Goal: Contribute content: Contribute content

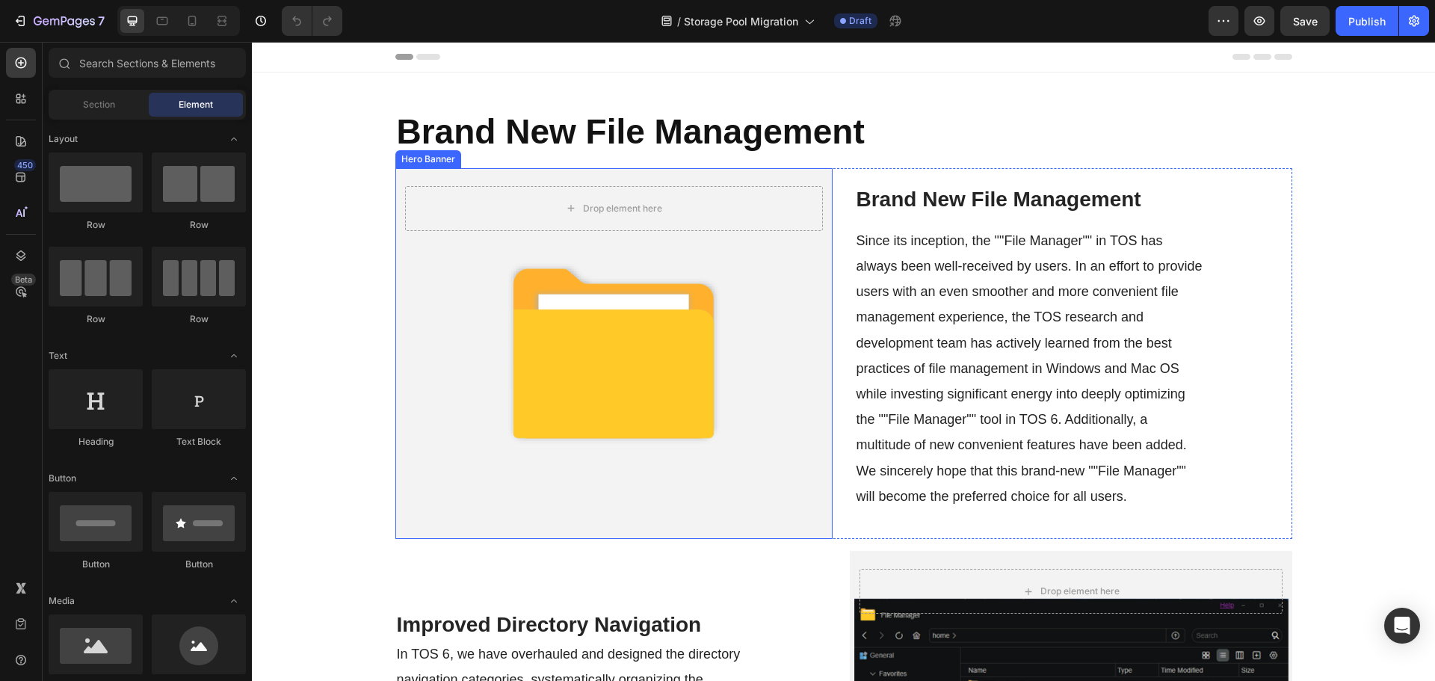
click at [557, 148] on strong "Brand New File Management" at bounding box center [631, 131] width 468 height 39
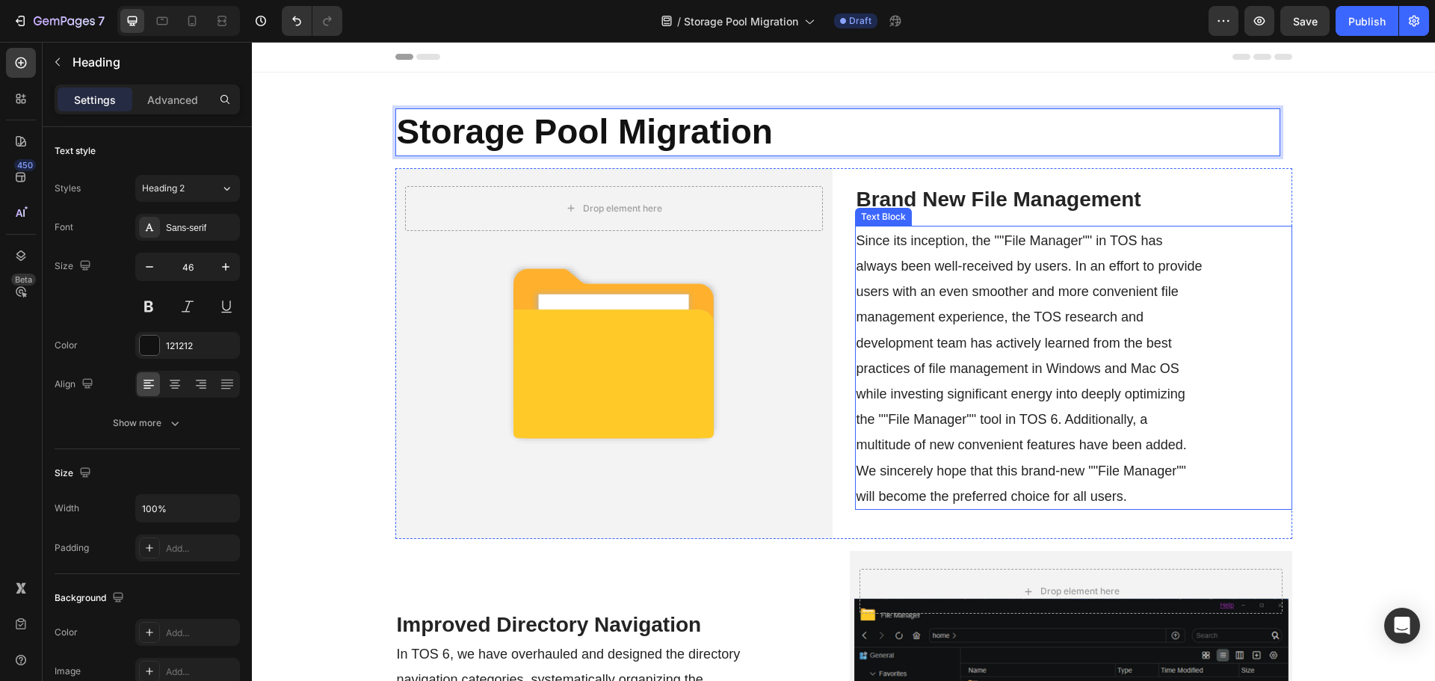
click at [971, 260] on span "Since its inception, the ""File Manager"" in TOS has always been well-received …" at bounding box center [1029, 368] width 346 height 271
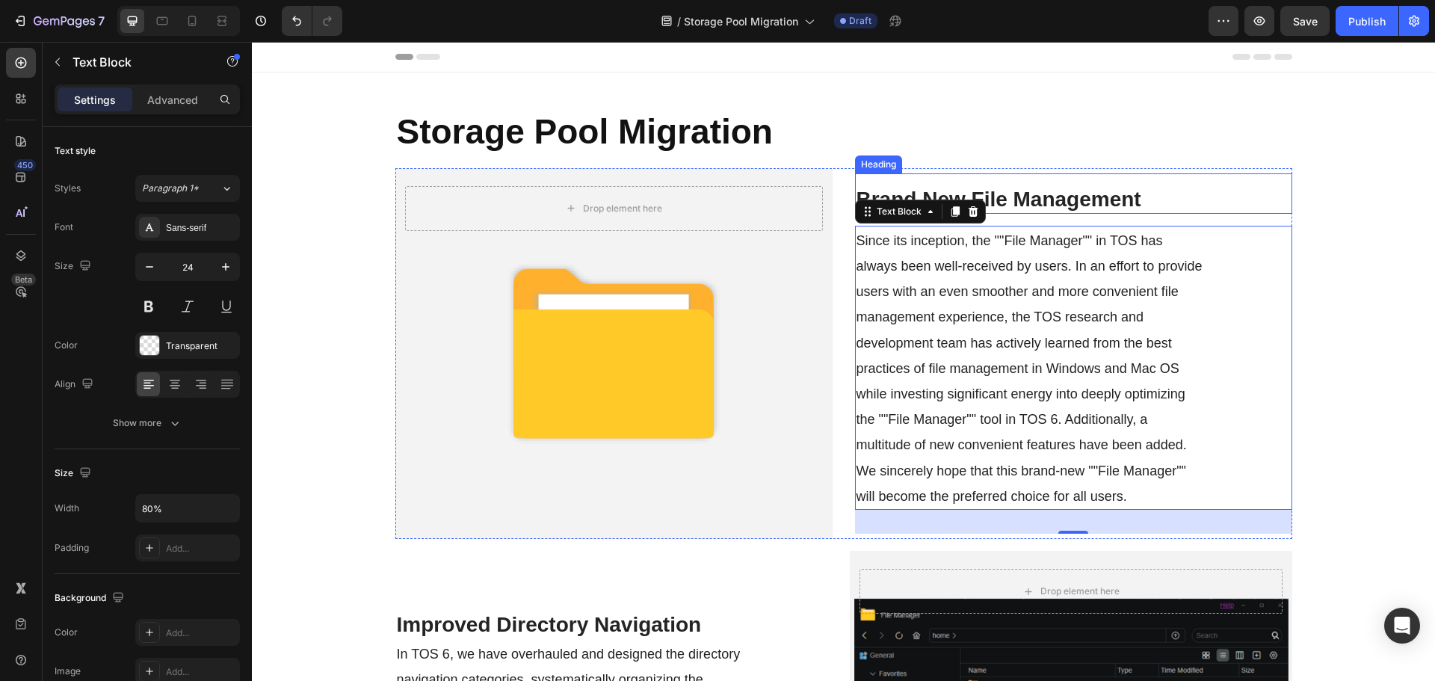
click at [1024, 190] on strong "Brand New File Management" at bounding box center [998, 199] width 285 height 23
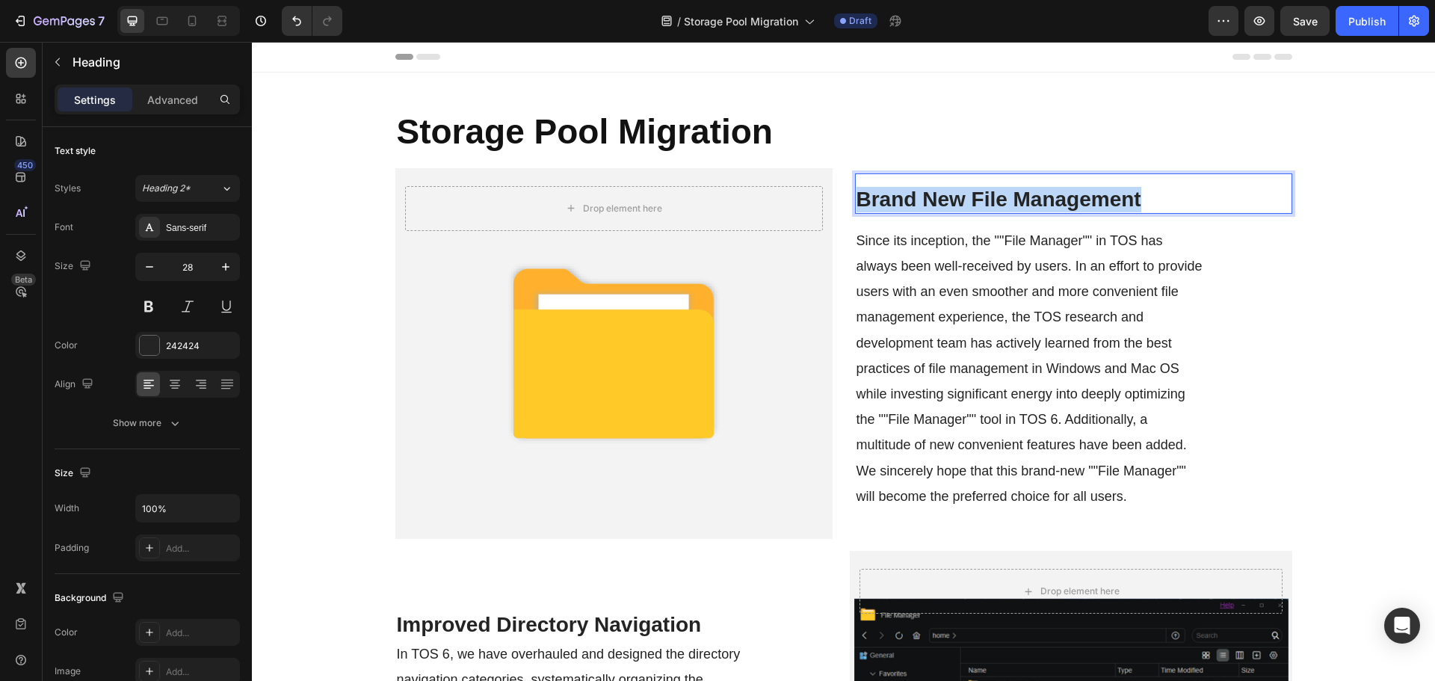
click at [1024, 190] on strong "Brand New File Management" at bounding box center [998, 199] width 285 height 23
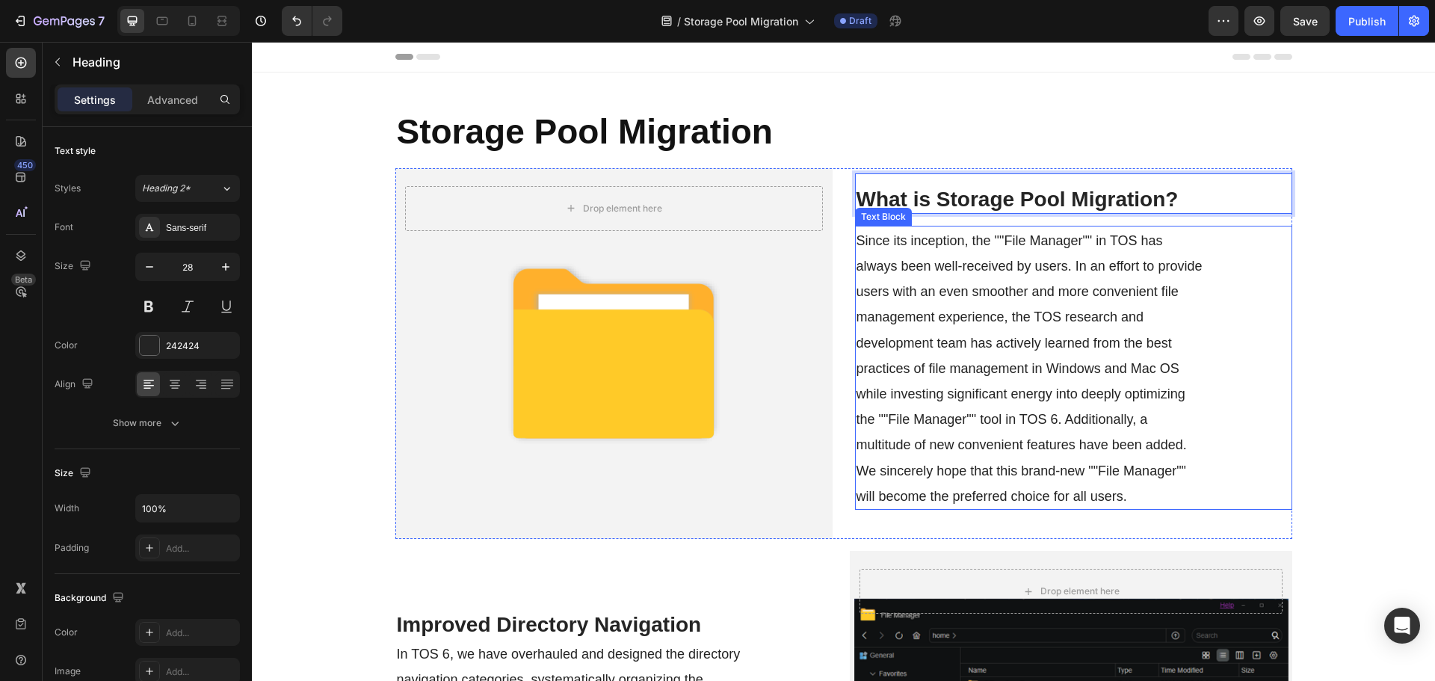
click at [989, 407] on p "Since its inception, the ""File Manager"" in TOS has always been well-received …" at bounding box center [1029, 367] width 347 height 281
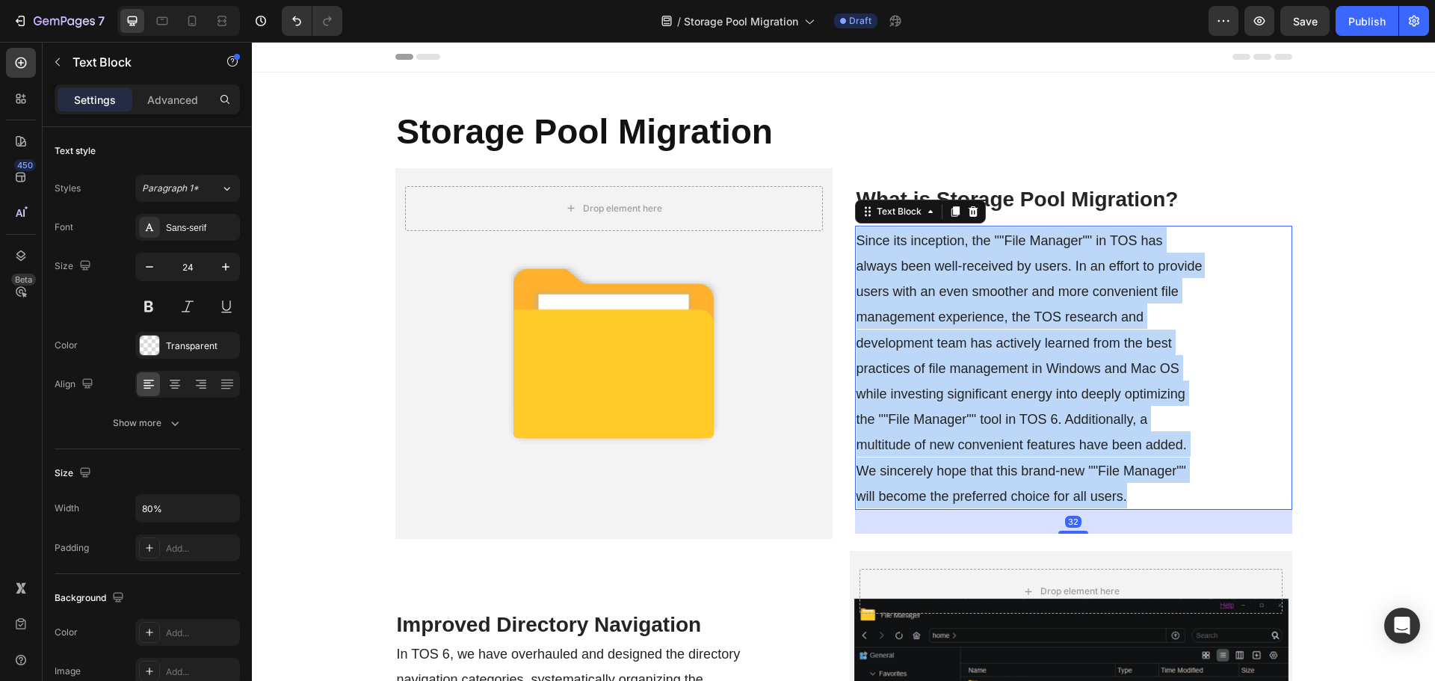
click at [989, 407] on p "Since its inception, the ""File Manager"" in TOS has always been well-received …" at bounding box center [1029, 367] width 347 height 281
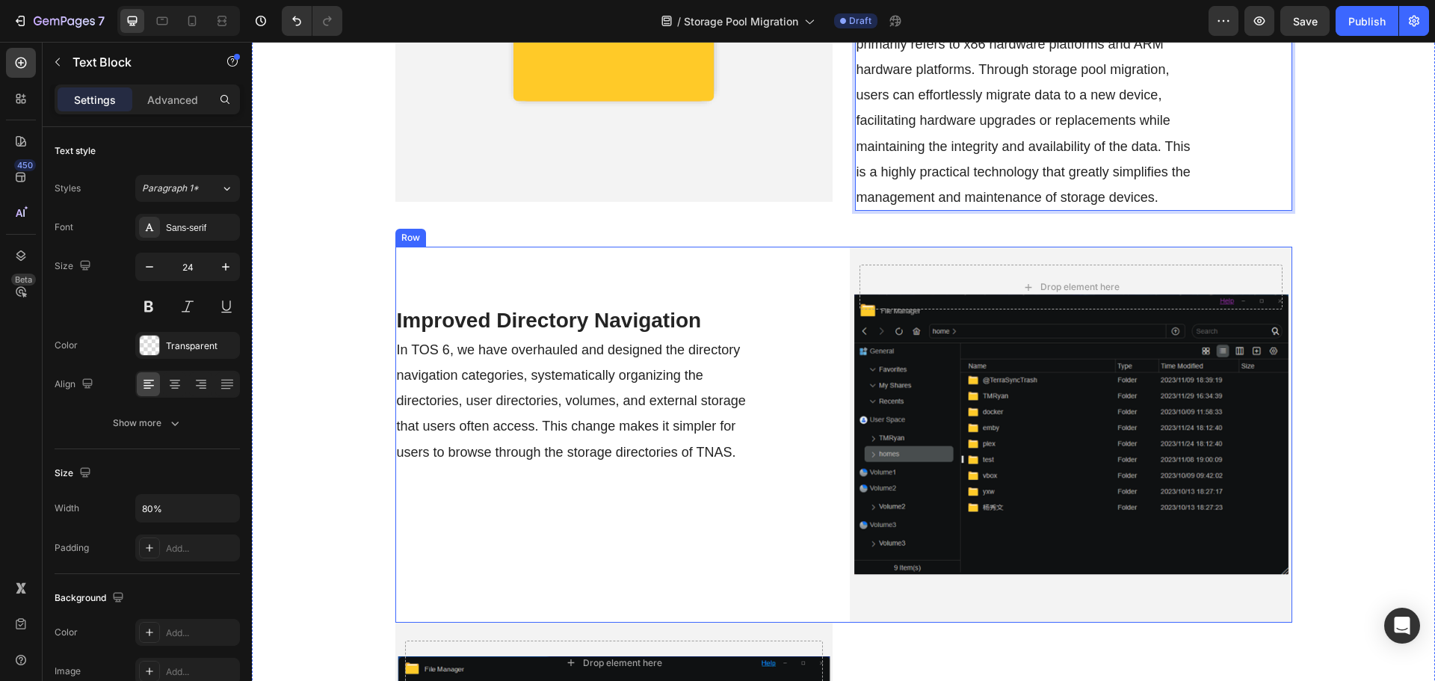
scroll to position [374, 0]
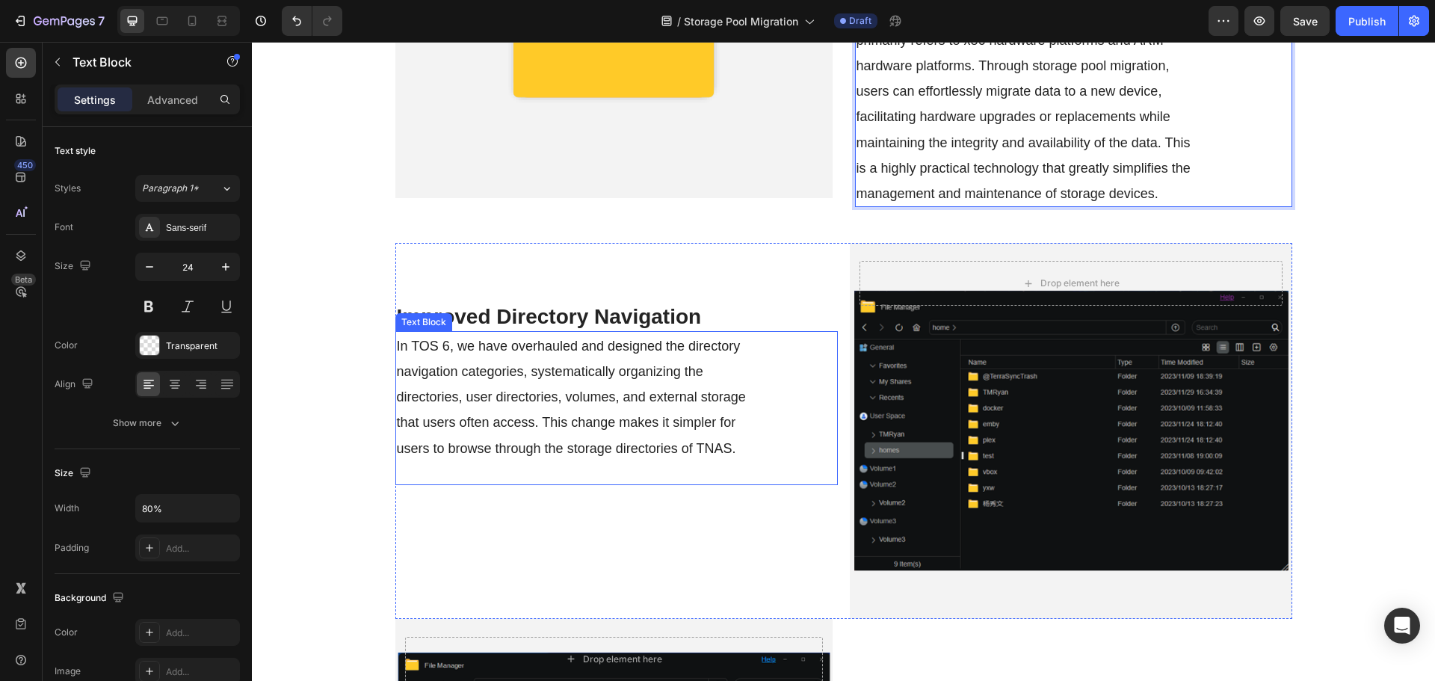
click at [541, 300] on div "Improved Directory Navigation Heading" at bounding box center [616, 287] width 442 height 88
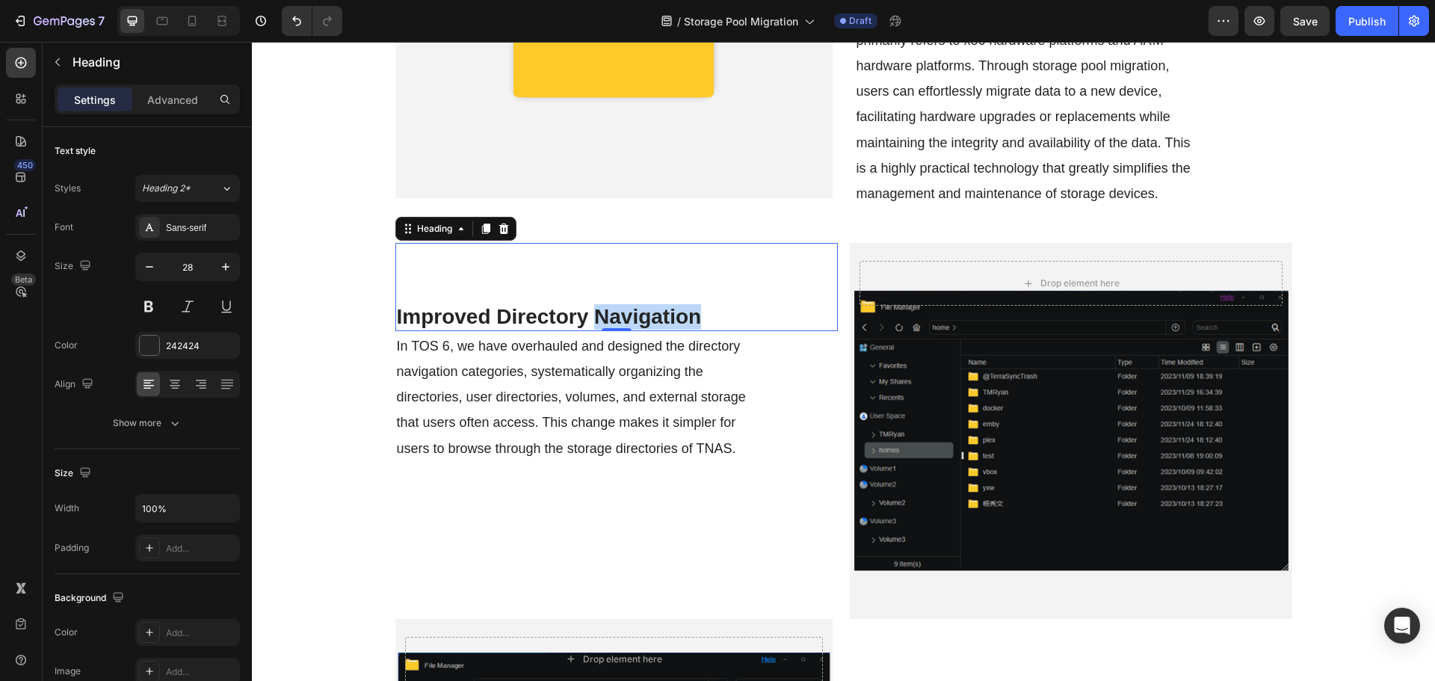
click at [617, 317] on strong "Improved Directory Navigation" at bounding box center [549, 316] width 305 height 23
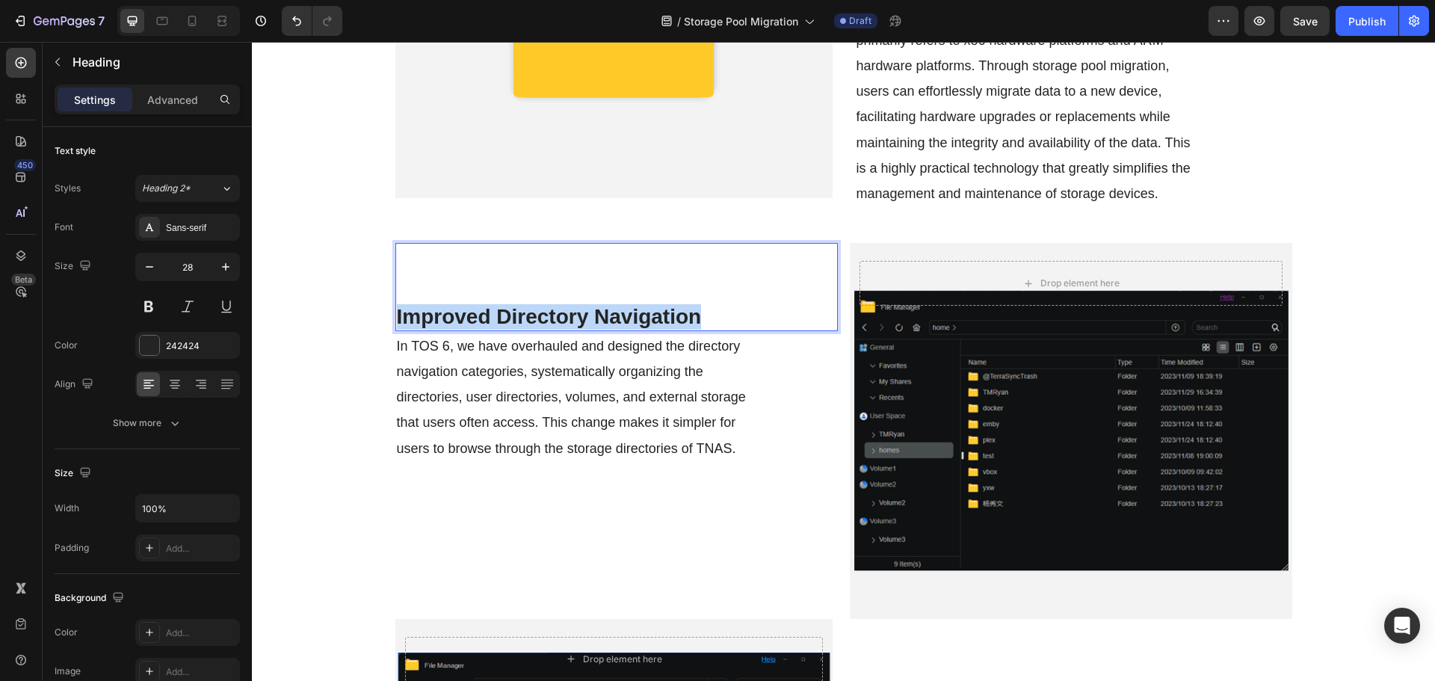
click at [617, 317] on strong "Improved Directory Navigation" at bounding box center [549, 316] width 305 height 23
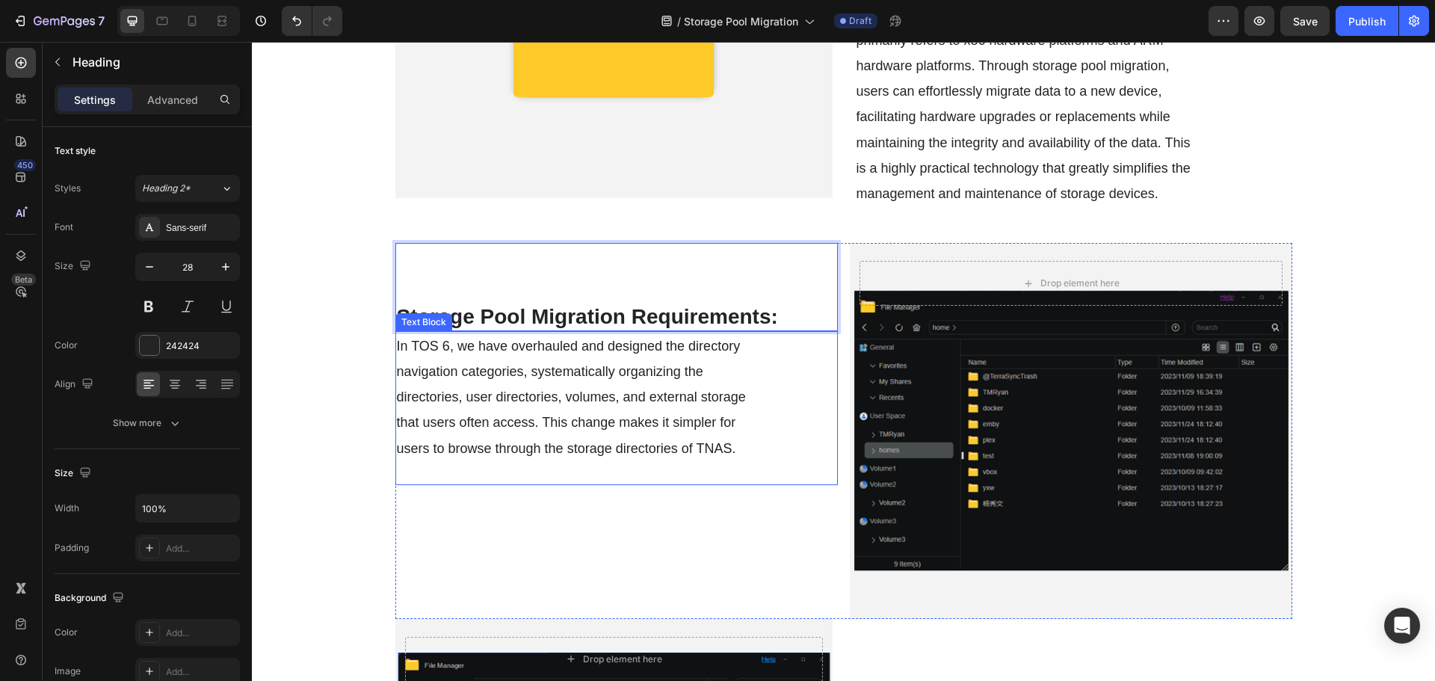
click at [575, 424] on span "In TOS 6, we have overhauled and designed the directory navigation categories, …" at bounding box center [571, 397] width 349 height 117
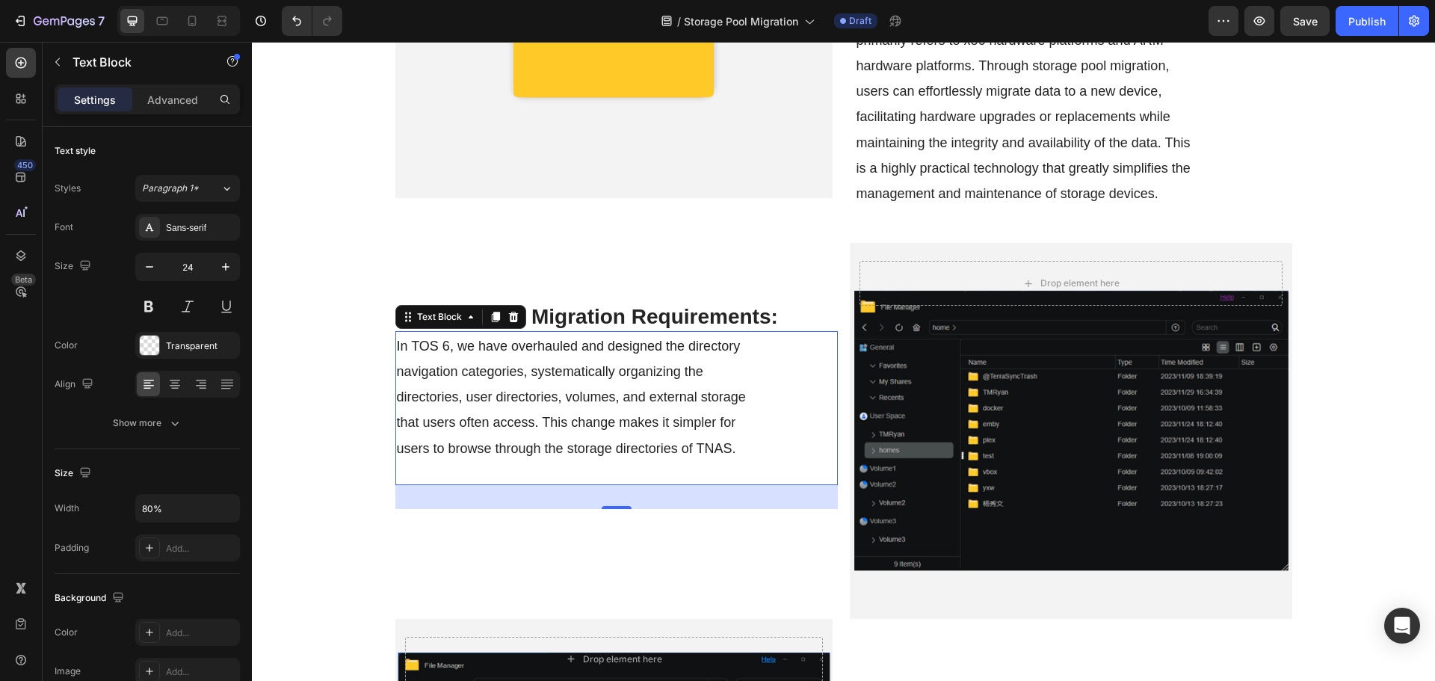
click at [598, 368] on span "In TOS 6, we have overhauled and designed the directory navigation categories, …" at bounding box center [571, 397] width 349 height 117
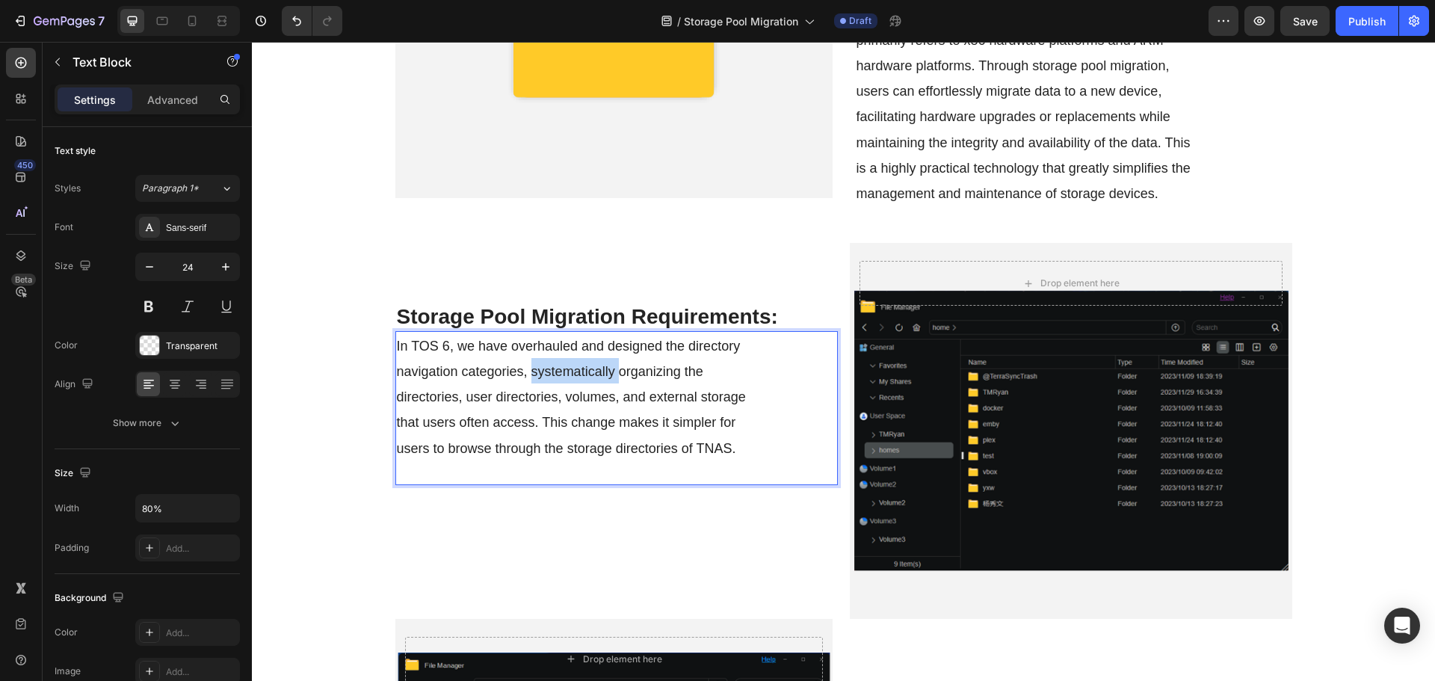
click at [598, 368] on span "In TOS 6, we have overhauled and designed the directory navigation categories, …" at bounding box center [571, 397] width 349 height 117
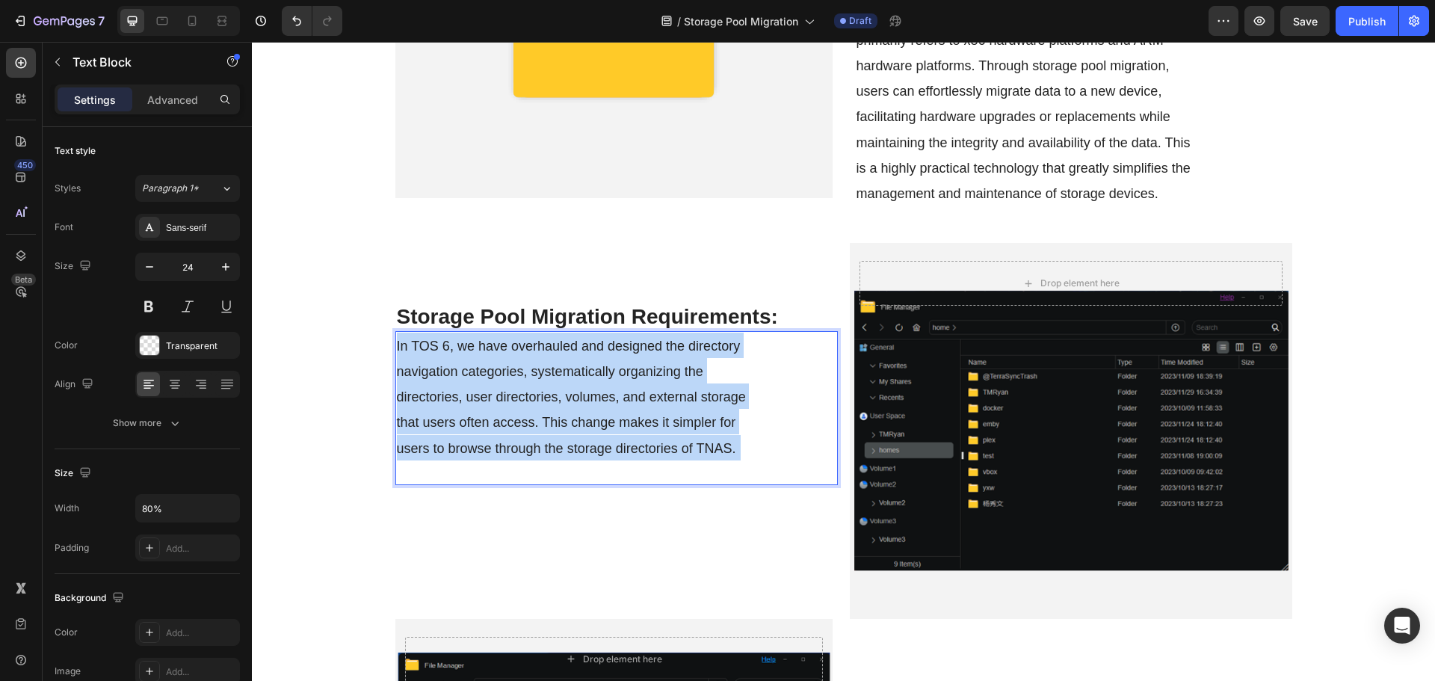
click at [598, 368] on span "In TOS 6, we have overhauled and designed the directory navigation categories, …" at bounding box center [571, 397] width 349 height 117
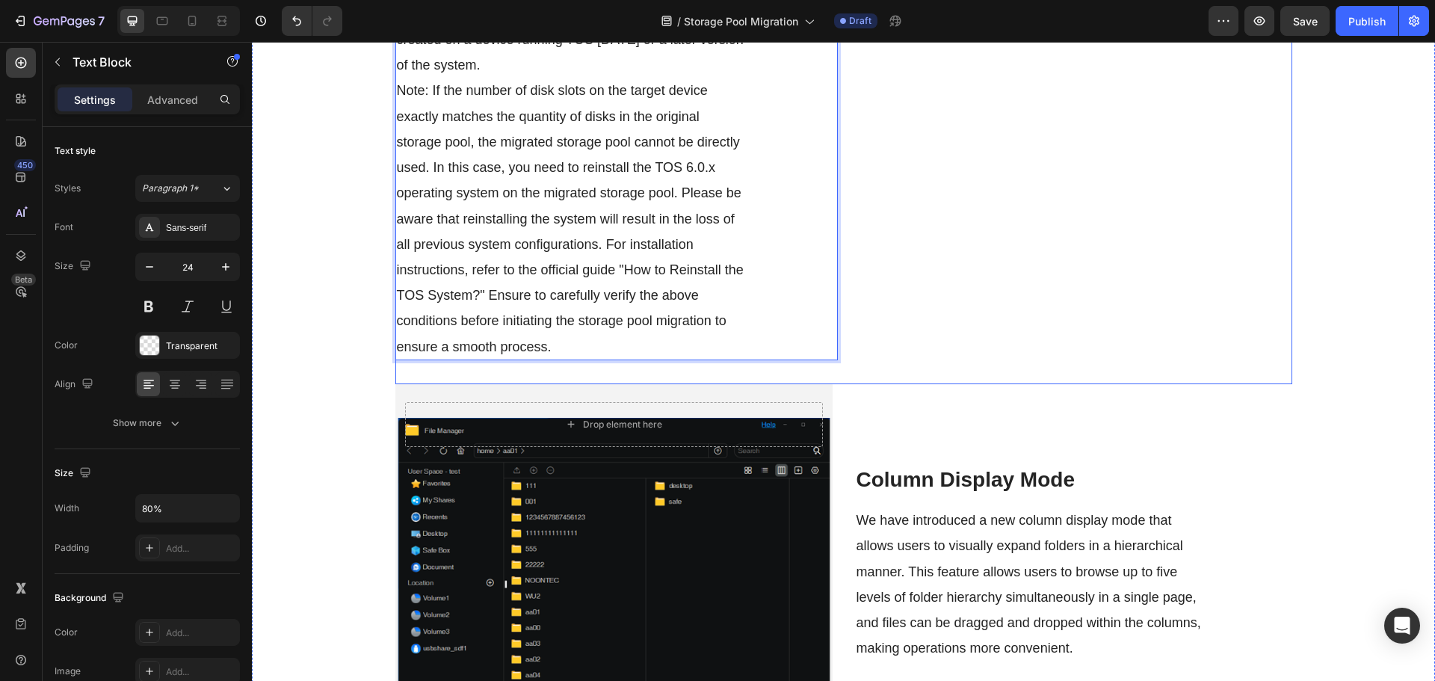
scroll to position [1225, 0]
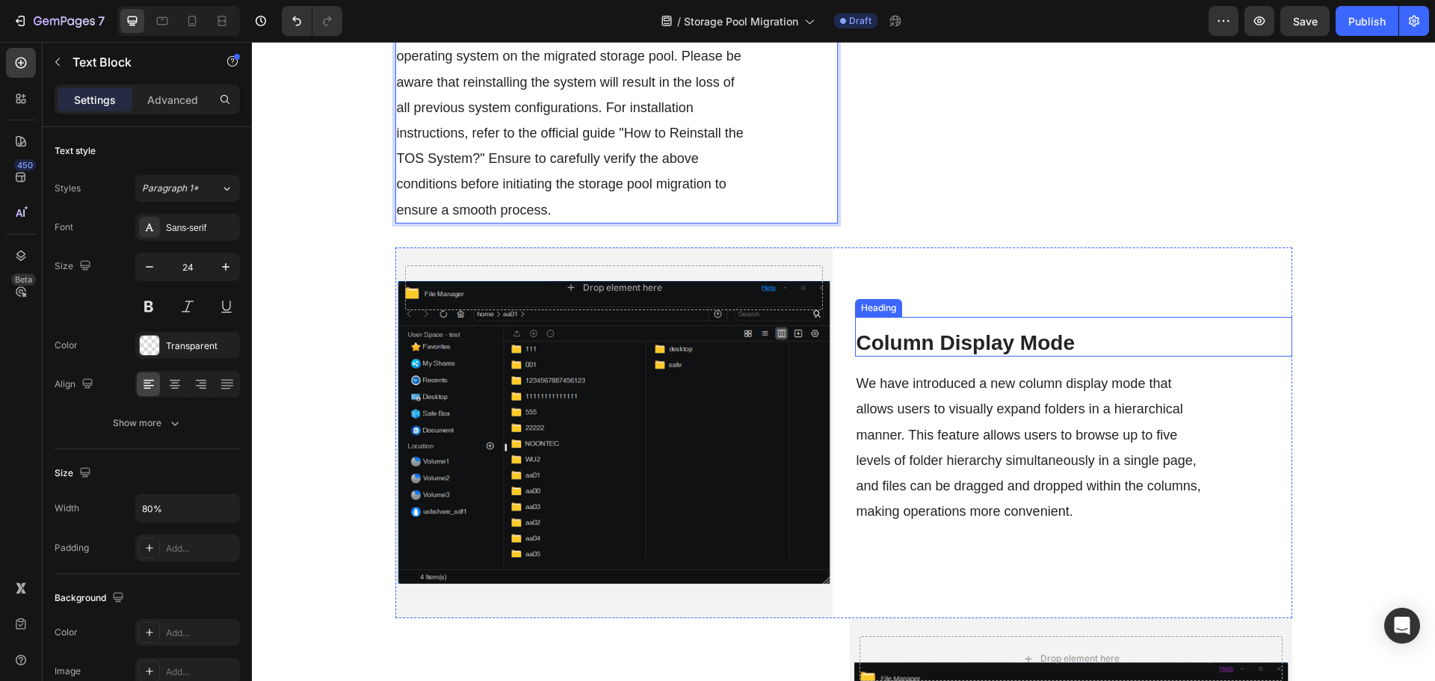
click at [939, 332] on strong "Column Display Mode" at bounding box center [965, 342] width 218 height 23
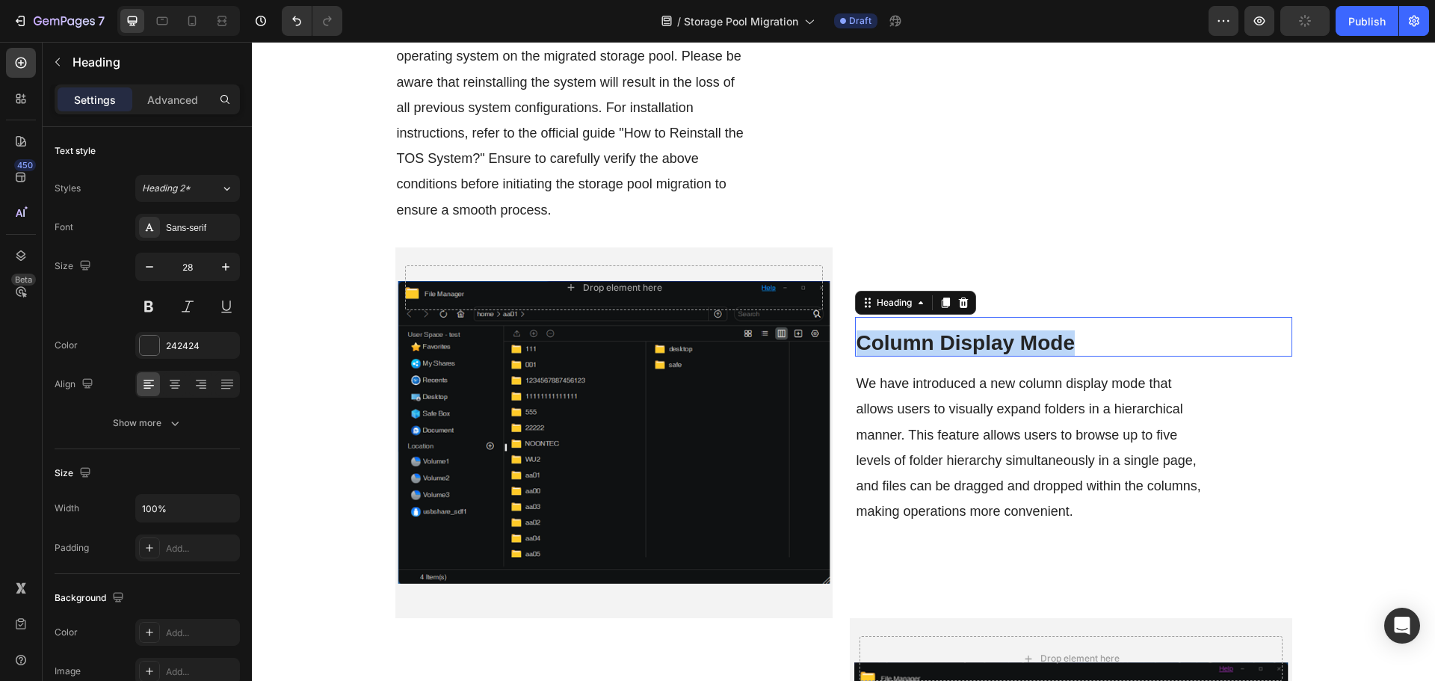
click at [939, 332] on strong "Column Display Mode" at bounding box center [965, 342] width 218 height 23
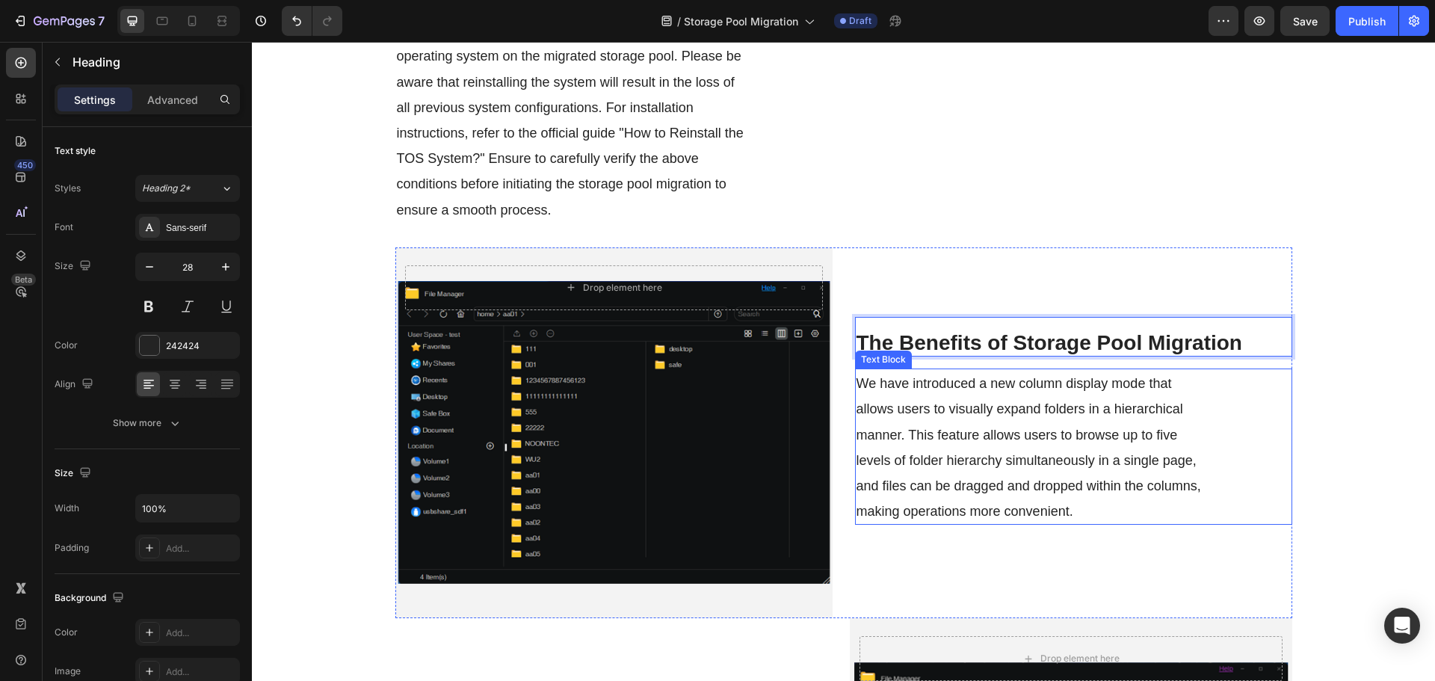
click at [959, 415] on span "We have introduced a new column display mode that allows users to visually expa…" at bounding box center [1028, 447] width 344 height 143
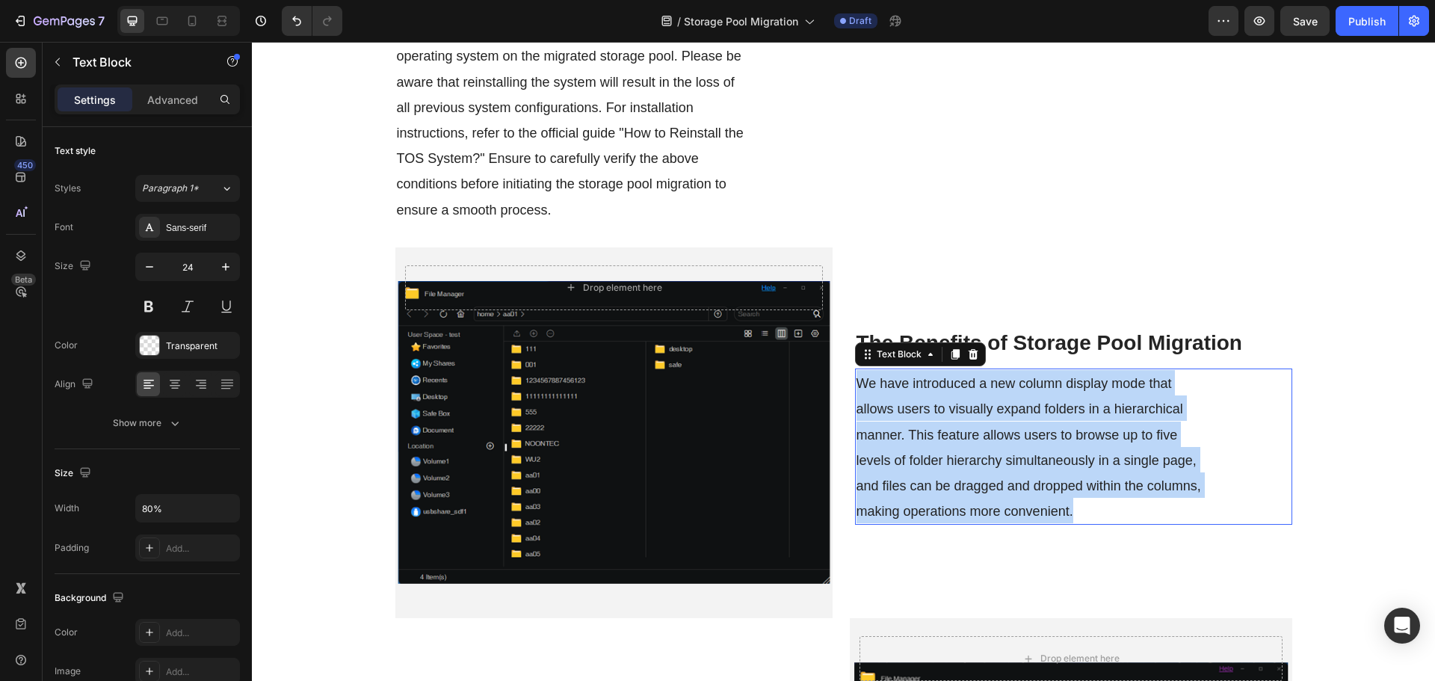
click at [959, 415] on span "We have introduced a new column display mode that allows users to visually expa…" at bounding box center [1028, 447] width 344 height 143
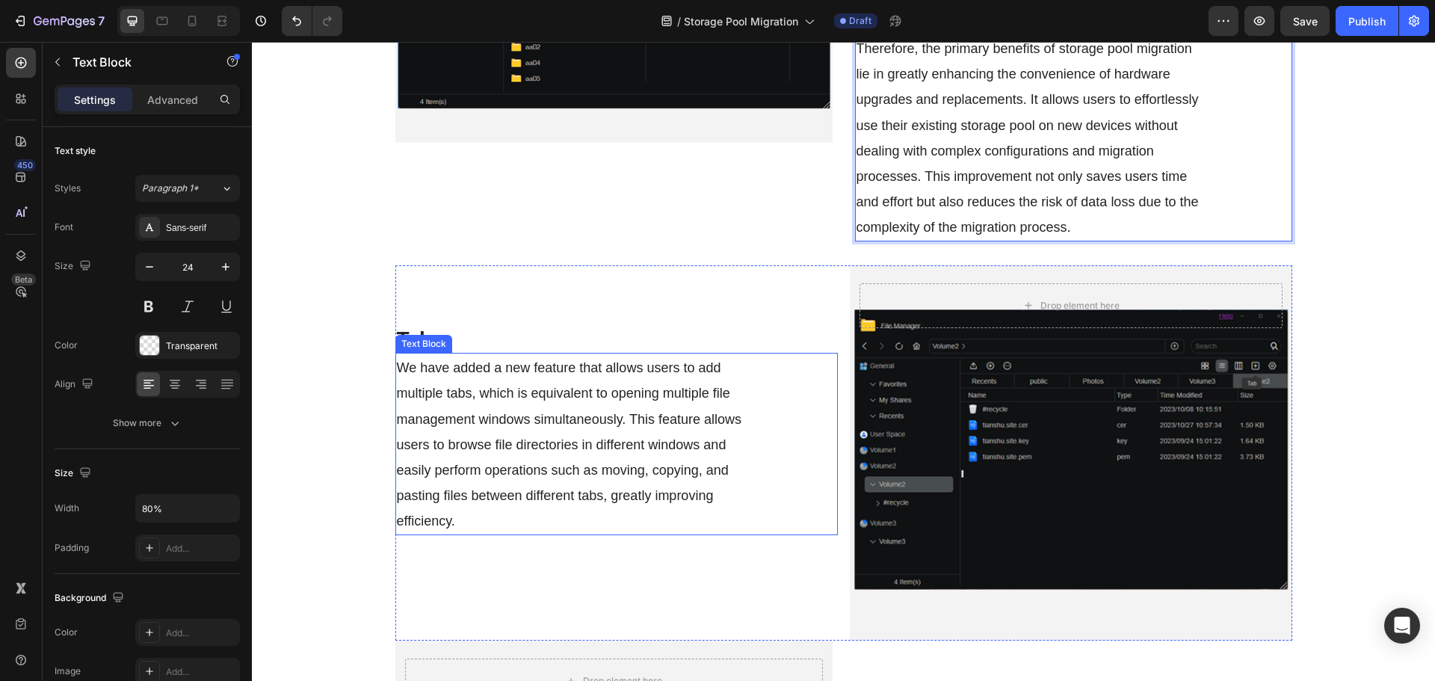
scroll to position [1836, 0]
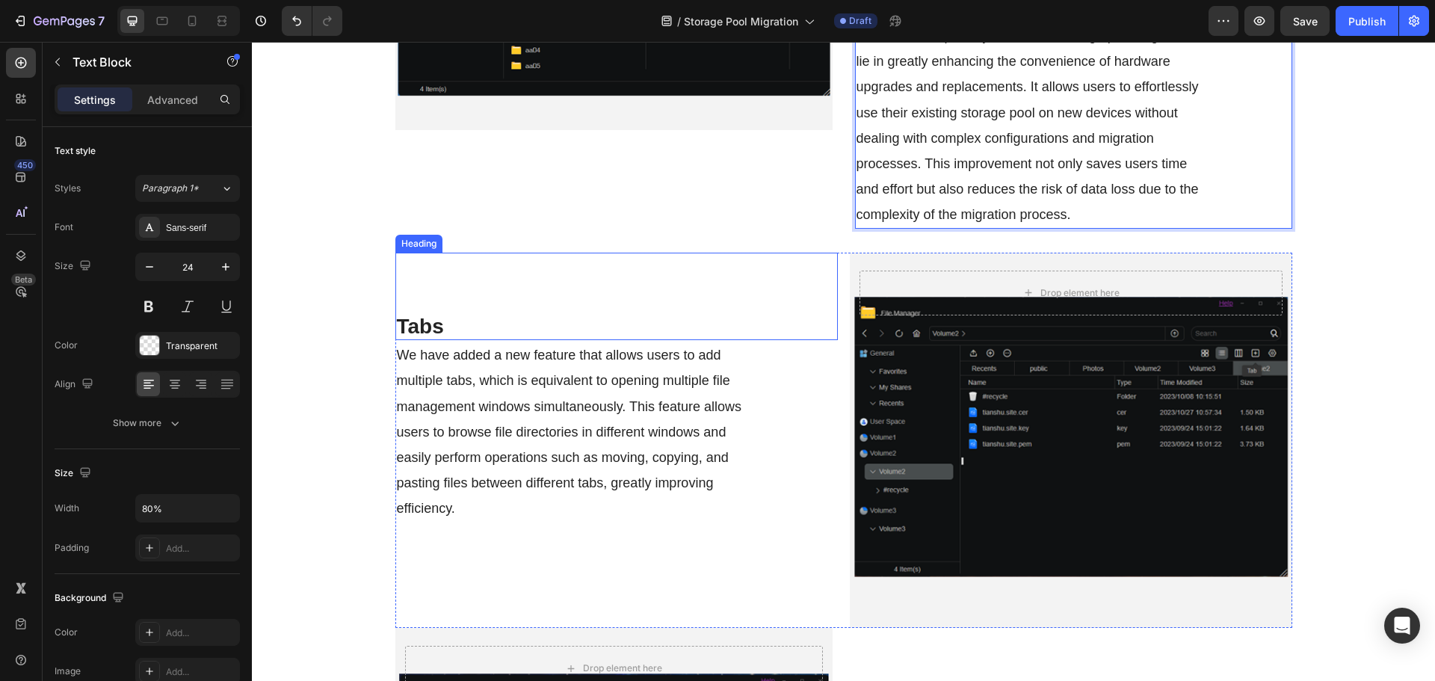
click at [499, 320] on h2 "Tabs" at bounding box center [616, 326] width 442 height 28
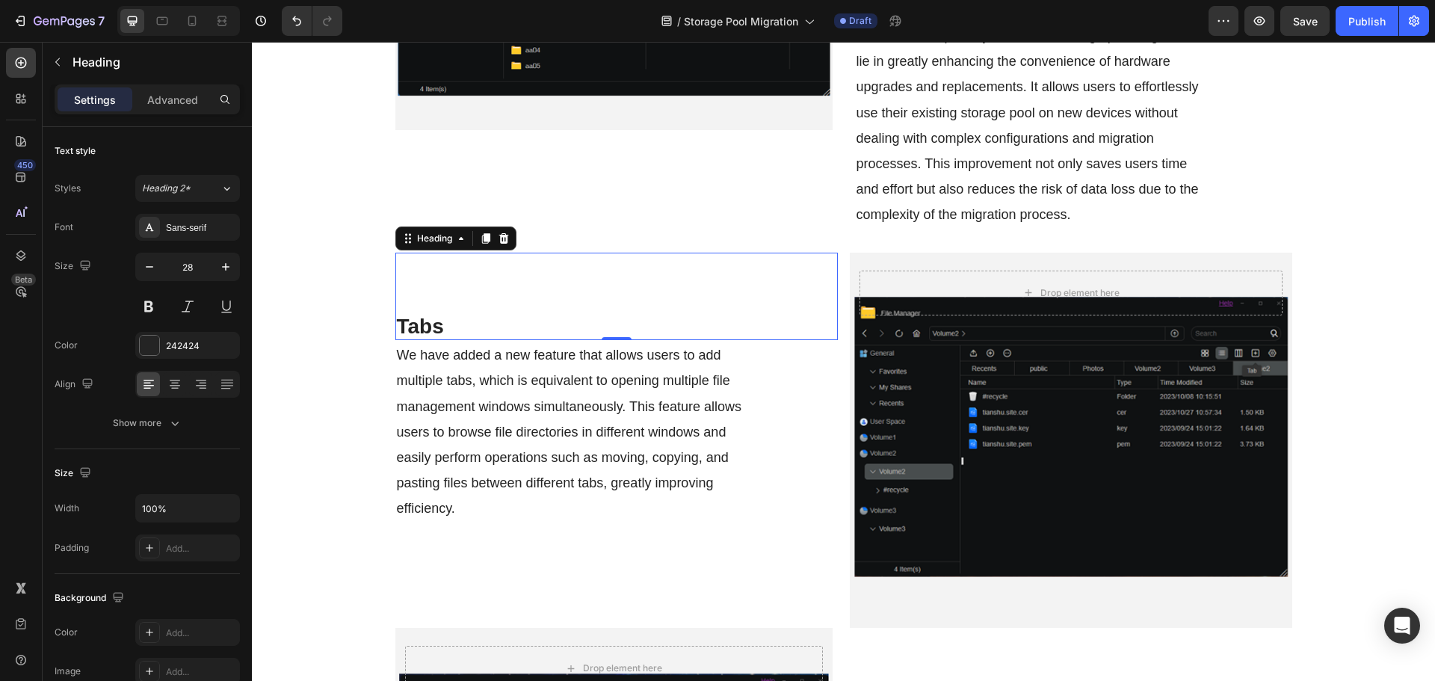
click at [497, 330] on h2 "Tabs" at bounding box center [616, 326] width 442 height 28
click at [497, 330] on p "Tabs" at bounding box center [616, 326] width 439 height 25
click at [395, 307] on div "How to Perform Storage Pool Migration? Heading 0" at bounding box center [616, 297] width 442 height 88
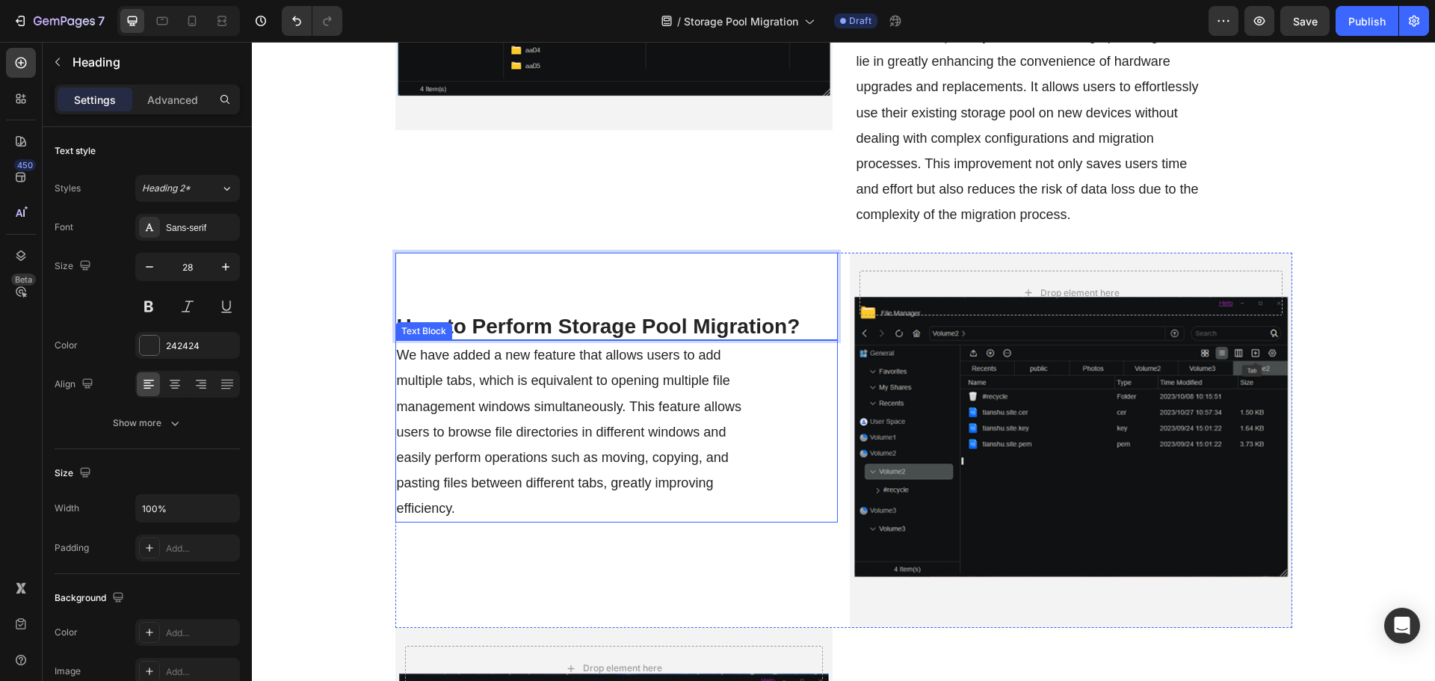
click at [548, 453] on span "We have added a new feature that allows users to add multiple tabs, which is eq…" at bounding box center [569, 431] width 345 height 168
click at [547, 453] on span "We have added a new feature that allows users to add multiple tabs, which is eq…" at bounding box center [569, 431] width 345 height 168
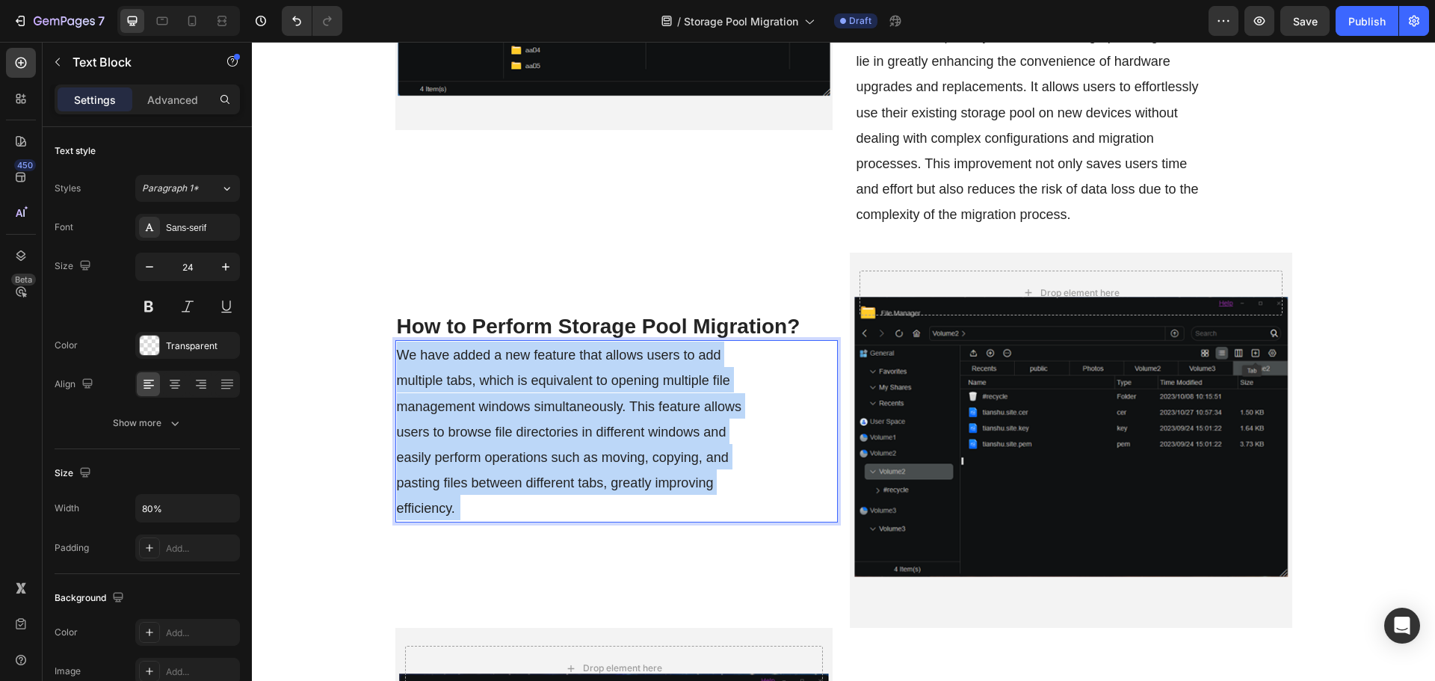
click at [547, 453] on span "We have added a new feature that allows users to add multiple tabs, which is eq…" at bounding box center [569, 431] width 345 height 168
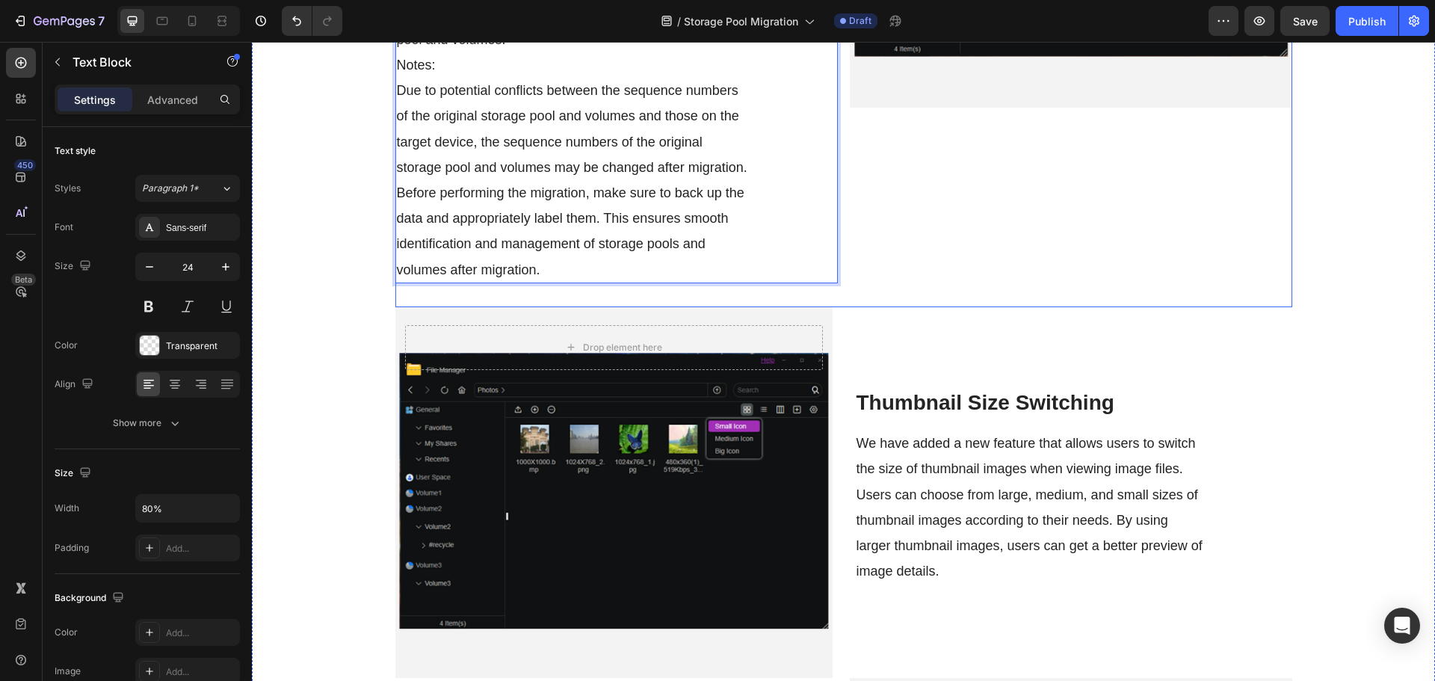
scroll to position [2416, 0]
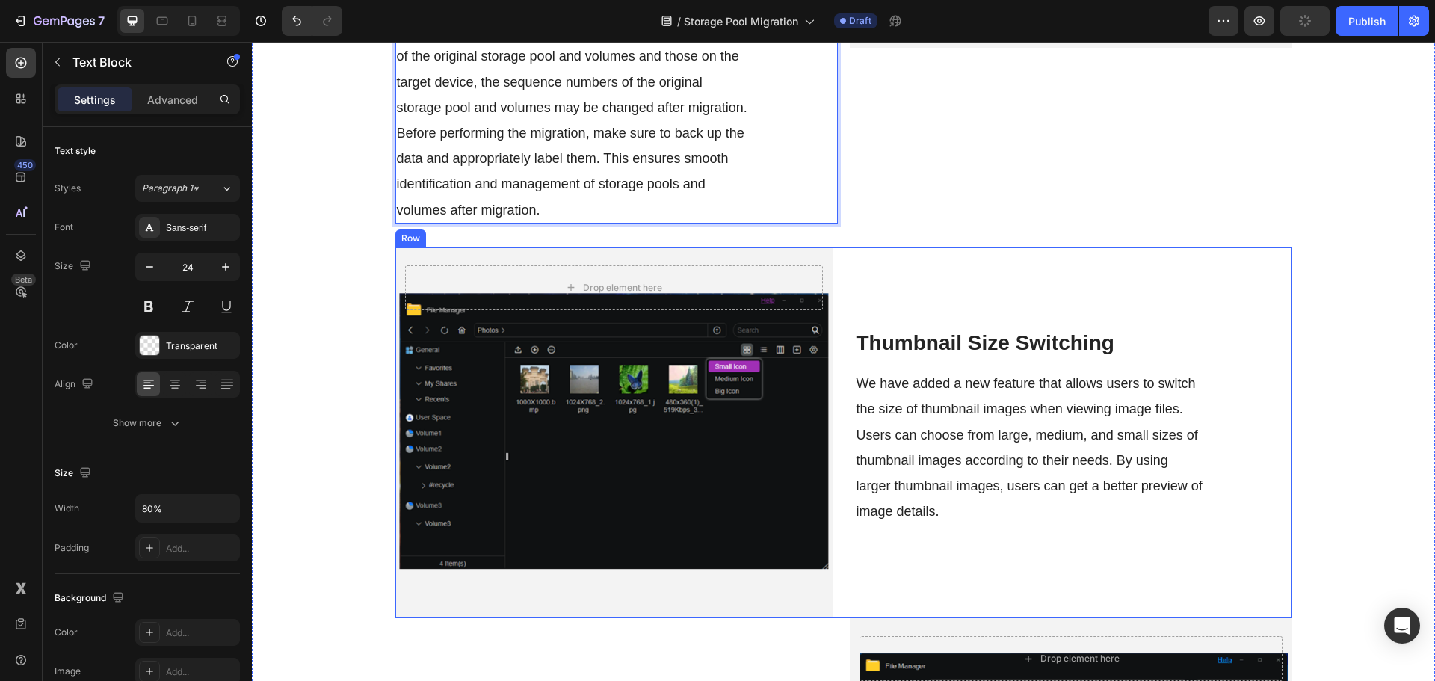
click at [974, 286] on div "Thumbnail Size Switching Heading We have added a new feature that allows users …" at bounding box center [1073, 432] width 437 height 371
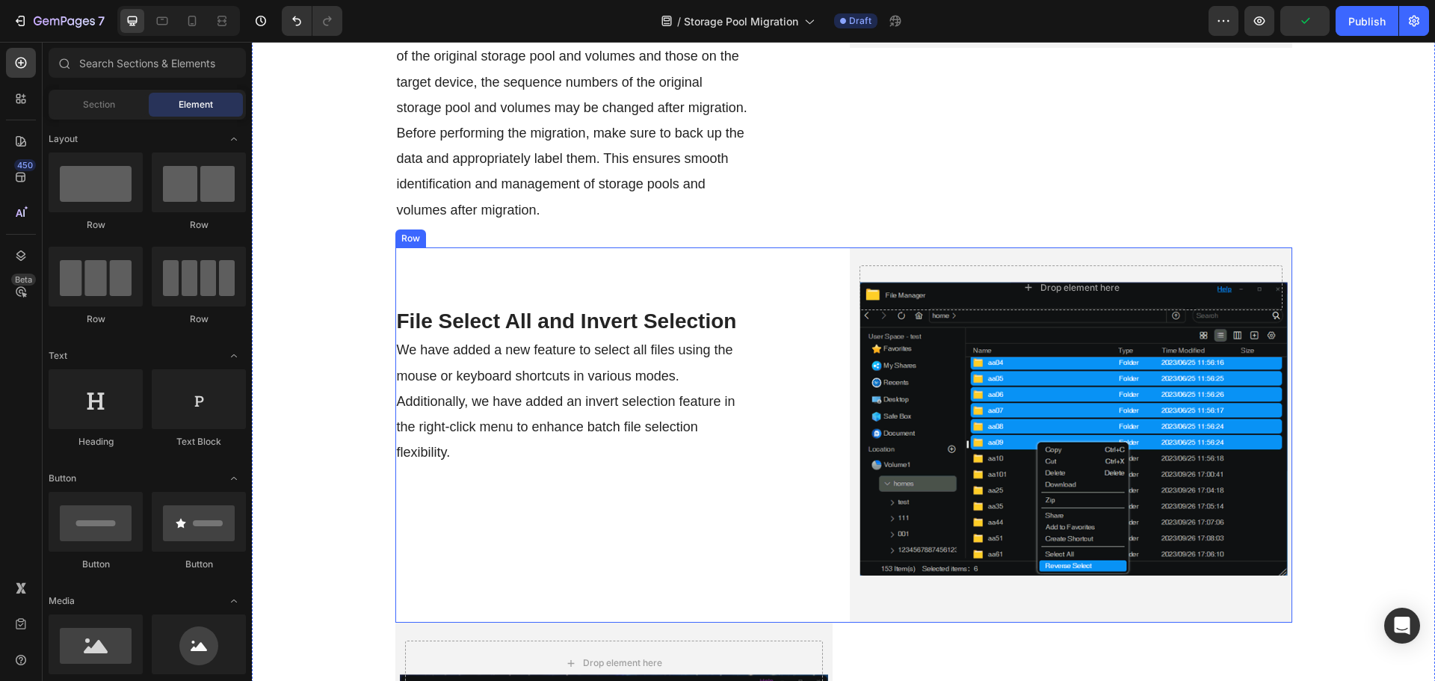
click at [838, 269] on div "File Select All and Invert Selection Heading We have added a new feature to sel…" at bounding box center [843, 434] width 897 height 375
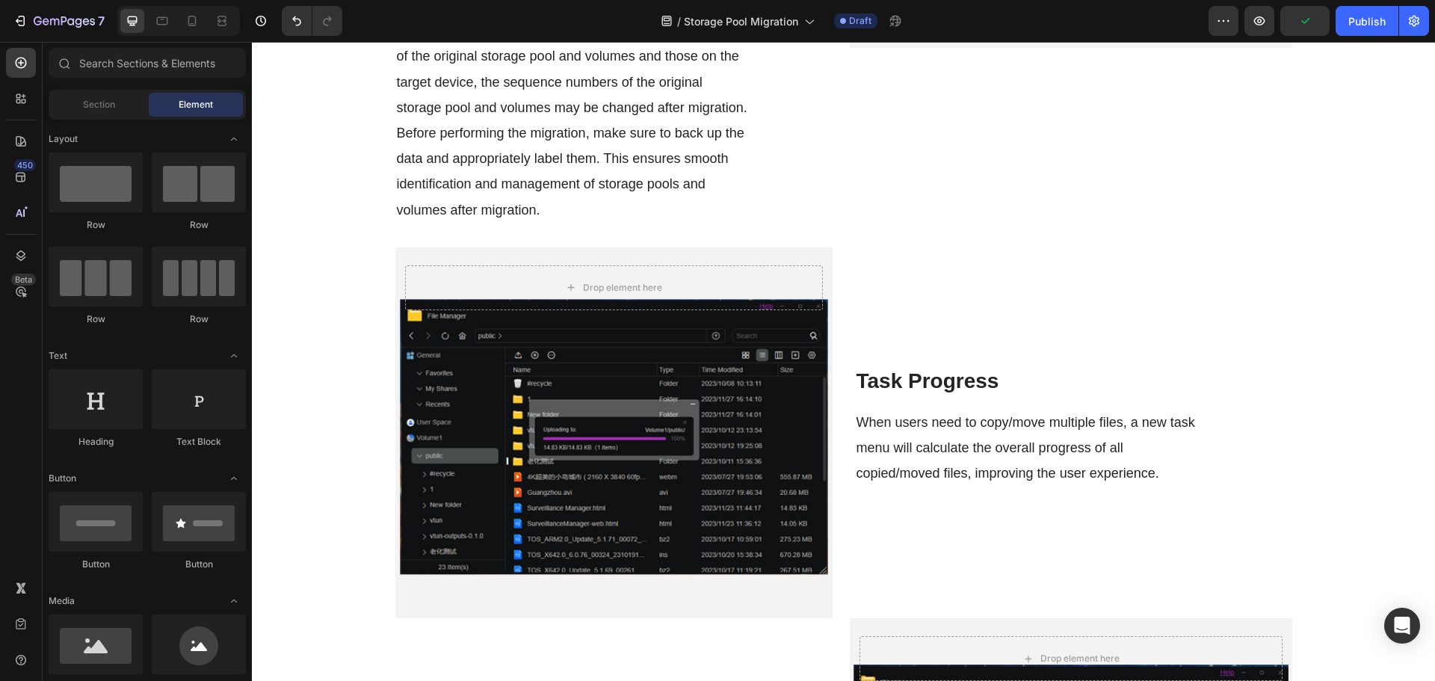
click at [838, 269] on div "Drop element here Hero Banner Task Progress Heading When users need to copy/mov…" at bounding box center [843, 432] width 897 height 371
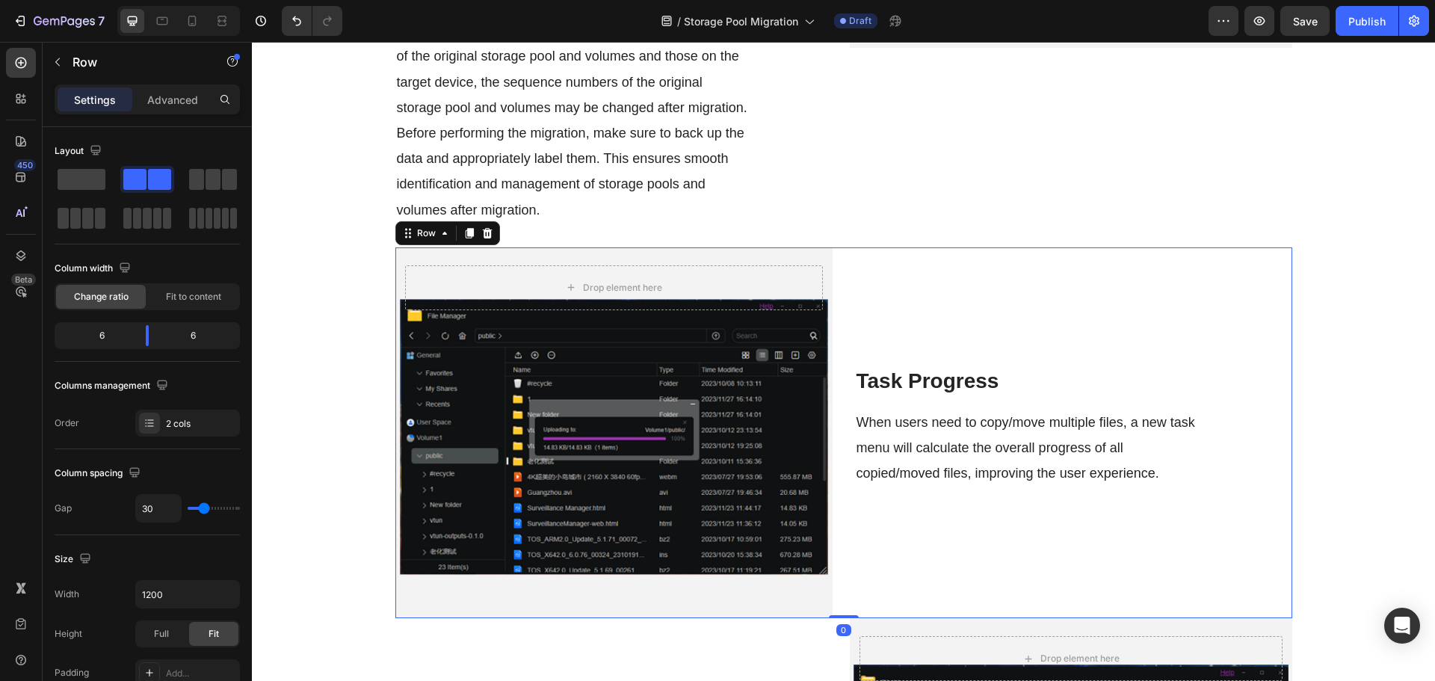
click at [832, 279] on div "Drop element here Hero Banner Task Progress Heading When users need to copy/mov…" at bounding box center [843, 432] width 897 height 371
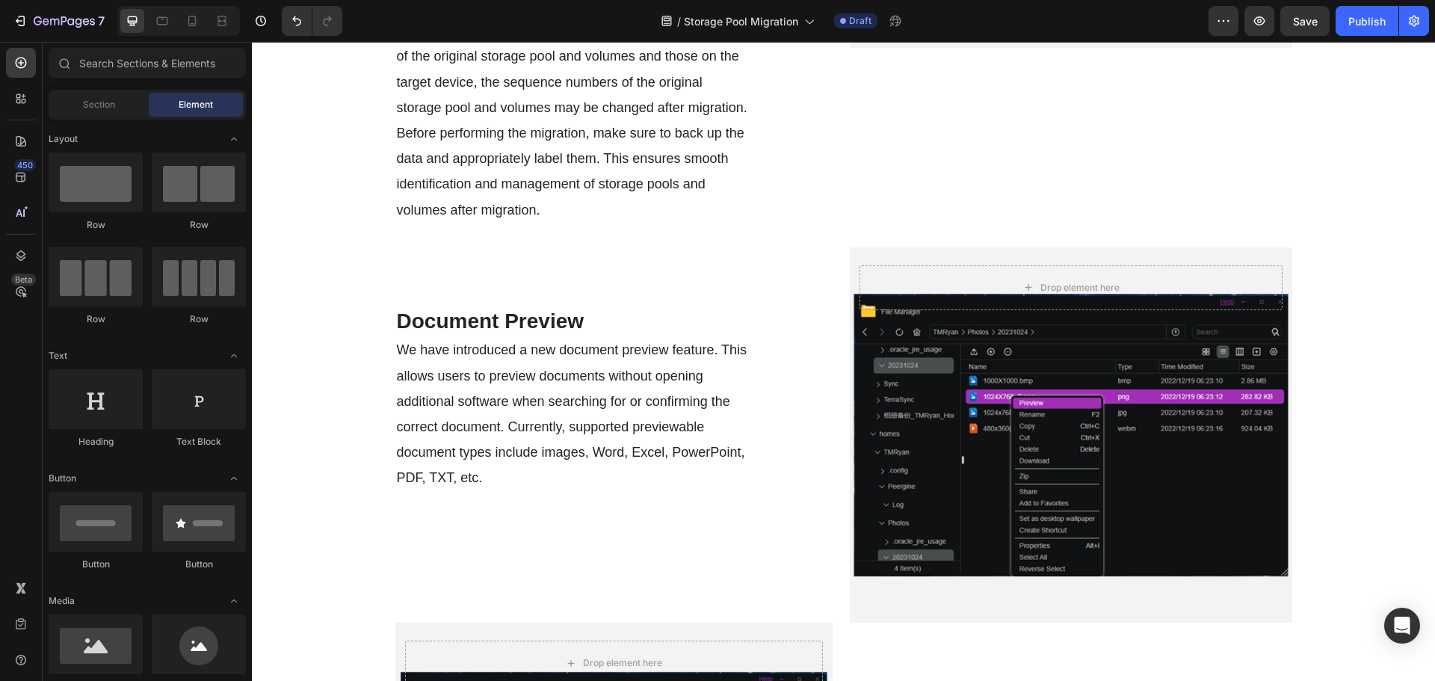
click at [832, 278] on div "Document Preview Heading We have introduced a new document preview feature. Thi…" at bounding box center [843, 434] width 897 height 375
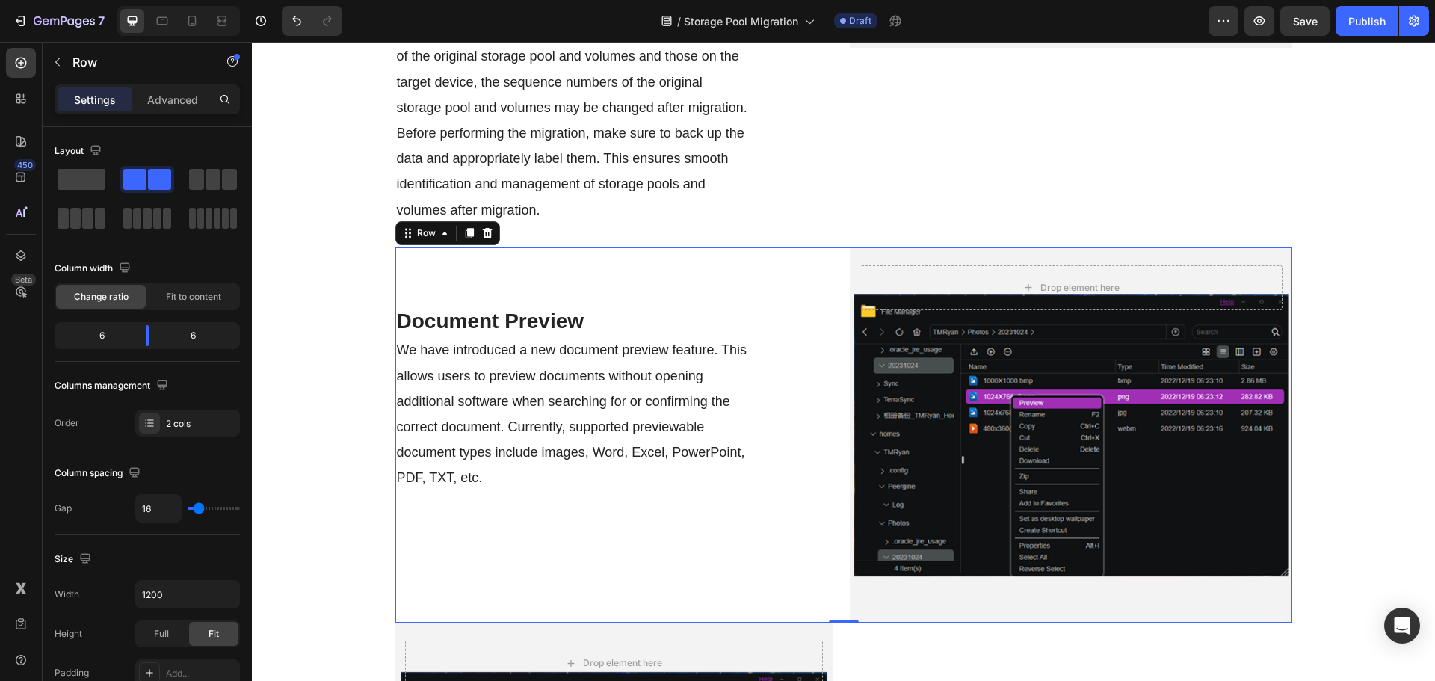
click at [835, 290] on div "Document Preview Heading We have introduced a new document preview feature. Thi…" at bounding box center [843, 434] width 897 height 375
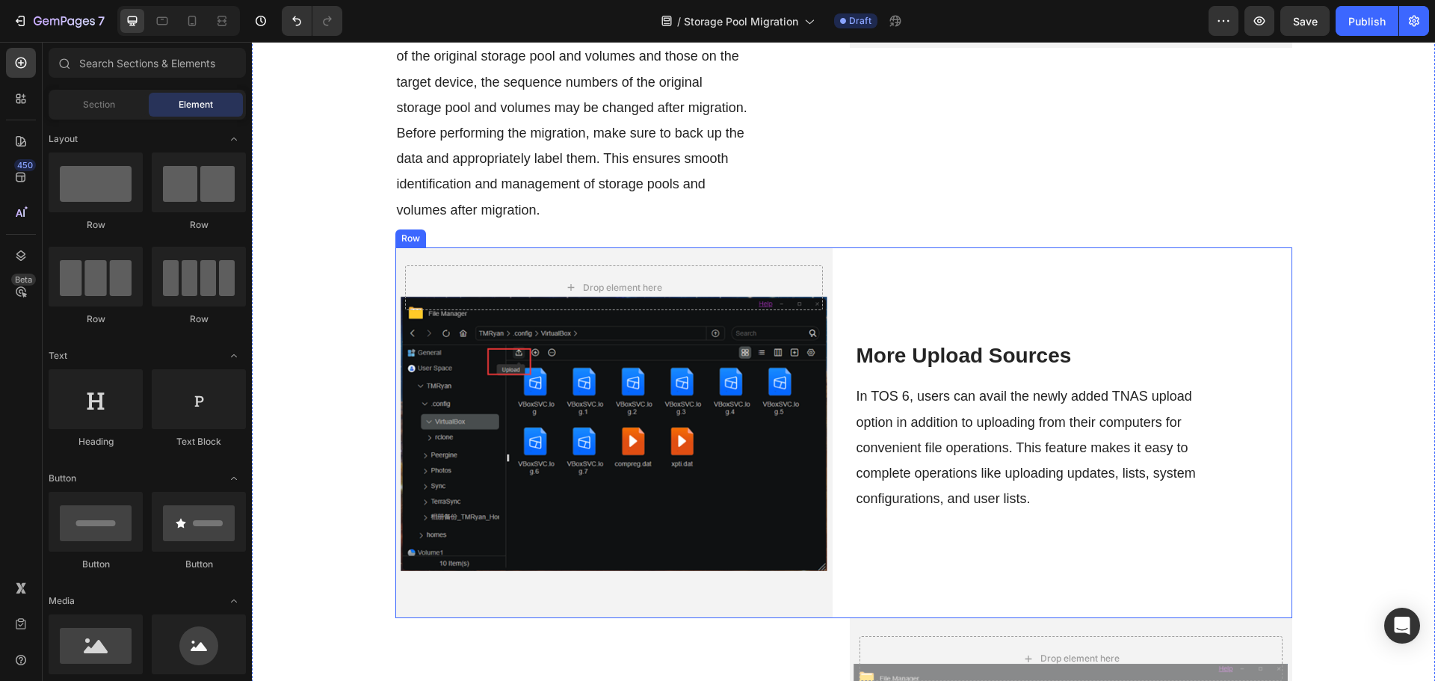
click at [835, 270] on div "Drop element here Hero Banner More Upload Sources Heading In TOS 6, users can a…" at bounding box center [843, 432] width 897 height 371
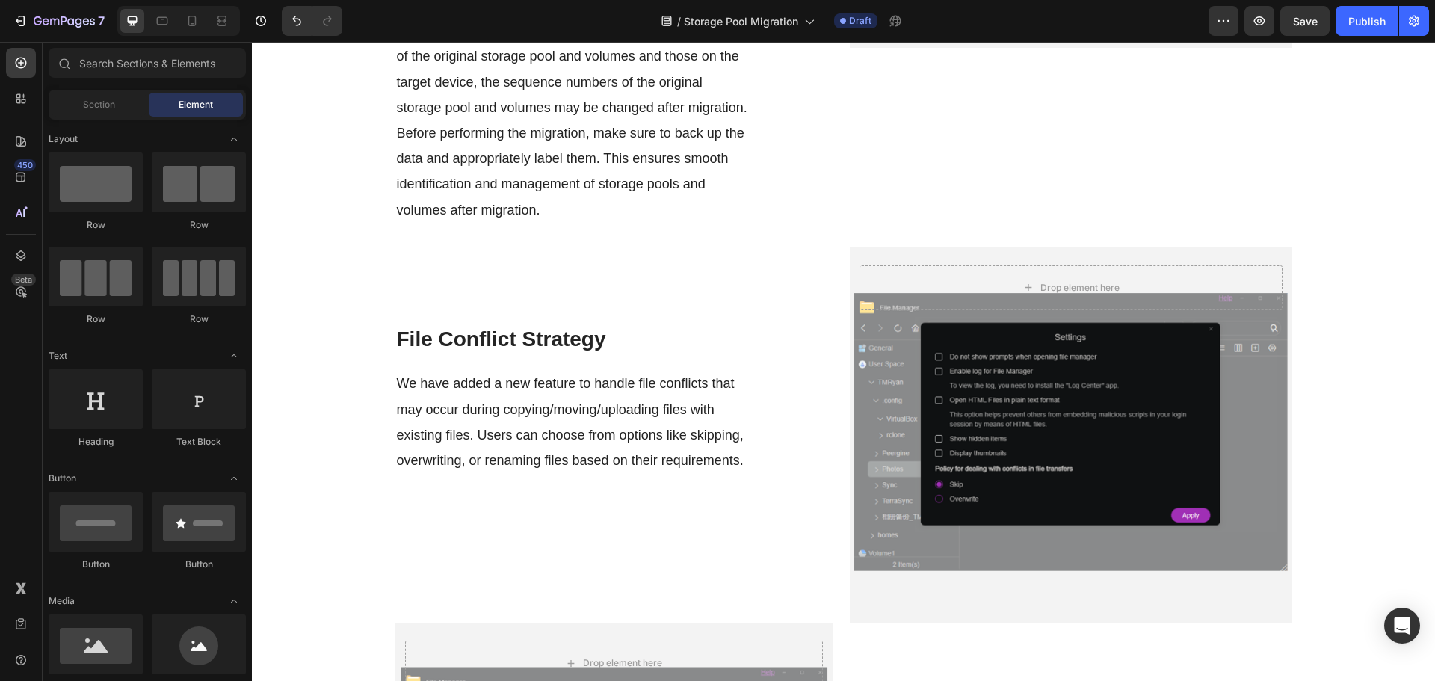
click at [835, 270] on div "File Conflict Strategy Heading We have added a new feature to handle file confl…" at bounding box center [843, 434] width 897 height 375
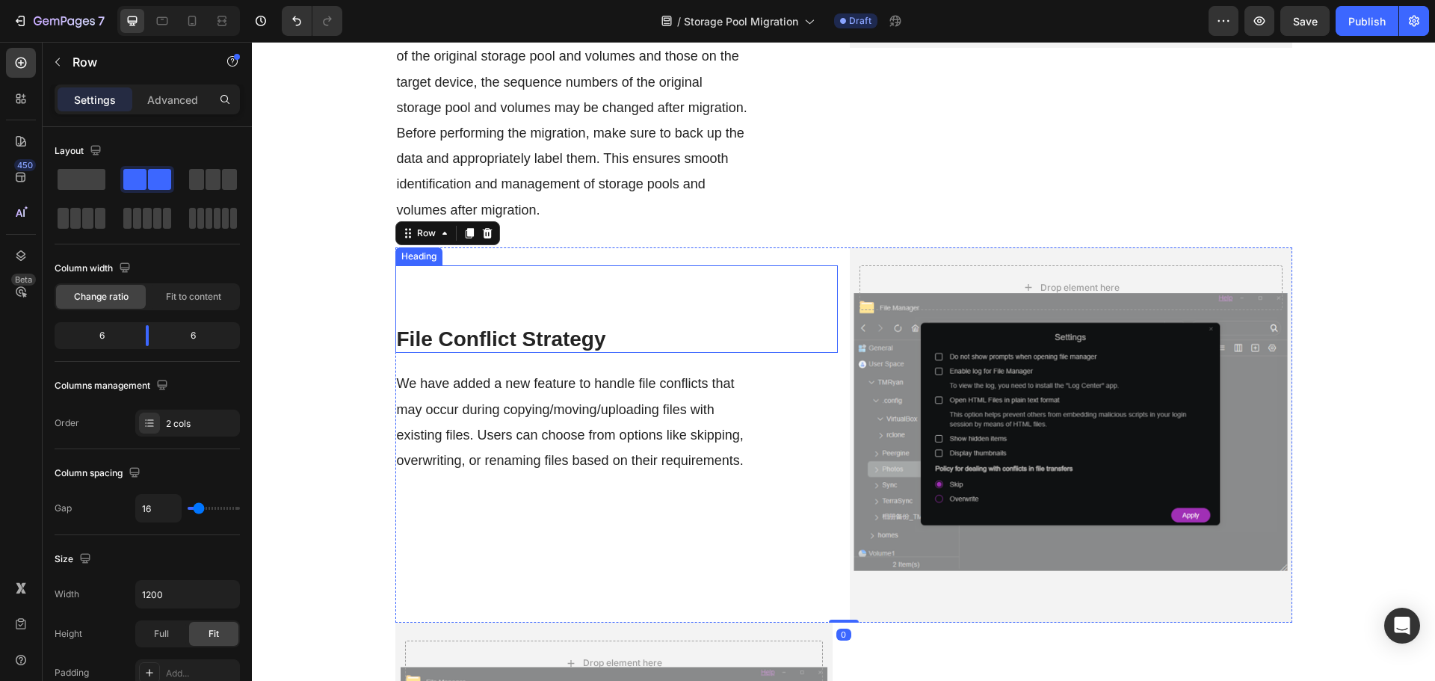
click at [832, 286] on div "File Conflict Strategy Heading We have added a new feature to handle file confl…" at bounding box center [843, 434] width 897 height 375
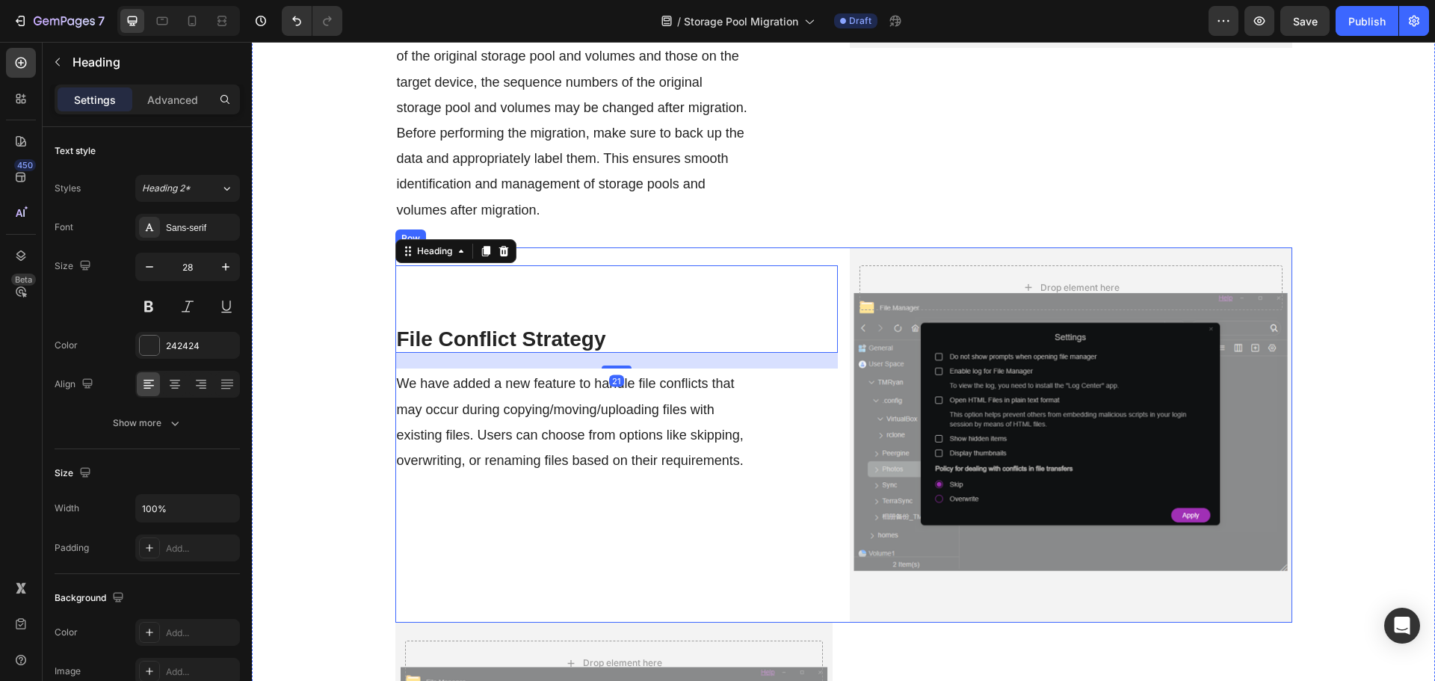
click at [839, 287] on div "File Conflict Strategy Heading 21 We have added a new feature to handle file co…" at bounding box center [843, 434] width 897 height 375
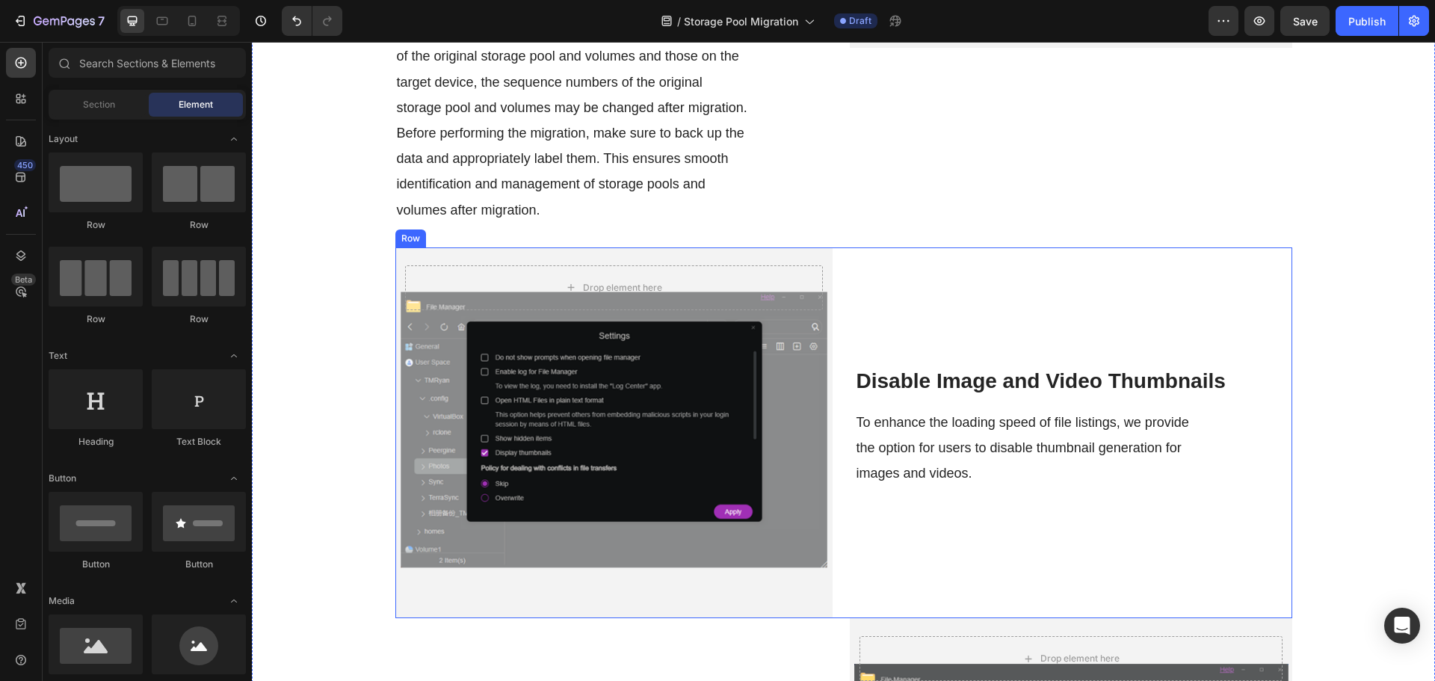
click at [846, 273] on div "Drop element here Hero Banner Disable Image and Video Thumbnails Heading To enh…" at bounding box center [843, 432] width 897 height 371
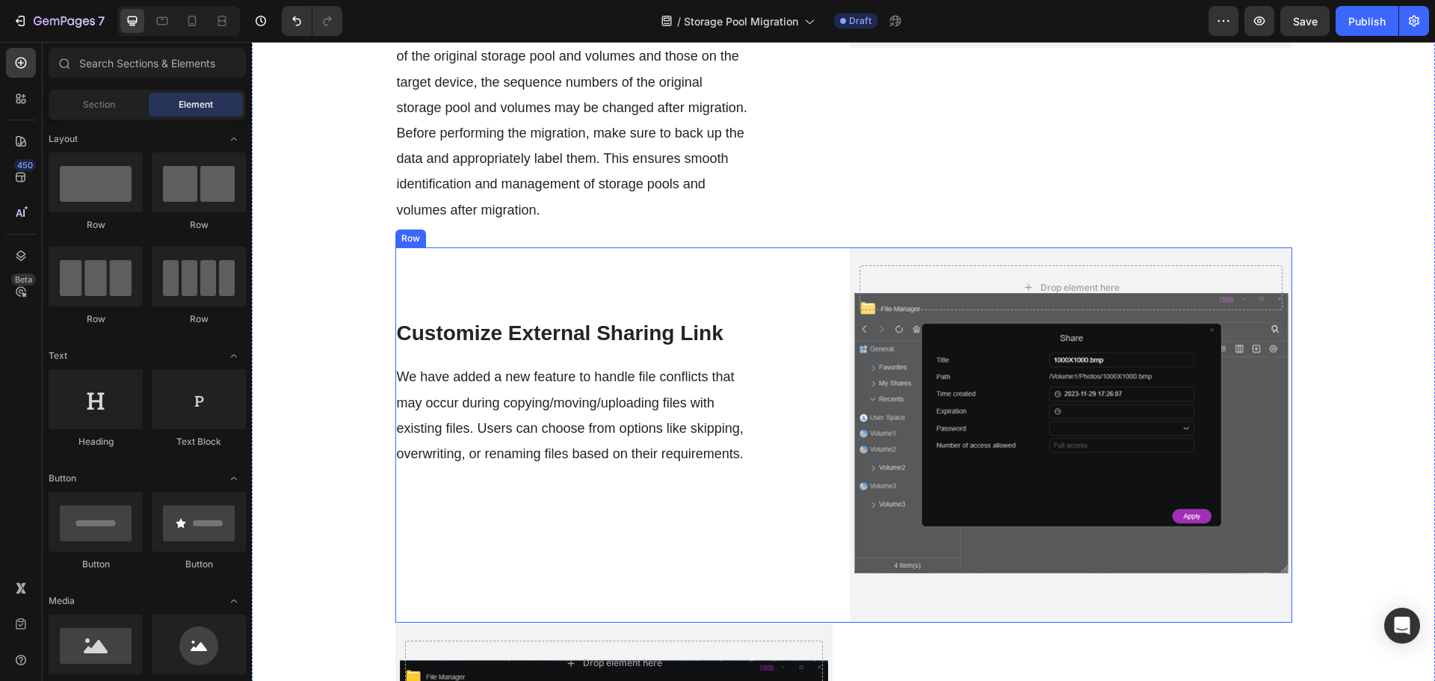
click at [830, 272] on div "Customize External Sharing Link Heading" at bounding box center [616, 303] width 442 height 88
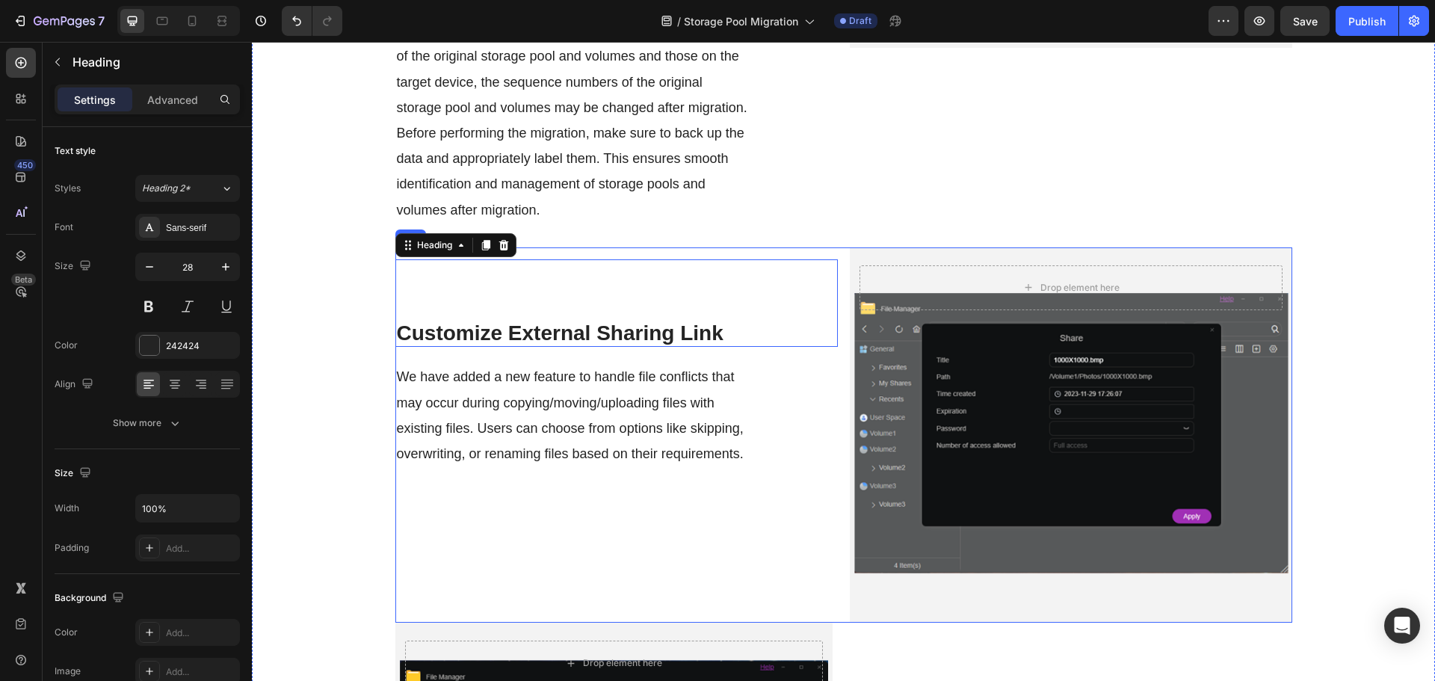
click at [838, 278] on div "Customize External Sharing Link Heading 0 We have added a new feature to handle…" at bounding box center [843, 434] width 897 height 375
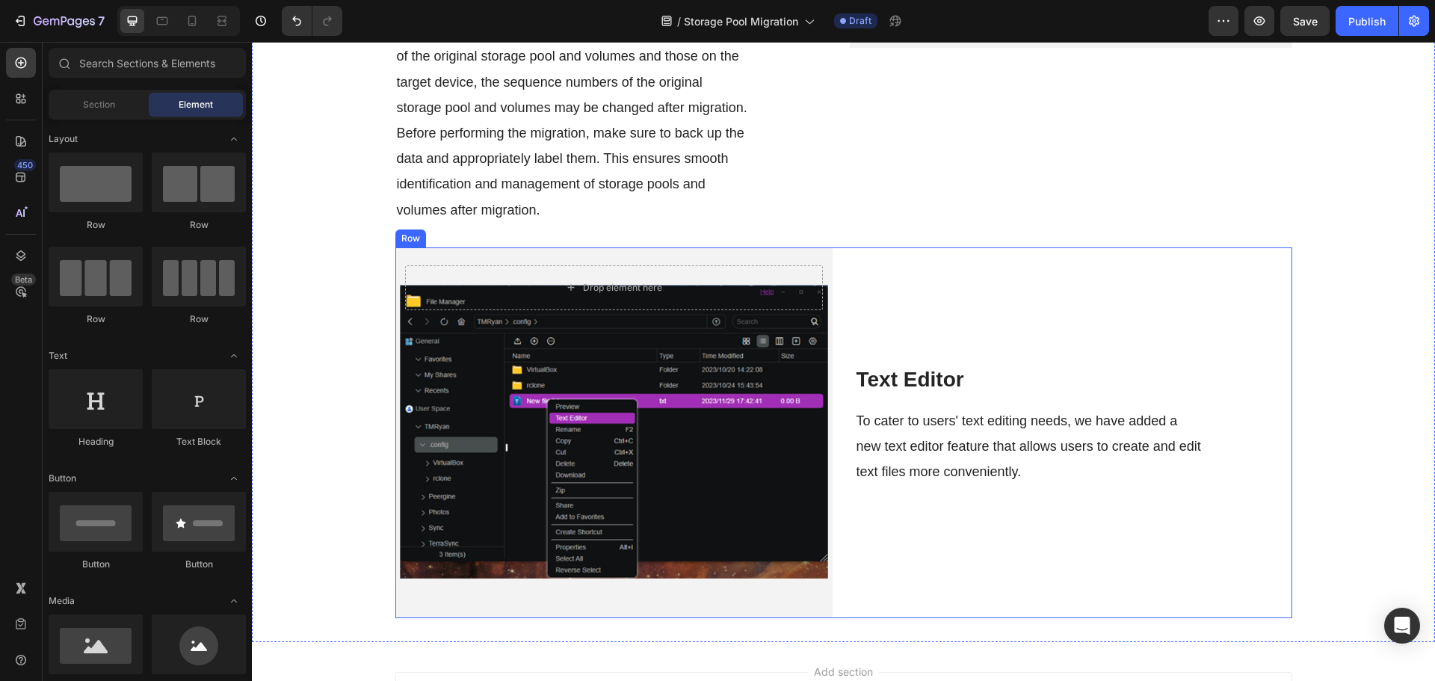
click at [837, 265] on div "Drop element here Hero Banner Text Editor Heading To cater to users' text editi…" at bounding box center [843, 432] width 897 height 371
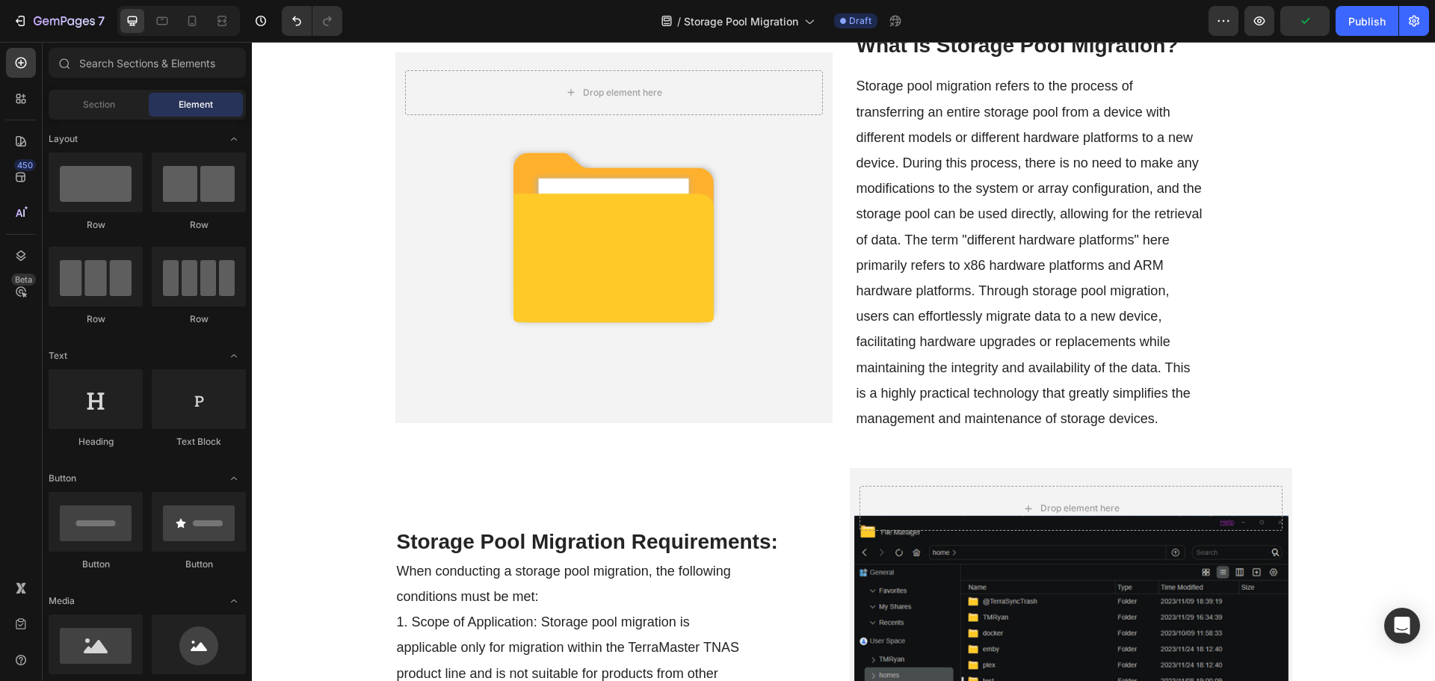
scroll to position [0, 0]
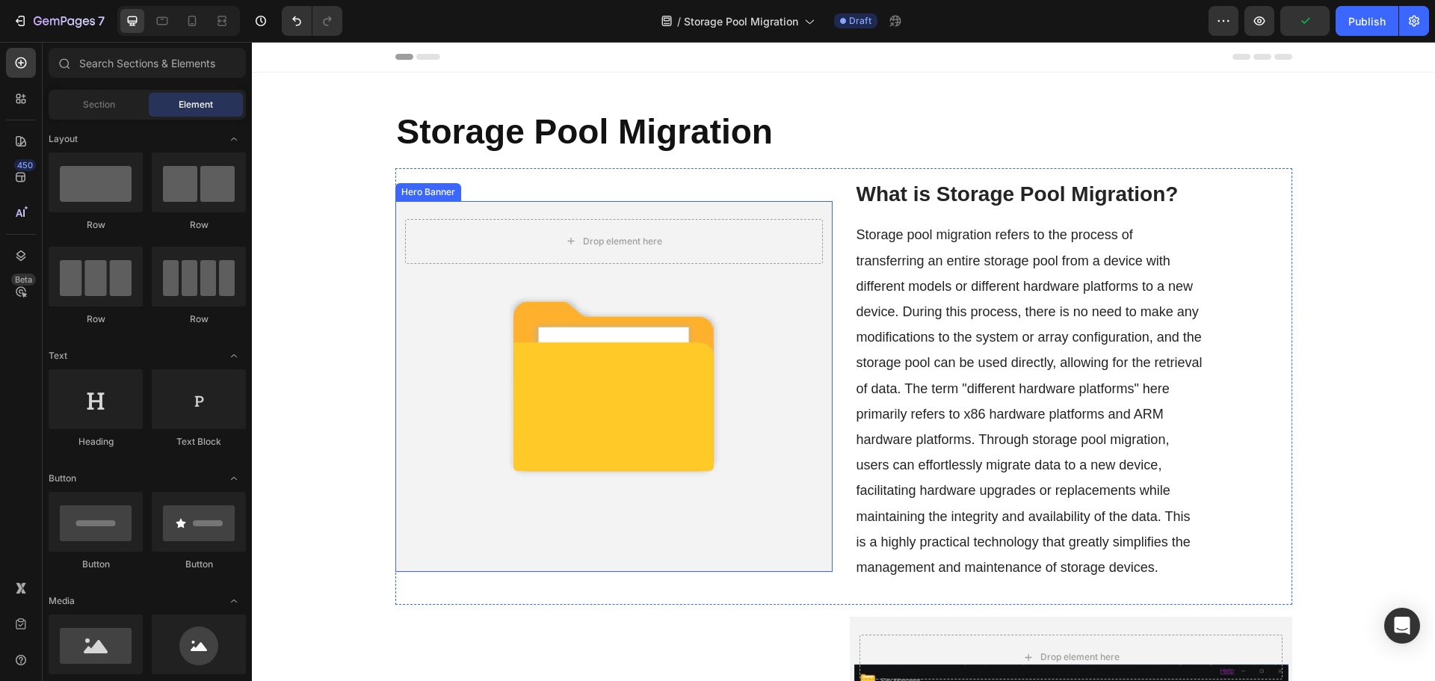
click at [755, 395] on div "Background Image" at bounding box center [613, 386] width 437 height 371
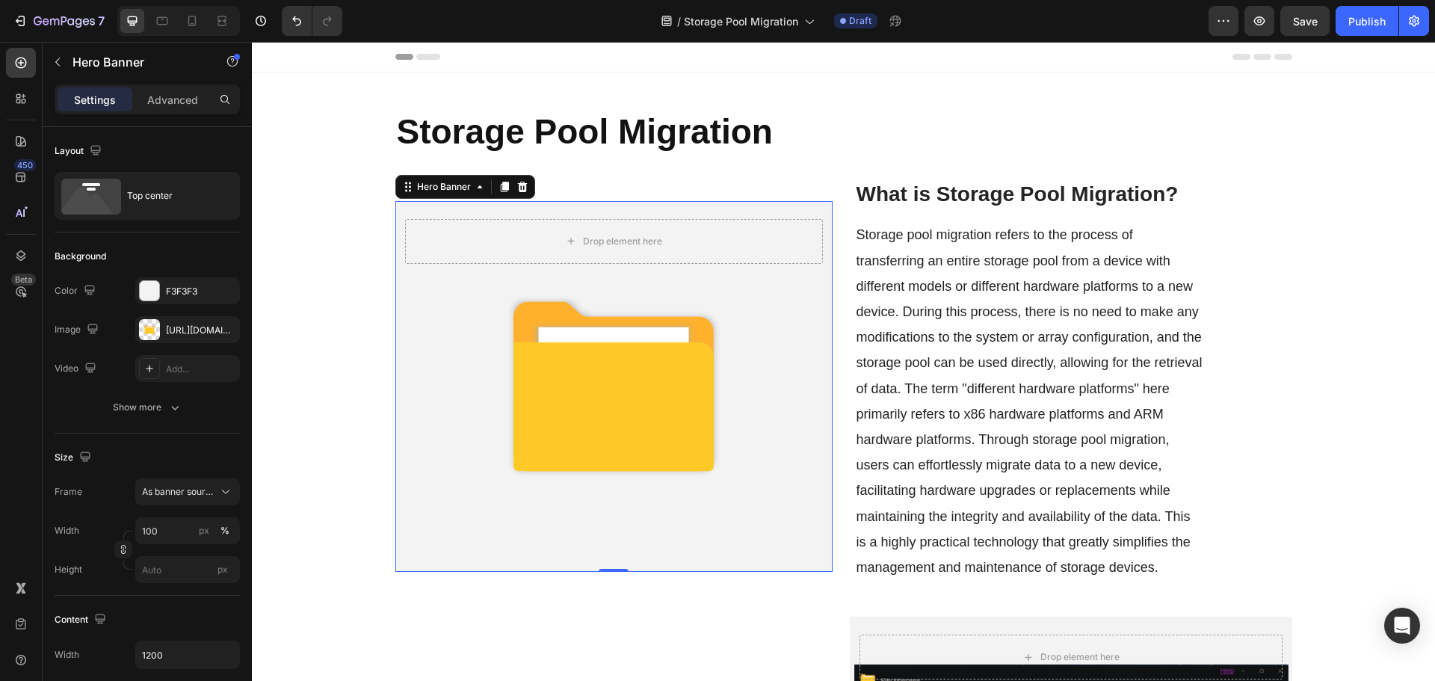
click at [543, 436] on div "Background Image" at bounding box center [613, 386] width 437 height 371
click at [176, 327] on div "https://cdn.shopify.com/s/files/1/0557/3256/8098/files/gempages_570475742119331…" at bounding box center [187, 330] width 43 height 13
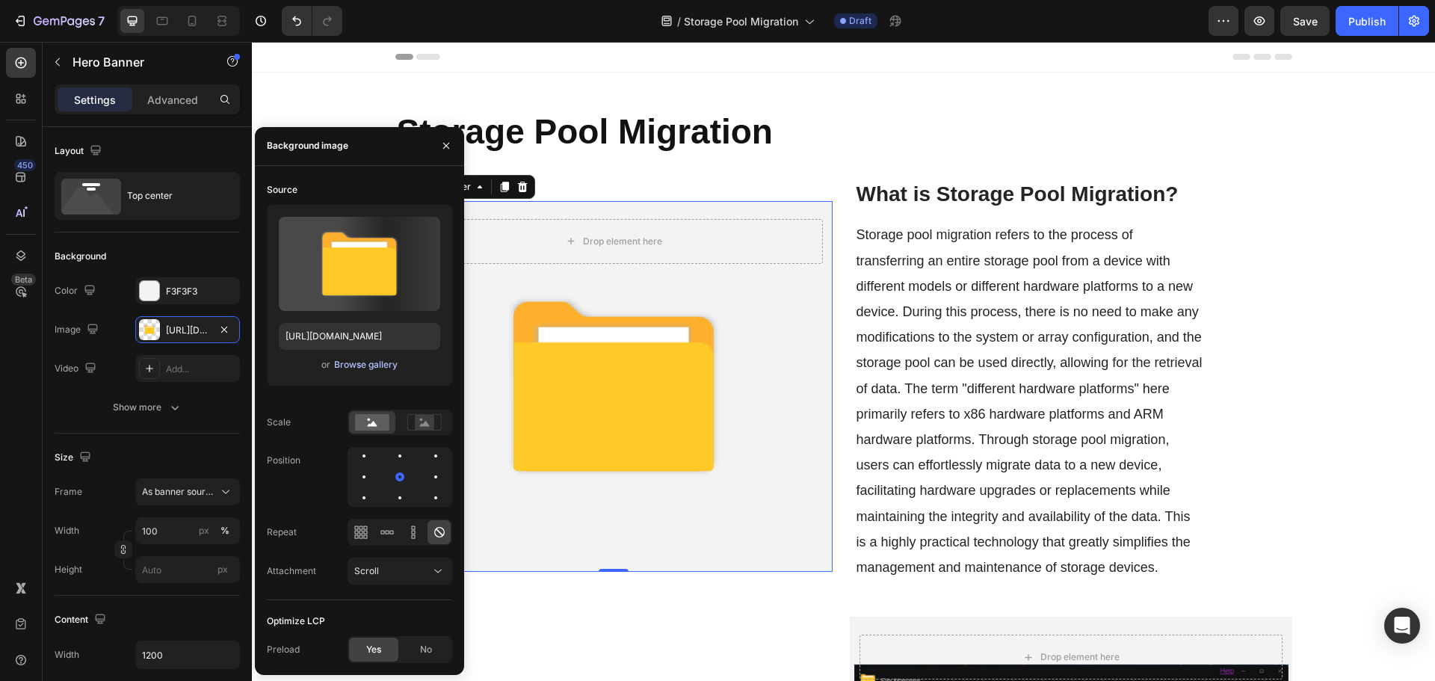
click at [344, 361] on div "Browse gallery" at bounding box center [366, 364] width 64 height 13
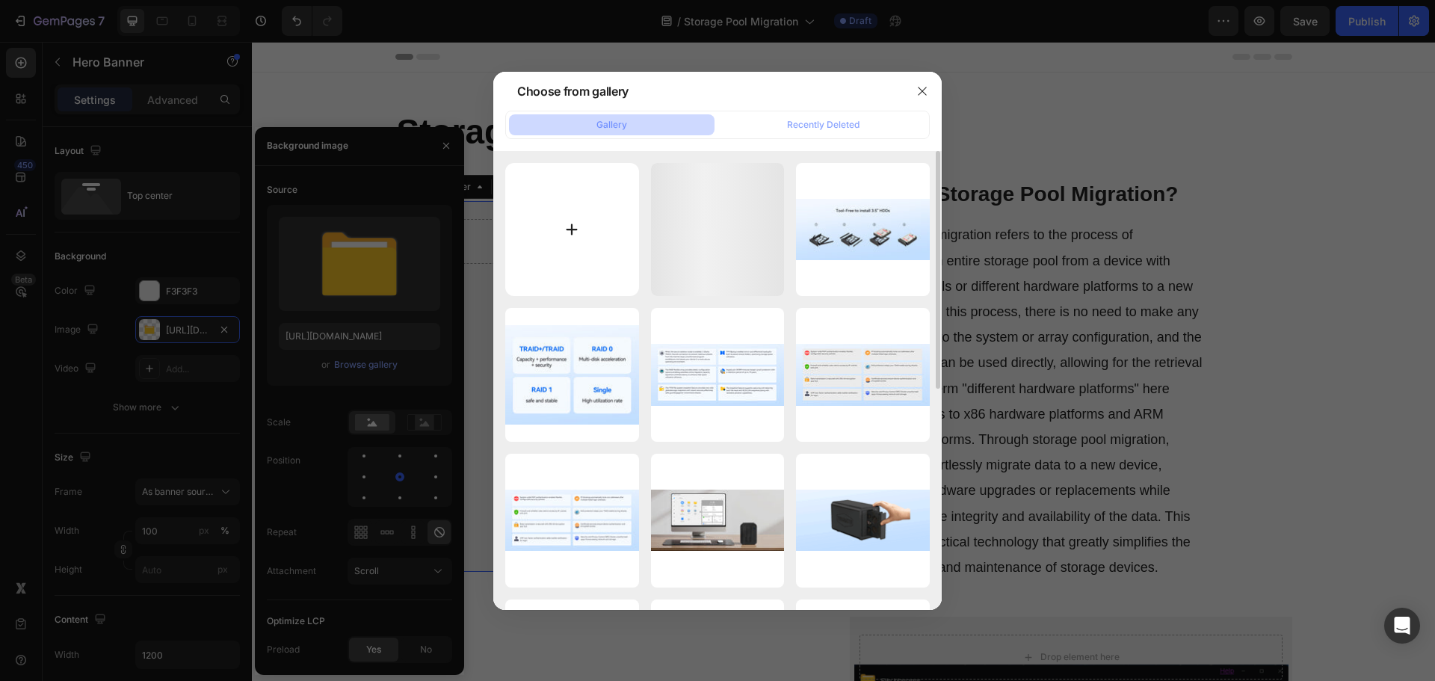
click at [619, 245] on input "file" at bounding box center [572, 230] width 134 height 134
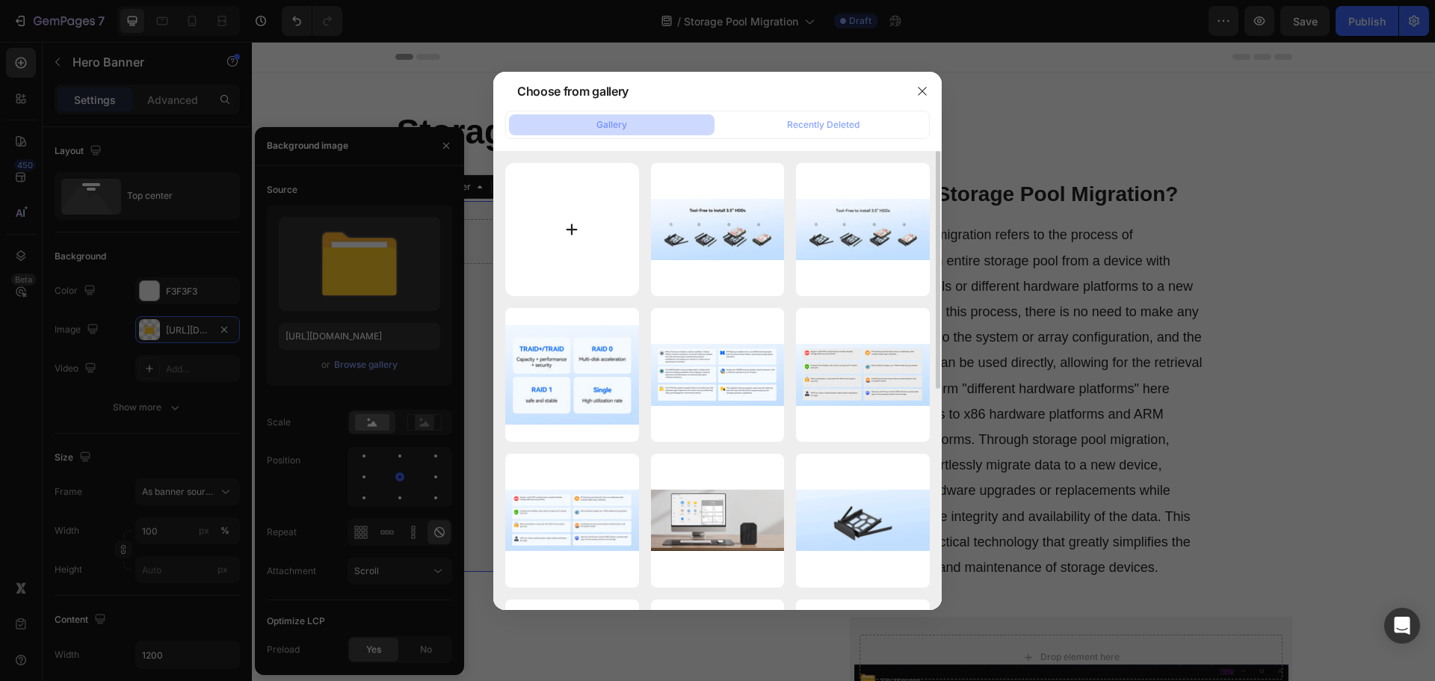
type input "C:\fakepath\What-is-Storage-Pool-Migration.png"
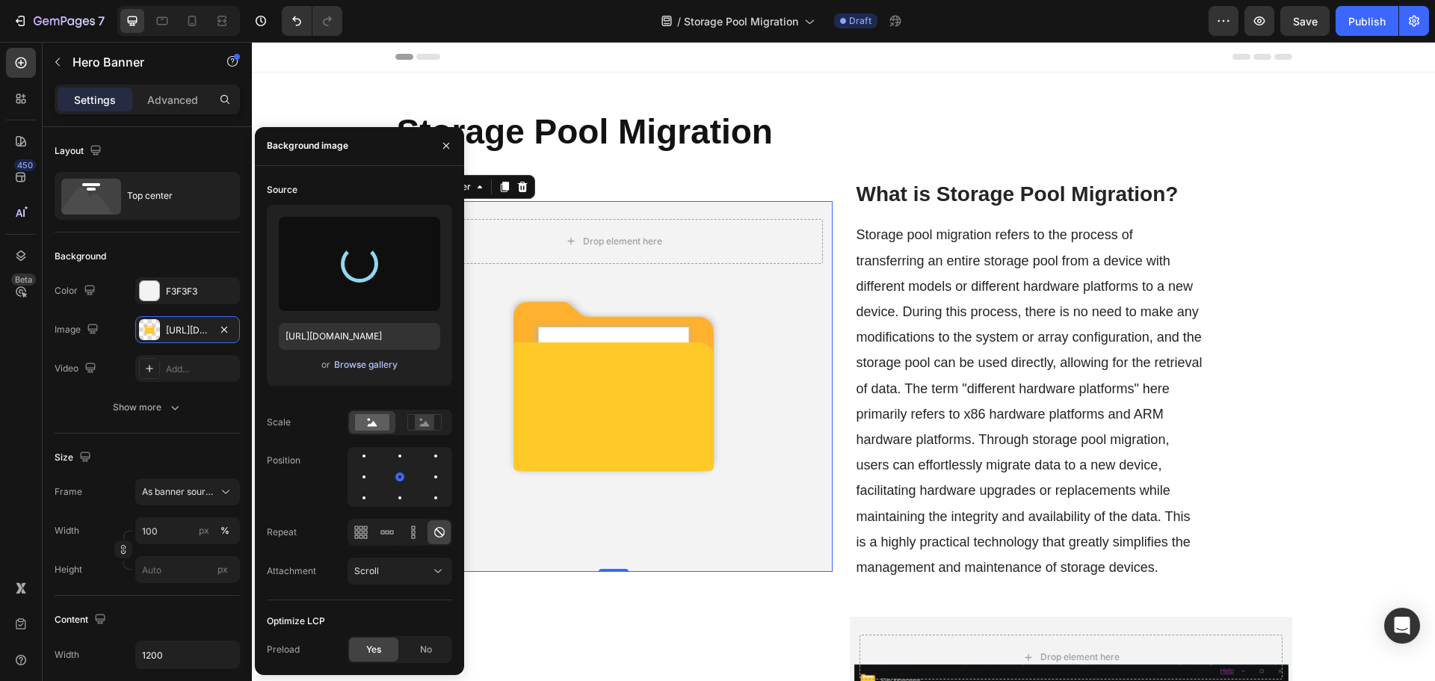
click at [363, 366] on div "Browse gallery" at bounding box center [366, 364] width 64 height 13
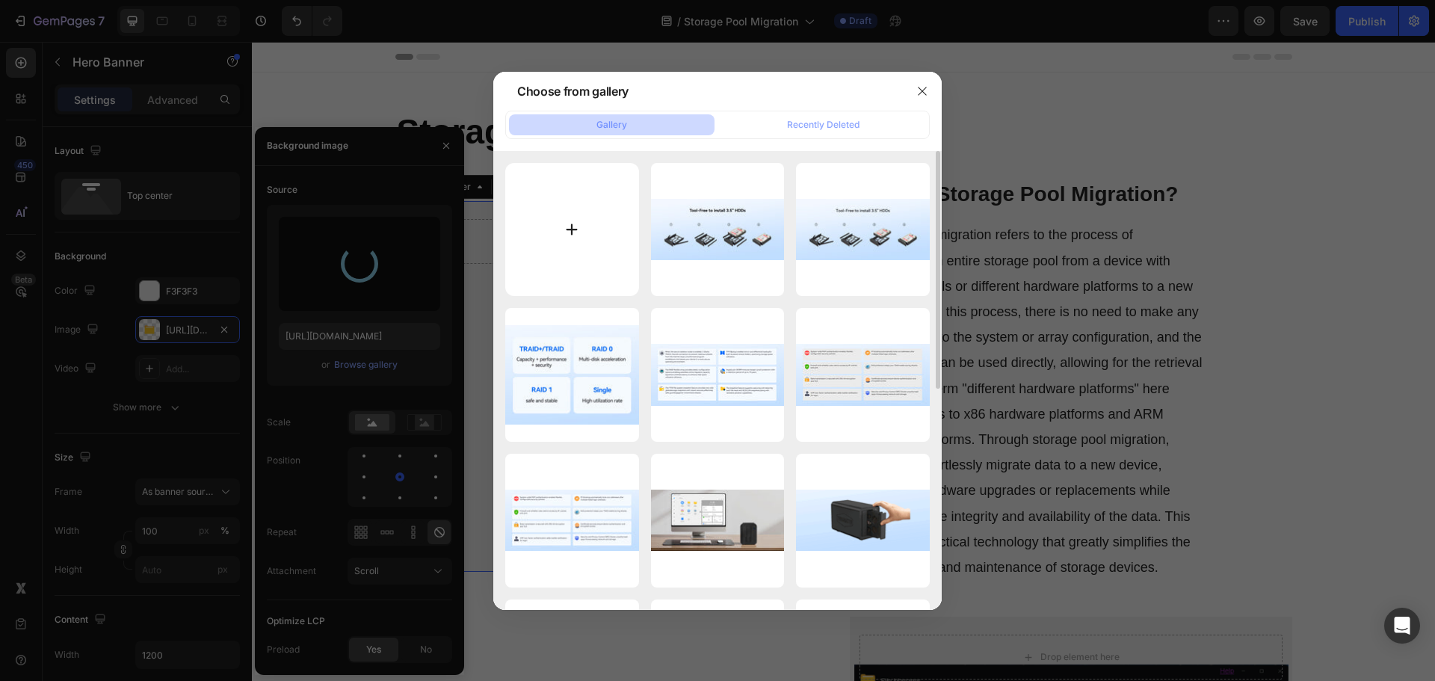
click at [633, 224] on input "file" at bounding box center [572, 230] width 134 height 134
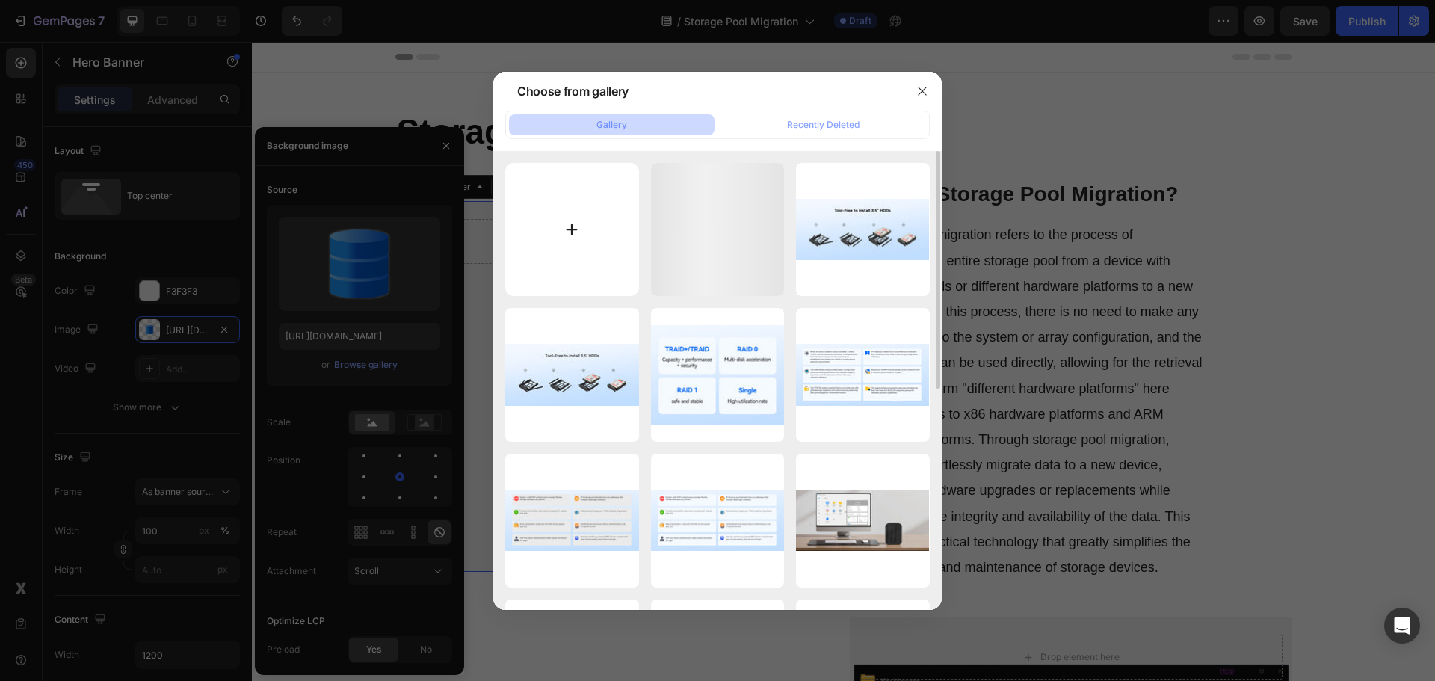
type input "https://cdn.shopify.com/s/files/1/0557/3256/8098/files/gempages_570475742119331…"
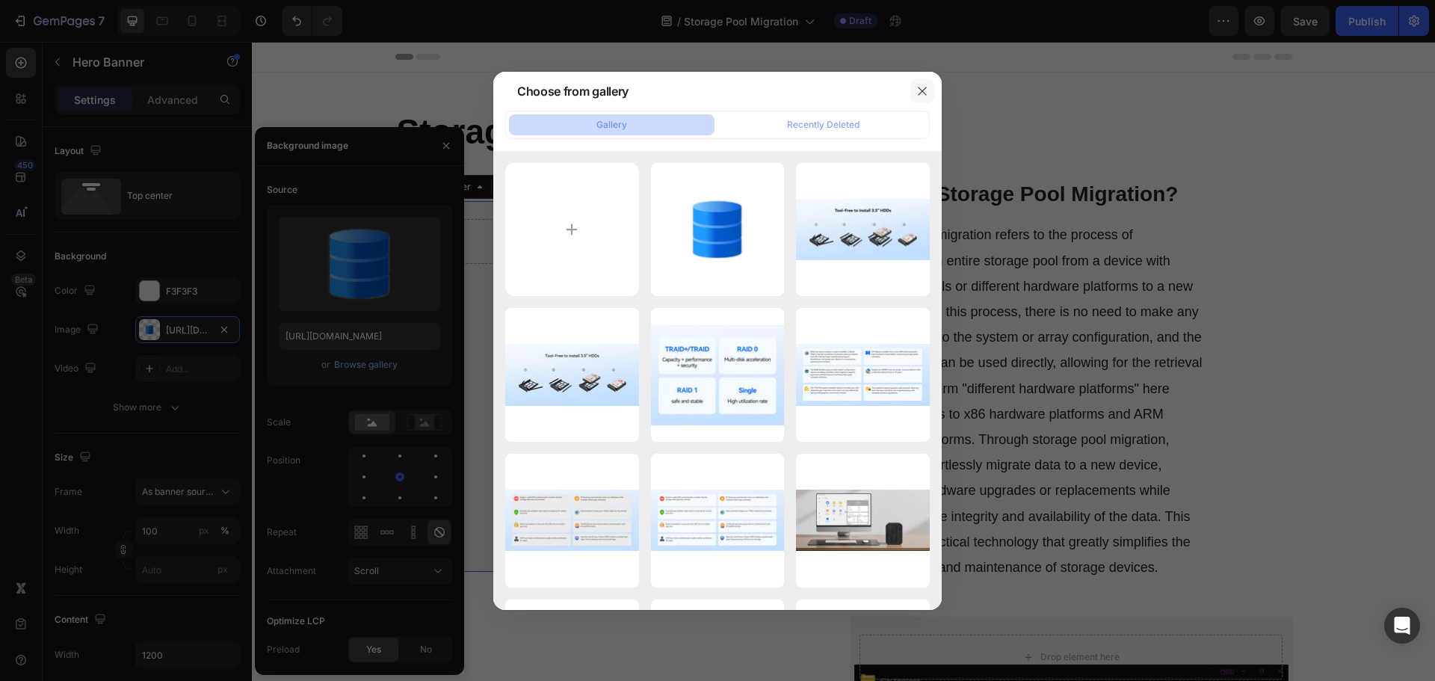
click at [931, 86] on button "button" at bounding box center [922, 91] width 24 height 24
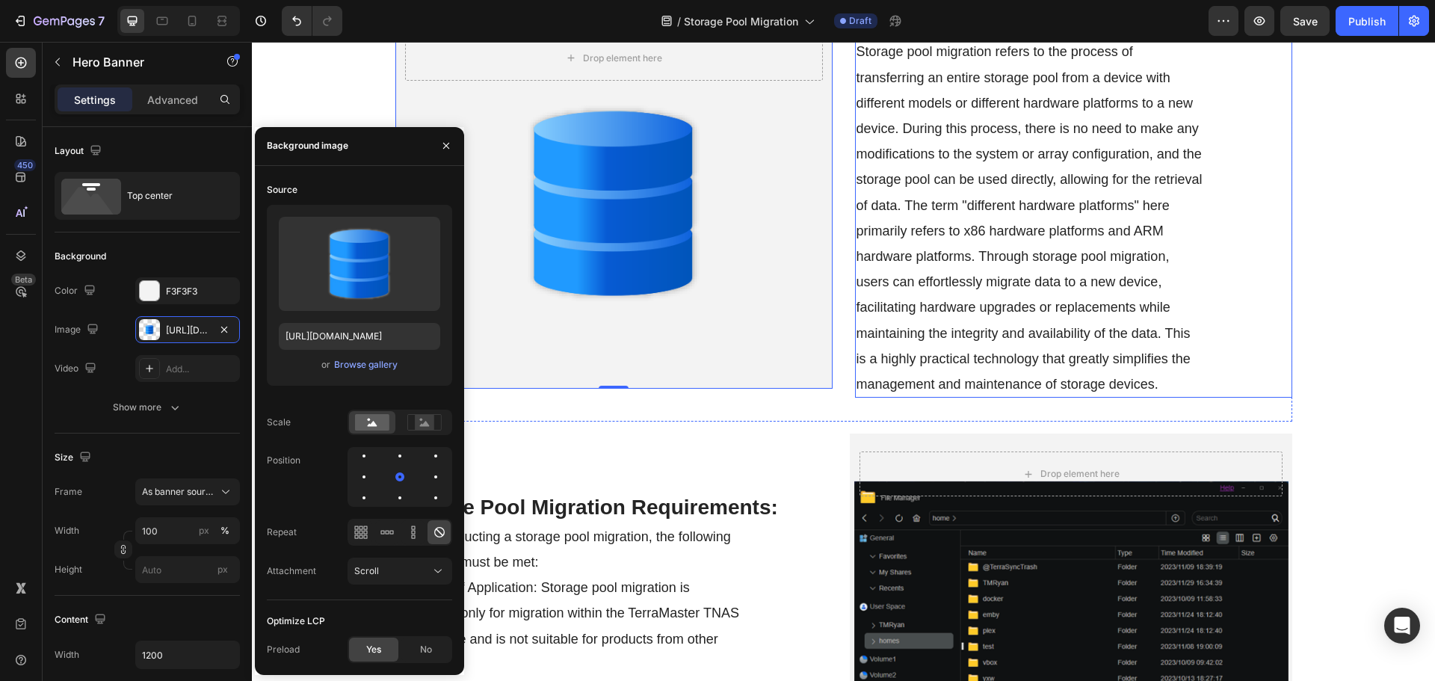
scroll to position [448, 0]
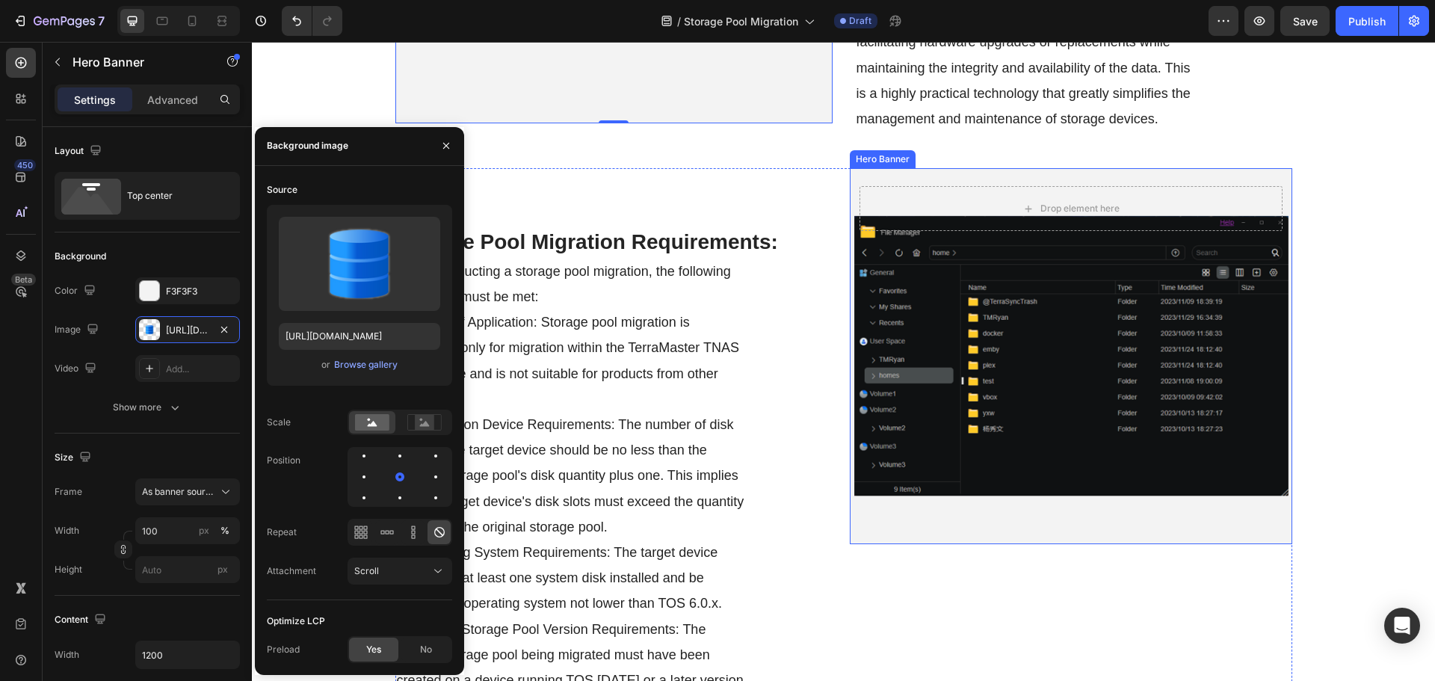
click at [1006, 374] on div "Background Image" at bounding box center [1071, 355] width 442 height 375
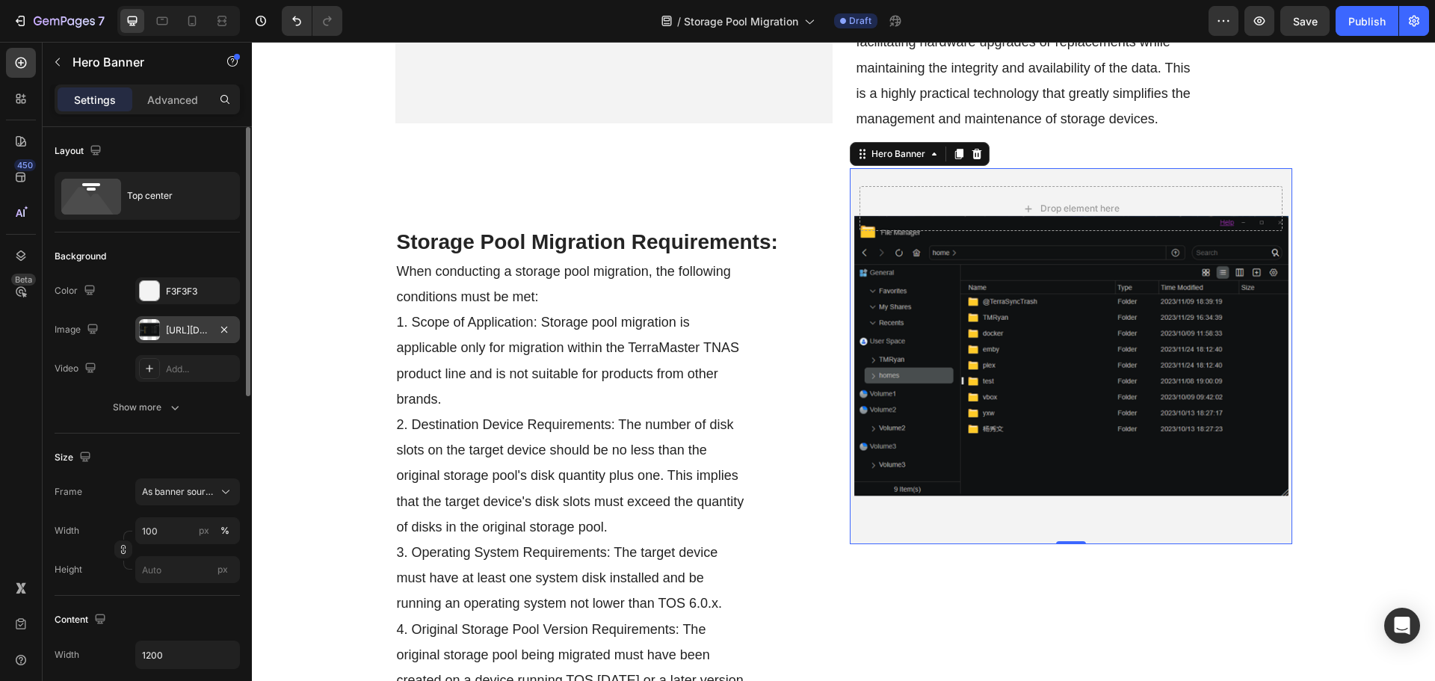
click at [168, 332] on div "https://cdn.shopify.com/s/files/1/0557/3256/8098/files/gempages_570475742119331…" at bounding box center [187, 330] width 43 height 13
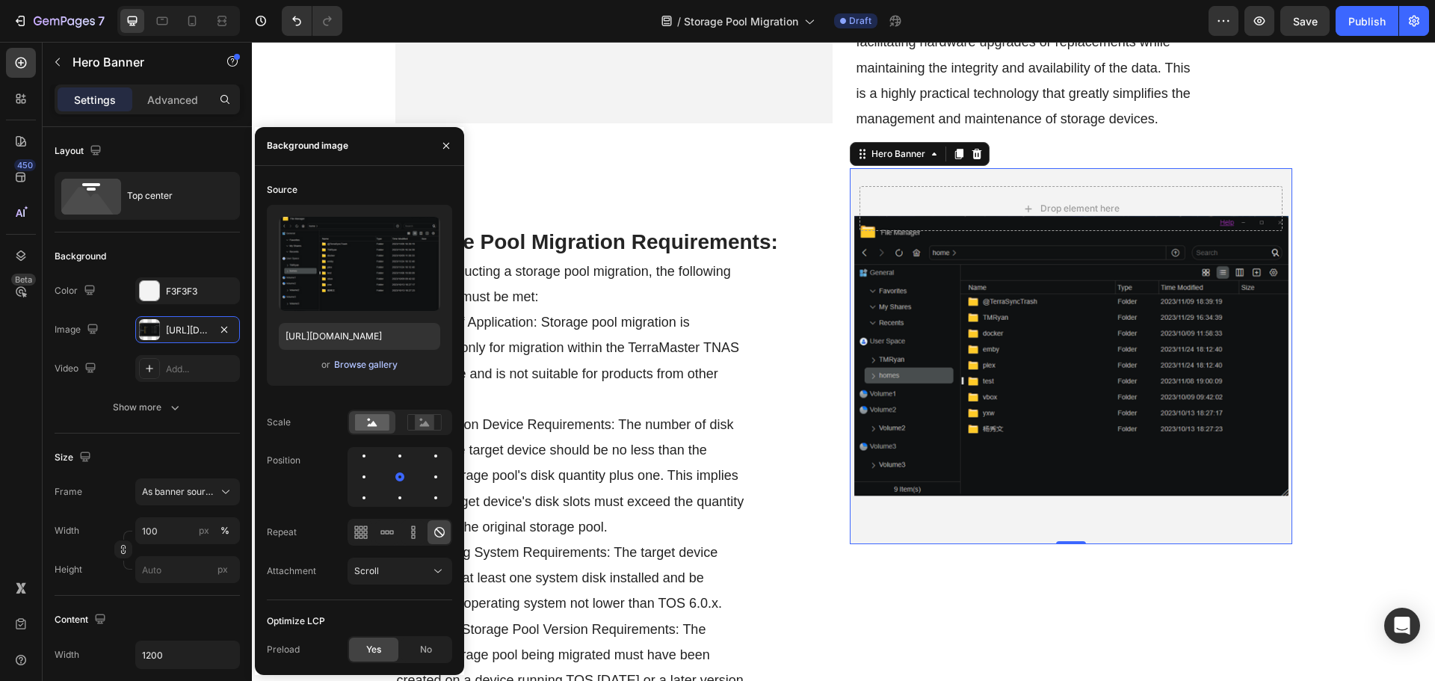
click at [372, 364] on div "Browse gallery" at bounding box center [366, 364] width 64 height 13
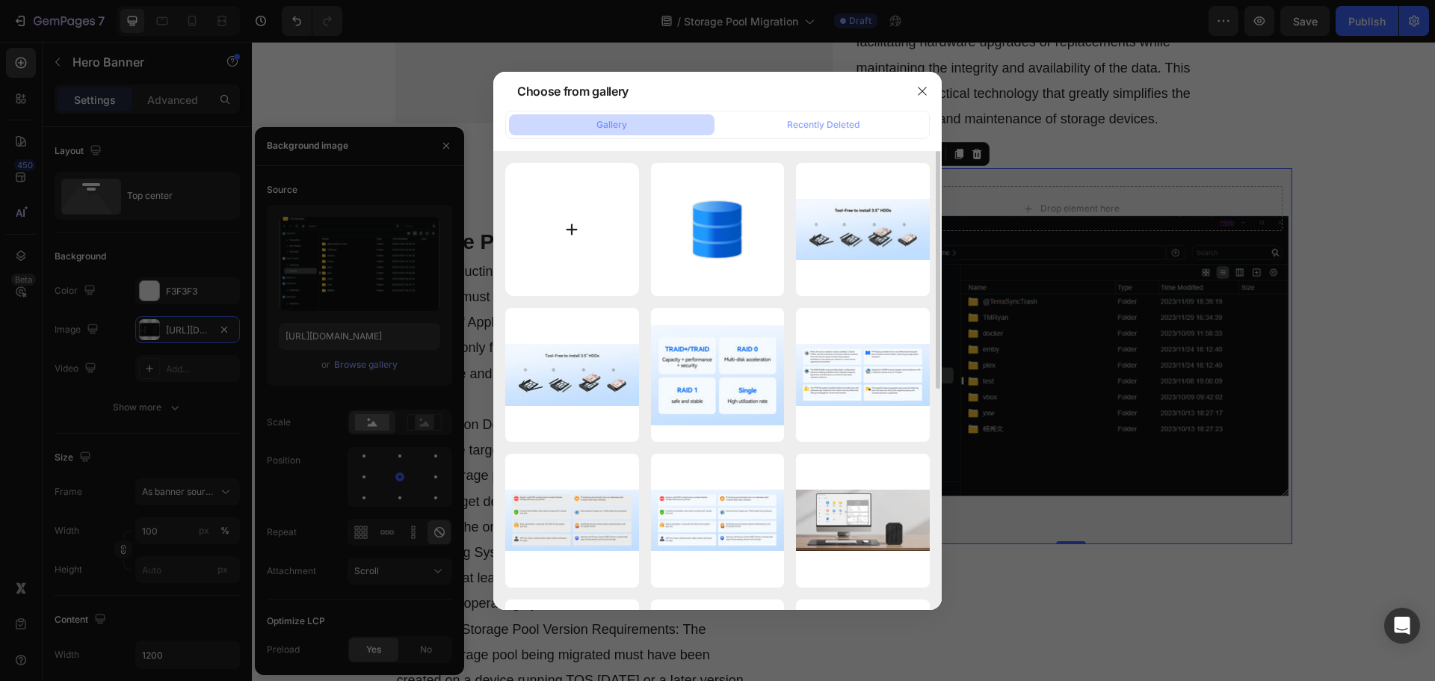
click at [588, 267] on input "file" at bounding box center [572, 230] width 134 height 134
type input "C:\fakepath\Storage-Pool-Migration-Requirementsn.png"
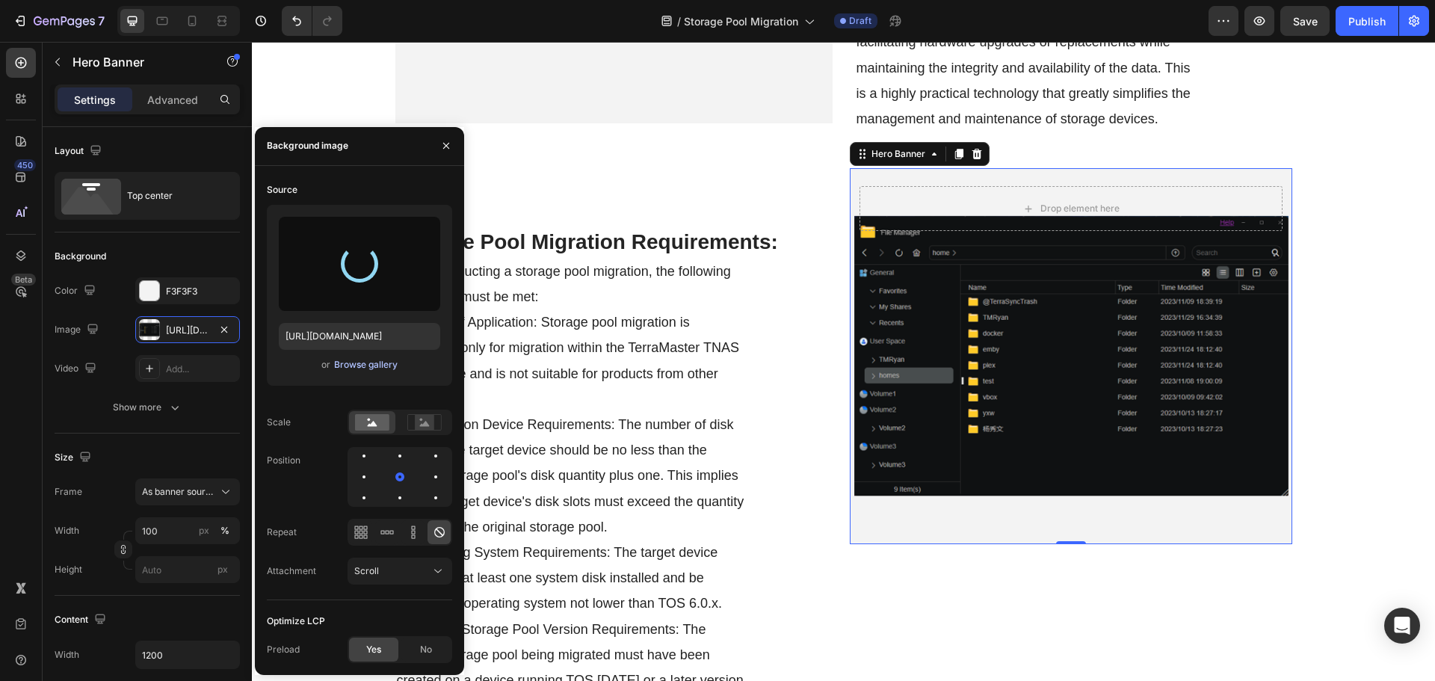
click at [347, 366] on div "Browse gallery" at bounding box center [366, 364] width 64 height 13
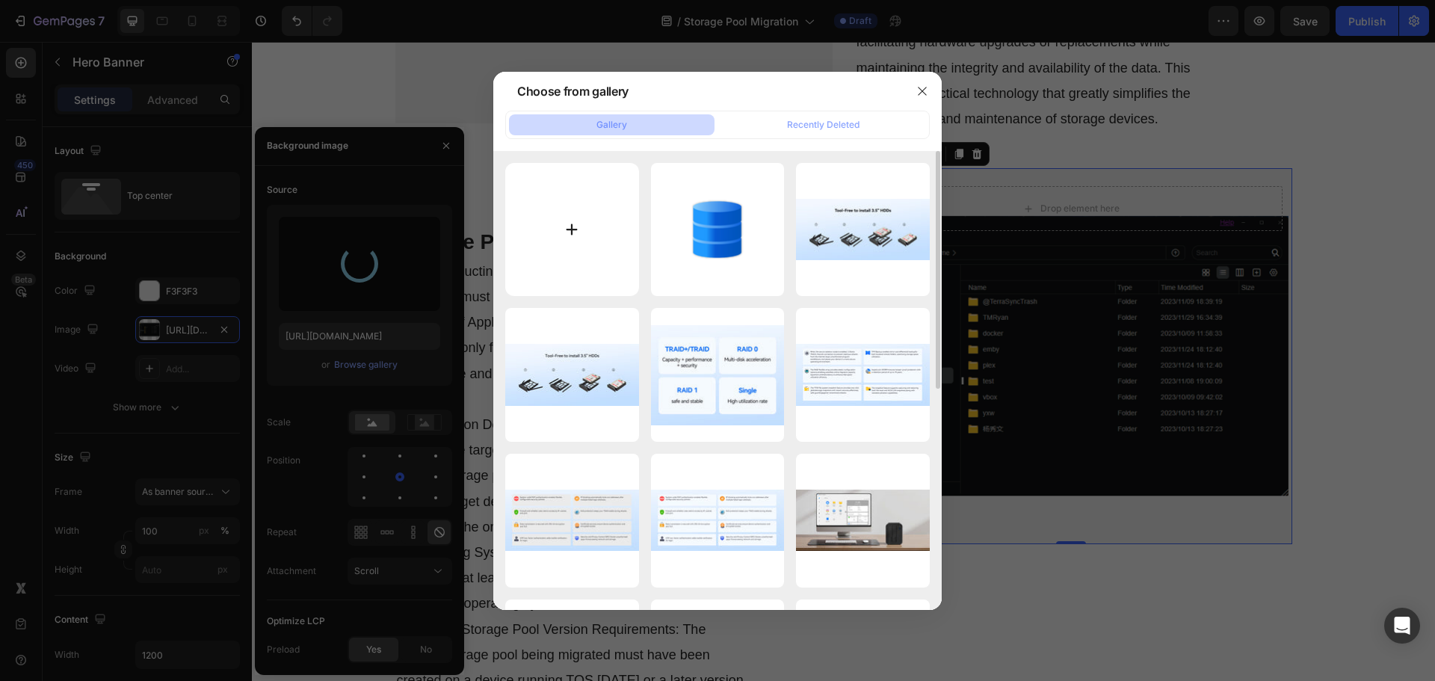
drag, startPoint x: 539, startPoint y: 262, endPoint x: 539, endPoint y: 271, distance: 9.7
click at [539, 271] on input "file" at bounding box center [572, 230] width 134 height 134
type input "C:\fakepath\Storage-Pool-Migration-Requirementsn.png"
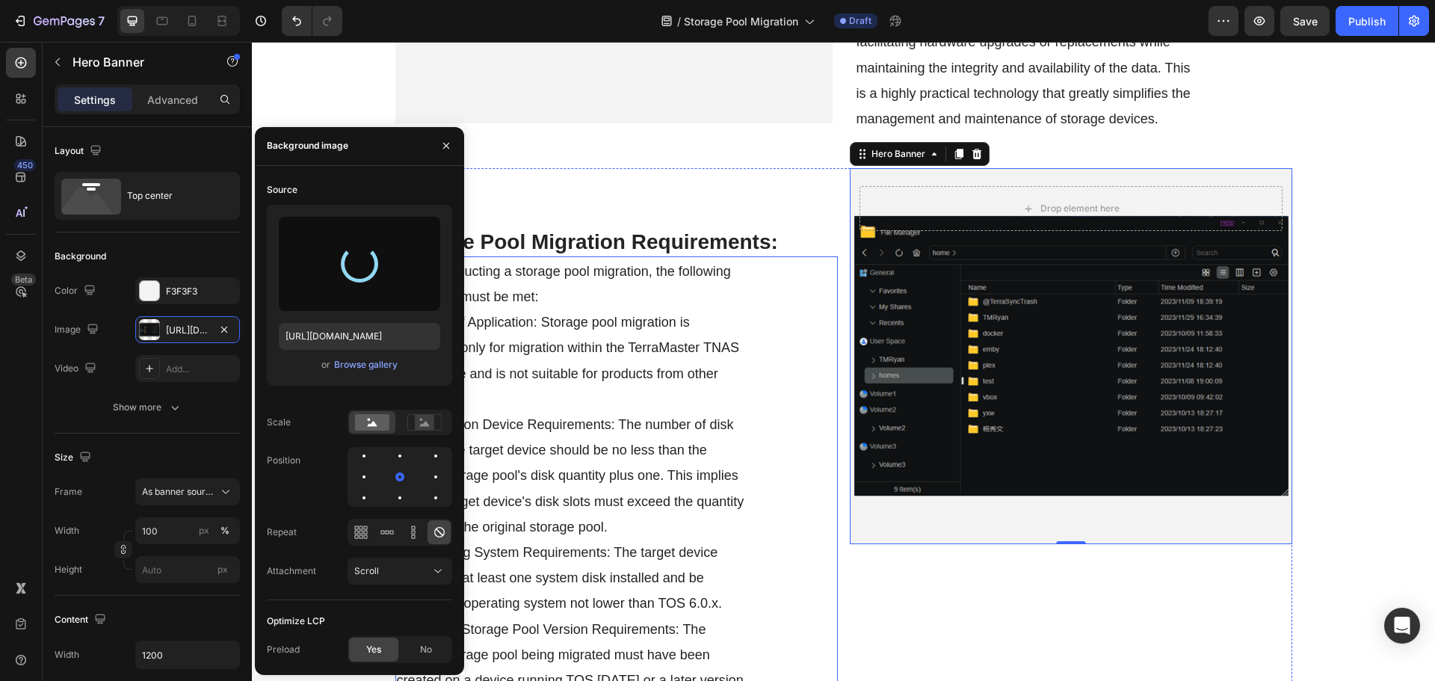
type input "https://cdn.shopify.com/s/files/1/0557/3256/8098/files/gempages_570475742119331…"
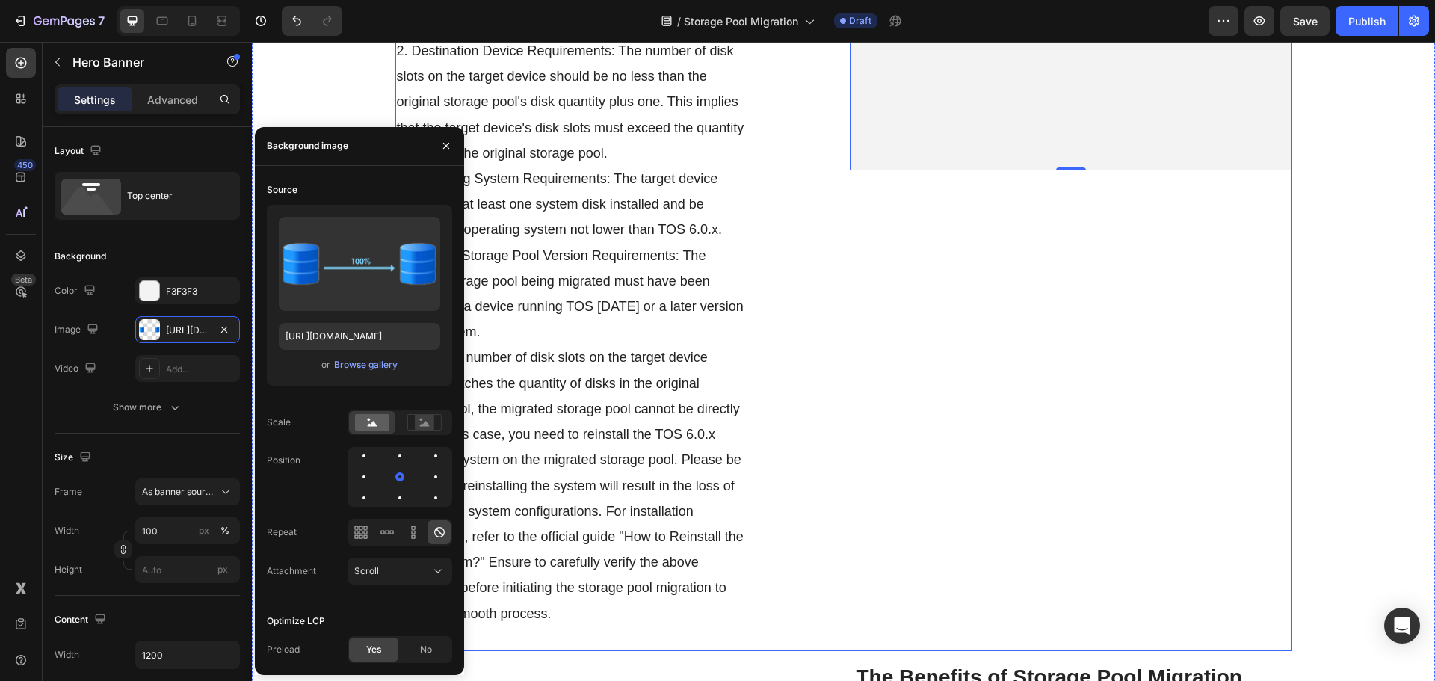
click at [853, 444] on div "Drop element here Hero Banner 0" at bounding box center [1071, 223] width 442 height 856
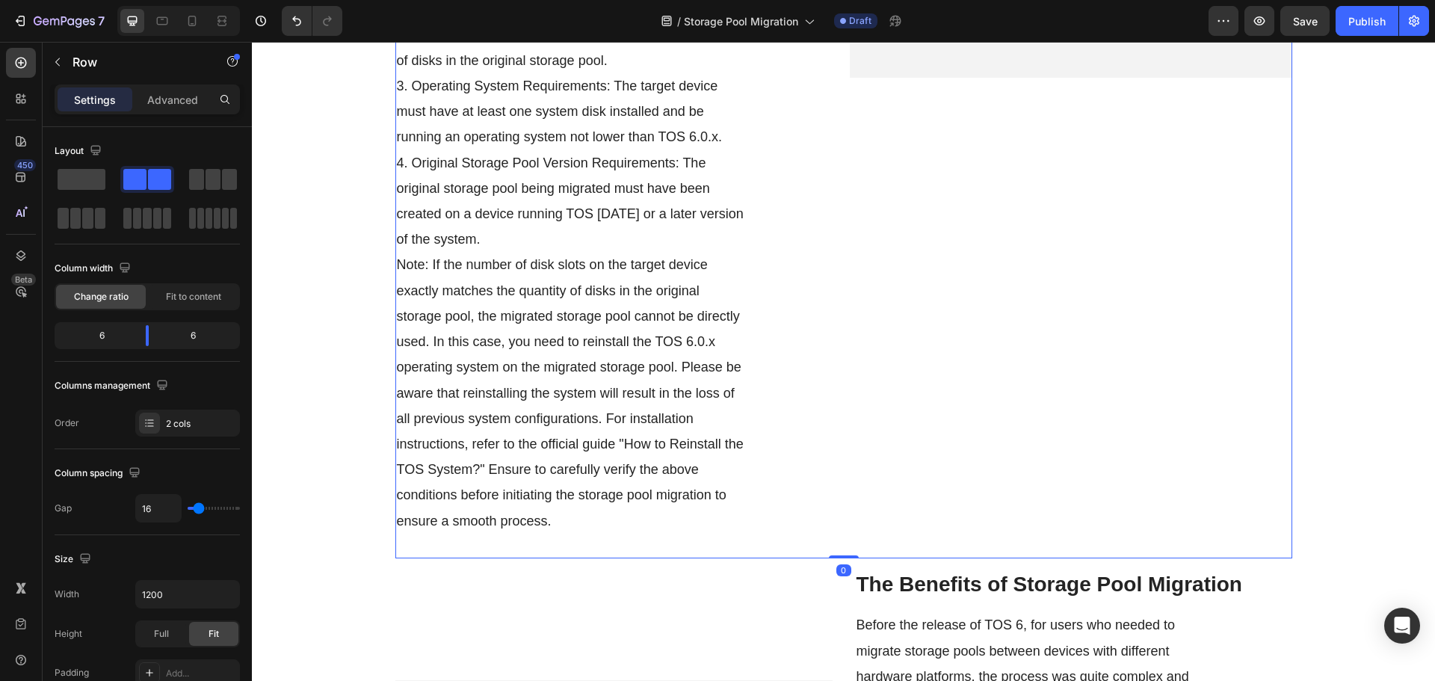
scroll to position [1121, 0]
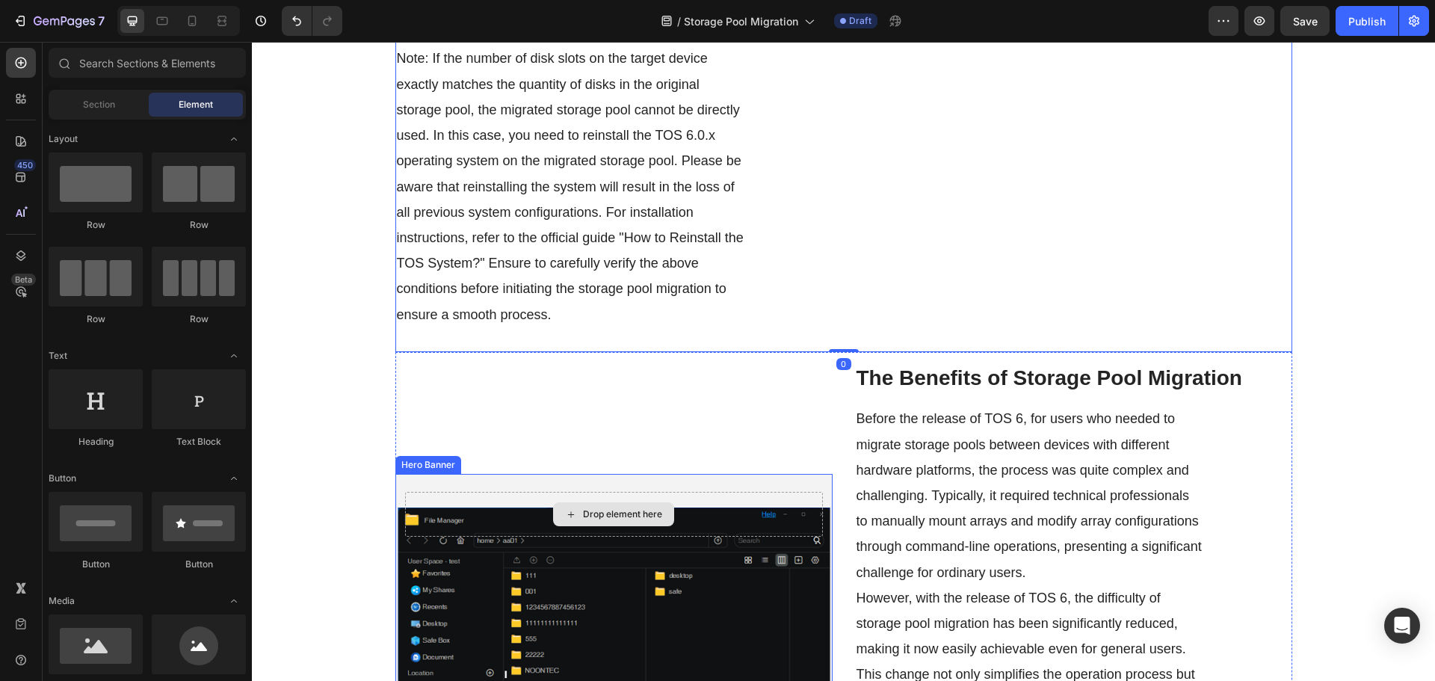
click at [570, 522] on div "Drop element here" at bounding box center [613, 514] width 121 height 24
click at [531, 551] on div "Drop element here" at bounding box center [613, 514] width 437 height 81
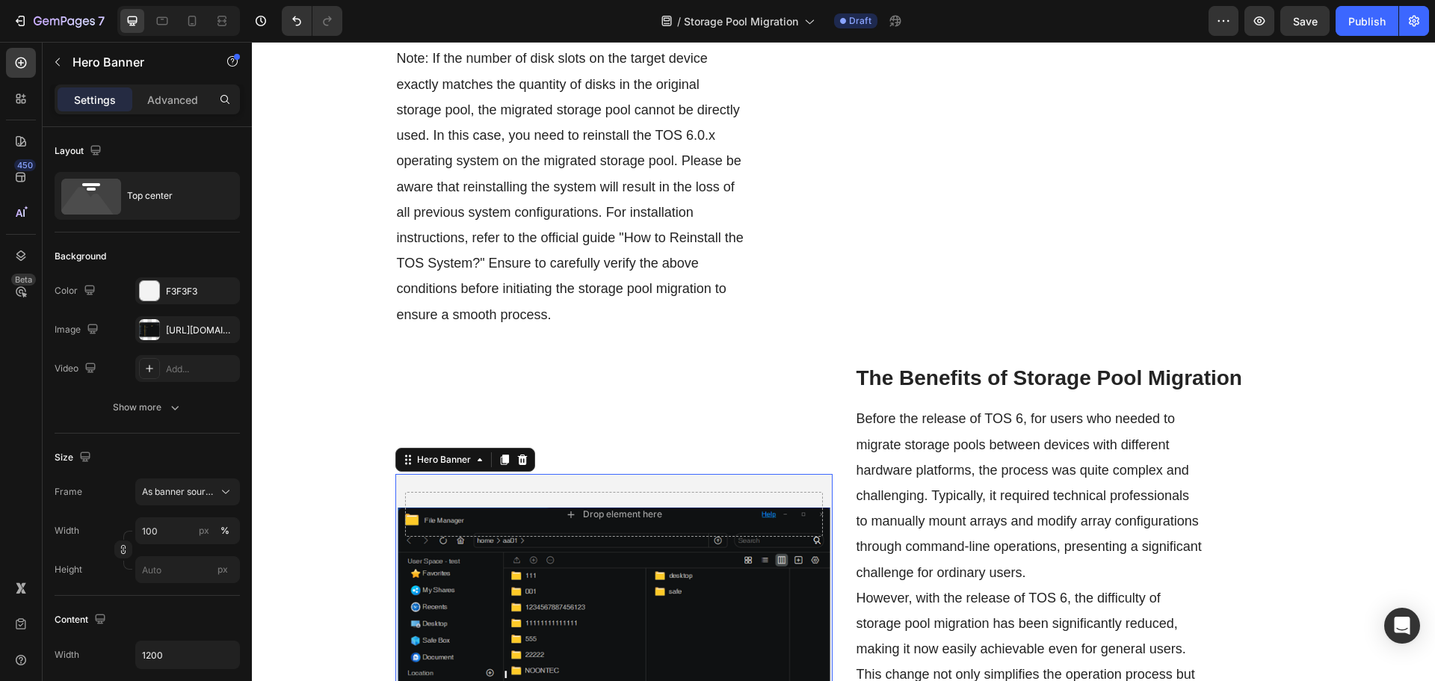
scroll to position [1495, 0]
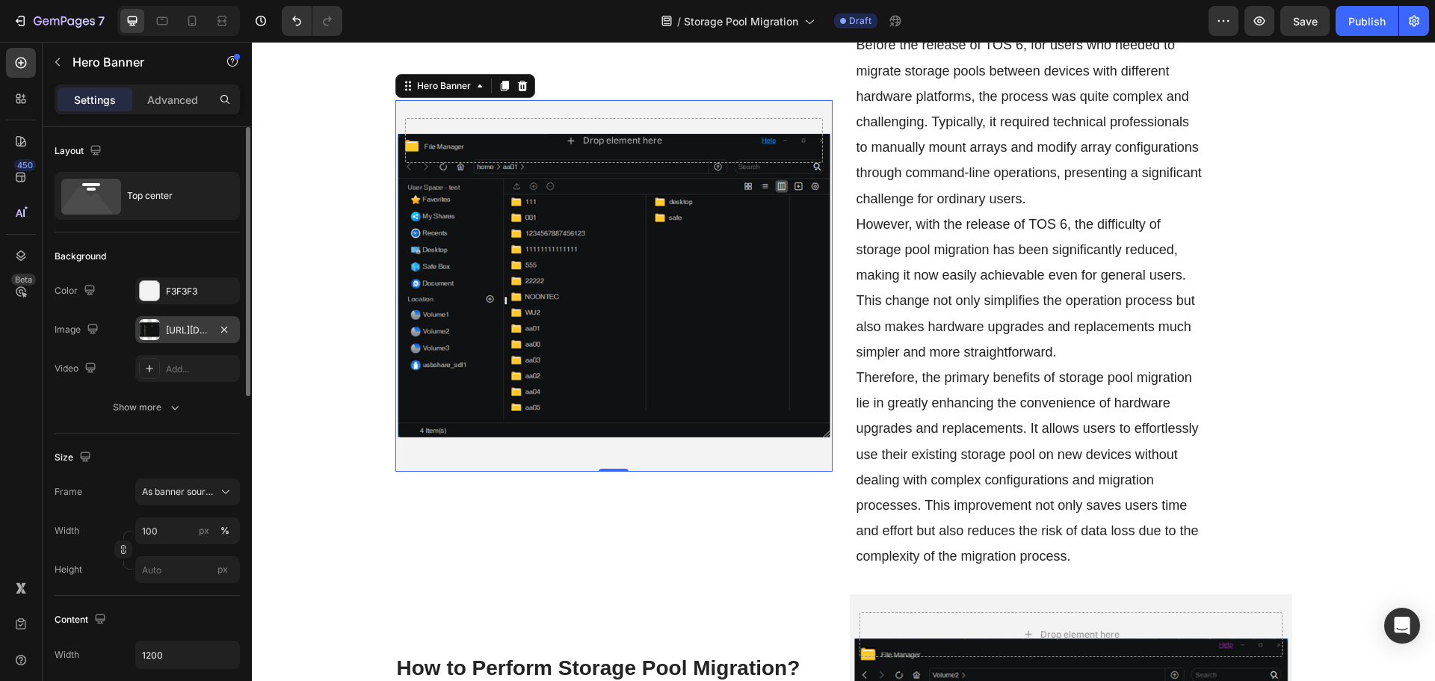
click at [166, 324] on div "https://cdn.shopify.com/s/files/1/0557/3256/8098/files/gempages_570475742119331…" at bounding box center [187, 330] width 43 height 13
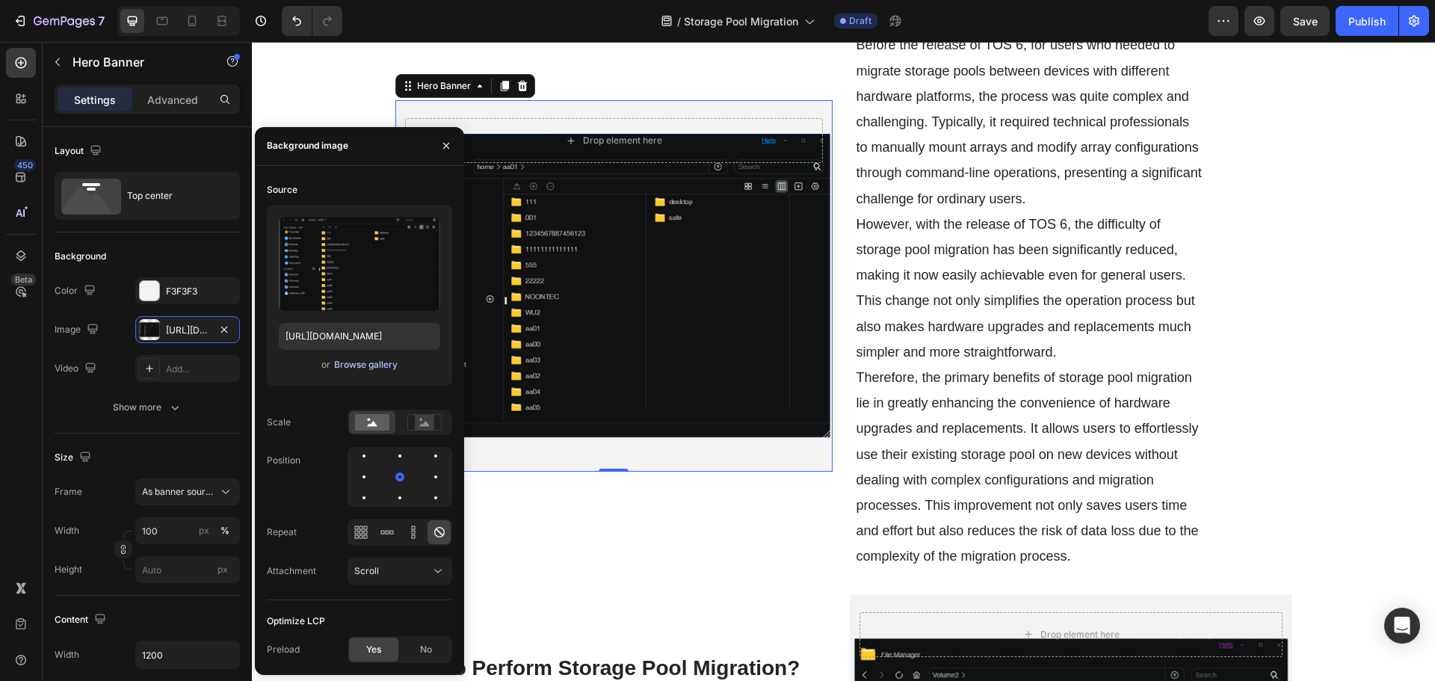
click at [367, 368] on div "Browse gallery" at bounding box center [366, 364] width 64 height 13
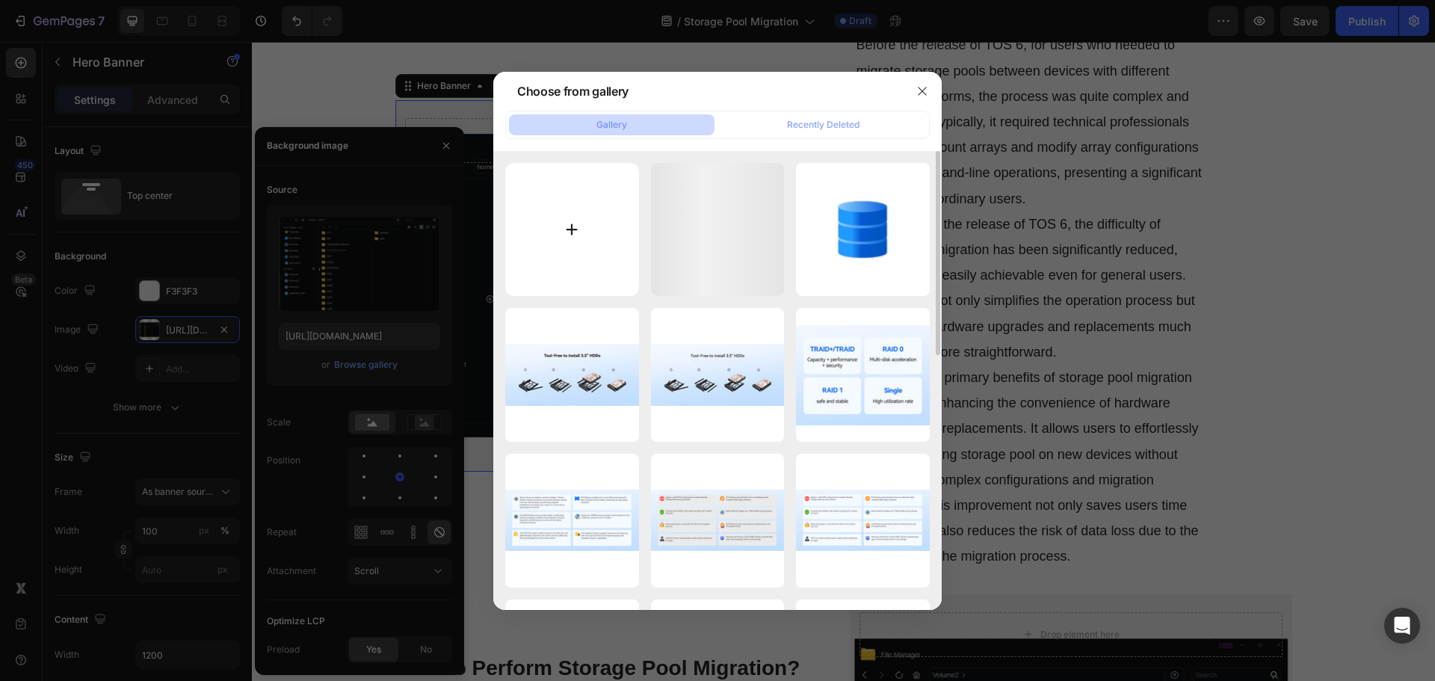
click at [595, 256] on input "file" at bounding box center [572, 230] width 134 height 134
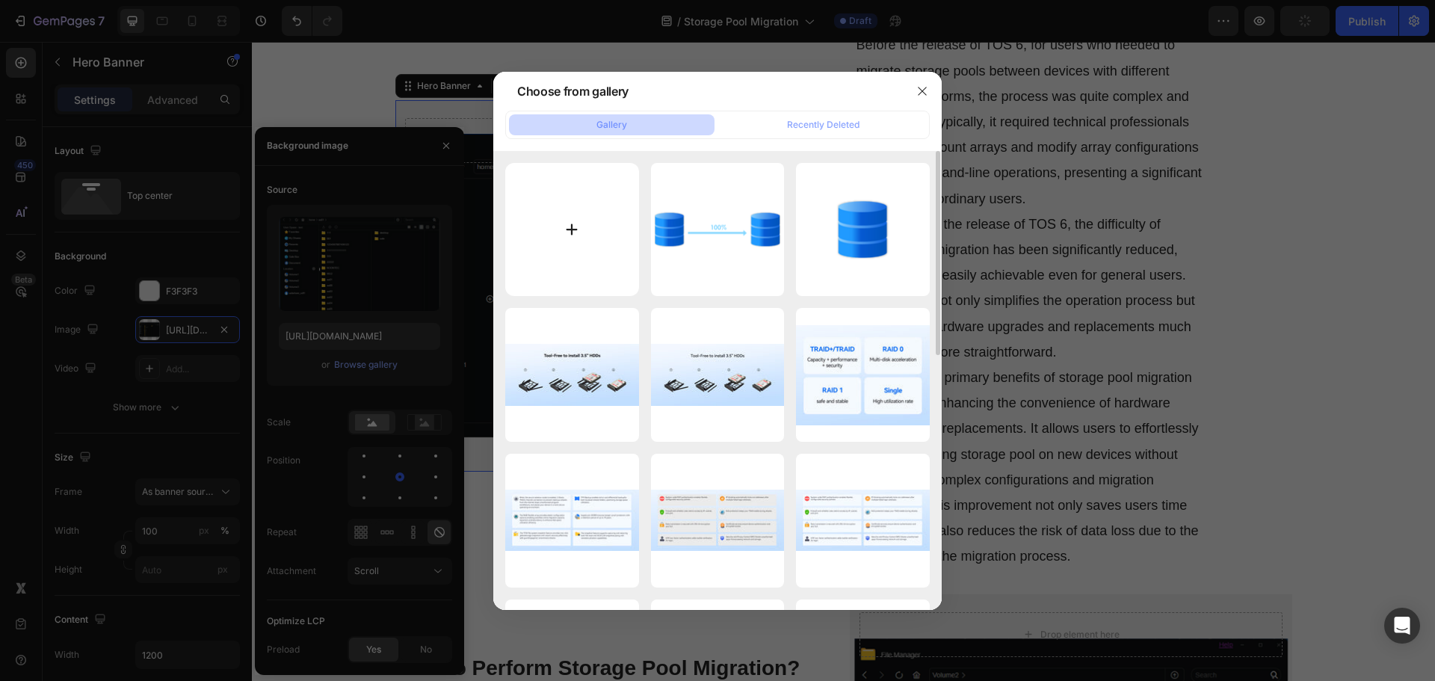
type input "C:\fakepath\Benefits-of-Storage-Pool-Migration_1.png"
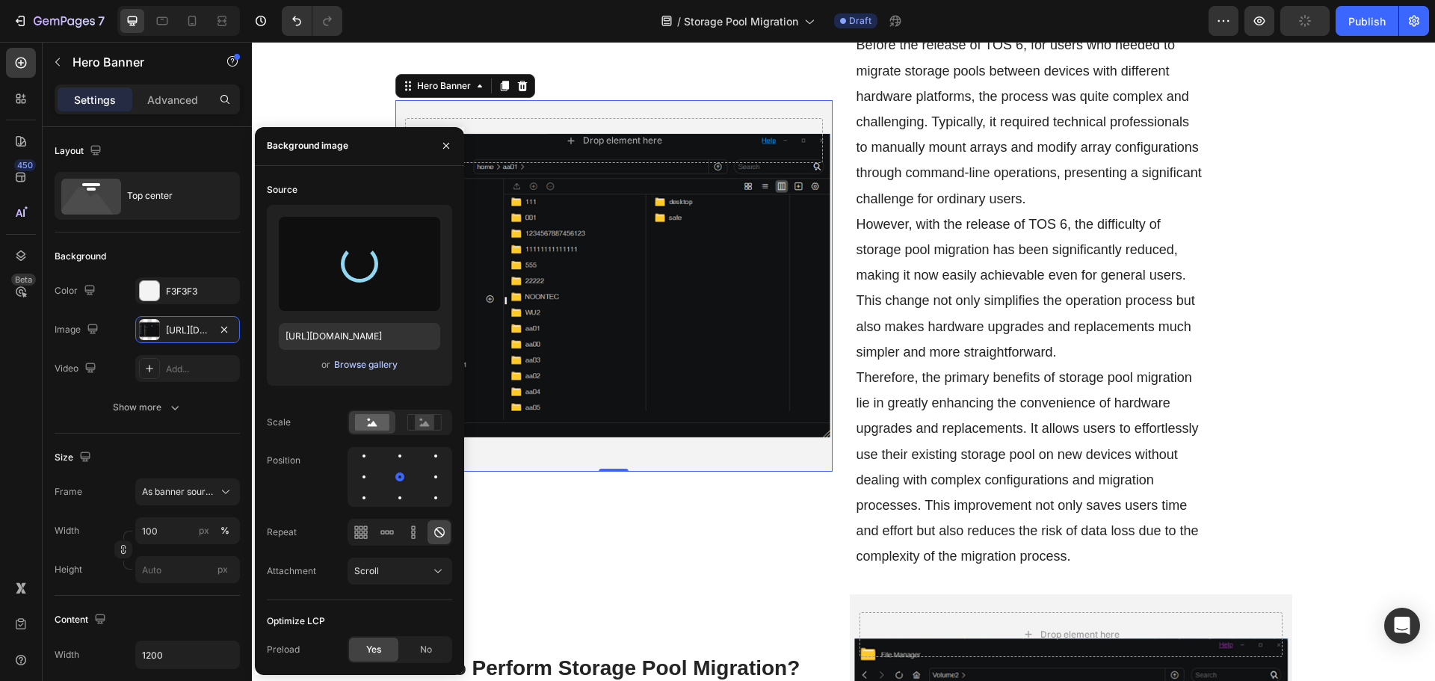
click at [356, 363] on div "Browse gallery" at bounding box center [366, 364] width 64 height 13
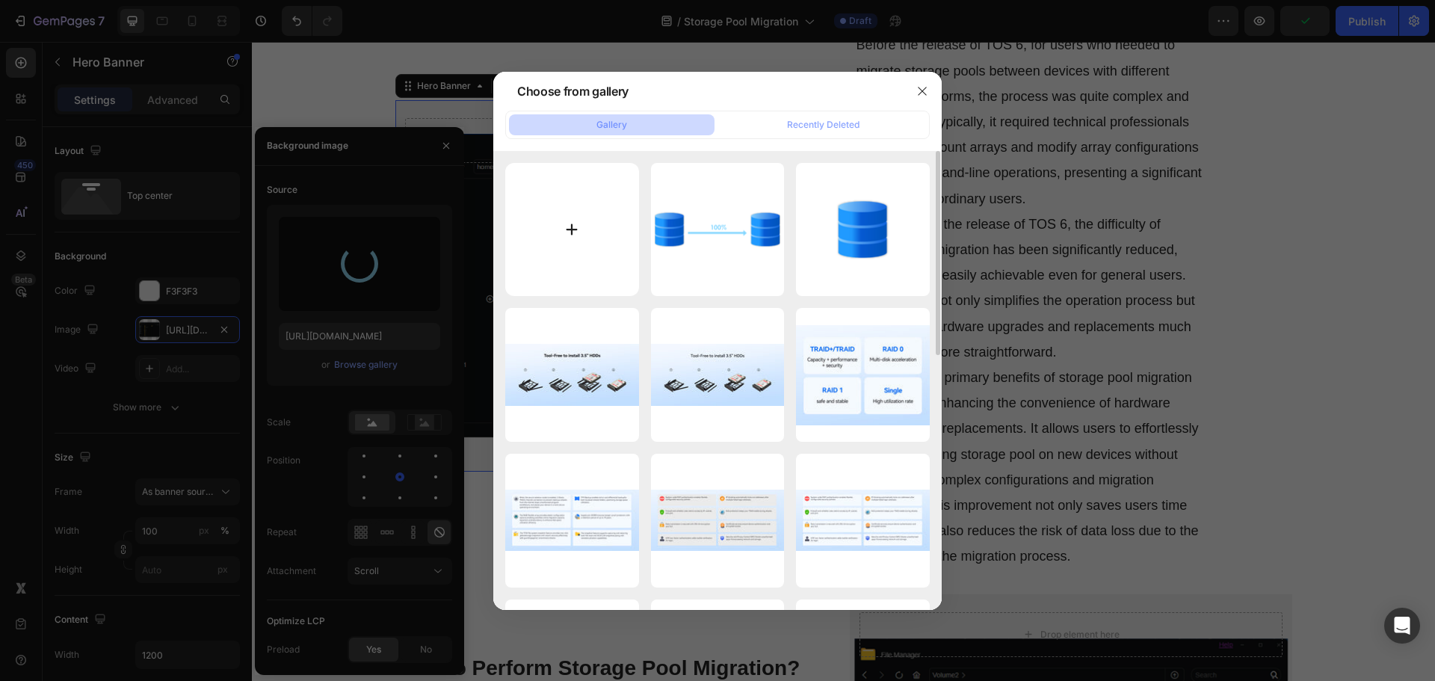
click at [557, 232] on input "file" at bounding box center [572, 230] width 134 height 134
type input "https://cdn.shopify.com/s/files/1/0557/3256/8098/files/gempages_570475742119331…"
type input "C:\fakepath\Benefits-of-Storage-Pool-Migration_1.png"
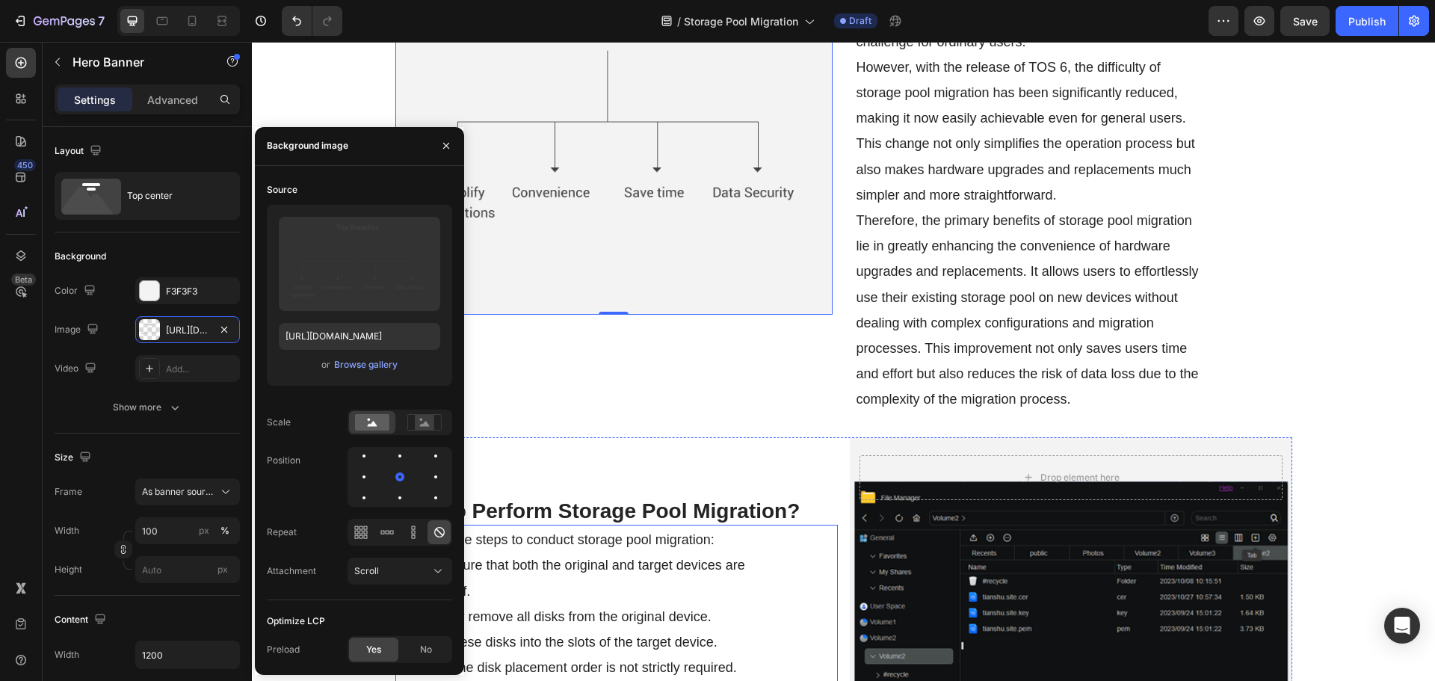
scroll to position [1793, 0]
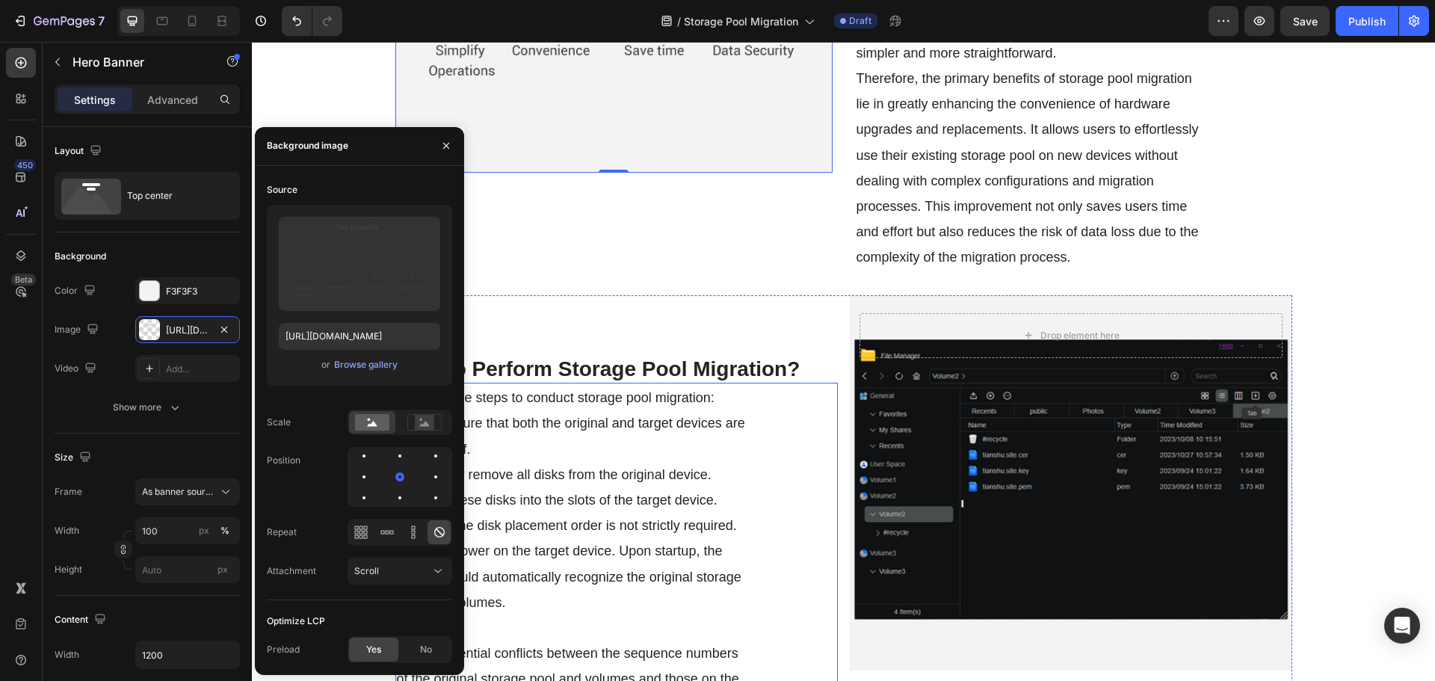
click at [997, 465] on div "Background Image" at bounding box center [1071, 482] width 442 height 375
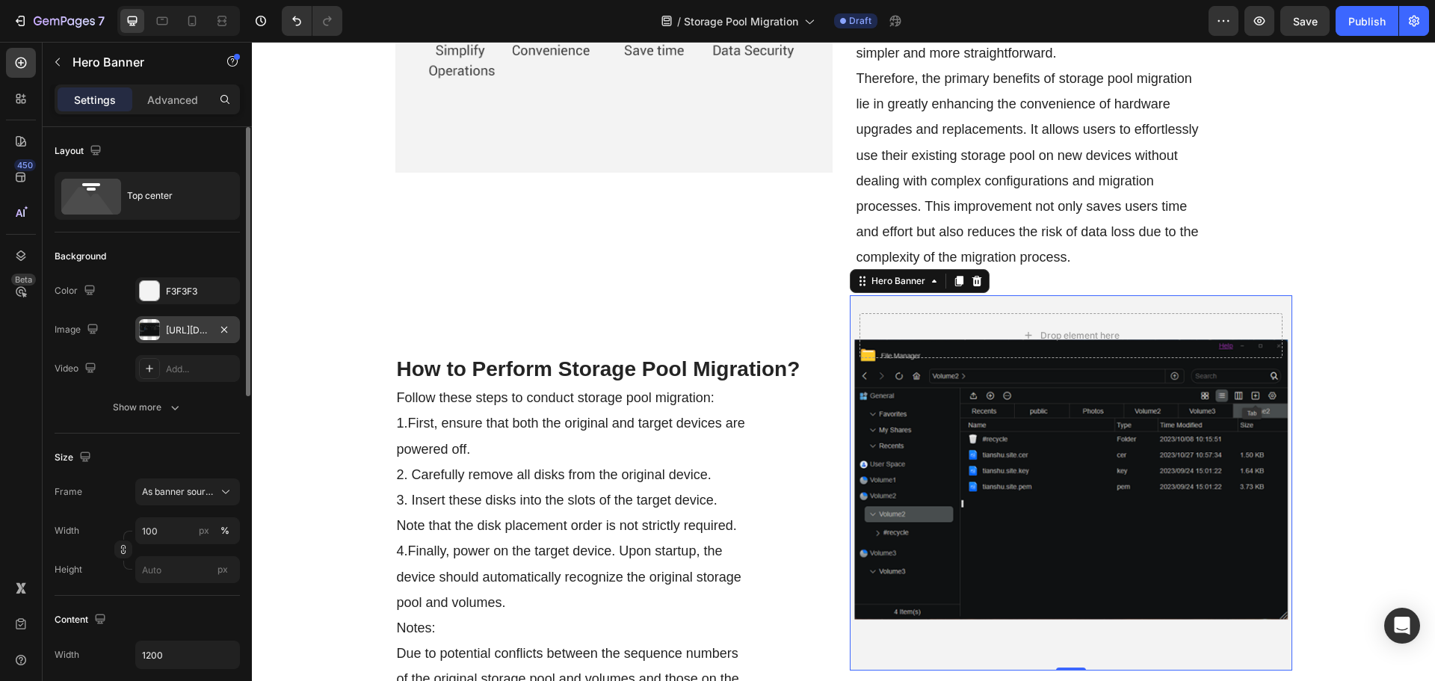
click at [171, 334] on div "https://cdn.shopify.com/s/files/1/0557/3256/8098/files/gempages_570475742119331…" at bounding box center [187, 330] width 43 height 13
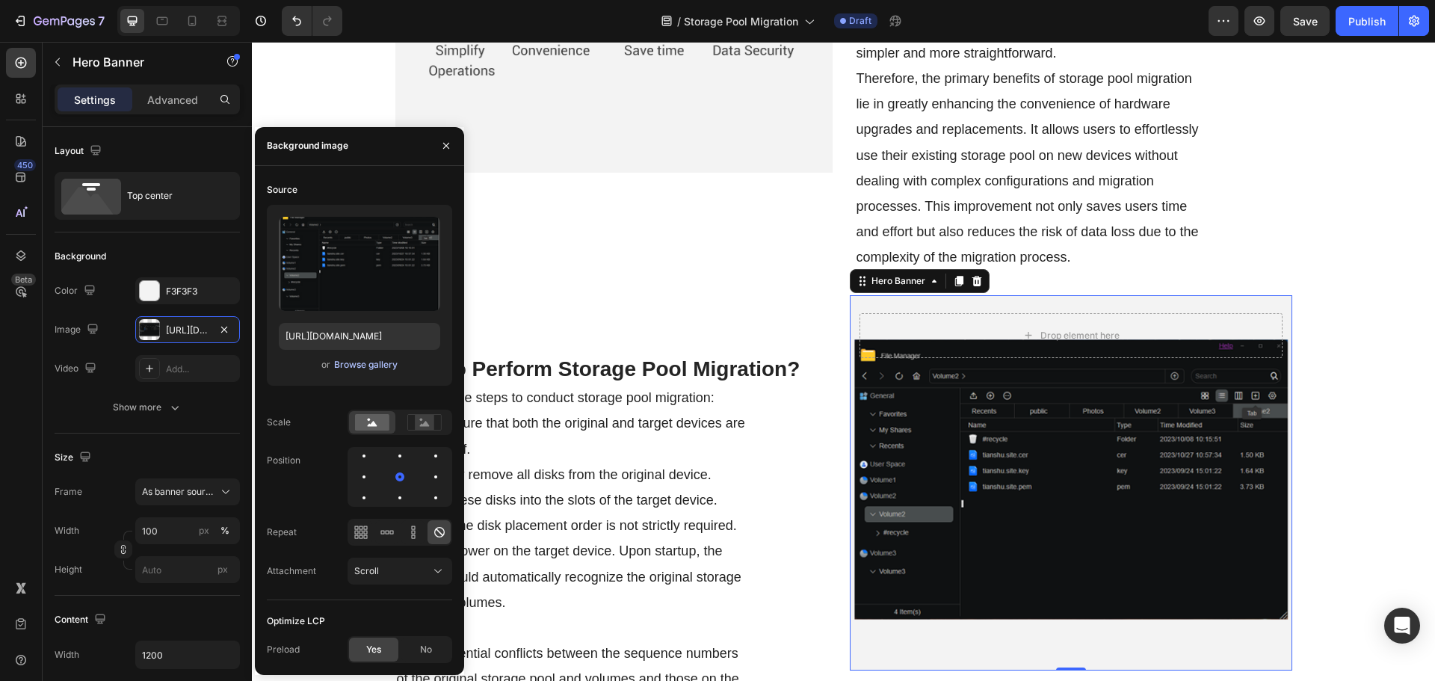
click at [361, 362] on div "Browse gallery" at bounding box center [366, 364] width 64 height 13
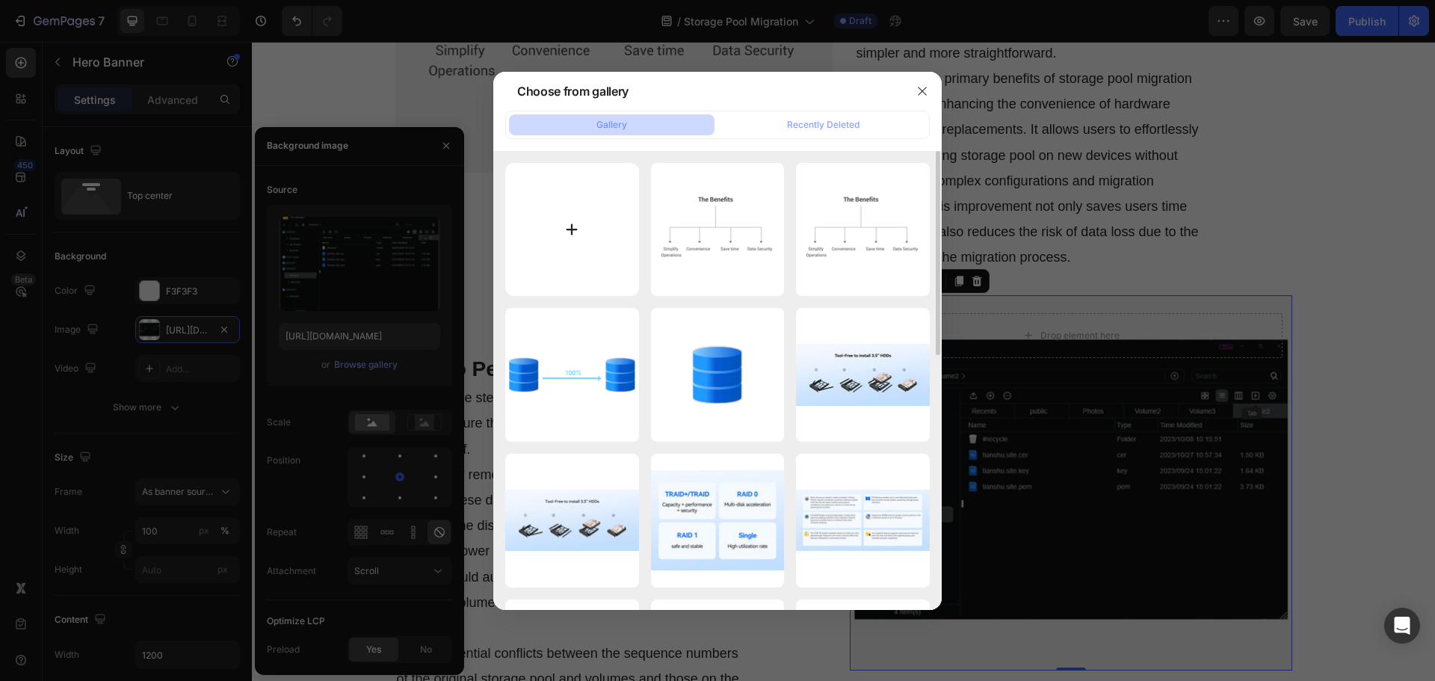
click at [560, 262] on input "file" at bounding box center [572, 230] width 134 height 134
type input "C:\fakepath\How-to-Perform-Storage-Pool-Migration.png"
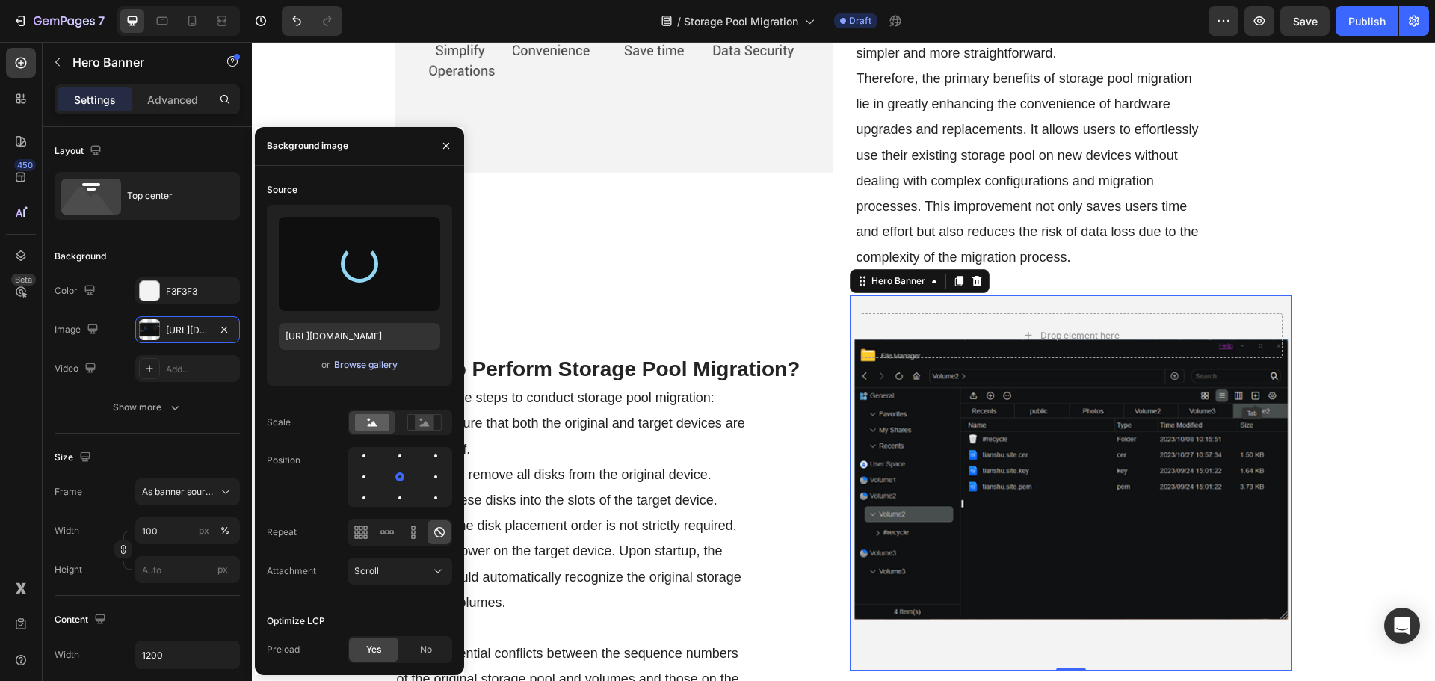
click at [370, 364] on div "Browse gallery" at bounding box center [366, 364] width 64 height 13
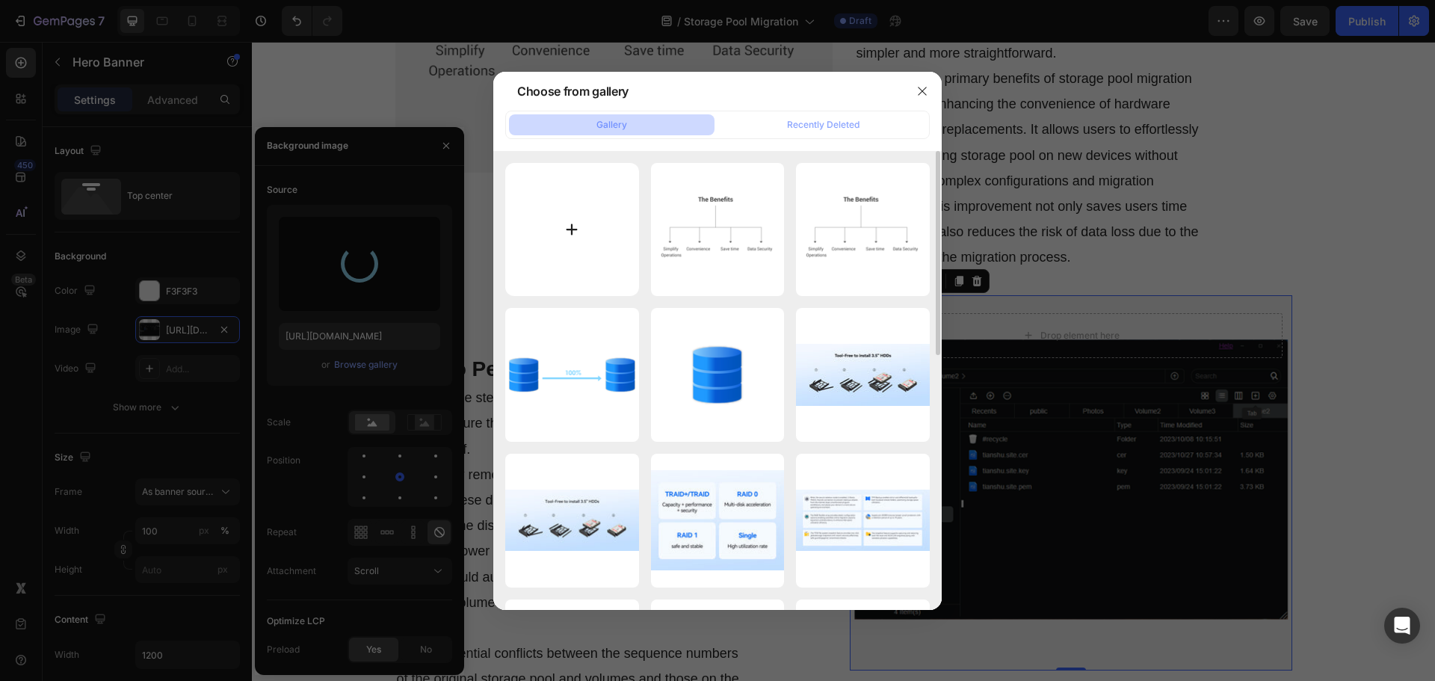
click at [541, 250] on input "file" at bounding box center [572, 230] width 134 height 134
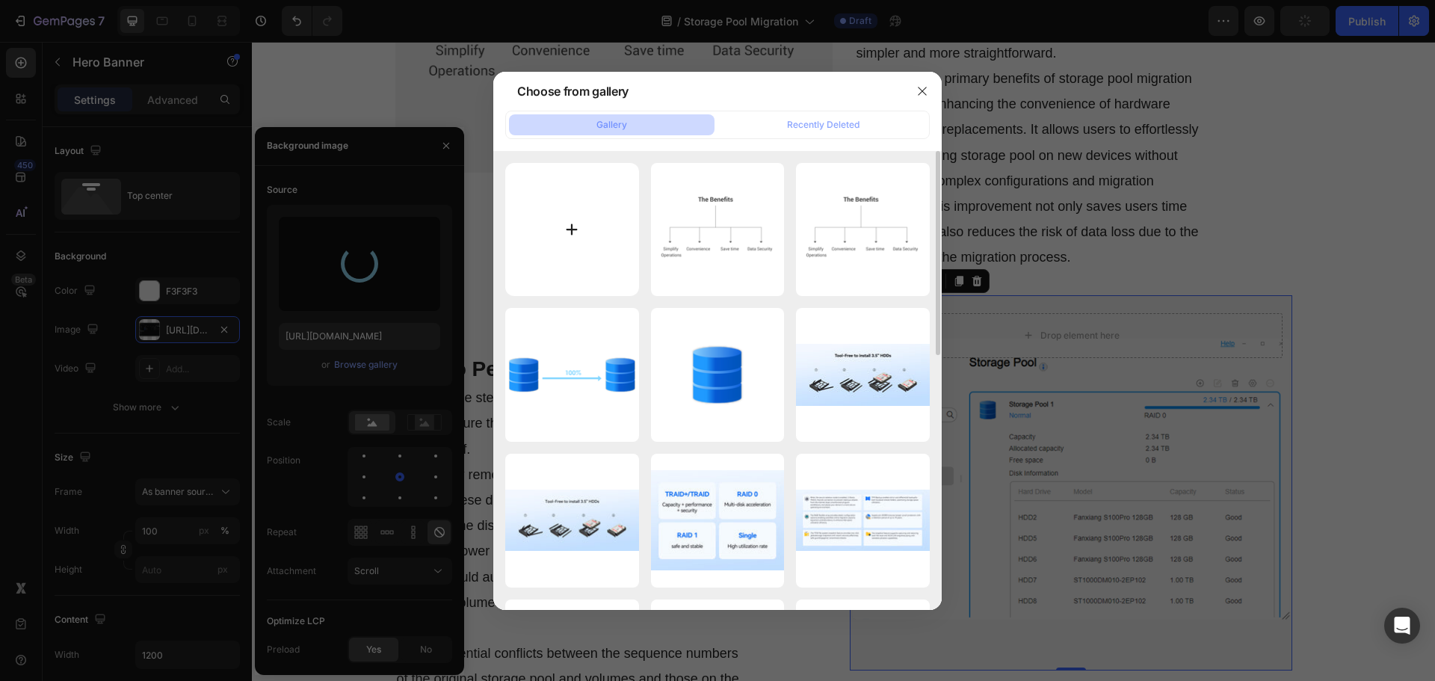
type input "C:\fakepath\How-to-Perform-Storage-Pool-Migration.png"
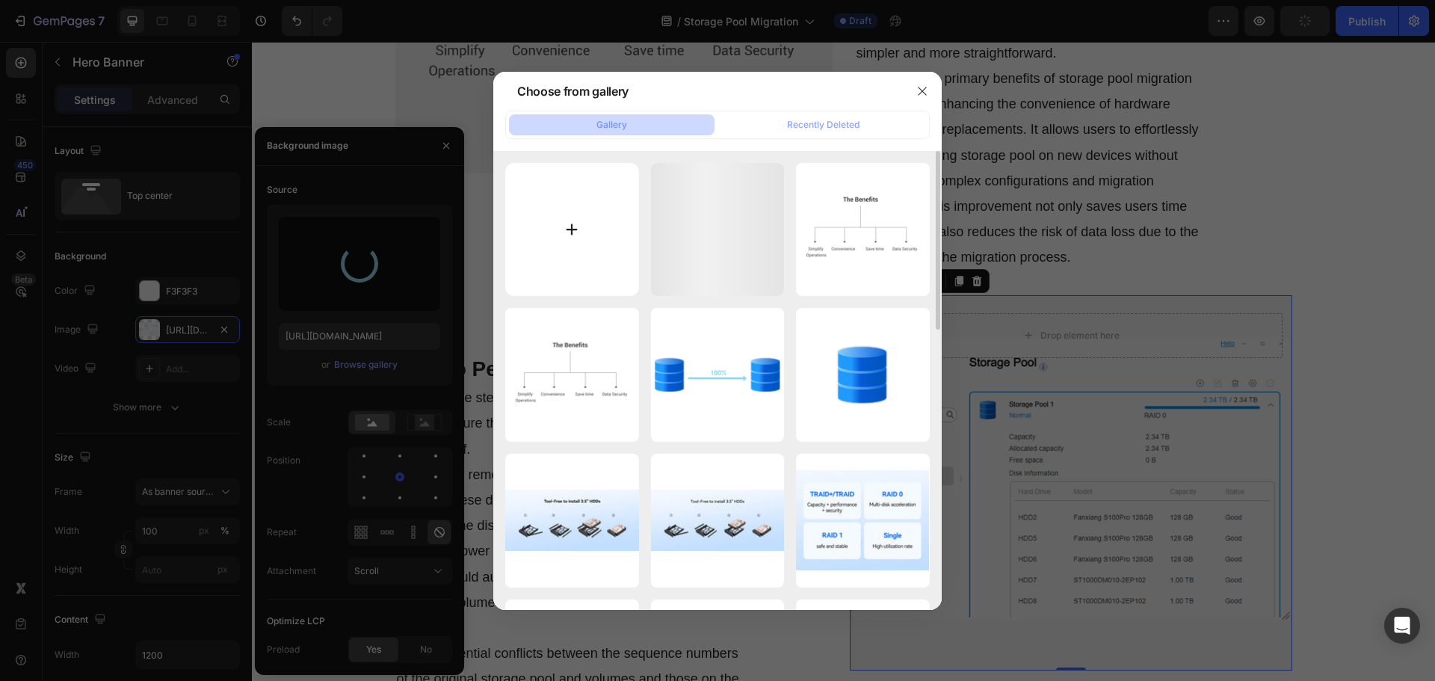
type input "https://cdn.shopify.com/s/files/1/0557/3256/8098/files/gempages_570475742119331…"
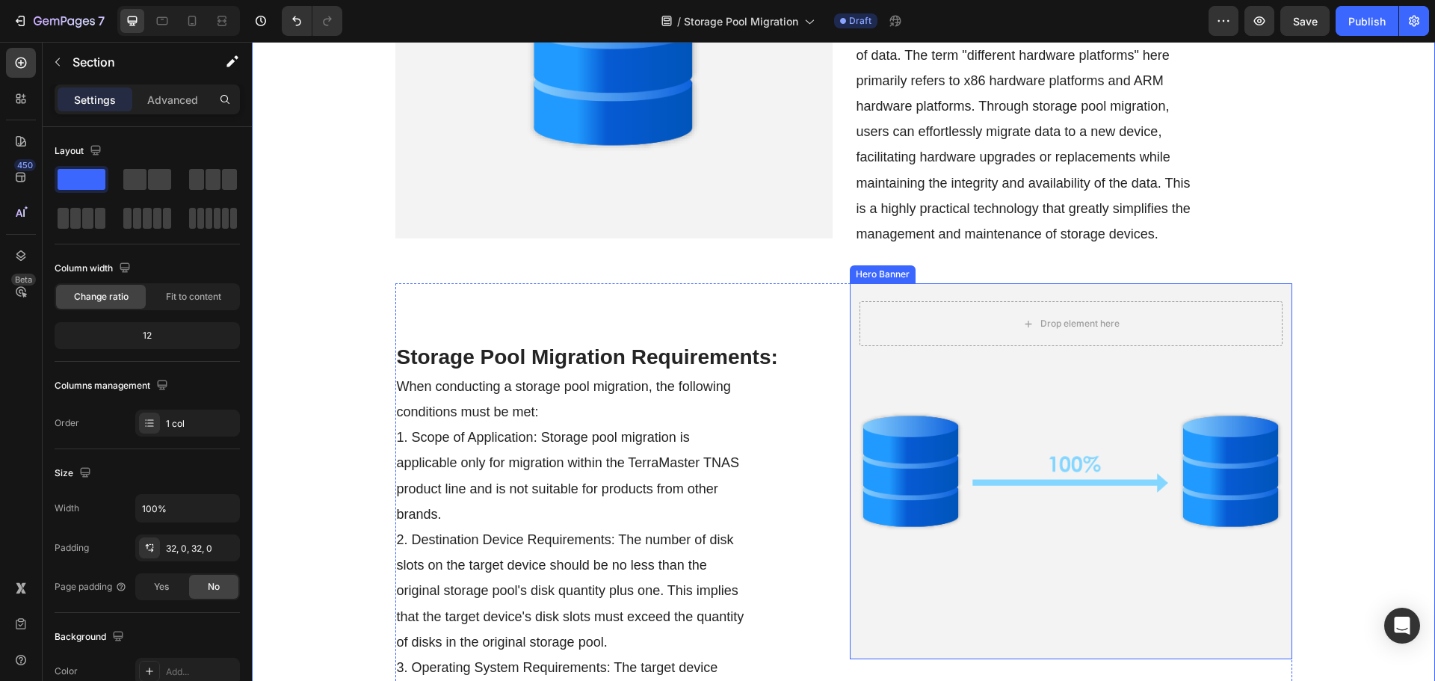
scroll to position [598, 0]
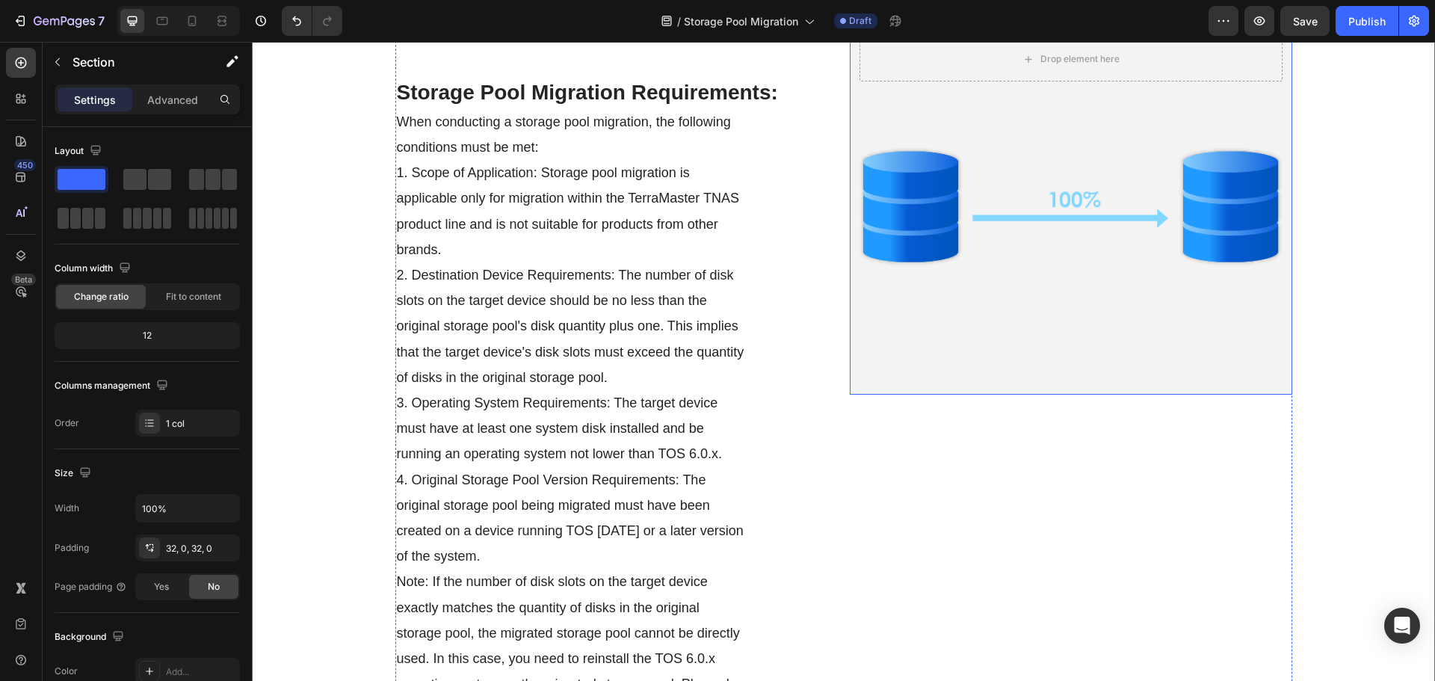
click at [1001, 312] on div "Background Image" at bounding box center [1071, 206] width 442 height 375
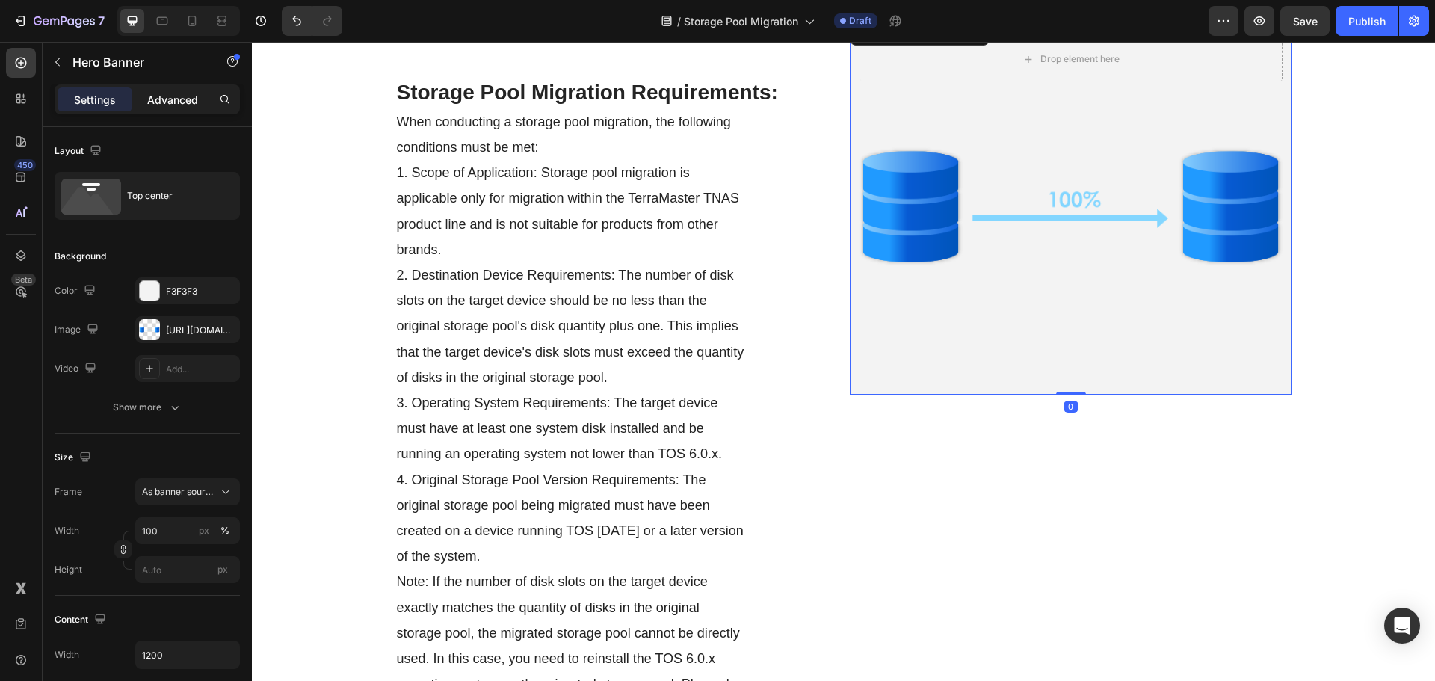
click at [180, 105] on p "Advanced" at bounding box center [172, 100] width 51 height 16
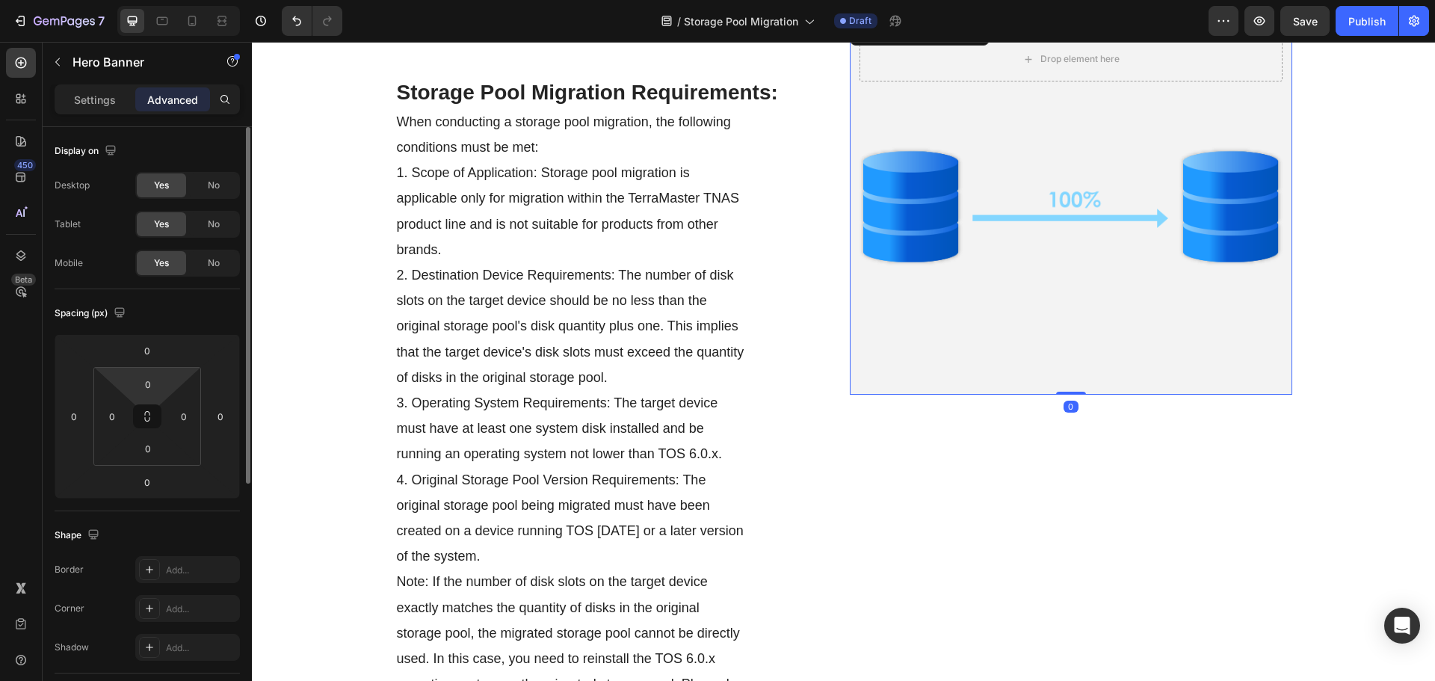
click at [153, 0] on html "7 Version history / Storage Pool Migration Draft Preview Save Publish 450 Beta …" at bounding box center [717, 0] width 1435 height 0
click at [153, 375] on input "0" at bounding box center [148, 384] width 30 height 22
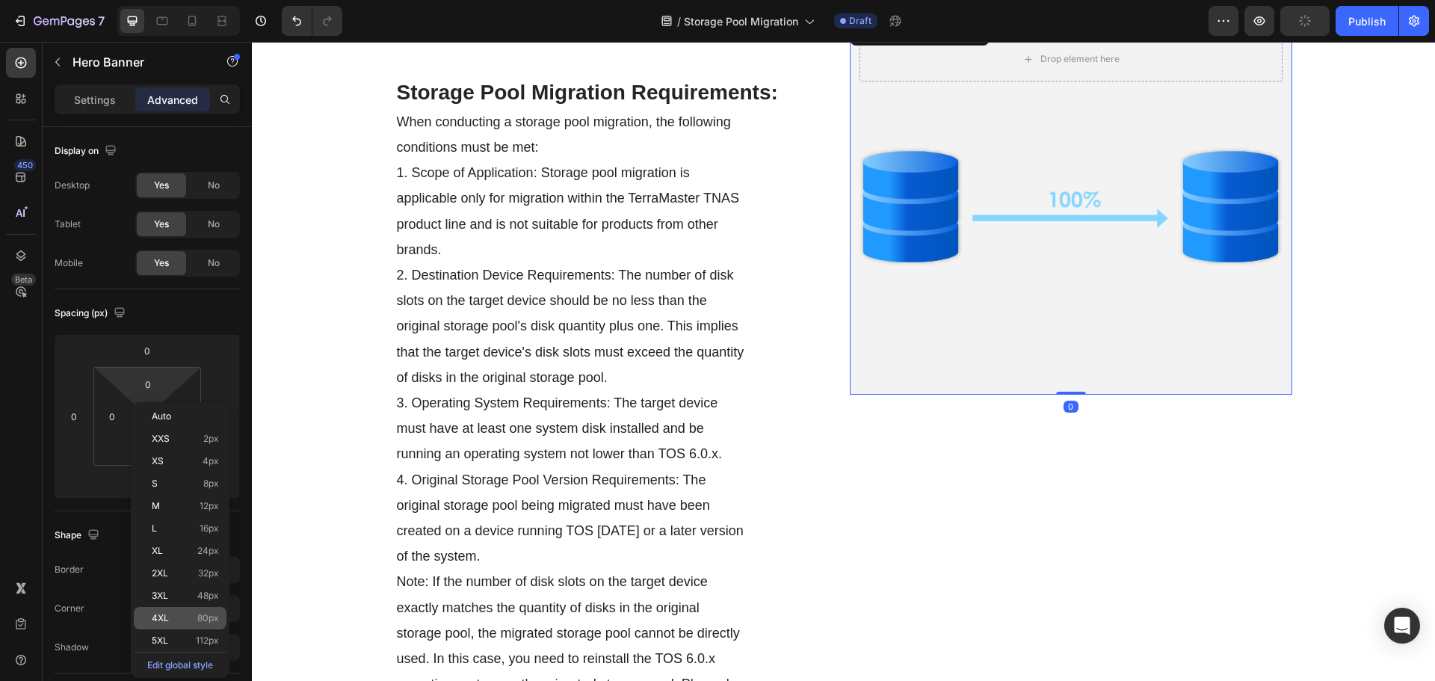
click at [186, 619] on p "4XL 80px" at bounding box center [185, 618] width 67 height 10
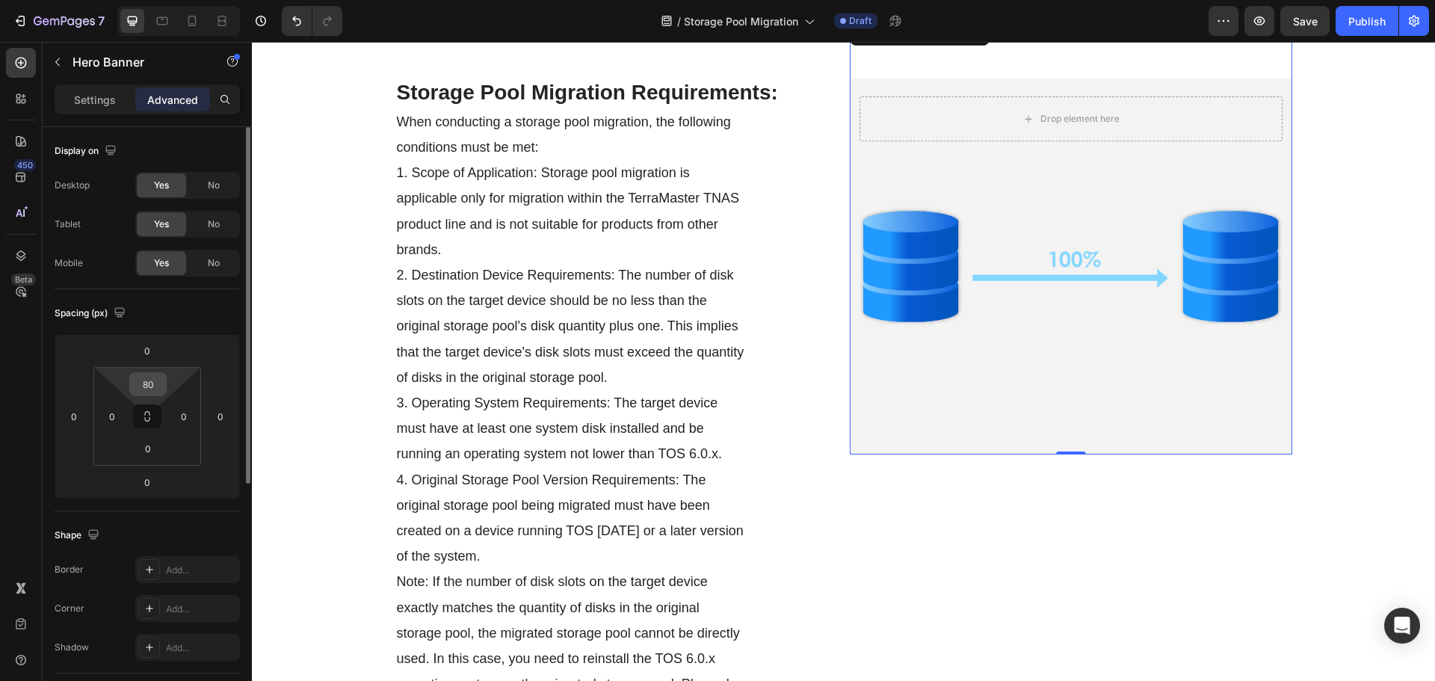
click at [152, 378] on input "80" at bounding box center [148, 384] width 30 height 22
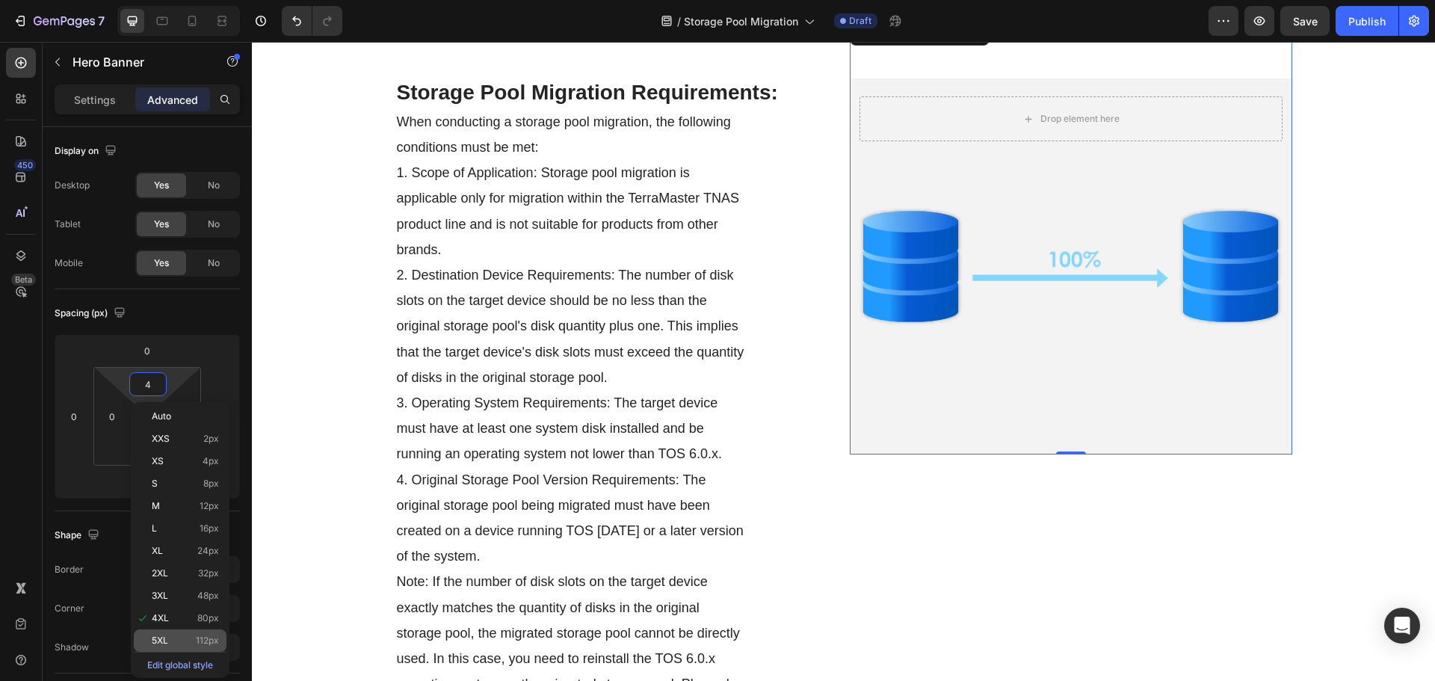
click at [191, 634] on div "5XL 112px" at bounding box center [180, 640] width 93 height 22
type input "112"
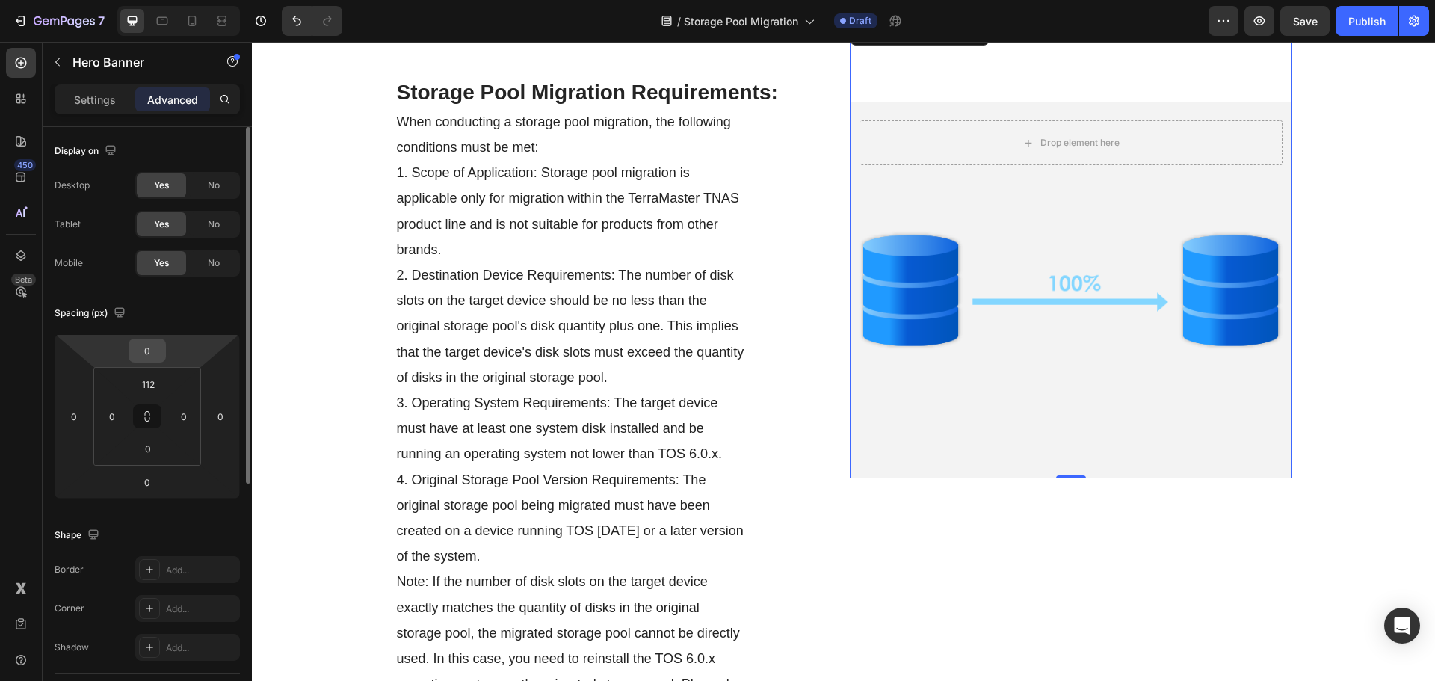
click at [151, 350] on input "0" at bounding box center [147, 350] width 30 height 22
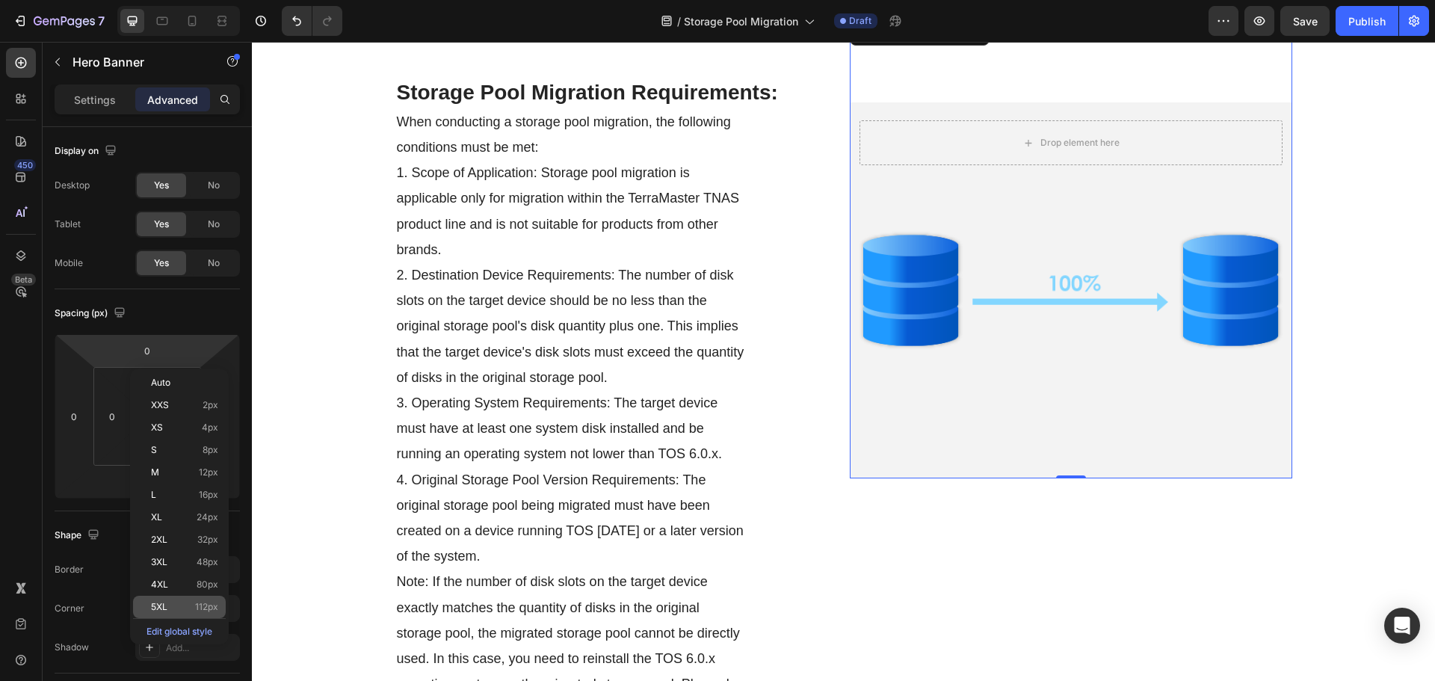
click at [186, 605] on p "5XL 112px" at bounding box center [184, 607] width 67 height 10
type input "112"
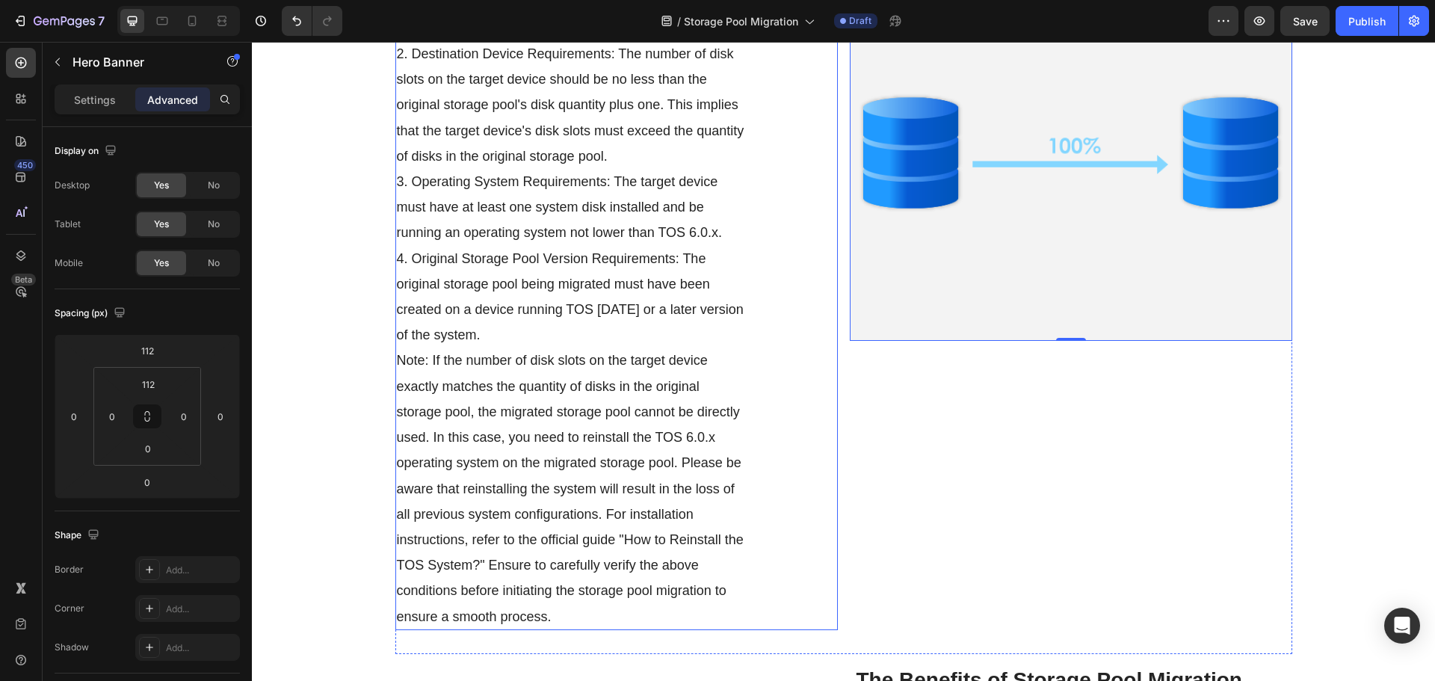
scroll to position [822, 0]
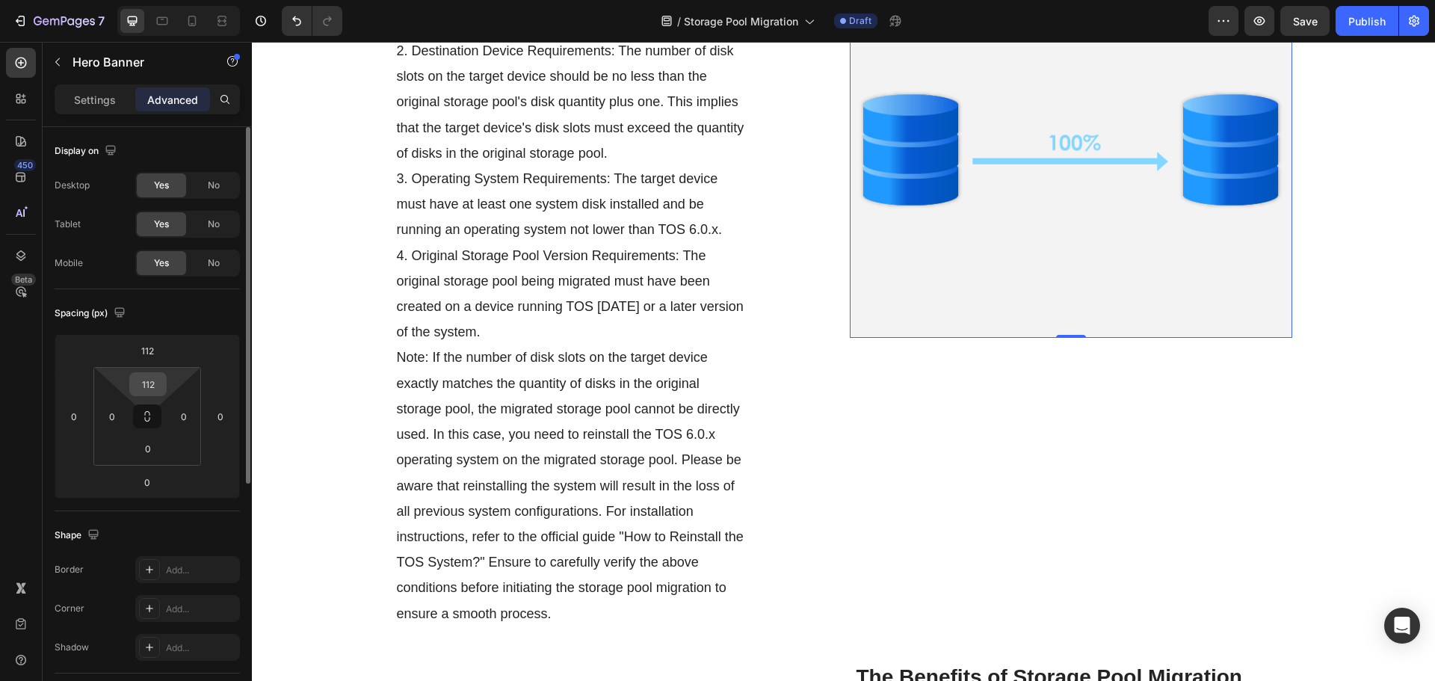
click at [152, 386] on input "112" at bounding box center [148, 384] width 30 height 22
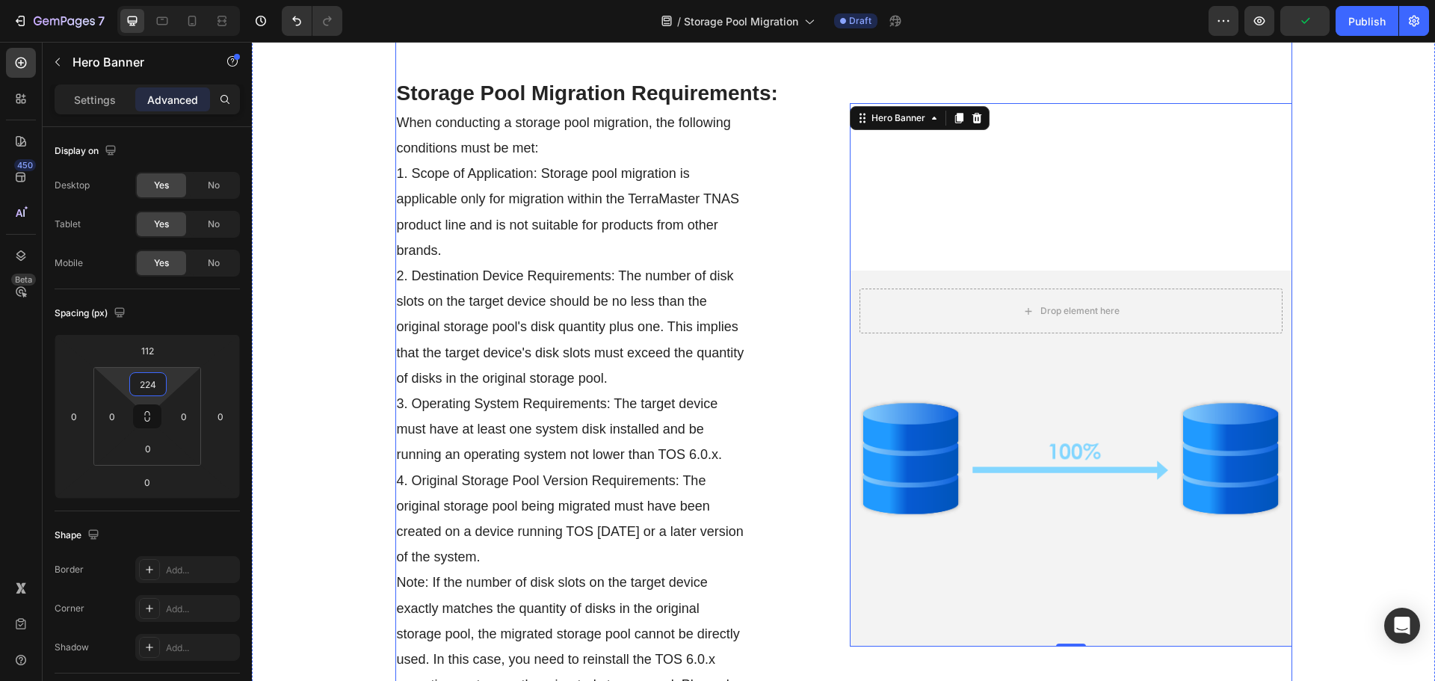
scroll to position [598, 0]
click at [143, 383] on input "224" at bounding box center [148, 384] width 30 height 22
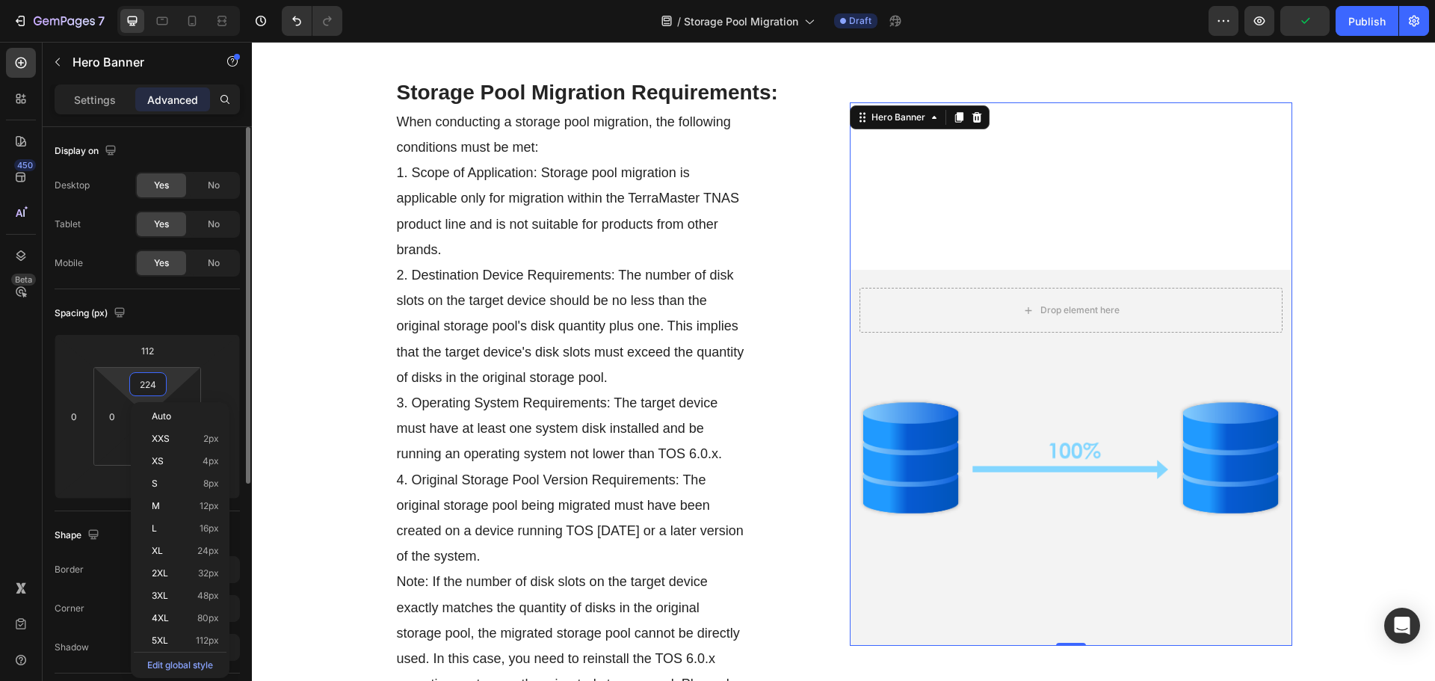
click at [143, 383] on input "224" at bounding box center [148, 384] width 30 height 22
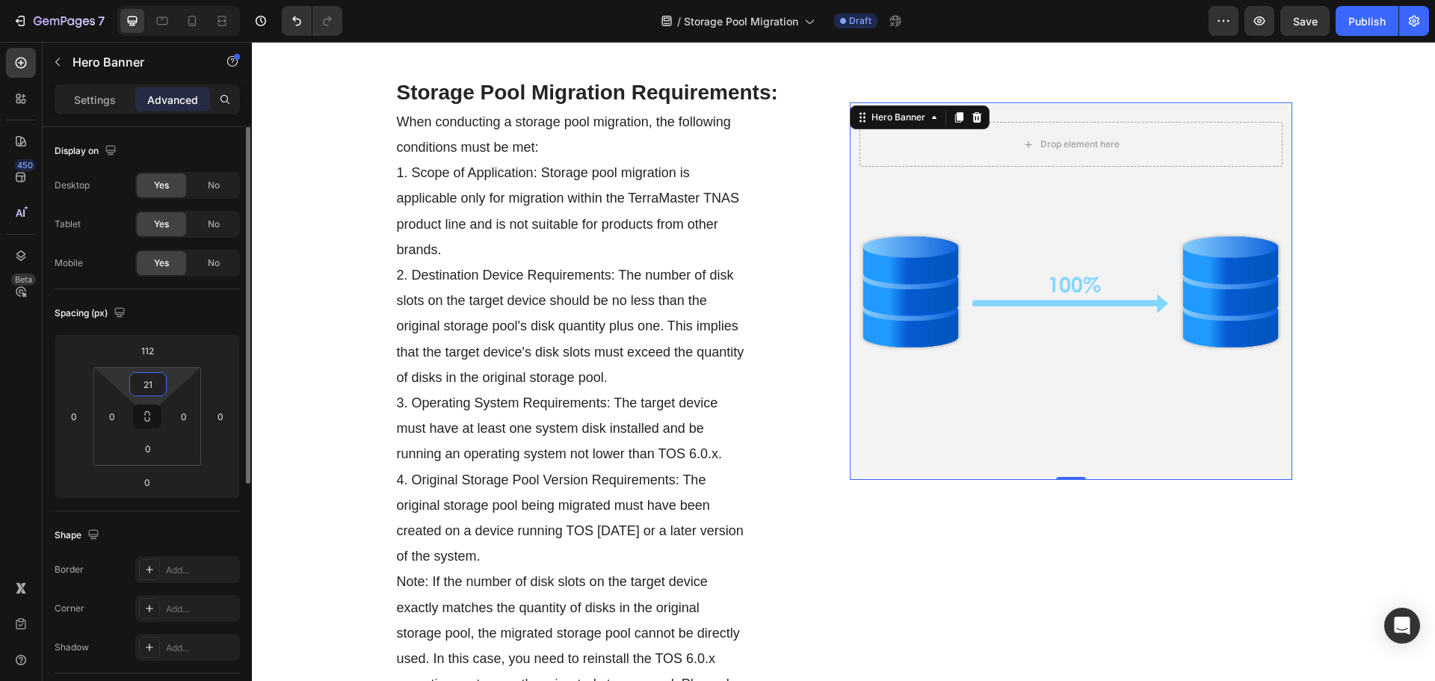
type input "210"
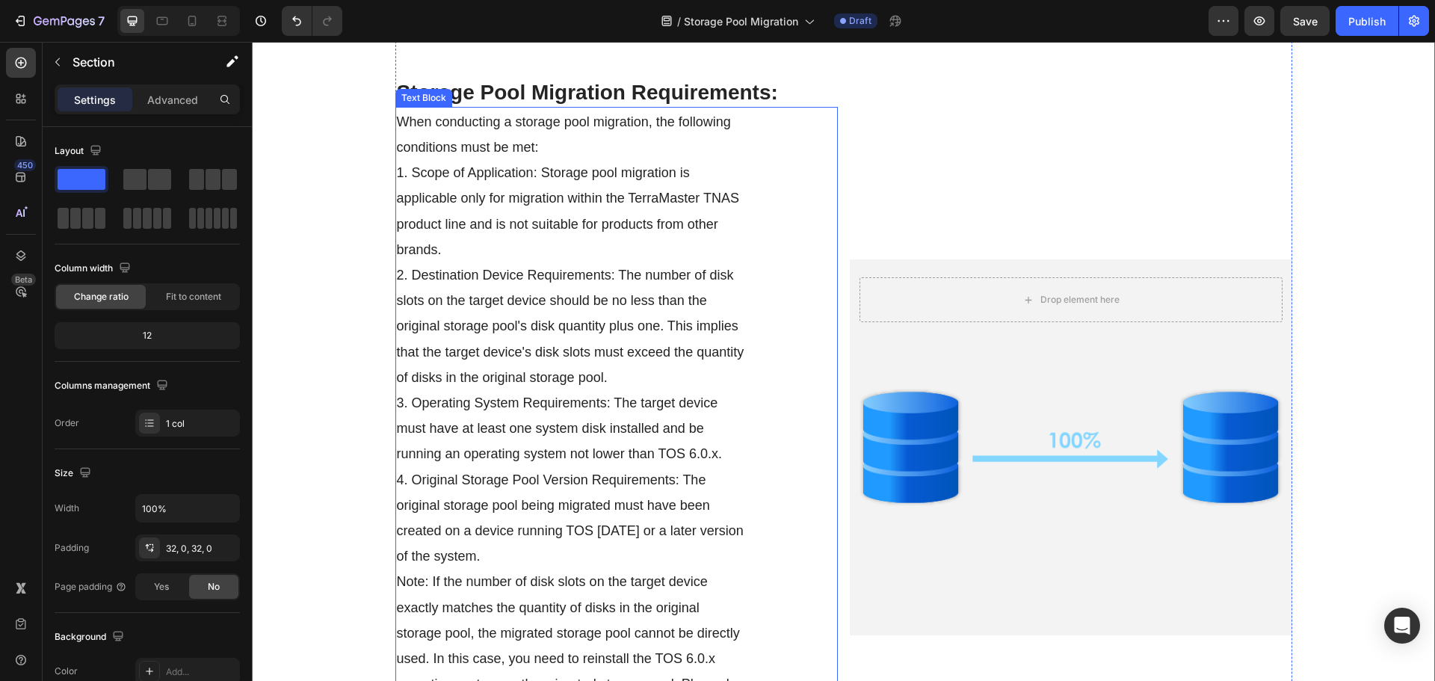
click at [817, 262] on div "When conducting a storage pool migration, the following conditions must be met:…" at bounding box center [616, 479] width 442 height 744
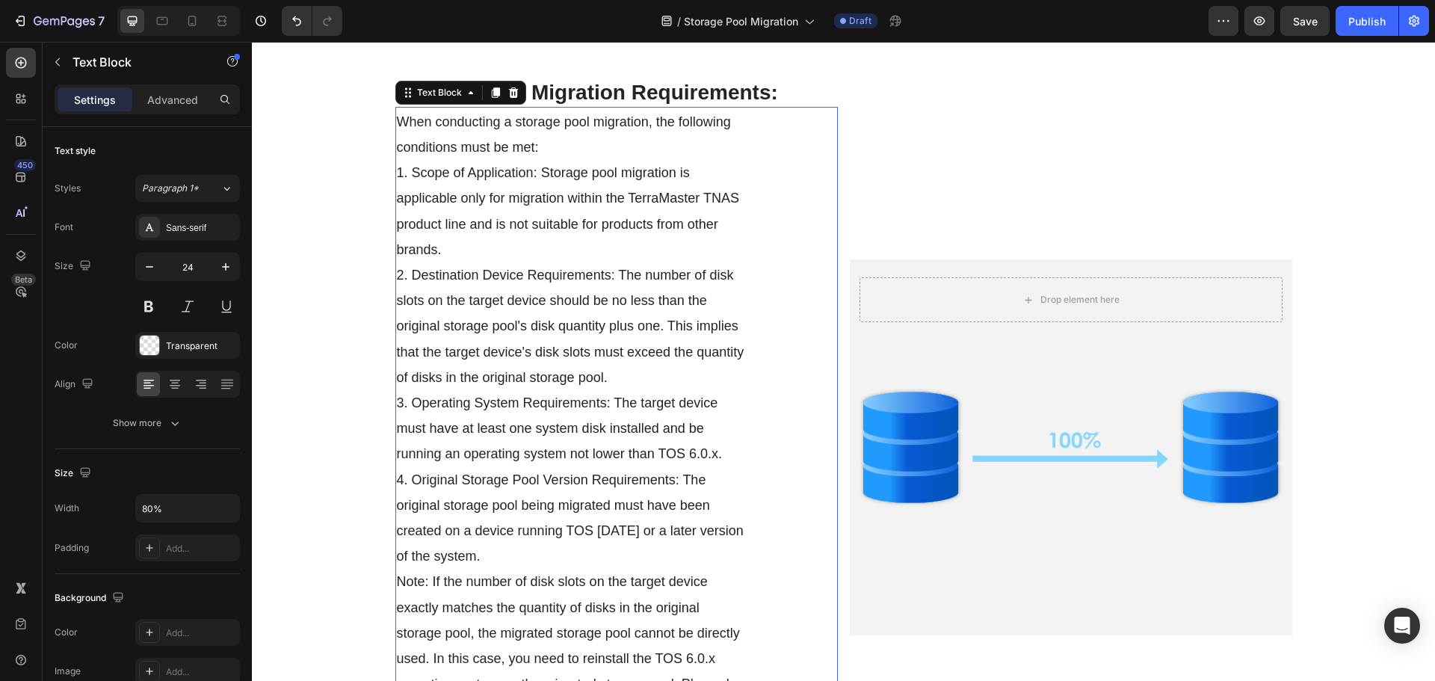
click at [889, 198] on div "Drop element here Hero Banner" at bounding box center [1071, 368] width 442 height 532
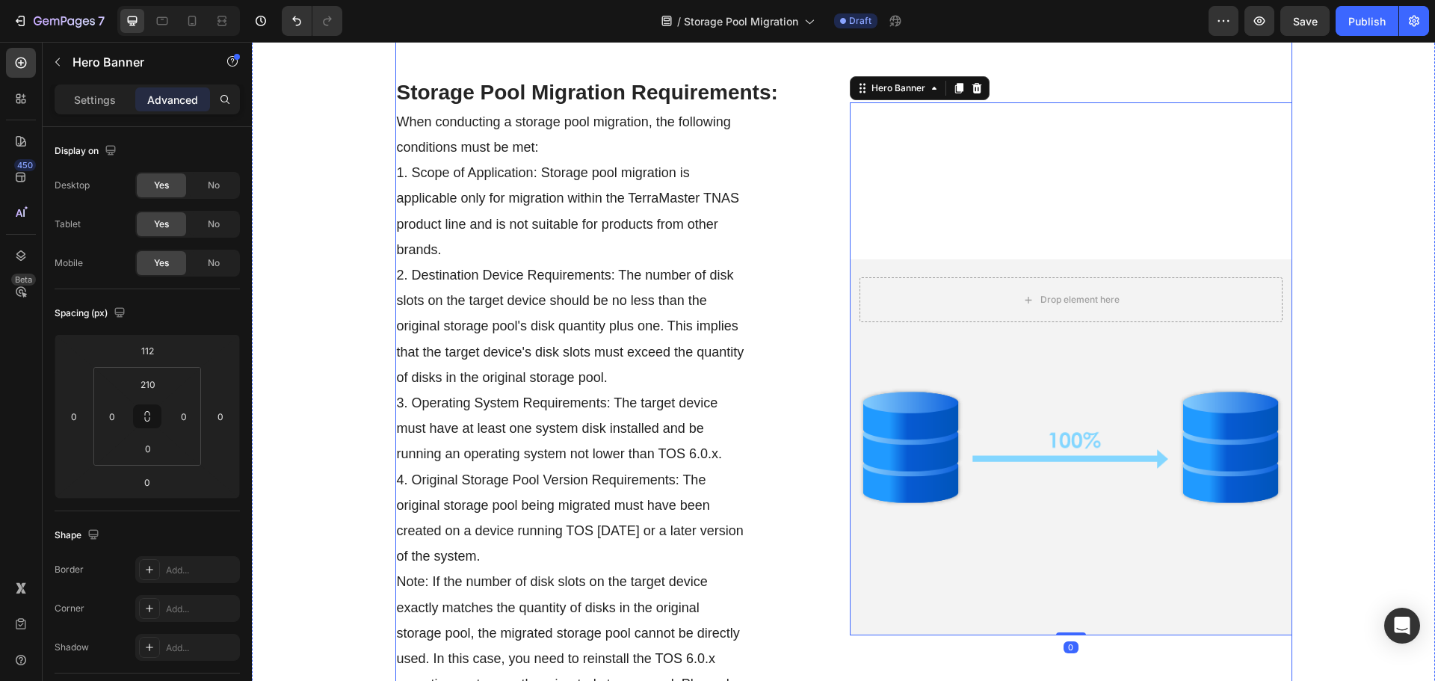
click at [837, 179] on div "⁠⁠⁠⁠⁠⁠⁠ Storage Pool Migration Requirements: Heading When conducting a storage …" at bounding box center [843, 447] width 897 height 856
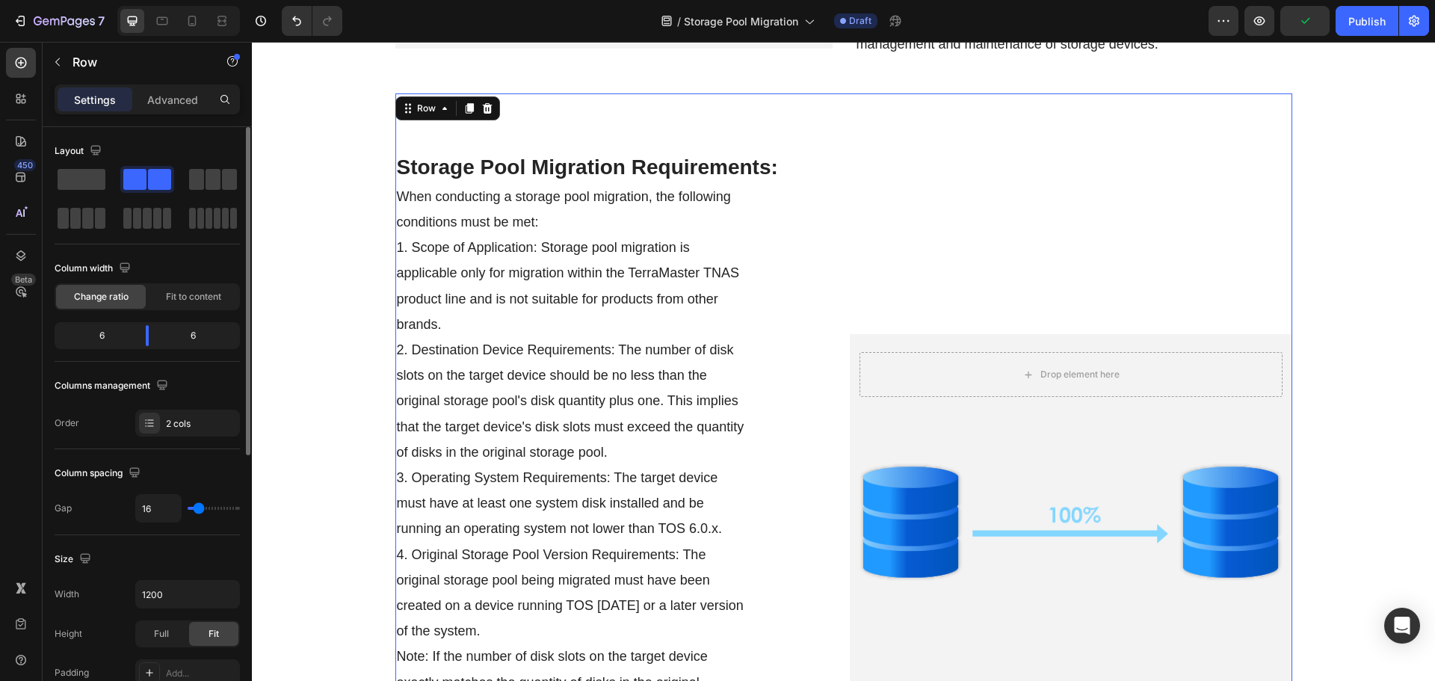
scroll to position [448, 0]
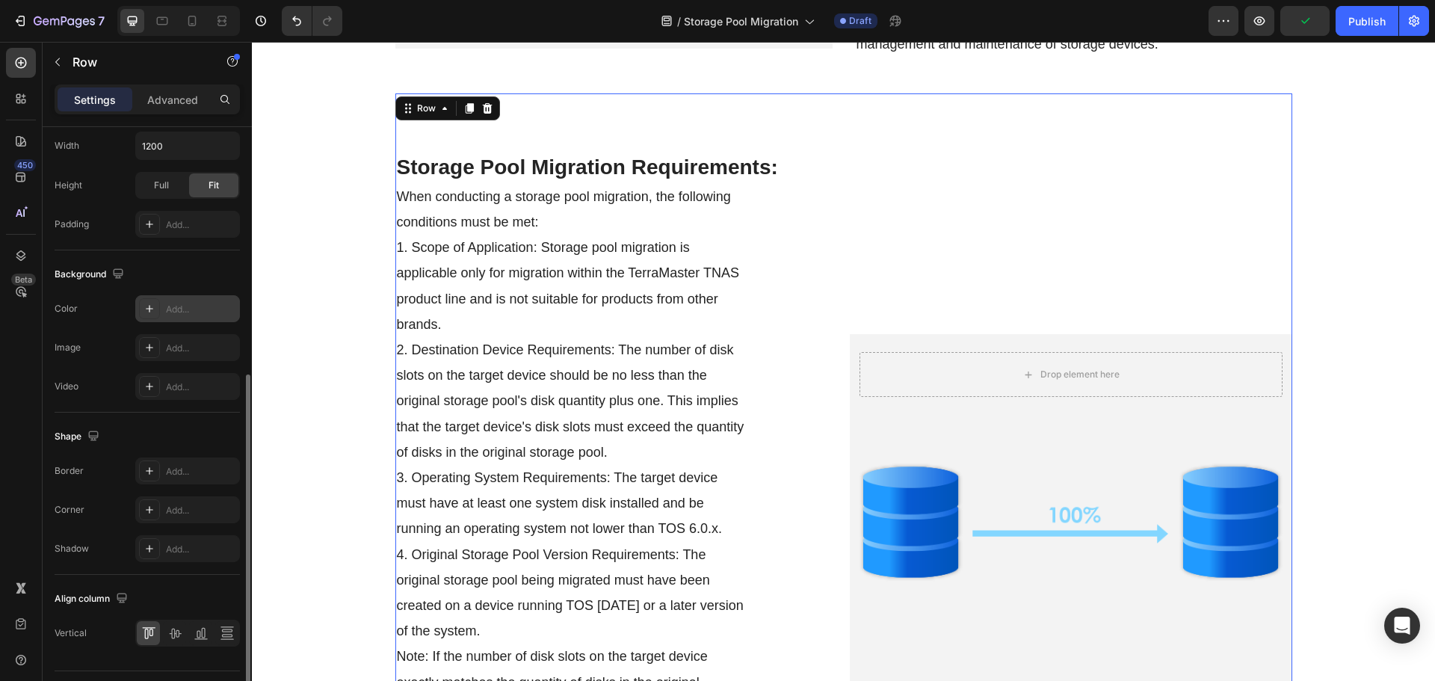
click at [171, 311] on div "Add..." at bounding box center [201, 309] width 70 height 13
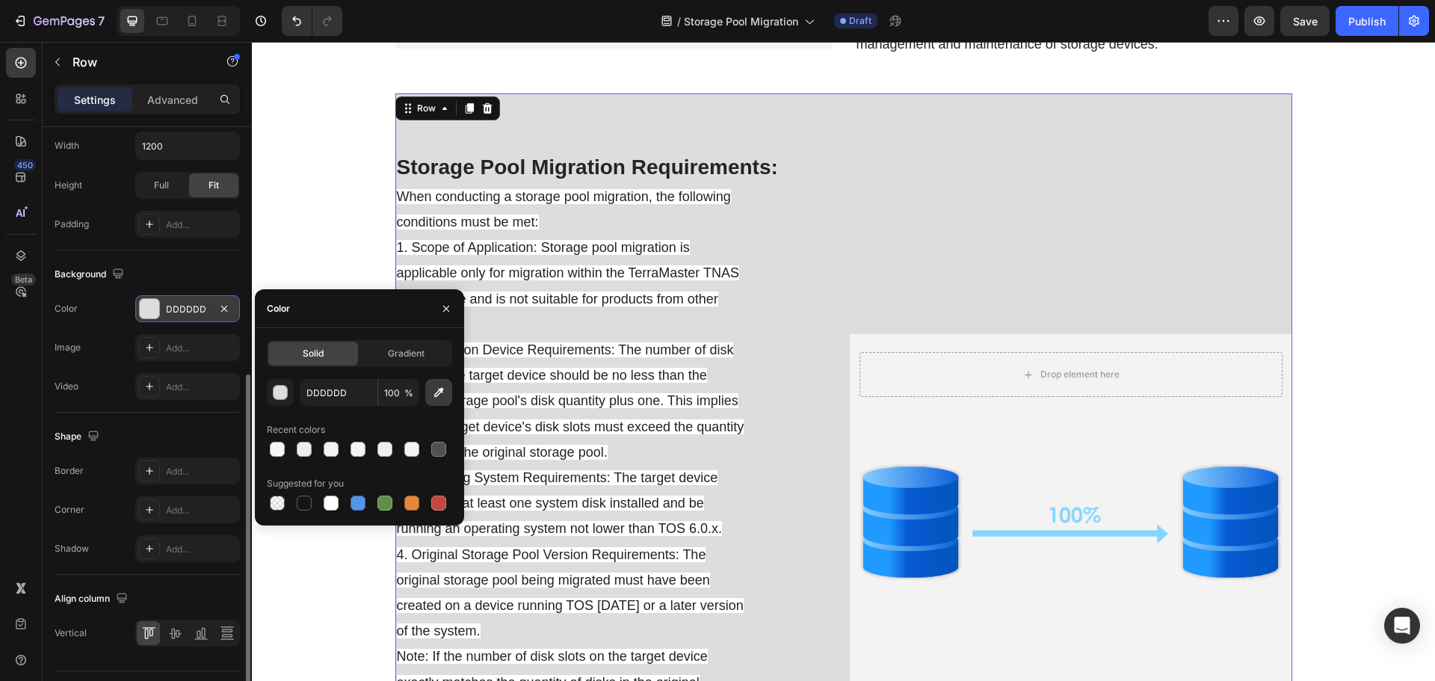
click at [439, 397] on icon "button" at bounding box center [438, 392] width 15 height 15
type input "F3F3F3"
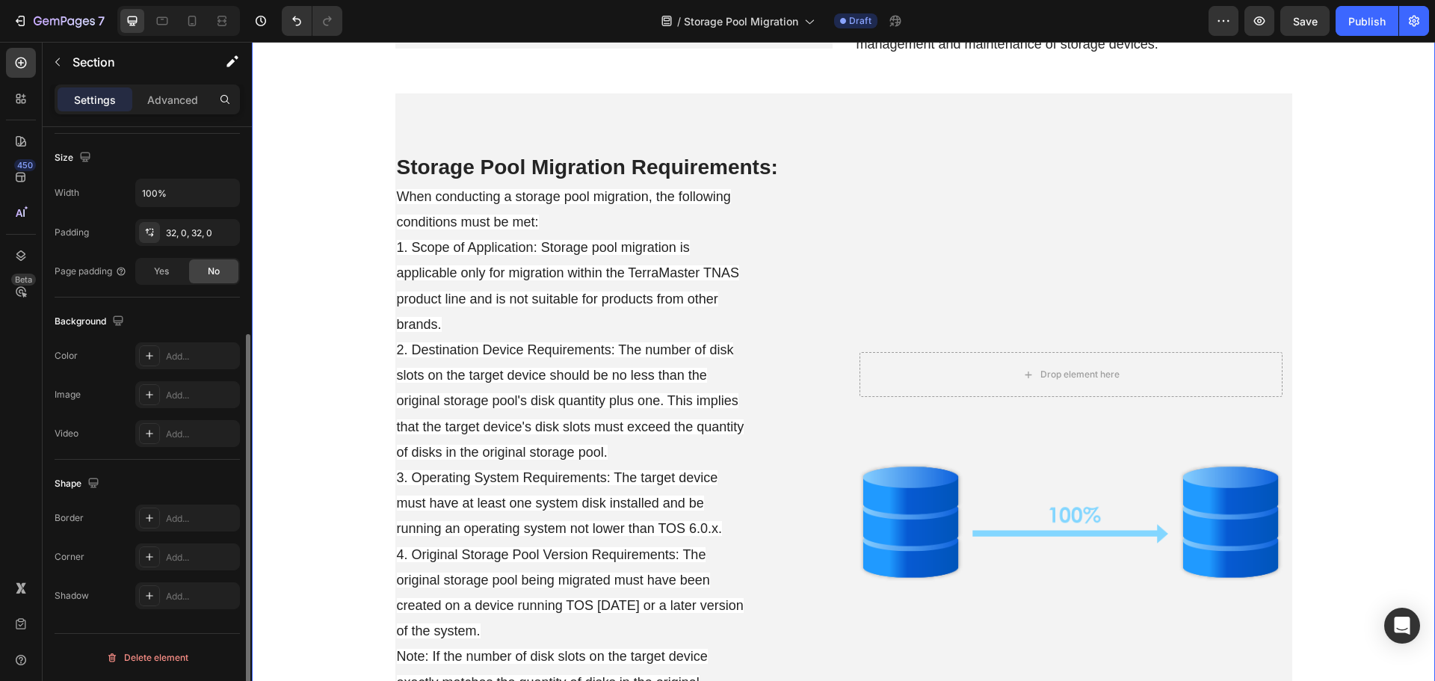
scroll to position [0, 0]
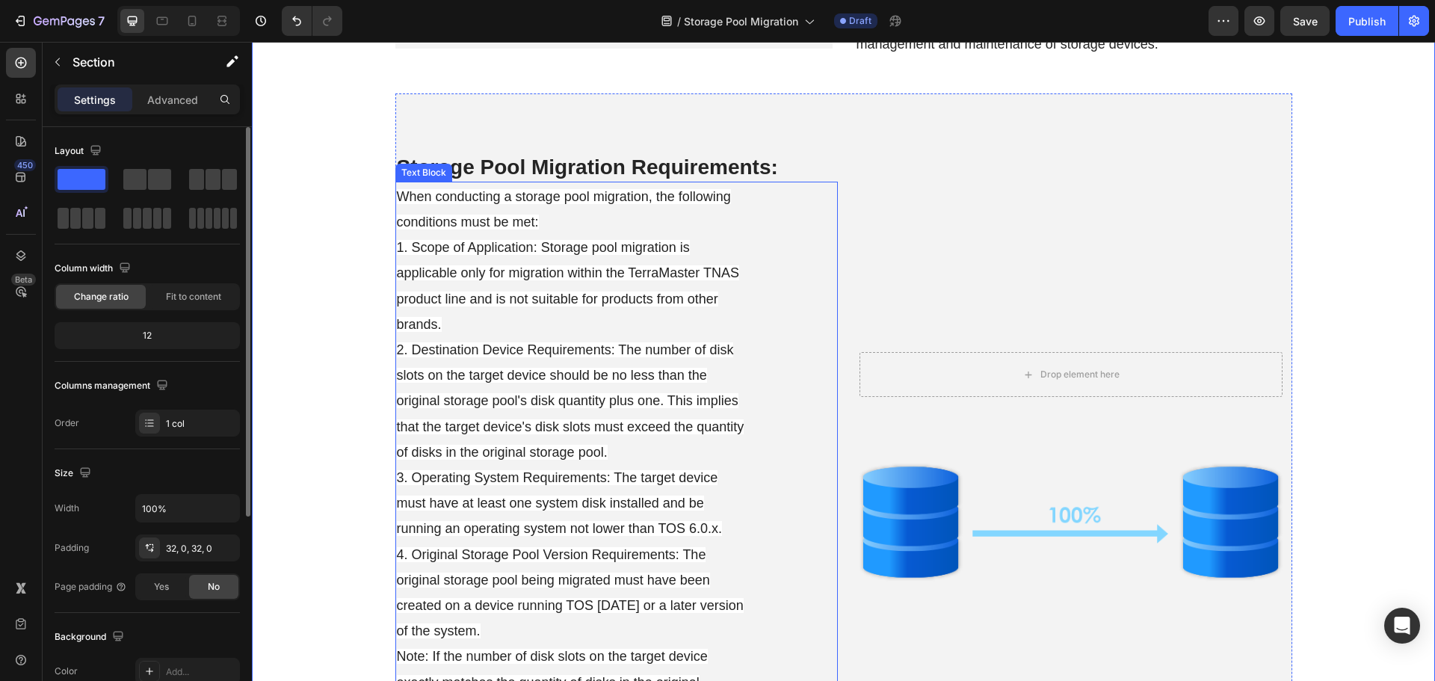
click at [567, 454] on span "2. Destination Device Requirements: The number of disk slots on the target devi…" at bounding box center [570, 400] width 347 height 117
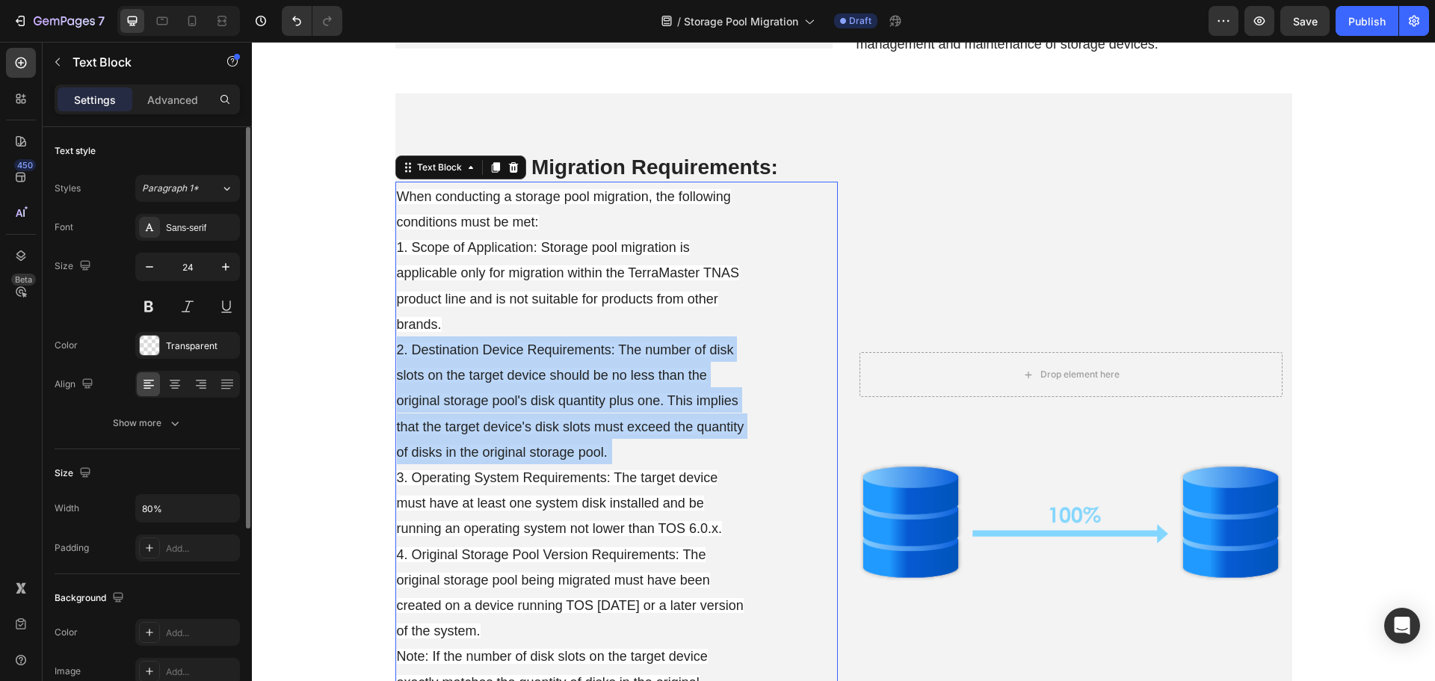
click at [567, 454] on span "2. Destination Device Requirements: The number of disk slots on the target devi…" at bounding box center [570, 400] width 347 height 117
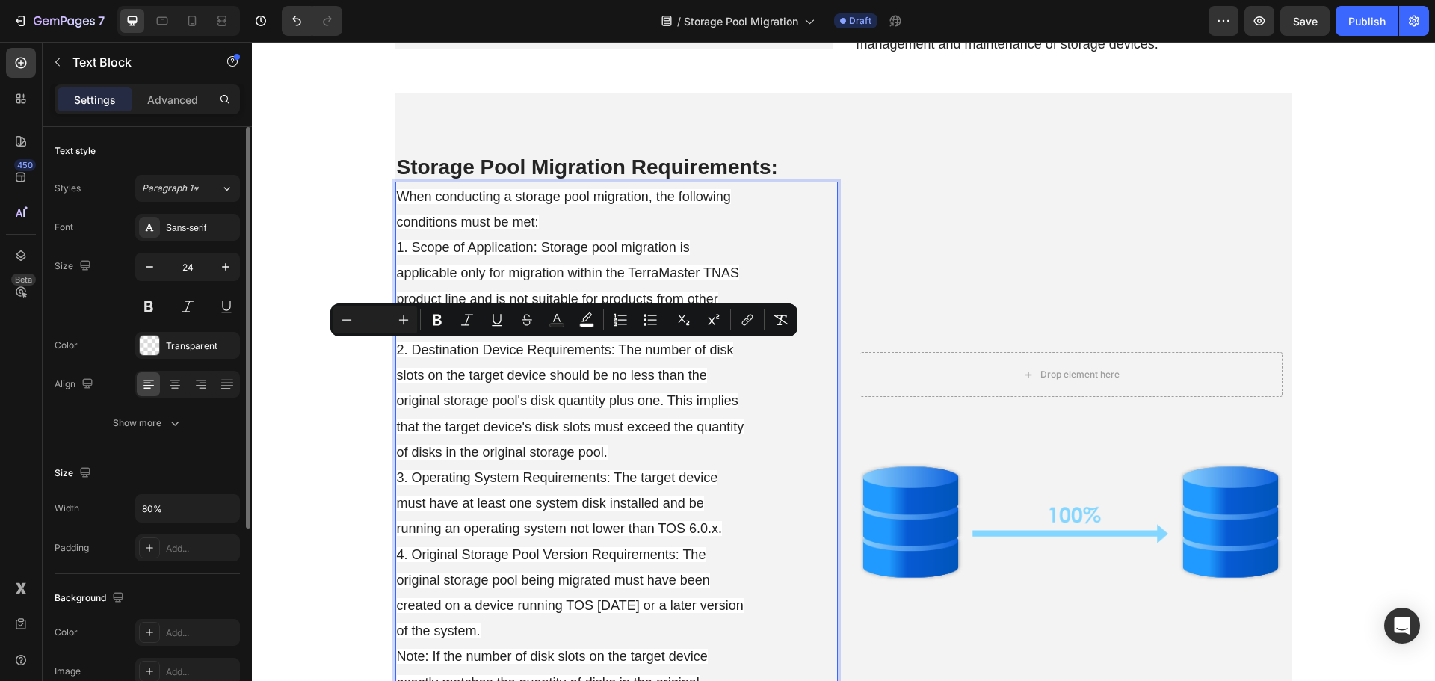
click at [475, 469] on p "When conducting a storage pool migration, the following conditions must be met:…" at bounding box center [572, 553] width 351 height 741
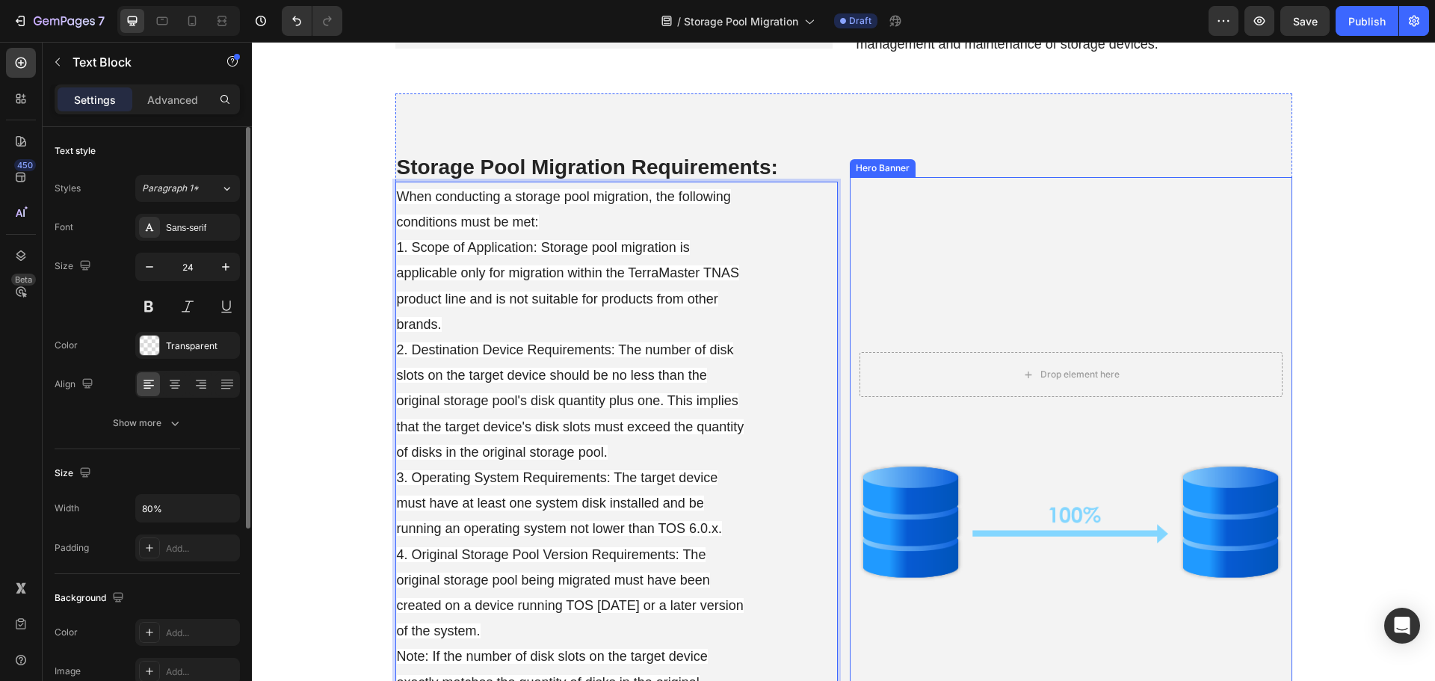
click at [886, 274] on div "Drop element here Hero Banner" at bounding box center [1071, 443] width 442 height 532
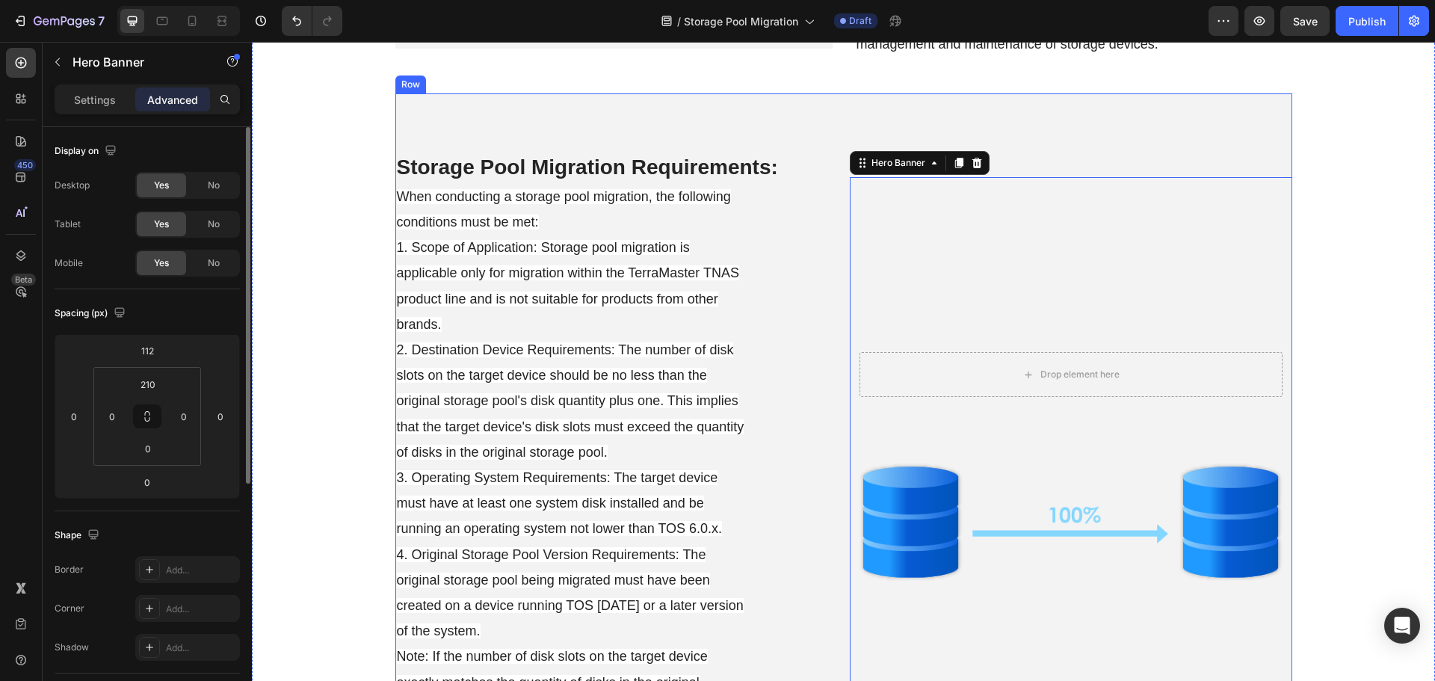
click at [837, 300] on div "⁠⁠⁠⁠⁠⁠⁠ Storage Pool Migration Requirements: Heading When conducting a storage …" at bounding box center [843, 521] width 897 height 856
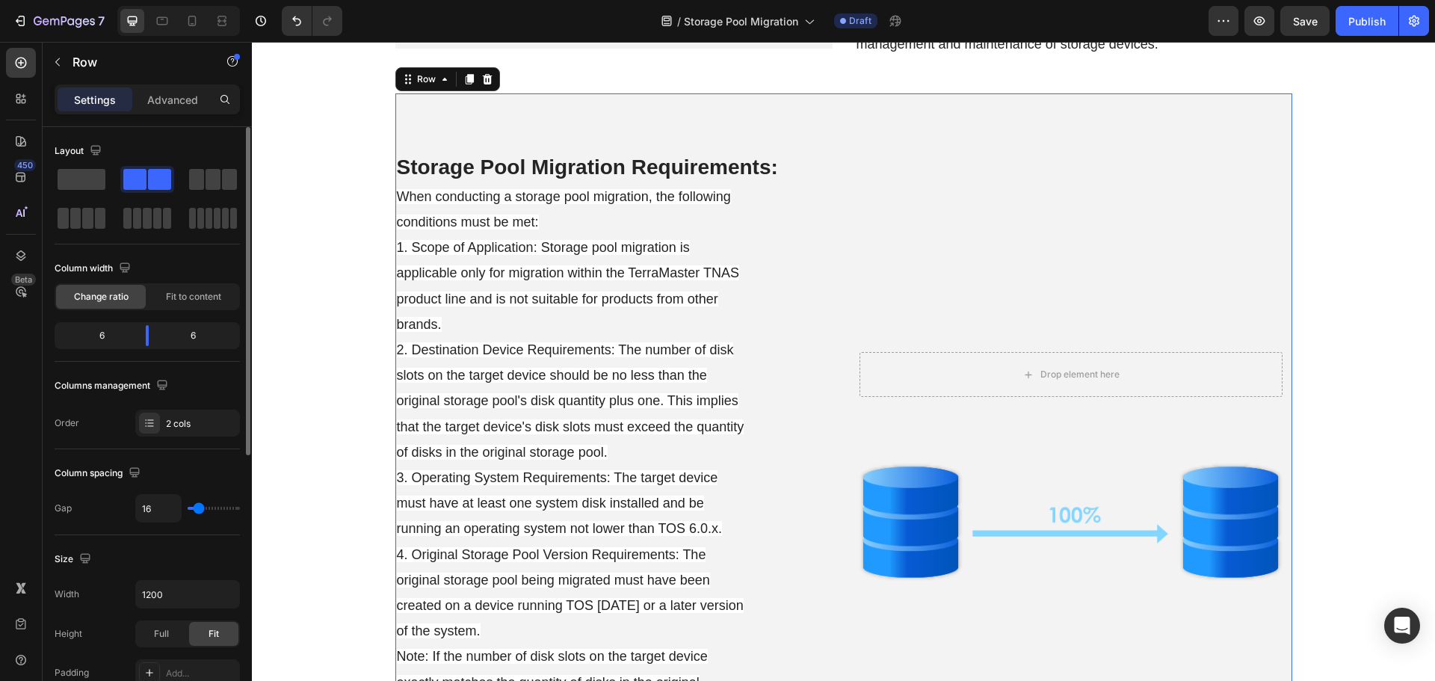
click at [167, 86] on div "Settings Advanced" at bounding box center [147, 99] width 185 height 30
click at [167, 94] on p "Advanced" at bounding box center [172, 100] width 51 height 16
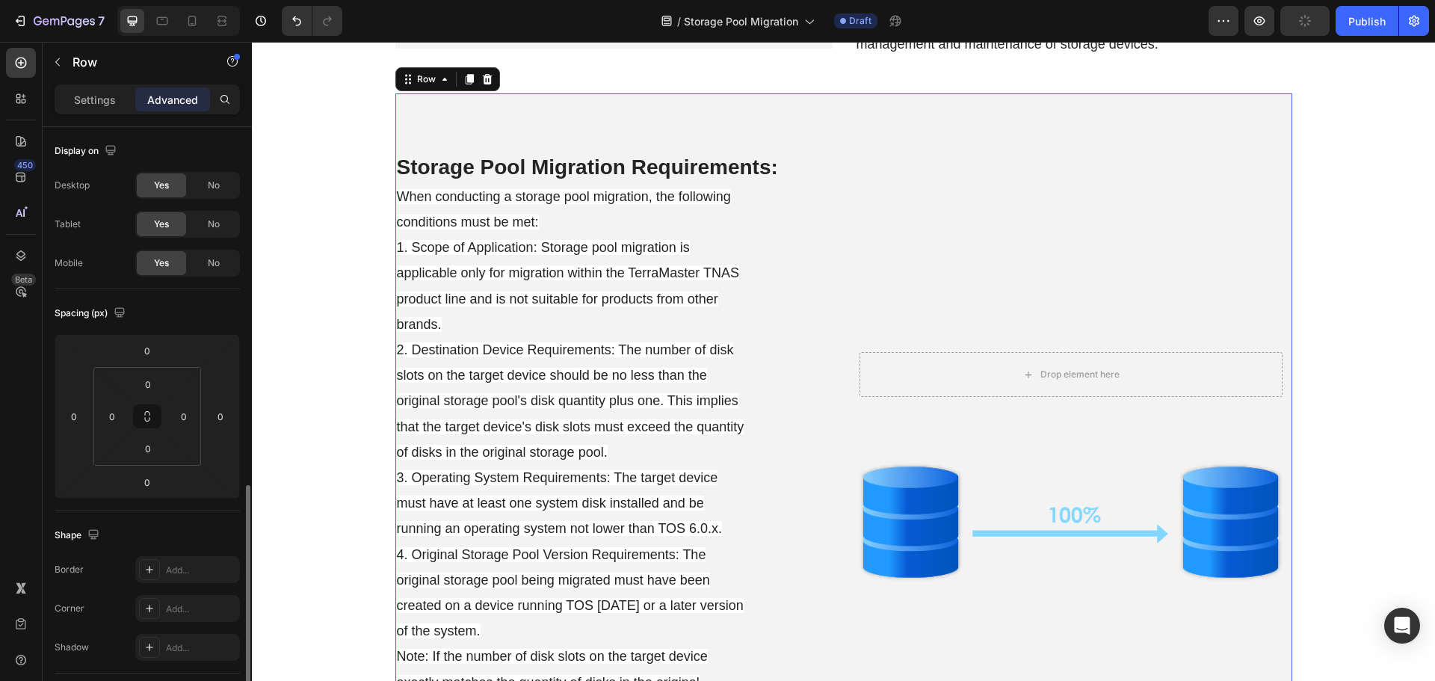
scroll to position [224, 0]
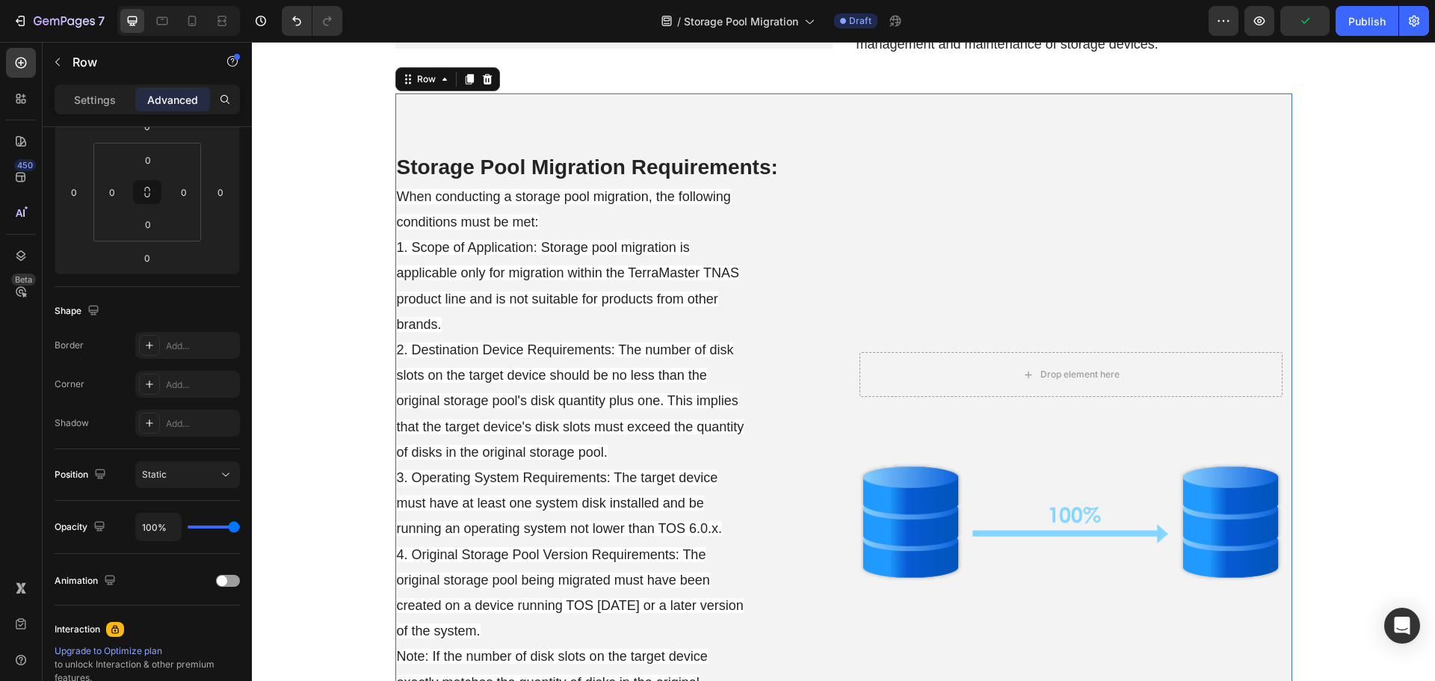
click at [832, 424] on div "⁠⁠⁠⁠⁠⁠⁠ Storage Pool Migration Requirements: Heading When conducting a storage …" at bounding box center [843, 521] width 897 height 856
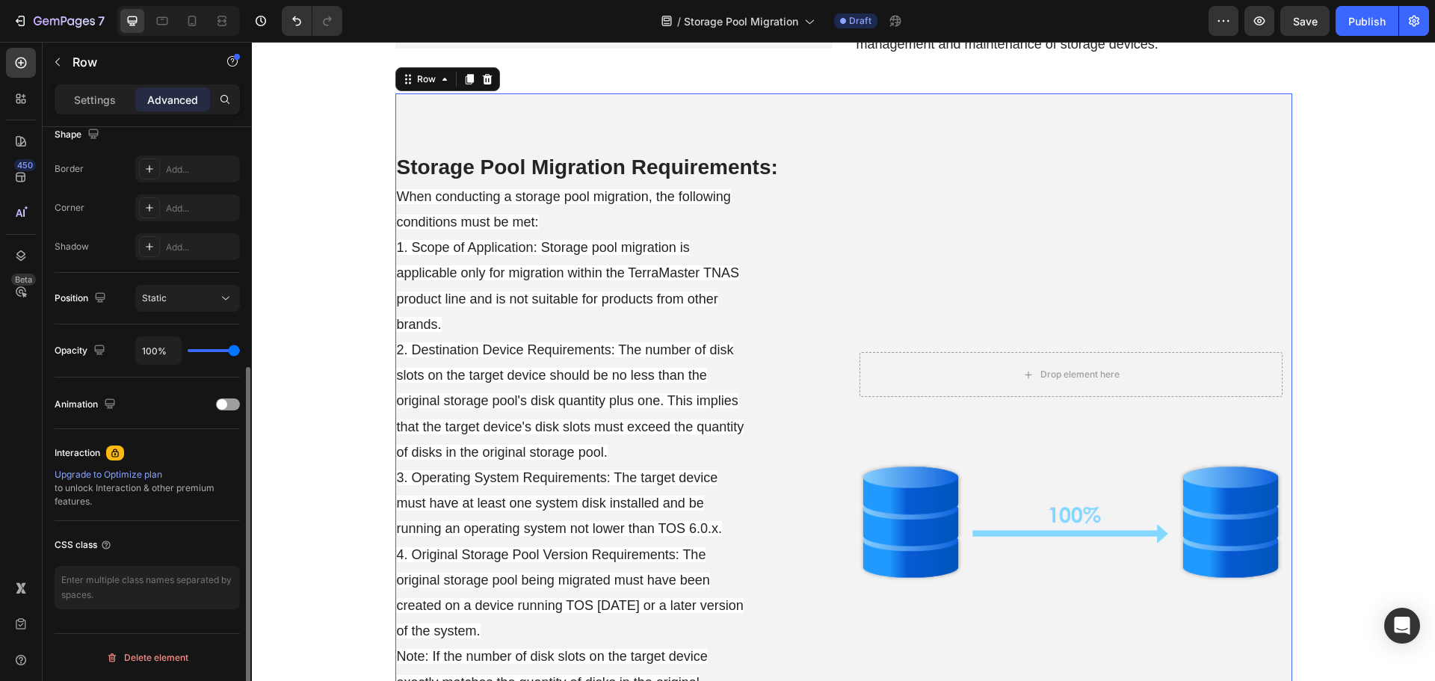
scroll to position [27, 0]
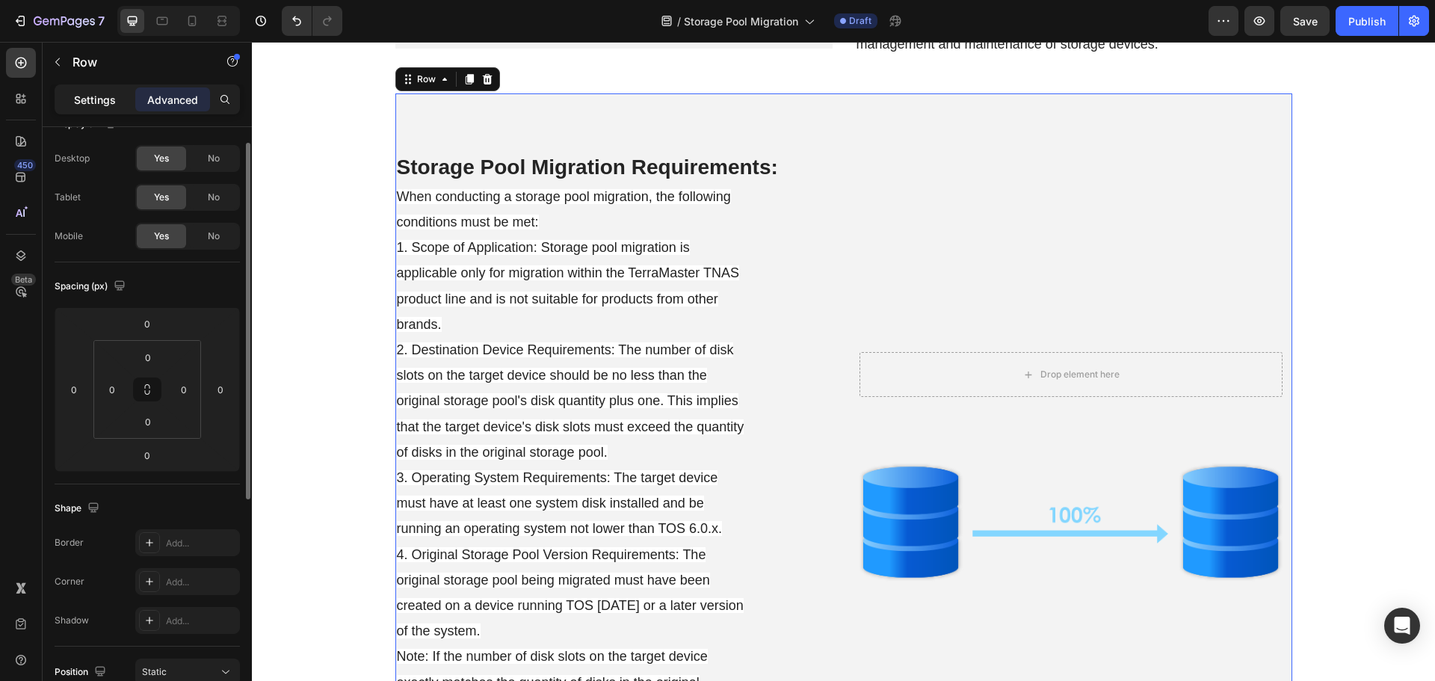
click at [107, 96] on p "Settings" at bounding box center [95, 100] width 42 height 16
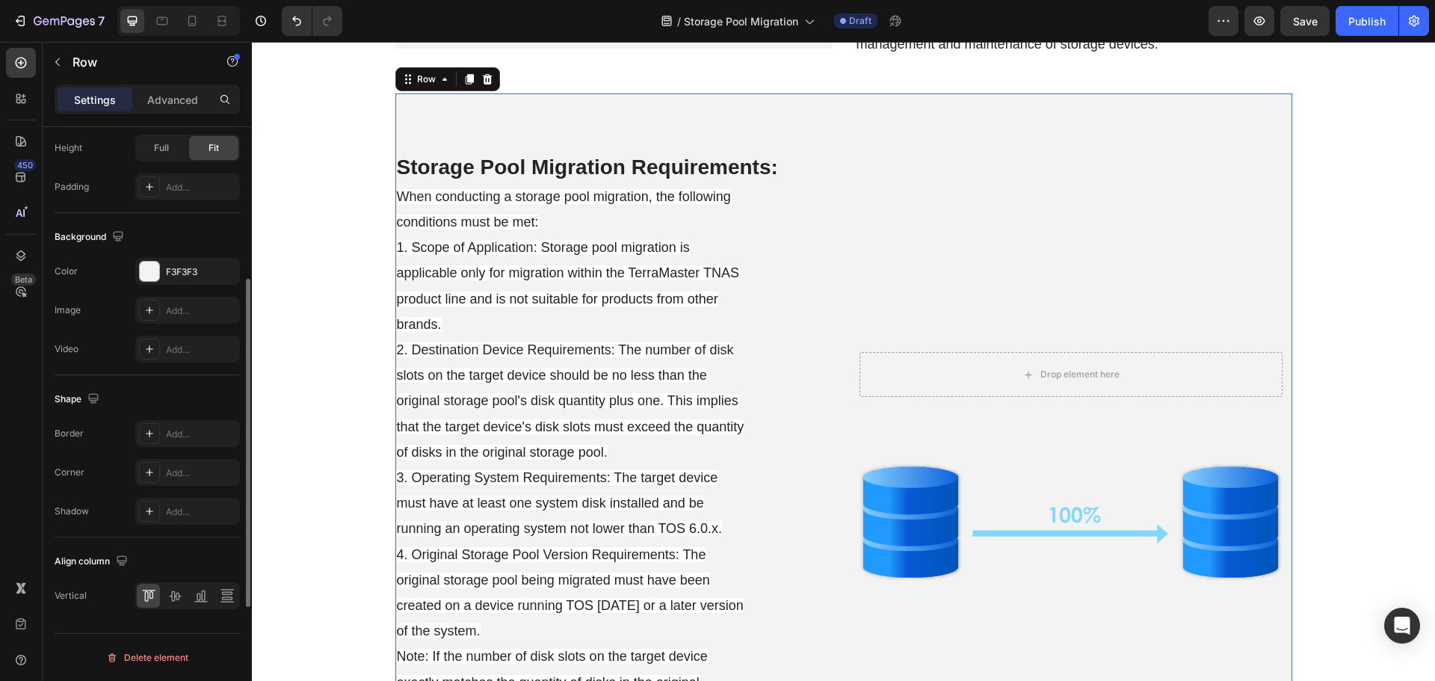
scroll to position [336, 0]
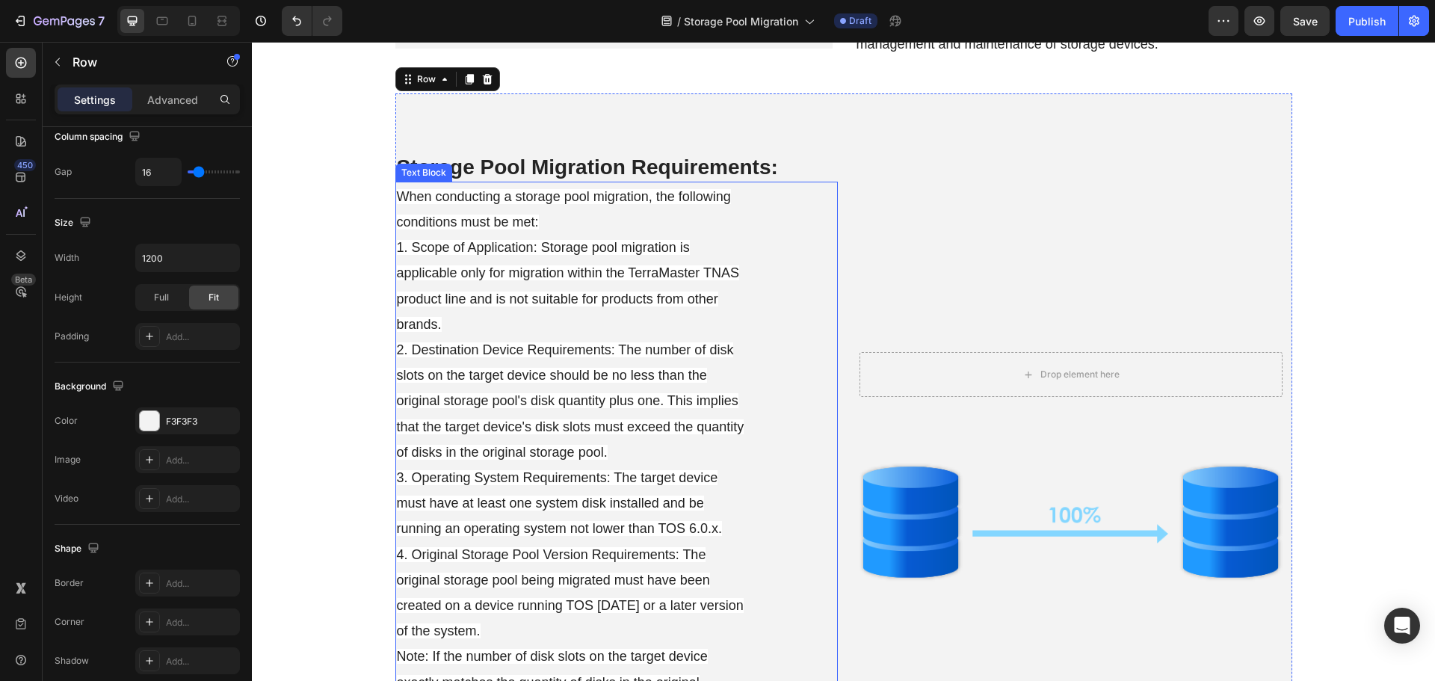
click at [641, 359] on p "When conducting a storage pool migration, the following conditions must be met:…" at bounding box center [572, 553] width 351 height 741
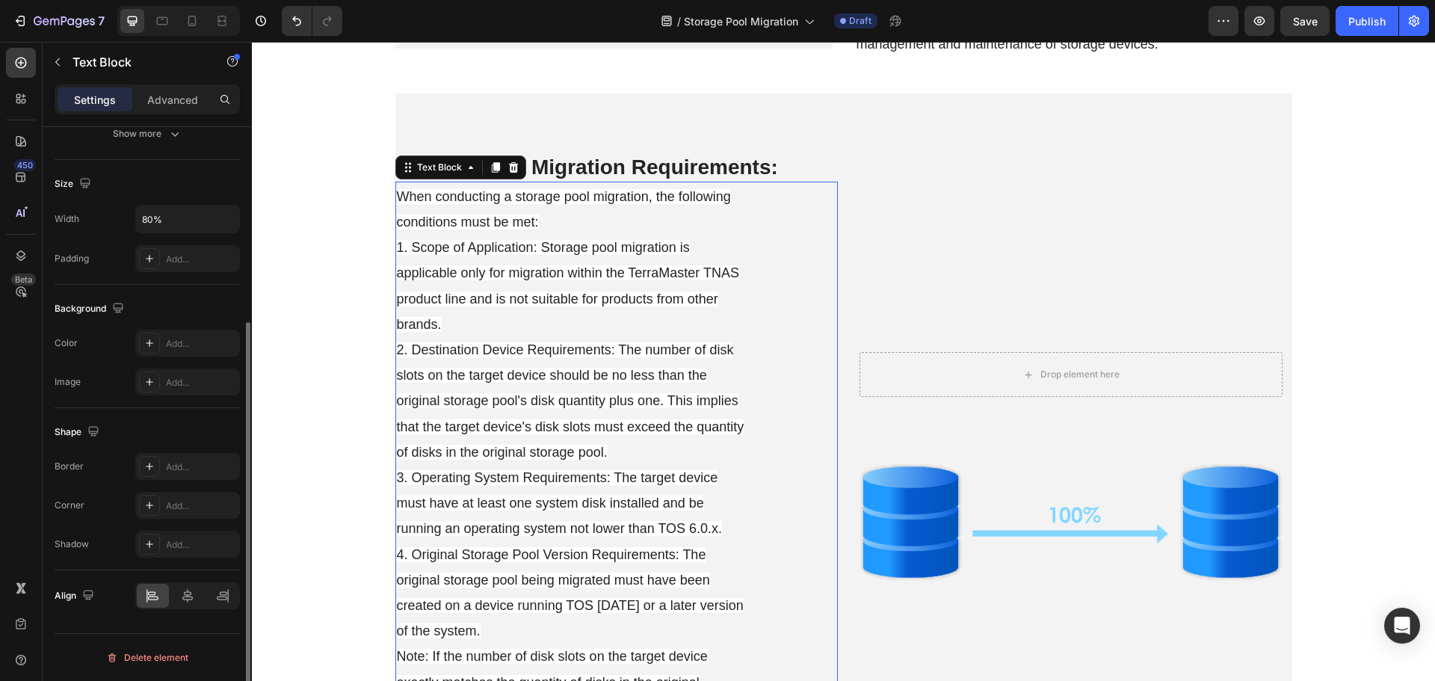
scroll to position [0, 0]
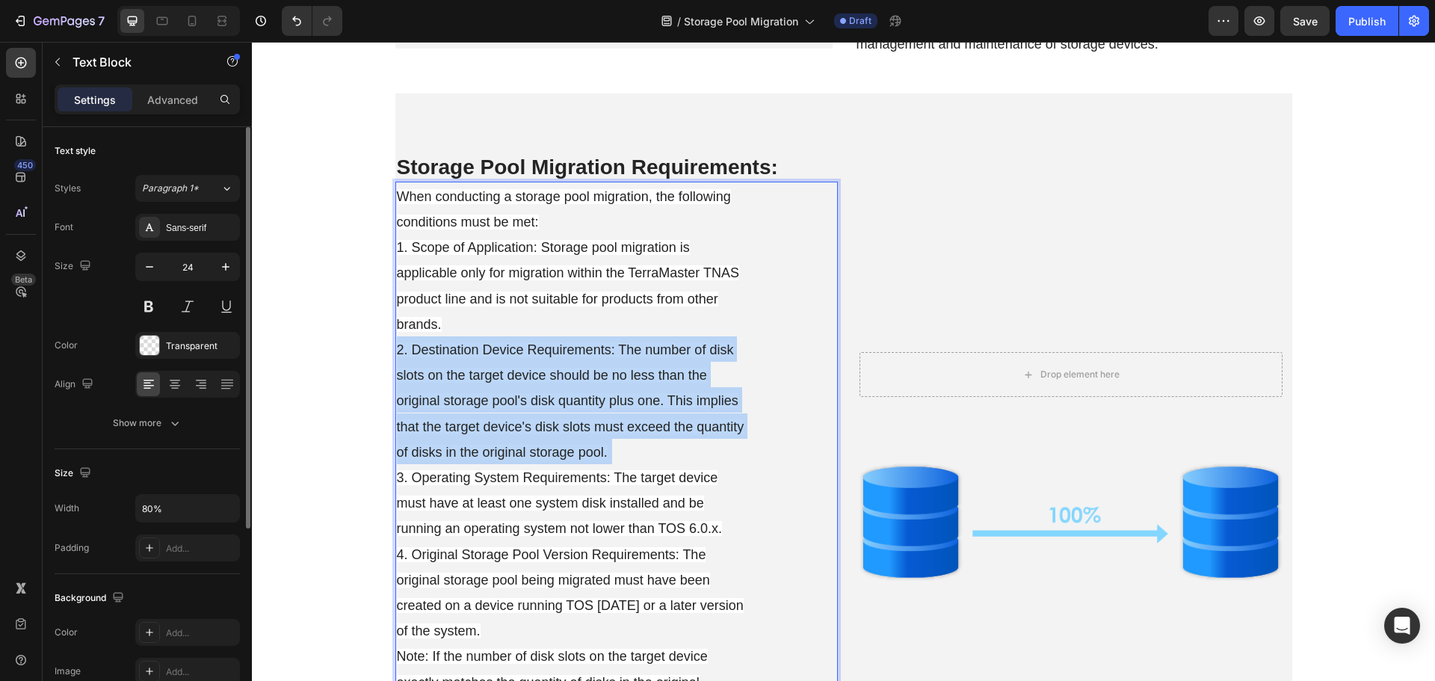
click at [641, 359] on p "When conducting a storage pool migration, the following conditions must be met:…" at bounding box center [572, 553] width 351 height 741
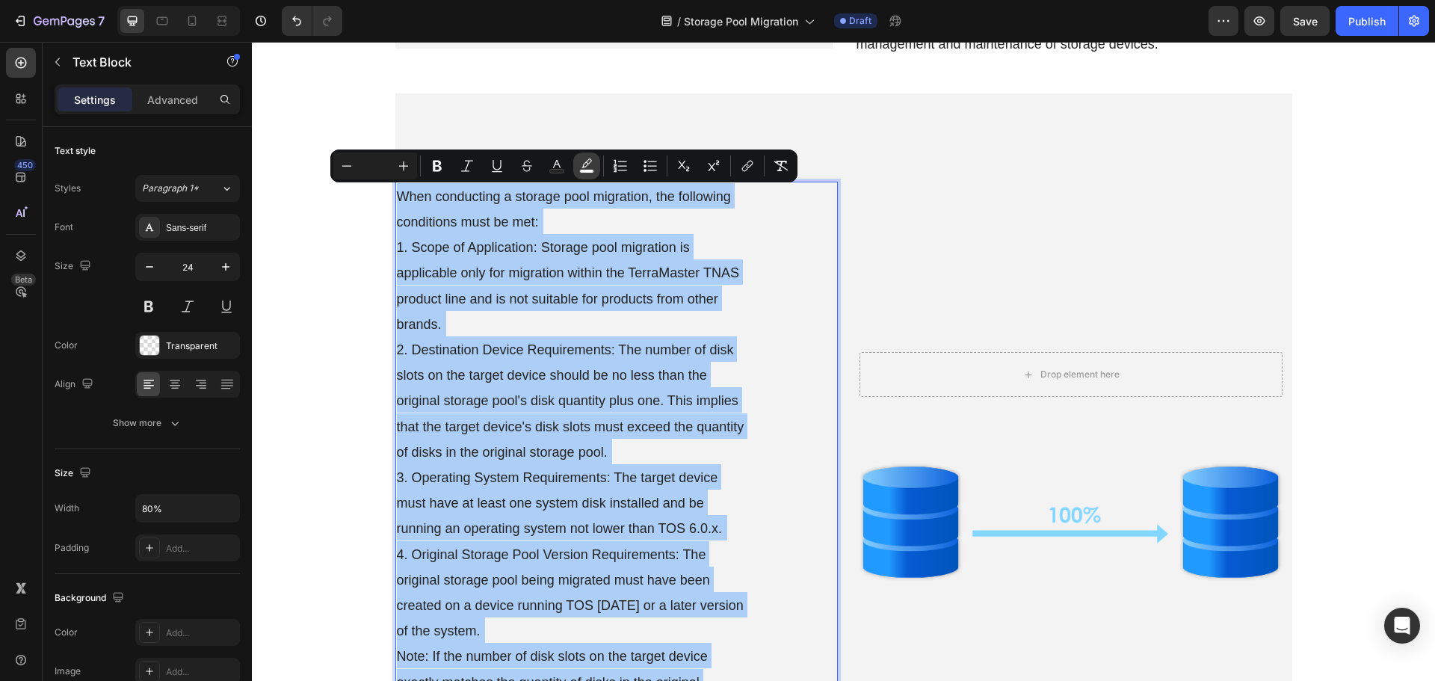
click at [587, 163] on icon "Editor contextual toolbar" at bounding box center [586, 162] width 10 height 9
type input "FFFFFF"
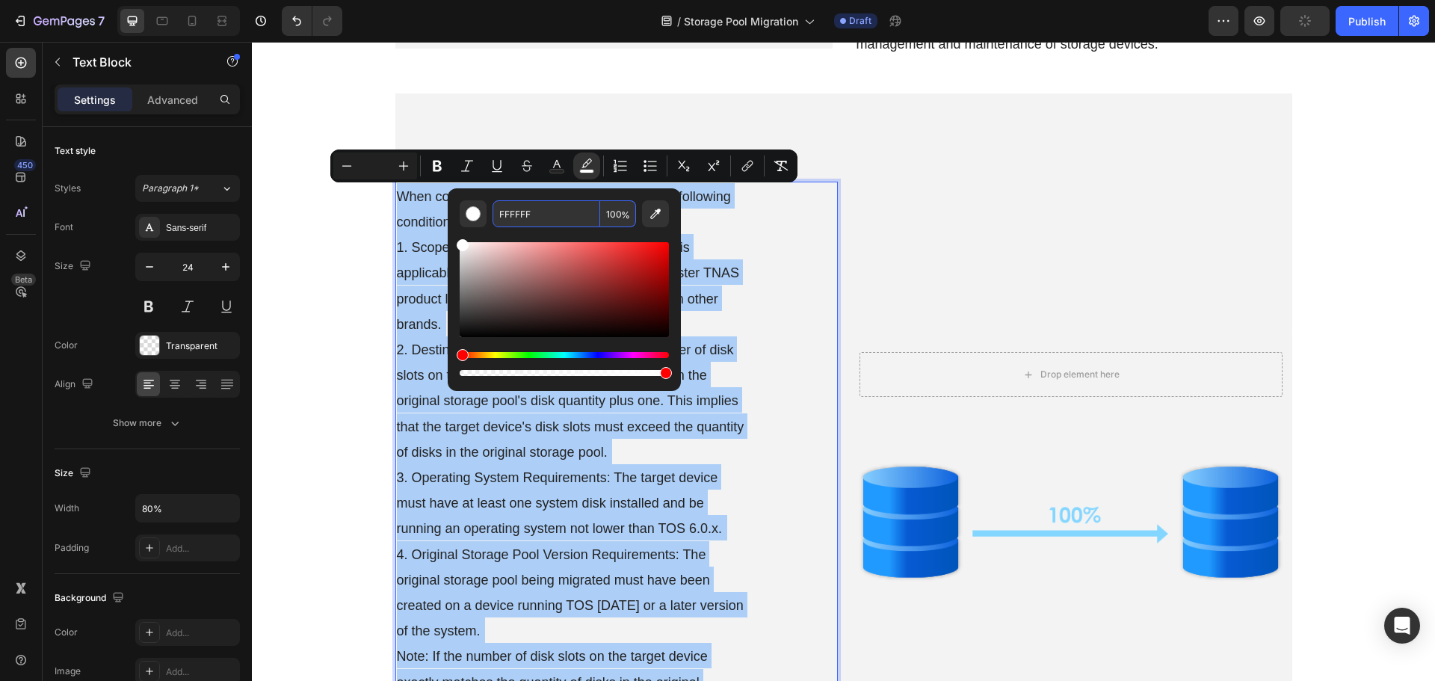
click at [547, 211] on input "FFFFFF" at bounding box center [546, 213] width 108 height 27
type input "F3F3F3"
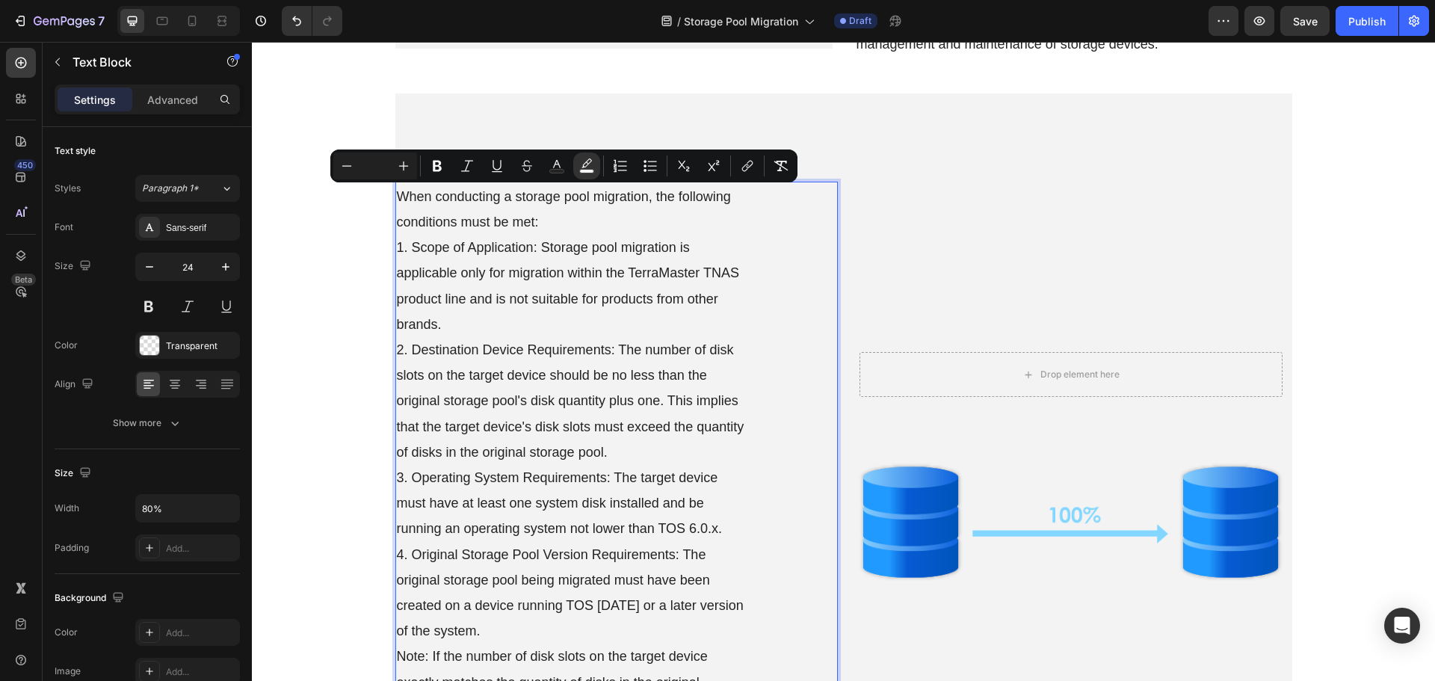
click at [765, 375] on div "When conducting a storage pool migration, the following conditions must be met:…" at bounding box center [616, 554] width 442 height 744
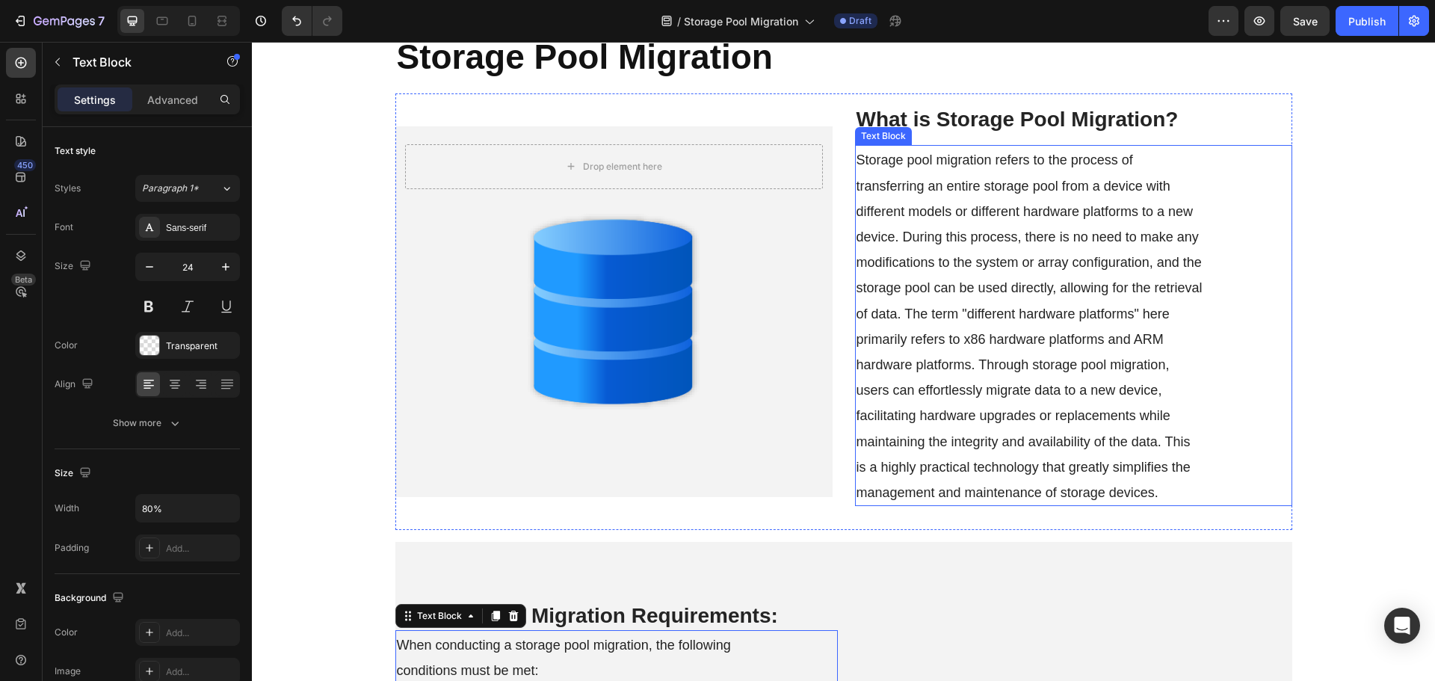
click at [967, 365] on span "Storage pool migration refers to the process of transferring an entire storage …" at bounding box center [1029, 325] width 346 height 347
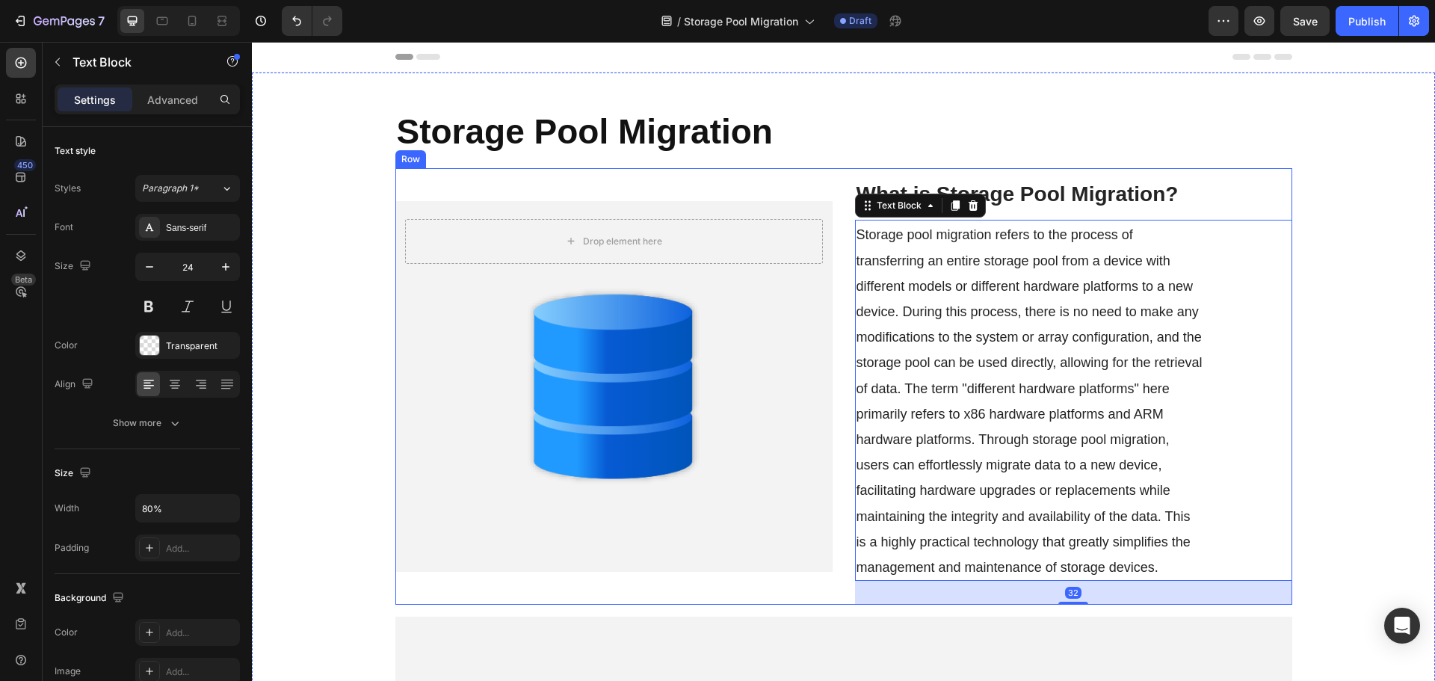
click at [835, 365] on div "Drop element here Hero Banner ⁠⁠⁠⁠⁠⁠⁠ What is Storage Pool Migration? Heading S…" at bounding box center [843, 386] width 897 height 436
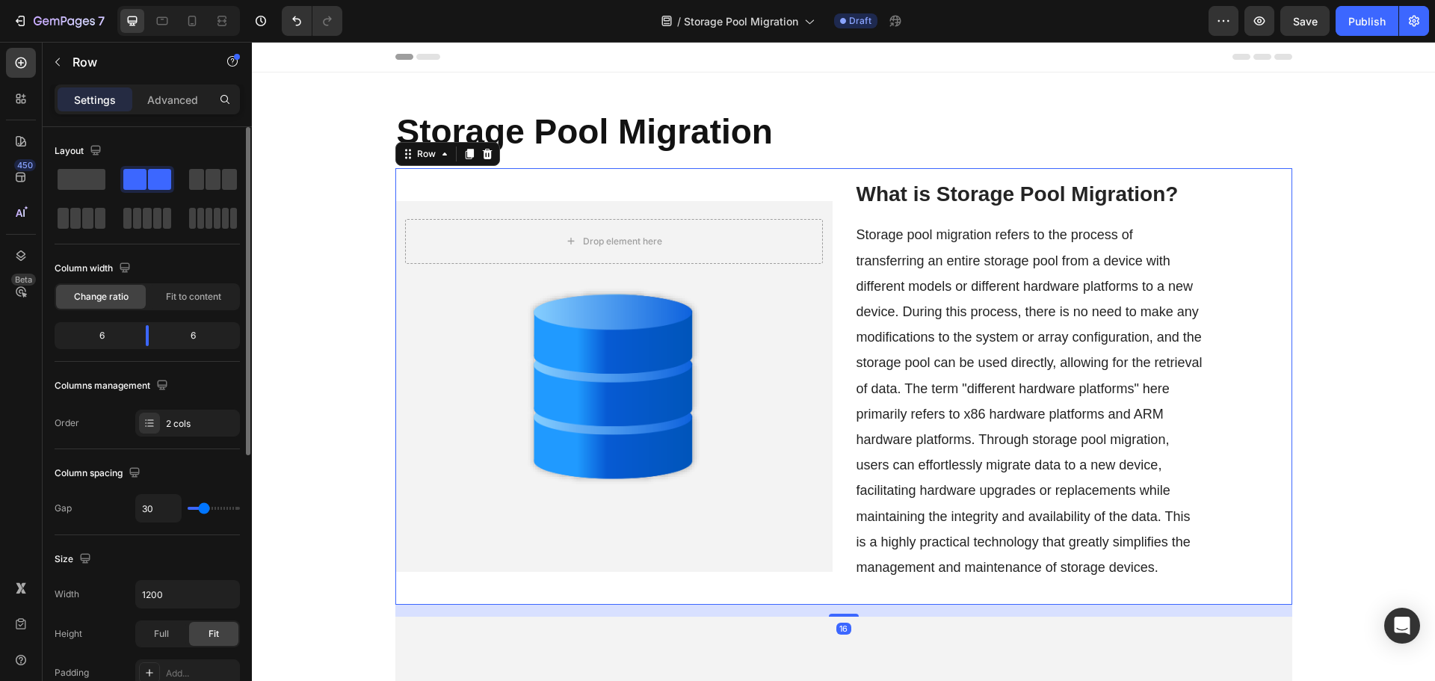
scroll to position [448, 0]
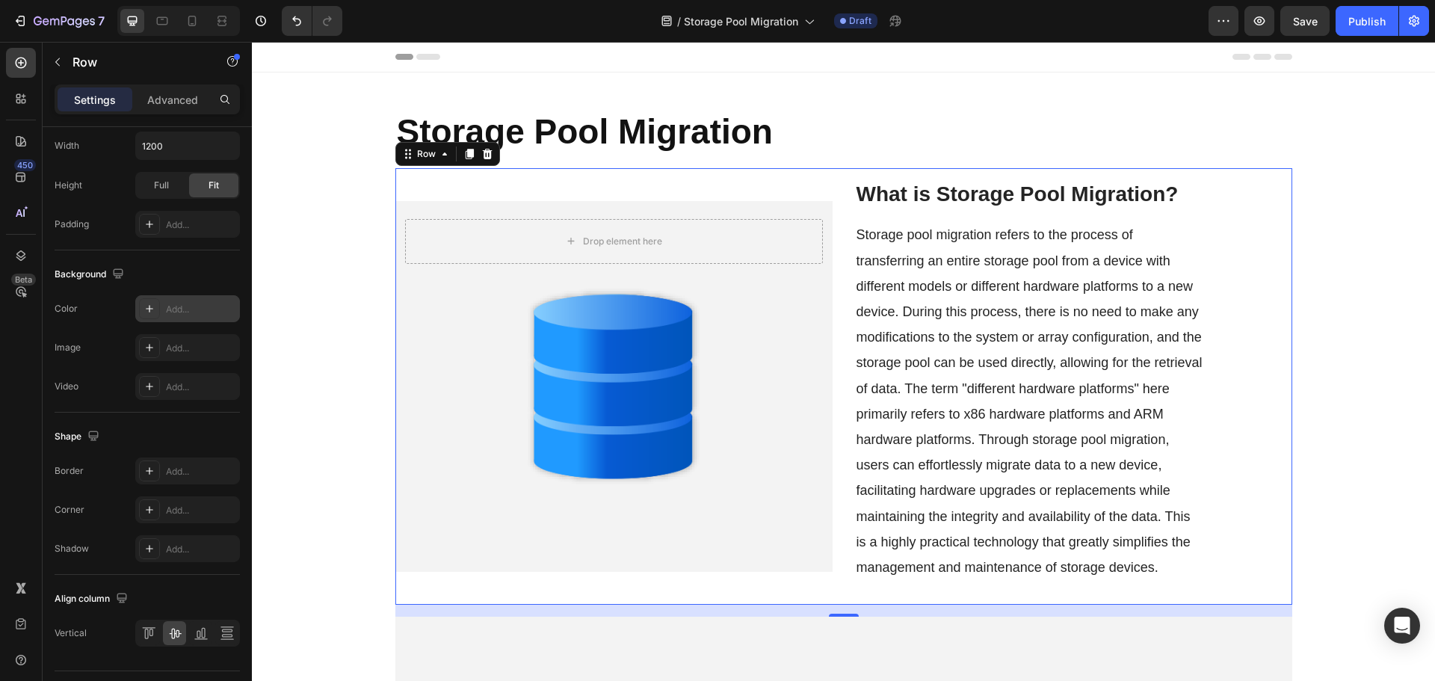
click at [164, 312] on div "Add..." at bounding box center [187, 308] width 105 height 27
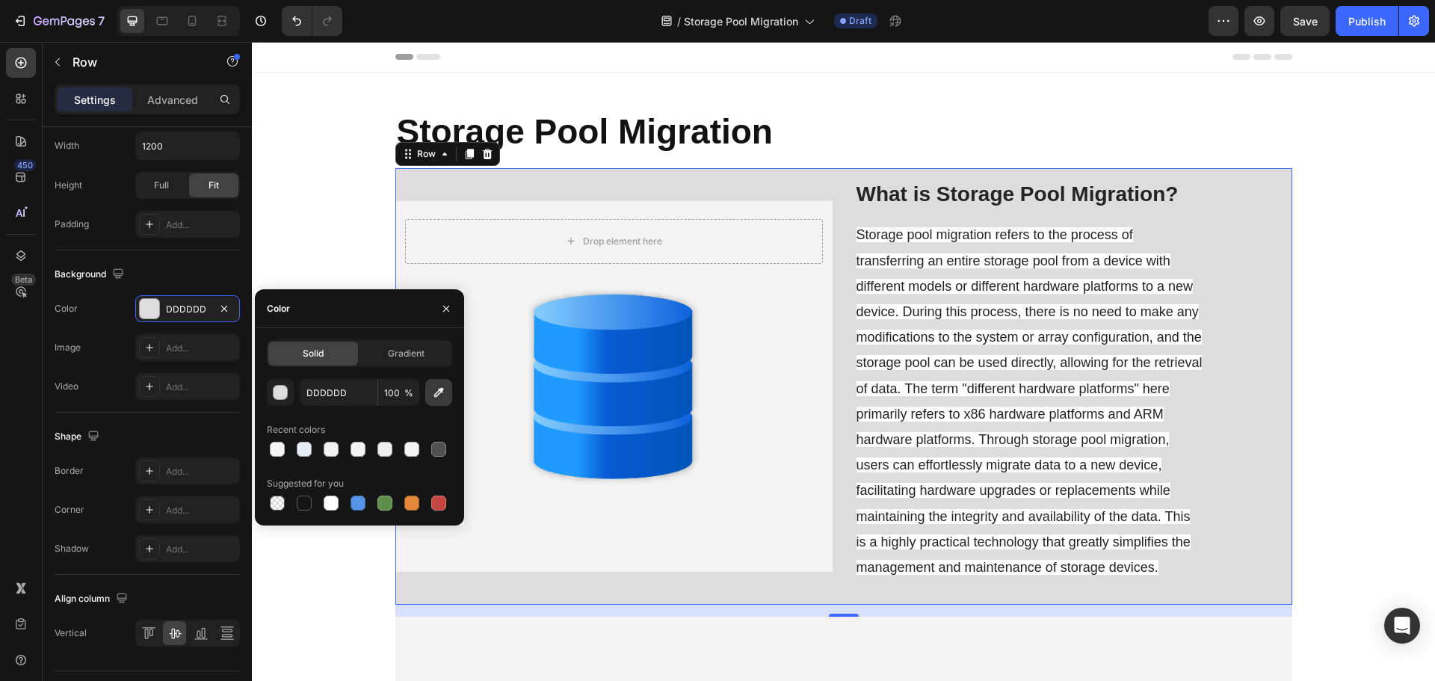
click at [440, 391] on icon "button" at bounding box center [439, 393] width 10 height 10
type input "F3F3F3"
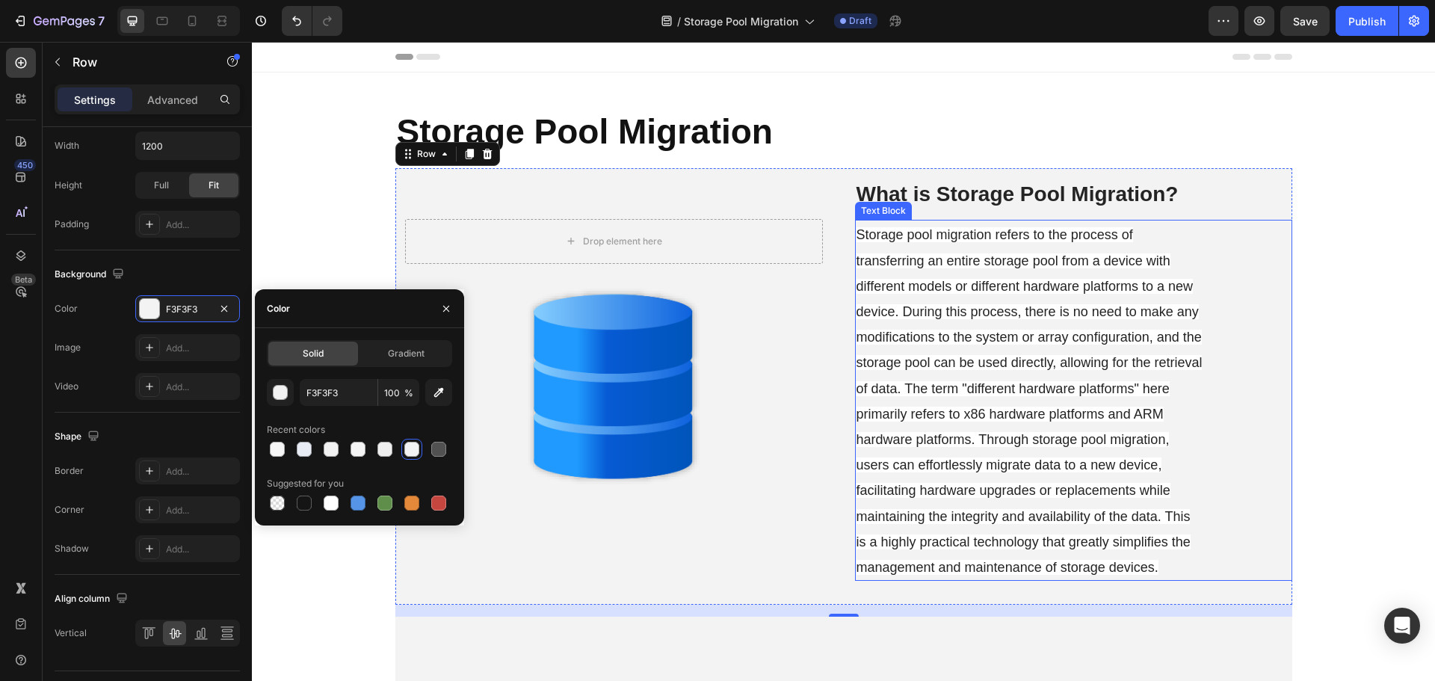
click at [873, 370] on p "Storage pool migration refers to the process of transferring an entire storage …" at bounding box center [1029, 400] width 347 height 358
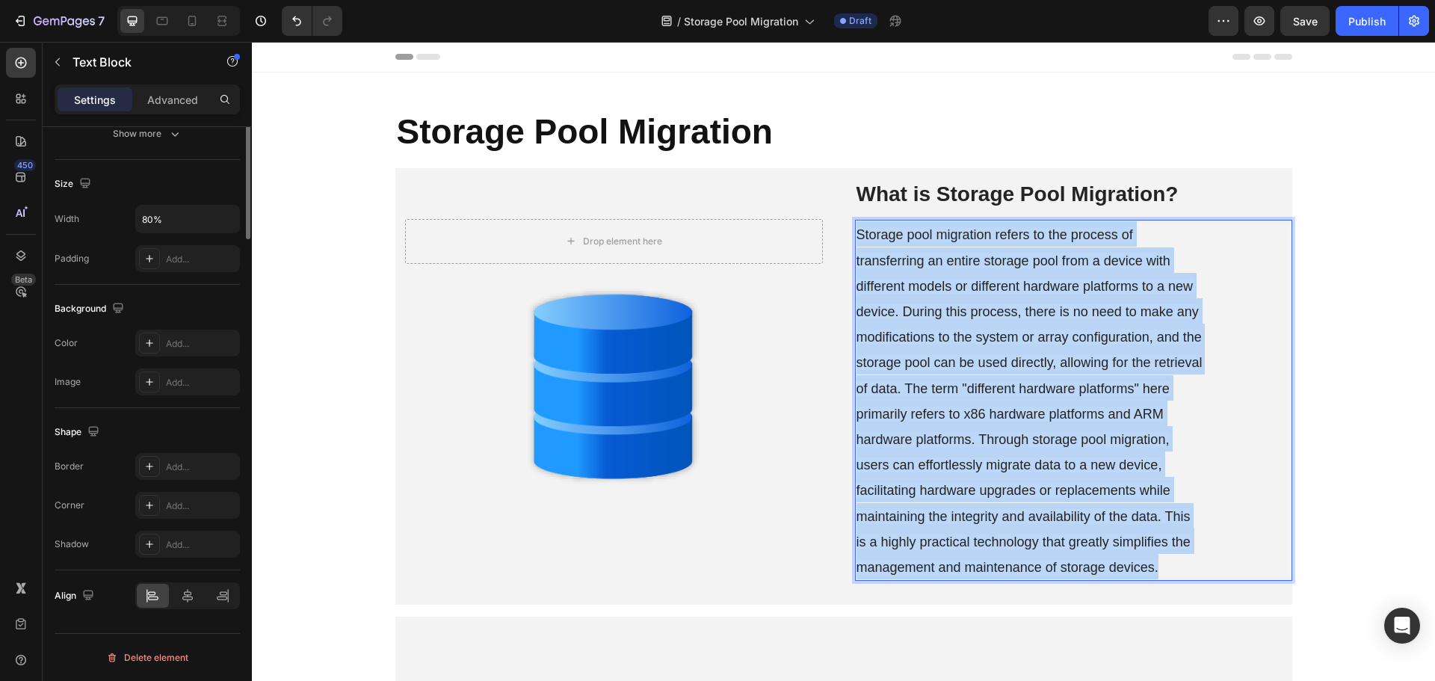
scroll to position [0, 0]
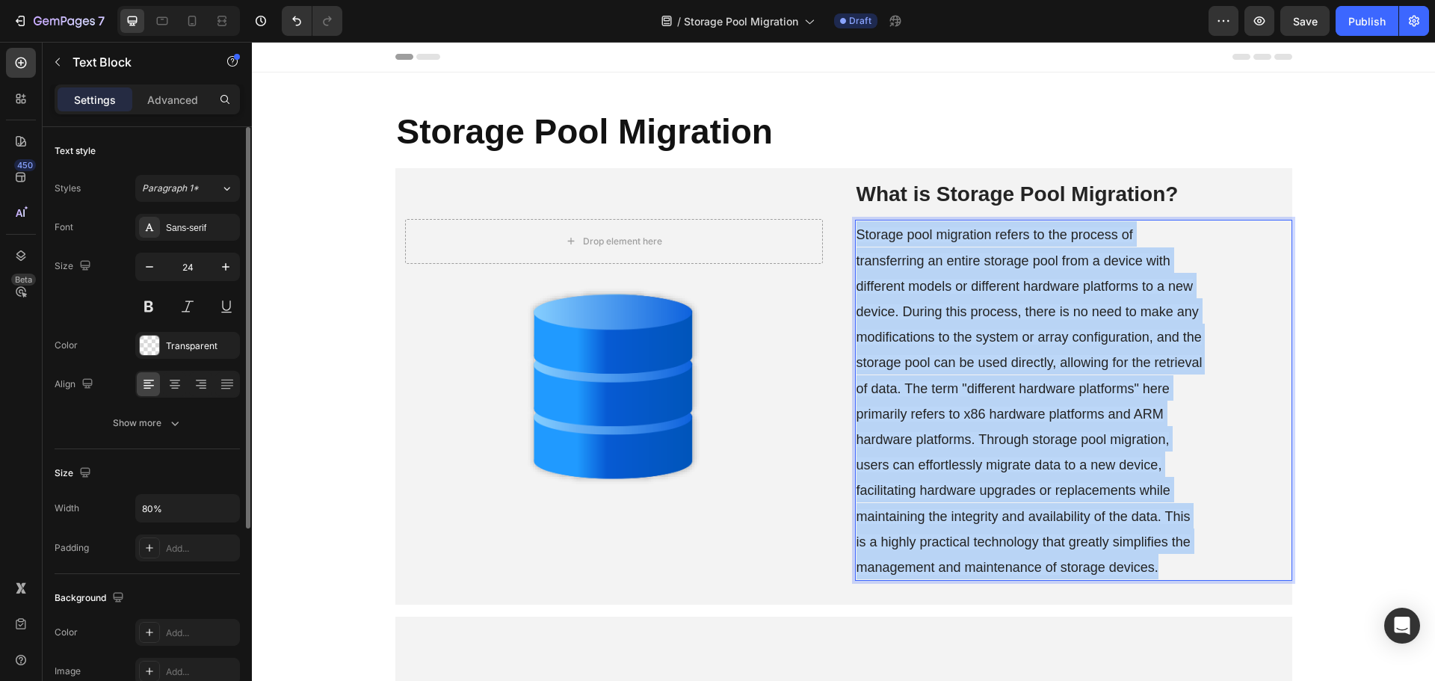
click at [873, 370] on p "Storage pool migration refers to the process of transferring an entire storage …" at bounding box center [1029, 400] width 347 height 358
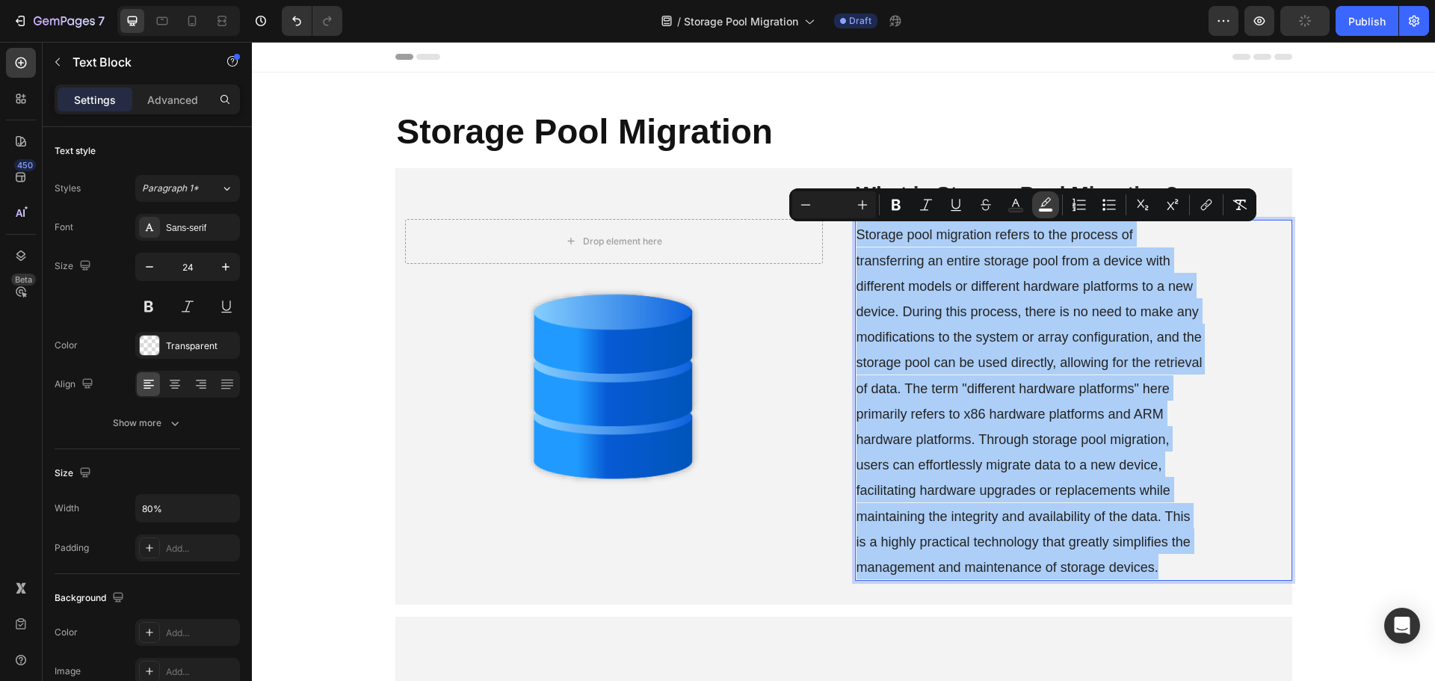
click at [1052, 197] on button "color" at bounding box center [1045, 204] width 27 height 27
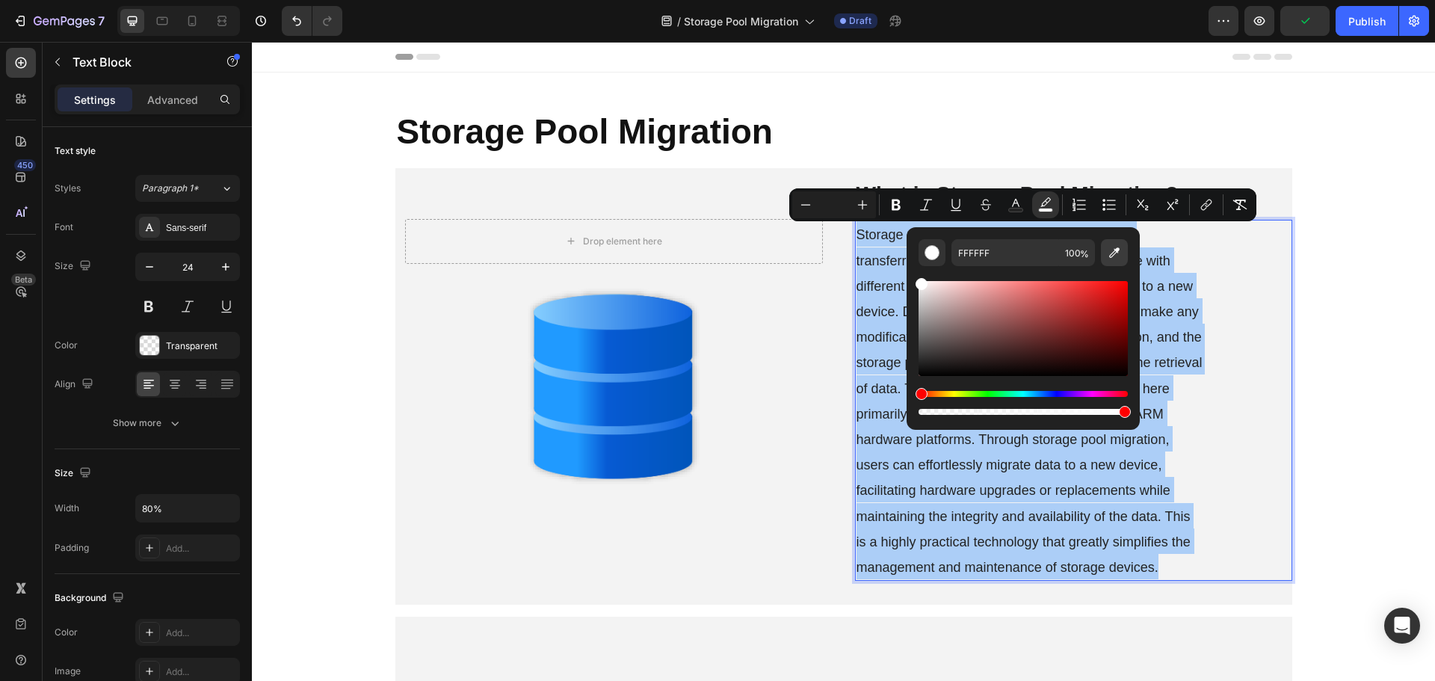
click at [1112, 253] on icon "Editor contextual toolbar" at bounding box center [1114, 252] width 10 height 10
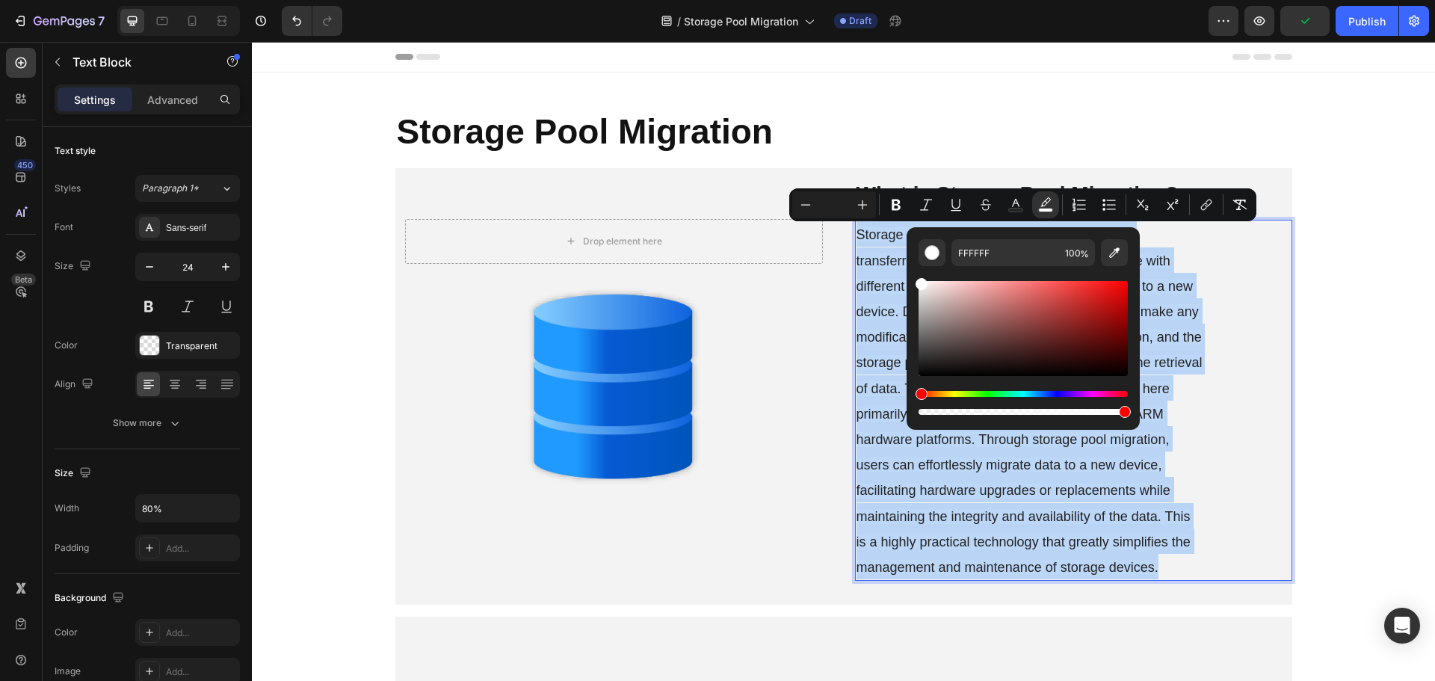
type input "F3F3F3"
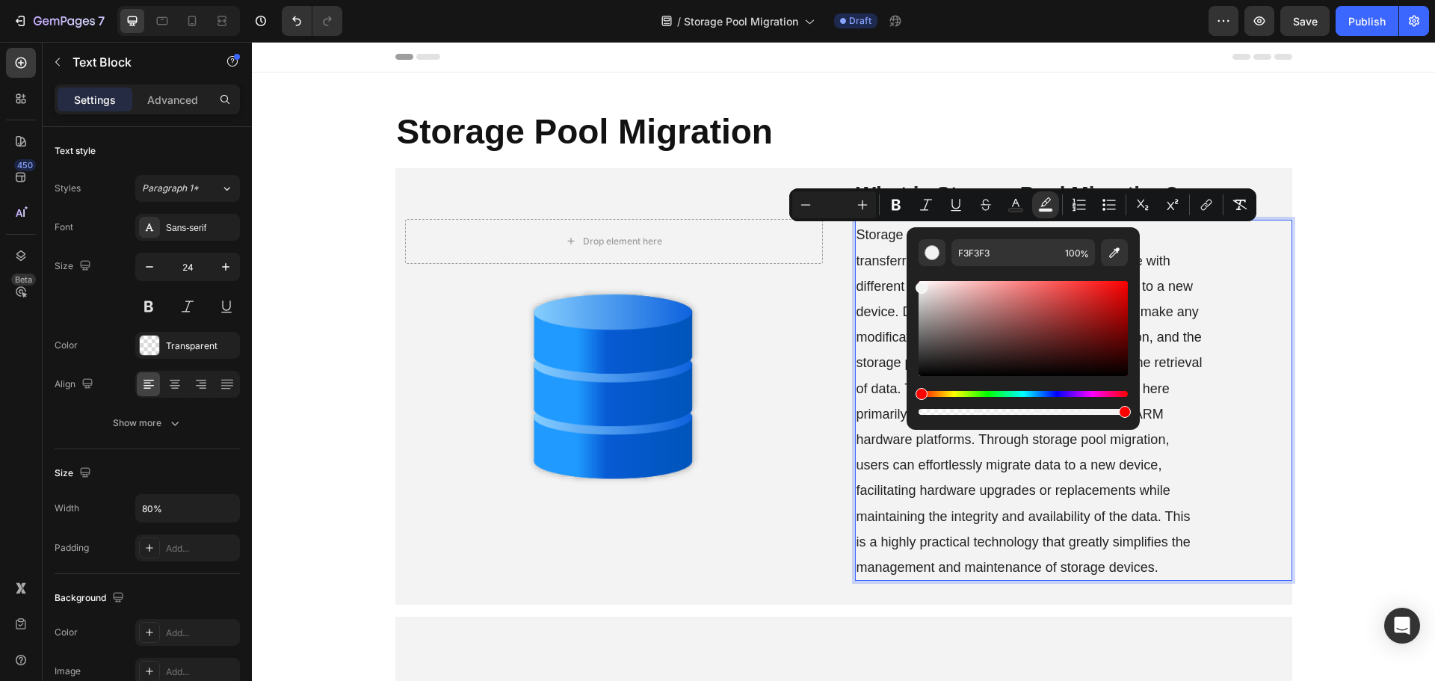
click at [1240, 475] on div "Storage pool migration refers to the process of transferring an entire storage …" at bounding box center [1073, 400] width 437 height 361
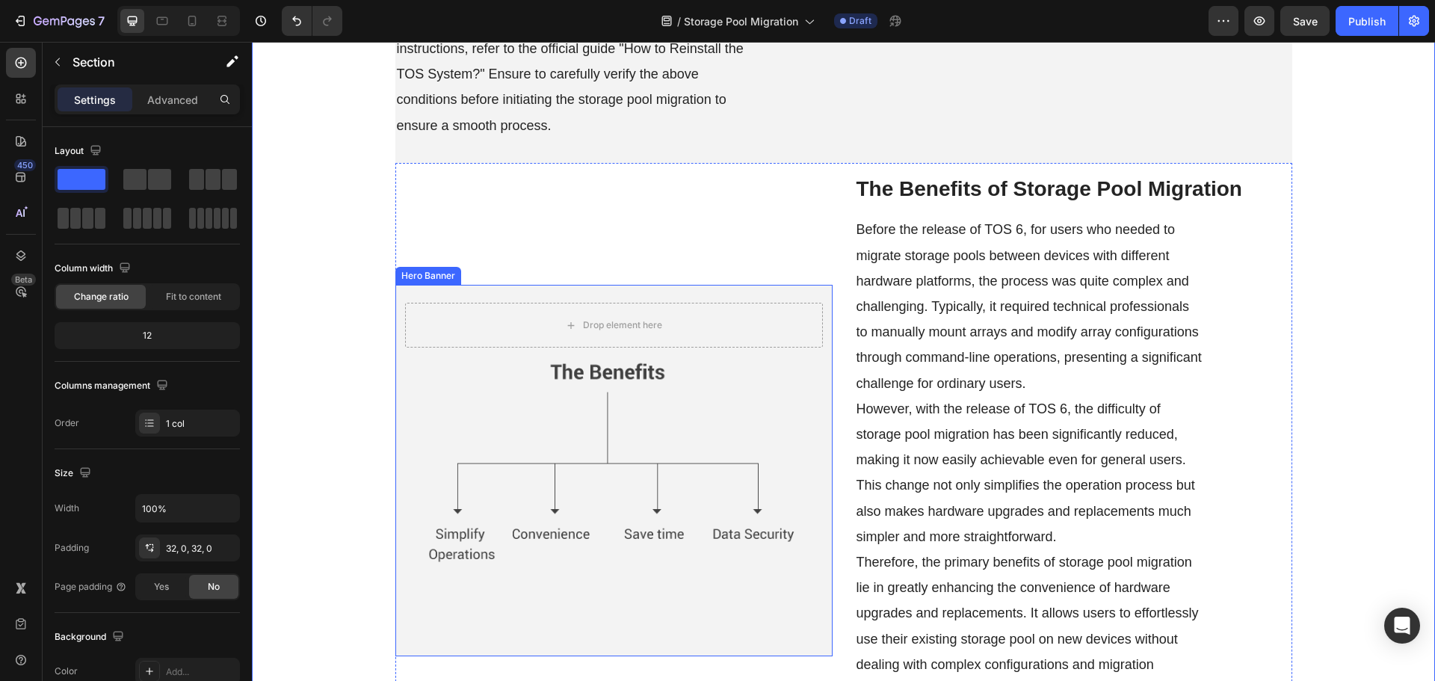
scroll to position [1345, 0]
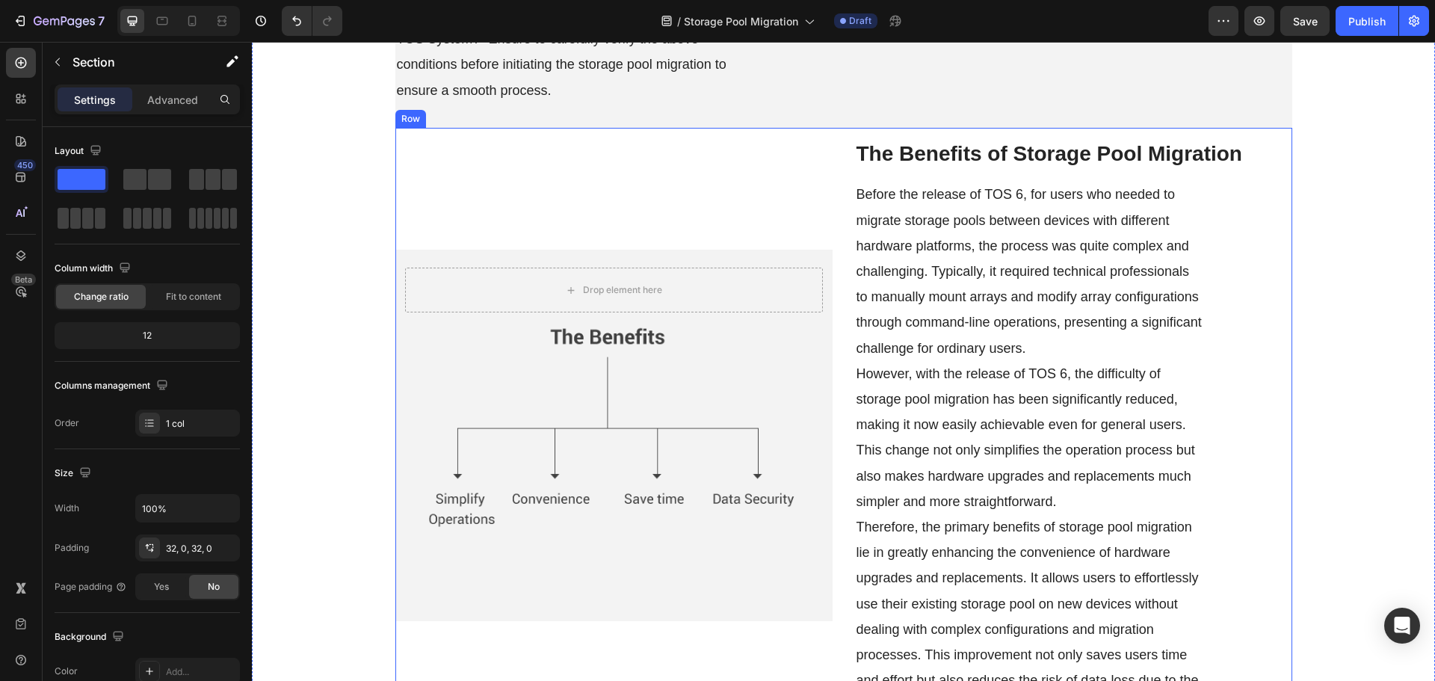
click at [838, 470] on div "Drop element here Hero Banner ⁠⁠⁠⁠⁠⁠⁠ The Benefits of Storage Pool Migration He…" at bounding box center [843, 436] width 897 height 616
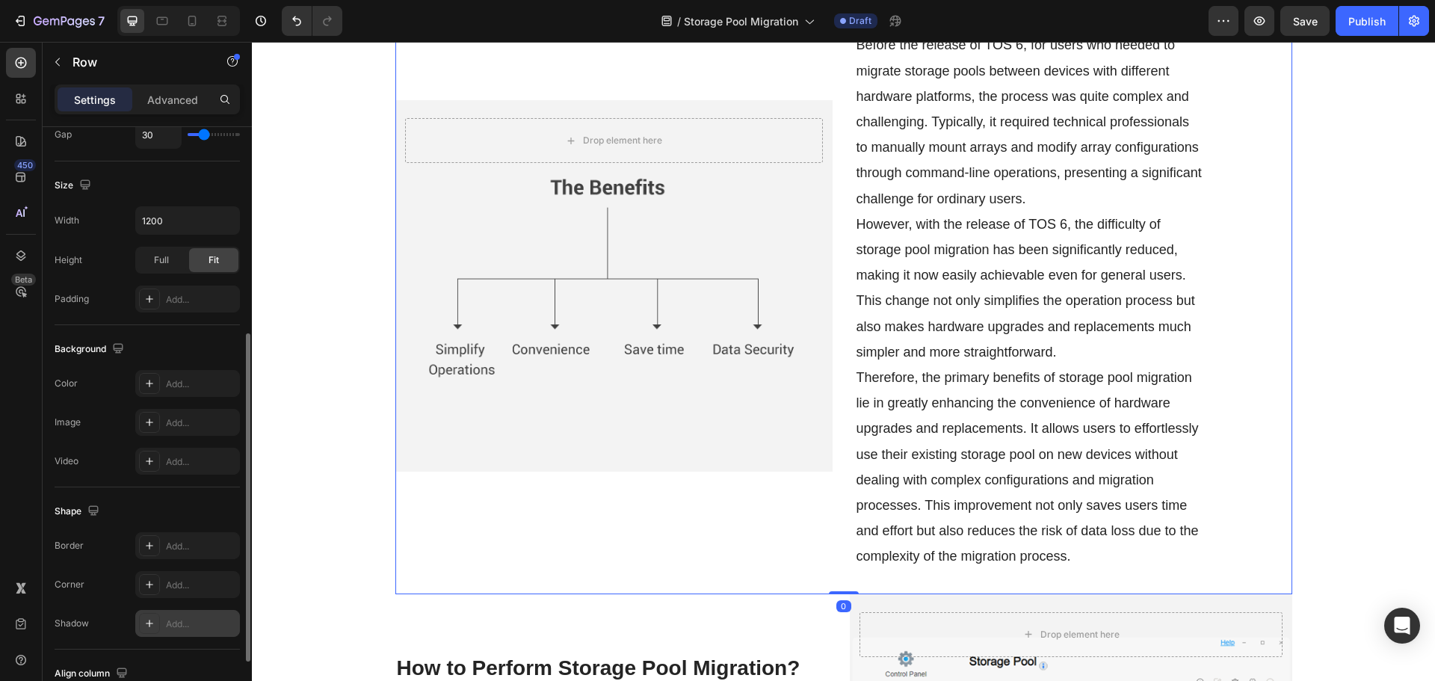
scroll to position [448, 0]
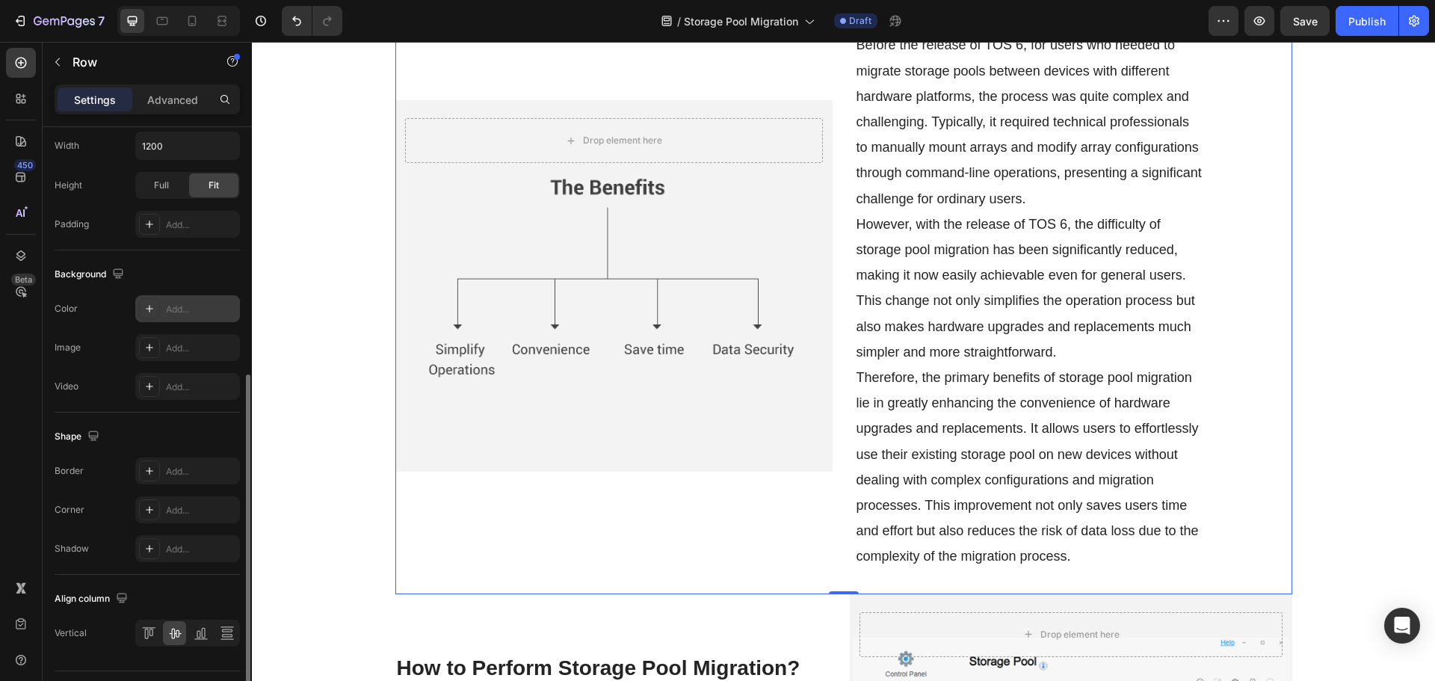
click at [184, 318] on div "Add..." at bounding box center [187, 308] width 105 height 27
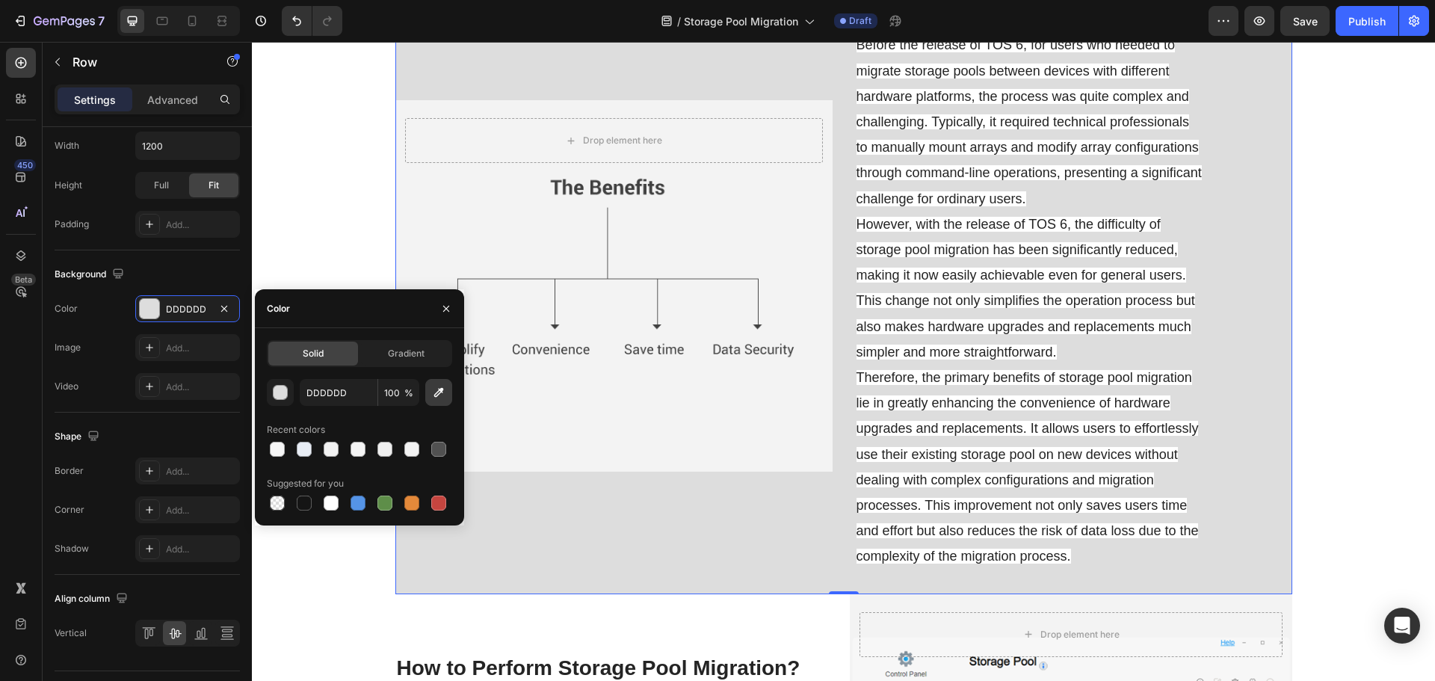
click at [429, 392] on button "button" at bounding box center [438, 392] width 27 height 27
type input "F3F3F3"
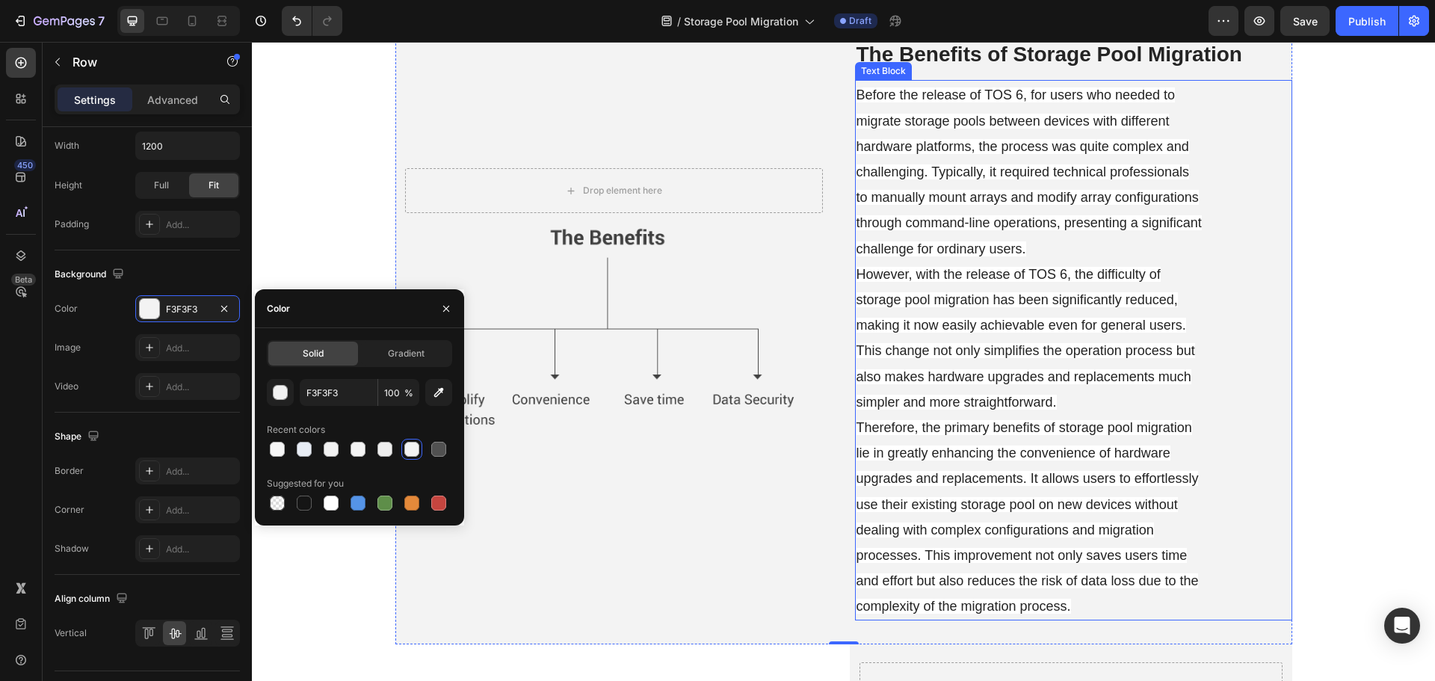
scroll to position [1420, 0]
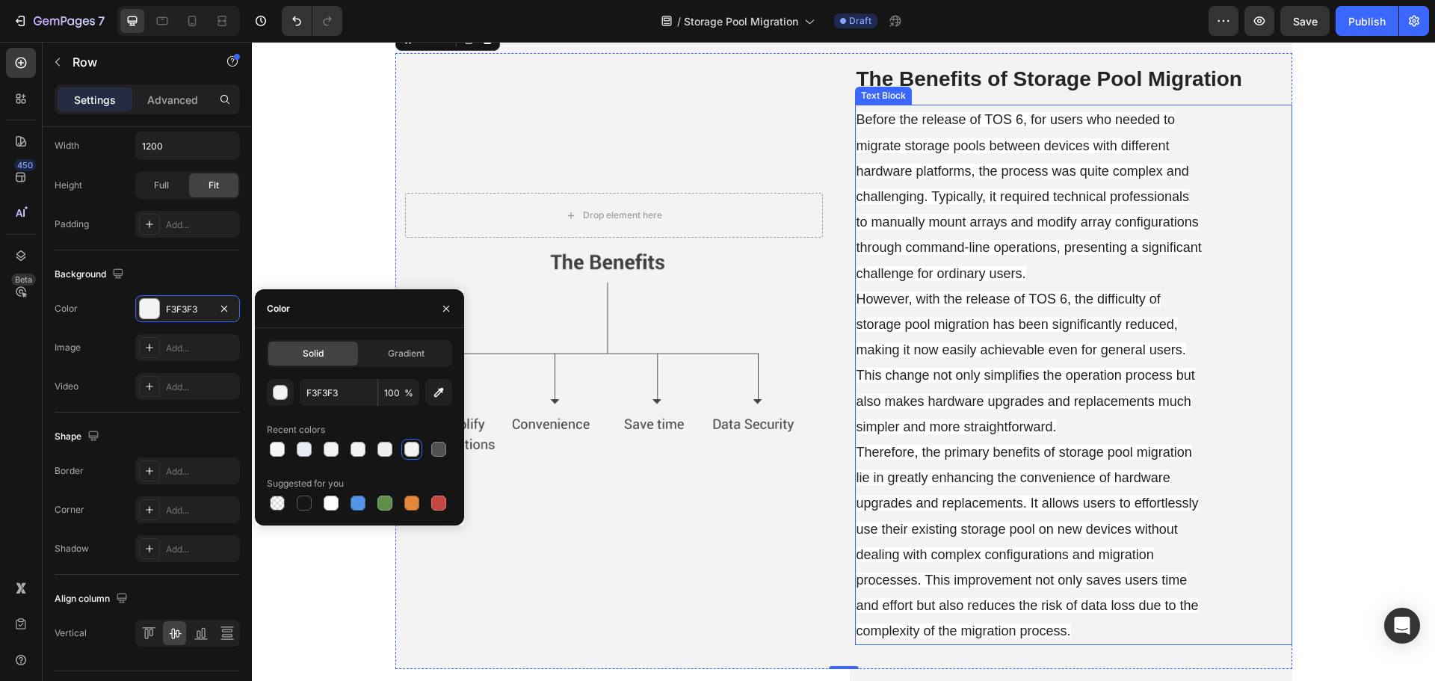
click at [944, 385] on p "Before the release of TOS 6, for users who needed to migrate storage pools betw…" at bounding box center [1029, 374] width 347 height 537
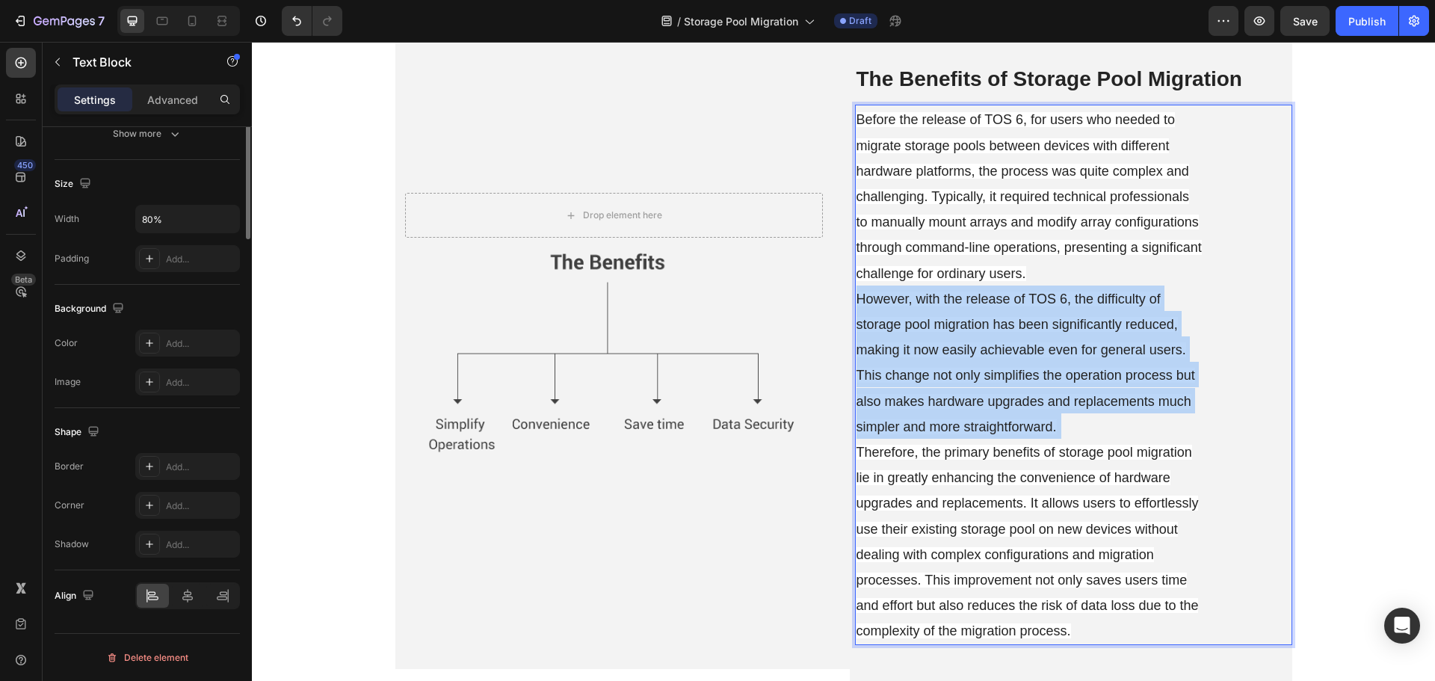
scroll to position [0, 0]
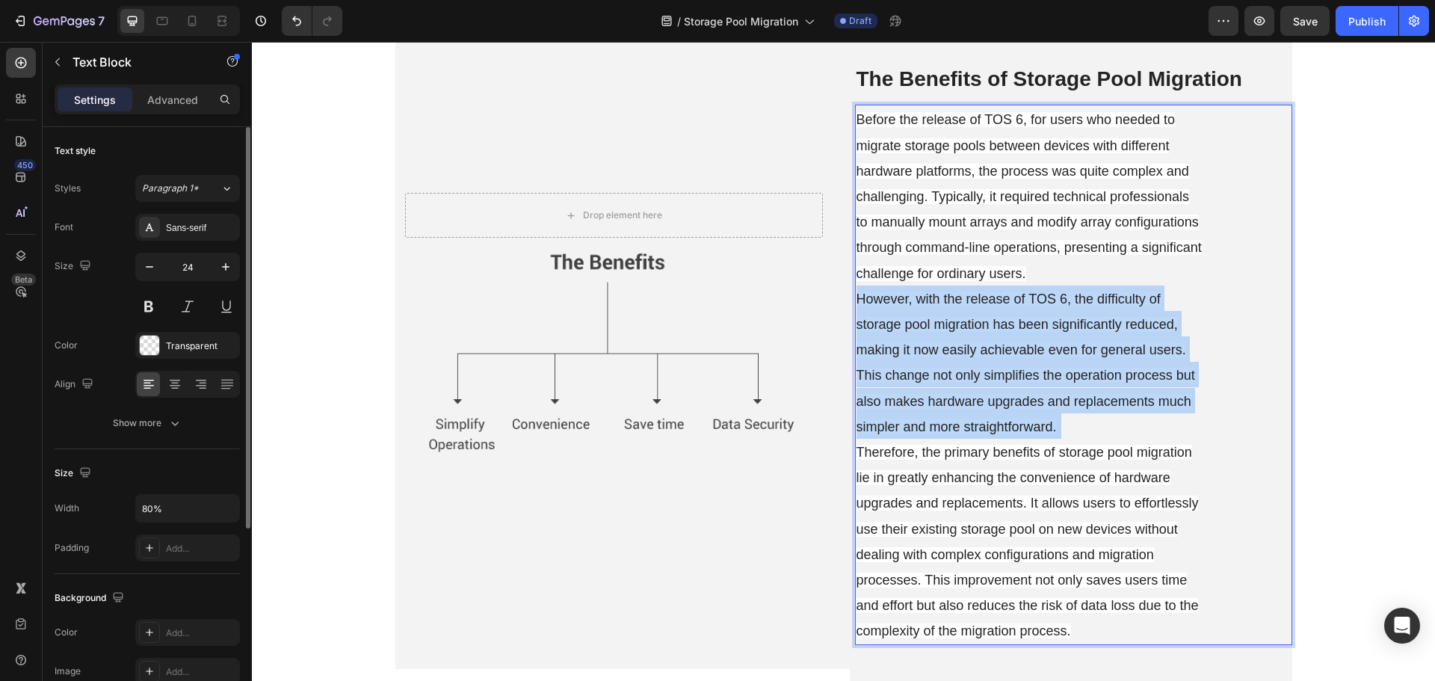
click at [944, 385] on p "Before the release of TOS 6, for users who needed to migrate storage pools betw…" at bounding box center [1029, 374] width 347 height 537
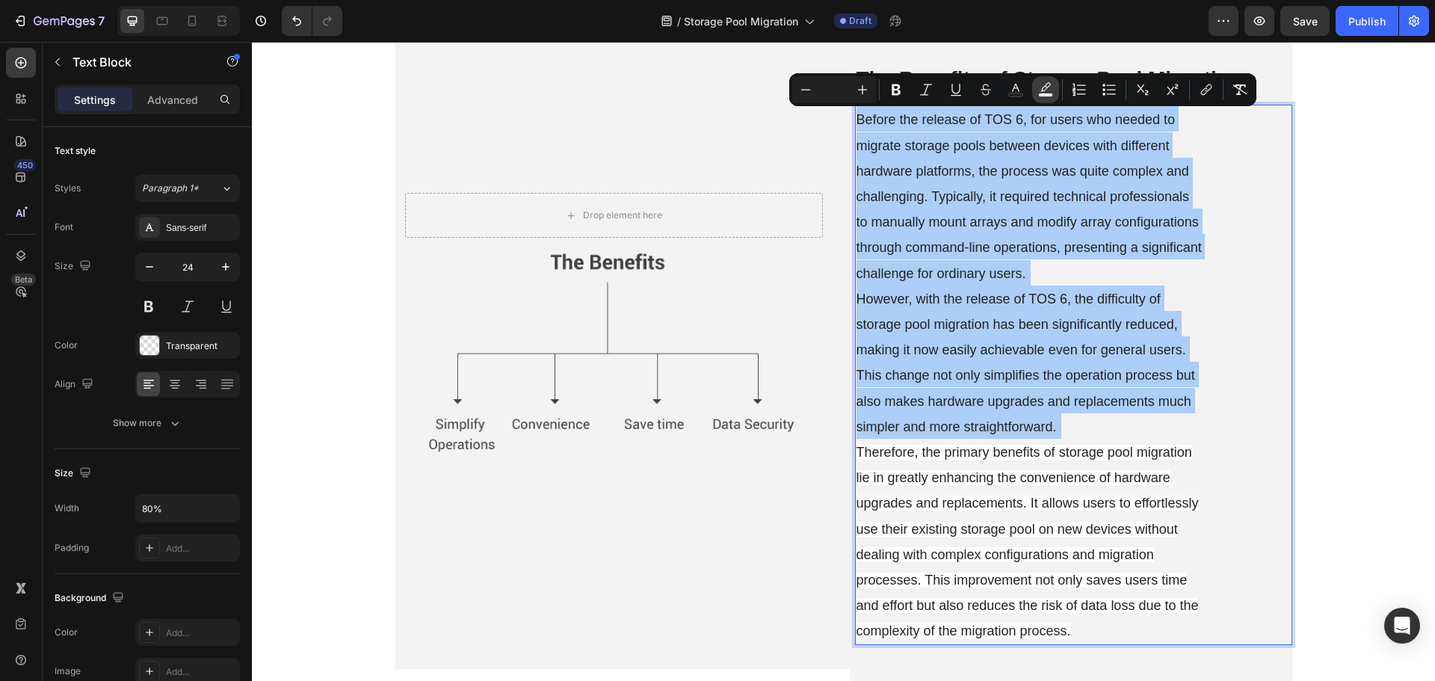
click at [1051, 90] on icon "Editor contextual toolbar" at bounding box center [1045, 89] width 15 height 15
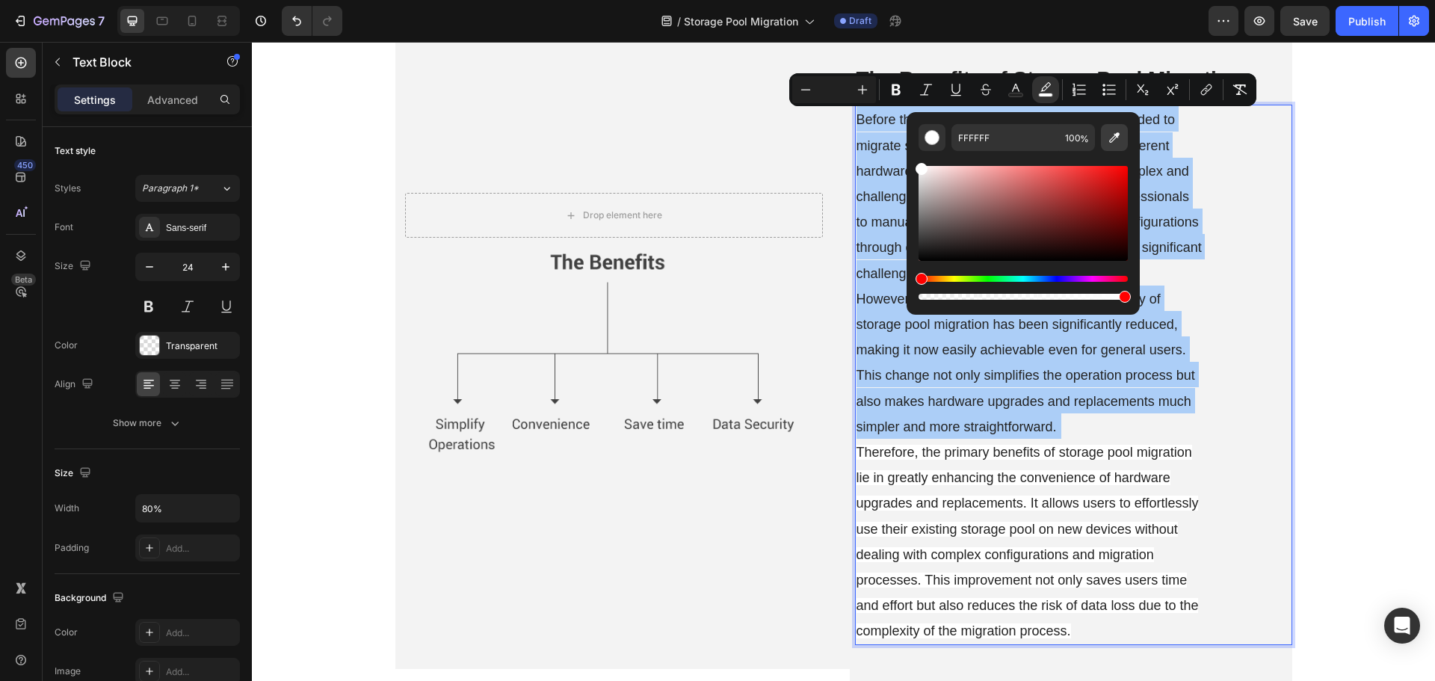
click at [1116, 145] on button "Editor contextual toolbar" at bounding box center [1114, 137] width 27 height 27
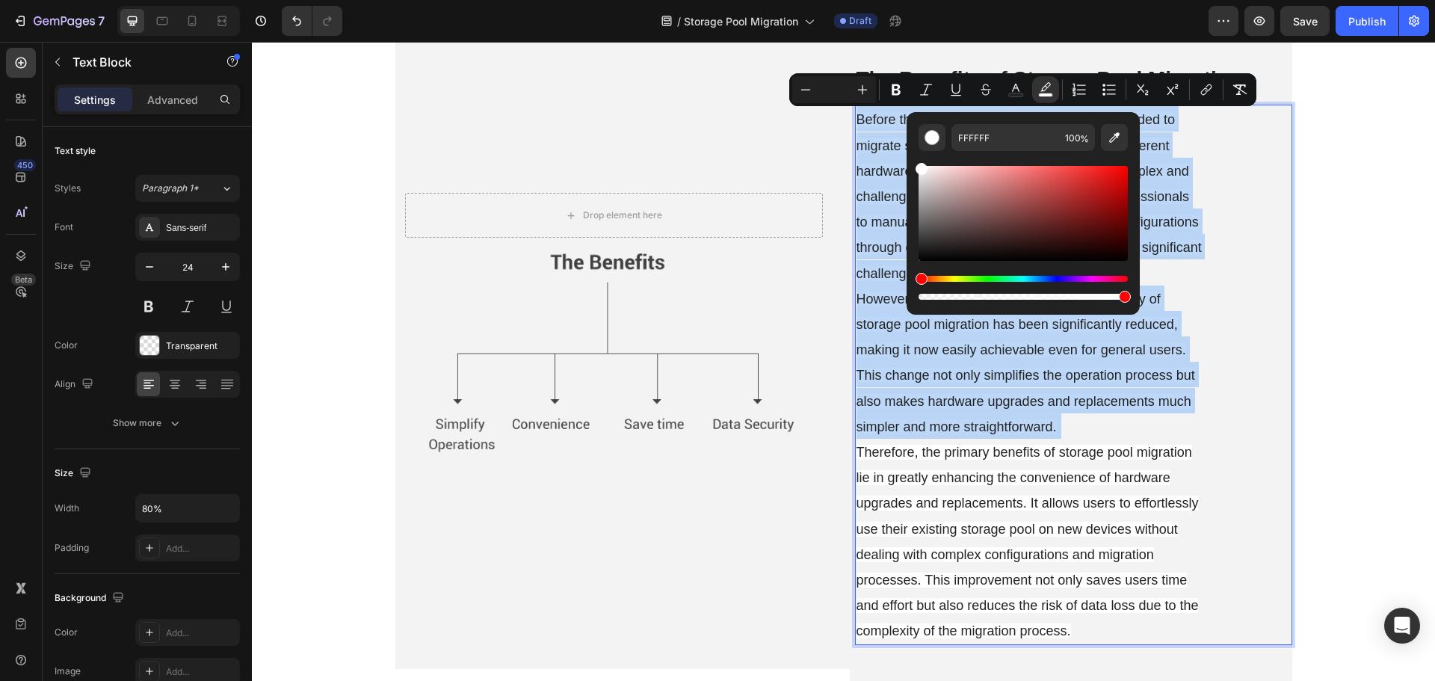
type input "F3F3F3"
click at [1048, 422] on span "However, with the release of TOS 6, the difficulty of storage pool migration ha…" at bounding box center [1025, 362] width 339 height 143
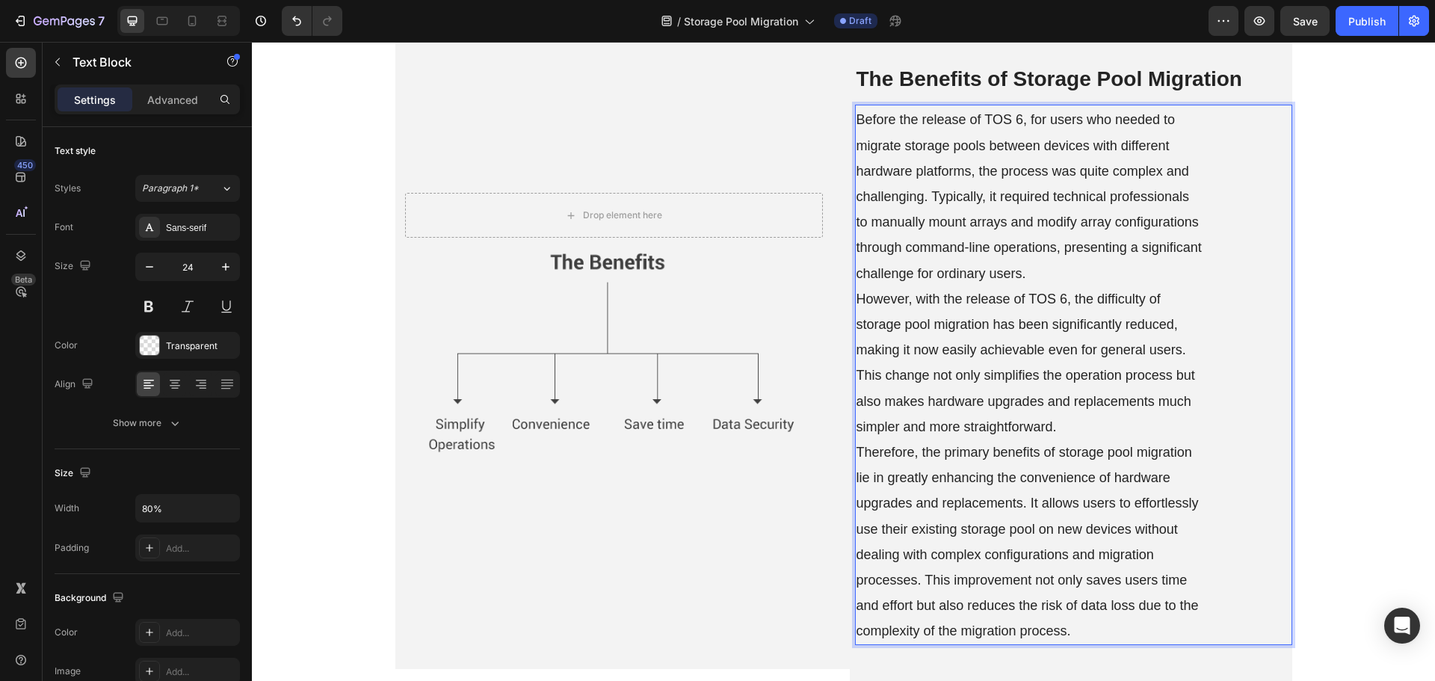
scroll to position [1719, 0]
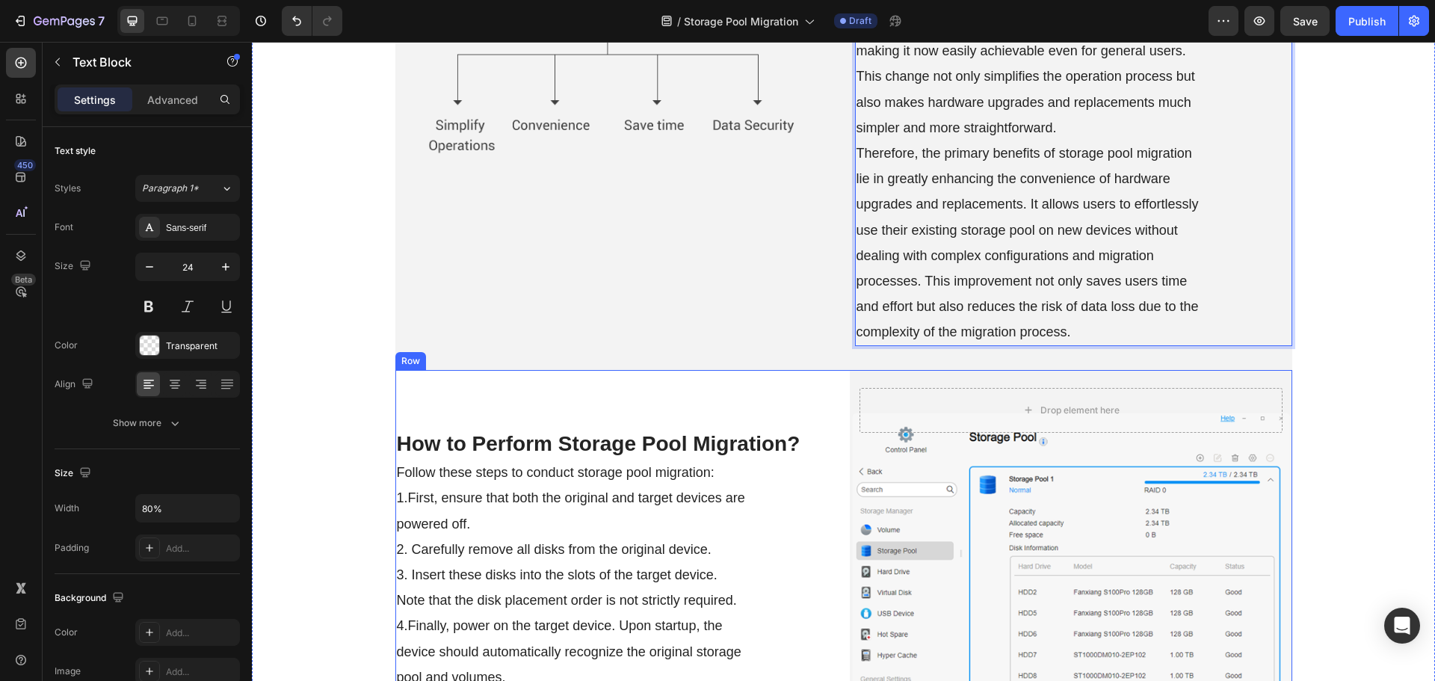
click at [806, 460] on div "Follow these steps to conduct storage pool migration: 1.First, ensure that both…" at bounding box center [616, 688] width 442 height 463
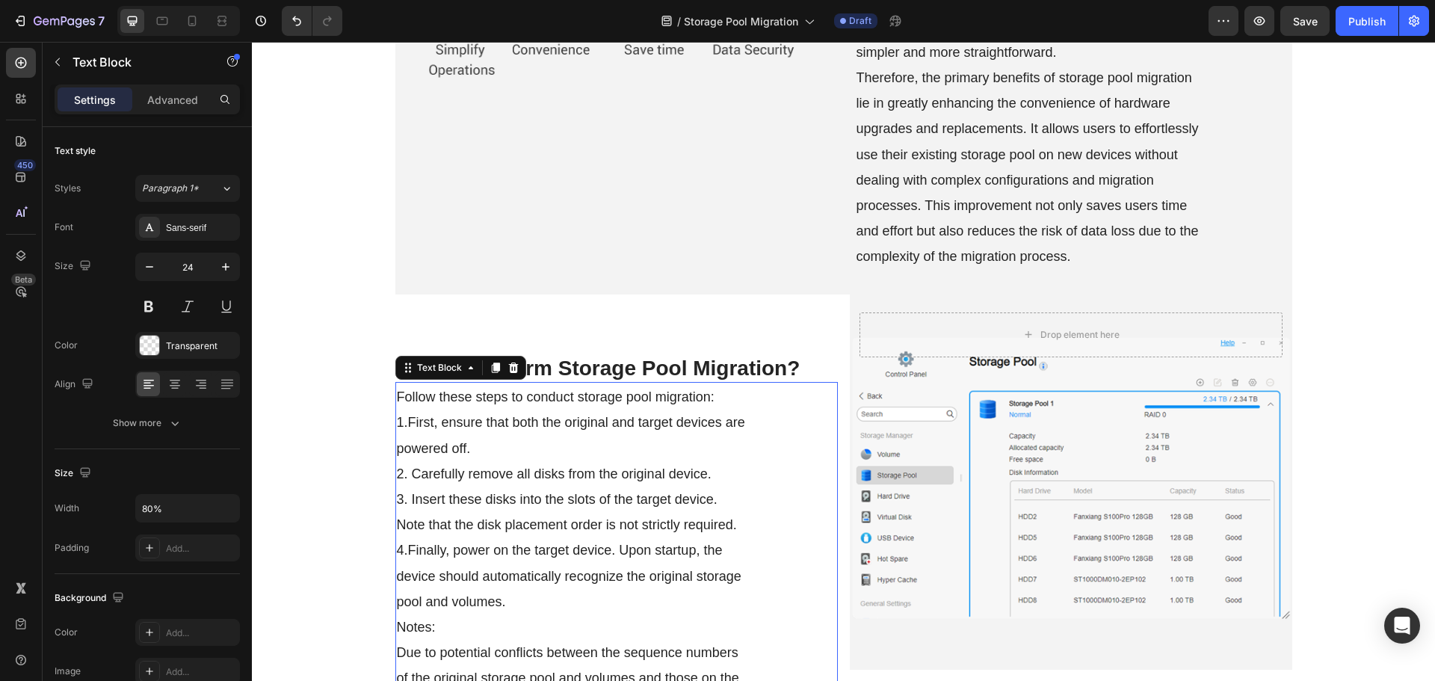
scroll to position [1943, 0]
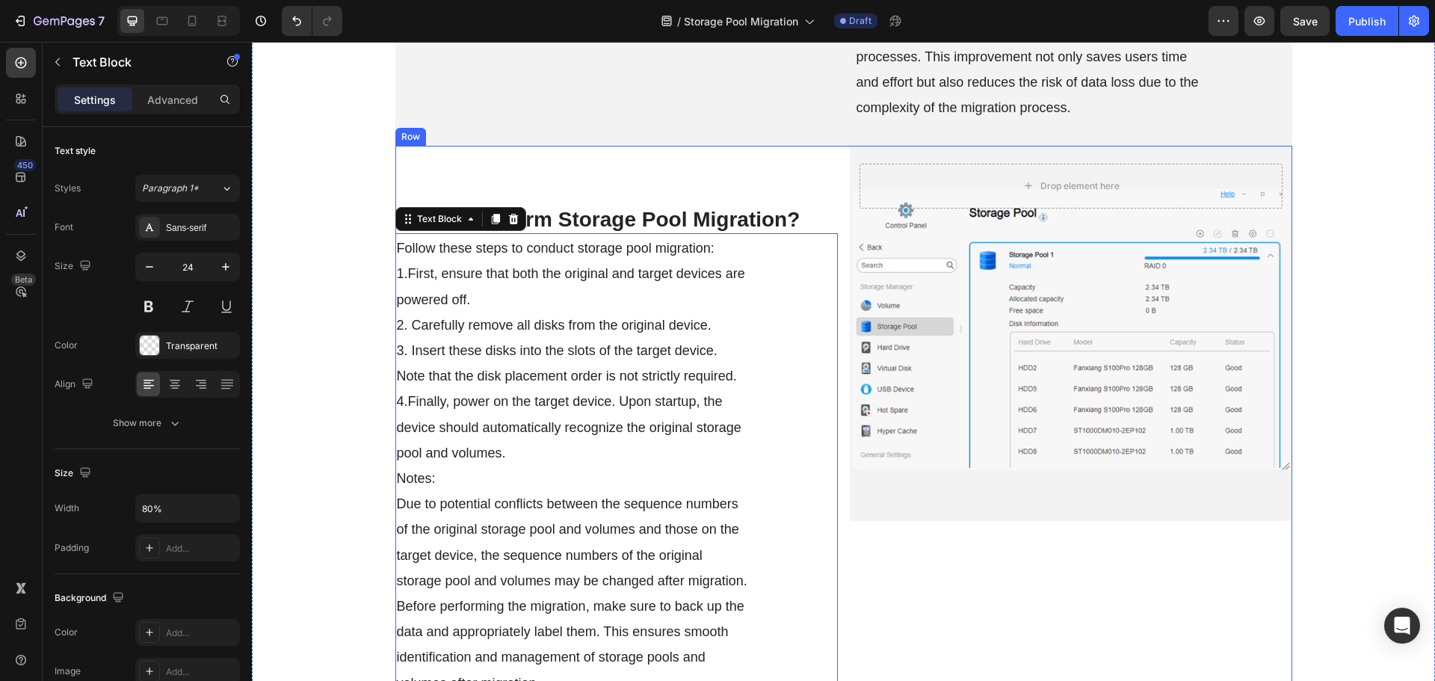
click at [911, 550] on div "Drop element here Hero Banner" at bounding box center [1071, 433] width 442 height 575
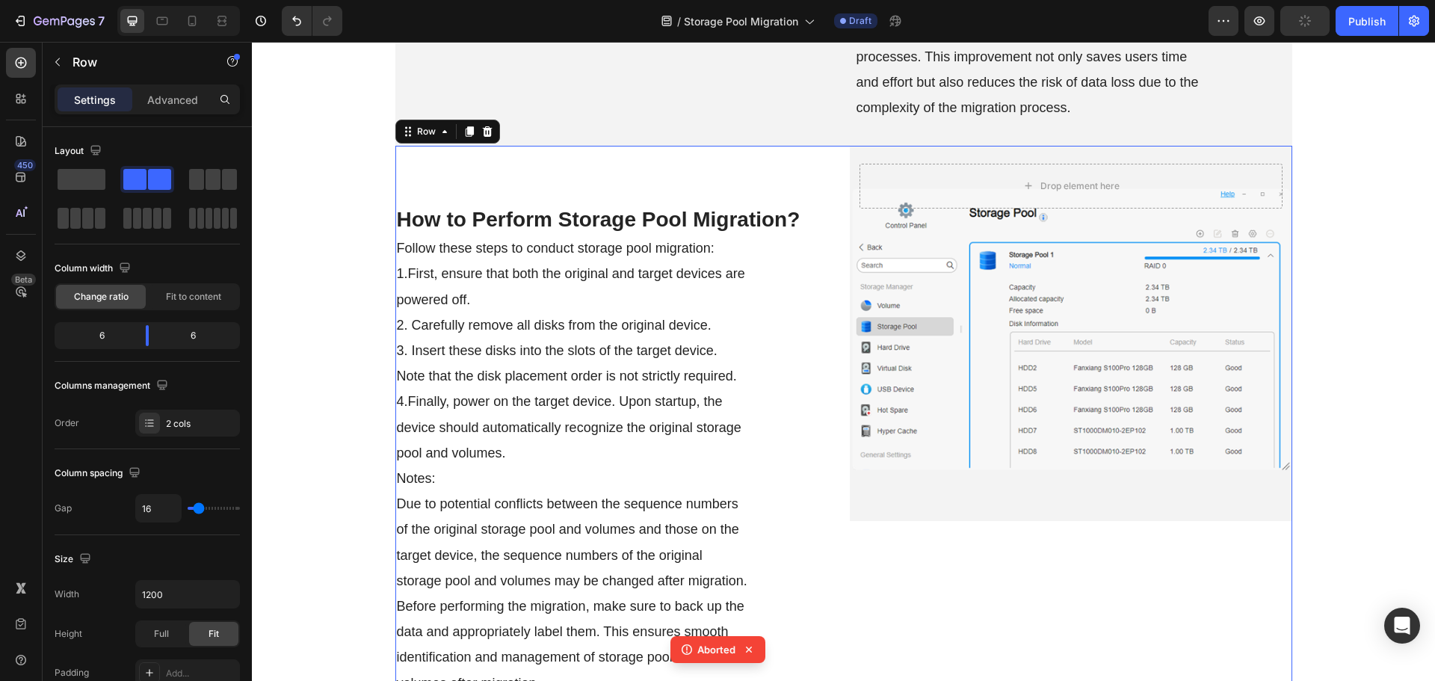
click at [961, 326] on div "Background Image" at bounding box center [1071, 333] width 442 height 375
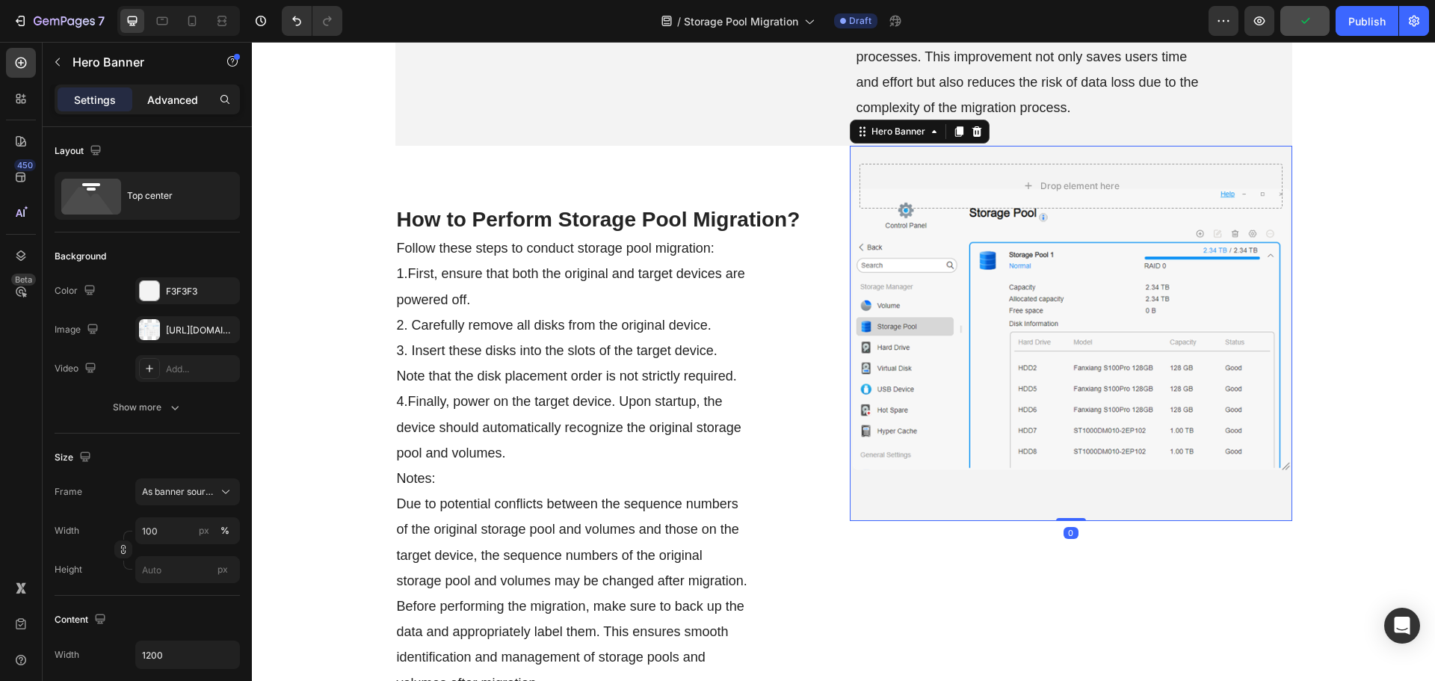
click at [161, 98] on p "Advanced" at bounding box center [172, 100] width 51 height 16
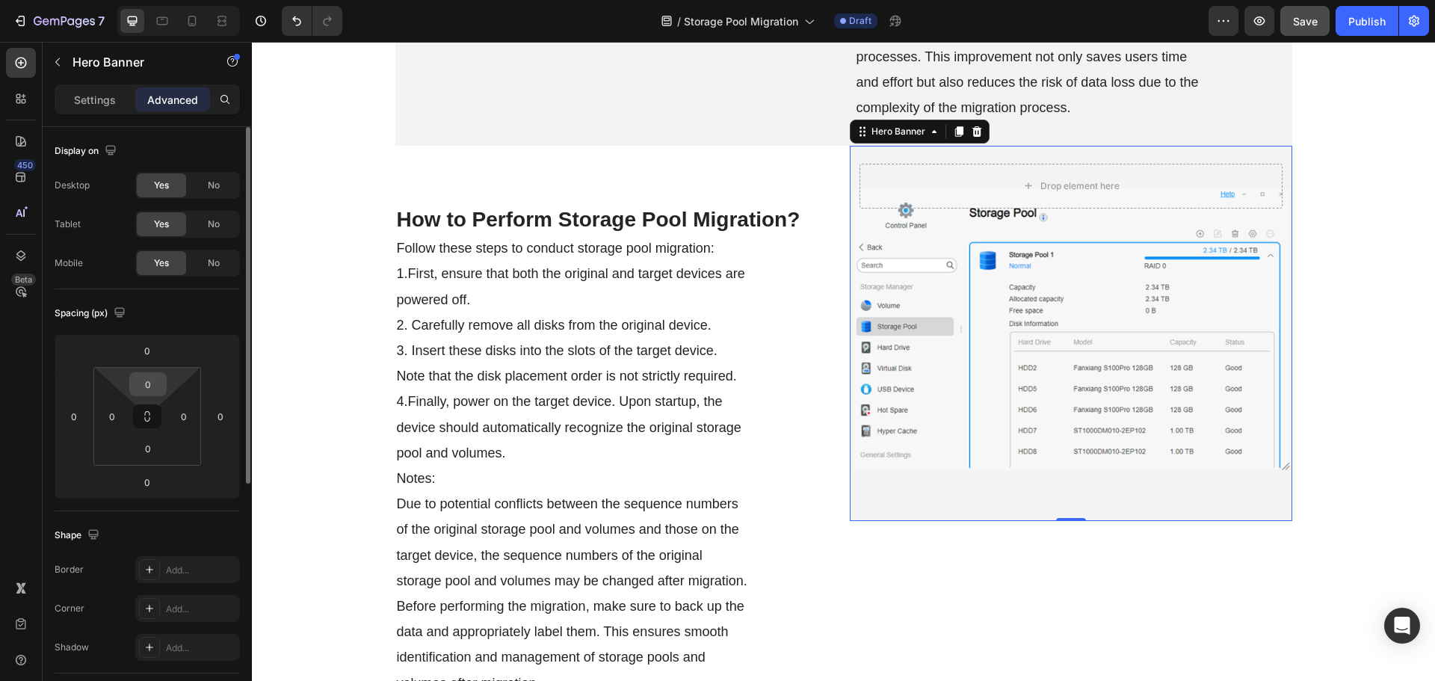
click at [145, 380] on input "0" at bounding box center [148, 384] width 30 height 22
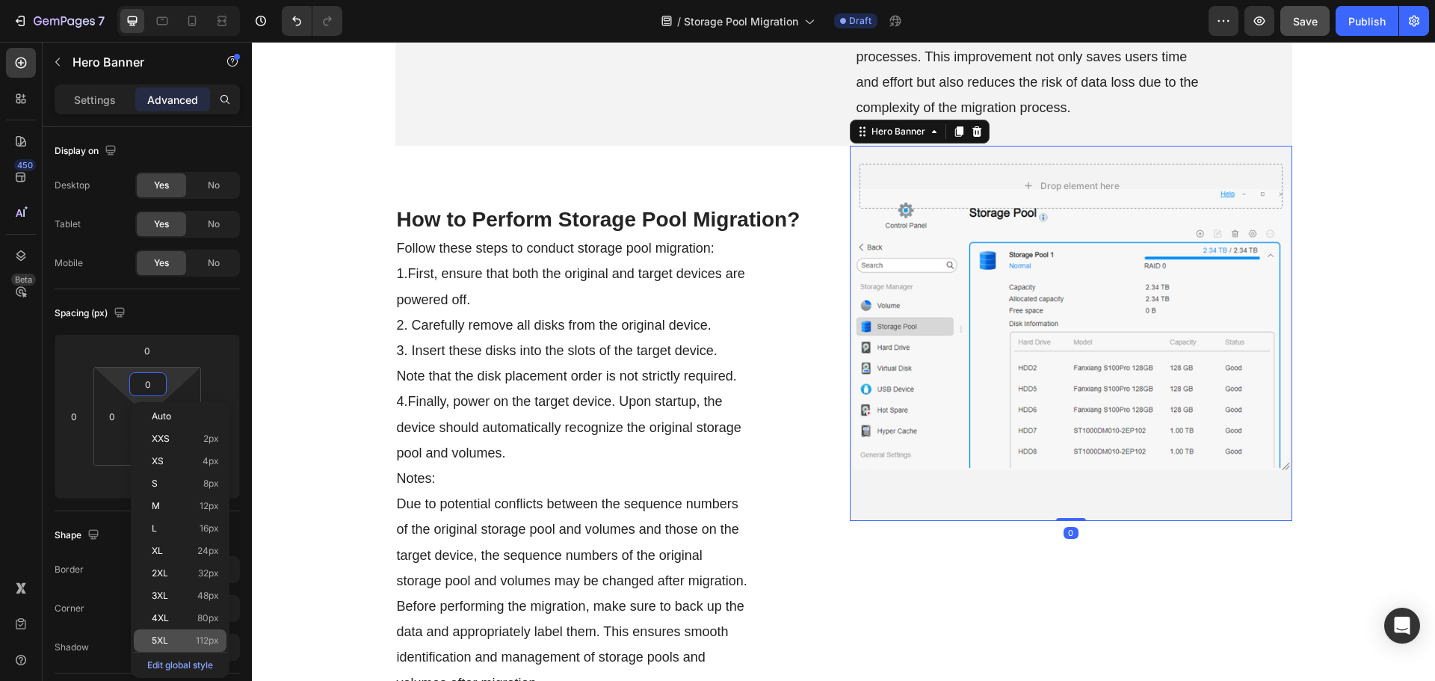
click at [199, 634] on div "5XL 112px" at bounding box center [180, 640] width 93 height 22
type input "112"
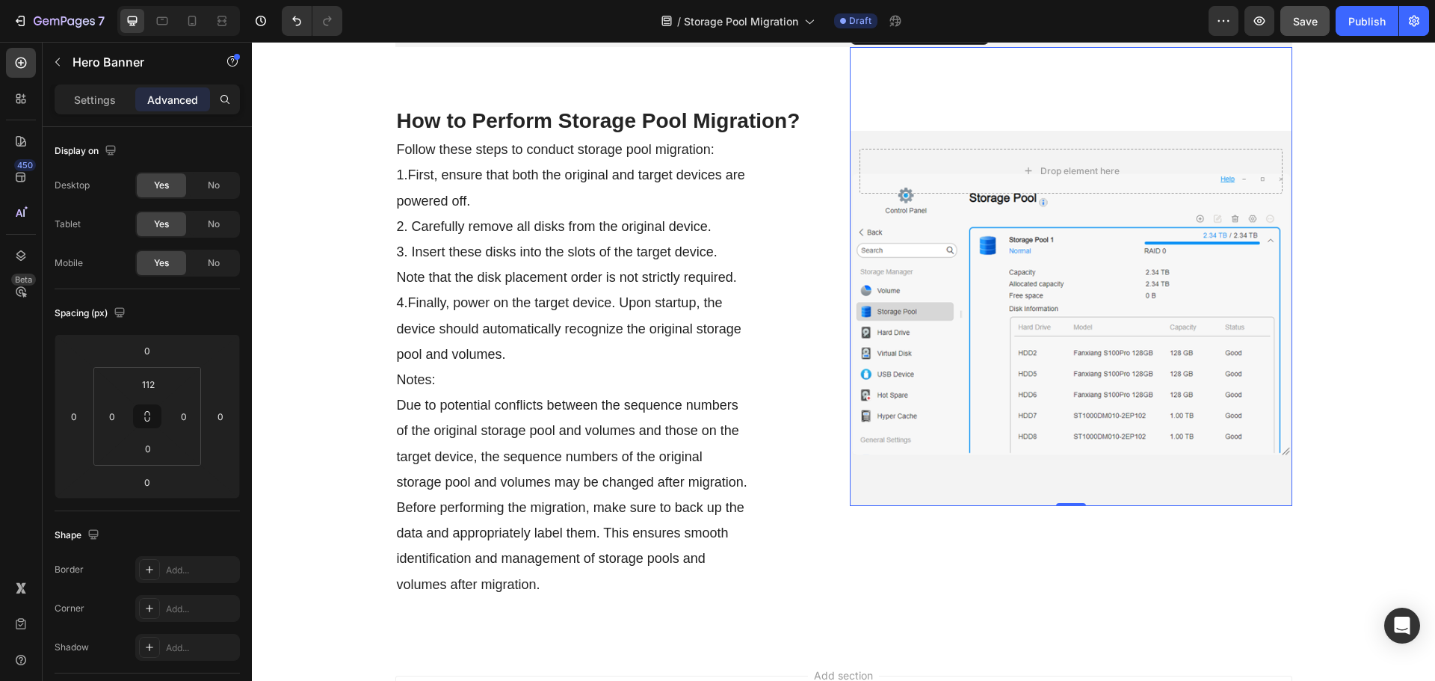
scroll to position [1997, 0]
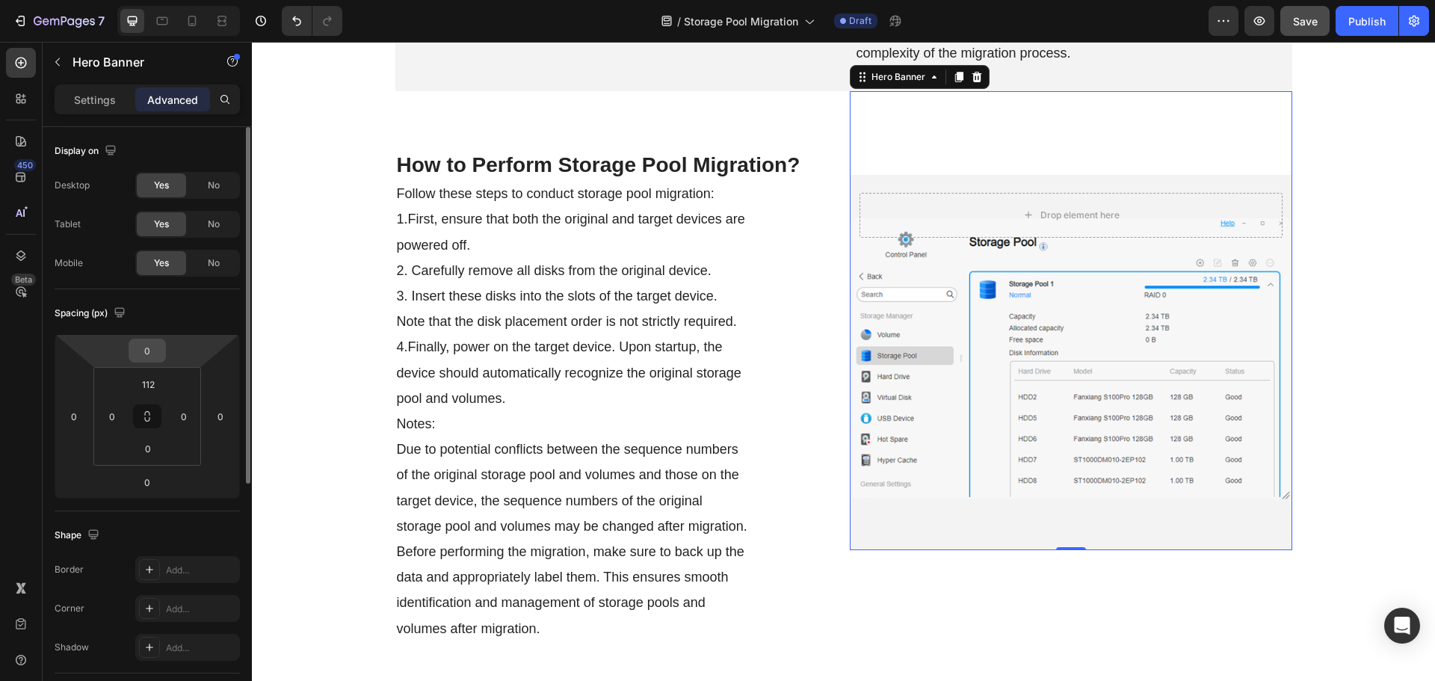
click at [149, 356] on input "0" at bounding box center [147, 350] width 30 height 22
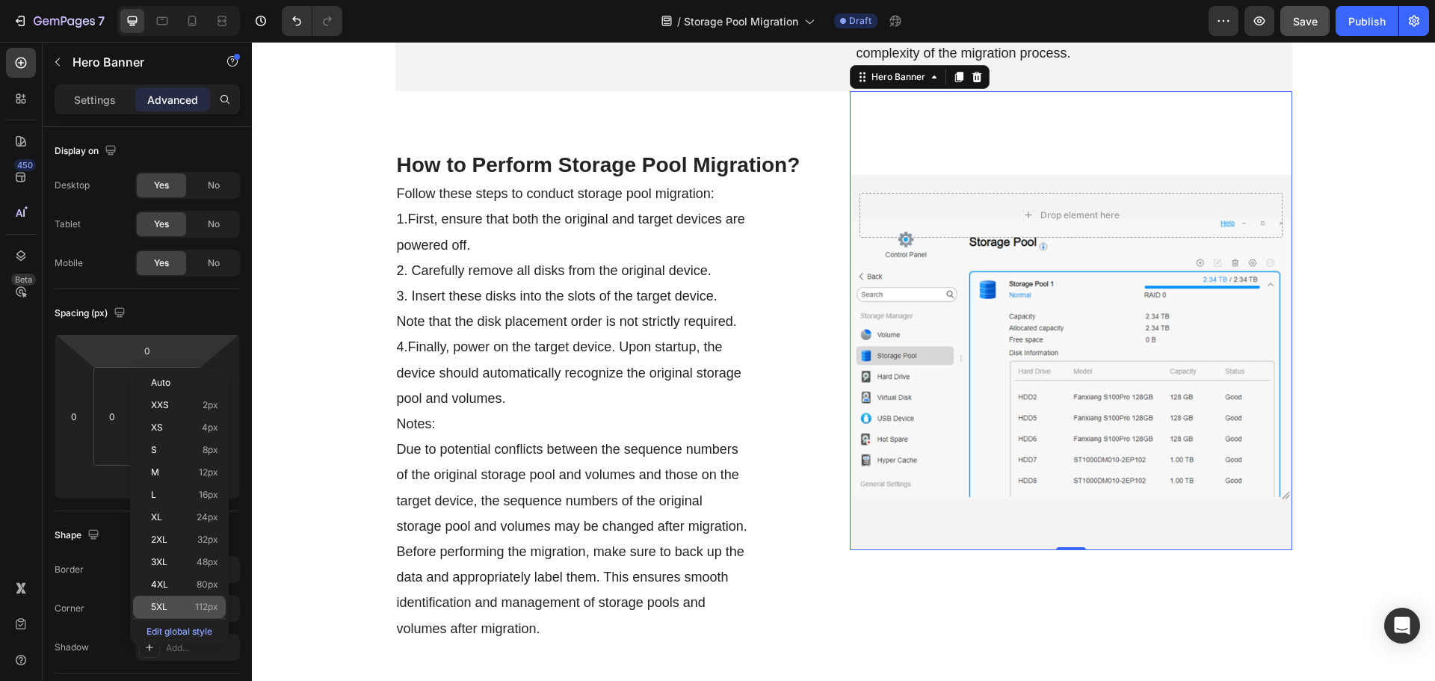
click at [177, 605] on p "5XL 112px" at bounding box center [184, 607] width 67 height 10
type input "112"
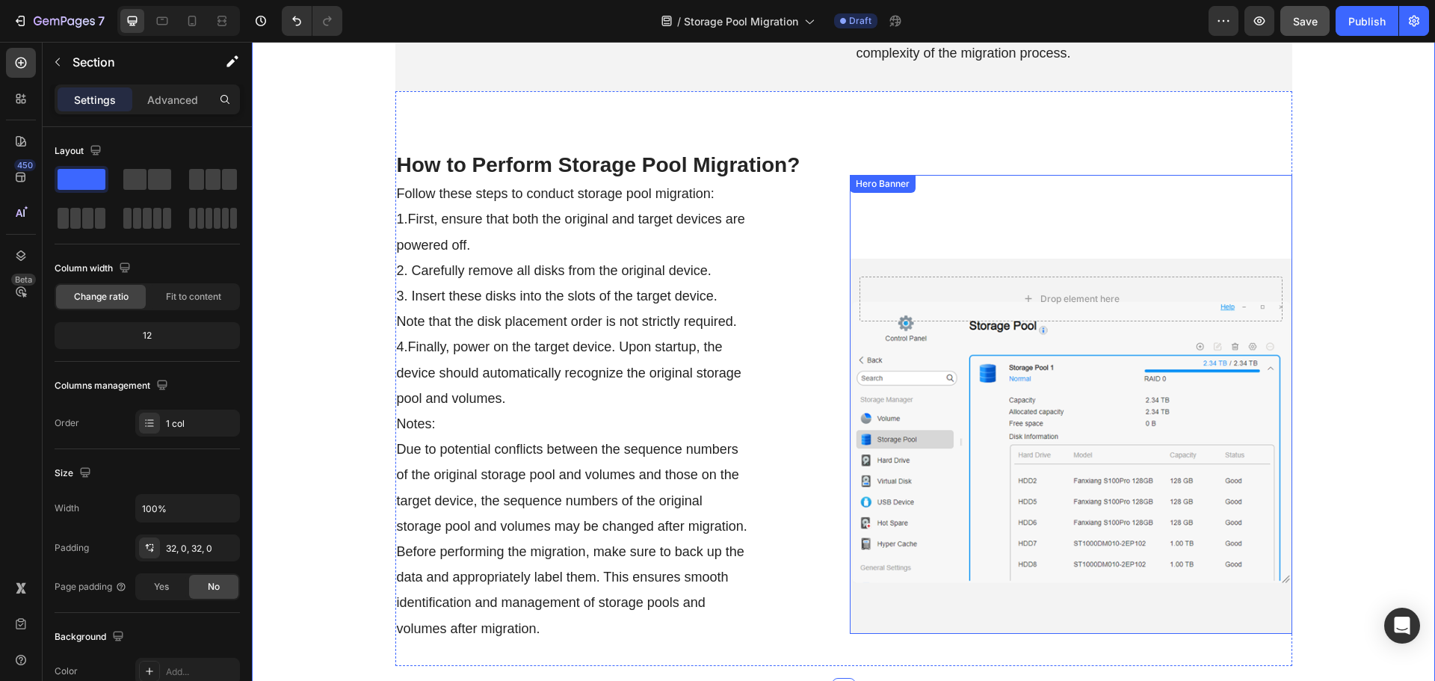
click at [1048, 430] on div "Background Image" at bounding box center [1071, 446] width 442 height 375
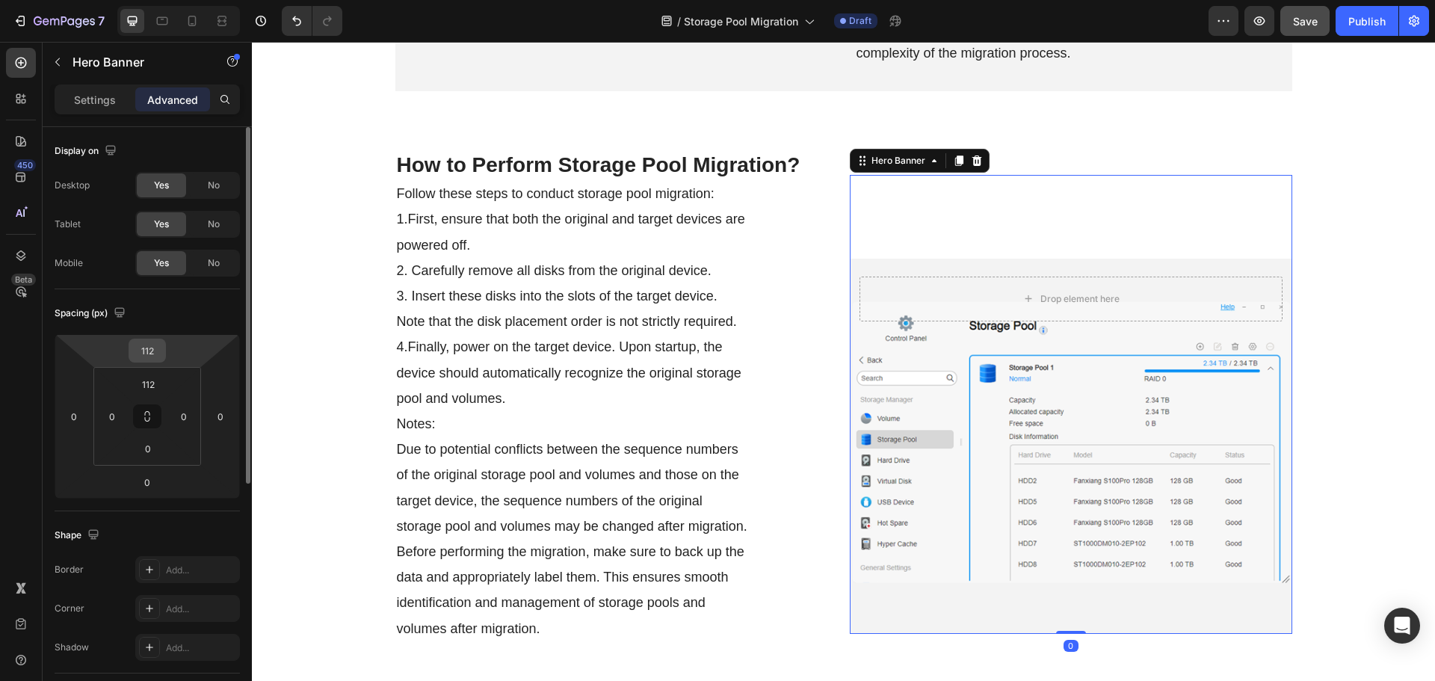
click at [147, 354] on input "112" at bounding box center [147, 350] width 30 height 22
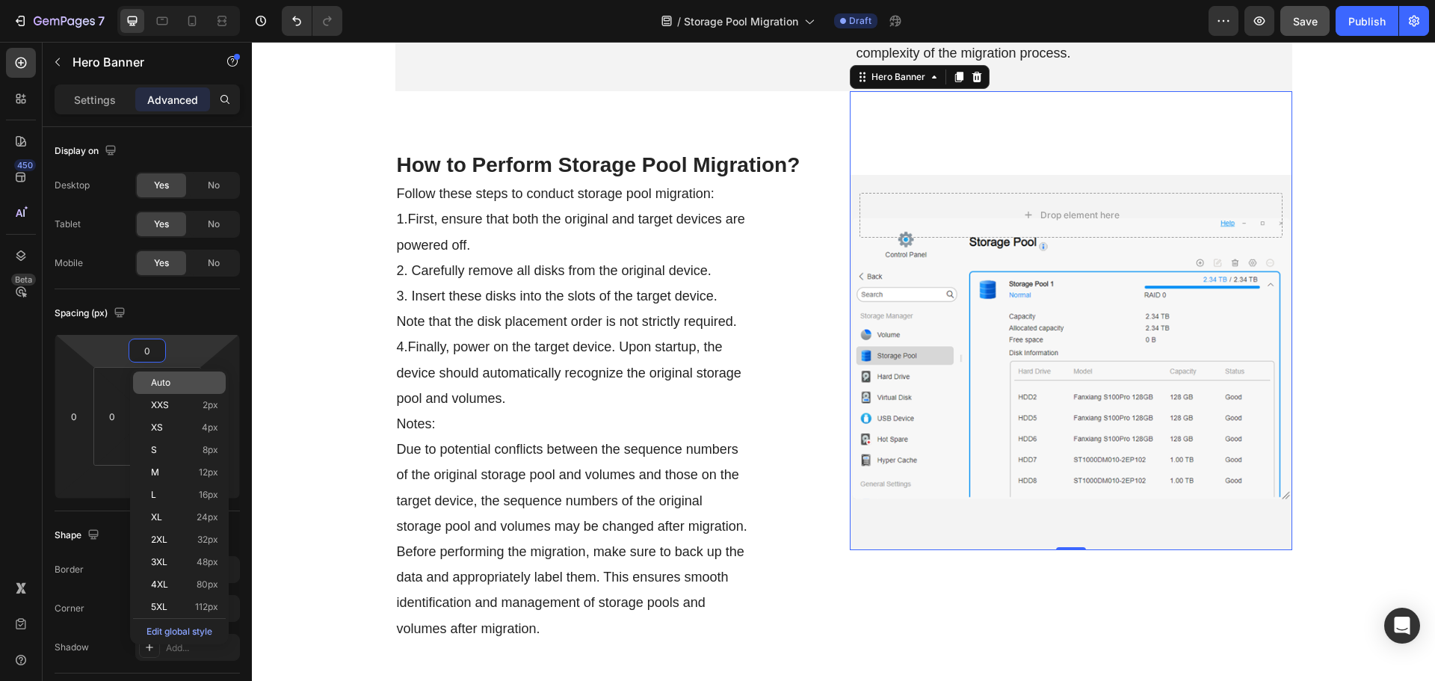
type input "0"
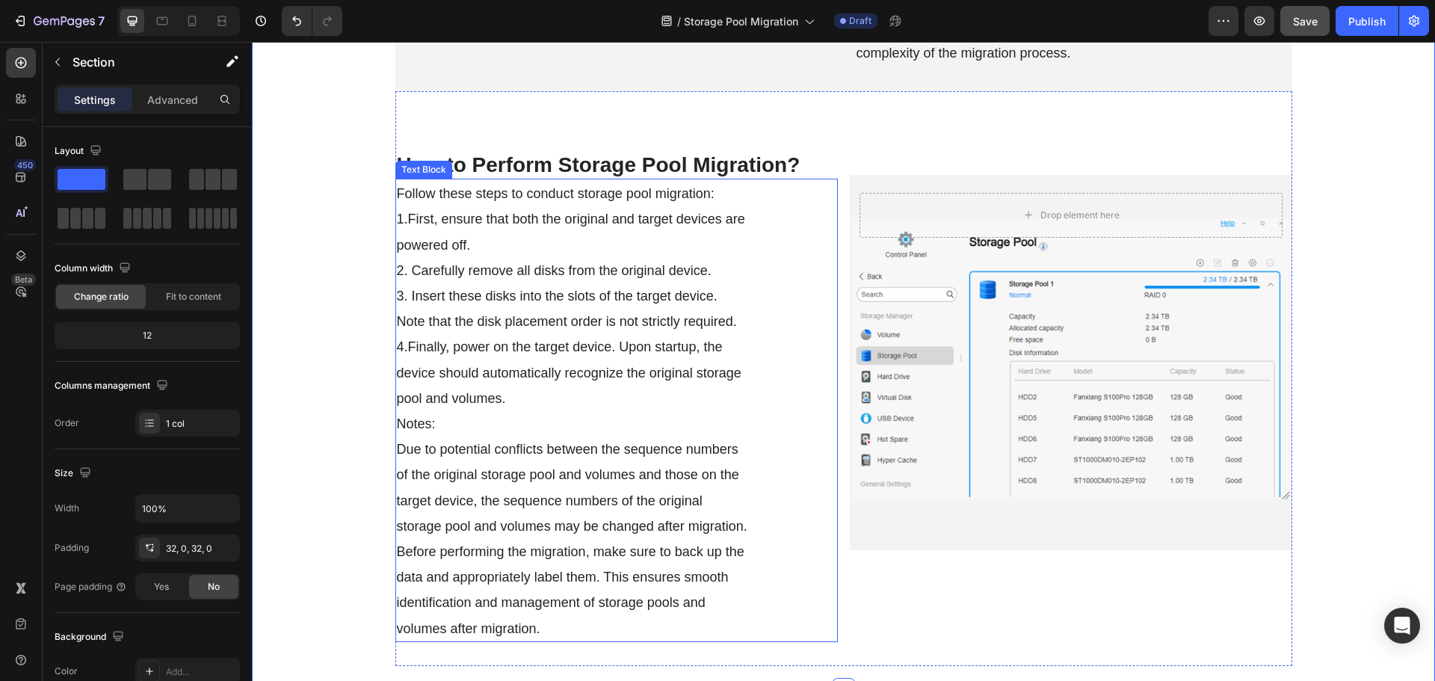
click at [974, 333] on div "Background Image" at bounding box center [1071, 362] width 442 height 375
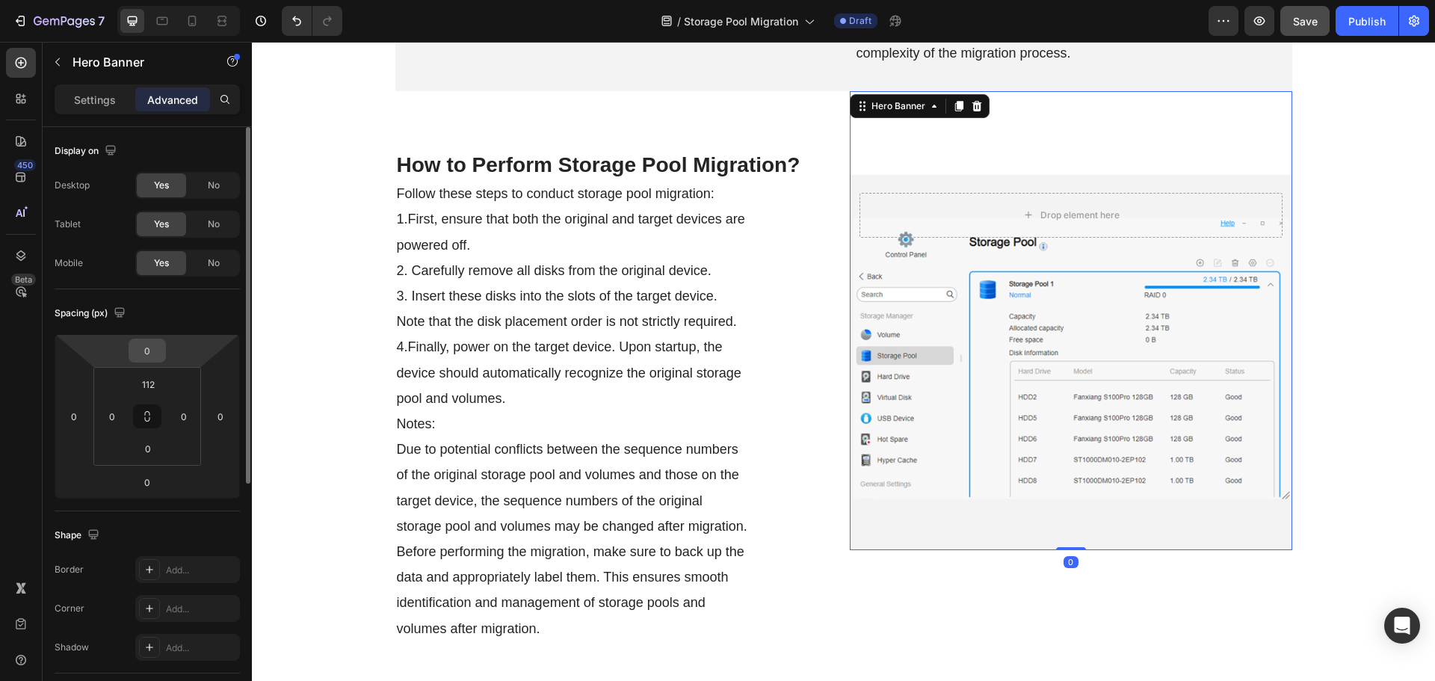
click at [145, 345] on input "0" at bounding box center [147, 350] width 30 height 22
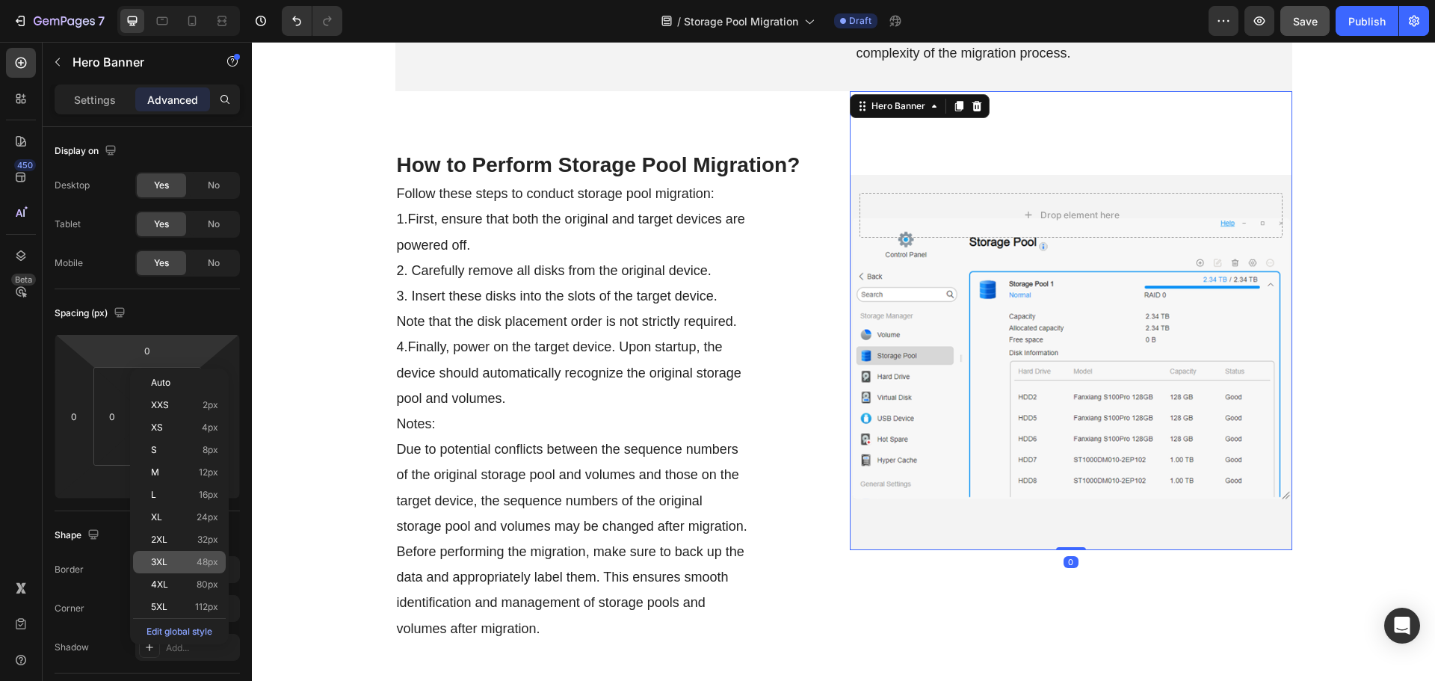
click at [175, 570] on div "3XL 48px" at bounding box center [179, 562] width 93 height 22
type input "48"
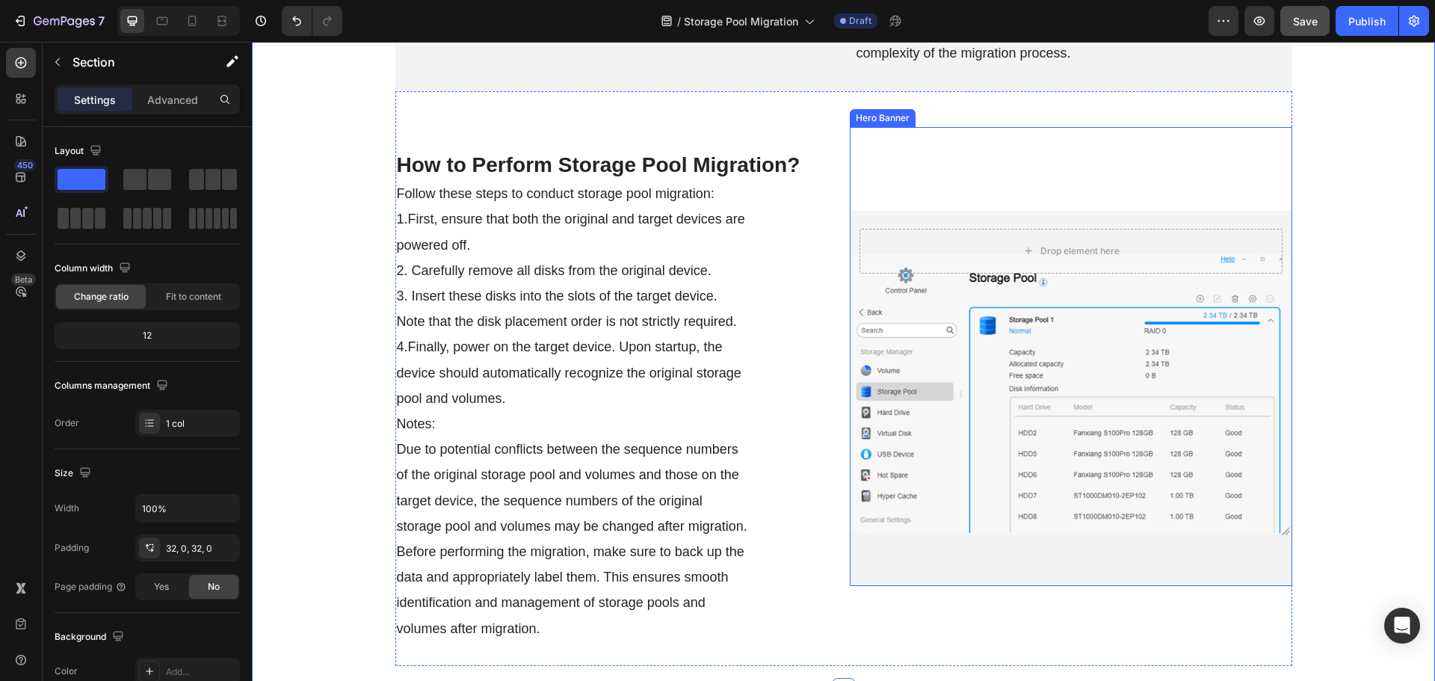
click at [982, 388] on div "Background Image" at bounding box center [1071, 398] width 442 height 375
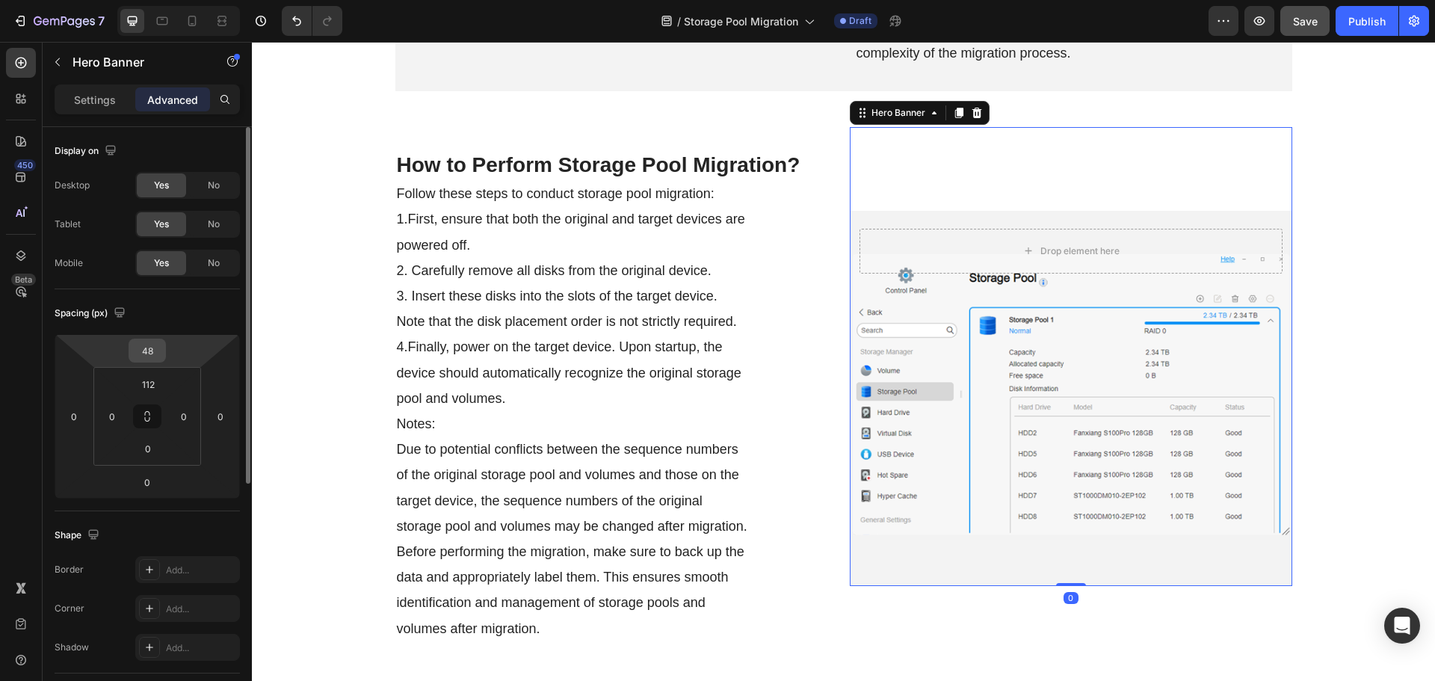
click at [131, 344] on div "48" at bounding box center [147, 351] width 37 height 24
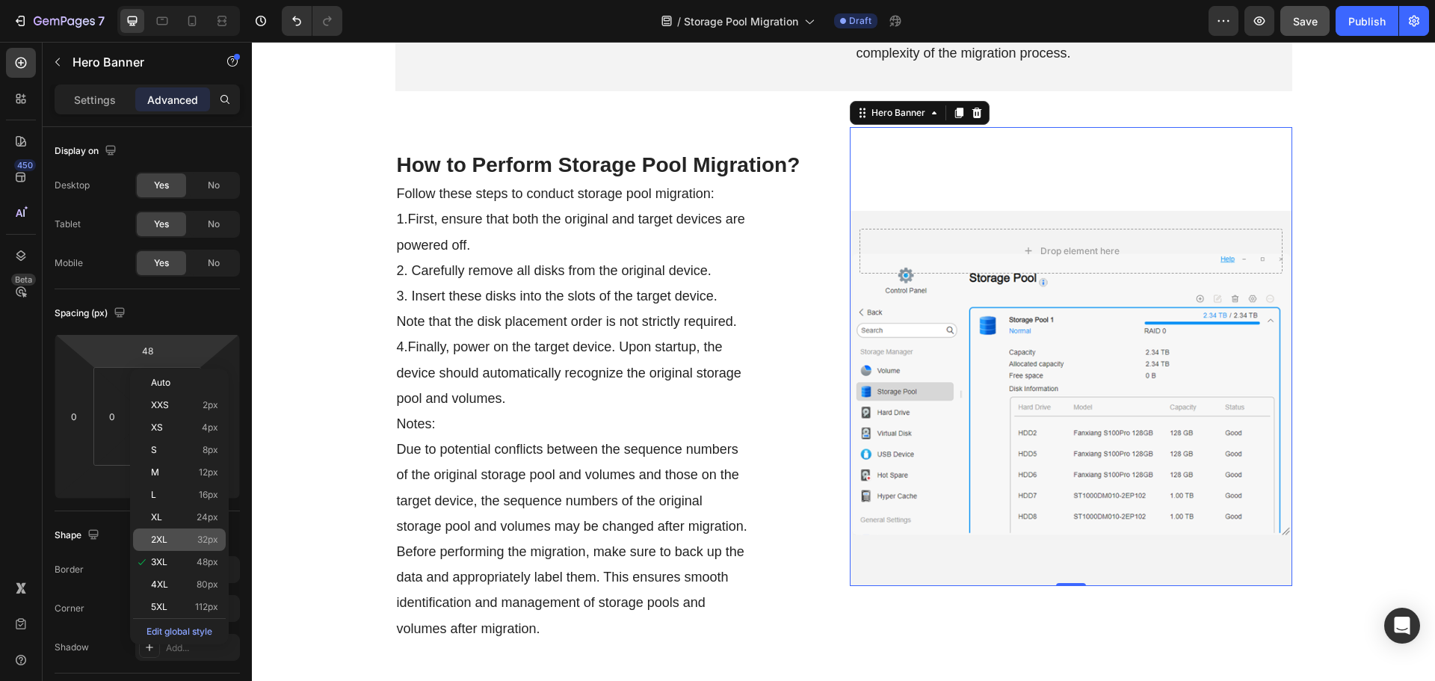
click at [161, 532] on div "2XL 32px" at bounding box center [179, 539] width 93 height 22
type input "32"
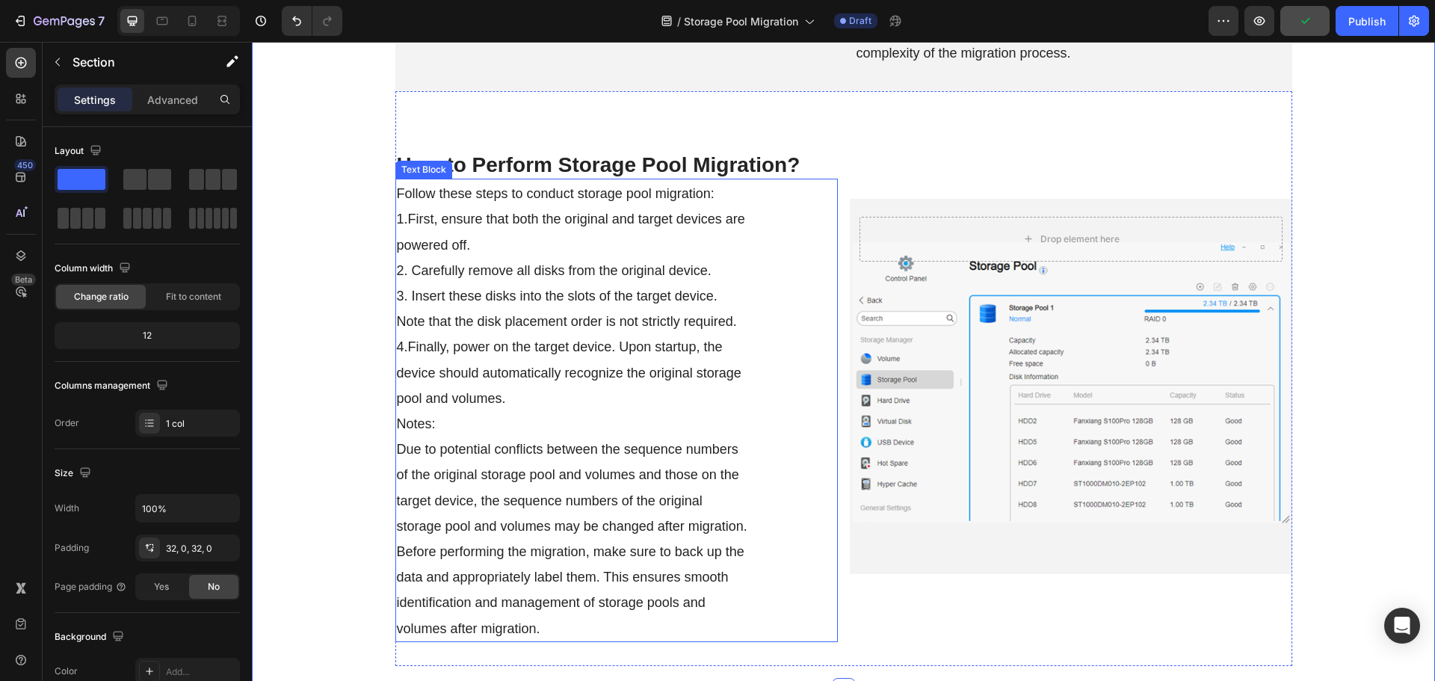
click at [797, 475] on div "Follow these steps to conduct storage pool migration: 1.First, ensure that both…" at bounding box center [616, 410] width 442 height 463
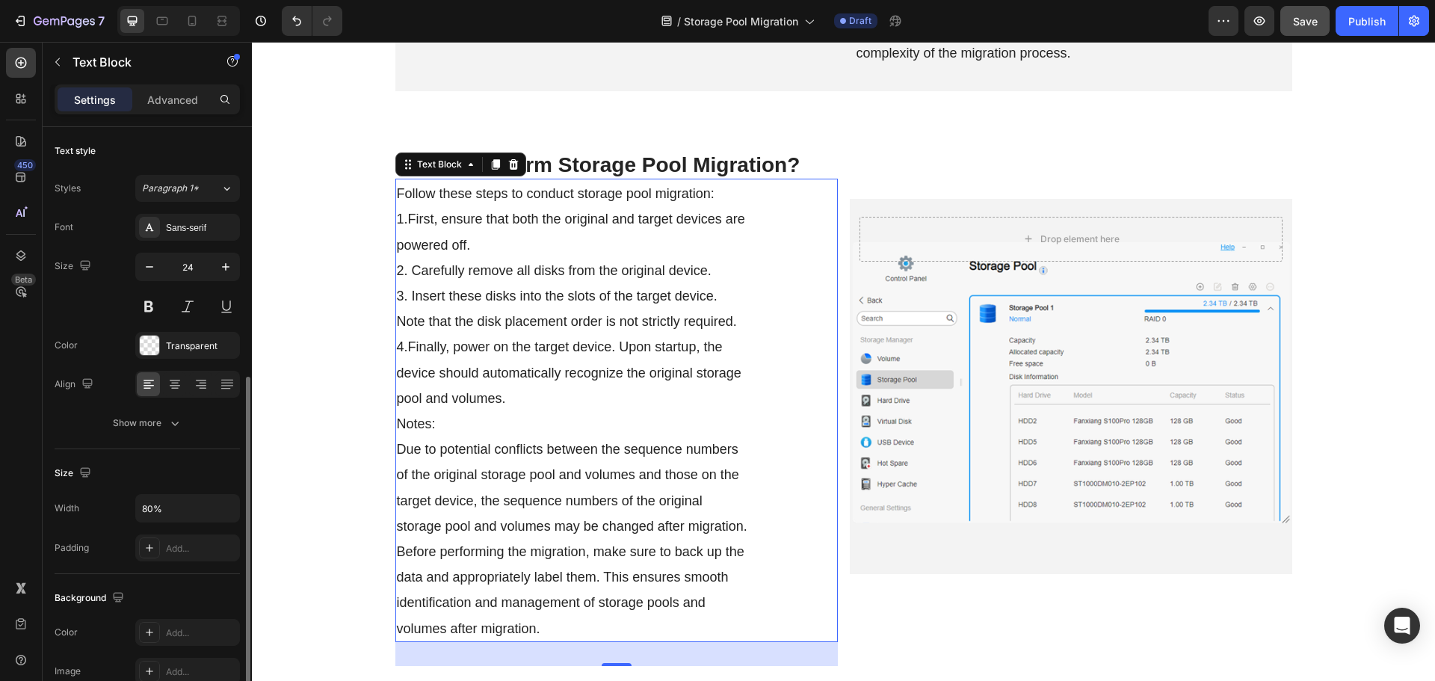
scroll to position [289, 0]
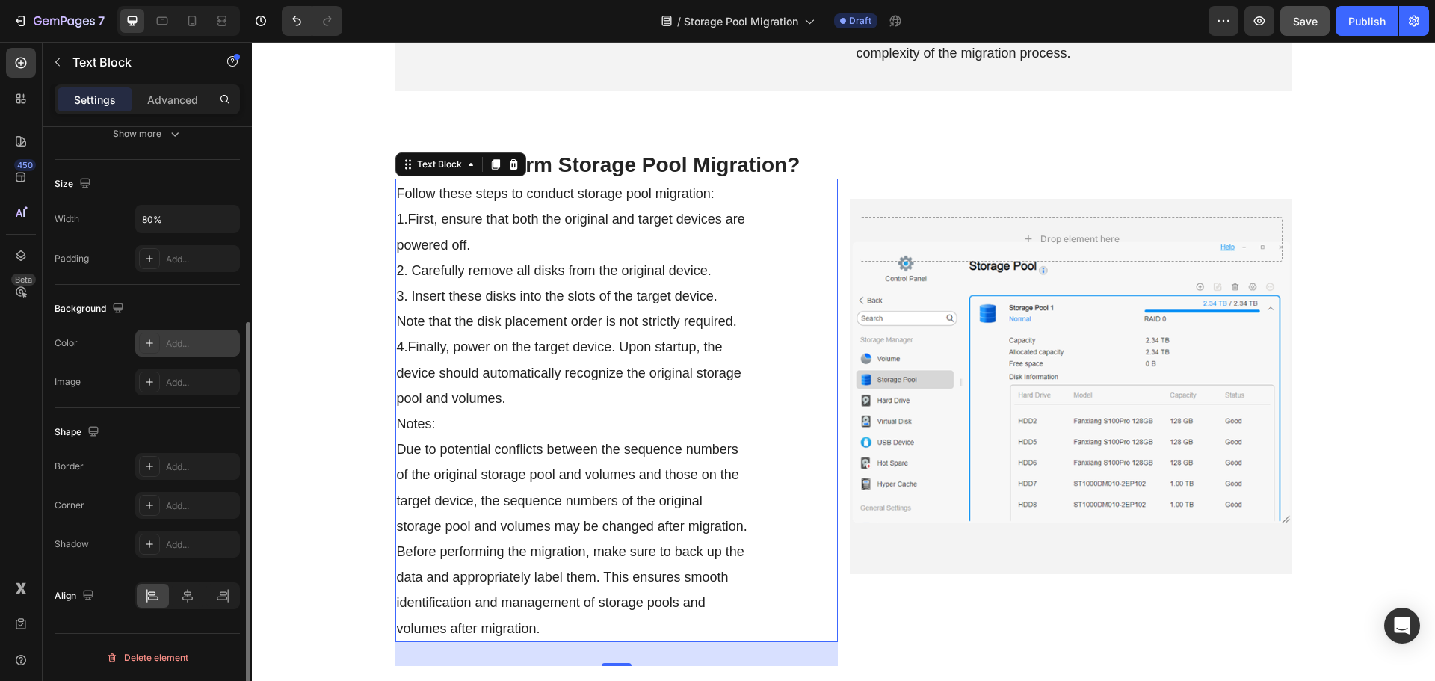
click at [167, 347] on div "Add..." at bounding box center [201, 343] width 70 height 13
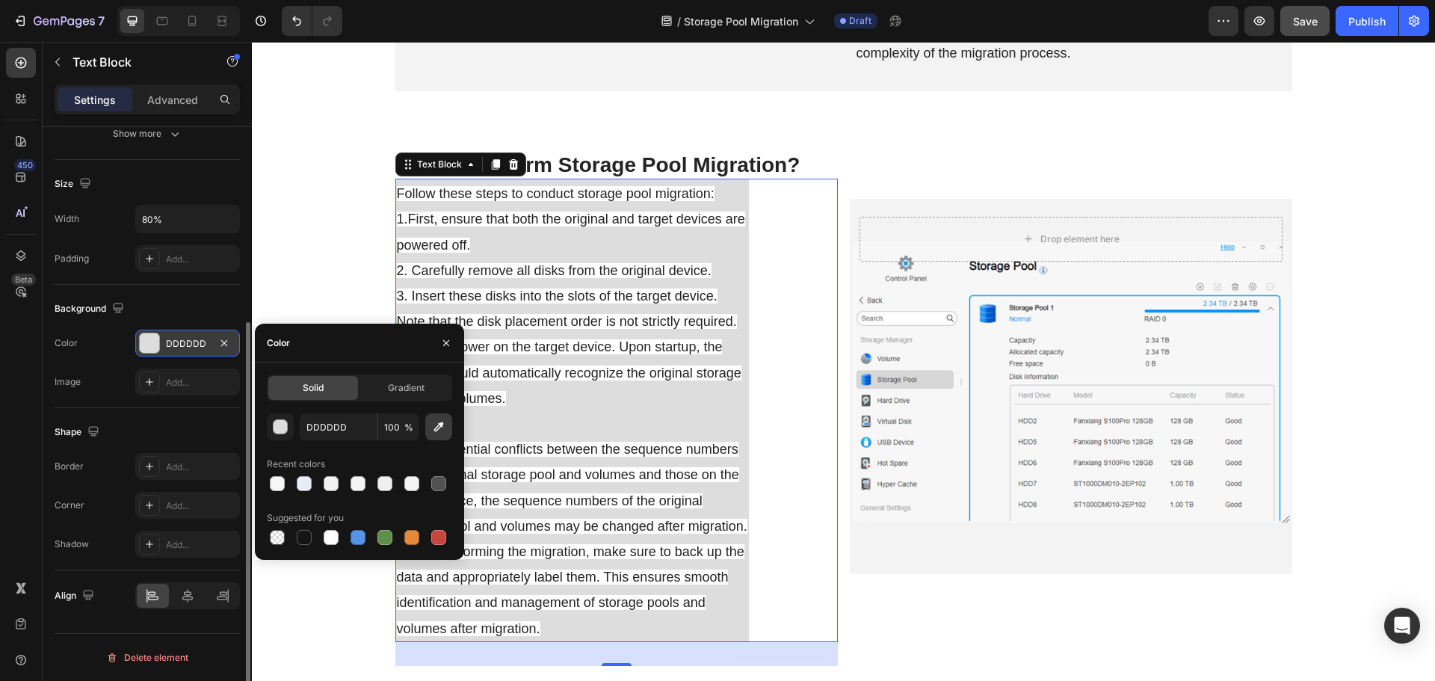
click at [430, 432] on button "button" at bounding box center [438, 426] width 27 height 27
type input "F3F3F3"
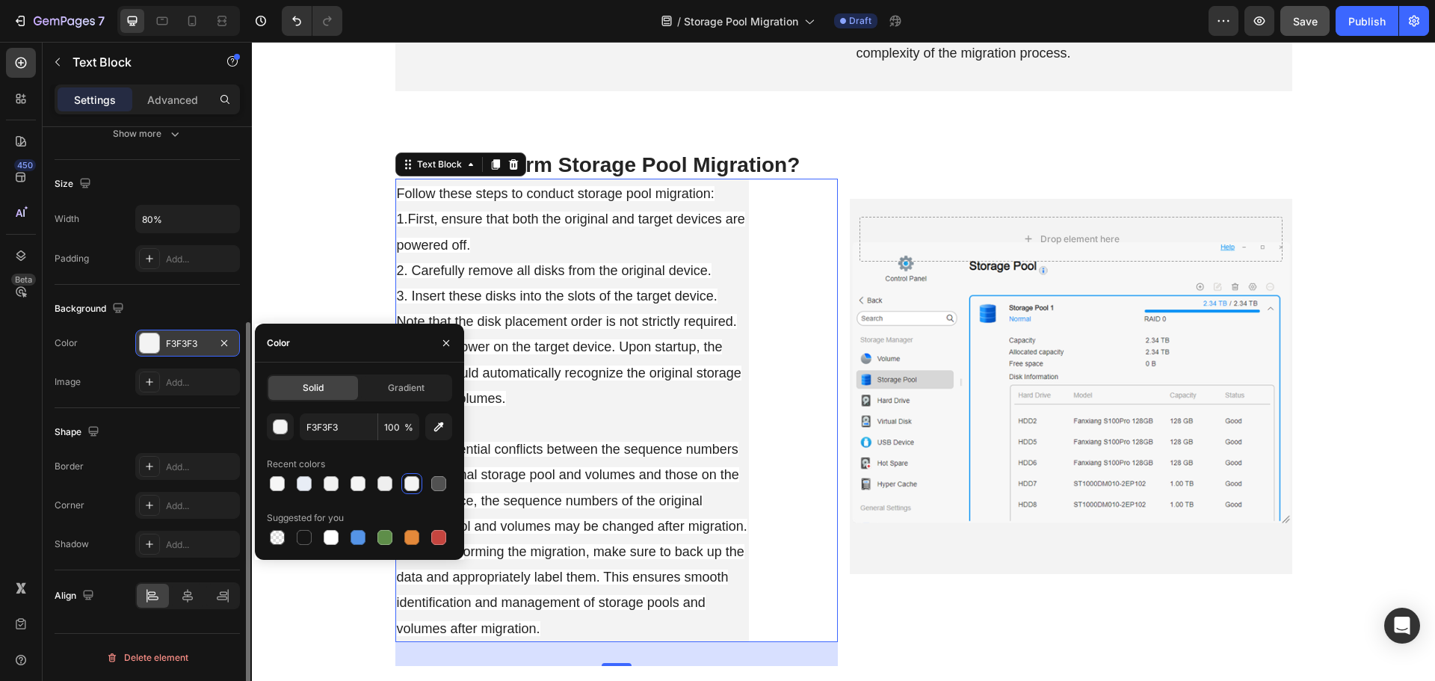
click at [803, 552] on div "Follow these steps to conduct storage pool migration: 1.First, ensure that both…" at bounding box center [616, 410] width 442 height 463
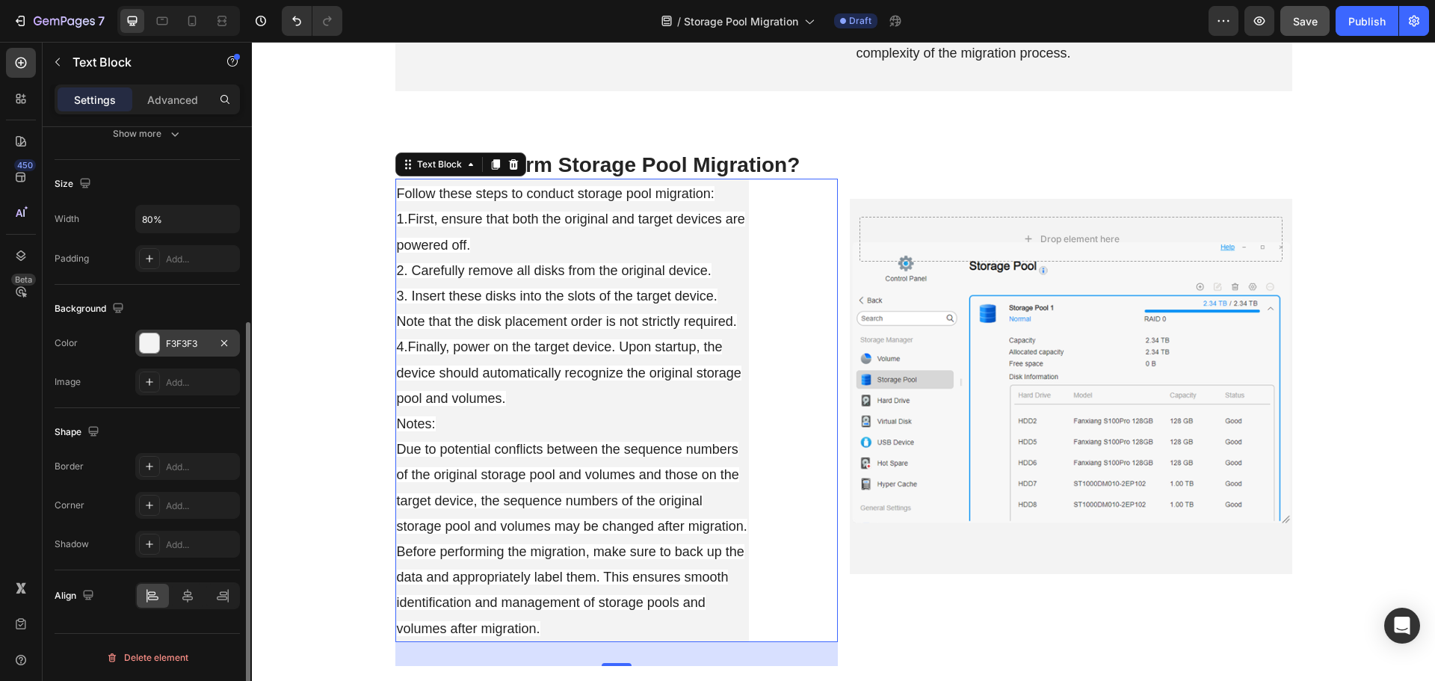
click at [856, 601] on div "Drop element here Hero Banner" at bounding box center [1071, 378] width 442 height 575
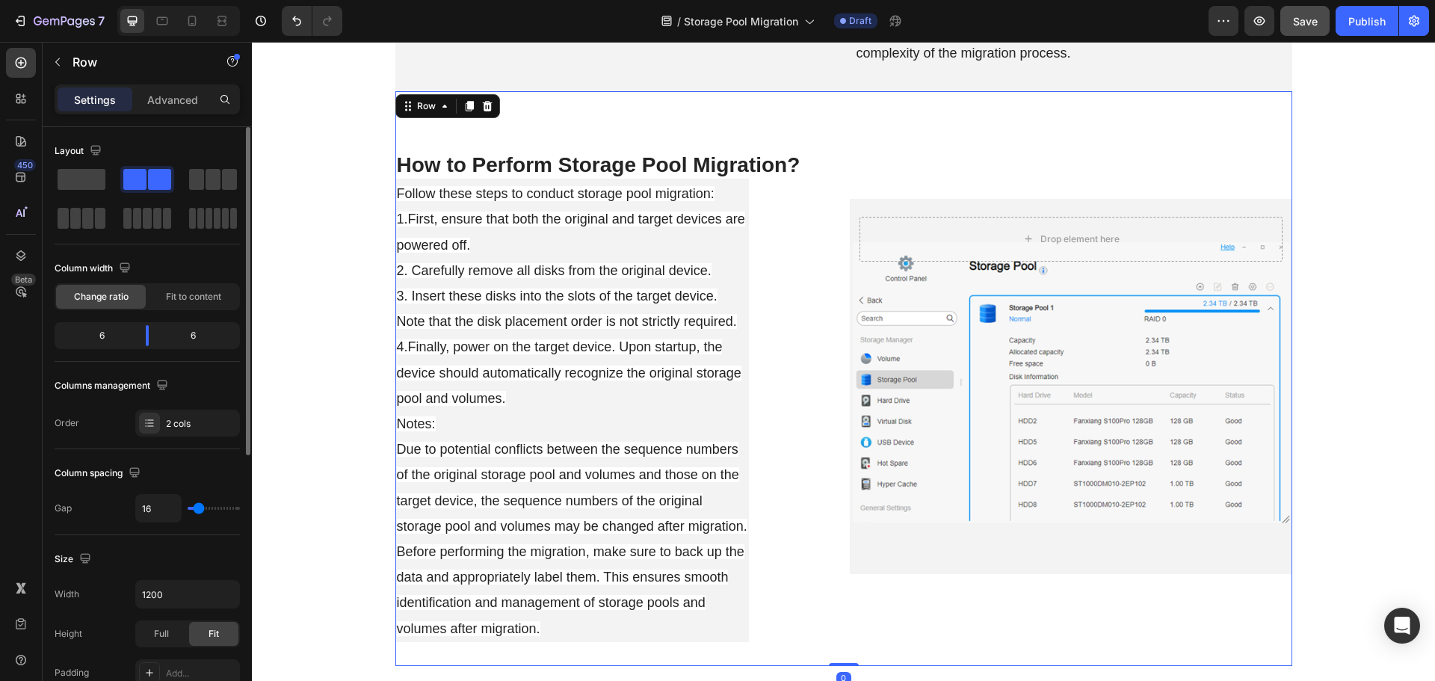
scroll to position [224, 0]
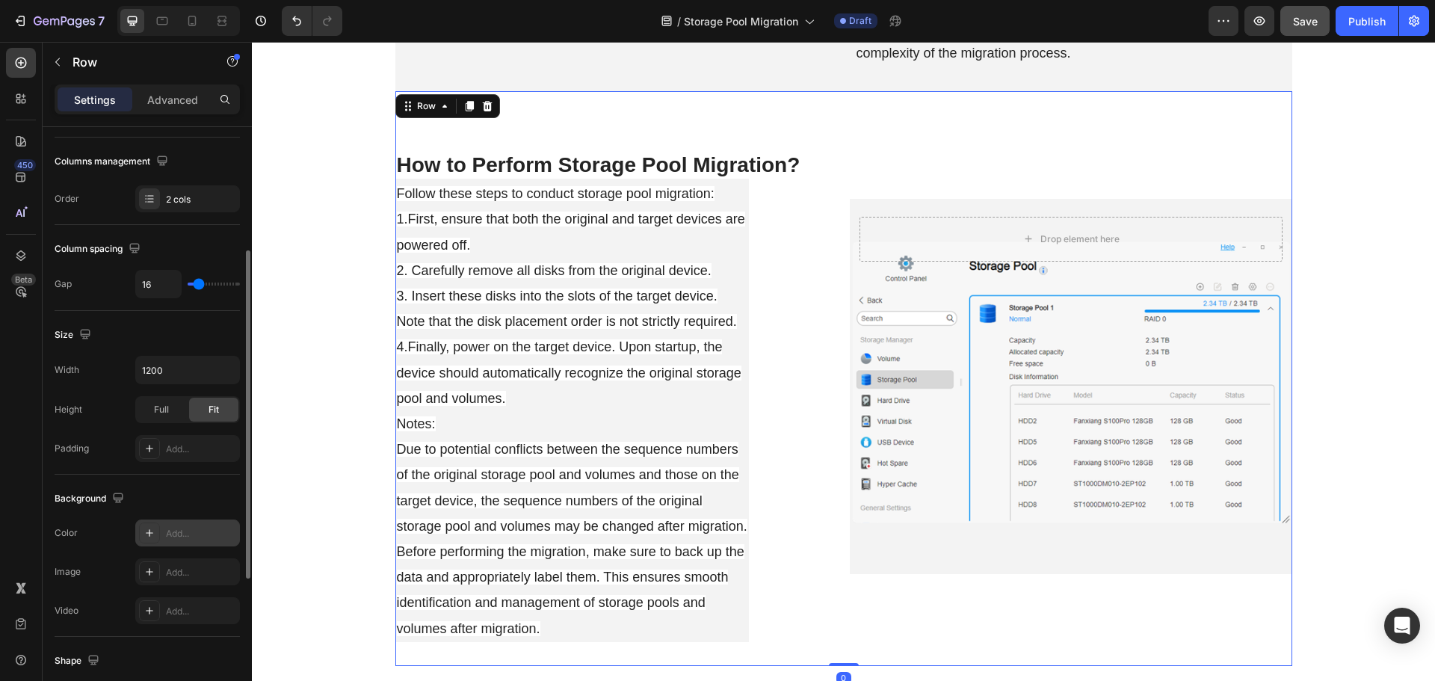
click at [164, 534] on div "Add..." at bounding box center [187, 532] width 105 height 27
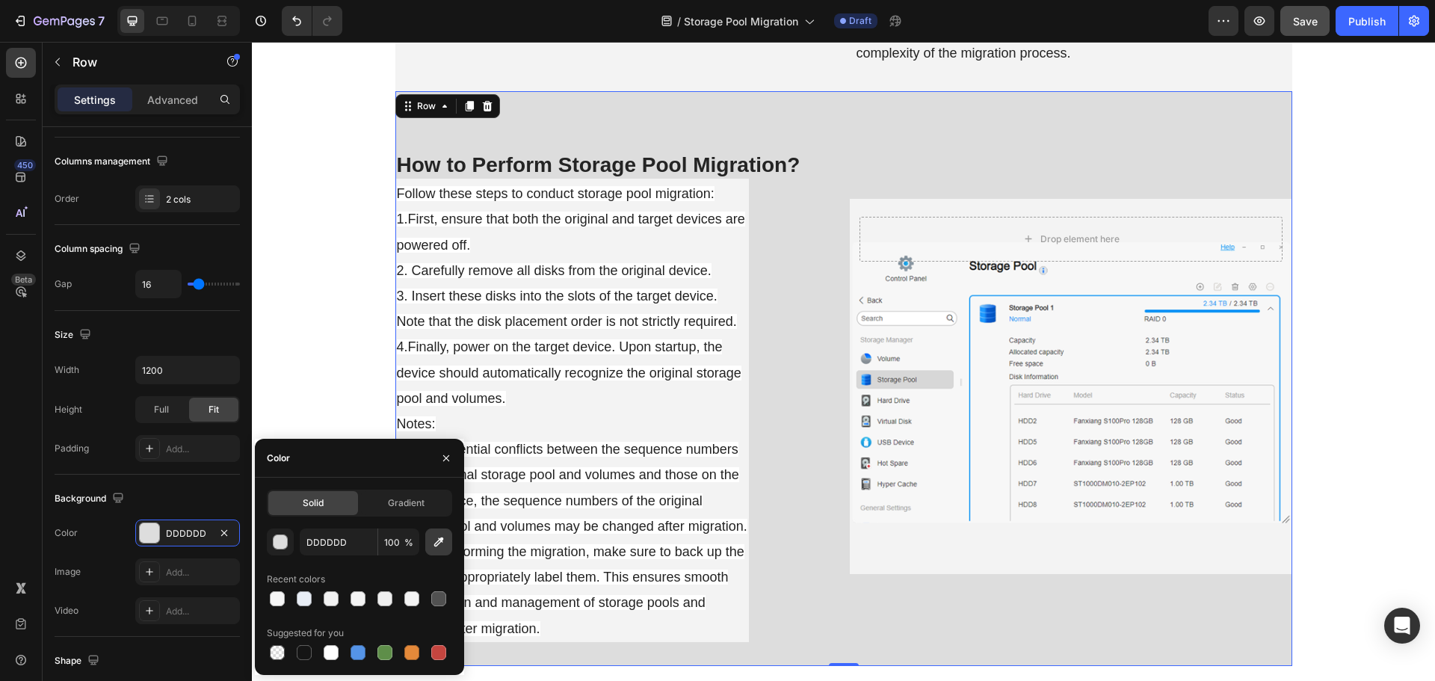
click at [433, 544] on icon "button" at bounding box center [438, 541] width 15 height 15
type input "F3F3F3"
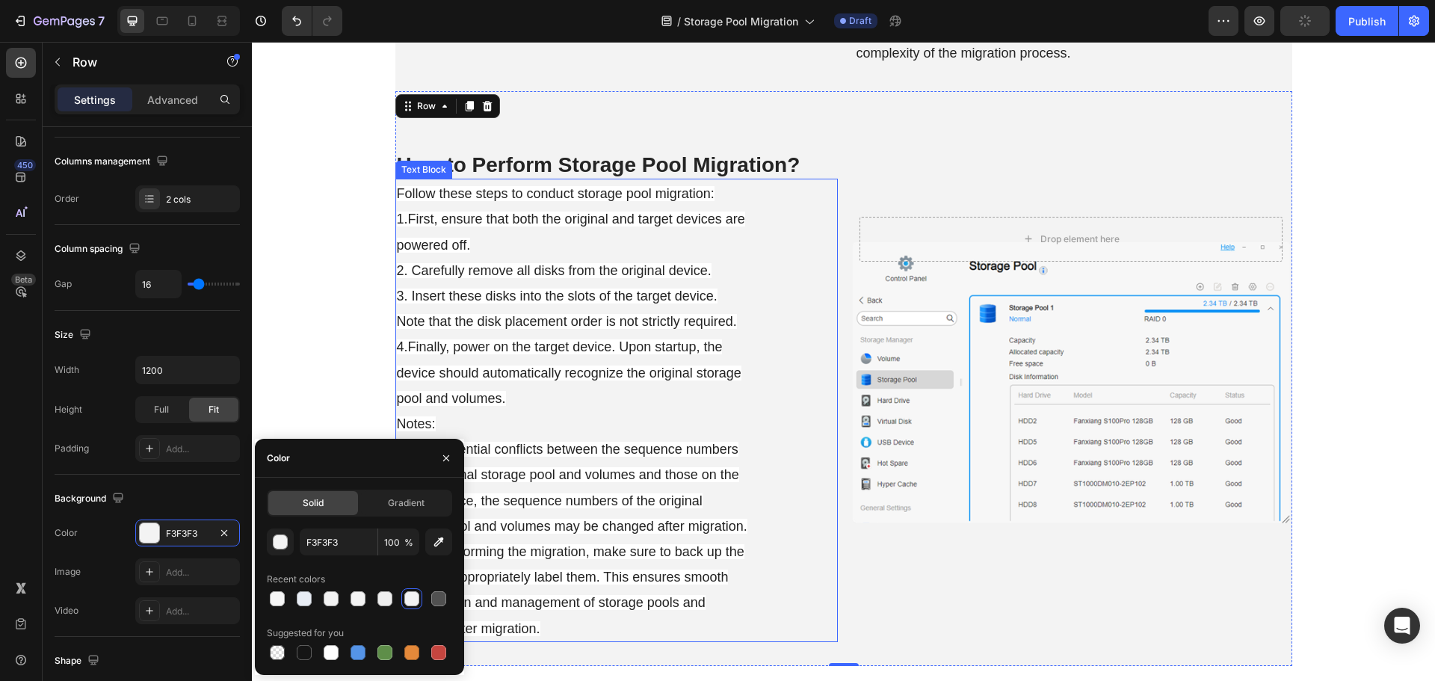
click at [805, 581] on div "Follow these steps to conduct storage pool migration: 1.First, ensure that both…" at bounding box center [616, 410] width 442 height 463
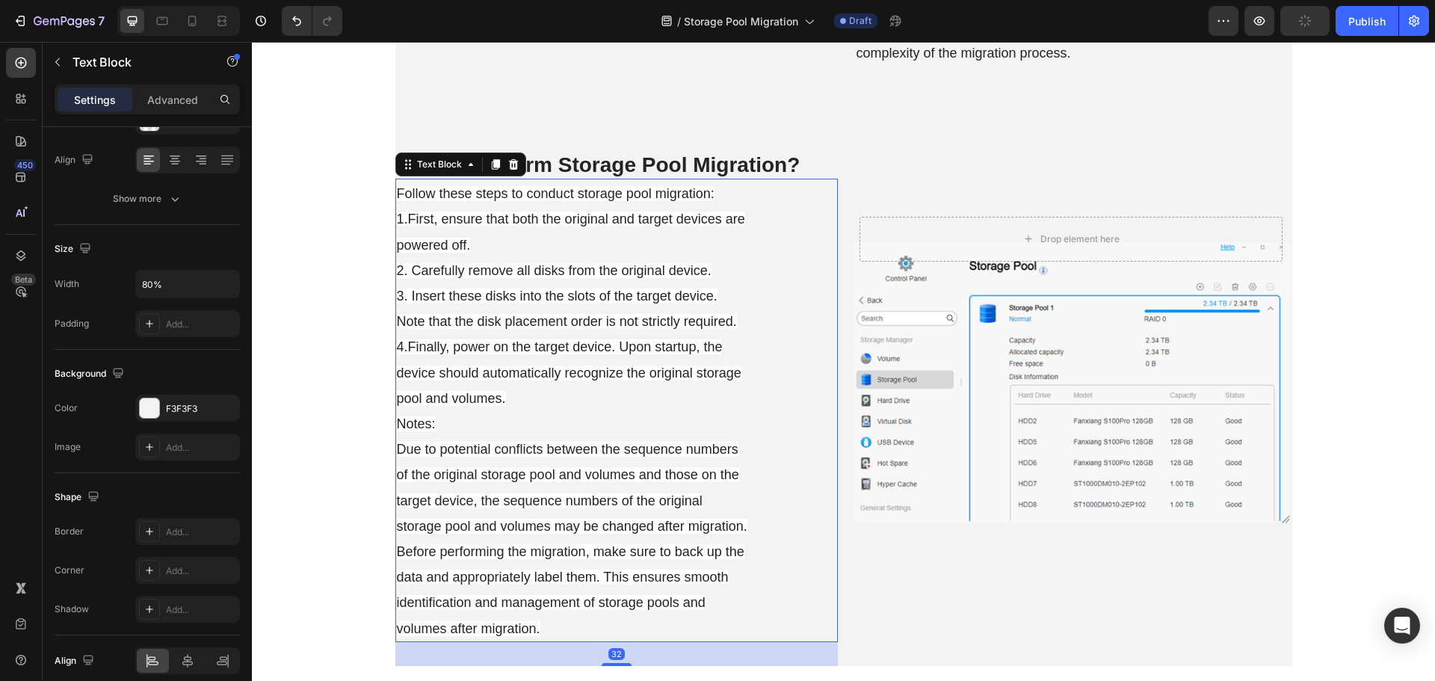
scroll to position [0, 0]
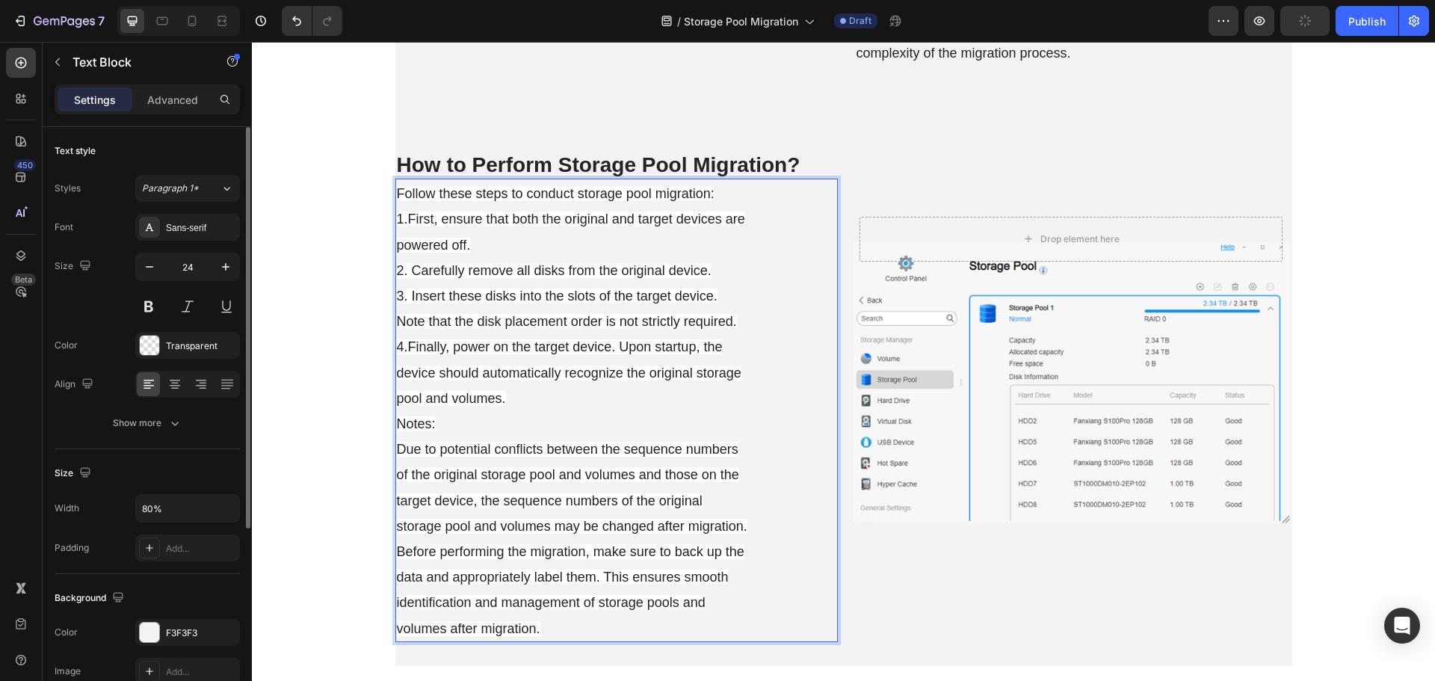
click at [672, 549] on span "Due to potential conflicts between the sequence numbers of the original storage…" at bounding box center [572, 539] width 350 height 194
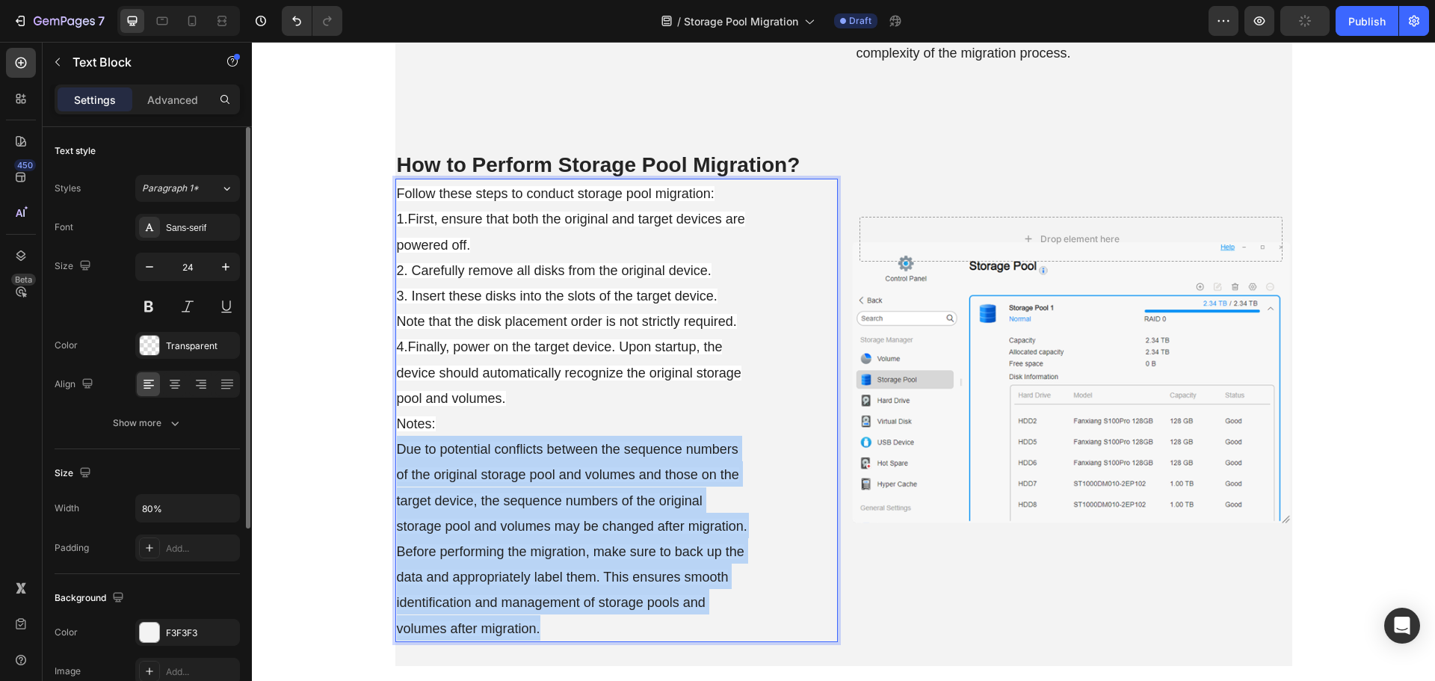
click at [672, 549] on span "Due to potential conflicts between the sequence numbers of the original storage…" at bounding box center [572, 539] width 350 height 194
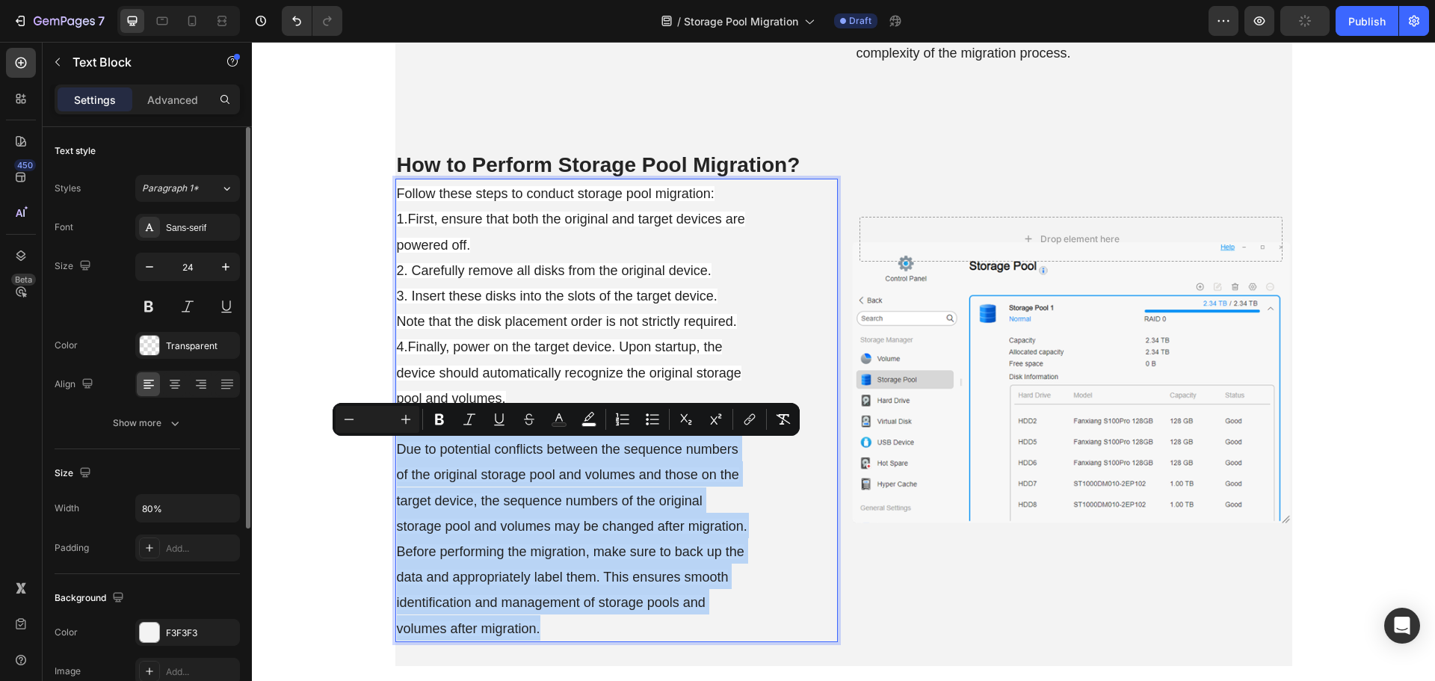
click at [672, 549] on span "Due to potential conflicts between the sequence numbers of the original storage…" at bounding box center [572, 539] width 350 height 194
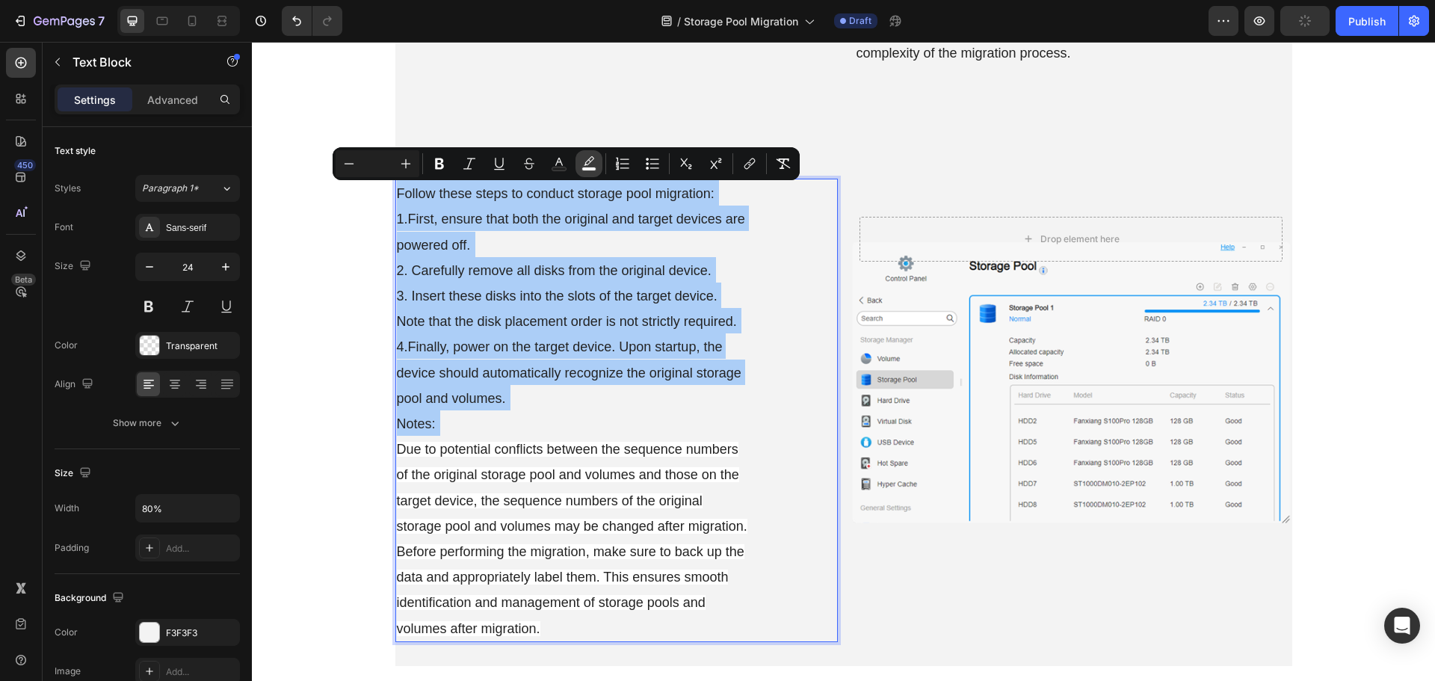
click at [589, 164] on icon "Editor contextual toolbar" at bounding box center [588, 163] width 15 height 15
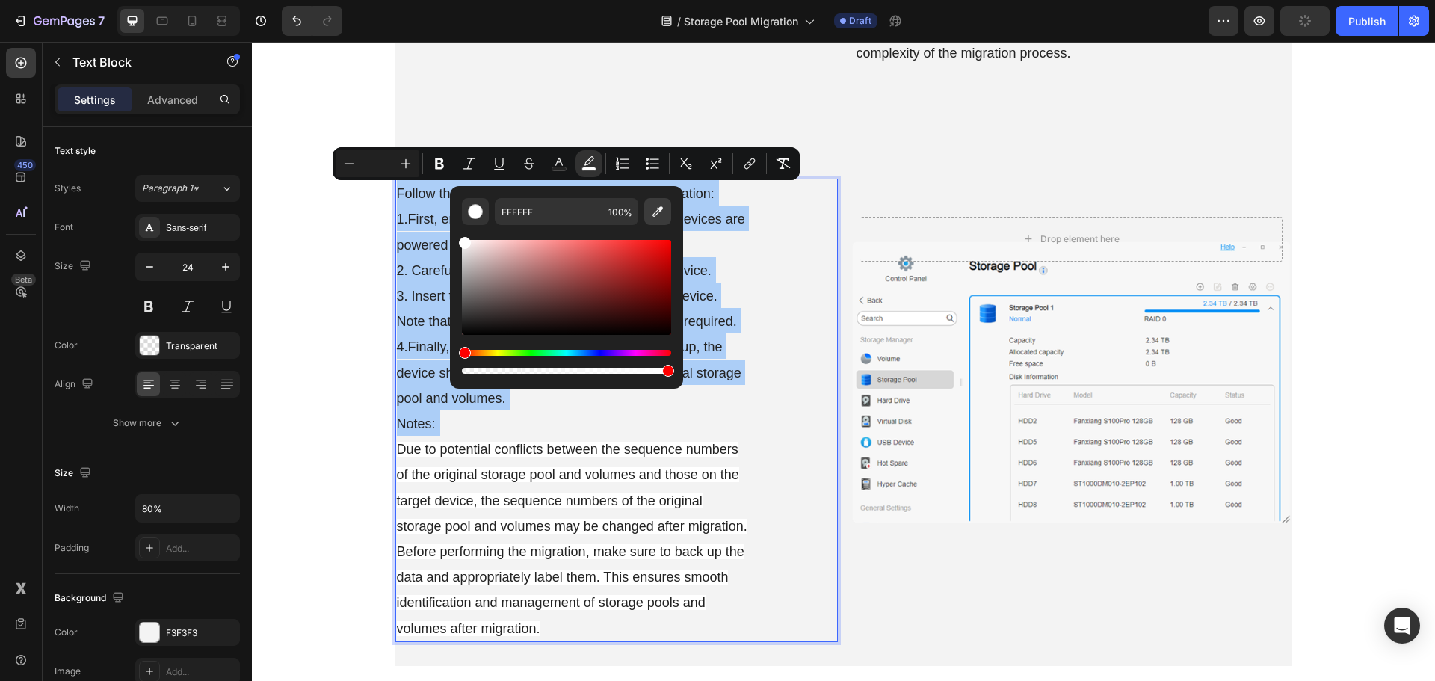
click at [655, 214] on icon "Editor contextual toolbar" at bounding box center [657, 211] width 15 height 15
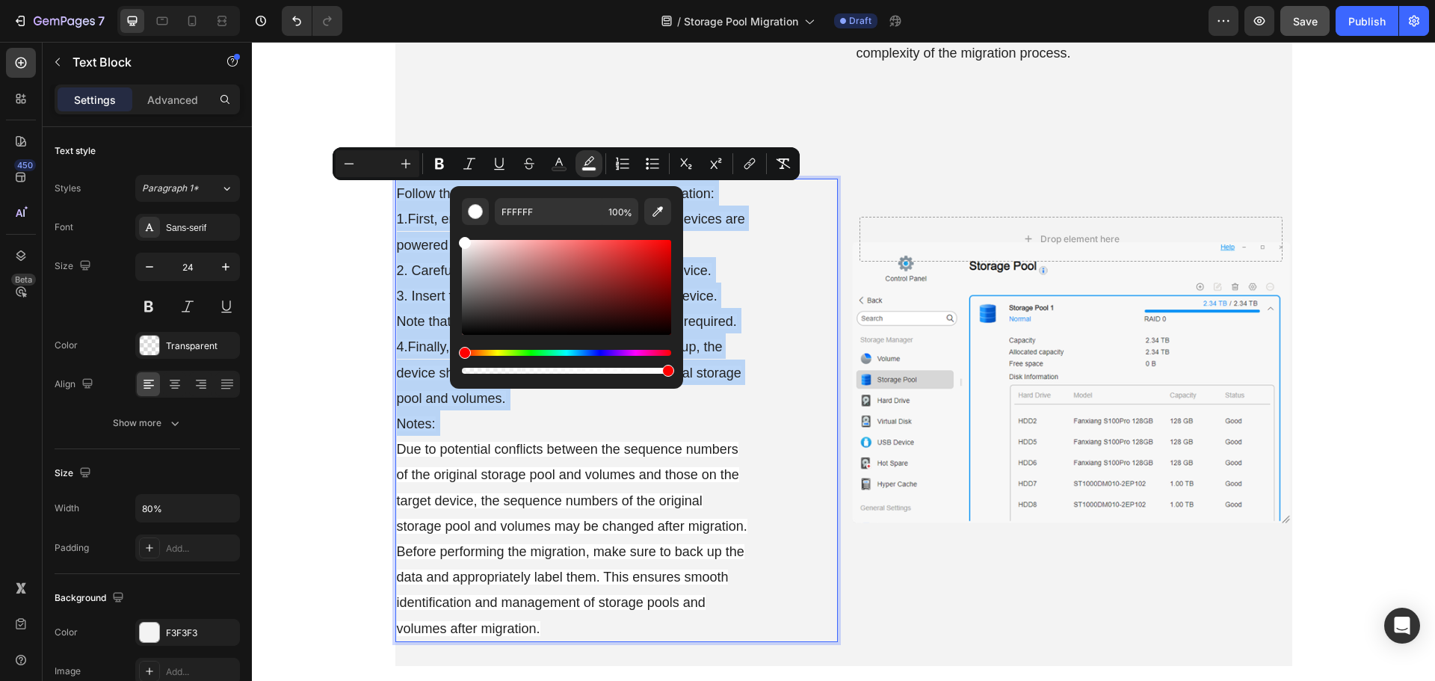
type input "F3F3F3"
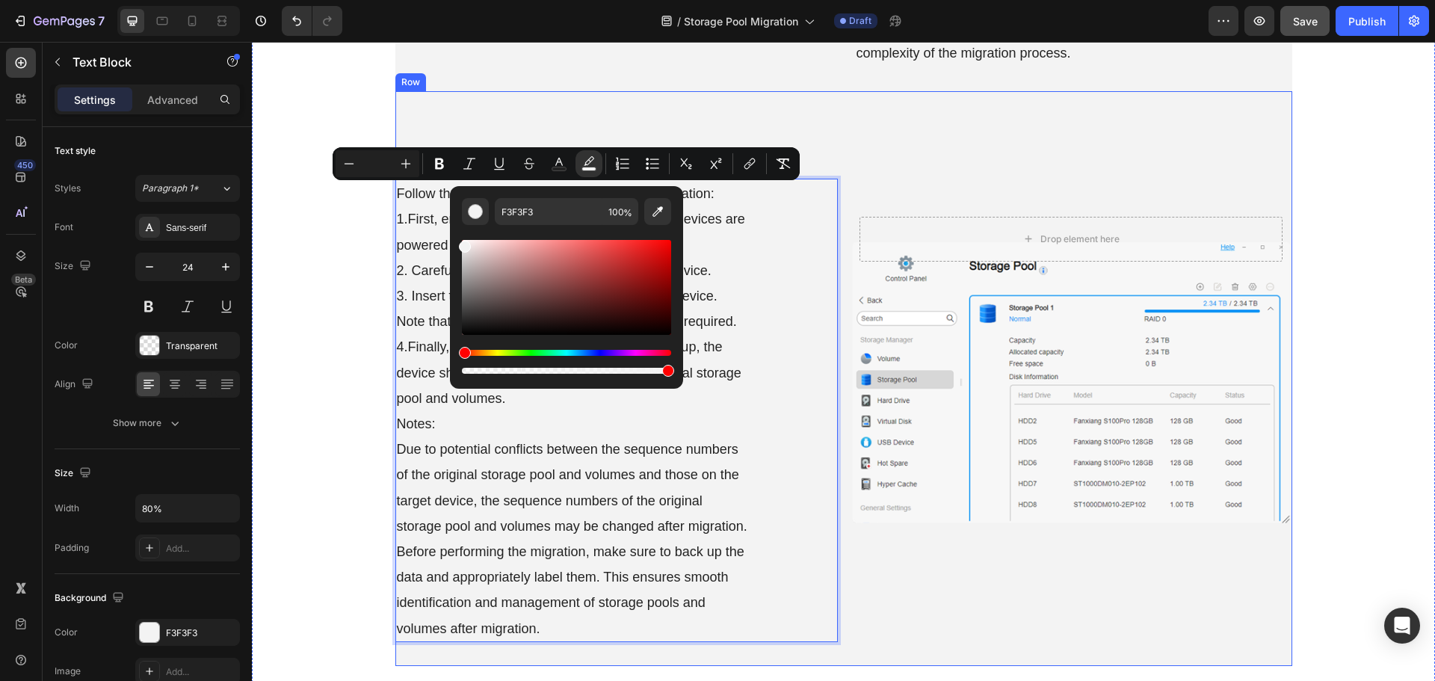
click at [879, 627] on div "Drop element here Hero Banner" at bounding box center [1071, 378] width 442 height 575
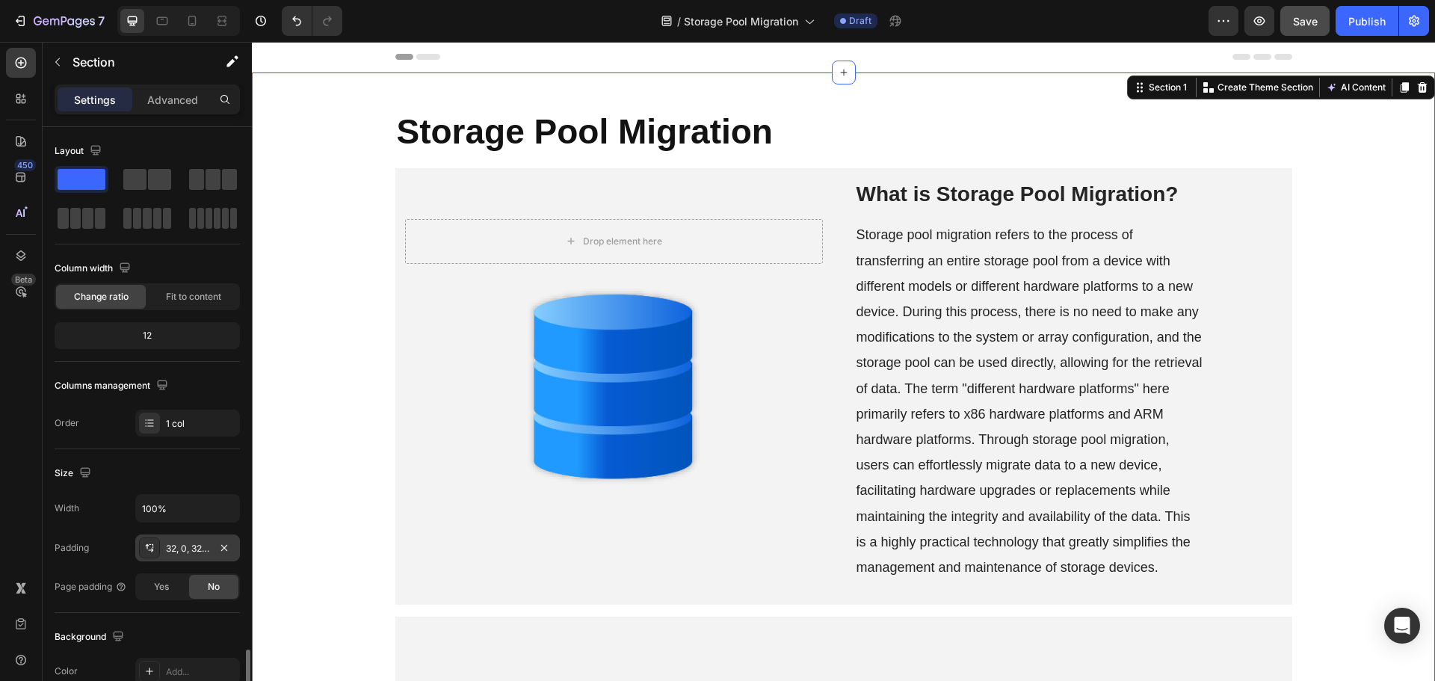
scroll to position [315, 0]
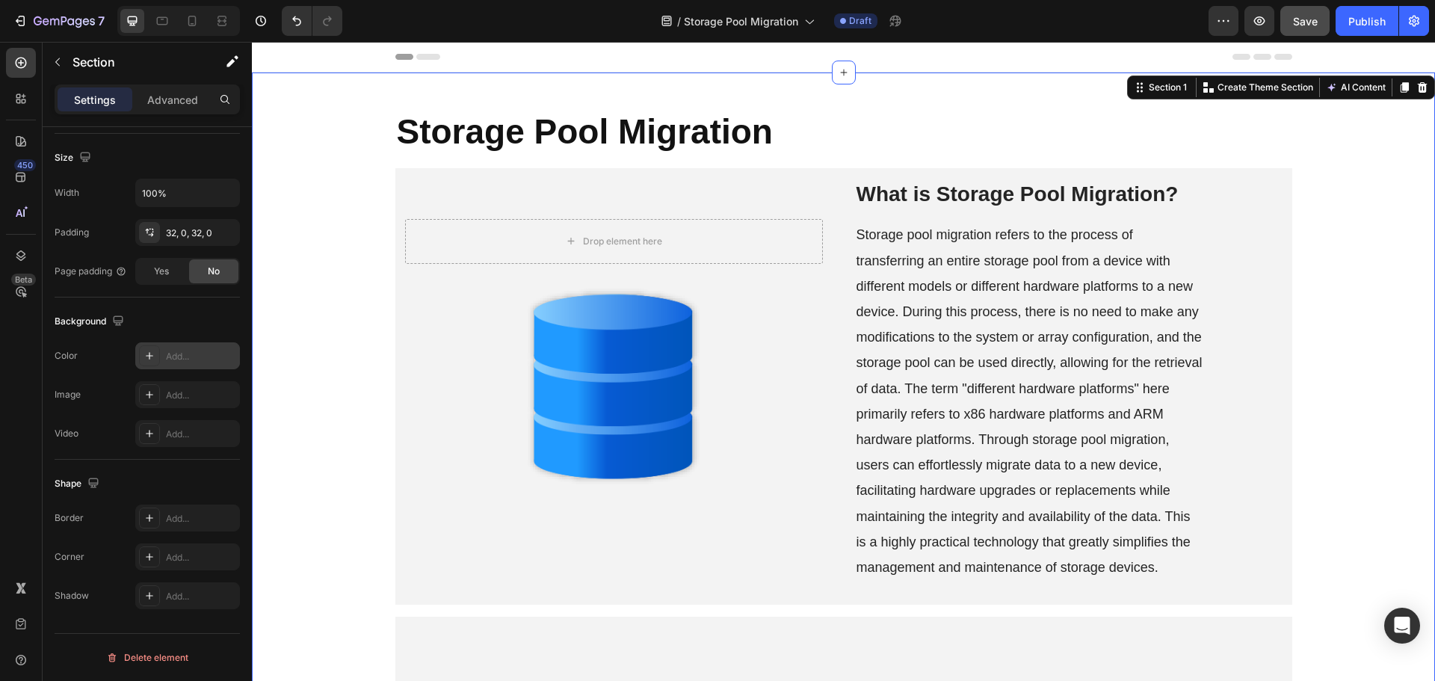
click at [161, 350] on div "Add..." at bounding box center [187, 355] width 105 height 27
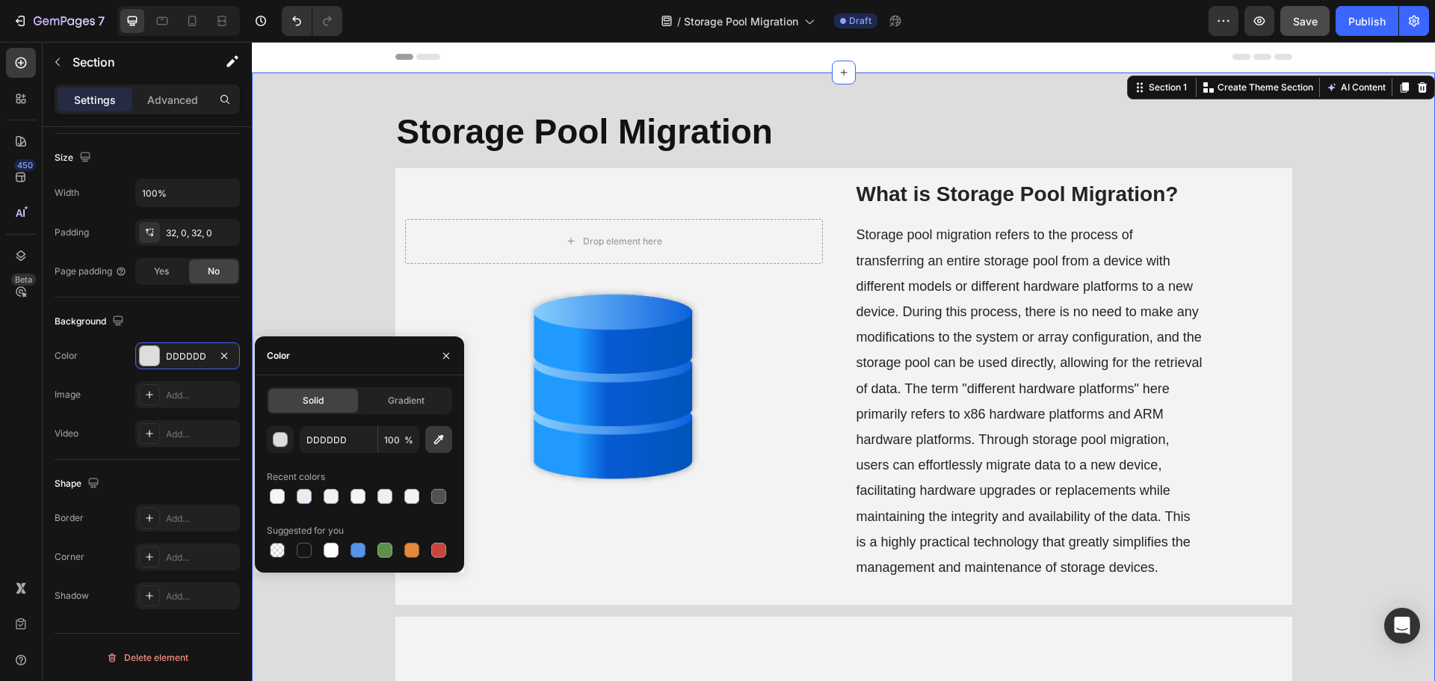
click at [440, 438] on icon "button" at bounding box center [439, 440] width 10 height 10
type input "F3F3F3"
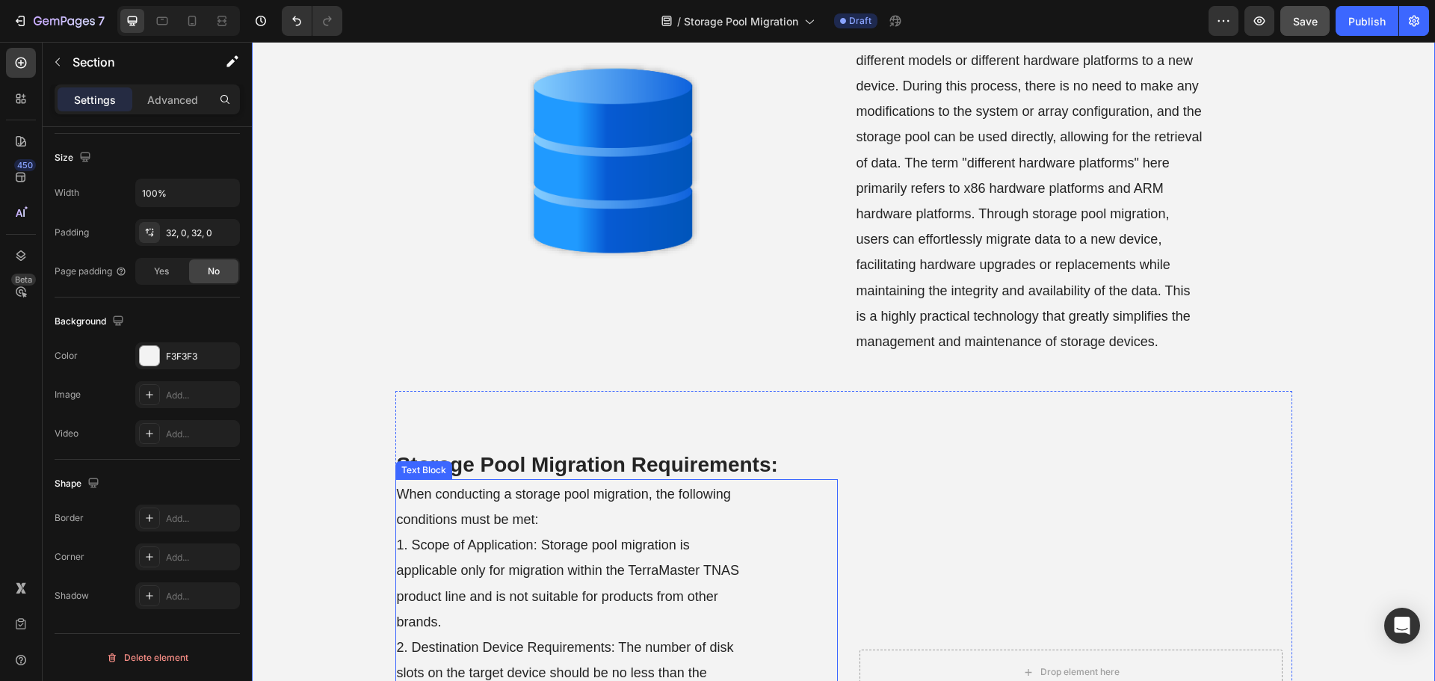
scroll to position [374, 0]
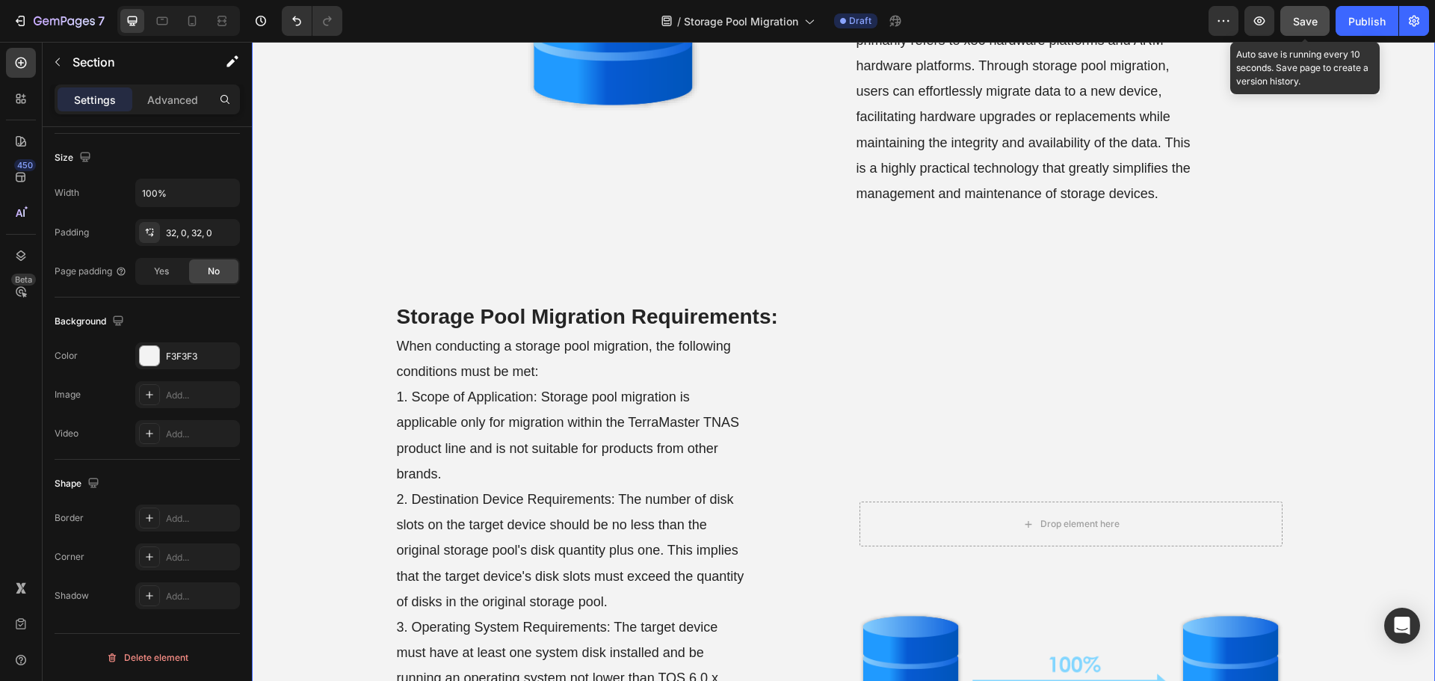
click at [1310, 25] on span "Save" at bounding box center [1305, 21] width 25 height 13
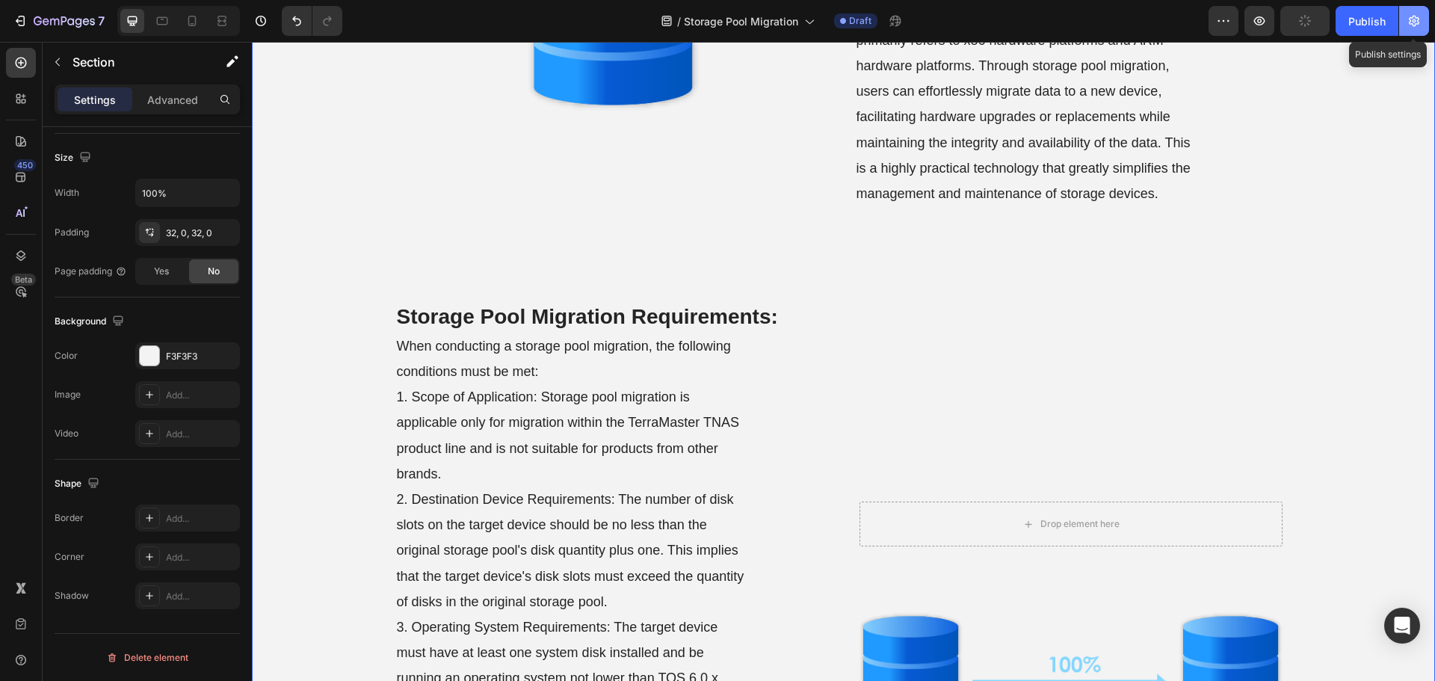
click at [1404, 25] on button "button" at bounding box center [1414, 21] width 30 height 30
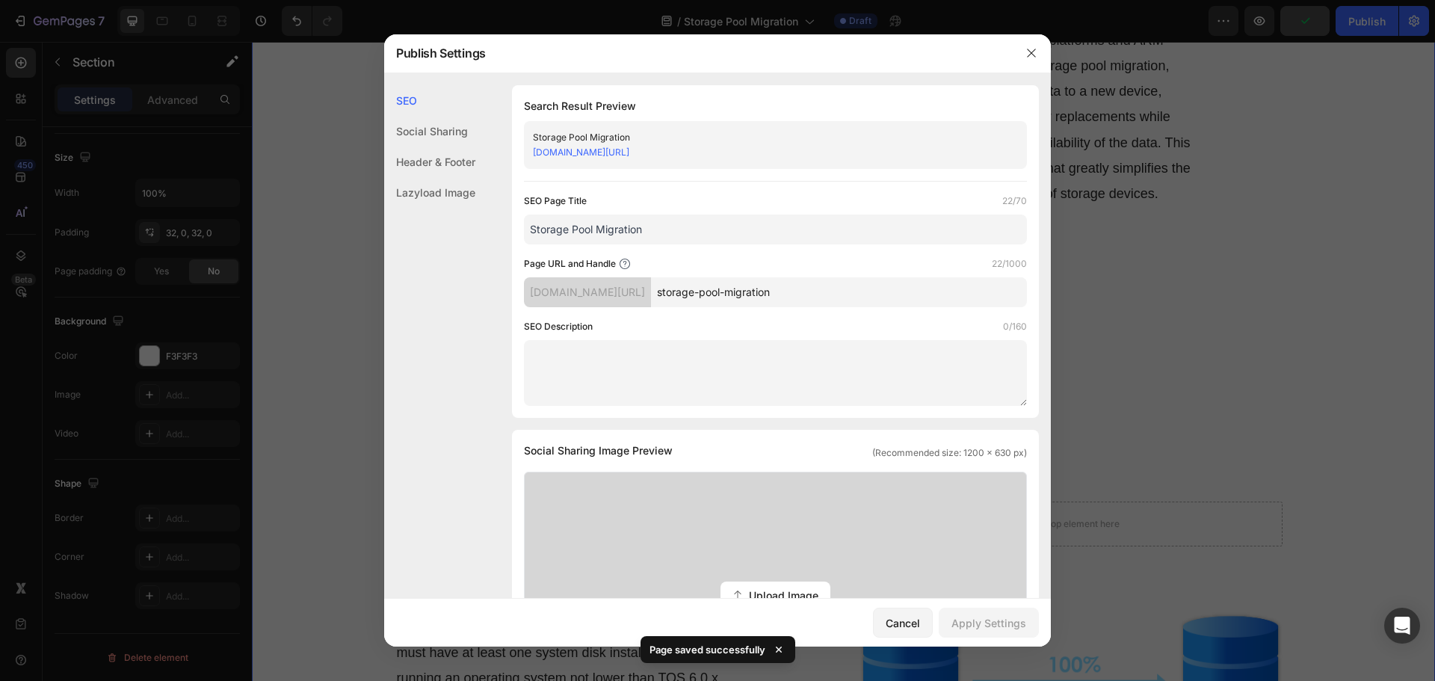
click at [857, 294] on input "storage-pool-migration" at bounding box center [839, 292] width 376 height 30
drag, startPoint x: 913, startPoint y: 624, endPoint x: 670, endPoint y: 570, distance: 249.5
click at [913, 624] on div "Cancel" at bounding box center [902, 623] width 34 height 16
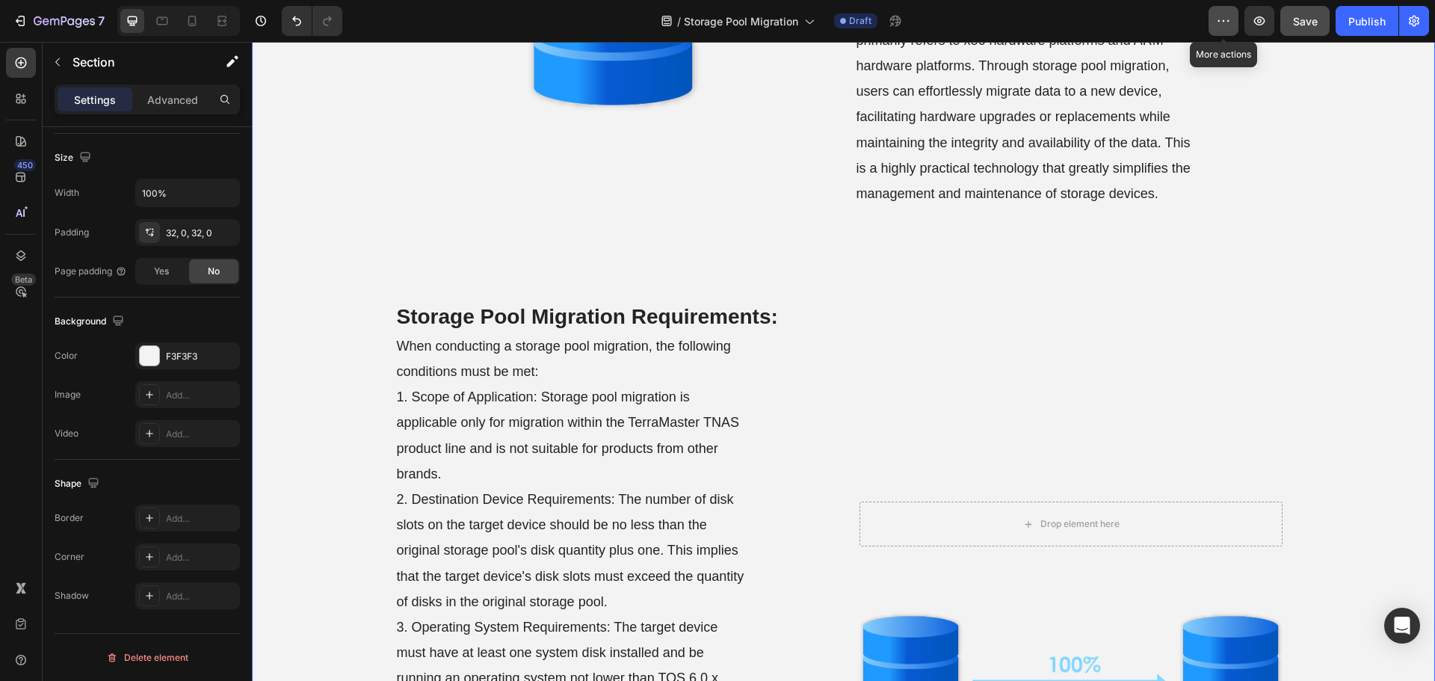
click at [1231, 7] on button "button" at bounding box center [1223, 21] width 30 height 30
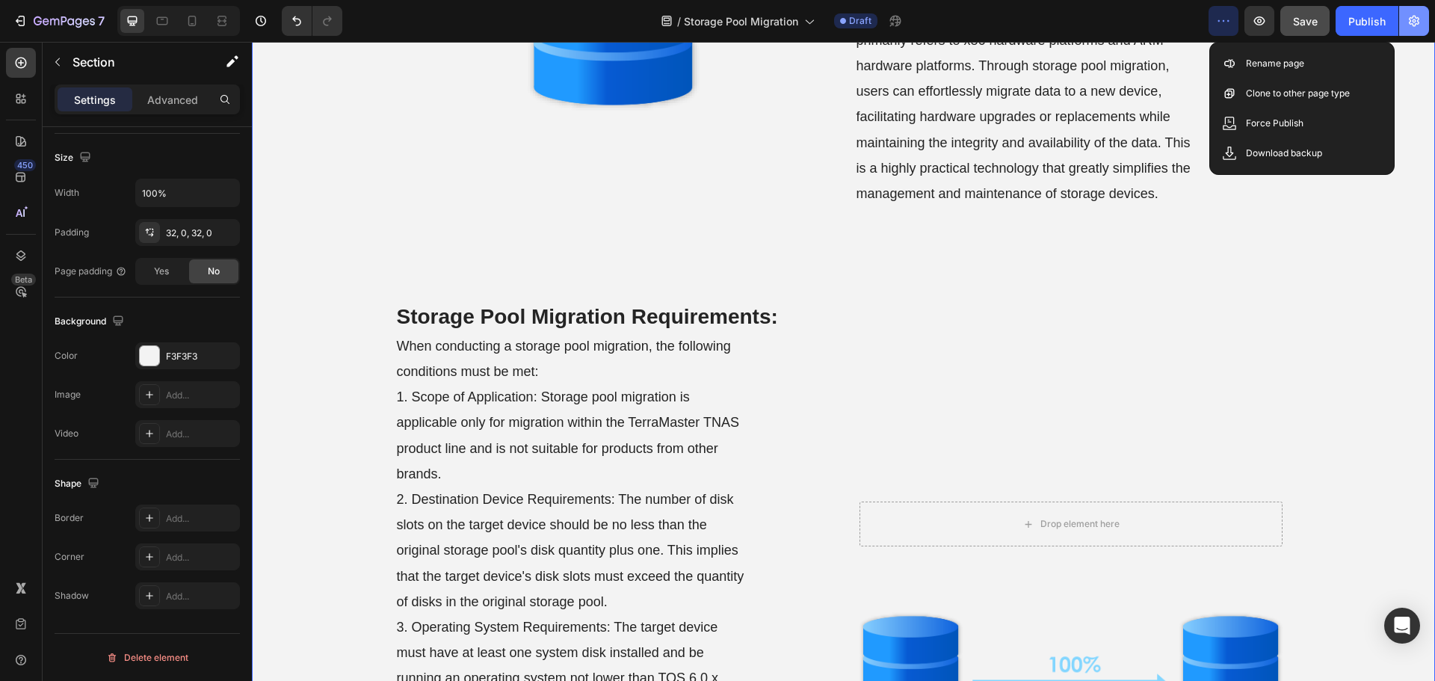
click at [1400, 26] on button "button" at bounding box center [1414, 21] width 30 height 30
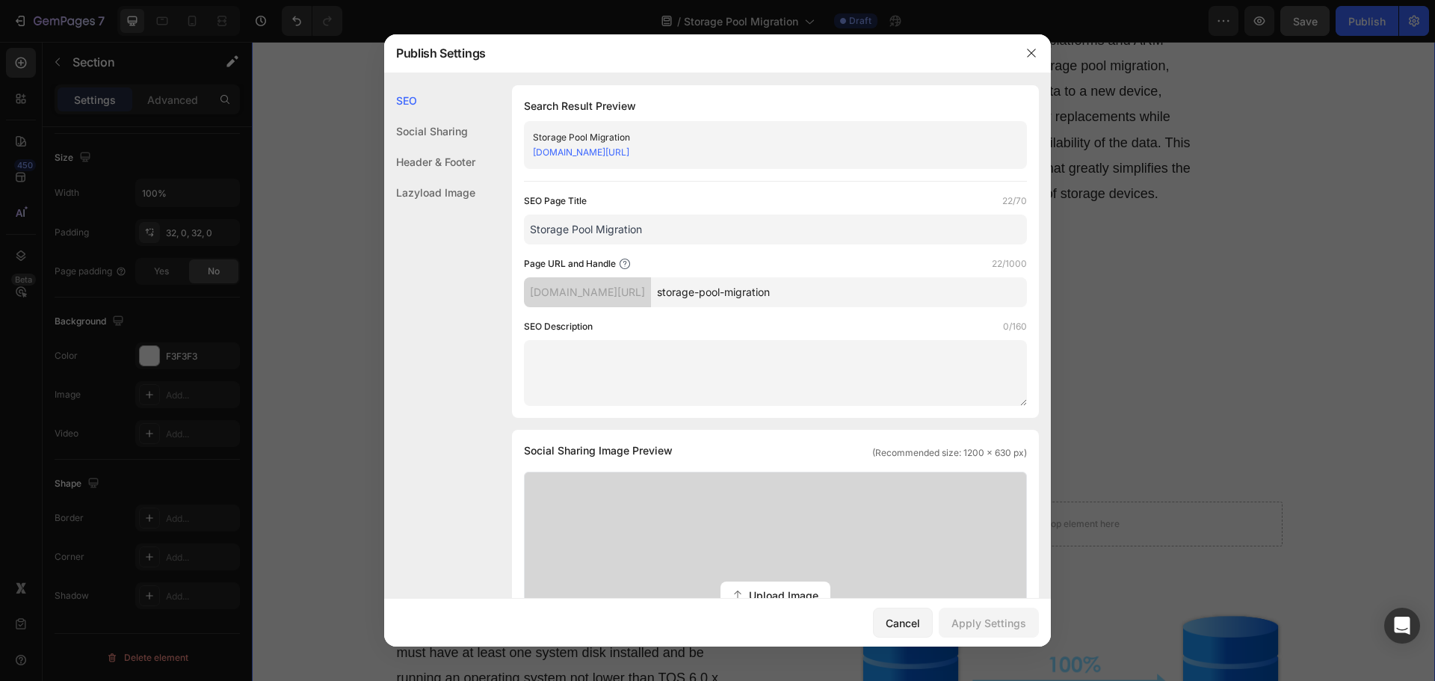
click at [1370, 24] on div at bounding box center [717, 340] width 1435 height 681
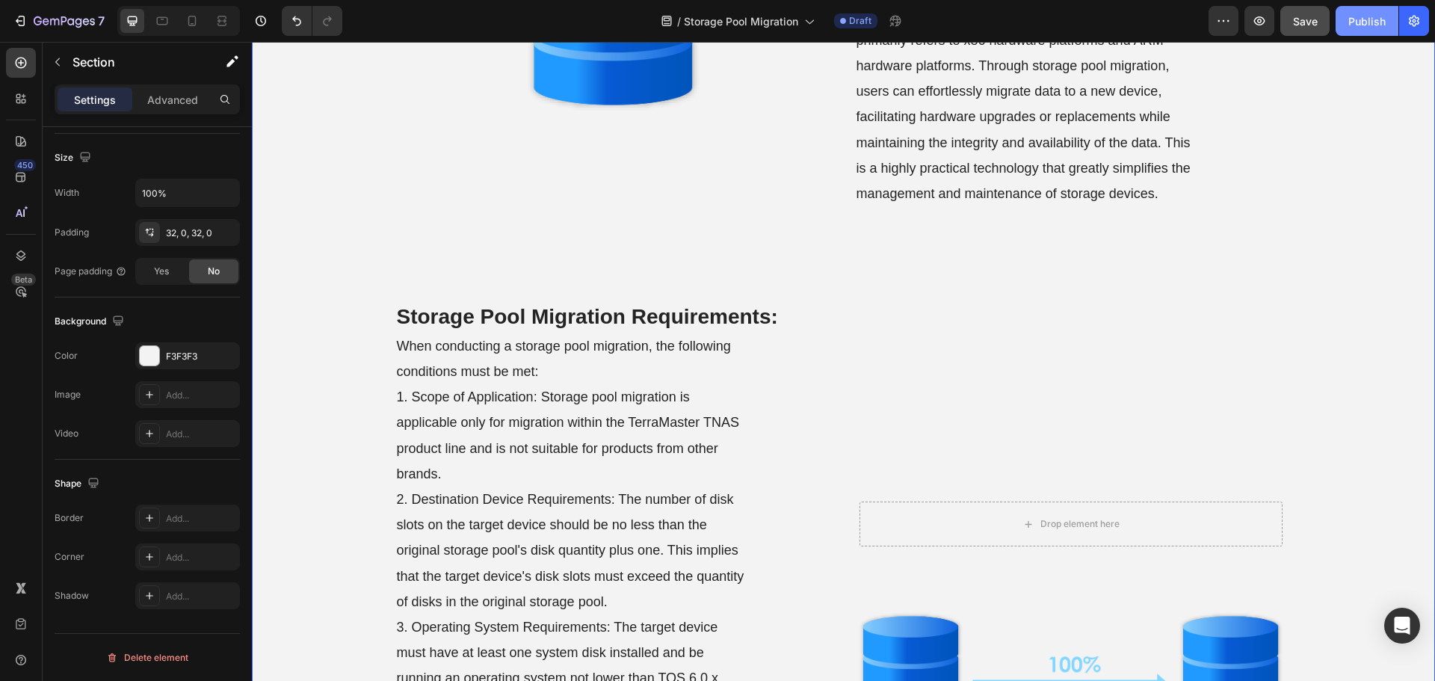
click at [1354, 20] on div "Publish" at bounding box center [1366, 21] width 37 height 16
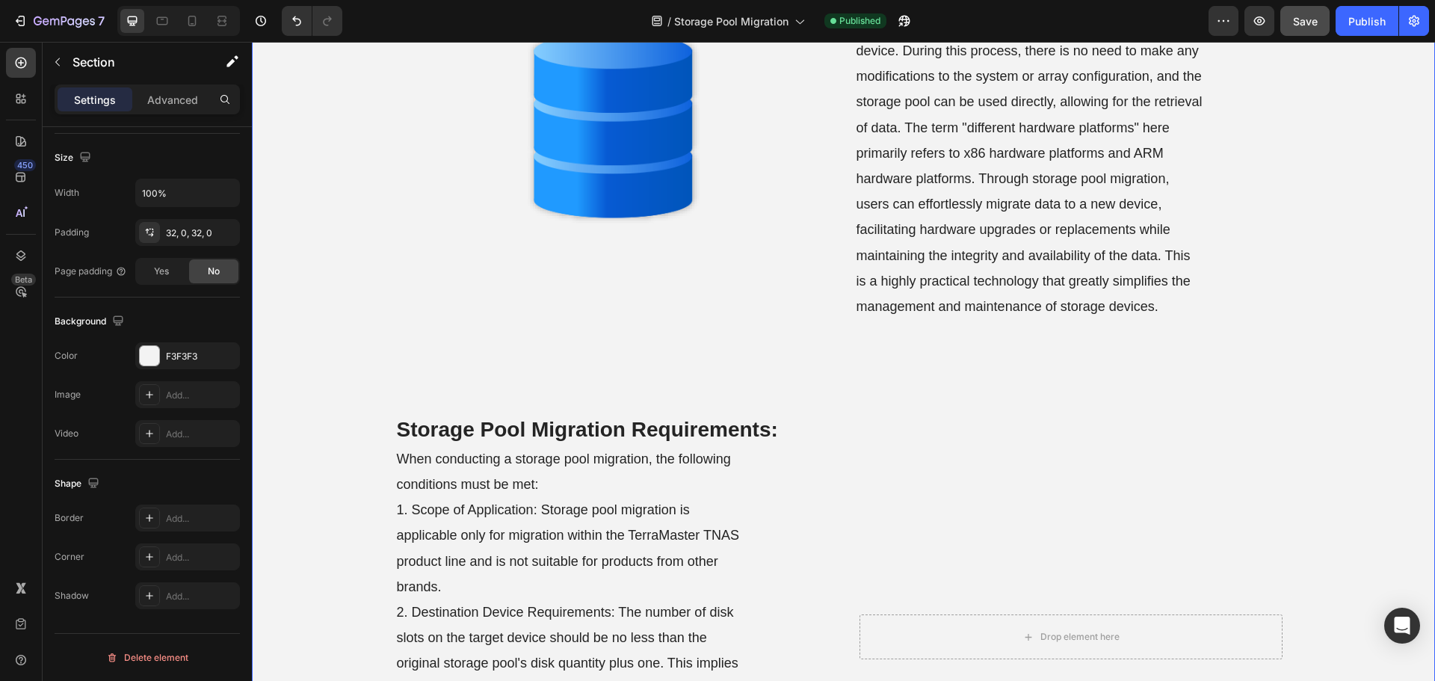
scroll to position [0, 0]
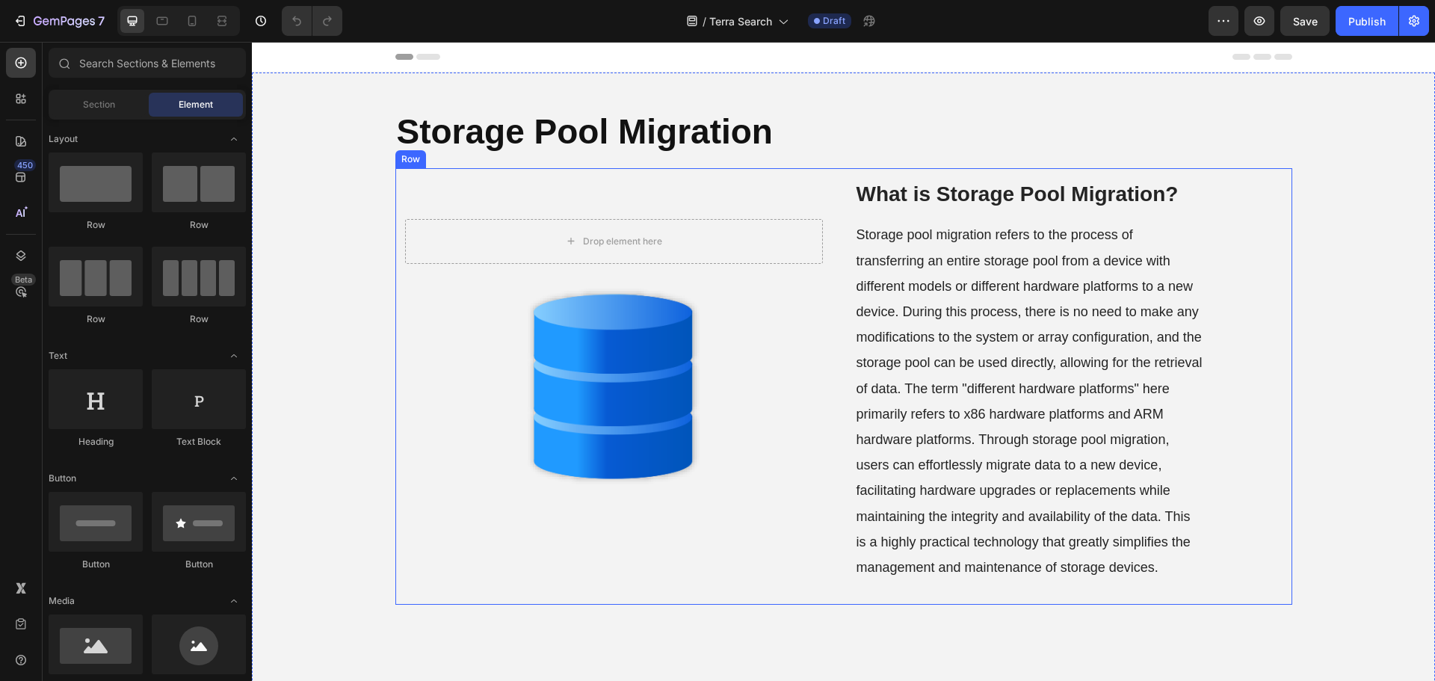
drag, startPoint x: 838, startPoint y: 347, endPoint x: 820, endPoint y: 337, distance: 19.7
click at [837, 347] on div "Drop element here Hero Banner What is Storage Pool Migration? Heading Storage p…" at bounding box center [843, 386] width 897 height 436
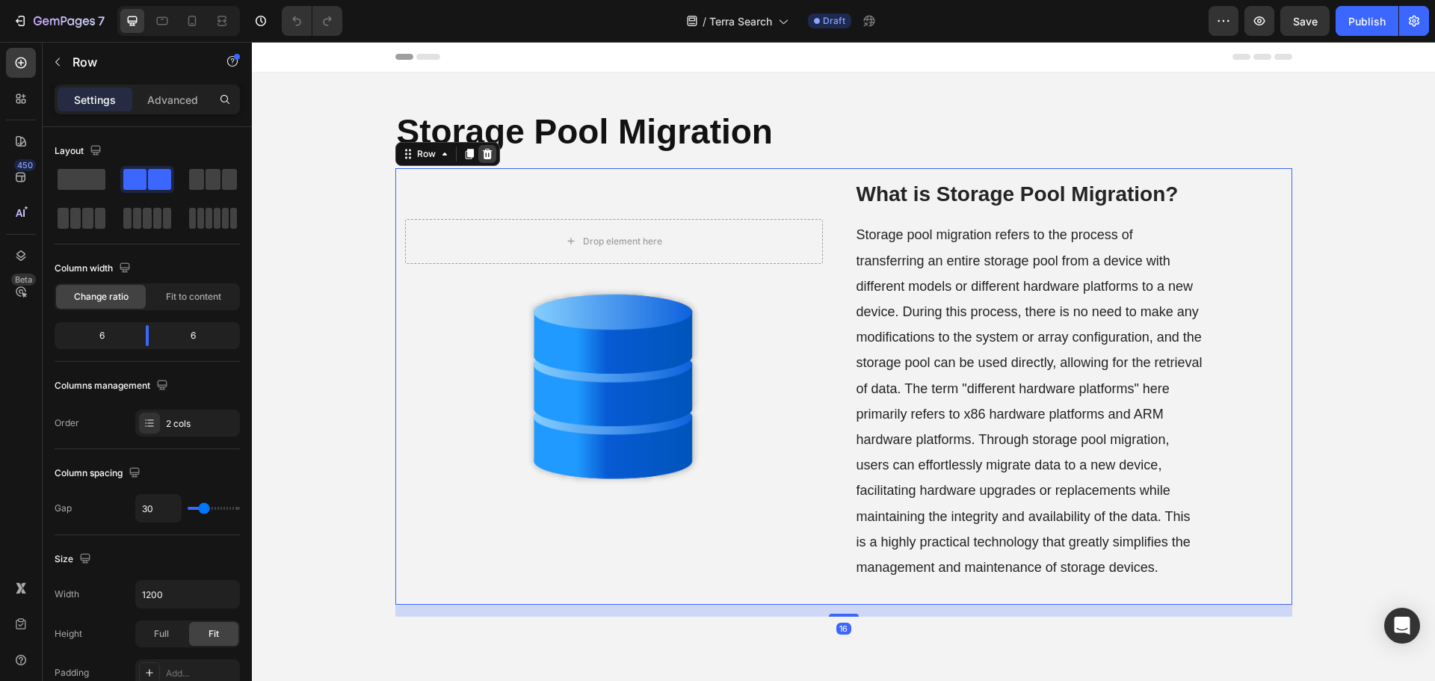
click at [484, 155] on icon at bounding box center [487, 154] width 10 height 10
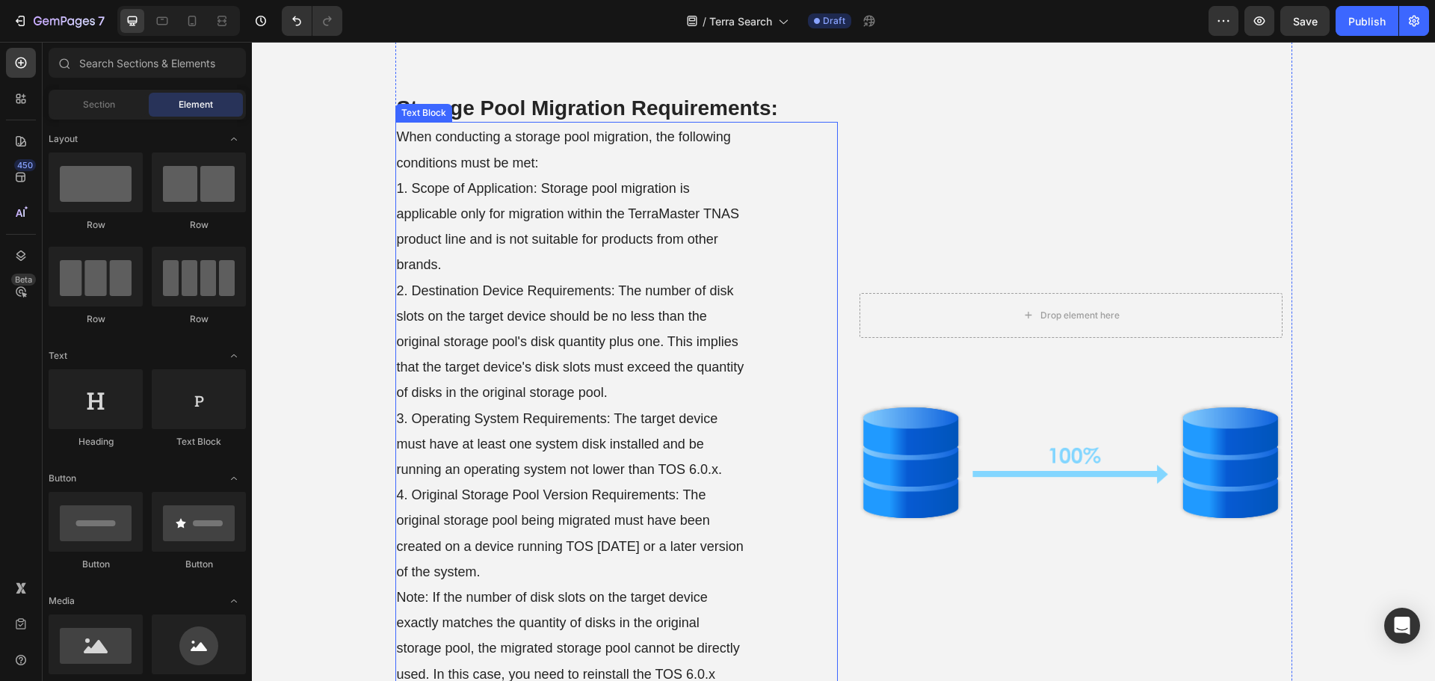
scroll to position [75, 0]
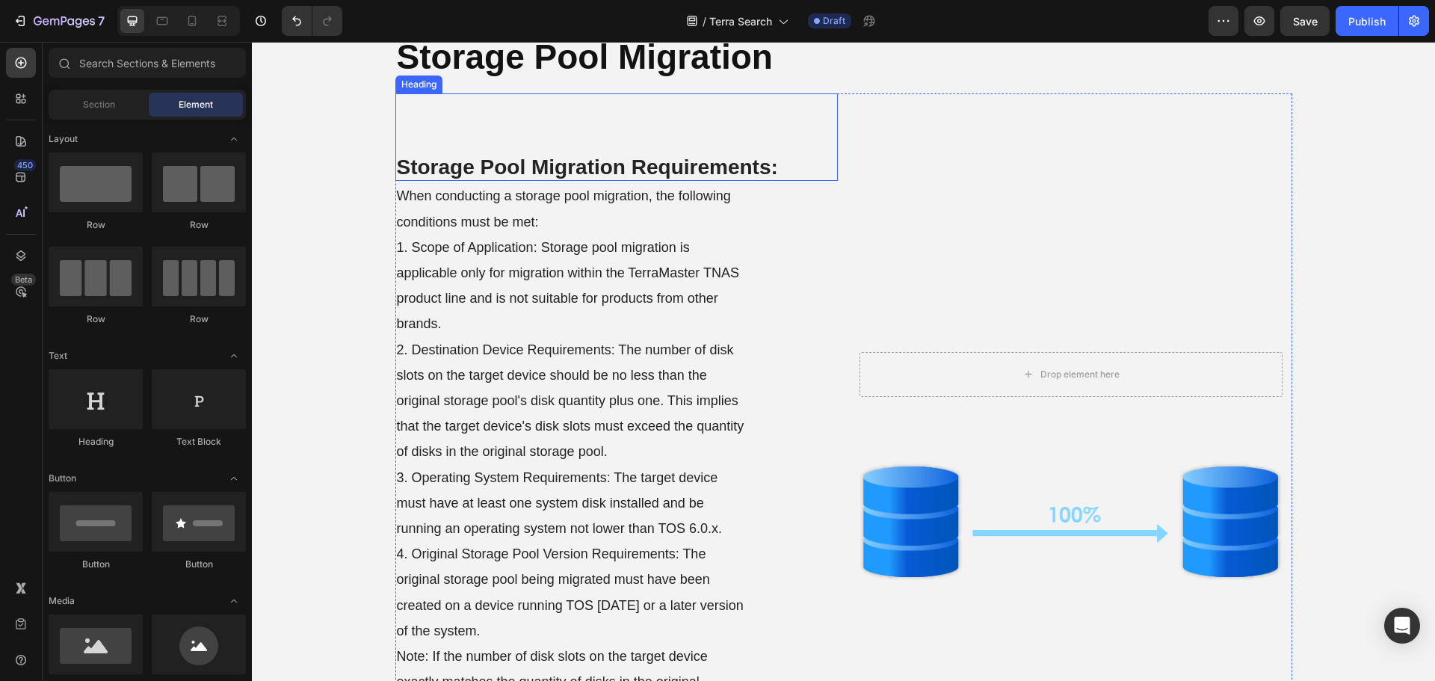
click at [580, 169] on strong "Storage Pool Migration Requirements:" at bounding box center [587, 166] width 381 height 23
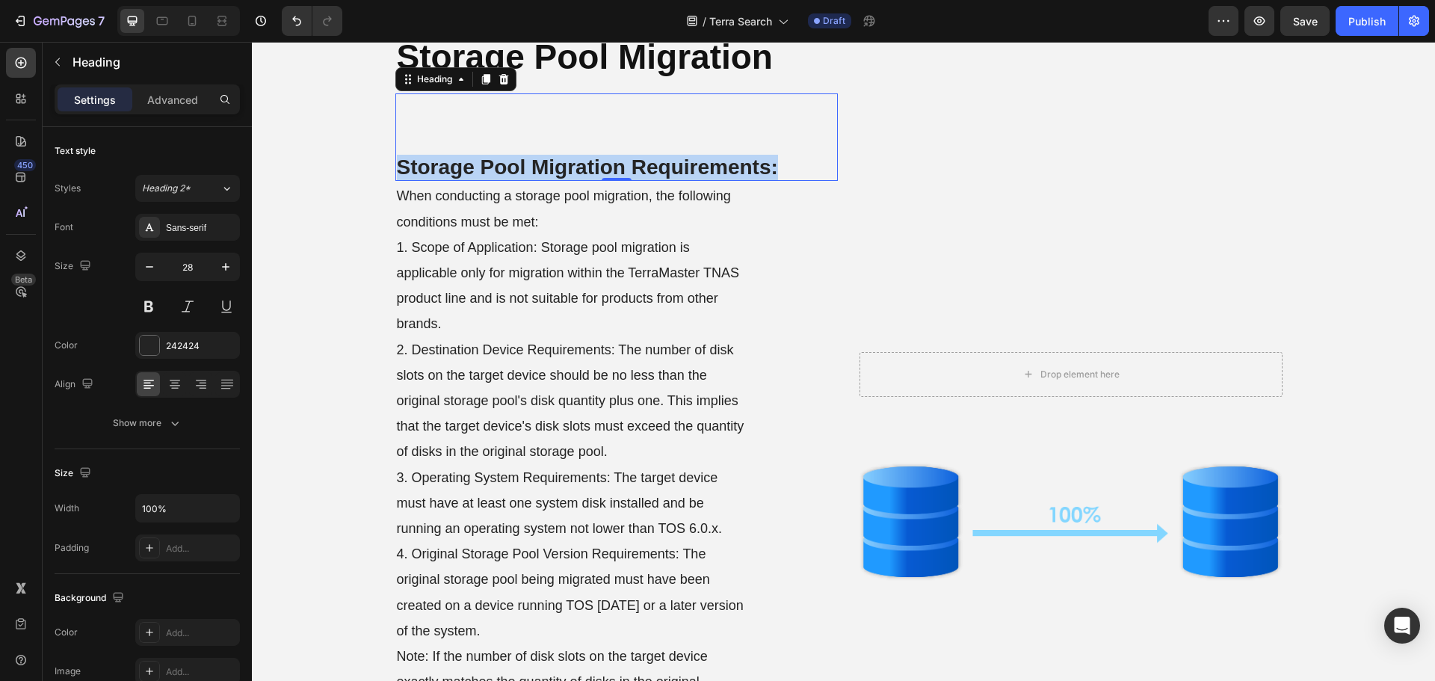
click at [580, 169] on strong "Storage Pool Migration Requirements:" at bounding box center [587, 166] width 381 height 23
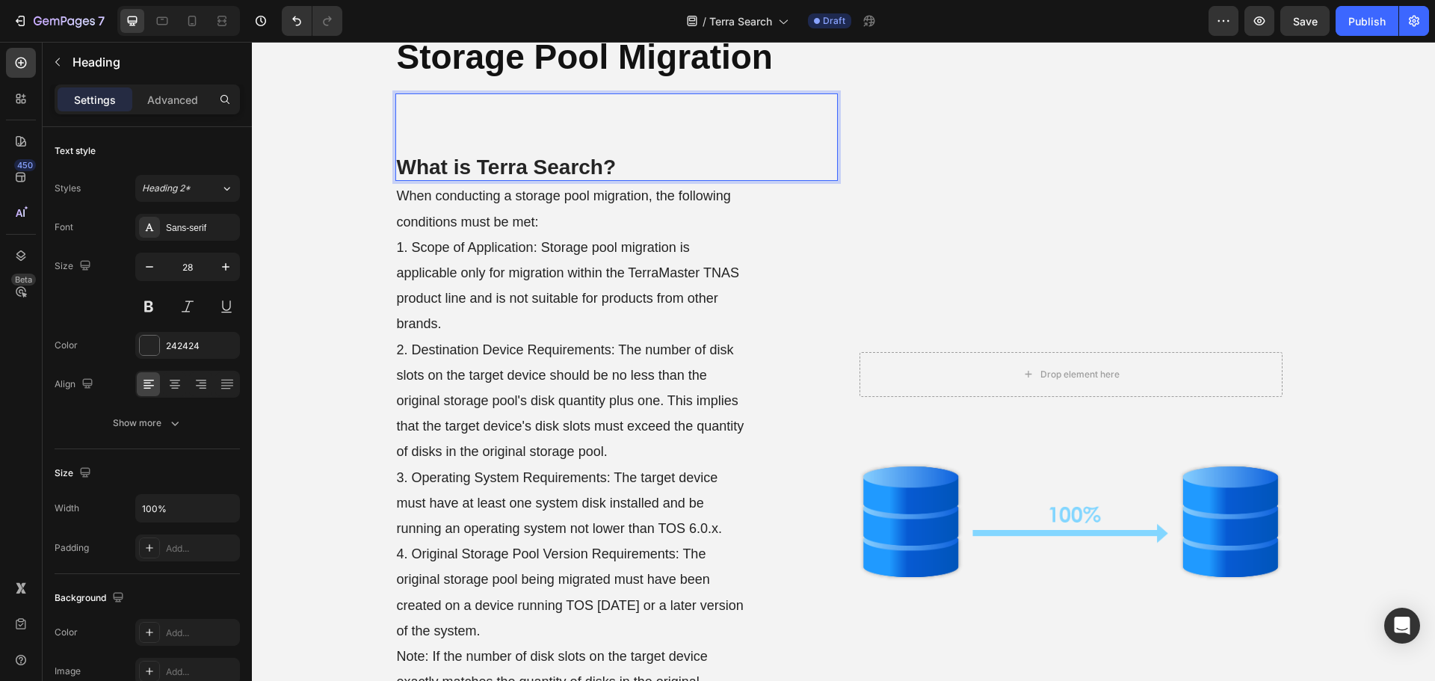
click at [165, 120] on div "Settings Advanced" at bounding box center [147, 105] width 209 height 43
click at [172, 92] on p "Advanced" at bounding box center [172, 100] width 51 height 16
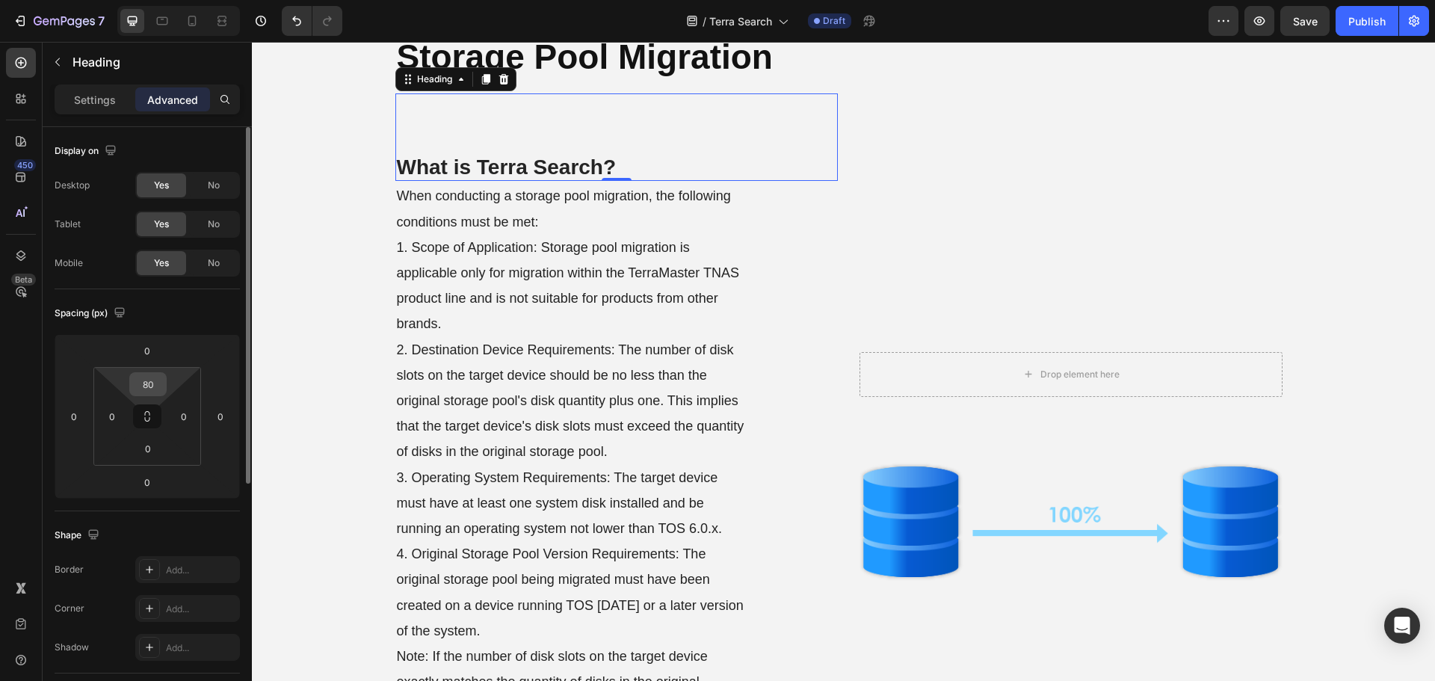
click at [149, 386] on input "80" at bounding box center [148, 384] width 30 height 22
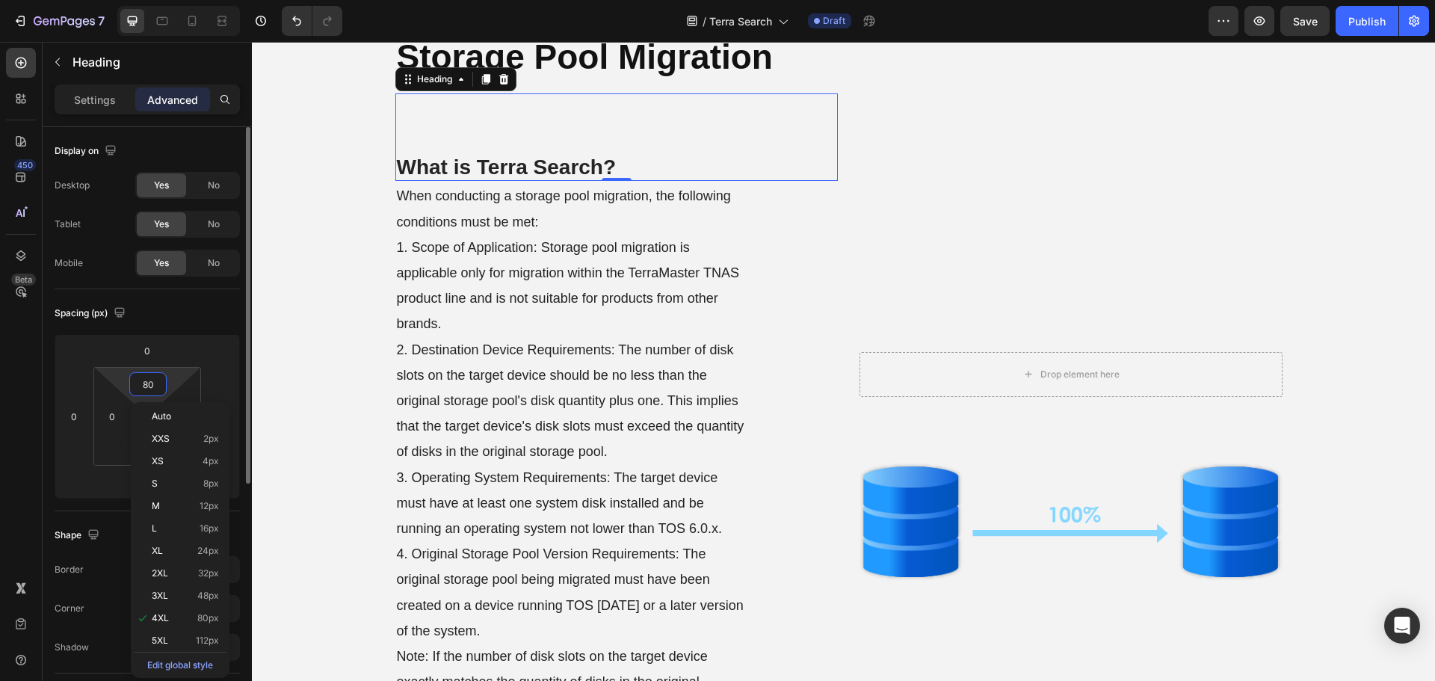
type input "0"
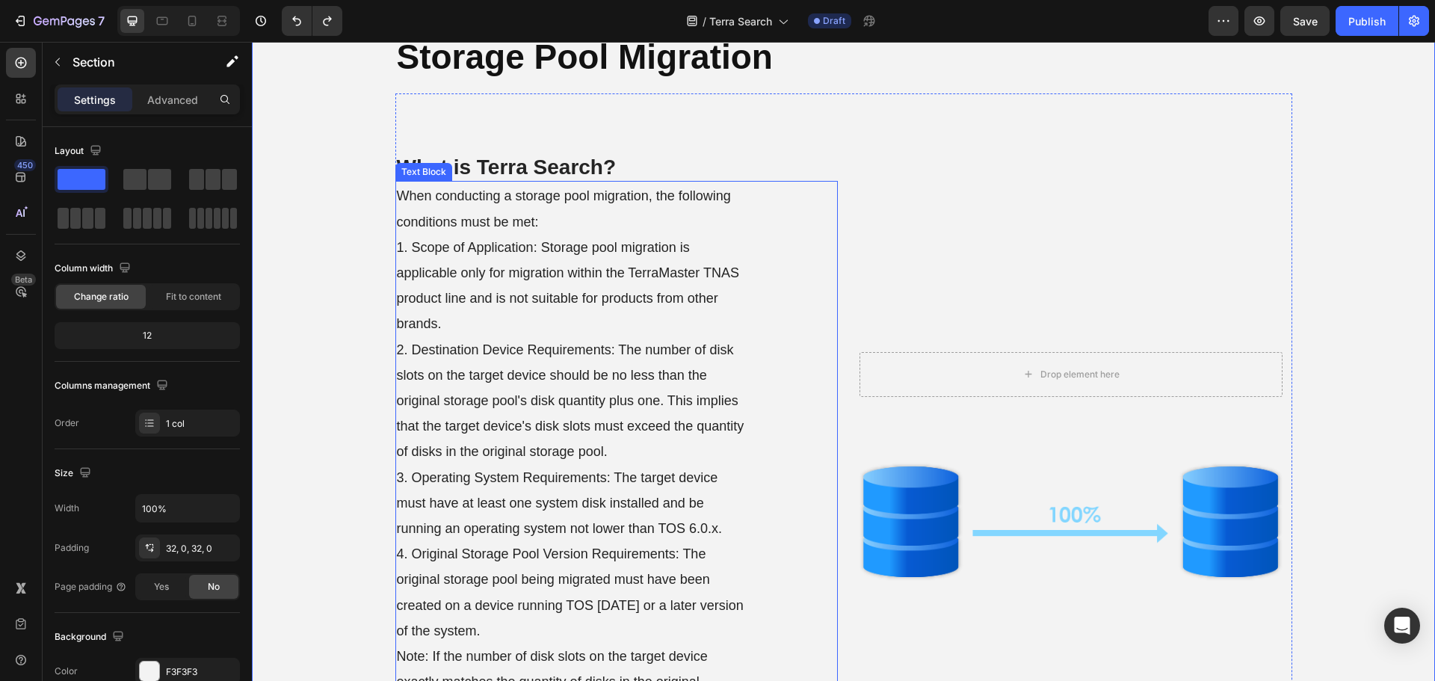
click at [624, 357] on p "When conducting a storage pool migration, the following conditions must be met:…" at bounding box center [572, 552] width 351 height 741
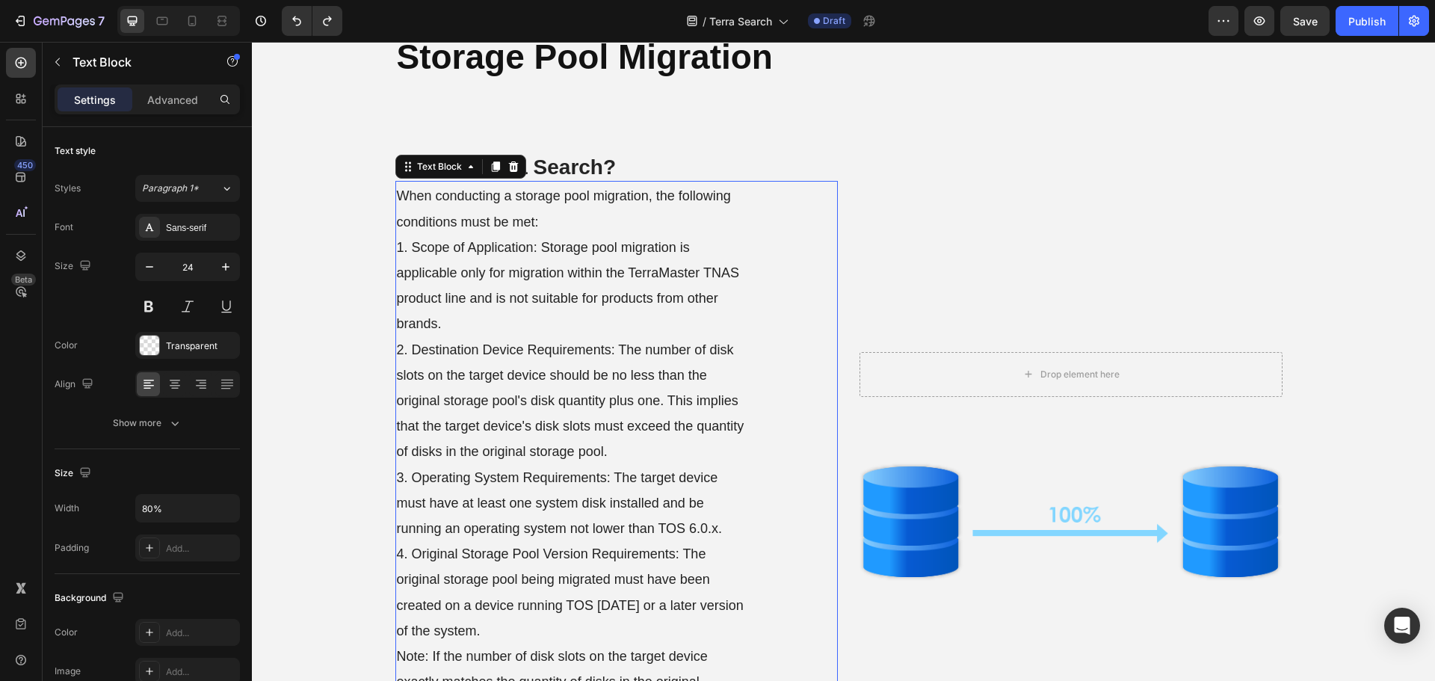
click at [624, 357] on p "When conducting a storage pool migration, the following conditions must be met:…" at bounding box center [572, 552] width 351 height 741
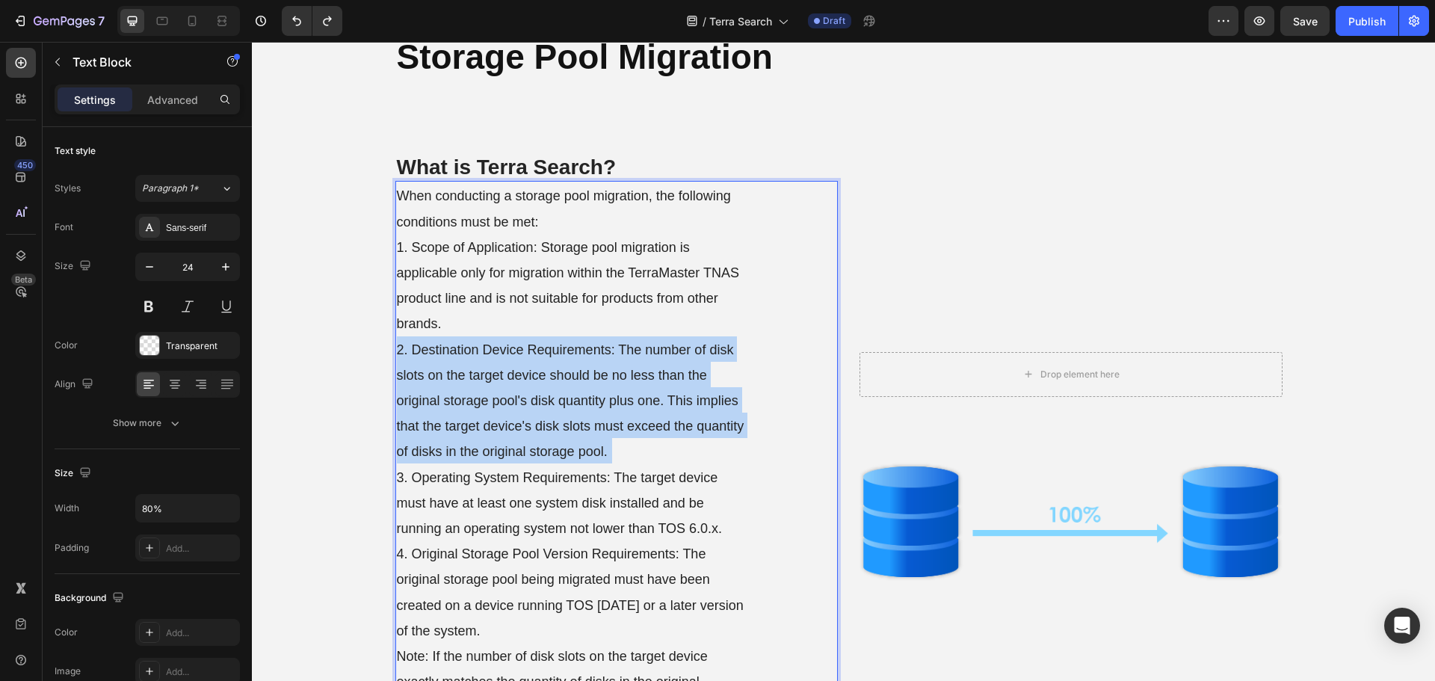
click at [624, 357] on p "When conducting a storage pool migration, the following conditions must be met:…" at bounding box center [572, 552] width 351 height 741
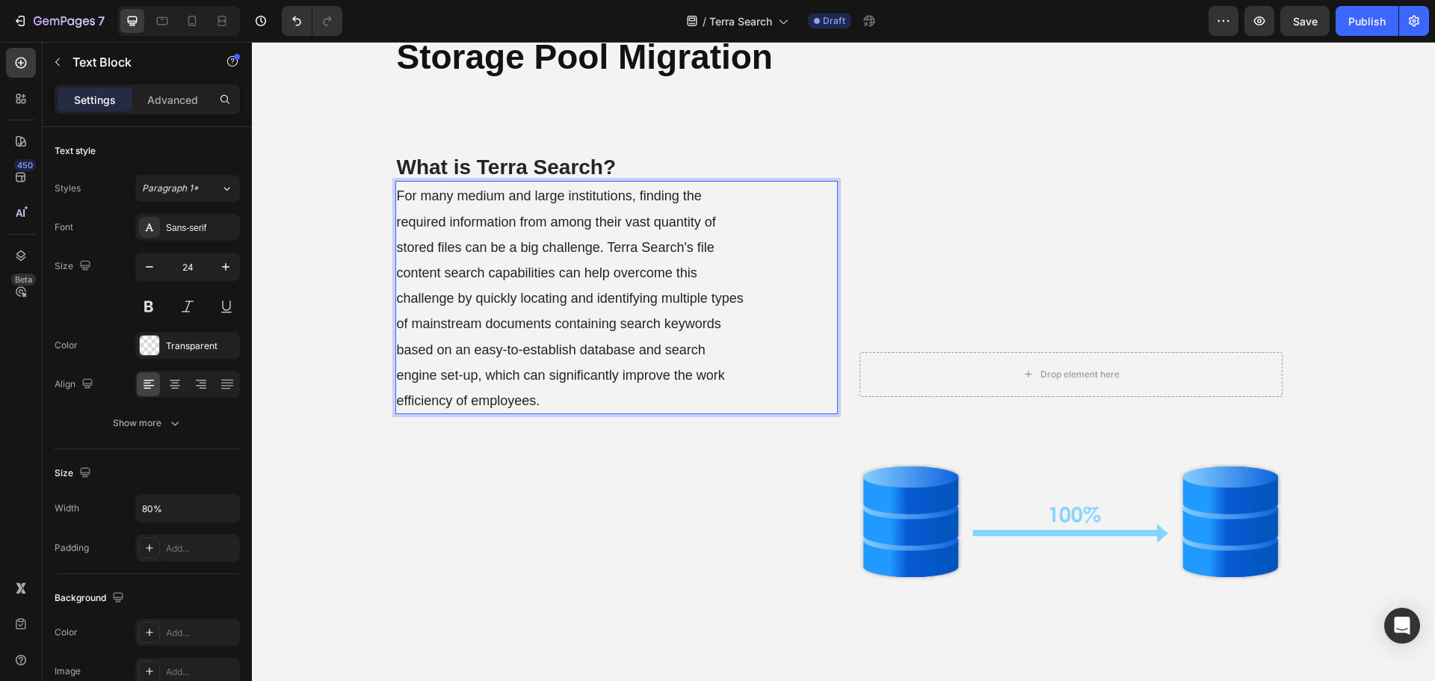
click at [639, 279] on span "For many medium and large institutions, finding the required information from a…" at bounding box center [570, 298] width 347 height 220
click at [907, 418] on div "Background Image" at bounding box center [1071, 521] width 442 height 375
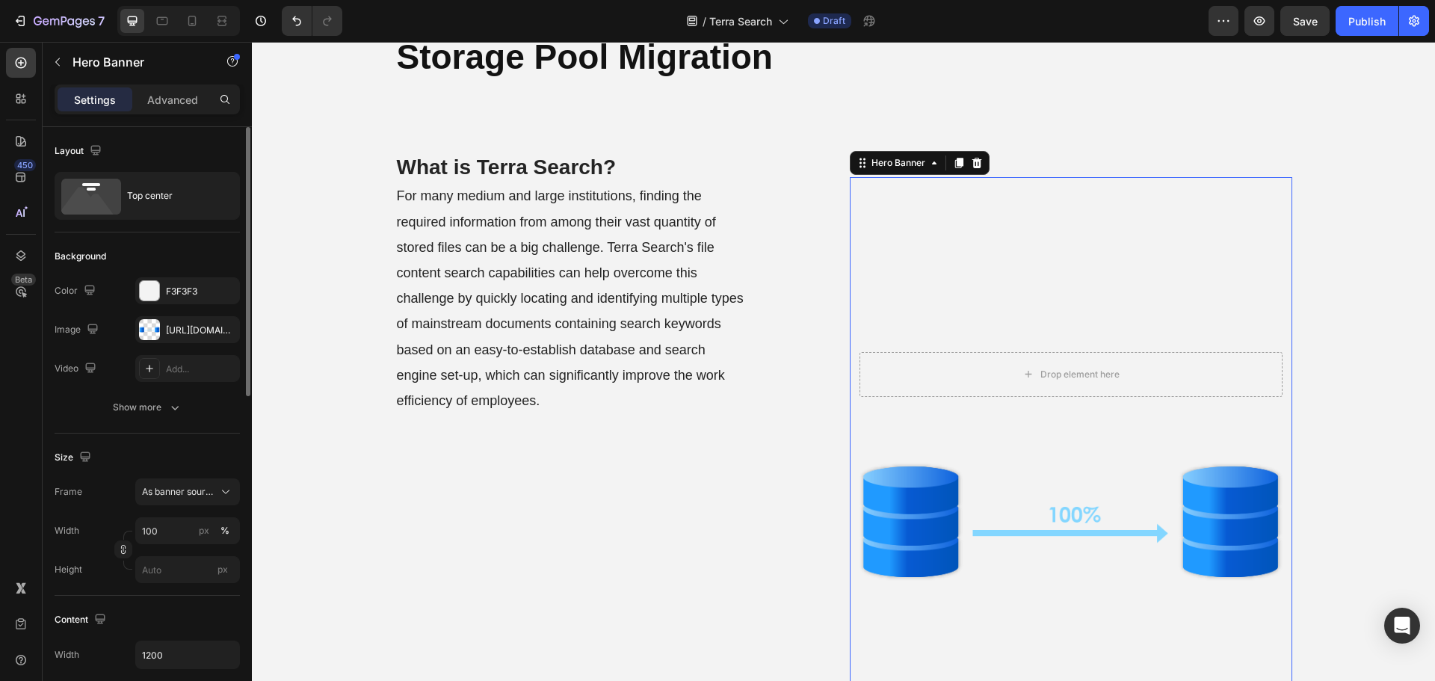
click at [158, 105] on p "Advanced" at bounding box center [172, 100] width 51 height 16
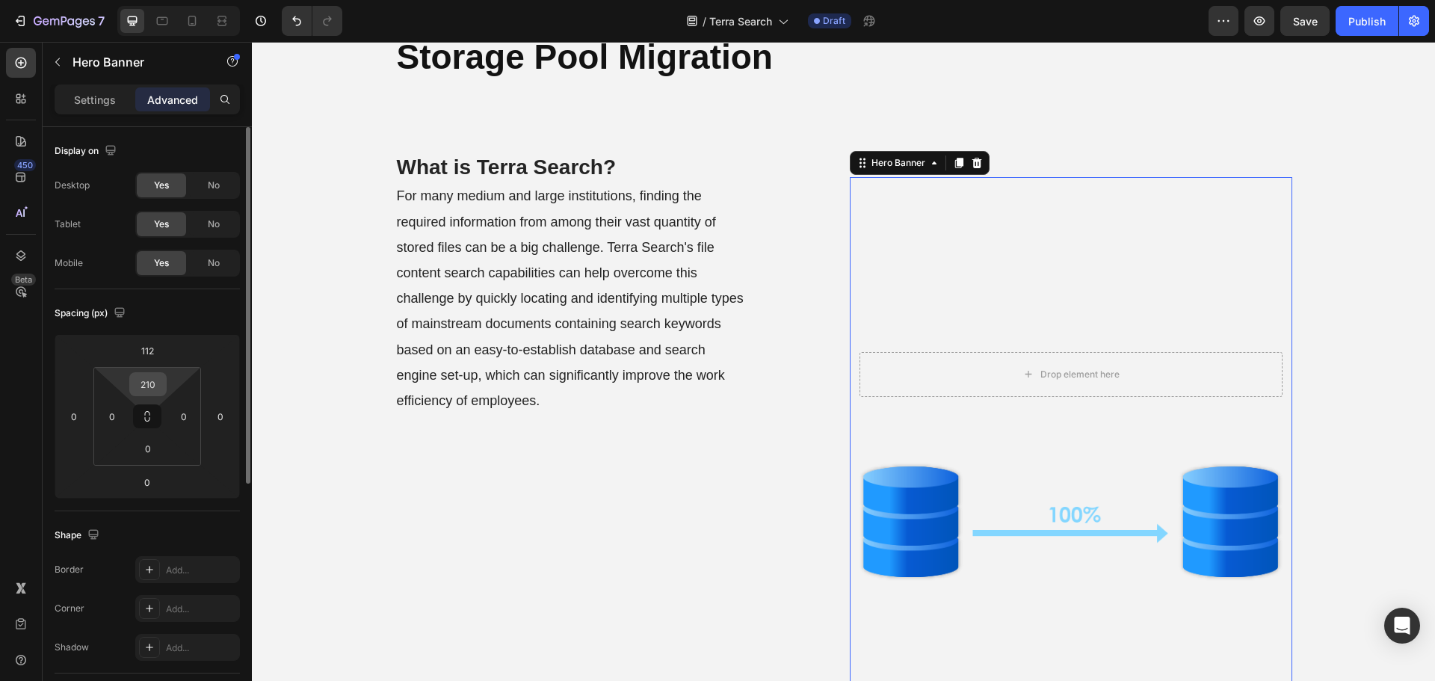
click at [157, 381] on input "210" at bounding box center [148, 384] width 30 height 22
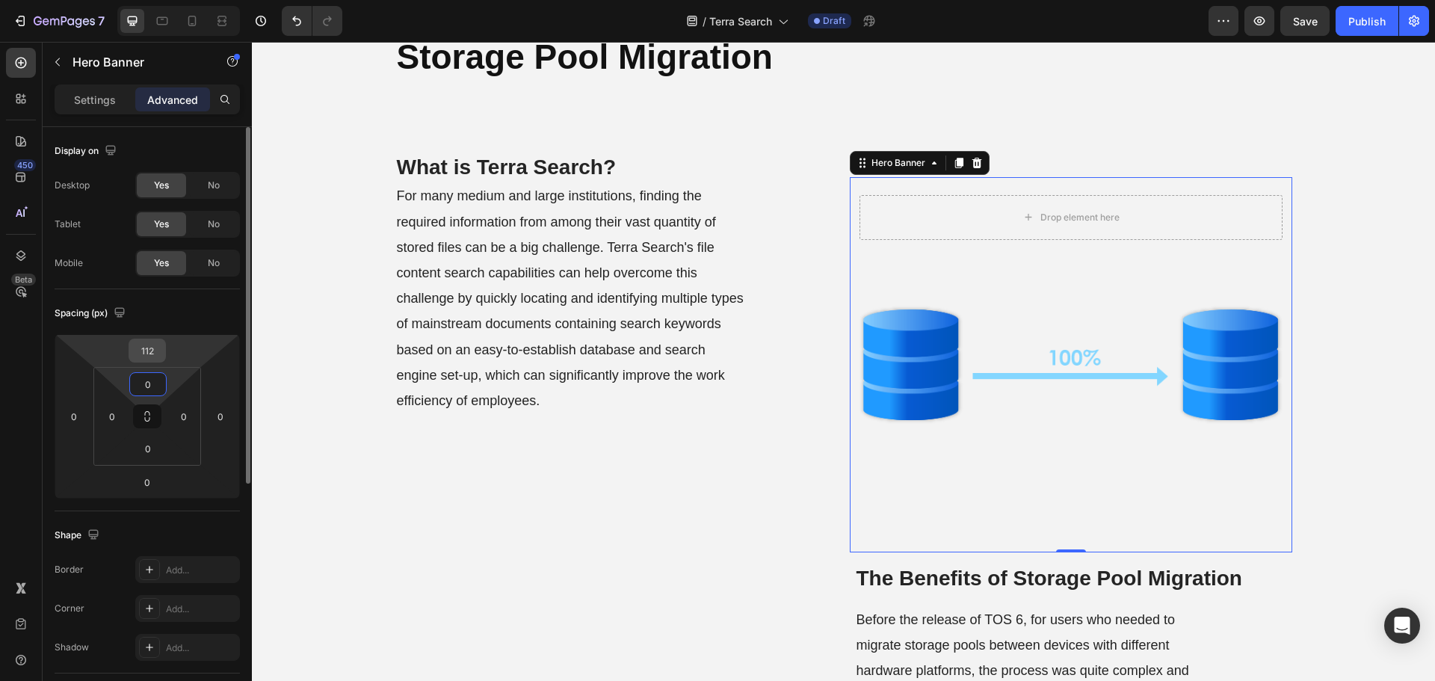
type input "0"
click at [146, 356] on input "112" at bounding box center [147, 350] width 30 height 22
type input "0"
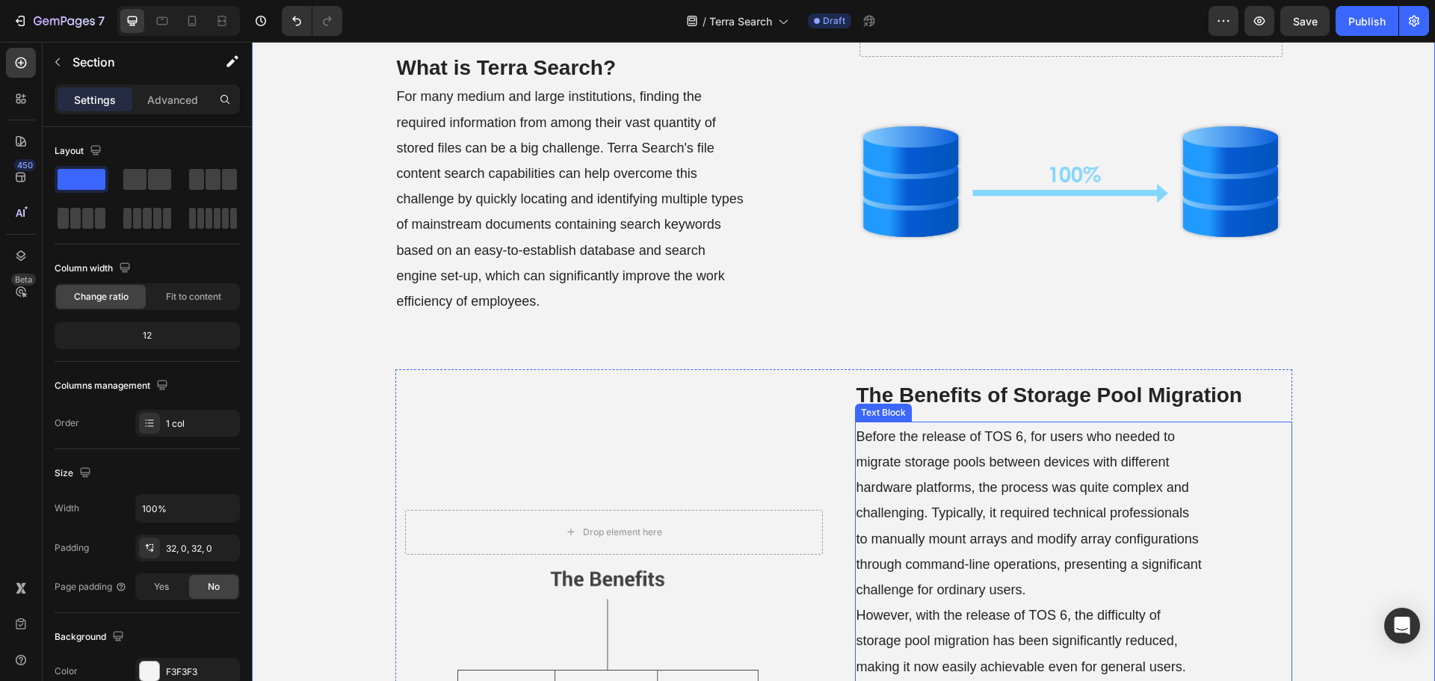
scroll to position [374, 0]
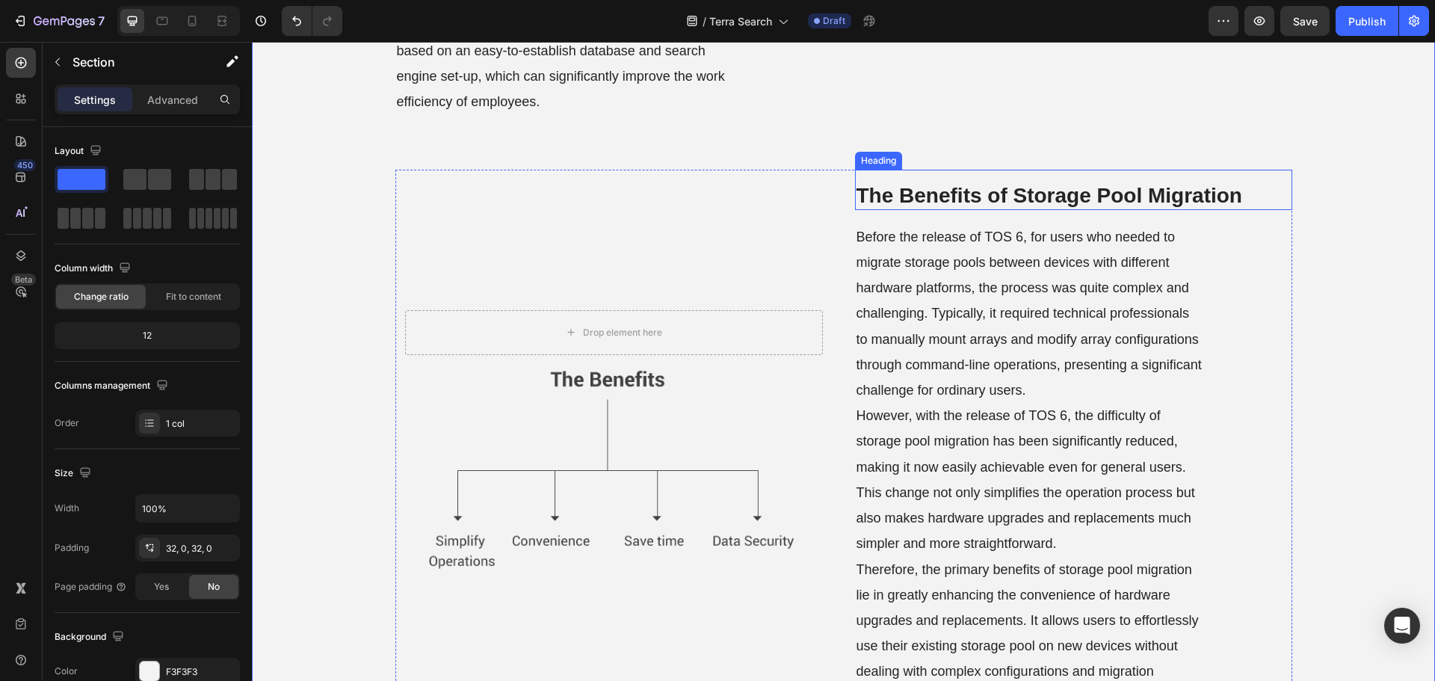
click at [1007, 194] on strong "The Benefits of Storage Pool Migration" at bounding box center [1049, 195] width 386 height 23
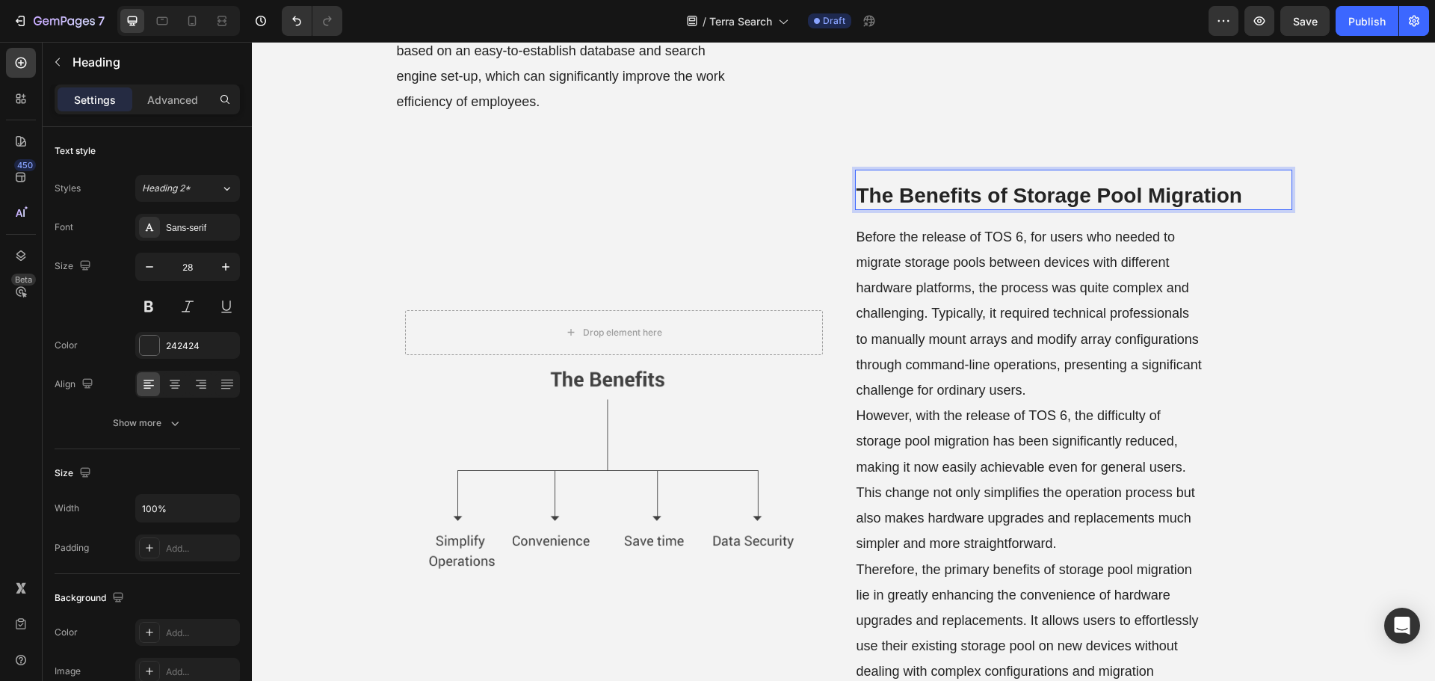
click at [1007, 194] on strong "The Benefits of Storage Pool Migration" at bounding box center [1049, 195] width 386 height 23
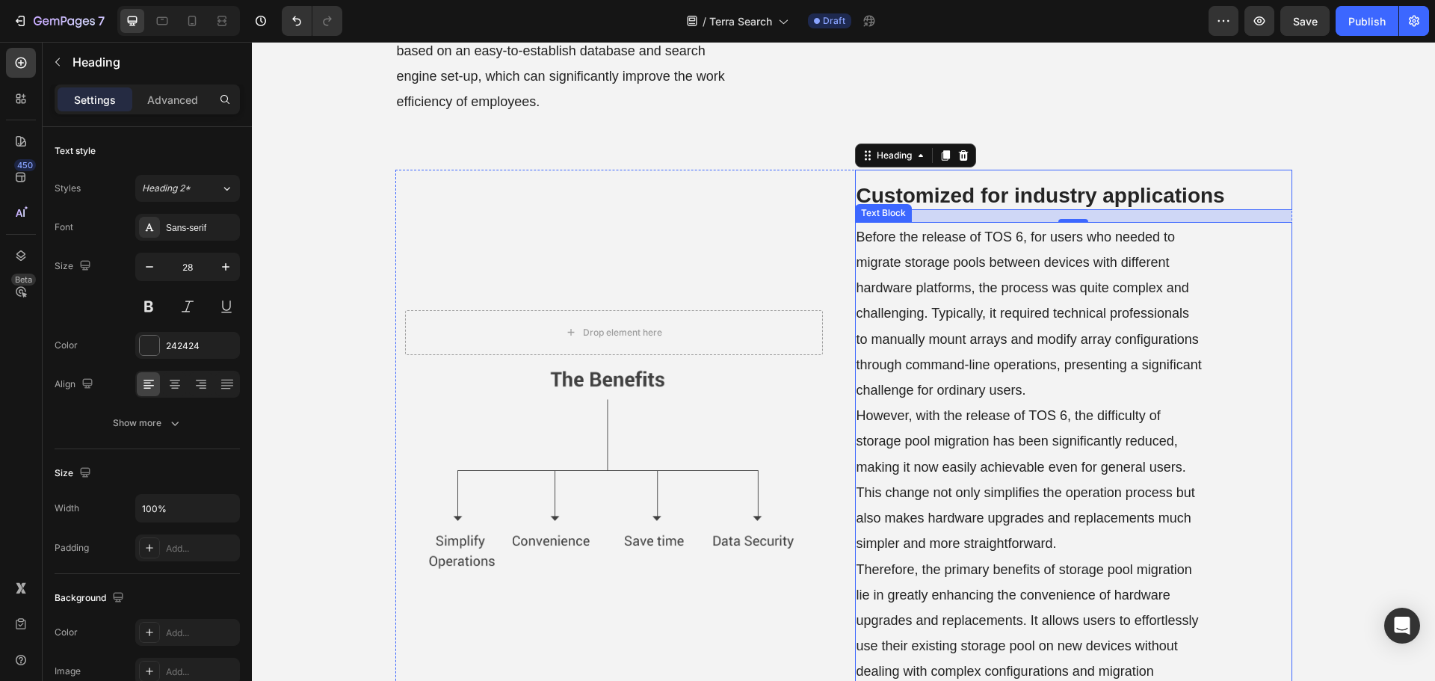
click at [981, 427] on p "Before the release of TOS 6, for users who needed to migrate storage pools betw…" at bounding box center [1029, 491] width 347 height 537
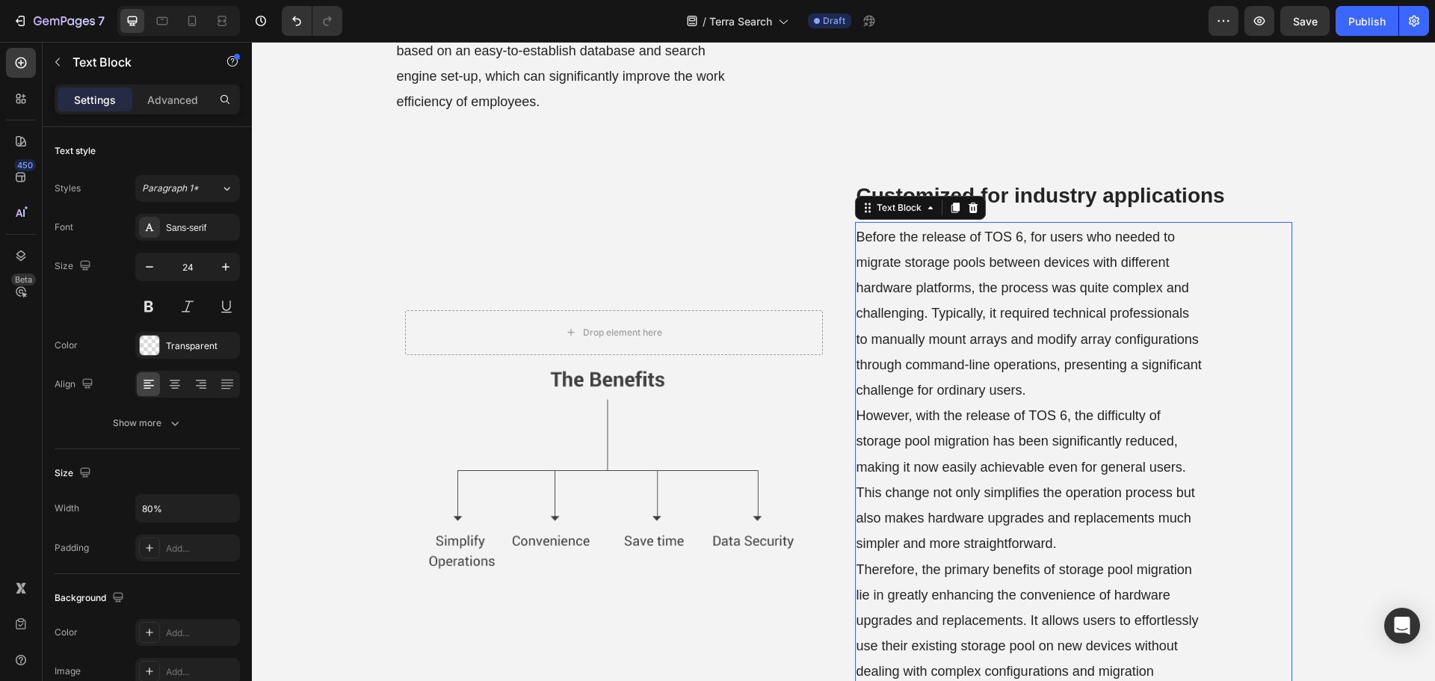
click at [981, 427] on p "Before the release of TOS 6, for users who needed to migrate storage pools betw…" at bounding box center [1029, 491] width 347 height 537
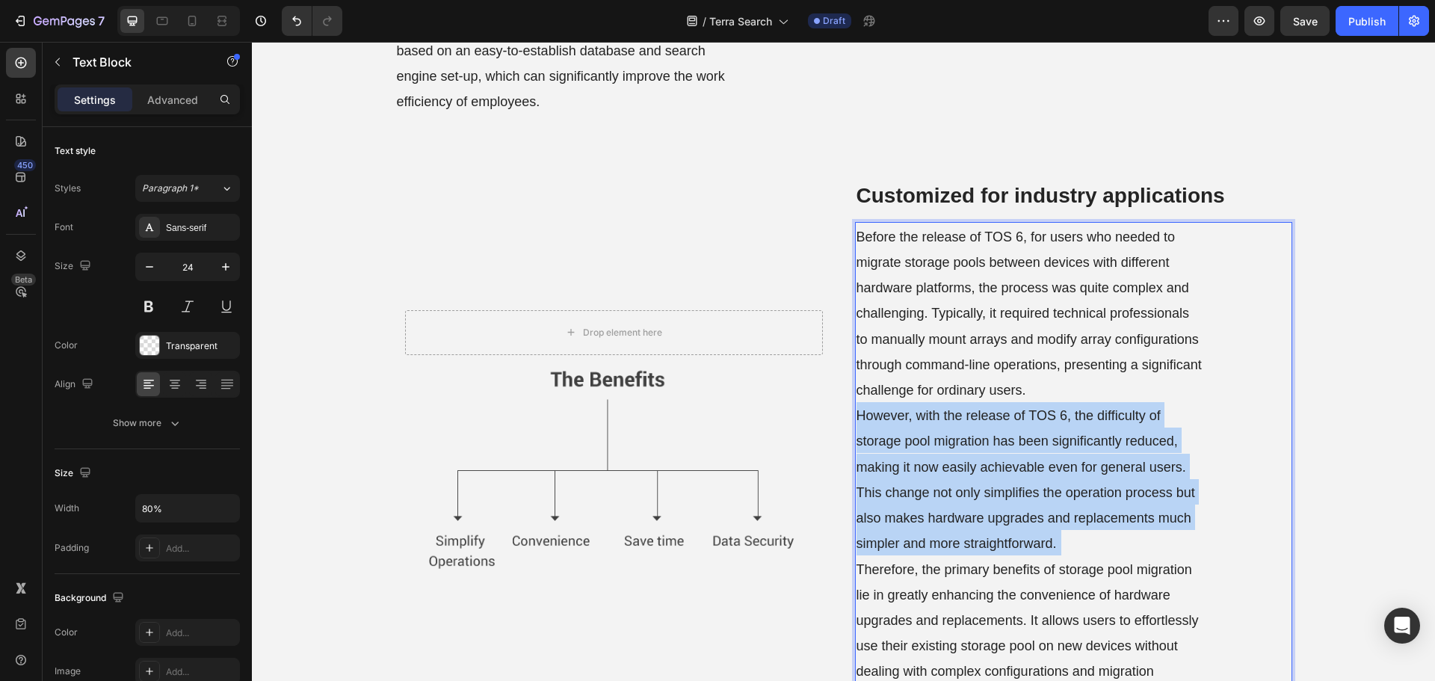
click at [981, 427] on p "Before the release of TOS 6, for users who needed to migrate storage pools betw…" at bounding box center [1029, 491] width 347 height 537
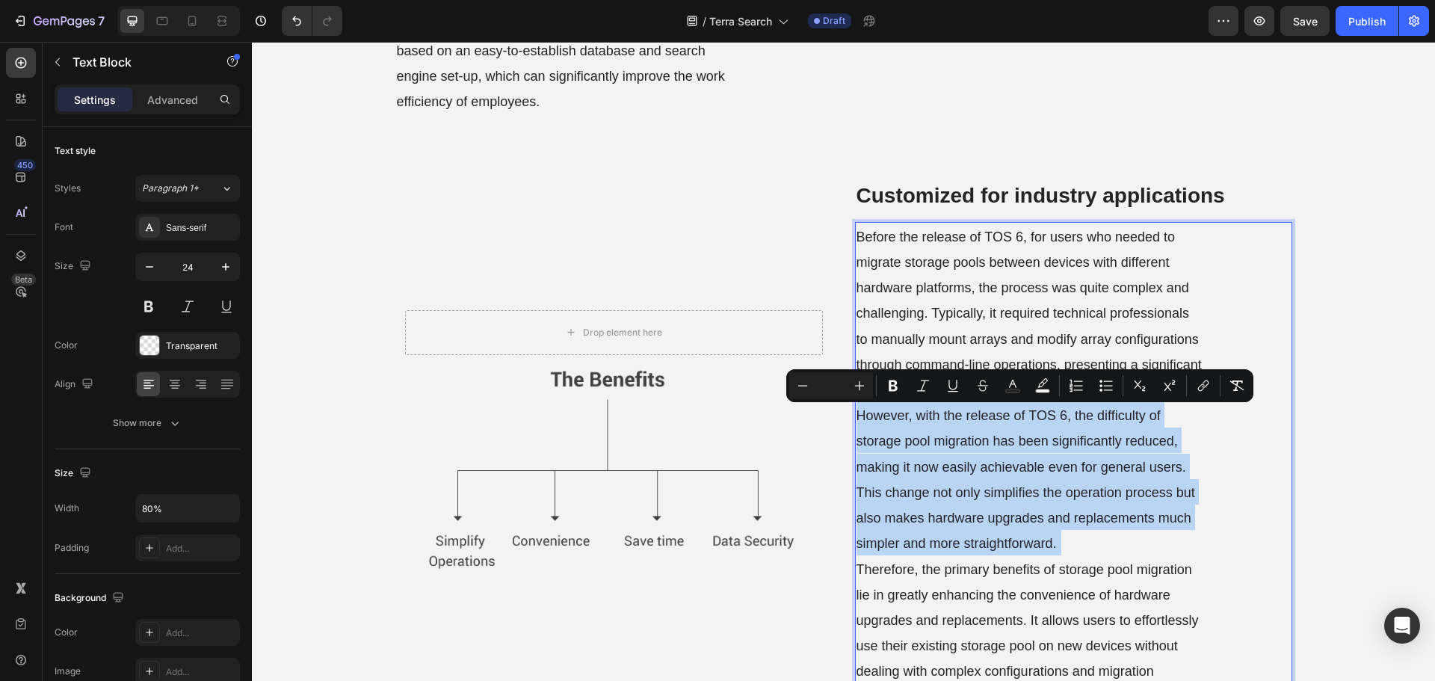
drag, startPoint x: 981, startPoint y: 427, endPoint x: 966, endPoint y: 459, distance: 35.4
click at [966, 459] on p "Before the release of TOS 6, for users who needed to migrate storage pools betw…" at bounding box center [1029, 491] width 347 height 537
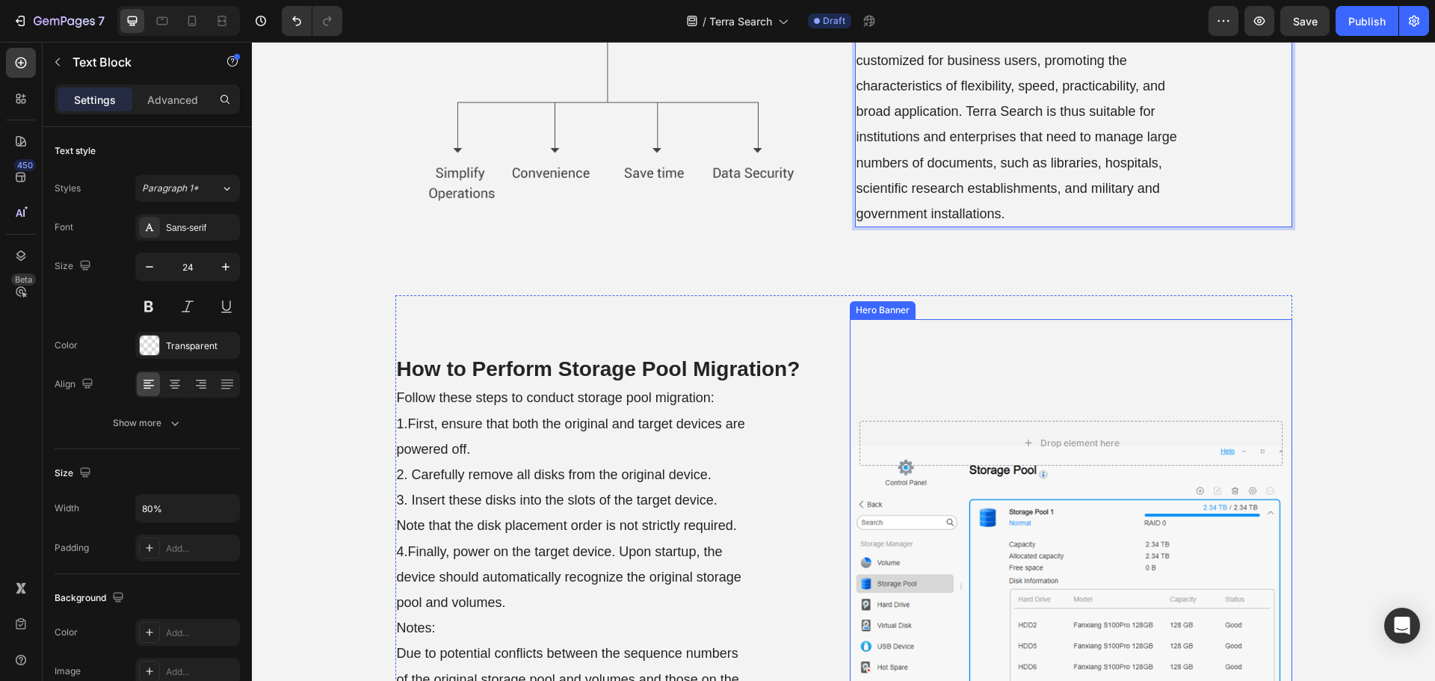
scroll to position [717, 0]
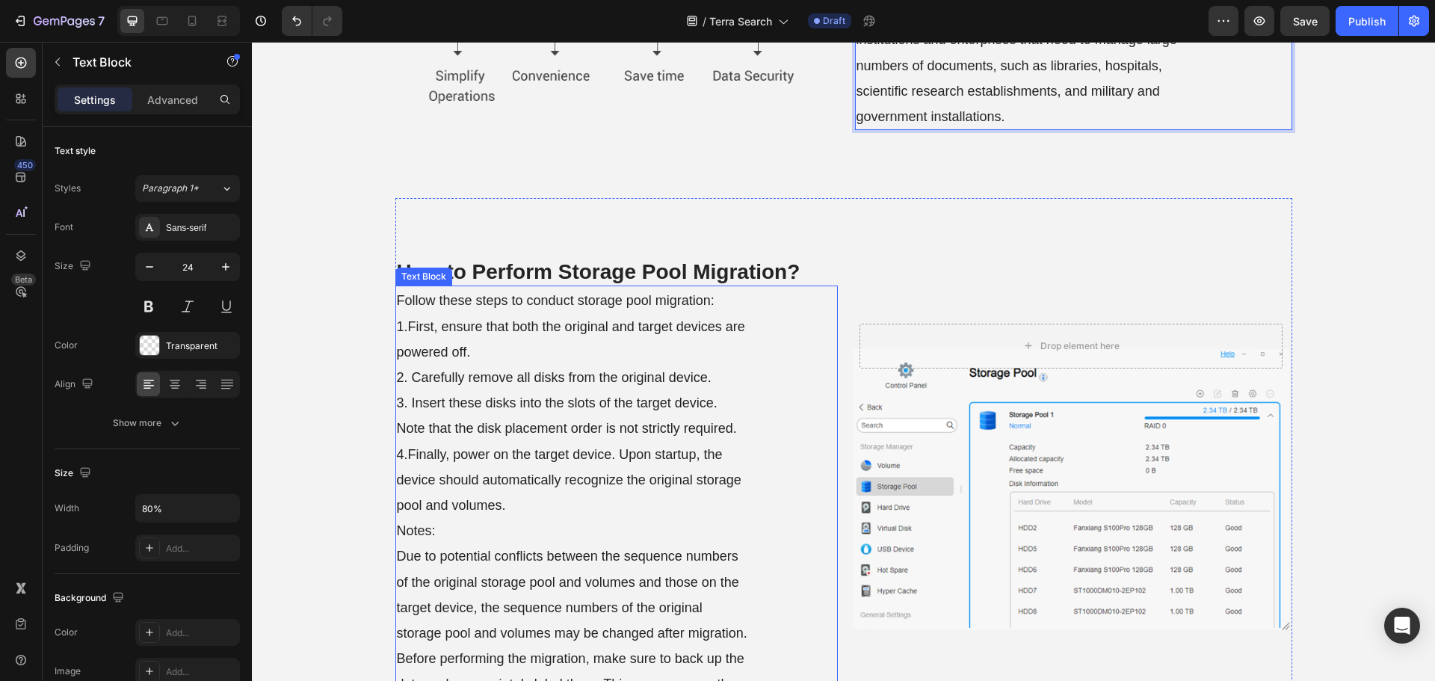
click at [640, 374] on span "2. Carefully remove all disks from the original device." at bounding box center [554, 377] width 315 height 15
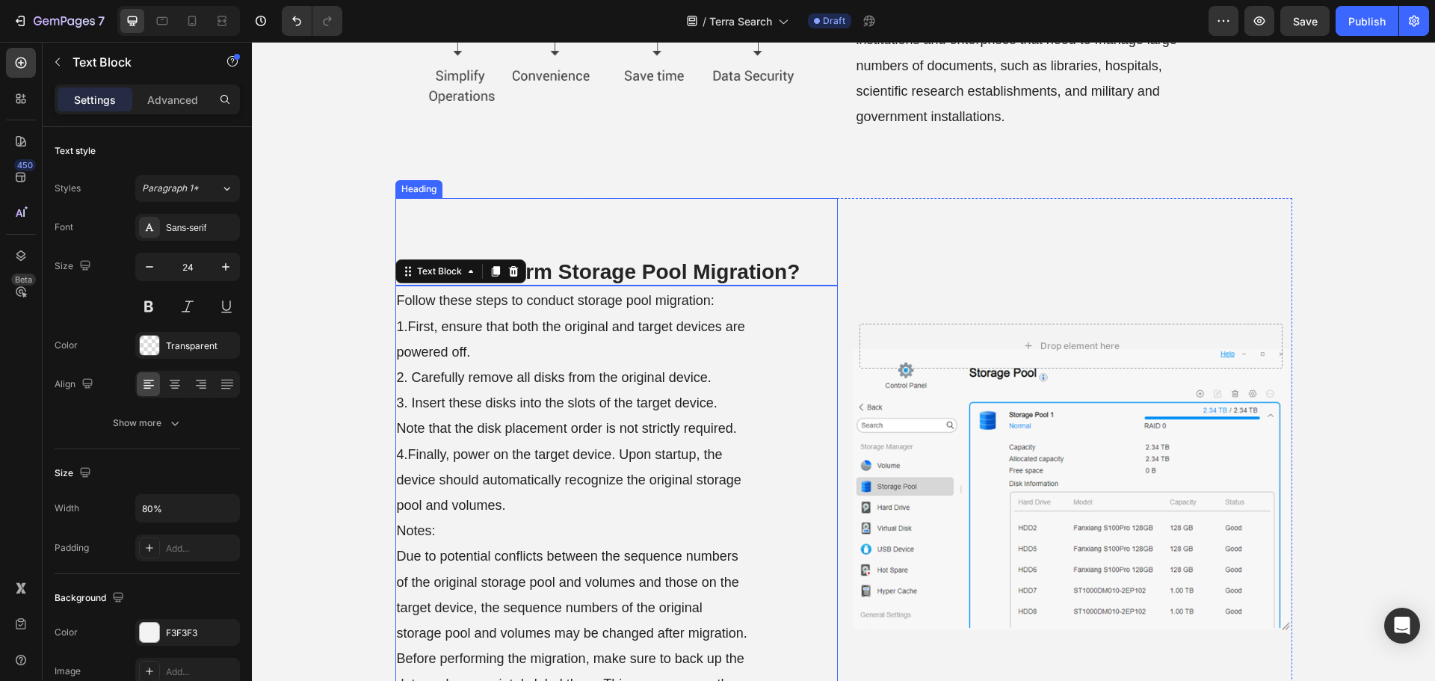
click at [608, 268] on strong "How to Perform Storage Pool Migration?" at bounding box center [599, 271] width 404 height 23
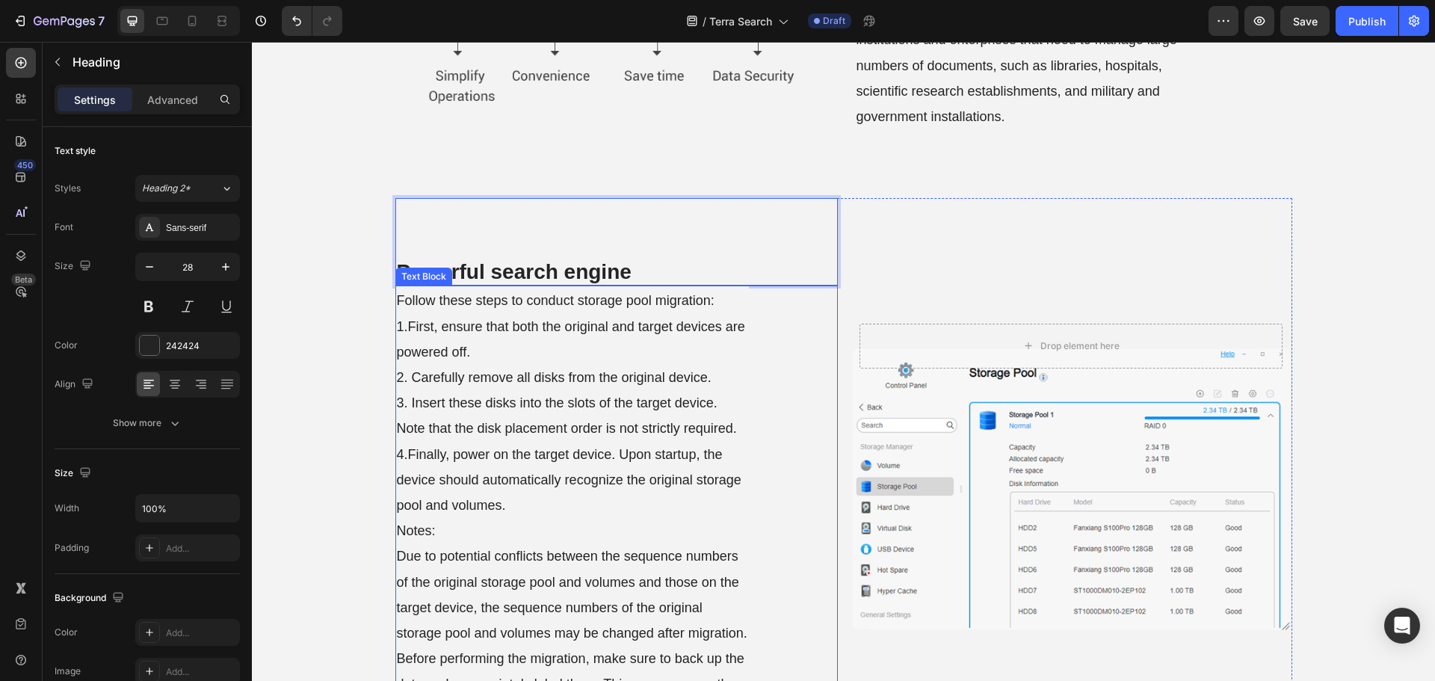
click at [640, 427] on span "3. Insert these disks into the slots of the target device. Note that the disk p…" at bounding box center [567, 415] width 340 height 40
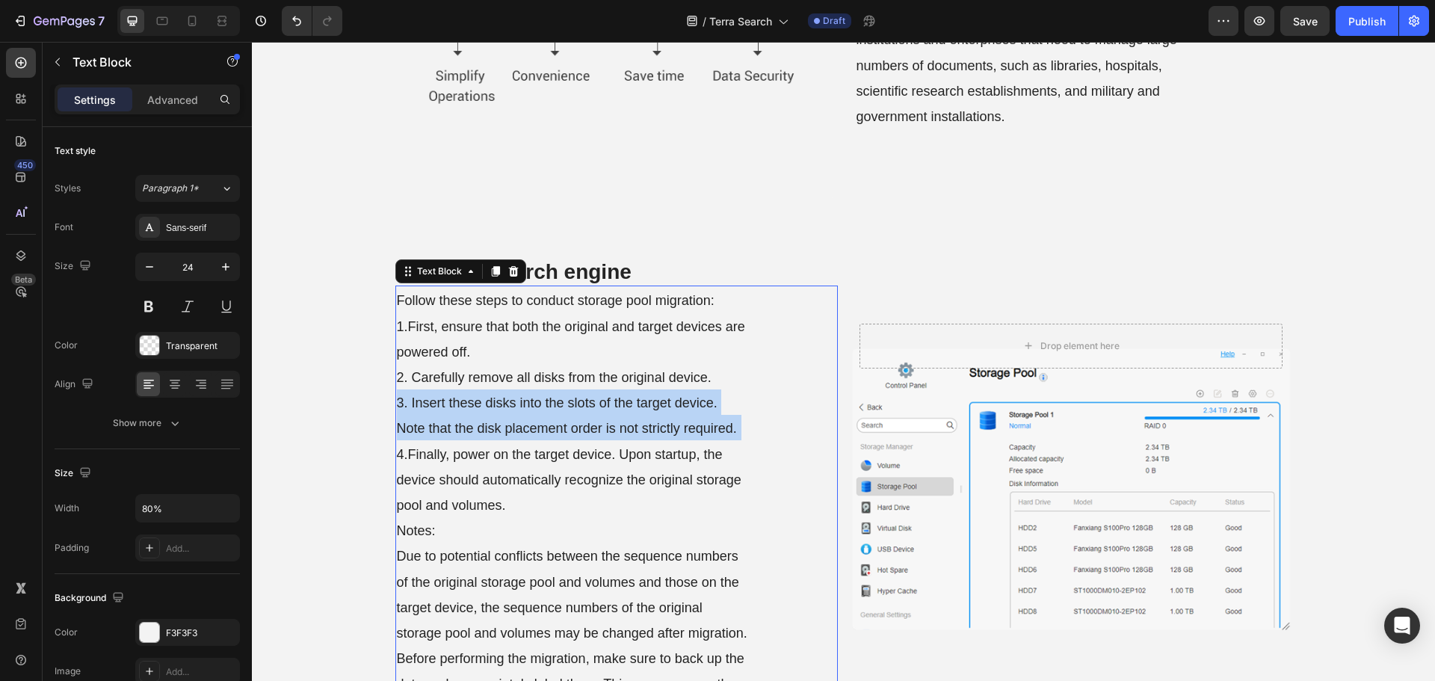
click at [640, 427] on span "3. Insert these disks into the slots of the target device. Note that the disk p…" at bounding box center [567, 415] width 340 height 40
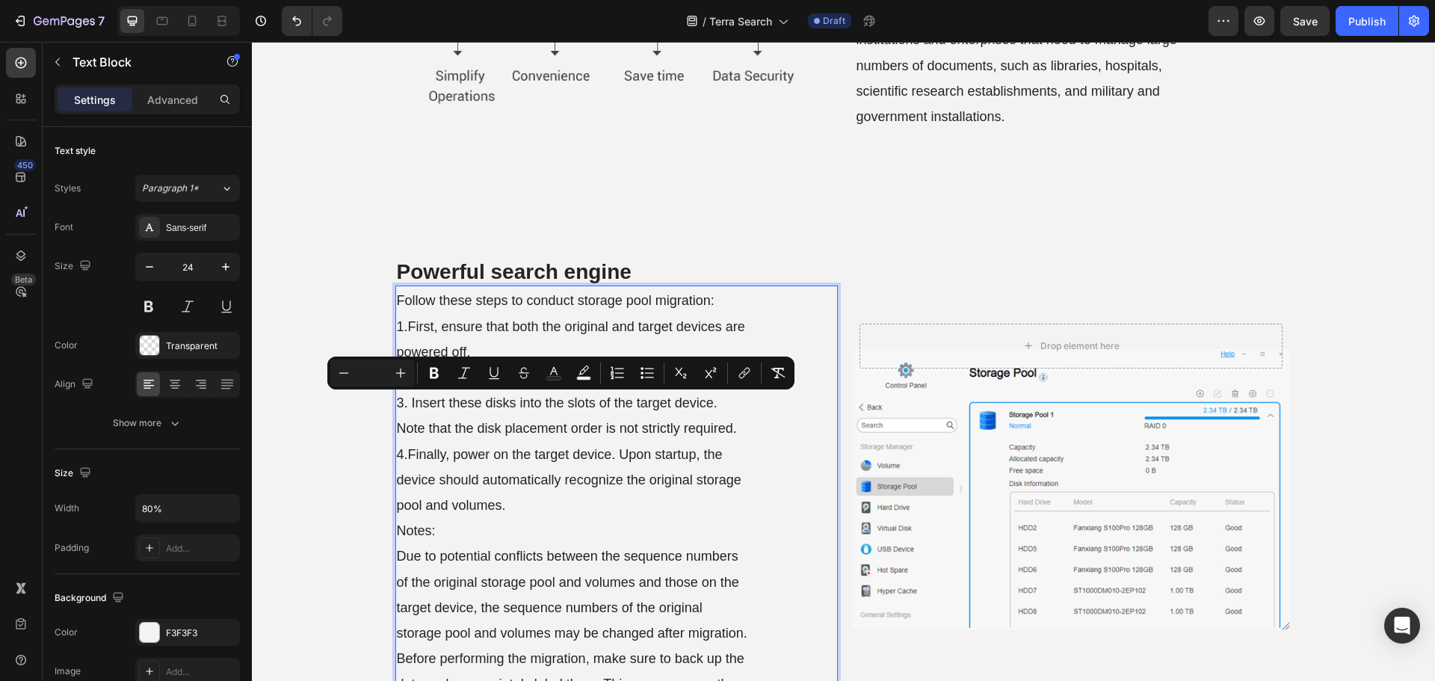
drag, startPoint x: 640, startPoint y: 427, endPoint x: 622, endPoint y: 467, distance: 44.2
click at [622, 467] on p "Follow these steps to conduct storage pool migration: 1.First, ensure that both…" at bounding box center [572, 517] width 351 height 460
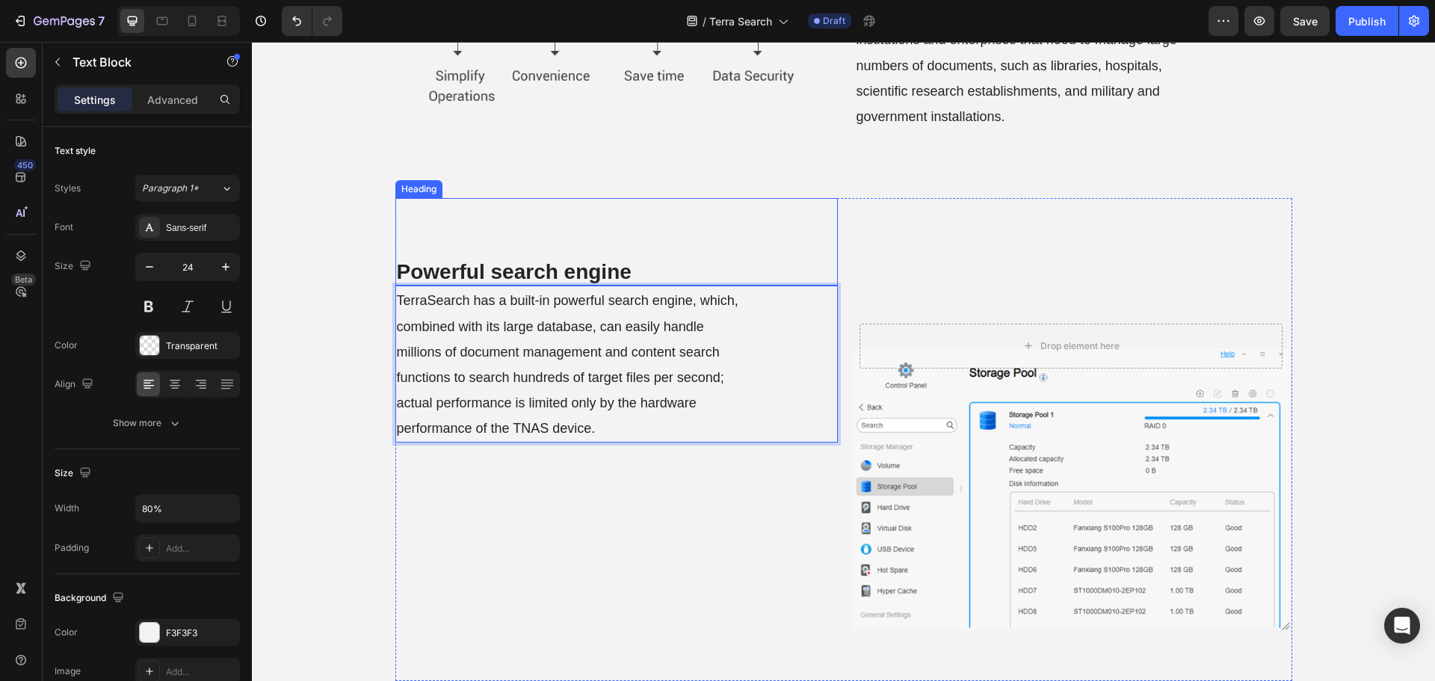
click at [616, 274] on strong "Powerful search engine" at bounding box center [514, 271] width 235 height 23
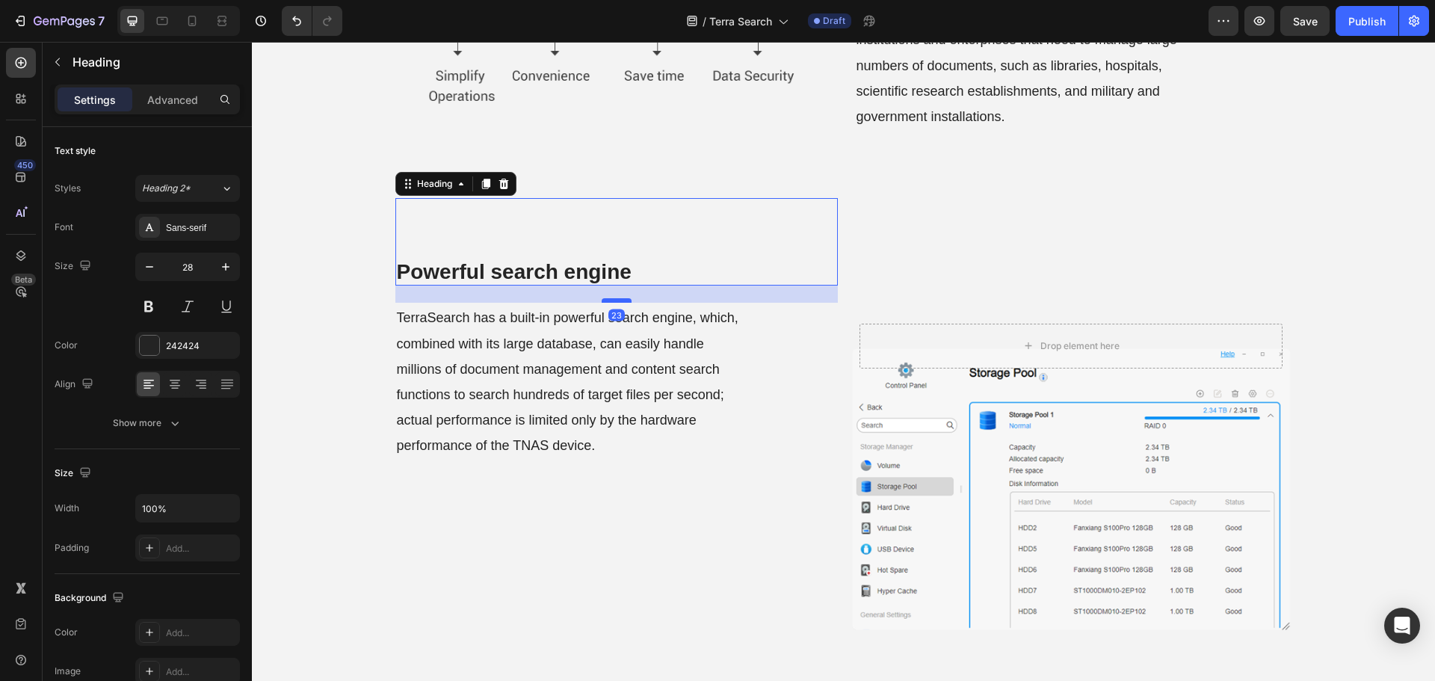
drag, startPoint x: 608, startPoint y: 283, endPoint x: 621, endPoint y: 300, distance: 21.4
click at [621, 300] on div at bounding box center [617, 300] width 30 height 4
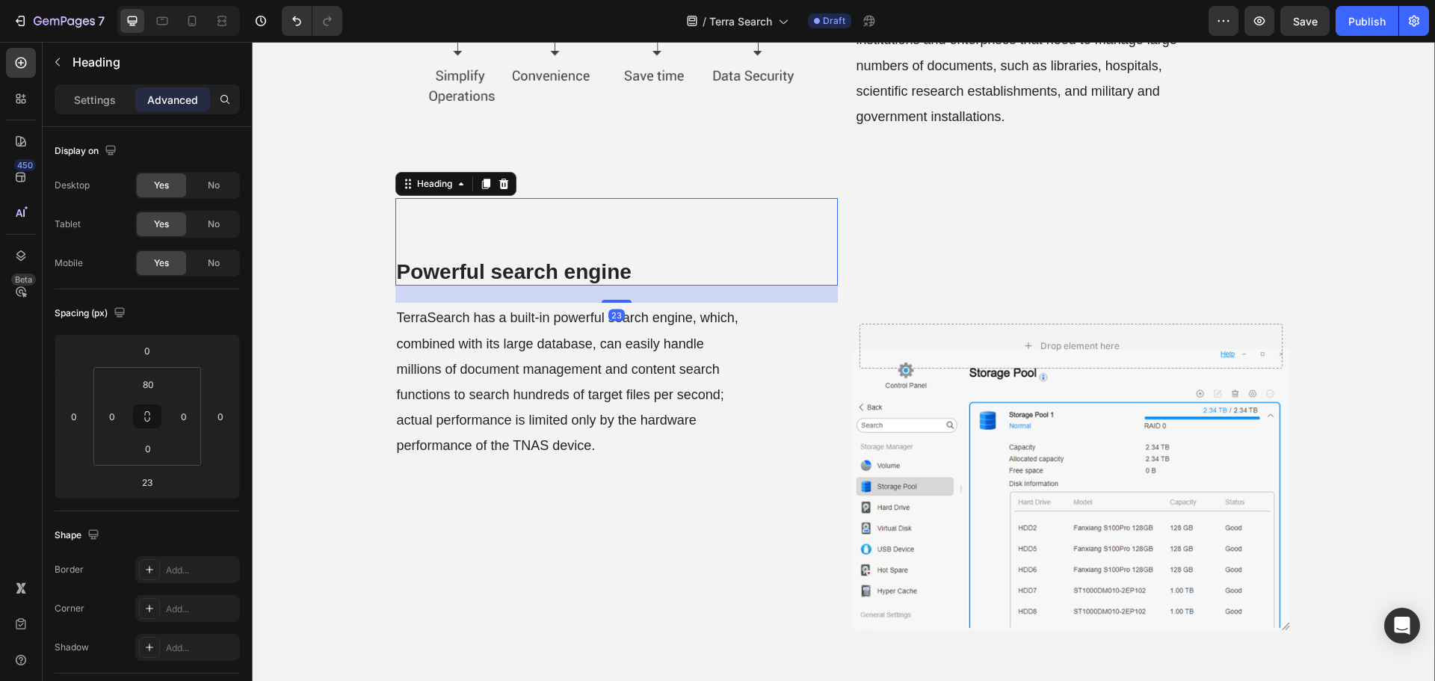
click at [353, 383] on div "Storage Pool Migration Heading Row ⁠⁠⁠⁠⁠⁠⁠ What is Terra Search? Heading For ma…" at bounding box center [843, 30] width 1183 height 1301
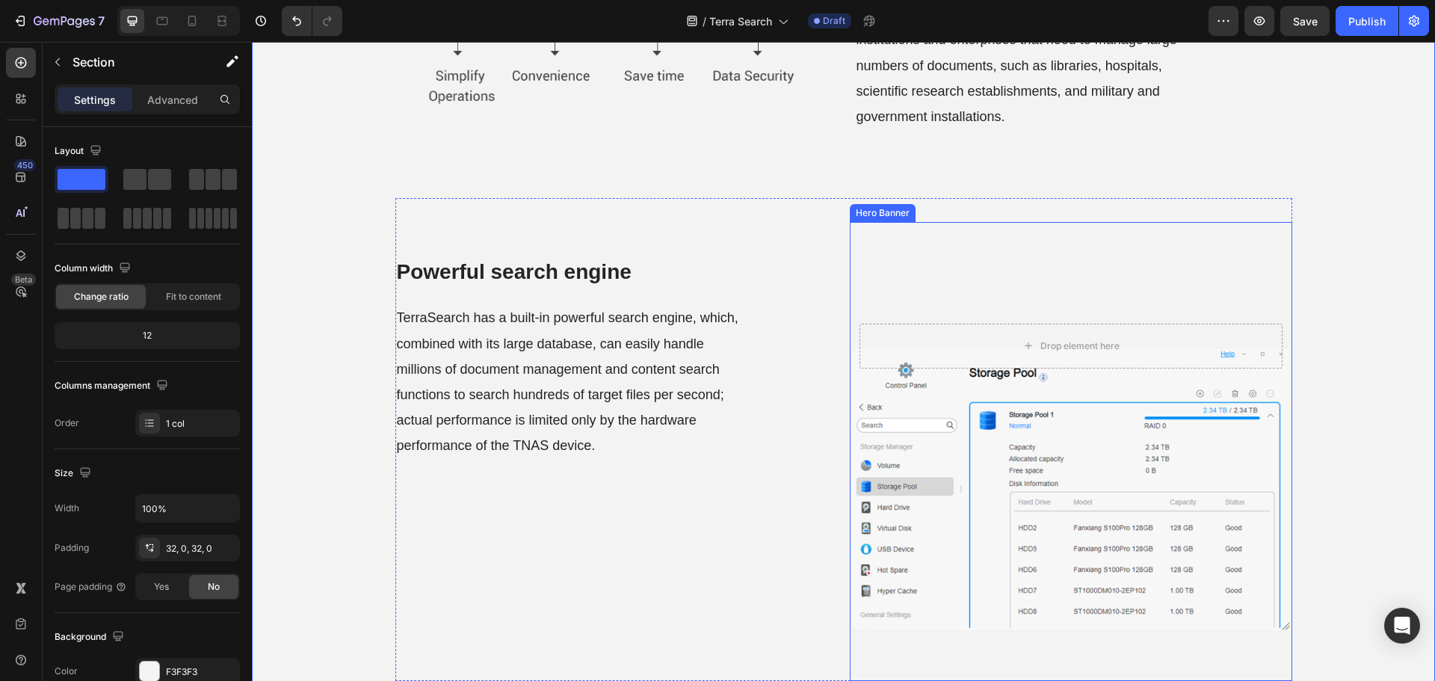
click at [918, 289] on div "Drop element here Hero Banner" at bounding box center [1071, 451] width 442 height 459
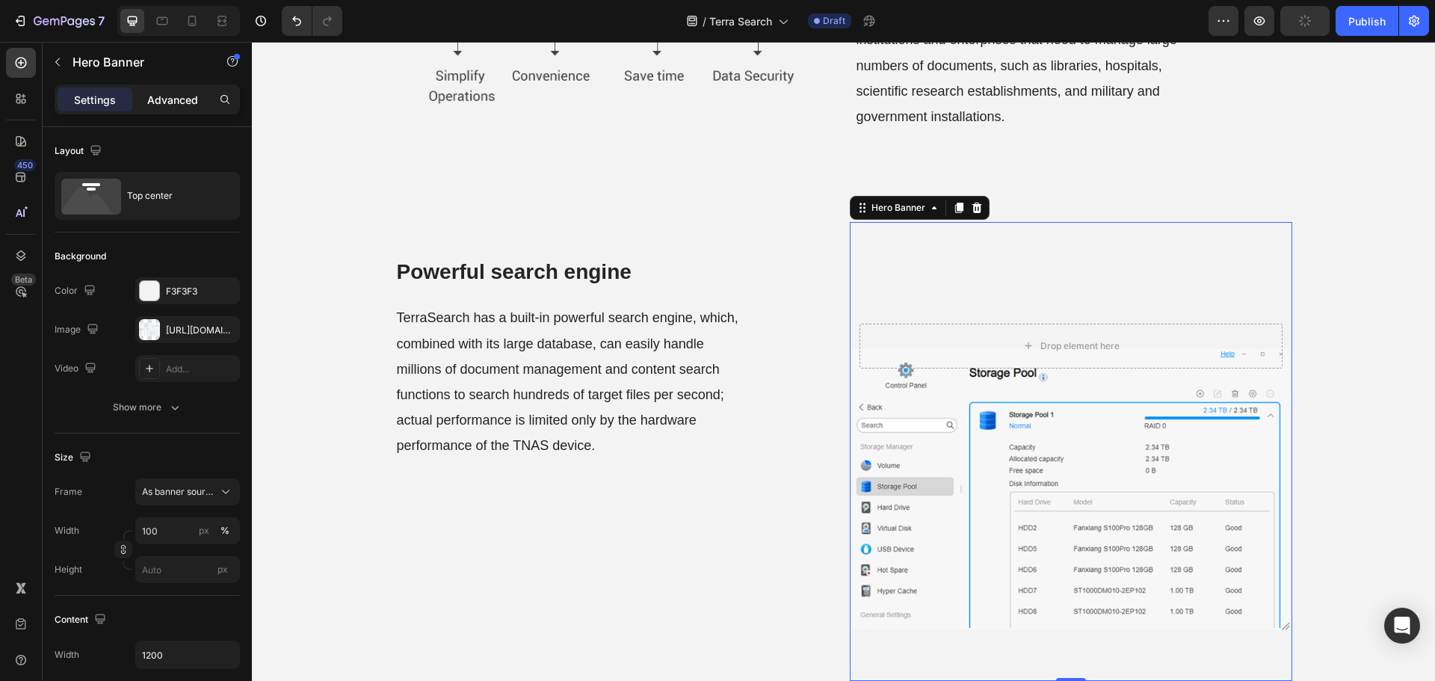
click at [185, 108] on div "Settings Advanced" at bounding box center [147, 99] width 185 height 30
click at [185, 108] on div "Advanced" at bounding box center [172, 99] width 75 height 24
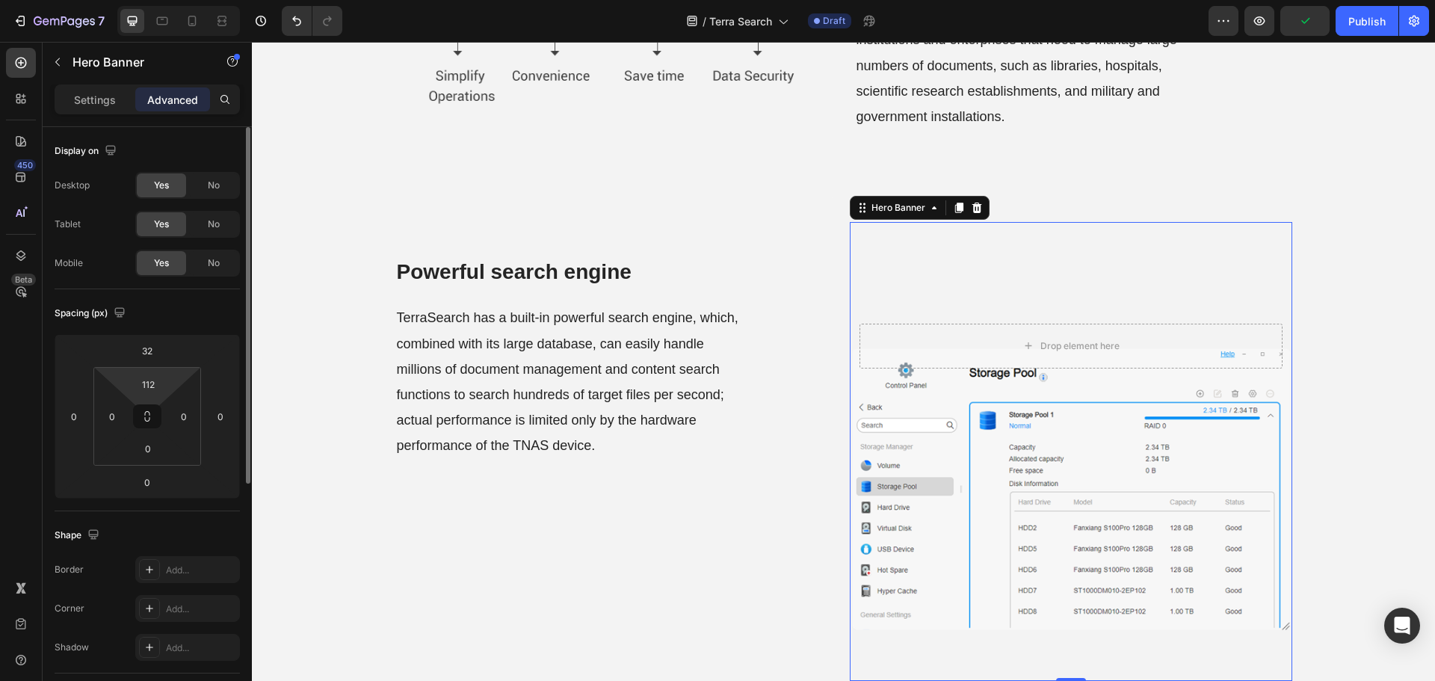
click at [153, 0] on html "7 Version history / Terra Search Draft Preview Publish 450 Beta Sections(18) El…" at bounding box center [717, 0] width 1435 height 0
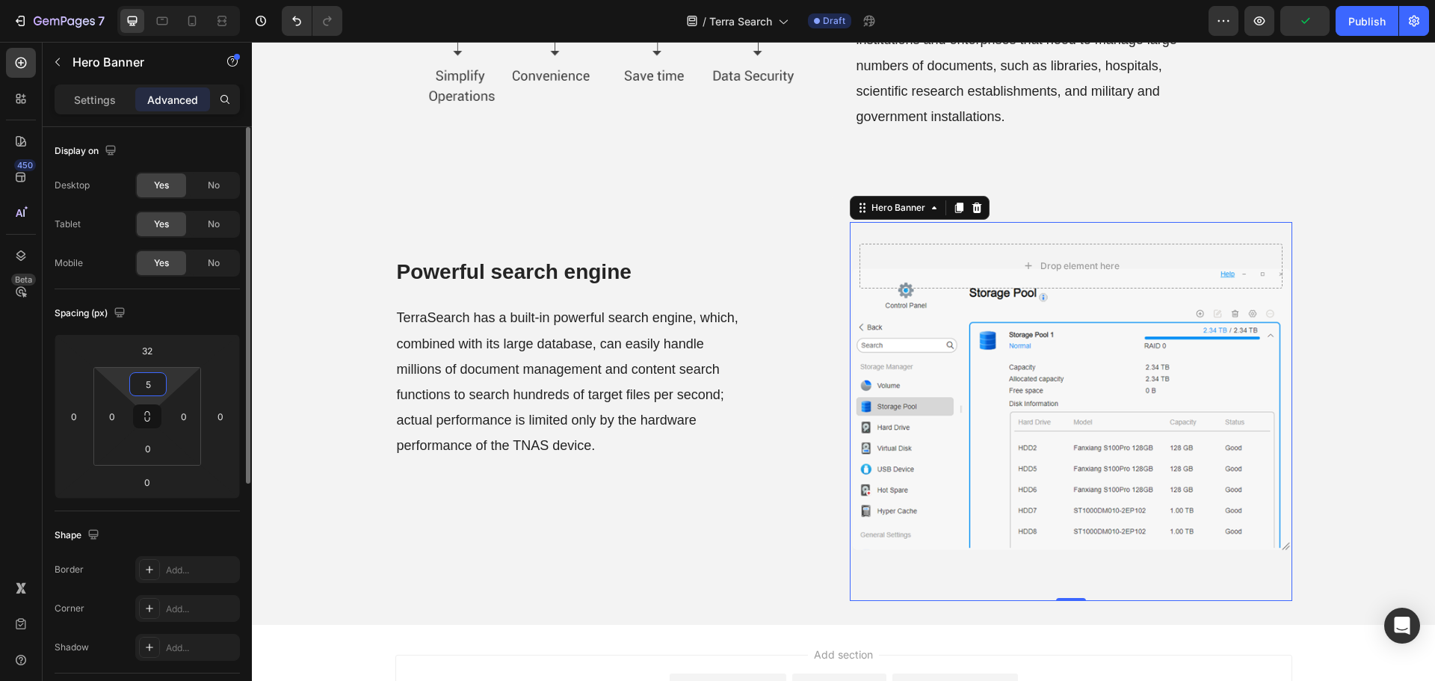
click at [152, 382] on input "5" at bounding box center [148, 384] width 30 height 22
drag, startPoint x: 145, startPoint y: 380, endPoint x: 136, endPoint y: 382, distance: 9.2
click at [136, 382] on input "5" at bounding box center [148, 384] width 30 height 22
type input "0"
click at [139, 356] on input "32" at bounding box center [147, 350] width 30 height 22
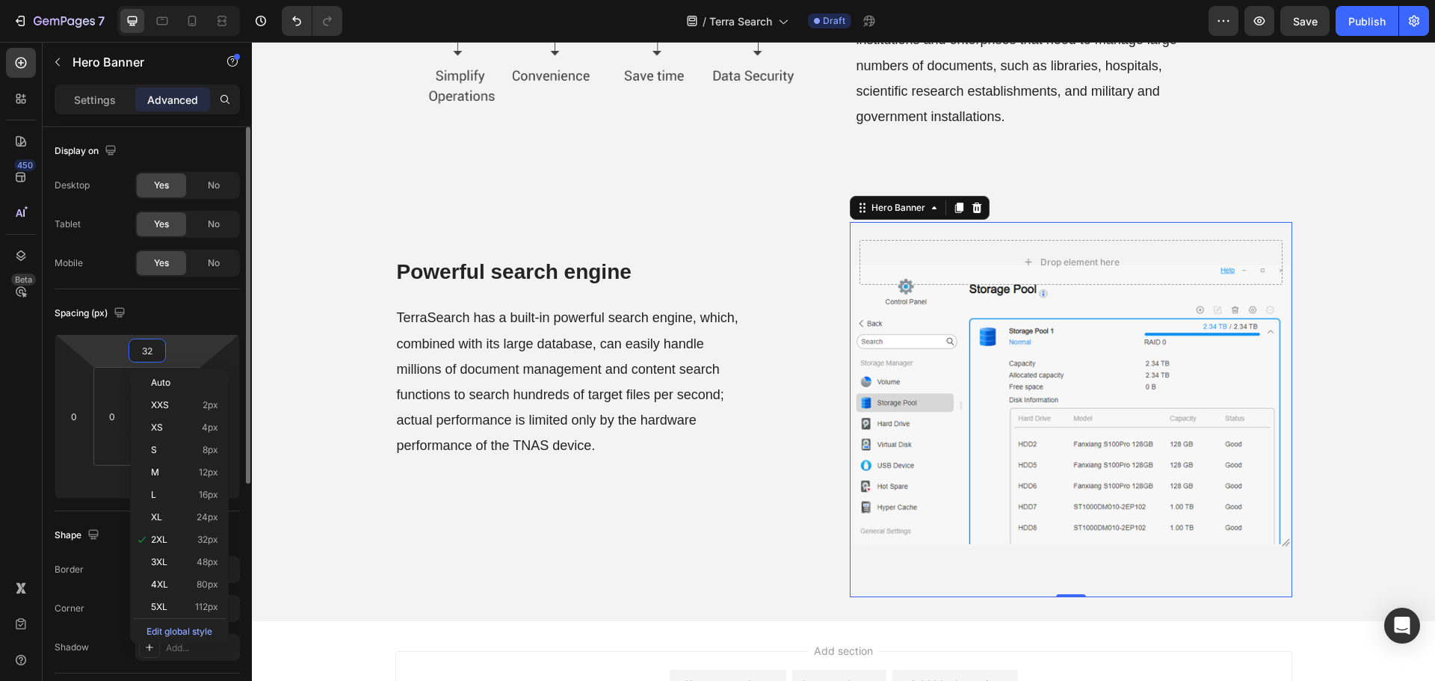
type input "0"
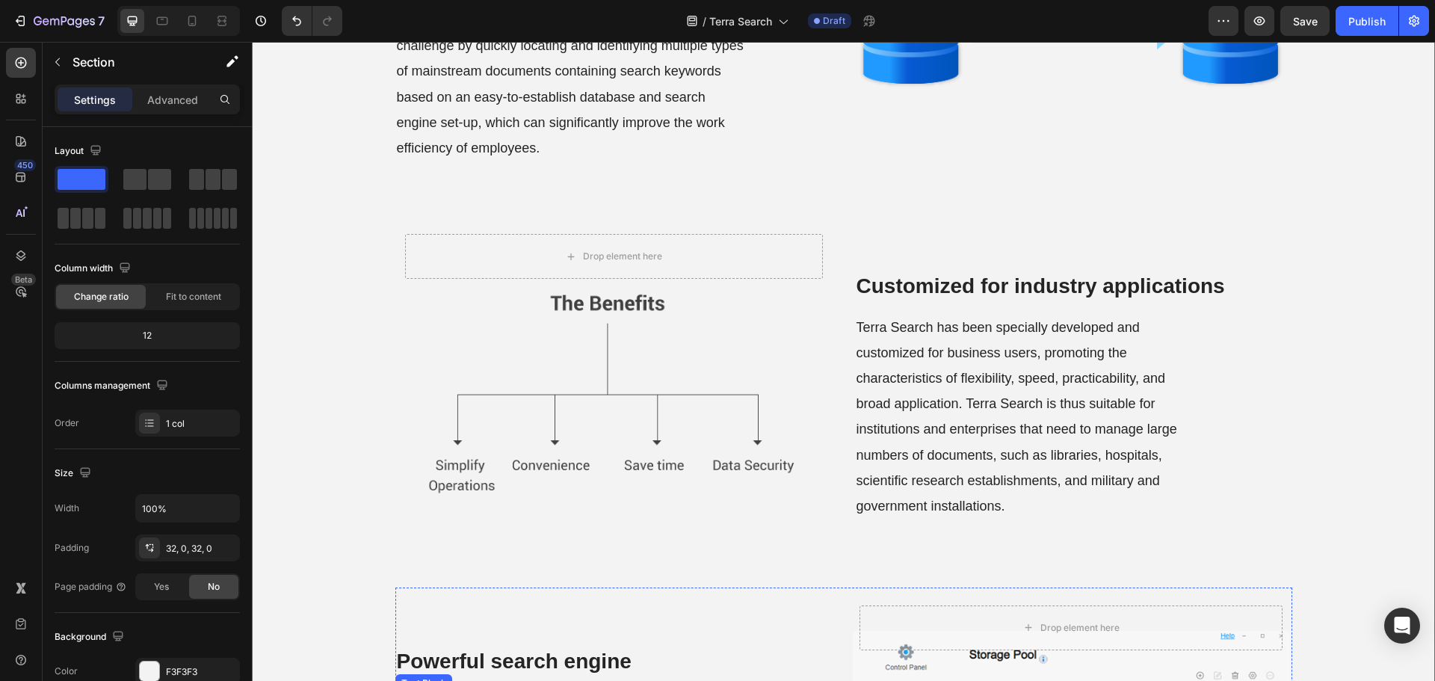
scroll to position [268, 0]
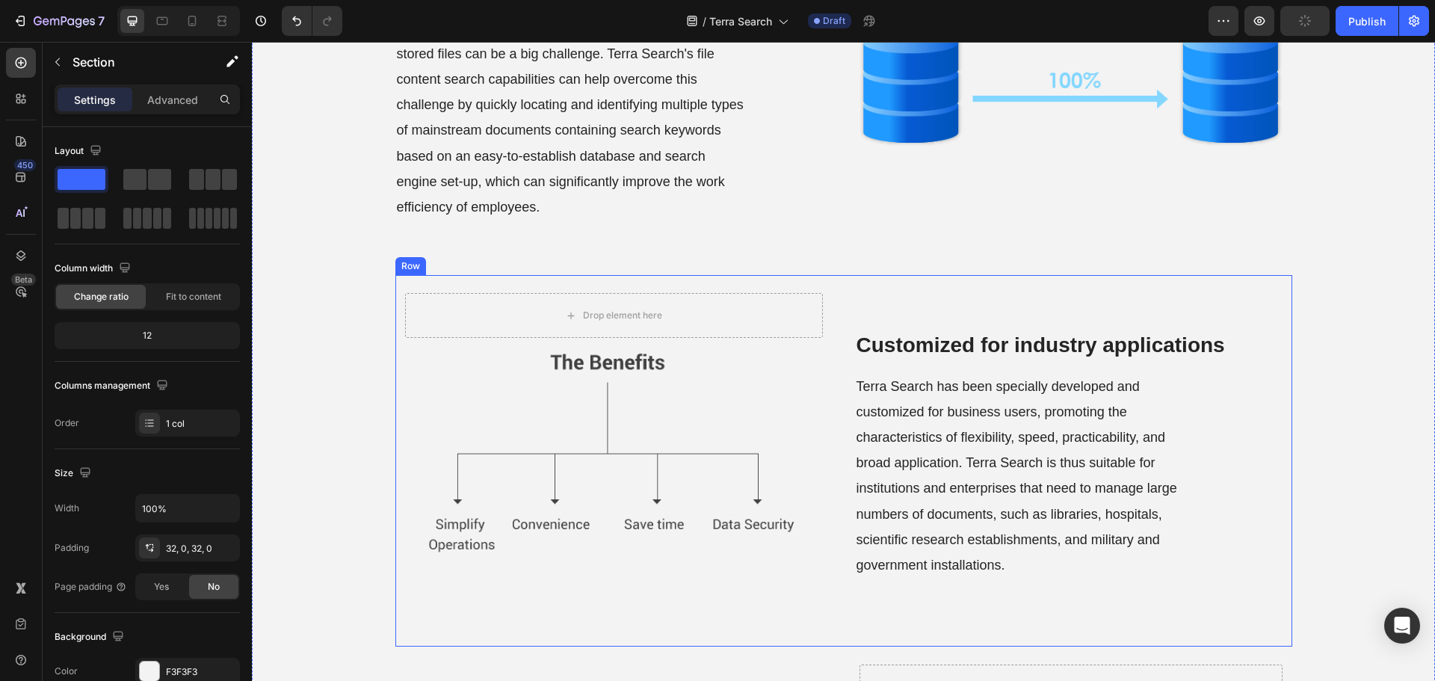
click at [831, 411] on div "Drop element here Hero Banner ⁠⁠⁠⁠⁠⁠⁠ Customized for industry applications Head…" at bounding box center [843, 460] width 897 height 371
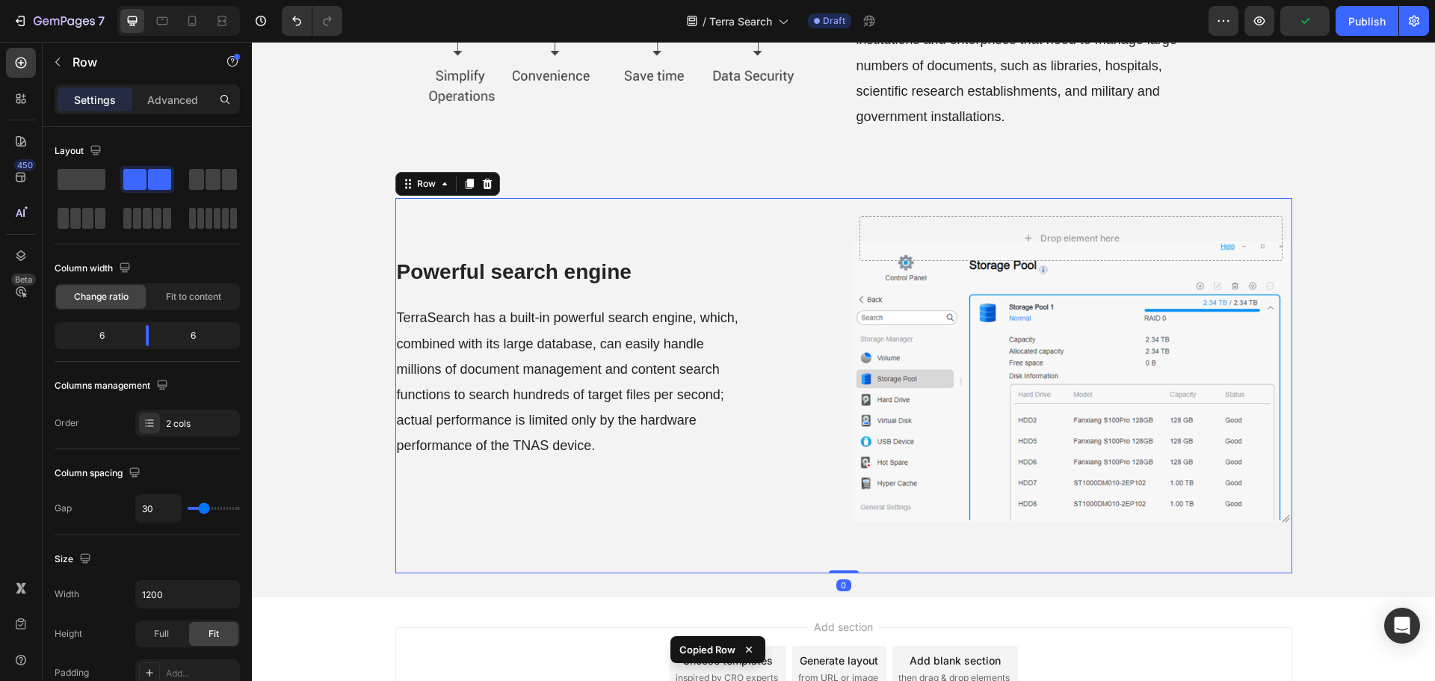
click at [811, 493] on div "⁠⁠⁠⁠⁠⁠⁠ Powerful search engine Heading TerraSearch has a built-in powerful sear…" at bounding box center [616, 385] width 442 height 375
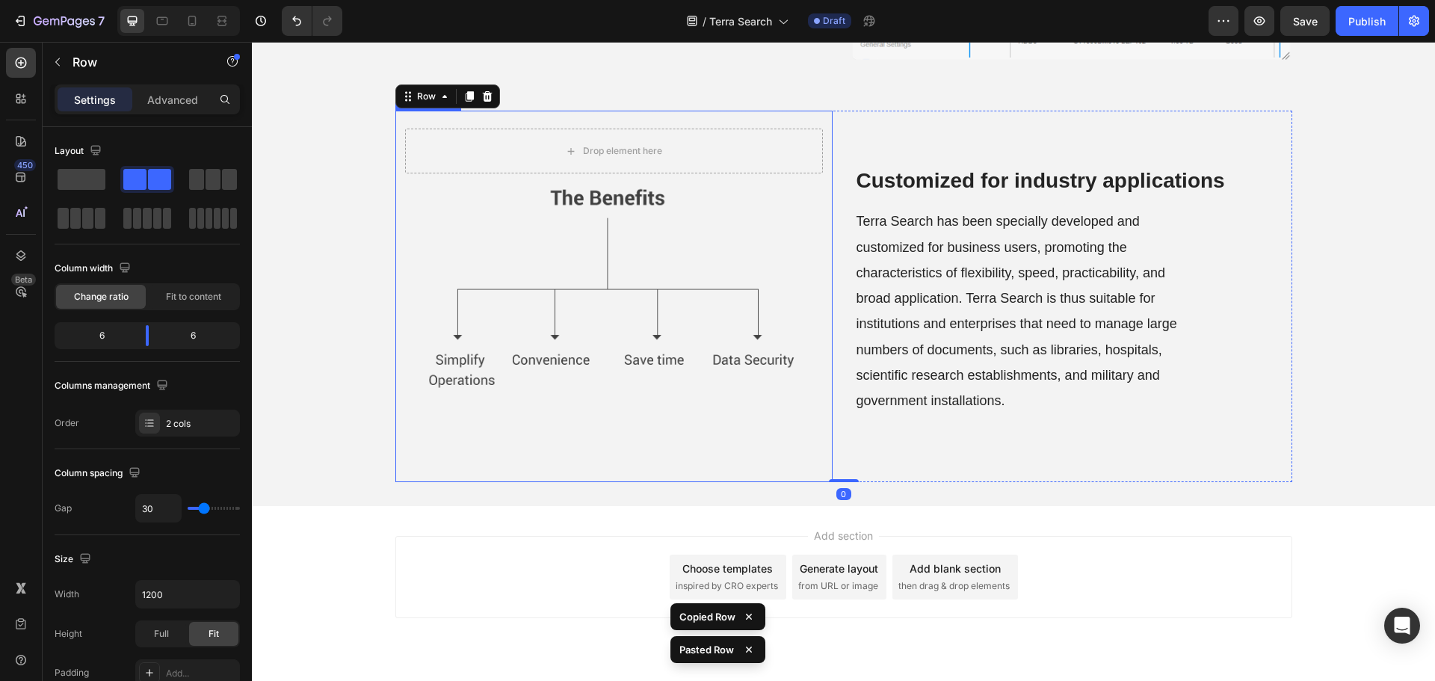
scroll to position [1220, 0]
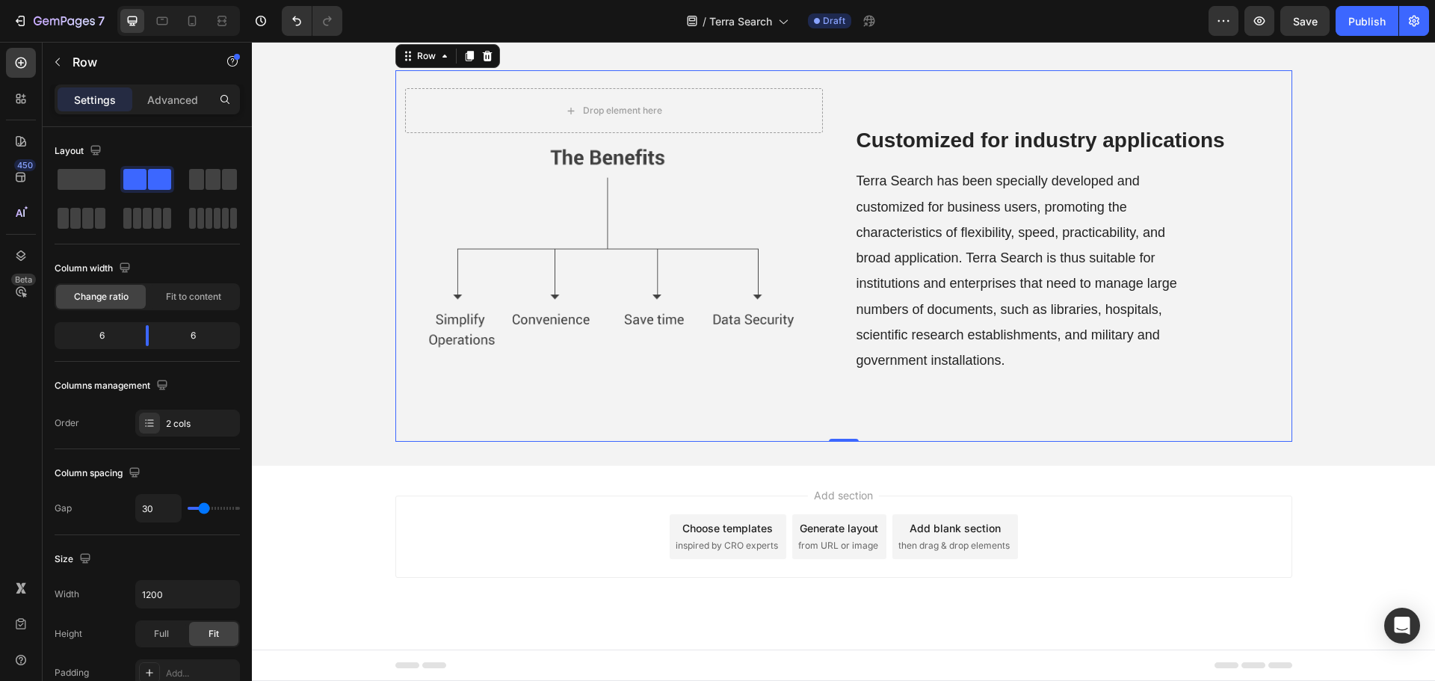
click at [1198, 536] on div "Add section Choose templates inspired by CRO experts Generate layout from URL o…" at bounding box center [843, 536] width 897 height 82
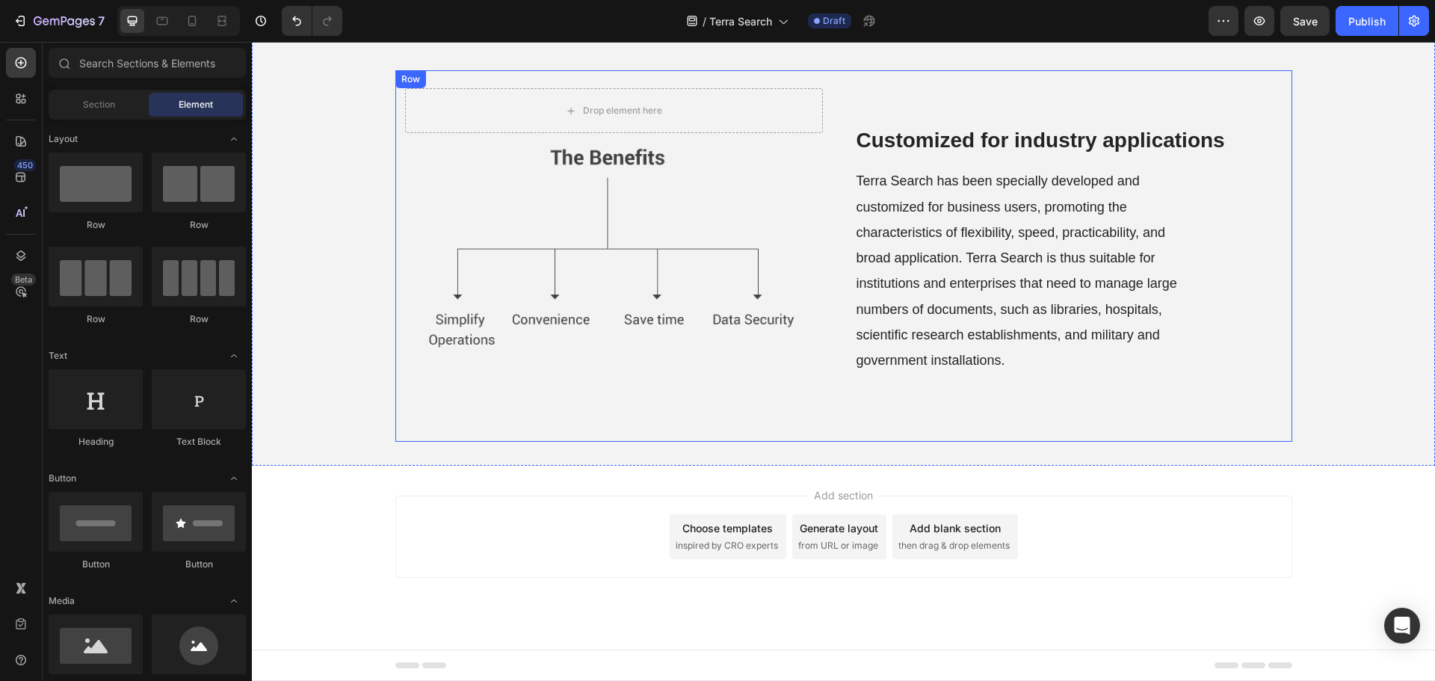
scroll to position [1070, 0]
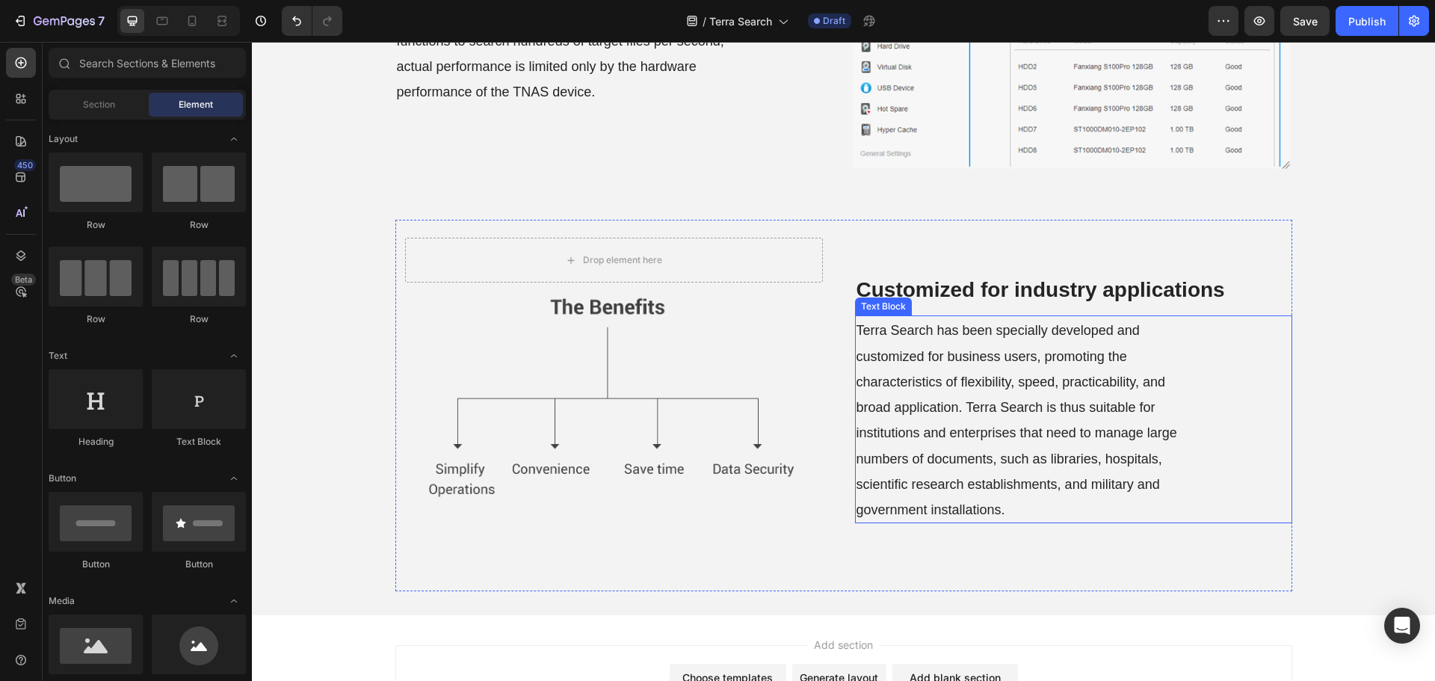
click at [984, 382] on span "Terra Search has been specially developed and customized for business users, pr…" at bounding box center [1016, 420] width 321 height 194
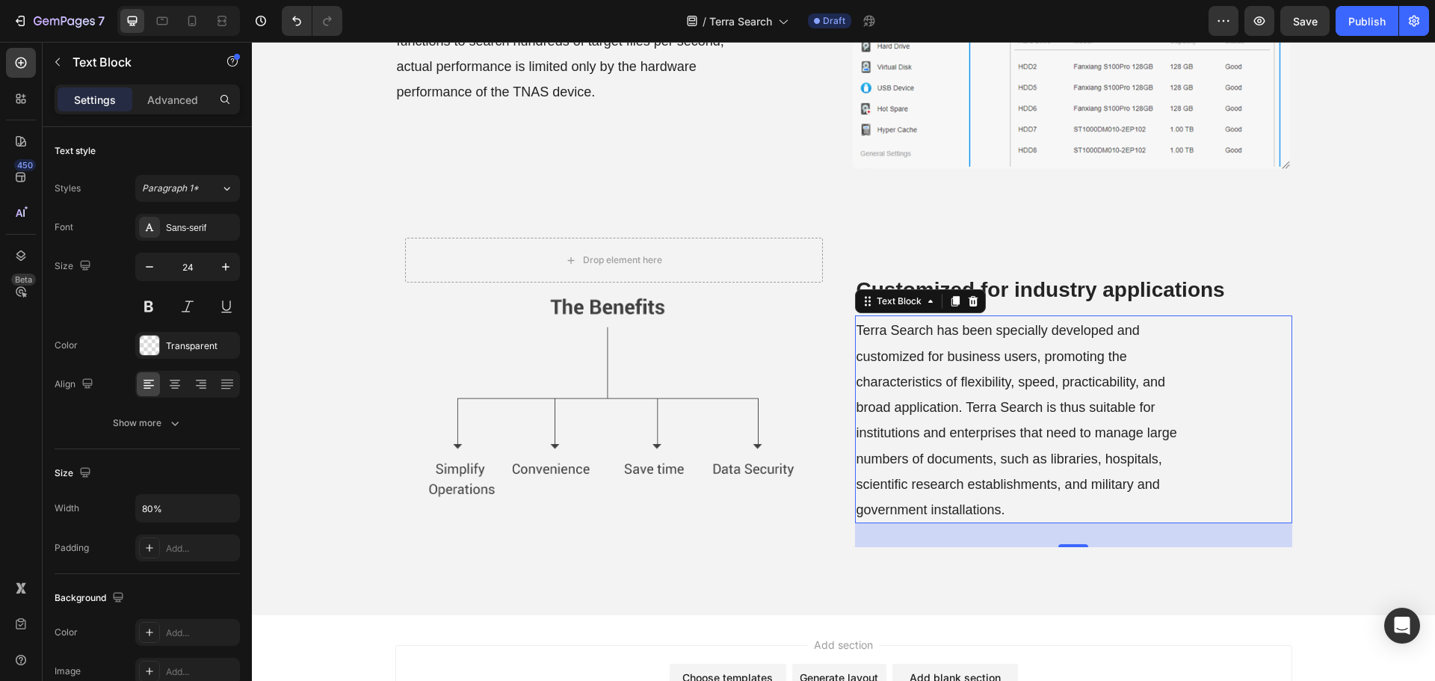
click at [1042, 290] on strong "Customized for industry applications" at bounding box center [1040, 289] width 368 height 23
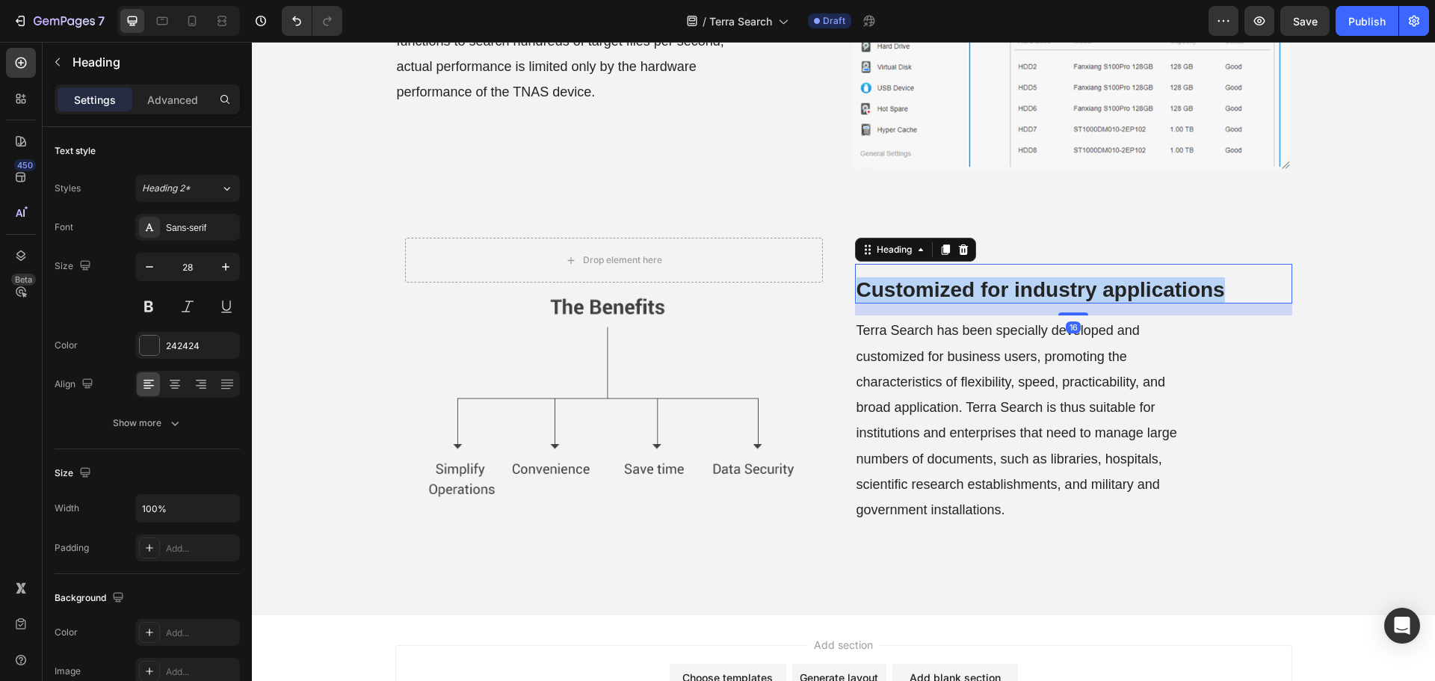
click at [1042, 290] on strong "Customized for industry applications" at bounding box center [1040, 289] width 368 height 23
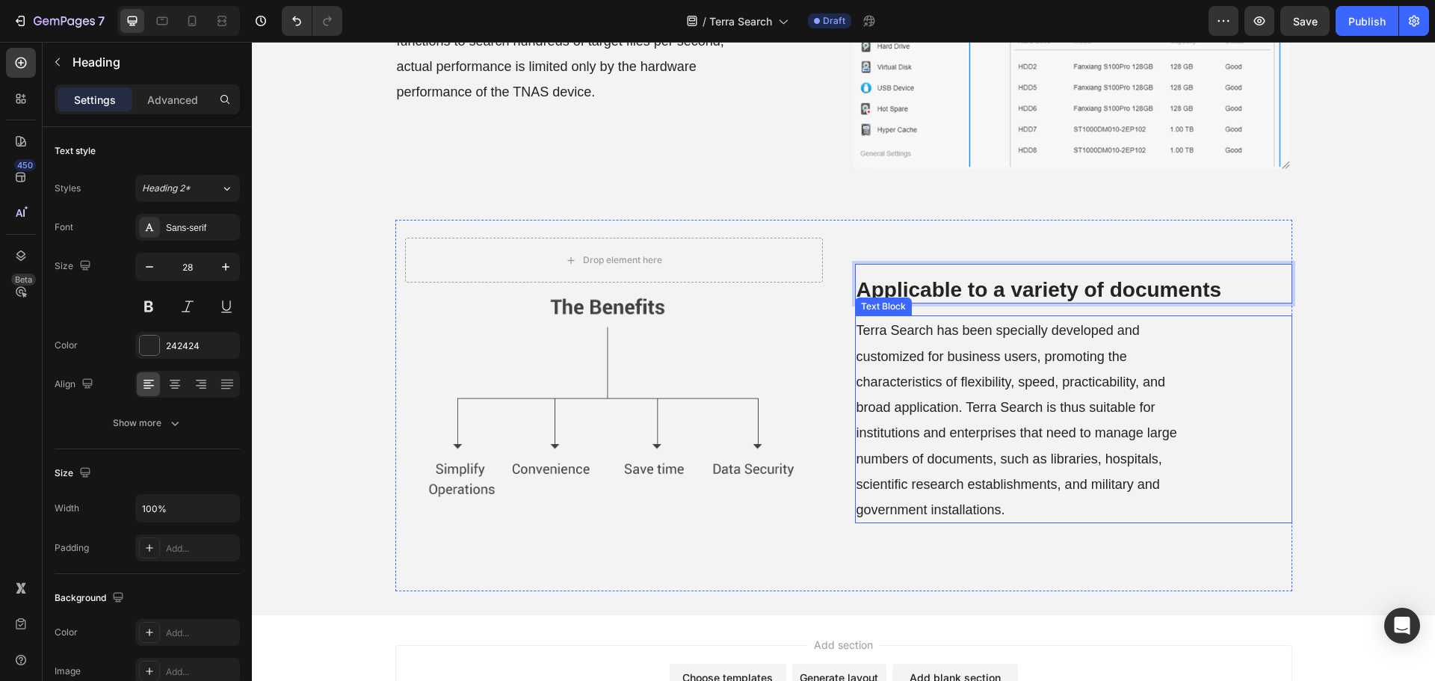
click at [1060, 430] on span "Terra Search has been specially developed and customized for business users, pr…" at bounding box center [1016, 420] width 321 height 194
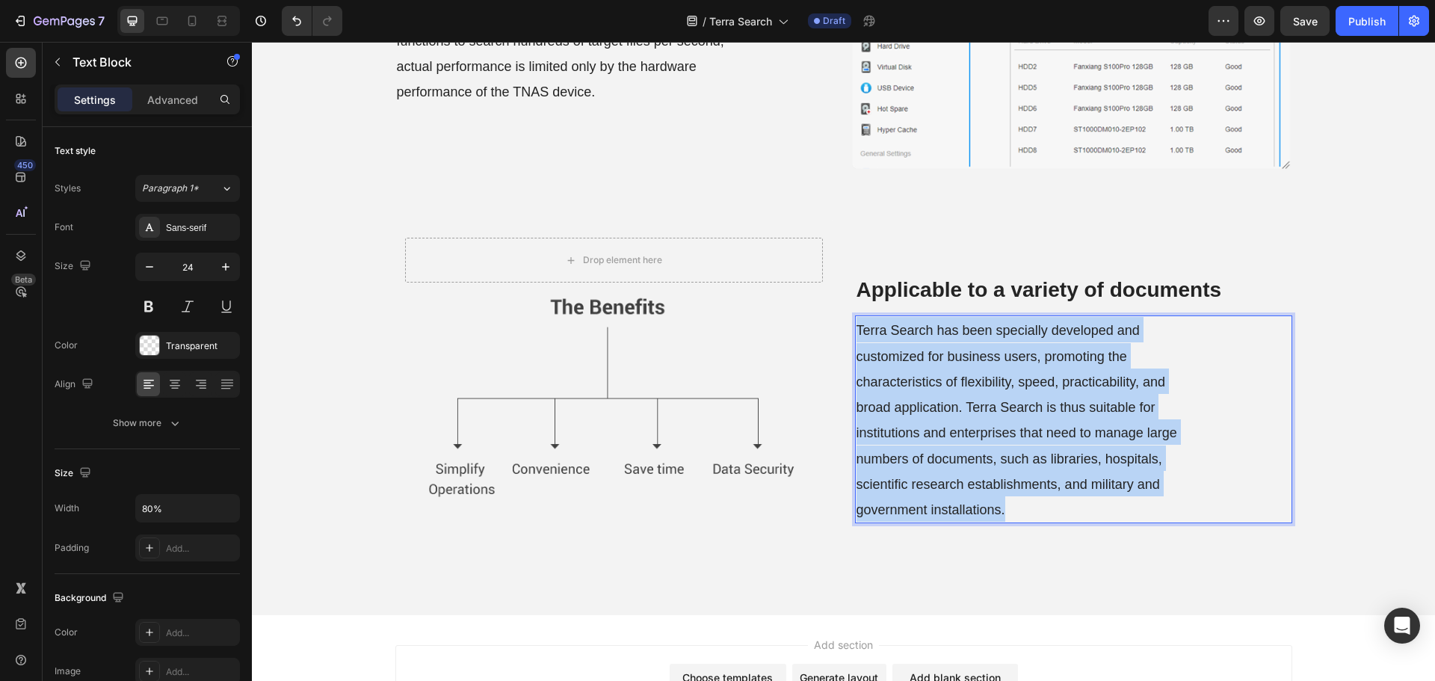
click at [1060, 430] on span "Terra Search has been specially developed and customized for business users, pr…" at bounding box center [1016, 420] width 321 height 194
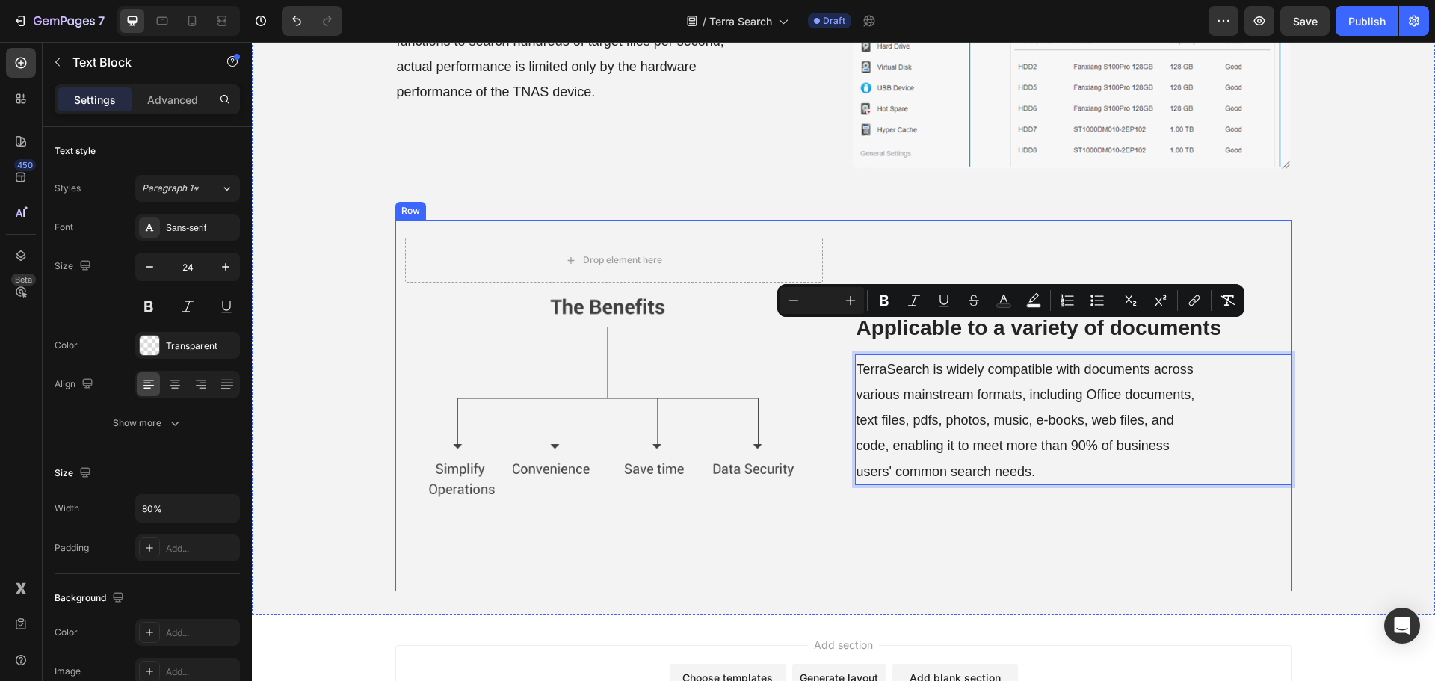
scroll to position [1109, 0]
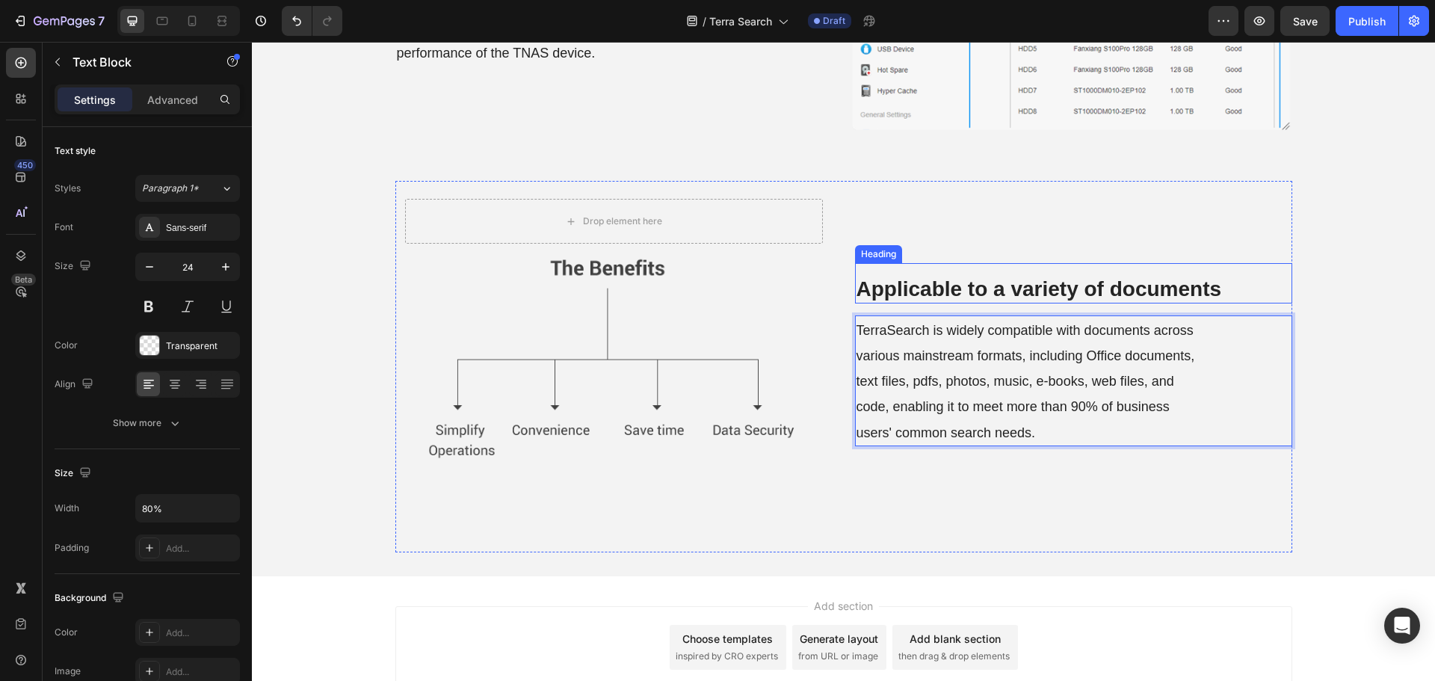
click at [924, 250] on div "⁠⁠⁠⁠⁠⁠⁠ Applicable to a variety of documents Heading TerraSearch is widely comp…" at bounding box center [1073, 366] width 437 height 371
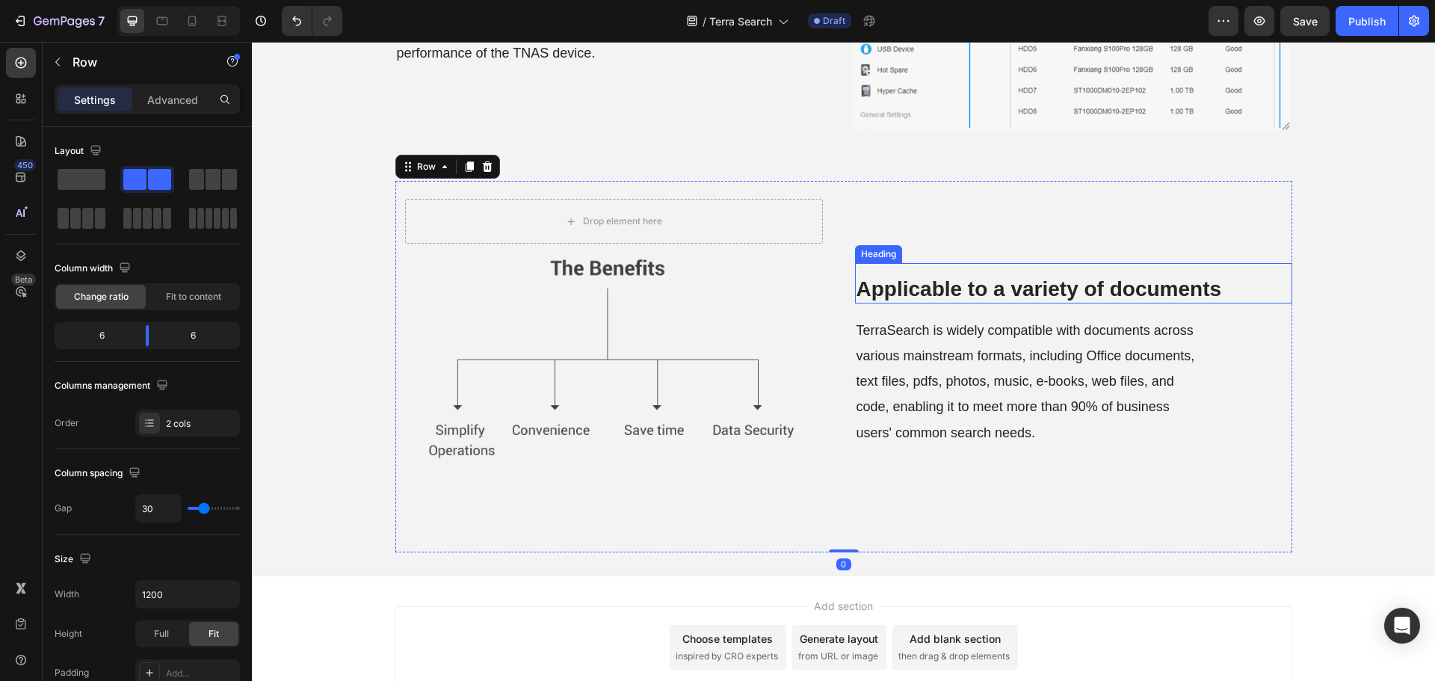
click at [933, 278] on strong "Applicable to a variety of documents" at bounding box center [1038, 288] width 365 height 23
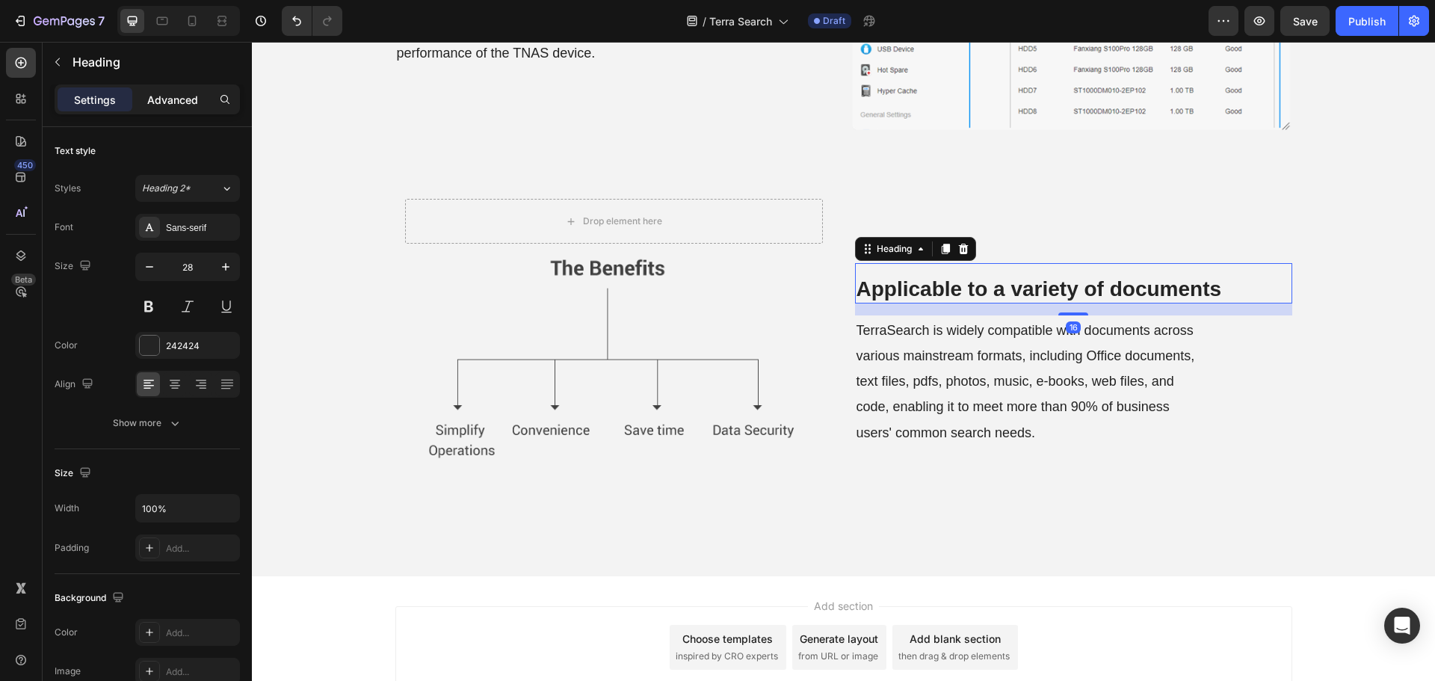
click at [194, 88] on div "Advanced" at bounding box center [172, 99] width 75 height 24
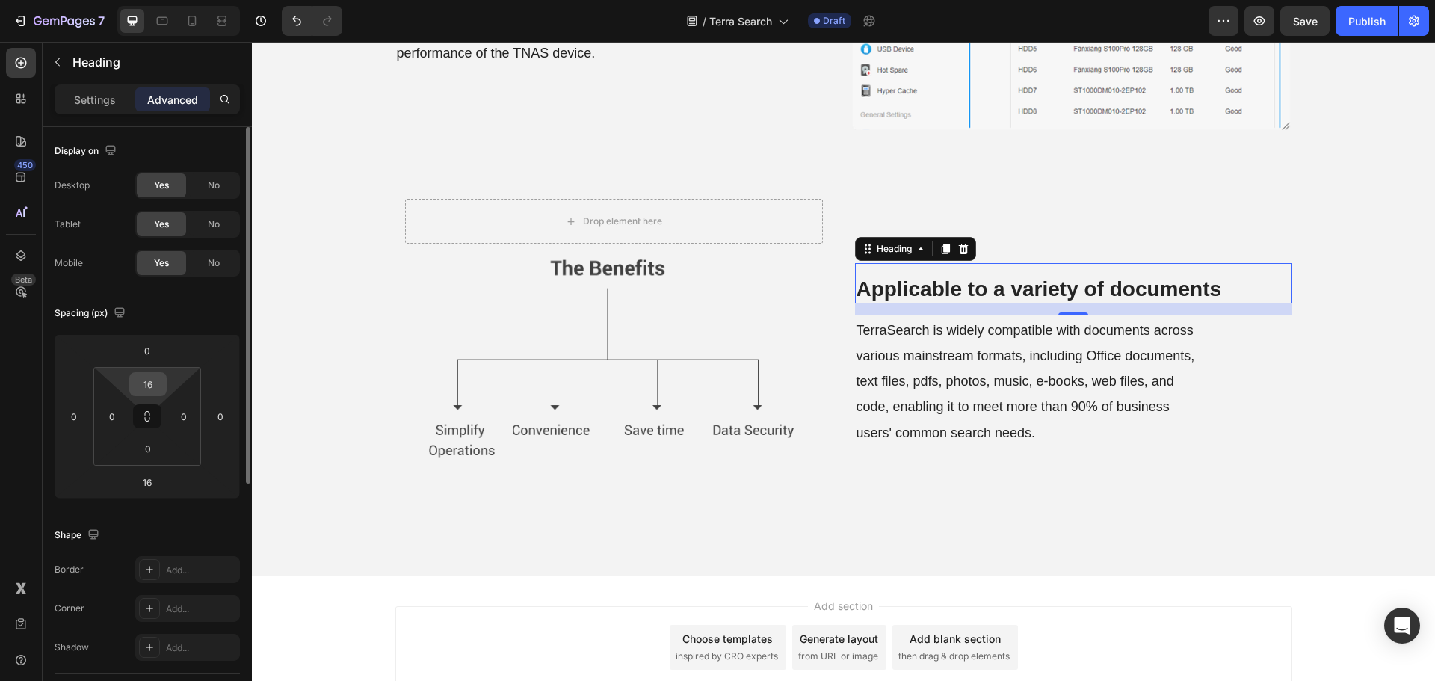
click at [140, 392] on input "16" at bounding box center [148, 384] width 30 height 22
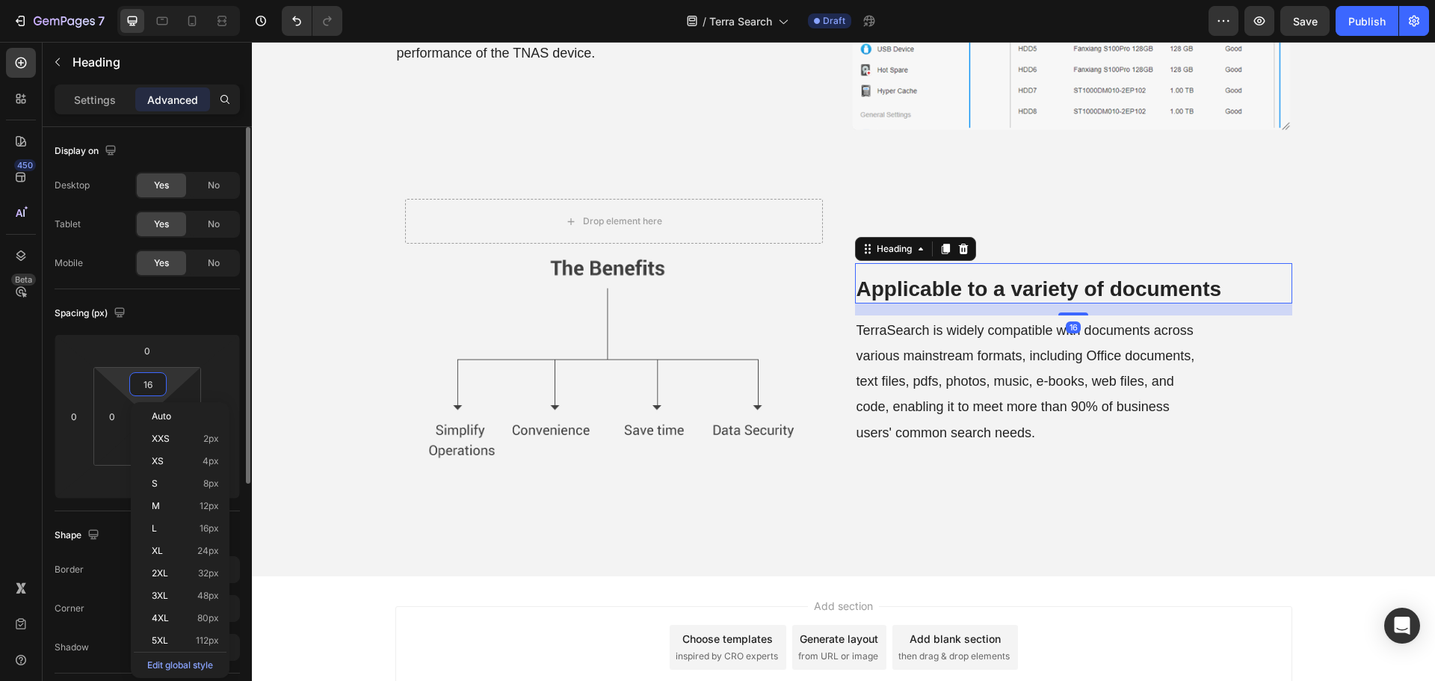
type input "0"
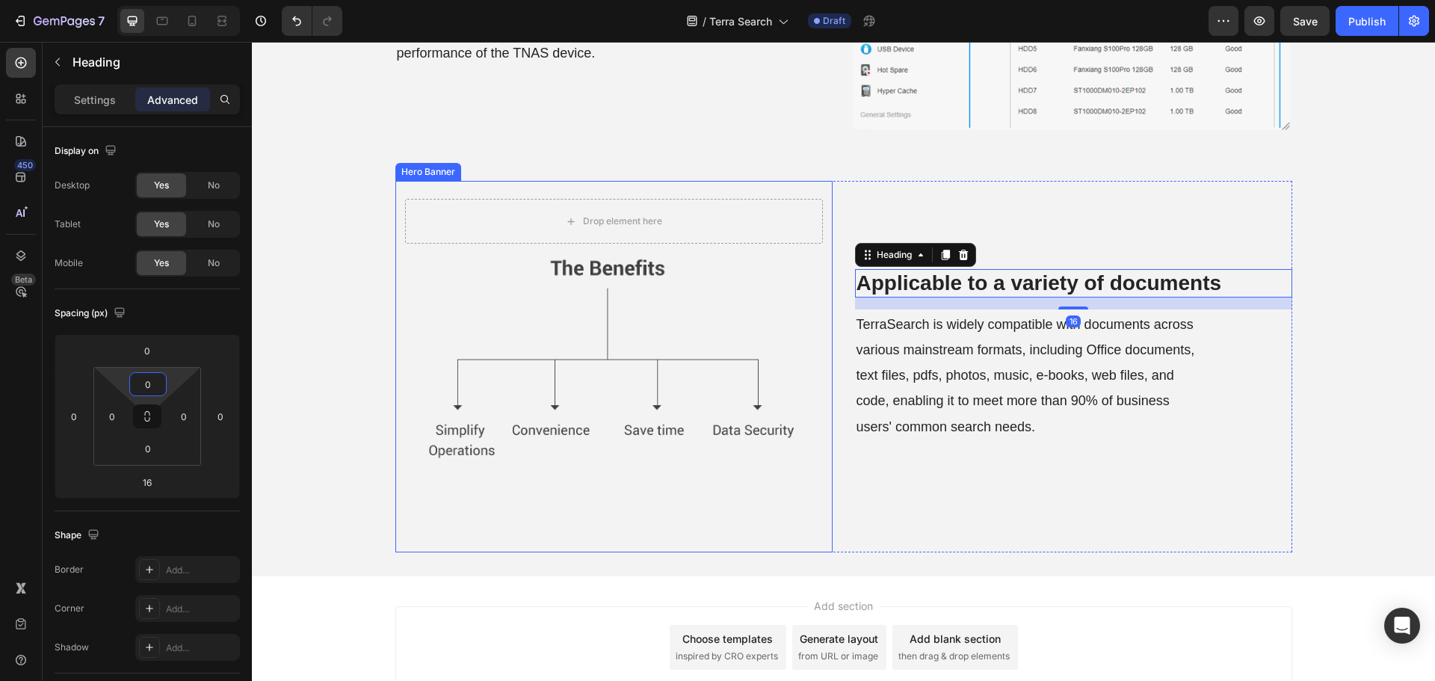
click at [915, 323] on span "TerraSearch is widely compatible with documents across various mainstream forma…" at bounding box center [1025, 375] width 339 height 117
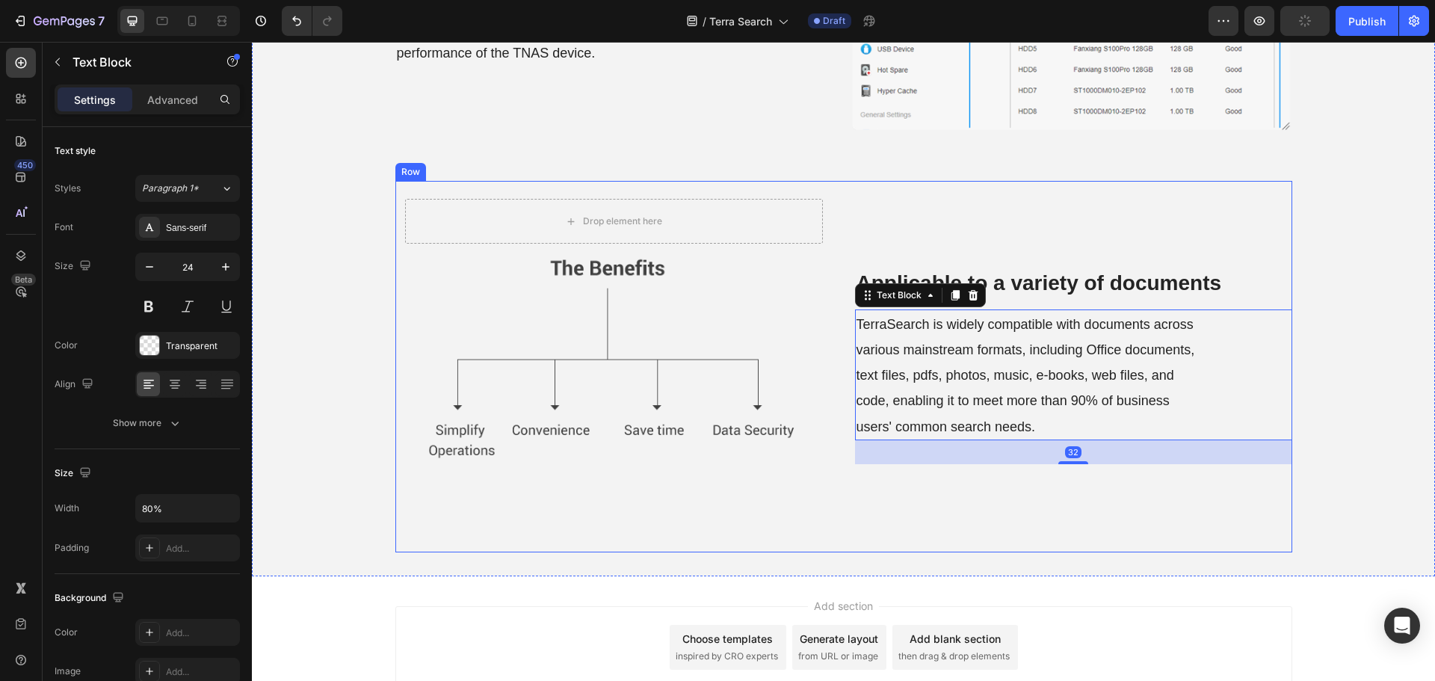
click at [906, 238] on div "⁠⁠⁠⁠⁠⁠⁠ Applicable to a variety of documents Heading TerraSearch is widely comp…" at bounding box center [1073, 366] width 437 height 371
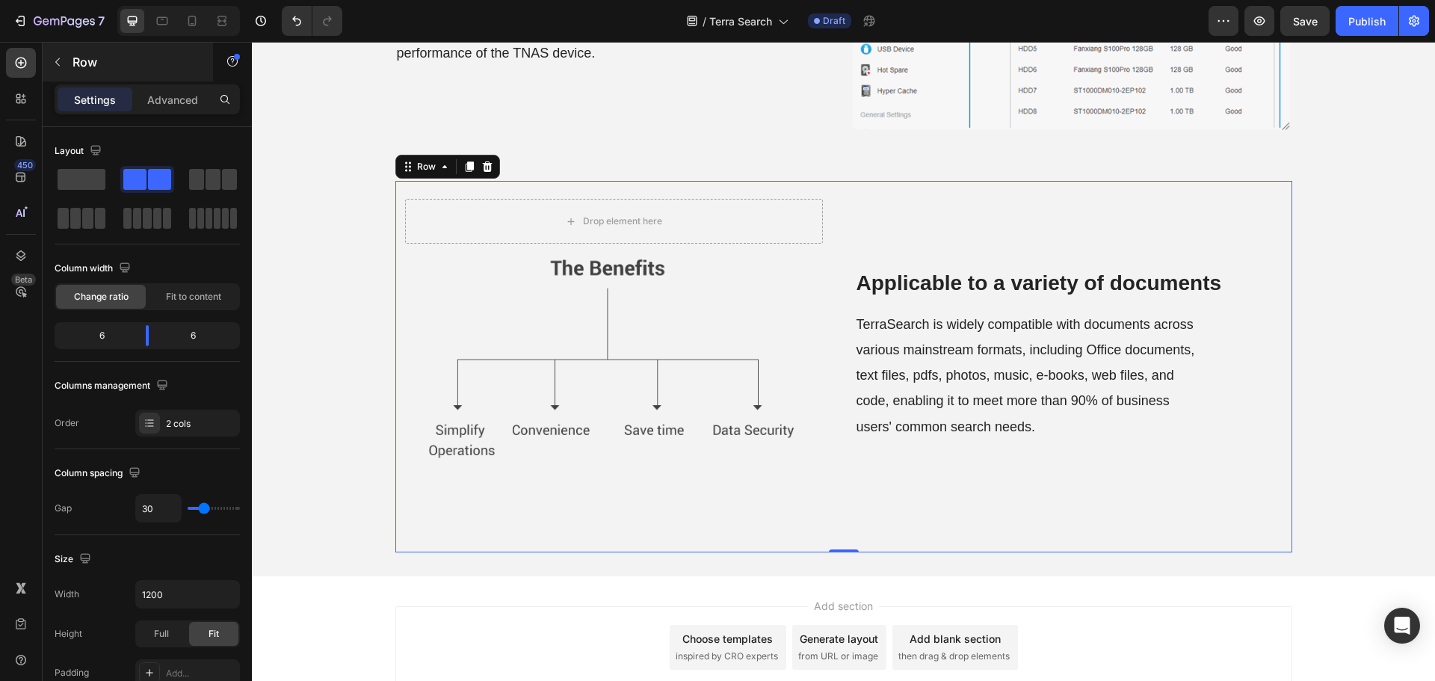
click at [164, 80] on div "Row" at bounding box center [128, 62] width 170 height 39
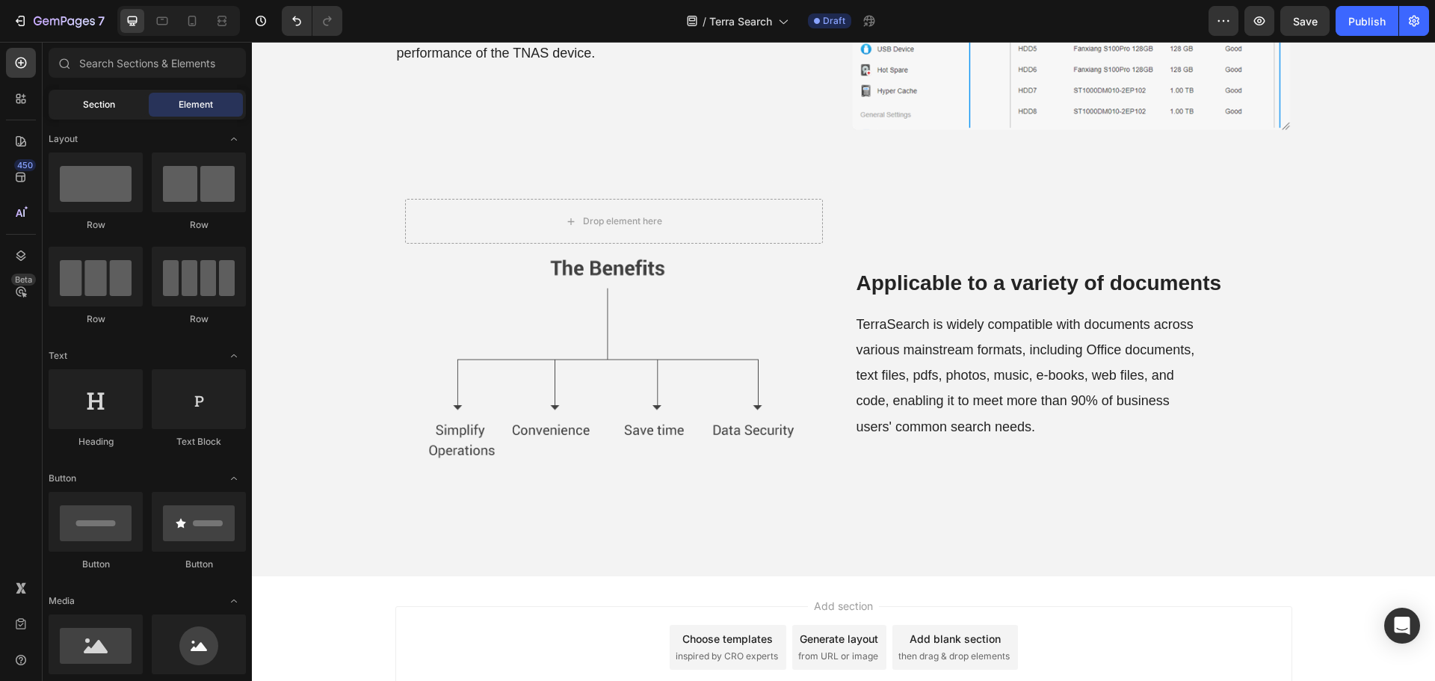
click at [120, 104] on div "Section" at bounding box center [99, 105] width 94 height 24
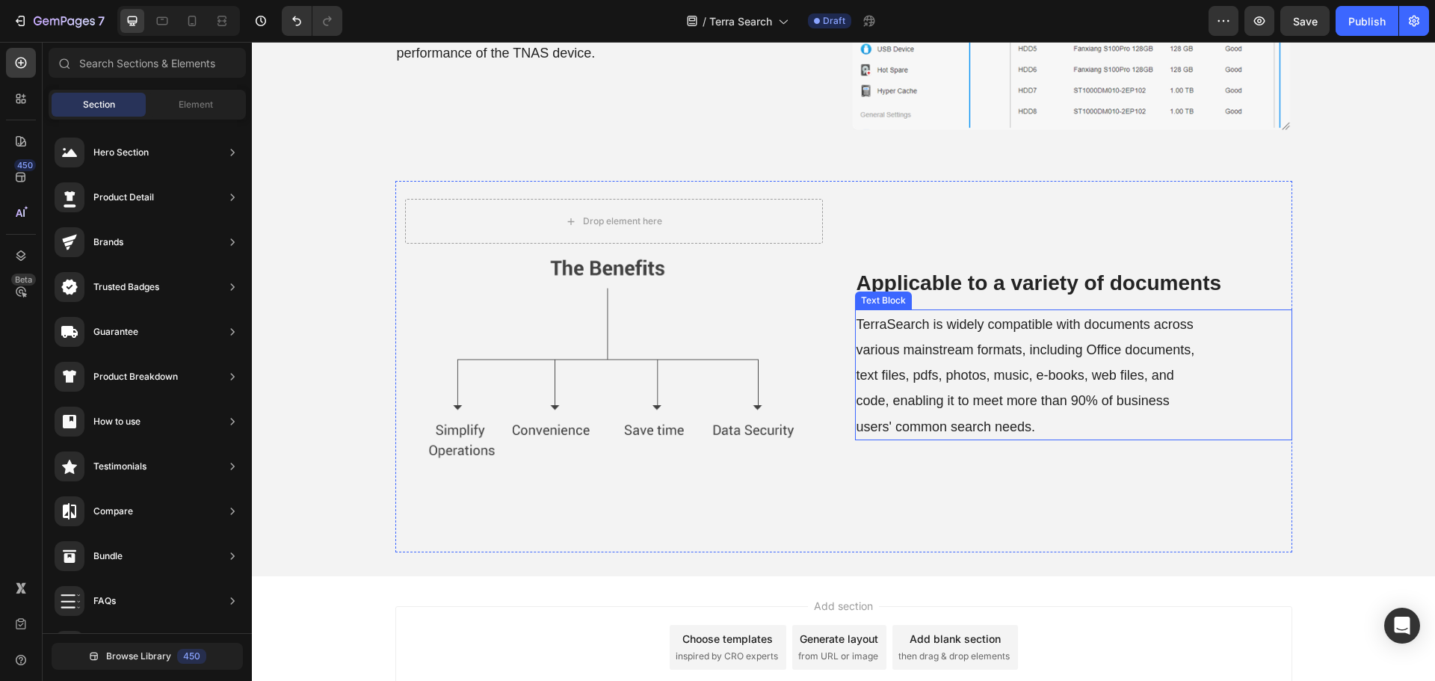
click at [1020, 312] on p "TerraSearch is widely compatible with documents across various mainstream forma…" at bounding box center [1029, 375] width 347 height 128
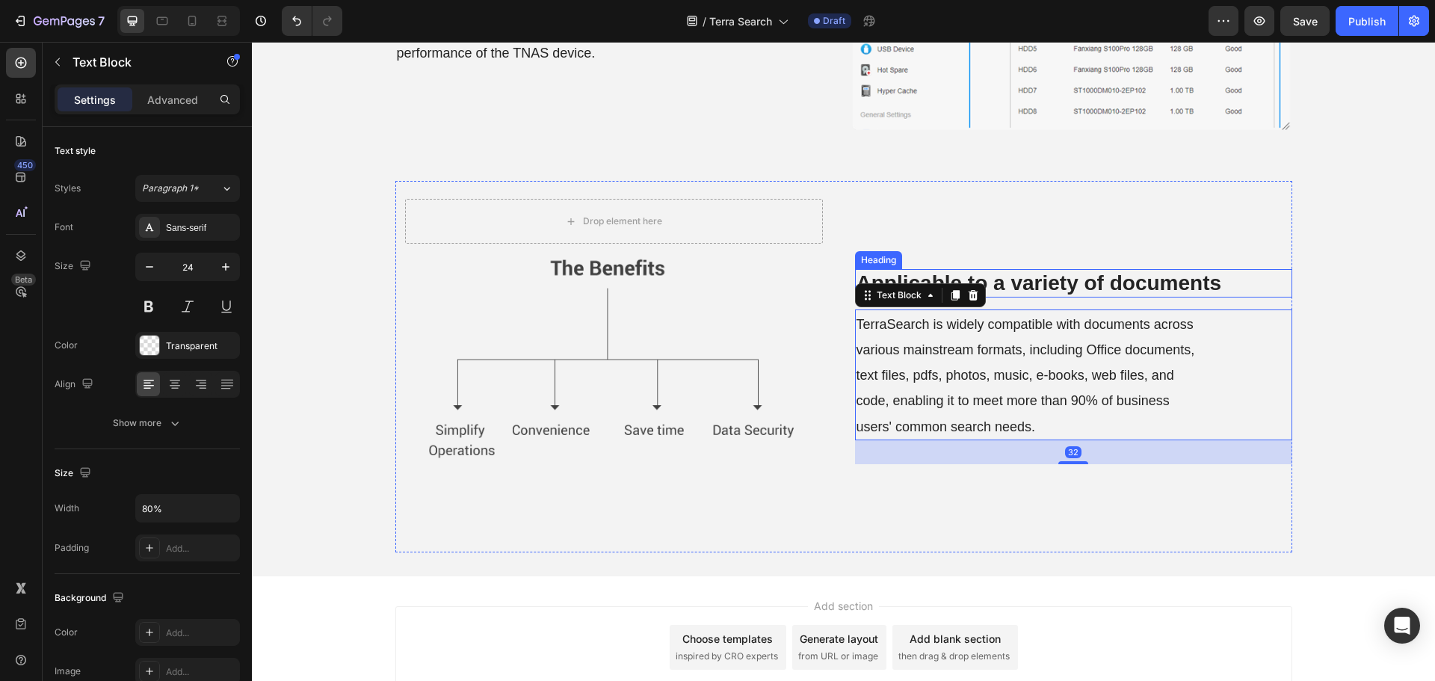
click at [987, 285] on strong "Applicable to a variety of documents" at bounding box center [1038, 282] width 365 height 23
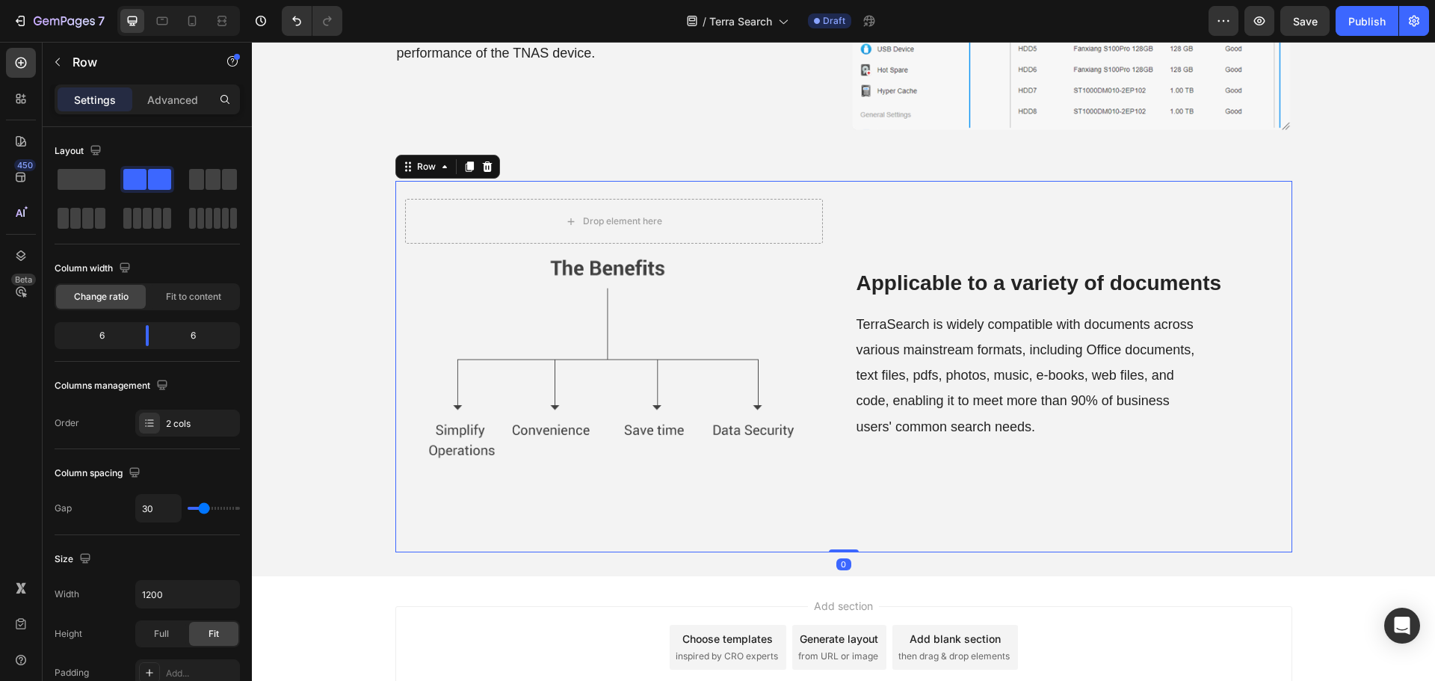
click at [962, 241] on div "⁠⁠⁠⁠⁠⁠⁠ Applicable to a variety of documents Heading TerraSearch is widely comp…" at bounding box center [1073, 366] width 437 height 371
click at [912, 509] on div "⁠⁠⁠⁠⁠⁠⁠ Applicable to a variety of documents Heading TerraSearch is widely comp…" at bounding box center [1073, 366] width 437 height 371
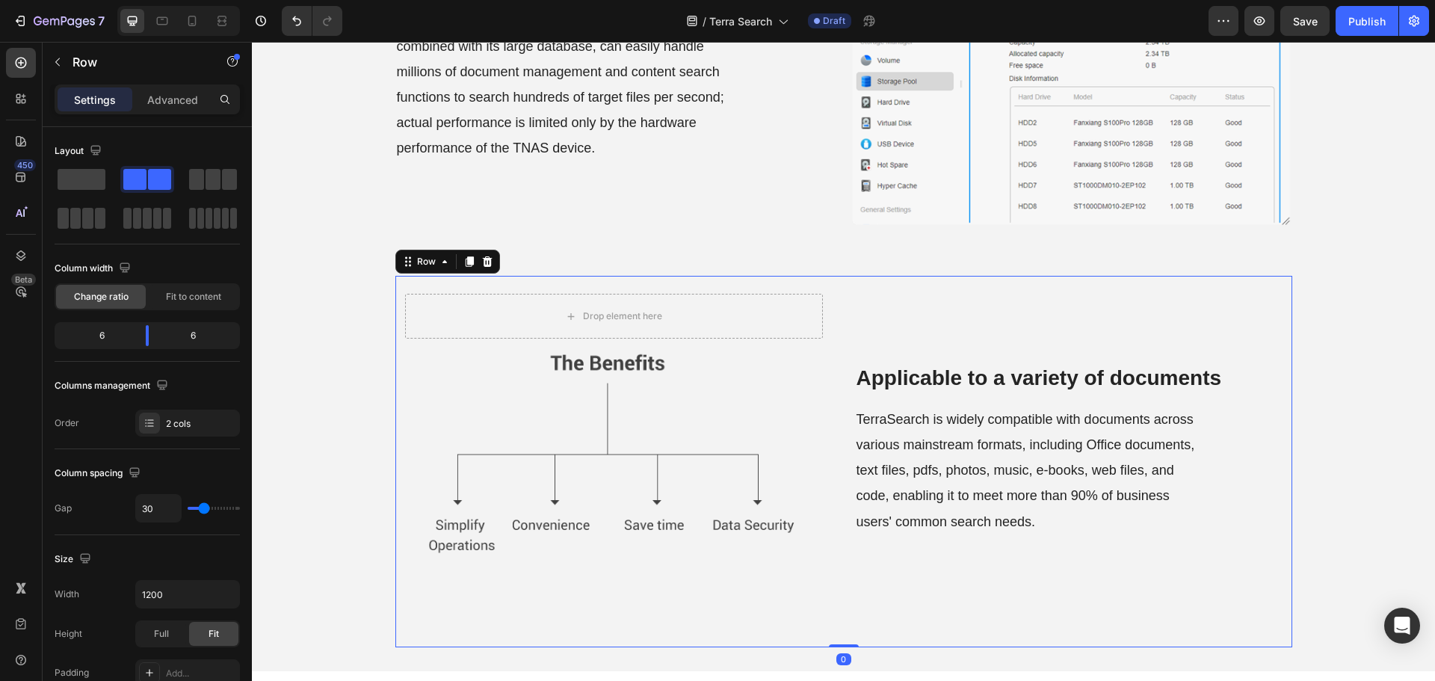
scroll to position [885, 0]
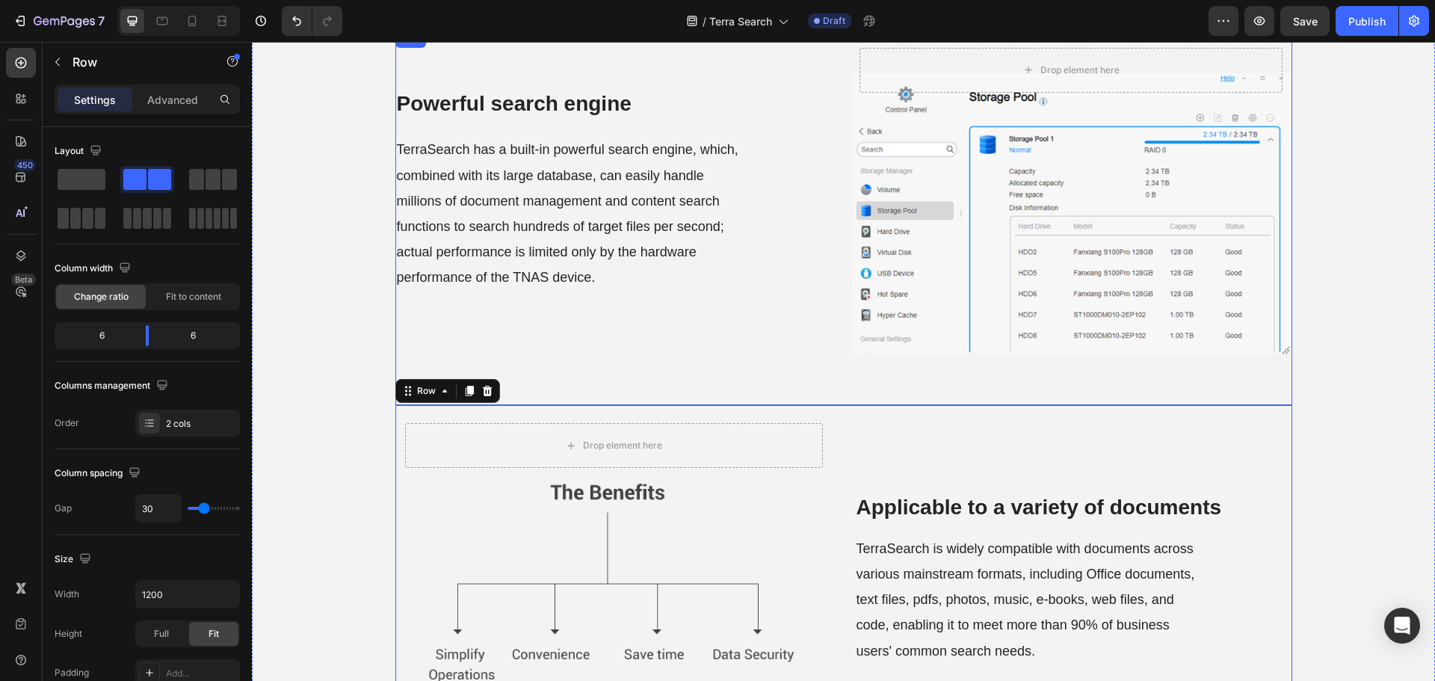
click at [814, 317] on div "⁠⁠⁠⁠⁠⁠⁠ Powerful search engine Heading TerraSearch has a built-in powerful sear…" at bounding box center [616, 217] width 442 height 375
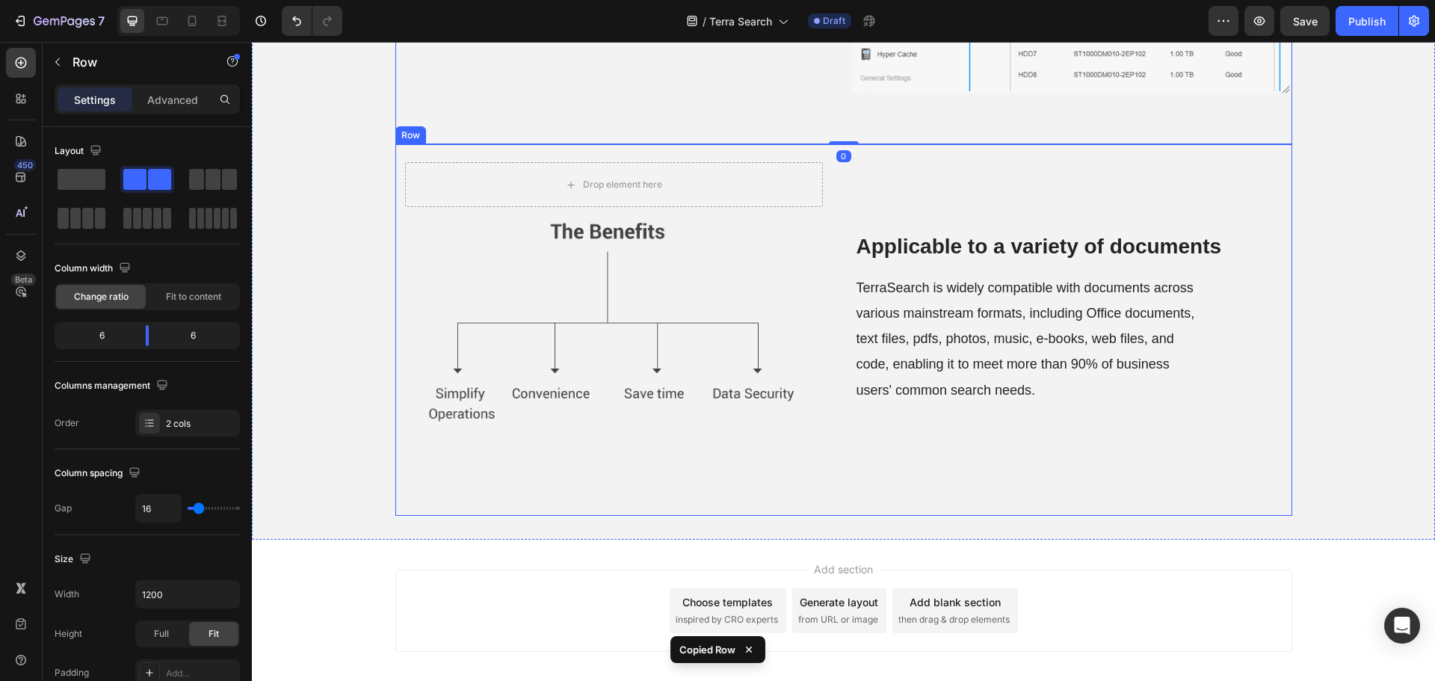
scroll to position [1220, 0]
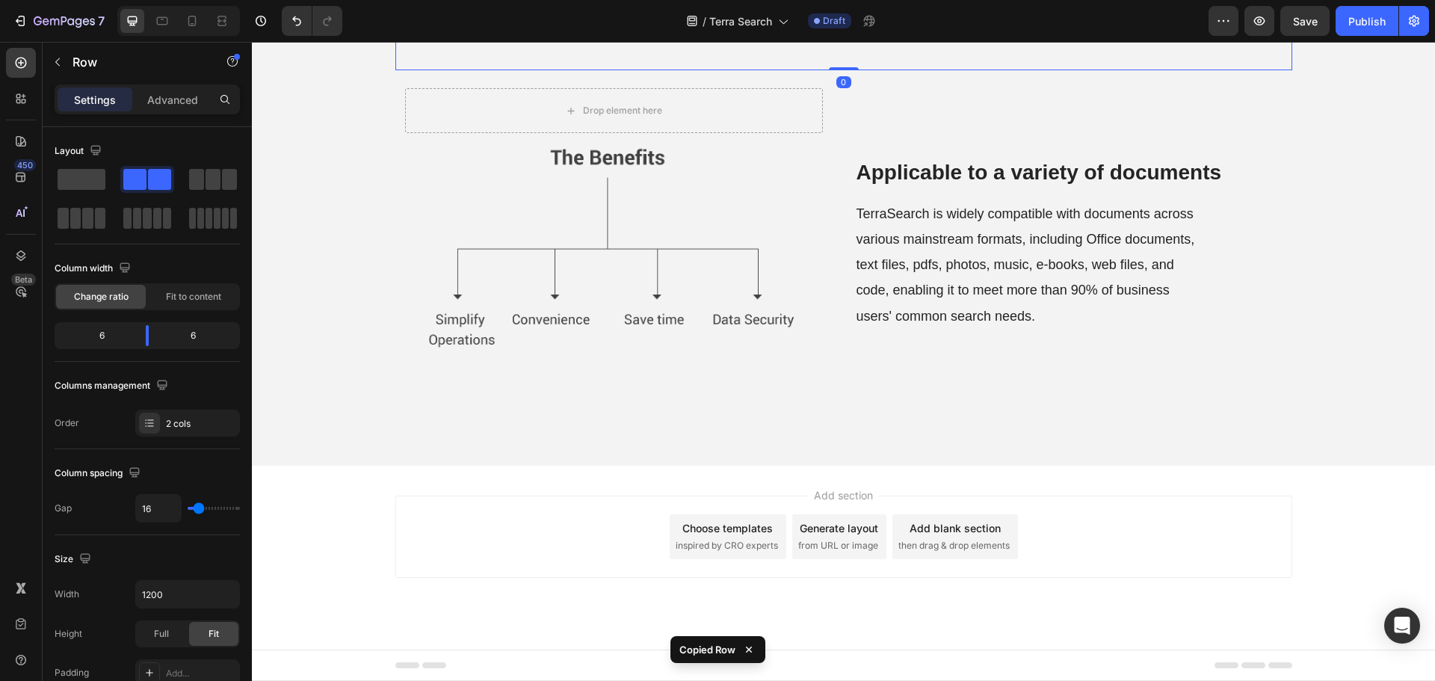
click at [887, 404] on div "⁠⁠⁠⁠⁠⁠⁠ Applicable to a variety of documents Heading TerraSearch is widely comp…" at bounding box center [1073, 255] width 437 height 371
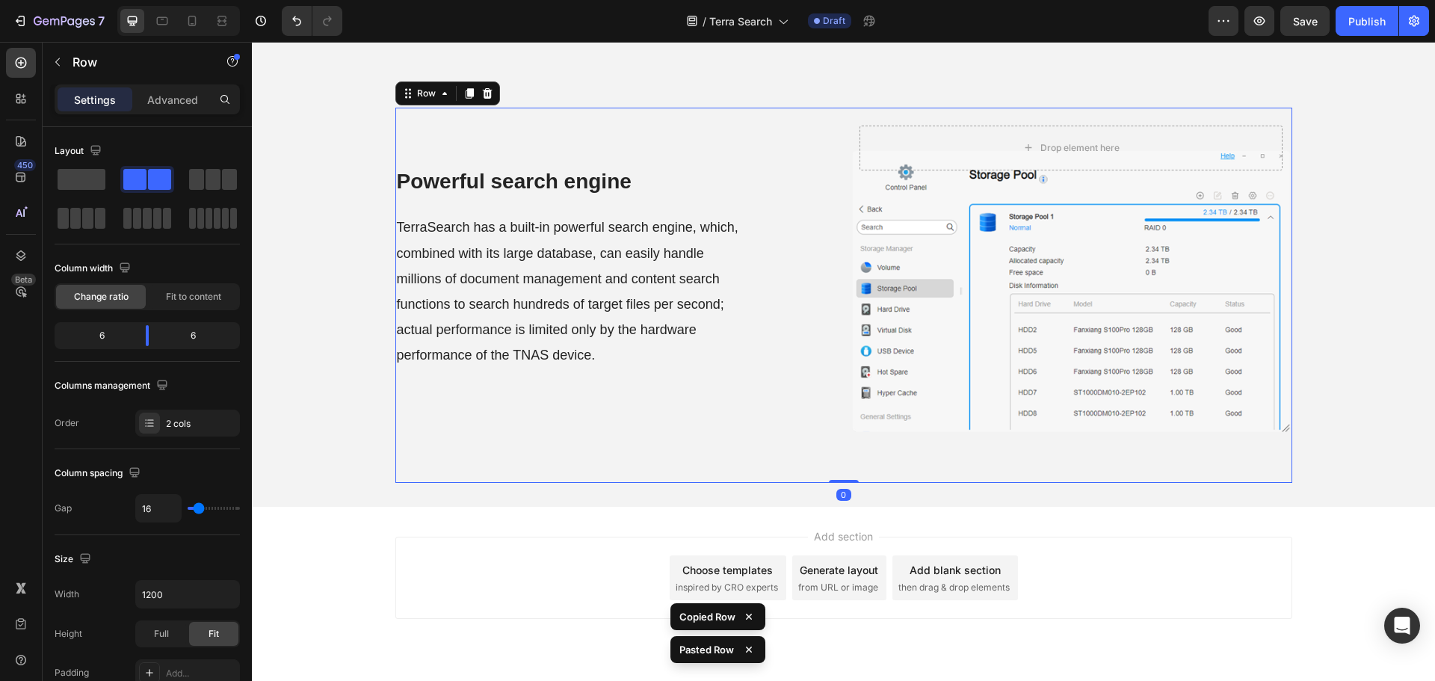
scroll to position [1520, 0]
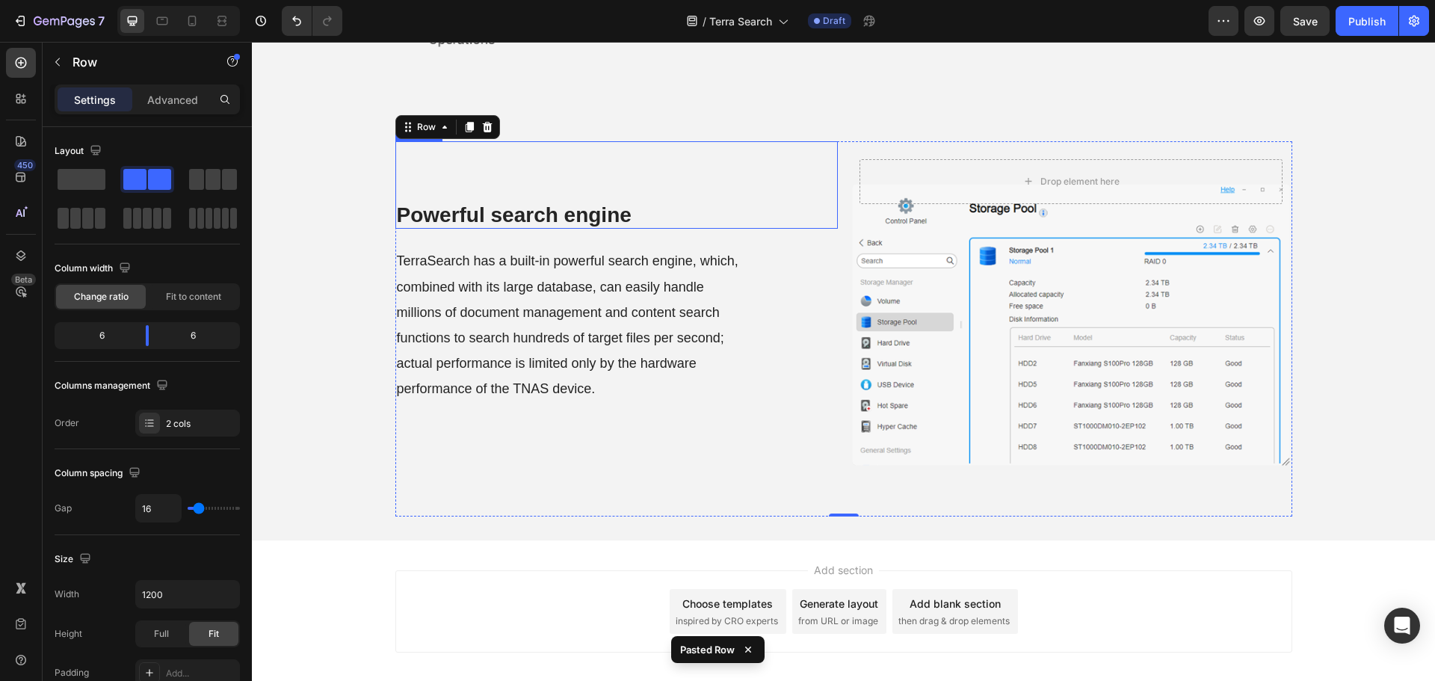
click at [601, 202] on h2 "Powerful search engine" at bounding box center [616, 215] width 442 height 28
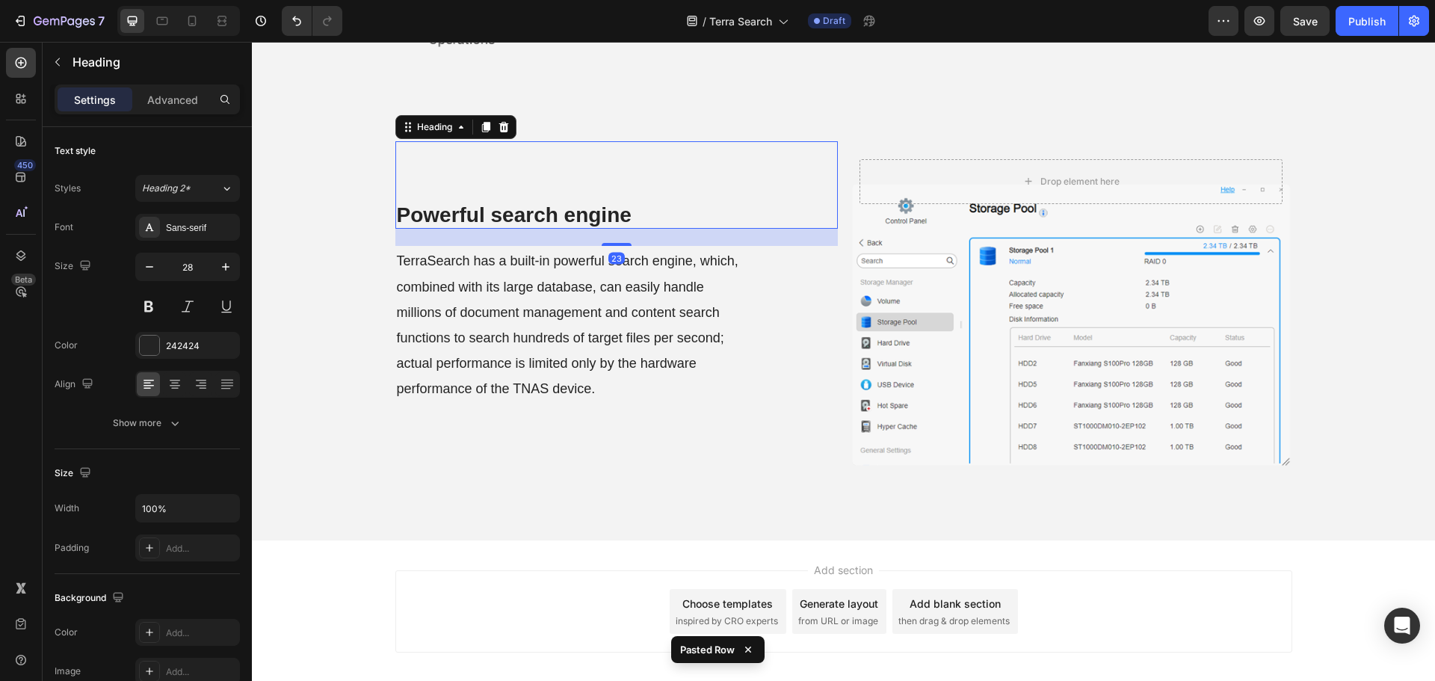
click at [601, 202] on h2 "Powerful search engine" at bounding box center [616, 215] width 442 height 28
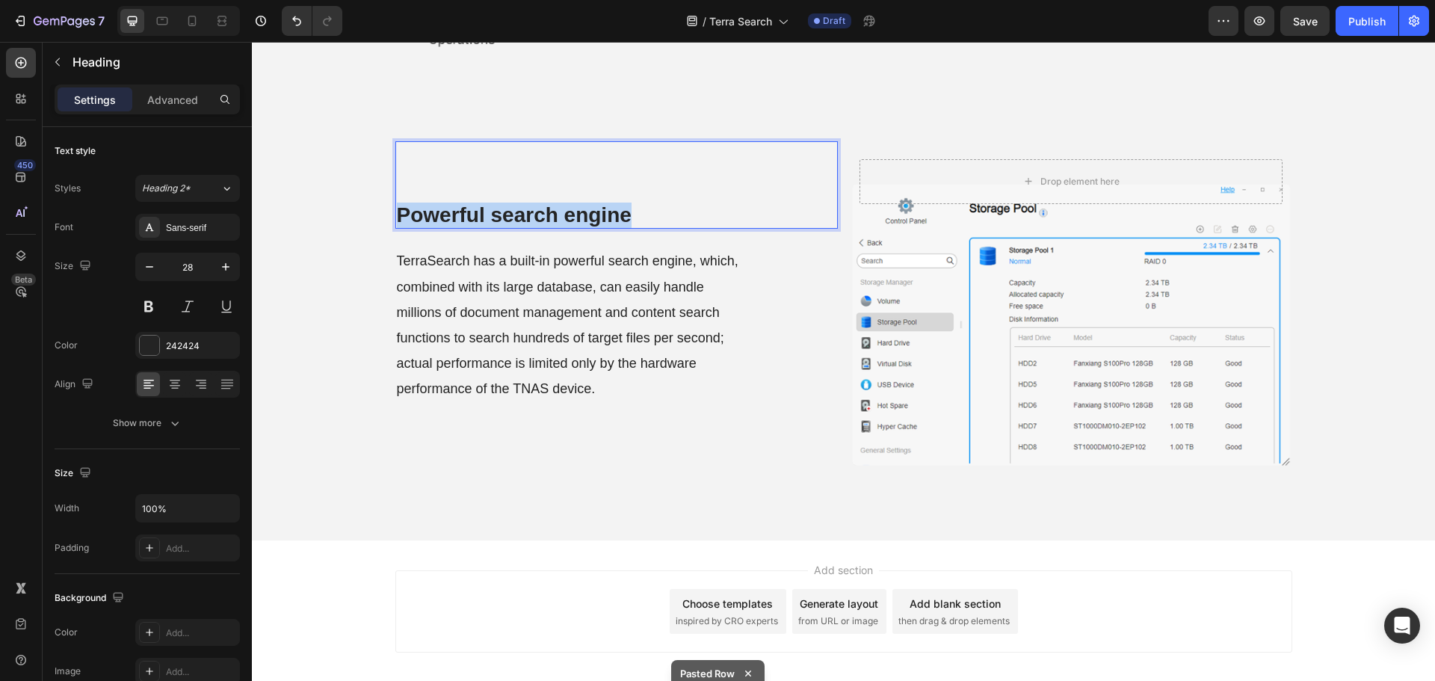
click at [601, 203] on p "Powerful search engine" at bounding box center [616, 215] width 439 height 25
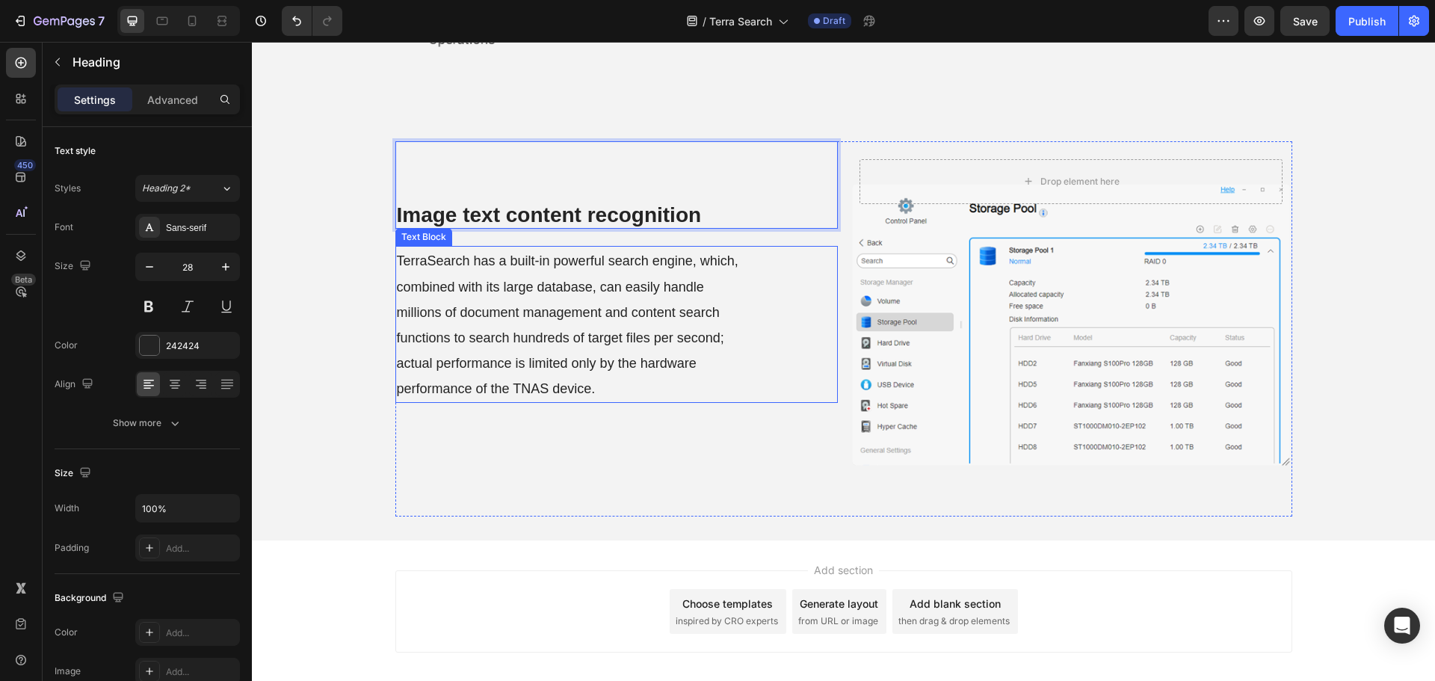
click at [532, 381] on span "TerraSearch has a built-in powerful search engine, which, combined with its lar…" at bounding box center [567, 324] width 341 height 143
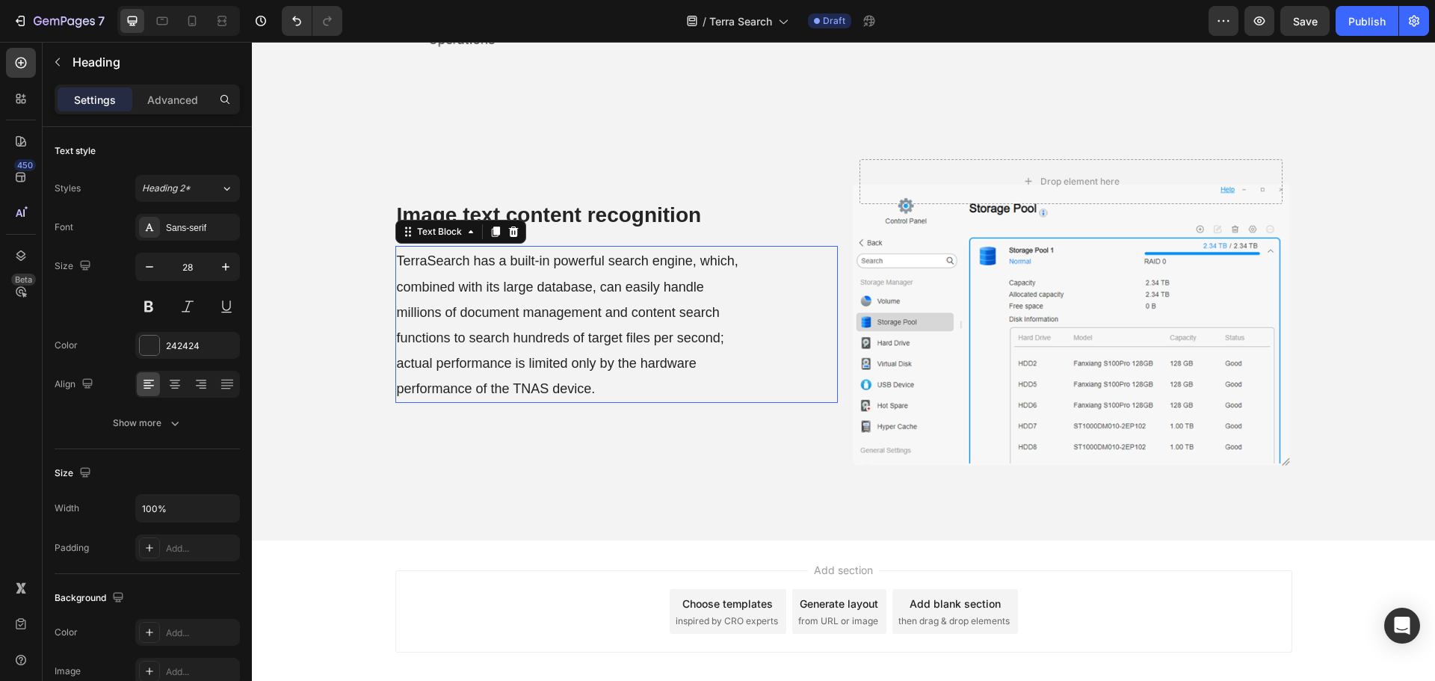
click at [532, 381] on span "TerraSearch has a built-in powerful search engine, which, combined with its lar…" at bounding box center [567, 324] width 341 height 143
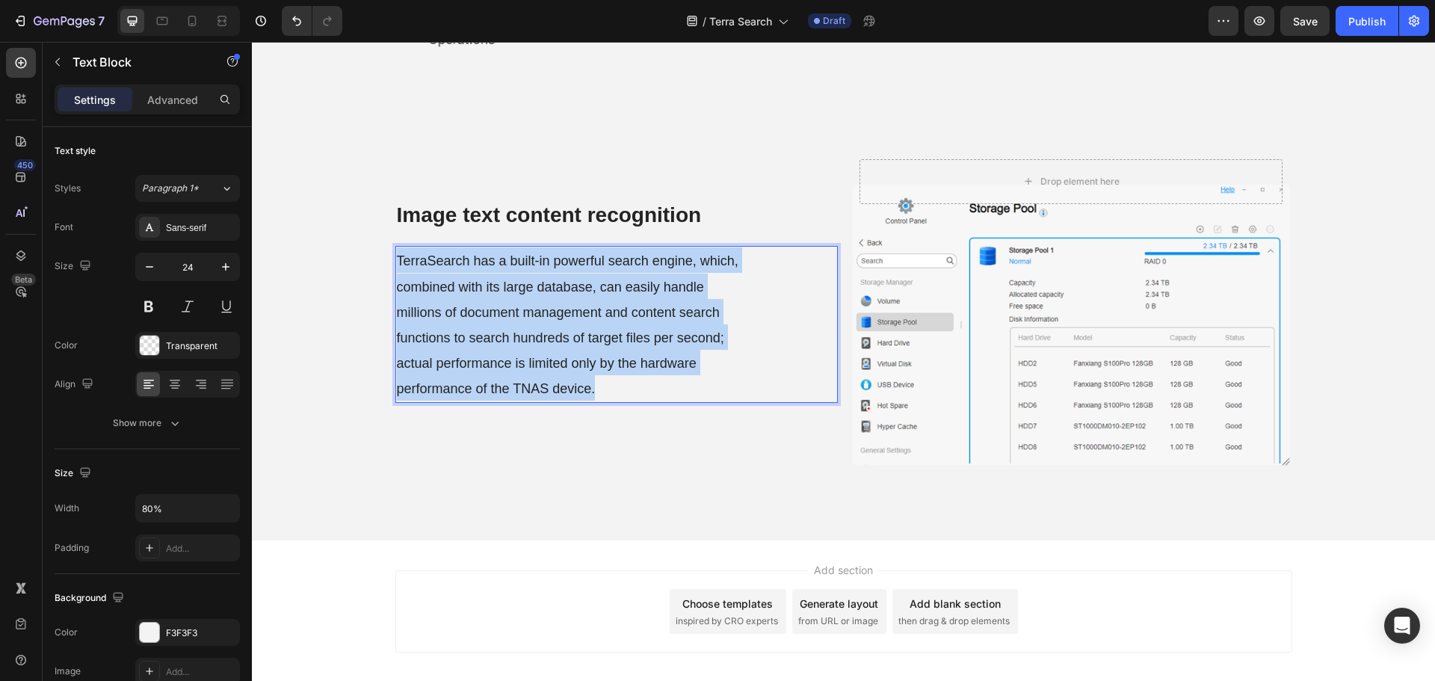
click at [532, 381] on span "TerraSearch has a built-in powerful search engine, which, combined with its lar…" at bounding box center [567, 324] width 341 height 143
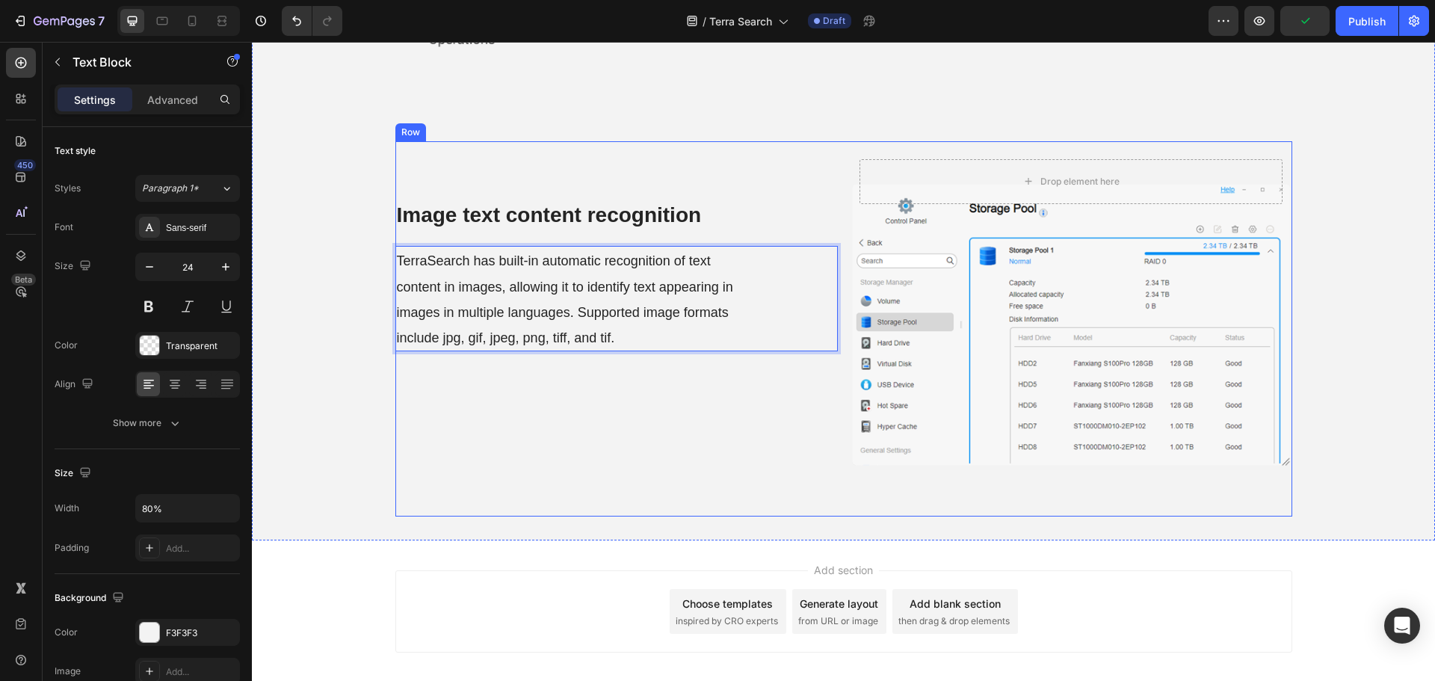
click at [738, 450] on div "⁠⁠⁠⁠⁠⁠⁠ Image text content recognition Heading TerraSearch has built-in automat…" at bounding box center [616, 328] width 442 height 375
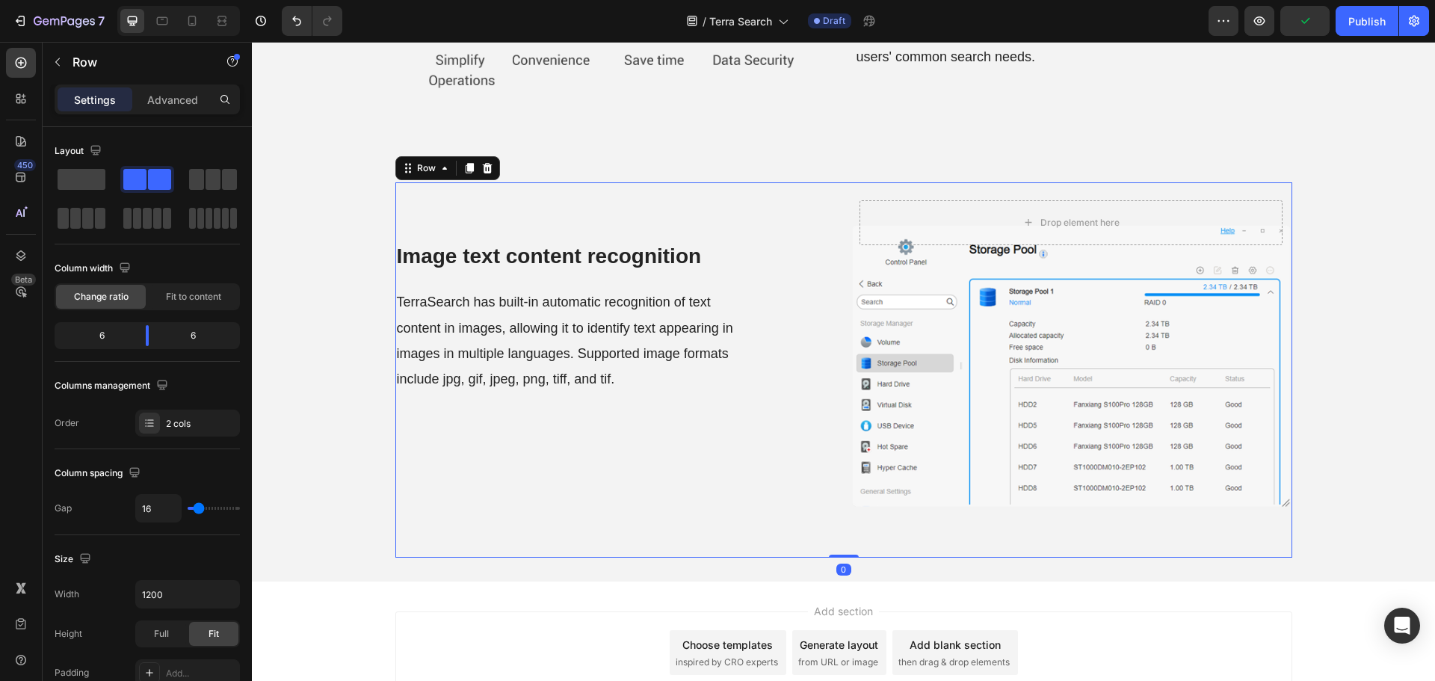
scroll to position [1445, 0]
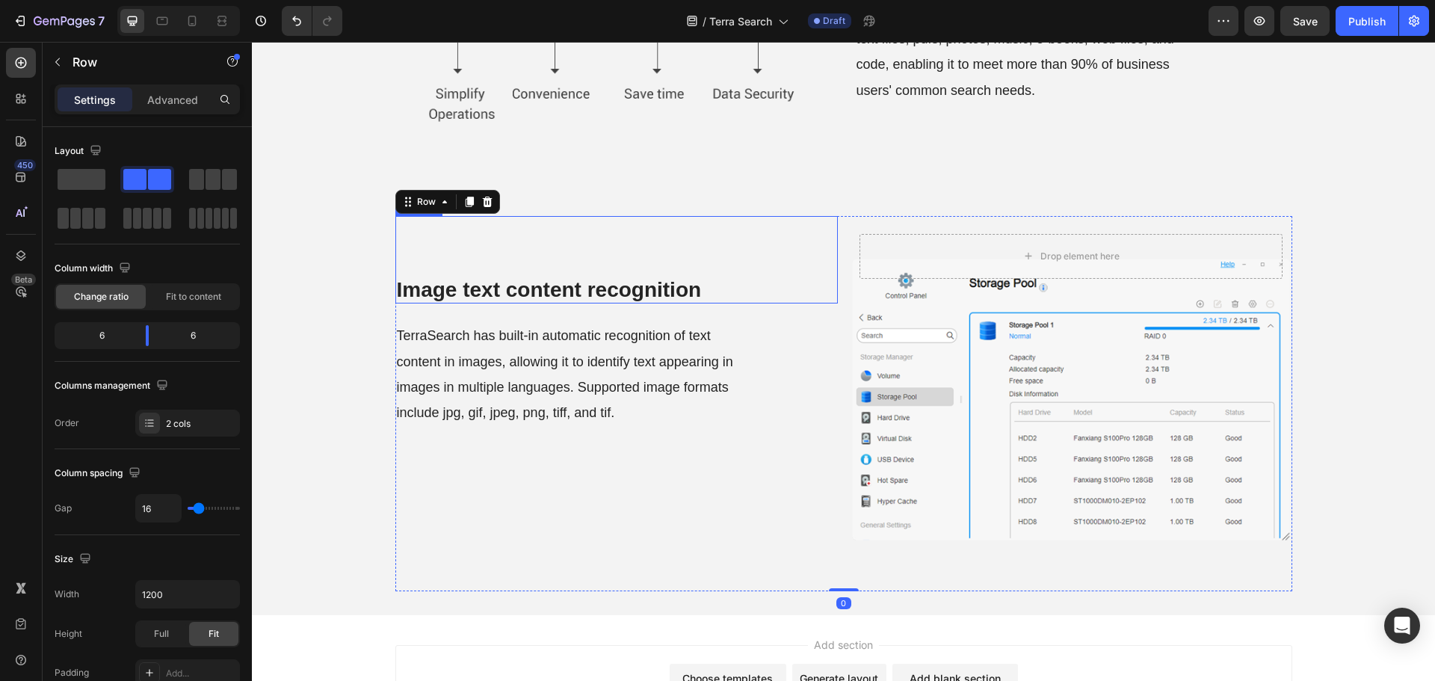
click at [640, 262] on div "⁠⁠⁠⁠⁠⁠⁠ Image text content recognition Heading" at bounding box center [616, 260] width 442 height 88
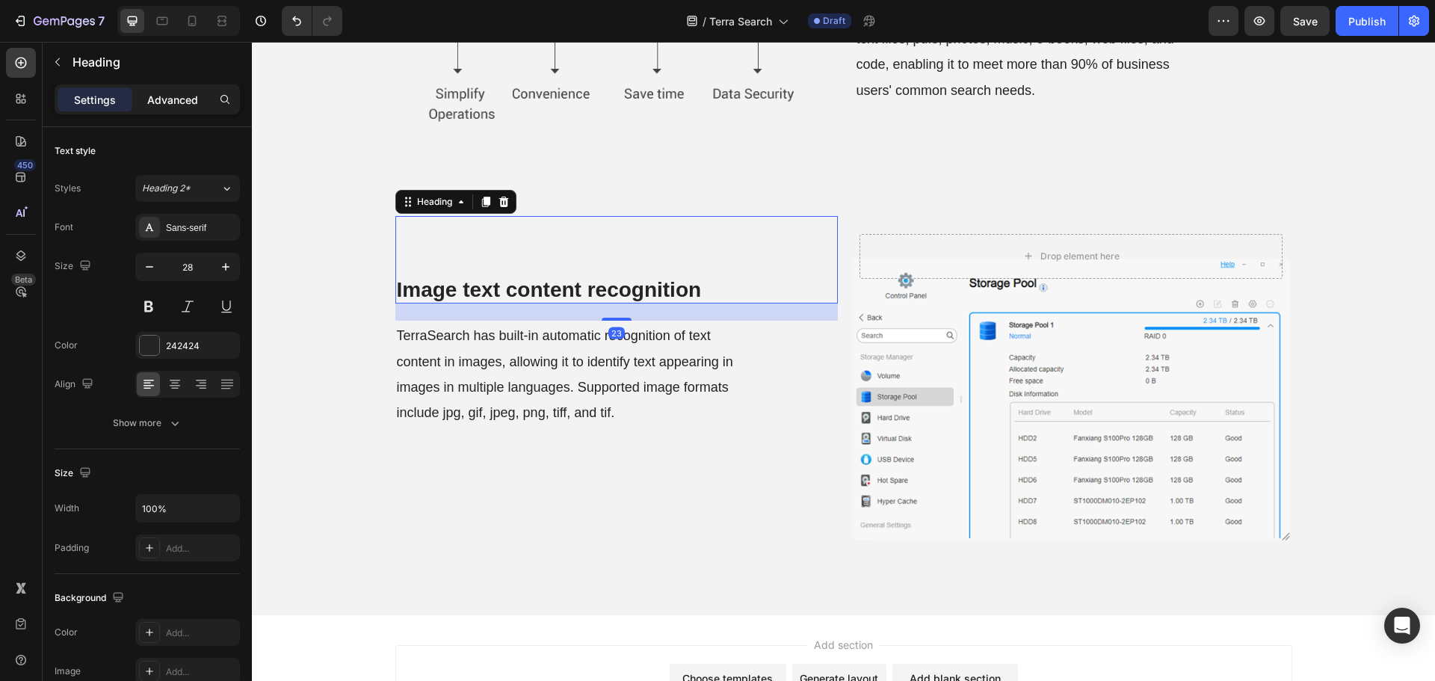
click at [162, 105] on p "Advanced" at bounding box center [172, 100] width 51 height 16
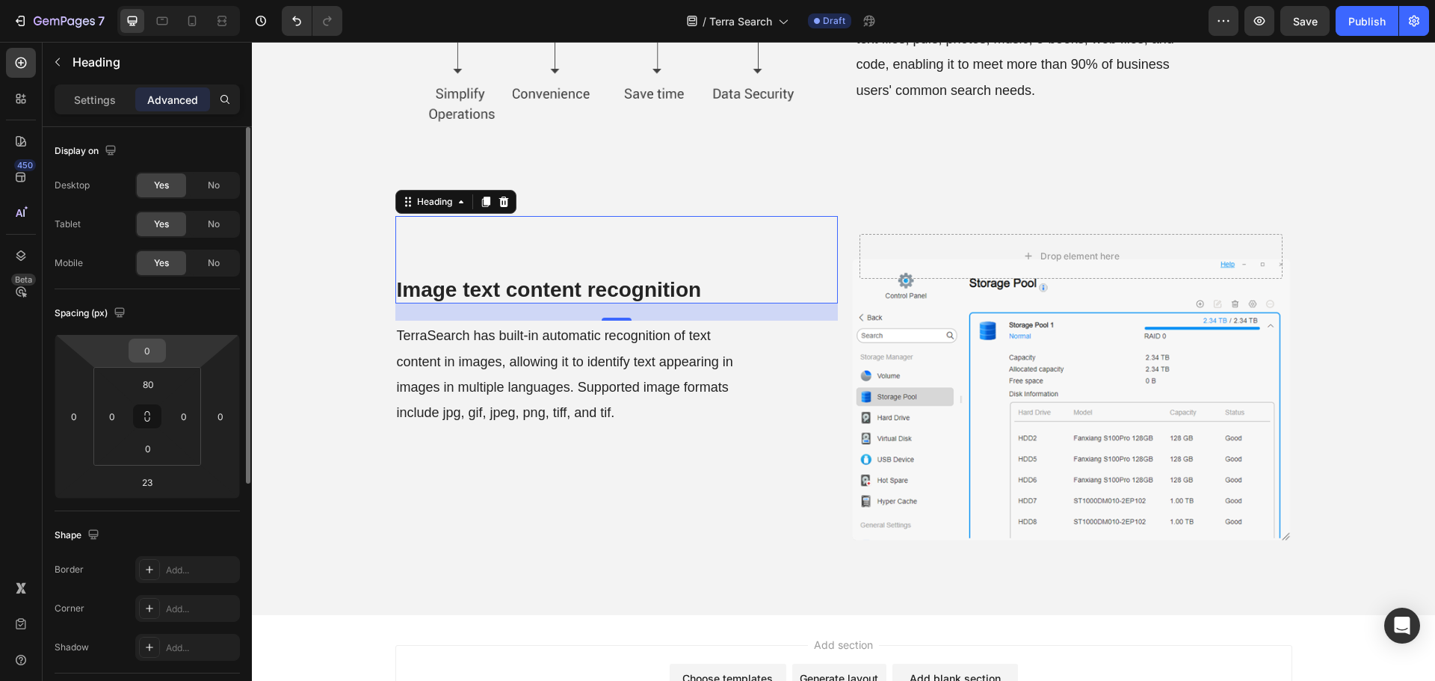
click at [151, 353] on input "0" at bounding box center [147, 350] width 30 height 22
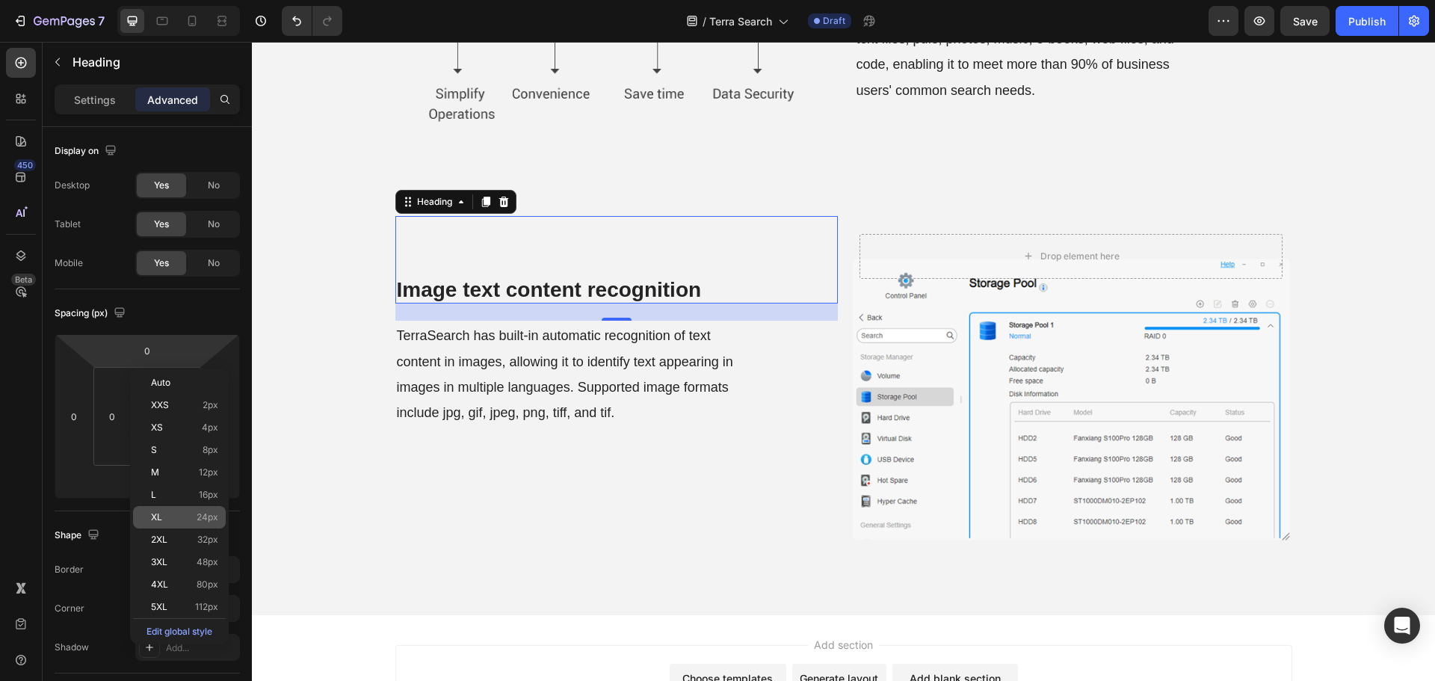
click at [188, 524] on div "XL 24px" at bounding box center [179, 517] width 93 height 22
type input "24"
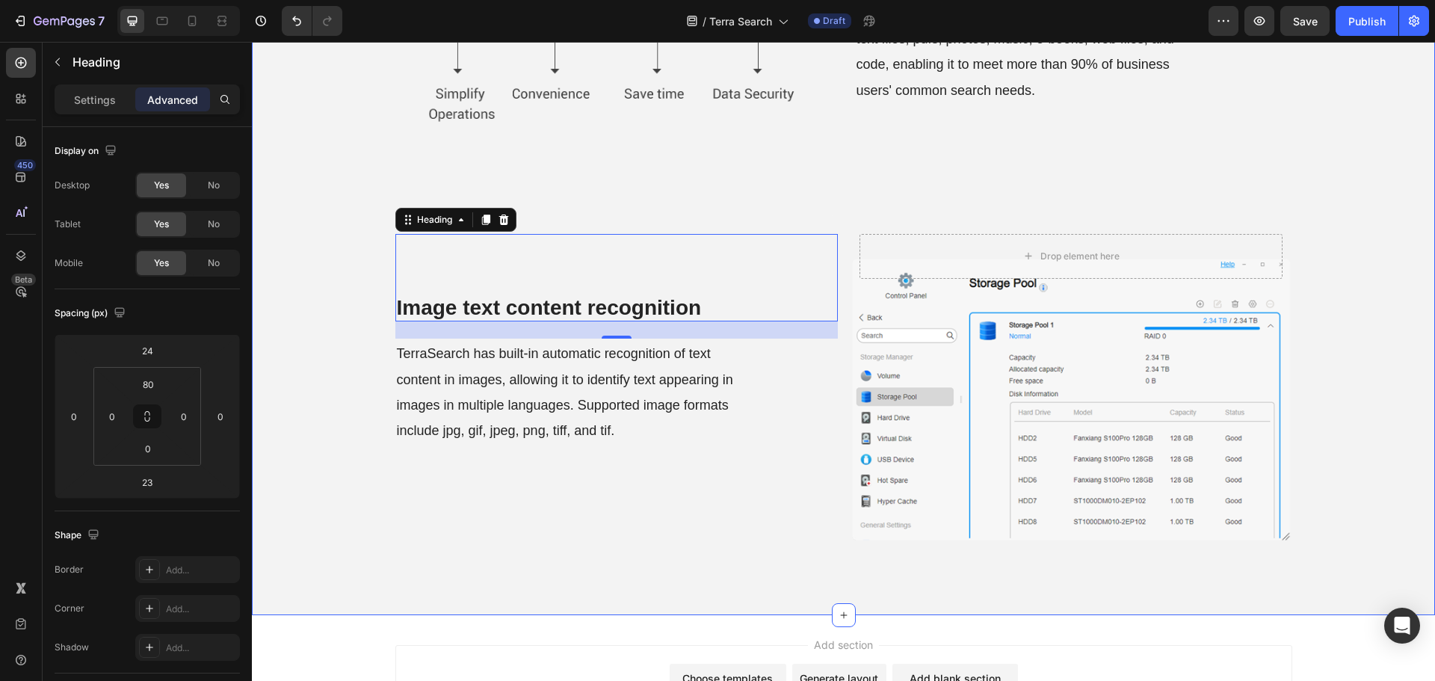
click at [508, 539] on div "⁠⁠⁠⁠⁠⁠⁠ Image text content recognition Heading 23 TerraSearch has built-in auto…" at bounding box center [616, 403] width 442 height 375
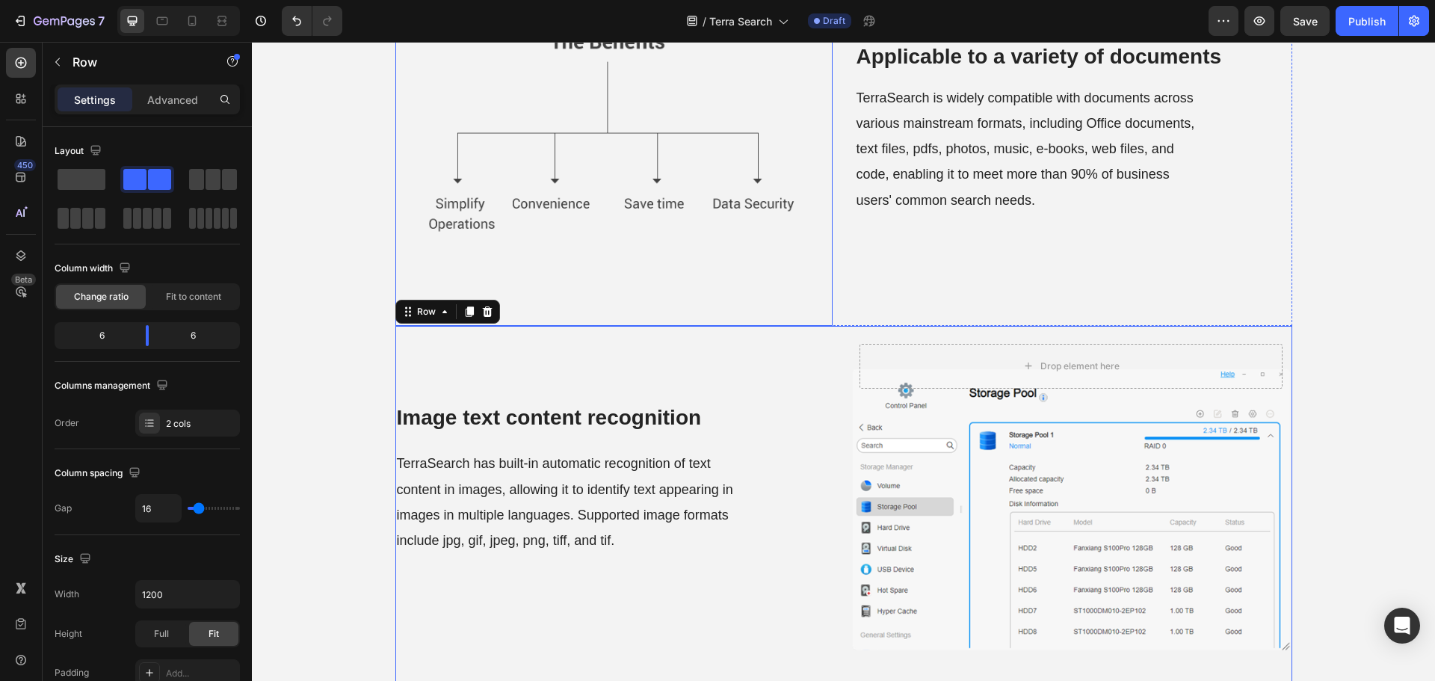
scroll to position [1146, 0]
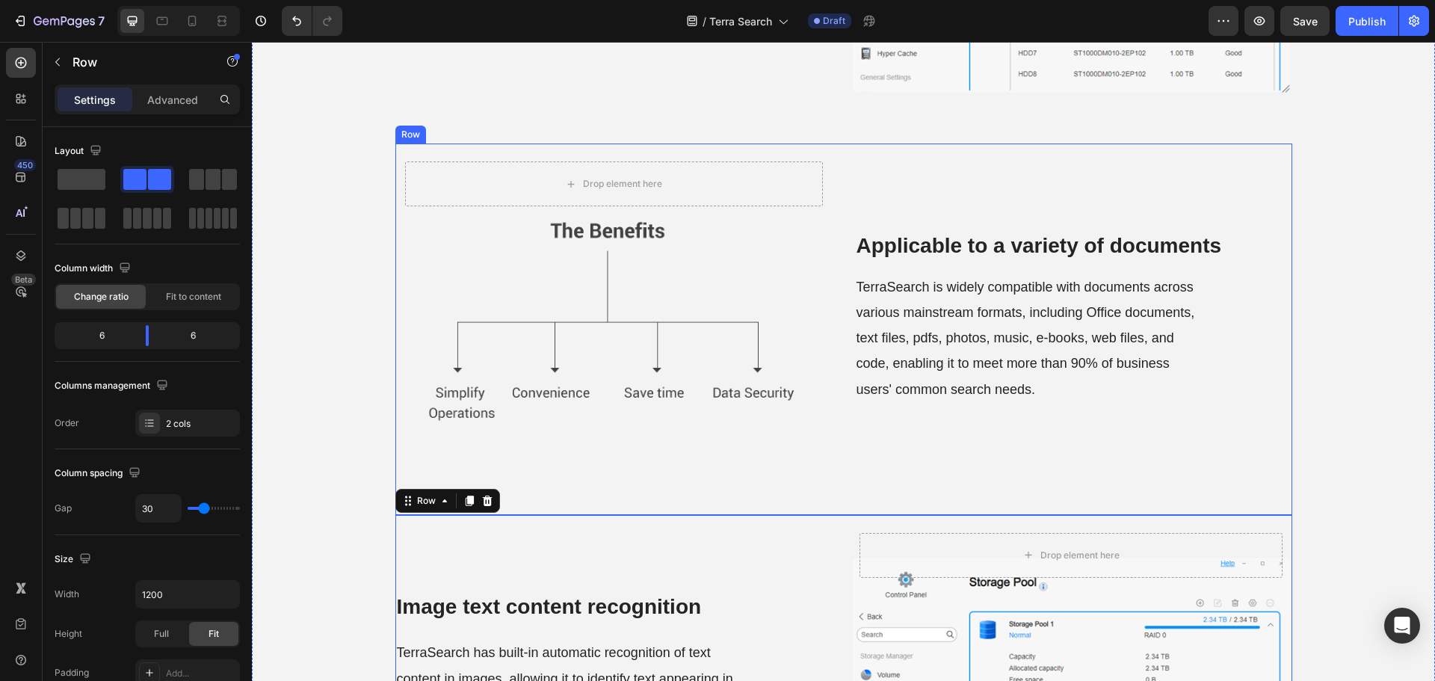
click at [832, 415] on div "Drop element here Hero Banner ⁠⁠⁠⁠⁠⁠⁠ Applicable to a variety of documents Head…" at bounding box center [843, 328] width 897 height 371
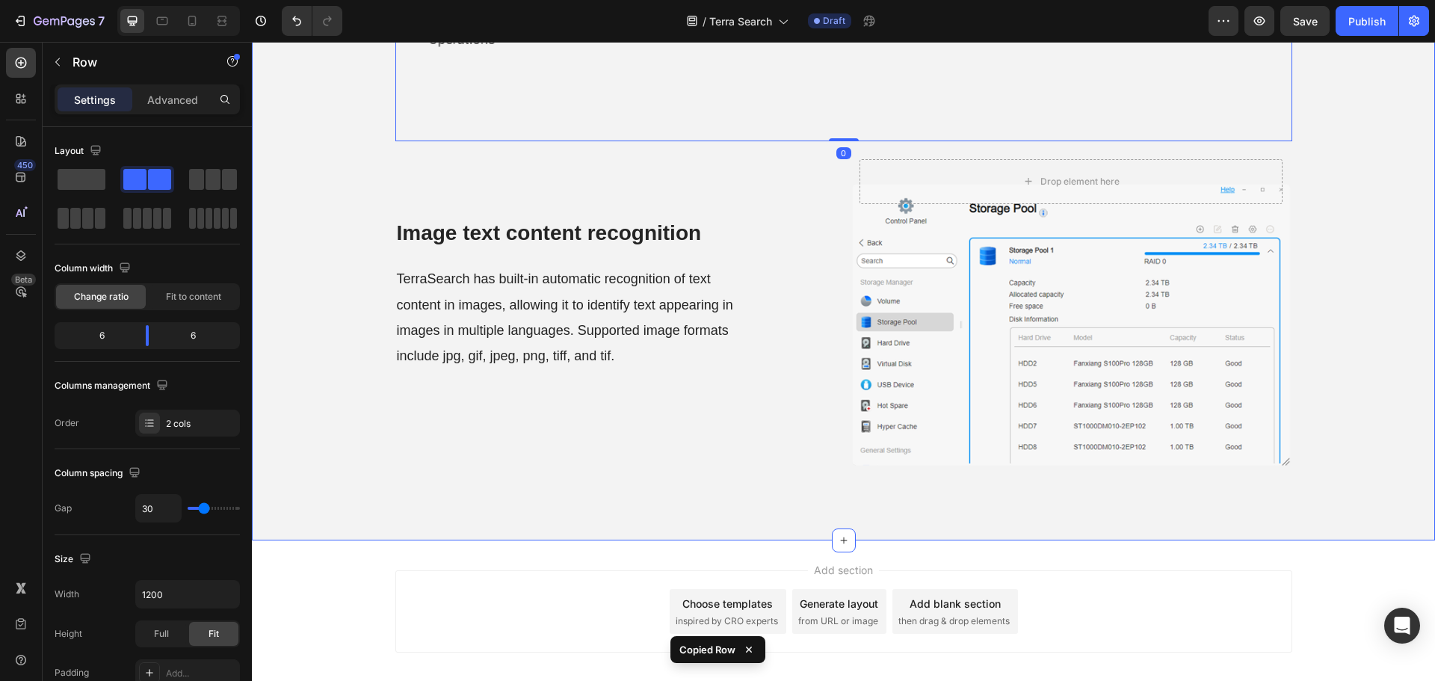
click at [797, 465] on div "⁠⁠⁠⁠⁠⁠⁠ Image text content recognition Heading TerraSearch has built-in automat…" at bounding box center [616, 328] width 442 height 375
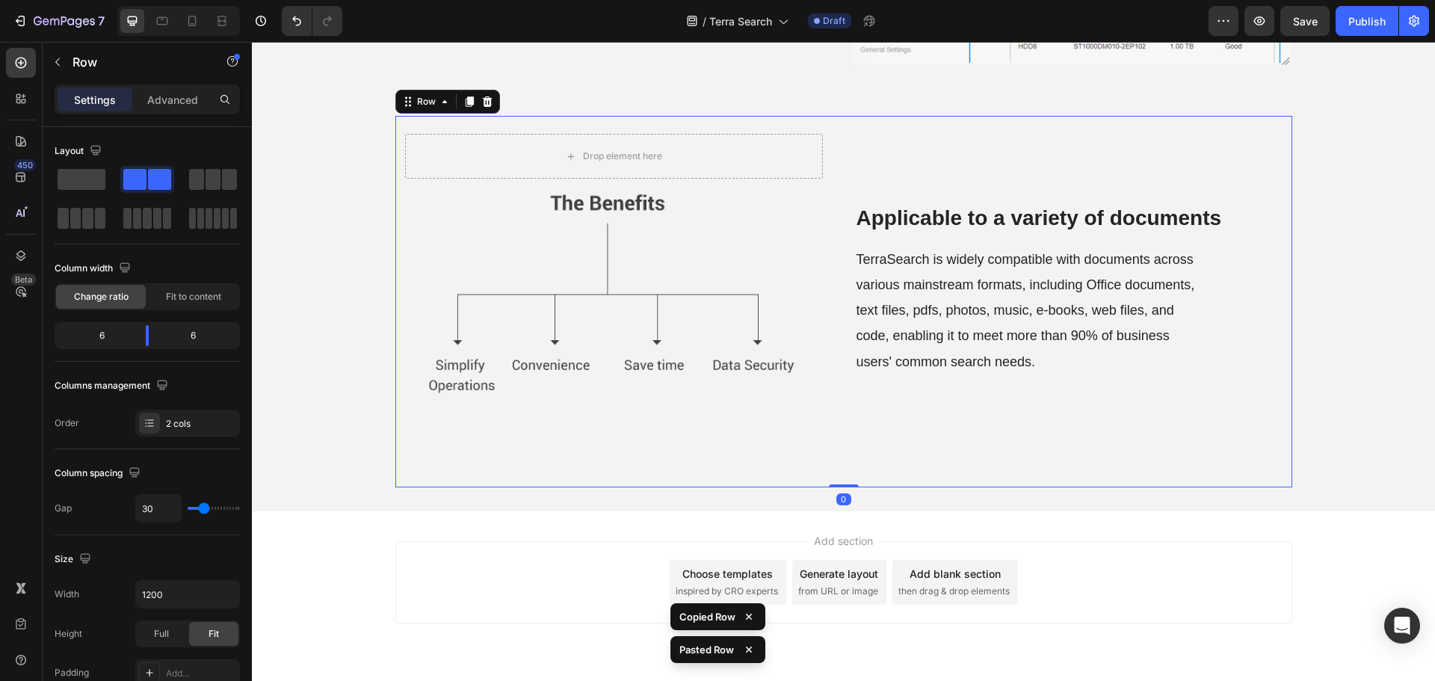
scroll to position [1870, 0]
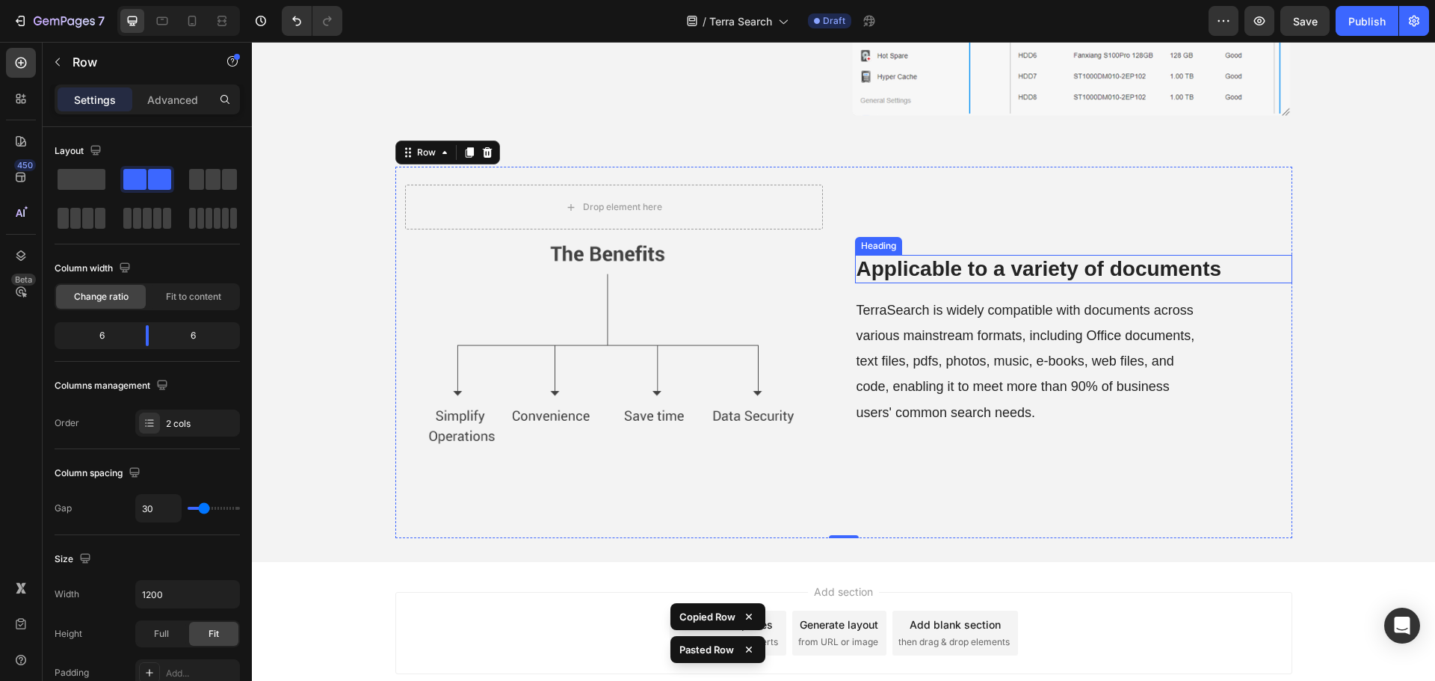
click at [971, 273] on strong "Applicable to a variety of documents" at bounding box center [1038, 268] width 365 height 23
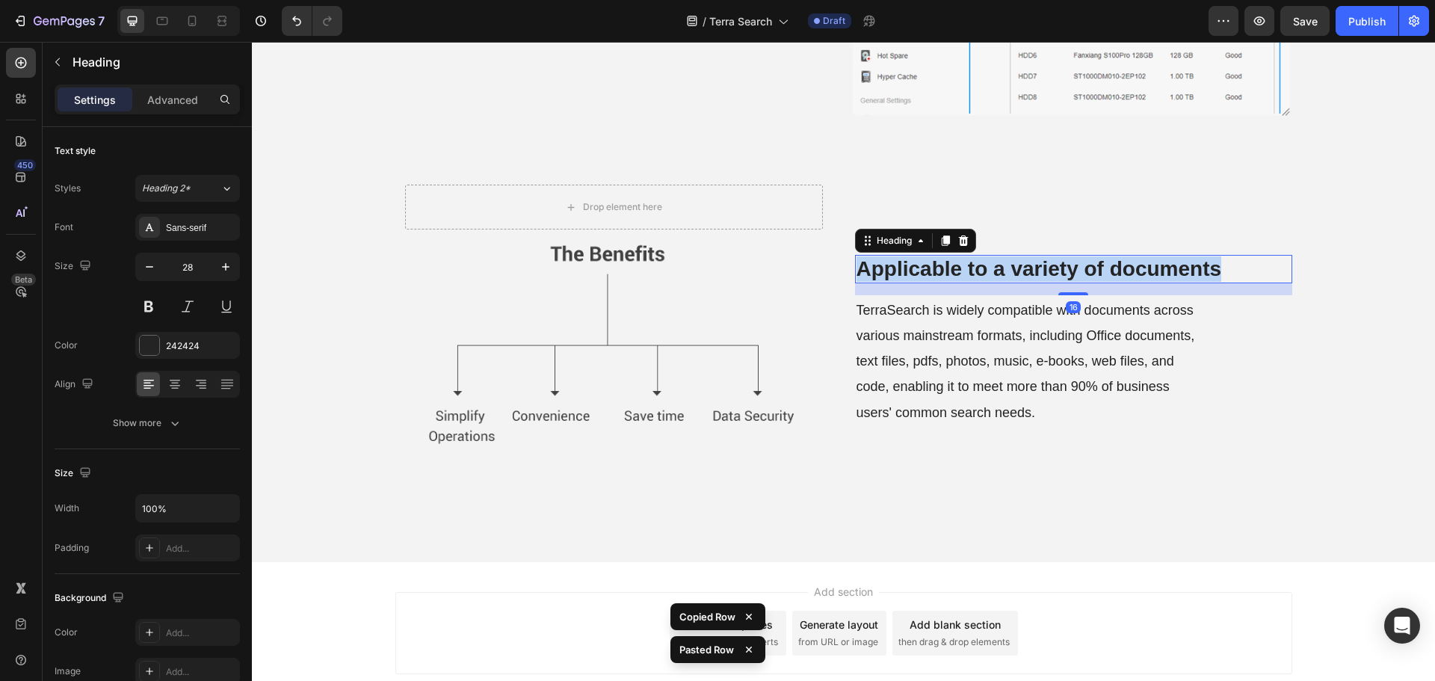
click at [971, 273] on strong "Applicable to a variety of documents" at bounding box center [1038, 268] width 365 height 23
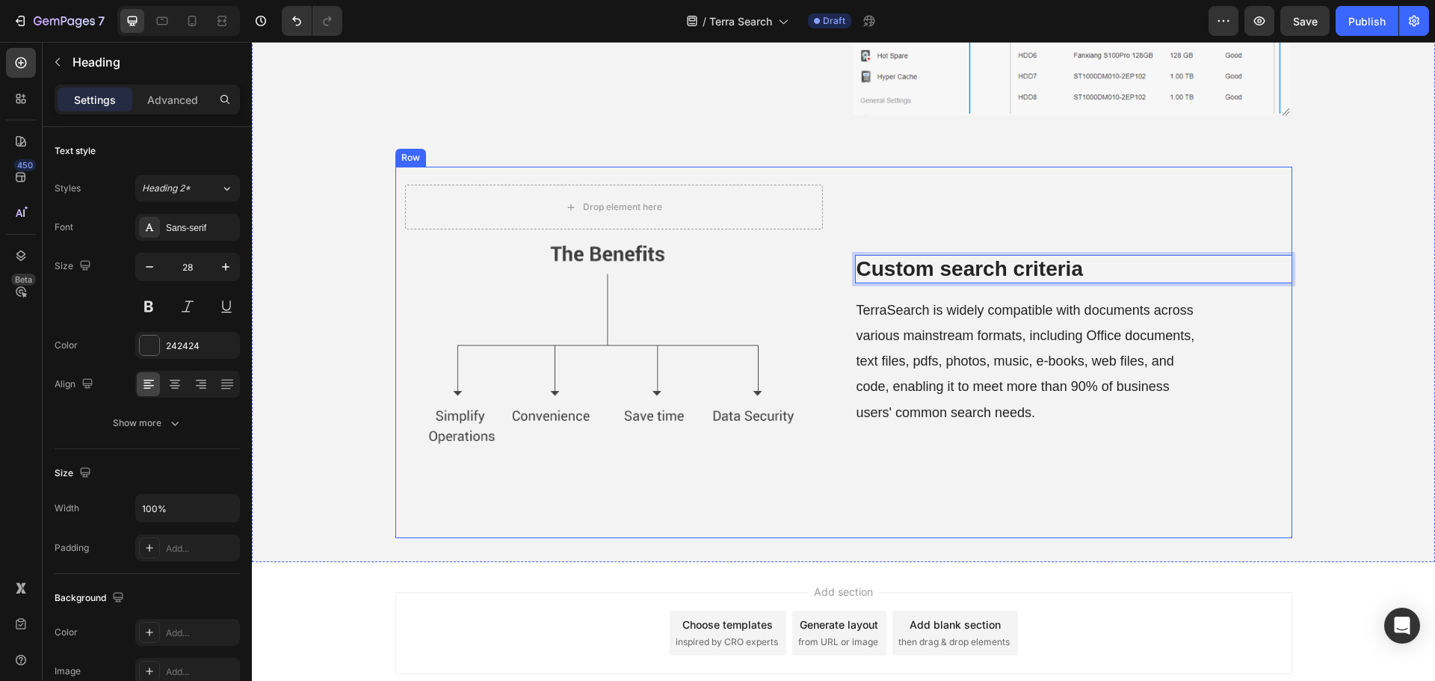
click at [956, 448] on div "Custom search criteria Heading 16 TerraSearch is widely compatible with documen…" at bounding box center [1073, 352] width 437 height 371
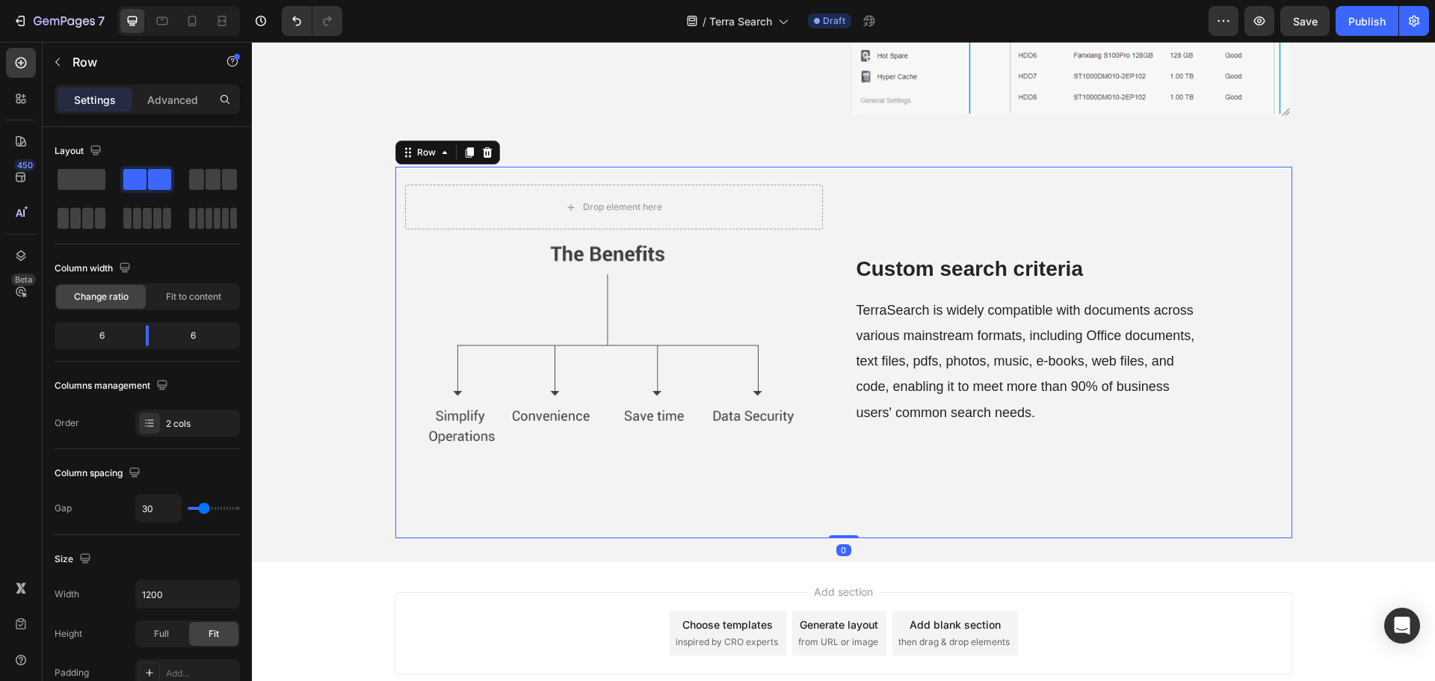
click at [955, 404] on p "TerraSearch is widely compatible with documents across various mainstream forma…" at bounding box center [1029, 361] width 347 height 128
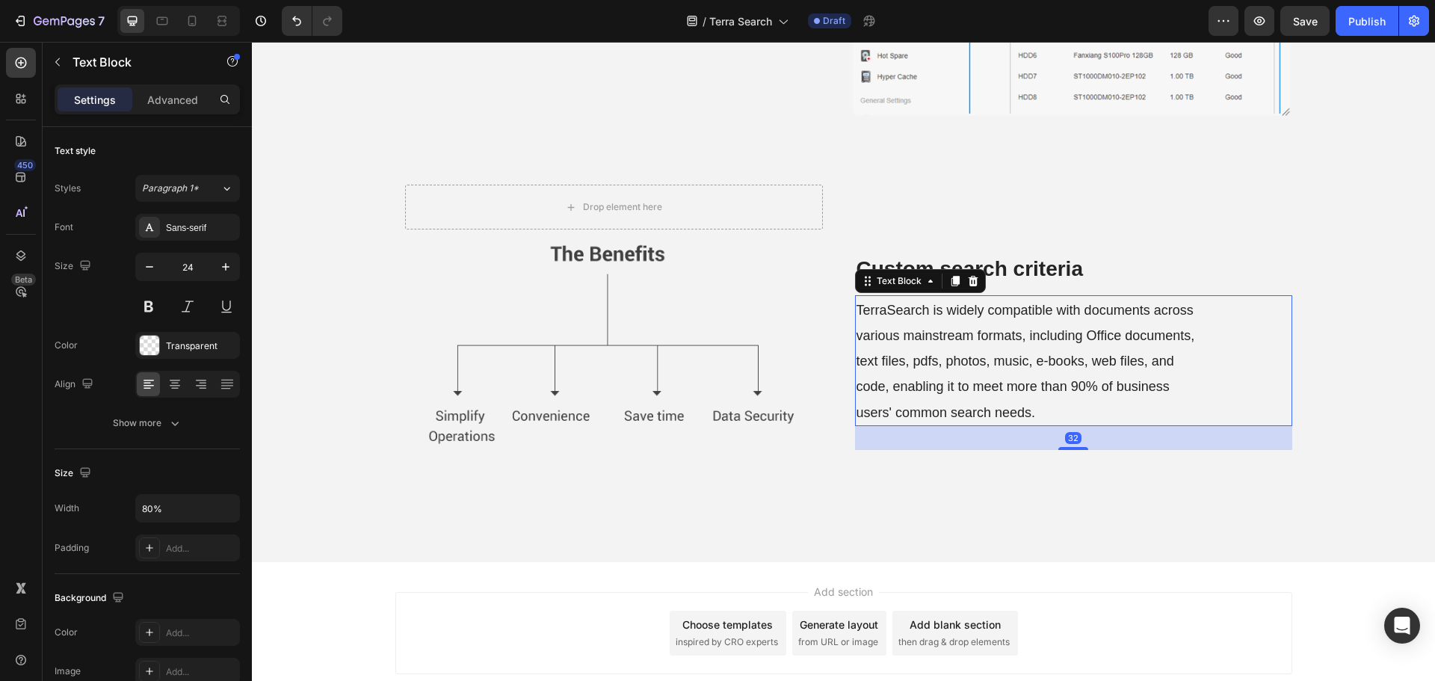
click at [955, 404] on p "TerraSearch is widely compatible with documents across various mainstream forma…" at bounding box center [1029, 361] width 347 height 128
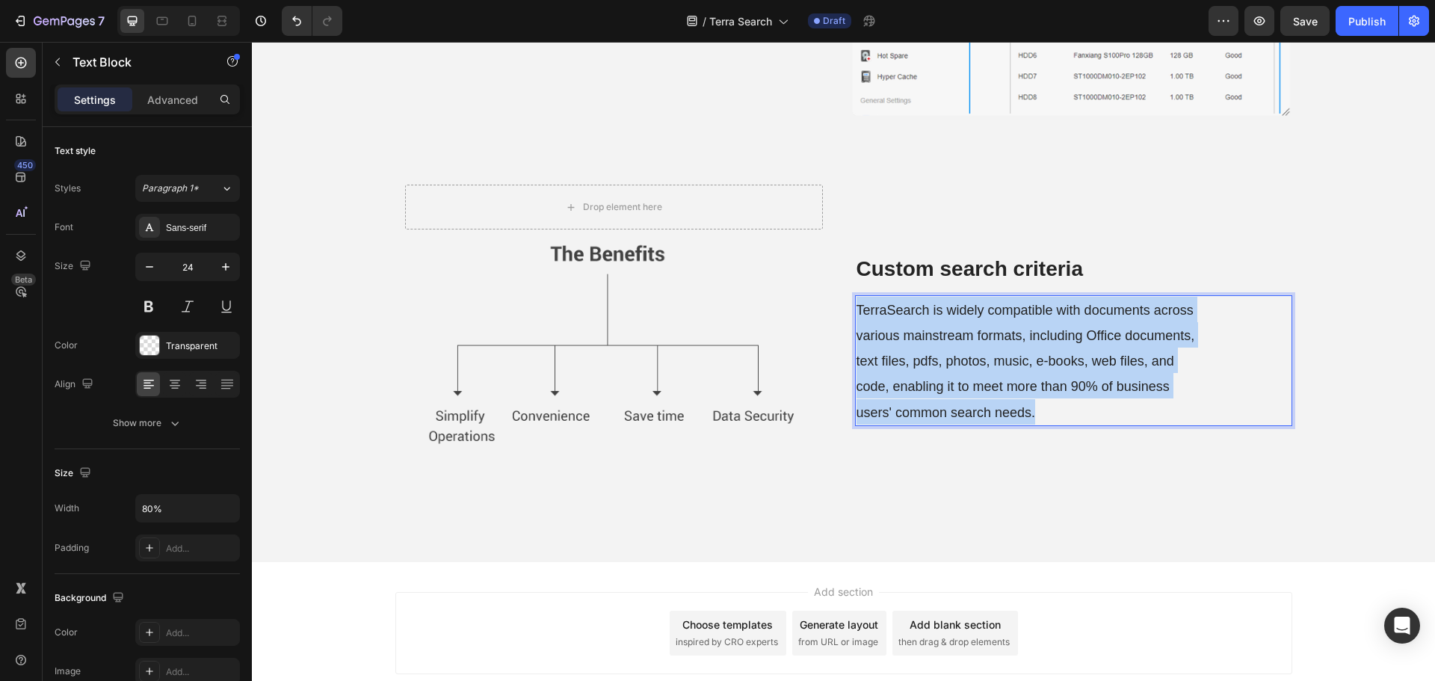
click at [955, 404] on p "TerraSearch is widely compatible with documents across various mainstream forma…" at bounding box center [1029, 361] width 347 height 128
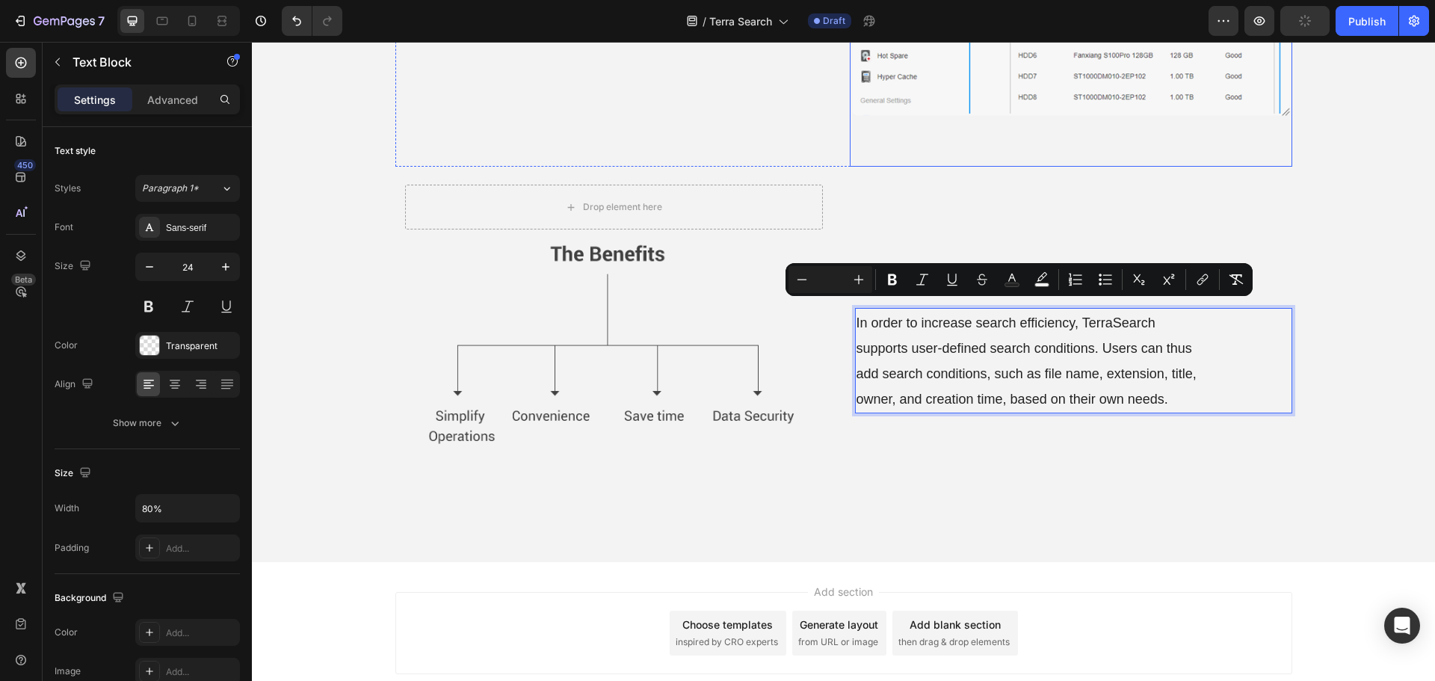
scroll to position [1882, 0]
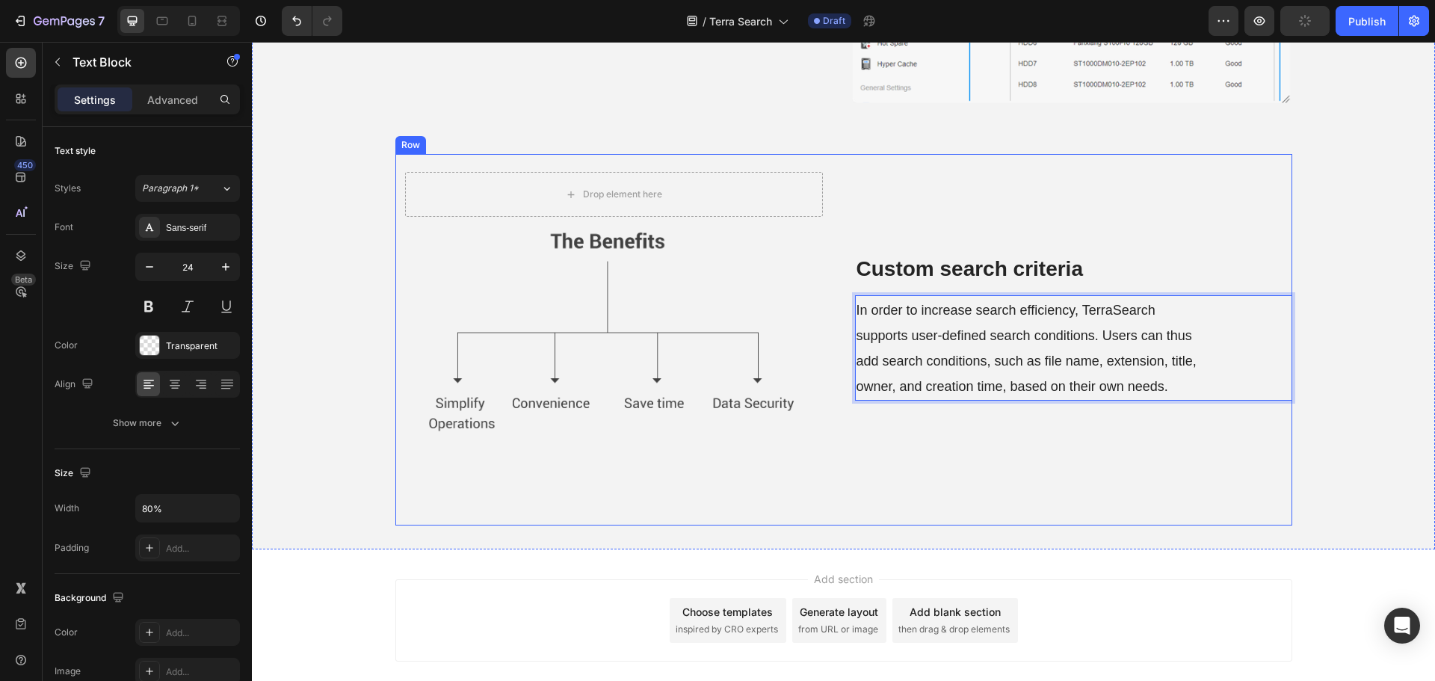
click at [863, 442] on div "⁠⁠⁠⁠⁠⁠⁠ Custom search criteria Heading In order to increase search efficiency, …" at bounding box center [1073, 339] width 437 height 371
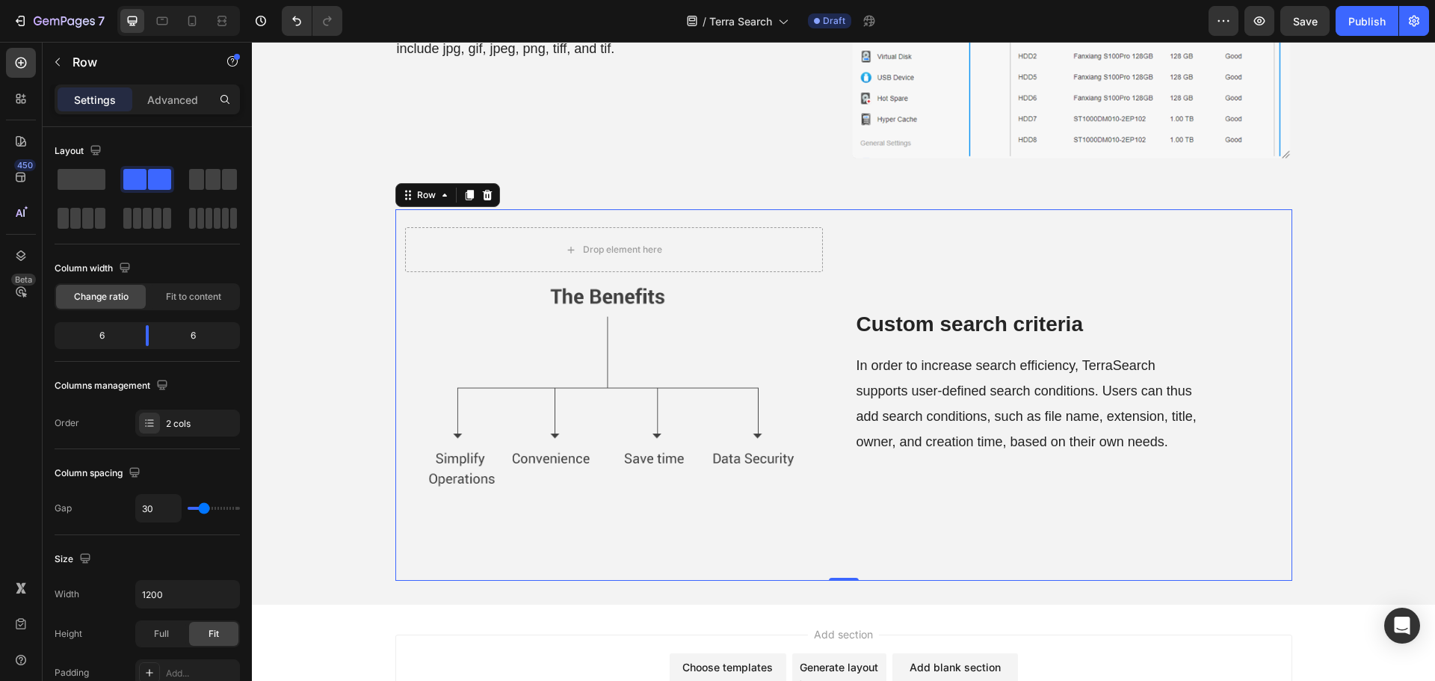
scroll to position [1733, 0]
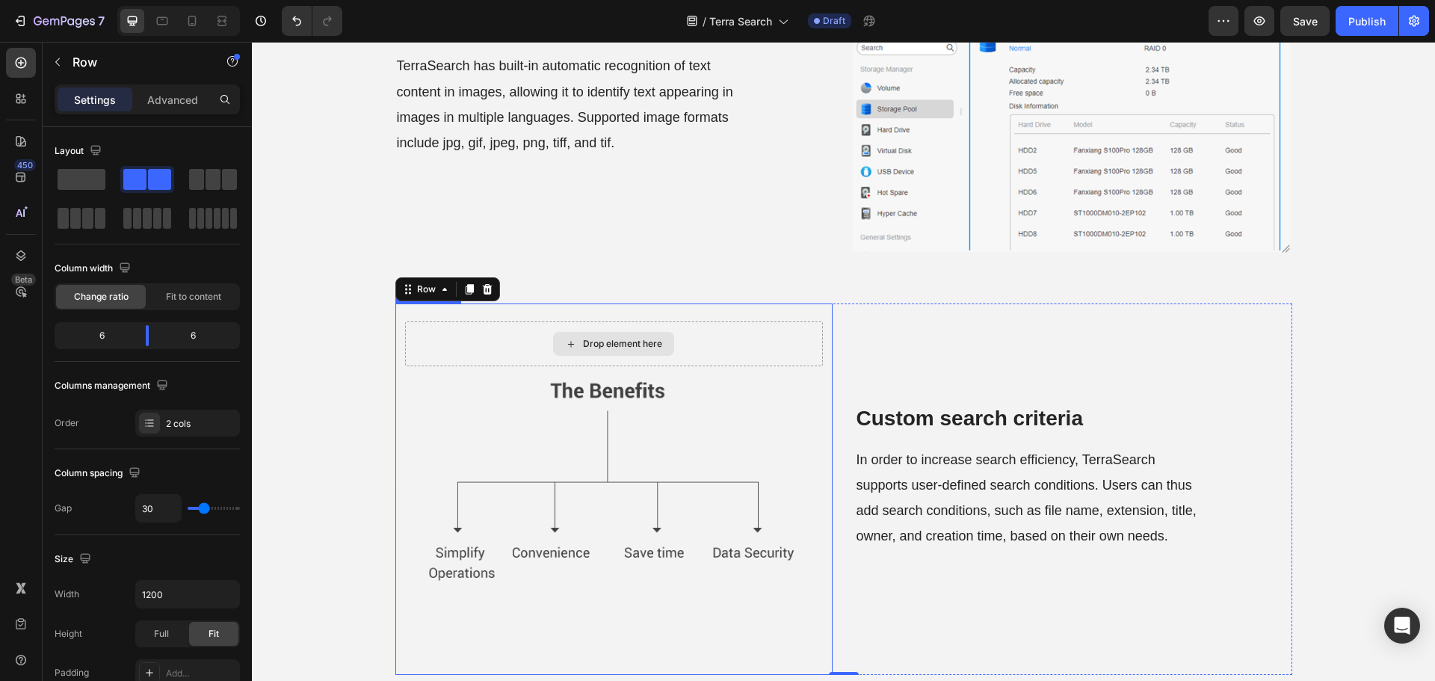
click at [791, 242] on div "⁠⁠⁠⁠⁠⁠⁠ Image text content recognition Heading TerraSearch has built-in automat…" at bounding box center [616, 115] width 442 height 375
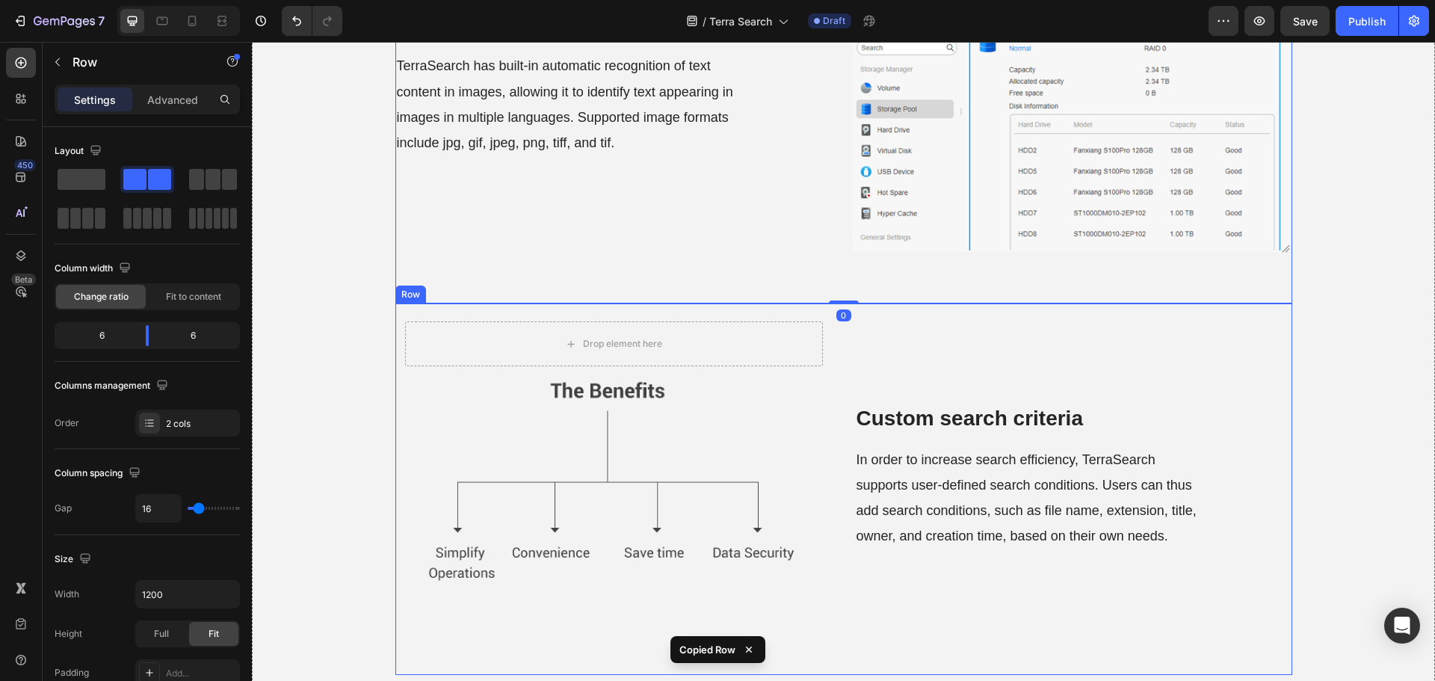
click at [883, 602] on div "⁠⁠⁠⁠⁠⁠⁠ Custom search criteria Heading In order to increase search efficiency, …" at bounding box center [1073, 488] width 437 height 371
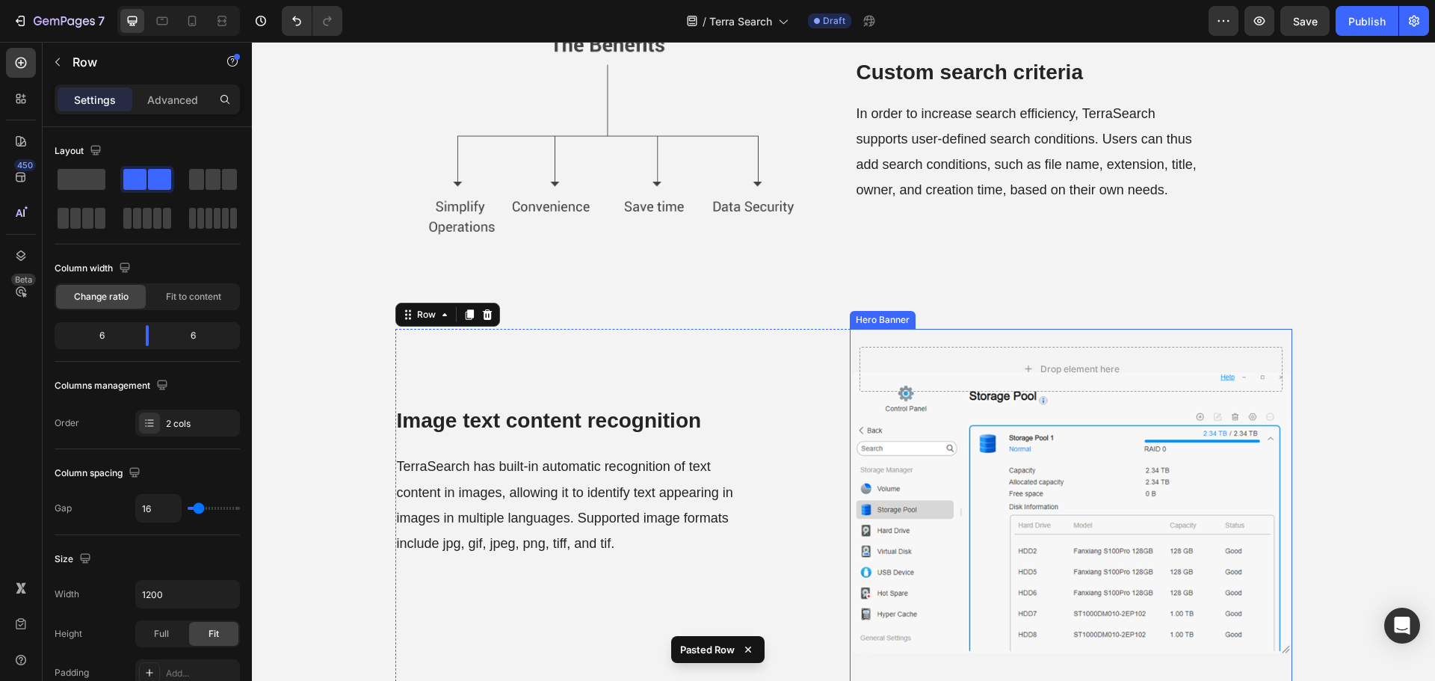
scroll to position [2204, 0]
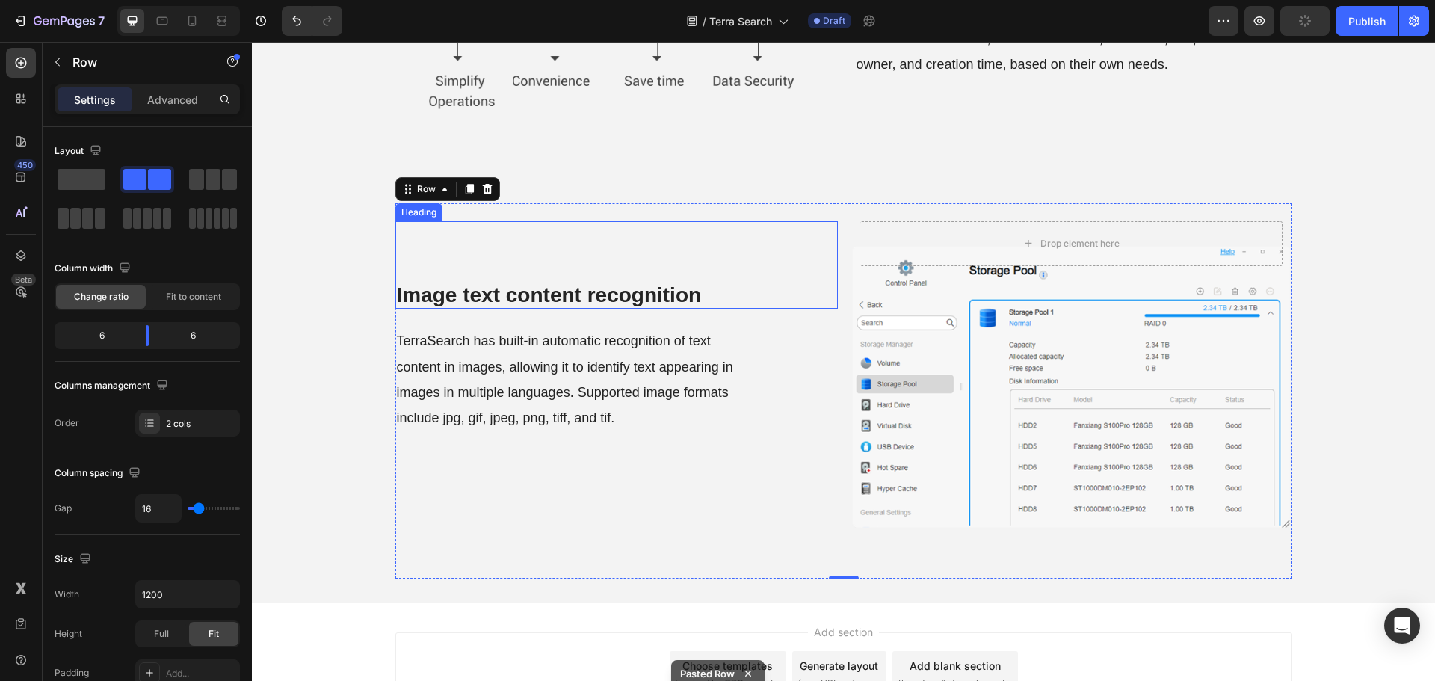
click at [545, 287] on strong "Image text content recognition" at bounding box center [549, 294] width 305 height 23
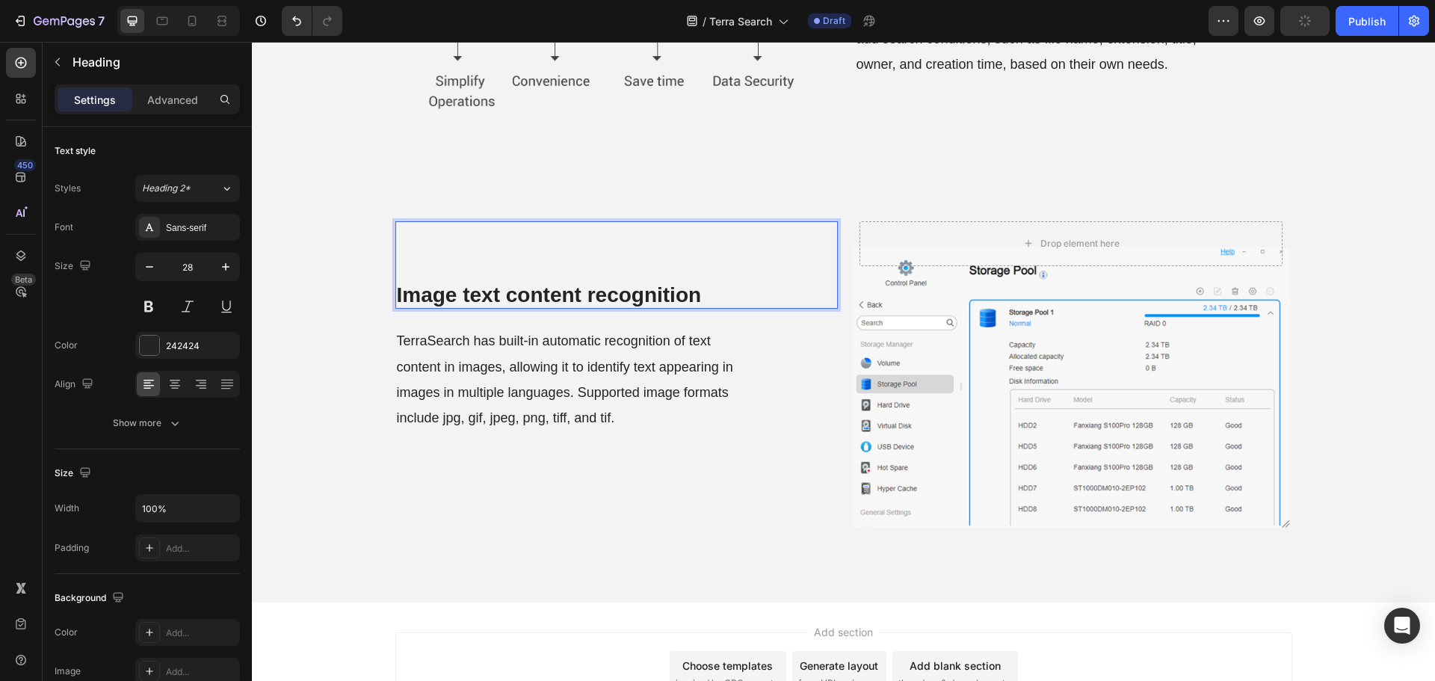
click at [545, 287] on strong "Image text content recognition" at bounding box center [549, 294] width 305 height 23
click at [533, 371] on span "TerraSearch has built-in automatic recognition of text content in images, allow…" at bounding box center [565, 379] width 336 height 92
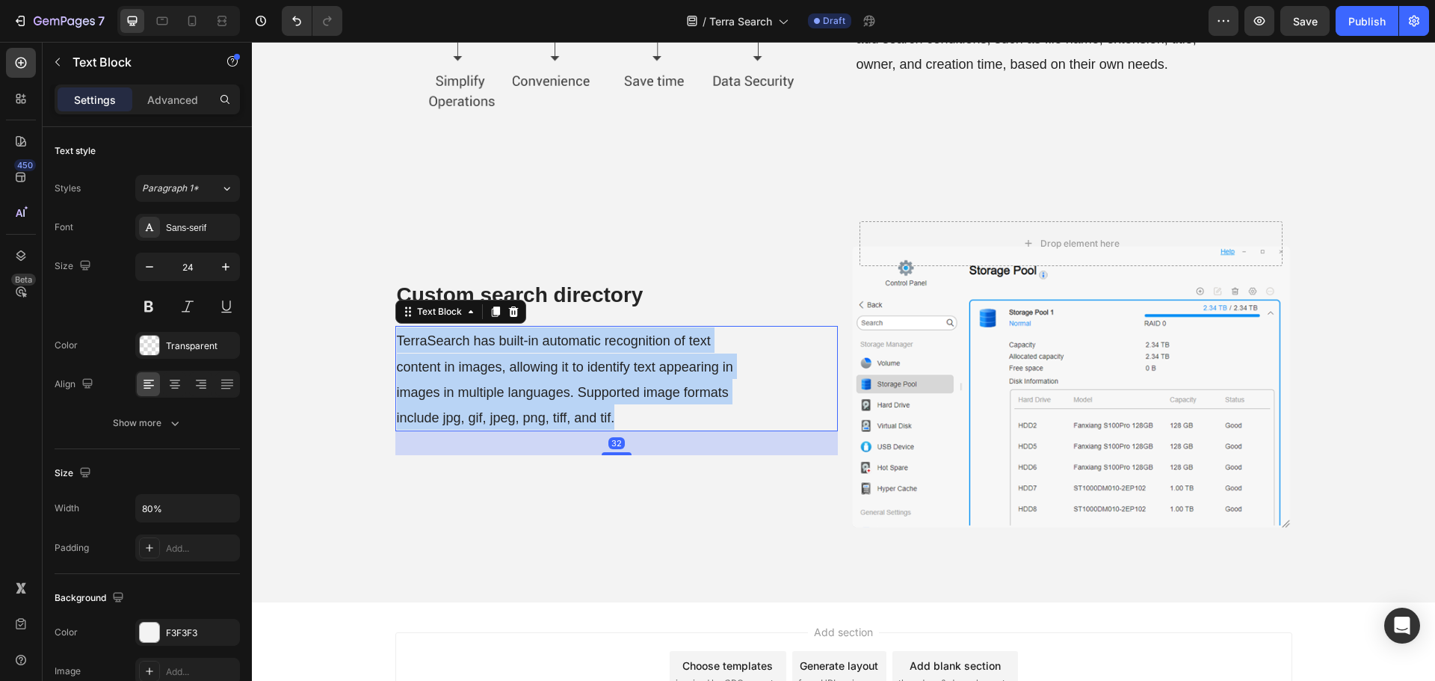
click at [533, 371] on span "TerraSearch has built-in automatic recognition of text content in images, allow…" at bounding box center [565, 379] width 336 height 92
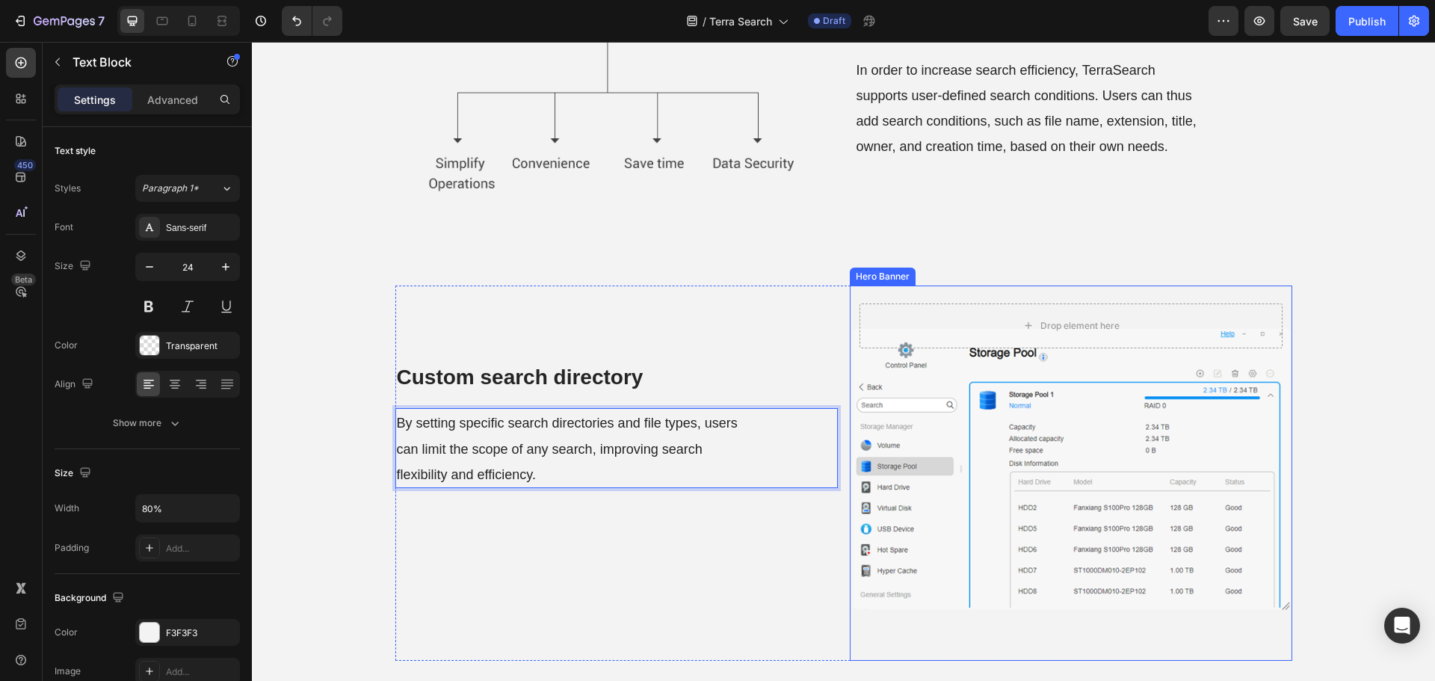
scroll to position [2117, 0]
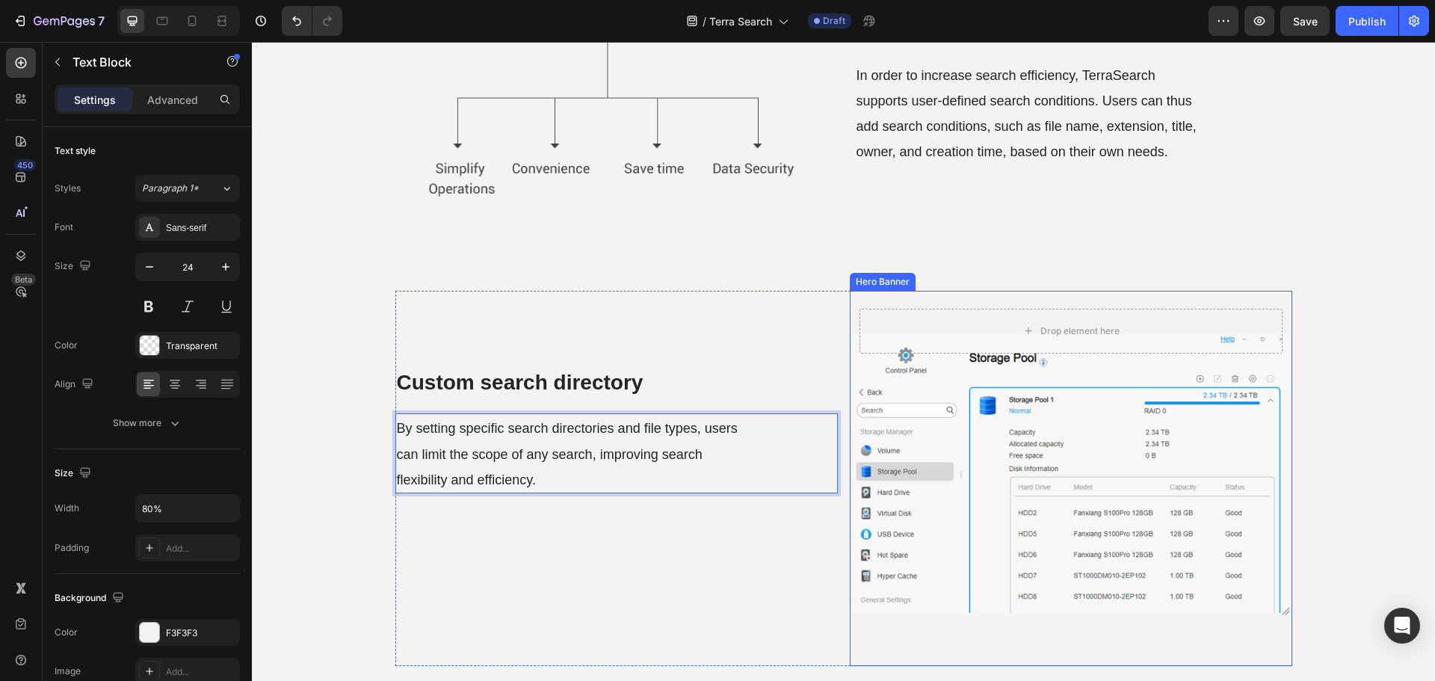
click at [919, 223] on div "⁠⁠⁠⁠⁠⁠⁠ Custom search criteria Heading In order to increase search efficiency, …" at bounding box center [1073, 104] width 437 height 371
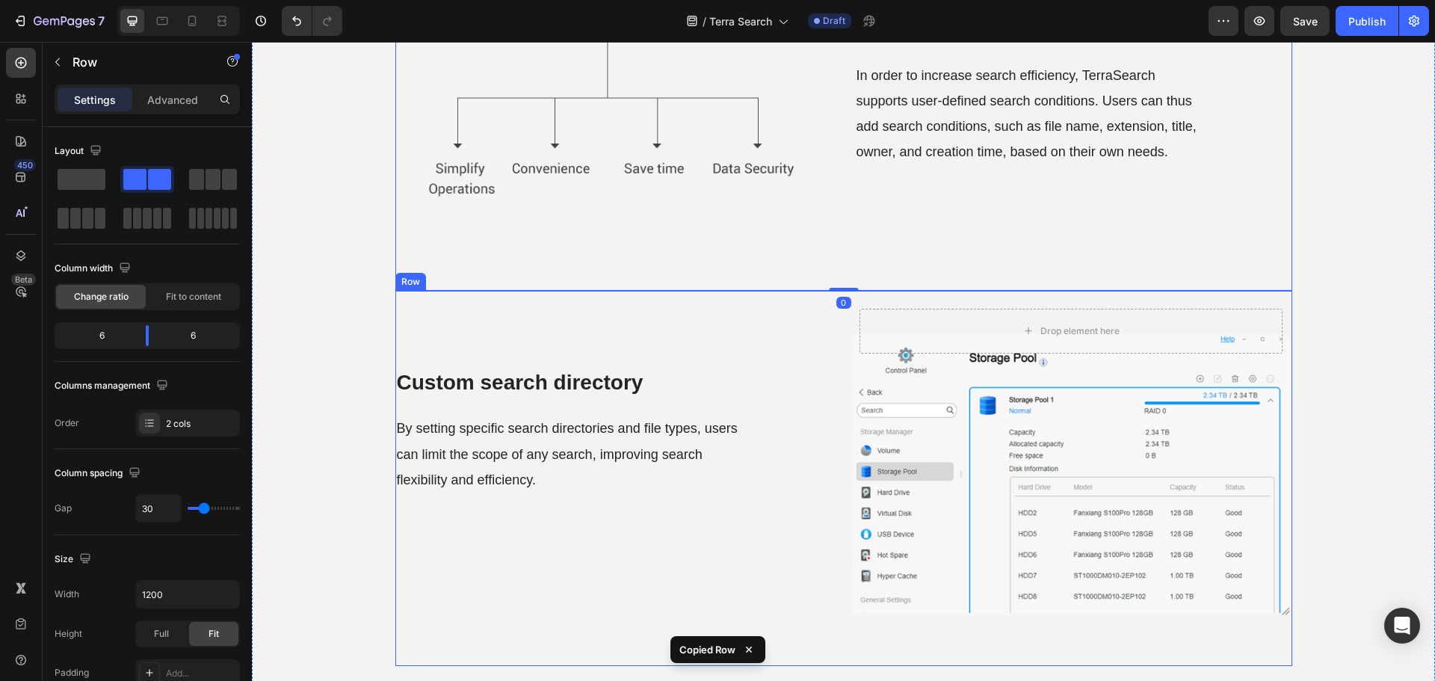
click at [782, 580] on div "⁠⁠⁠⁠⁠⁠⁠ Custom search directory Heading By setting specific search directories …" at bounding box center [616, 478] width 442 height 375
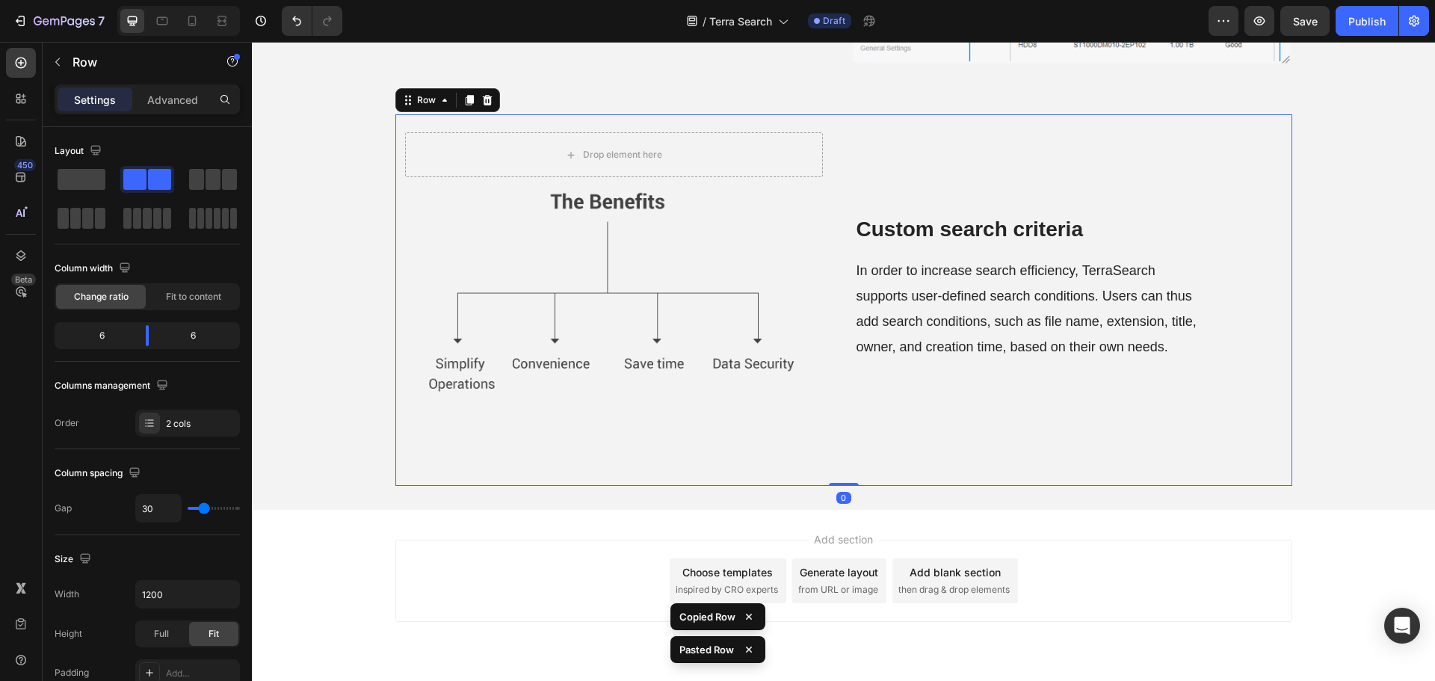
scroll to position [2689, 0]
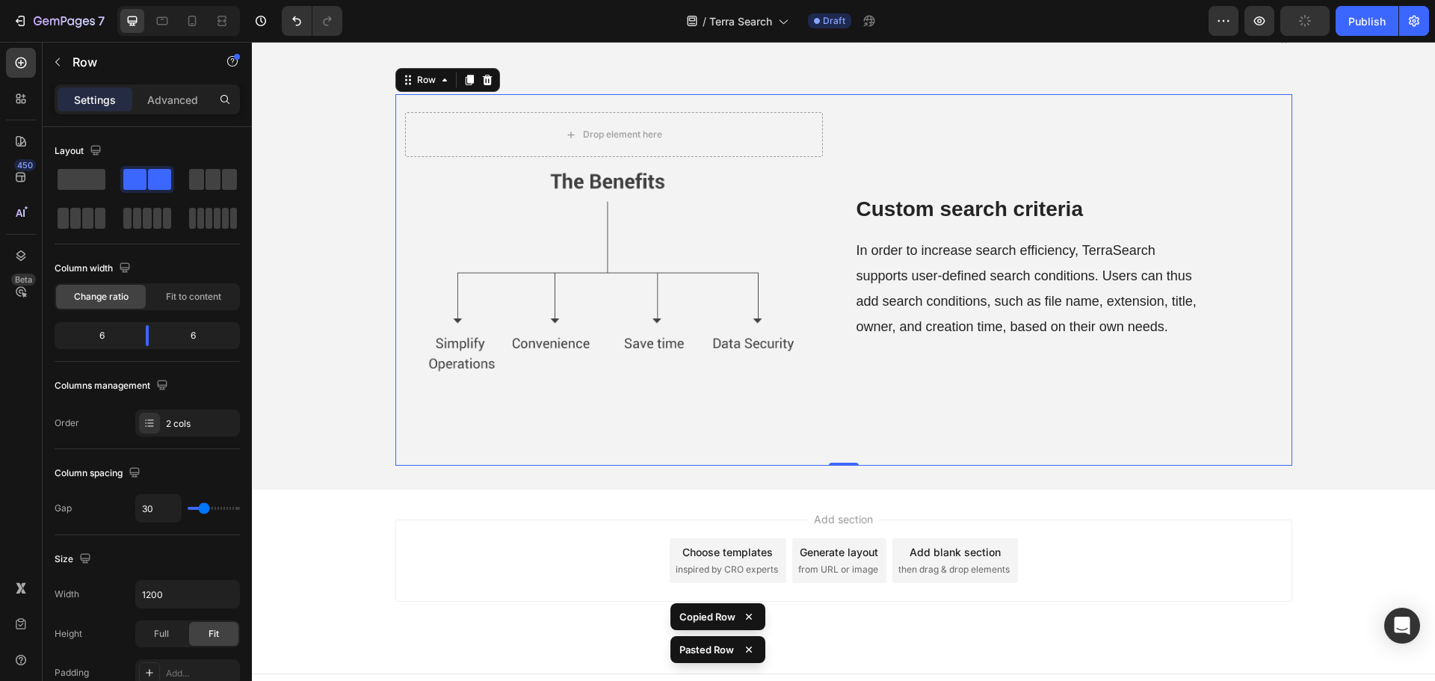
click at [960, 212] on strong "Custom search criteria" at bounding box center [969, 208] width 226 height 23
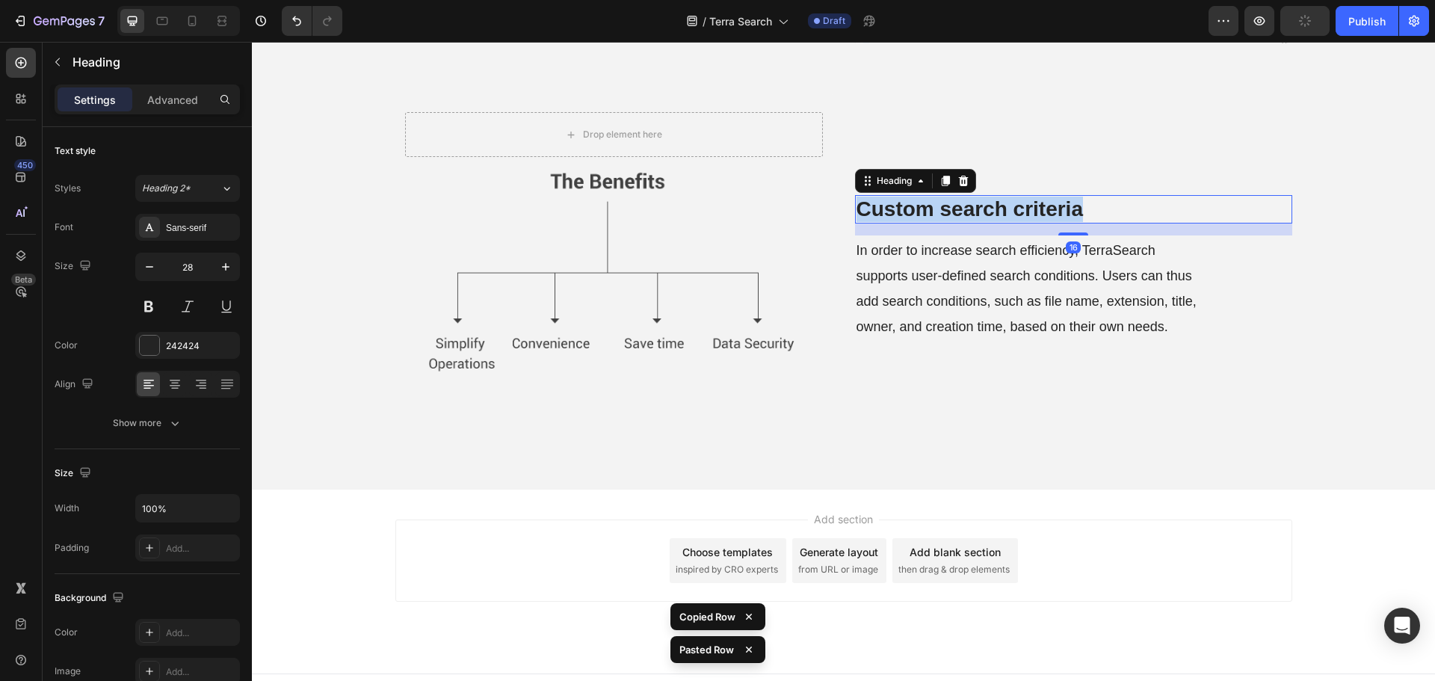
click at [960, 212] on strong "Custom search criteria" at bounding box center [969, 208] width 226 height 23
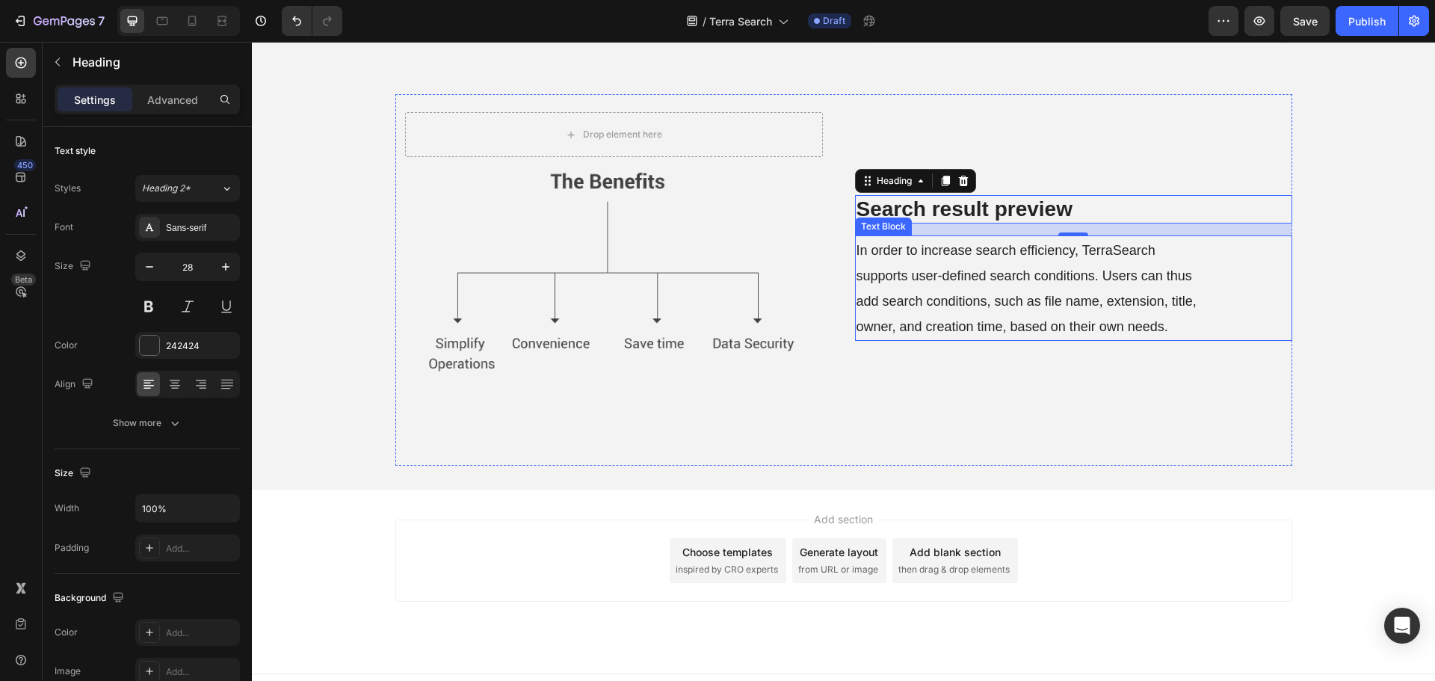
click at [1004, 272] on span "In order to increase search efficiency, TerraSearch supports user-defined searc…" at bounding box center [1026, 289] width 340 height 92
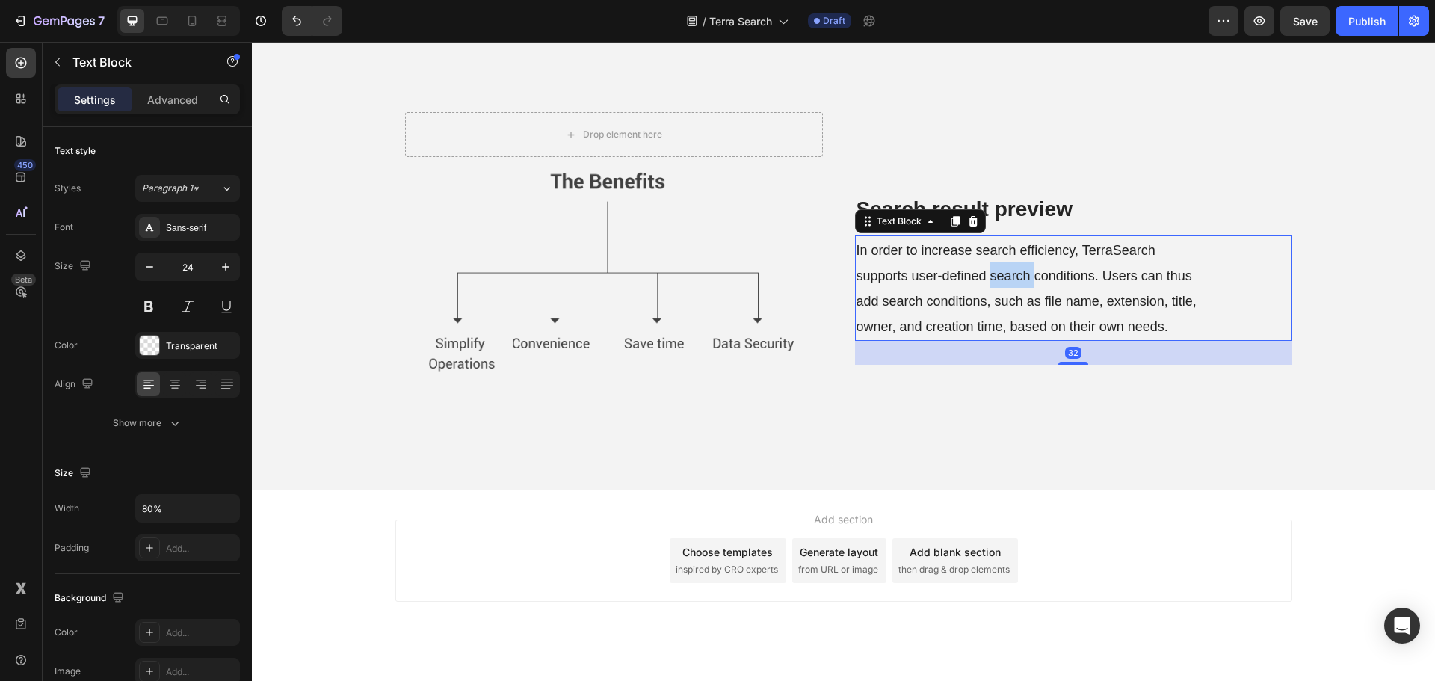
click at [1004, 272] on span "In order to increase search efficiency, TerraSearch supports user-defined searc…" at bounding box center [1026, 289] width 340 height 92
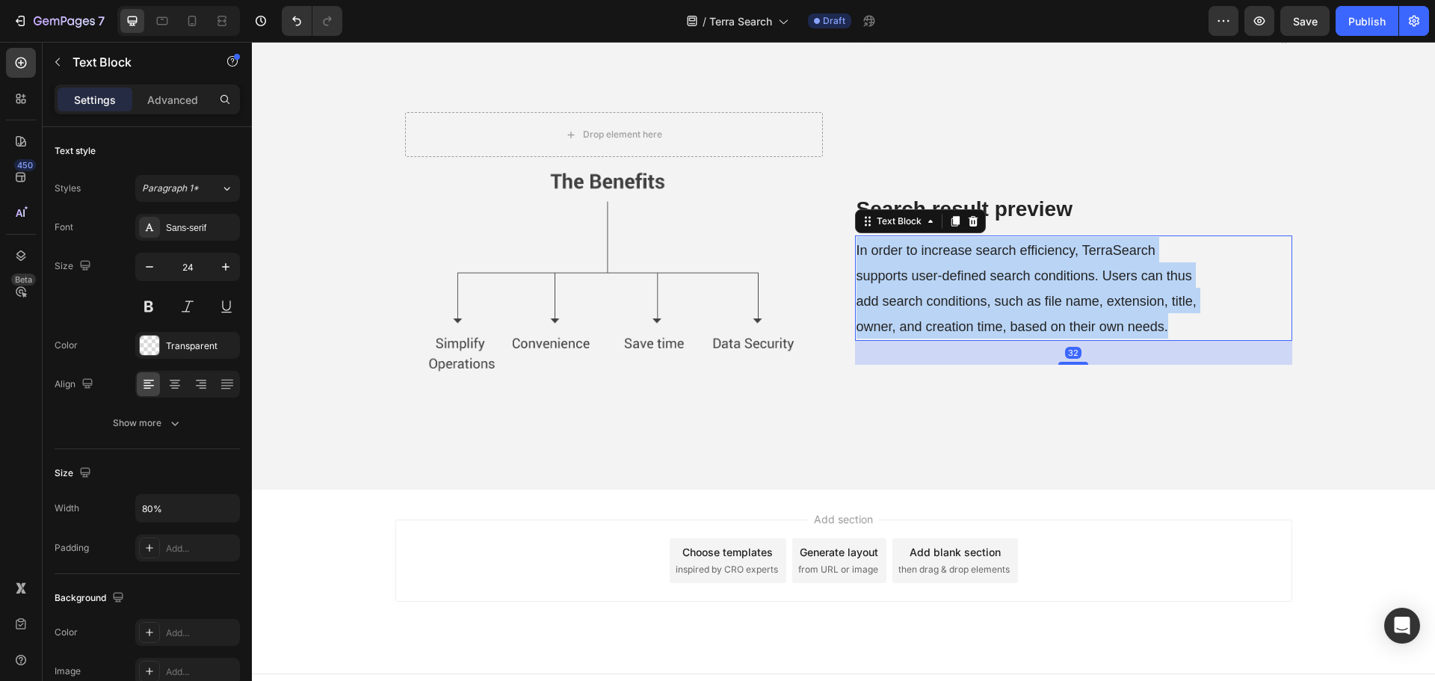
click at [1004, 272] on span "In order to increase search efficiency, TerraSearch supports user-defined searc…" at bounding box center [1026, 289] width 340 height 92
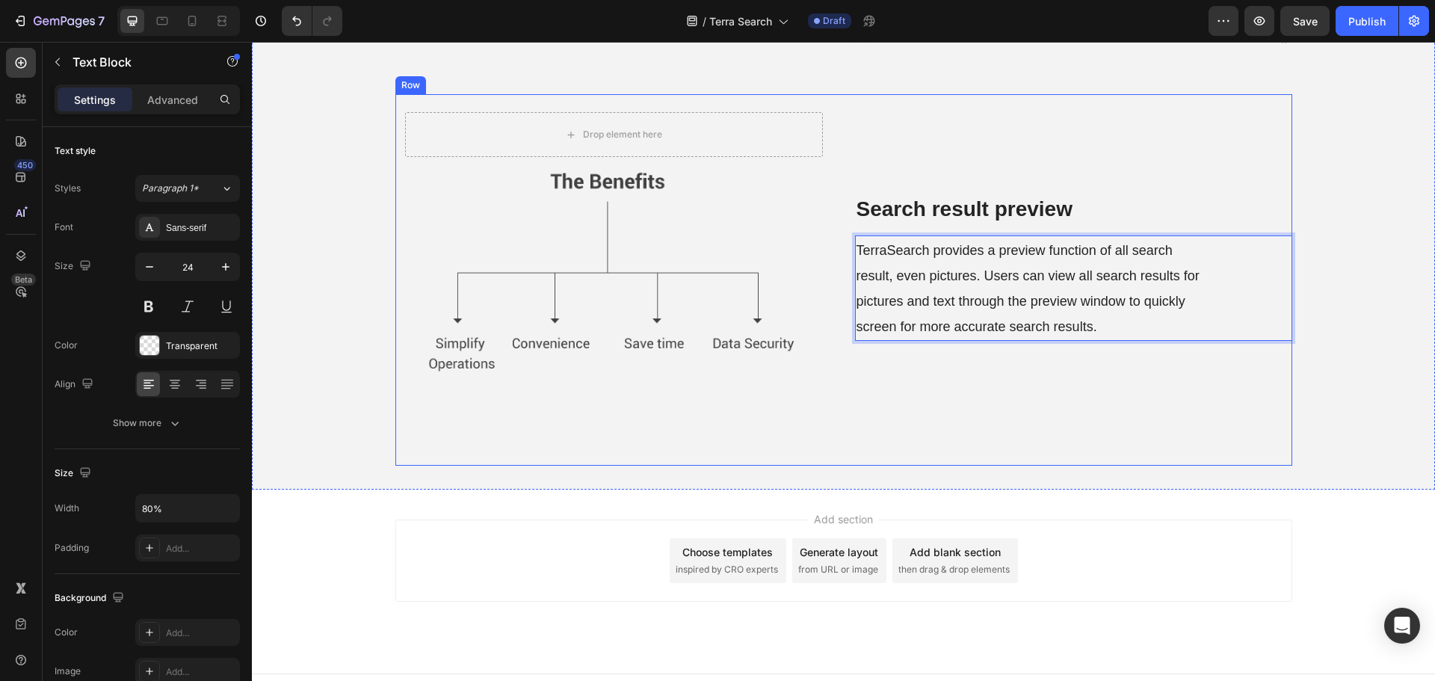
click at [895, 389] on div "⁠⁠⁠⁠⁠⁠⁠ Search result preview Heading TerraSearch provides a preview function o…" at bounding box center [1073, 279] width 437 height 371
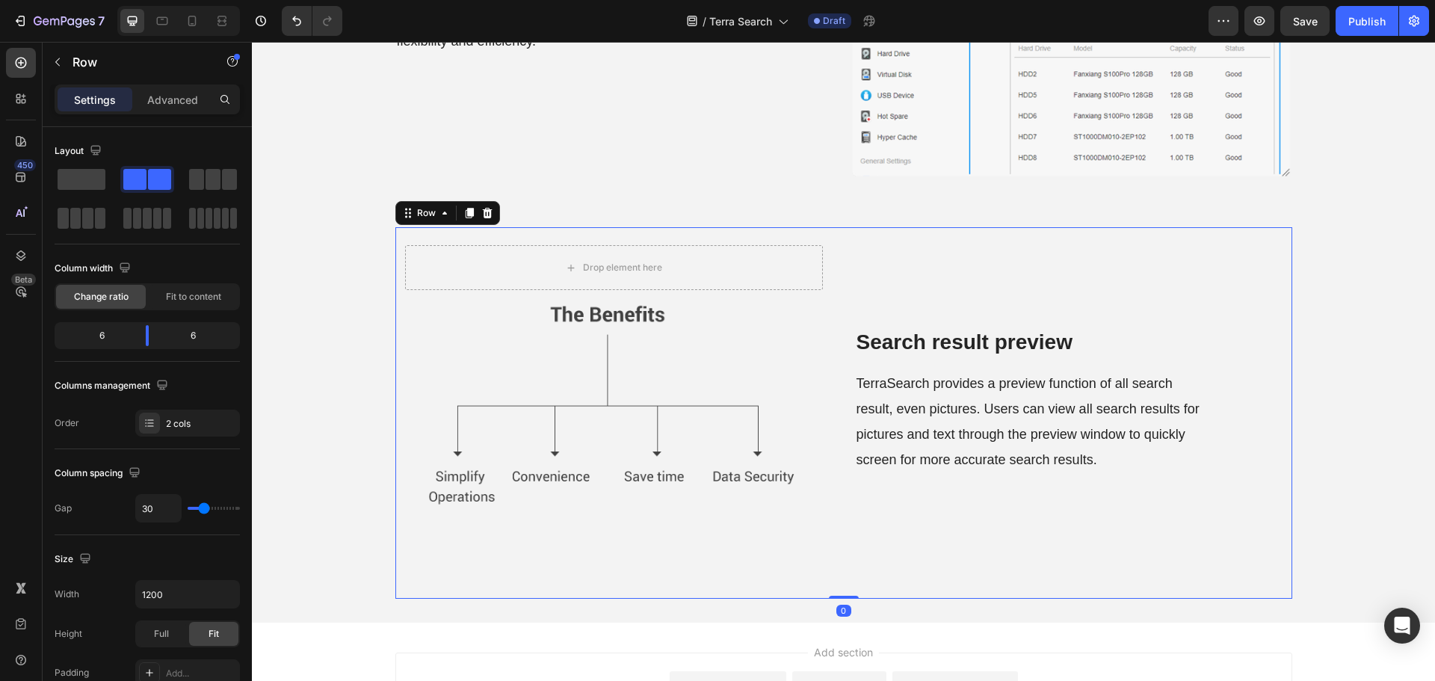
scroll to position [2464, 0]
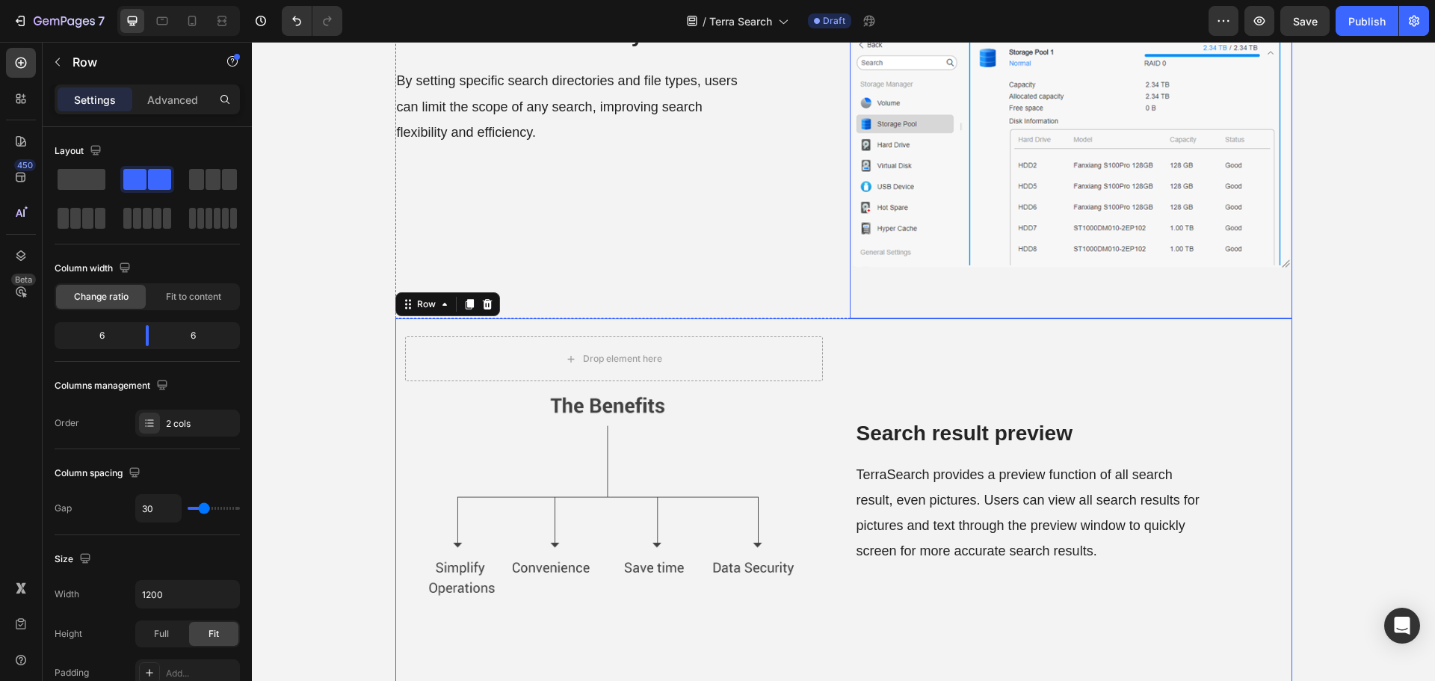
click at [723, 272] on div "⁠⁠⁠⁠⁠⁠⁠ Custom search directory Heading By setting specific search directories …" at bounding box center [616, 130] width 442 height 375
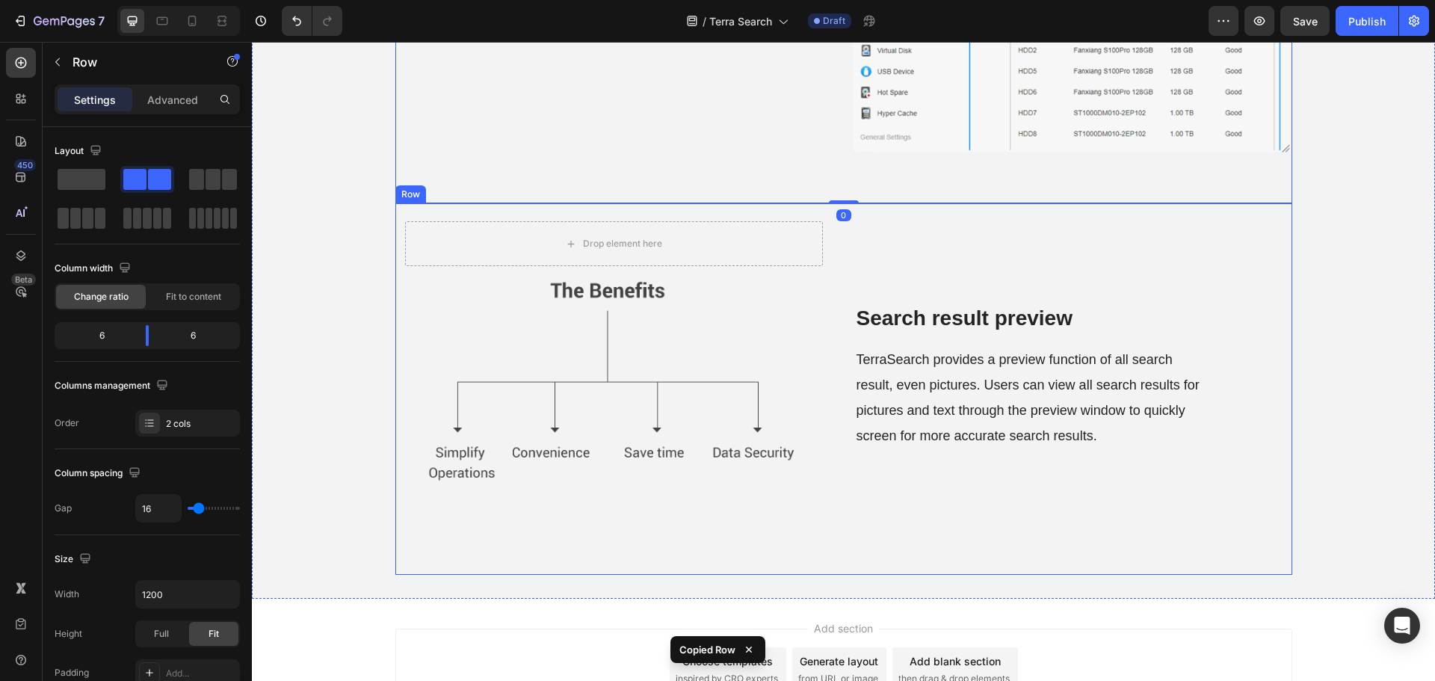
scroll to position [2713, 0]
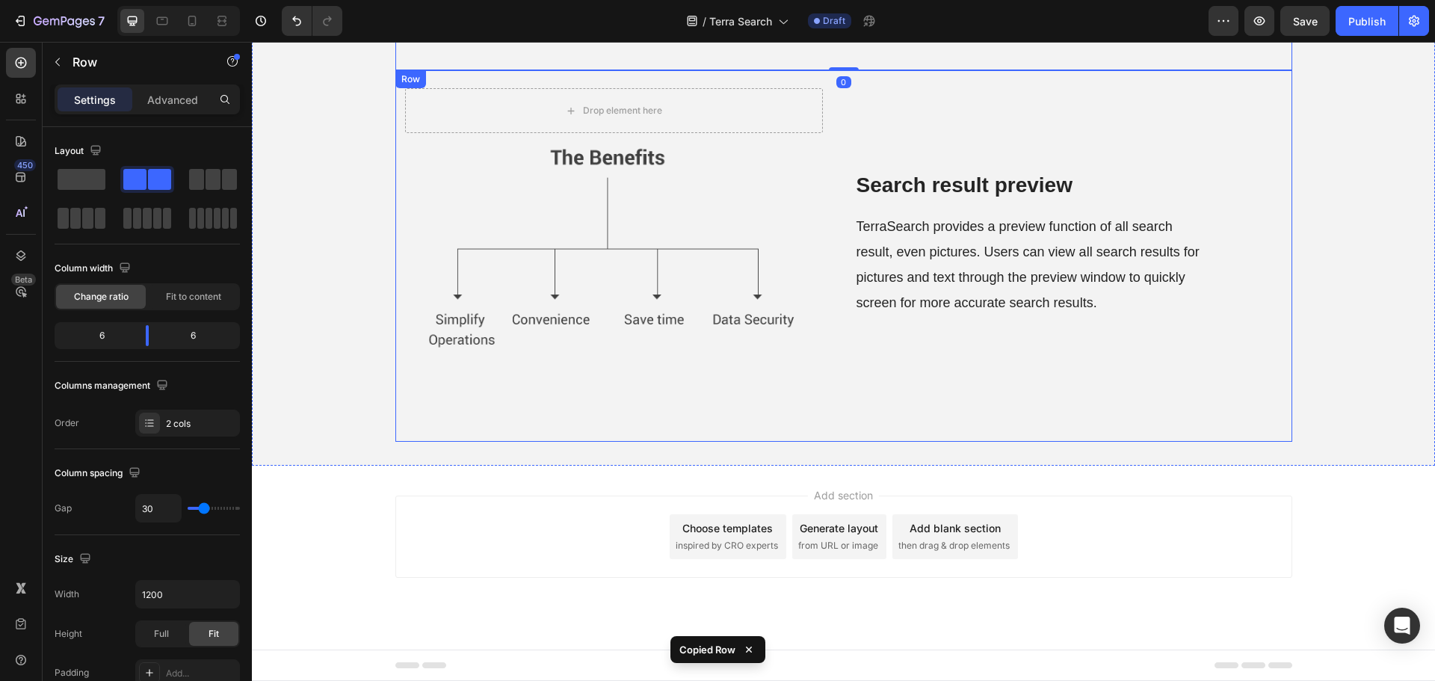
click at [915, 359] on div "⁠⁠⁠⁠⁠⁠⁠ Search result preview Heading TerraSearch provides a preview function o…" at bounding box center [1073, 255] width 437 height 371
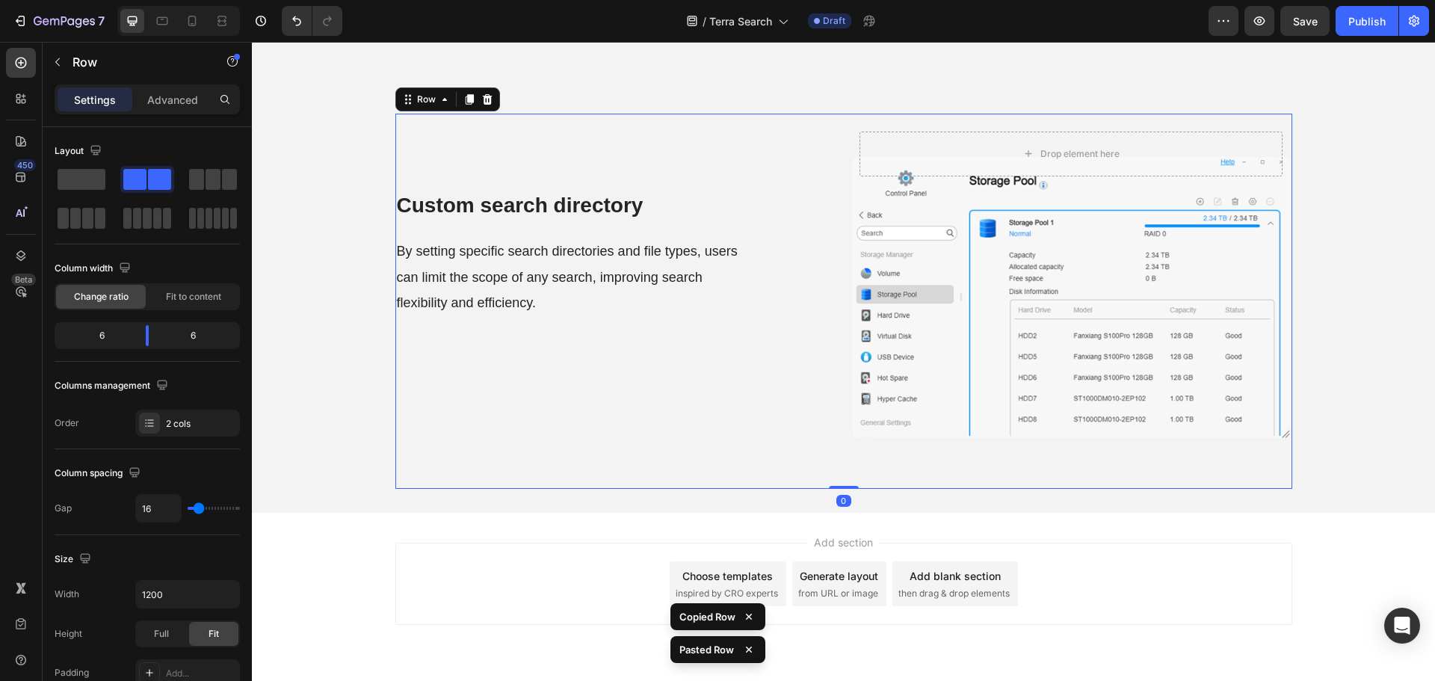
scroll to position [2936, 0]
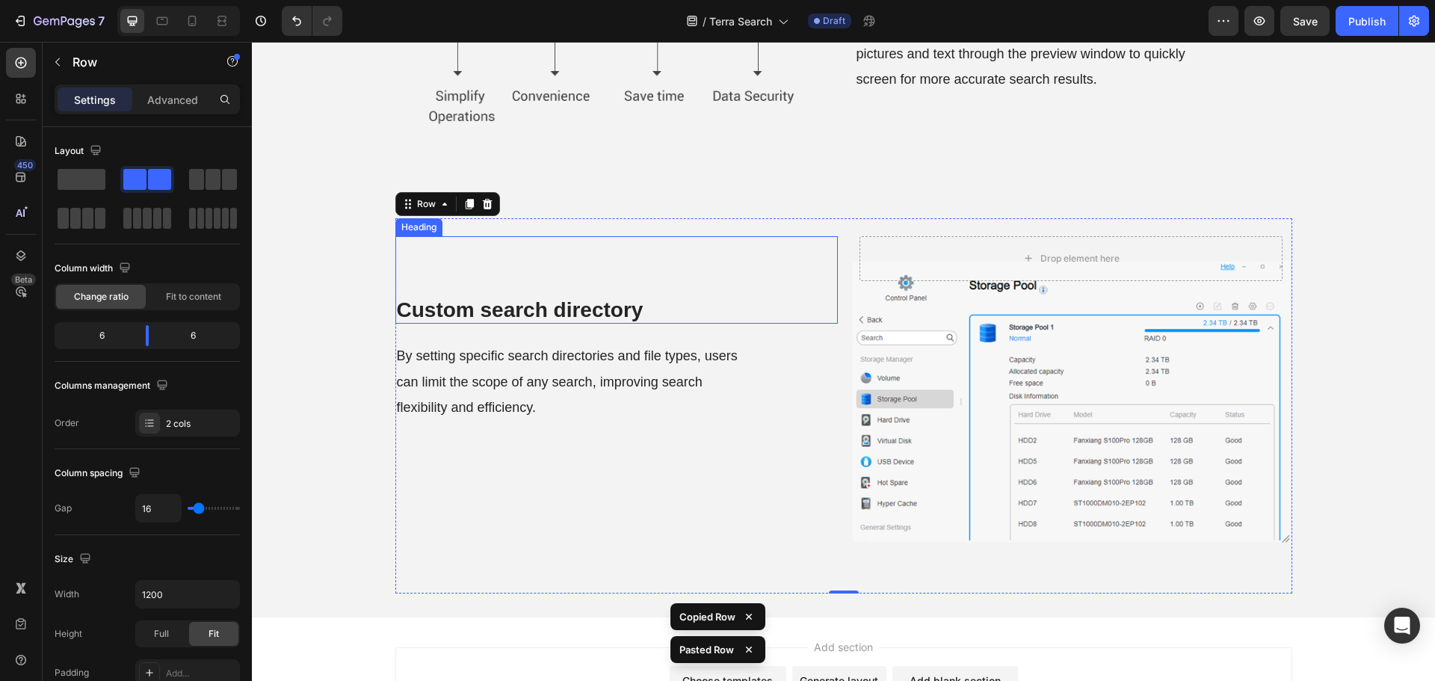
click at [513, 314] on strong "Custom search directory" at bounding box center [520, 309] width 247 height 23
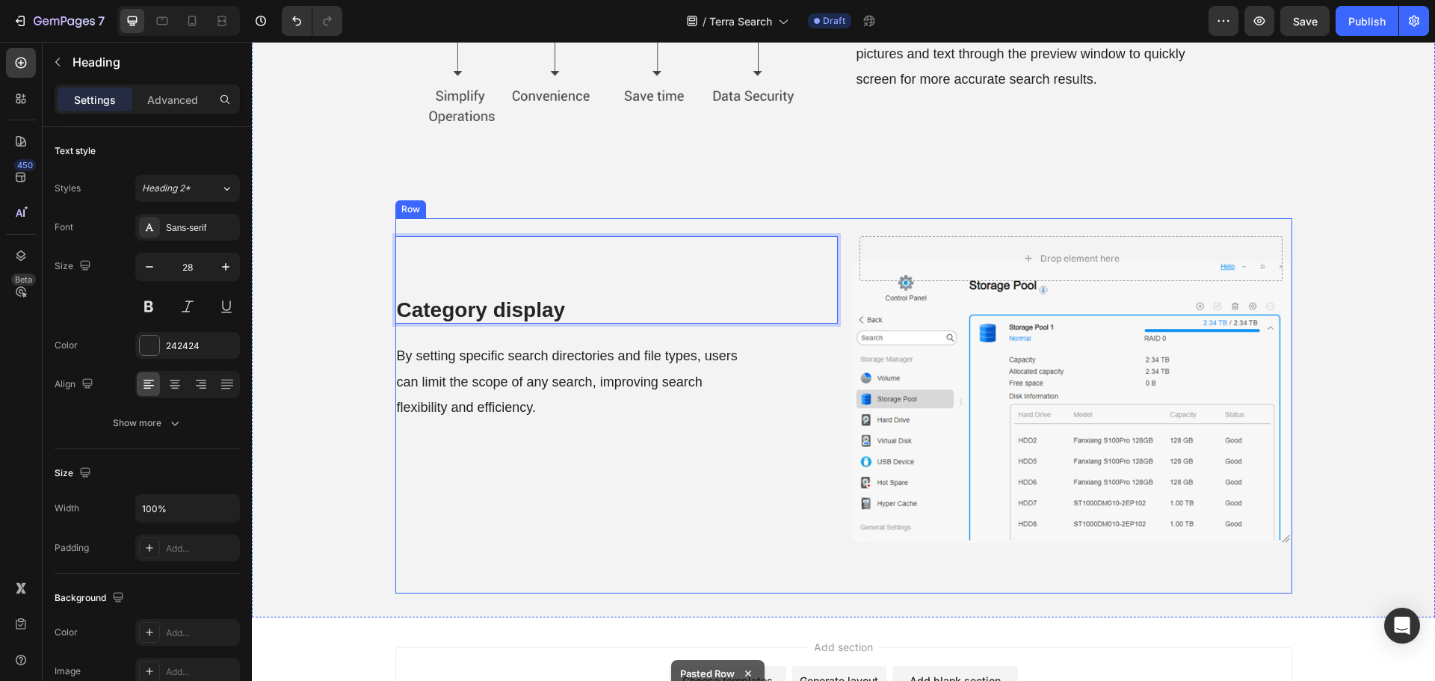
click at [562, 424] on div "Category display Heading 23 By setting specific search directories and file typ…" at bounding box center [616, 405] width 442 height 375
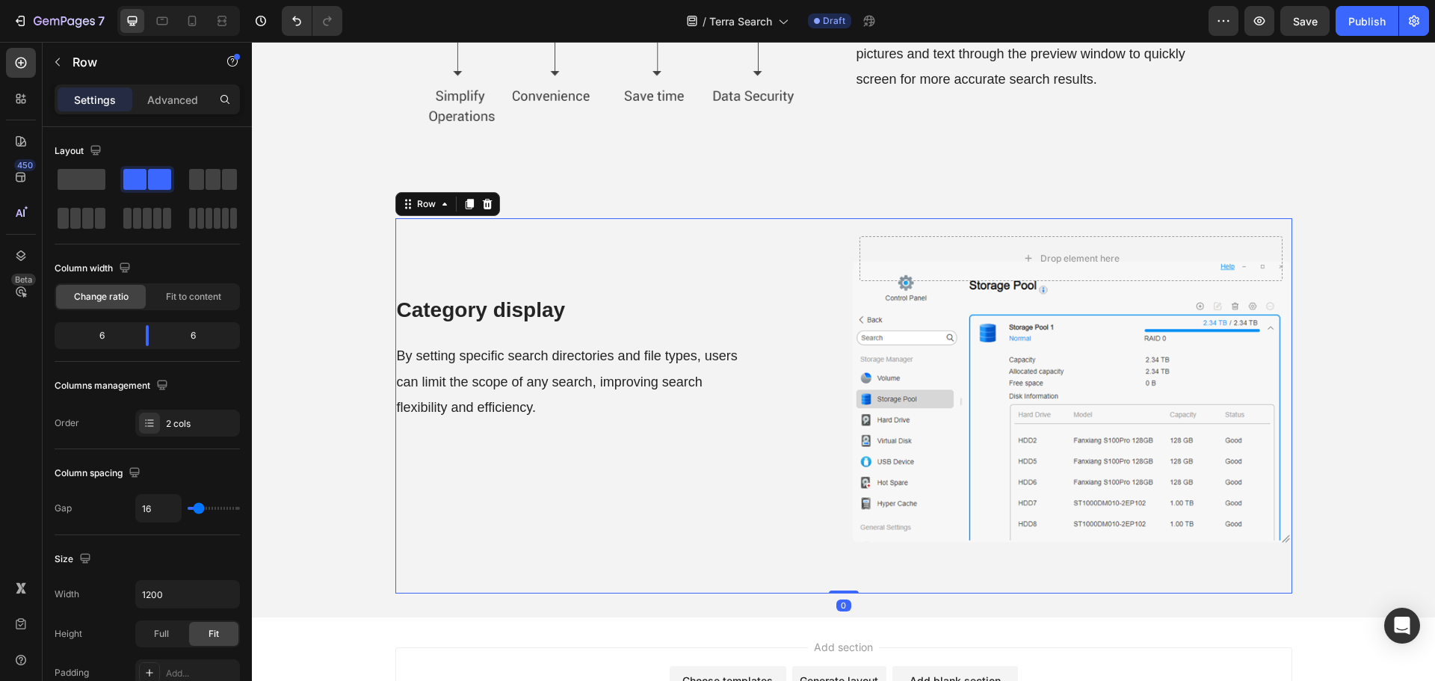
click at [558, 400] on p "By setting specific search directories and file types, users can limit the scop…" at bounding box center [572, 380] width 351 height 77
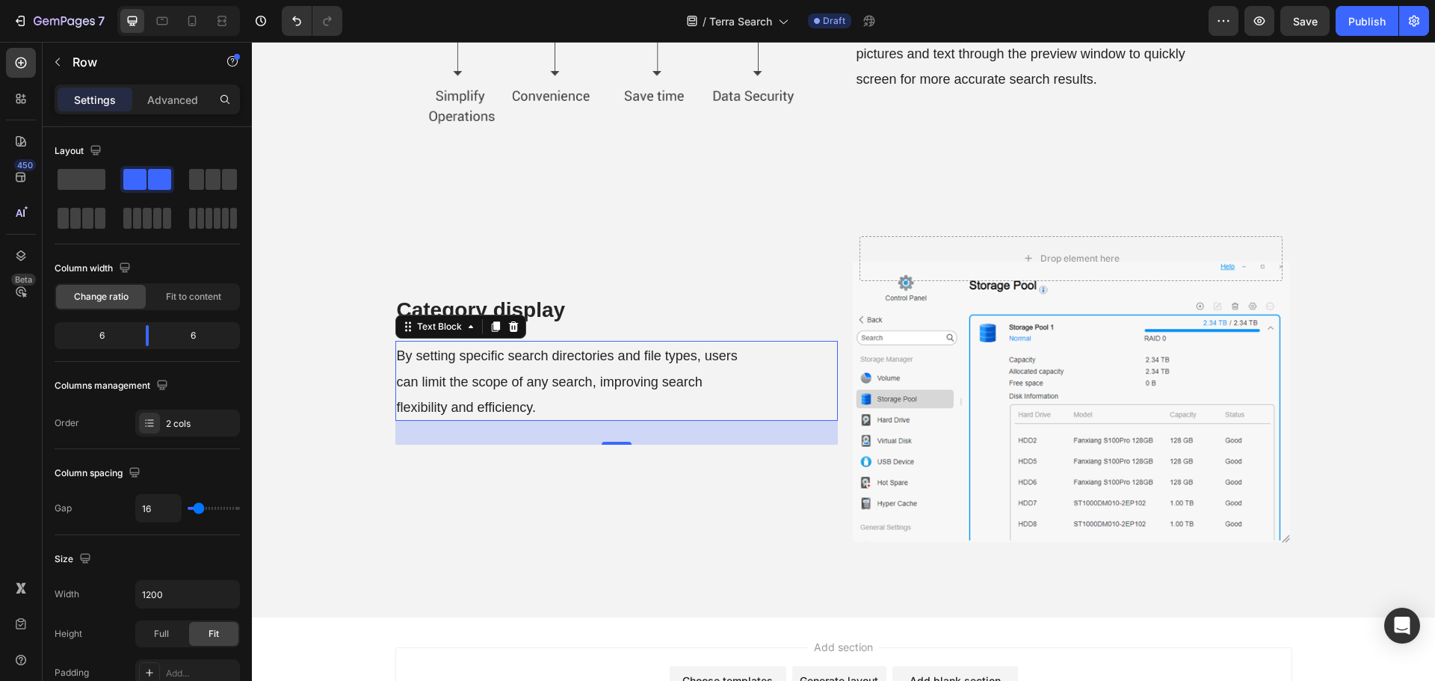
click at [558, 400] on p "By setting specific search directories and file types, users can limit the scop…" at bounding box center [572, 380] width 351 height 77
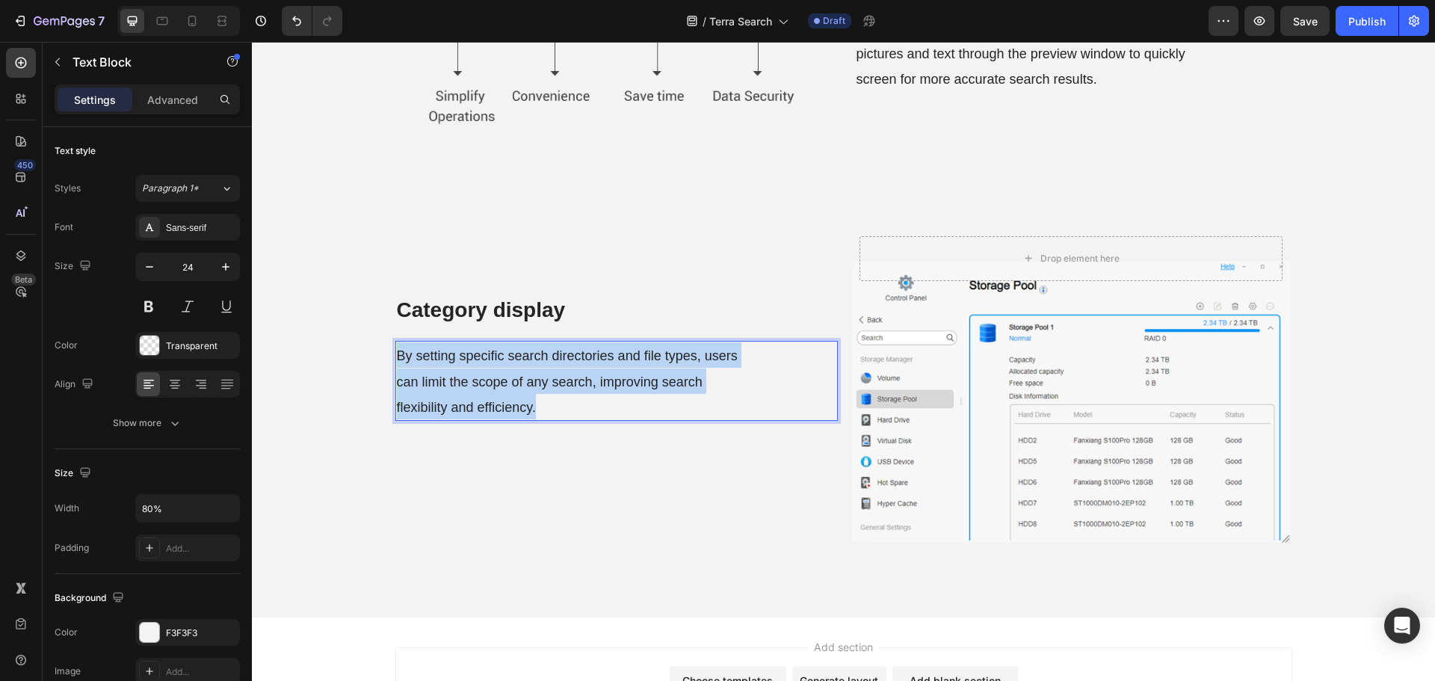
click at [558, 400] on p "By setting specific search directories and file types, users can limit the scop…" at bounding box center [572, 380] width 351 height 77
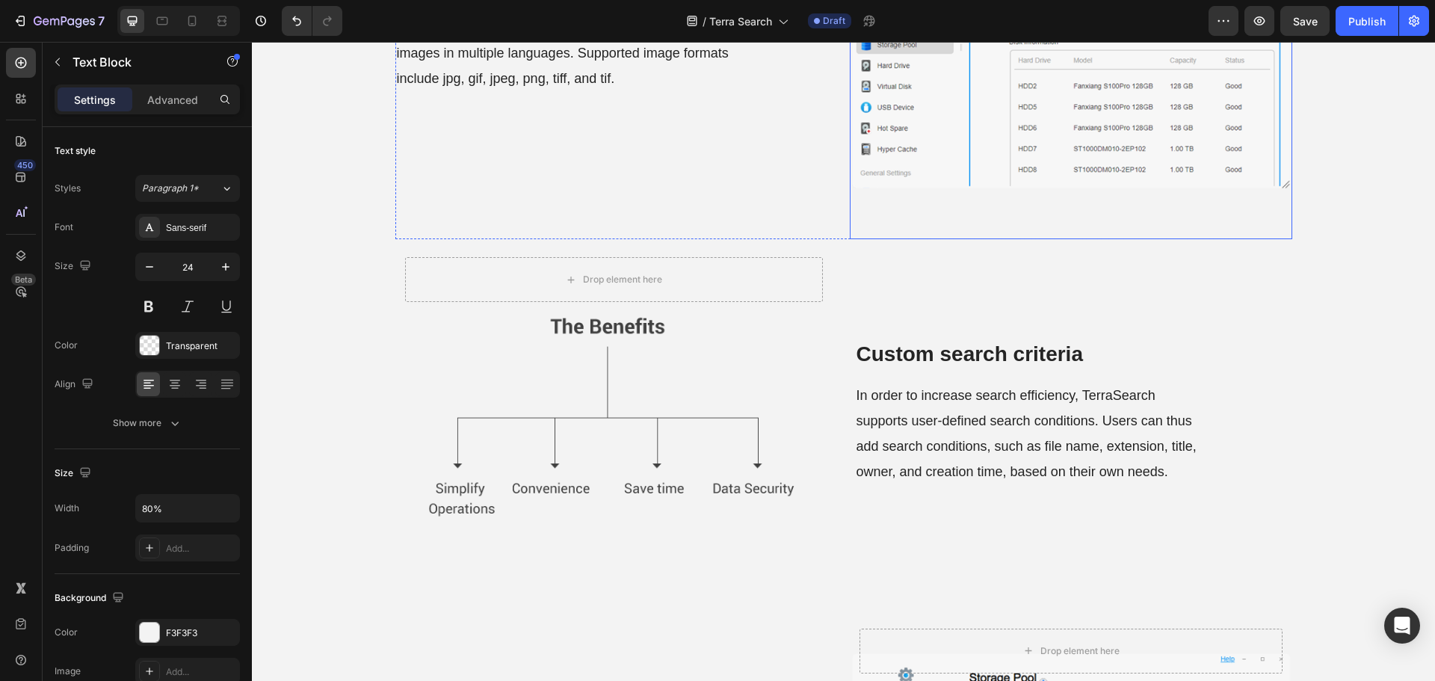
scroll to position [1740, 0]
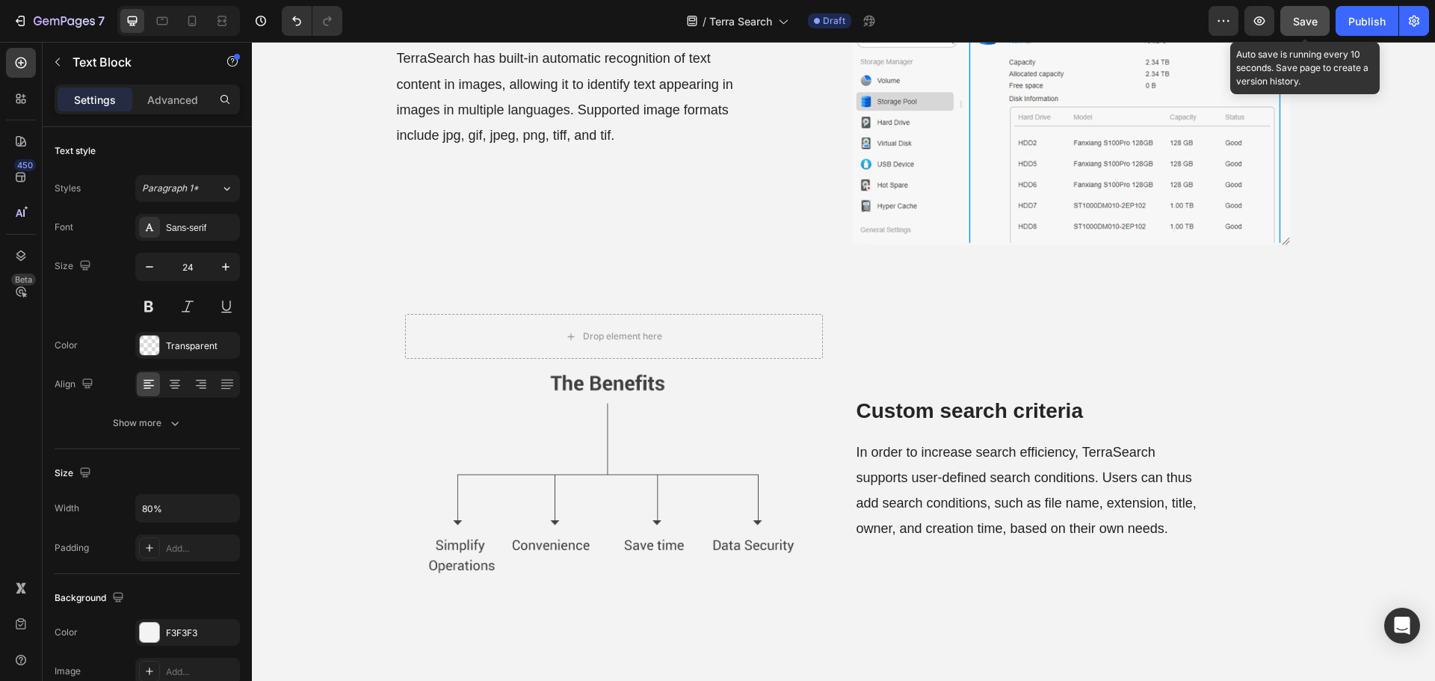
click at [1292, 18] on button "Save" at bounding box center [1304, 21] width 49 height 30
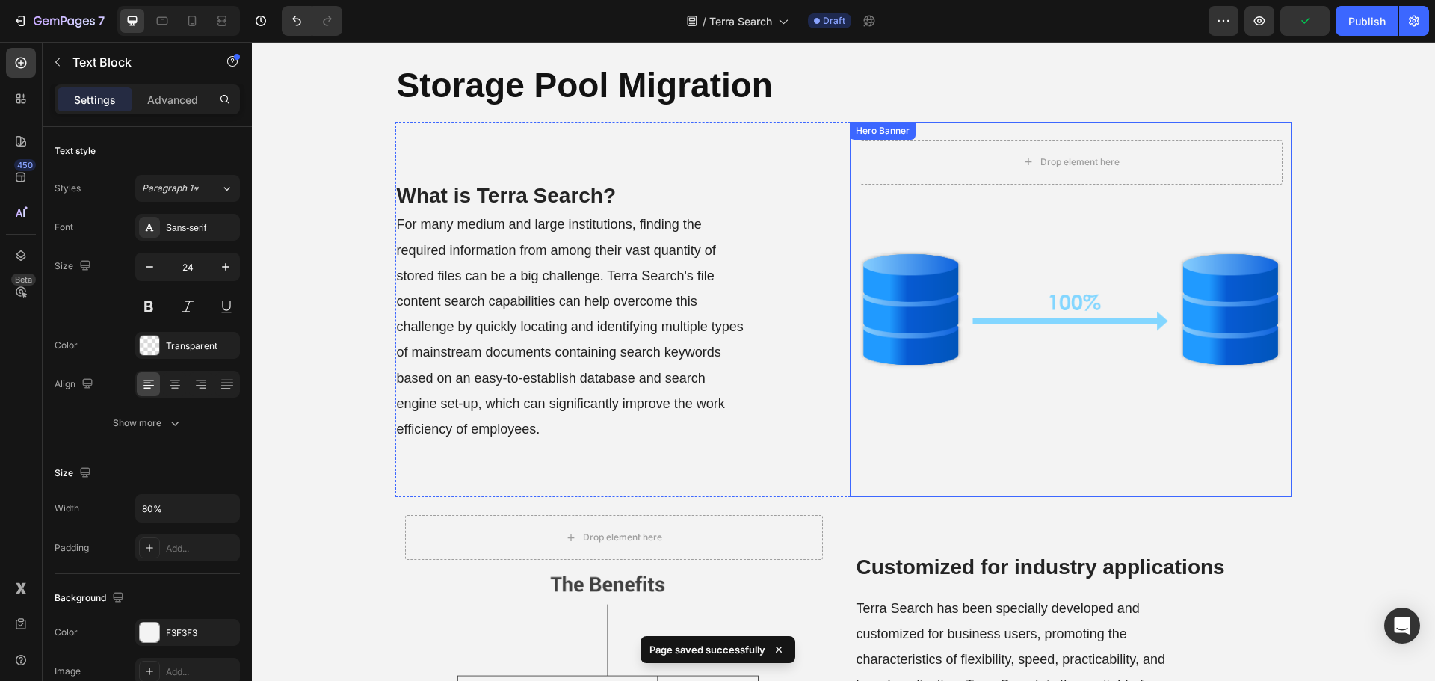
scroll to position [0, 0]
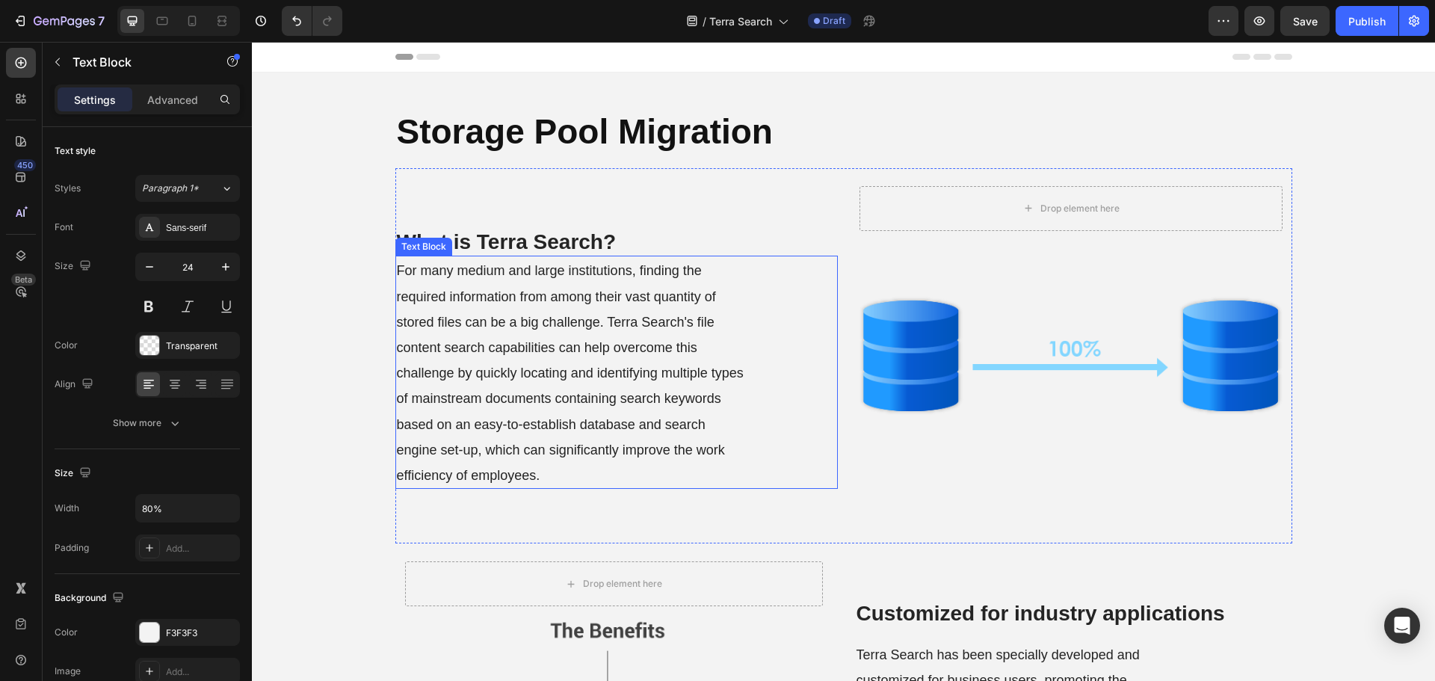
click at [965, 371] on div "Background Image" at bounding box center [1071, 355] width 442 height 375
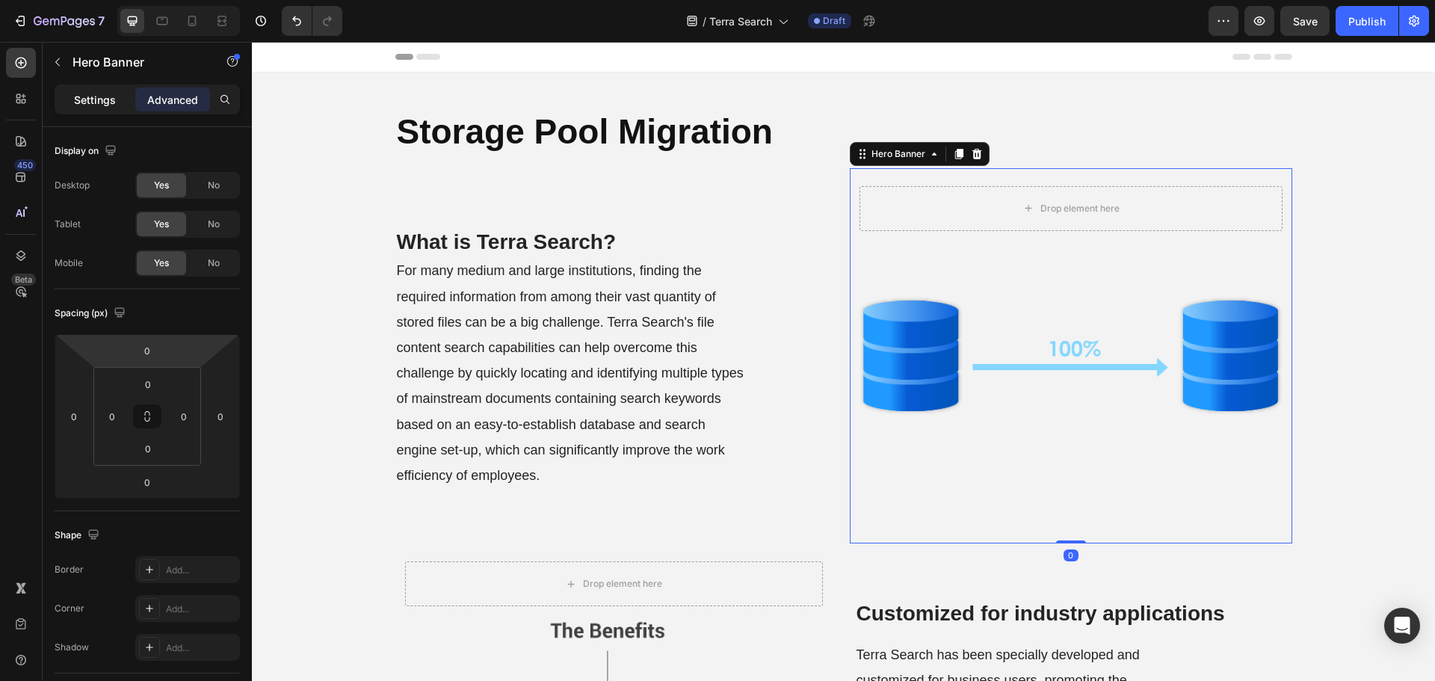
click at [98, 103] on p "Settings" at bounding box center [95, 100] width 42 height 16
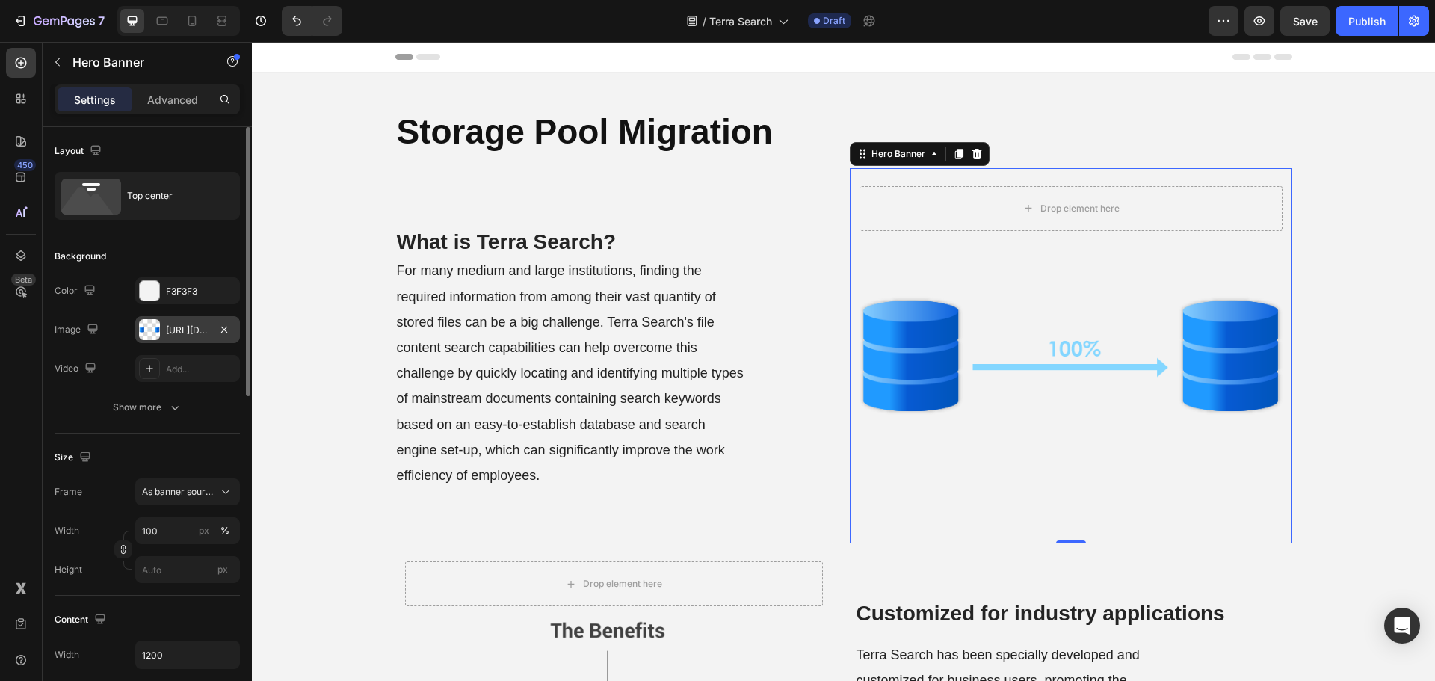
click at [179, 327] on div "https://cdn.shopify.com/s/files/1/0557/3256/8098/files/gempages_570475742119331…" at bounding box center [187, 330] width 43 height 13
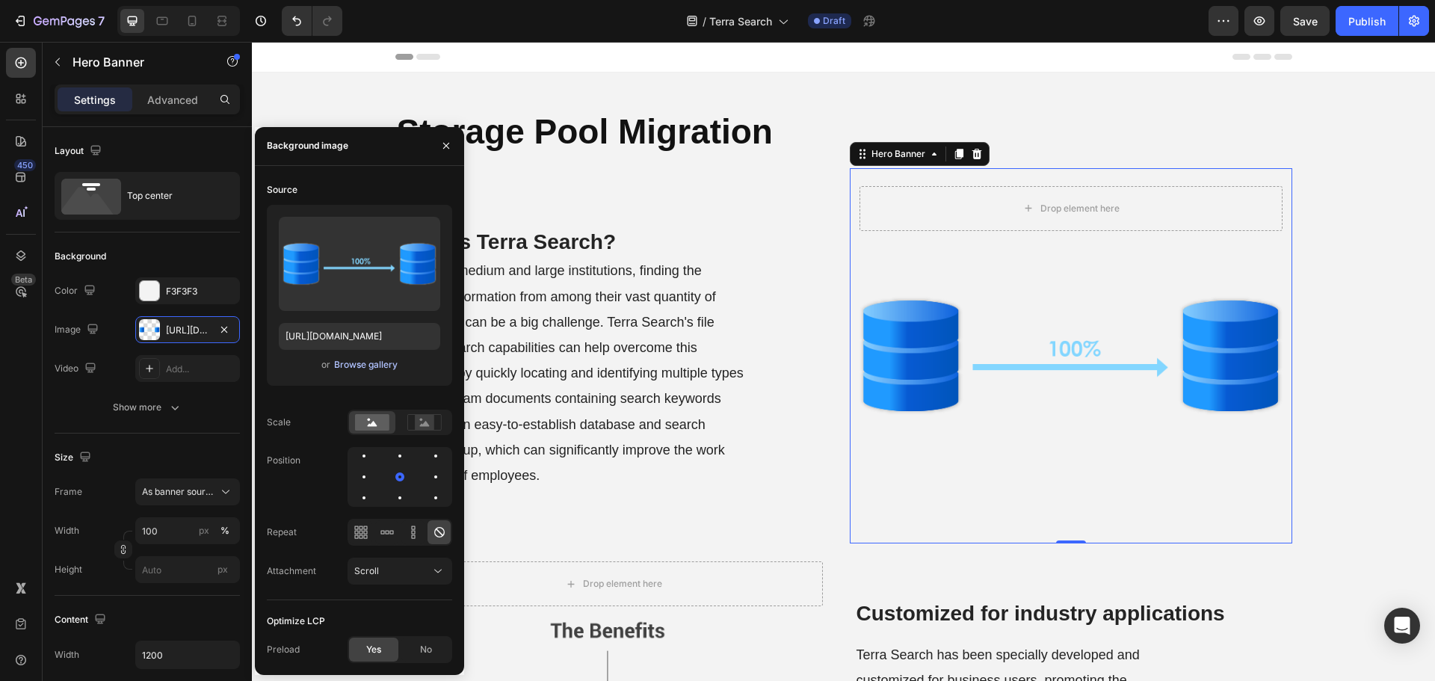
click at [336, 357] on button "Browse gallery" at bounding box center [365, 364] width 65 height 15
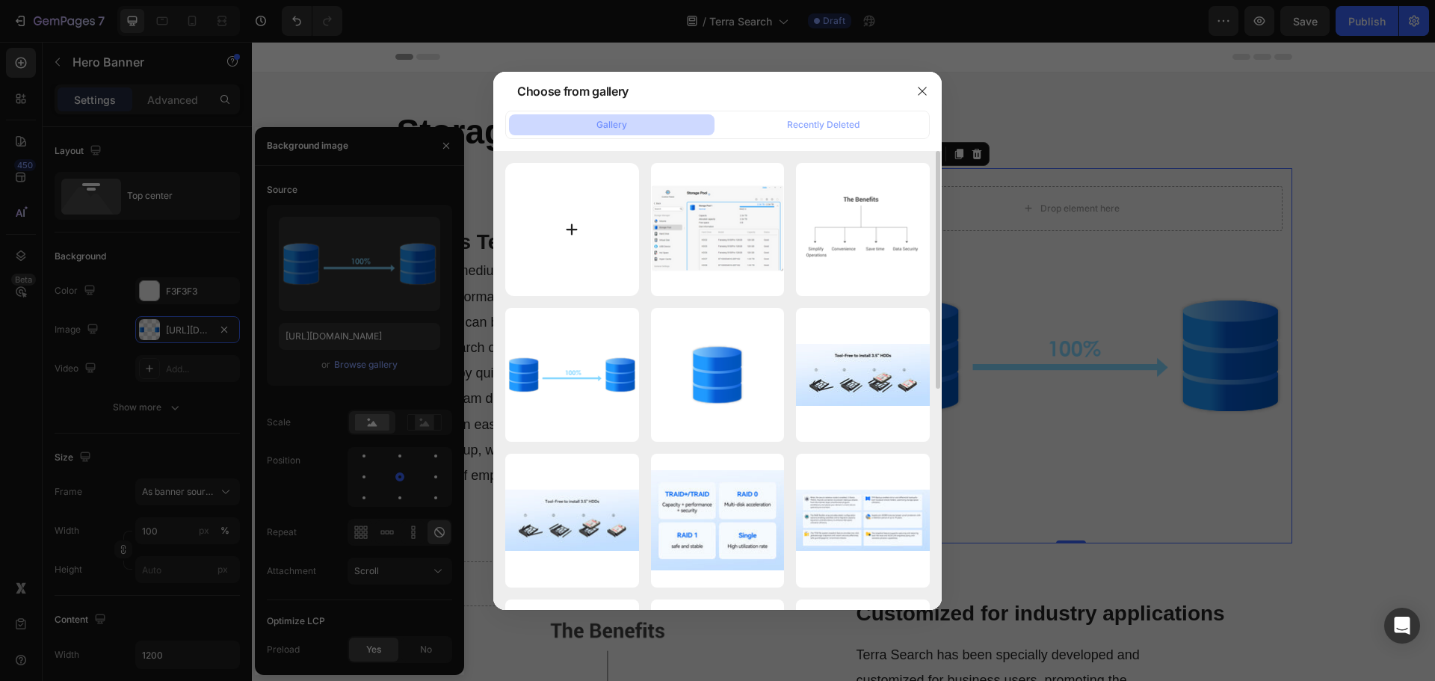
click at [547, 271] on input "file" at bounding box center [572, 230] width 134 height 134
type input "C:\fakepath\What-is-TerraSearch.png"
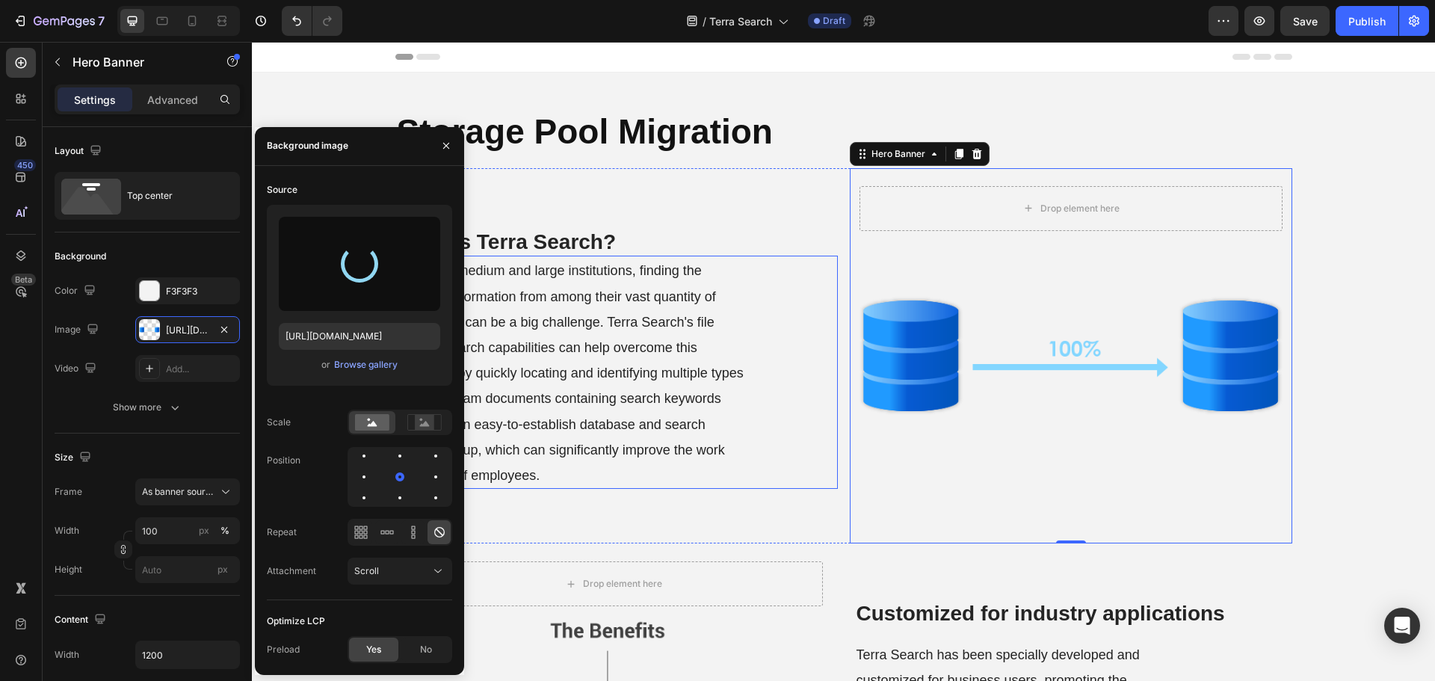
type input "https://cdn.shopify.com/s/files/1/0557/3256/8098/files/gempages_570475742119331…"
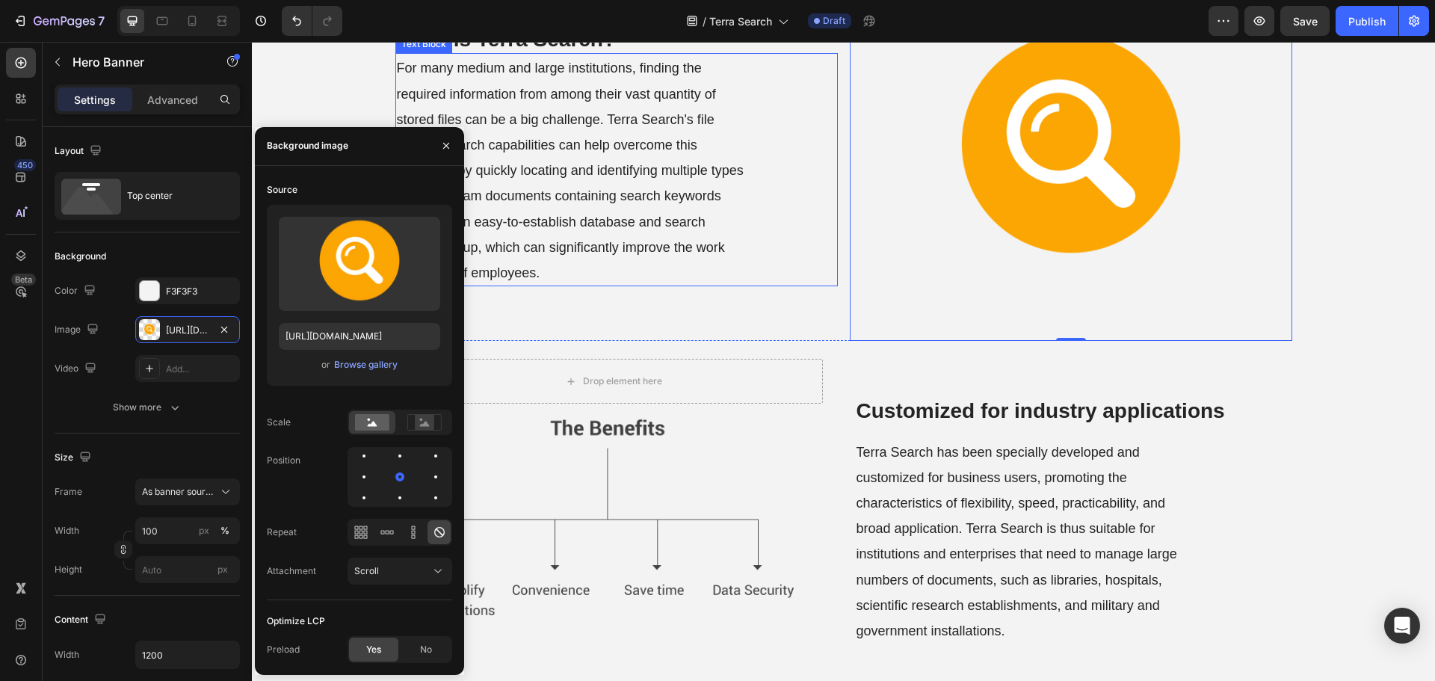
scroll to position [224, 0]
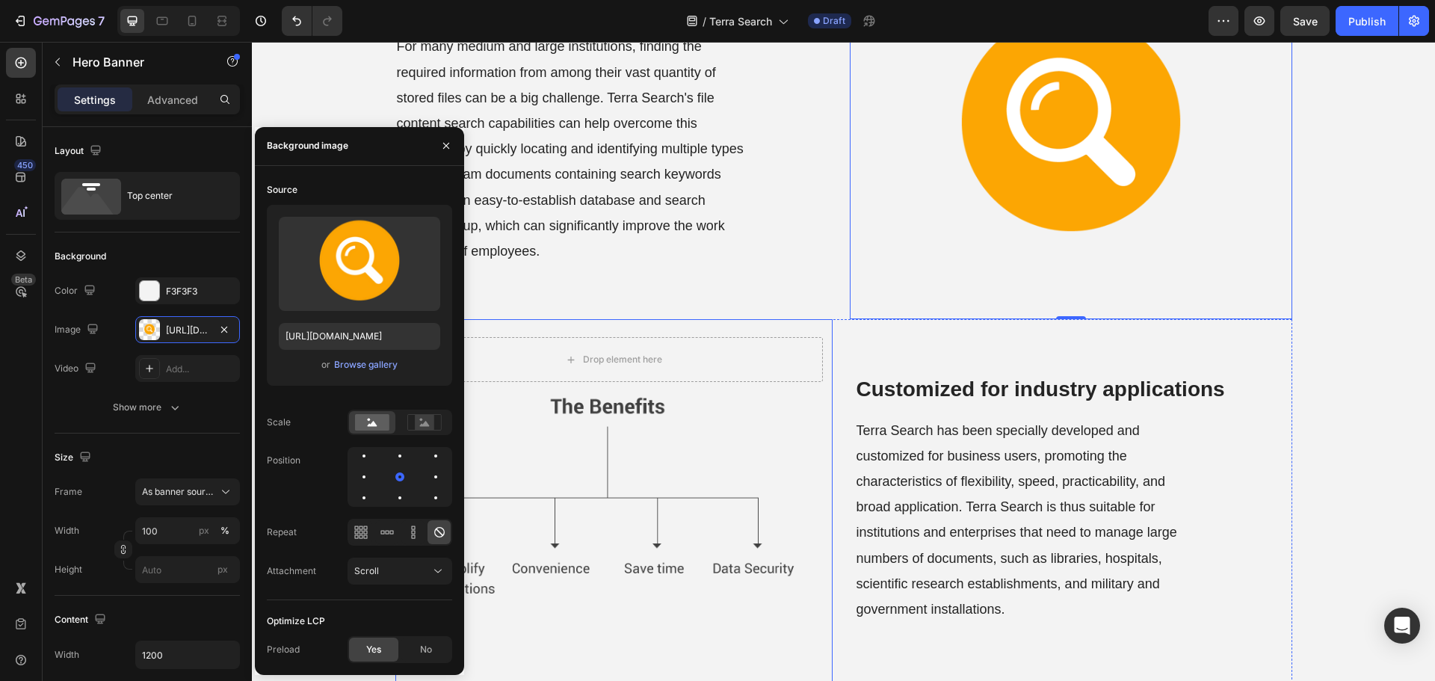
click at [656, 479] on div "Background Image" at bounding box center [613, 504] width 437 height 371
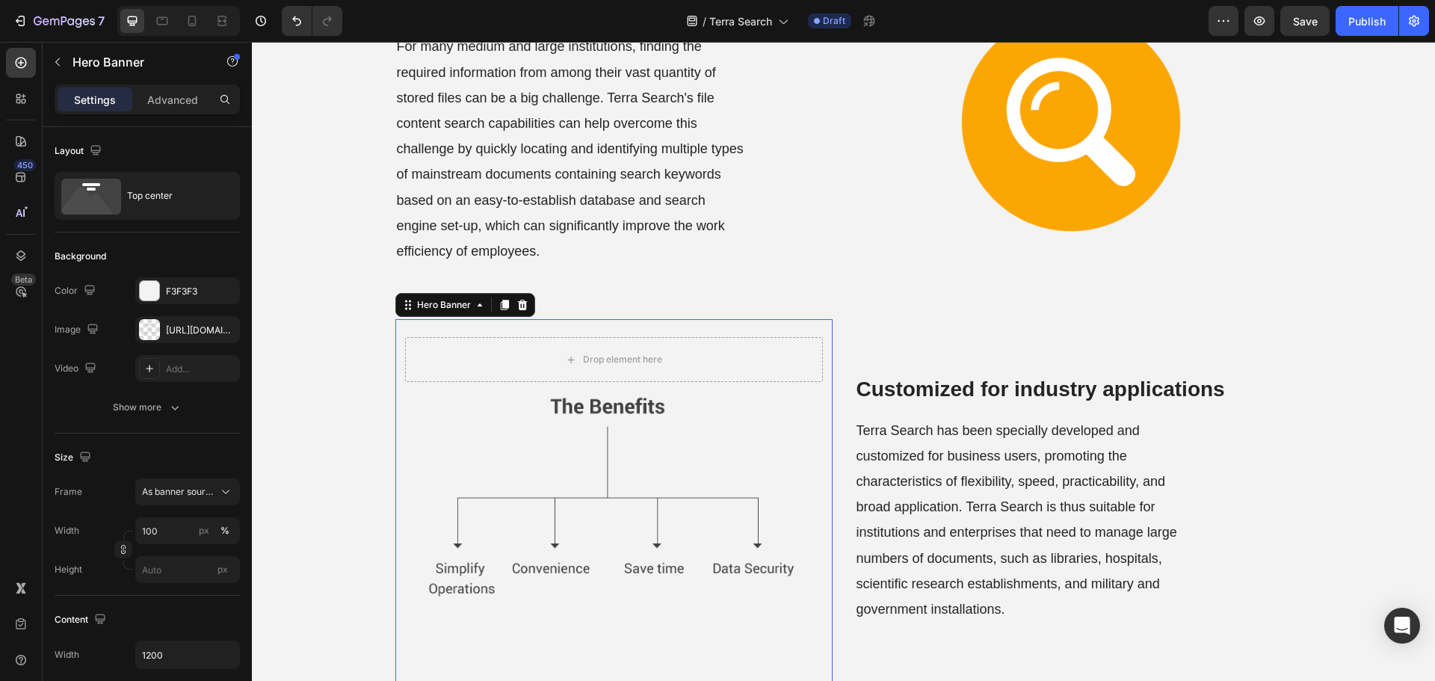
click at [569, 480] on div "Background Image" at bounding box center [613, 504] width 437 height 371
click at [190, 336] on div "https://cdn.shopify.com/s/files/1/0557/3256/8098/files/gempages_570475742119331…" at bounding box center [187, 330] width 43 height 13
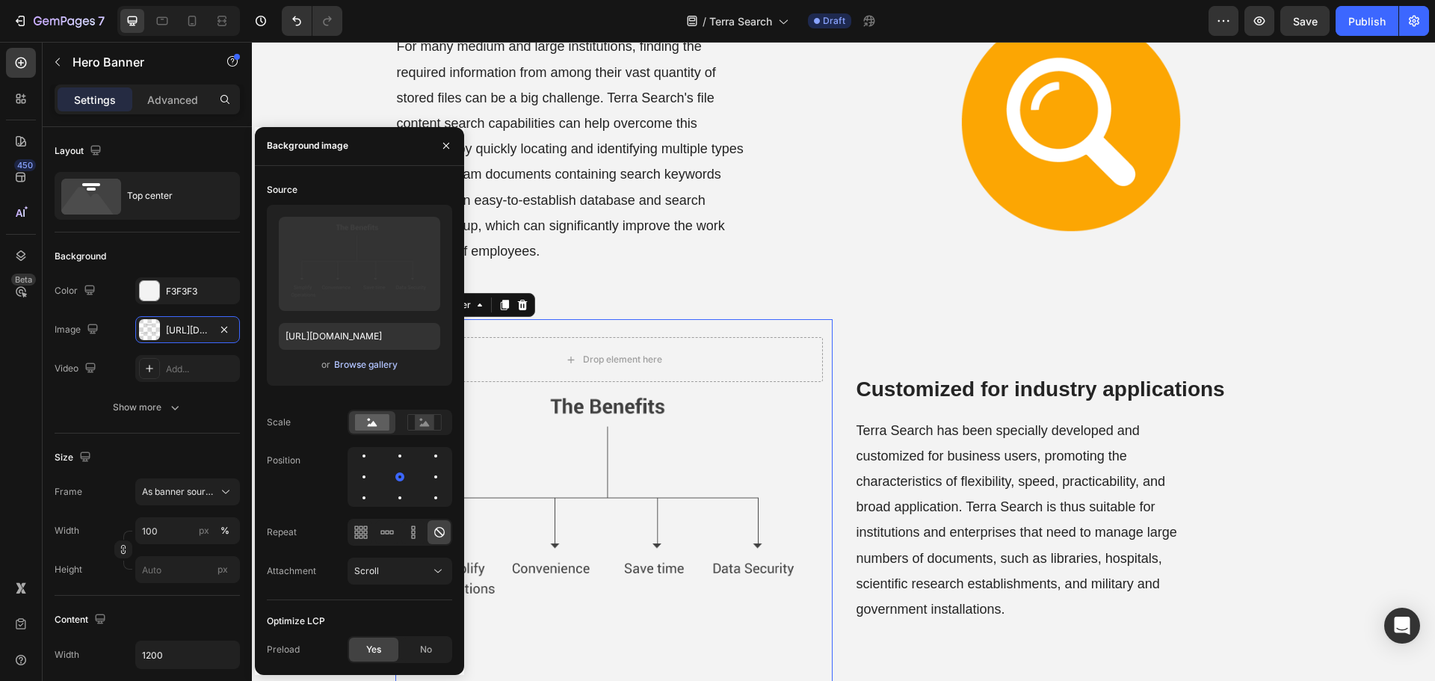
click at [363, 359] on div "Browse gallery" at bounding box center [366, 364] width 64 height 13
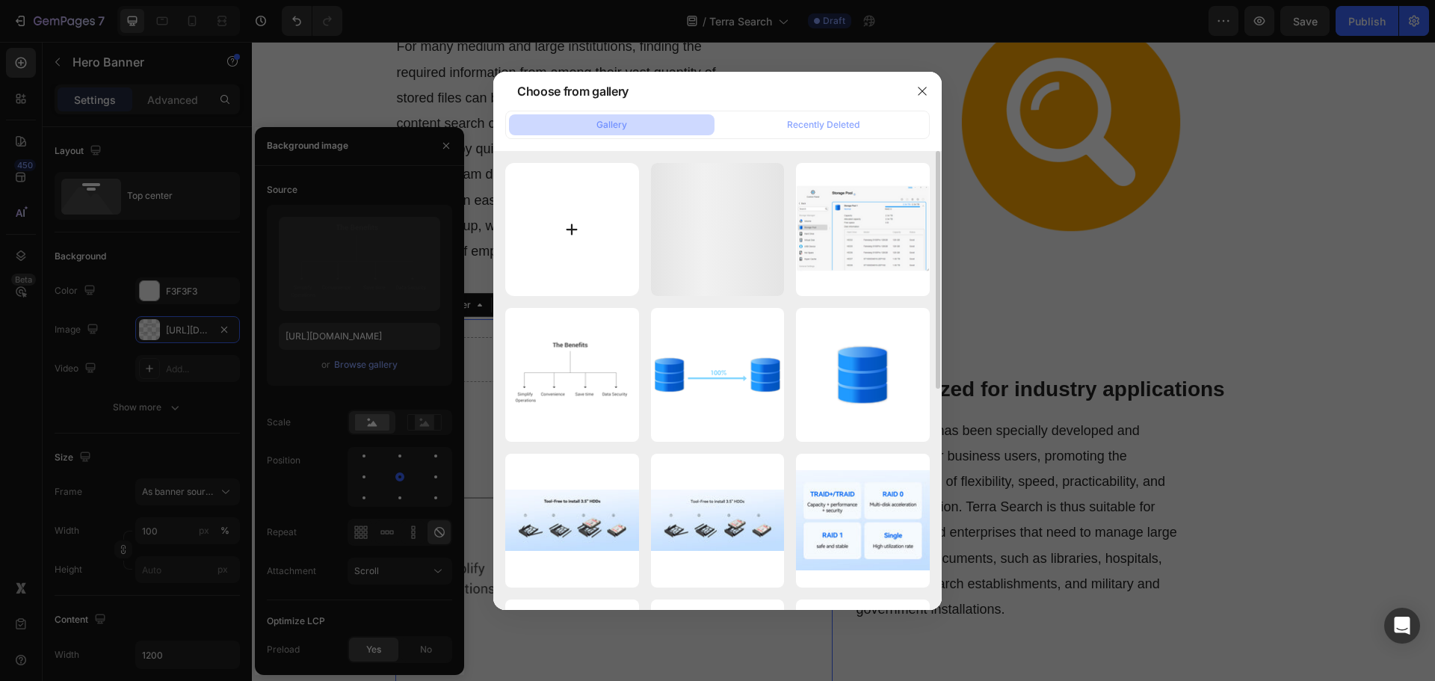
click at [540, 235] on input "file" at bounding box center [572, 230] width 134 height 134
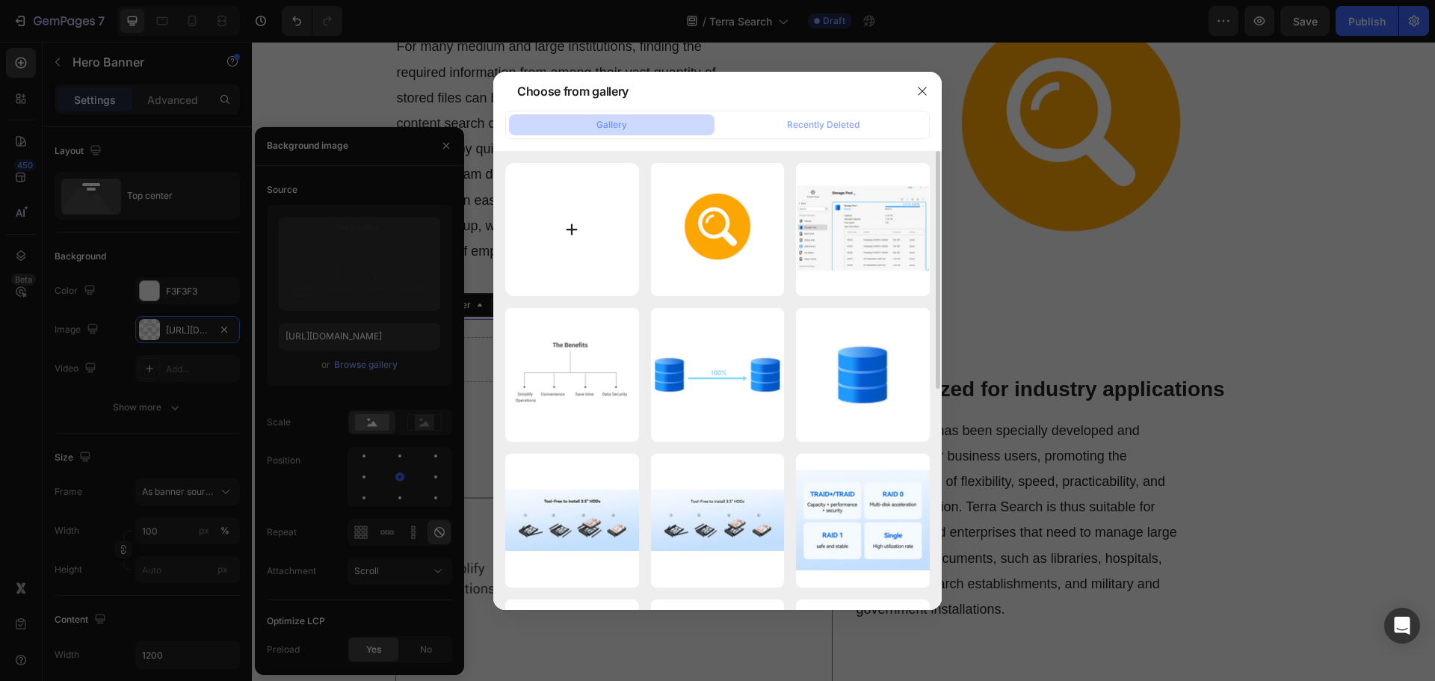
type input "C:\fakepath\Customized-for-industry-applications.png"
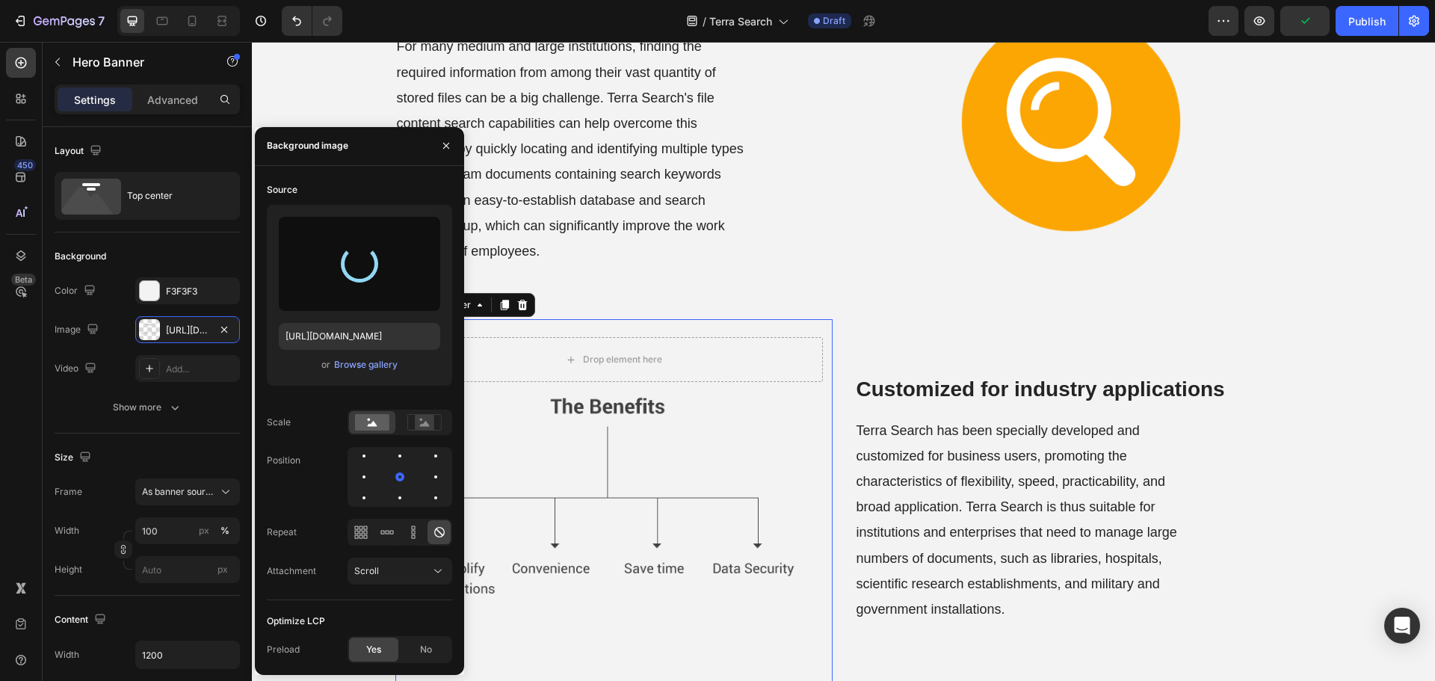
type input "https://cdn.shopify.com/s/files/1/0557/3256/8098/files/gempages_570475742119331…"
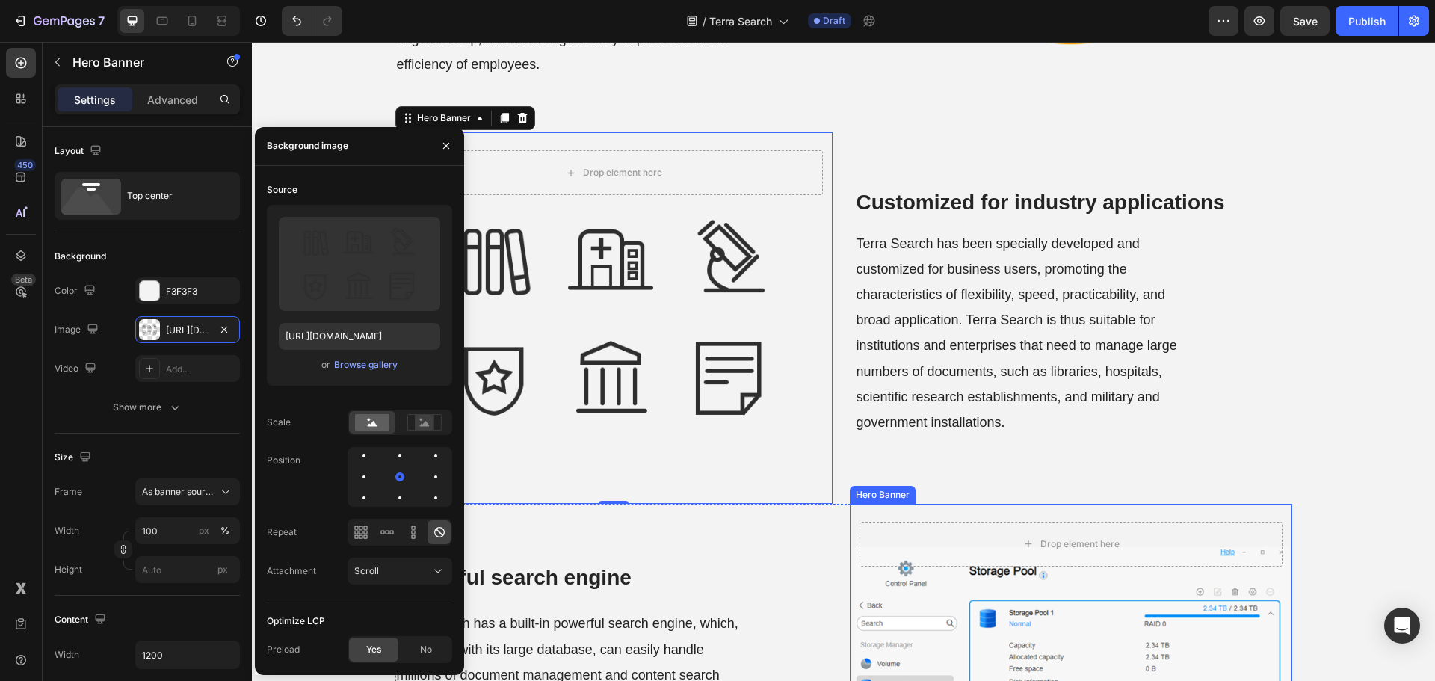
scroll to position [523, 0]
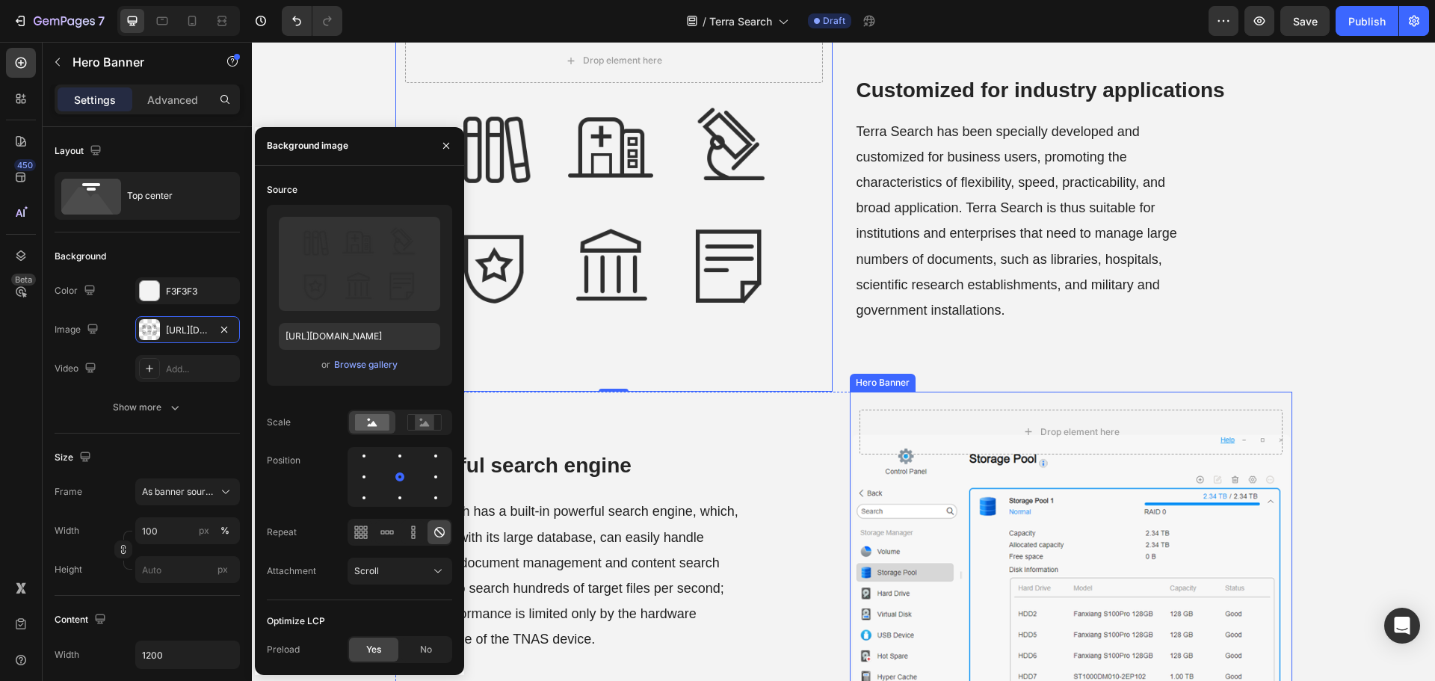
click at [1050, 528] on div "Background Image" at bounding box center [1071, 579] width 442 height 375
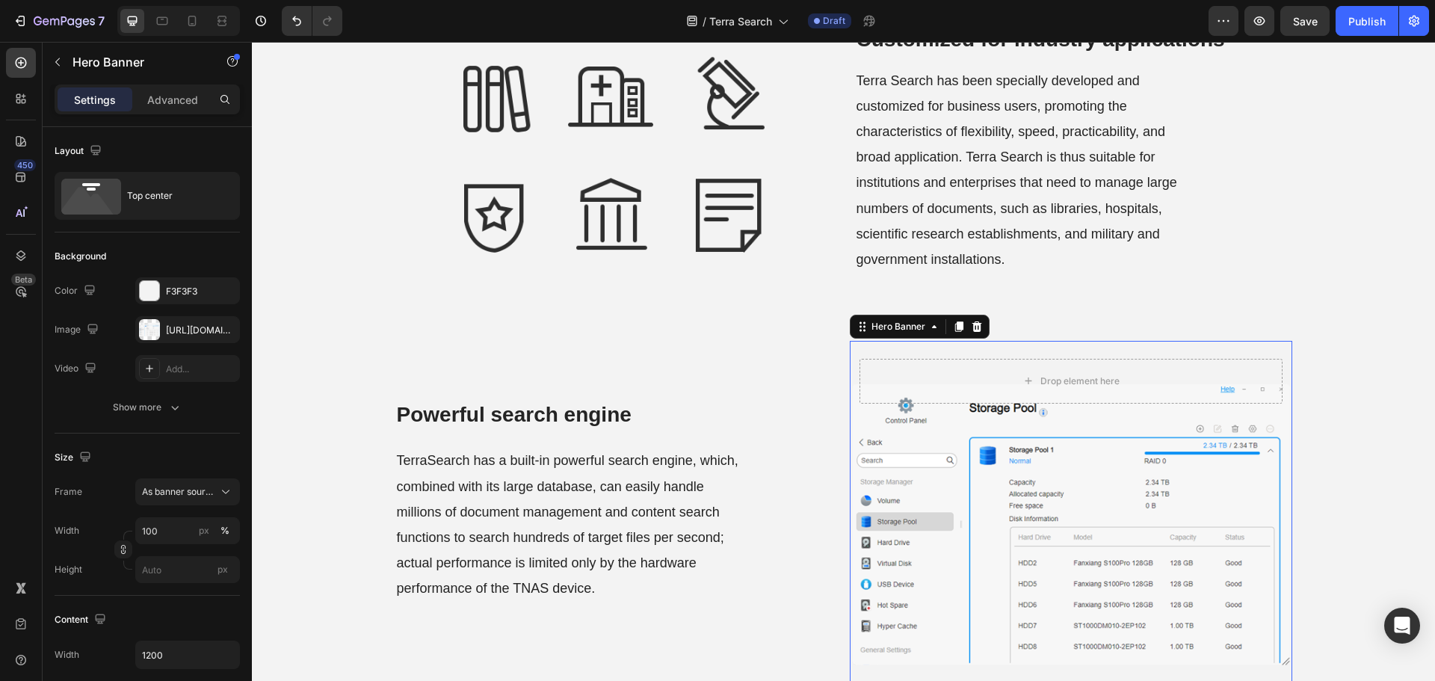
scroll to position [598, 0]
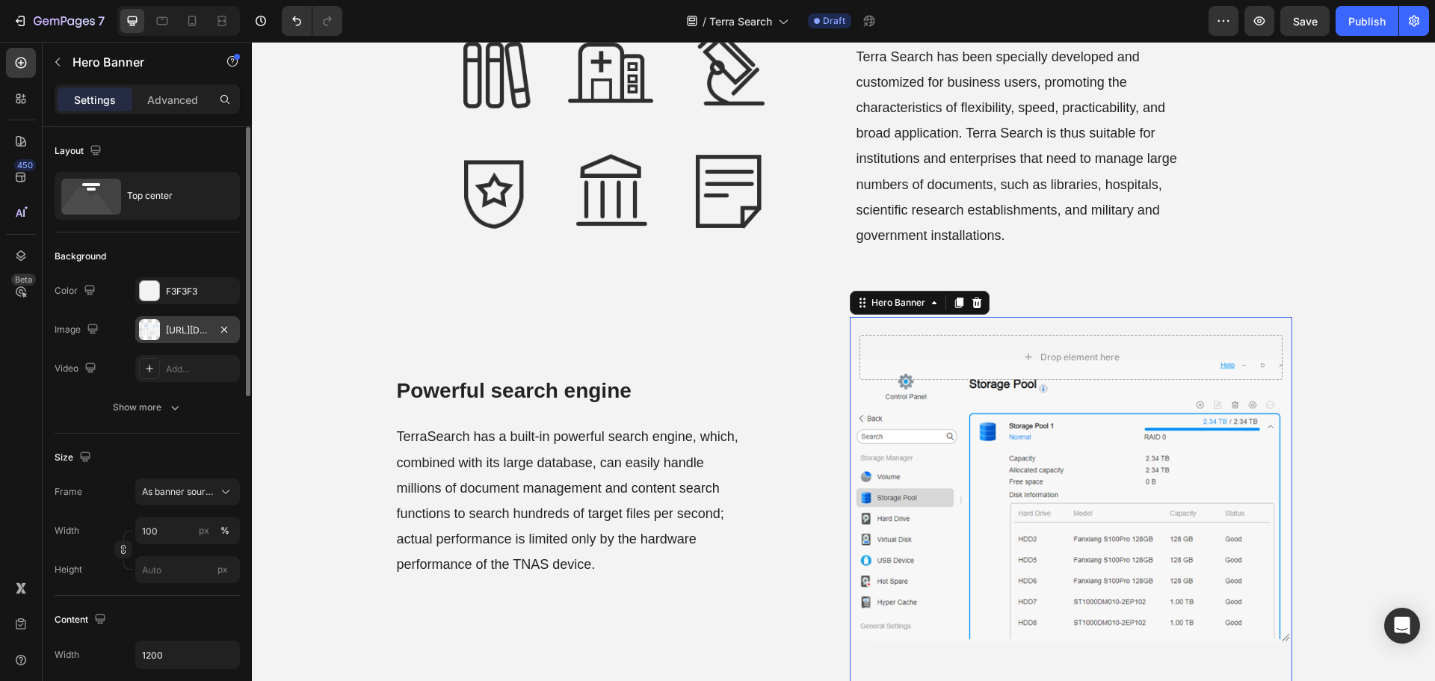
click at [178, 337] on div "https://cdn.shopify.com/s/files/1/0557/3256/8098/files/gempages_570475742119331…" at bounding box center [187, 329] width 105 height 27
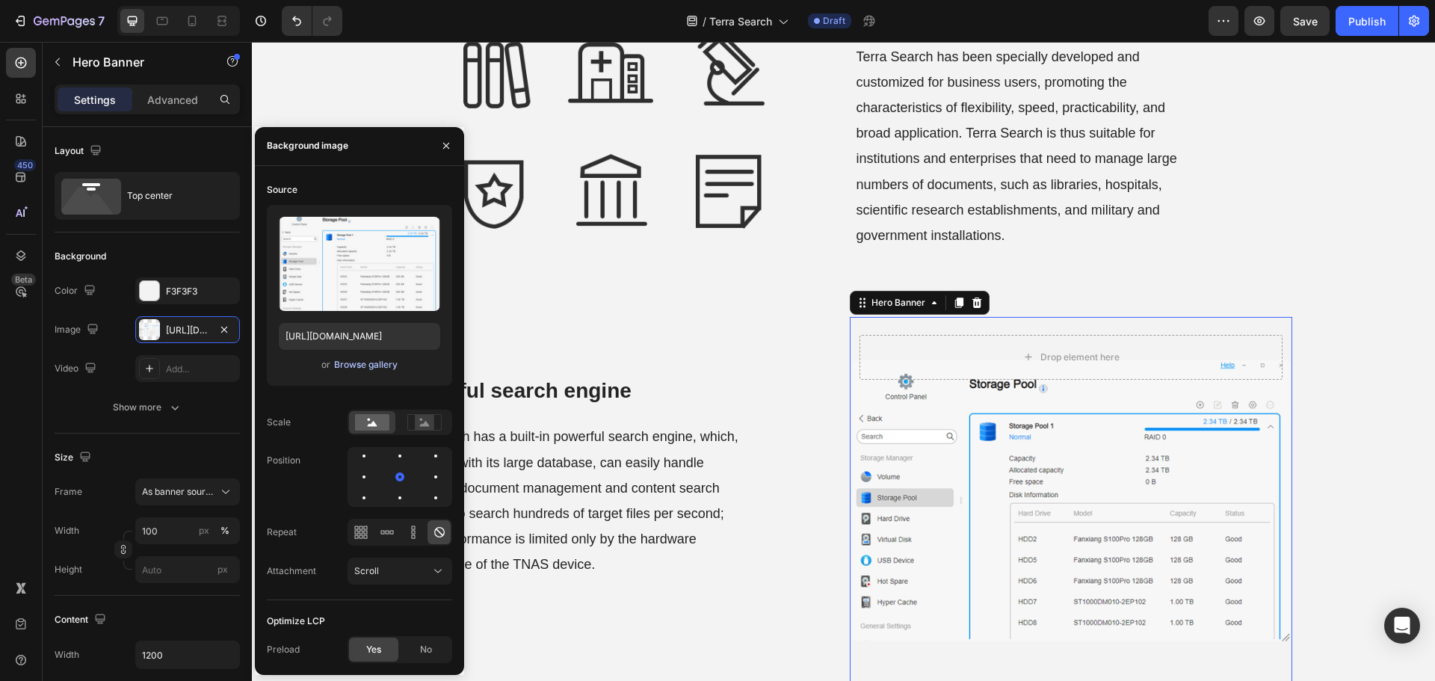
click at [346, 362] on div "Browse gallery" at bounding box center [366, 364] width 64 height 13
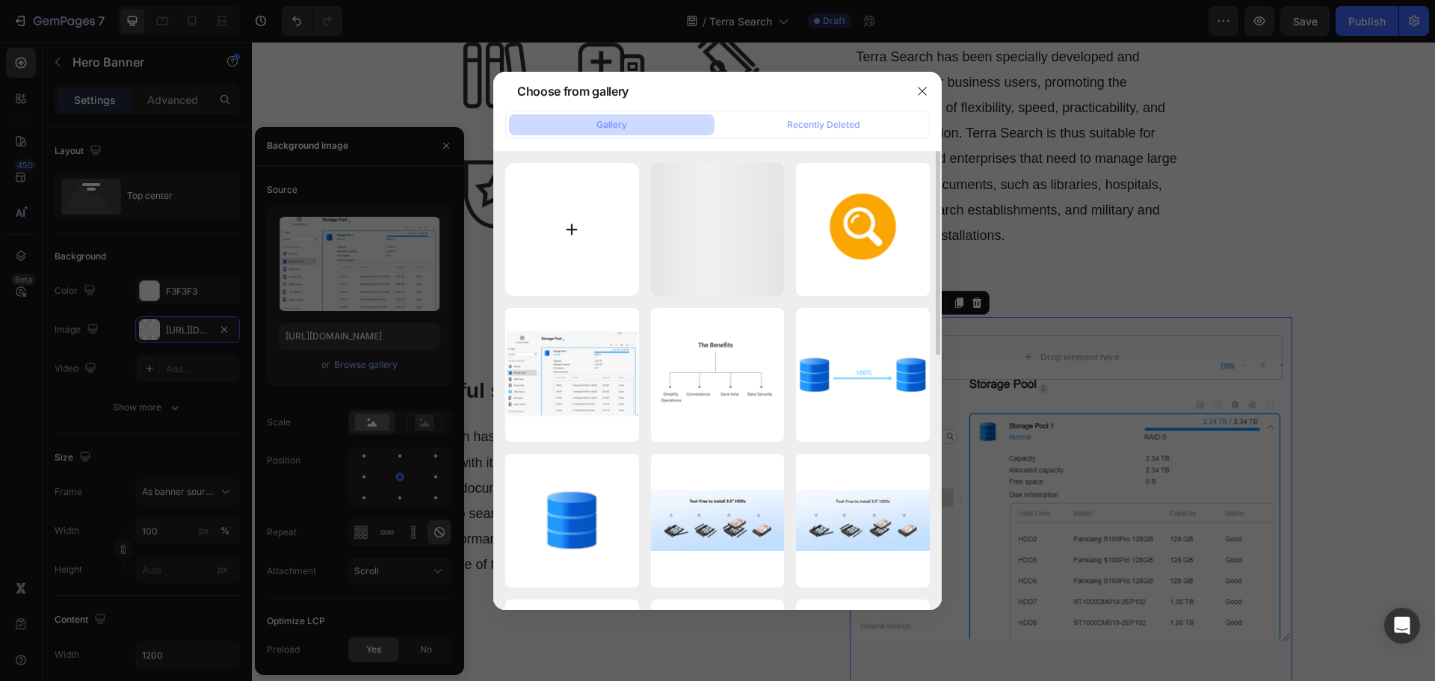
click at [543, 242] on input "file" at bounding box center [572, 230] width 134 height 134
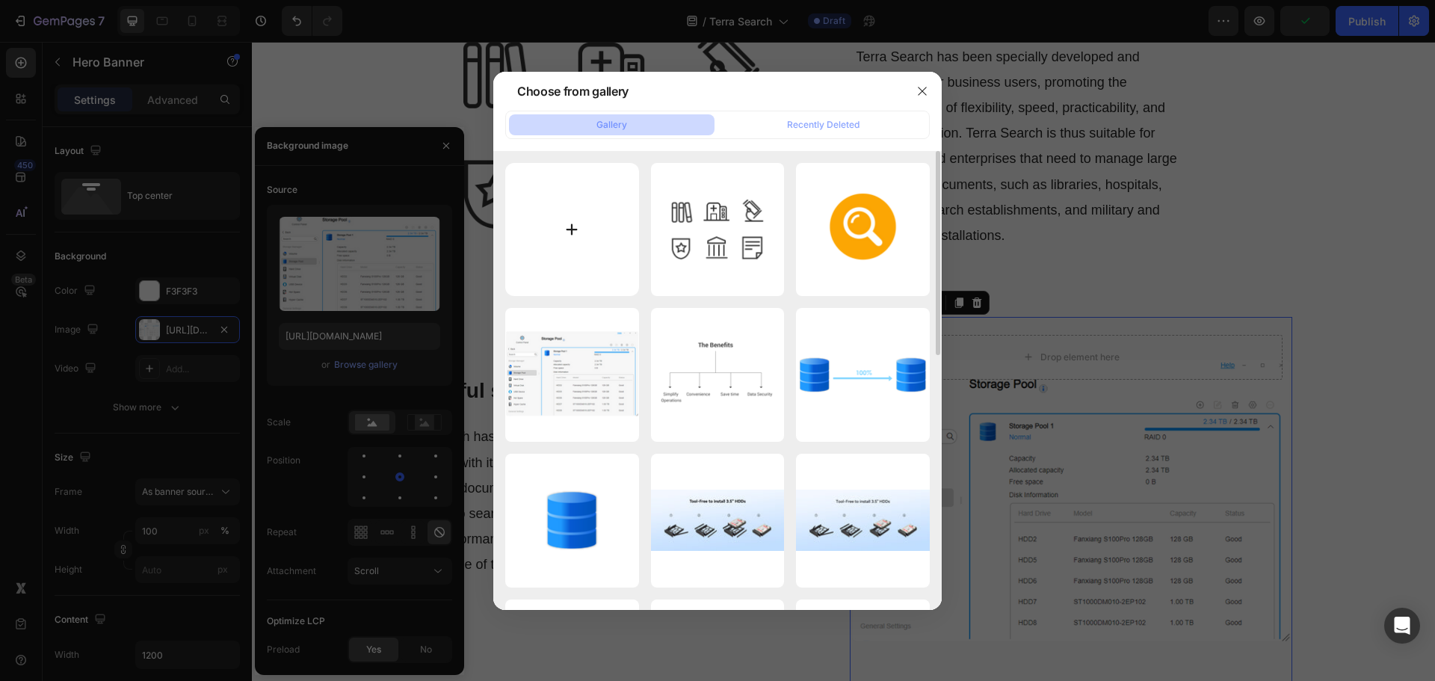
type input "C:\fakepath\Powerful-search-engine.png"
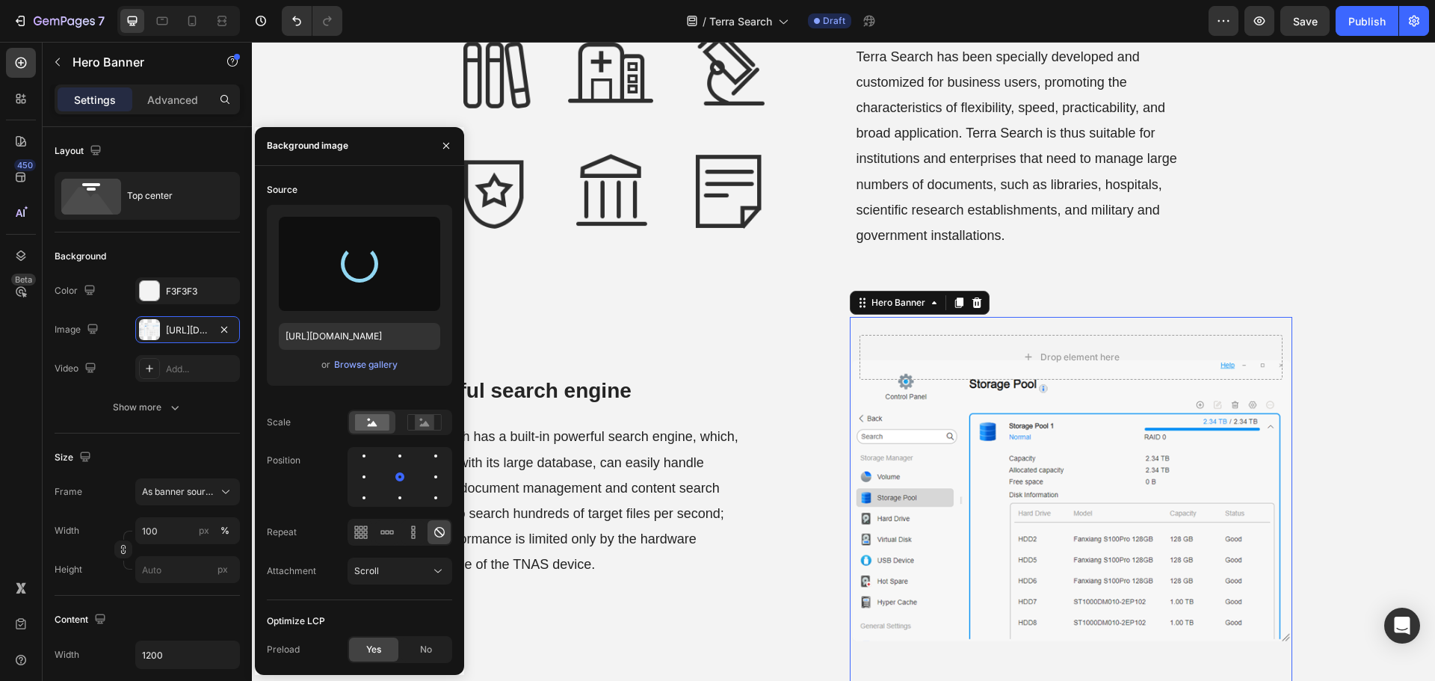
type input "https://cdn.shopify.com/s/files/1/0557/3256/8098/files/gempages_570475742119331…"
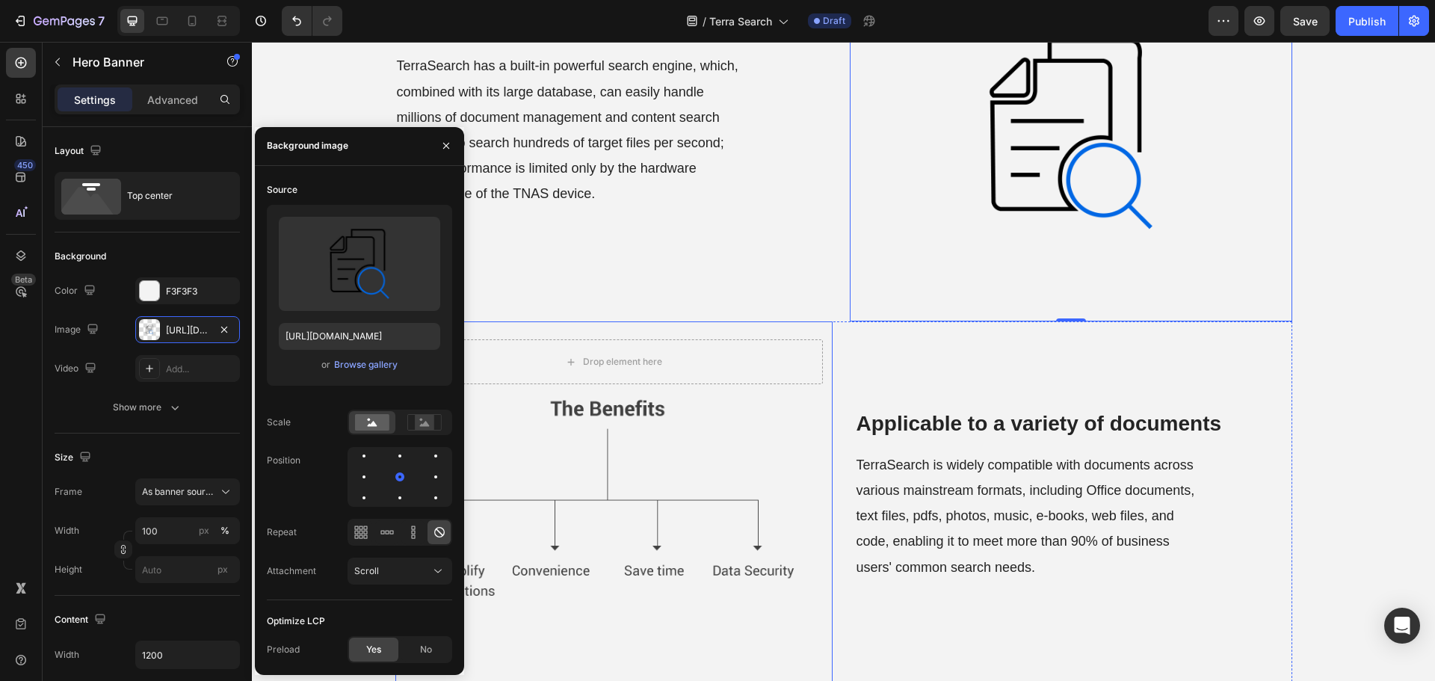
scroll to position [971, 0]
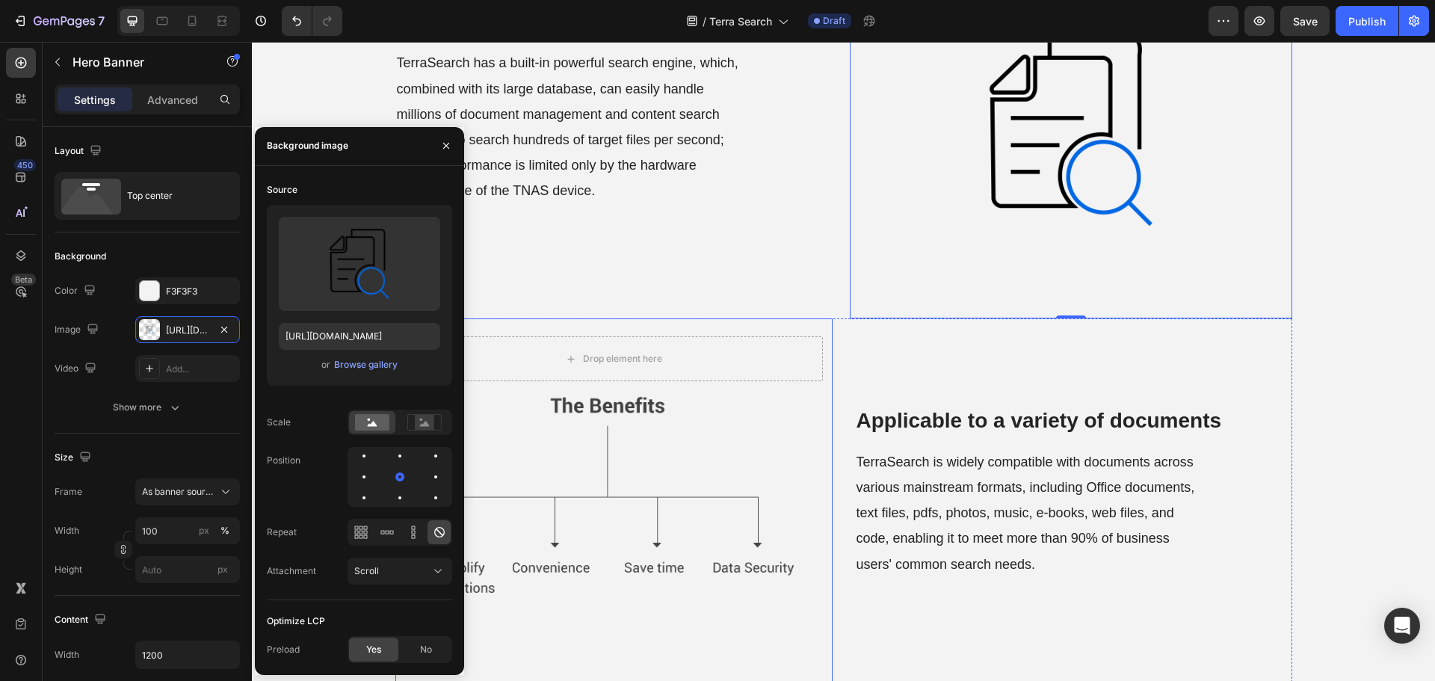
click at [689, 488] on div "Background Image" at bounding box center [613, 503] width 437 height 371
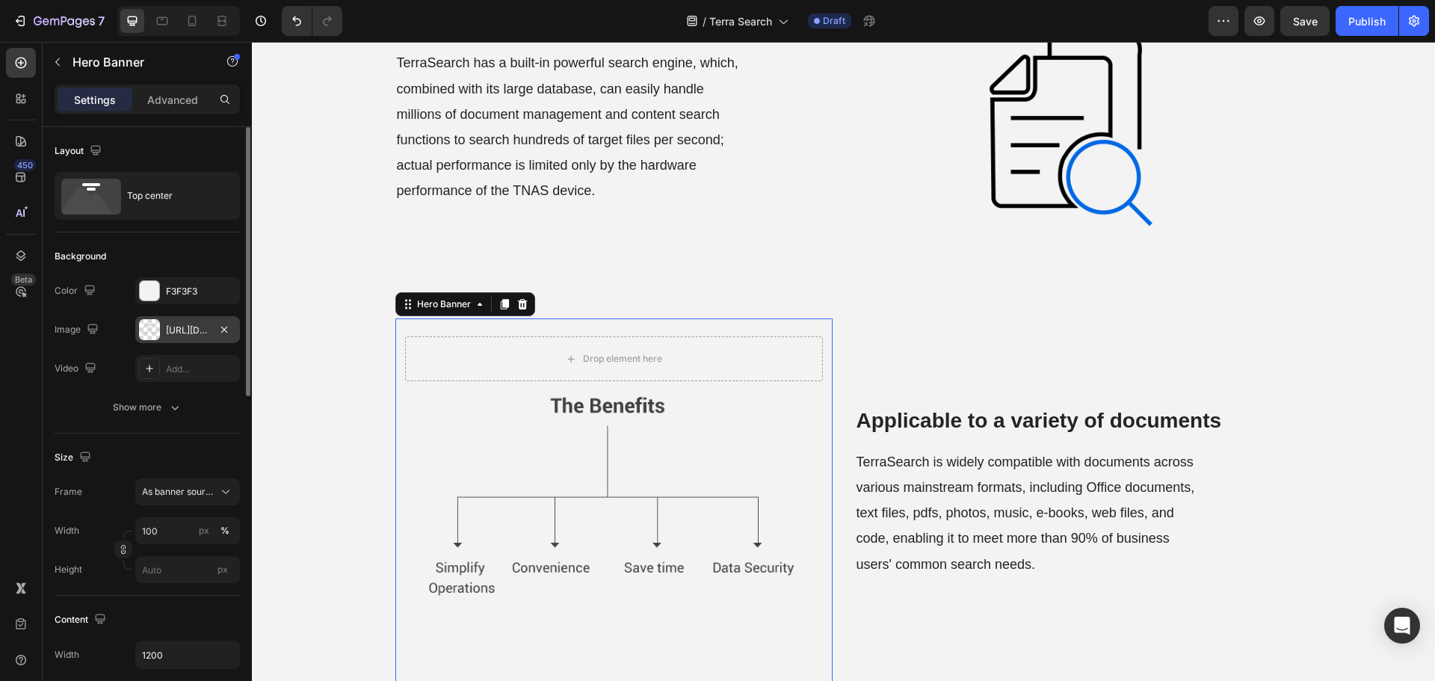
click at [190, 330] on div "https://cdn.shopify.com/s/files/1/0557/3256/8098/files/gempages_570475742119331…" at bounding box center [187, 330] width 43 height 13
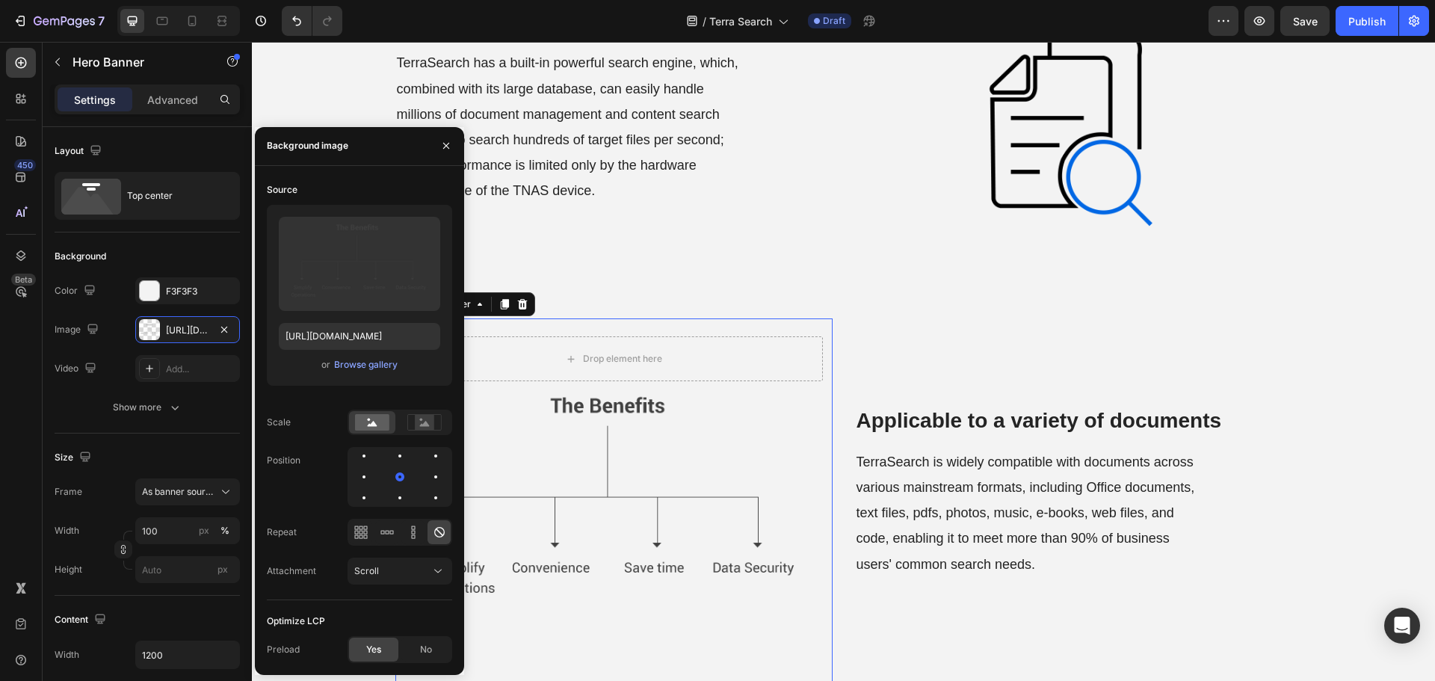
click at [398, 359] on div "or Browse gallery" at bounding box center [359, 365] width 161 height 18
click at [389, 361] on div "Browse gallery" at bounding box center [366, 364] width 64 height 13
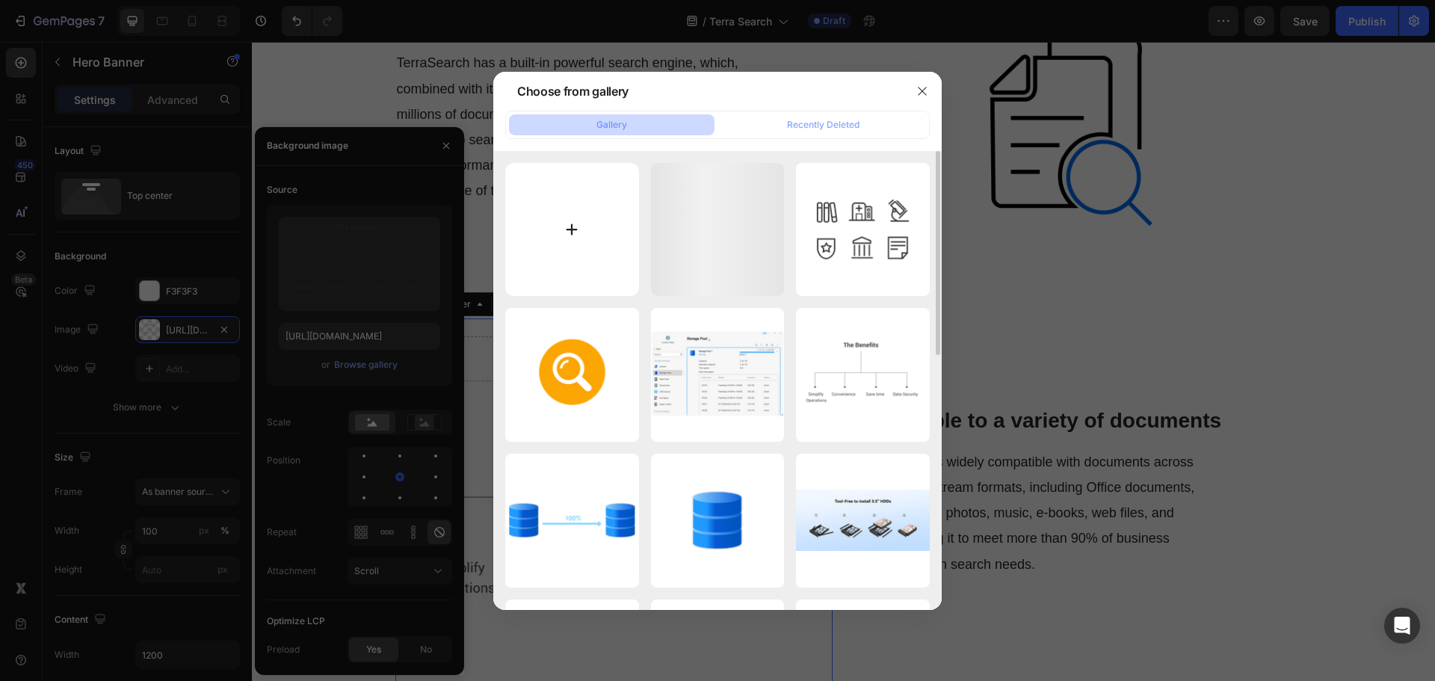
click at [554, 268] on input "file" at bounding box center [572, 230] width 134 height 134
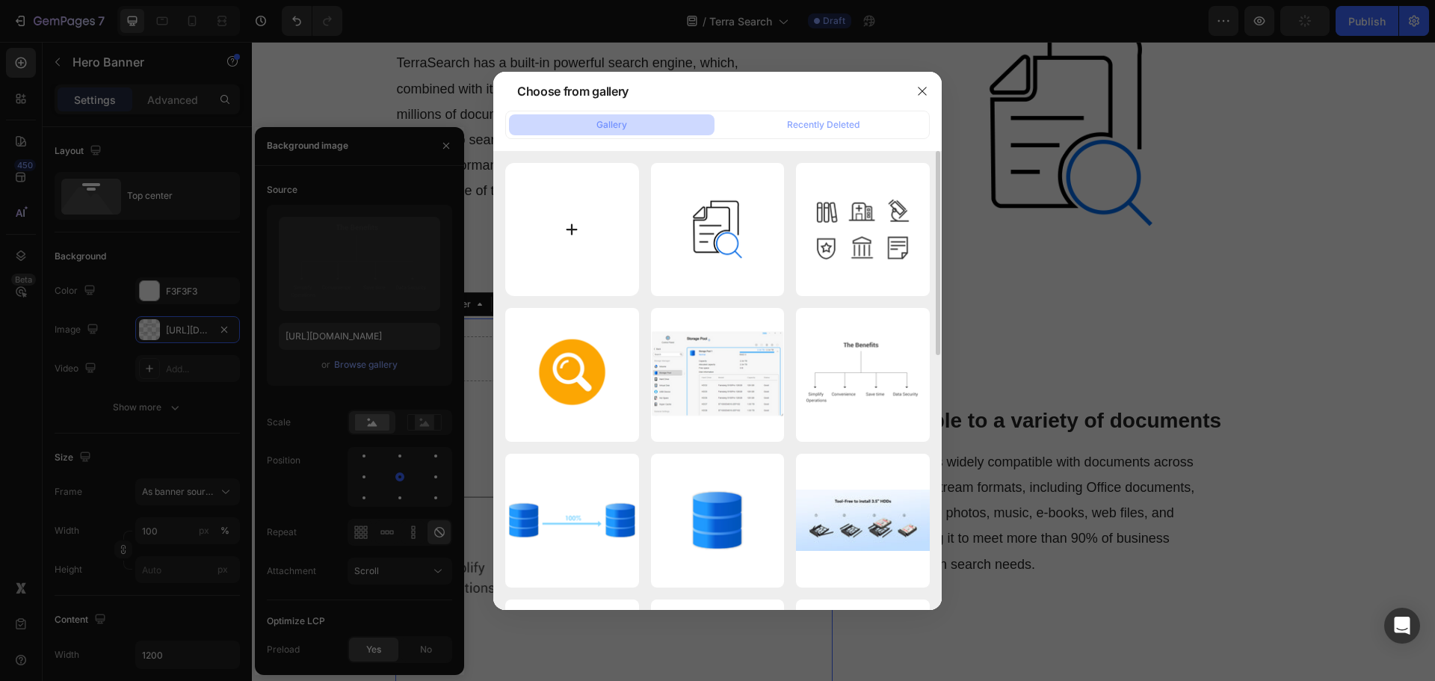
type input "C:\fakepath\Applicable-to-a-variety-of-documents.png"
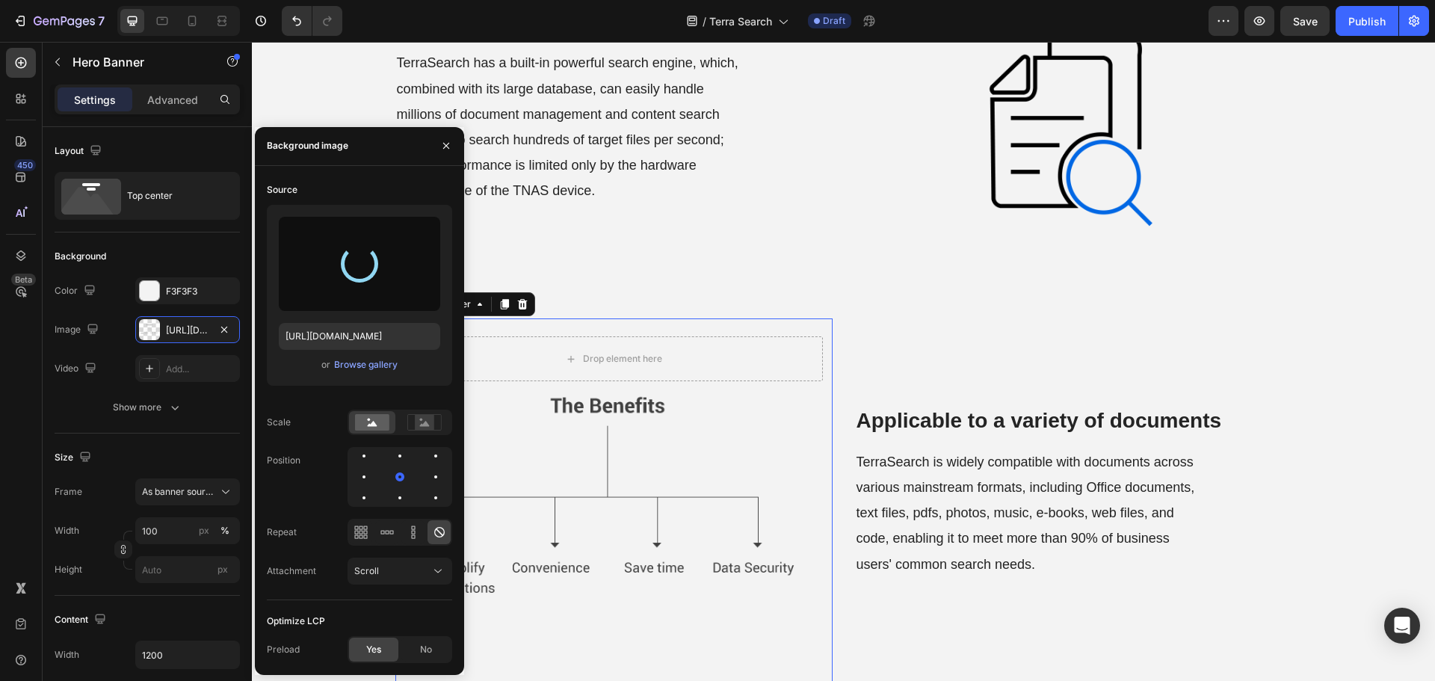
type input "https://cdn.shopify.com/s/files/1/0557/3256/8098/files/gempages_570475742119331…"
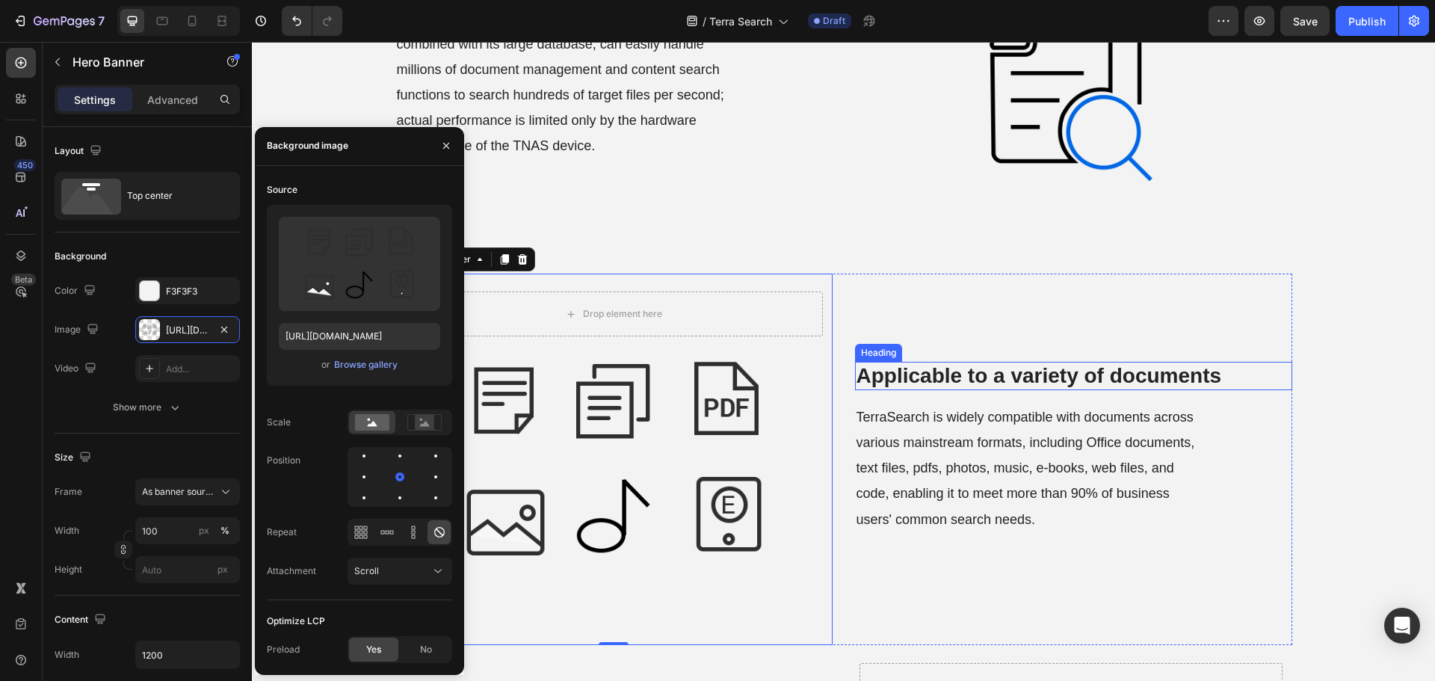
scroll to position [1345, 0]
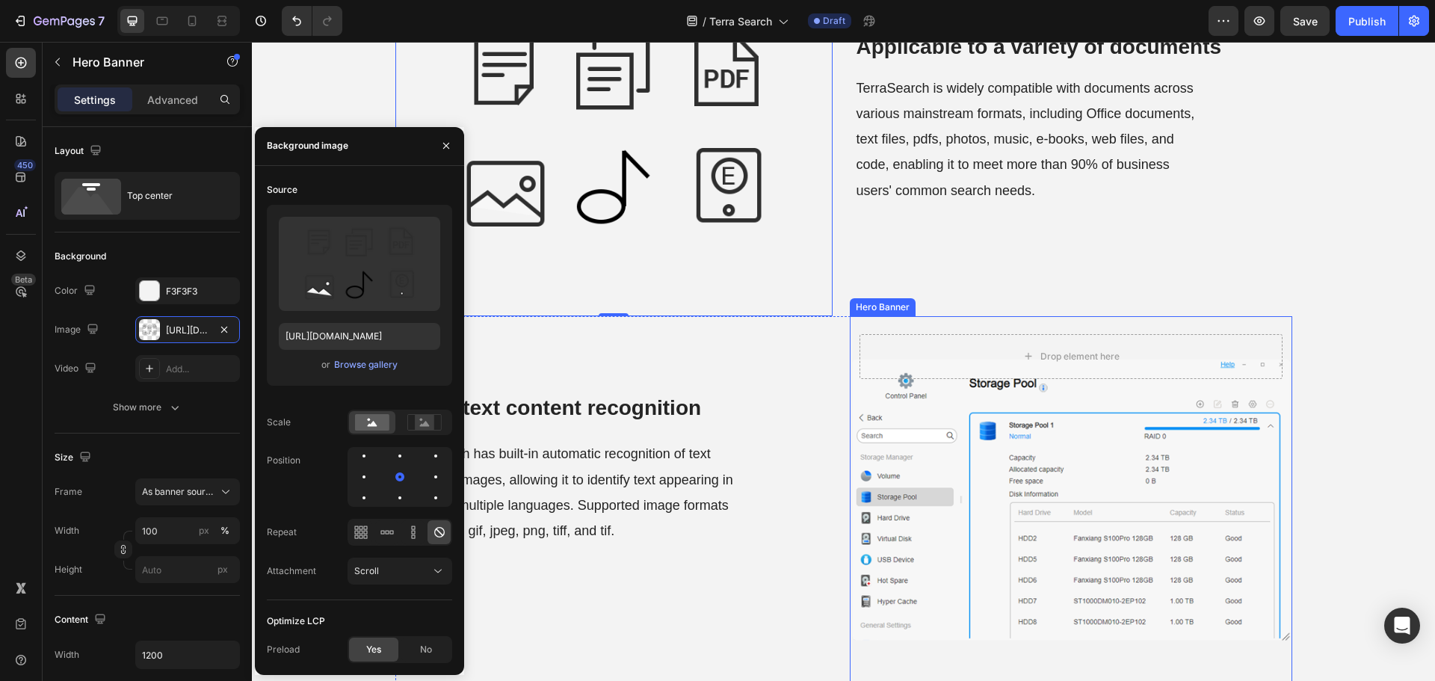
click at [1001, 454] on div "Background Image" at bounding box center [1071, 503] width 442 height 375
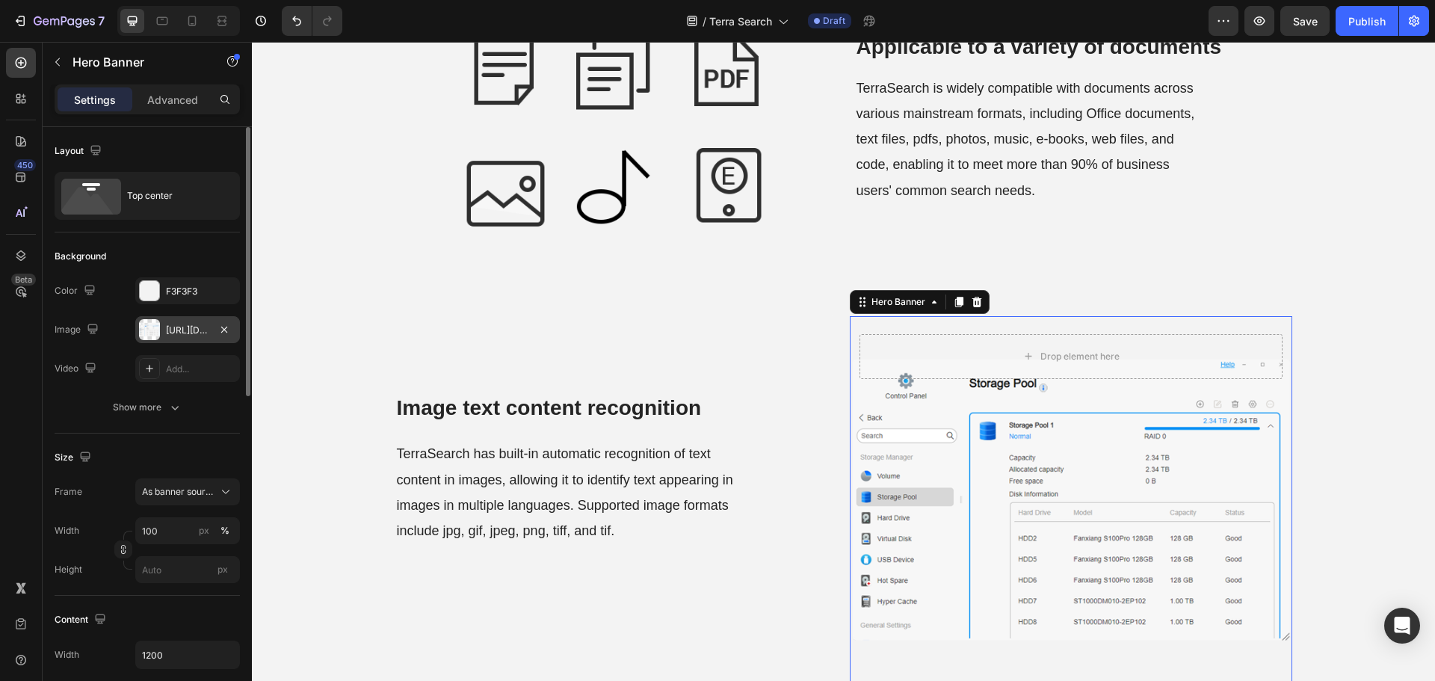
click at [193, 328] on div "https://cdn.shopify.com/s/files/1/0557/3256/8098/files/gempages_570475742119331…" at bounding box center [187, 330] width 43 height 13
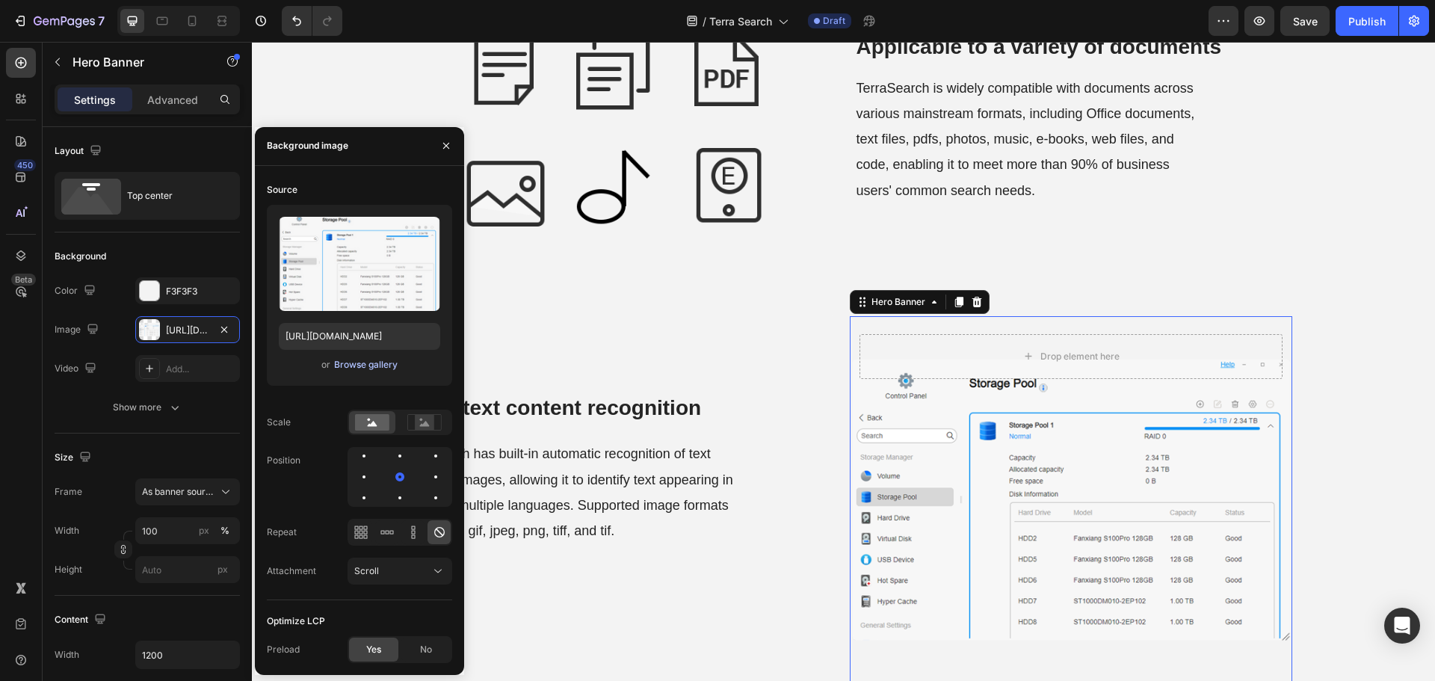
click at [341, 367] on div "Browse gallery" at bounding box center [366, 364] width 64 height 13
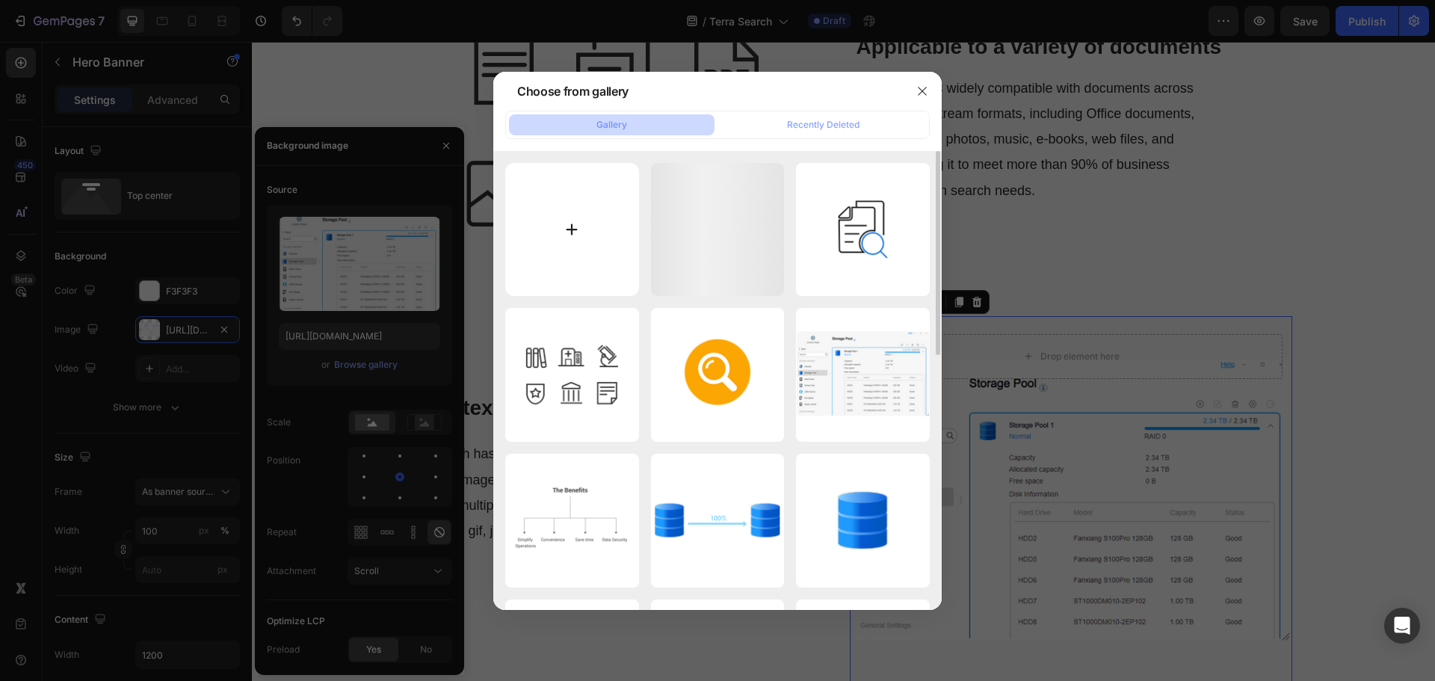
click at [539, 246] on input "file" at bounding box center [572, 230] width 134 height 134
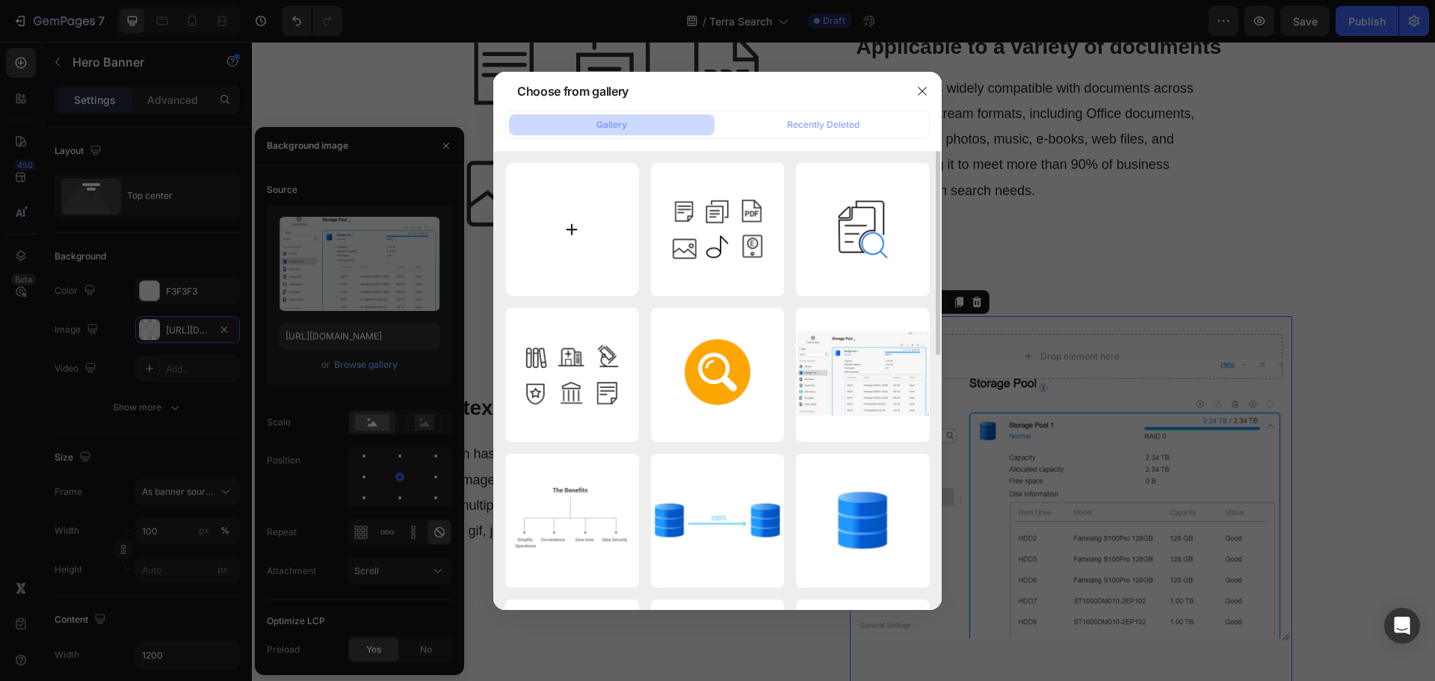
type input "C:\fakepath\Image-text-content-recognition.png"
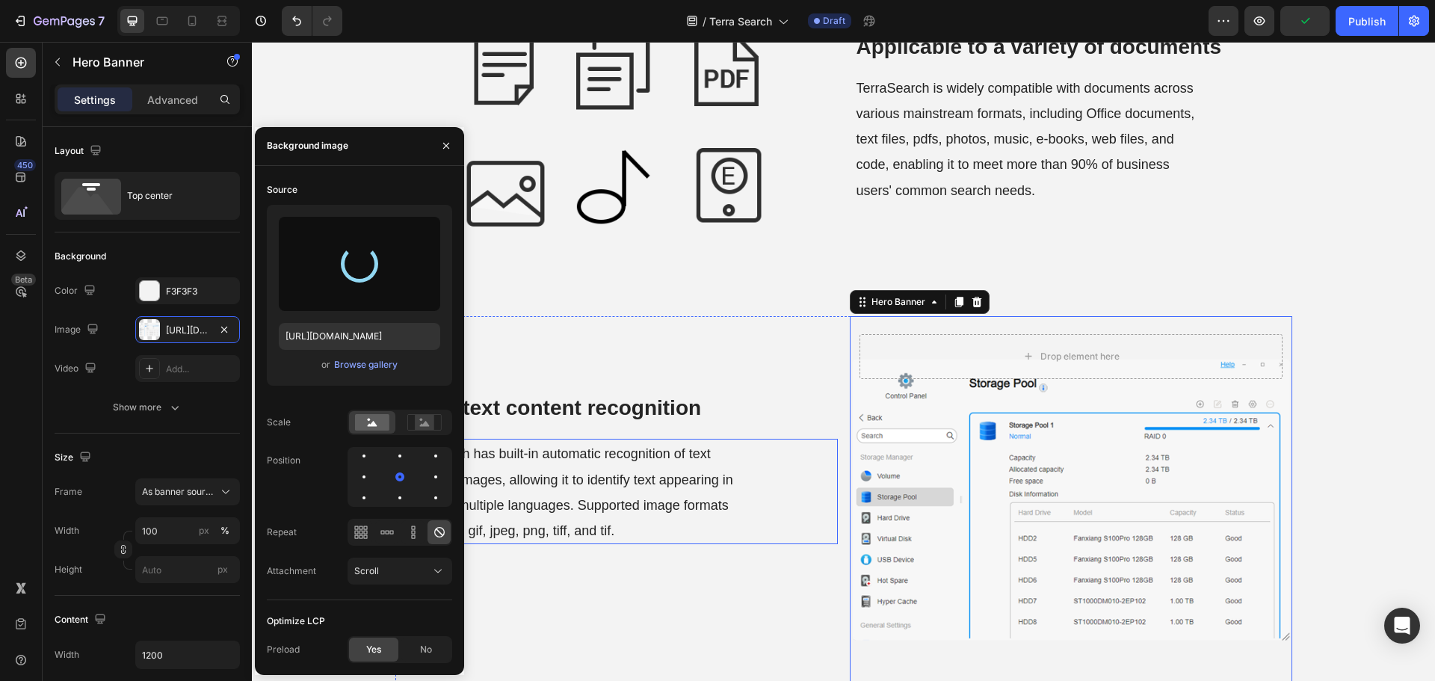
type input "https://cdn.shopify.com/s/files/1/0557/3256/8098/files/gempages_570475742119331…"
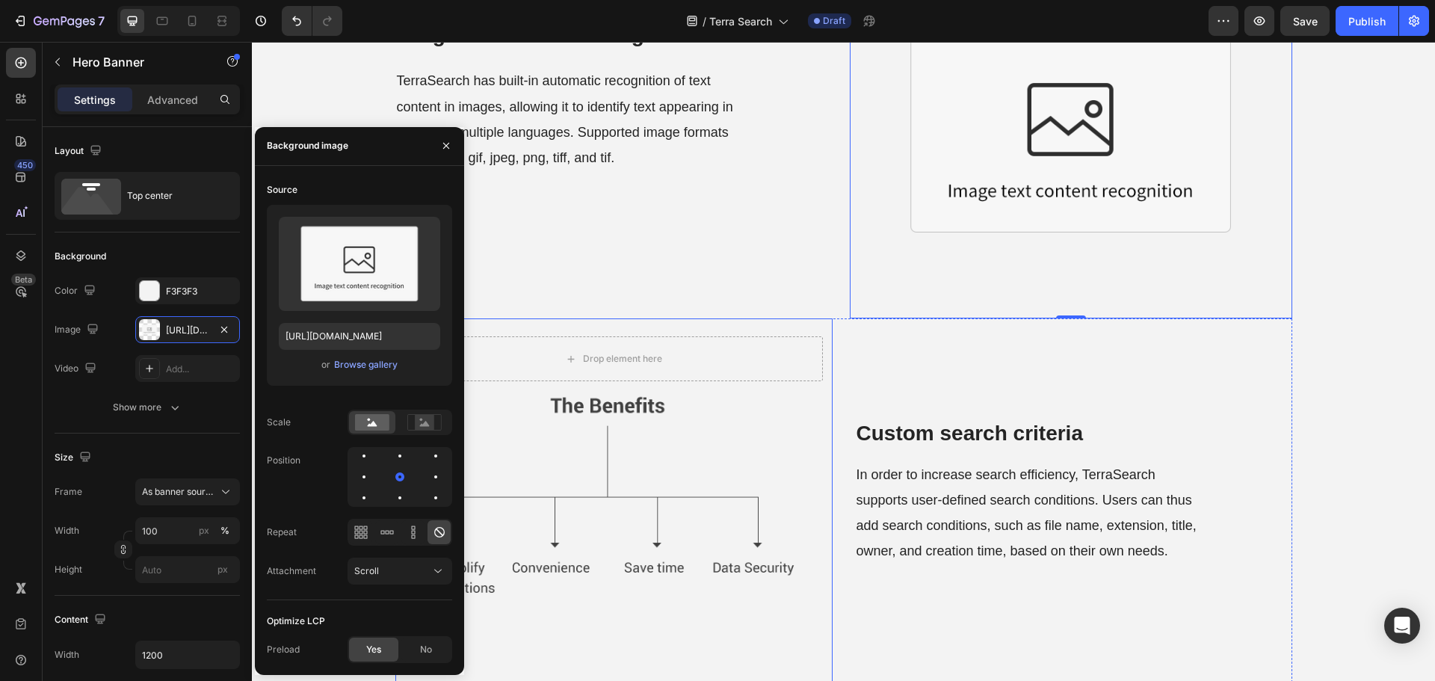
scroll to position [1719, 0]
click at [687, 495] on div "Background Image" at bounding box center [613, 503] width 437 height 371
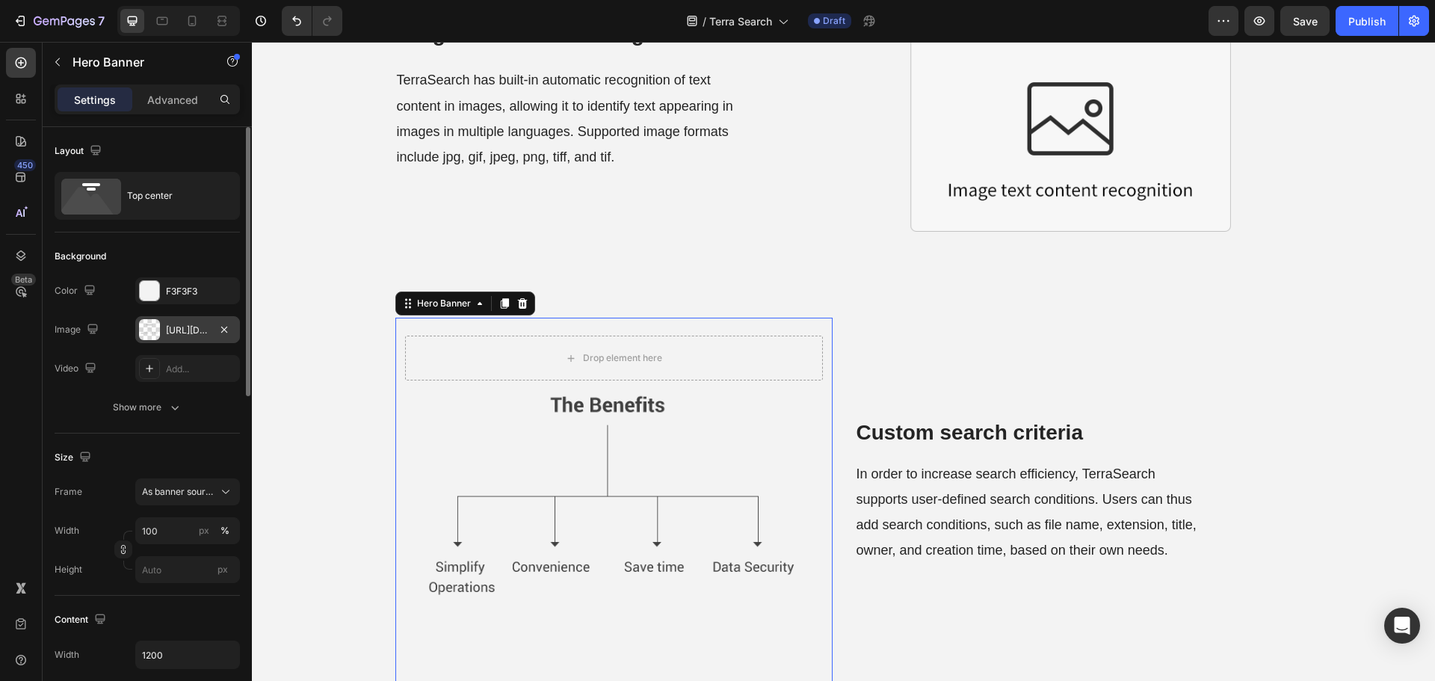
click at [171, 327] on div "https://cdn.shopify.com/s/files/1/0557/3256/8098/files/gempages_570475742119331…" at bounding box center [187, 330] width 43 height 13
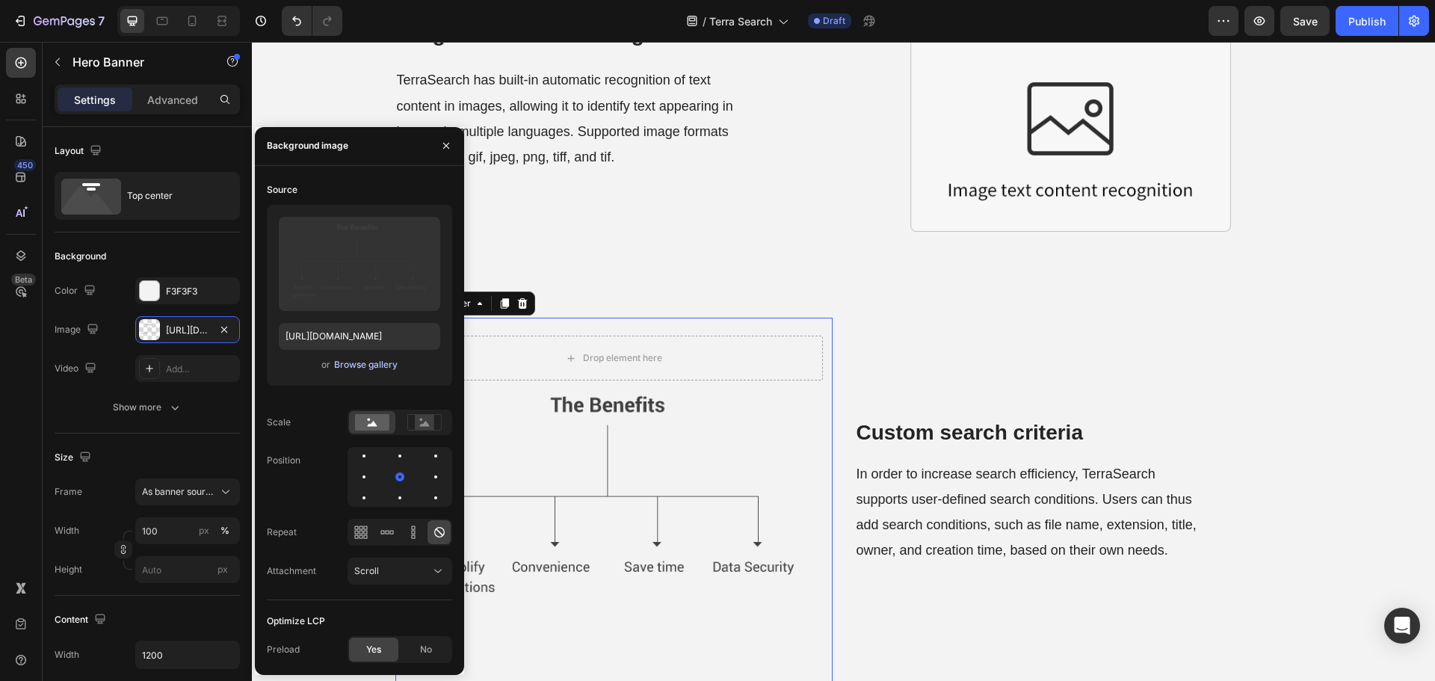
click at [339, 364] on div "Browse gallery" at bounding box center [366, 364] width 64 height 13
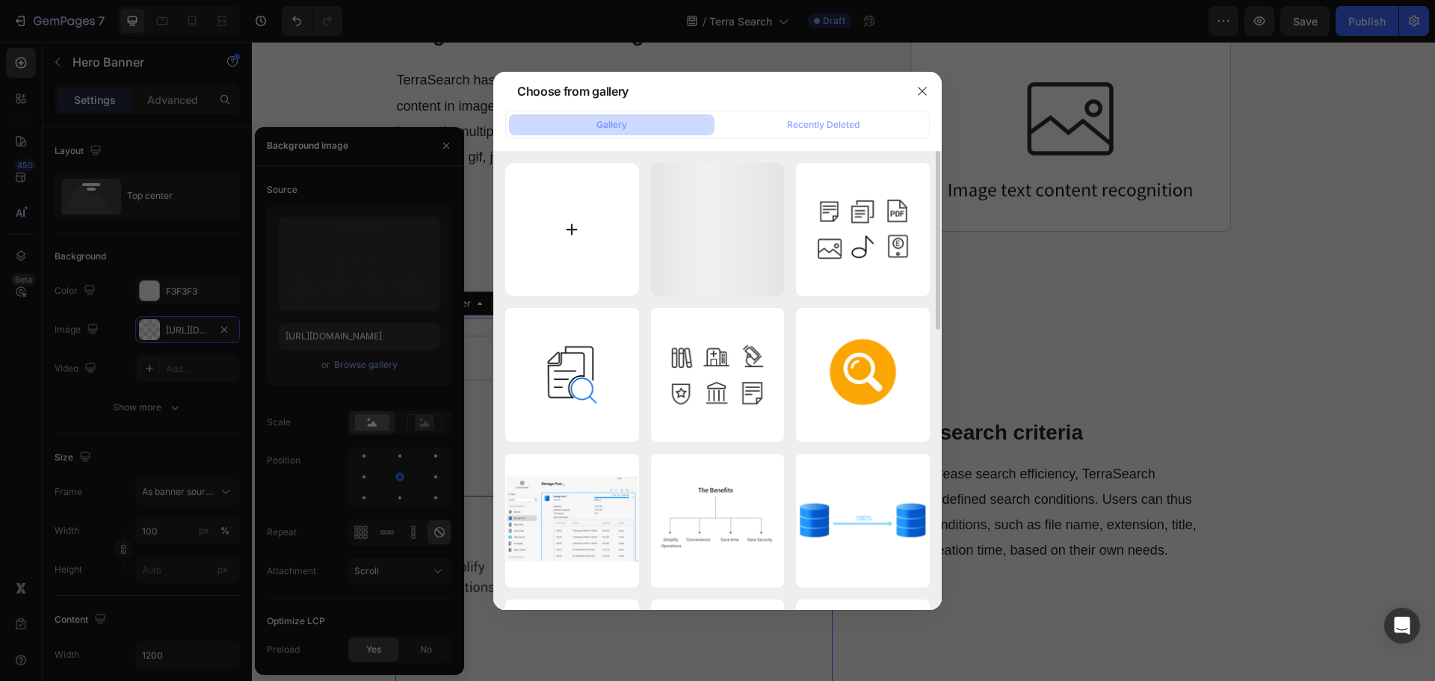
click at [622, 264] on input "file" at bounding box center [572, 230] width 134 height 134
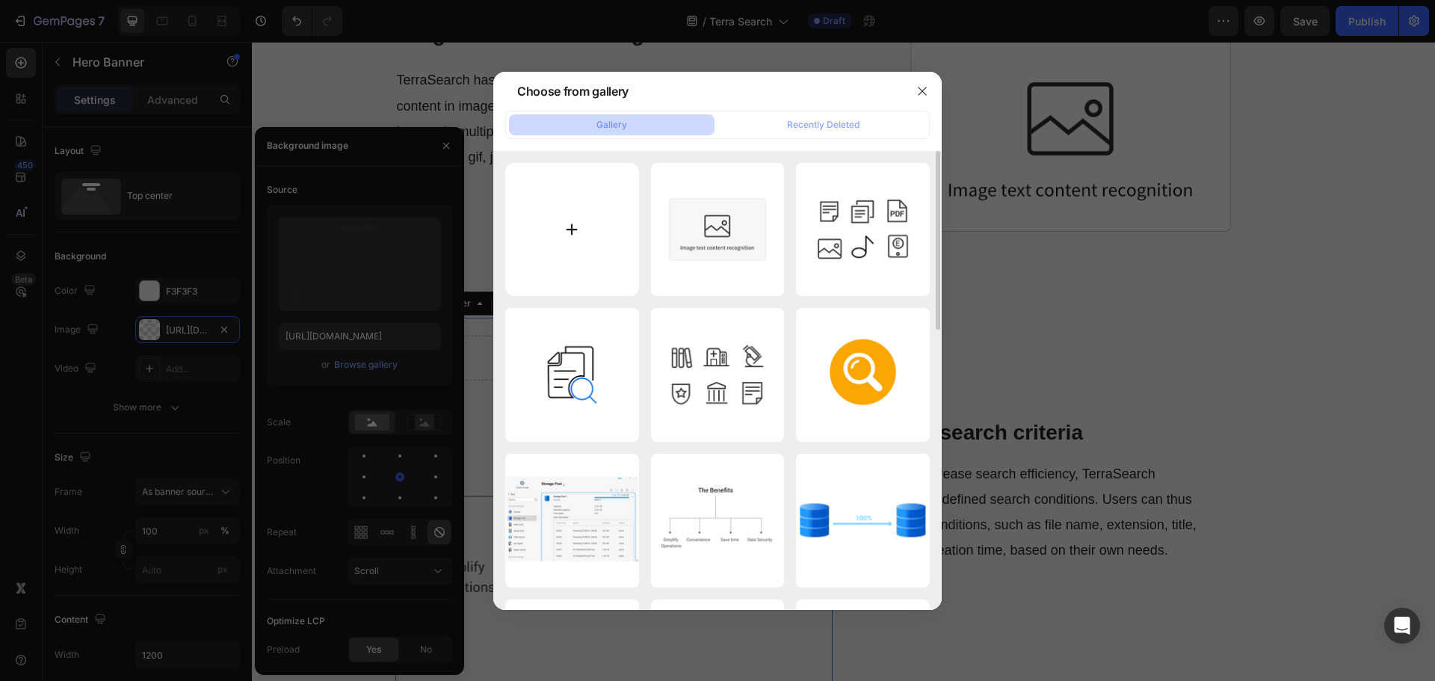
type input "C:\fakepath\Custom-search-criteria.png"
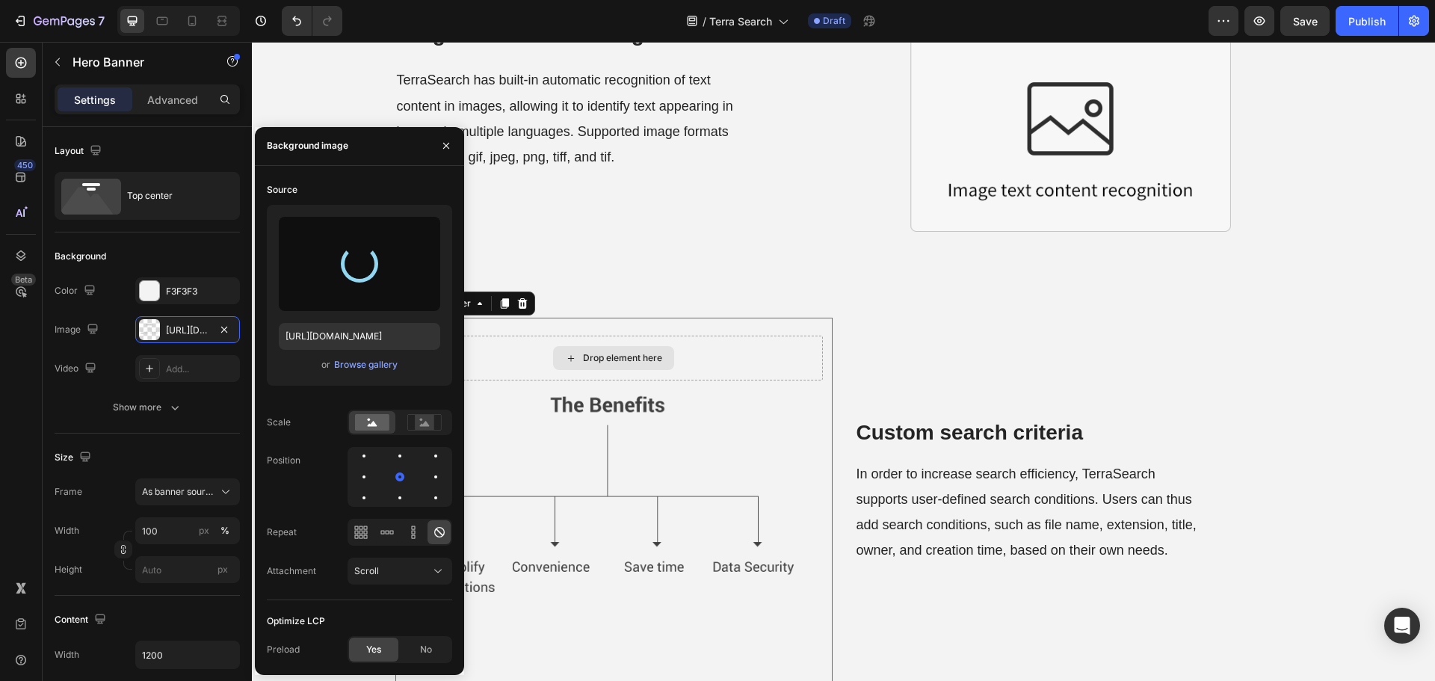
type input "https://cdn.shopify.com/s/files/1/0557/3256/8098/files/gempages_570475742119331…"
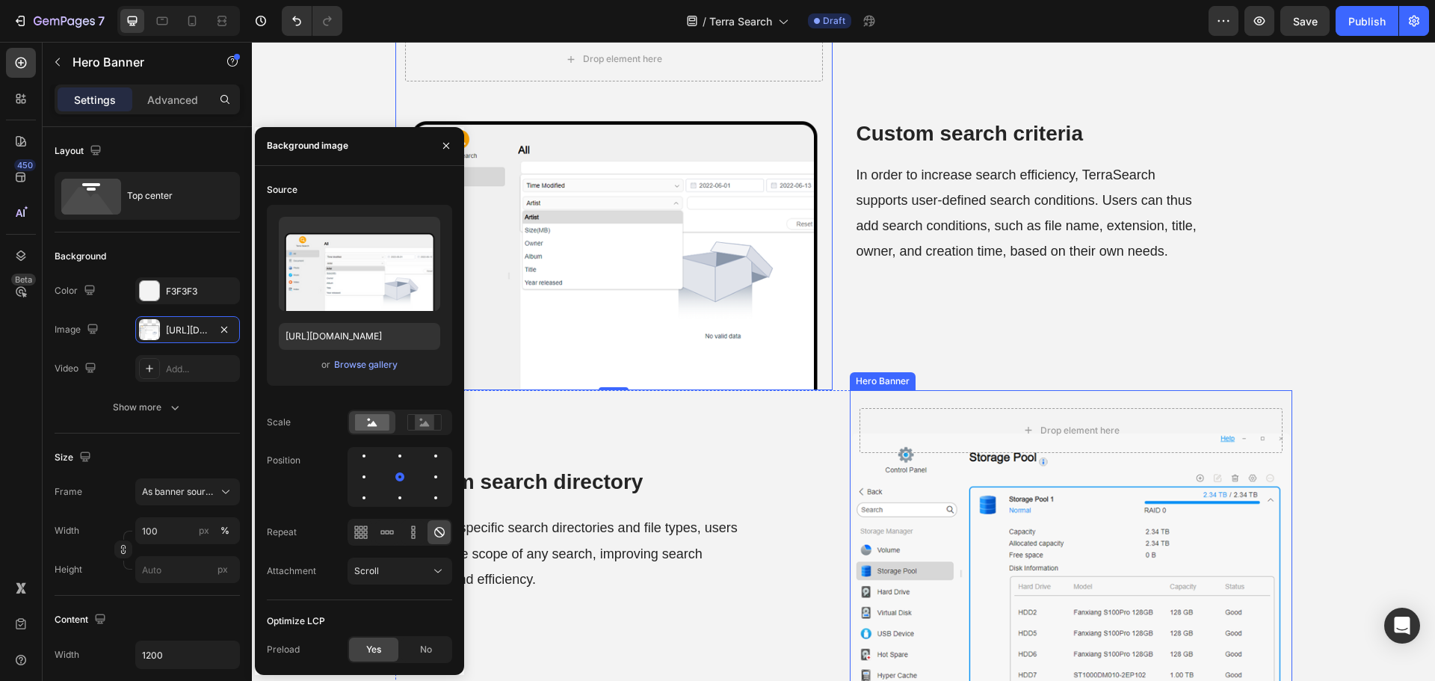
click at [1048, 531] on div "Background Image" at bounding box center [1071, 577] width 442 height 375
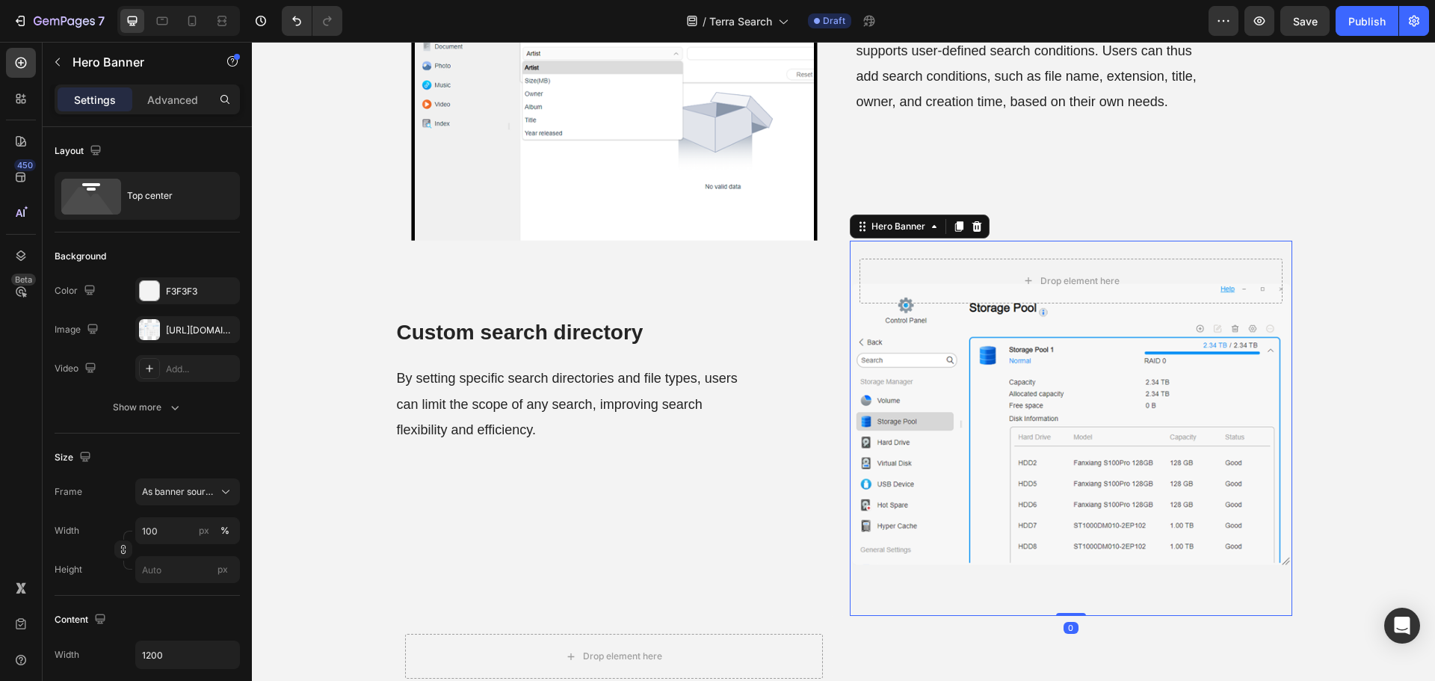
scroll to position [2316, 0]
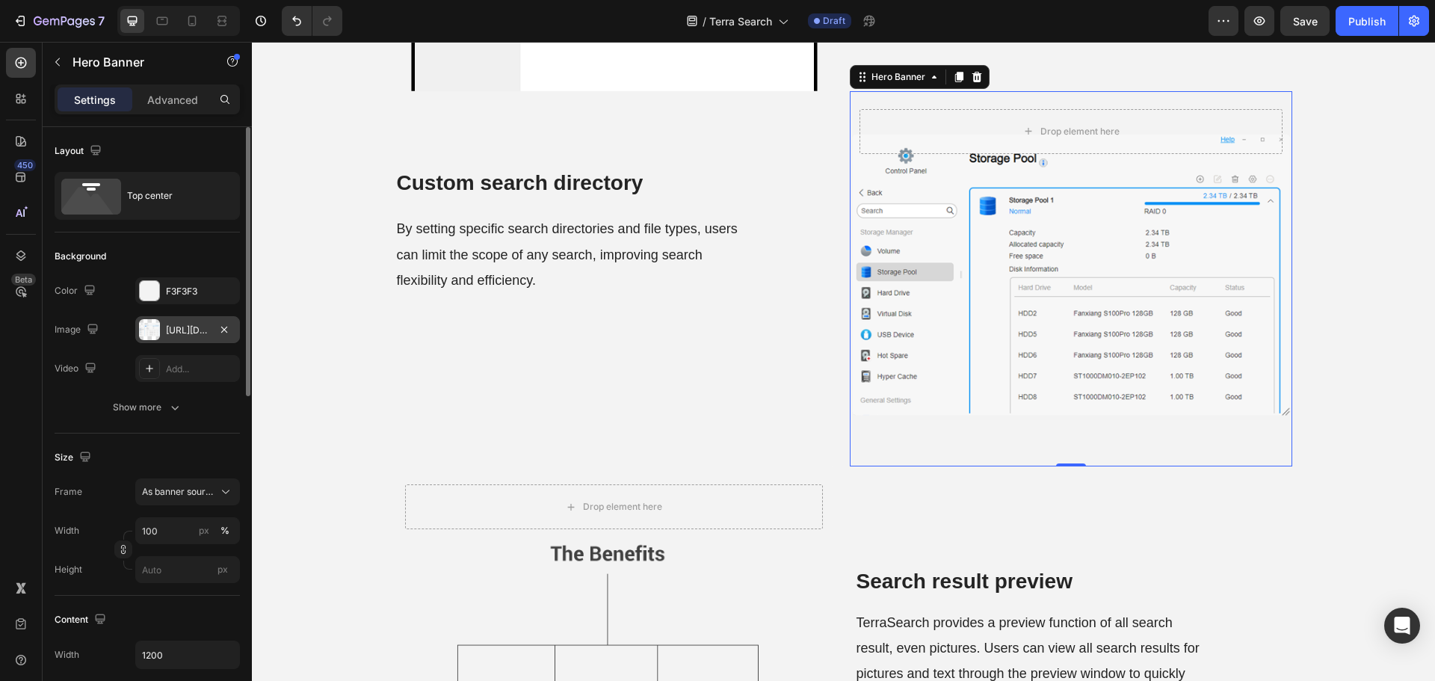
click at [169, 331] on div "https://cdn.shopify.com/s/files/1/0557/3256/8098/files/gempages_570475742119331…" at bounding box center [187, 330] width 43 height 13
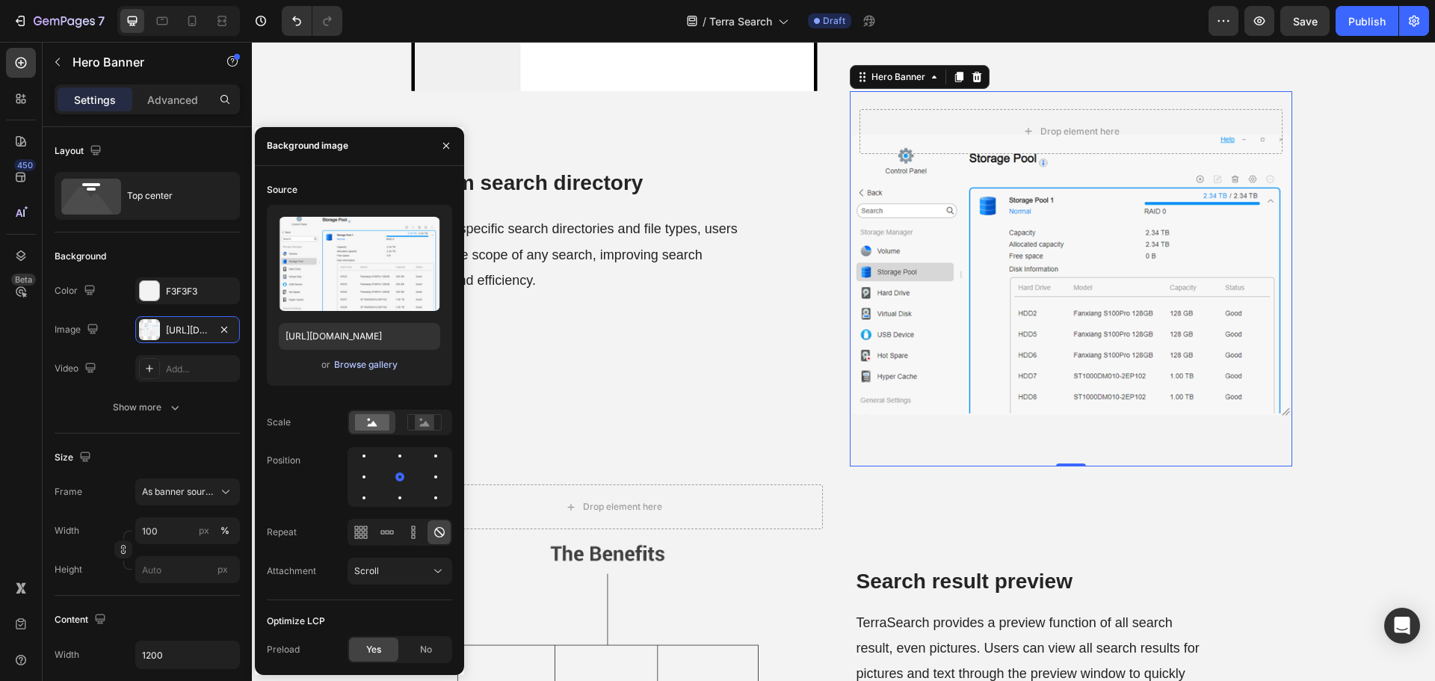
click at [371, 363] on div "Browse gallery" at bounding box center [366, 364] width 64 height 13
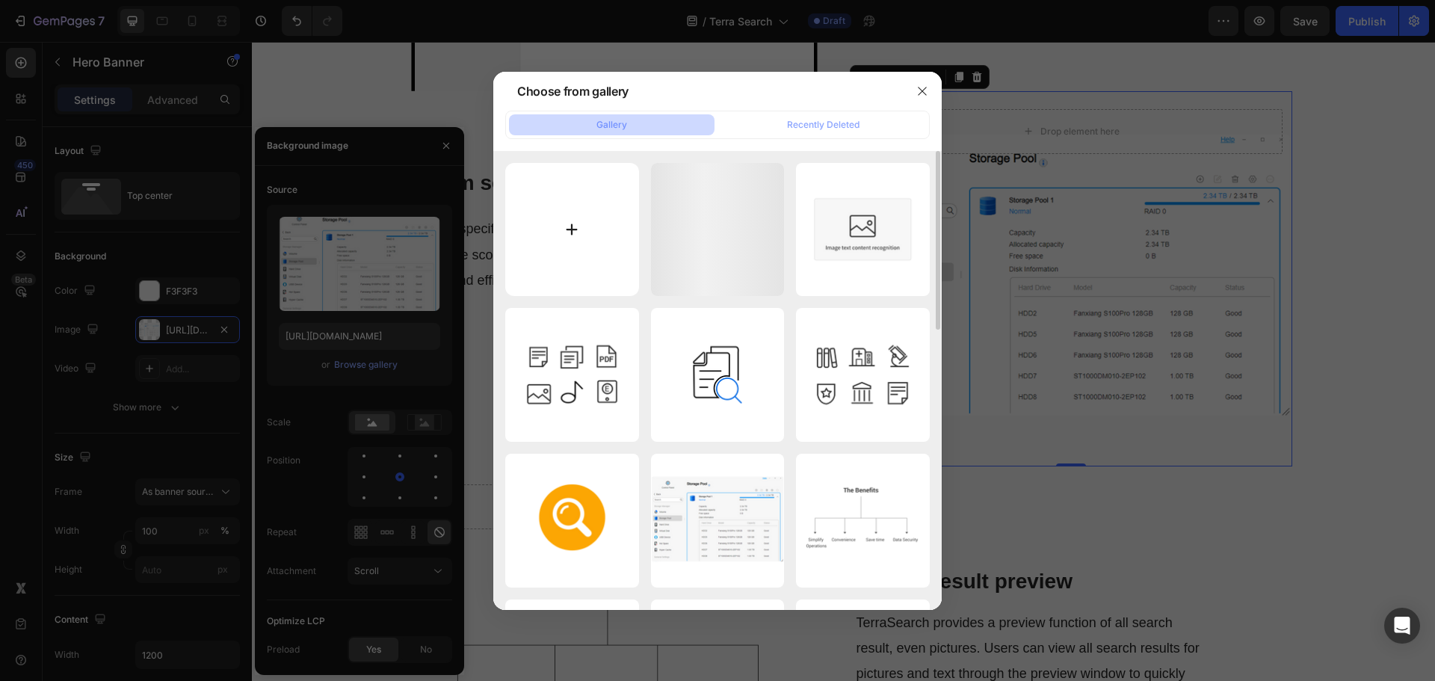
click at [532, 260] on input "file" at bounding box center [572, 230] width 134 height 134
type input "C:\fakepath\Custom-search-directory.png"
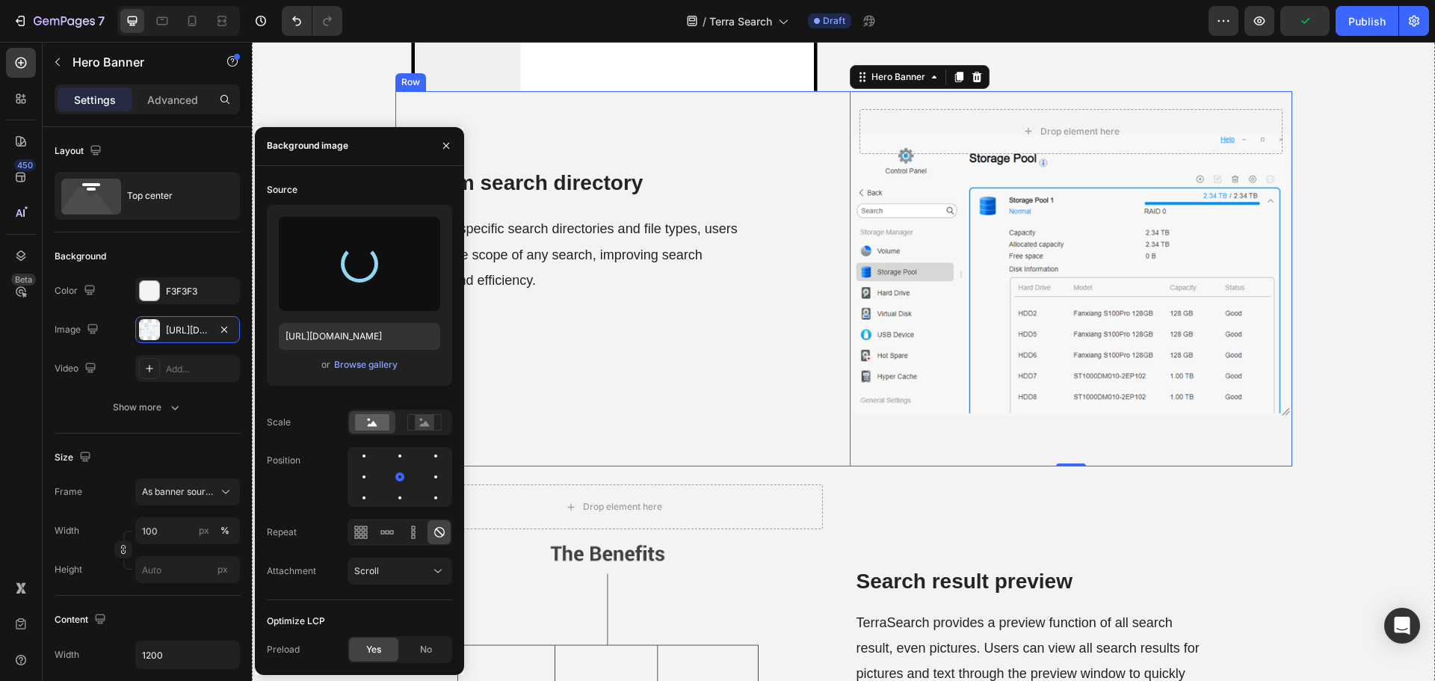
type input "https://cdn.shopify.com/s/files/1/0557/3256/8098/files/gempages_570475742119331…"
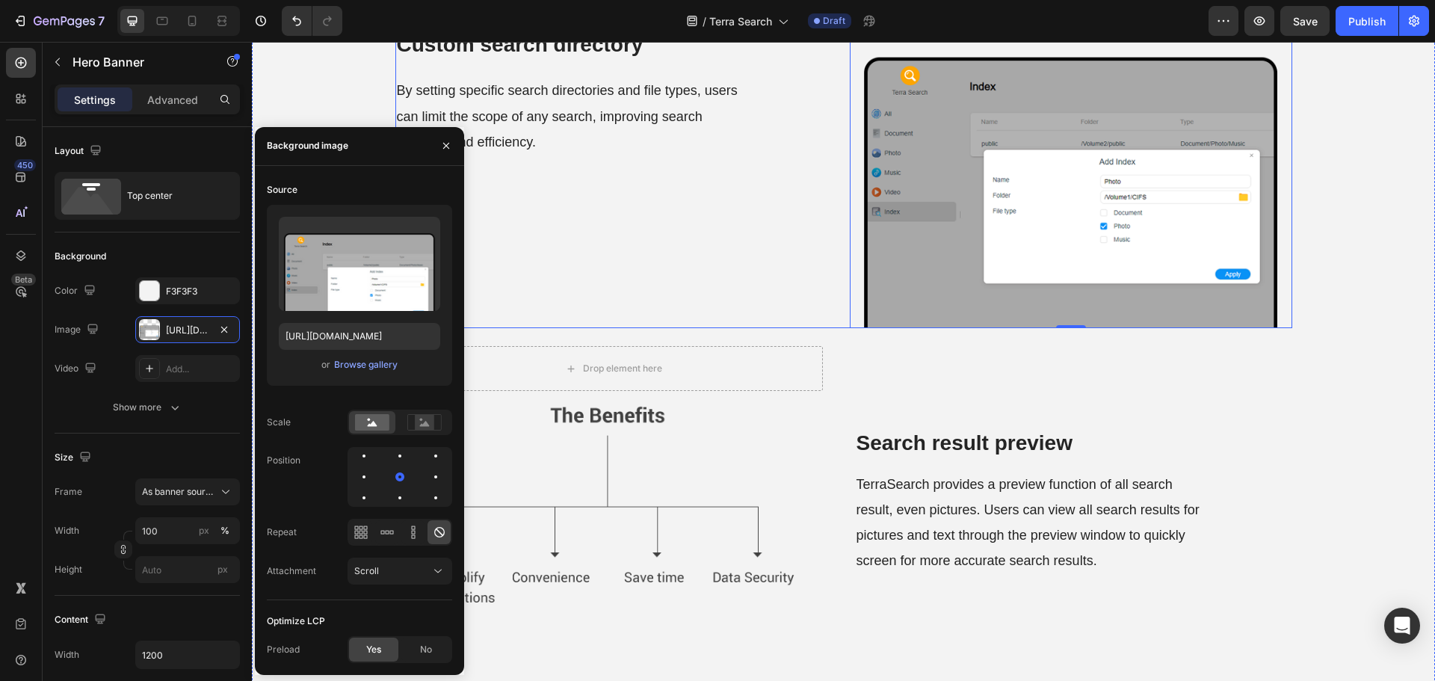
scroll to position [2615, 0]
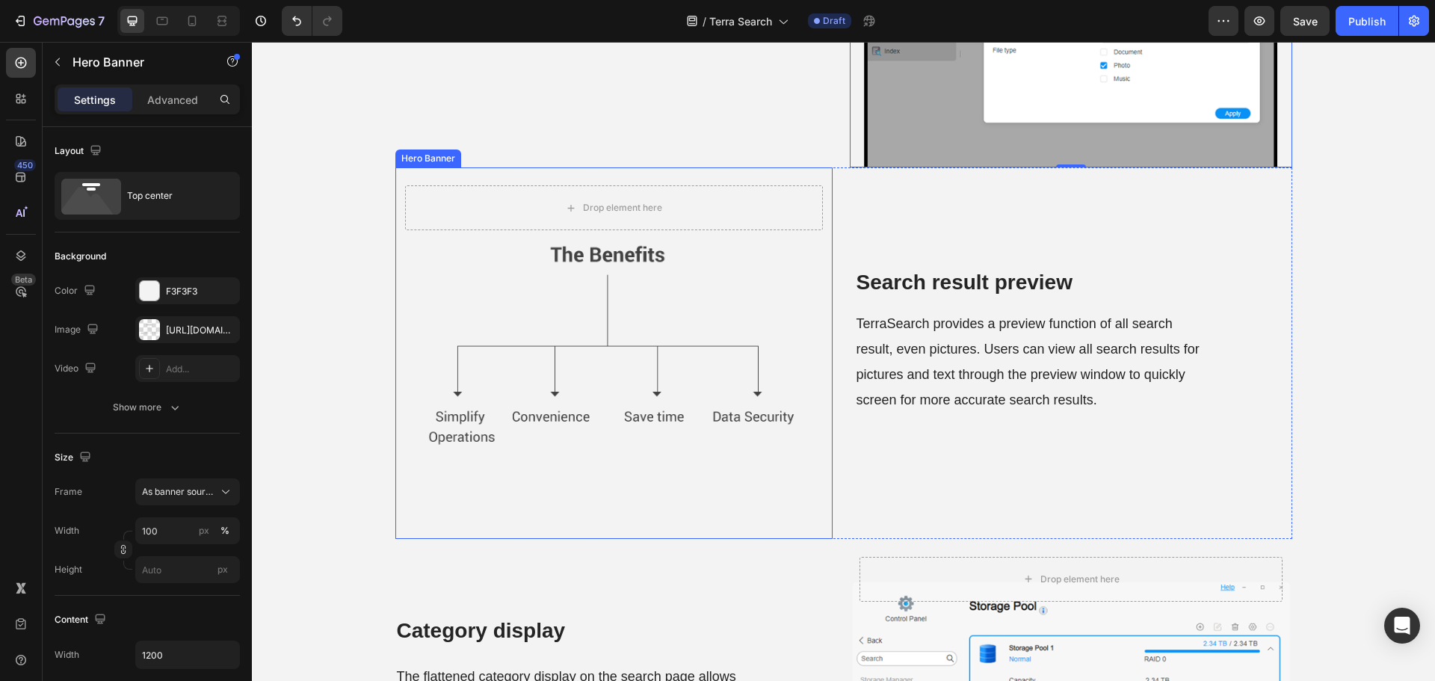
click at [699, 406] on div "Background Image" at bounding box center [613, 352] width 437 height 371
click at [582, 380] on div "Background Image" at bounding box center [613, 352] width 437 height 371
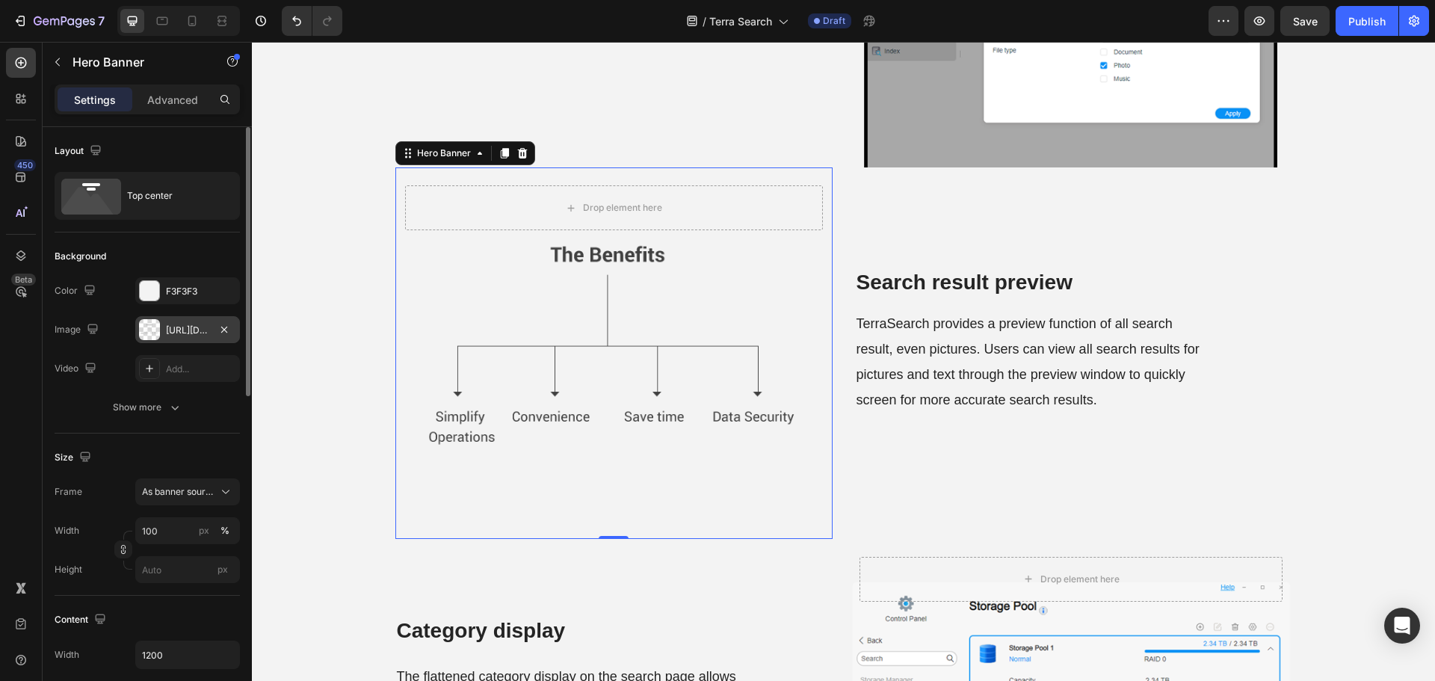
click at [190, 322] on div "https://cdn.shopify.com/s/files/1/0557/3256/8098/files/gempages_570475742119331…" at bounding box center [187, 329] width 105 height 27
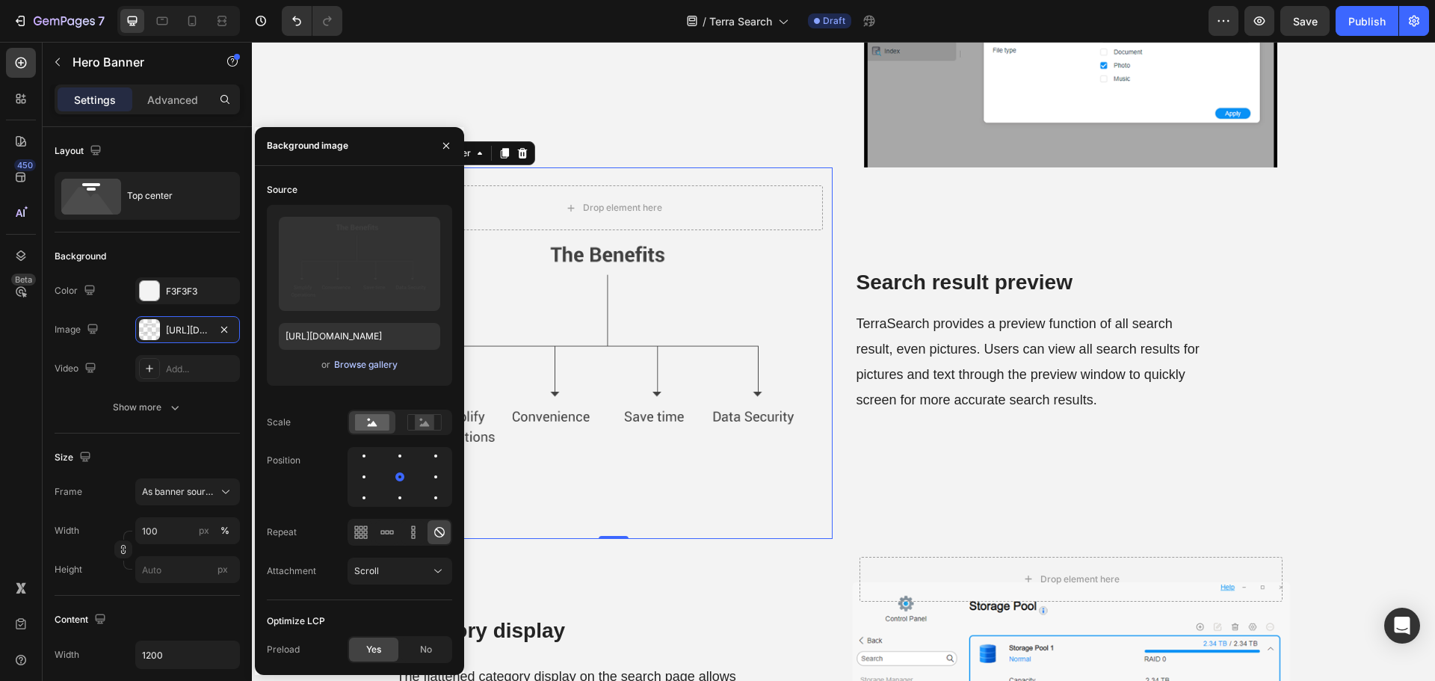
click at [357, 359] on div "Browse gallery" at bounding box center [366, 364] width 64 height 13
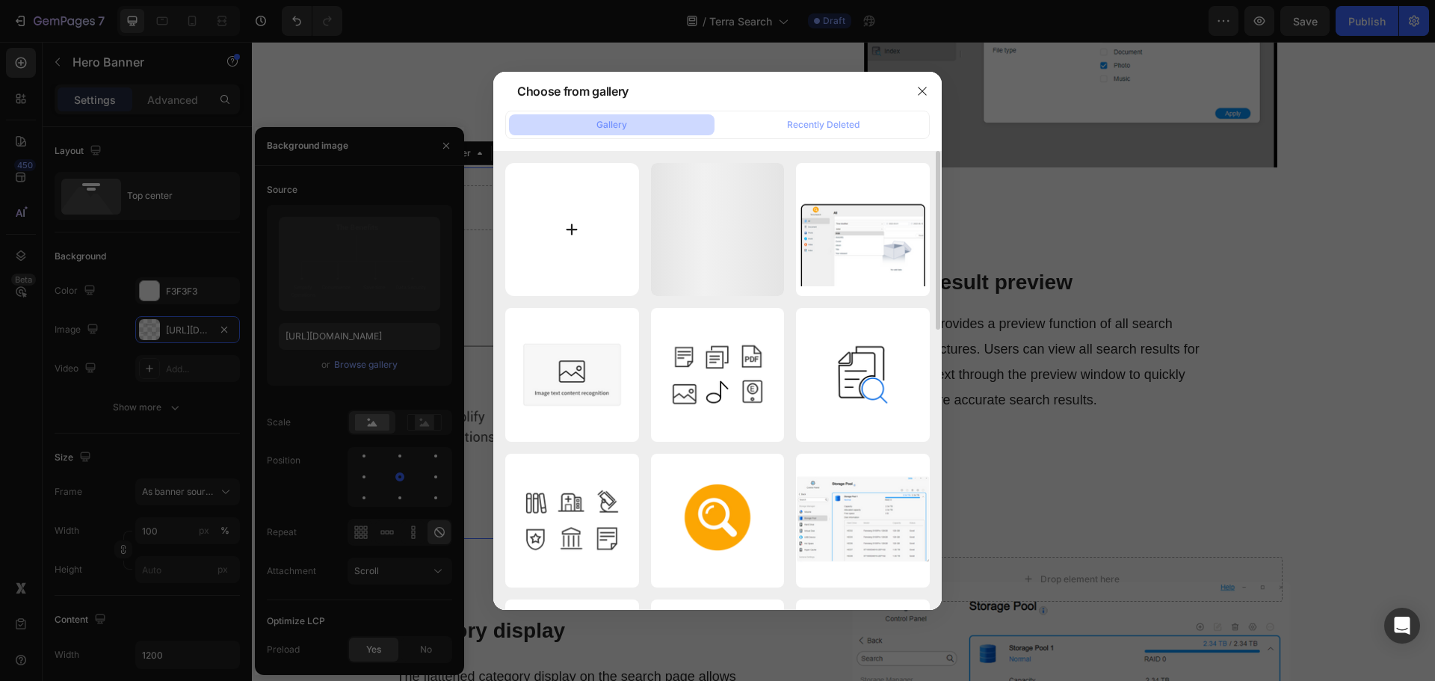
click at [554, 282] on input "file" at bounding box center [572, 230] width 134 height 134
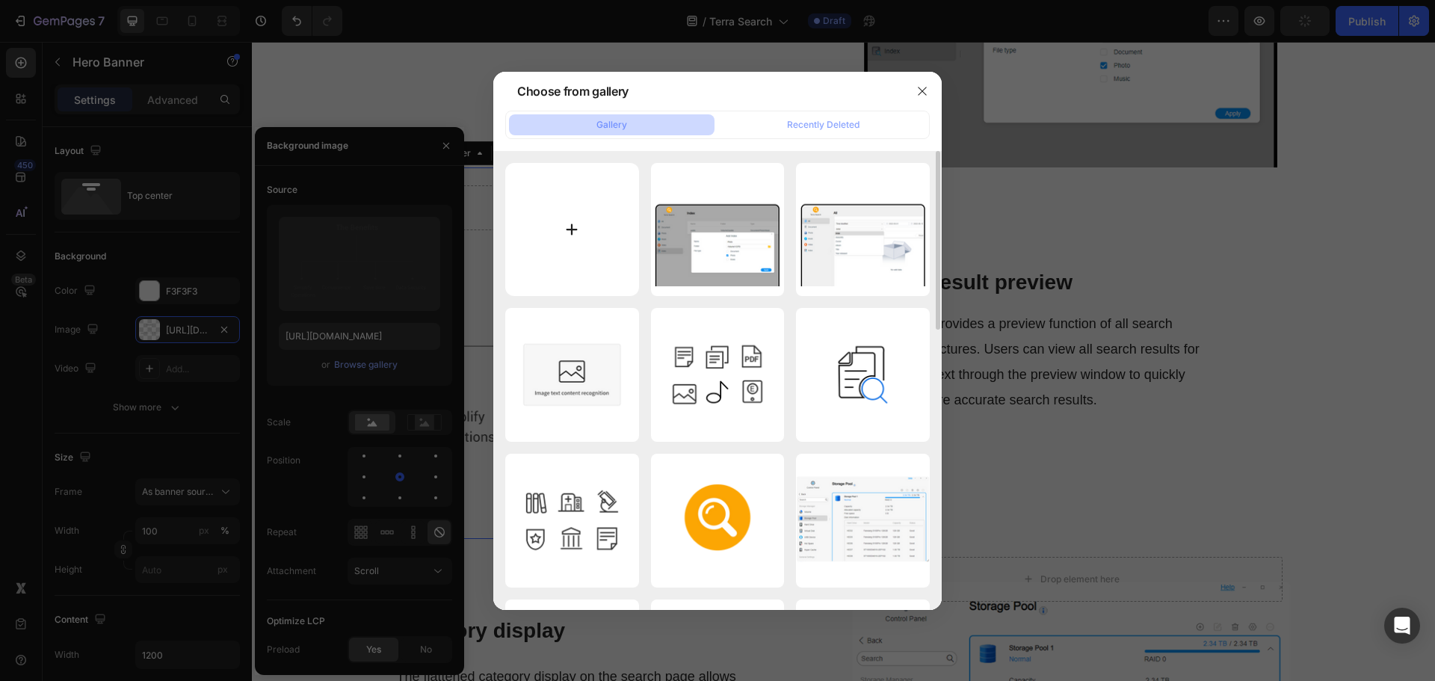
type input "C:\fakepath\Search-result-preview.png"
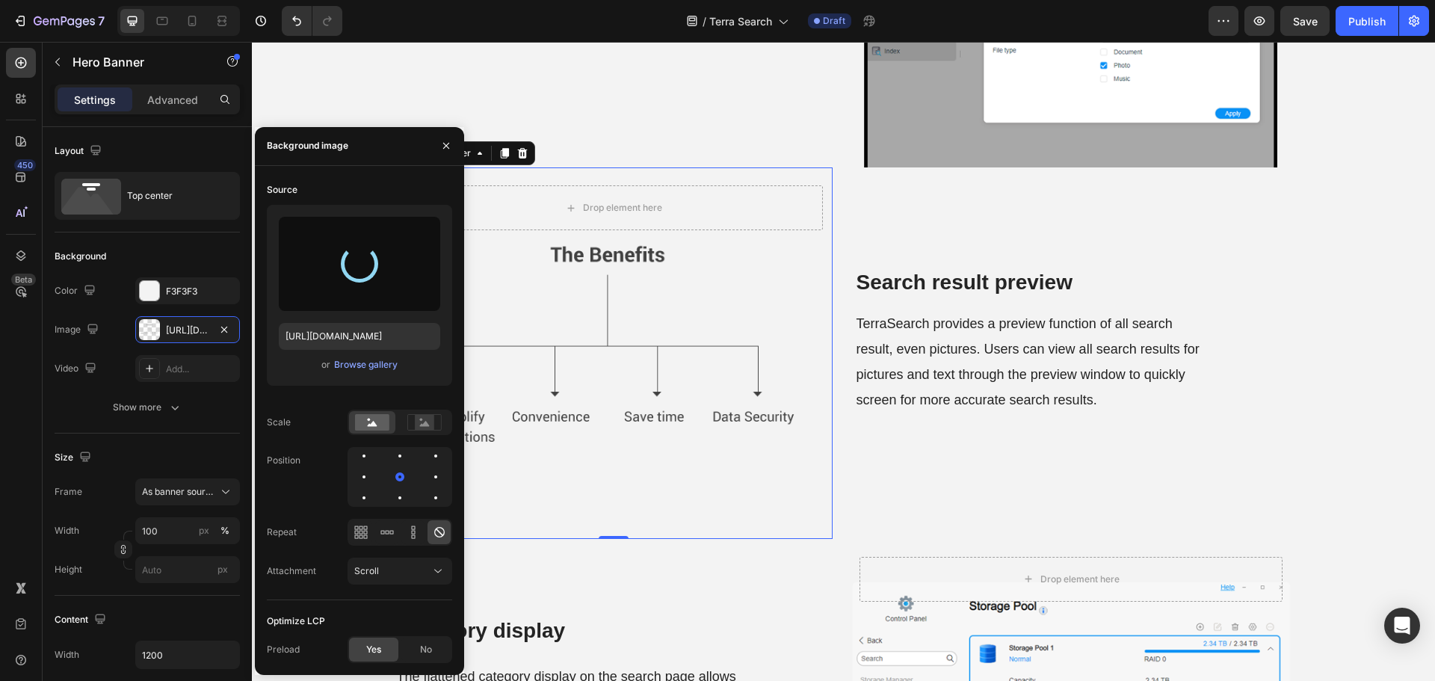
type input "https://cdn.shopify.com/s/files/1/0557/3256/8098/files/gempages_570475742119331…"
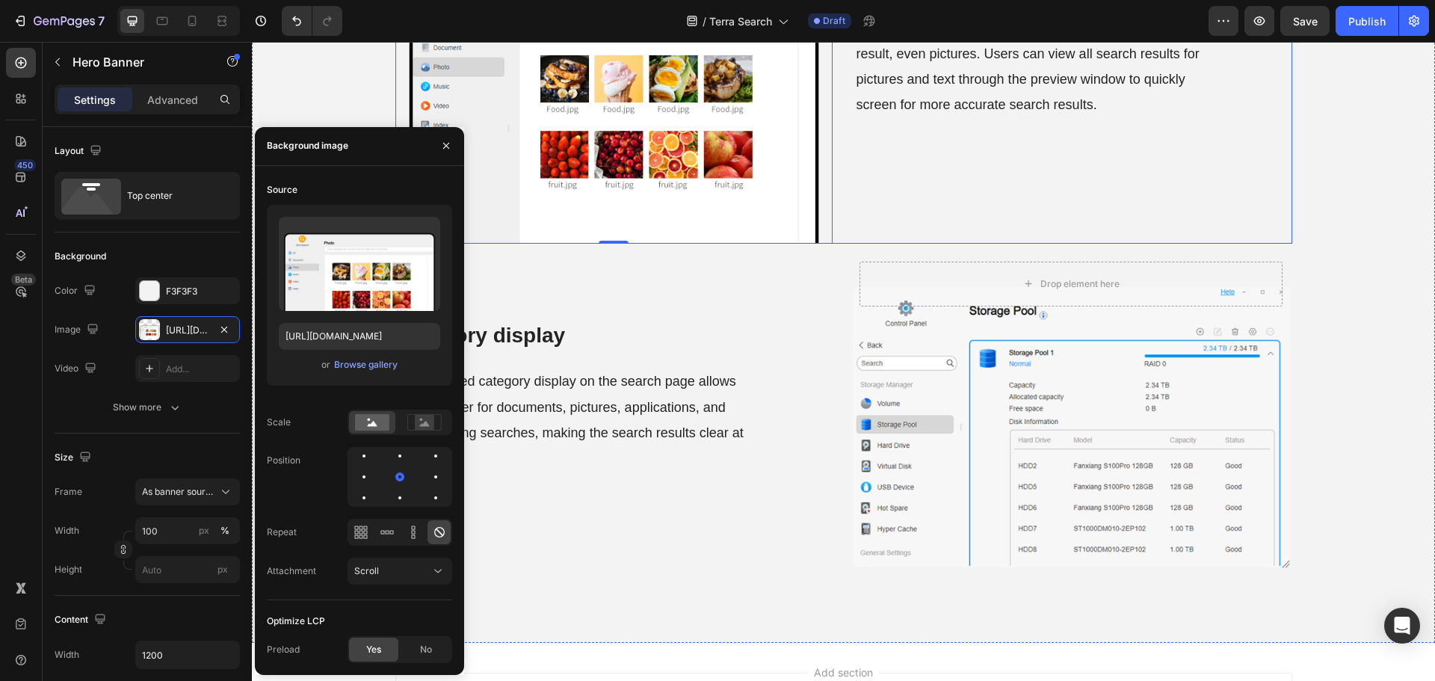
scroll to position [2914, 0]
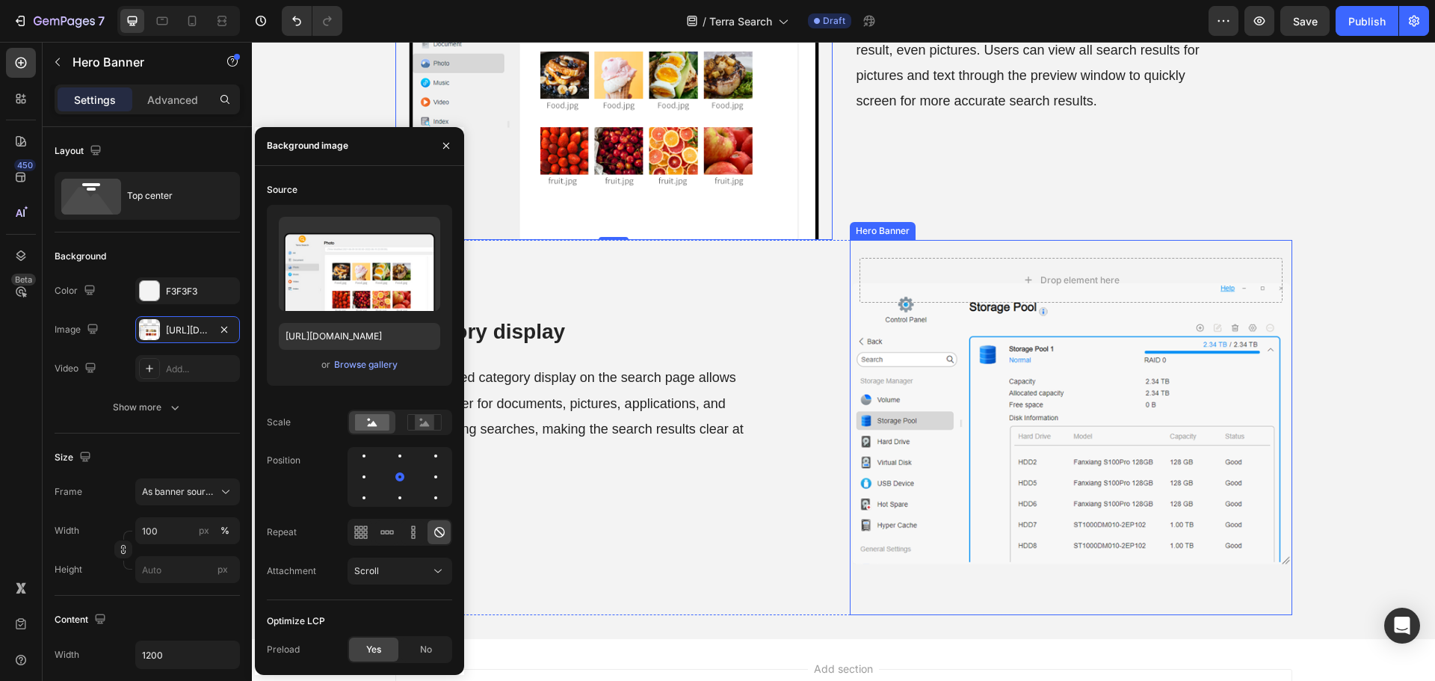
click at [995, 484] on div "Background Image" at bounding box center [1071, 427] width 442 height 375
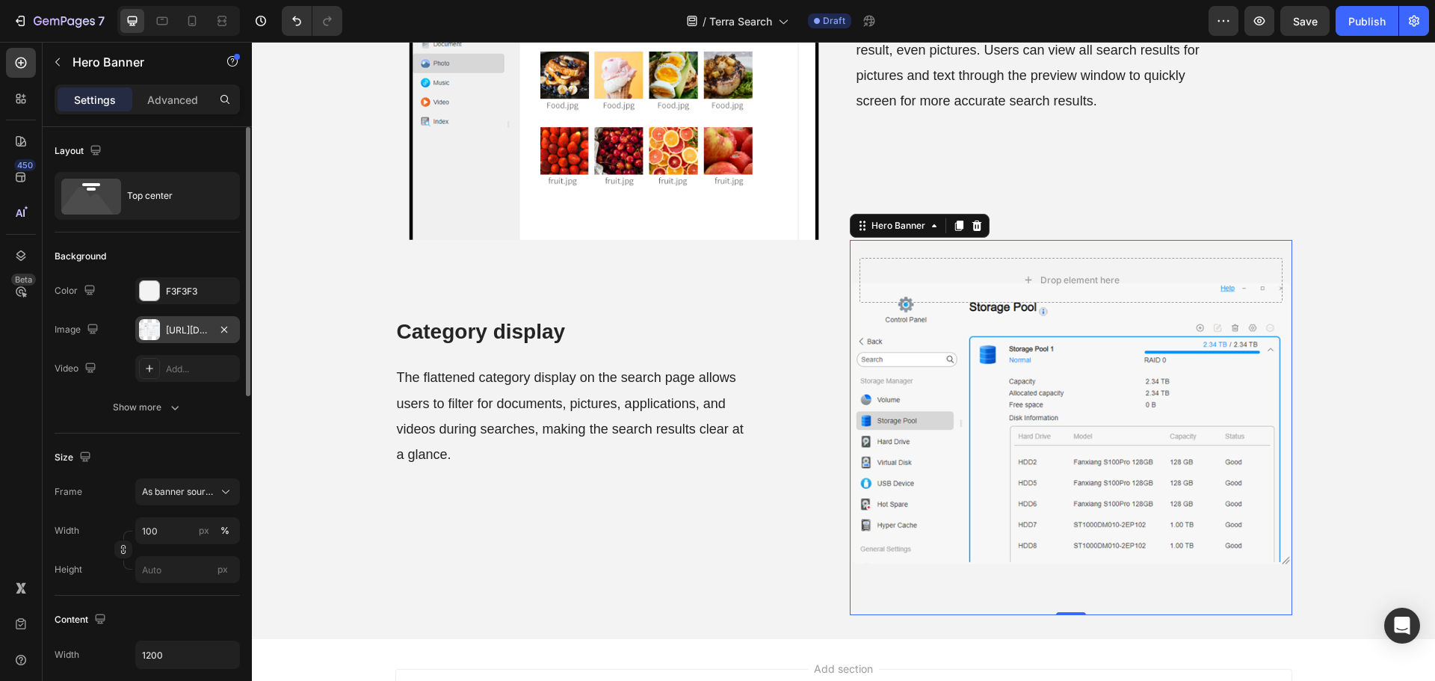
click at [194, 329] on div "https://cdn.shopify.com/s/files/1/0557/3256/8098/files/gempages_570475742119331…" at bounding box center [187, 330] width 43 height 13
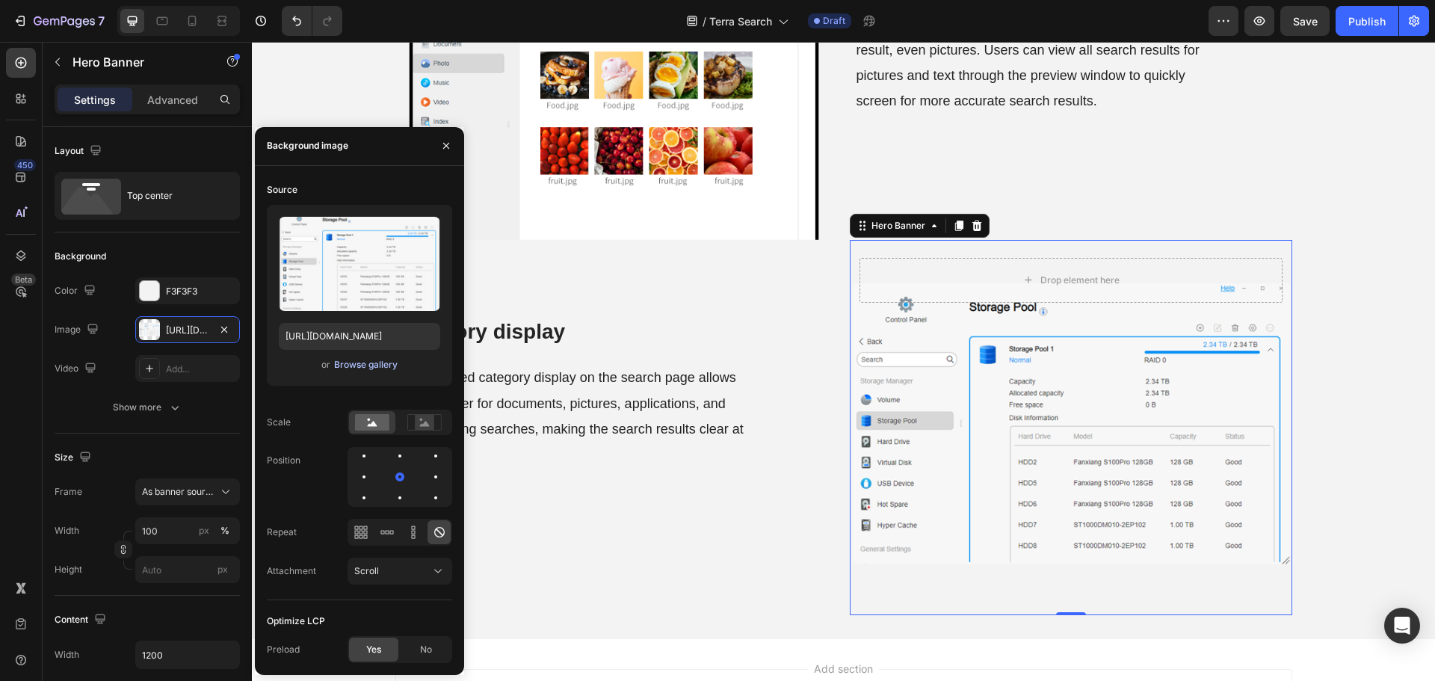
click at [382, 359] on div "Browse gallery" at bounding box center [366, 364] width 64 height 13
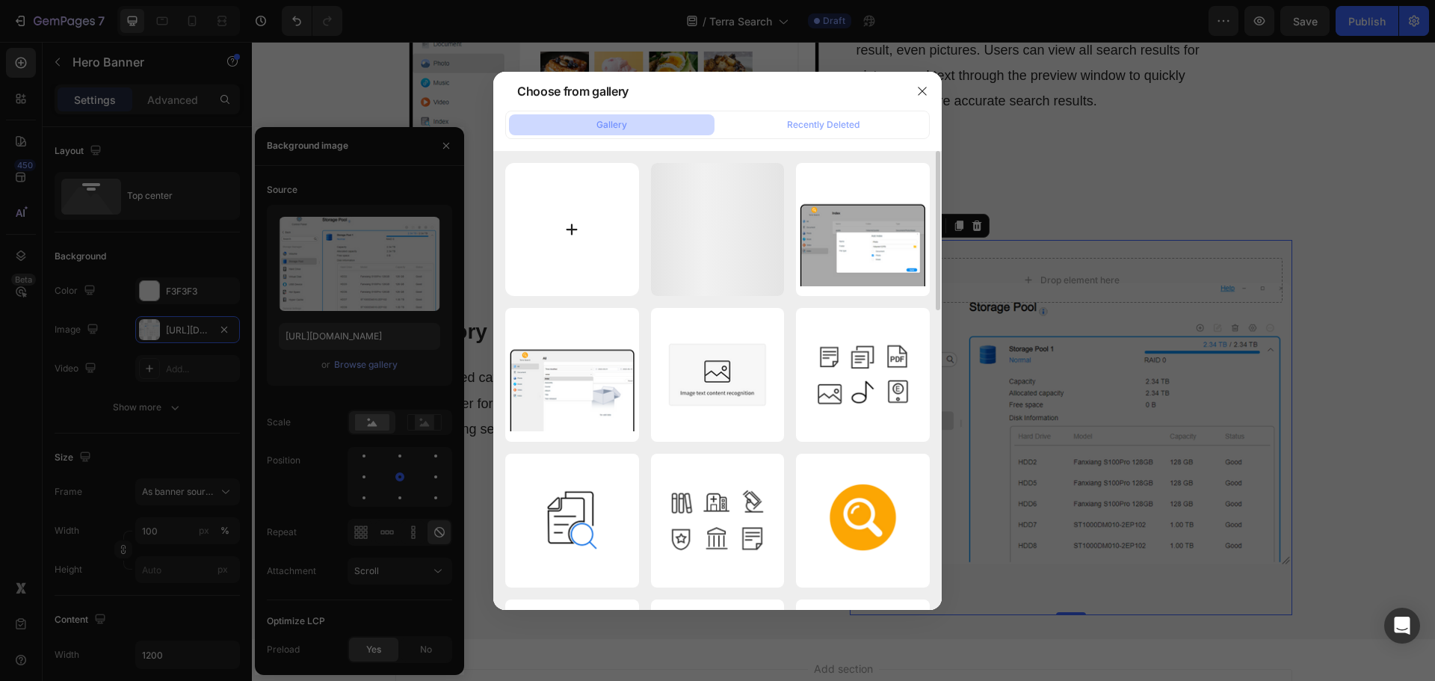
click at [538, 233] on input "file" at bounding box center [572, 230] width 134 height 134
type input "C:\fakepath\Category-display.png"
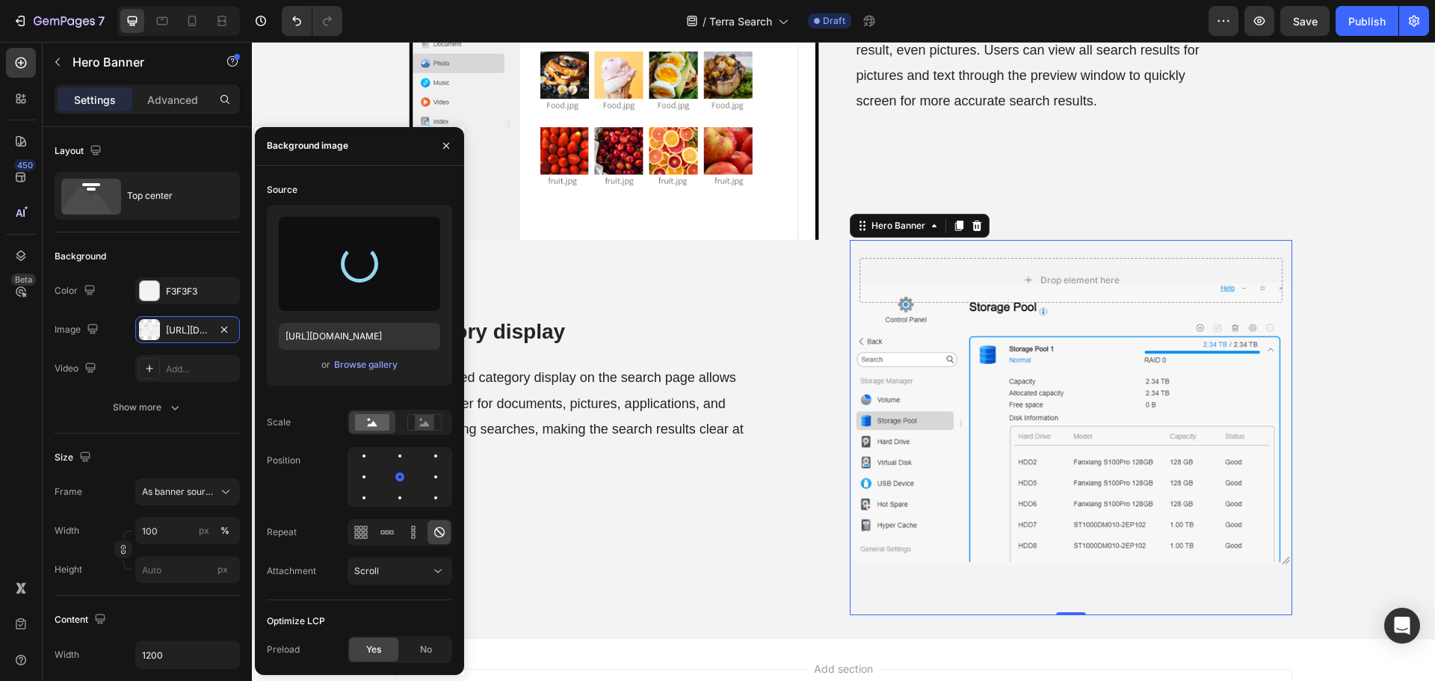
type input "https://cdn.shopify.com/s/files/1/0557/3256/8098/files/gempages_570475742119331…"
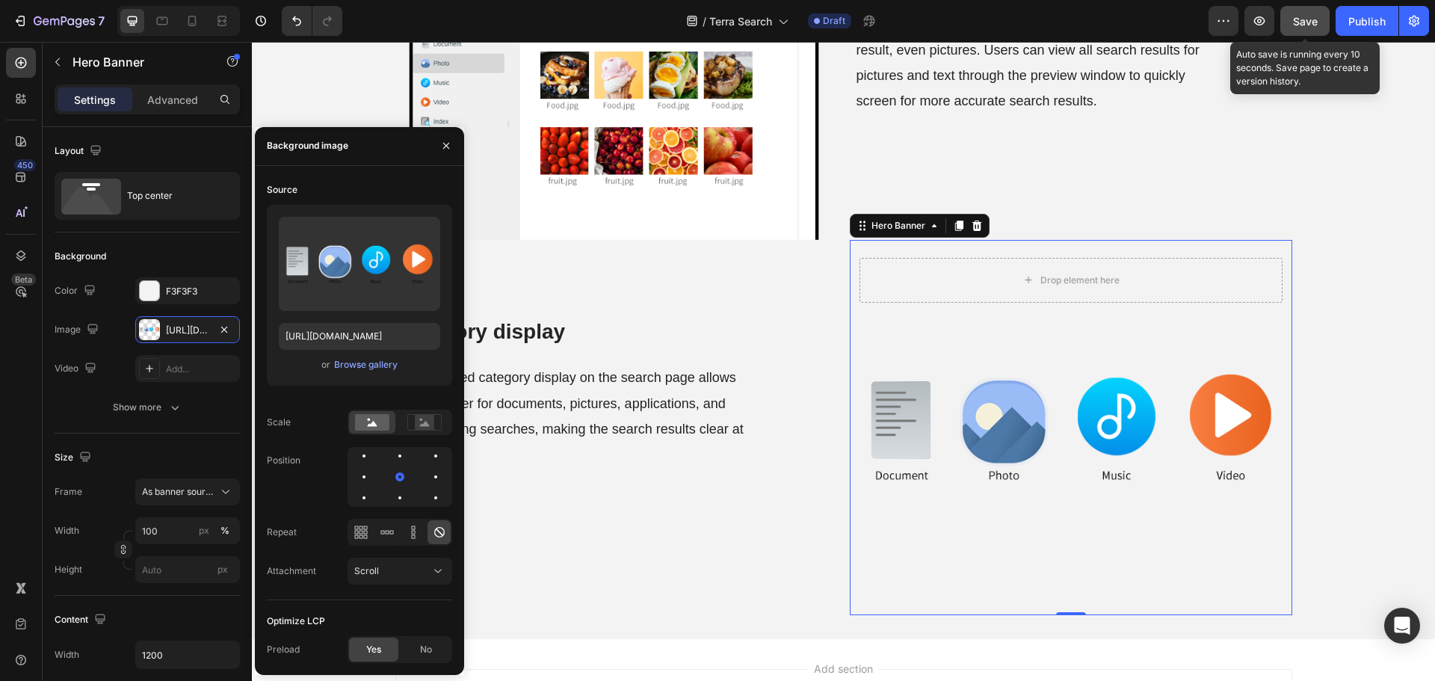
click at [1307, 20] on span "Save" at bounding box center [1305, 21] width 25 height 13
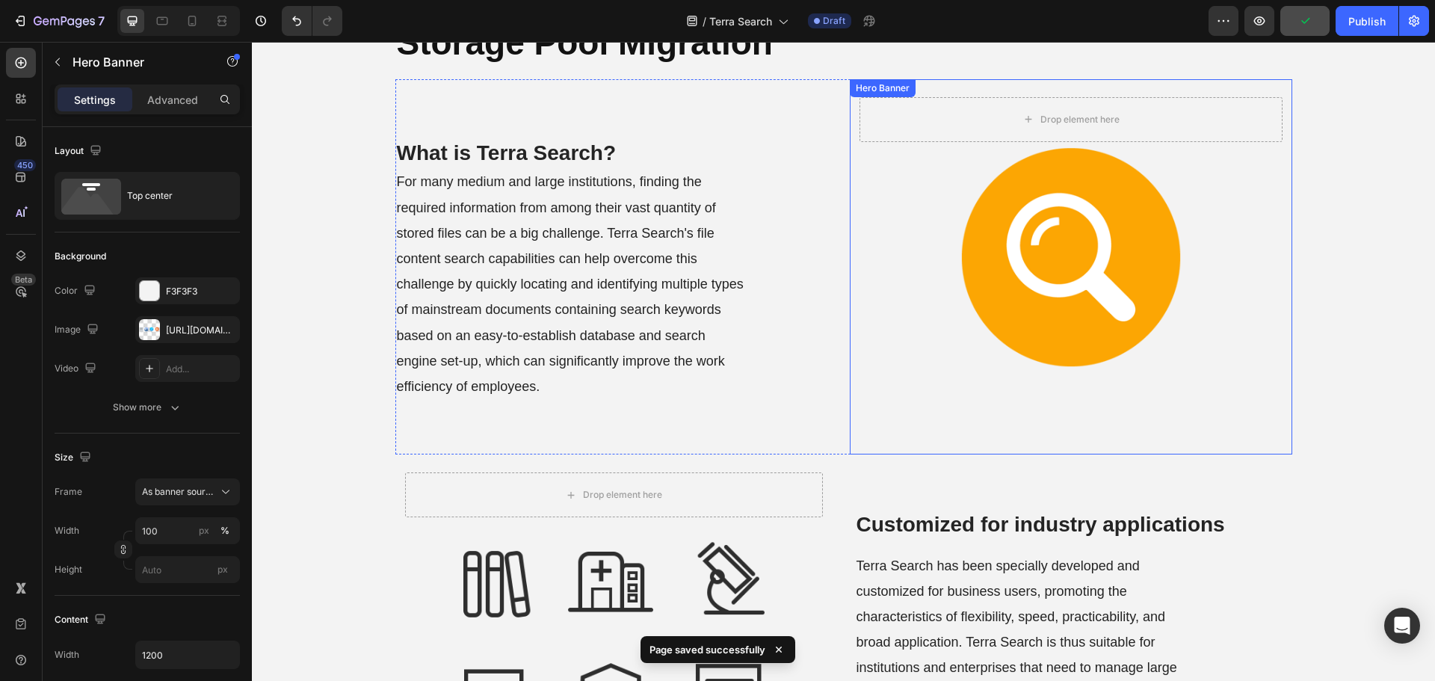
scroll to position [0, 0]
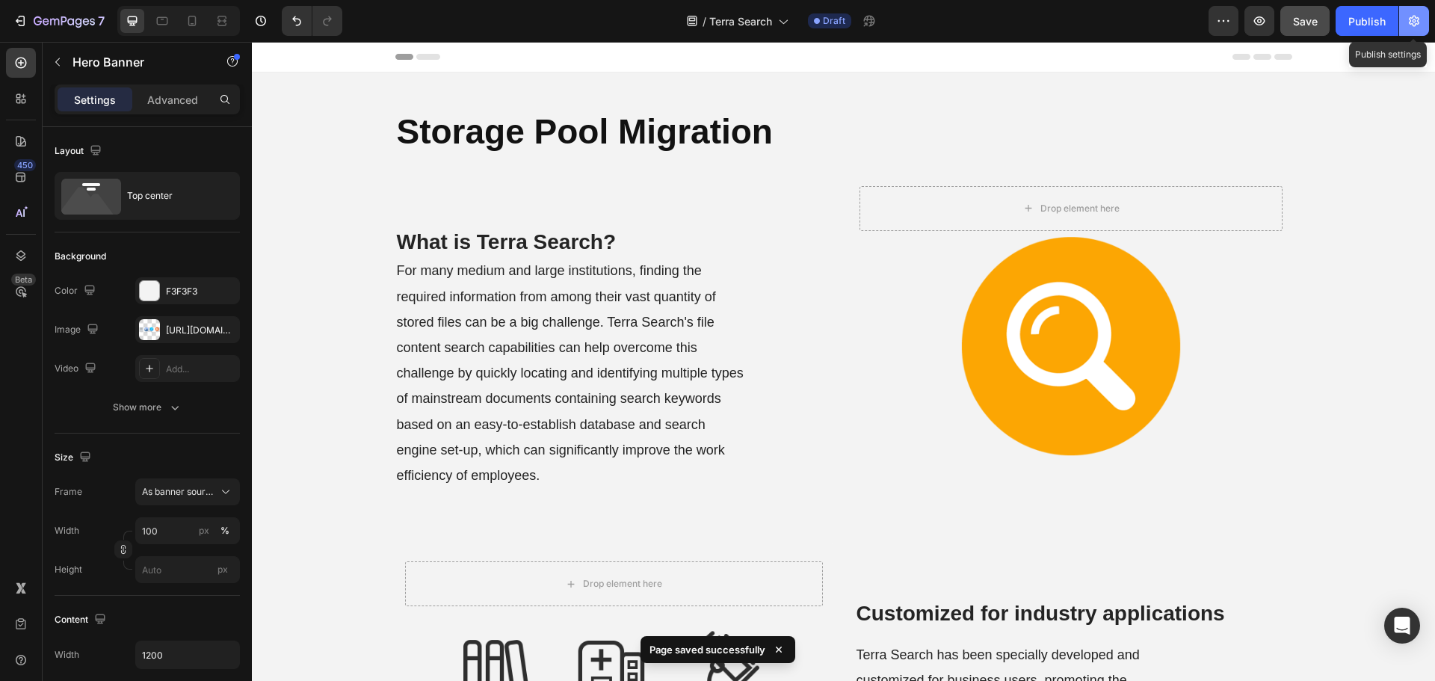
click at [1425, 27] on button "button" at bounding box center [1414, 21] width 30 height 30
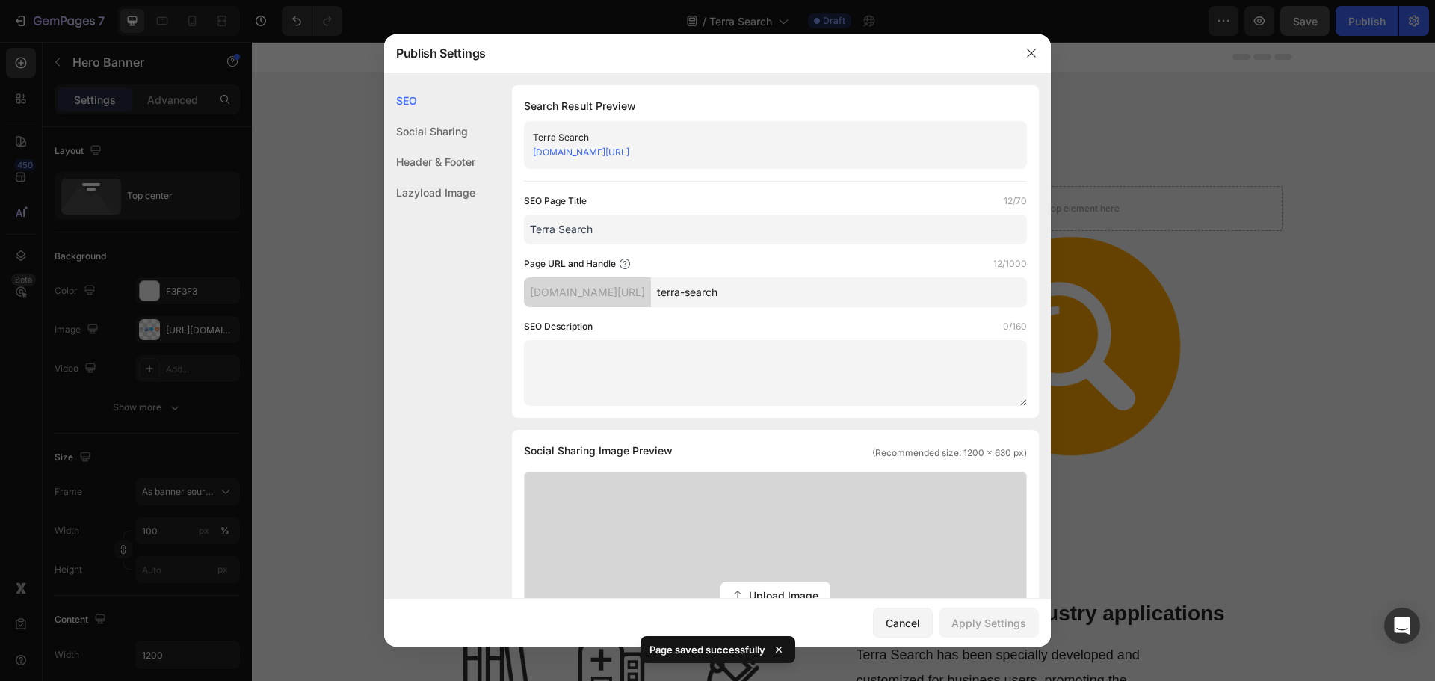
click at [833, 299] on input "terra-search" at bounding box center [839, 292] width 376 height 30
click at [1021, 57] on button "button" at bounding box center [1031, 53] width 24 height 24
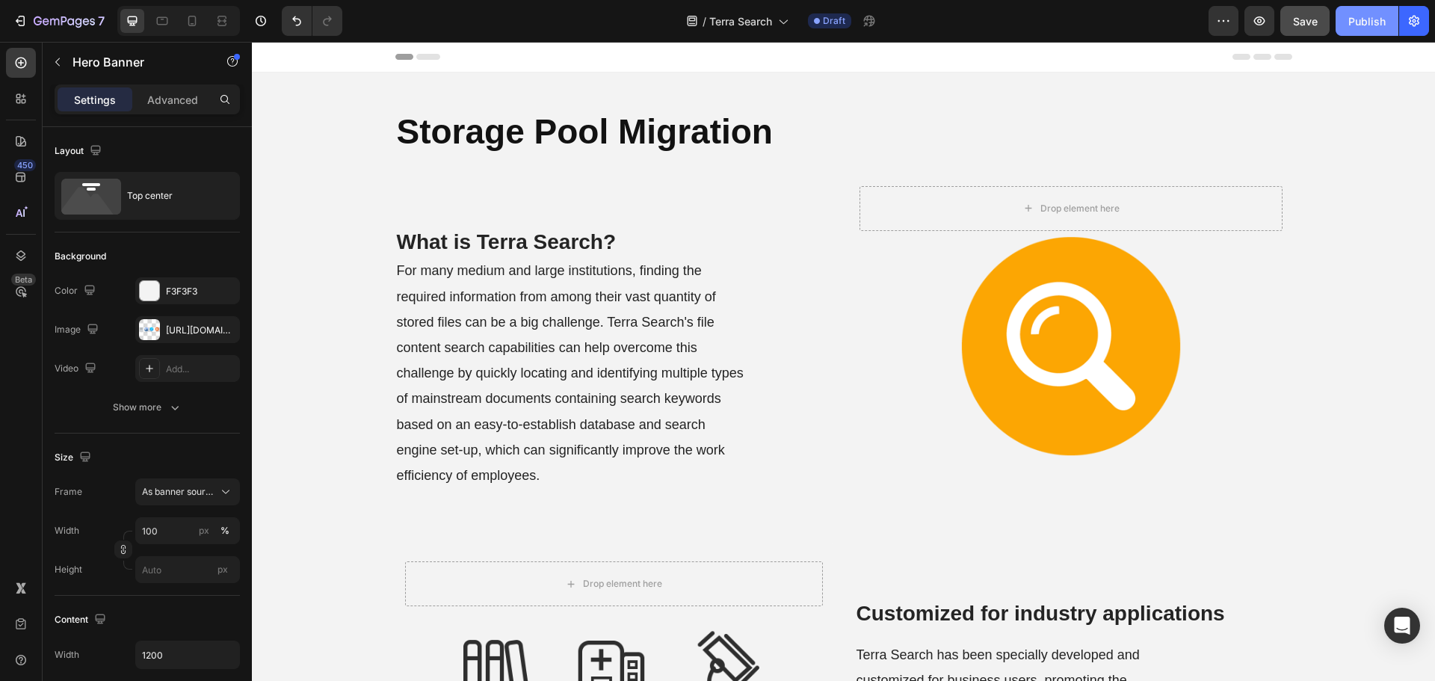
click at [1360, 16] on div "Publish" at bounding box center [1366, 21] width 37 height 16
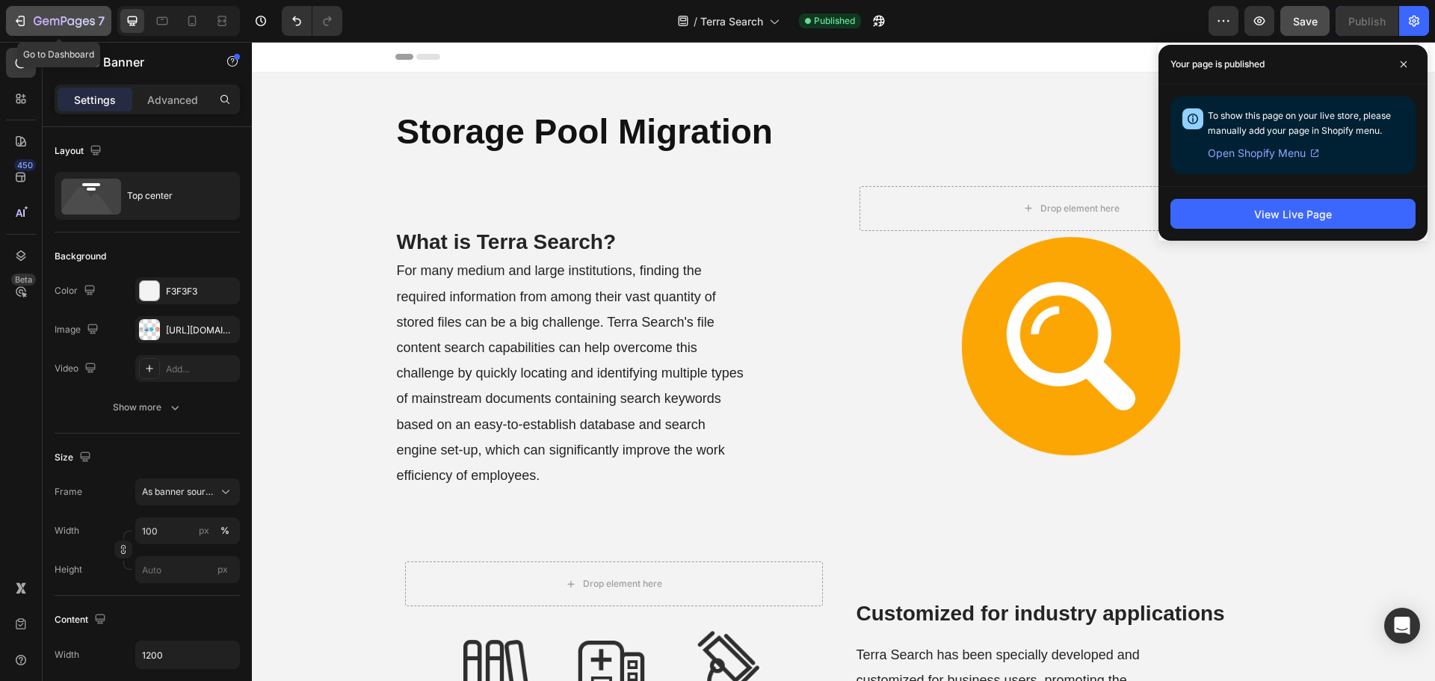
click at [31, 10] on button "7" at bounding box center [58, 21] width 105 height 30
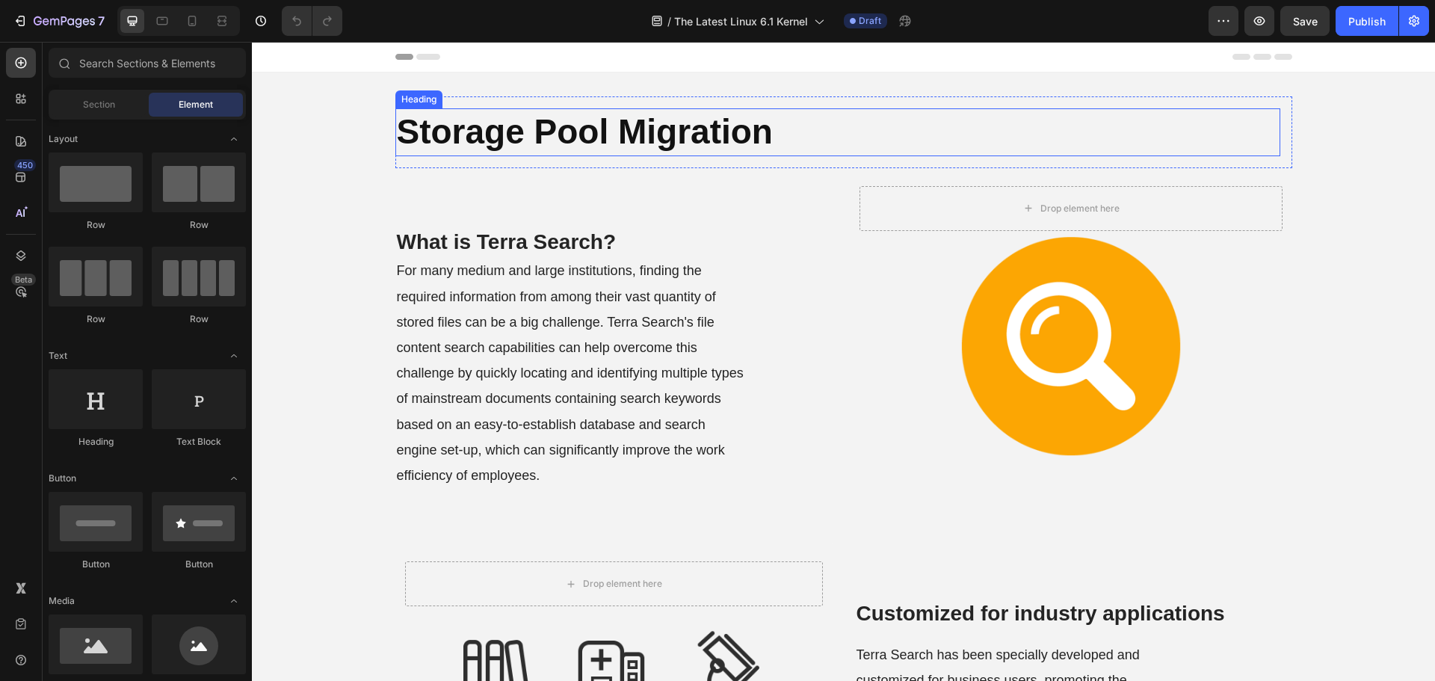
click at [593, 132] on strong "Storage Pool Migration" at bounding box center [585, 131] width 376 height 39
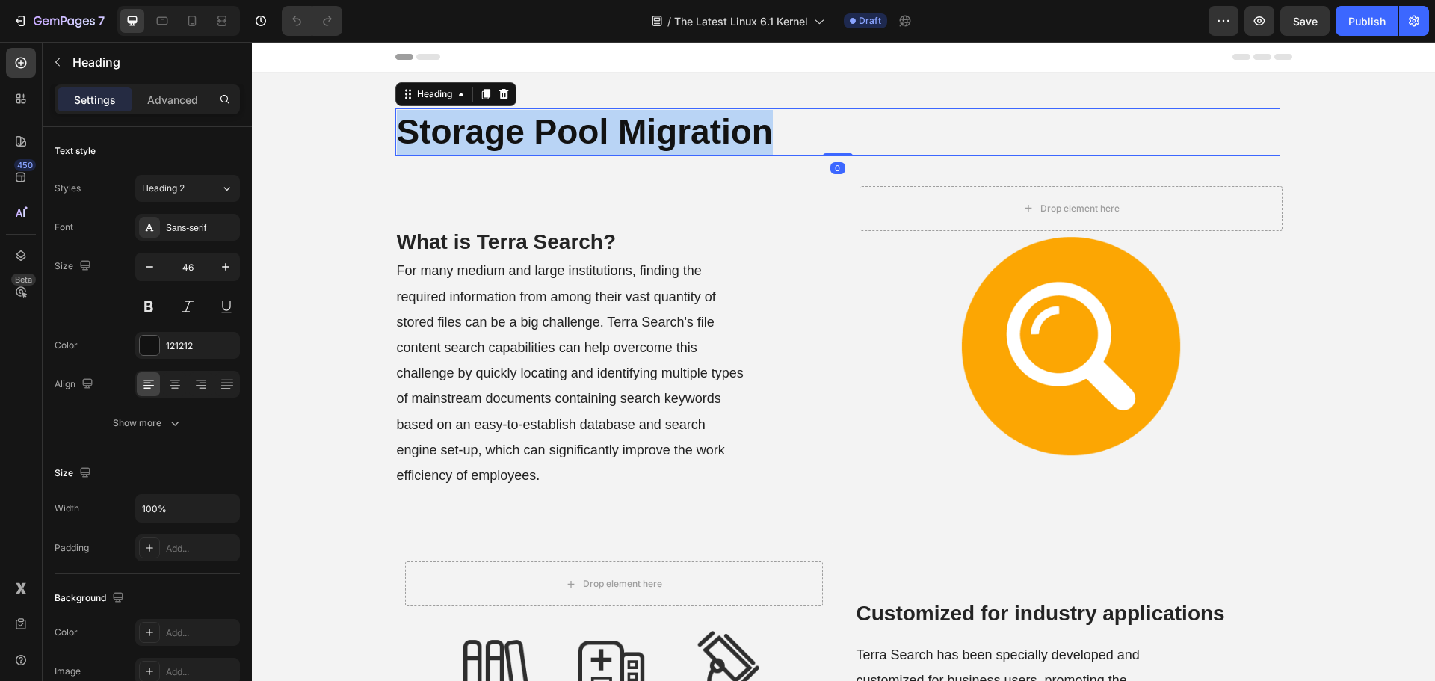
click at [593, 132] on strong "Storage Pool Migration" at bounding box center [585, 131] width 376 height 39
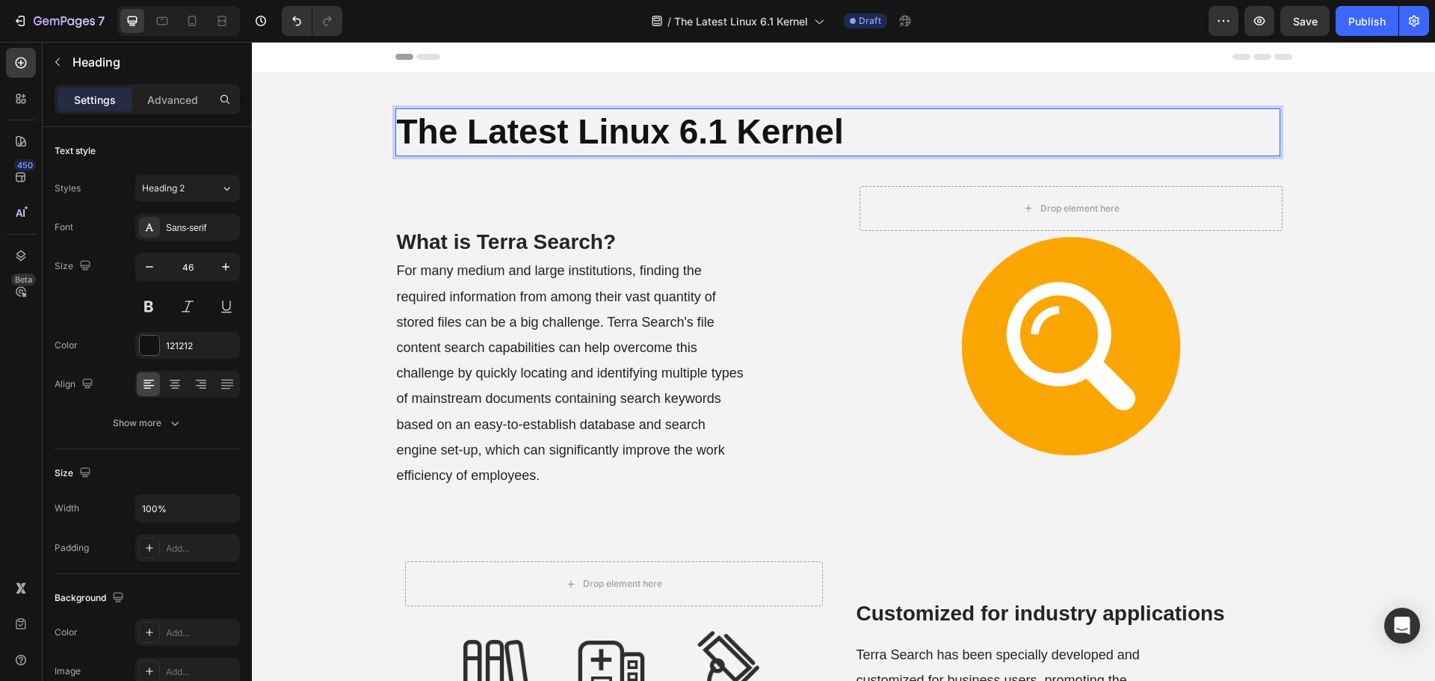
click at [801, 333] on div "For many medium and large institutions, finding the required information from a…" at bounding box center [616, 372] width 442 height 233
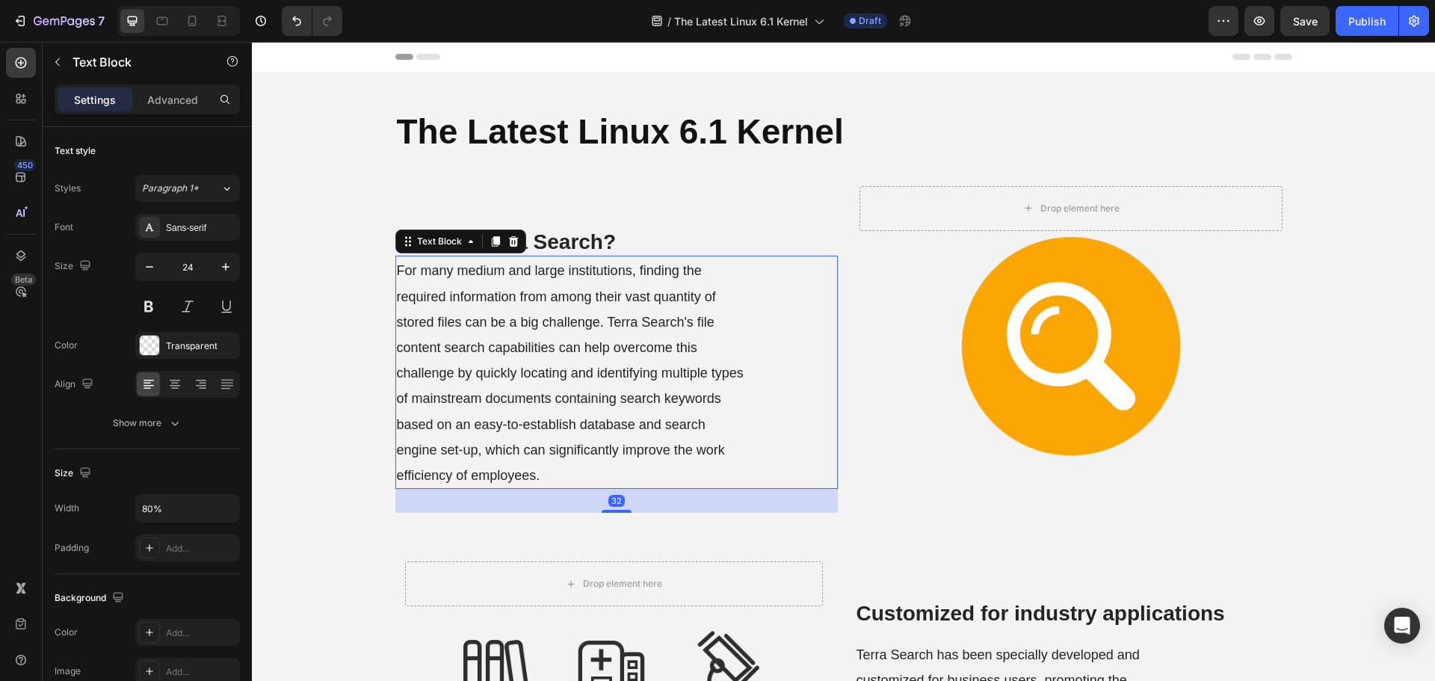
click at [839, 219] on div "What is Terra Search? Heading For many medium and large institutions, finding t…" at bounding box center [843, 355] width 897 height 375
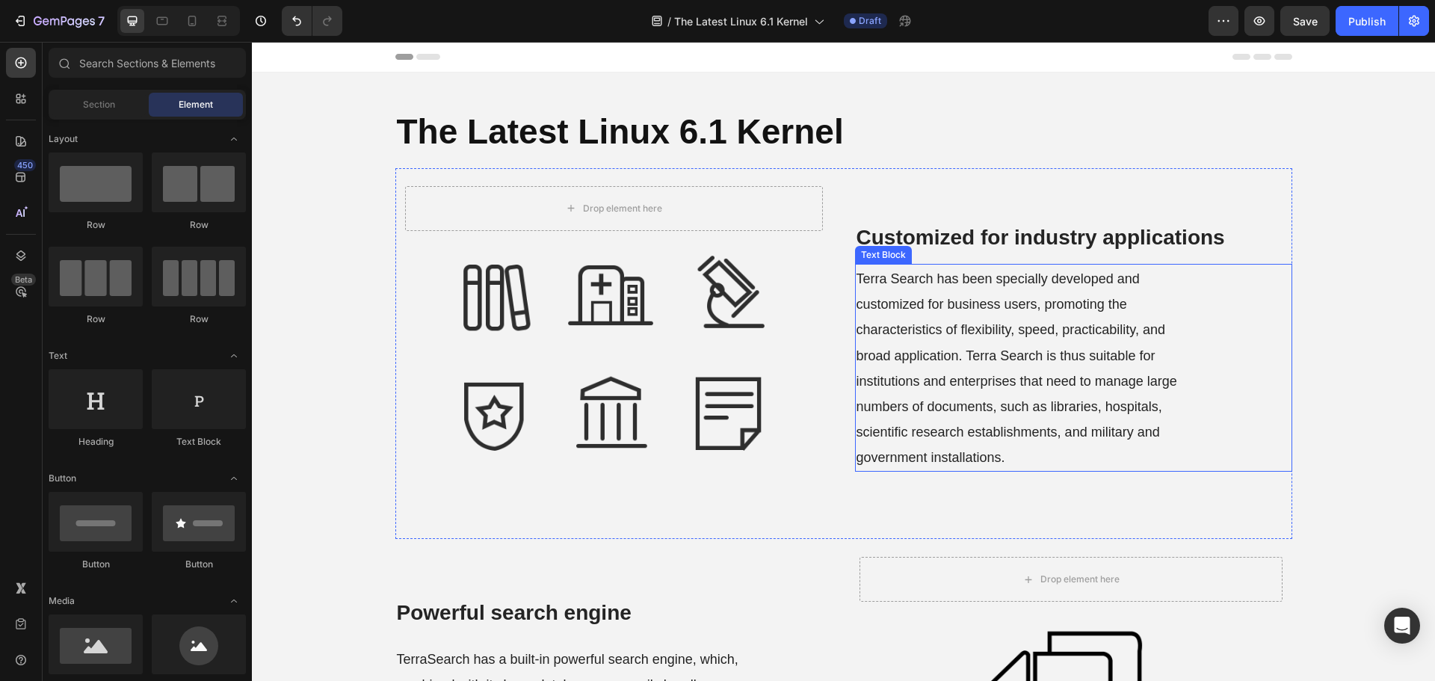
click at [926, 245] on strong "Customized for industry applications" at bounding box center [1040, 237] width 368 height 23
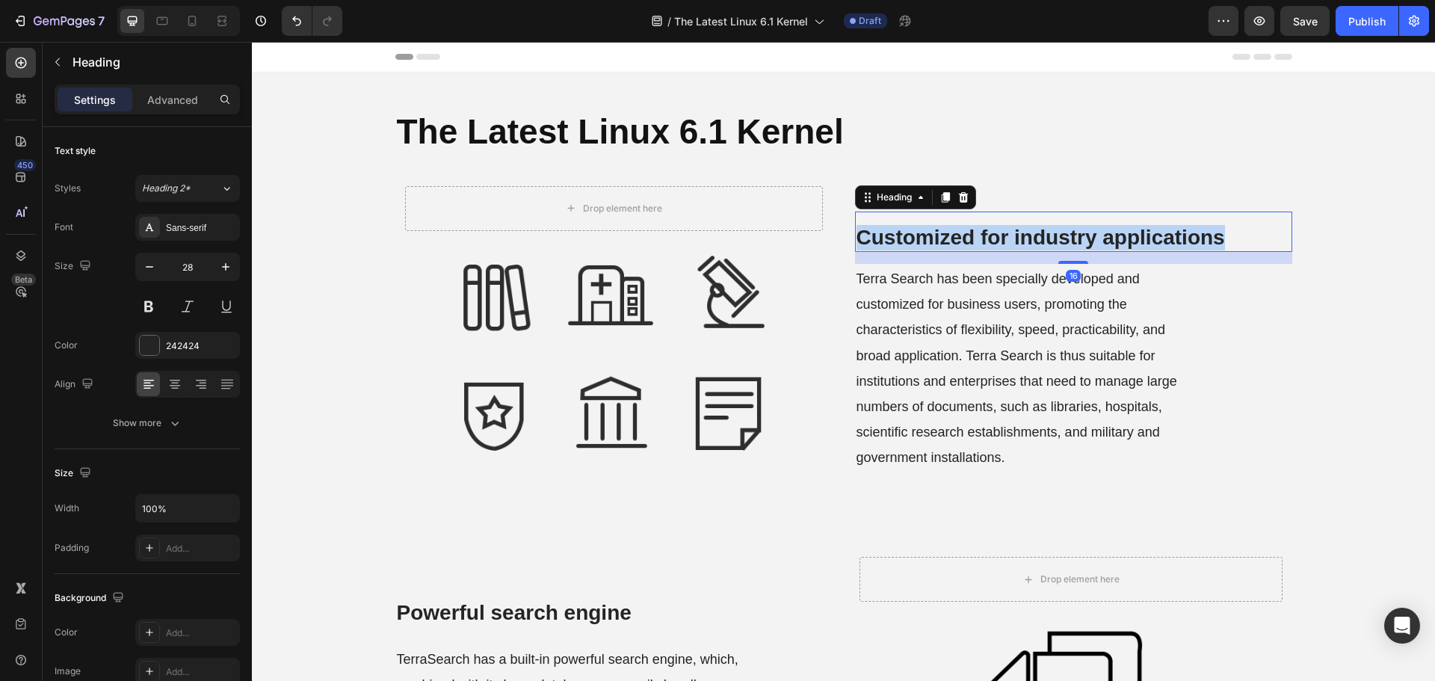
click at [926, 245] on strong "Customized for industry applications" at bounding box center [1040, 237] width 368 height 23
click at [1004, 386] on span "Terra Search has been specially developed and customized for business users, pr…" at bounding box center [1016, 368] width 321 height 194
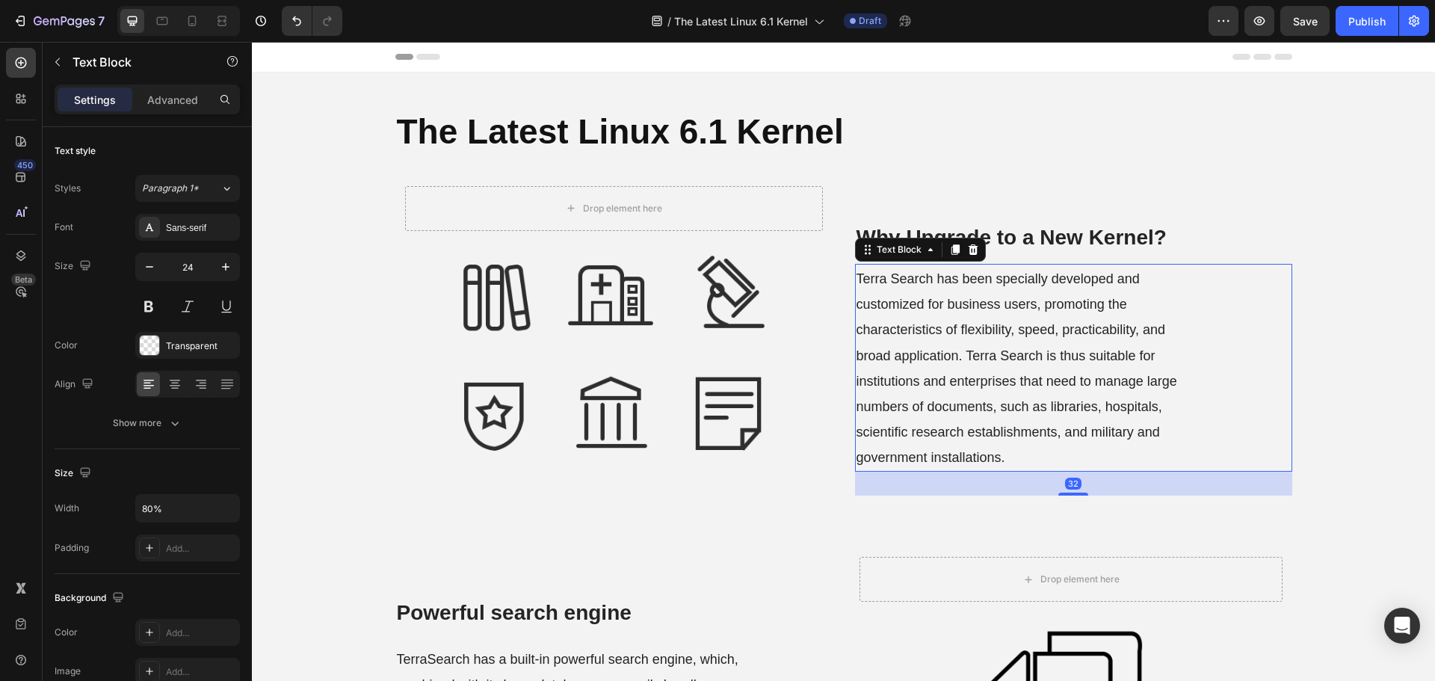
click at [1004, 386] on span "Terra Search has been specially developed and customized for business users, pr…" at bounding box center [1016, 368] width 321 height 194
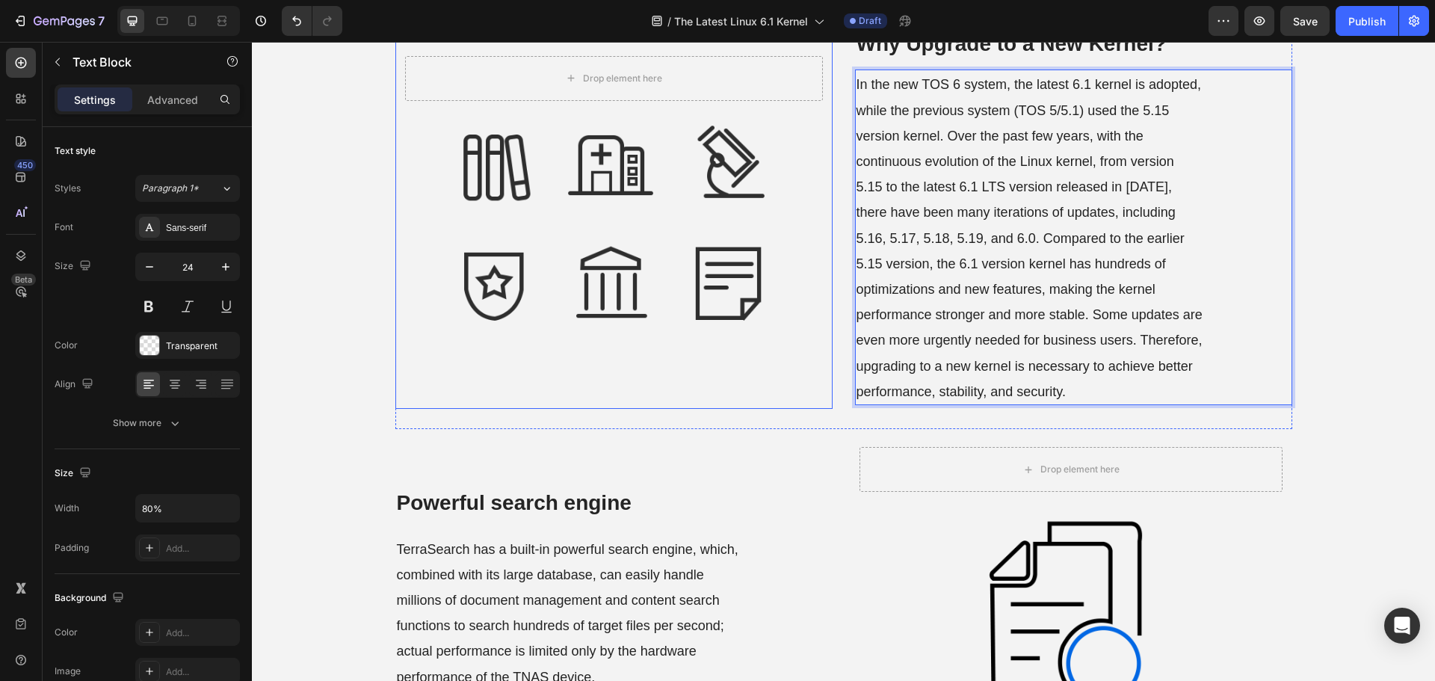
scroll to position [448, 0]
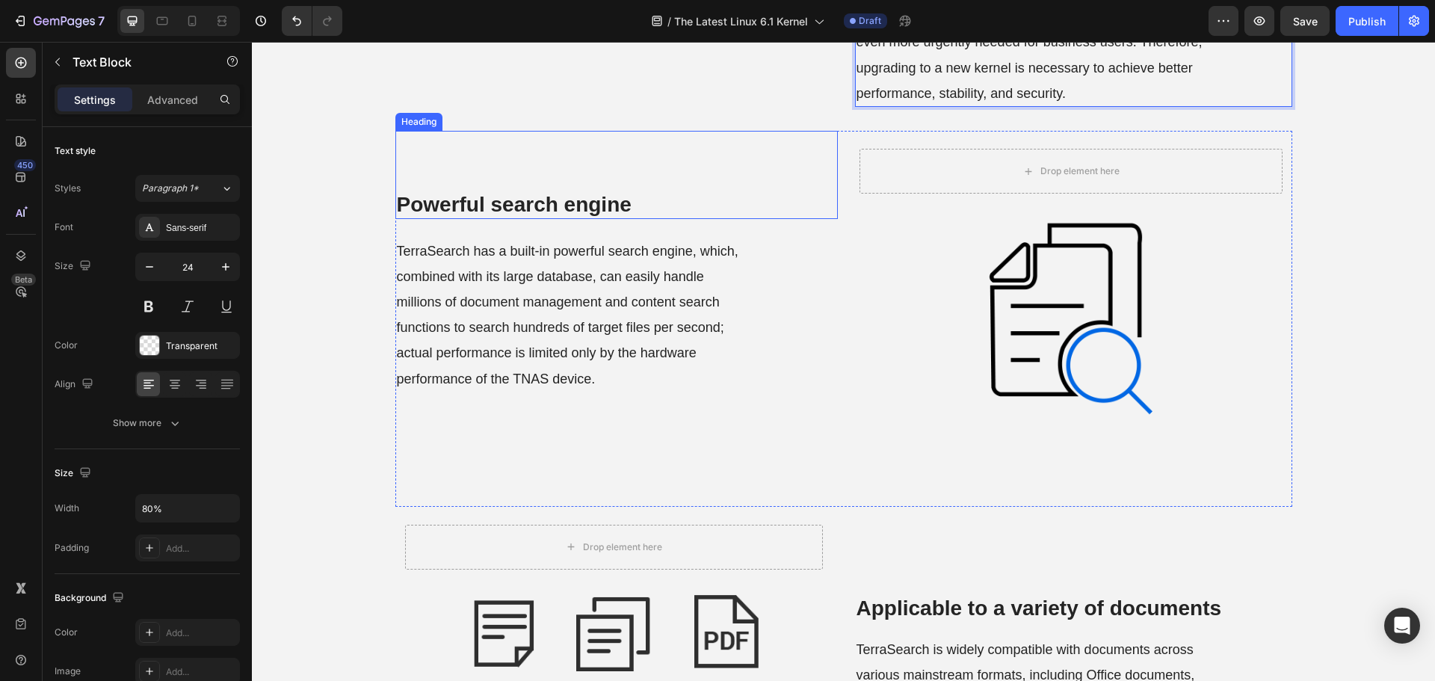
click at [482, 209] on strong "Powerful search engine" at bounding box center [514, 204] width 235 height 23
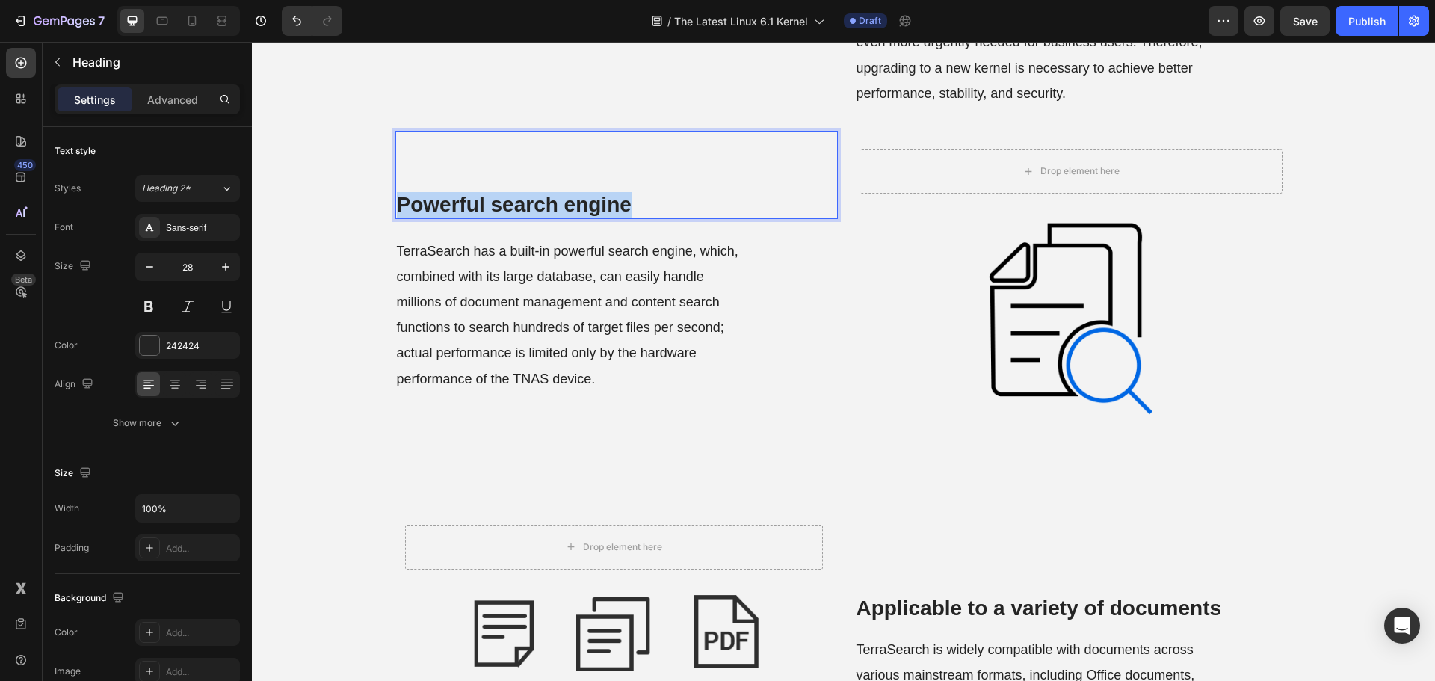
click at [482, 209] on strong "Powerful search engine" at bounding box center [514, 204] width 235 height 23
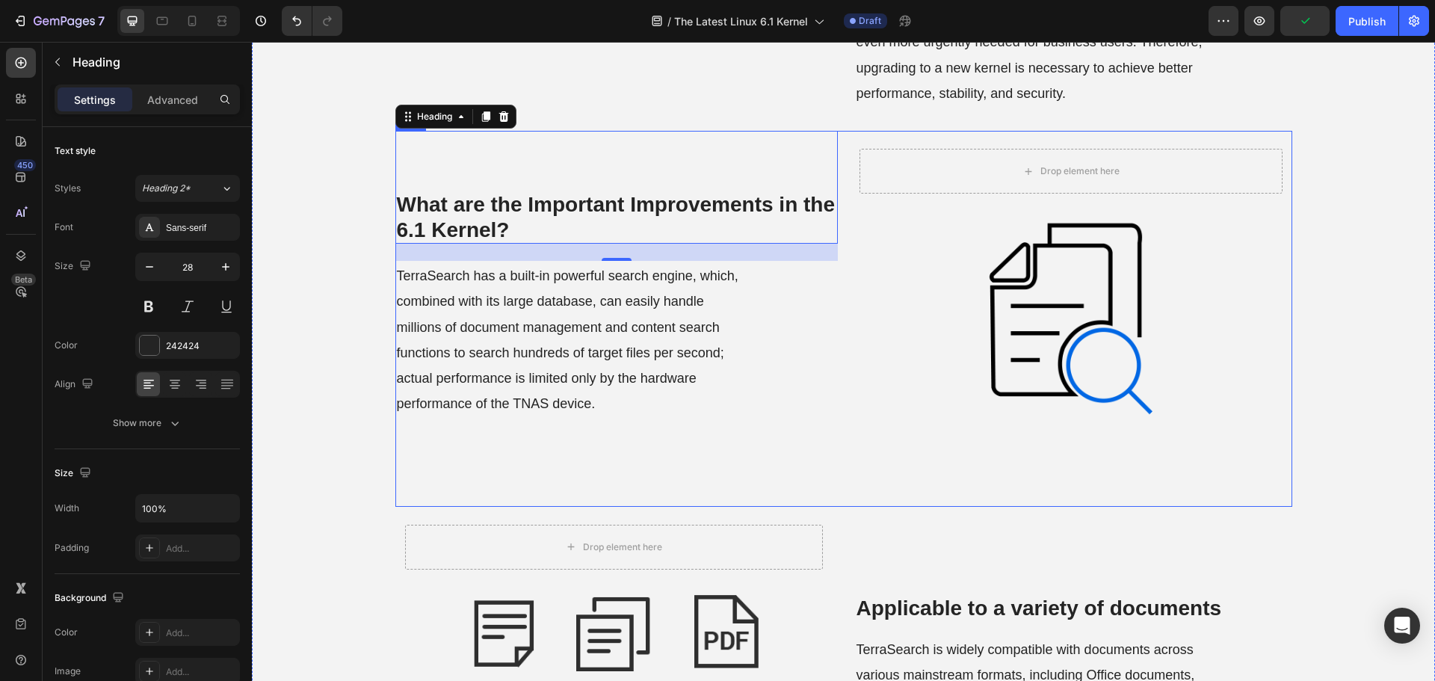
click at [525, 413] on p "TerraSearch has a built-in powerful search engine, which, combined with its lar…" at bounding box center [572, 338] width 351 height 153
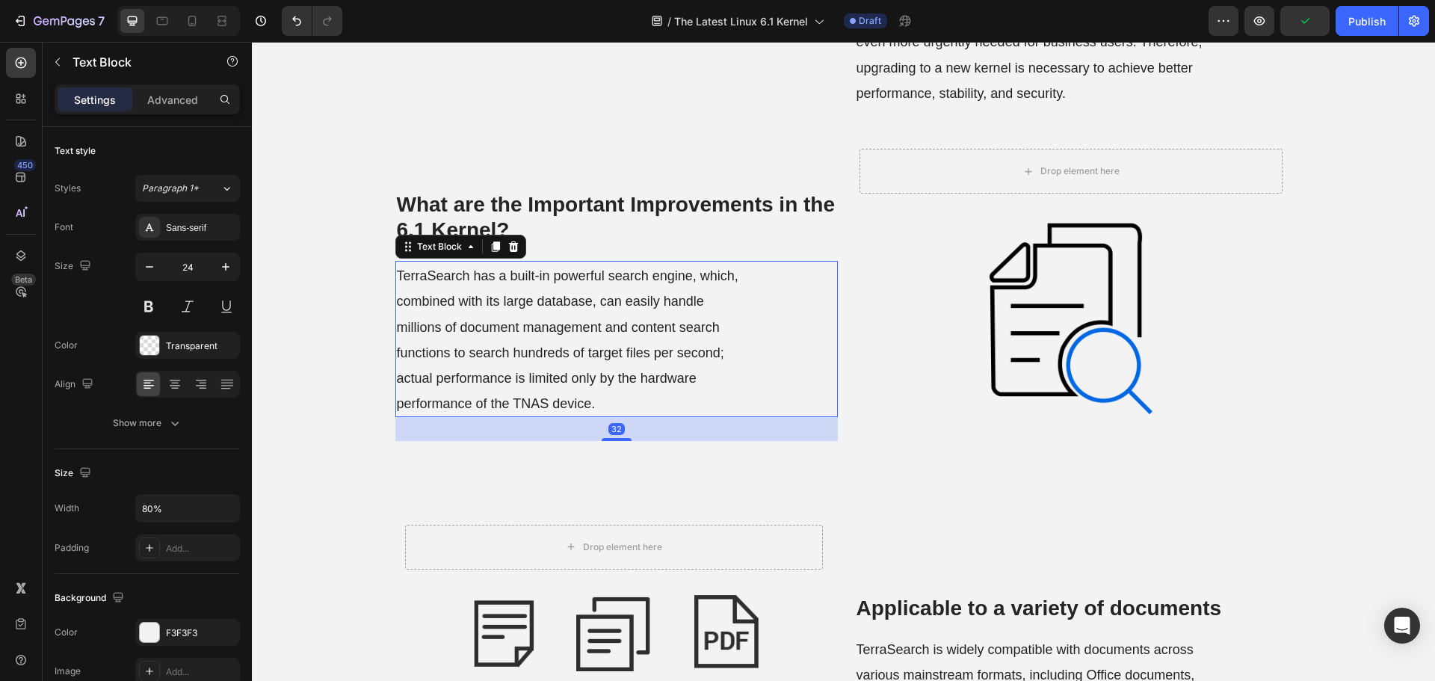
click at [528, 372] on span "TerraSearch has a built-in powerful search engine, which, combined with its lar…" at bounding box center [567, 339] width 341 height 143
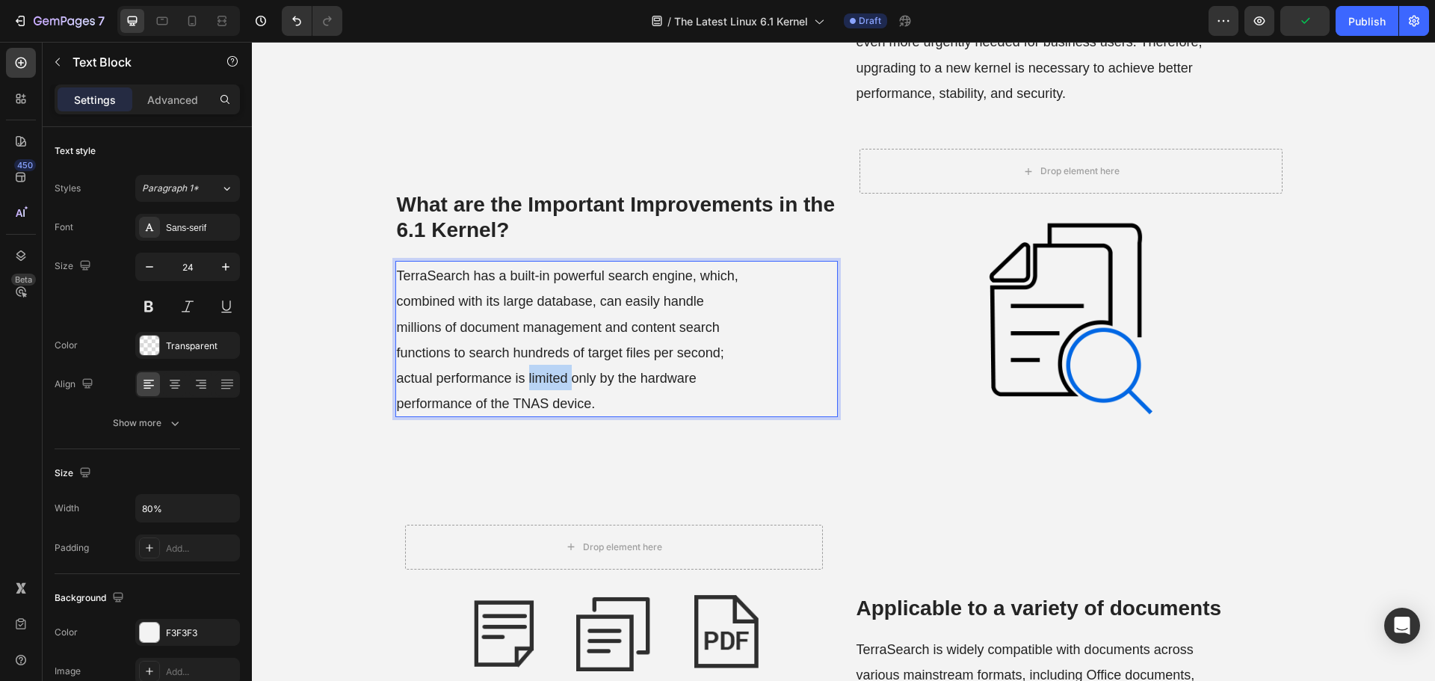
click at [528, 372] on span "TerraSearch has a built-in powerful search engine, which, combined with its lar…" at bounding box center [567, 339] width 341 height 143
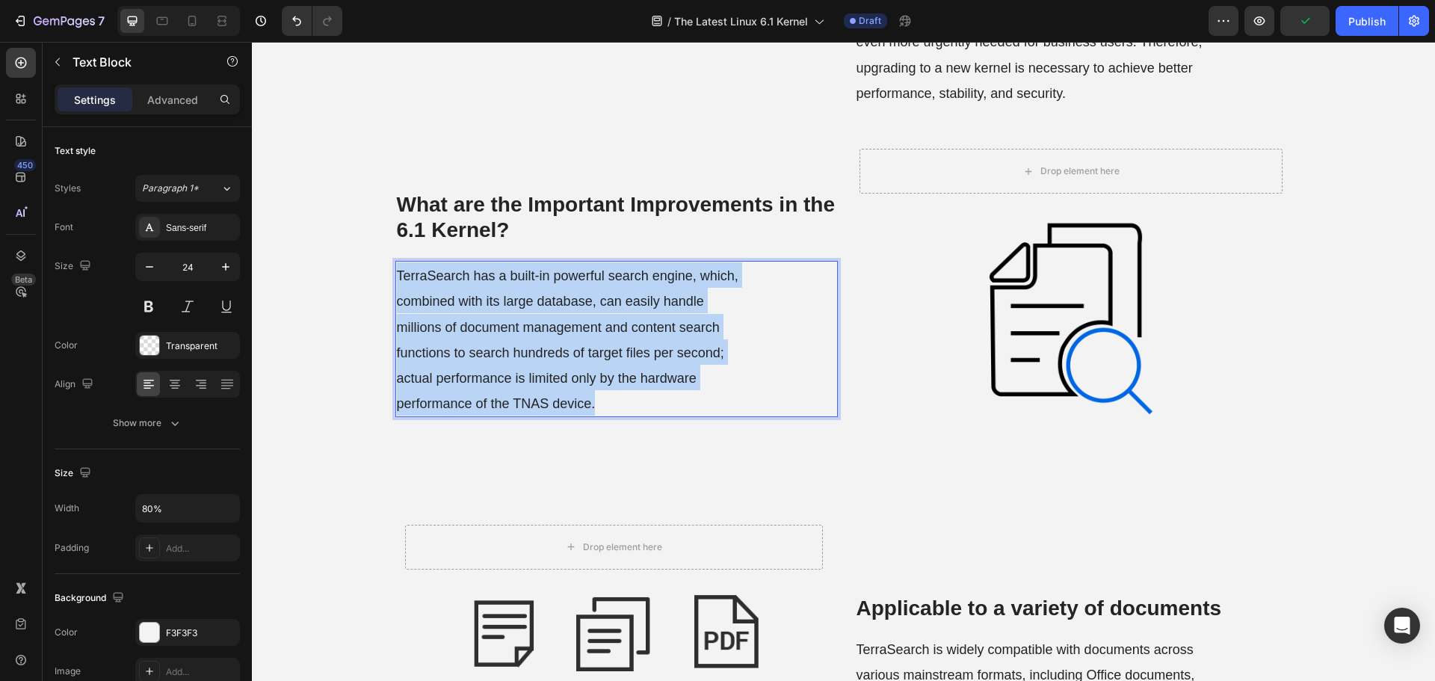
click at [528, 372] on span "TerraSearch has a built-in powerful search engine, which, combined with its lar…" at bounding box center [567, 339] width 341 height 143
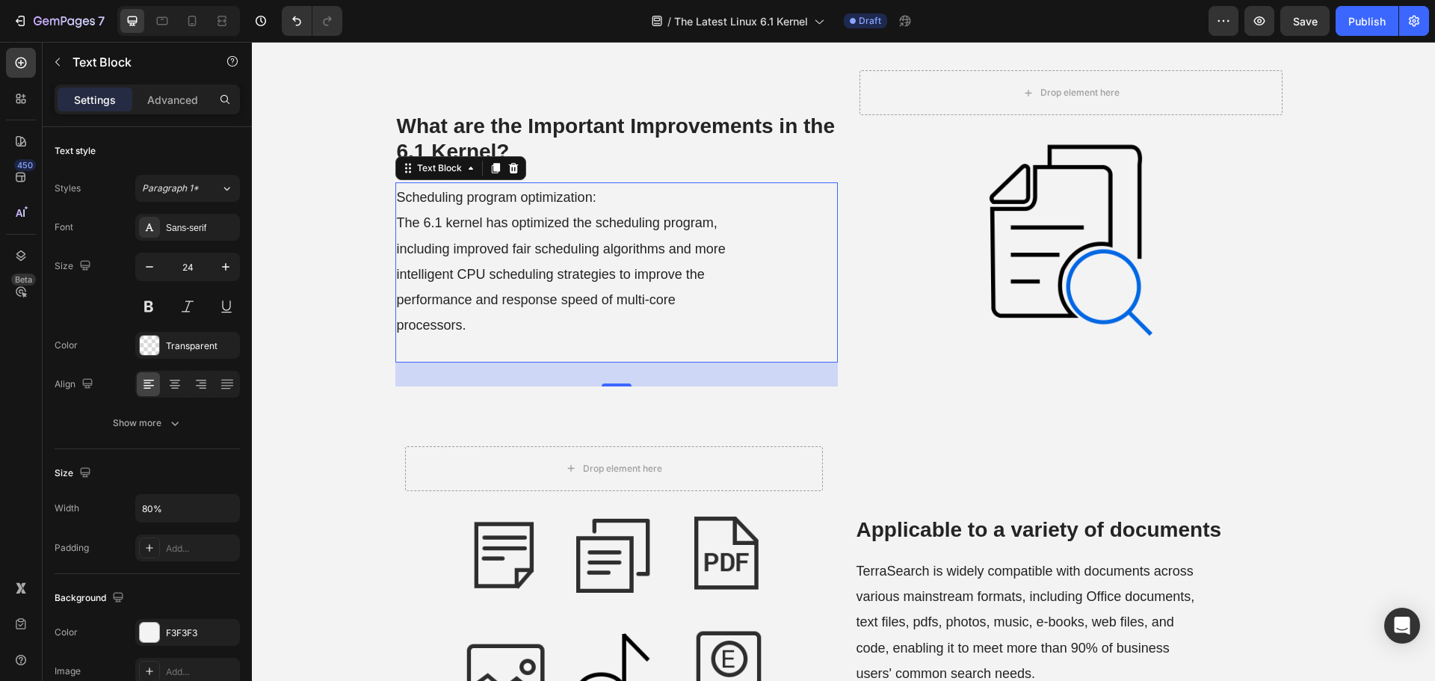
scroll to position [523, 0]
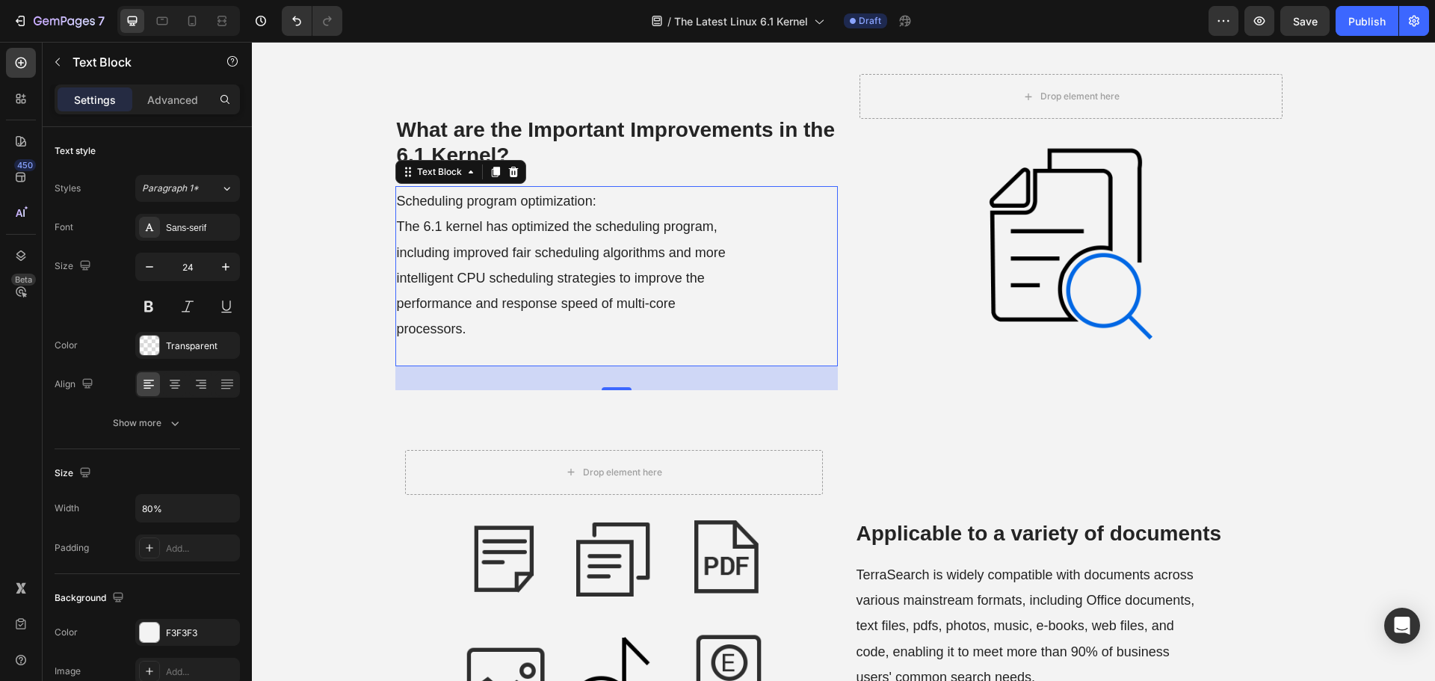
click at [463, 348] on p "Scheduling program optimization: The 6.1 kernel has optimized the scheduling pr…" at bounding box center [572, 276] width 351 height 176
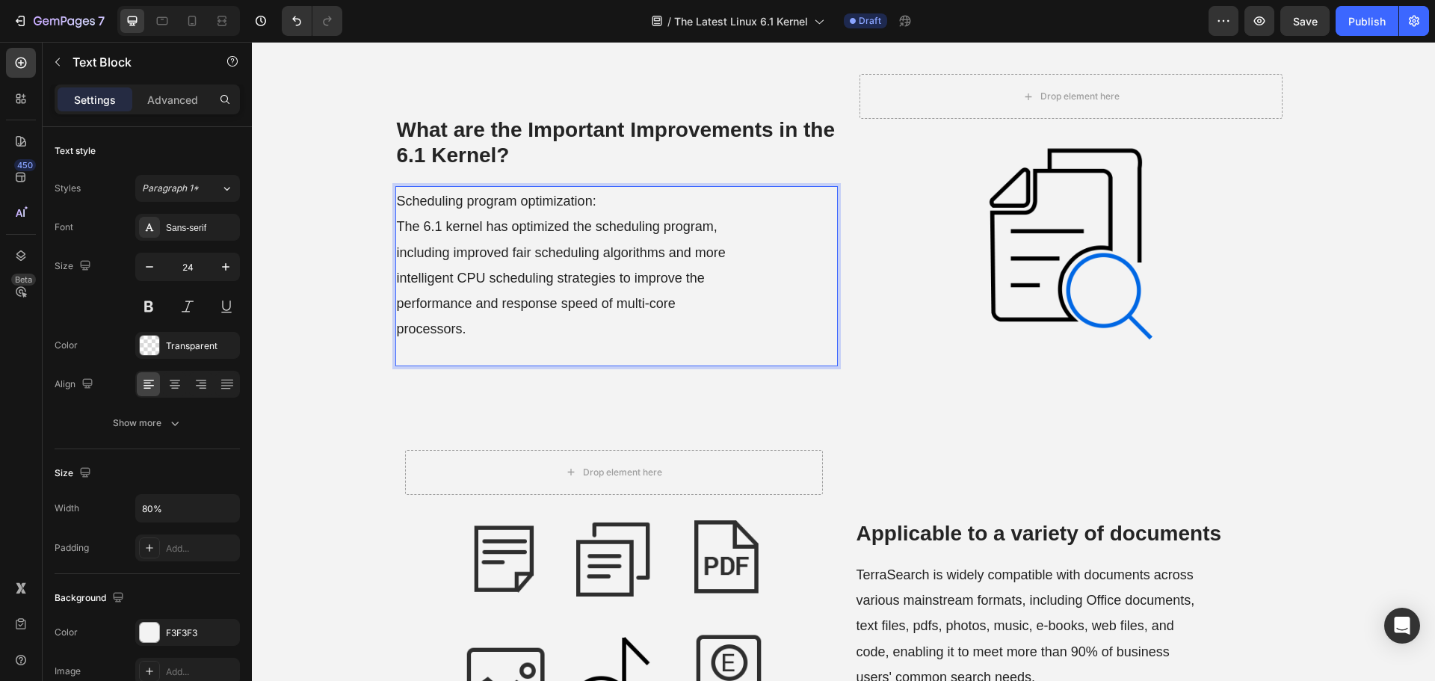
click at [426, 352] on p "Scheduling program optimization: The 6.1 kernel has optimized the scheduling pr…" at bounding box center [572, 276] width 351 height 176
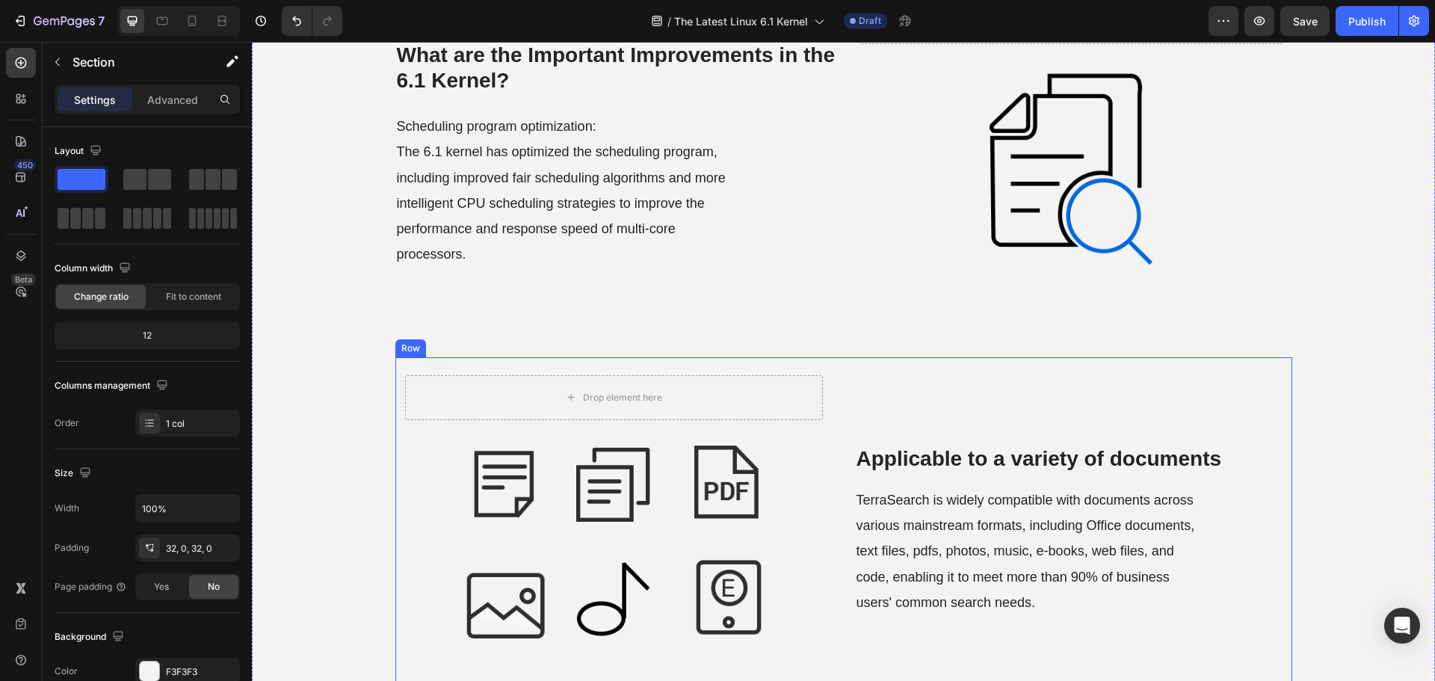
scroll to position [822, 0]
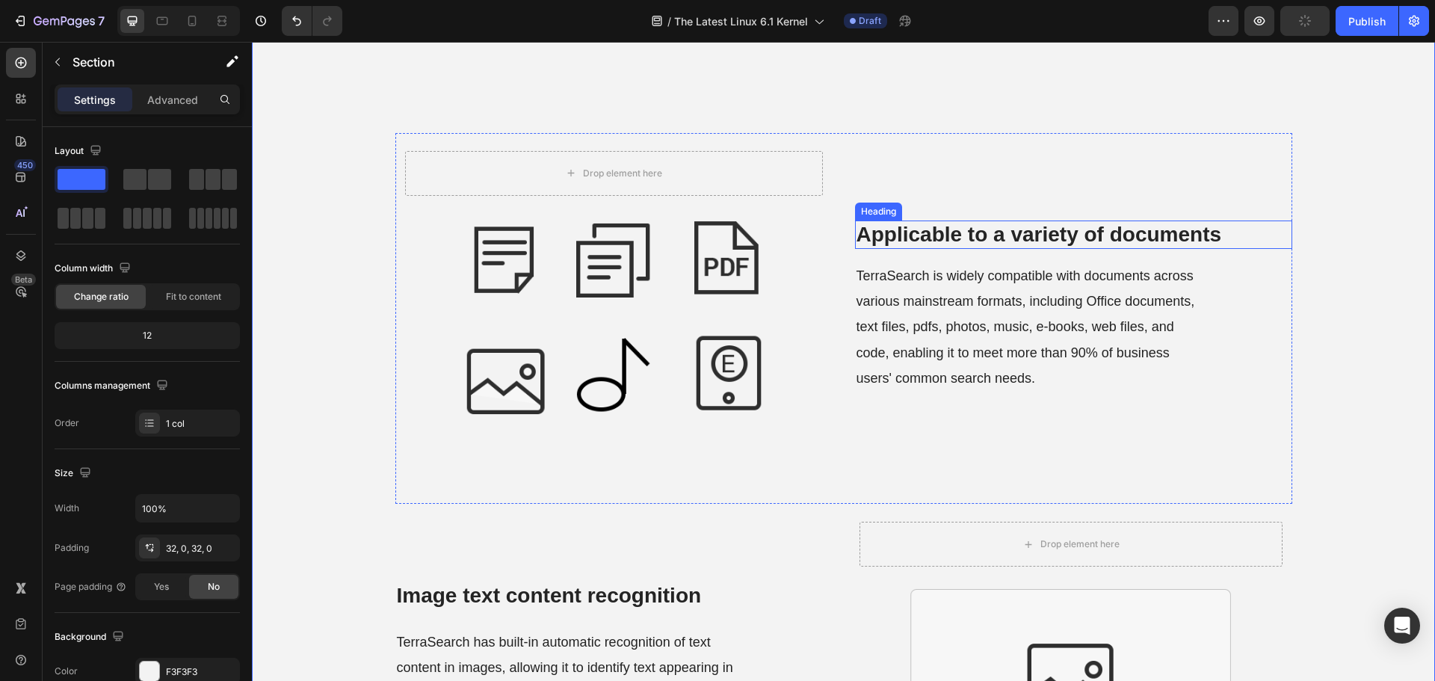
click at [935, 222] on h2 "Applicable to a variety of documents" at bounding box center [1073, 234] width 437 height 28
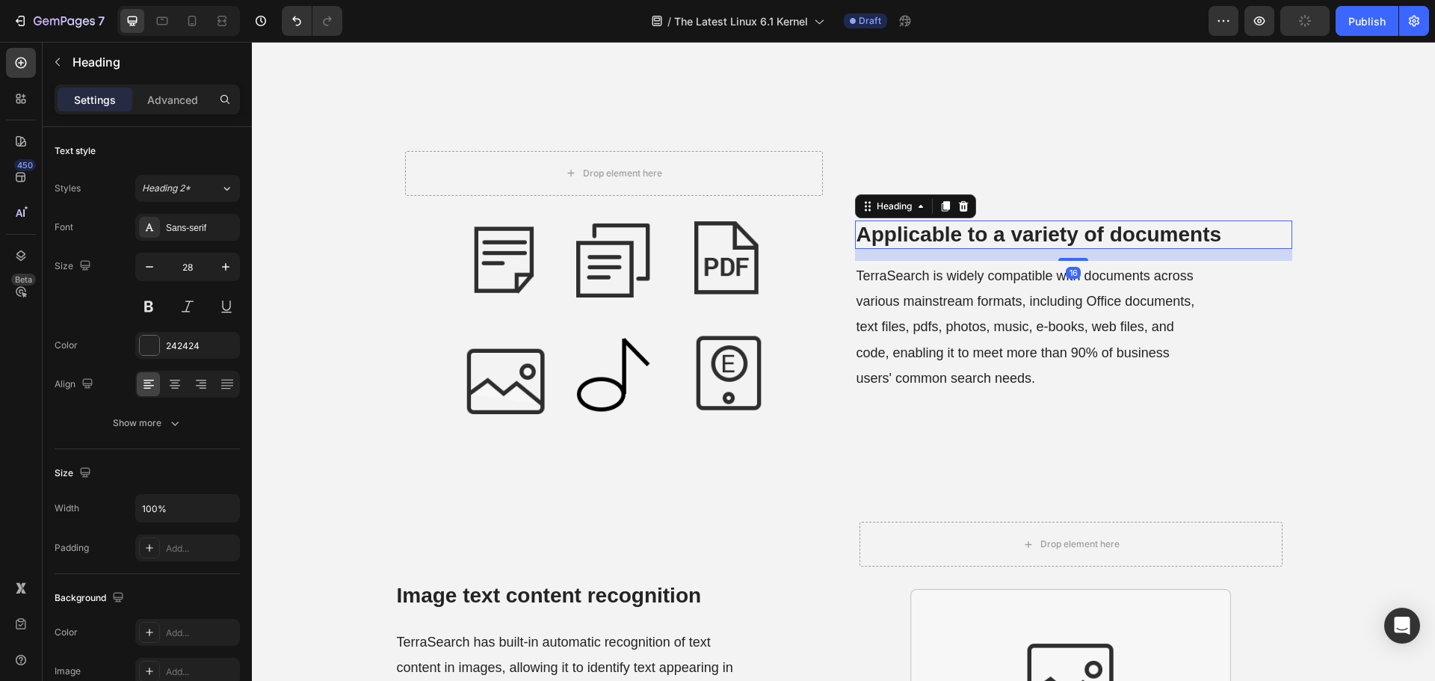
click at [935, 222] on h2 "Applicable to a variety of documents" at bounding box center [1073, 234] width 437 height 28
click at [935, 222] on p "Applicable to a variety of documents" at bounding box center [1073, 234] width 434 height 25
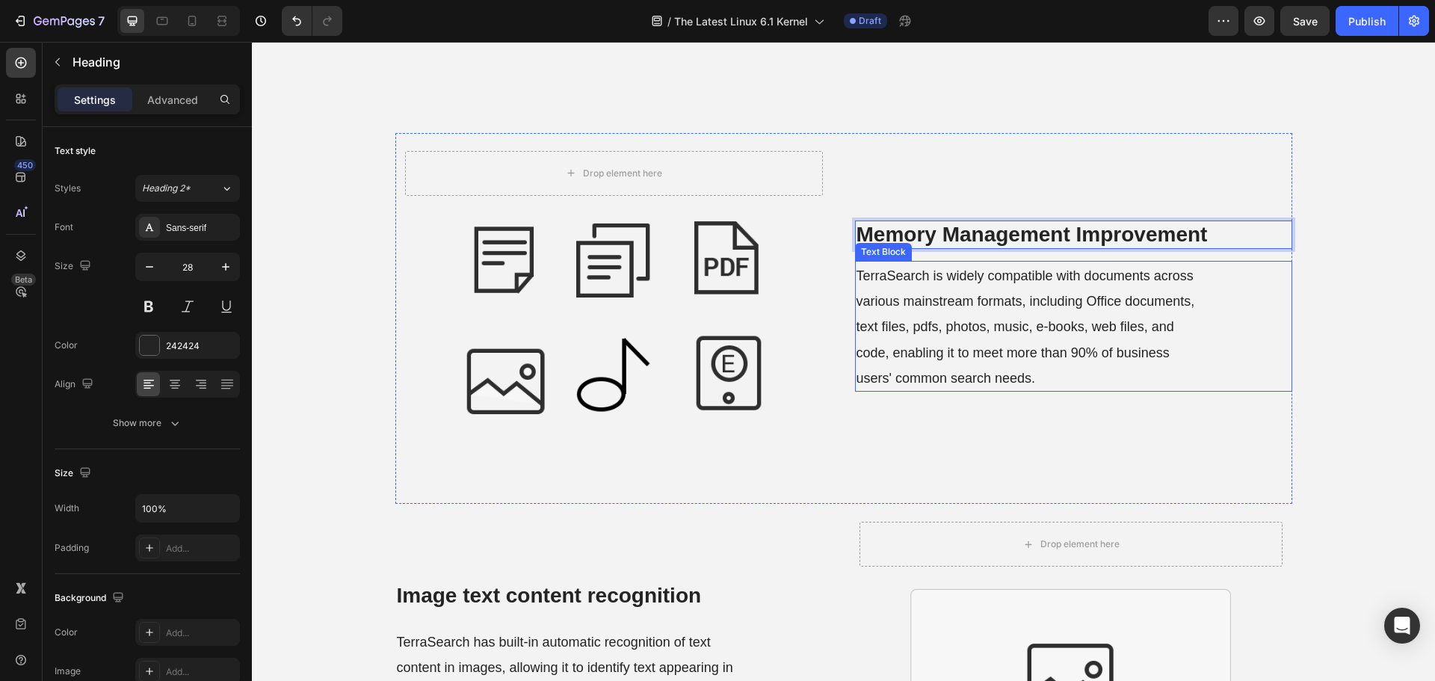
click at [974, 353] on span "TerraSearch is widely compatible with documents across various mainstream forma…" at bounding box center [1025, 326] width 339 height 117
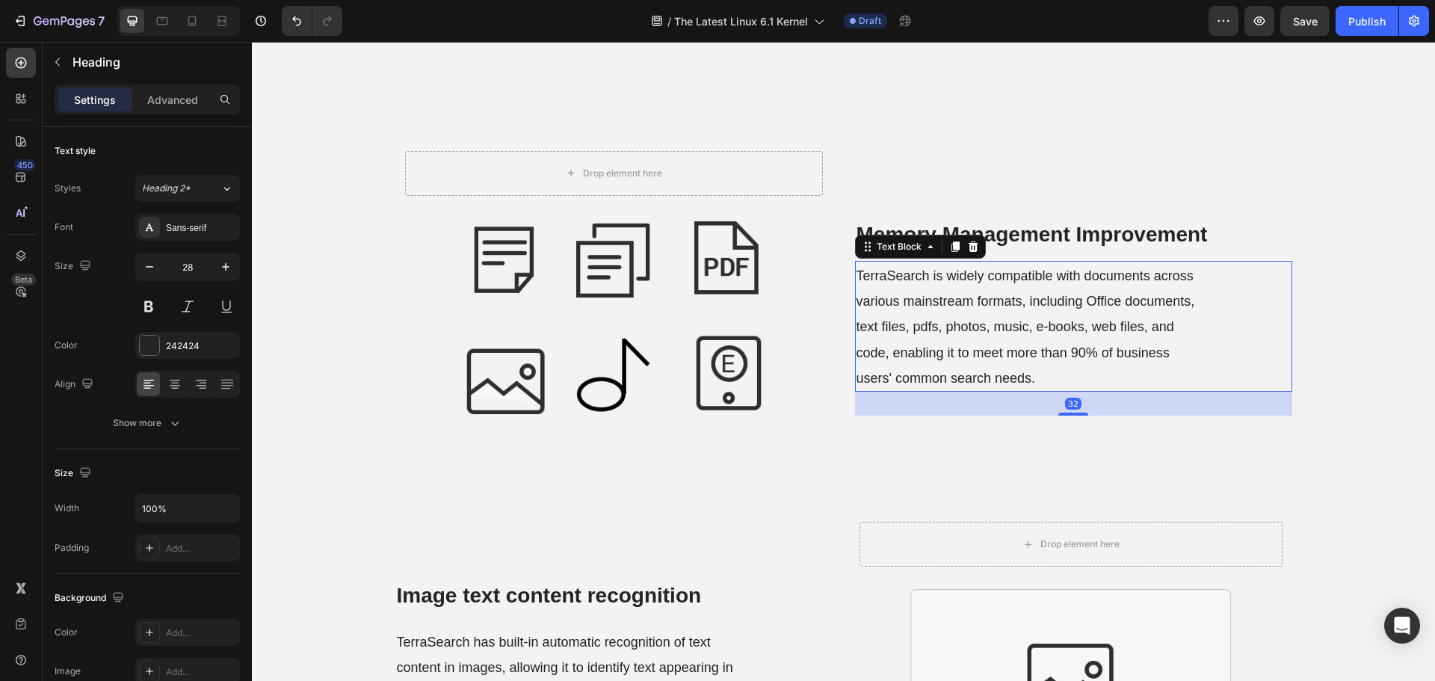
click at [974, 353] on span "TerraSearch is widely compatible with documents across various mainstream forma…" at bounding box center [1025, 326] width 339 height 117
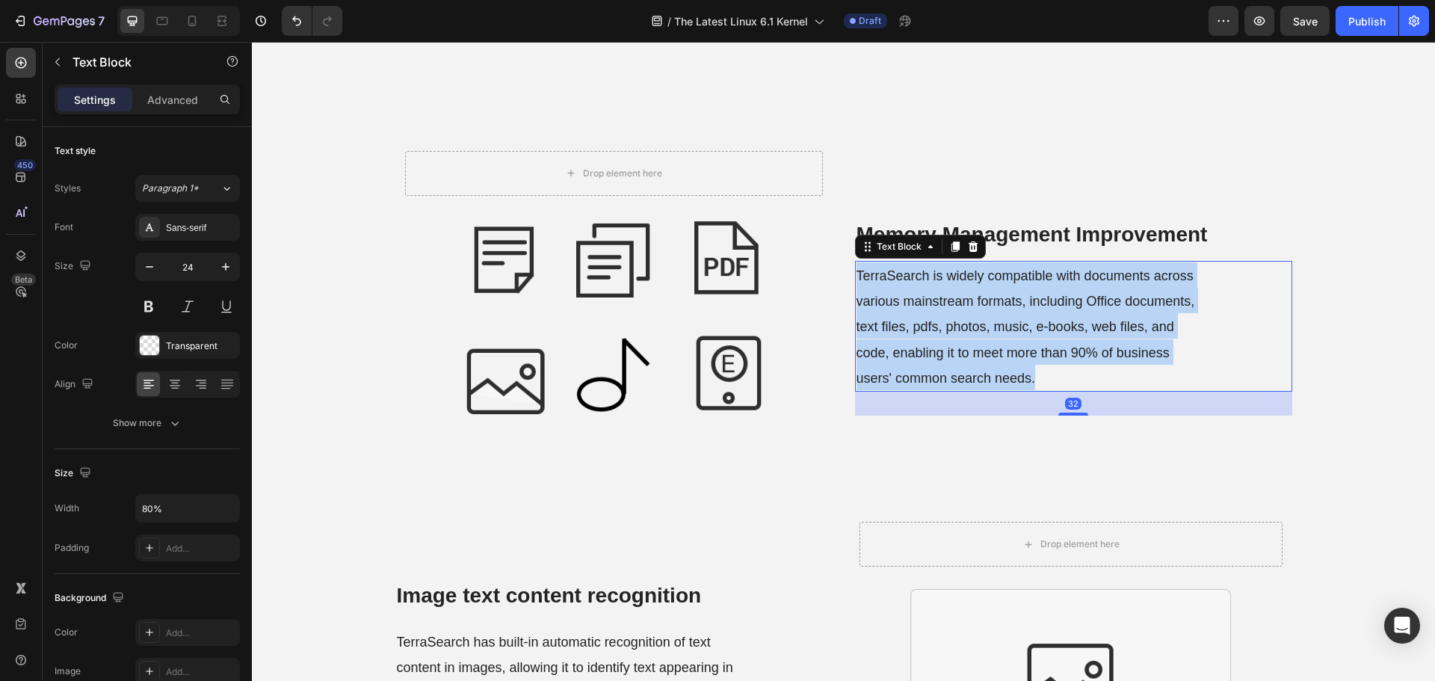
click at [974, 353] on span "TerraSearch is widely compatible with documents across various mainstream forma…" at bounding box center [1025, 326] width 339 height 117
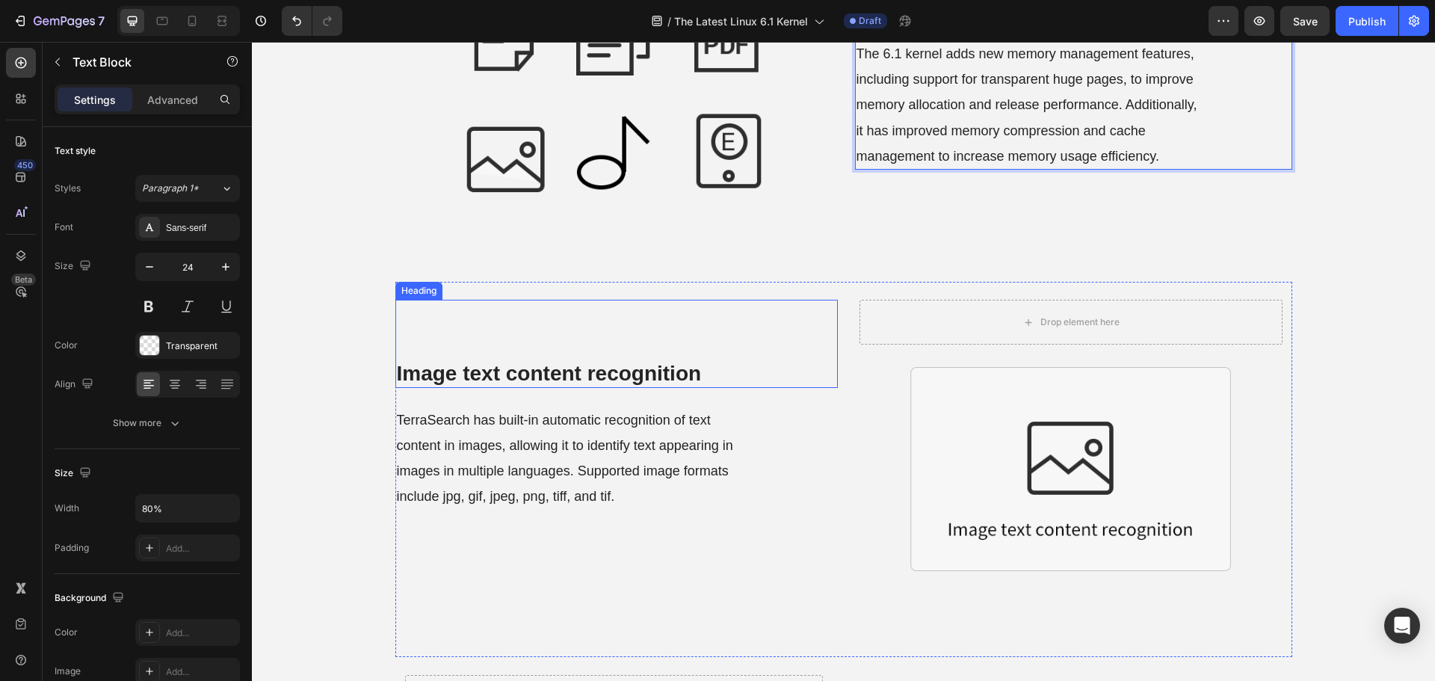
scroll to position [1046, 0]
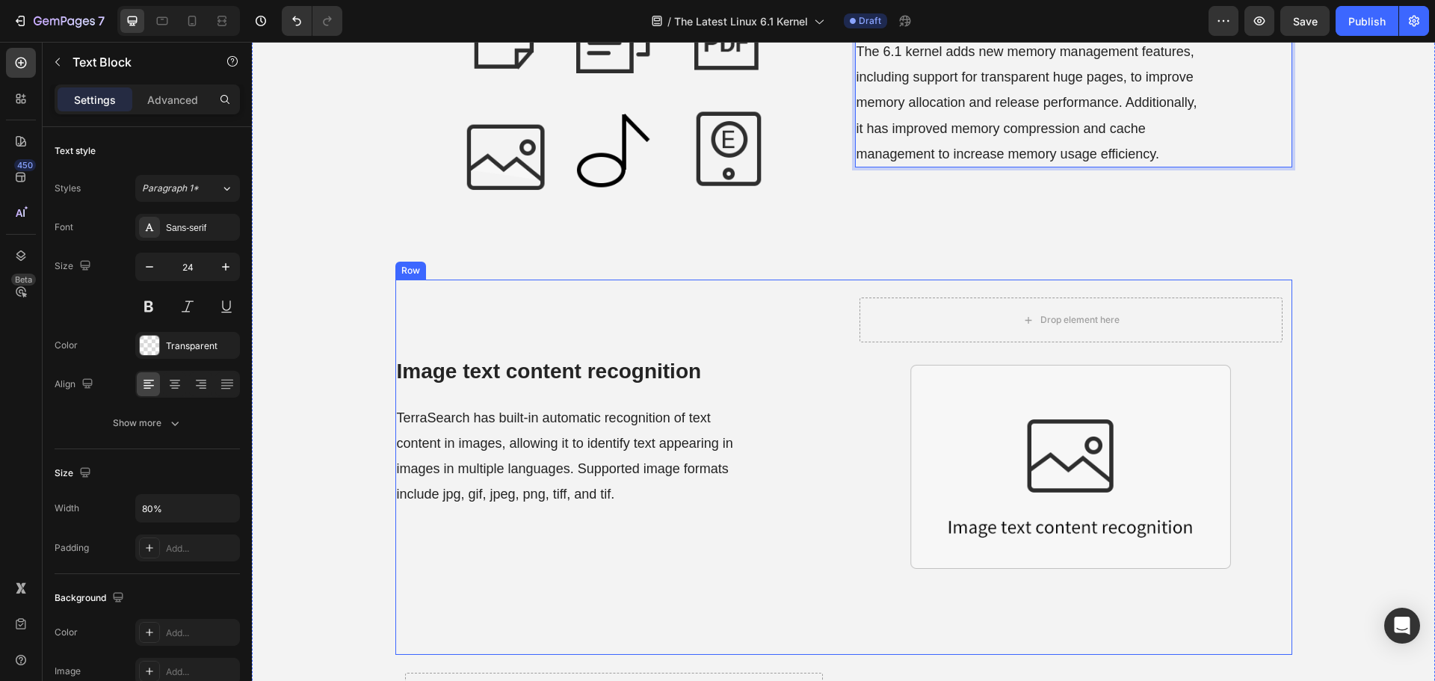
click at [504, 389] on div "Image text content recognition Heading TerraSearch has built-in automatic recog…" at bounding box center [616, 466] width 442 height 375
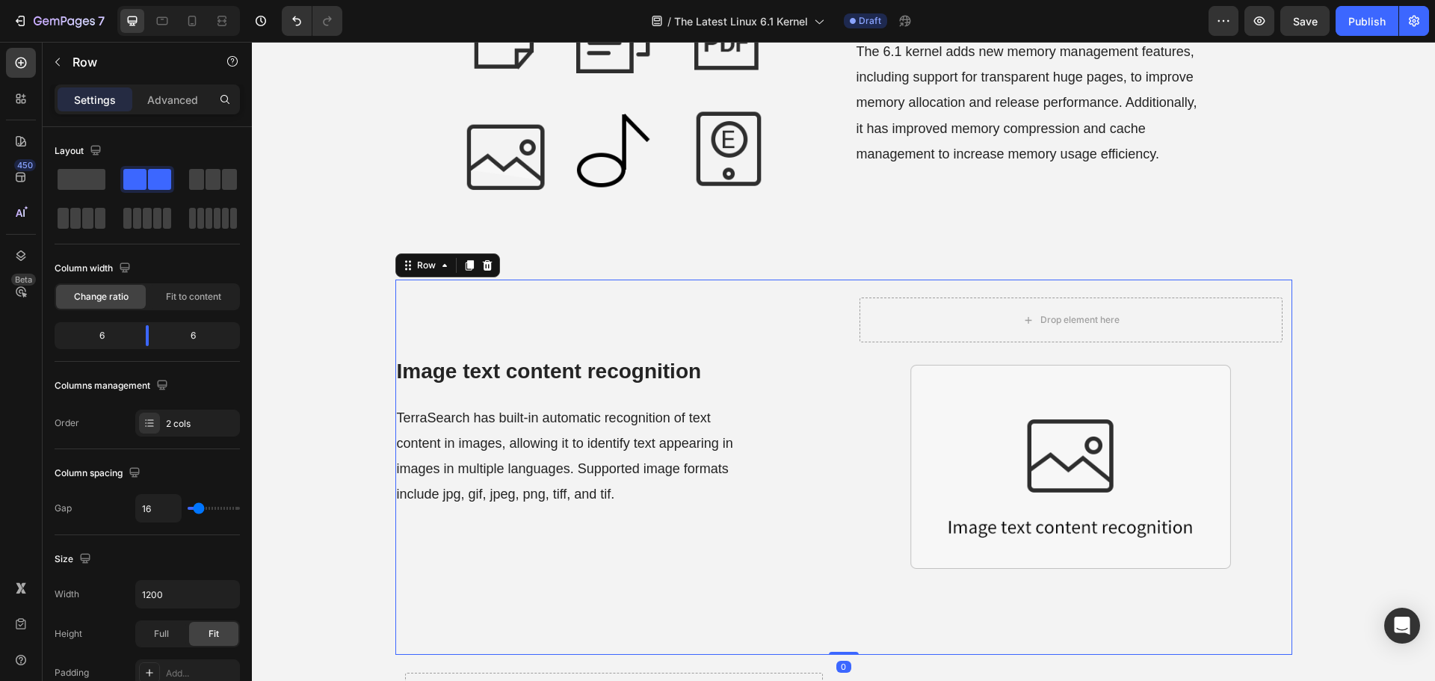
click at [504, 365] on strong "Image text content recognition" at bounding box center [549, 370] width 305 height 23
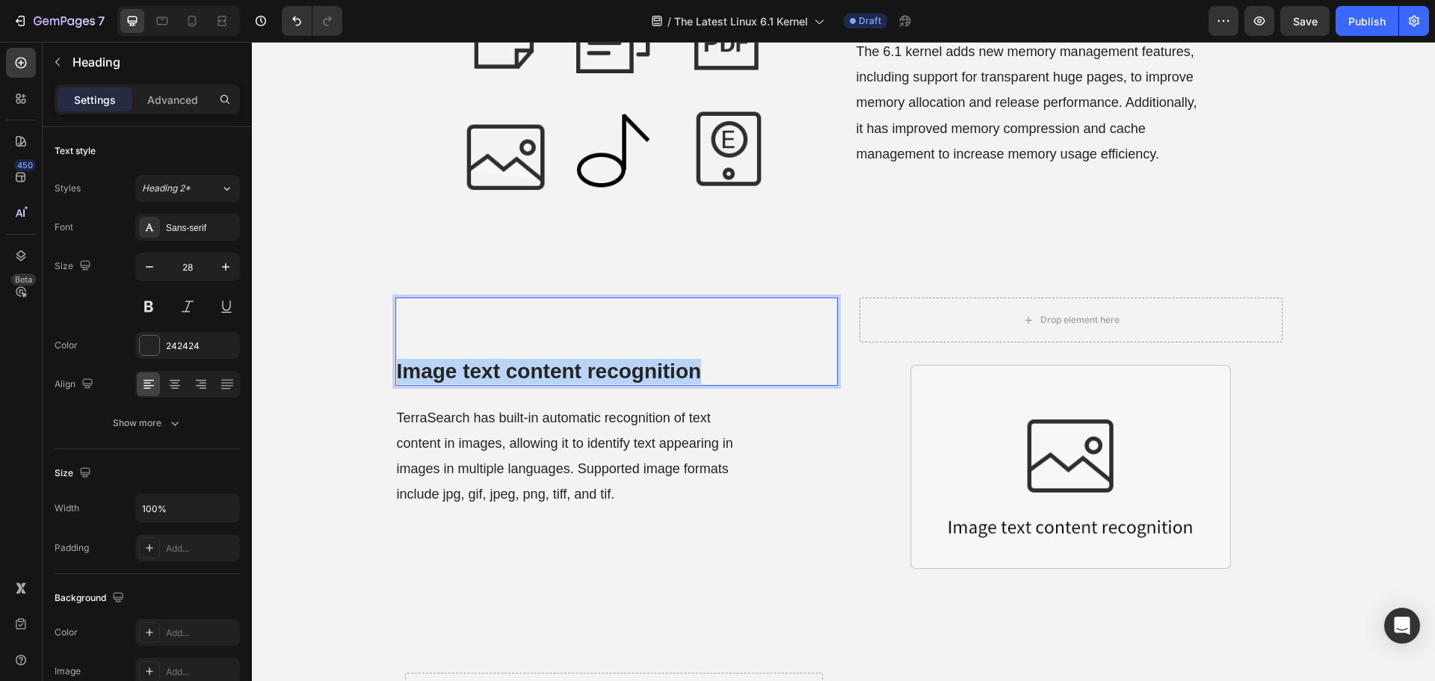
click at [504, 365] on strong "Image text content recognition" at bounding box center [549, 370] width 305 height 23
click at [552, 448] on span "TerraSearch has built-in automatic recognition of text content in images, allow…" at bounding box center [565, 456] width 336 height 92
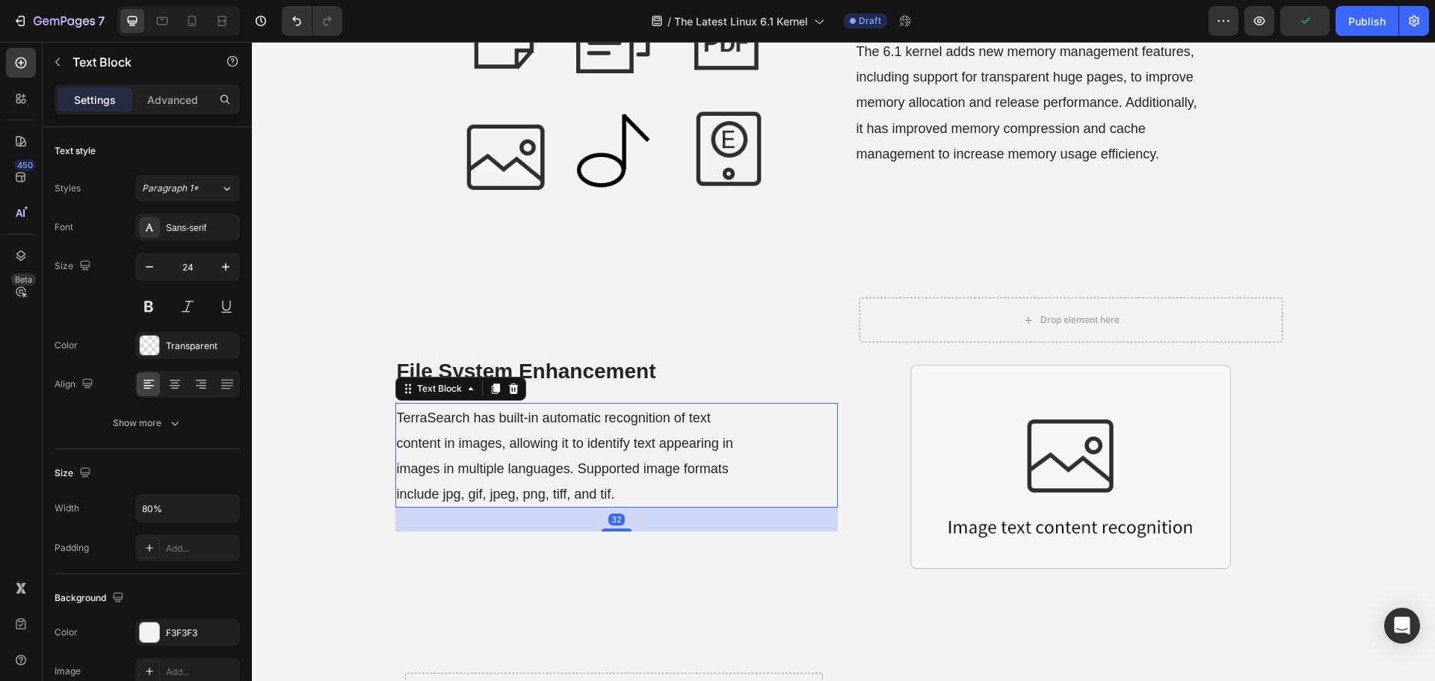
click at [552, 448] on span "TerraSearch has built-in automatic recognition of text content in images, allow…" at bounding box center [565, 456] width 336 height 92
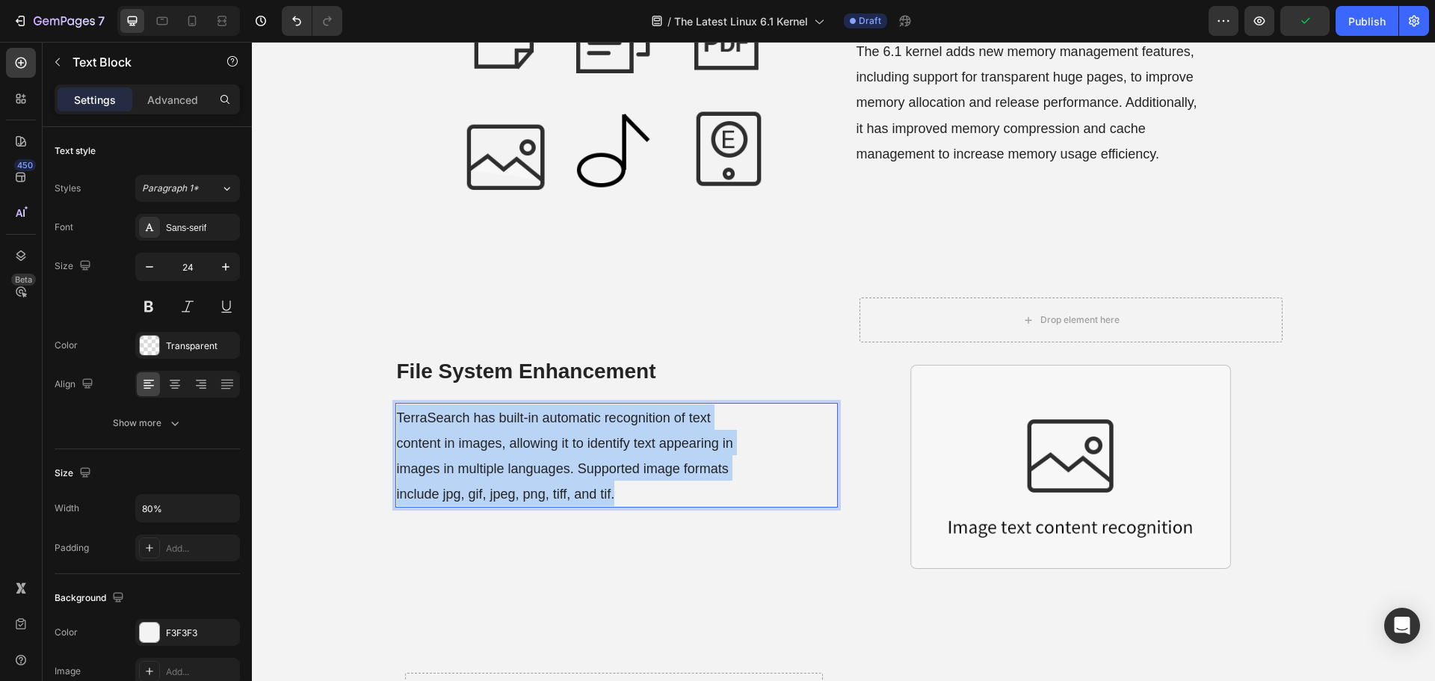
click at [552, 448] on span "TerraSearch has built-in automatic recognition of text content in images, allow…" at bounding box center [565, 456] width 336 height 92
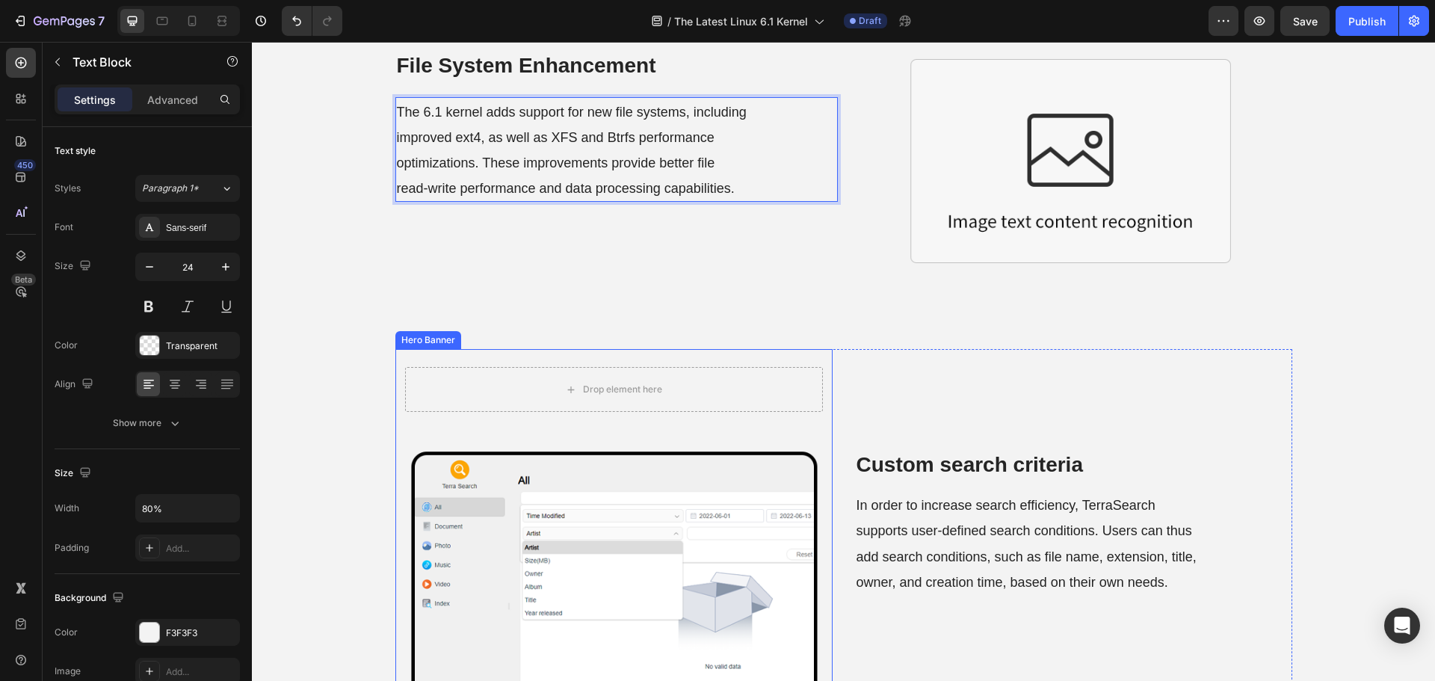
scroll to position [1495, 0]
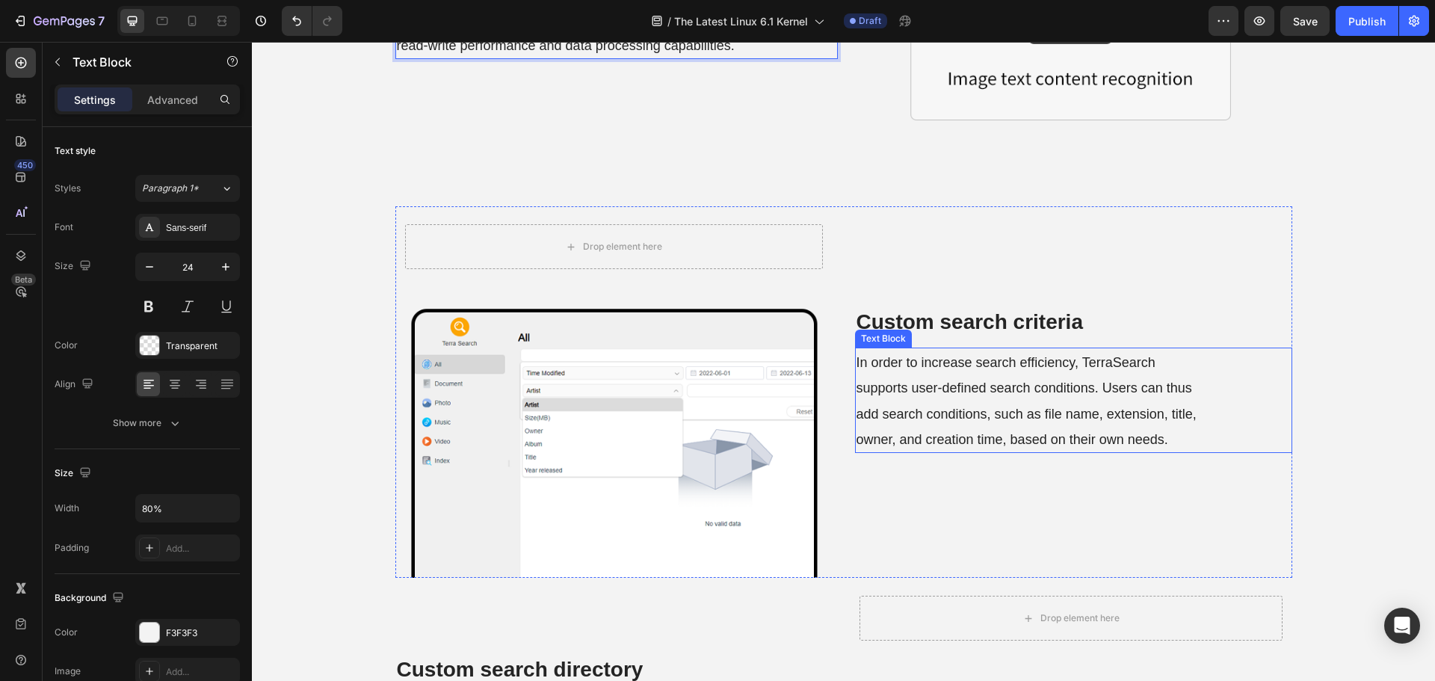
click at [937, 317] on strong "Custom search criteria" at bounding box center [969, 321] width 226 height 23
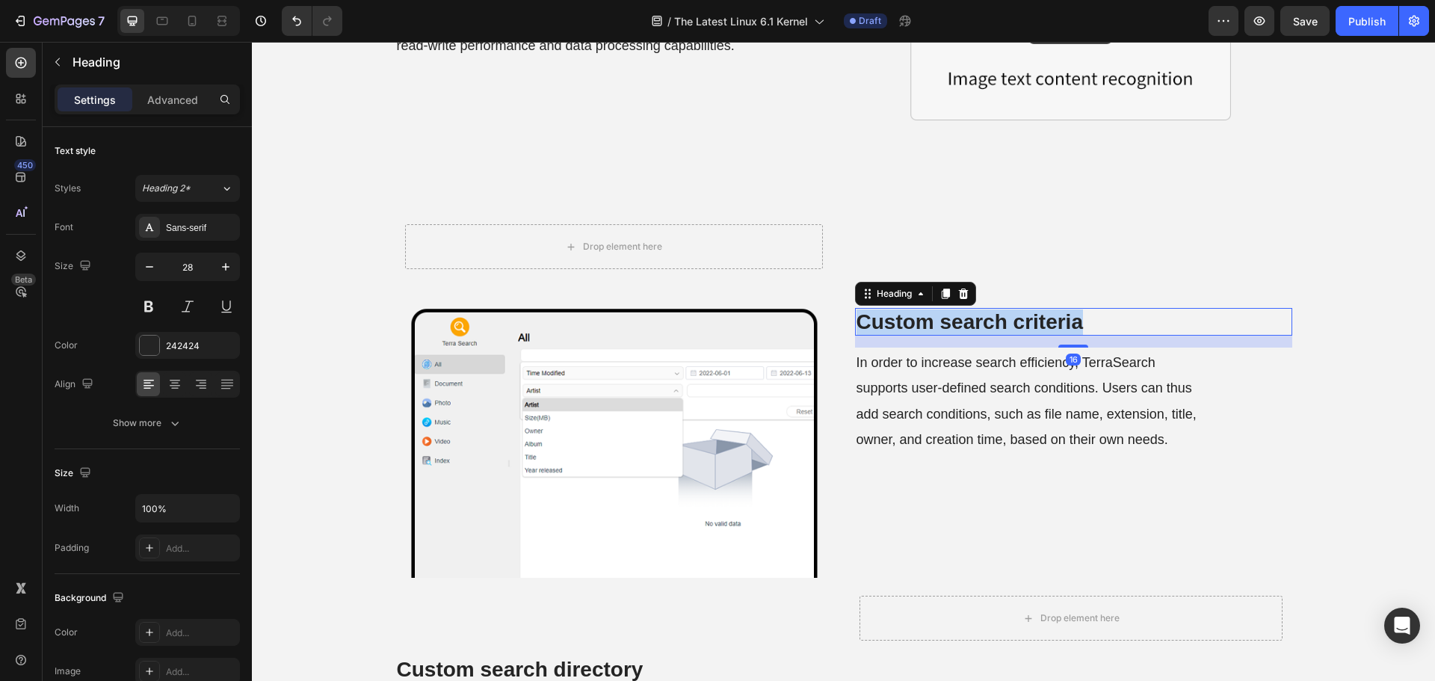
click at [937, 317] on strong "Custom search criteria" at bounding box center [969, 321] width 226 height 23
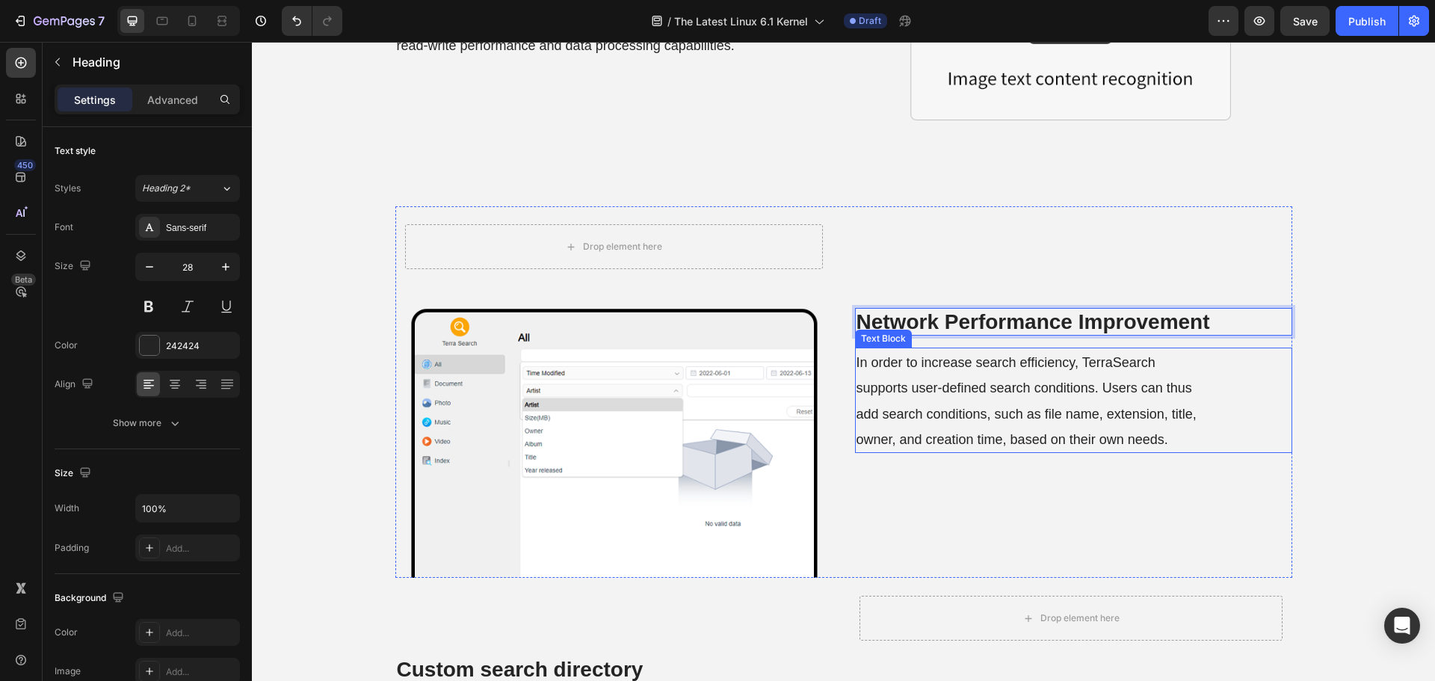
click at [966, 389] on span "In order to increase search efficiency, TerraSearch supports user-defined searc…" at bounding box center [1026, 401] width 340 height 92
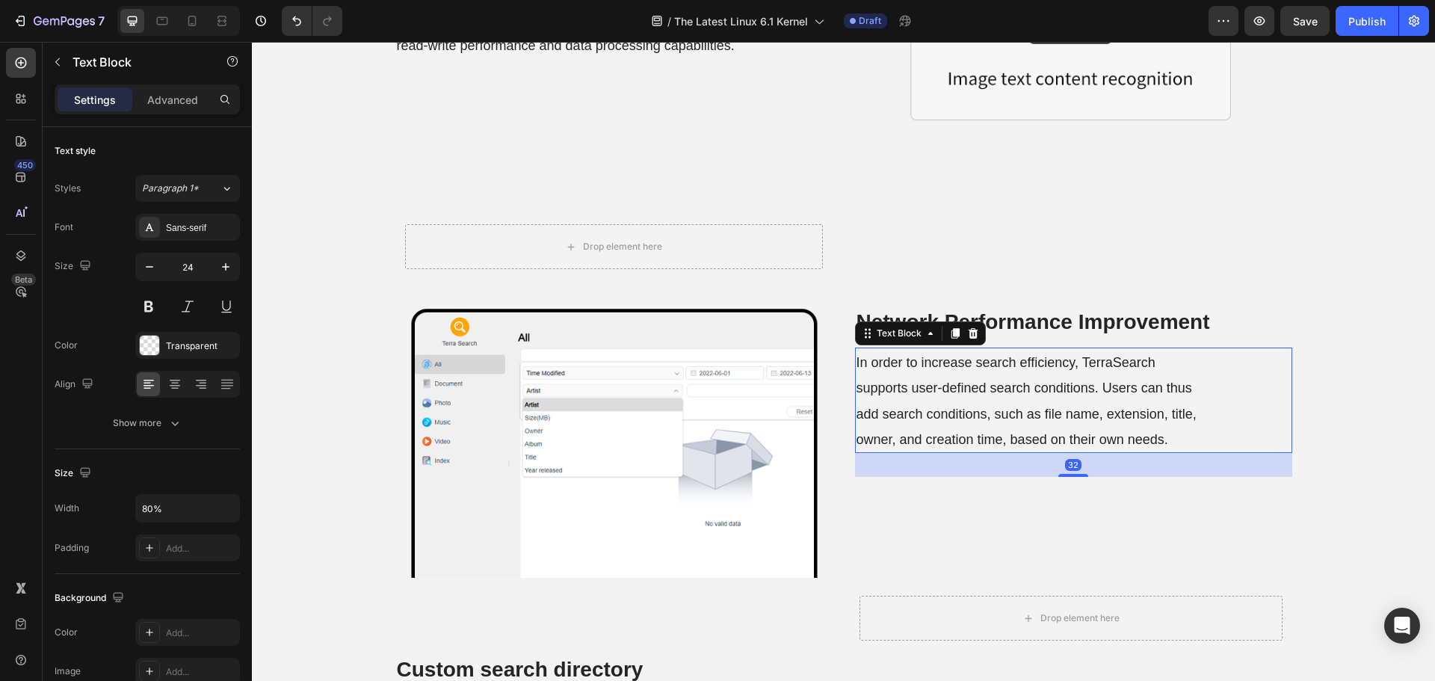
click at [966, 389] on span "In order to increase search efficiency, TerraSearch supports user-defined searc…" at bounding box center [1026, 401] width 340 height 92
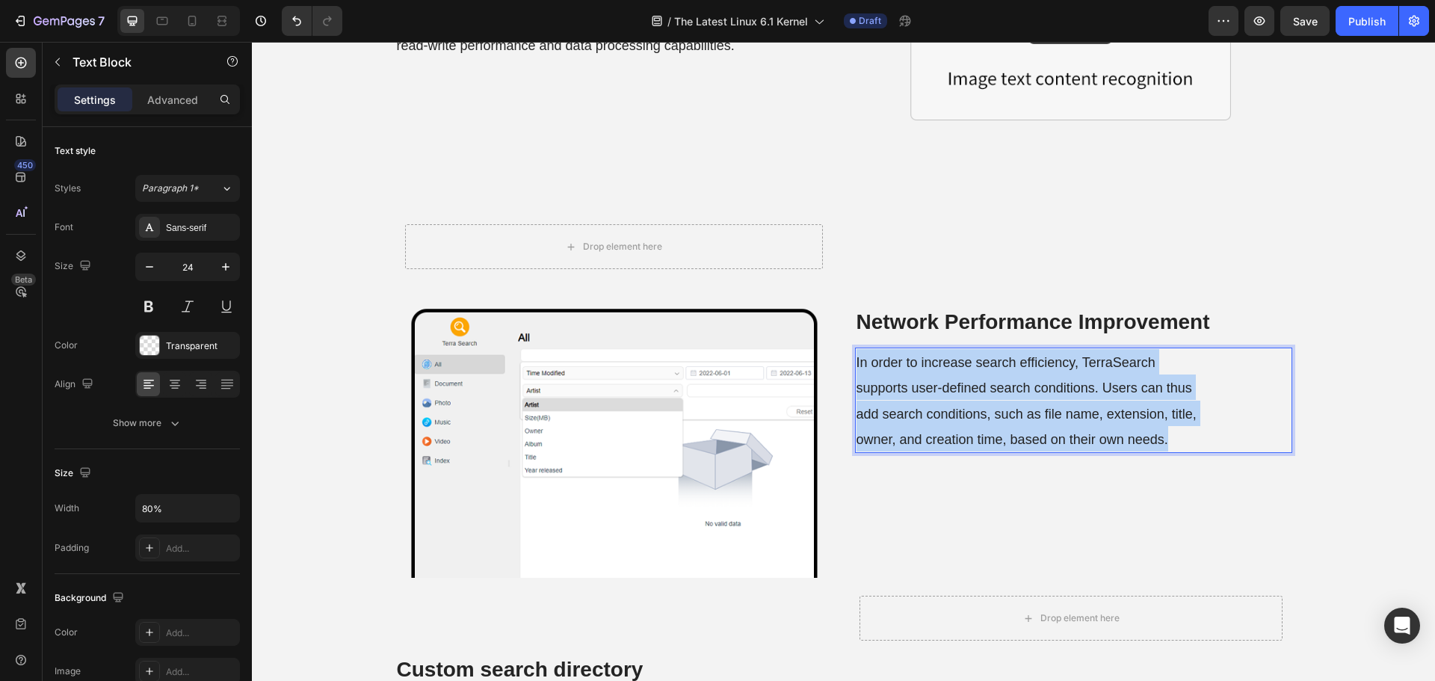
click at [966, 389] on span "In order to increase search efficiency, TerraSearch supports user-defined searc…" at bounding box center [1026, 401] width 340 height 92
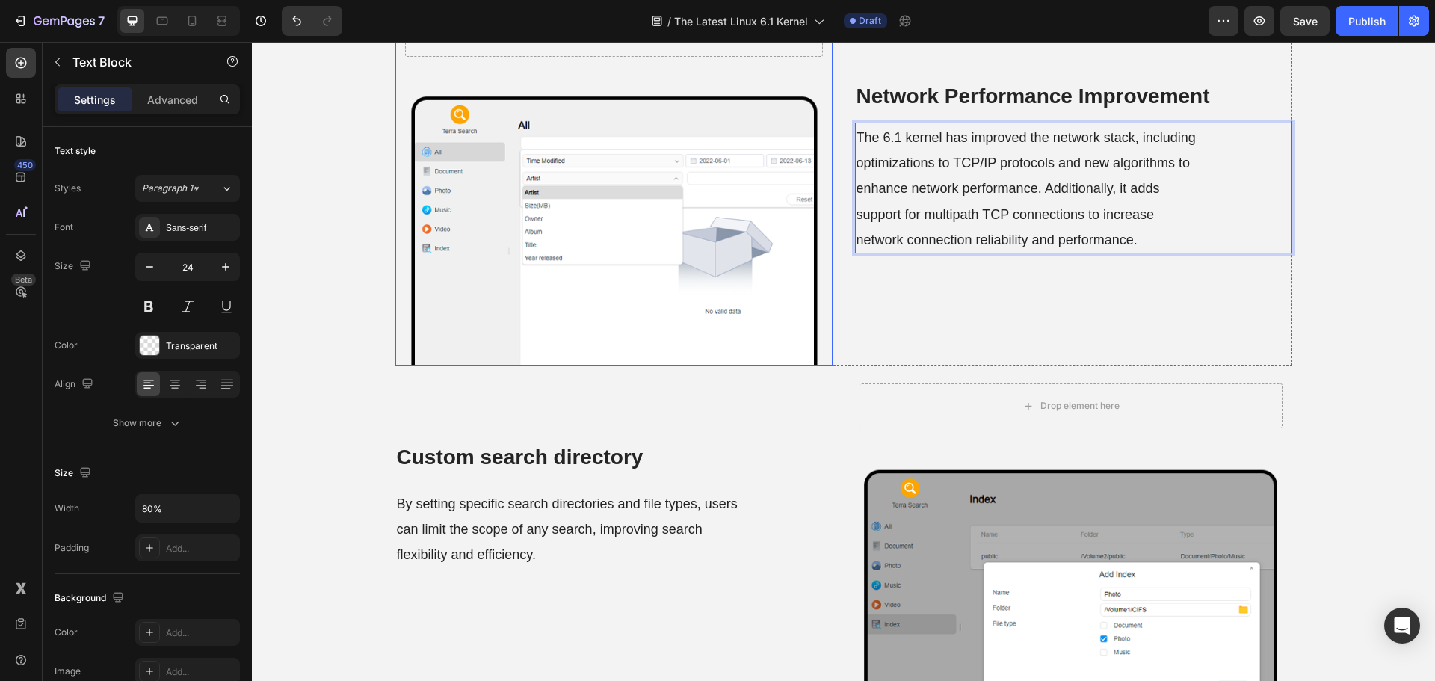
scroll to position [1855, 0]
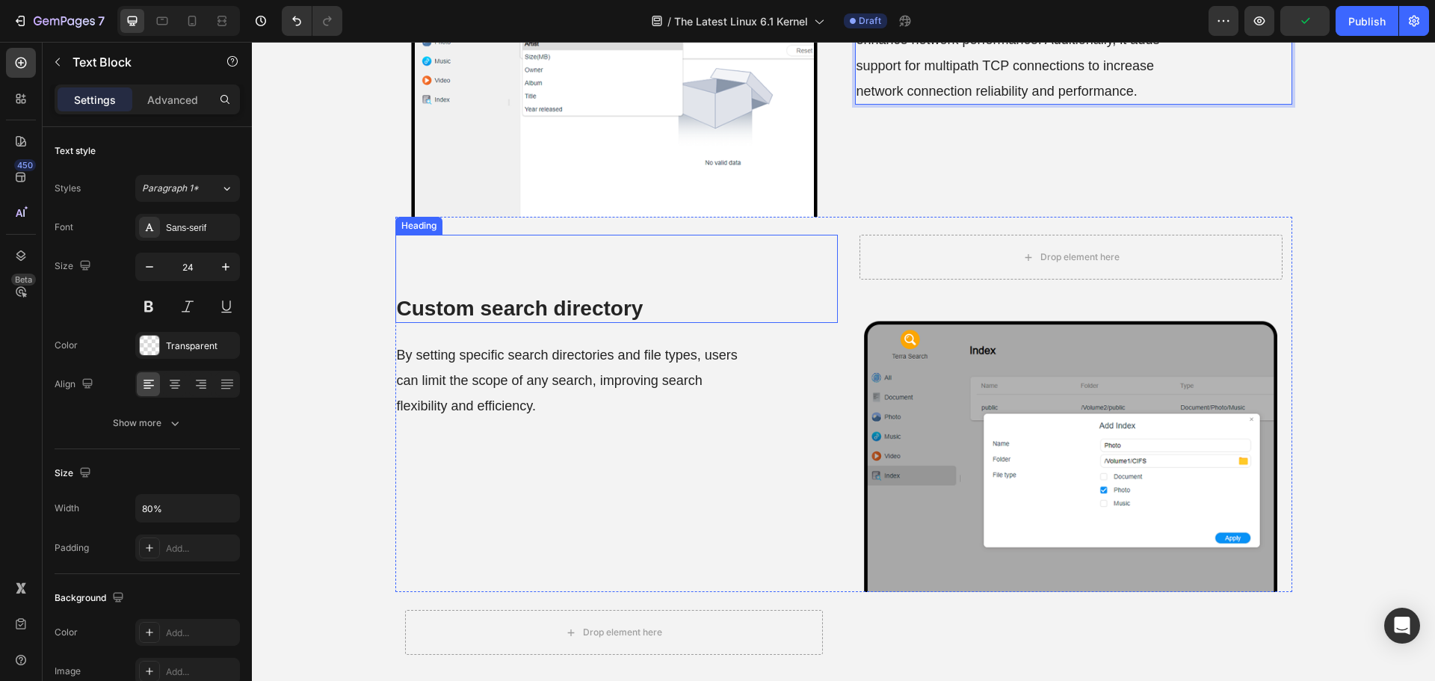
click at [519, 310] on strong "Custom search directory" at bounding box center [520, 308] width 247 height 23
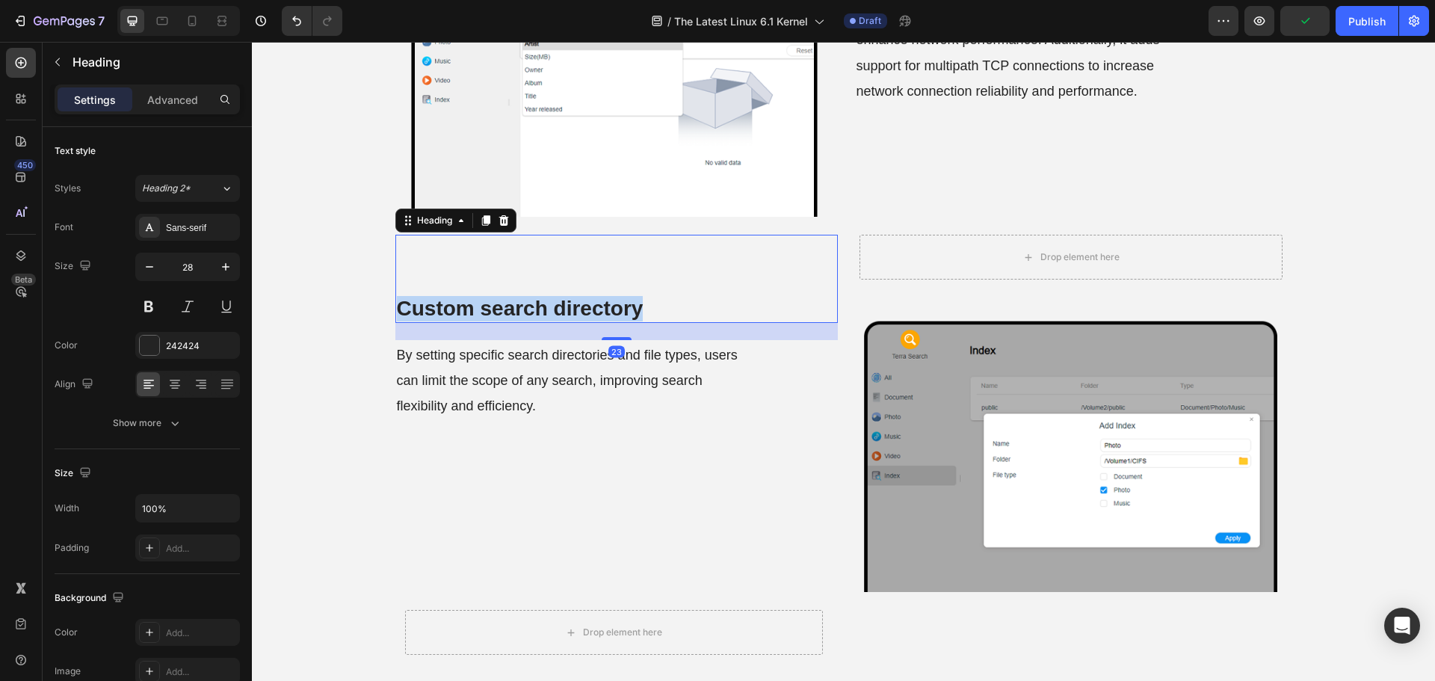
click at [519, 310] on strong "Custom search directory" at bounding box center [520, 308] width 247 height 23
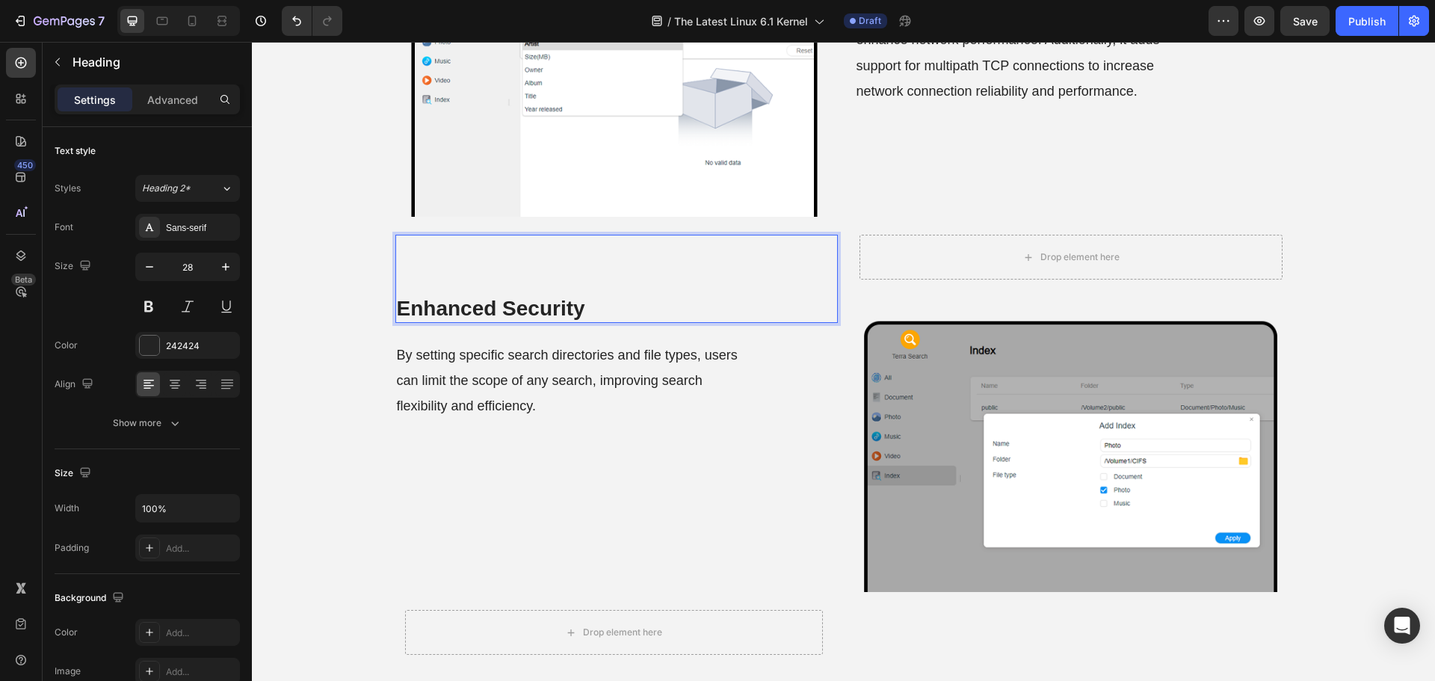
click at [448, 377] on span "By setting specific search directories and file types, users can limit the scop…" at bounding box center [567, 380] width 341 height 66
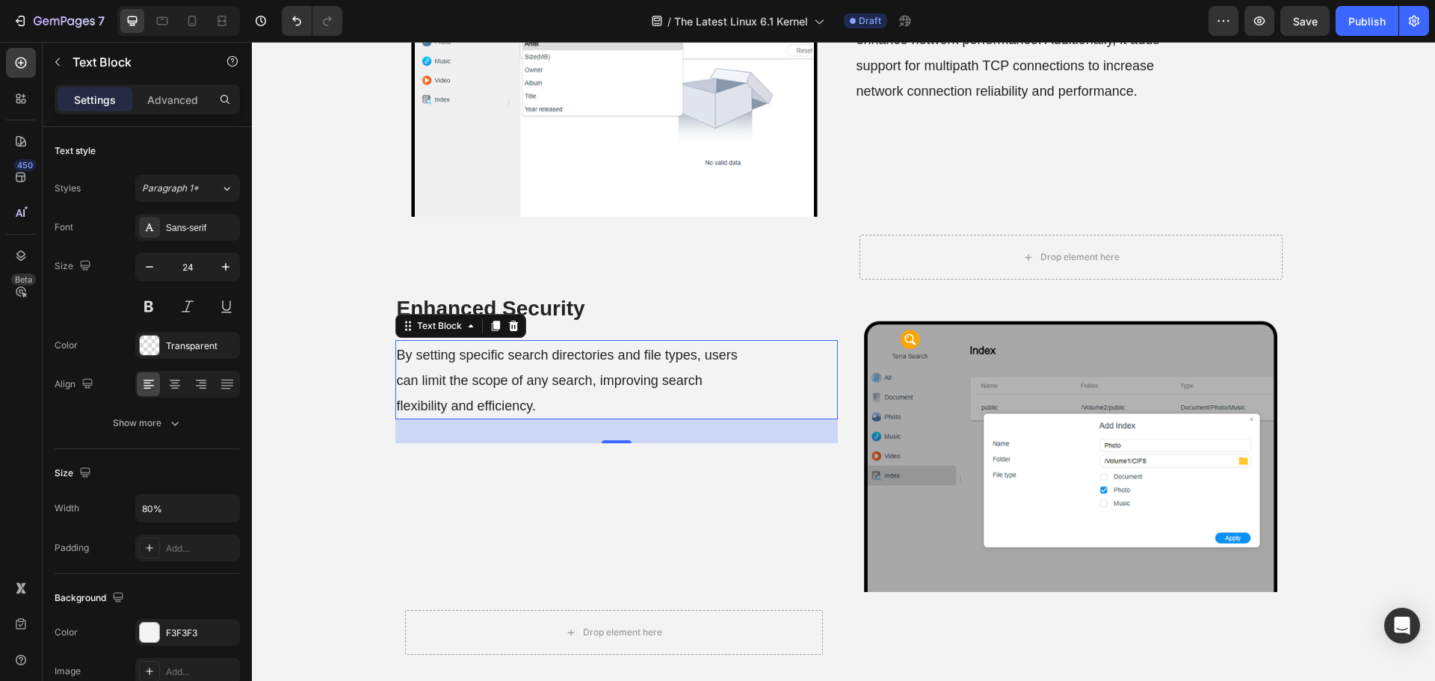
click at [448, 377] on span "By setting specific search directories and file types, users can limit the scop…" at bounding box center [567, 380] width 341 height 66
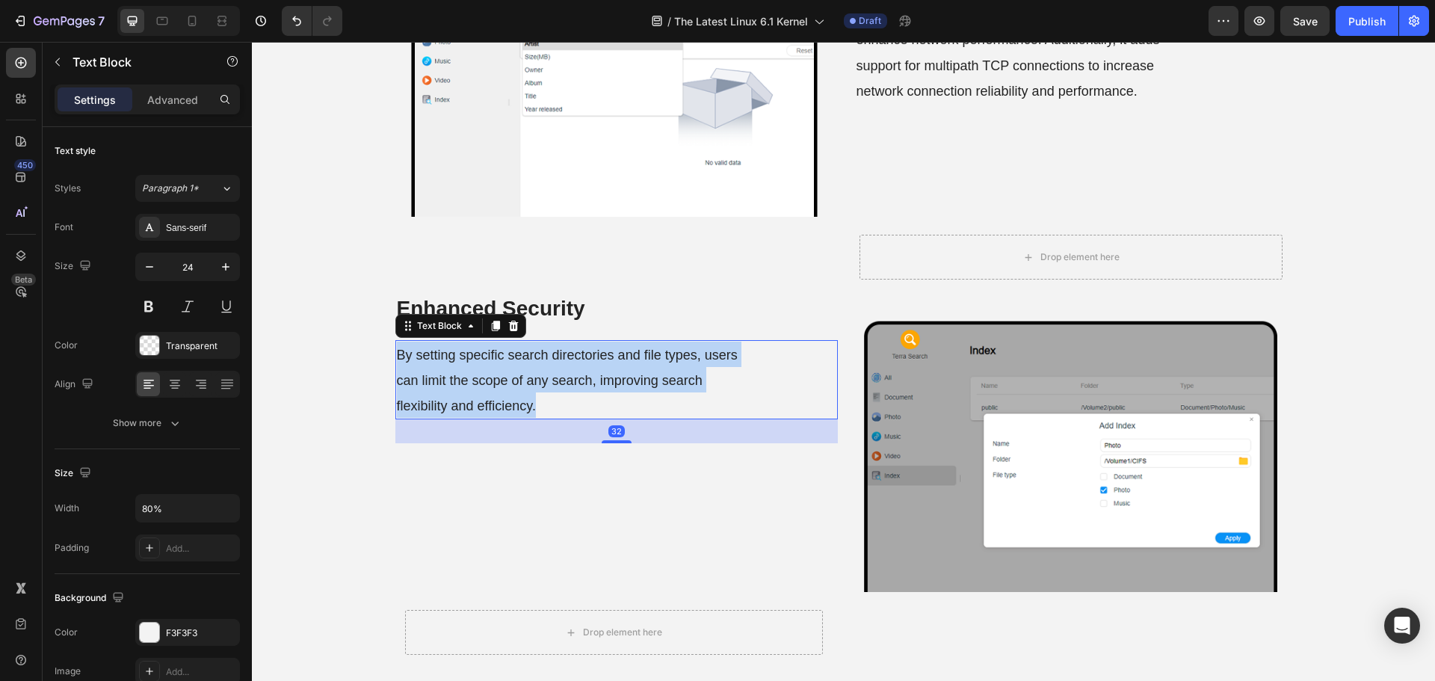
click at [448, 377] on span "By setting specific search directories and file types, users can limit the scop…" at bounding box center [567, 380] width 341 height 66
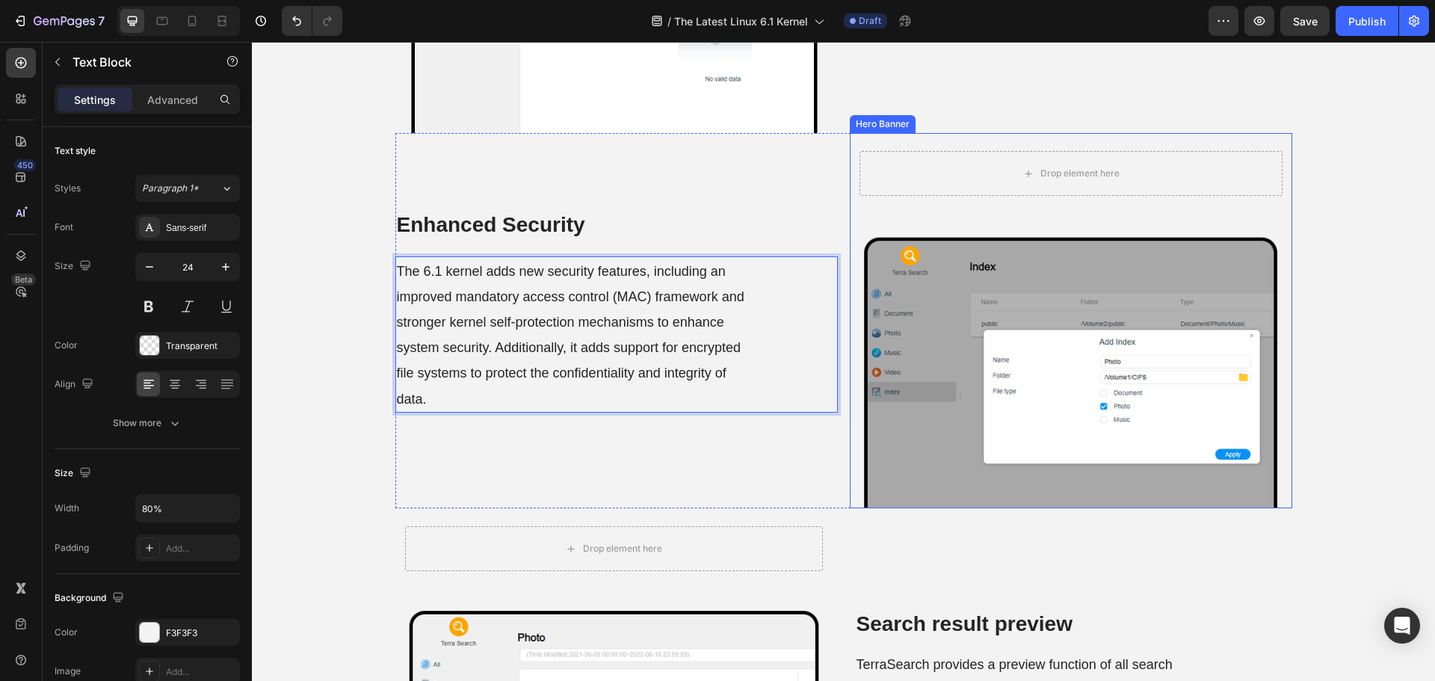
scroll to position [2229, 0]
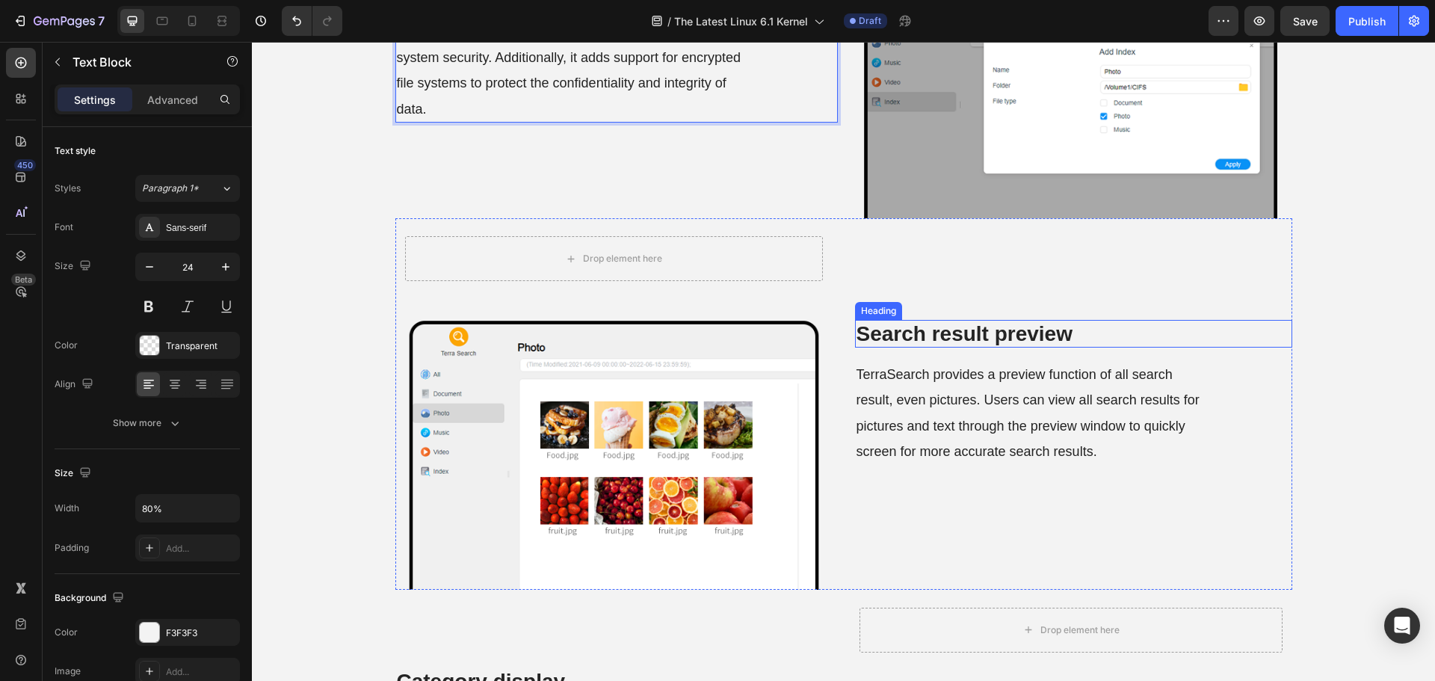
click at [949, 336] on strong "Search result preview" at bounding box center [964, 333] width 216 height 23
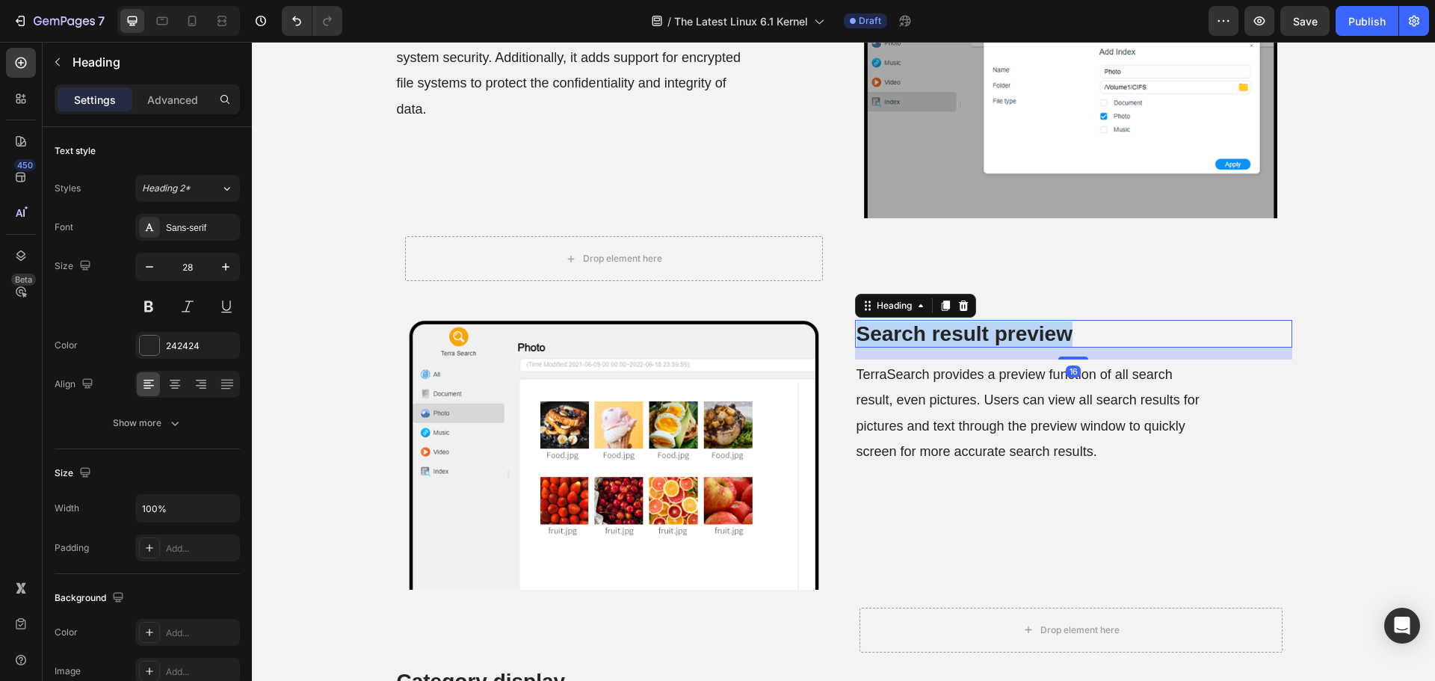
click at [949, 336] on strong "Search result preview" at bounding box center [964, 333] width 216 height 23
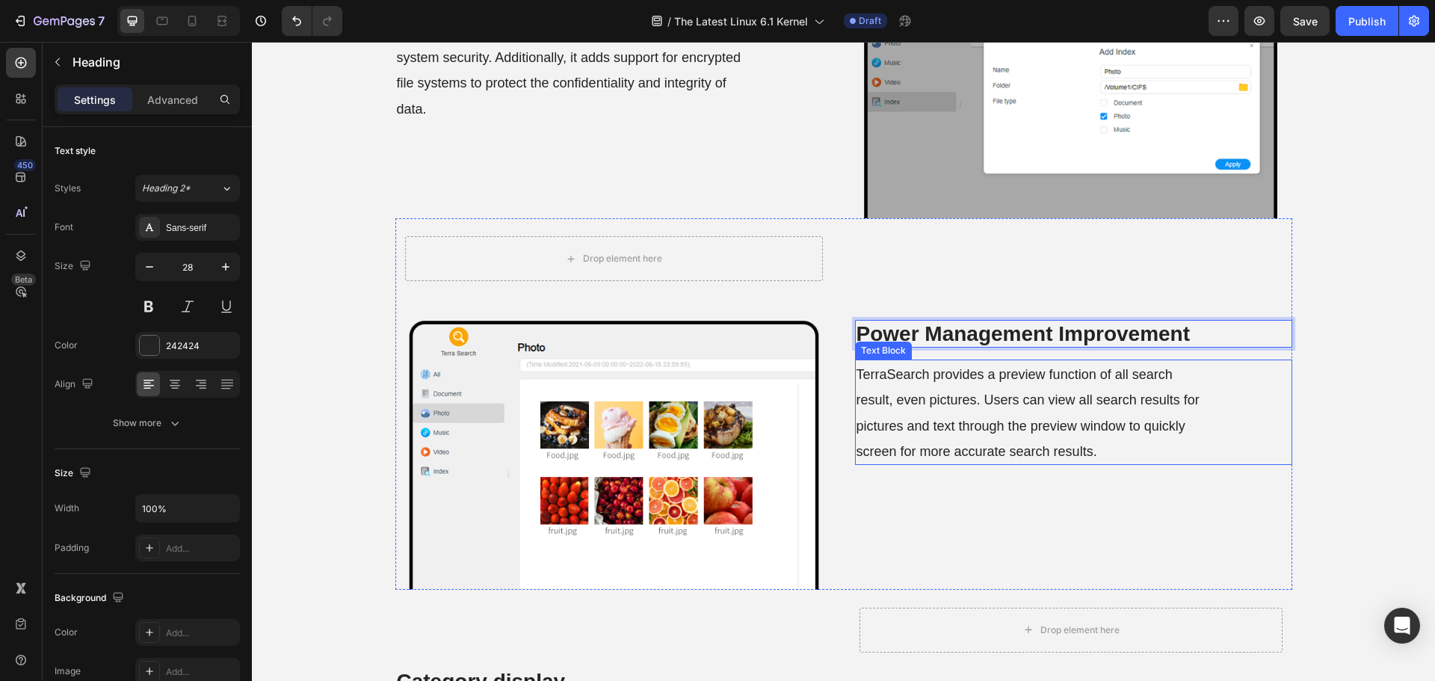
click at [970, 412] on p "TerraSearch provides a preview function of all search result, even pictures. Us…" at bounding box center [1029, 412] width 347 height 102
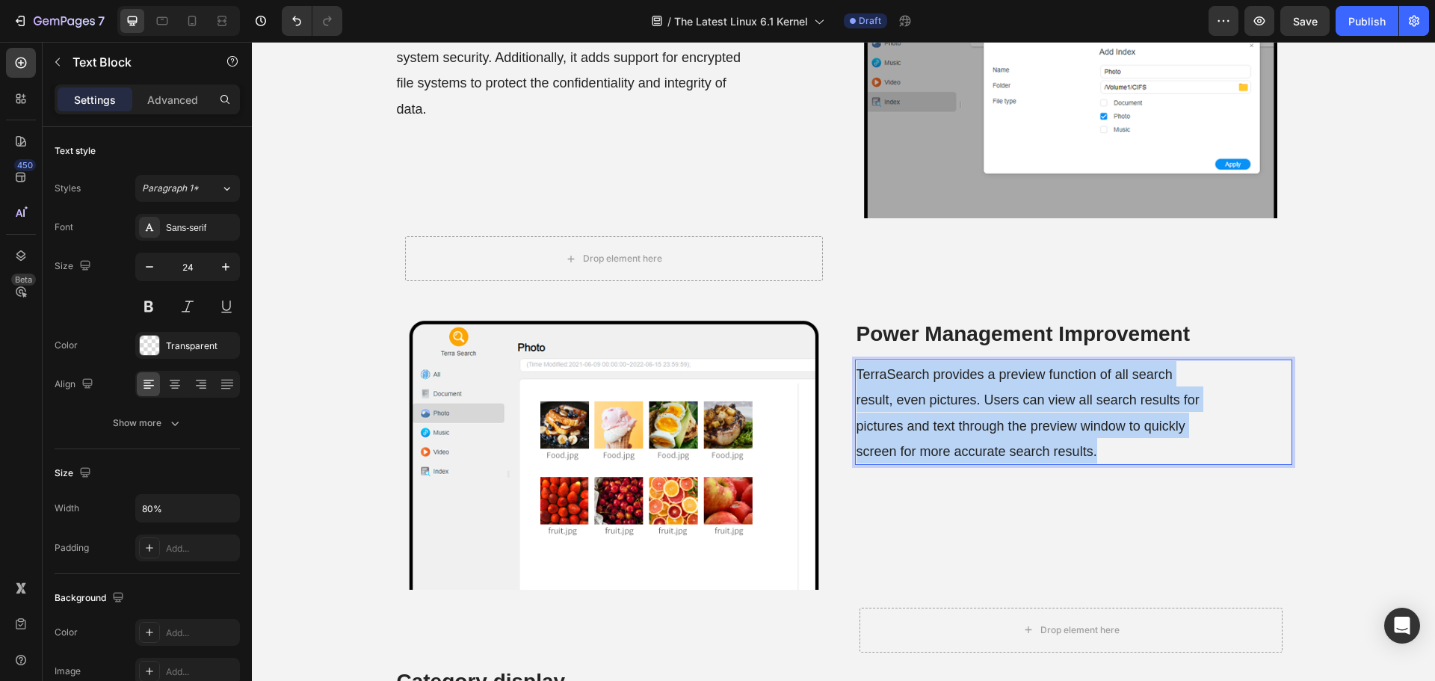
click at [970, 412] on p "TerraSearch provides a preview function of all search result, even pictures. Us…" at bounding box center [1029, 412] width 347 height 102
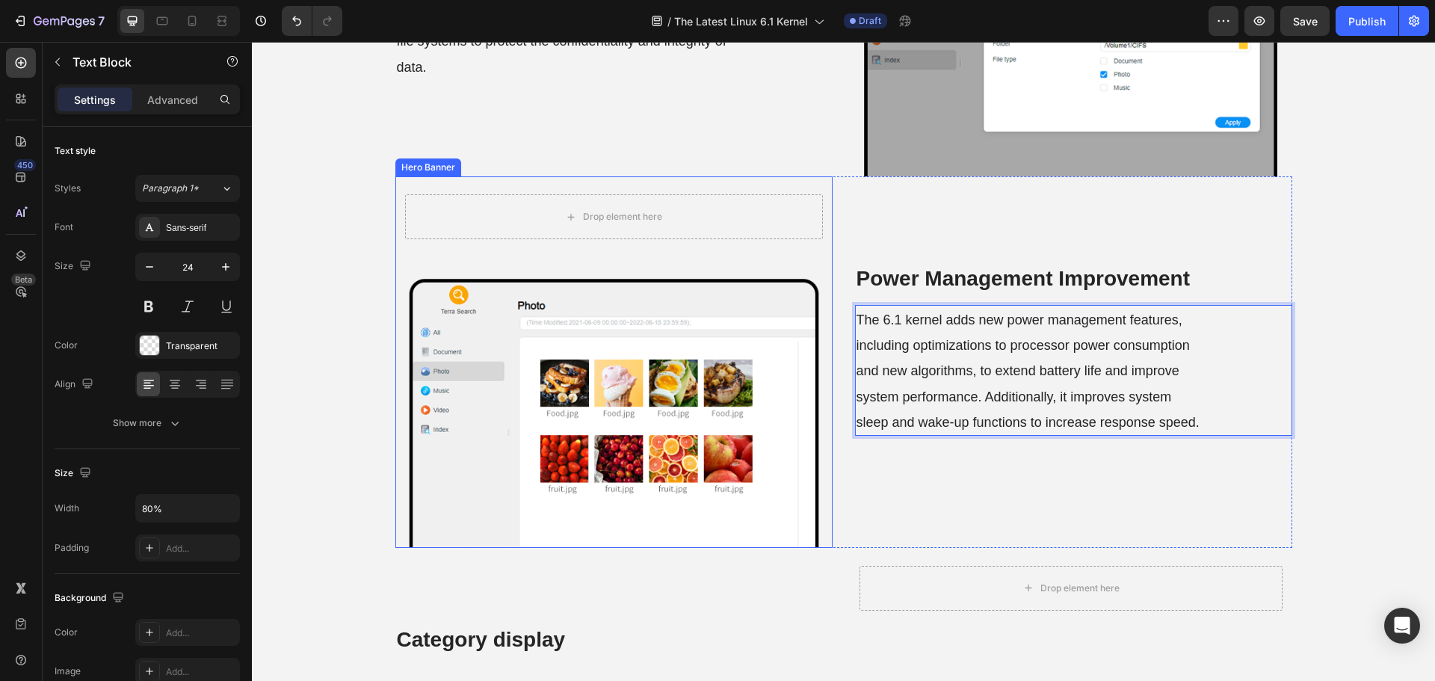
scroll to position [2590, 0]
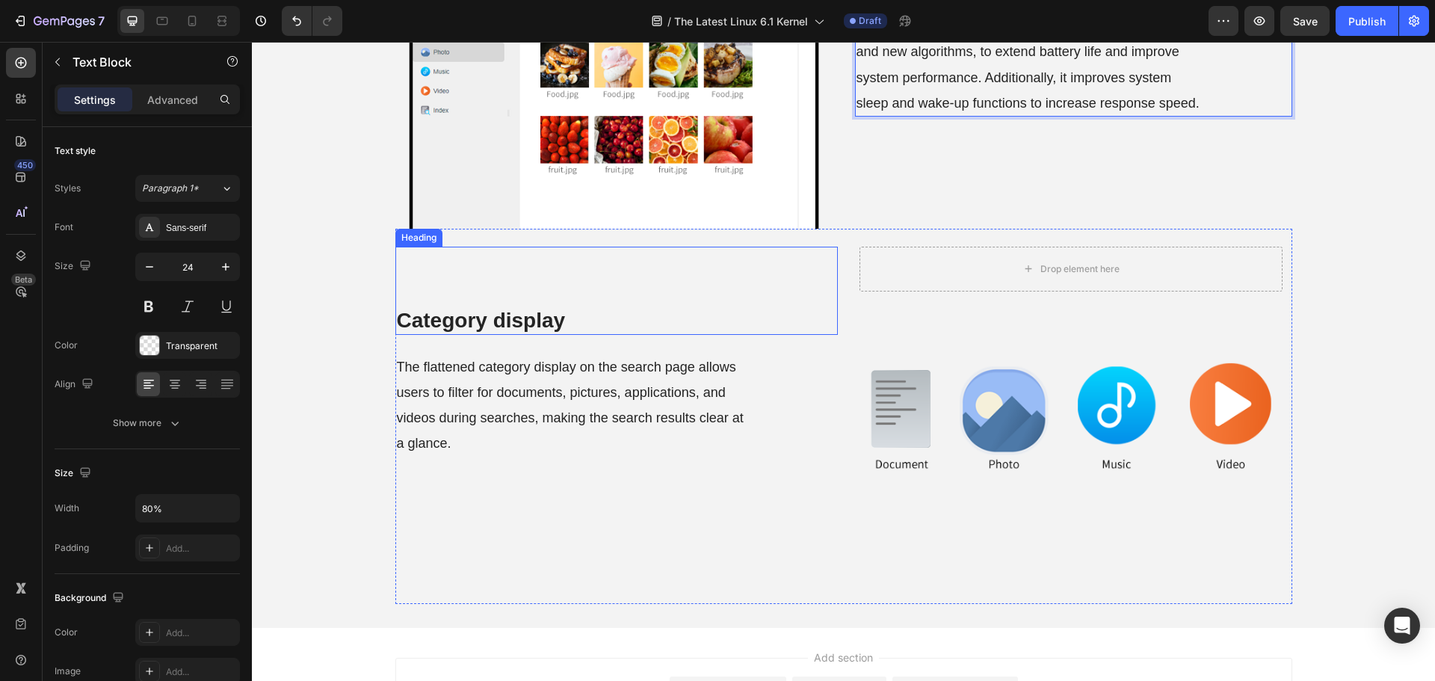
click at [496, 315] on strong "Category display" at bounding box center [481, 320] width 169 height 23
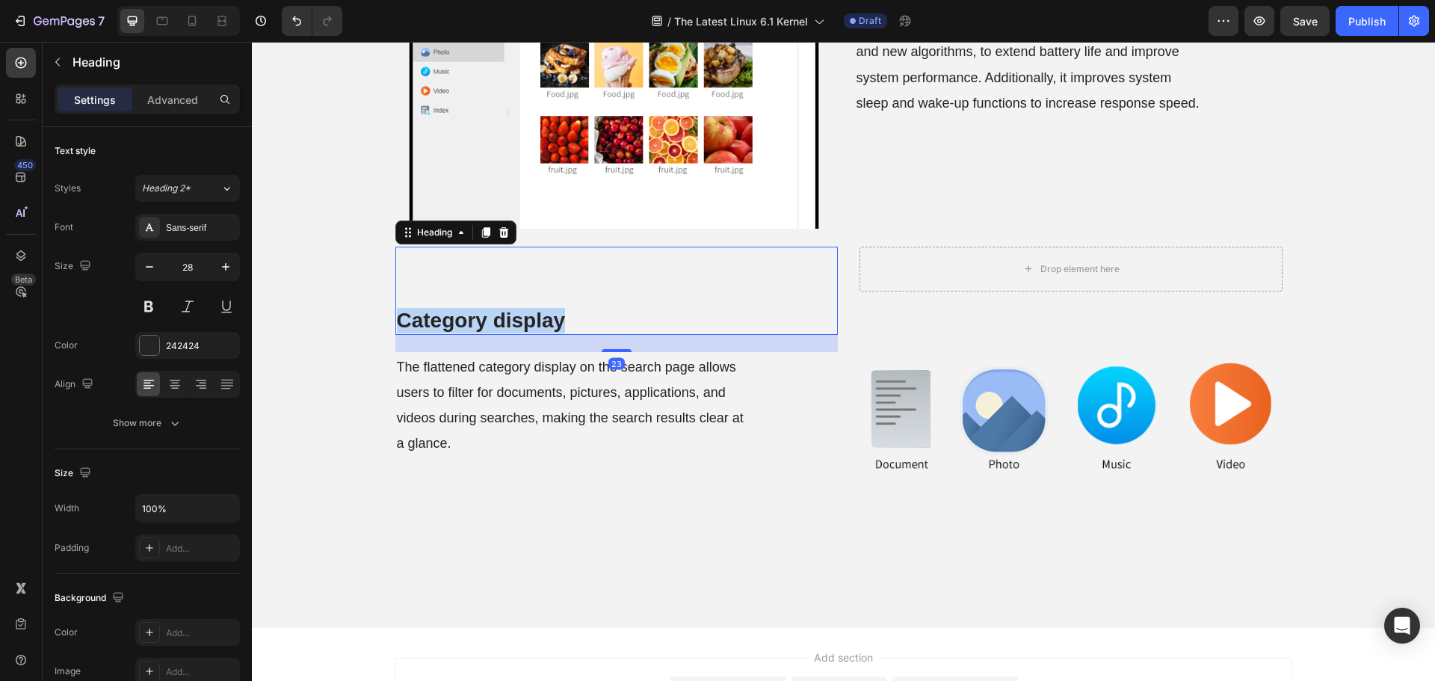
click at [496, 315] on strong "Category display" at bounding box center [481, 320] width 169 height 23
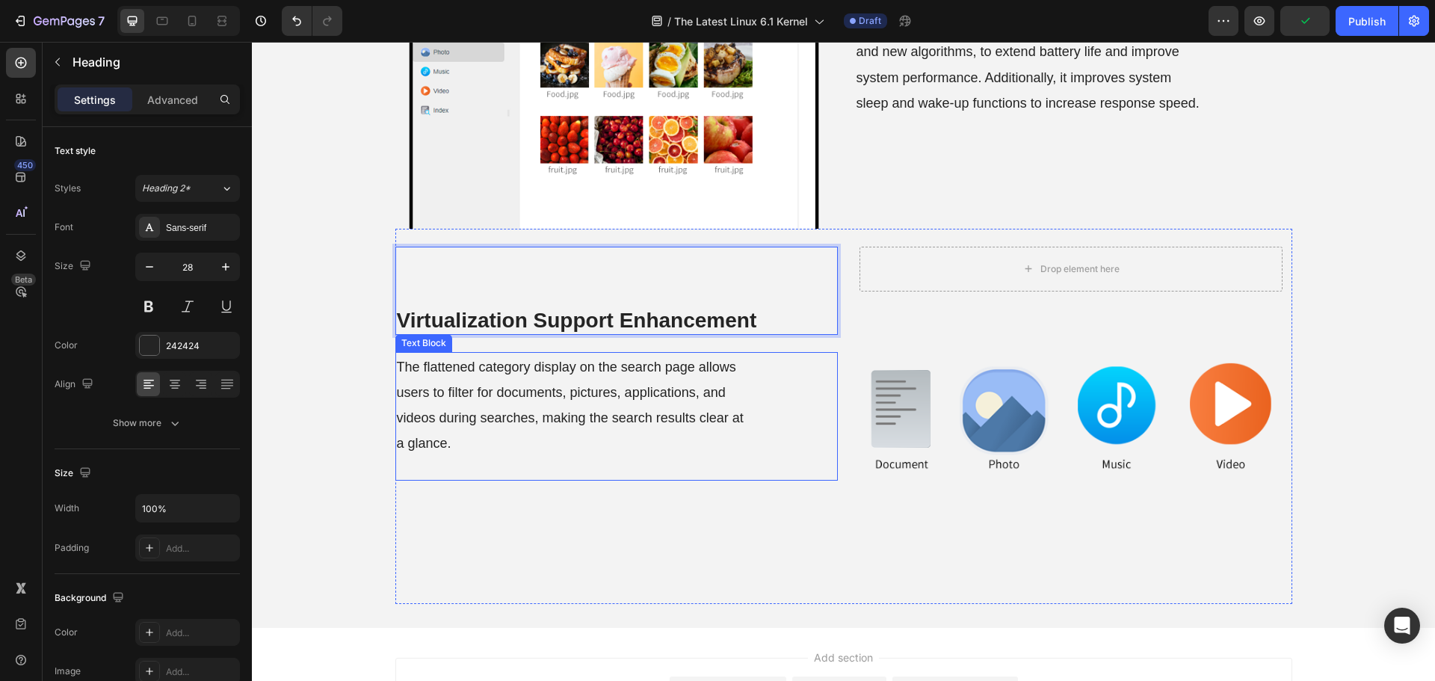
click at [538, 421] on span "The flattened category display on the search page allows users to filter for do…" at bounding box center [570, 405] width 347 height 92
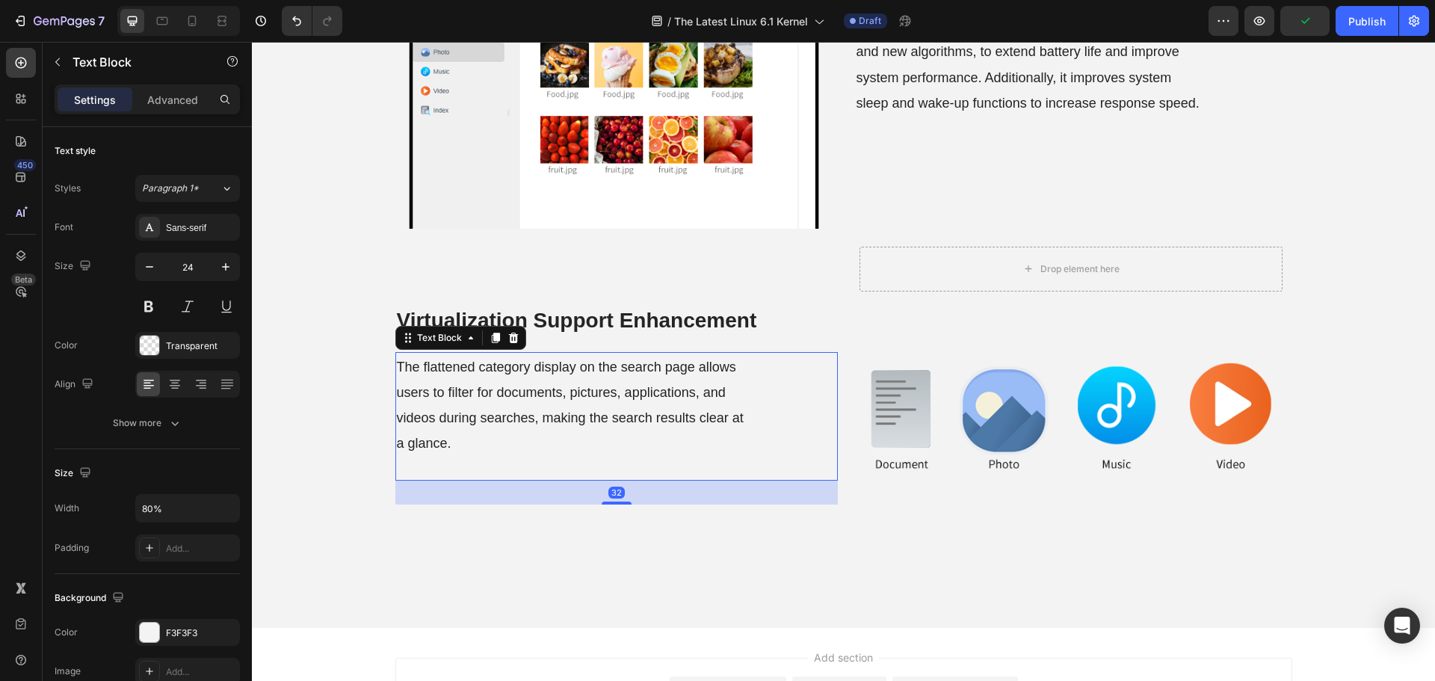
click at [538, 421] on span "The flattened category display on the search page allows users to filter for do…" at bounding box center [570, 405] width 347 height 92
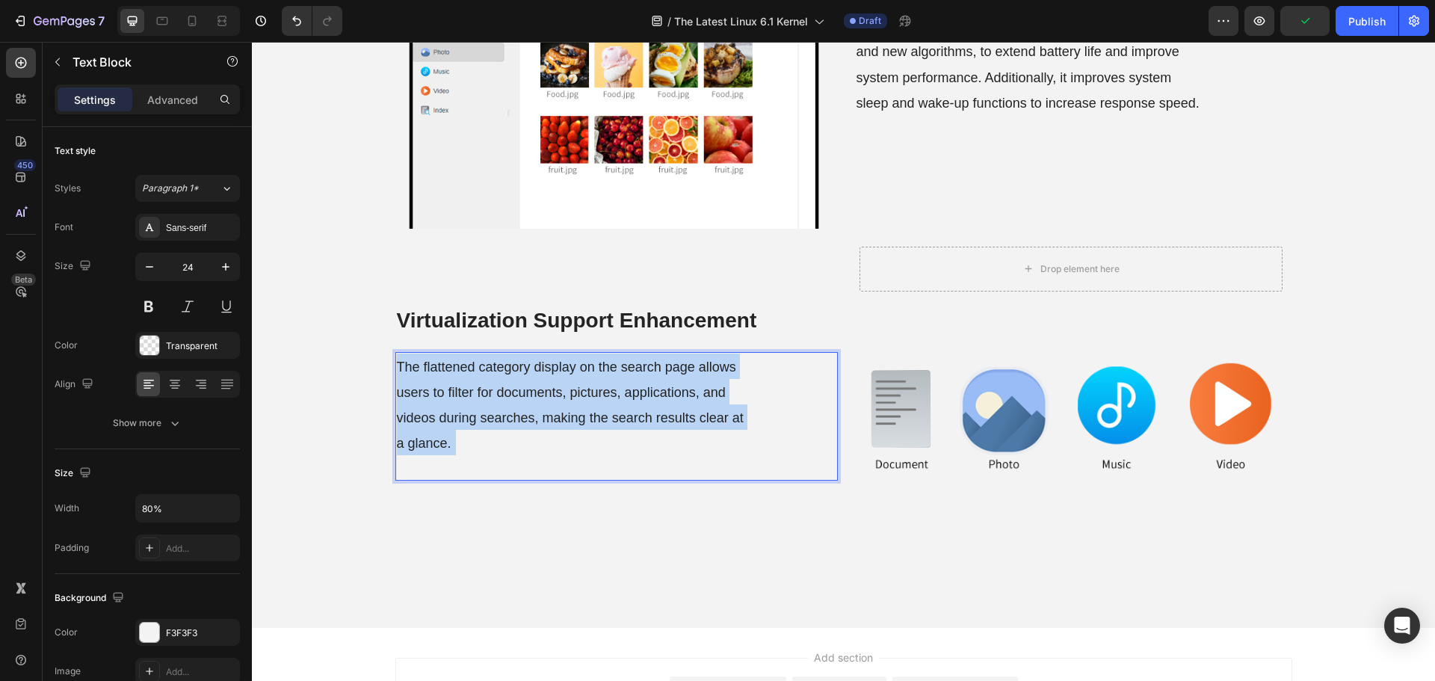
click at [538, 421] on span "The flattened category display on the search page allows users to filter for do…" at bounding box center [570, 405] width 347 height 92
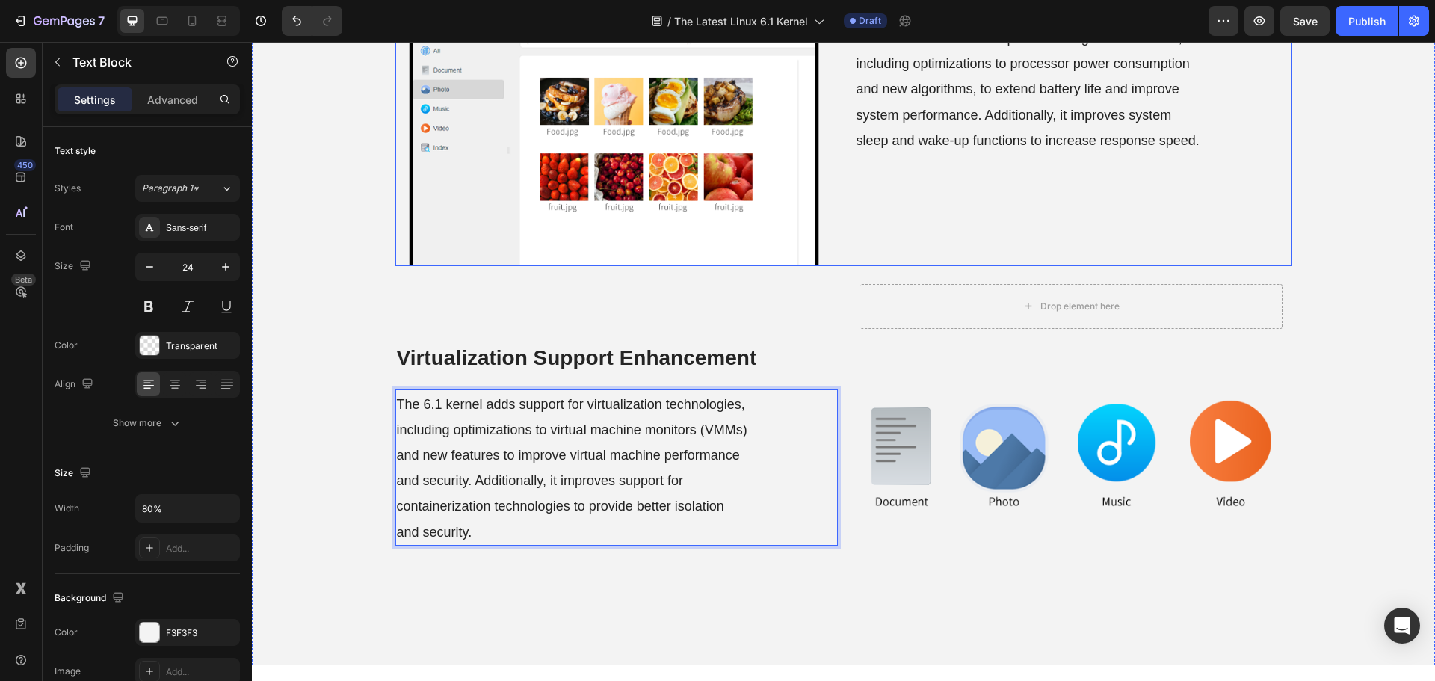
scroll to position [2379, 0]
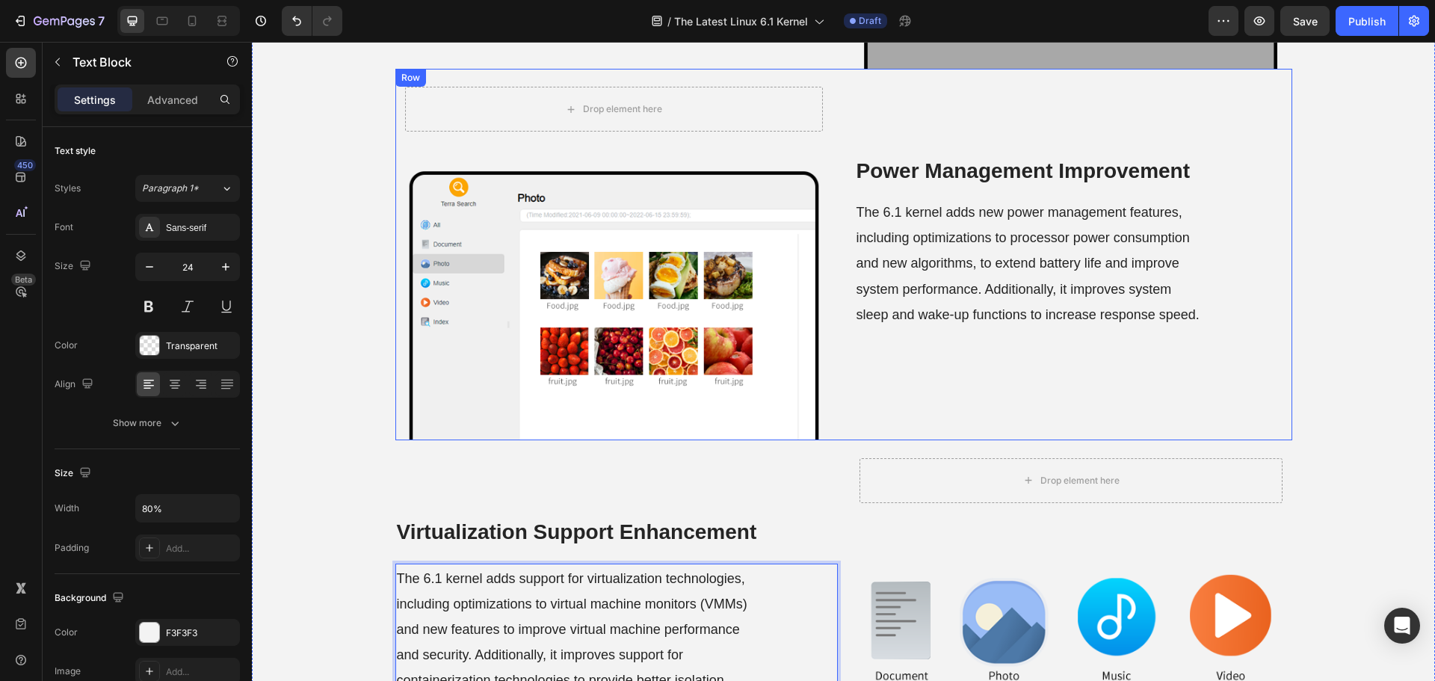
click at [844, 350] on div "Drop element here Hero Banner ⁠⁠⁠⁠⁠⁠⁠ Power Management Improvement Heading The …" at bounding box center [843, 254] width 897 height 371
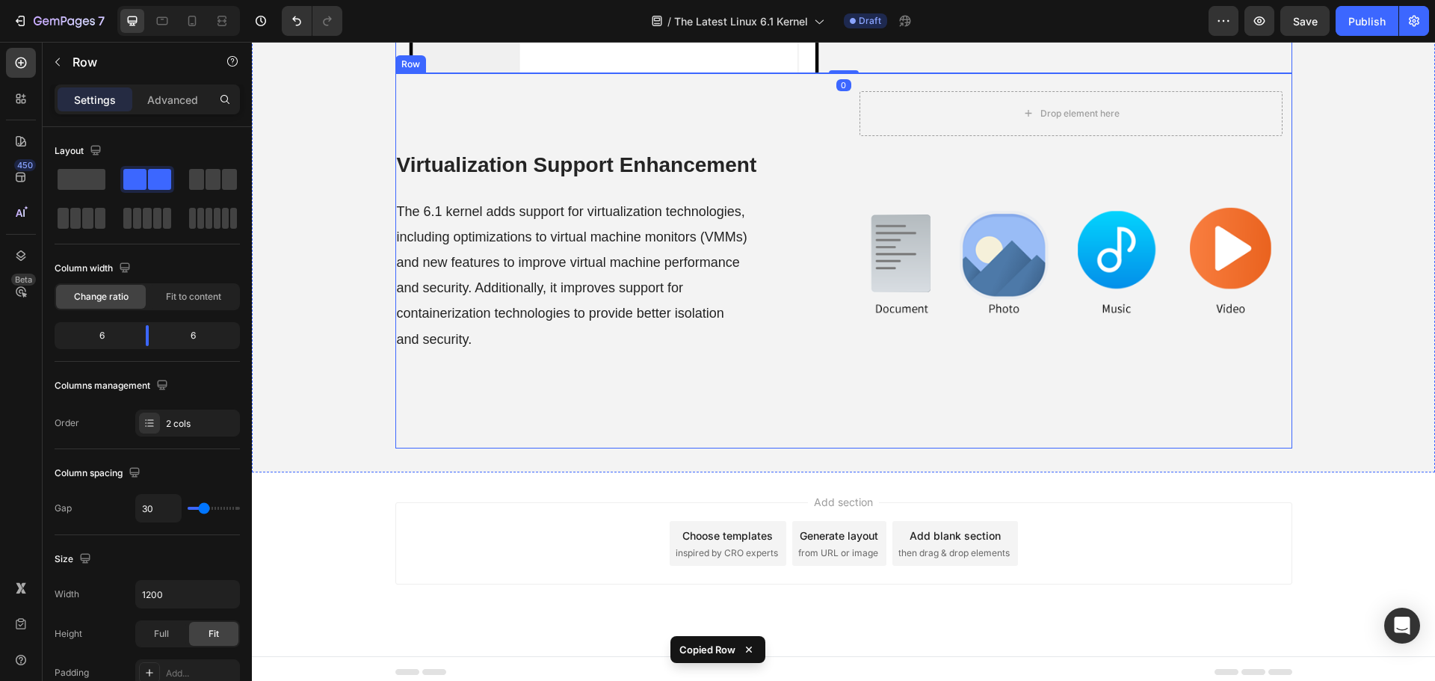
scroll to position [2752, 0]
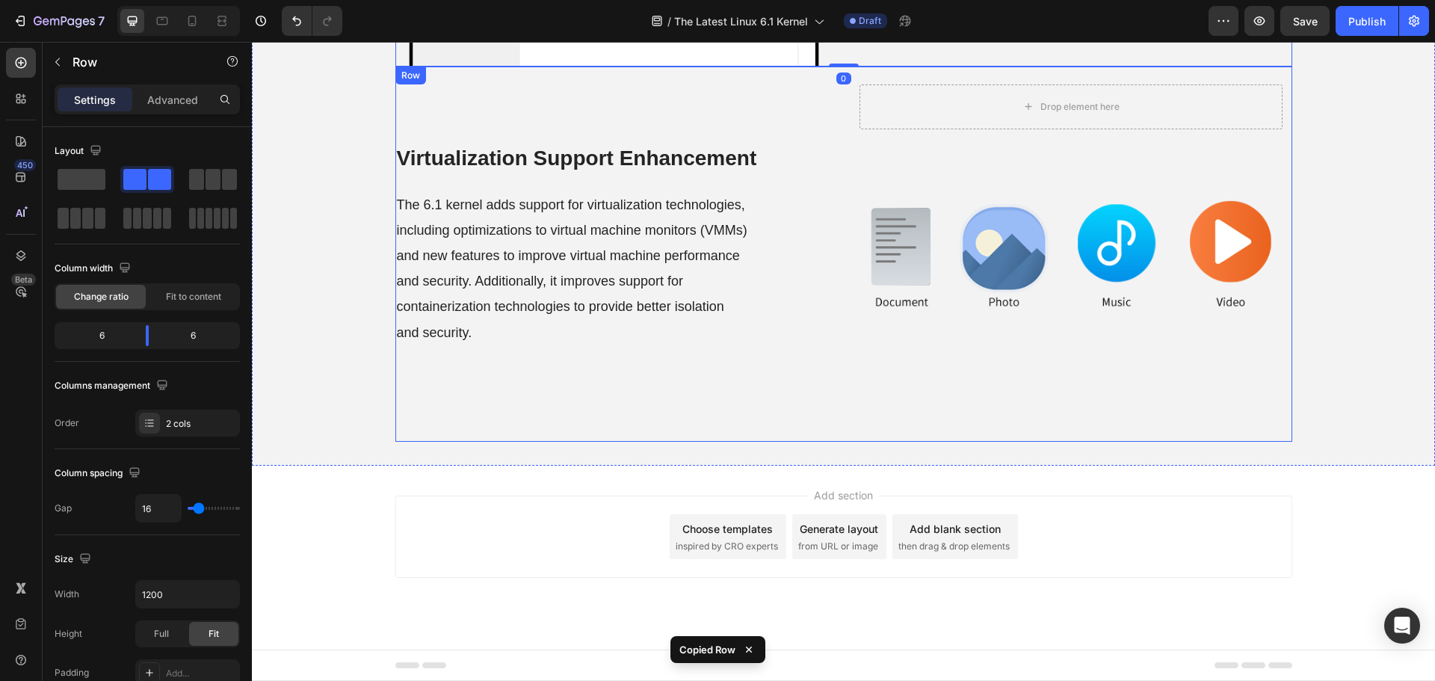
click at [838, 389] on div "⁠⁠⁠⁠⁠⁠⁠ Virtualization Support Enhancement Heading The 6.1 kernel adds support …" at bounding box center [843, 254] width 897 height 375
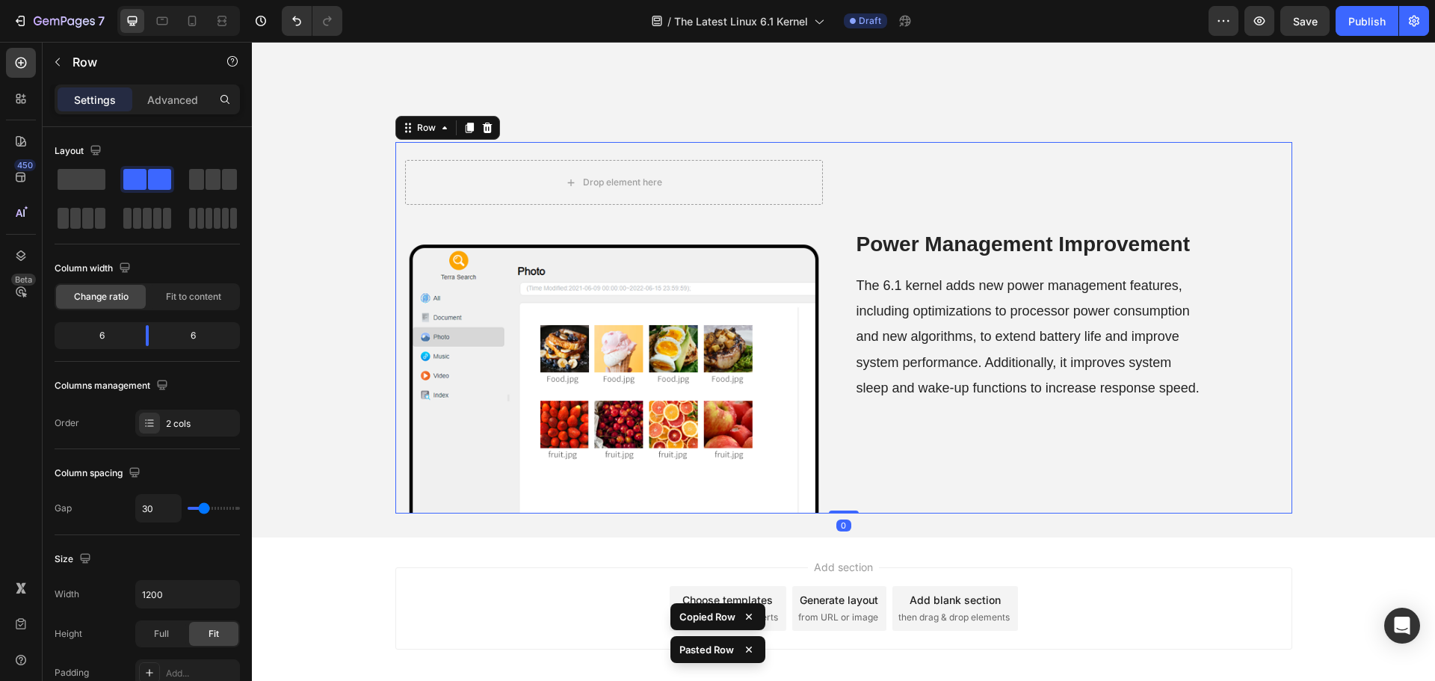
scroll to position [3100, 0]
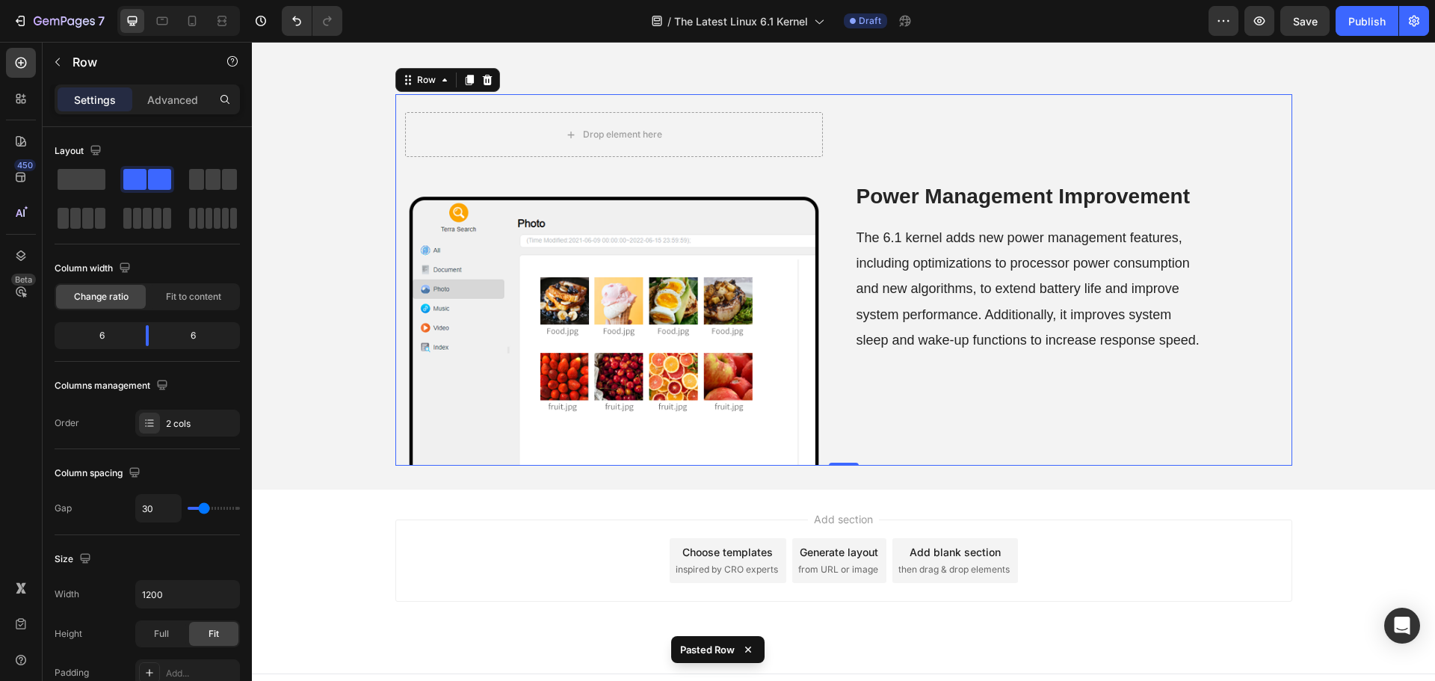
click at [990, 386] on div "Power Management Improvement Heading The 6.1 kernel adds new power management f…" at bounding box center [1073, 279] width 437 height 371
click at [985, 303] on p "The 6.1 kernel adds new power management features, including optimizations to p…" at bounding box center [1029, 288] width 347 height 128
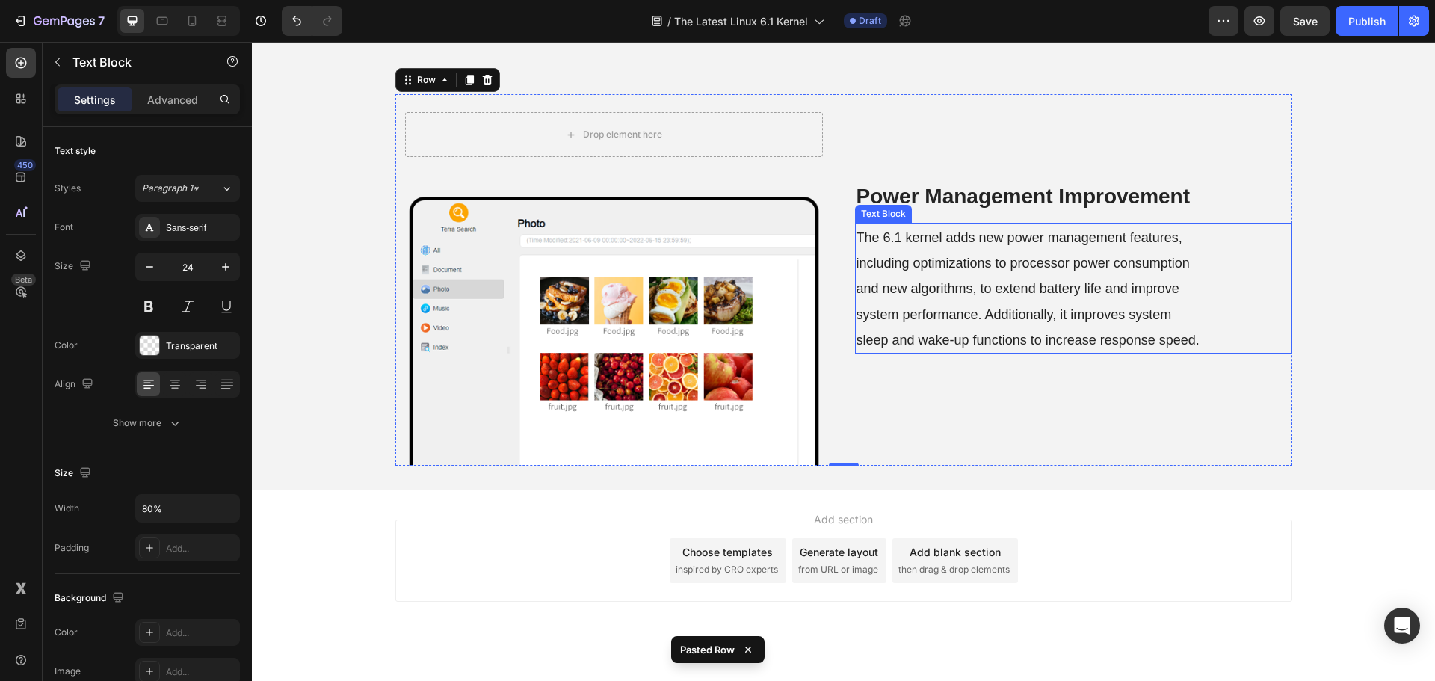
click at [985, 303] on p "The 6.1 kernel adds new power management features, including optimizations to p…" at bounding box center [1029, 288] width 347 height 128
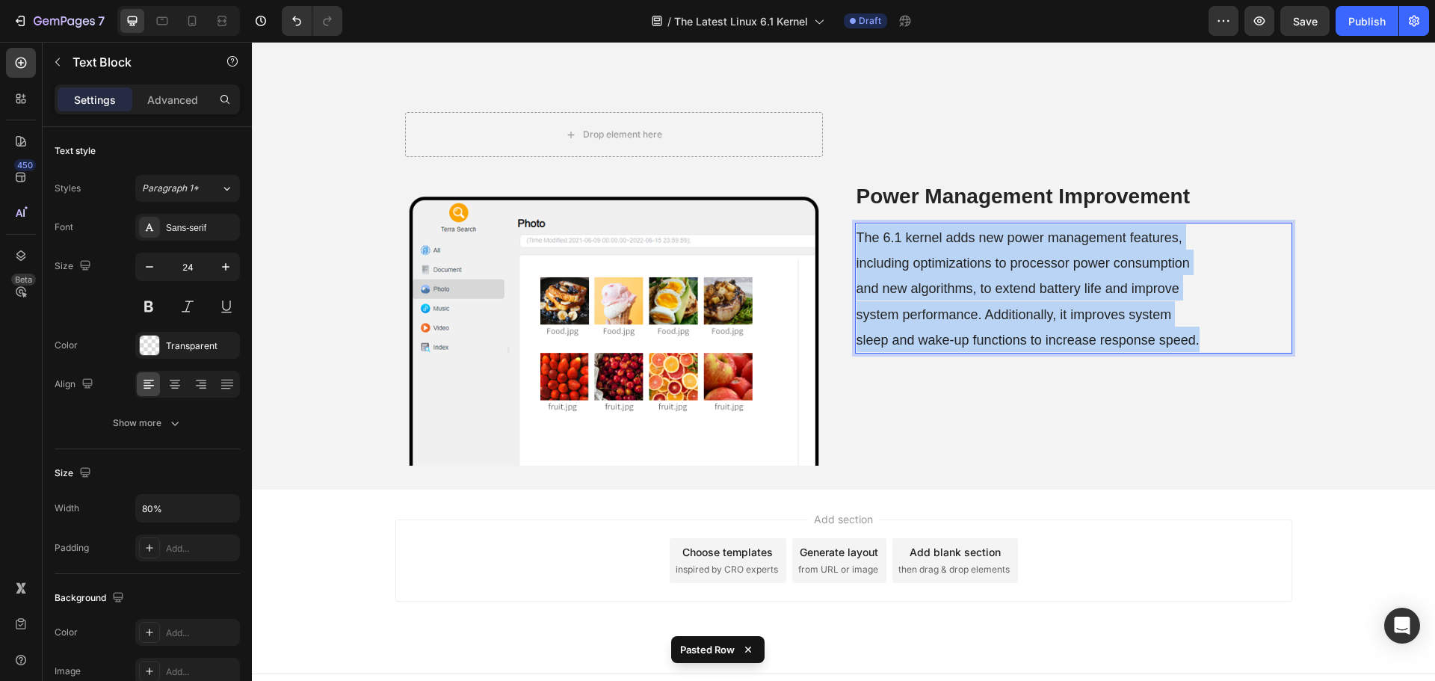
click at [985, 303] on p "The 6.1 kernel adds new power management features, including optimizations to p…" at bounding box center [1029, 288] width 347 height 128
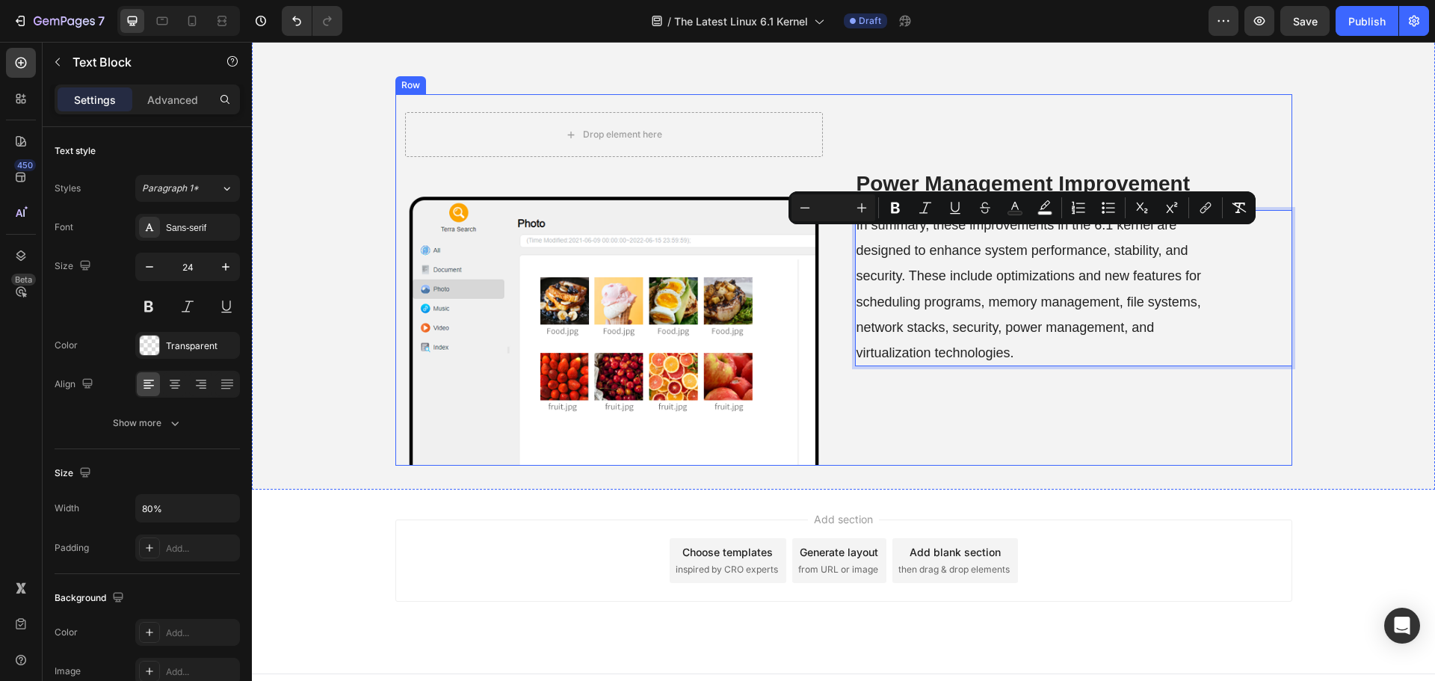
scroll to position [3087, 0]
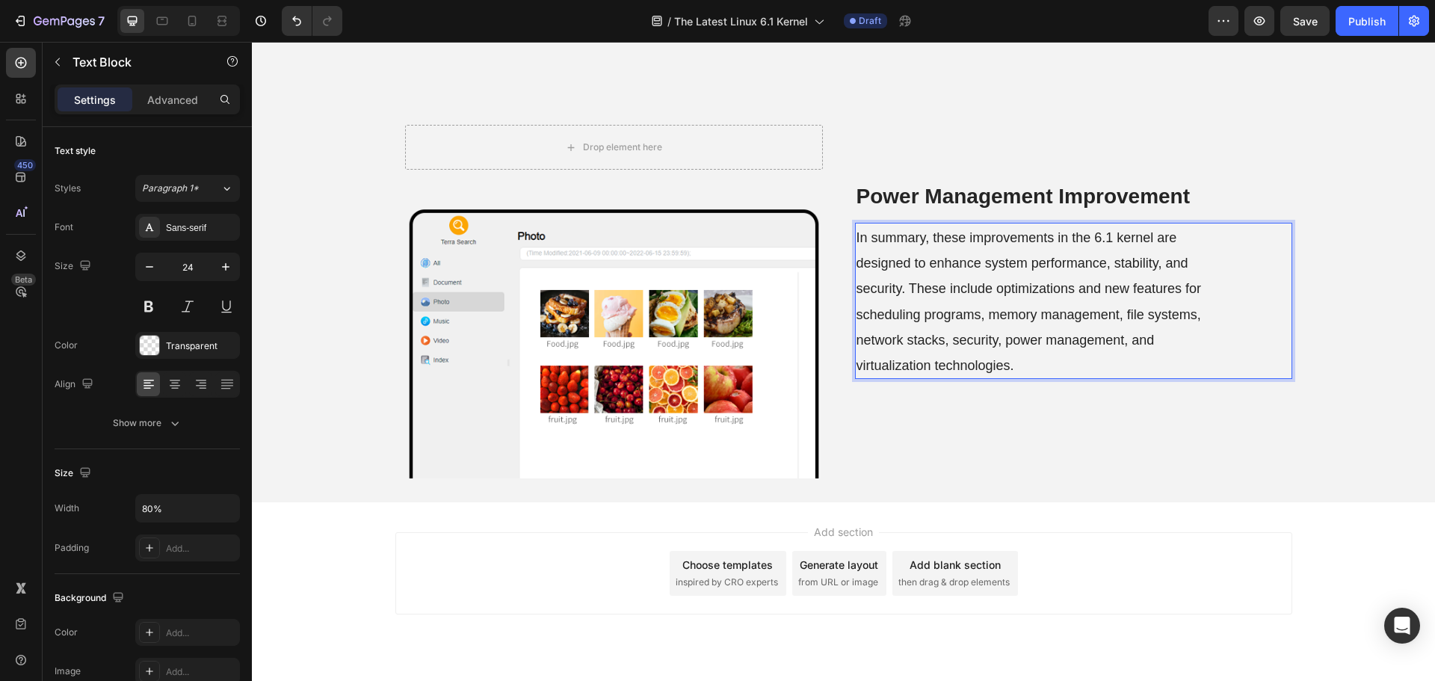
click at [954, 197] on strong "Power Management Improvement" at bounding box center [1023, 196] width 334 height 23
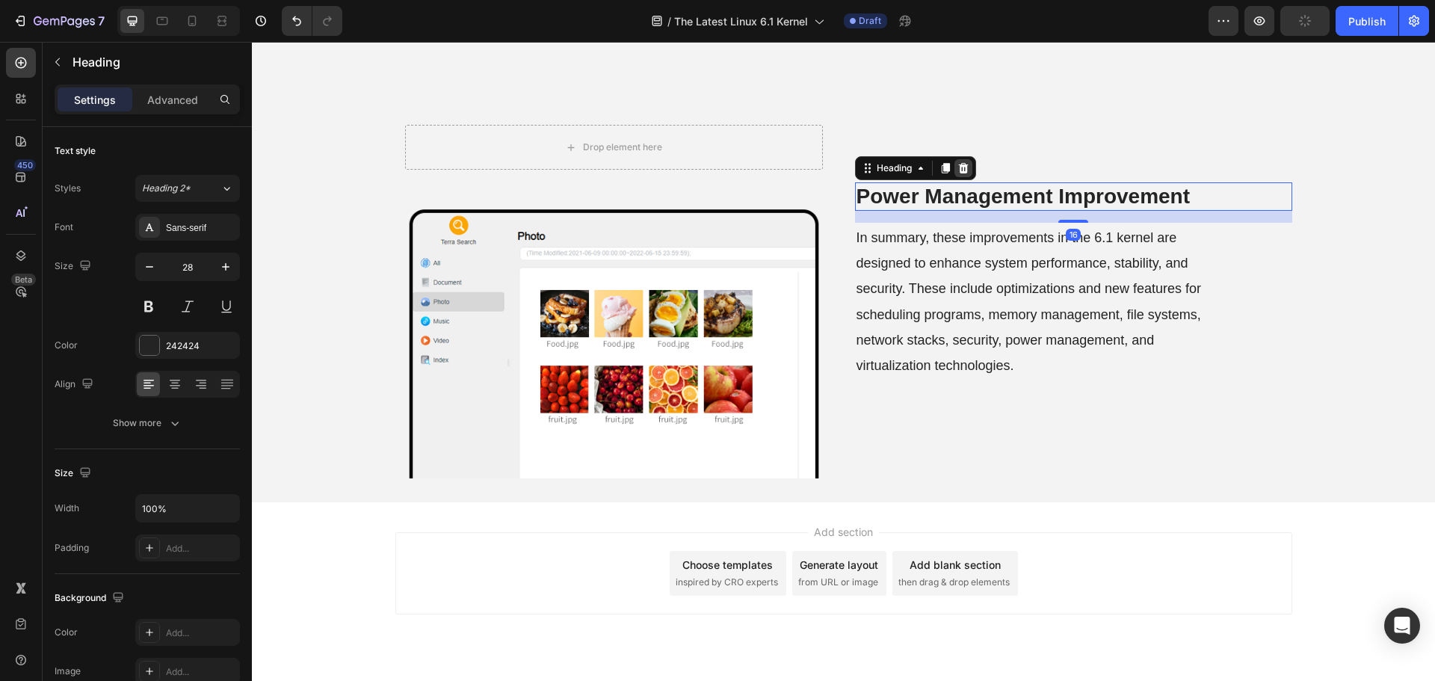
click at [957, 170] on icon at bounding box center [963, 168] width 12 height 12
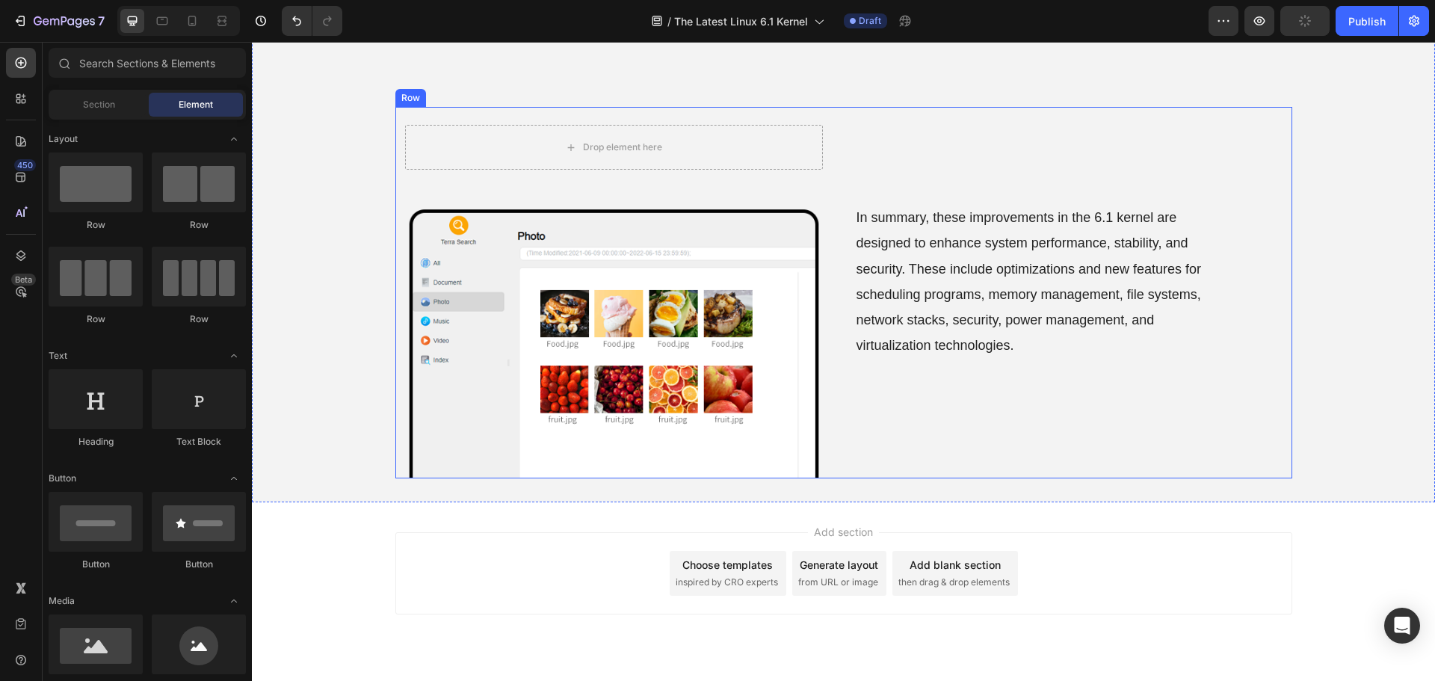
click at [902, 442] on div "In summary, these improvements in the 6.1 kernel are designed to enhance system…" at bounding box center [1073, 292] width 437 height 371
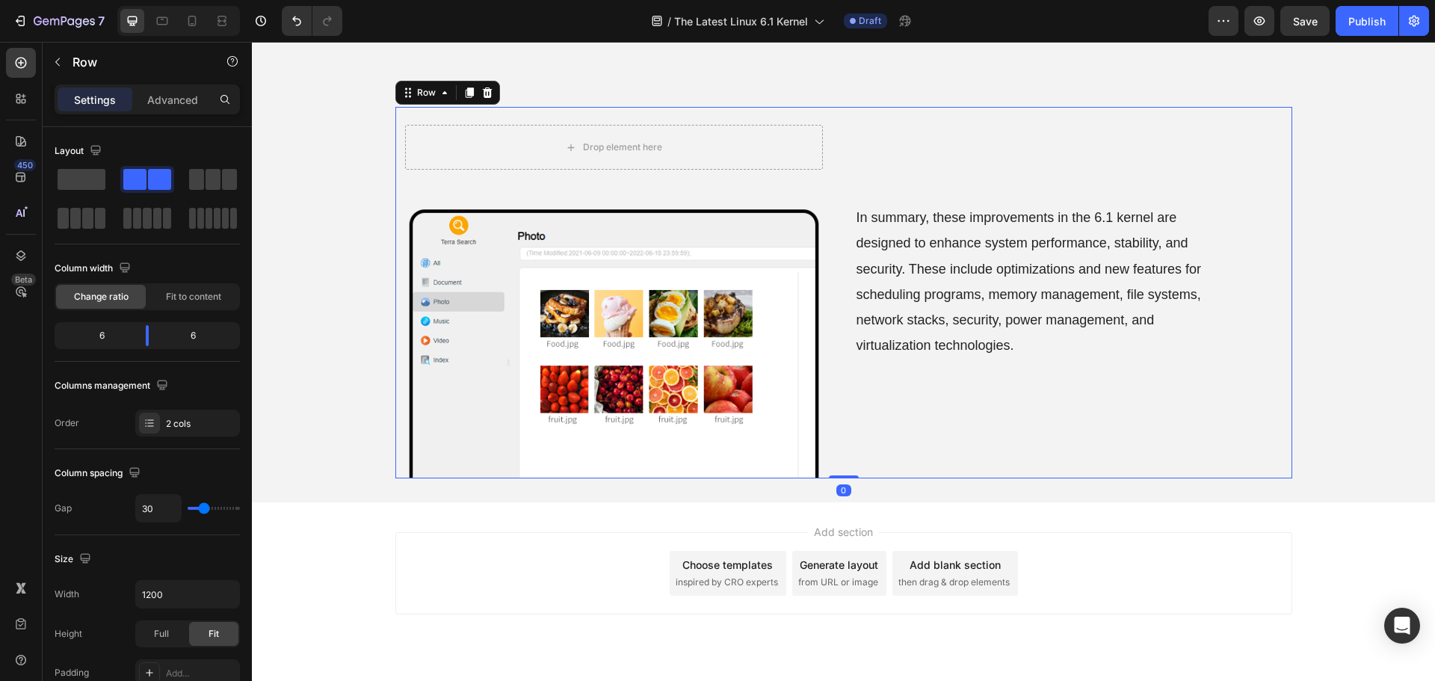
scroll to position [2788, 0]
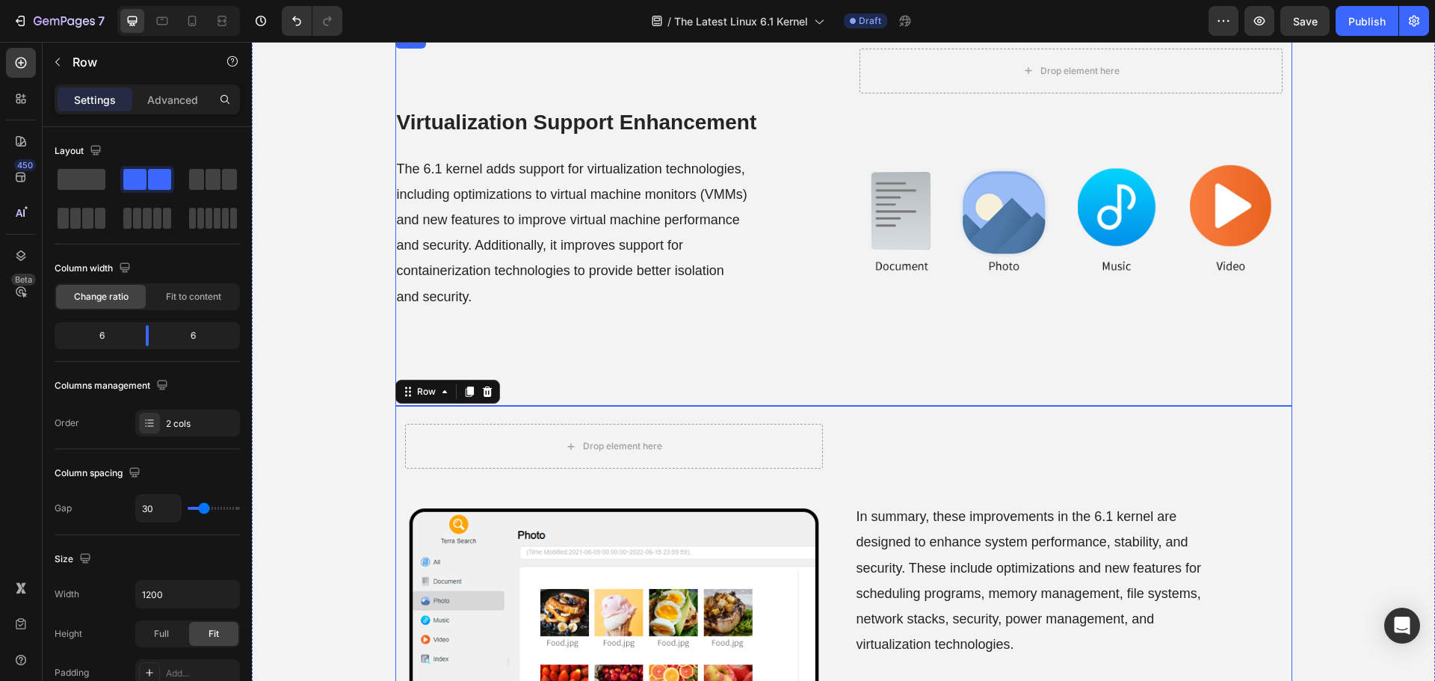
click at [823, 300] on div "The 6.1 kernel adds support for virtualization technologies, including optimiza…" at bounding box center [616, 232] width 442 height 156
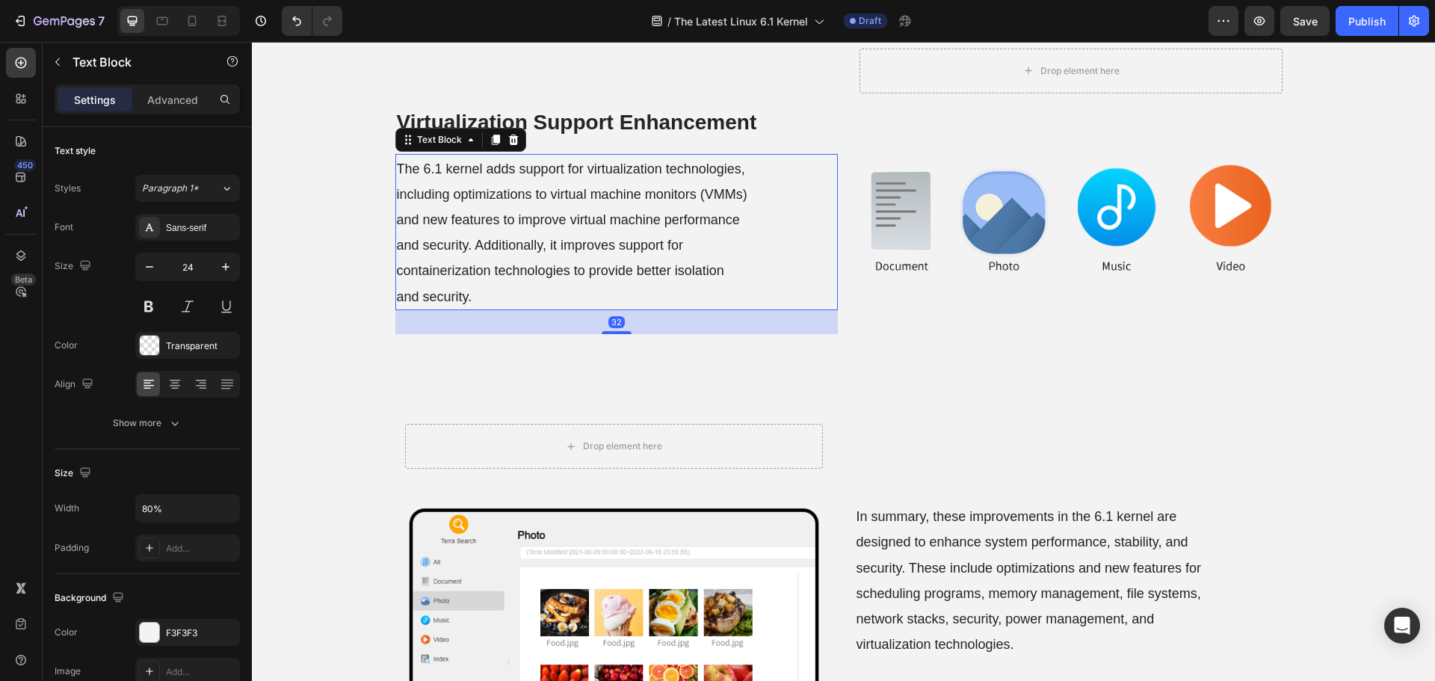
click at [838, 354] on div "⁠⁠⁠⁠⁠⁠⁠ Virtualization Support Enhancement Heading The 6.1 kernel adds support …" at bounding box center [843, 218] width 897 height 375
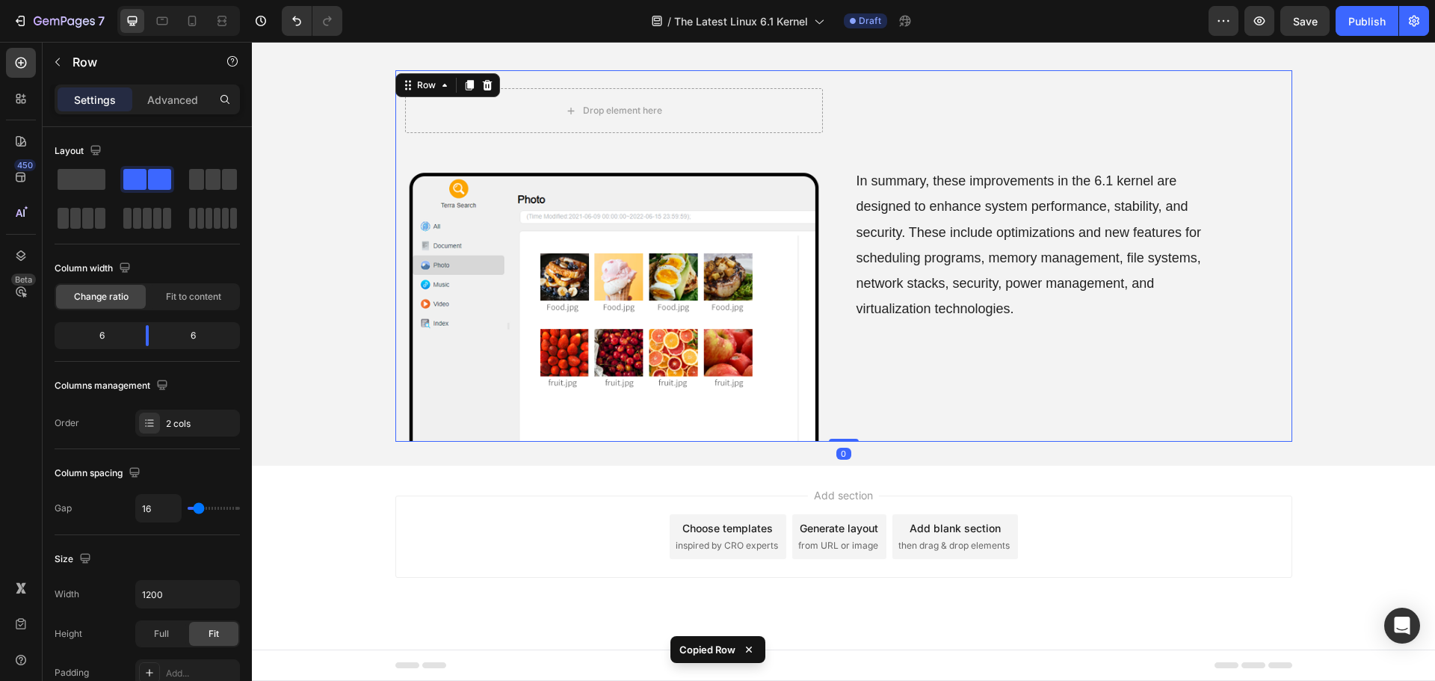
click at [872, 409] on div "In summary, these improvements in the 6.1 kernel are designed to enhance system…" at bounding box center [1073, 255] width 437 height 371
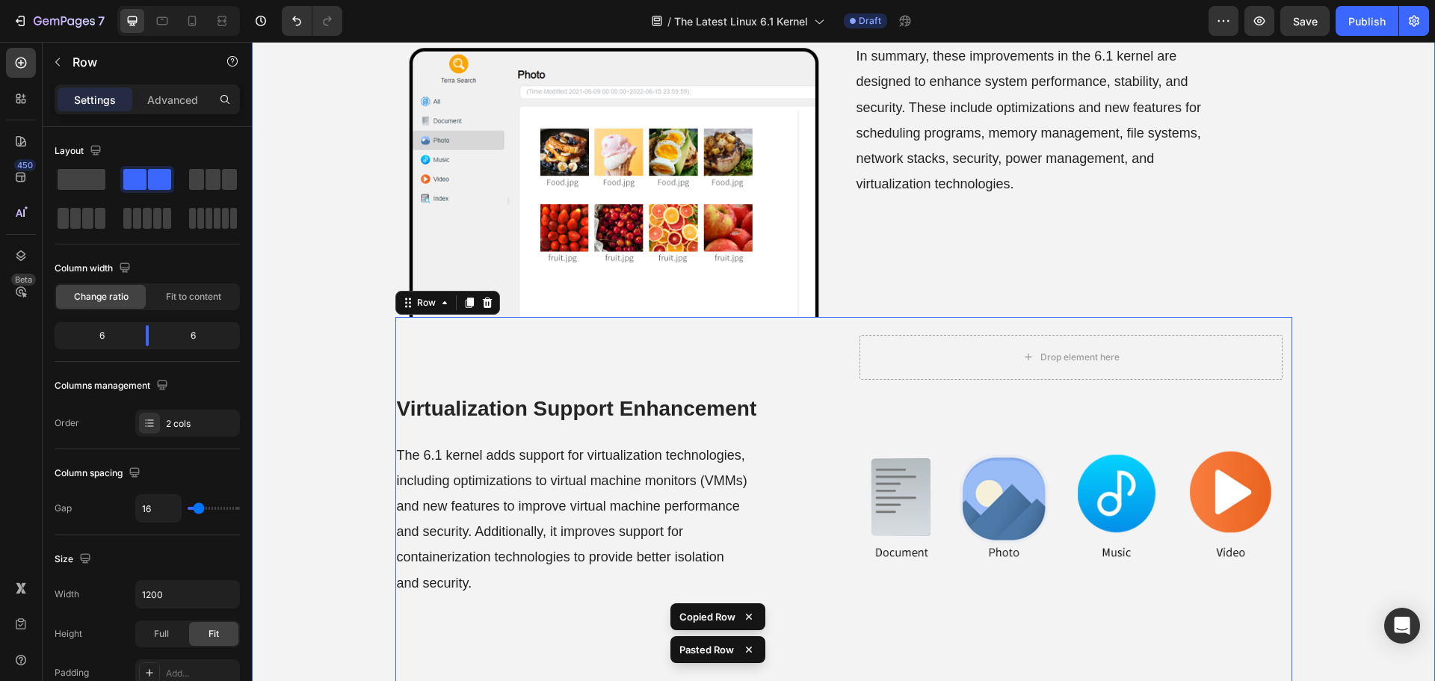
scroll to position [3471, 0]
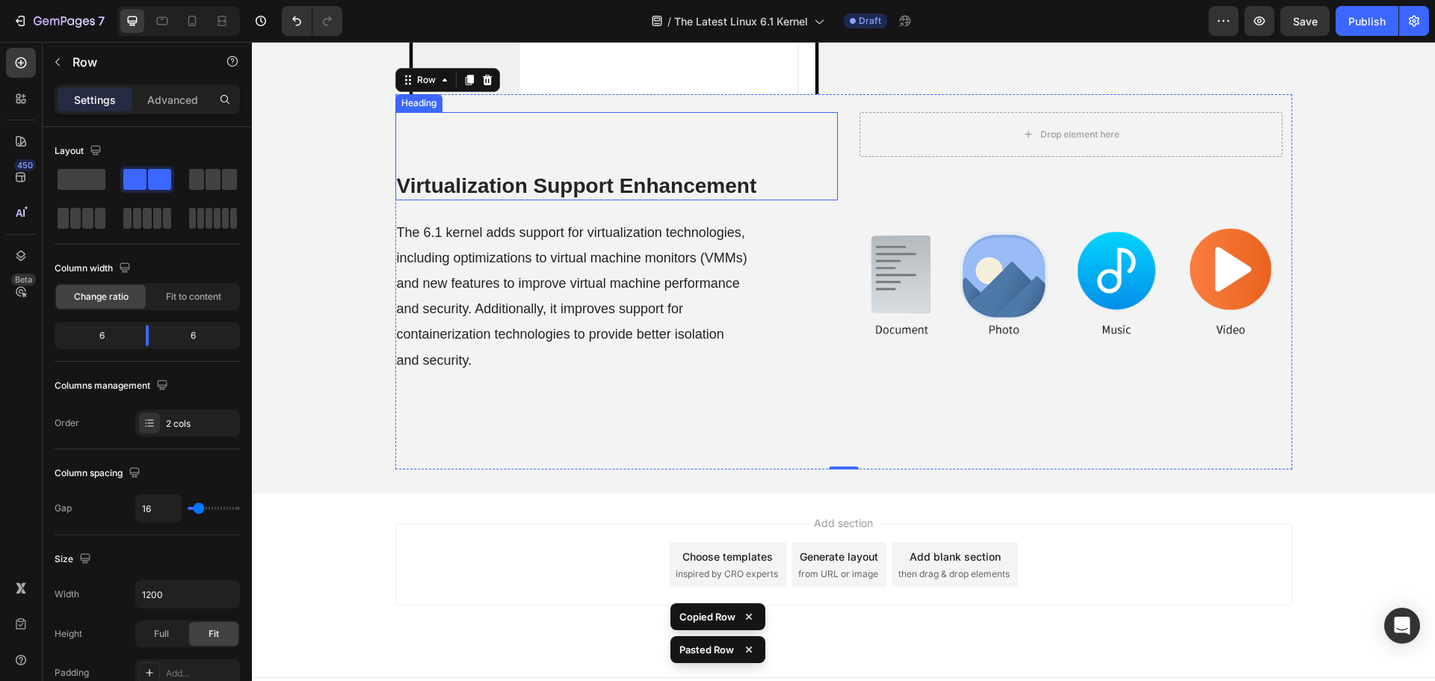
click at [590, 178] on strong "Virtualization Support Enhancement" at bounding box center [577, 185] width 360 height 23
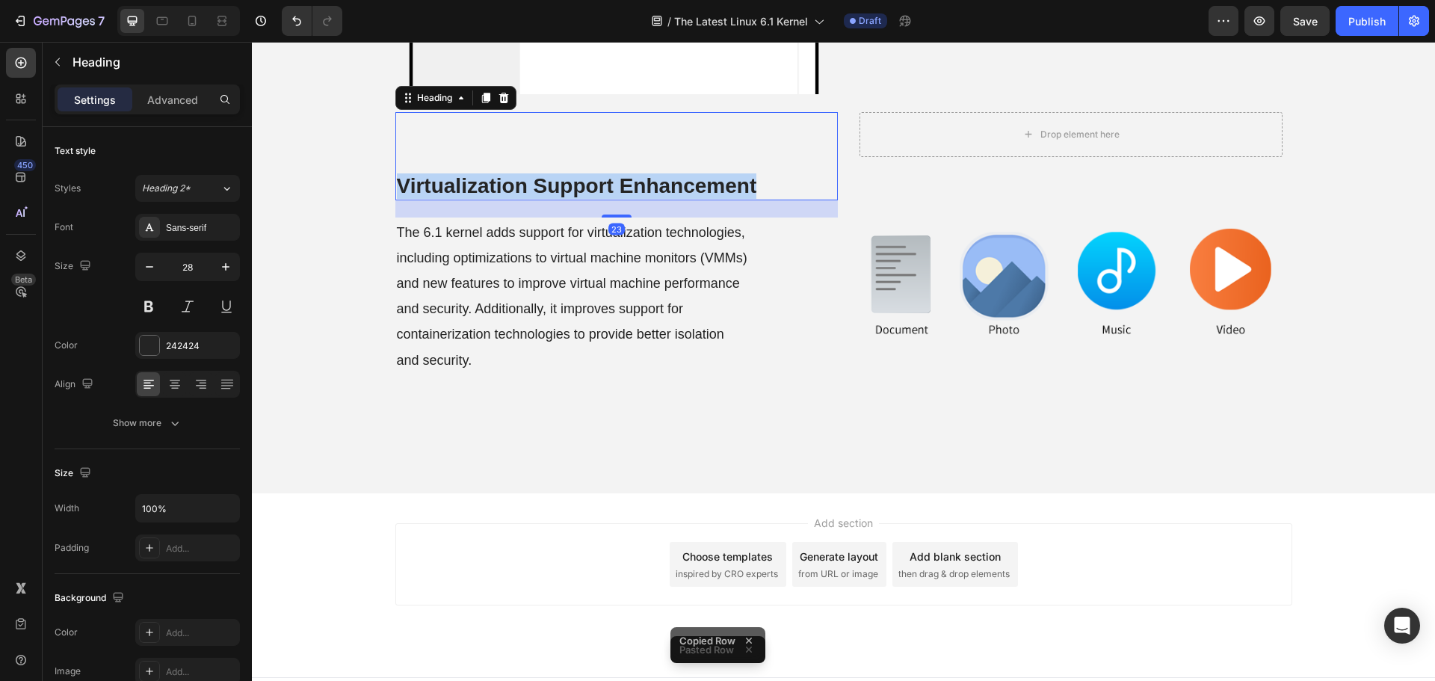
click at [590, 178] on strong "Virtualization Support Enhancement" at bounding box center [577, 185] width 360 height 23
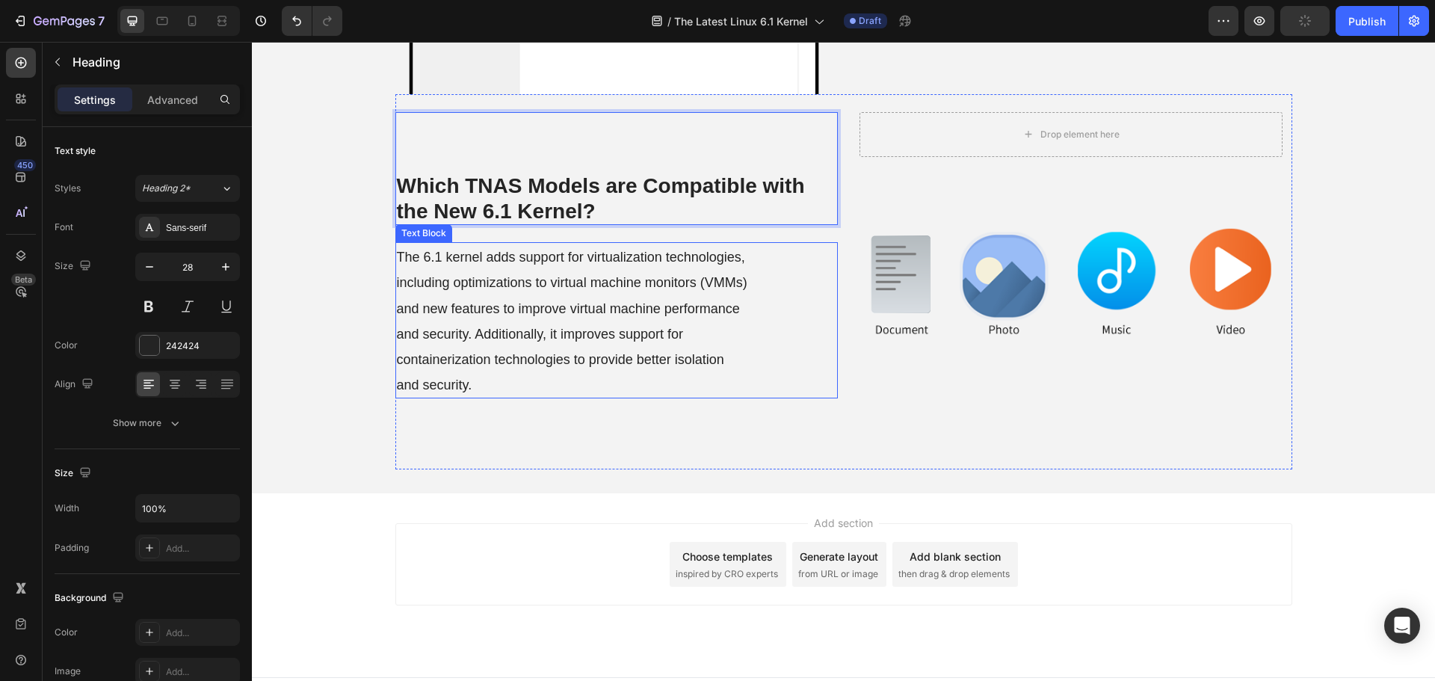
click at [563, 281] on span "The 6.1 kernel adds support for virtualization technologies, including optimiza…" at bounding box center [572, 321] width 350 height 143
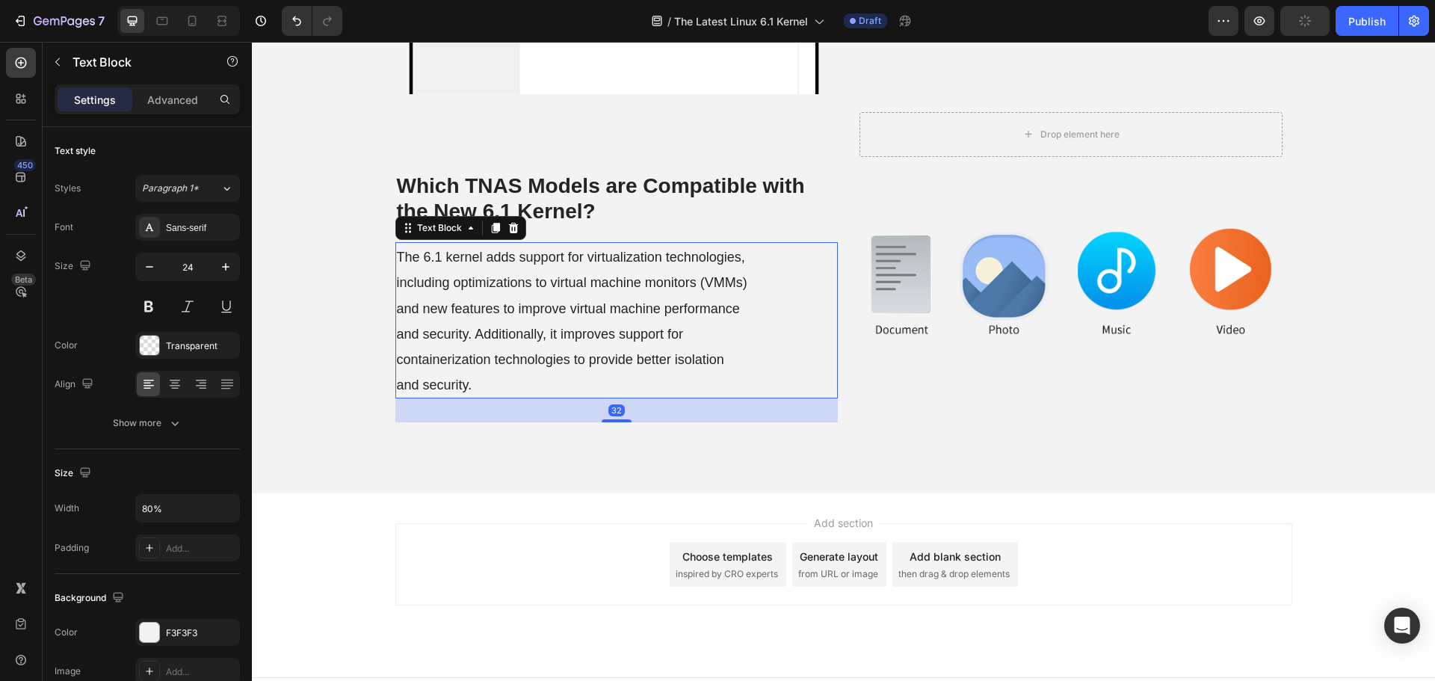
click at [563, 281] on span "The 6.1 kernel adds support for virtualization technologies, including optimiza…" at bounding box center [572, 321] width 350 height 143
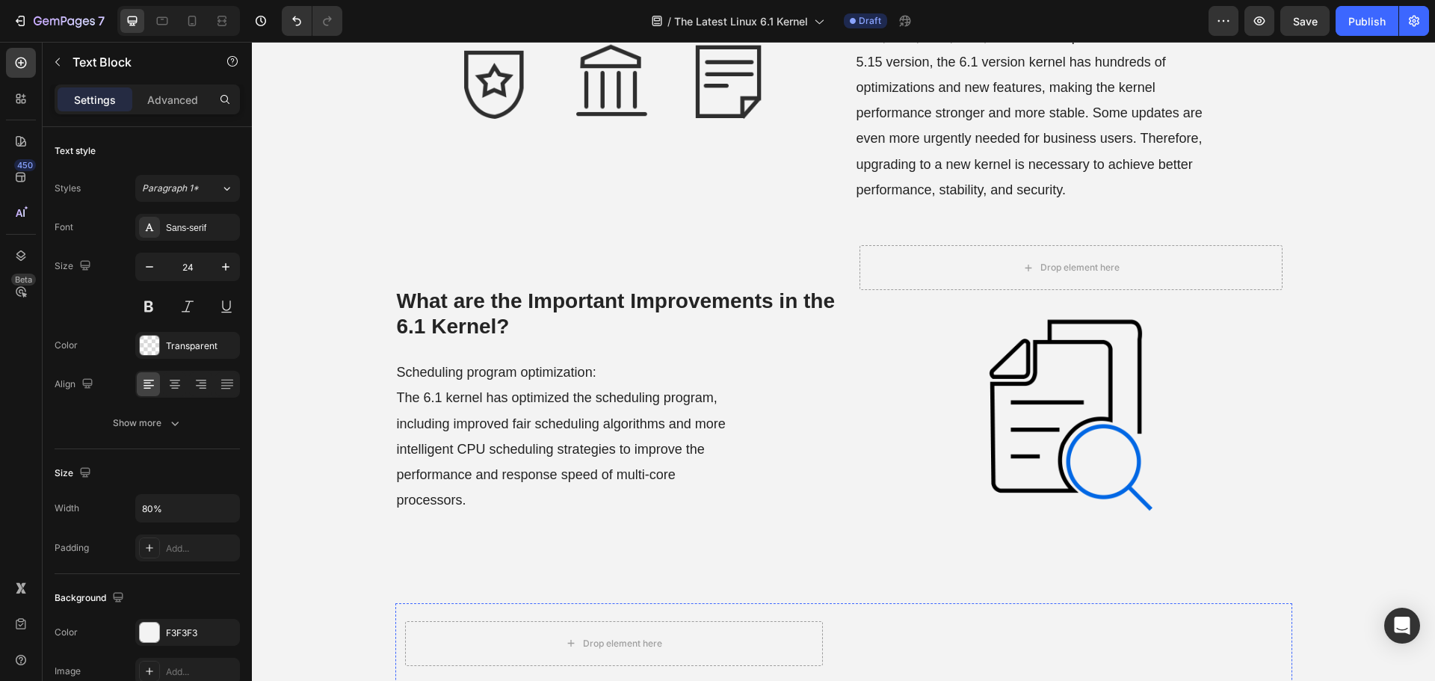
scroll to position [0, 0]
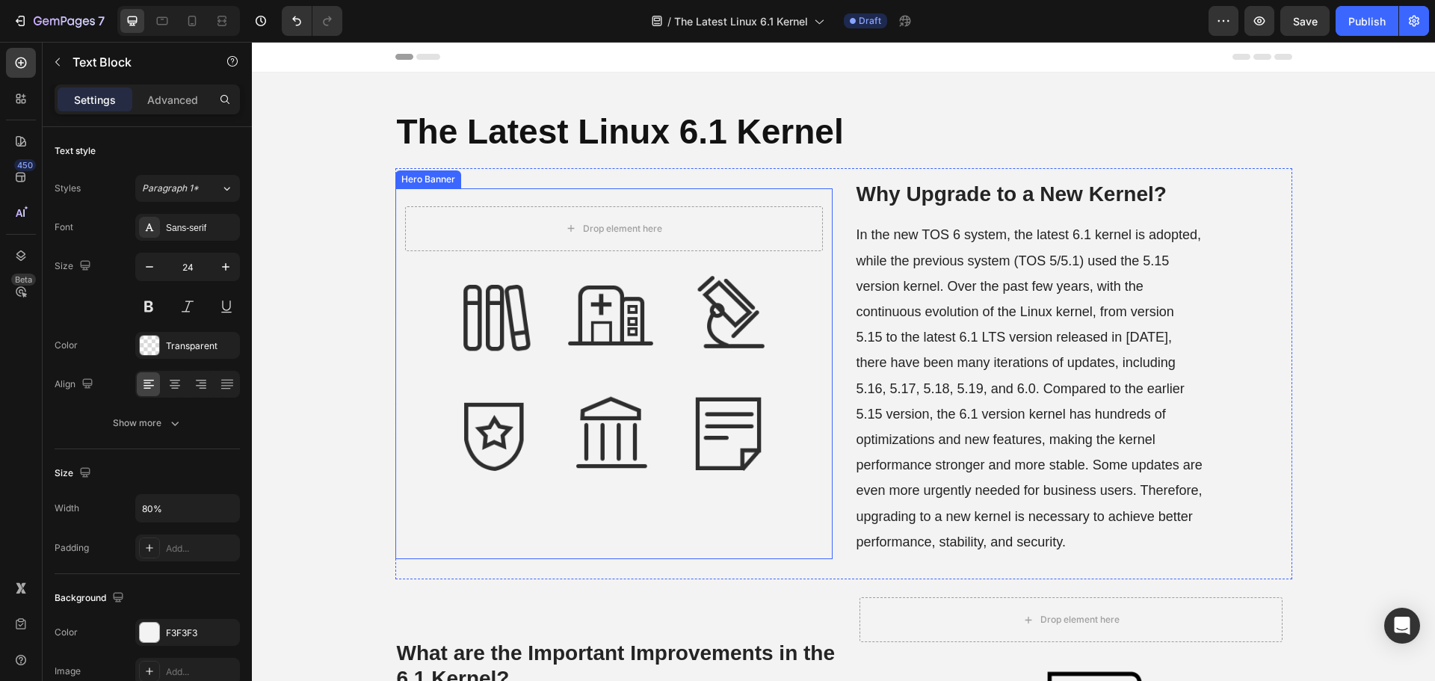
click at [549, 398] on div "Background Image" at bounding box center [613, 373] width 437 height 371
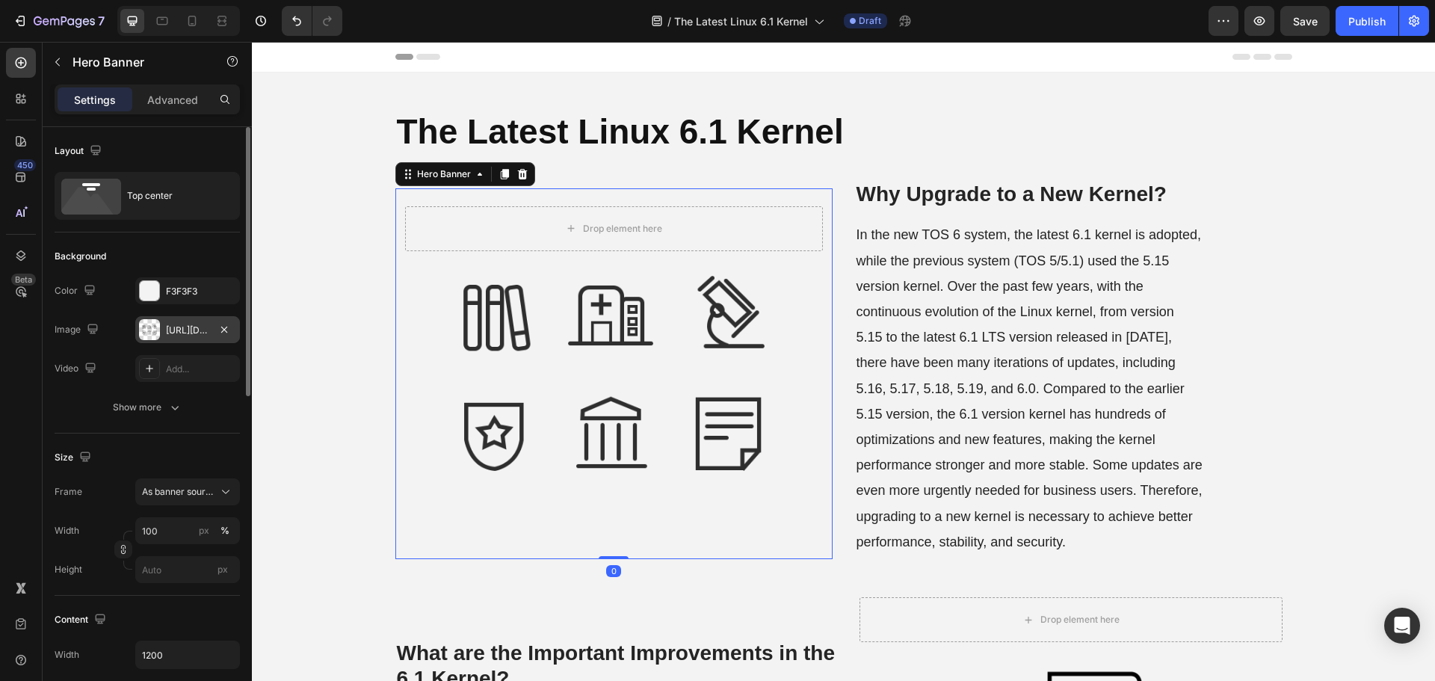
click at [181, 324] on div "https://cdn.shopify.com/s/files/1/0557/3256/8098/files/gempages_570475742119331…" at bounding box center [187, 330] width 43 height 13
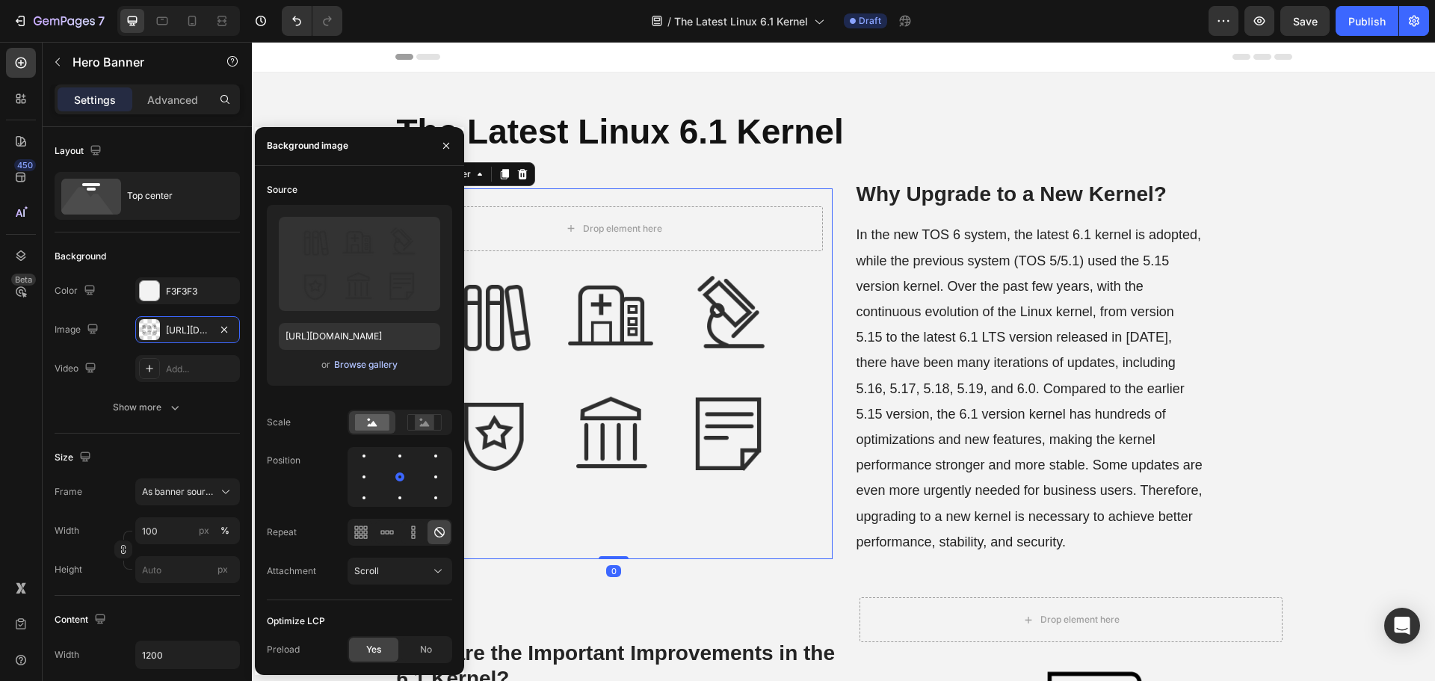
click at [350, 359] on div "Browse gallery" at bounding box center [366, 364] width 64 height 13
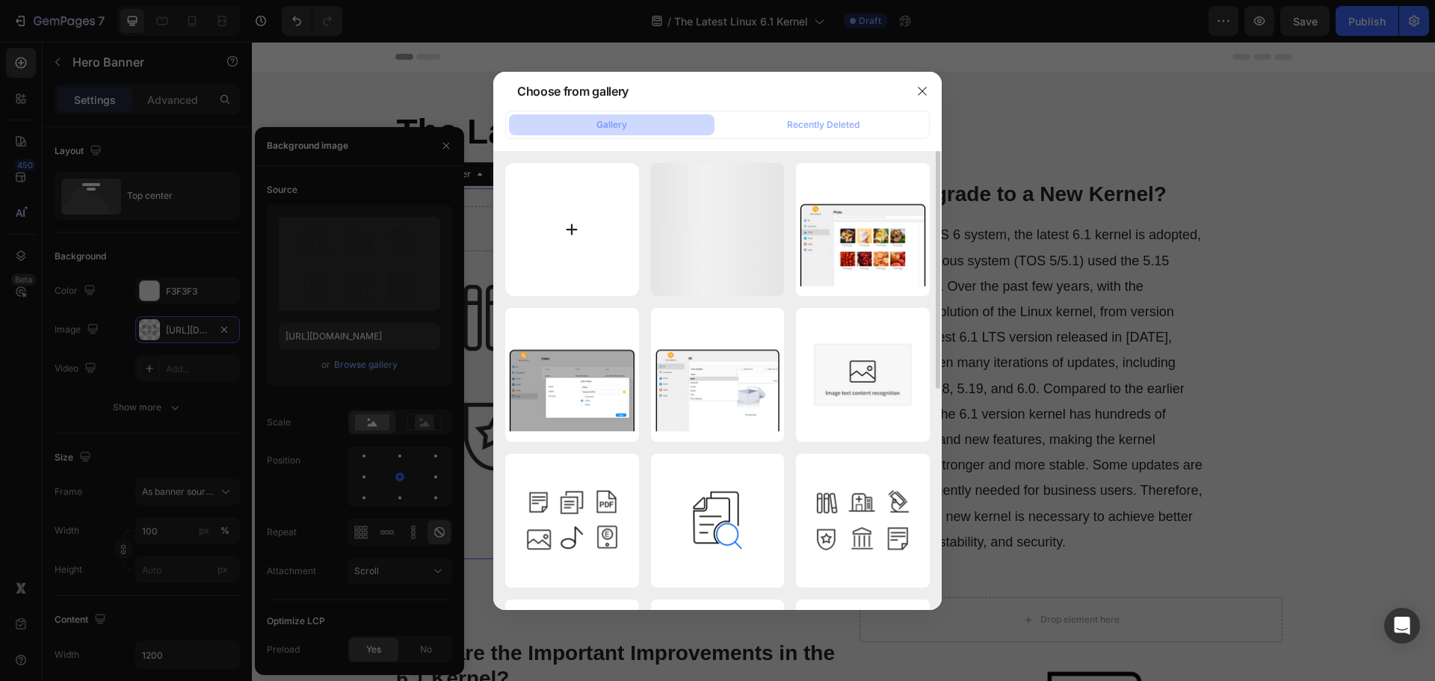
click at [552, 236] on input "file" at bounding box center [572, 230] width 134 height 134
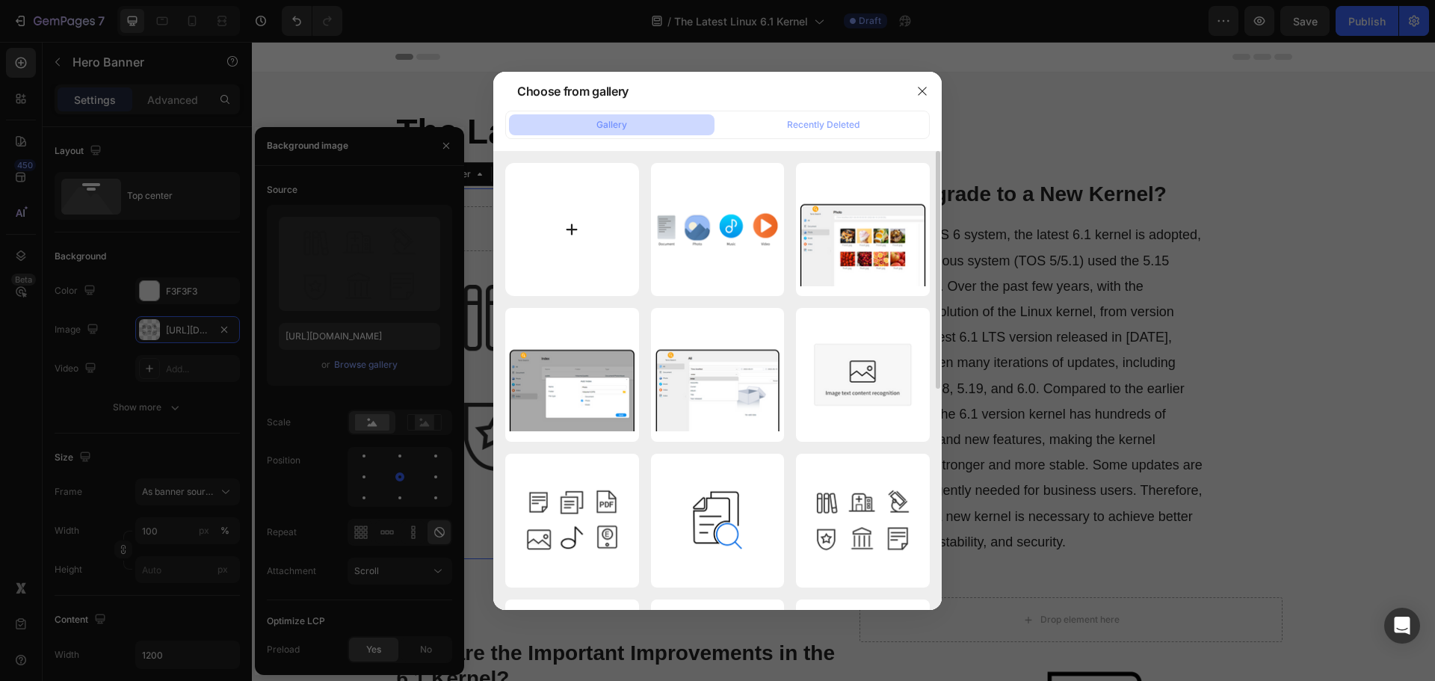
type input "C:\fakepath\Why-upgrade-the-kernel.png"
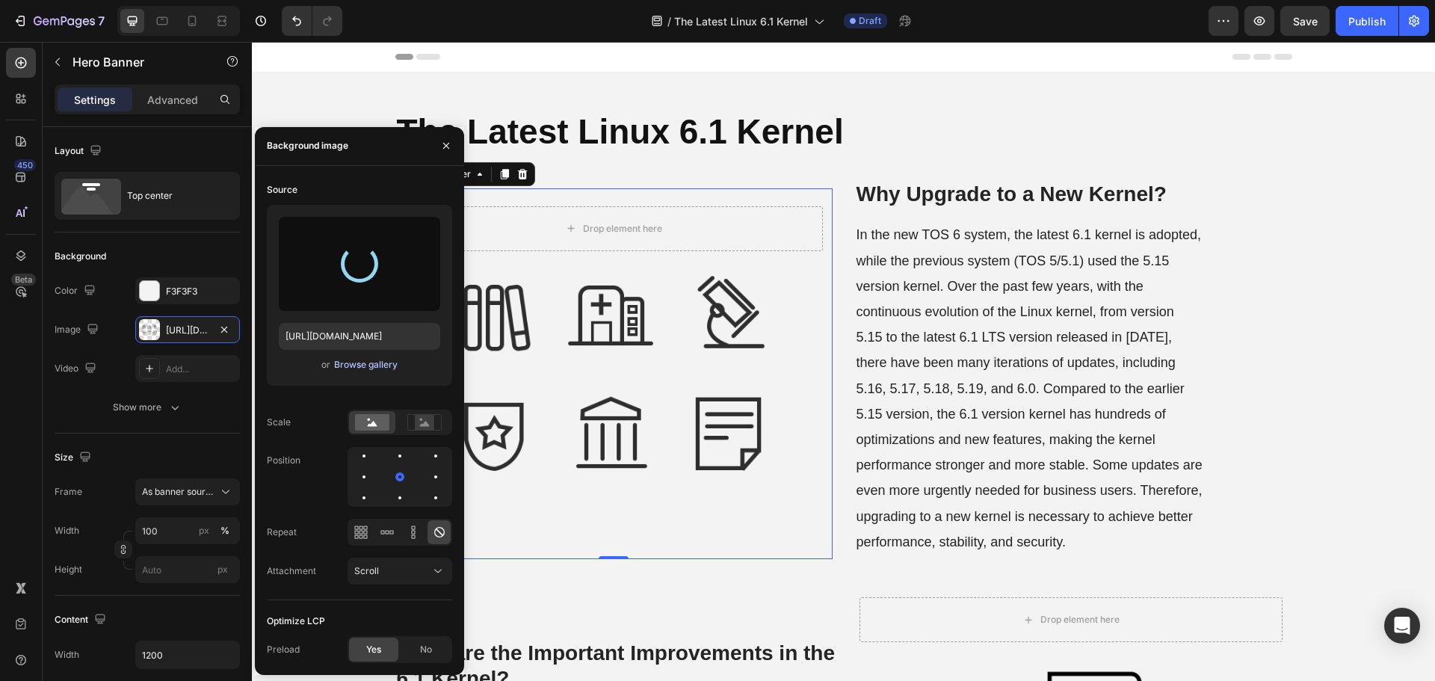
type input "https://cdn.shopify.com/s/files/1/0557/3256/8098/files/gempages_570475742119331…"
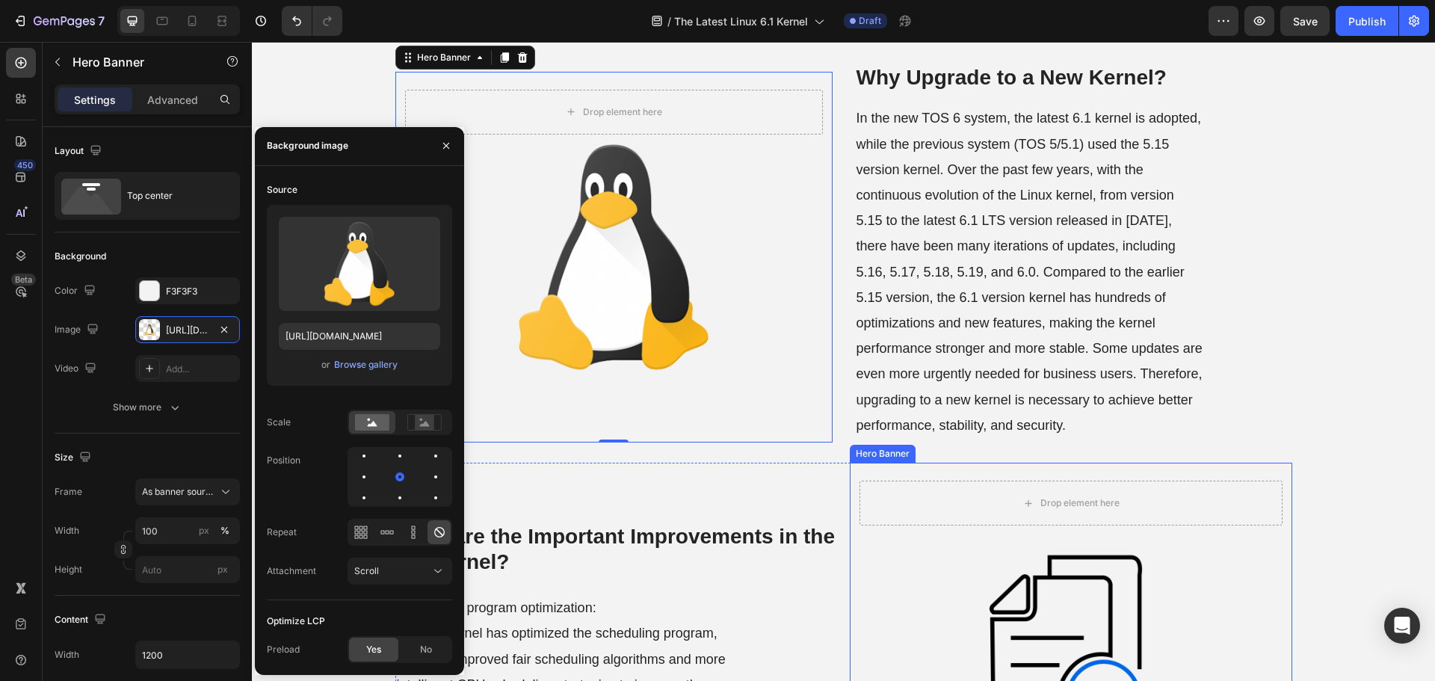
scroll to position [374, 0]
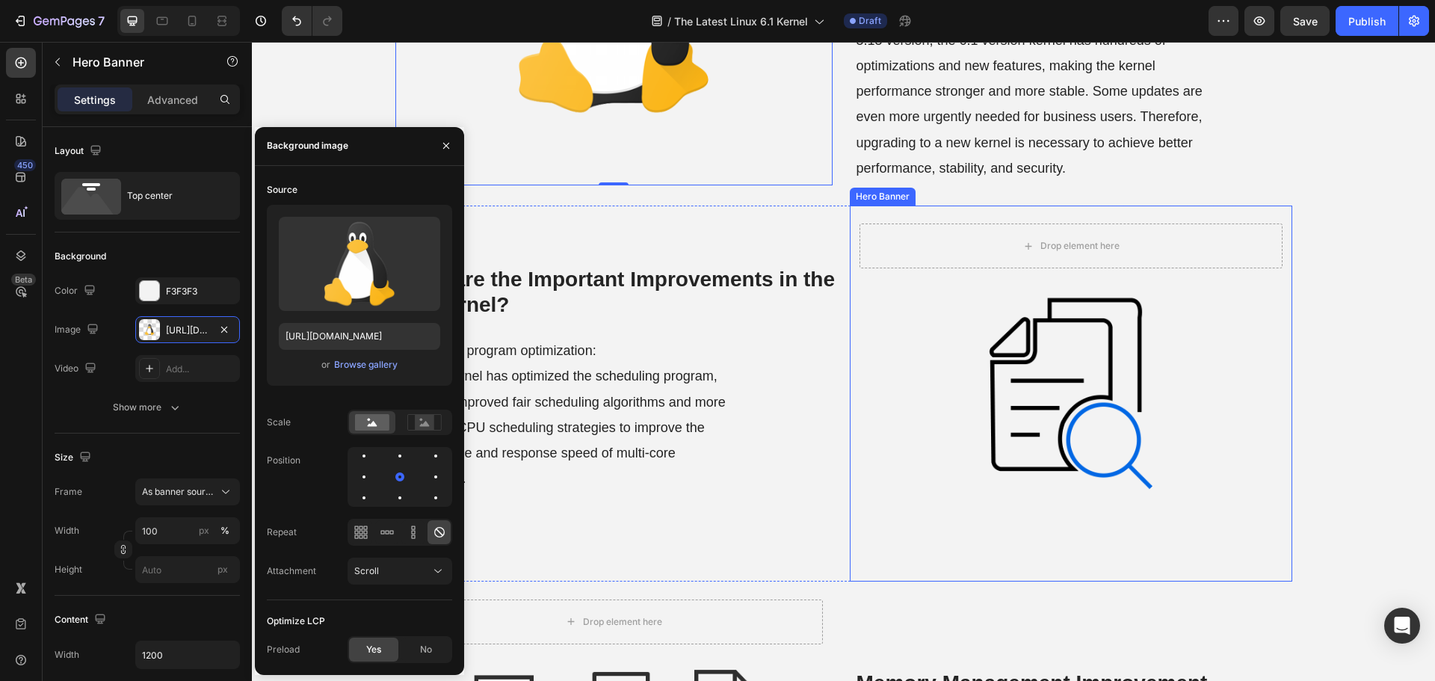
click at [1010, 435] on div "Background Image" at bounding box center [1071, 392] width 442 height 375
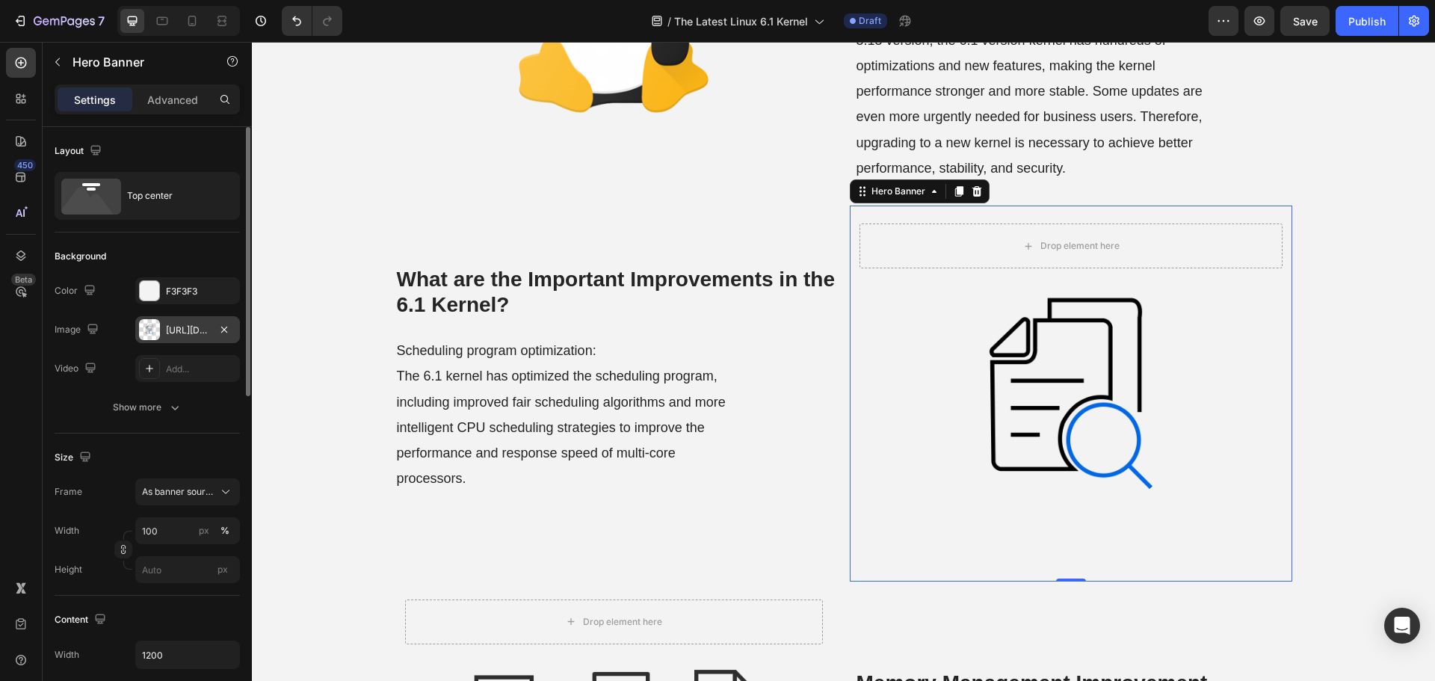
click at [170, 332] on div "https://cdn.shopify.com/s/files/1/0557/3256/8098/files/gempages_570475742119331…" at bounding box center [187, 330] width 43 height 13
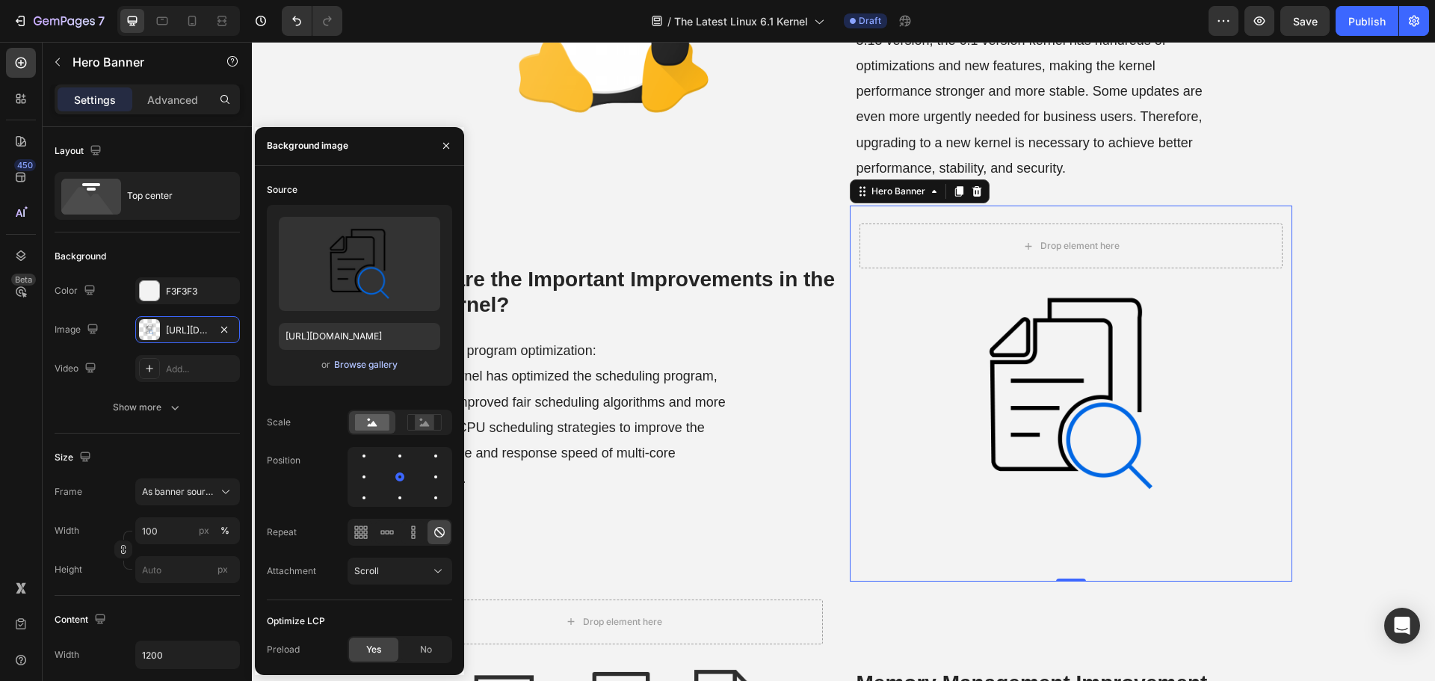
click at [376, 363] on div "Browse gallery" at bounding box center [366, 364] width 64 height 13
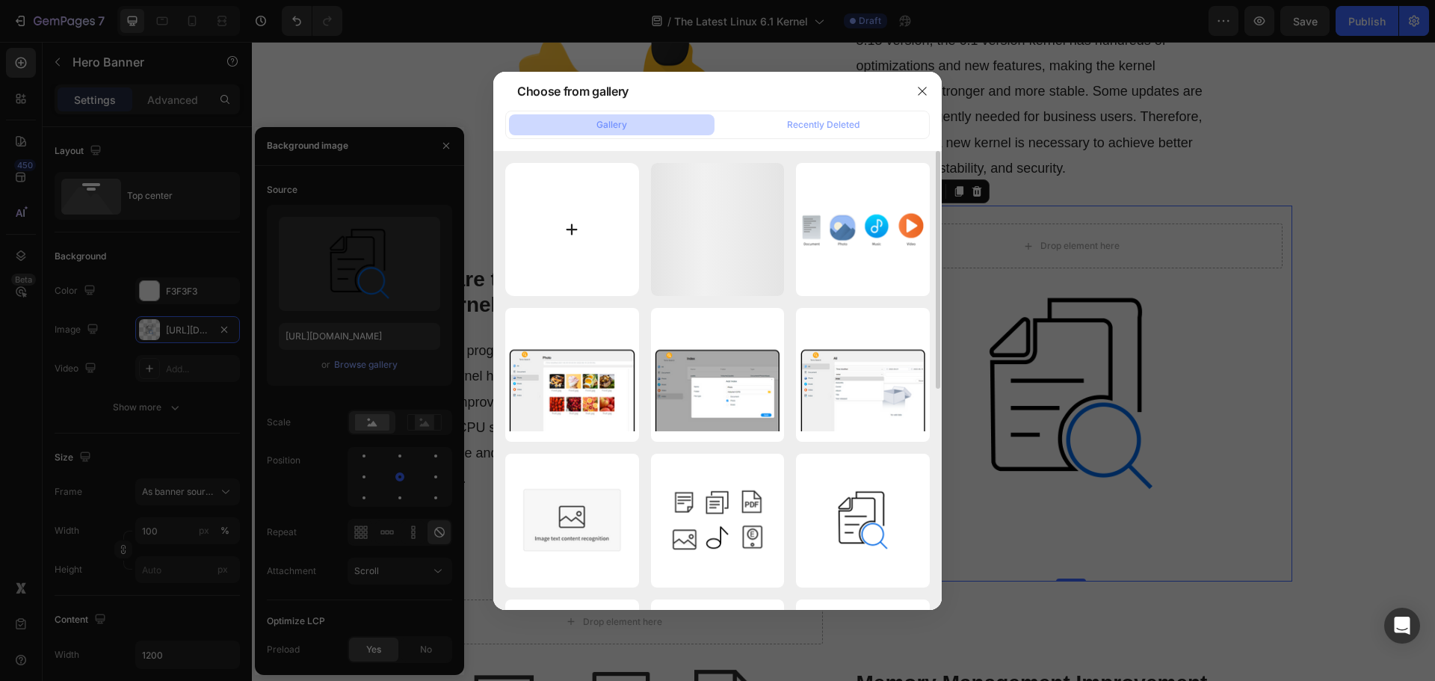
click at [543, 262] on input "file" at bounding box center [572, 230] width 134 height 134
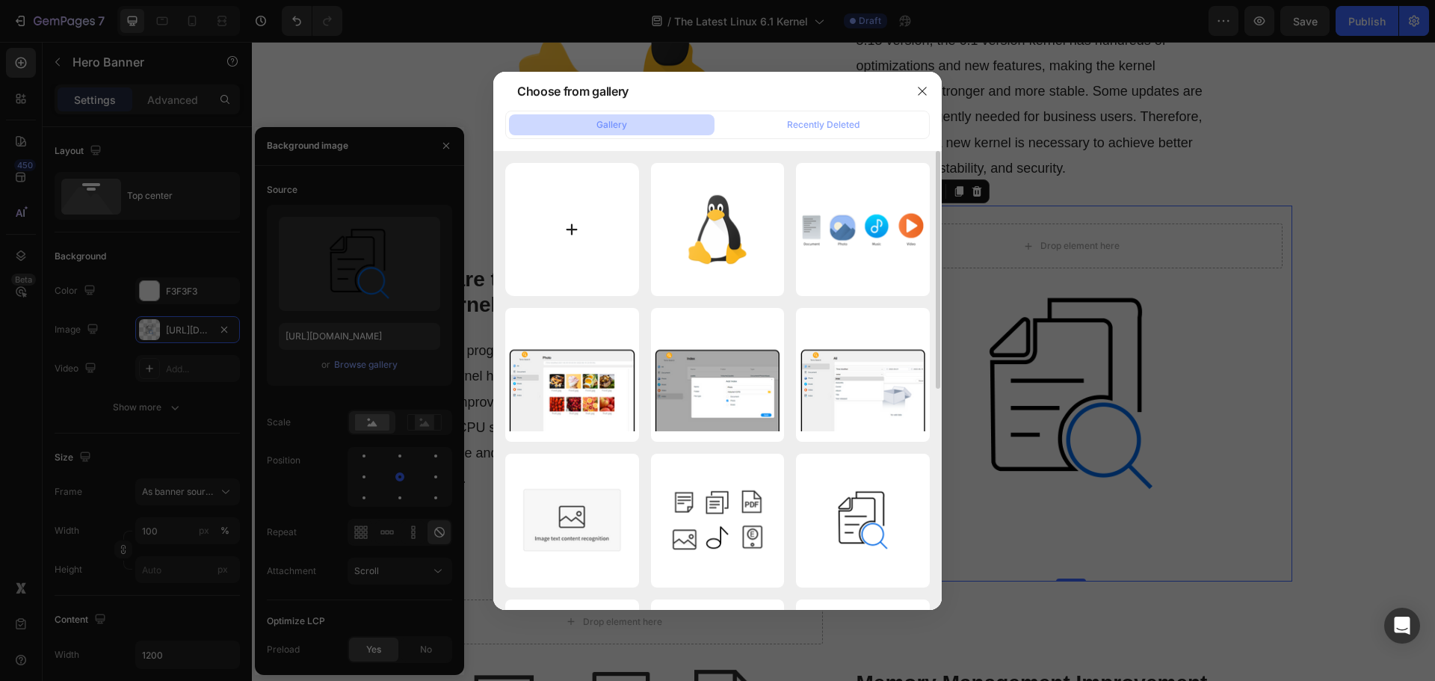
type input "C:\fakepath\6_32.png"
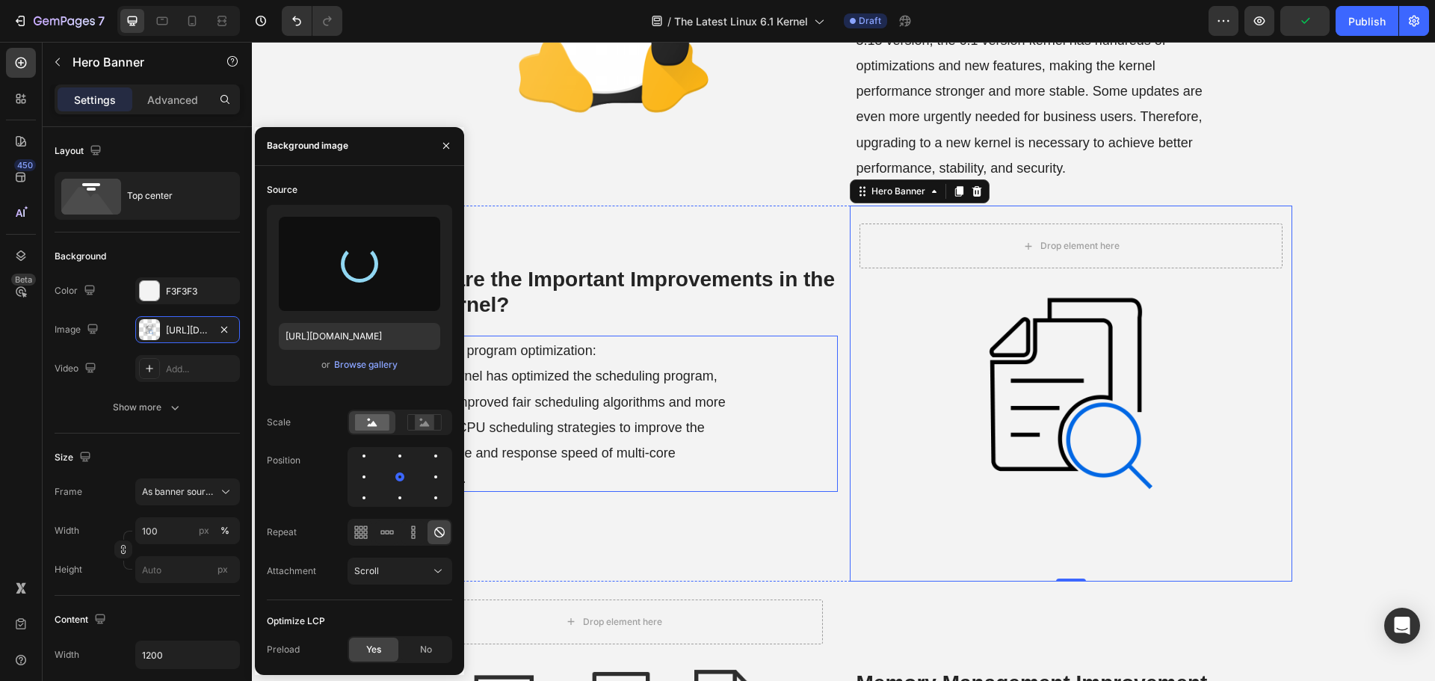
type input "[URL][DOMAIN_NAME]"
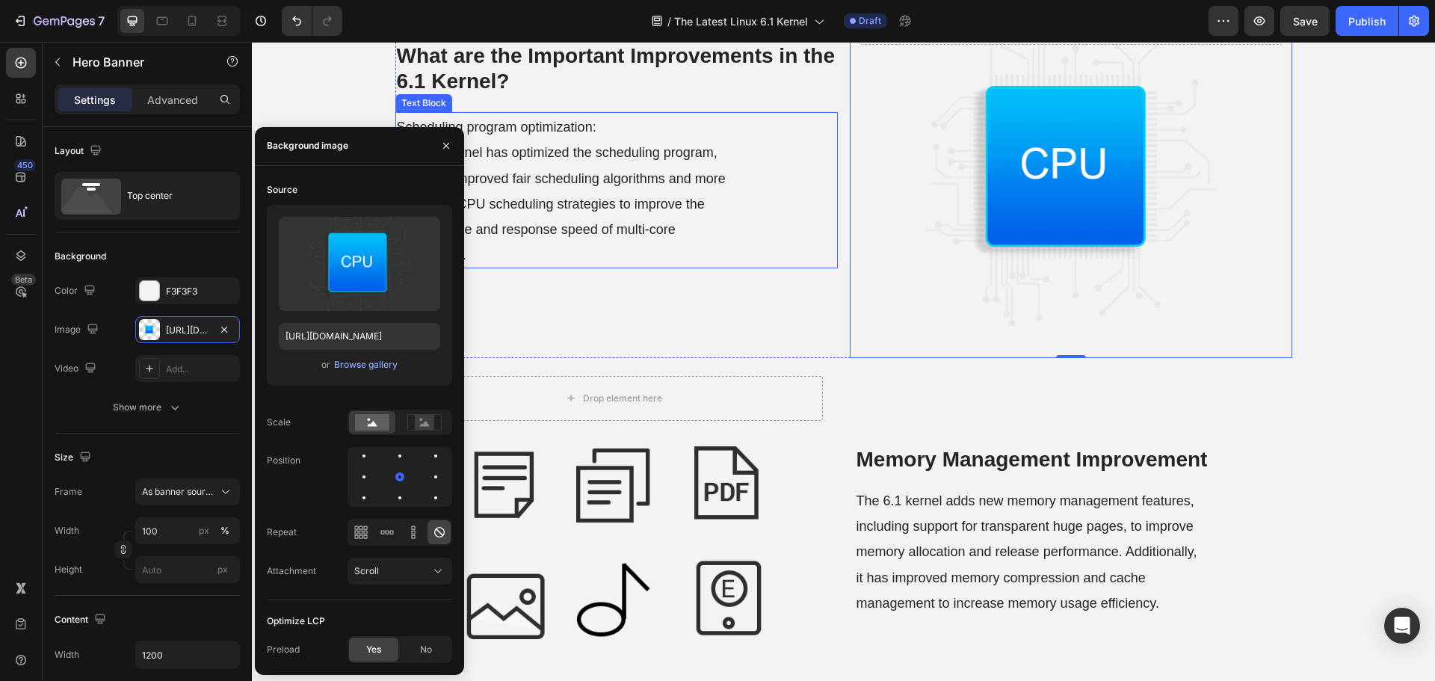
scroll to position [598, 0]
click at [682, 479] on div "Background Image" at bounding box center [613, 542] width 437 height 371
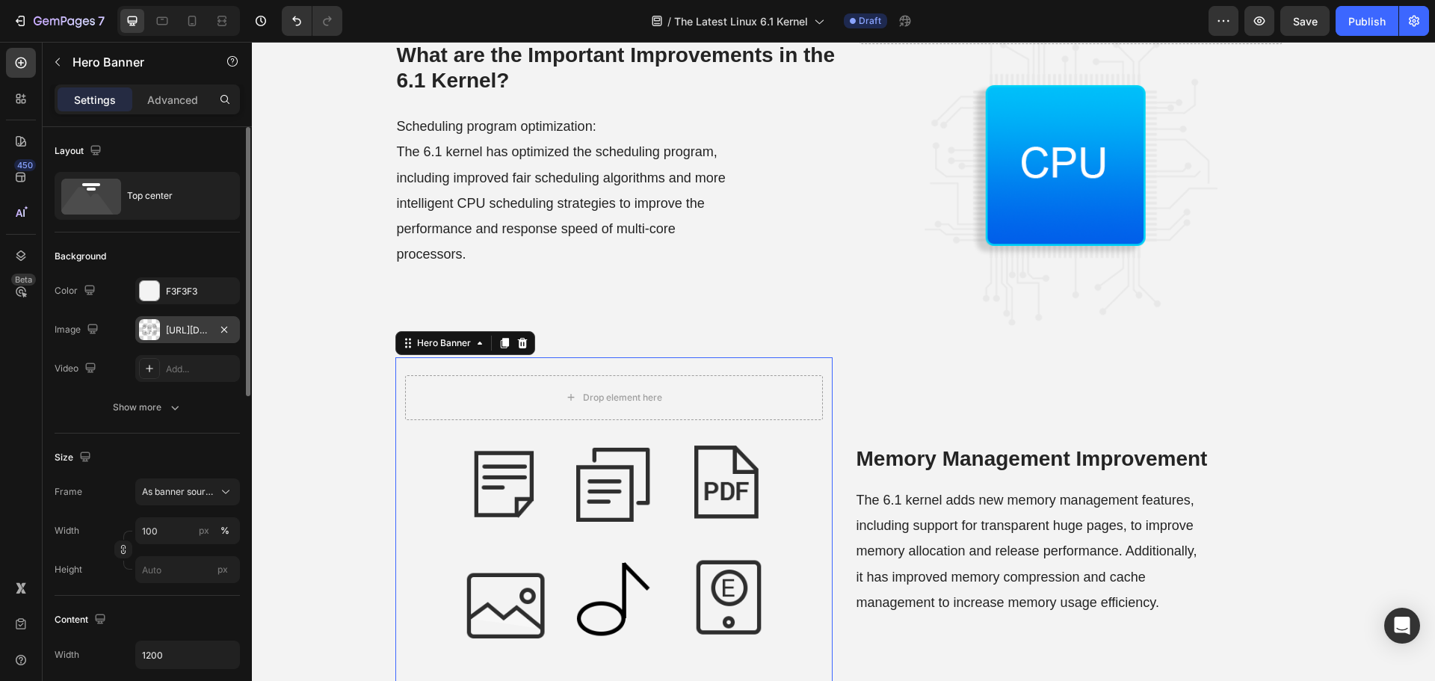
click at [193, 328] on div "https://cdn.shopify.com/s/files/1/0557/3256/8098/files/gempages_570475742119331…" at bounding box center [187, 330] width 43 height 13
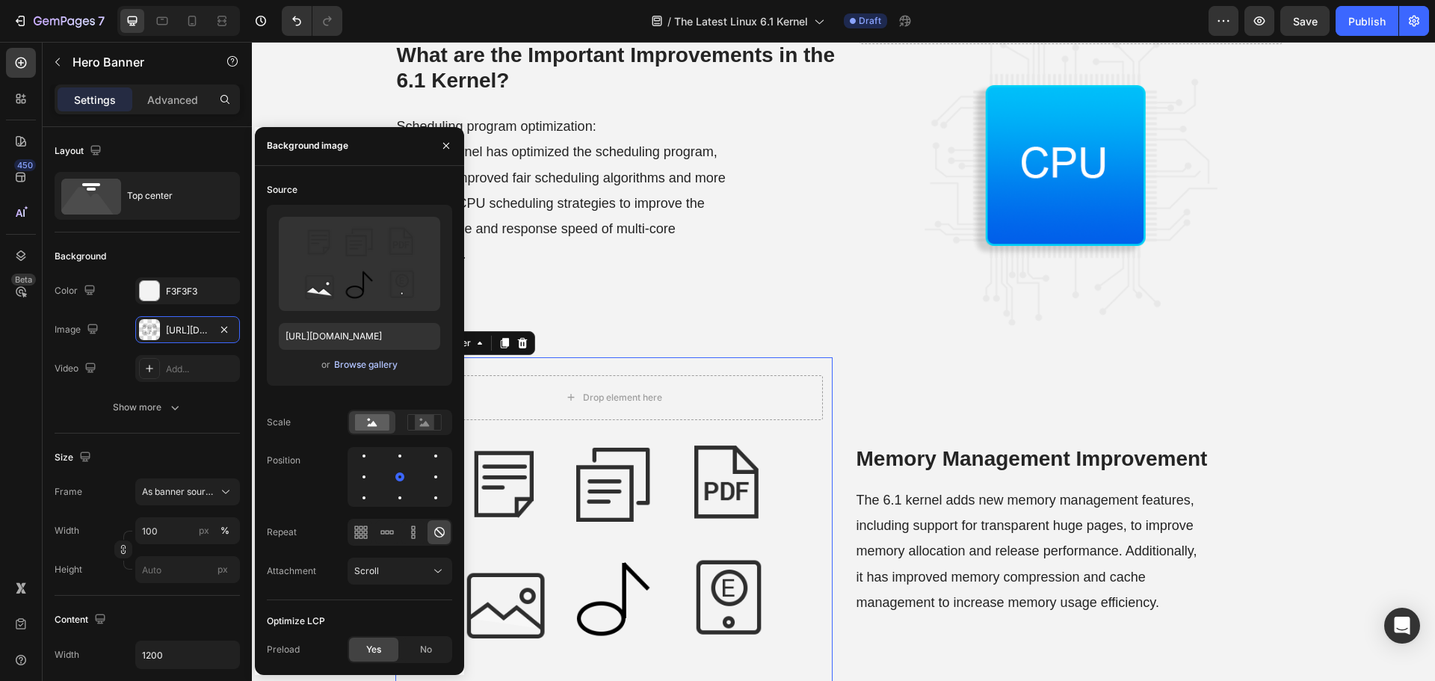
click at [359, 364] on div "Browse gallery" at bounding box center [366, 364] width 64 height 13
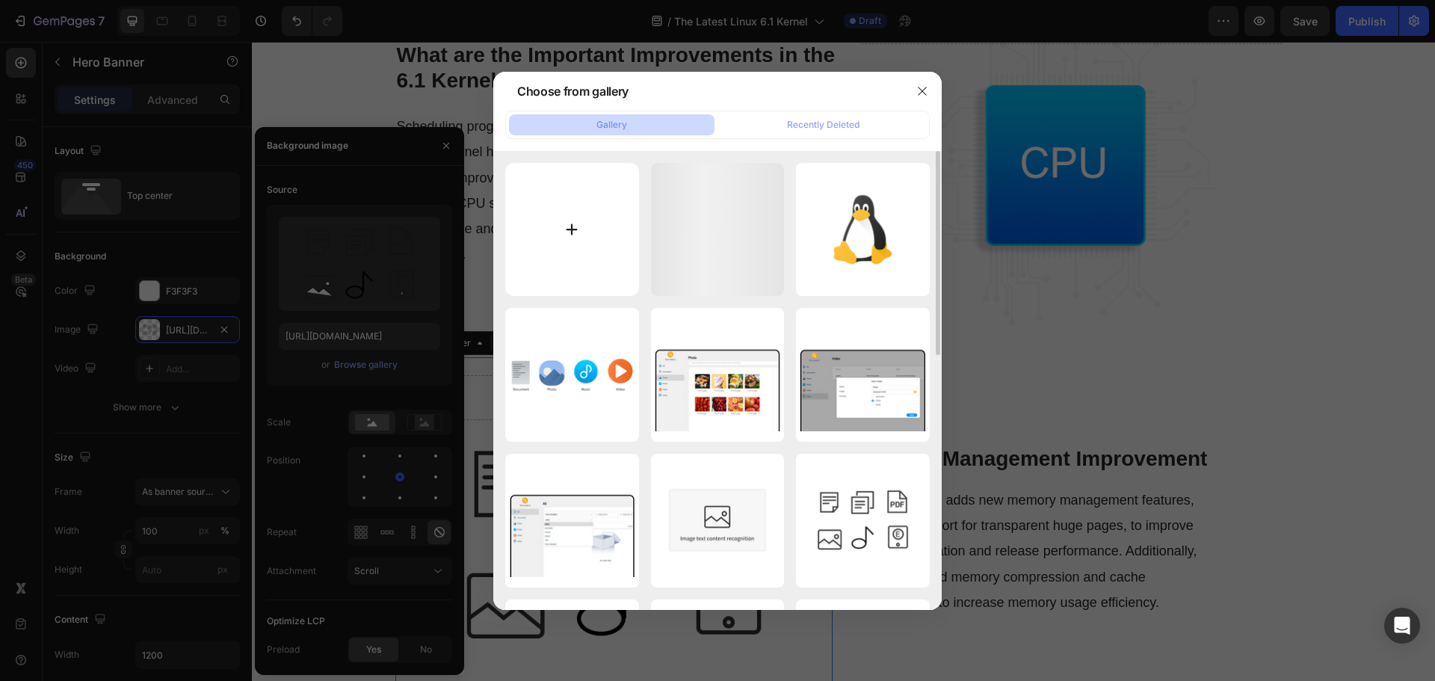
click at [565, 238] on input "file" at bounding box center [572, 230] width 134 height 134
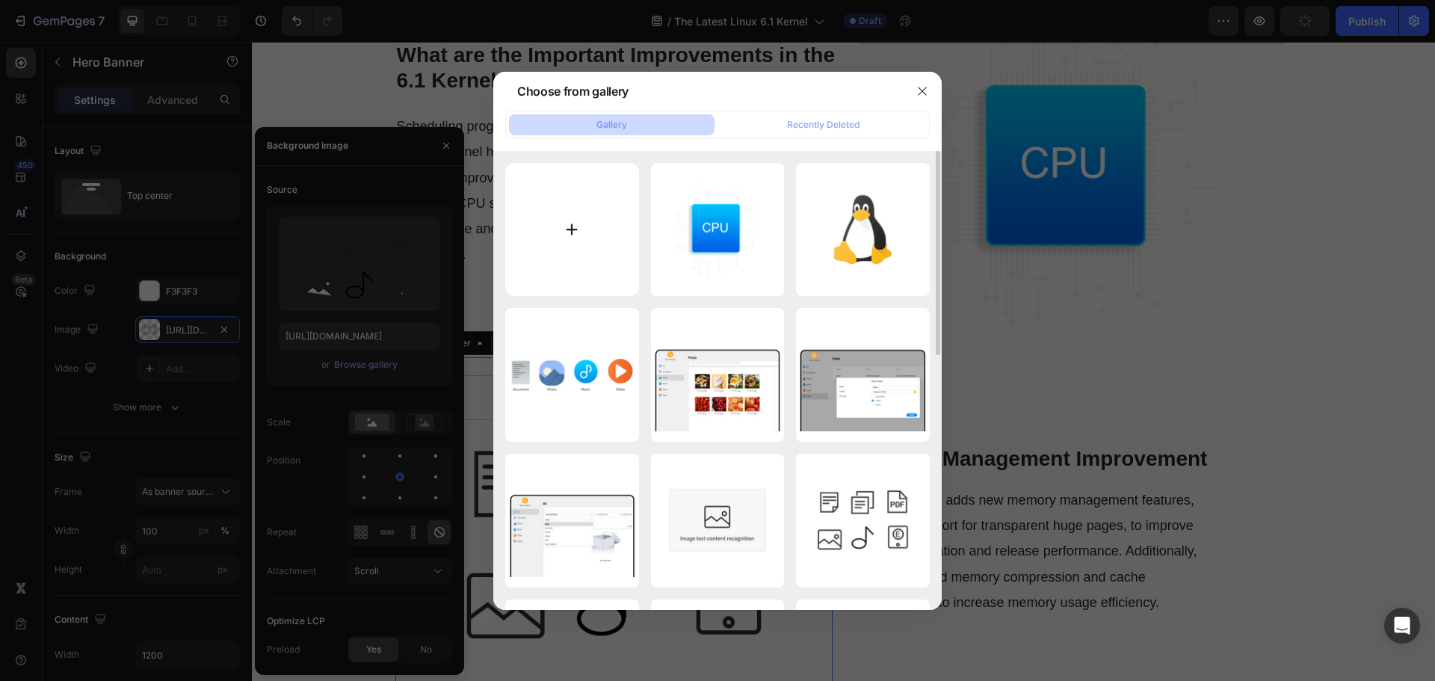
type input "C:\fakepath\Memory-management-improvement.png"
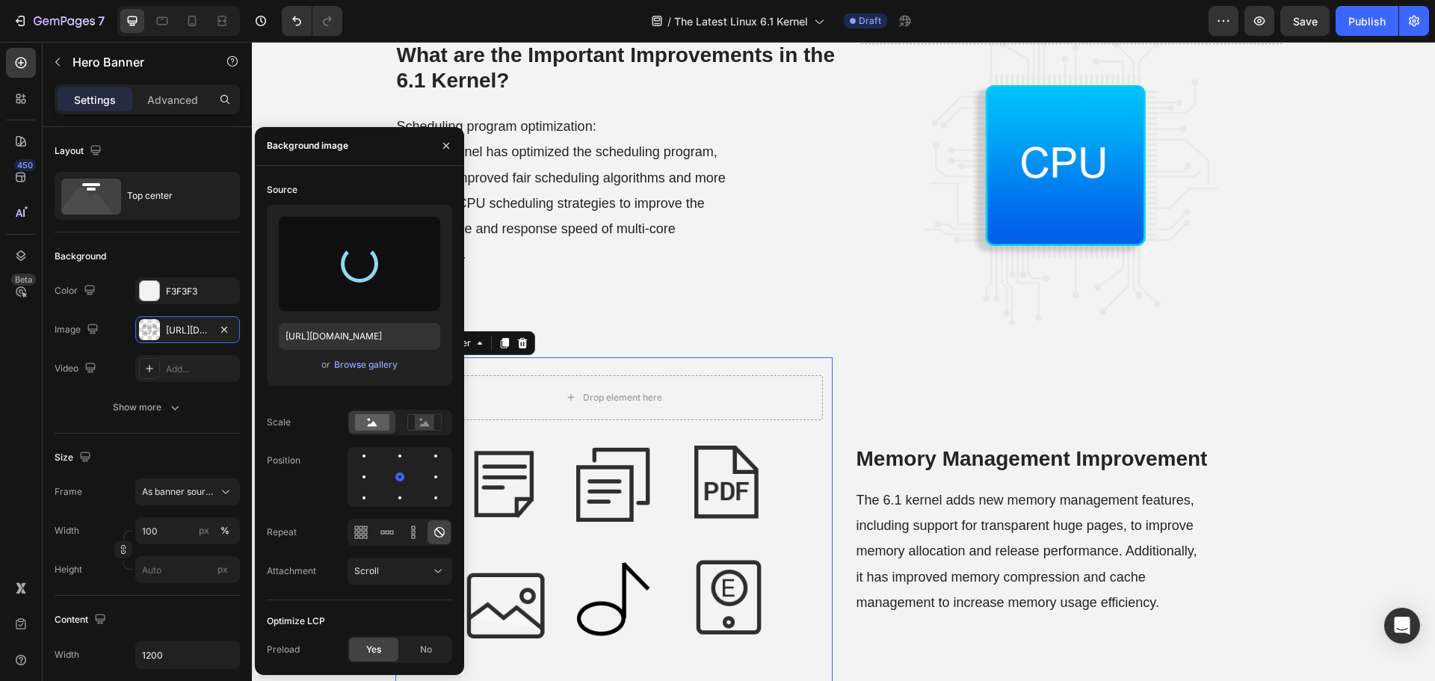
type input "[URL][DOMAIN_NAME]"
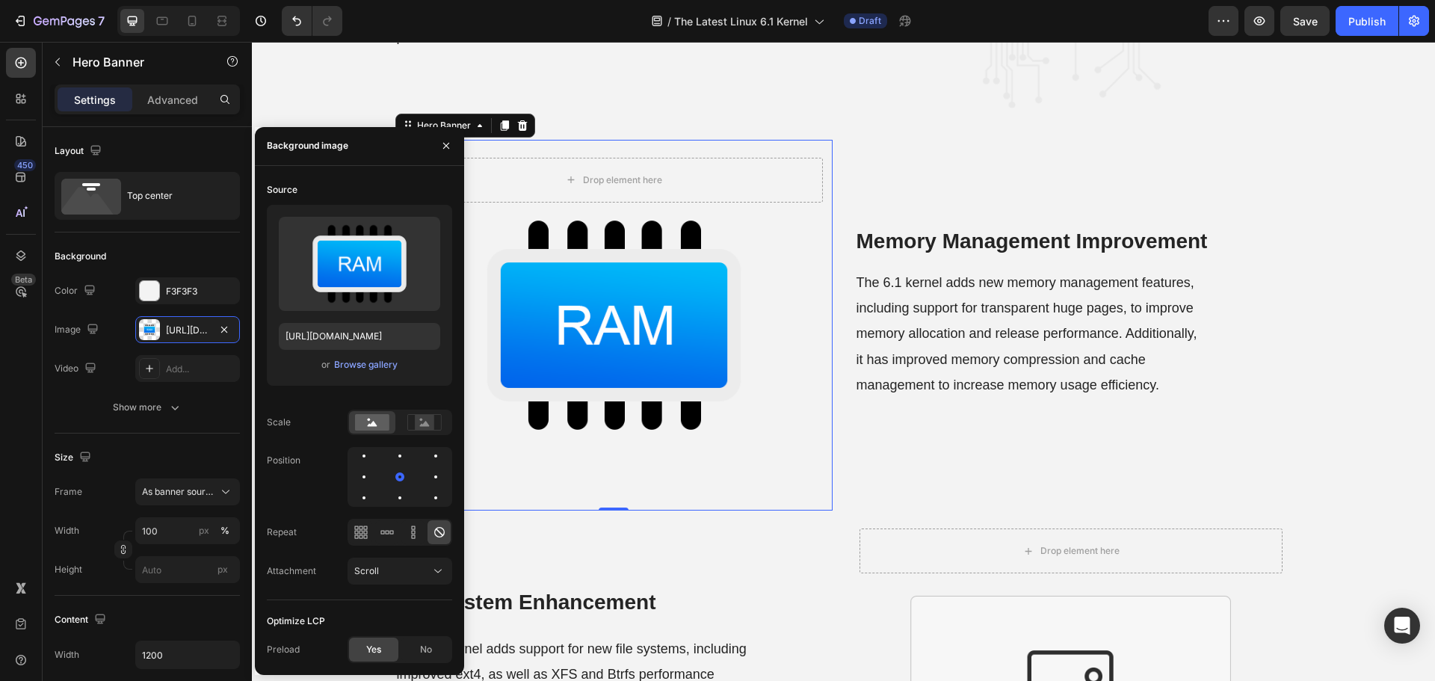
scroll to position [1046, 0]
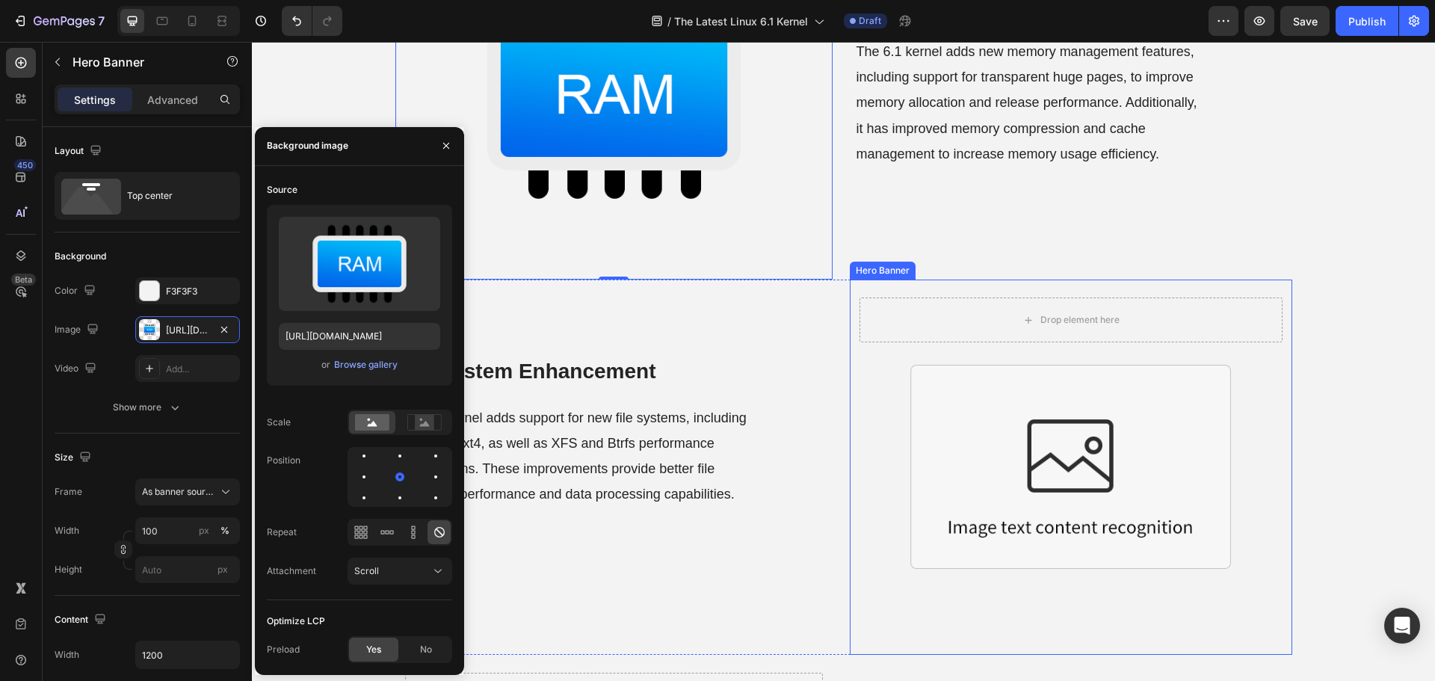
click at [1027, 436] on div "Background Image" at bounding box center [1071, 466] width 442 height 375
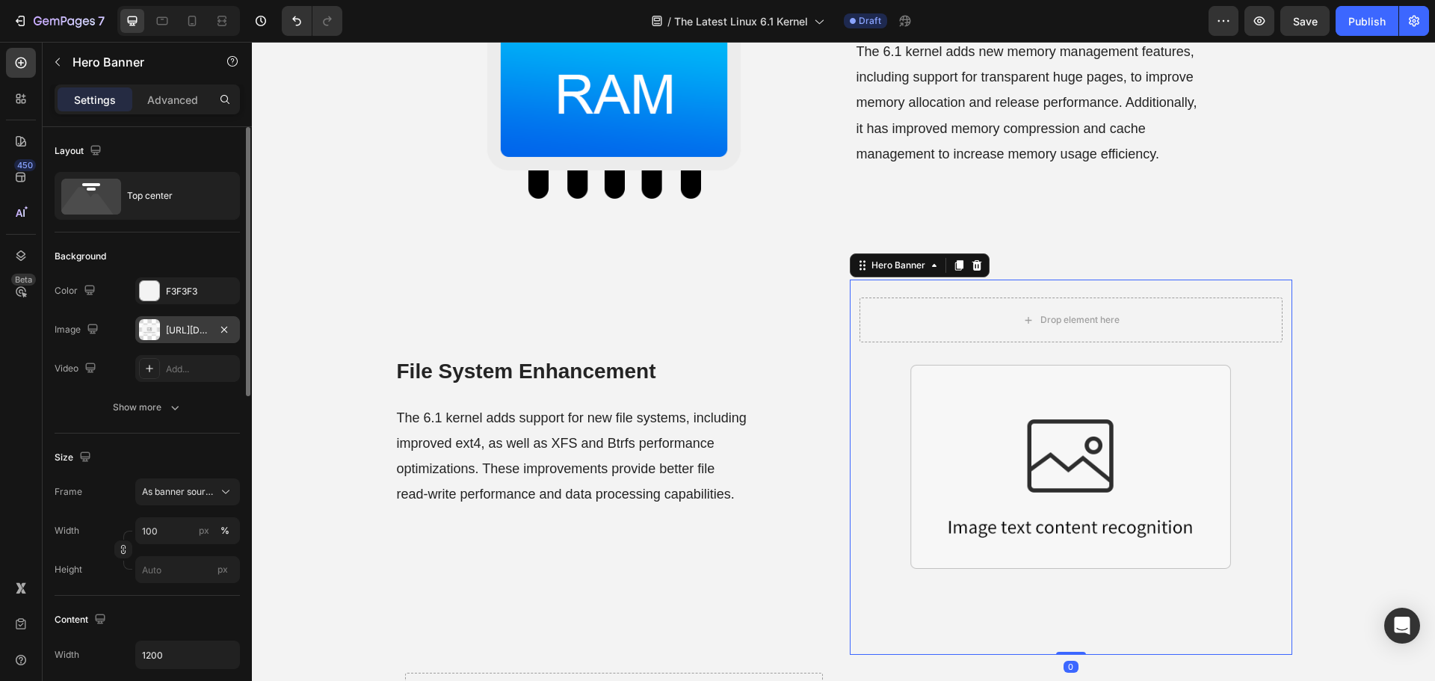
click at [173, 336] on div "https://cdn.shopify.com/s/files/1/0557/3256/8098/files/gempages_570475742119331…" at bounding box center [187, 330] width 43 height 13
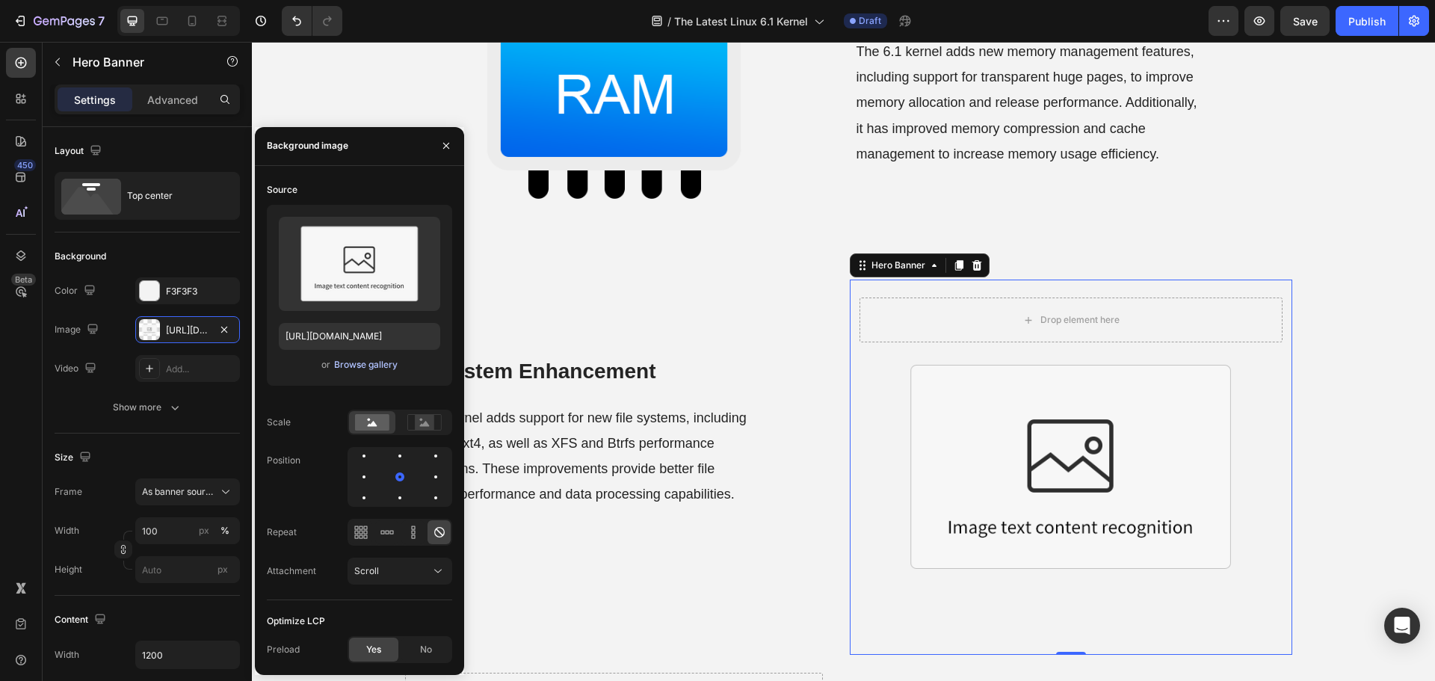
click at [357, 363] on div "Browse gallery" at bounding box center [366, 364] width 64 height 13
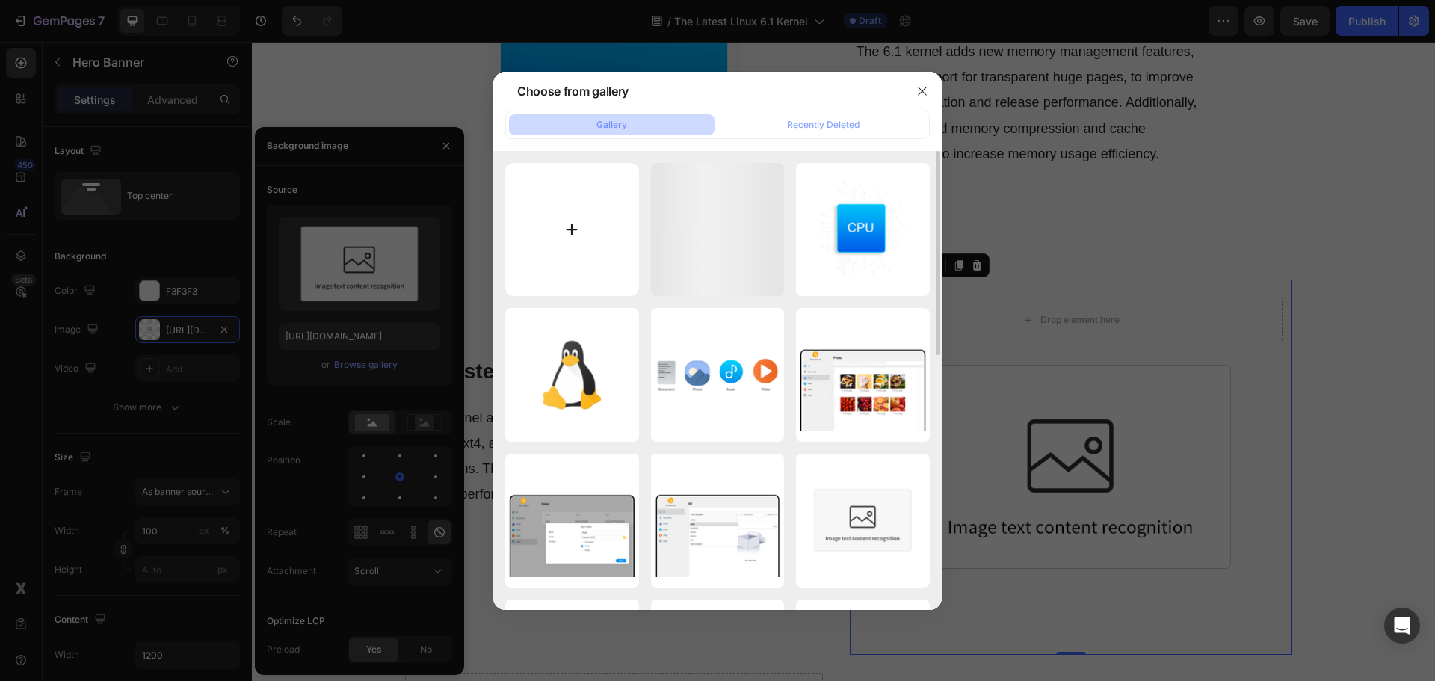
click at [552, 250] on input "file" at bounding box center [572, 230] width 134 height 134
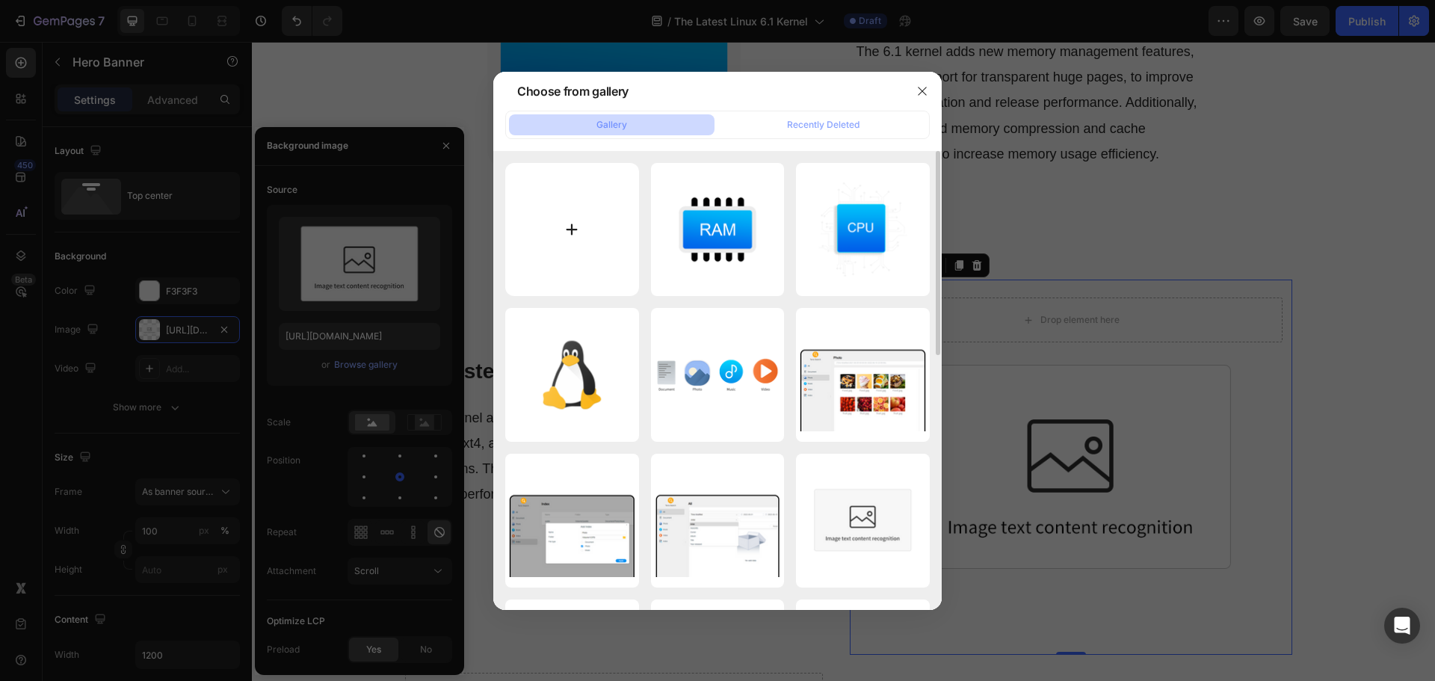
type input "C:\fakepath\File-system-enhancement.png"
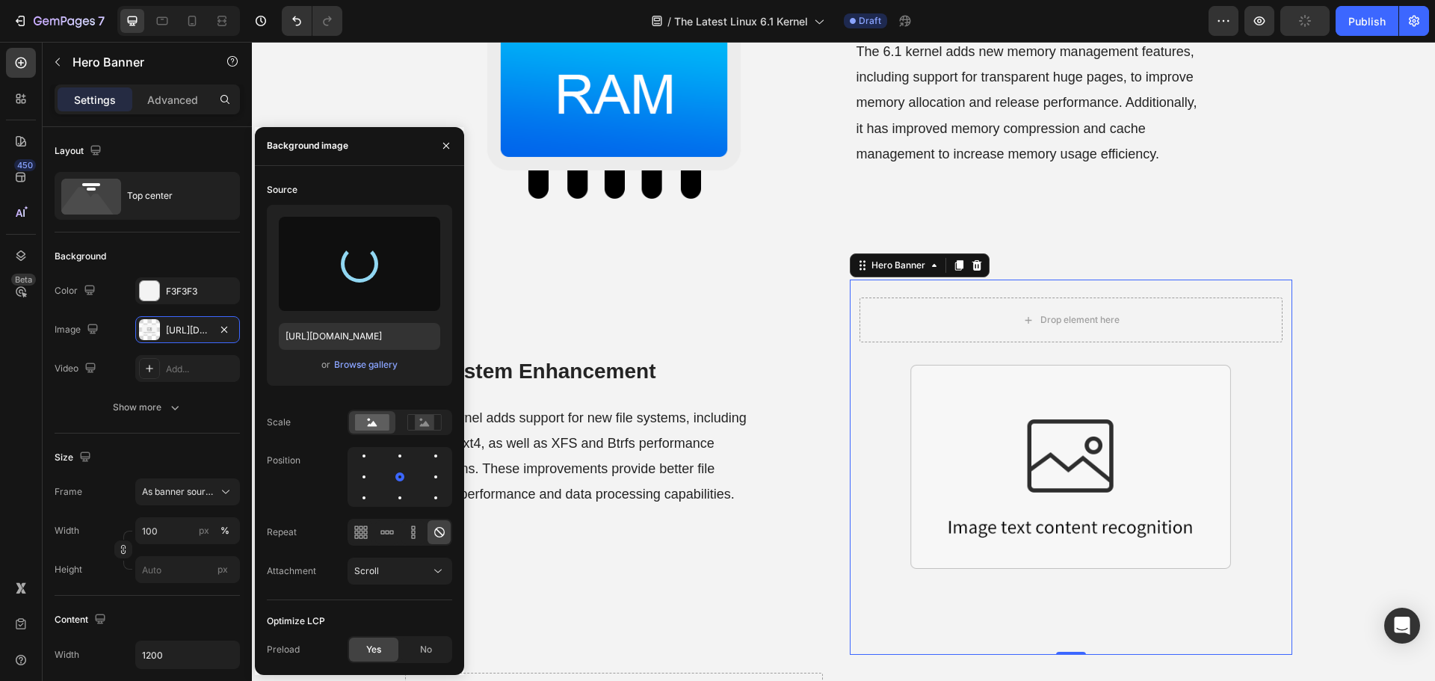
type input "[URL][DOMAIN_NAME]"
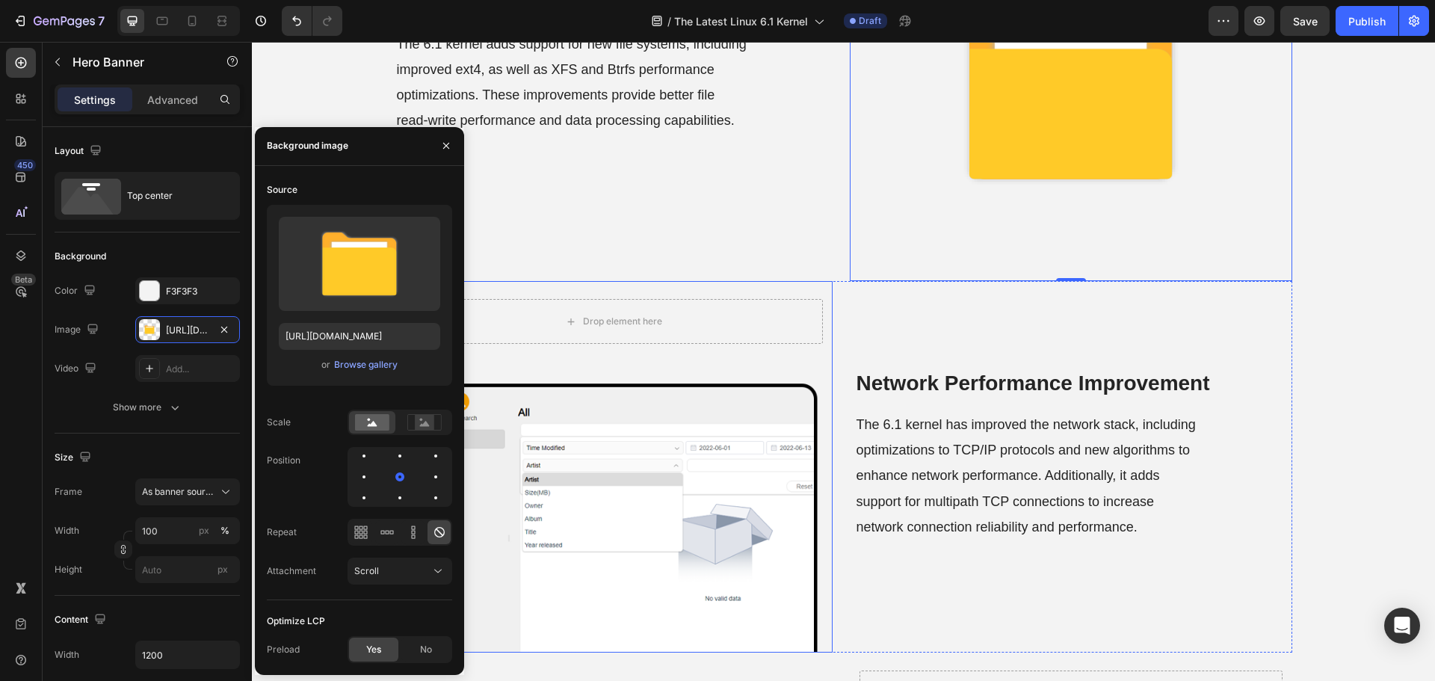
click at [690, 454] on div "Background Image" at bounding box center [613, 466] width 437 height 371
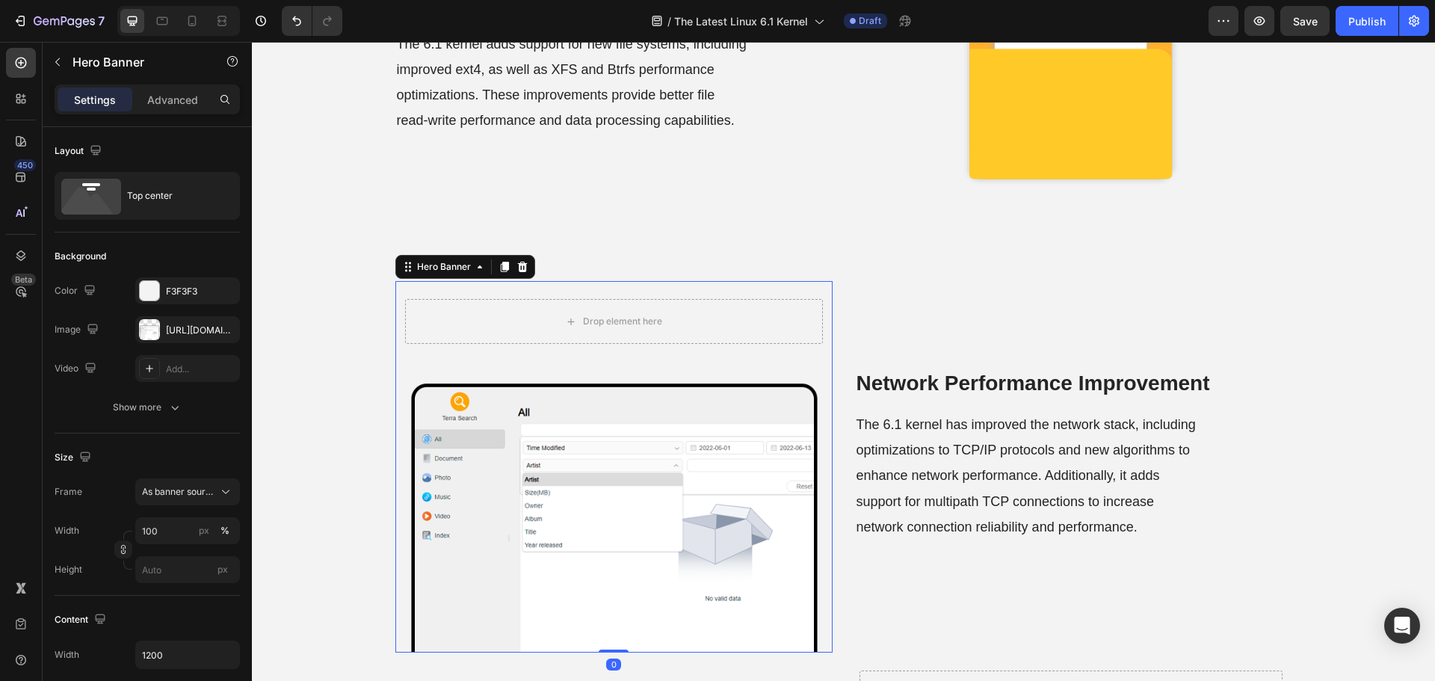
scroll to position [1719, 0]
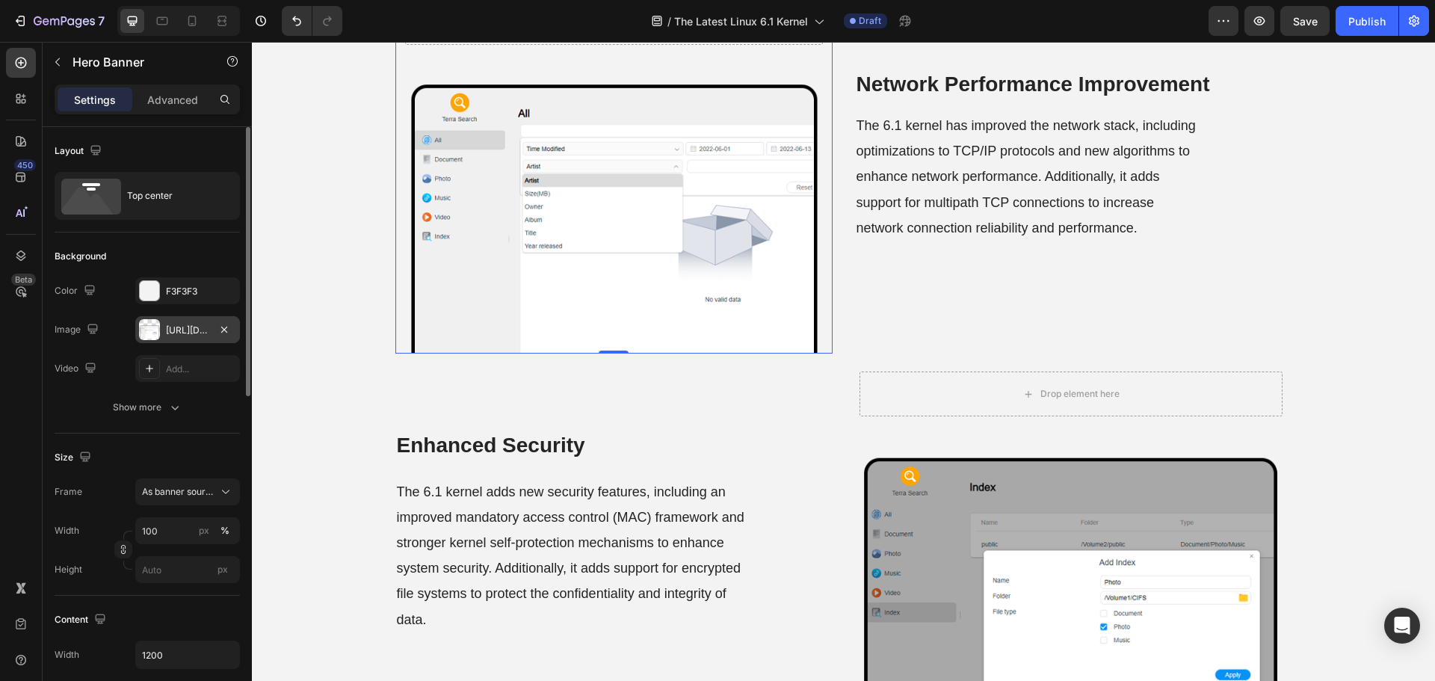
click at [167, 335] on div "https://cdn.shopify.com/s/files/1/0557/3256/8098/files/gempages_570475742119331…" at bounding box center [187, 330] width 43 height 13
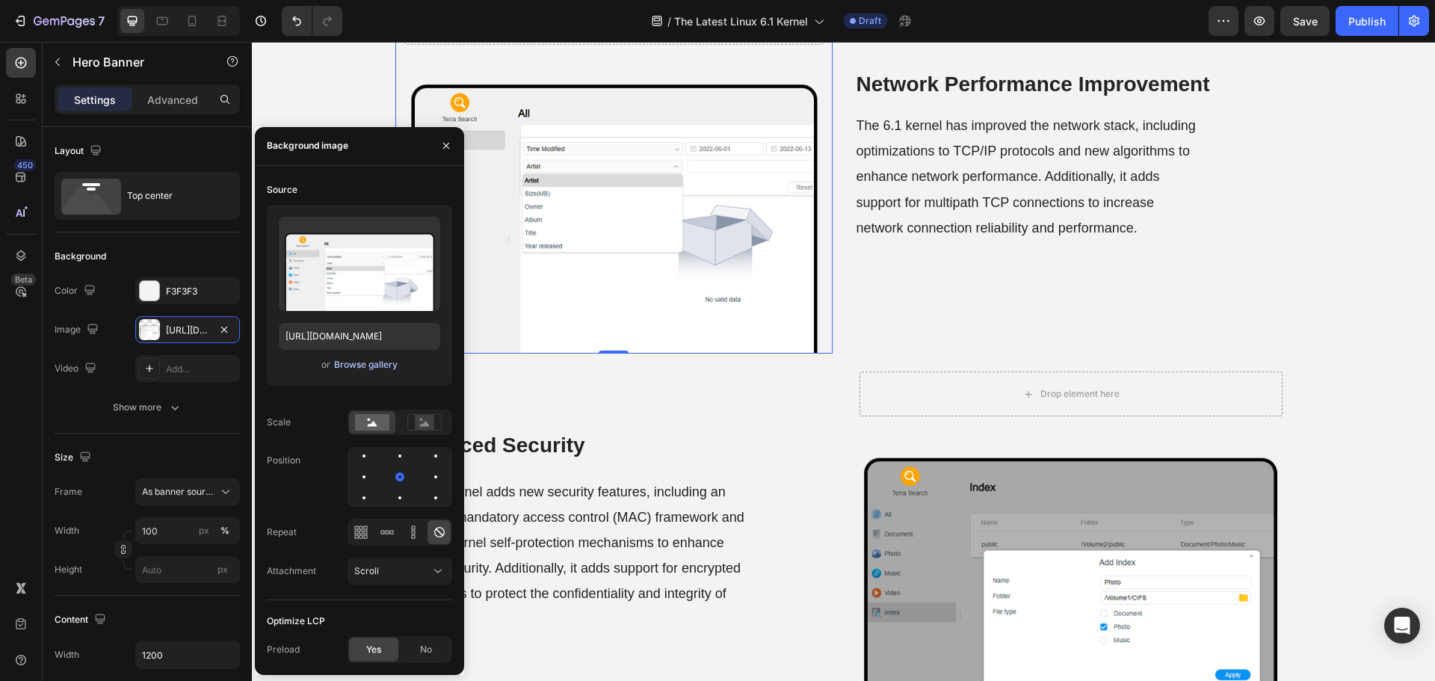
click at [358, 364] on div "Browse gallery" at bounding box center [366, 364] width 64 height 13
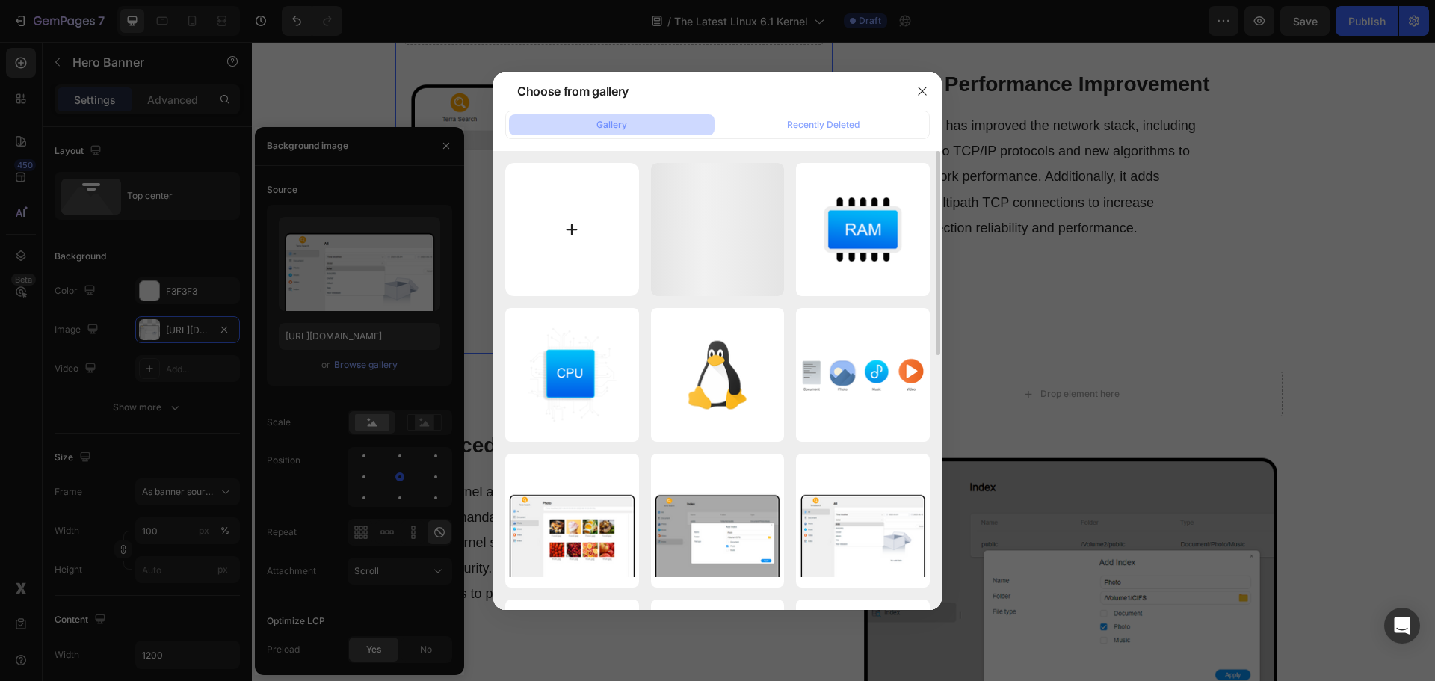
click at [530, 220] on input "file" at bounding box center [572, 230] width 134 height 134
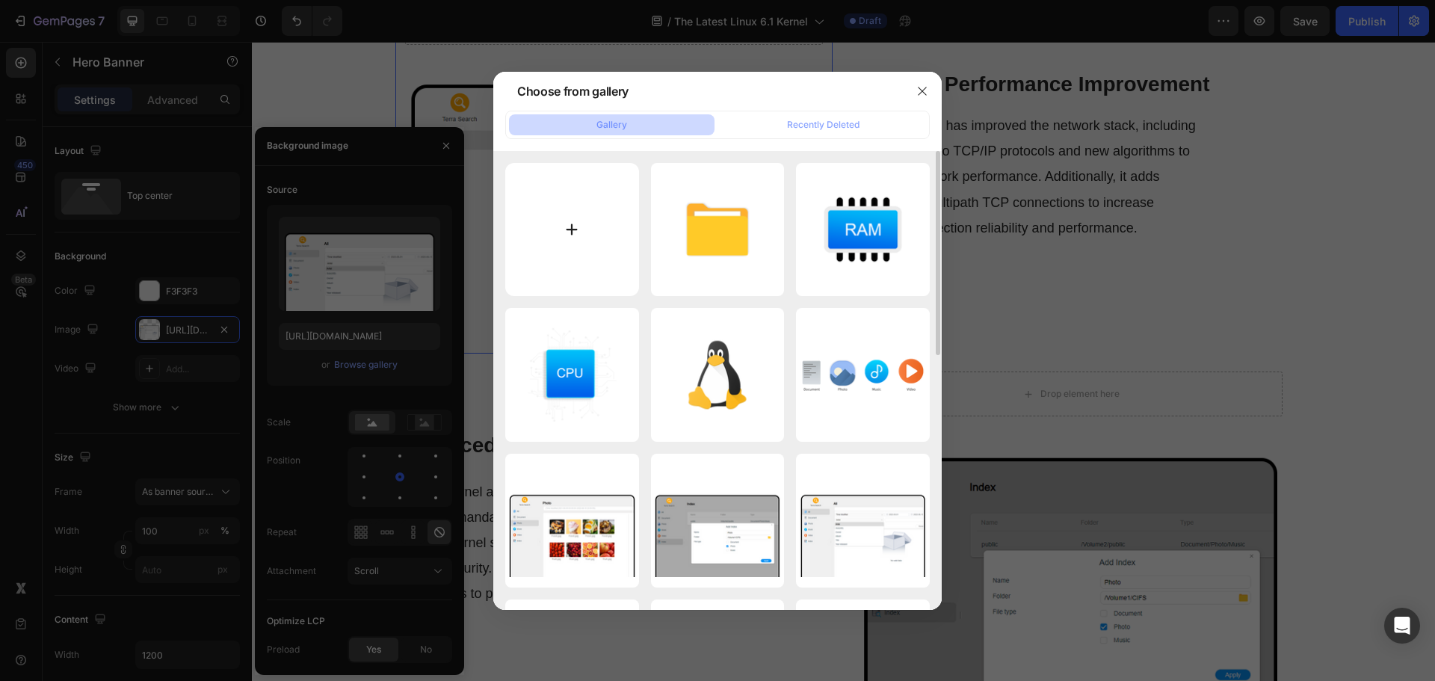
type input "C:\fakepath\Network-performance-improvement.png"
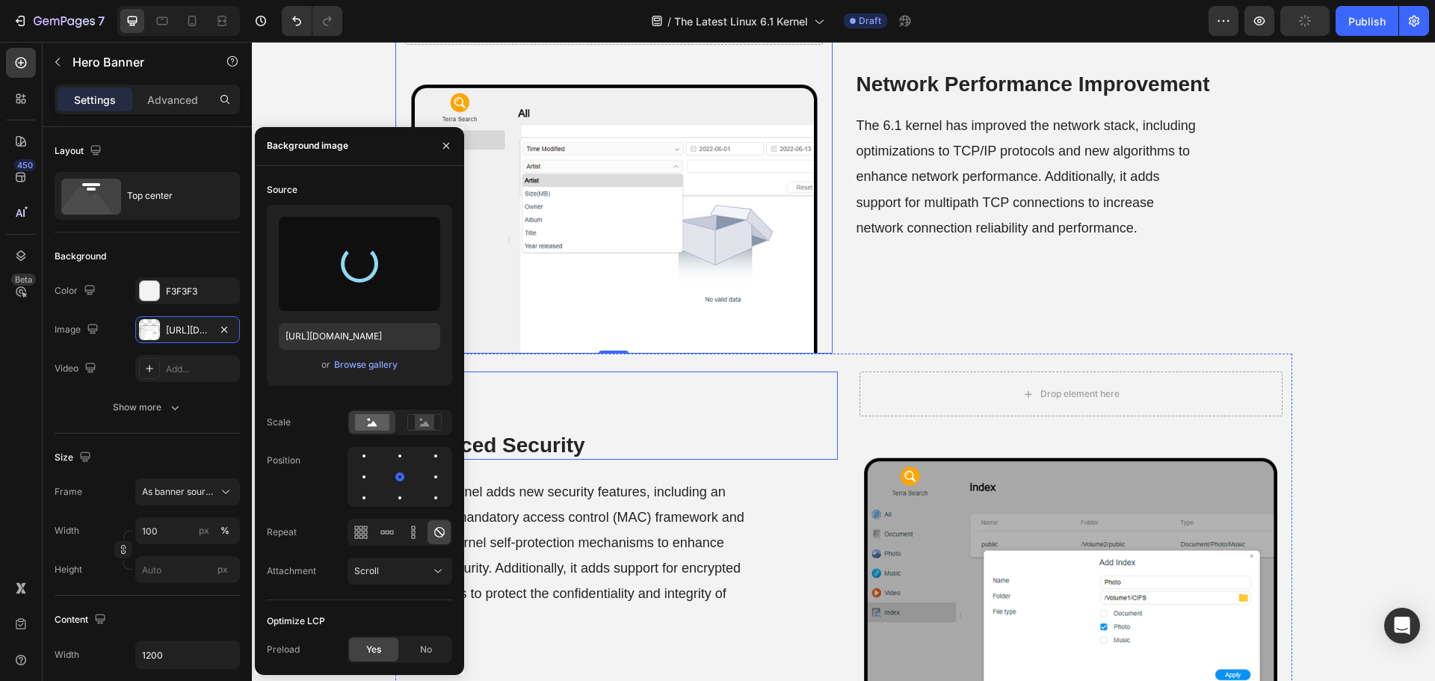
scroll to position [1569, 0]
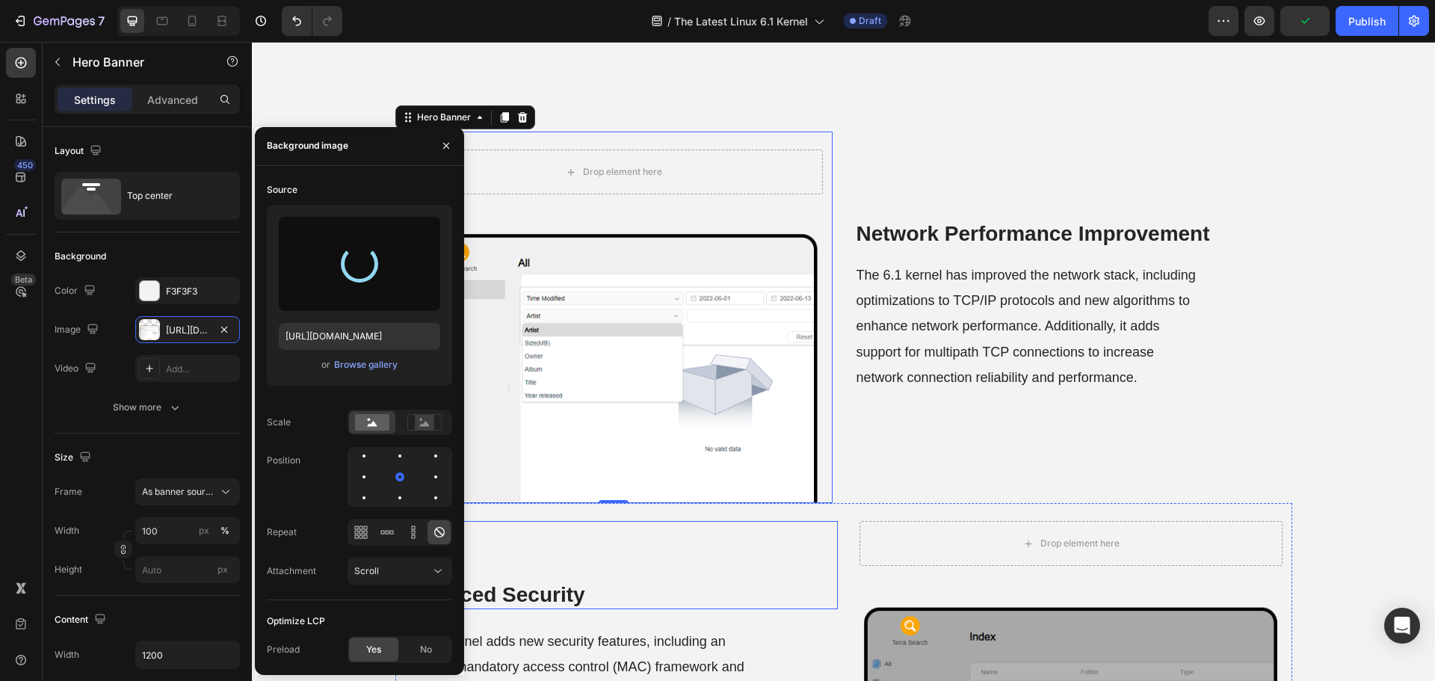
type input "[URL][DOMAIN_NAME]"
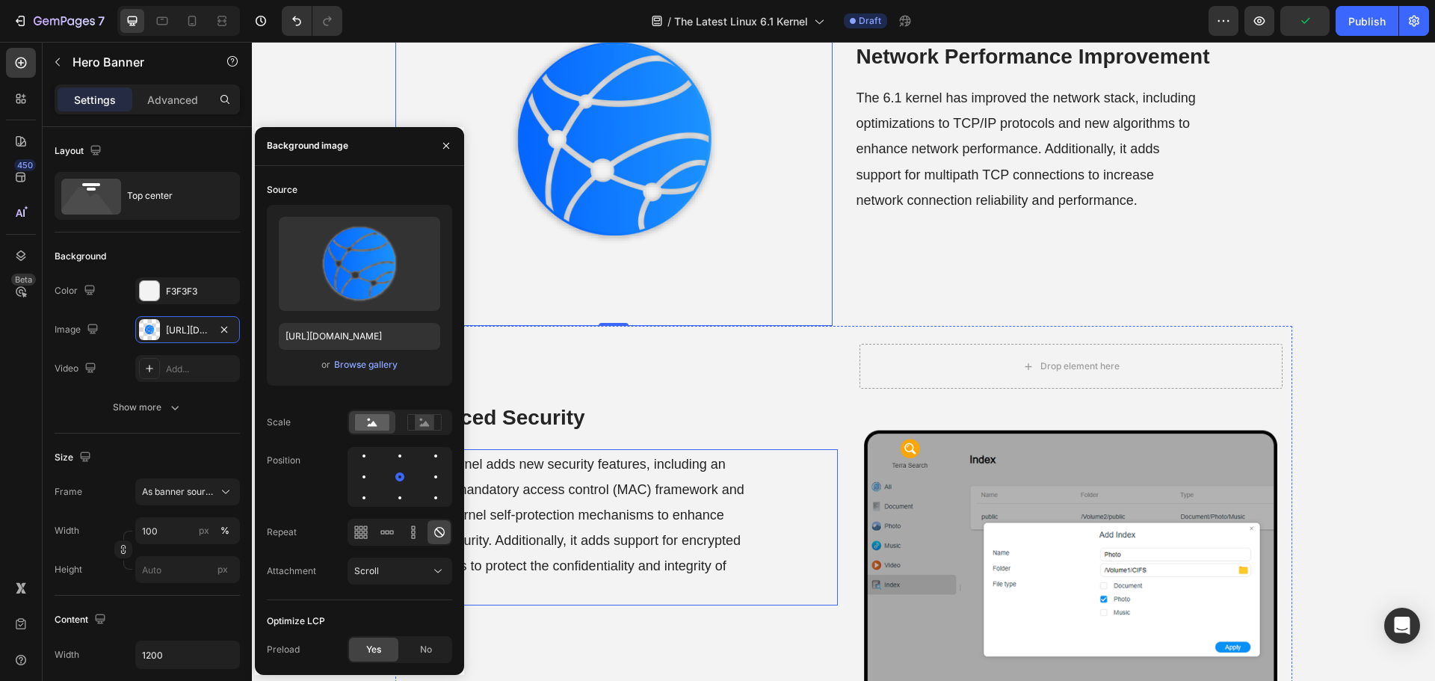
scroll to position [1868, 0]
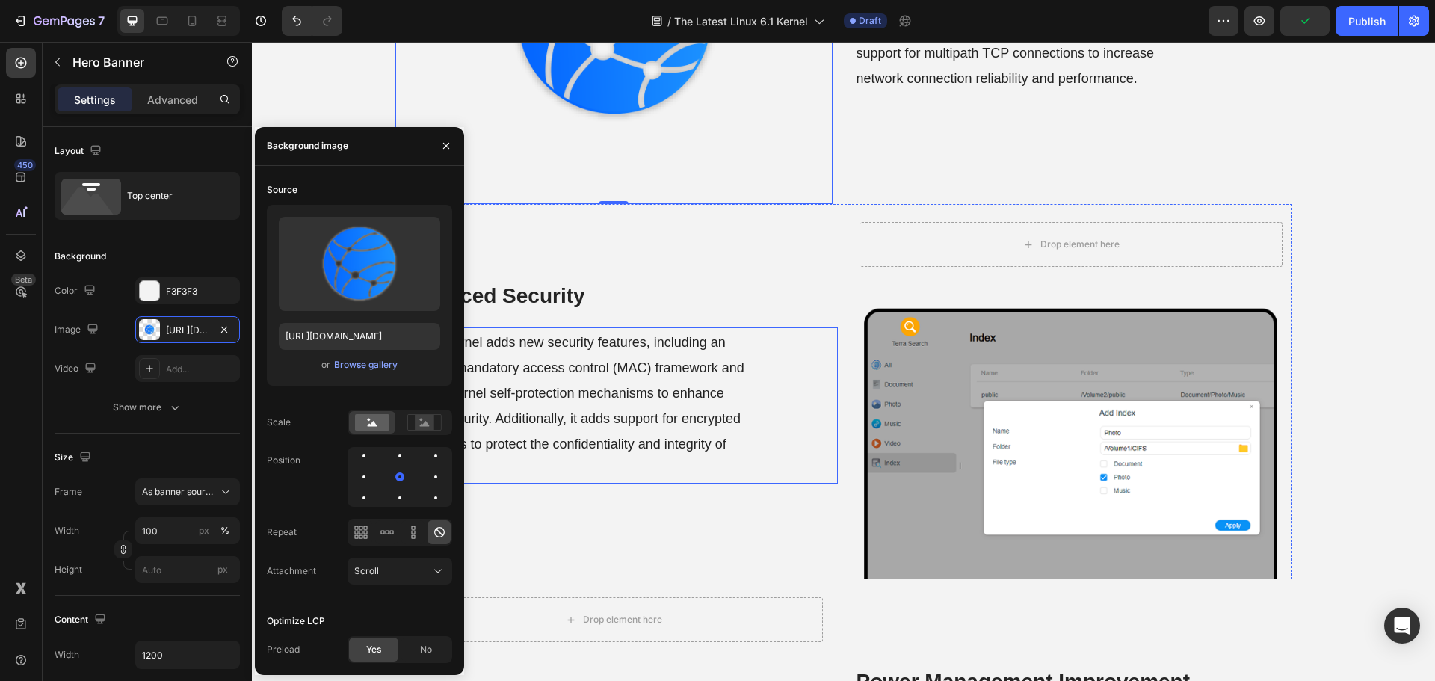
click at [1088, 497] on div "Background Image" at bounding box center [1071, 391] width 442 height 375
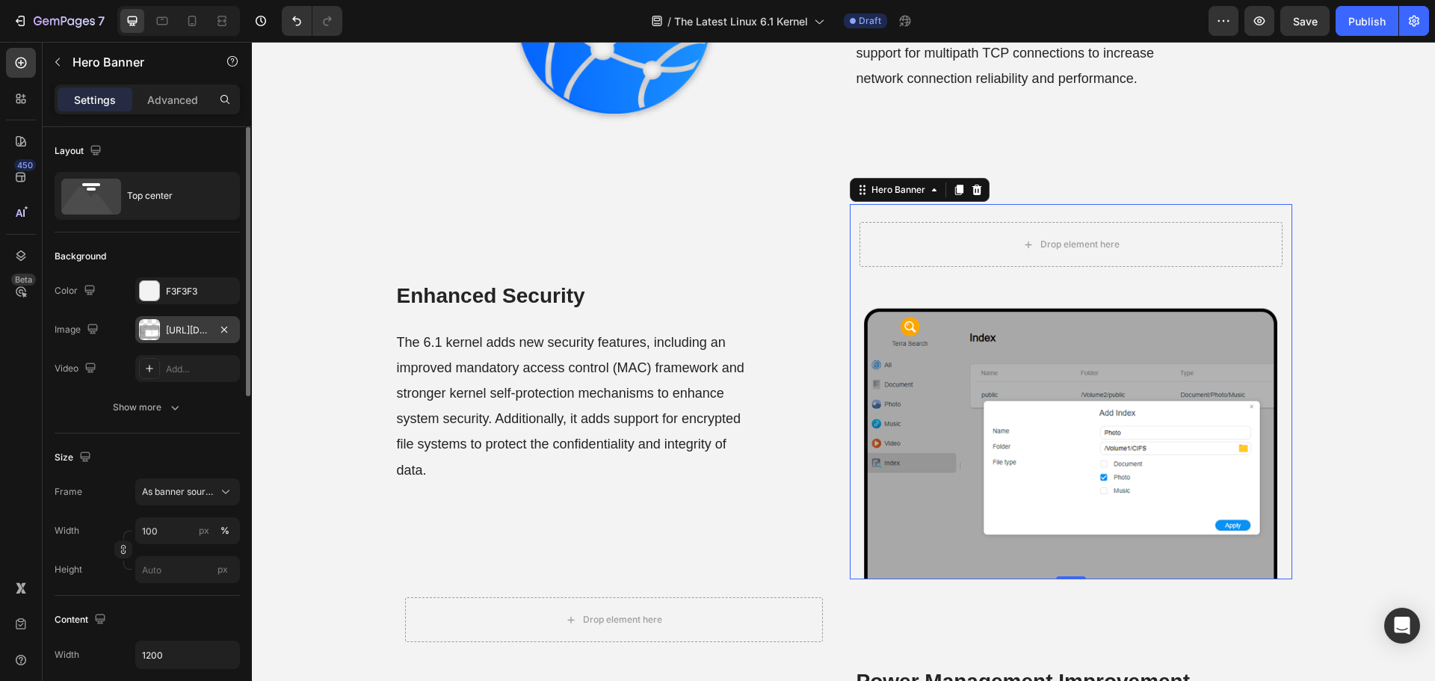
click at [172, 330] on div "https://cdn.shopify.com/s/files/1/0557/3256/8098/files/gempages_570475742119331…" at bounding box center [187, 330] width 43 height 13
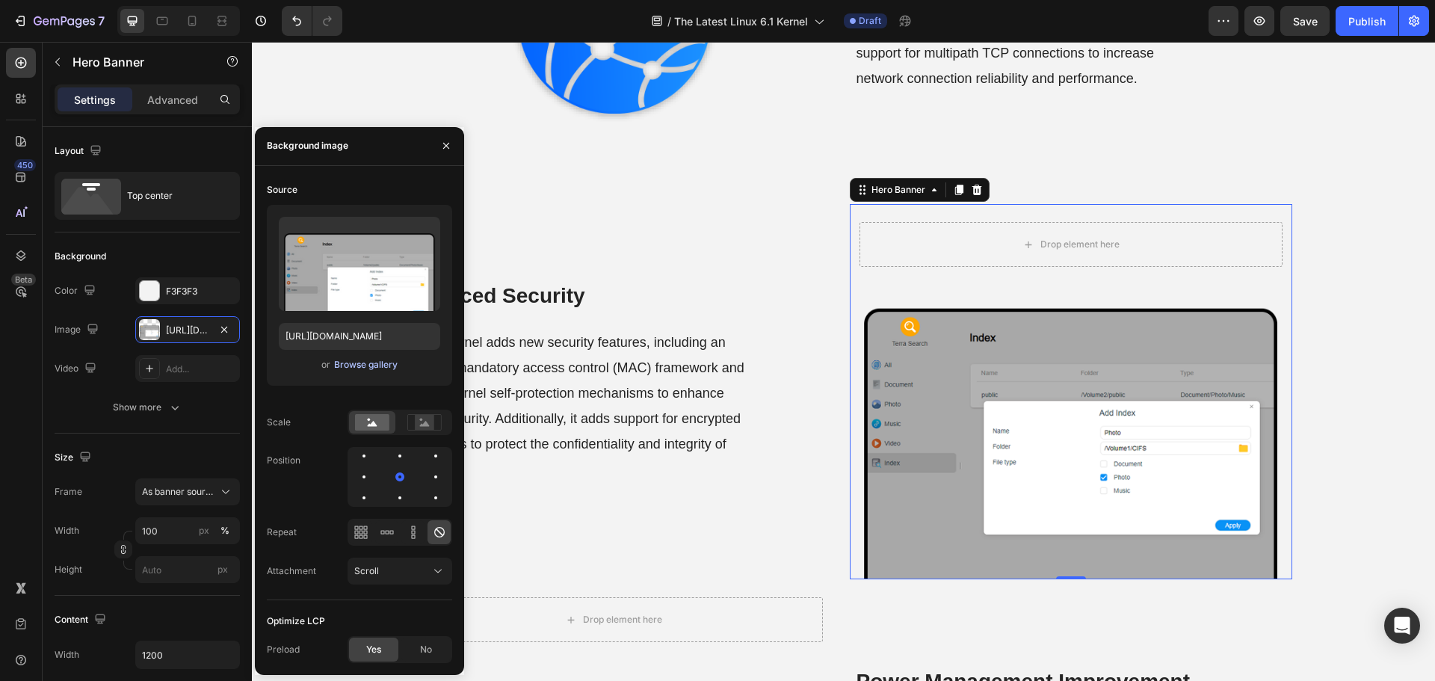
click at [359, 360] on div "Browse gallery" at bounding box center [366, 364] width 64 height 13
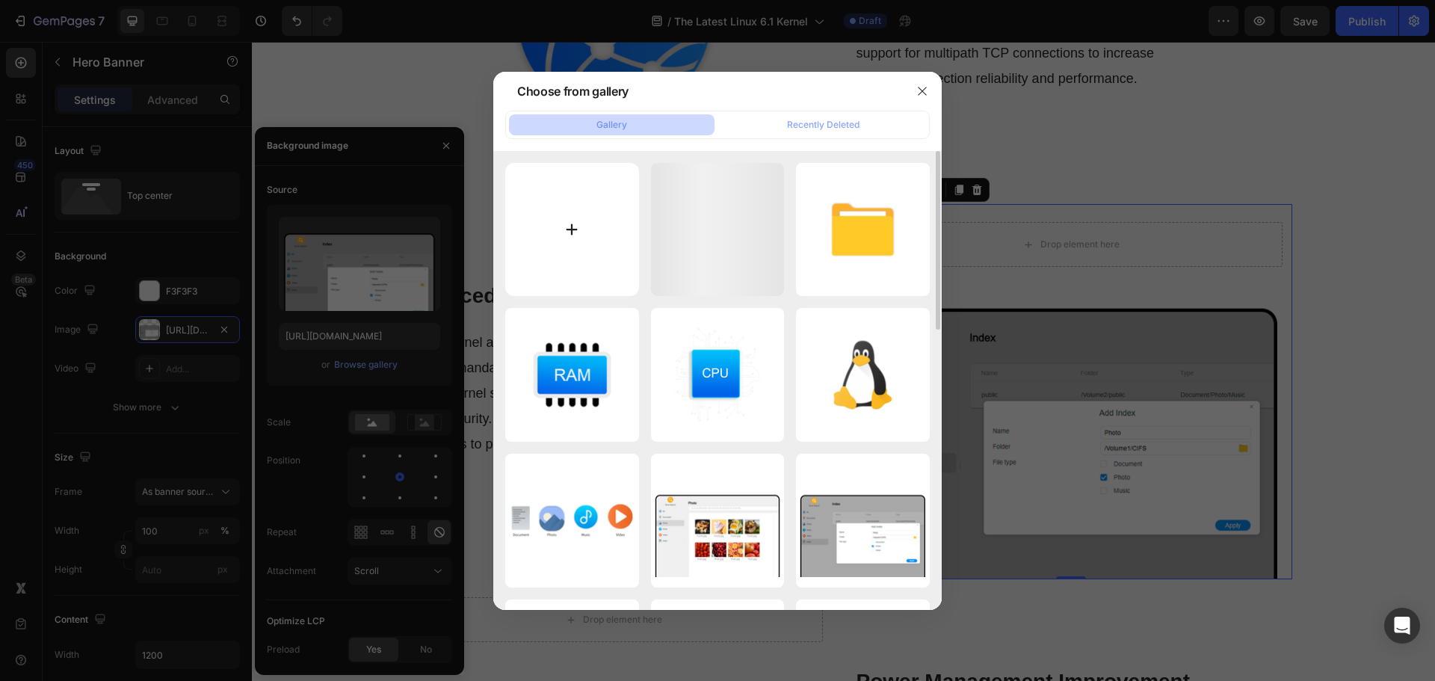
click at [561, 270] on input "file" at bounding box center [572, 230] width 134 height 134
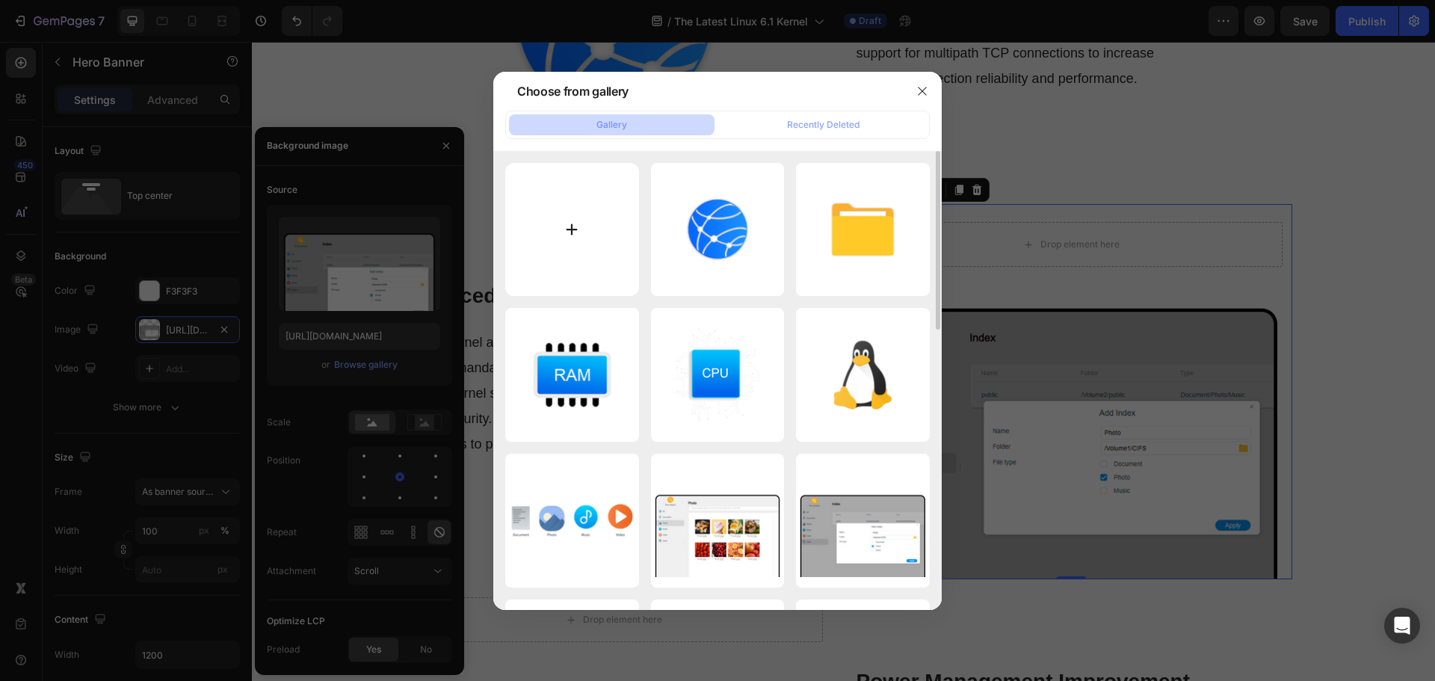
type input "C:\fakepath\Security-enhancement.png"
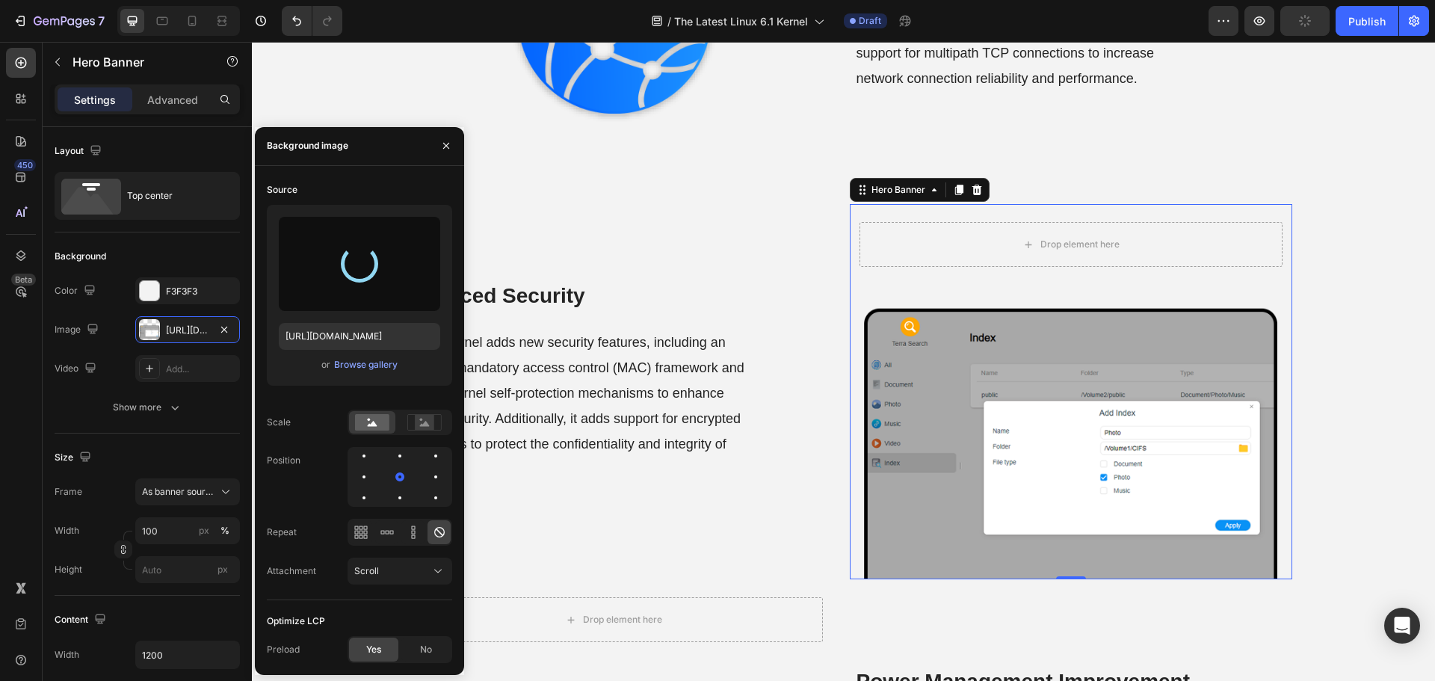
type input "[URL][DOMAIN_NAME]"
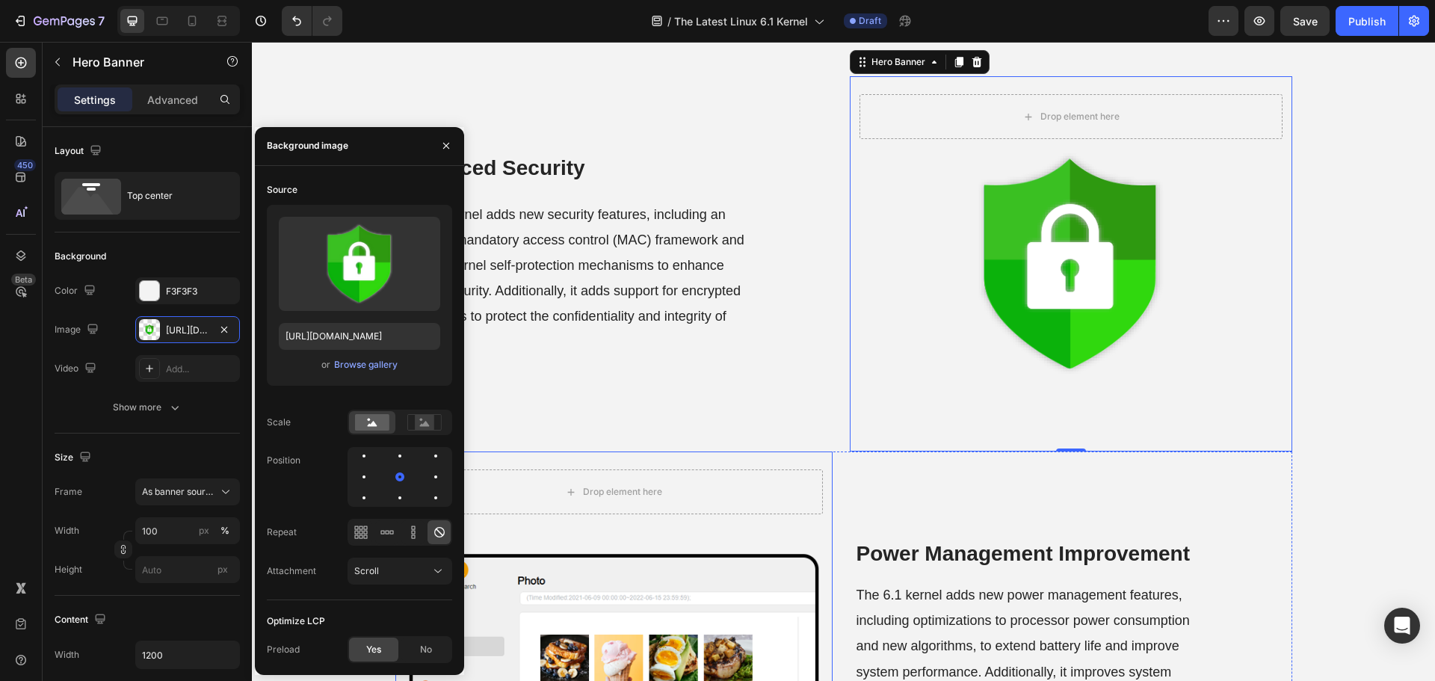
scroll to position [2316, 0]
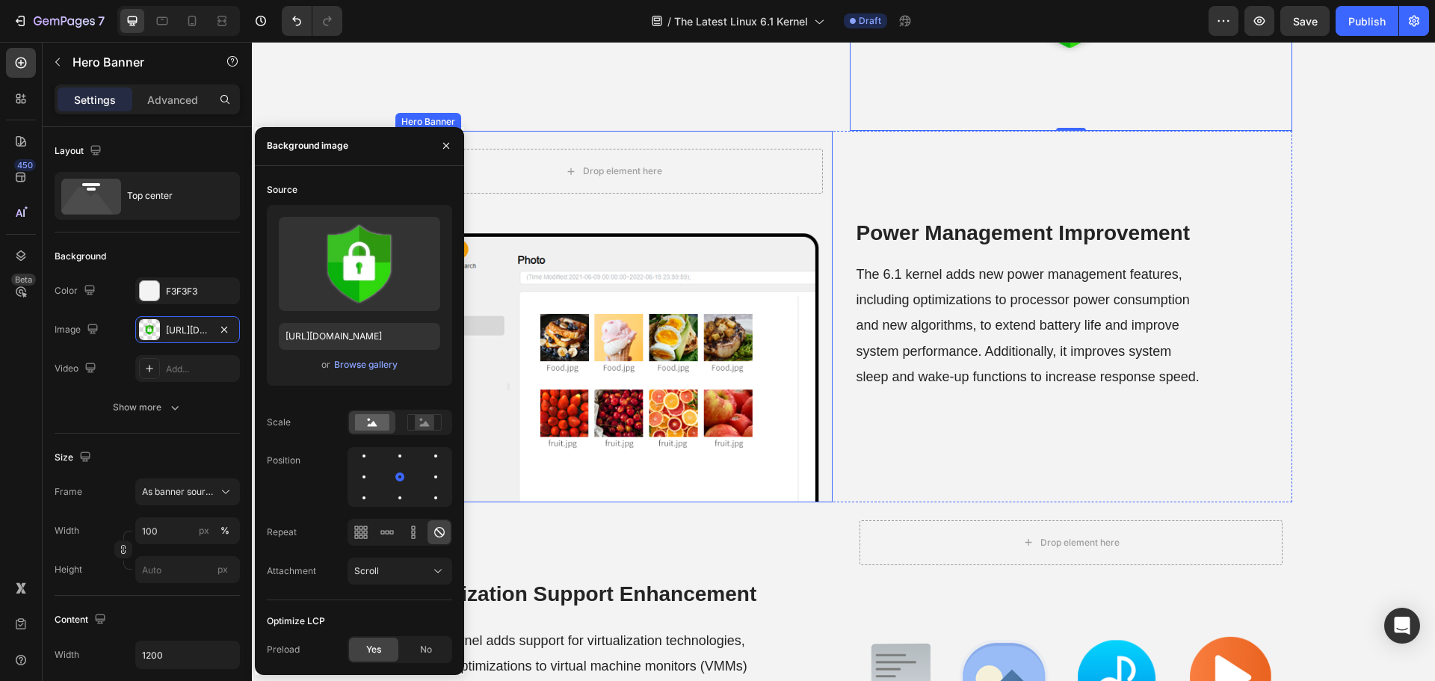
click at [667, 444] on div "Background Image" at bounding box center [613, 316] width 437 height 371
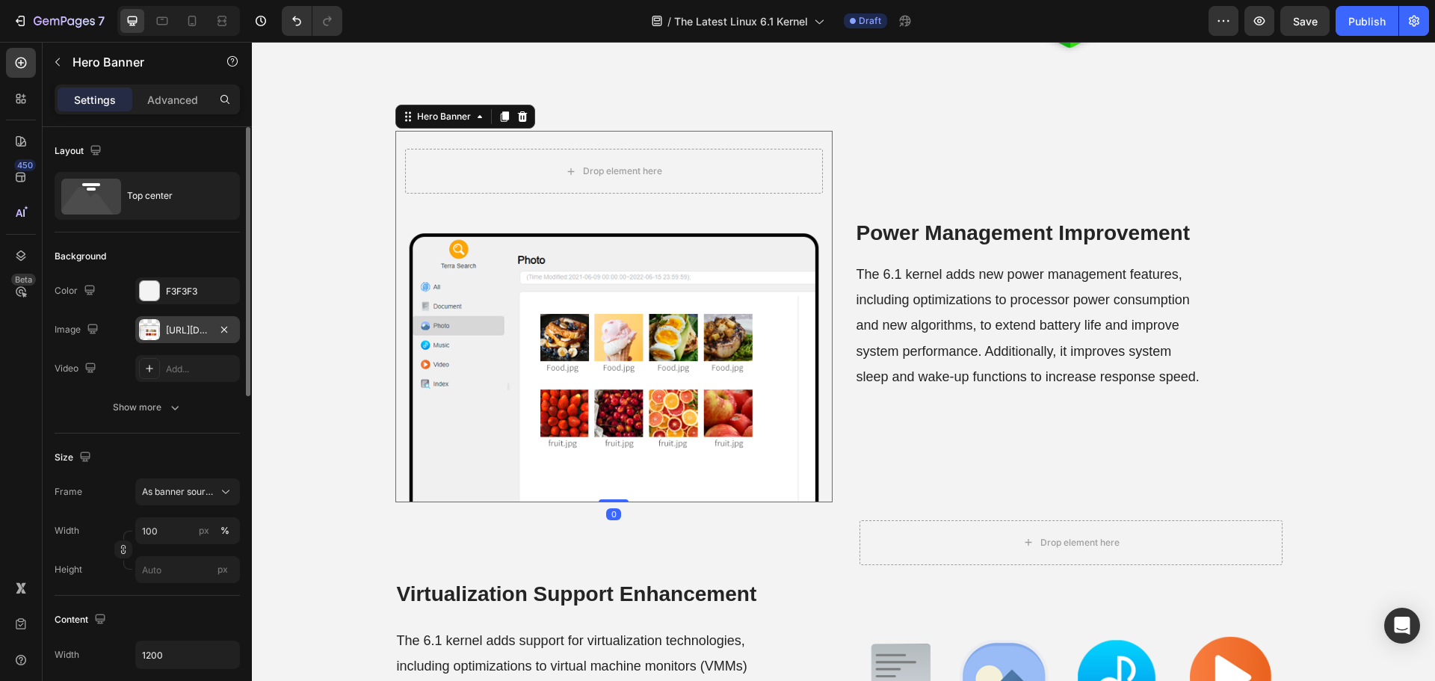
click at [176, 327] on div "https://cdn.shopify.com/s/files/1/0557/3256/8098/files/gempages_570475742119331…" at bounding box center [187, 330] width 43 height 13
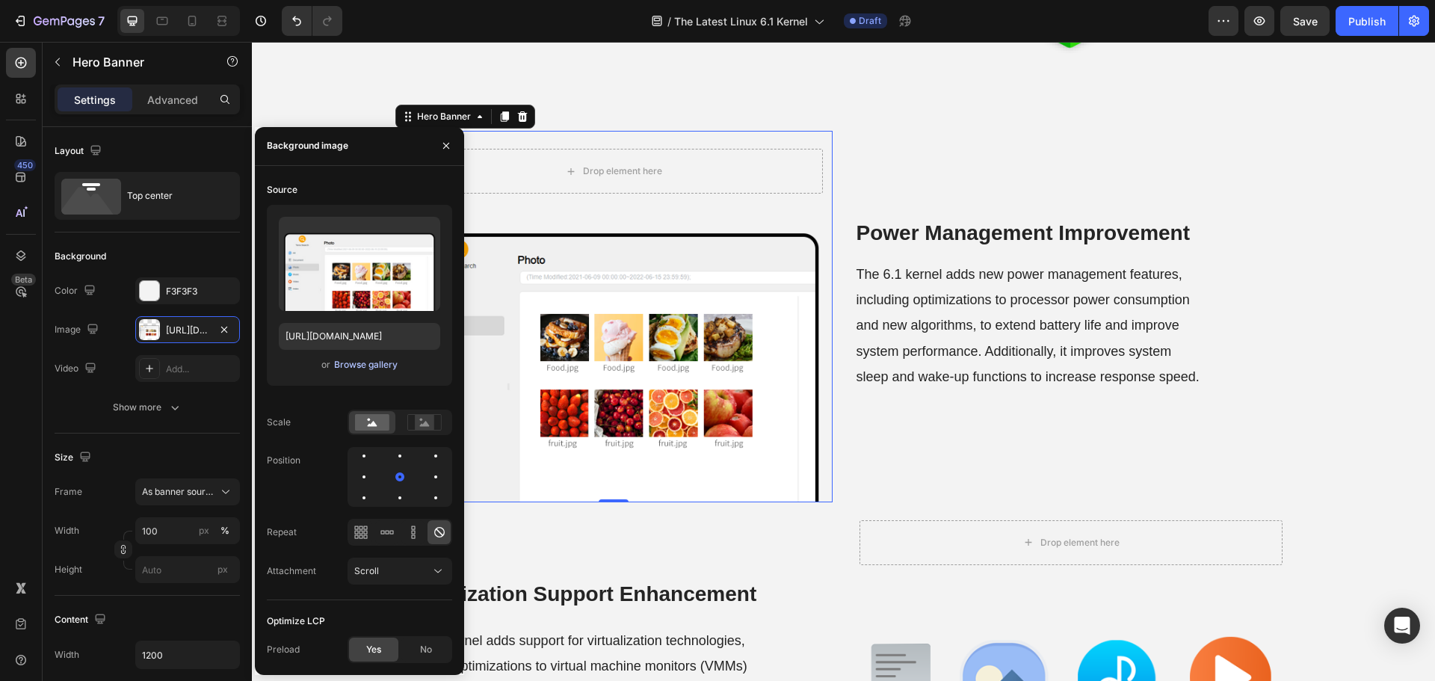
click at [359, 363] on div "Browse gallery" at bounding box center [366, 364] width 64 height 13
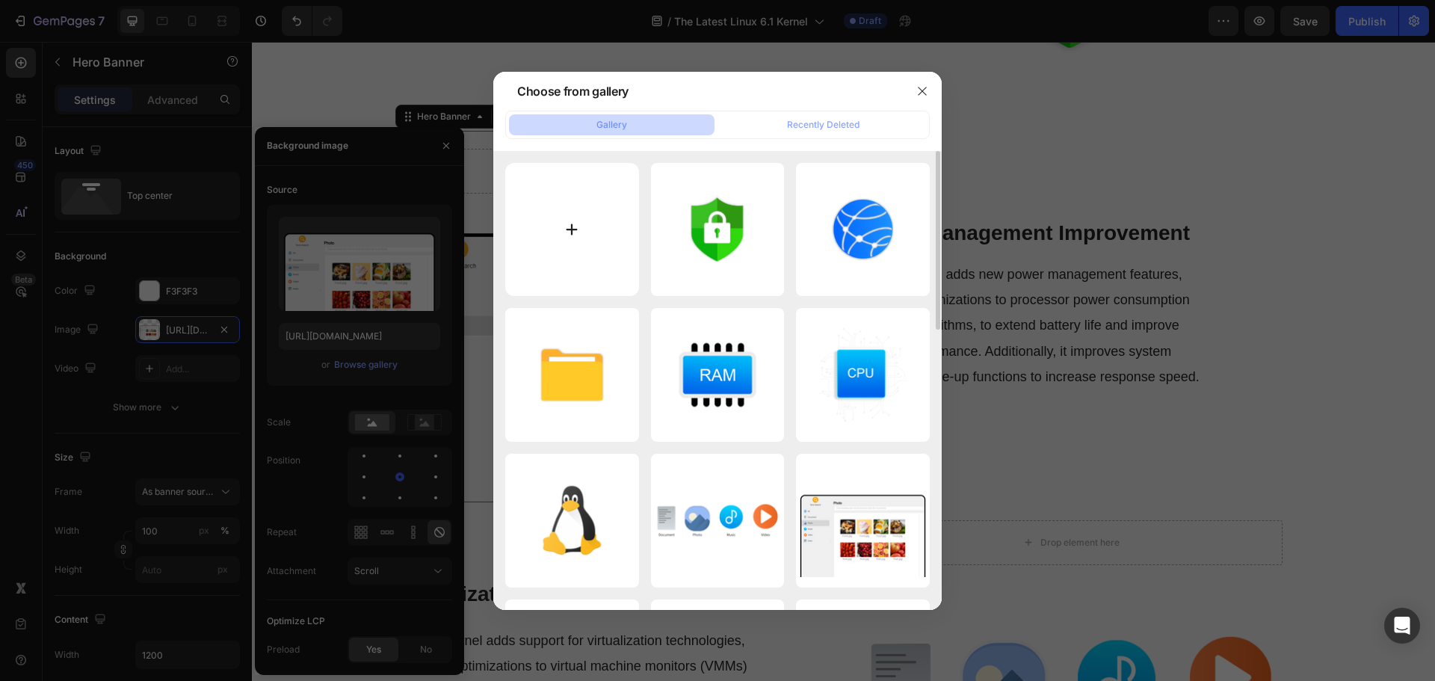
click at [582, 258] on input "file" at bounding box center [572, 230] width 134 height 134
type input "C:\fakepath\Power-management-improvement.png"
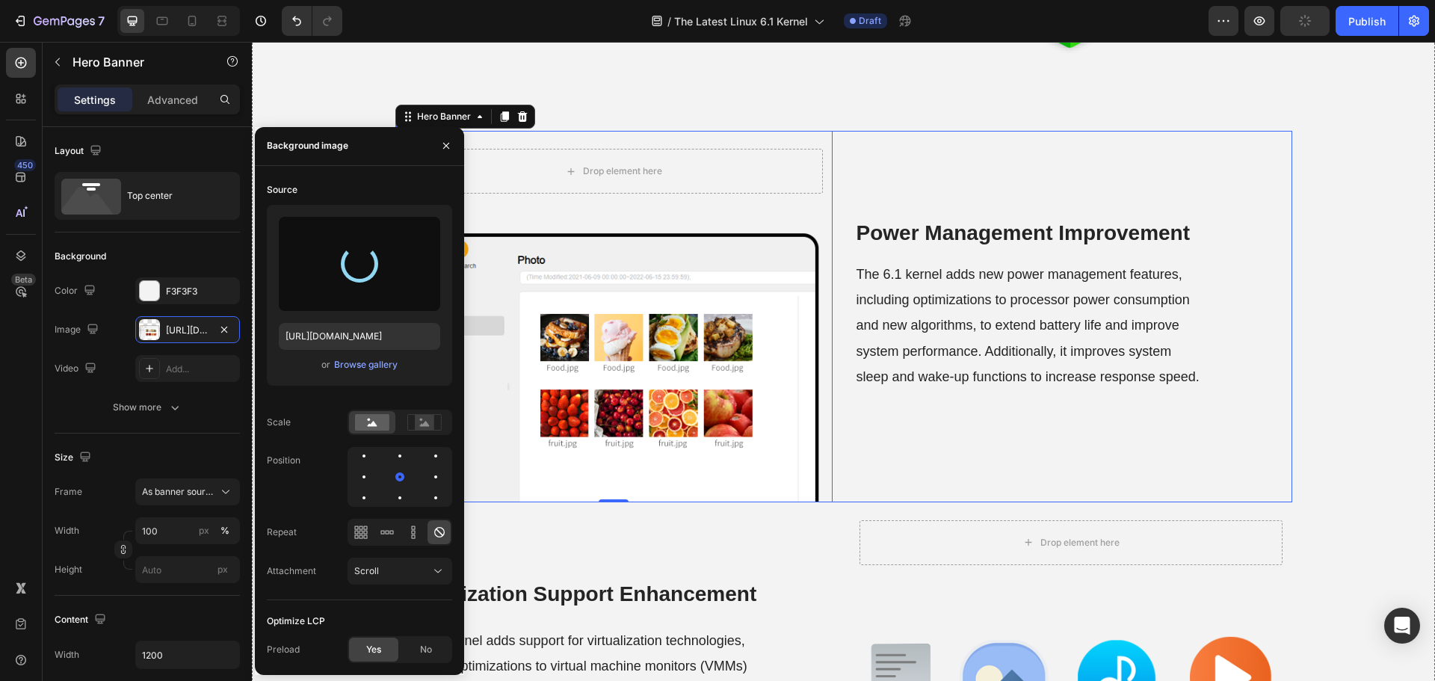
type input "[URL][DOMAIN_NAME]"
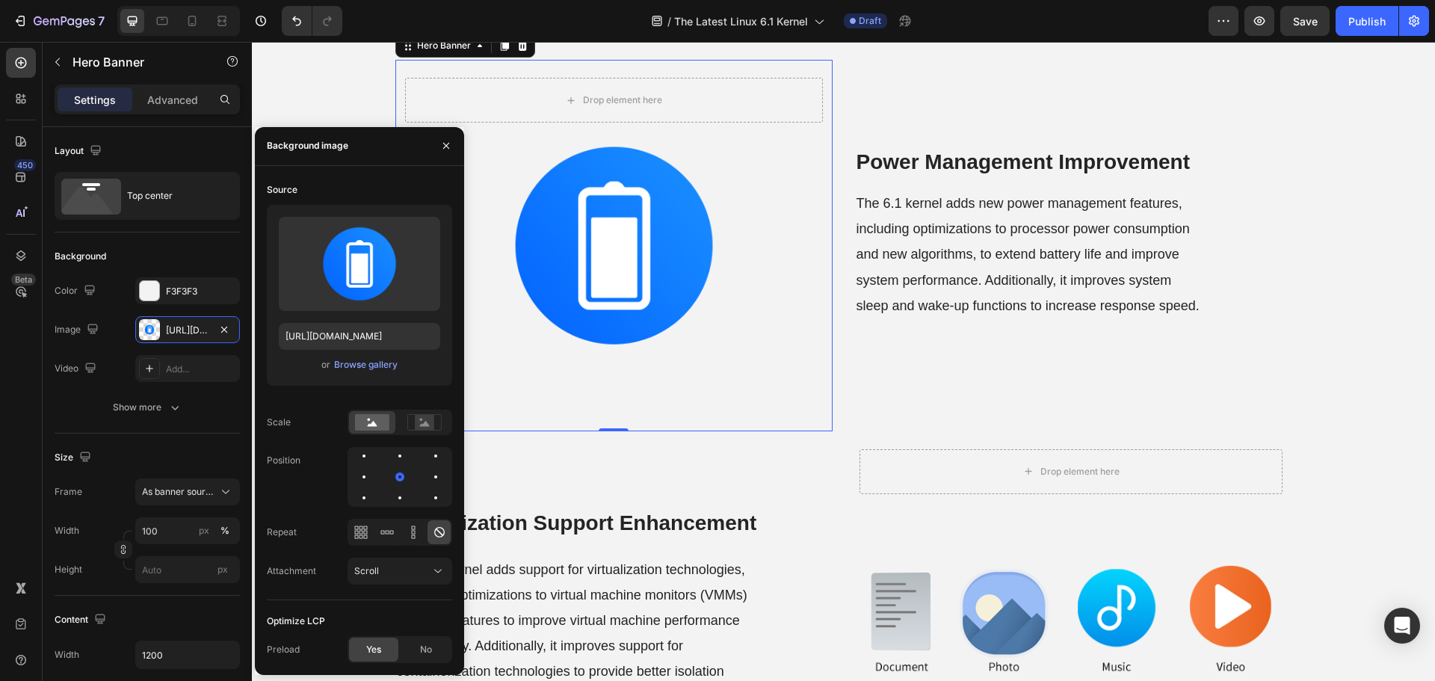
scroll to position [2690, 0]
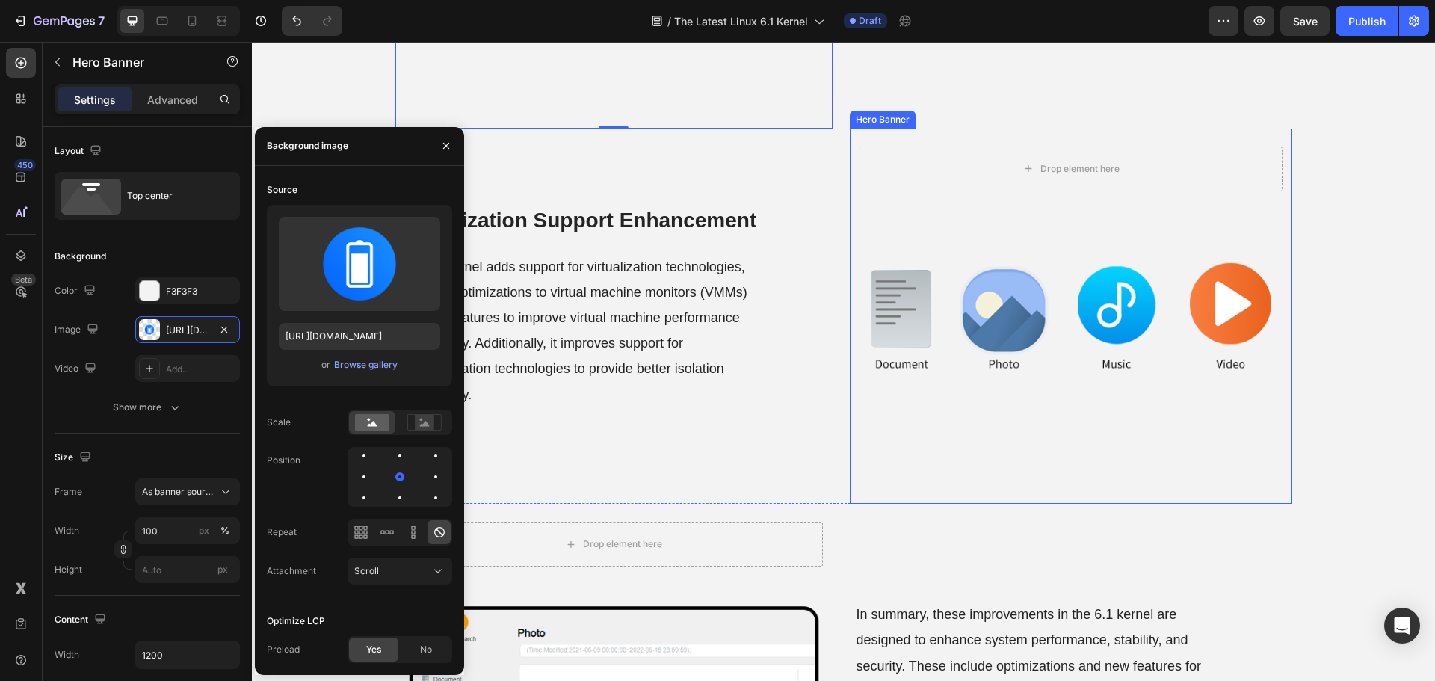
click at [1040, 411] on div "Background Image" at bounding box center [1071, 316] width 442 height 375
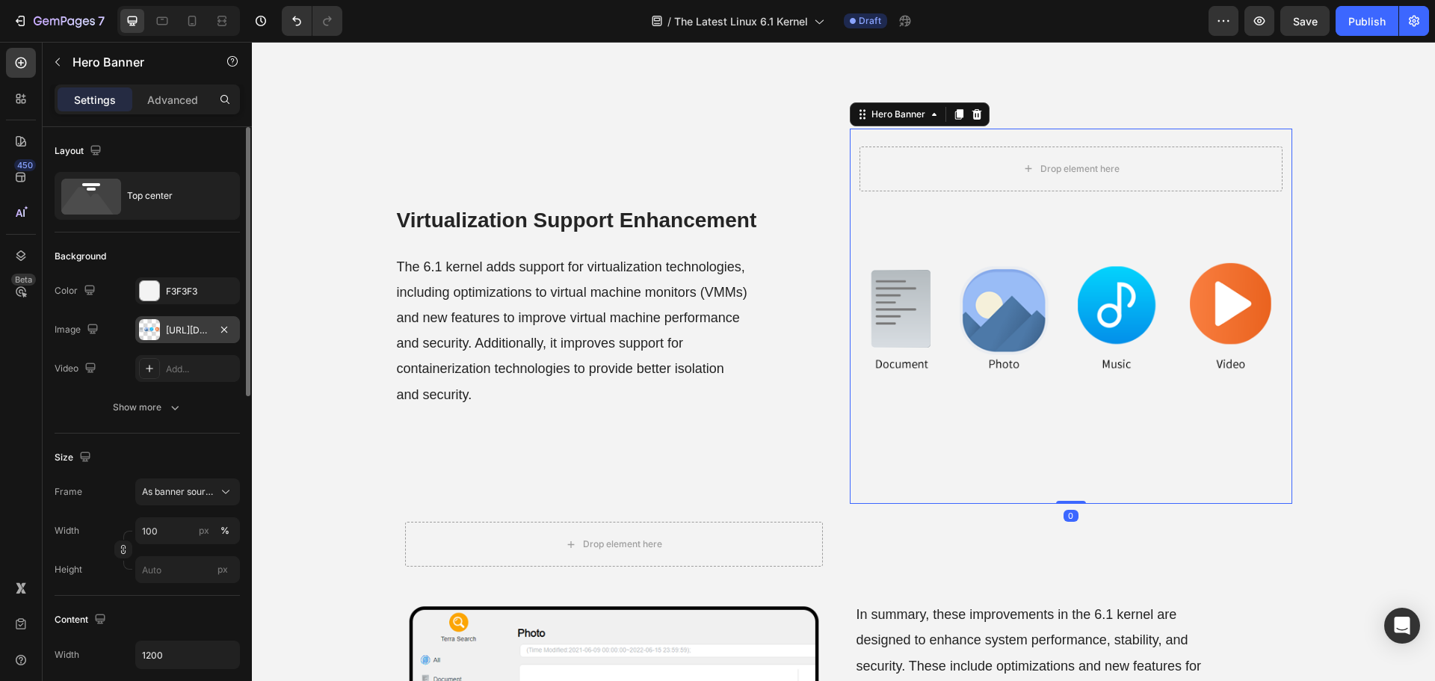
click at [170, 336] on div "https://cdn.shopify.com/s/files/1/0557/3256/8098/files/gempages_570475742119331…" at bounding box center [187, 330] width 43 height 13
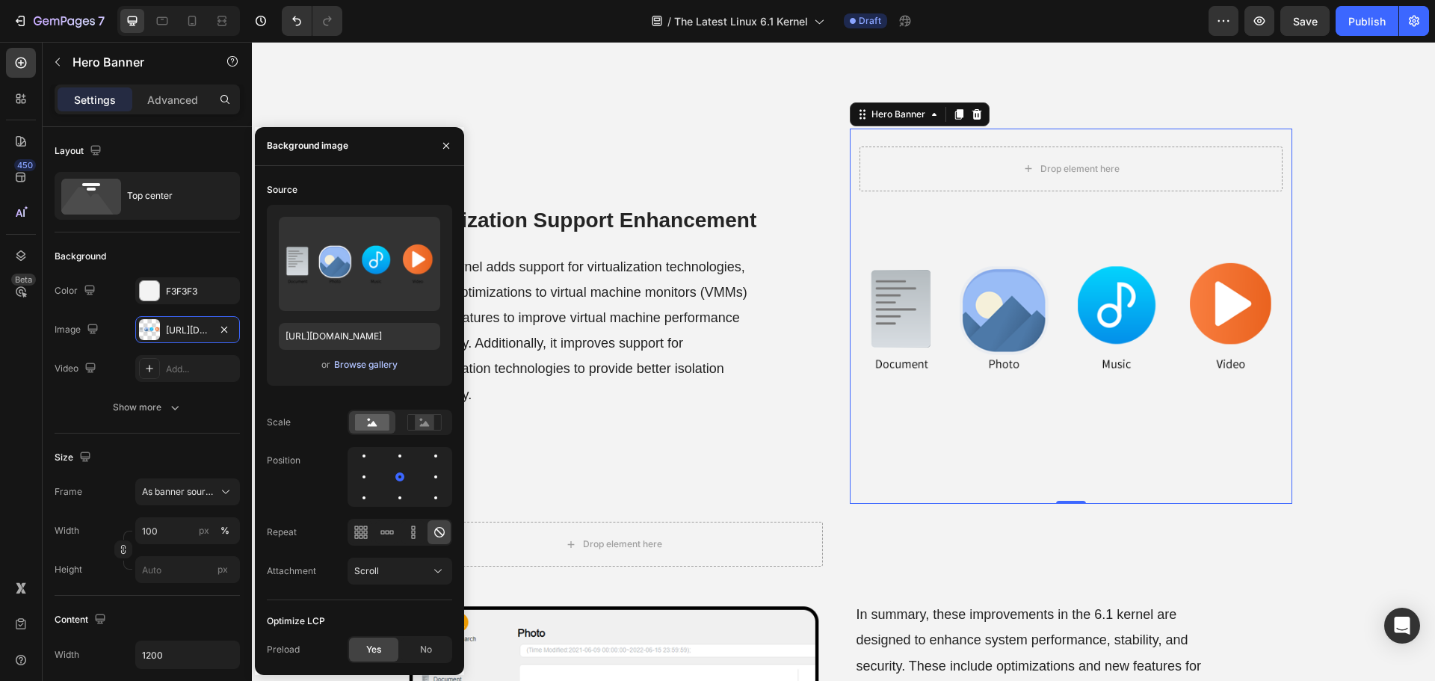
click at [351, 359] on div "Browse gallery" at bounding box center [366, 364] width 64 height 13
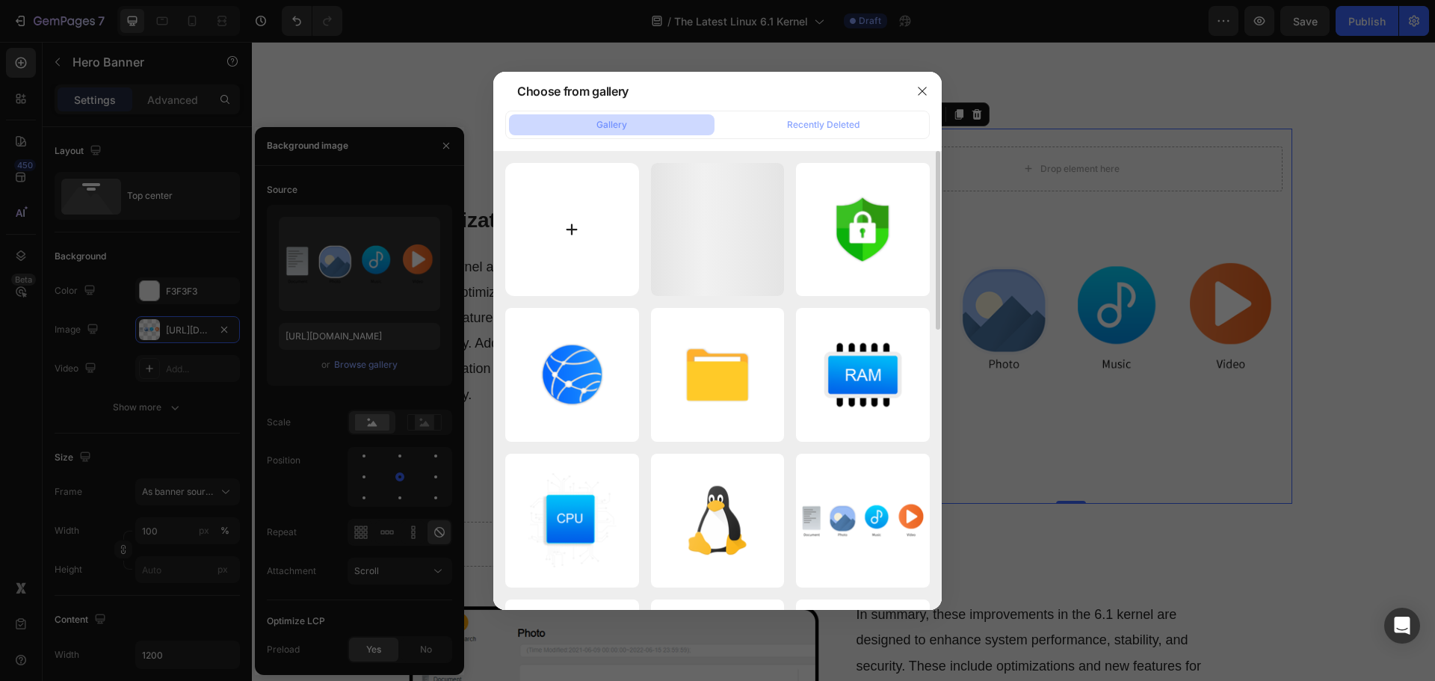
click at [543, 259] on input "file" at bounding box center [572, 230] width 134 height 134
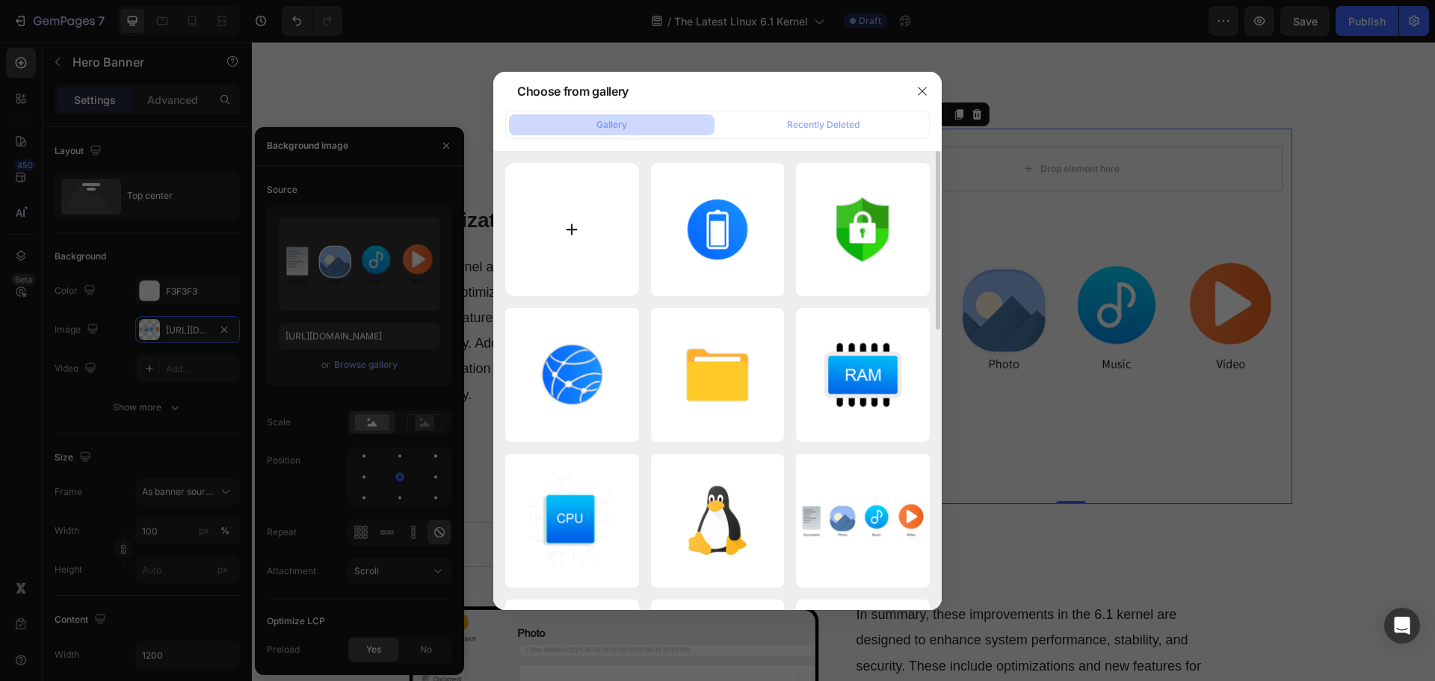
type input "C:\fakepath\Enhanced-virtualization-support.png"
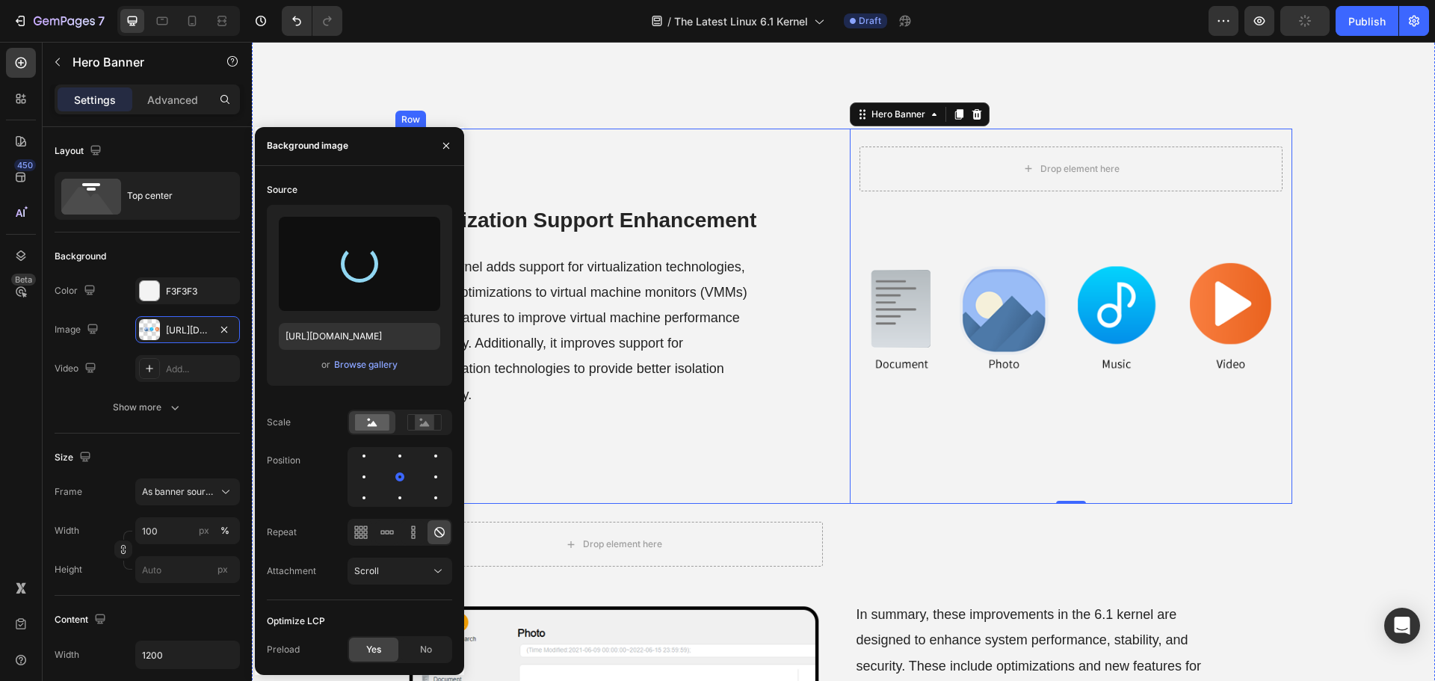
type input "https://cdn.shopify.com/s/files/1/0557/3256/8098/files/gempages_570475742119331…"
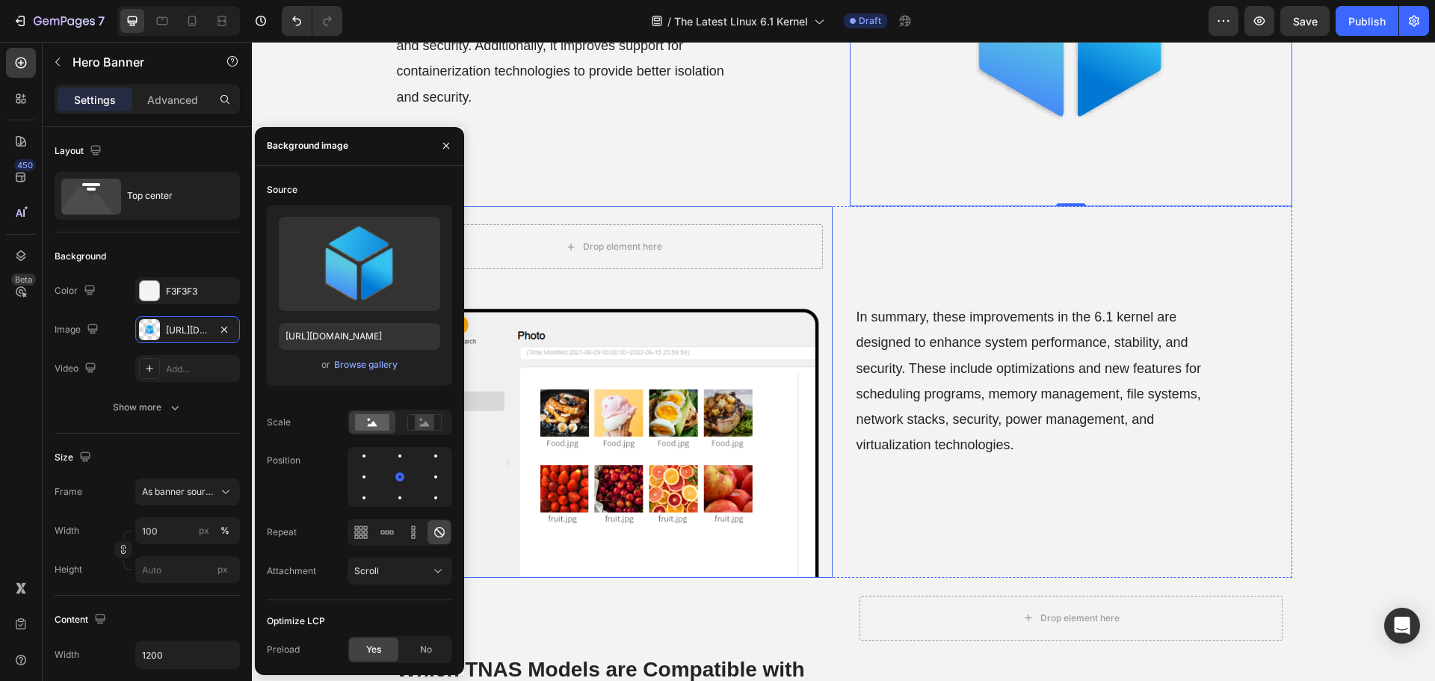
scroll to position [3138, 0]
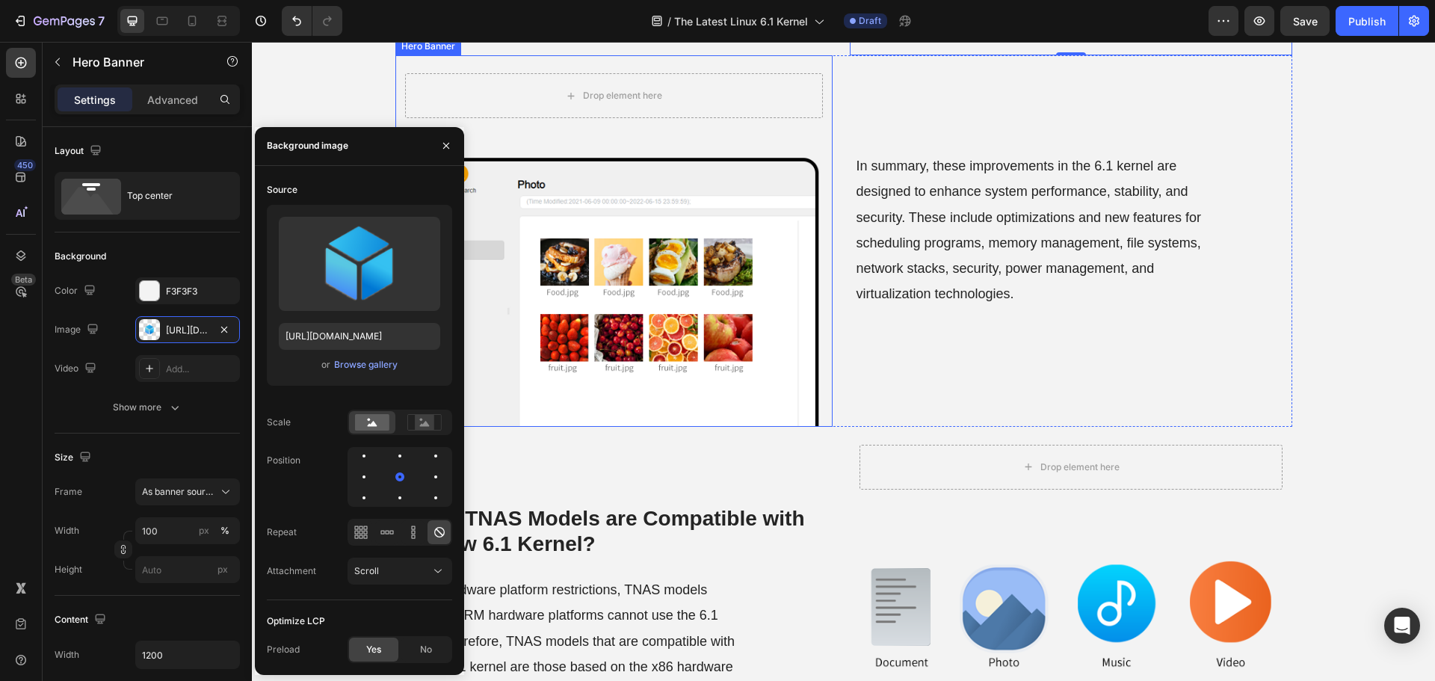
click at [696, 397] on div "Background Image" at bounding box center [613, 240] width 437 height 371
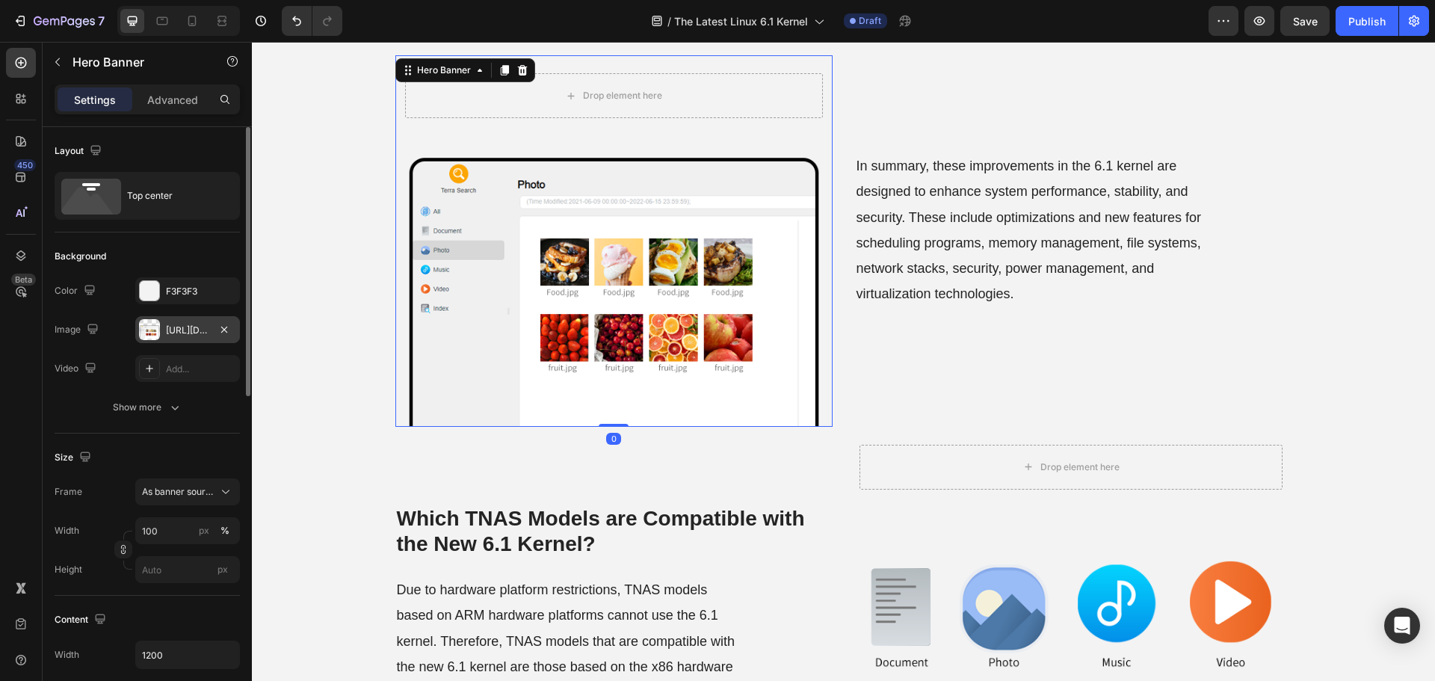
click at [186, 325] on div "https://cdn.shopify.com/s/files/1/0557/3256/8098/files/gempages_570475742119331…" at bounding box center [187, 330] width 43 height 13
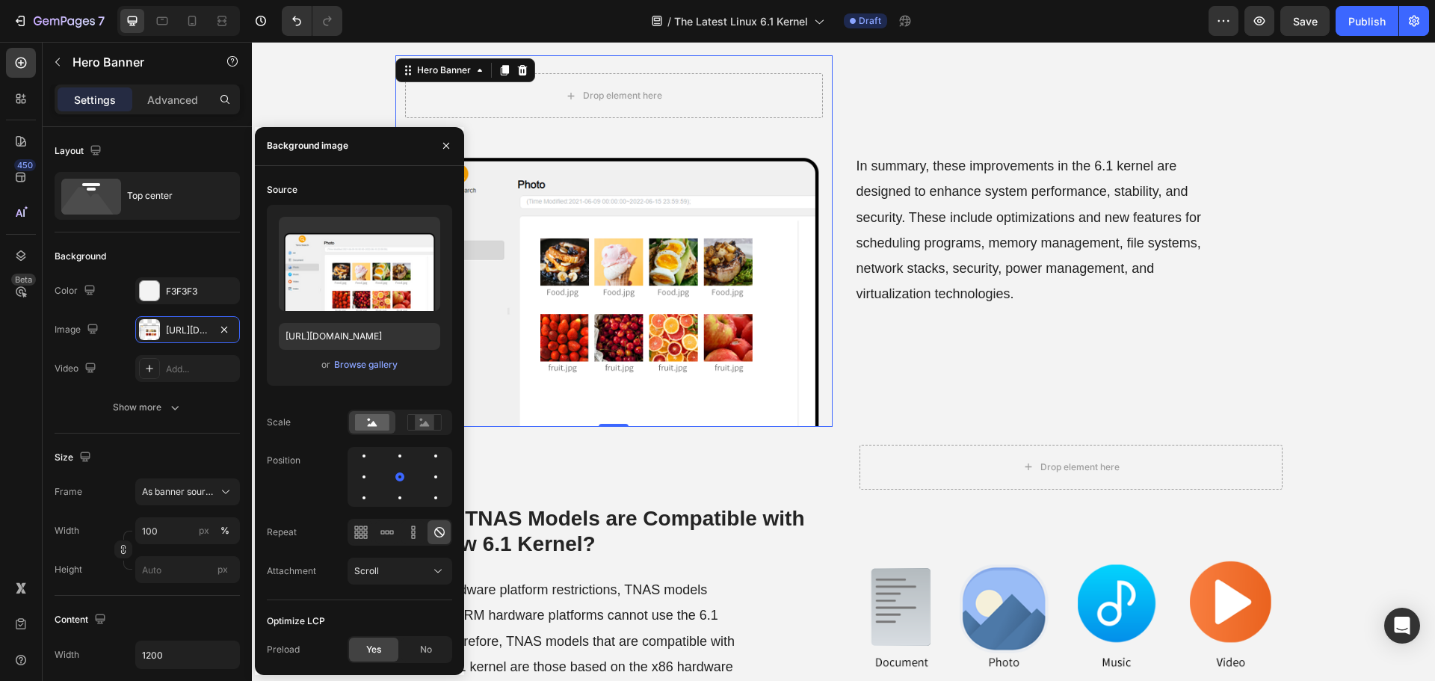
click at [365, 374] on div "Upload Image https://cdn.shopify.com/s/files/1/0557/3256/8098/files/gempages_57…" at bounding box center [359, 295] width 185 height 181
click at [365, 368] on div "Browse gallery" at bounding box center [366, 364] width 64 height 13
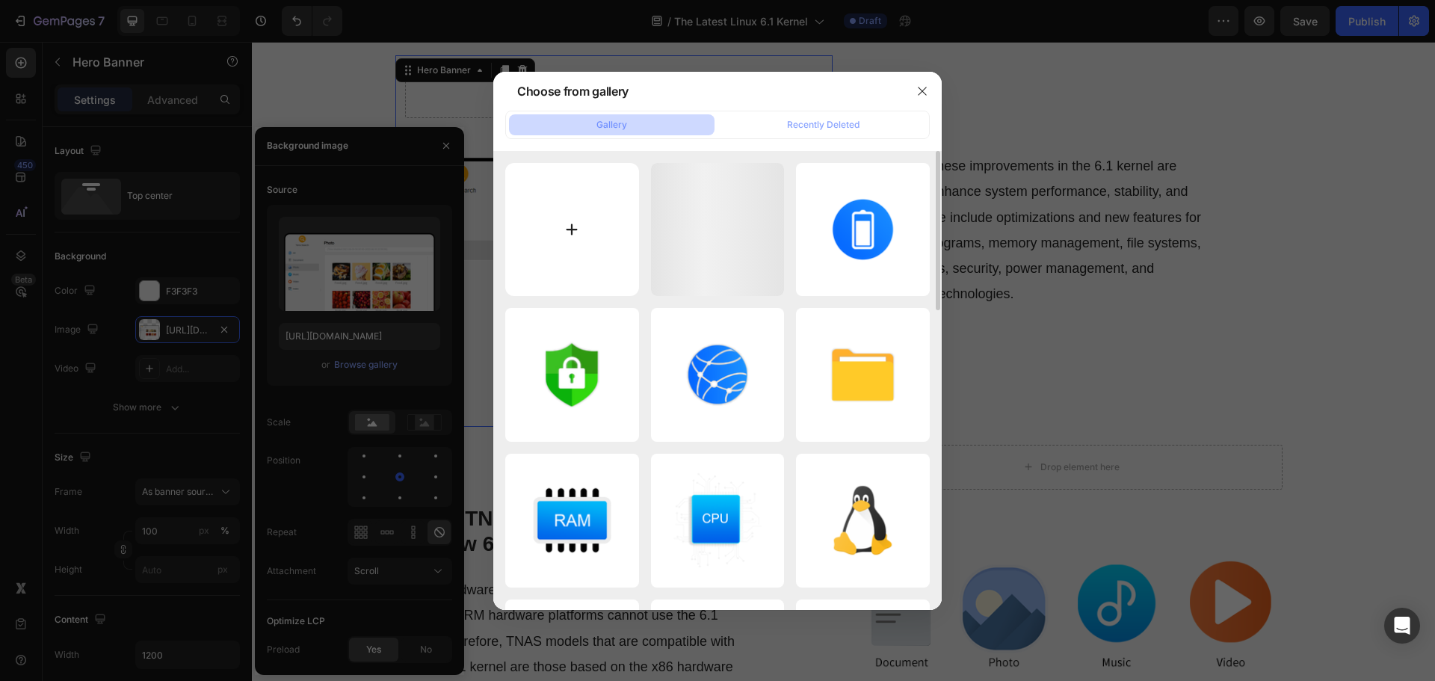
click at [559, 260] on input "file" at bounding box center [572, 230] width 134 height 134
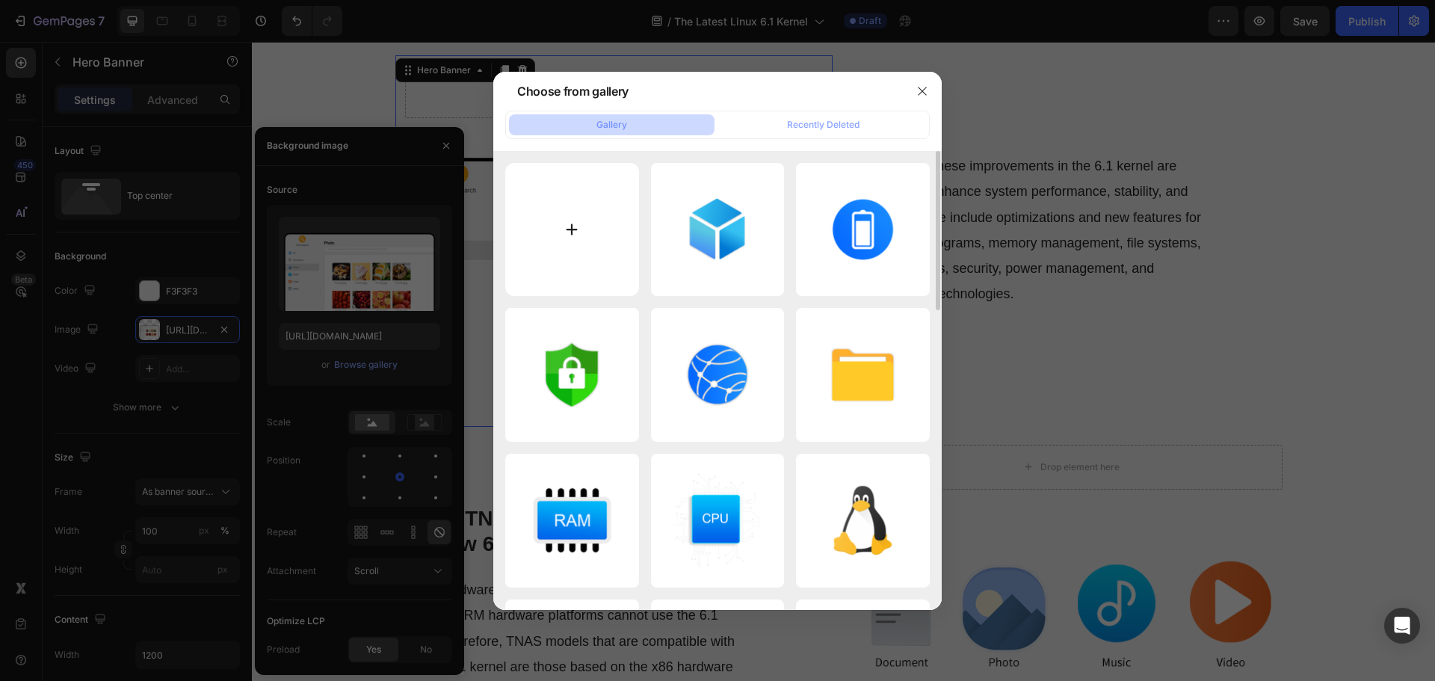
type input "C:\fakepath\Virtual-optimization.png"
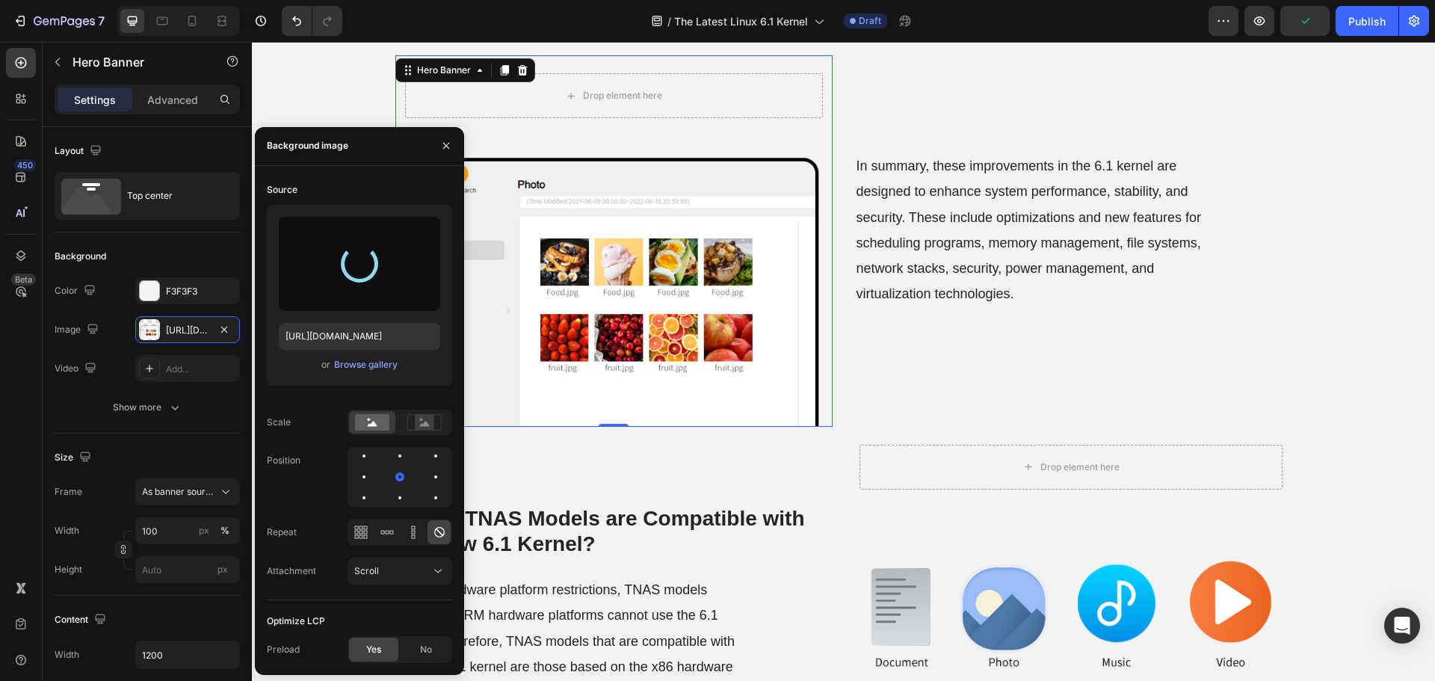
type input "https://cdn.shopify.com/s/files/1/0557/3256/8098/files/gempages_570475742119331…"
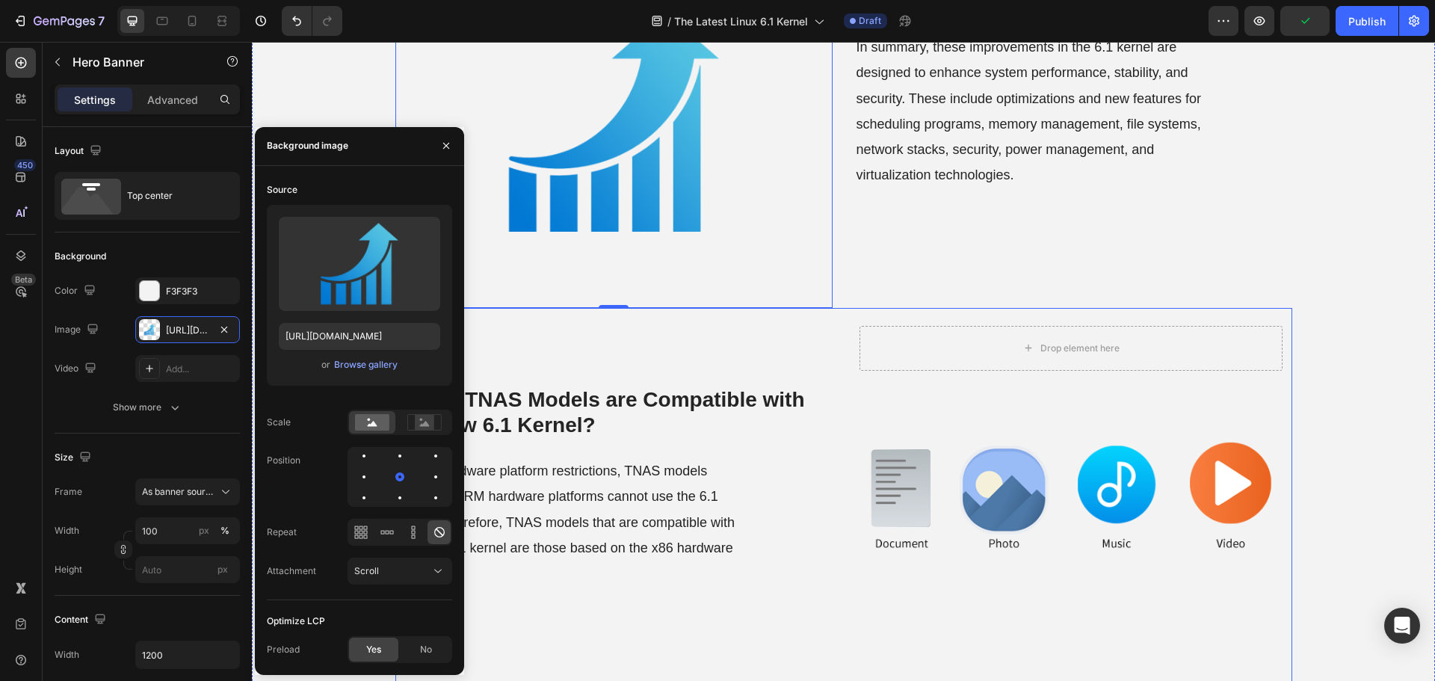
scroll to position [3437, 0]
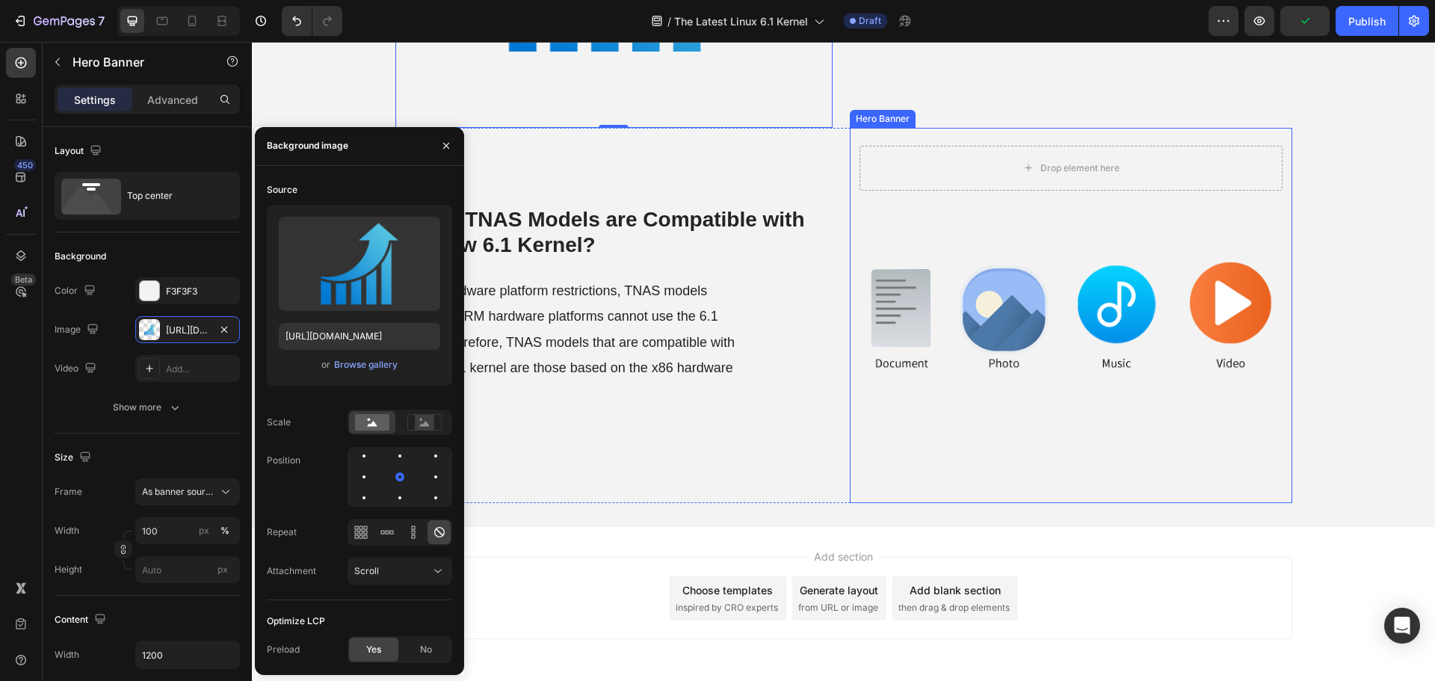
click at [1126, 373] on div "Background Image" at bounding box center [1071, 315] width 442 height 375
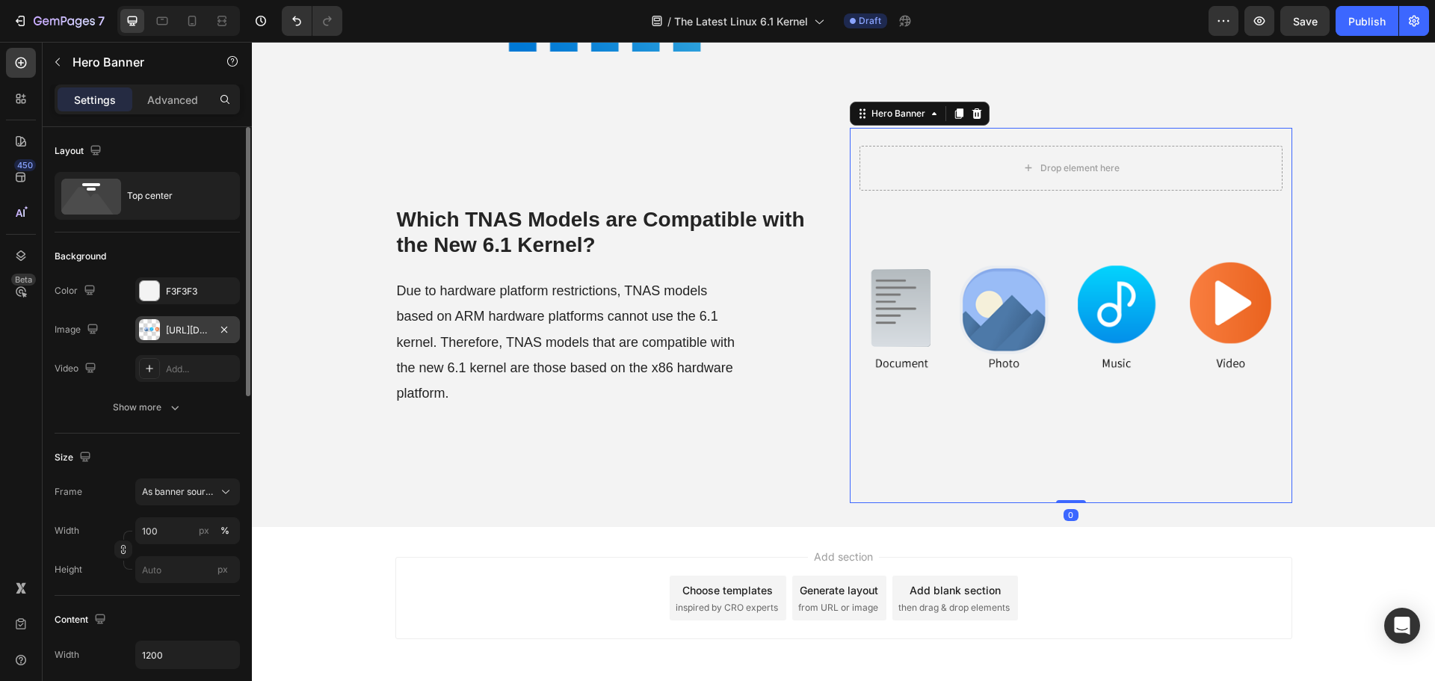
click at [180, 335] on div "https://cdn.shopify.com/s/files/1/0557/3256/8098/files/gempages_570475742119331…" at bounding box center [187, 330] width 43 height 13
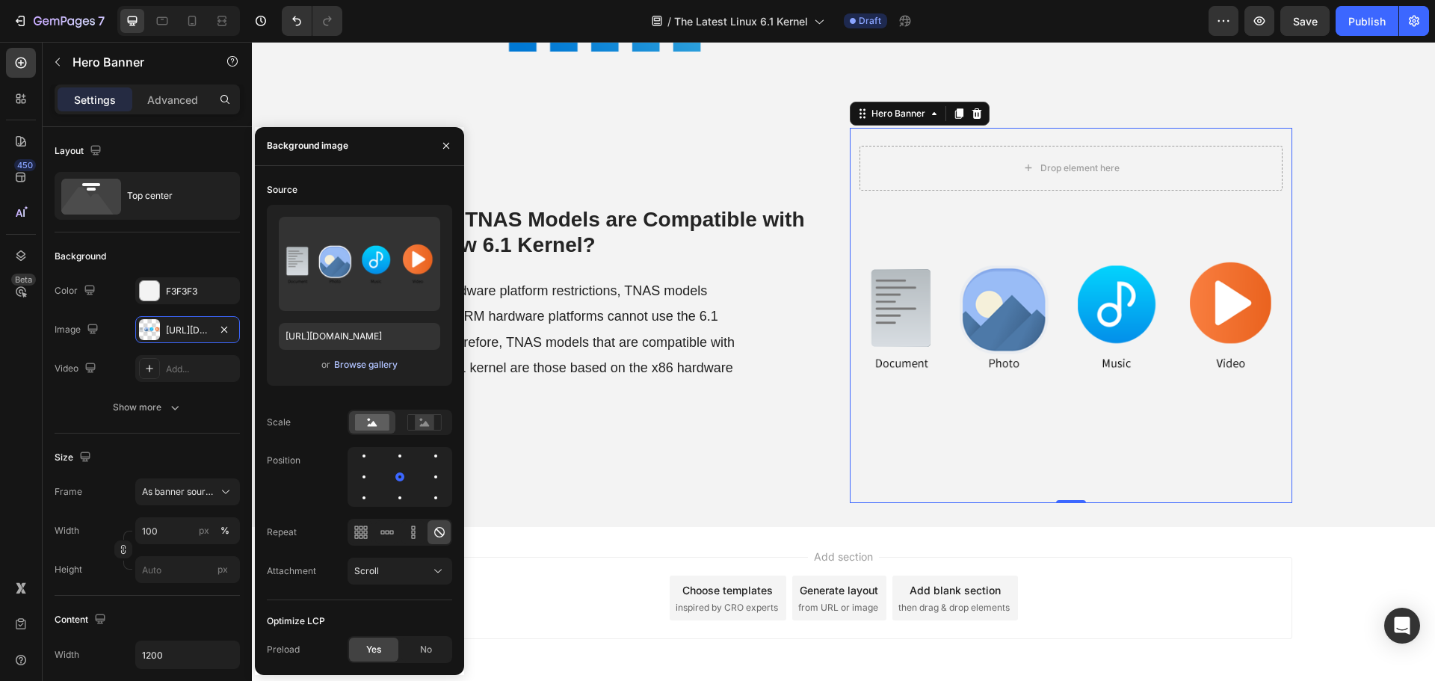
click at [350, 365] on div "Browse gallery" at bounding box center [366, 364] width 64 height 13
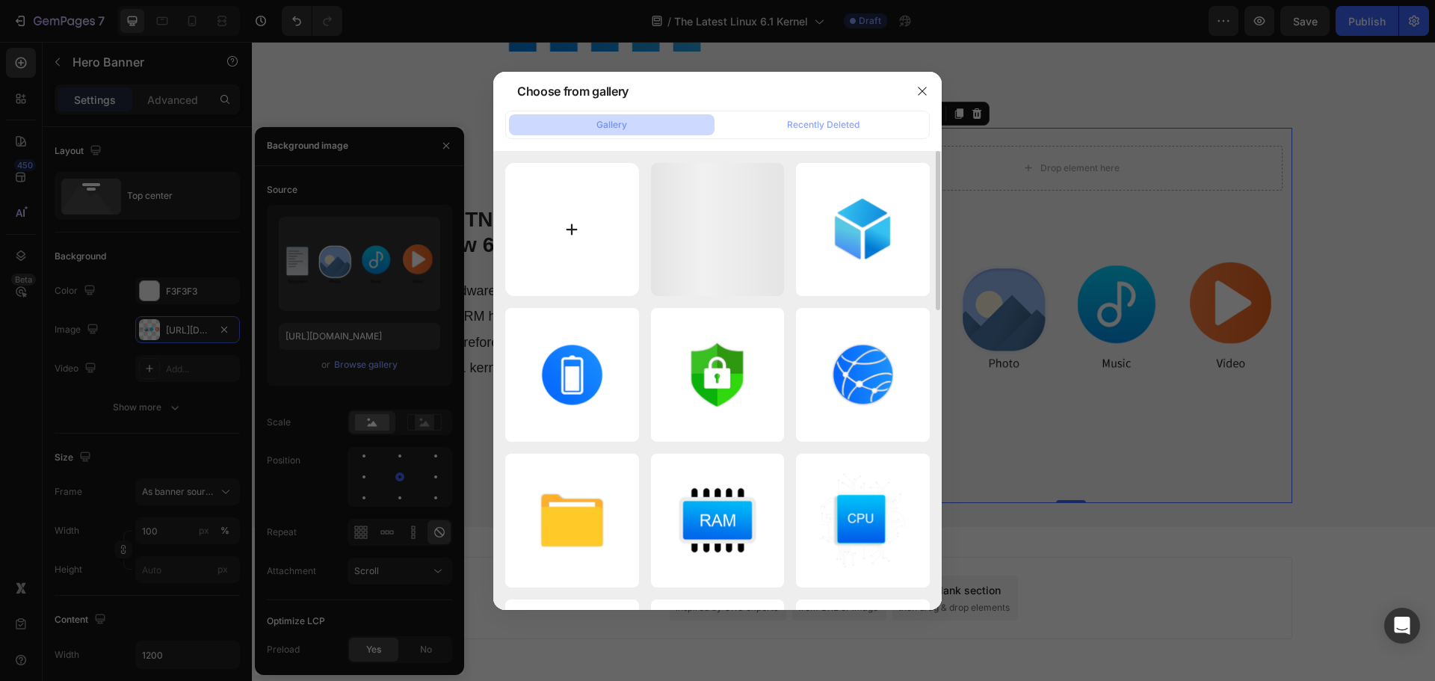
click at [564, 235] on input "file" at bounding box center [572, 230] width 134 height 134
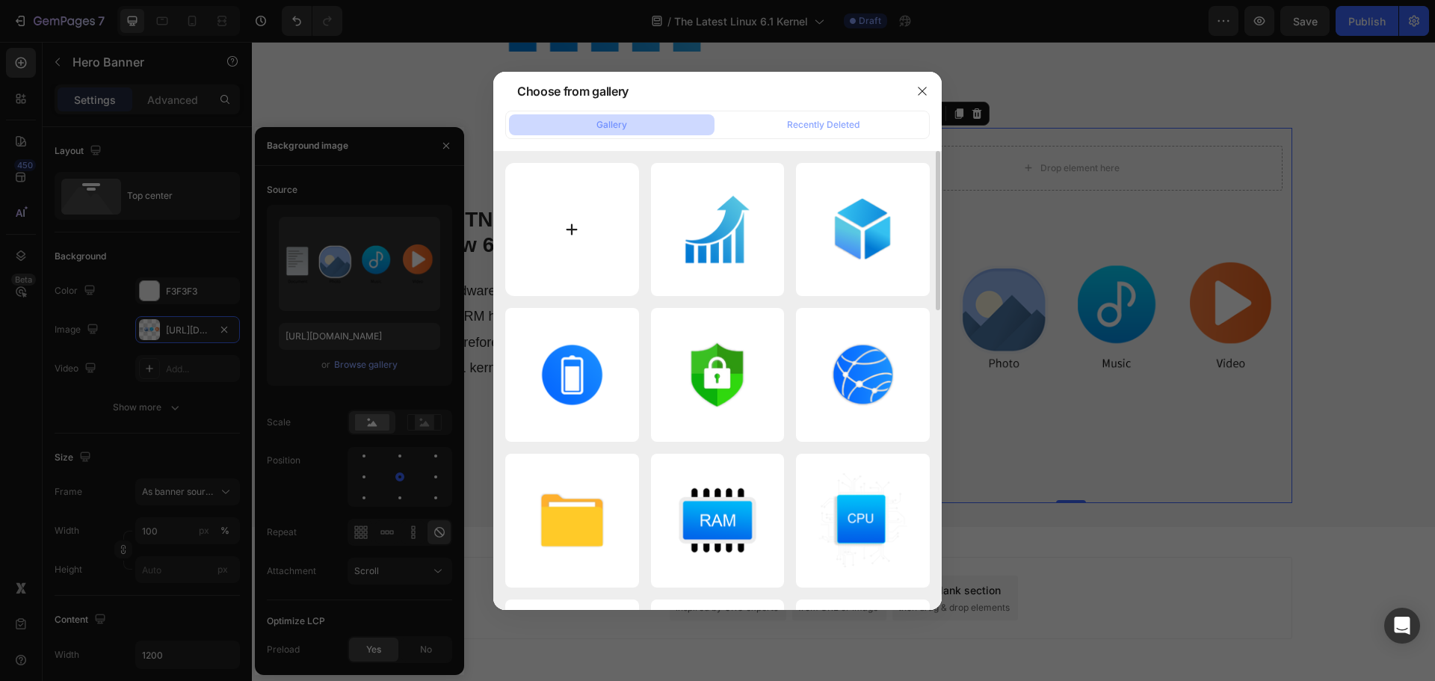
type input "C:\fakepath\x86.png"
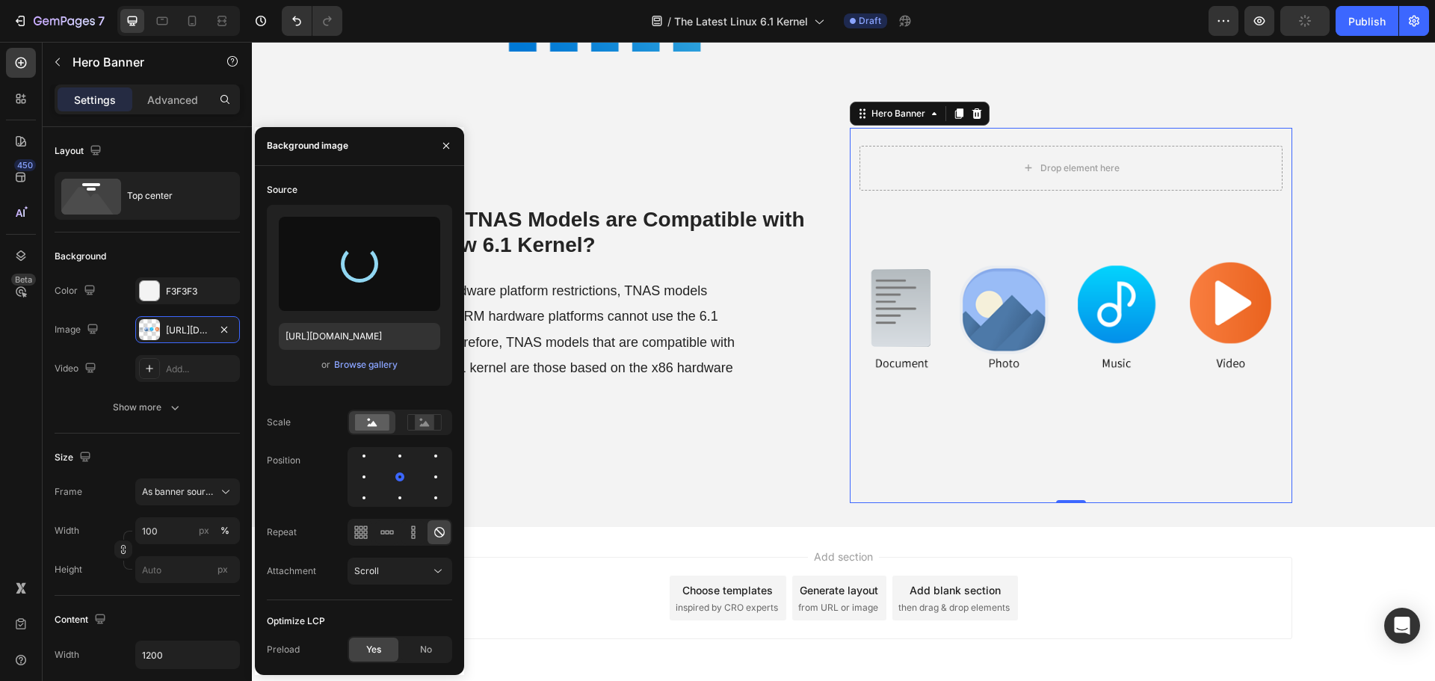
type input "https://cdn.shopify.com/s/files/1/0557/3256/8098/files/gempages_570475742119331…"
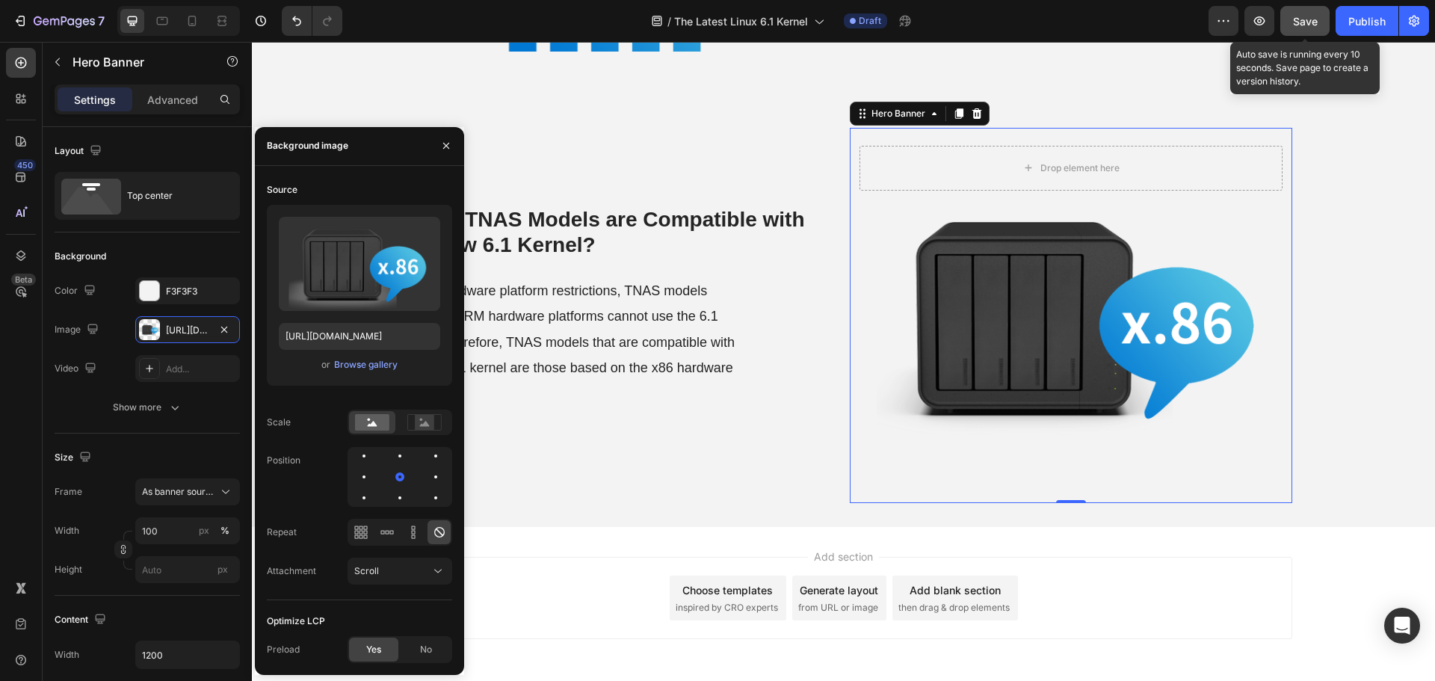
click at [1304, 31] on button "Save" at bounding box center [1304, 21] width 49 height 30
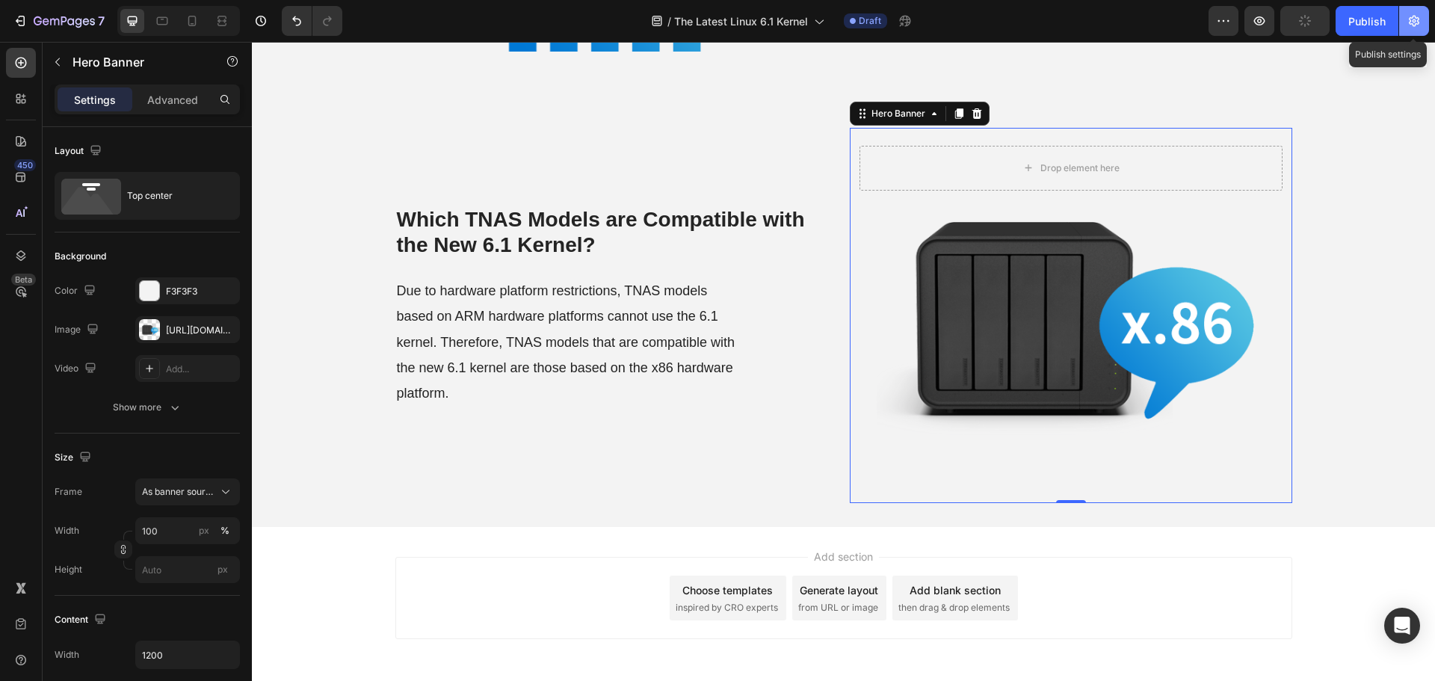
drag, startPoint x: 1418, startPoint y: 22, endPoint x: 1126, endPoint y: 10, distance: 292.5
click at [1418, 22] on icon "button" at bounding box center [1414, 21] width 10 height 11
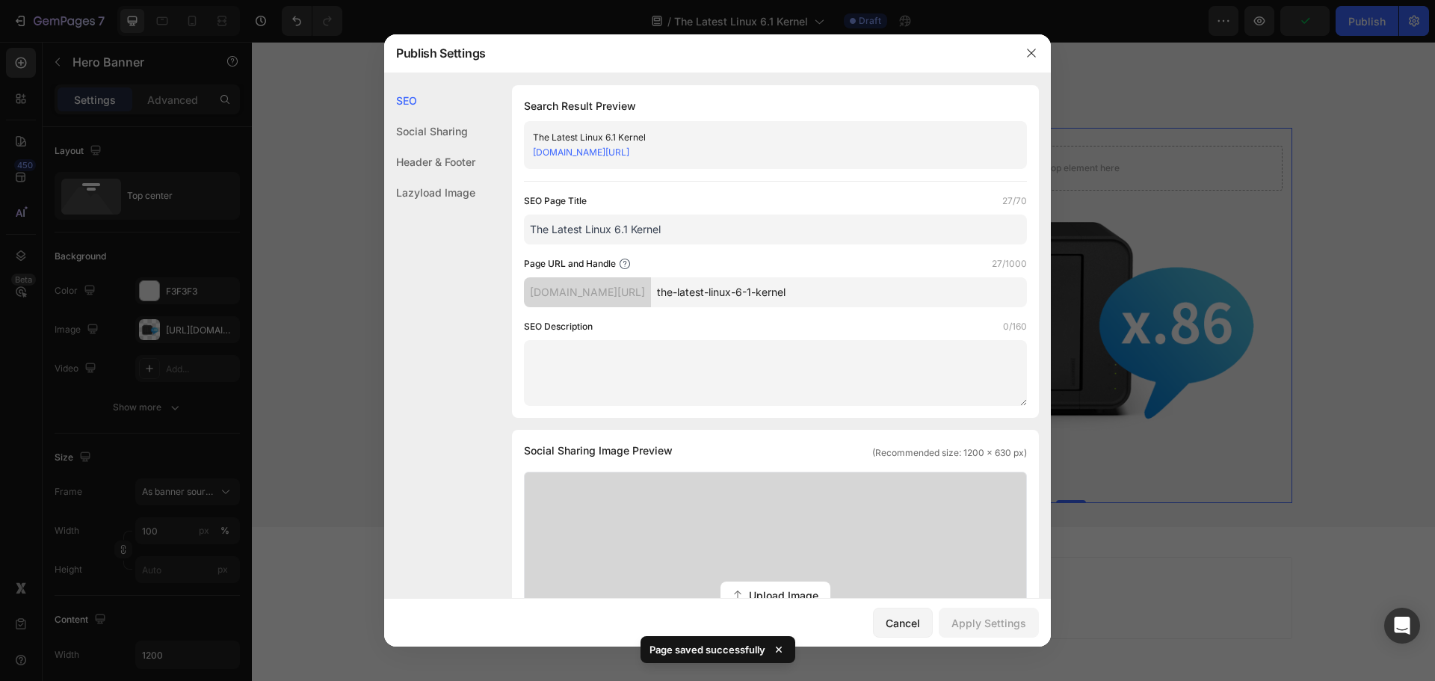
click at [891, 290] on input "the-latest-linux-6-1-kernel" at bounding box center [839, 292] width 376 height 30
click at [1019, 51] on div at bounding box center [1031, 53] width 39 height 39
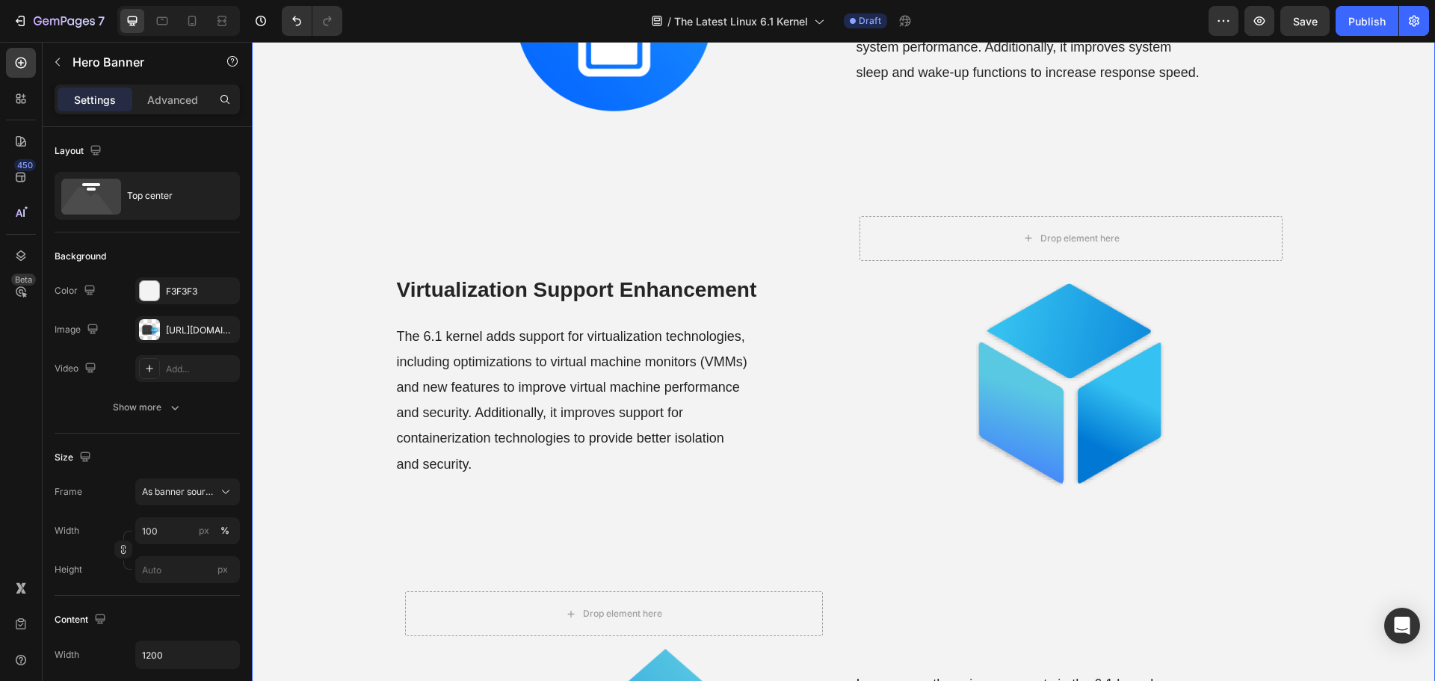
scroll to position [2316, 0]
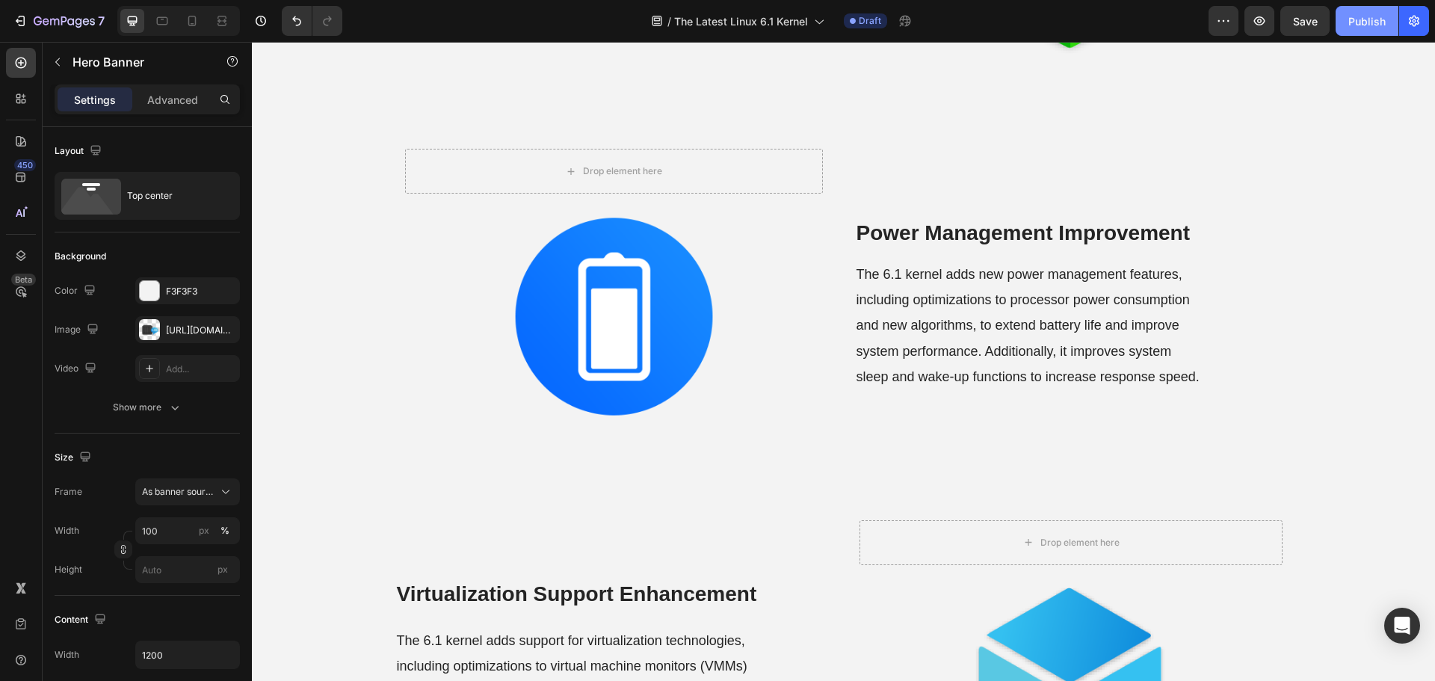
click at [1363, 28] on div "Publish" at bounding box center [1366, 21] width 37 height 16
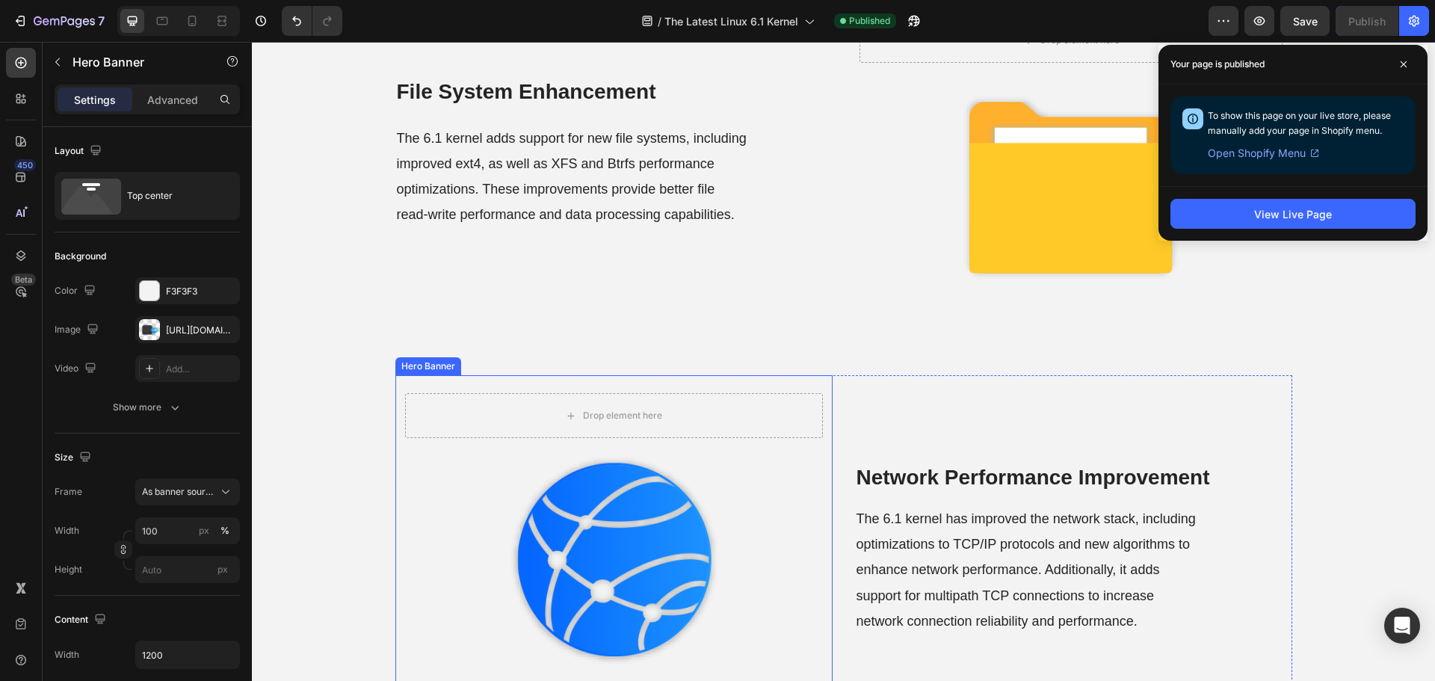
scroll to position [1121, 0]
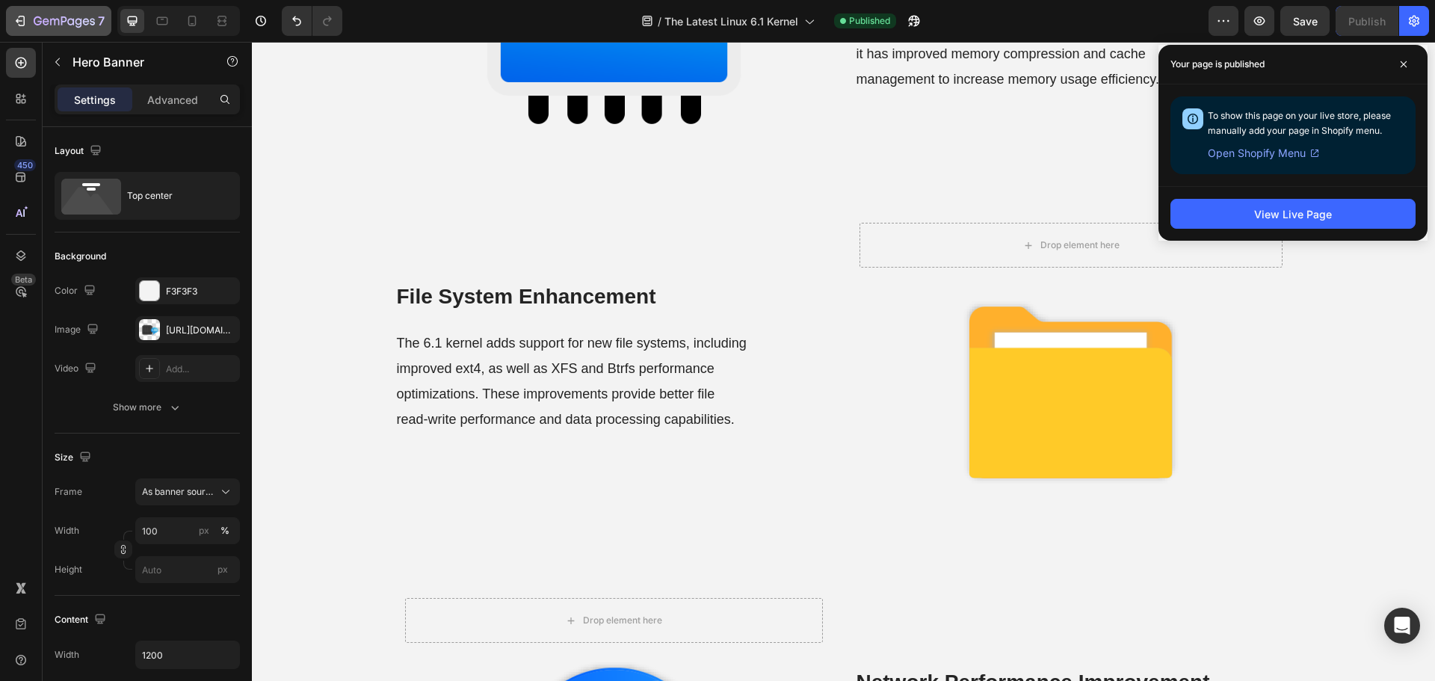
click at [28, 24] on div "7" at bounding box center [59, 21] width 92 height 18
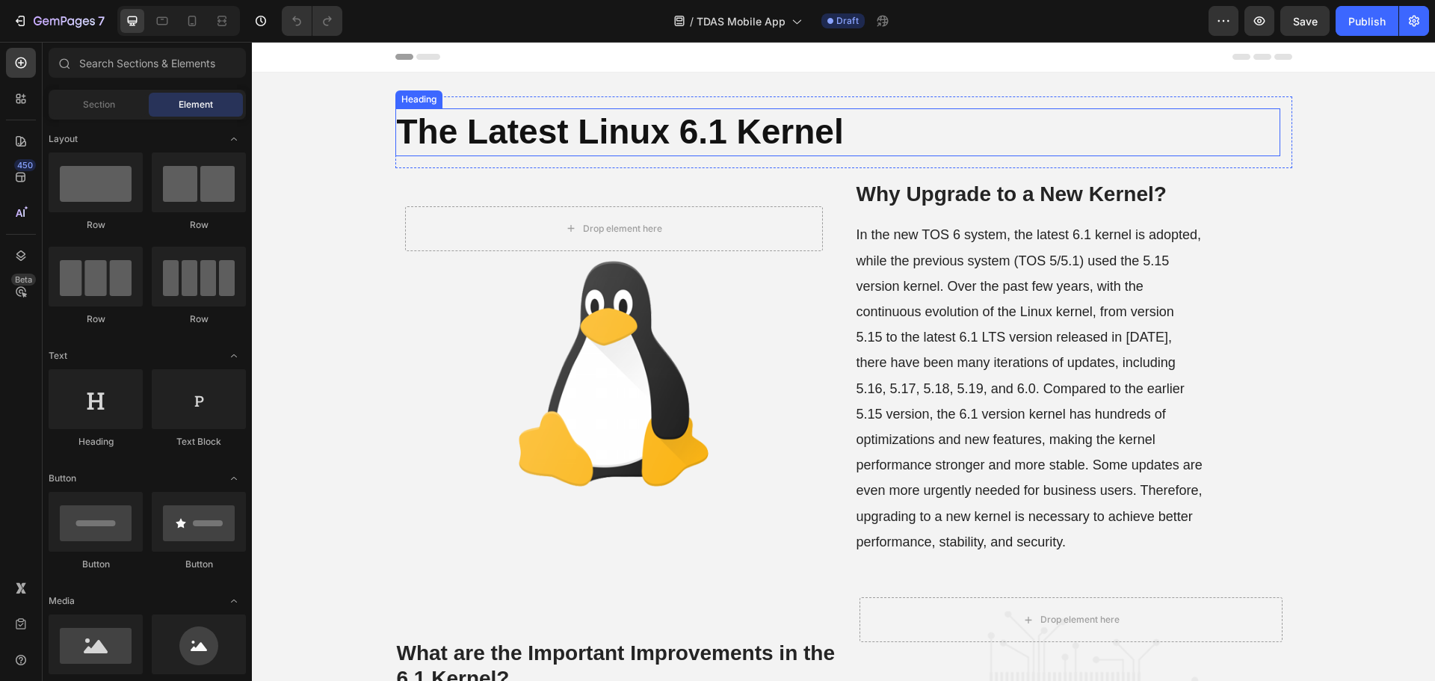
click at [569, 135] on strong "The Latest Linux 6.1 Kernel" at bounding box center [620, 131] width 447 height 39
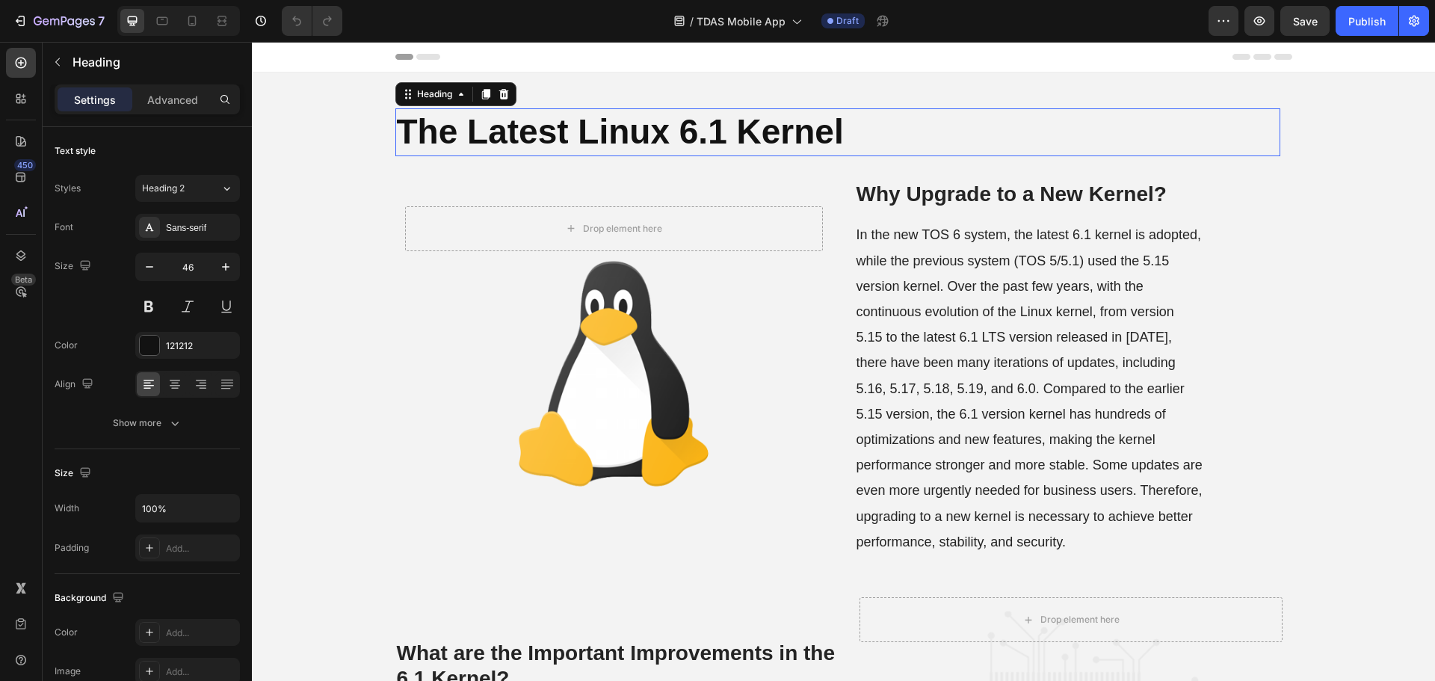
click at [568, 135] on strong "The Latest Linux 6.1 Kernel" at bounding box center [620, 131] width 447 height 39
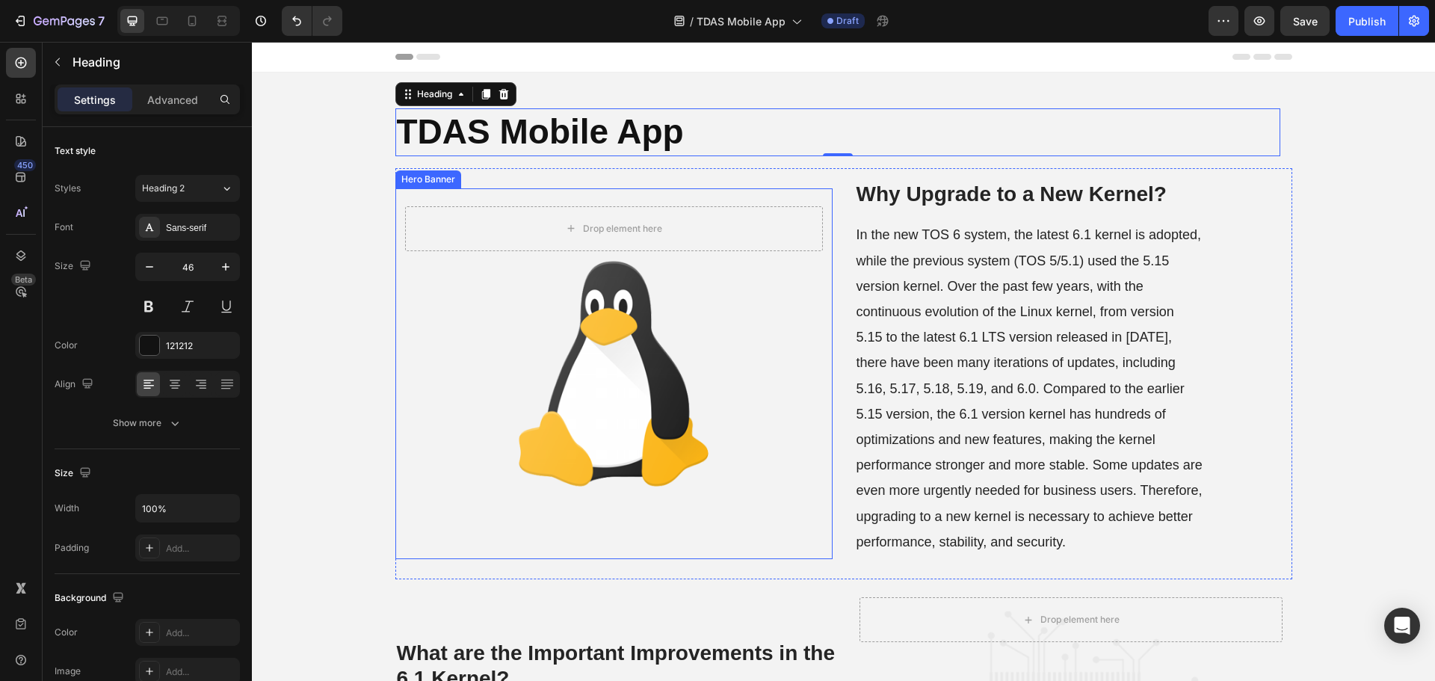
click at [842, 336] on div "Drop element here Hero Banner Why Upgrade to a New Kernel? Heading In the new T…" at bounding box center [843, 373] width 897 height 411
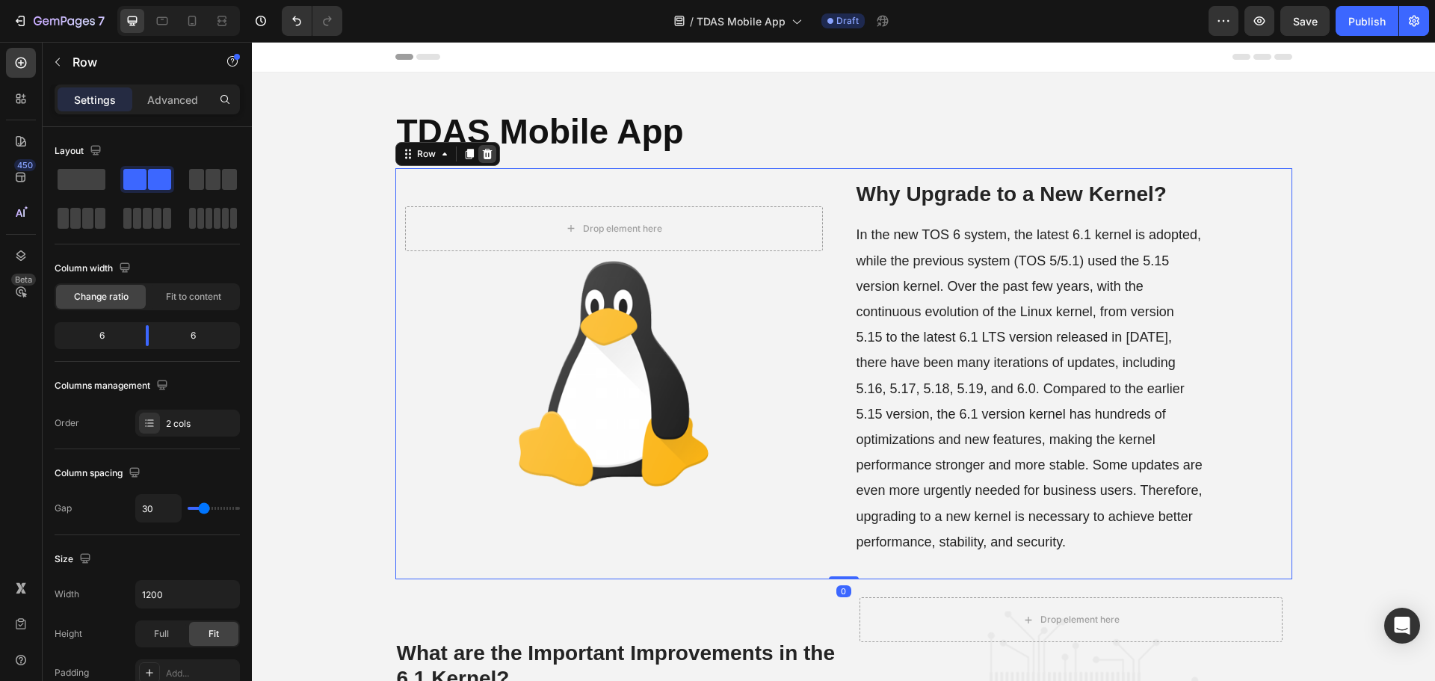
click at [482, 153] on icon at bounding box center [487, 154] width 10 height 10
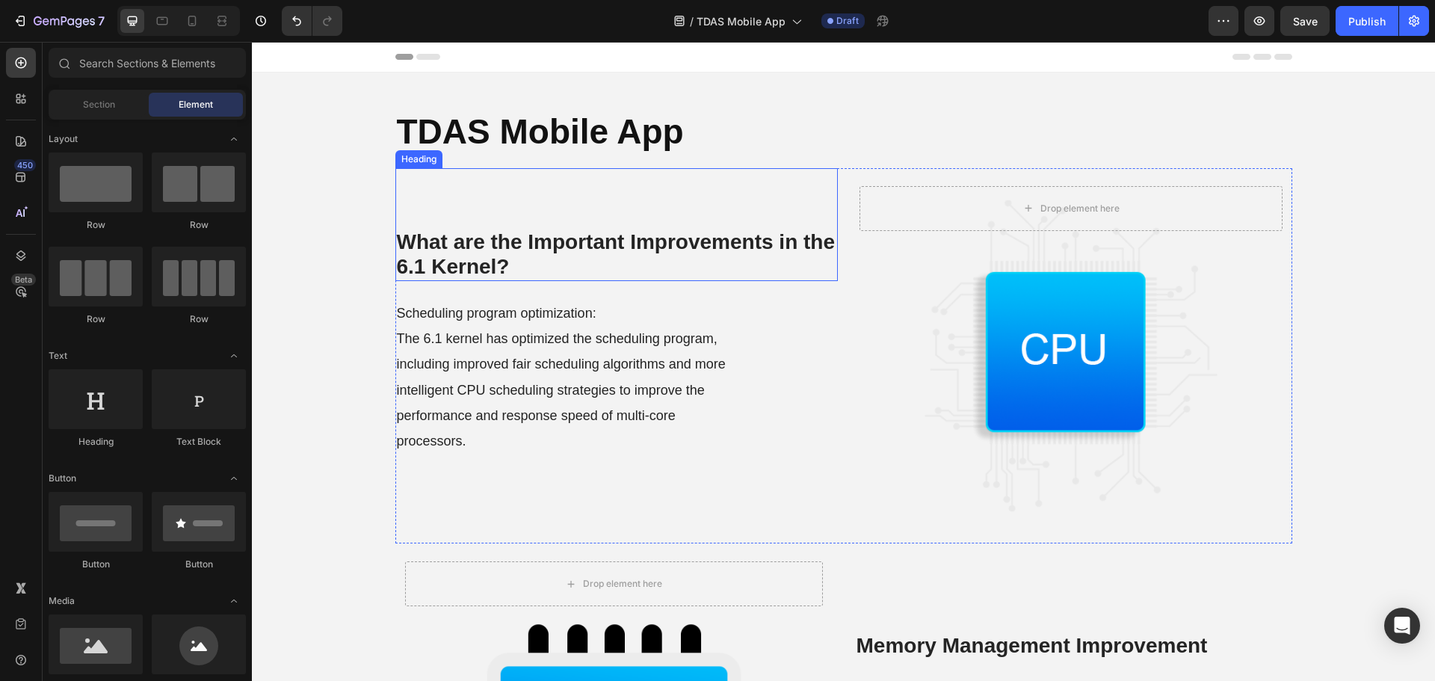
click at [524, 235] on strong "What are the Important Improvements in the 6.1 Kernel?" at bounding box center [616, 254] width 439 height 49
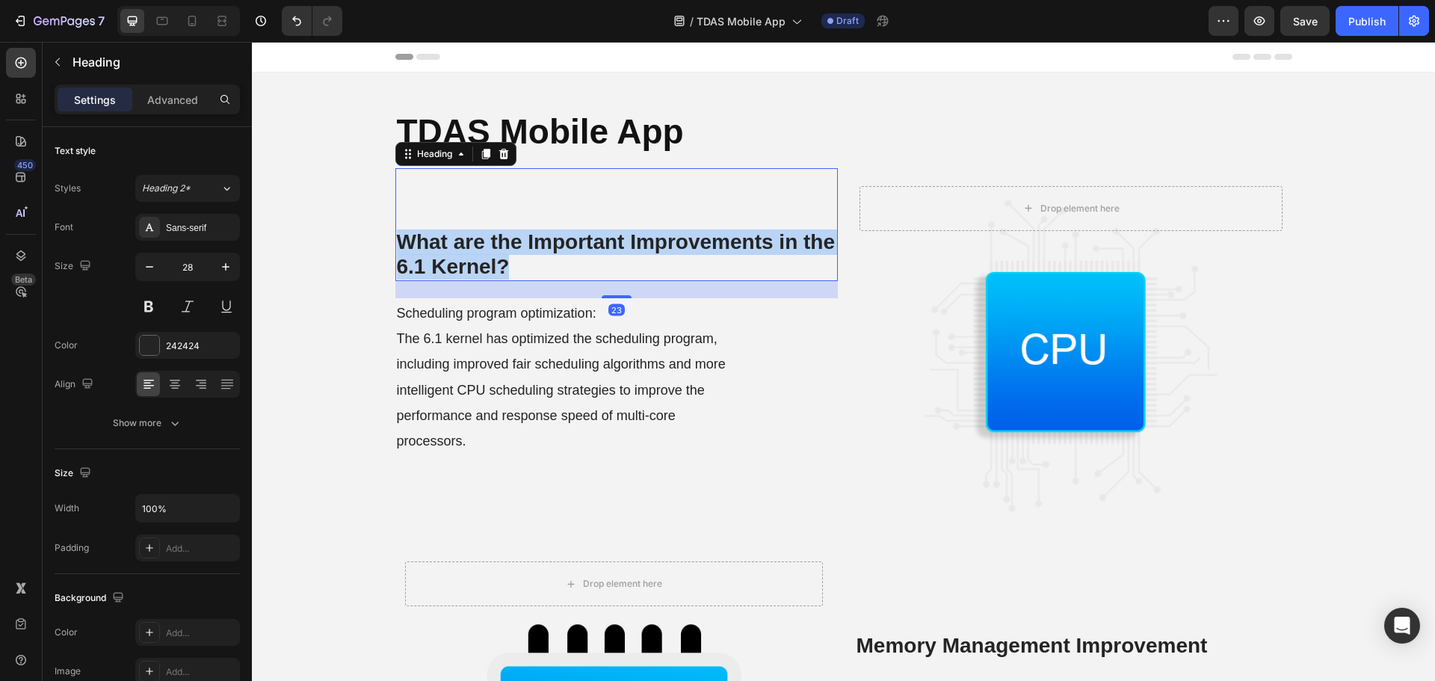
click at [524, 235] on strong "What are the Important Improvements in the 6.1 Kernel?" at bounding box center [616, 254] width 439 height 49
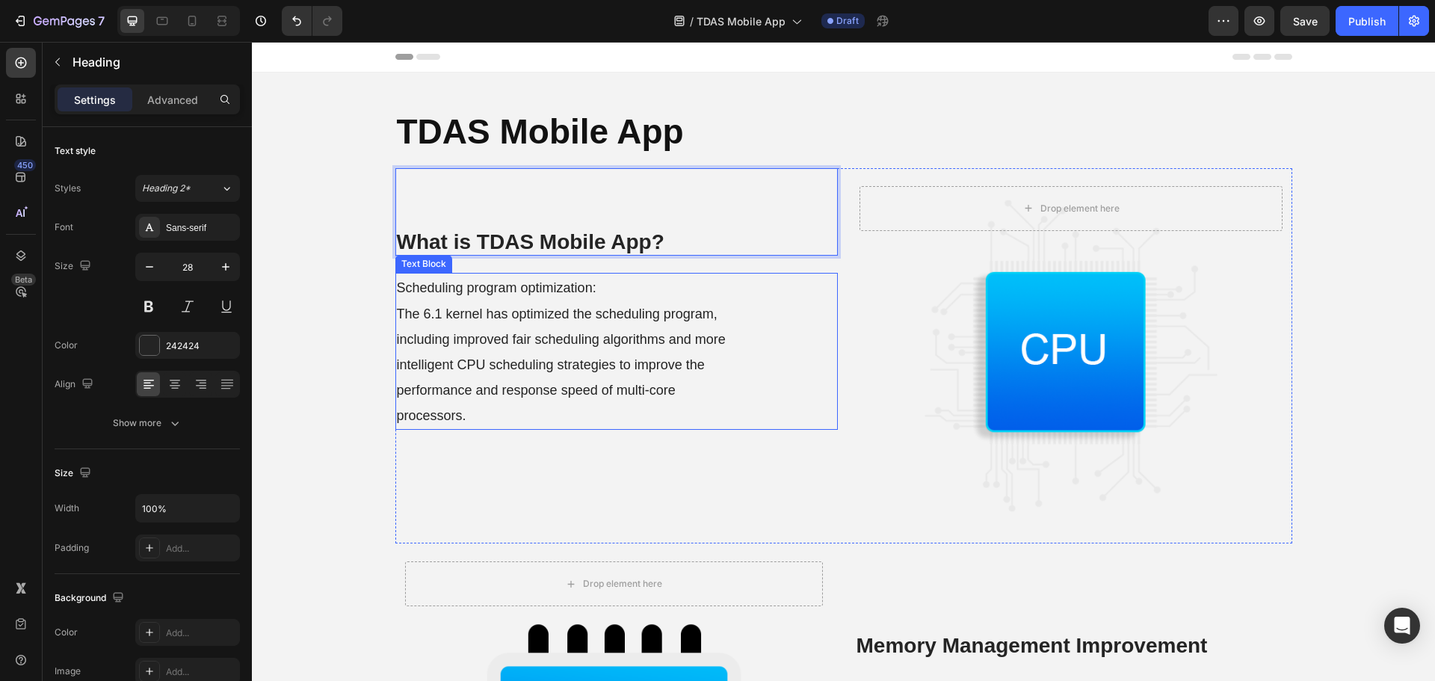
click at [570, 368] on span "The 6.1 kernel has optimized the scheduling program, including improved fair sc…" at bounding box center [561, 364] width 329 height 117
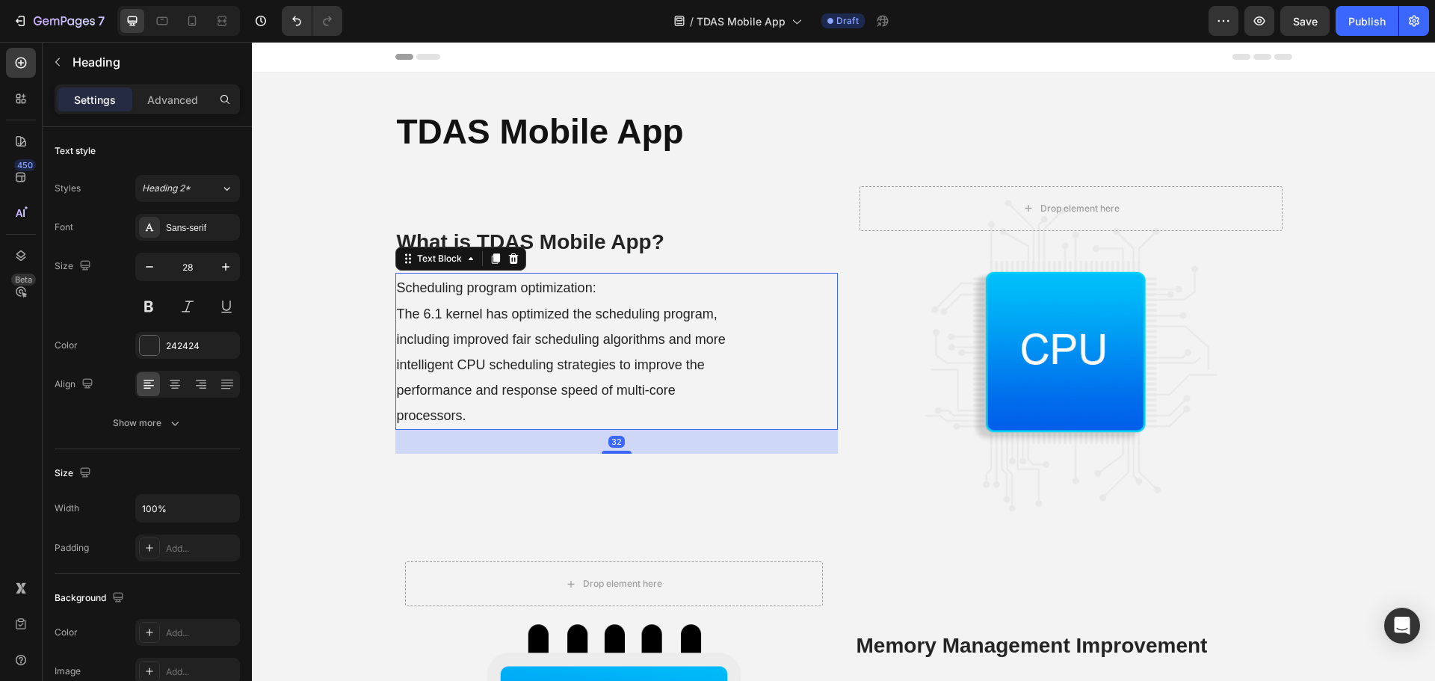
click at [570, 368] on span "The 6.1 kernel has optimized the scheduling program, including improved fair sc…" at bounding box center [561, 364] width 329 height 117
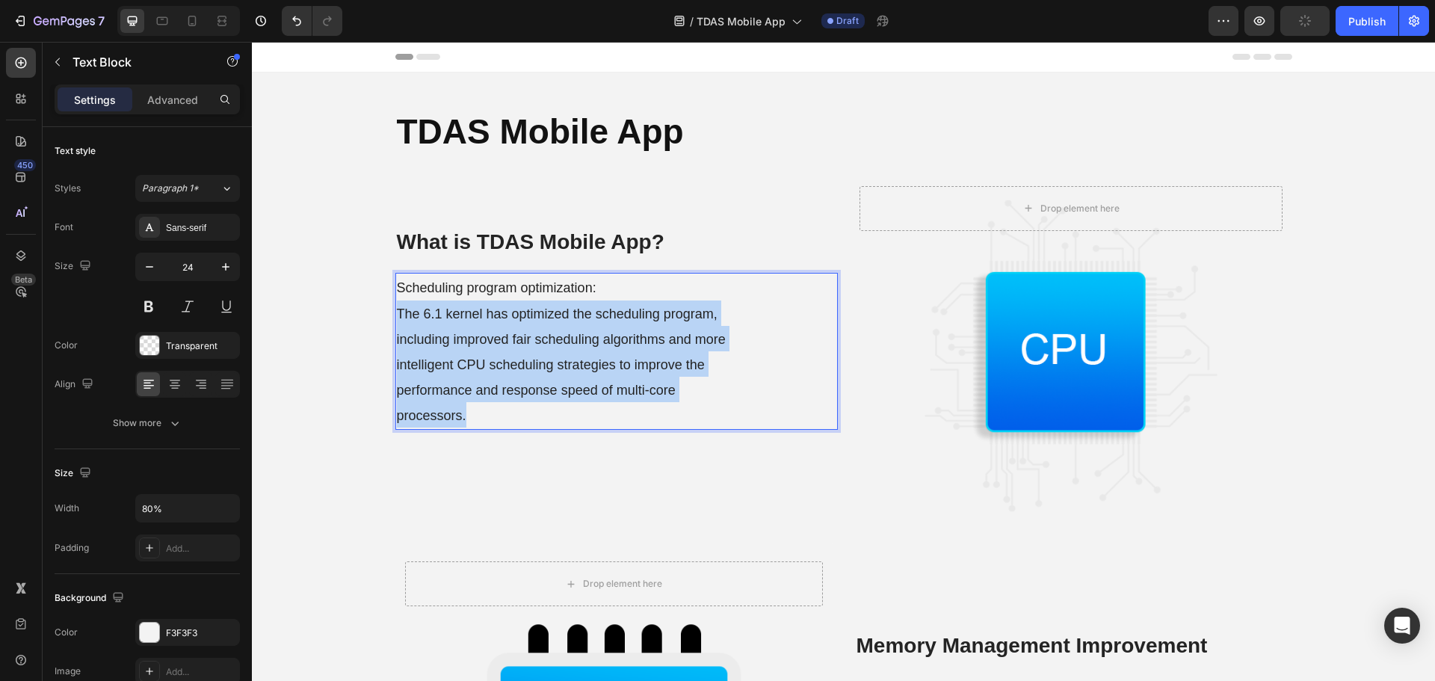
click at [570, 368] on span "The 6.1 kernel has optimized the scheduling program, including improved fair sc…" at bounding box center [561, 364] width 329 height 117
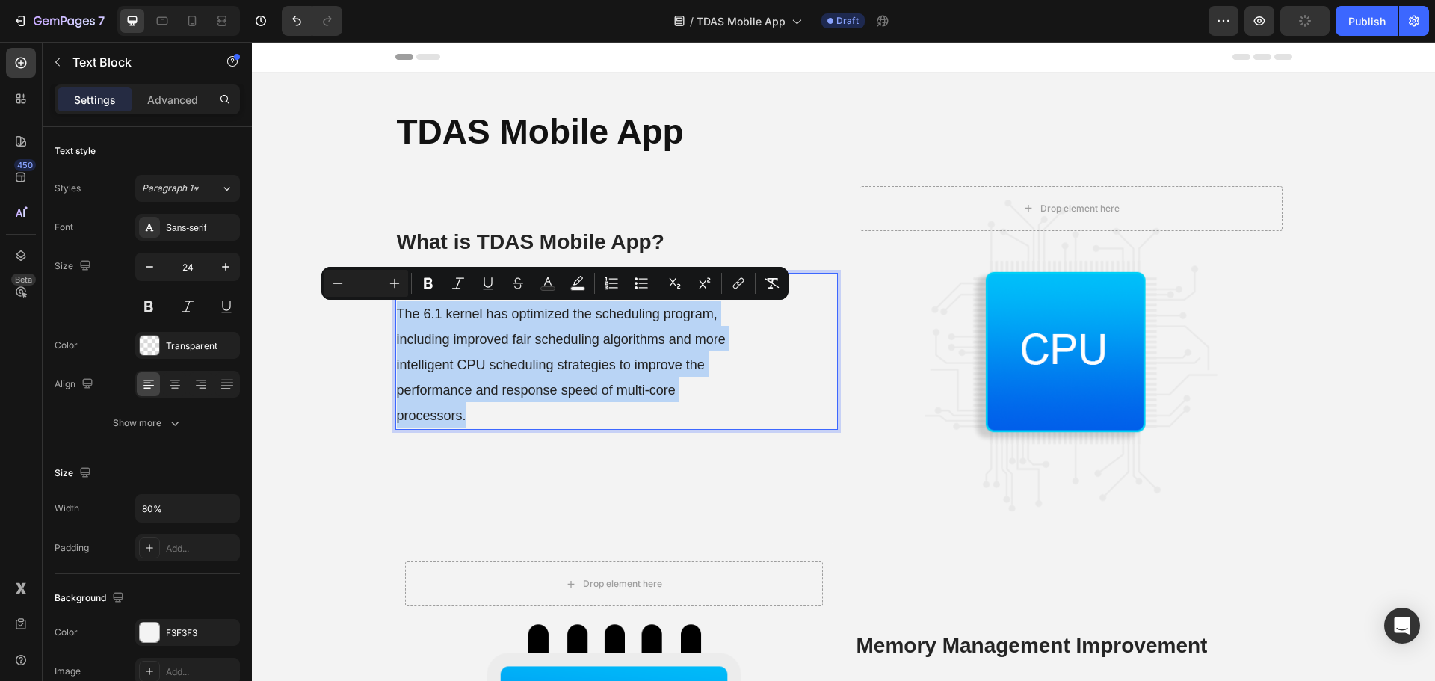
click at [570, 368] on span "The 6.1 kernel has optimized the scheduling program, including improved fair sc…" at bounding box center [561, 364] width 329 height 117
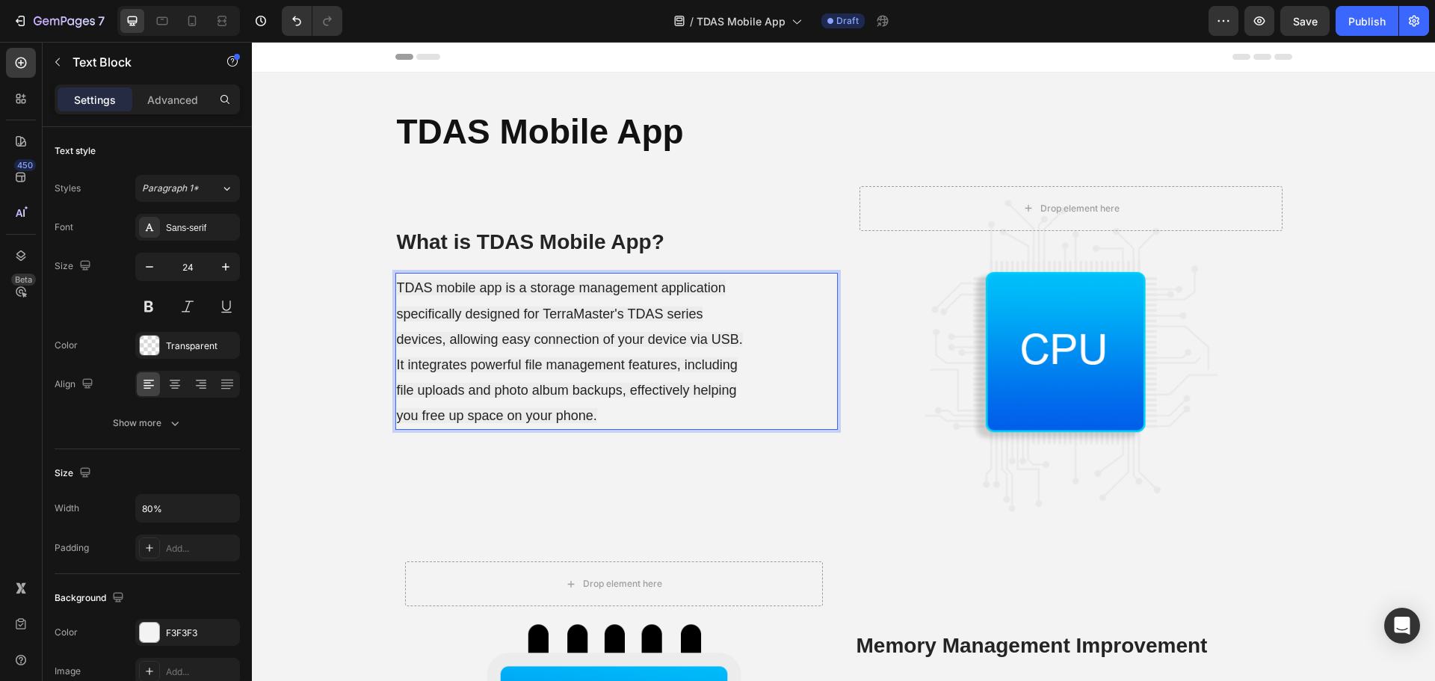
drag, startPoint x: 613, startPoint y: 324, endPoint x: 566, endPoint y: 359, distance: 58.1
click at [566, 359] on span "TDAS mobile app is a storage management application specifically designed for T…" at bounding box center [570, 351] width 346 height 143
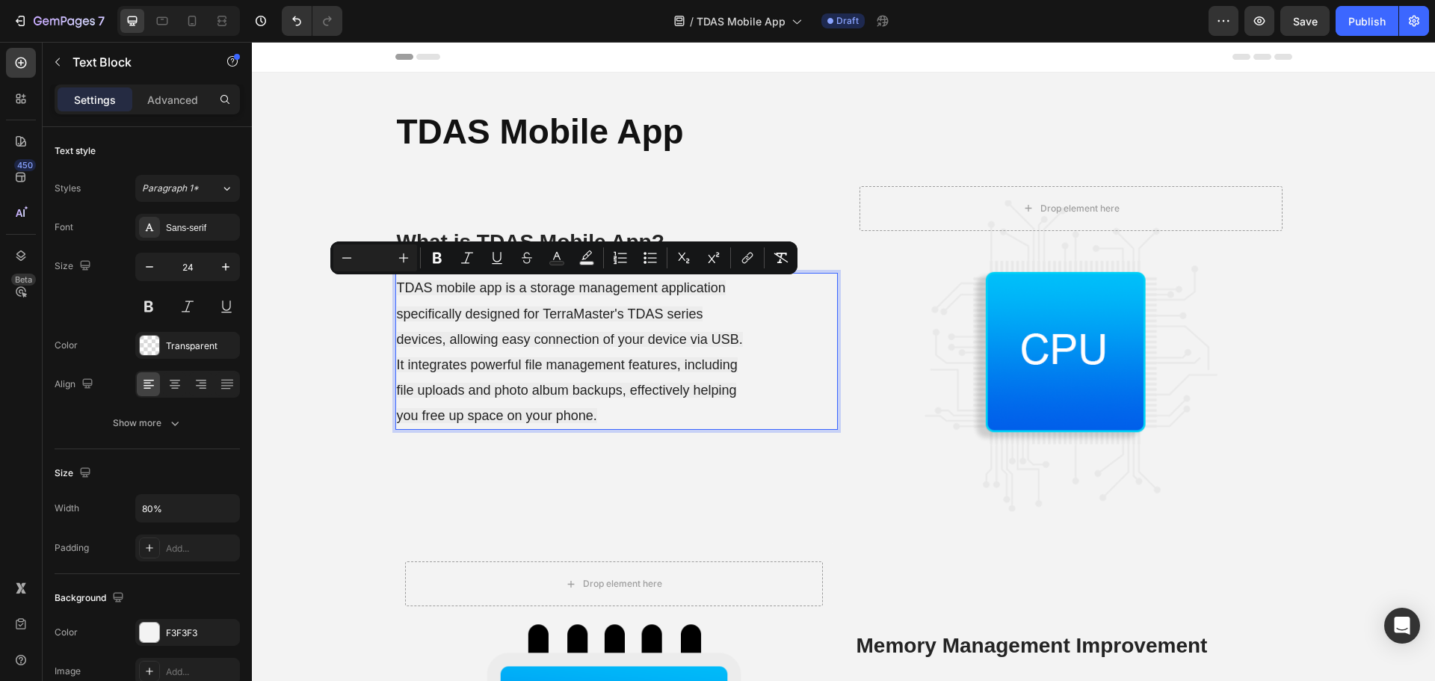
drag, startPoint x: 566, startPoint y: 359, endPoint x: 552, endPoint y: 370, distance: 18.1
click at [552, 370] on span "TDAS mobile app is a storage management application specifically designed for T…" at bounding box center [570, 351] width 346 height 143
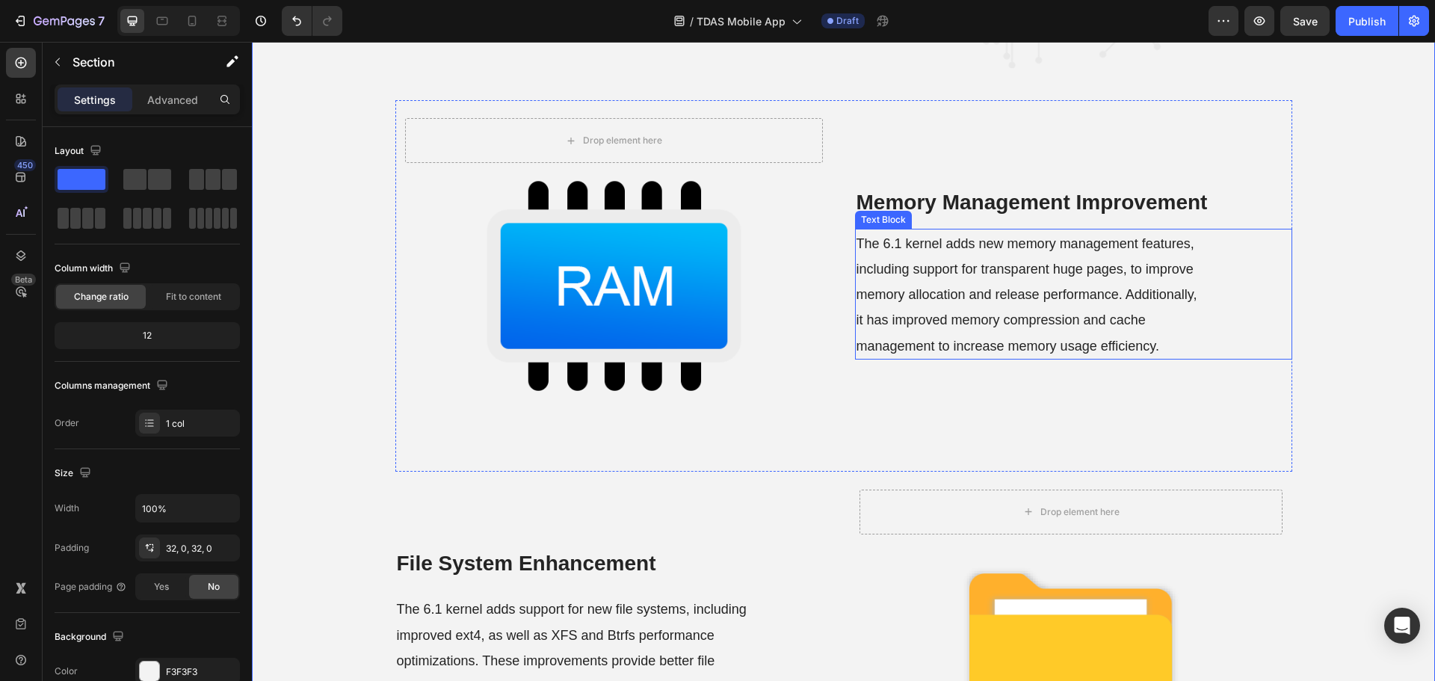
scroll to position [448, 0]
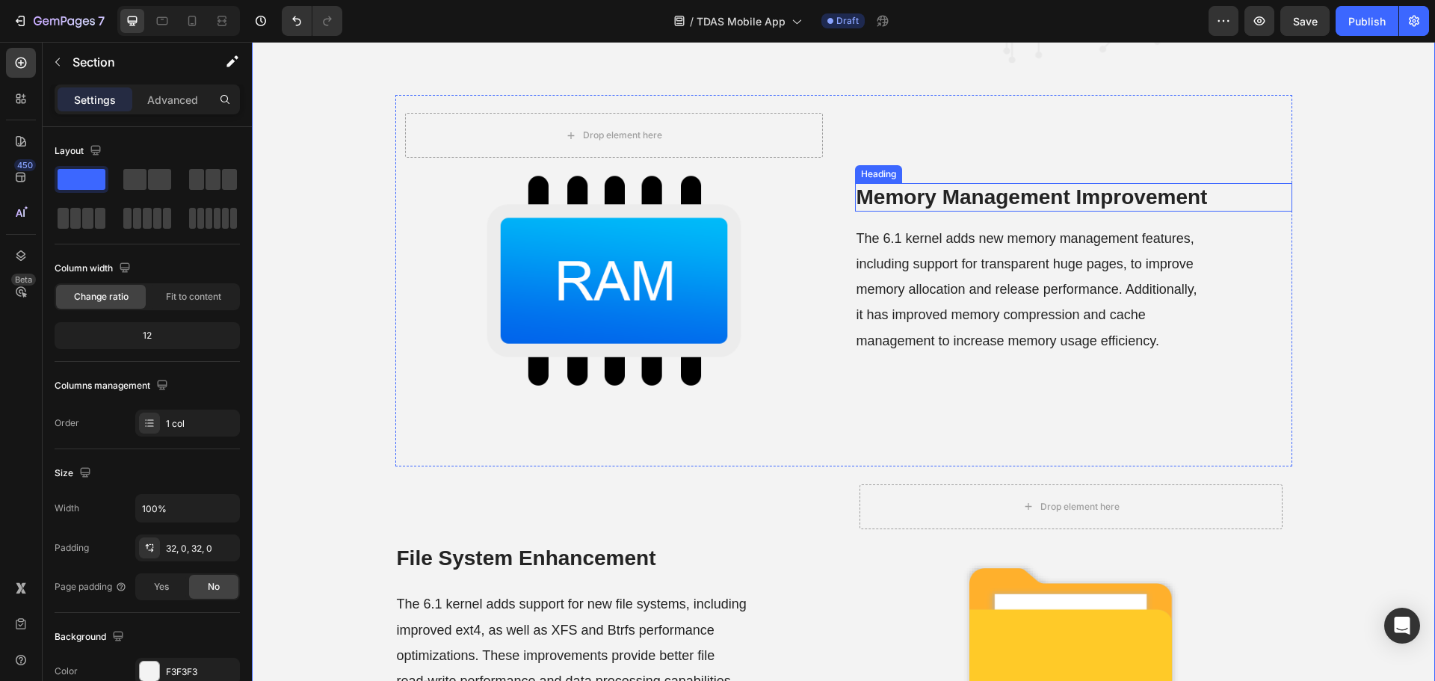
click at [955, 202] on strong "Memory Management Improvement" at bounding box center [1031, 196] width 351 height 23
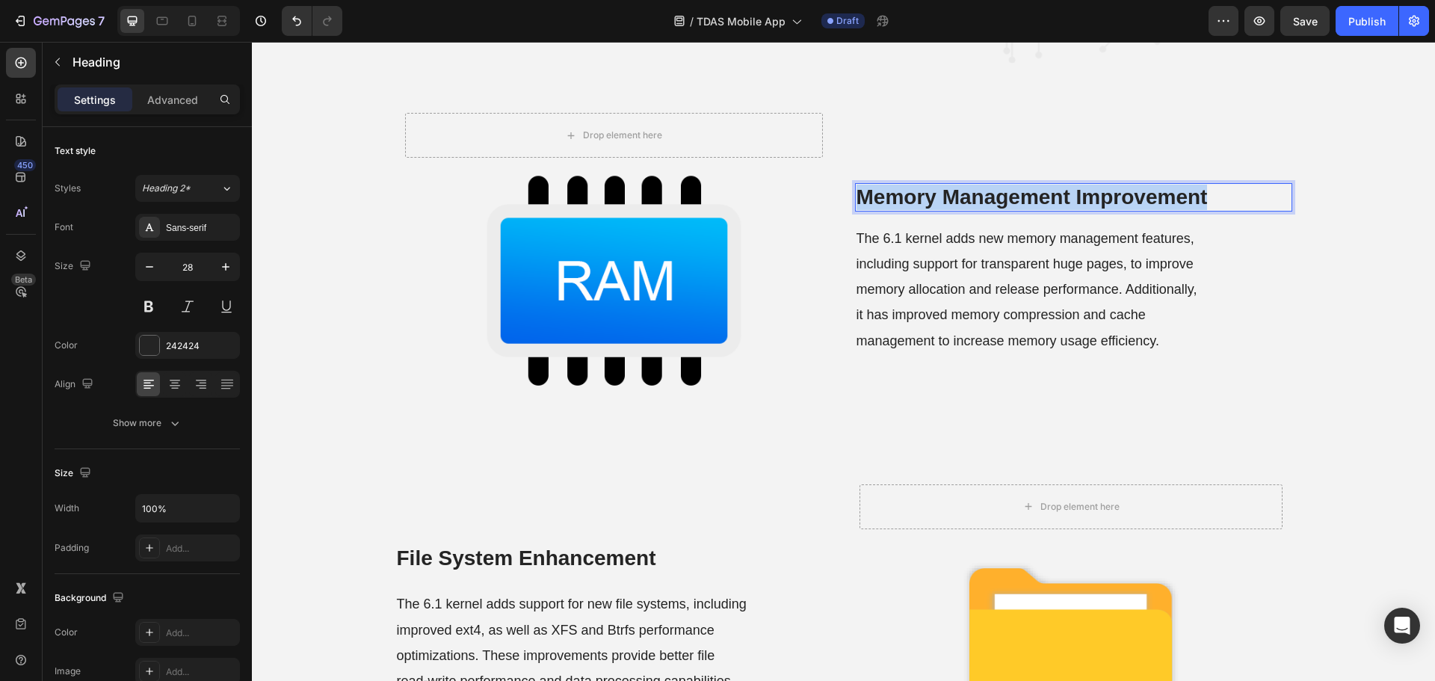
click at [955, 202] on strong "Memory Management Improvement" at bounding box center [1031, 196] width 351 height 23
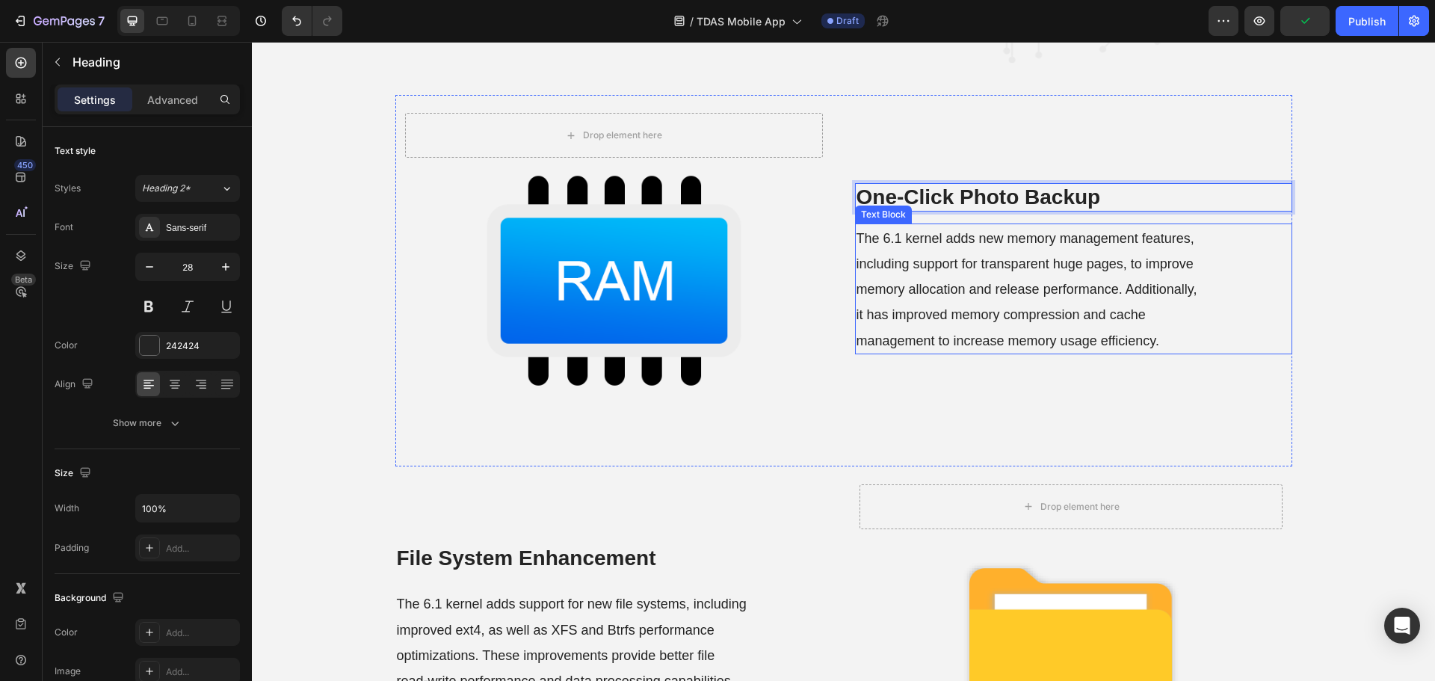
click at [964, 291] on span "The 6.1 kernel adds new memory management features, including support for trans…" at bounding box center [1026, 289] width 341 height 117
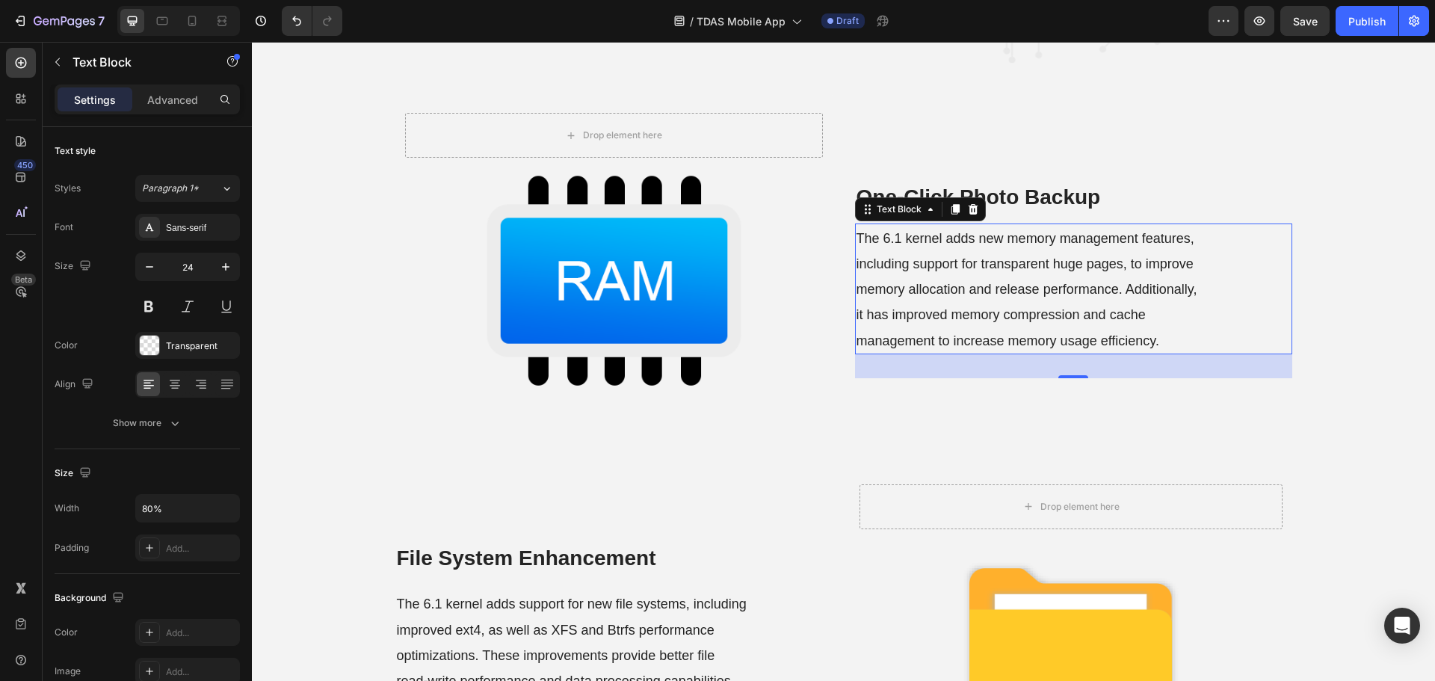
click at [958, 298] on p "The 6.1 kernel adds new memory management features, including support for trans…" at bounding box center [1029, 289] width 347 height 128
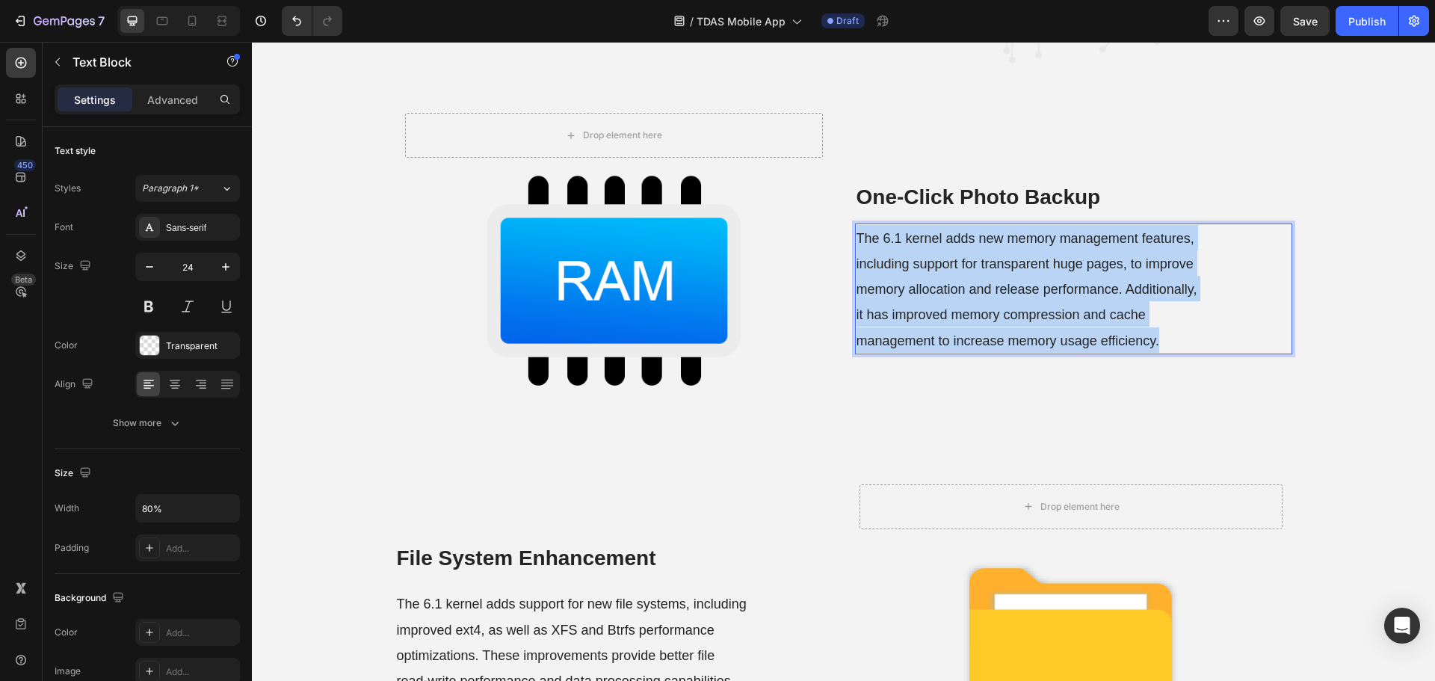
click at [958, 298] on p "The 6.1 kernel adds new memory management features, including support for trans…" at bounding box center [1029, 289] width 347 height 128
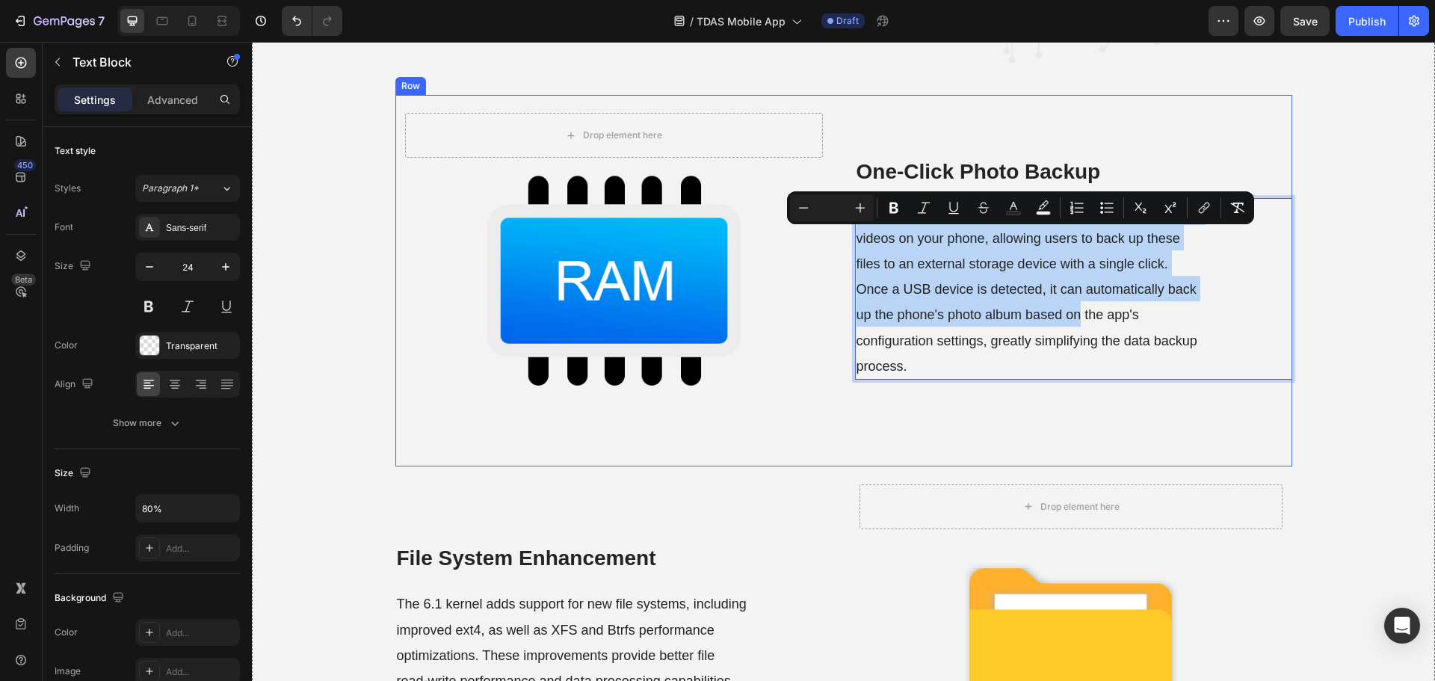
scroll to position [423, 0]
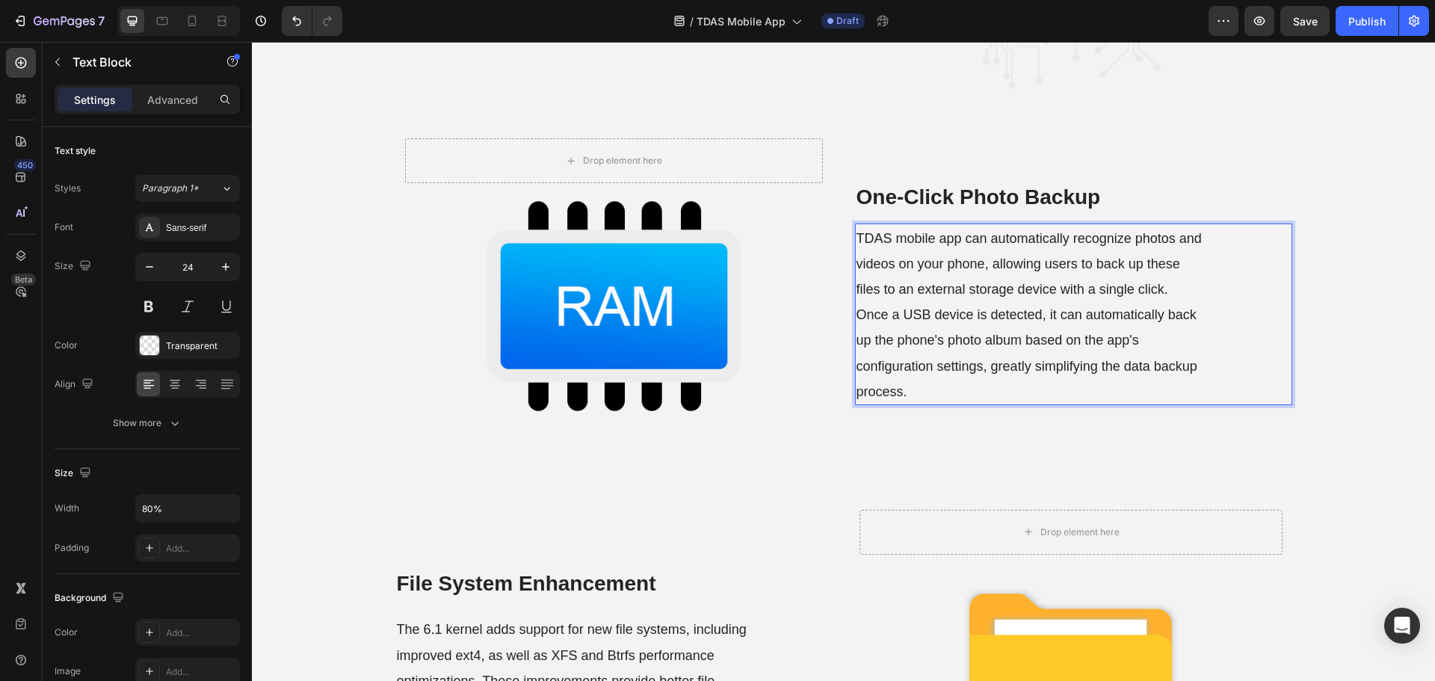
click at [944, 392] on p "TDAS mobile app can automatically recognize photos and videos on your phone, al…" at bounding box center [1029, 314] width 347 height 179
click at [891, 435] on div "⁠⁠⁠⁠⁠⁠⁠ One-Click Photo Backup Heading TDAS mobile app can automatically recogn…" at bounding box center [1073, 305] width 437 height 371
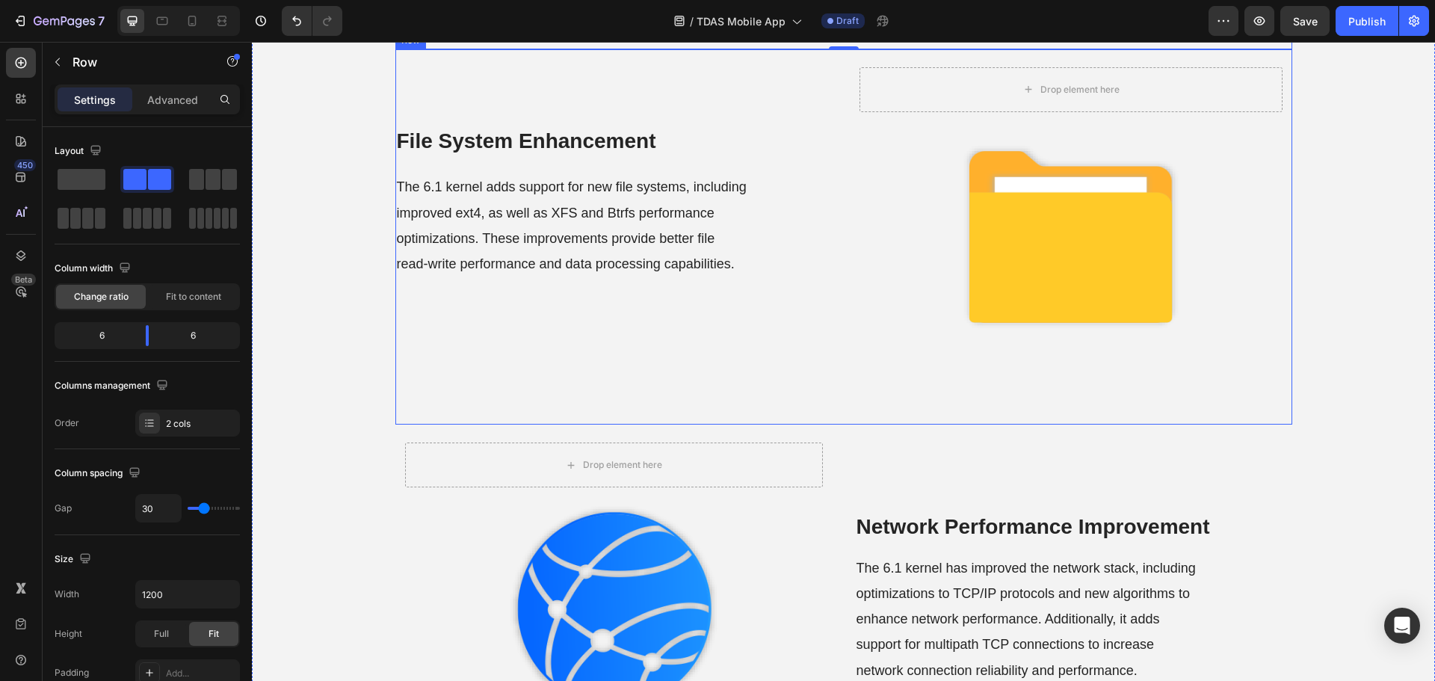
scroll to position [871, 0]
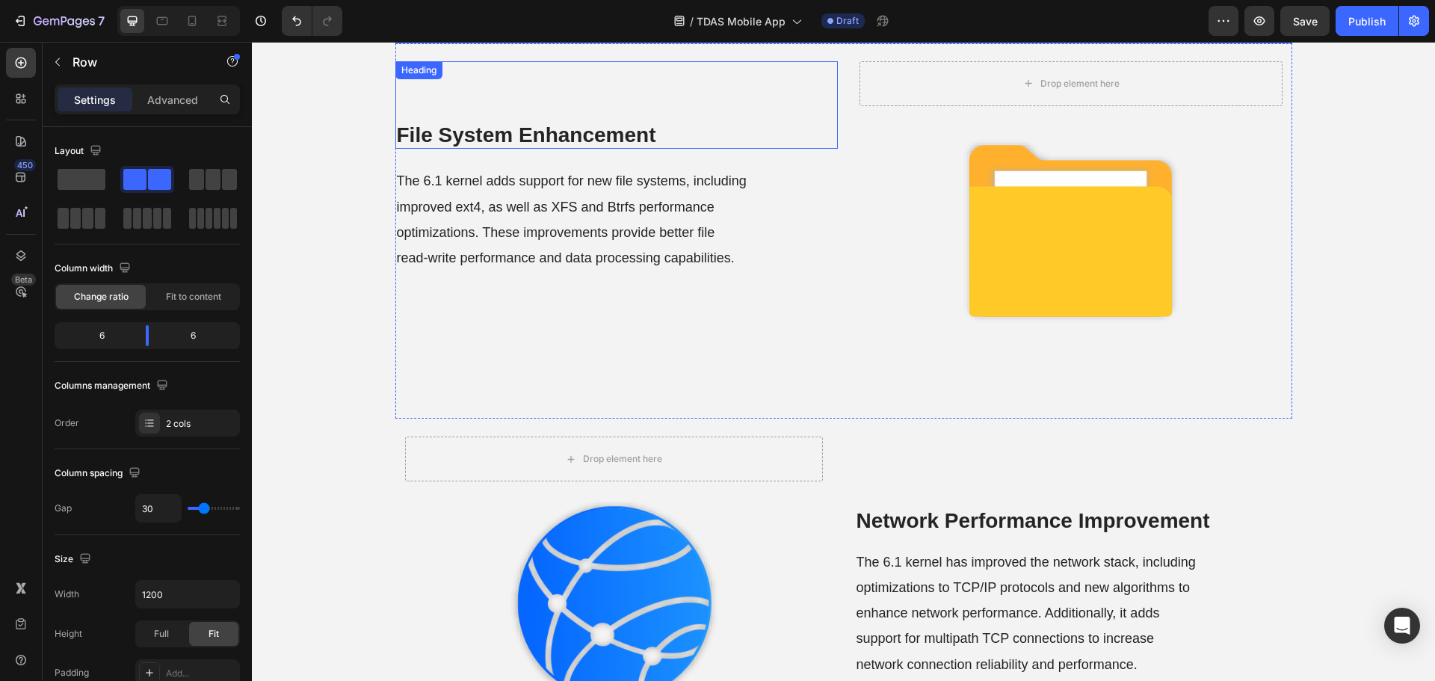
click at [523, 134] on strong "File System Enhancement" at bounding box center [526, 134] width 259 height 23
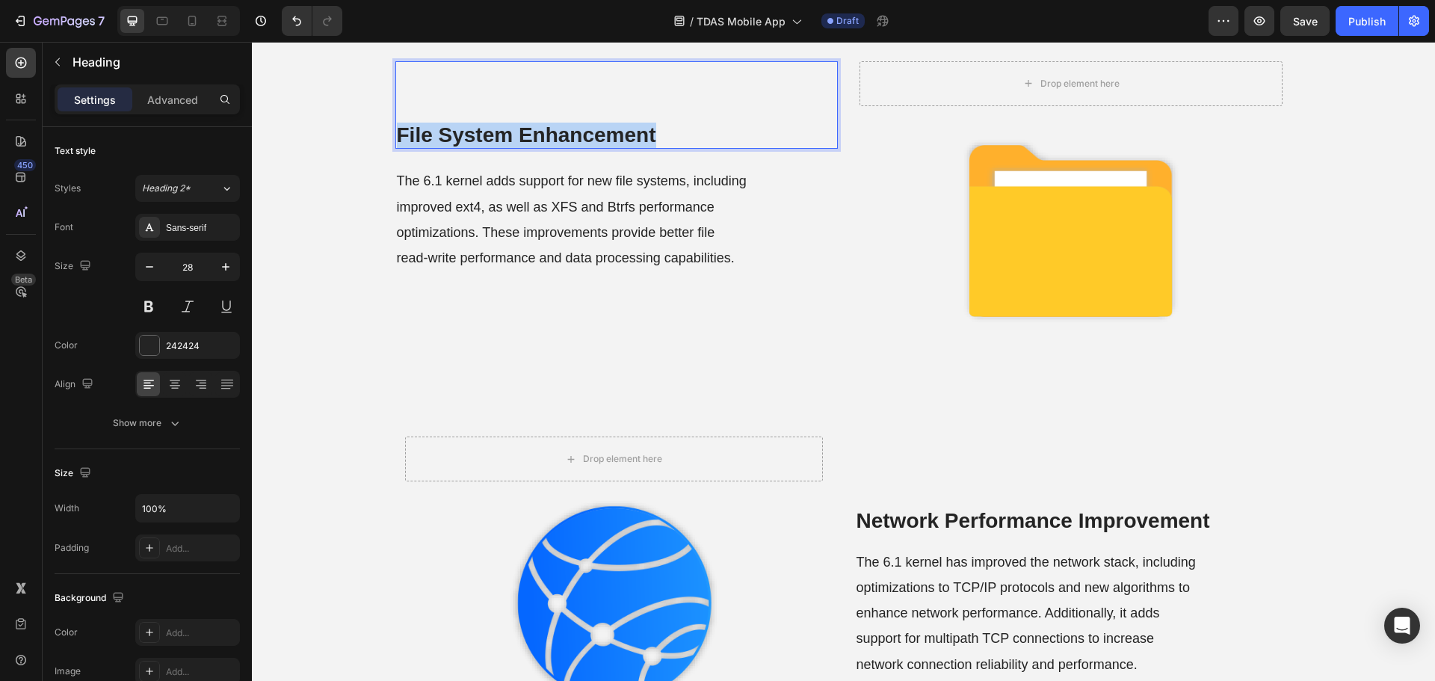
click at [523, 134] on strong "File System Enhancement" at bounding box center [526, 134] width 259 height 23
click at [520, 209] on span "The 6.1 kernel adds support for new file systems, including improved ext4, as w…" at bounding box center [572, 219] width 350 height 92
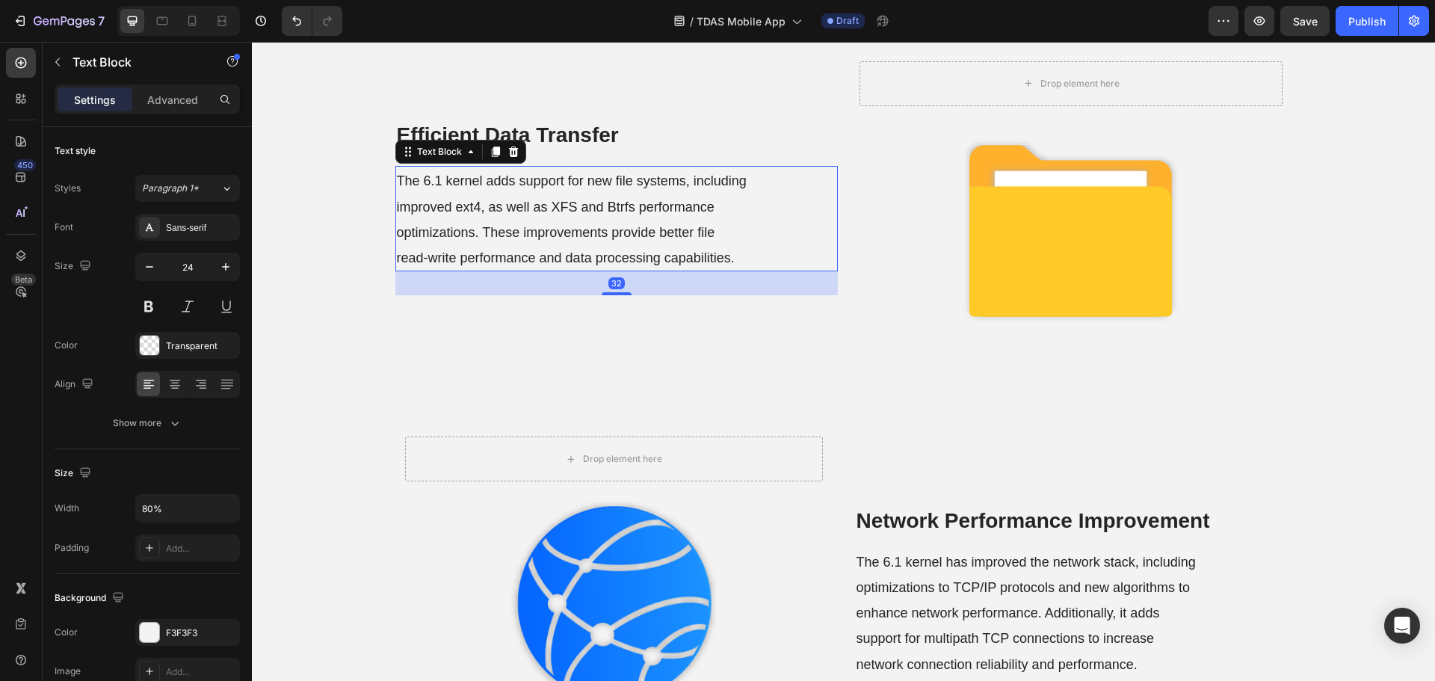
click at [520, 209] on span "The 6.1 kernel adds support for new file systems, including improved ext4, as w…" at bounding box center [572, 219] width 350 height 92
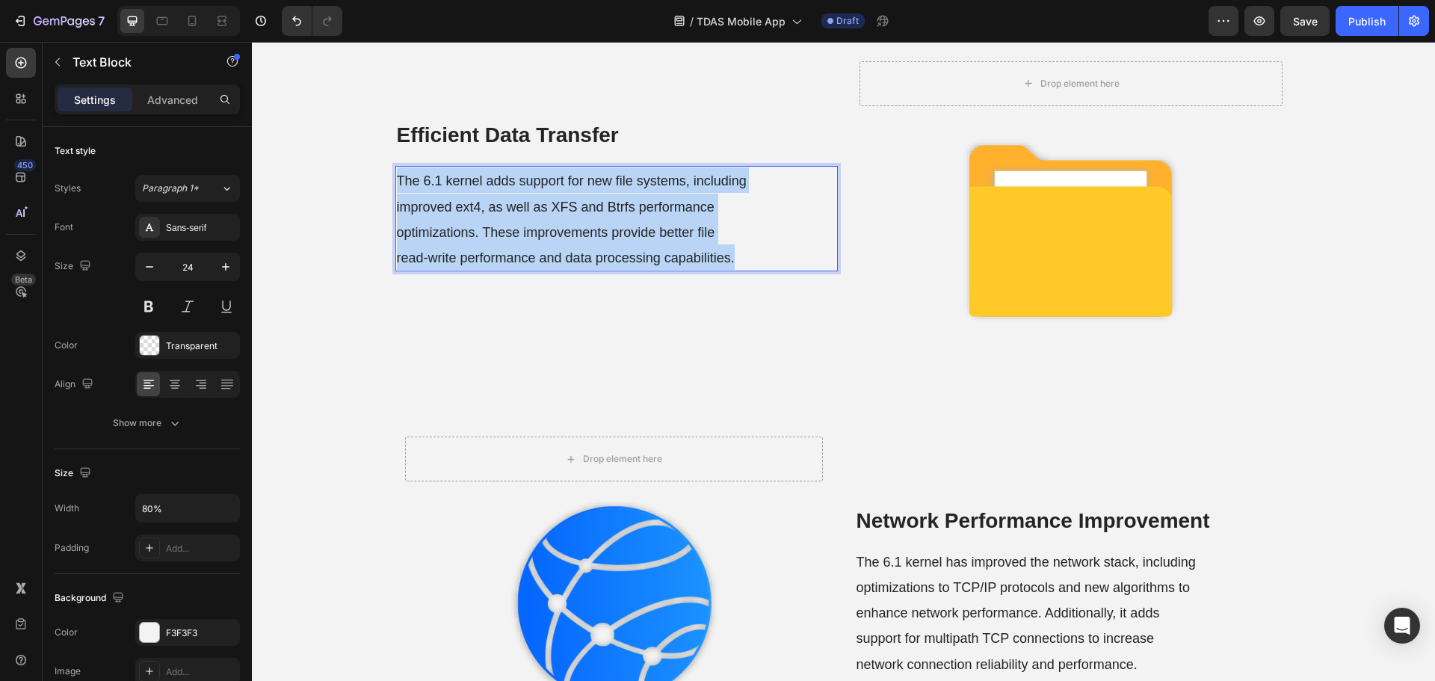
click at [520, 209] on span "The 6.1 kernel adds support for new file systems, including improved ext4, as w…" at bounding box center [572, 219] width 350 height 92
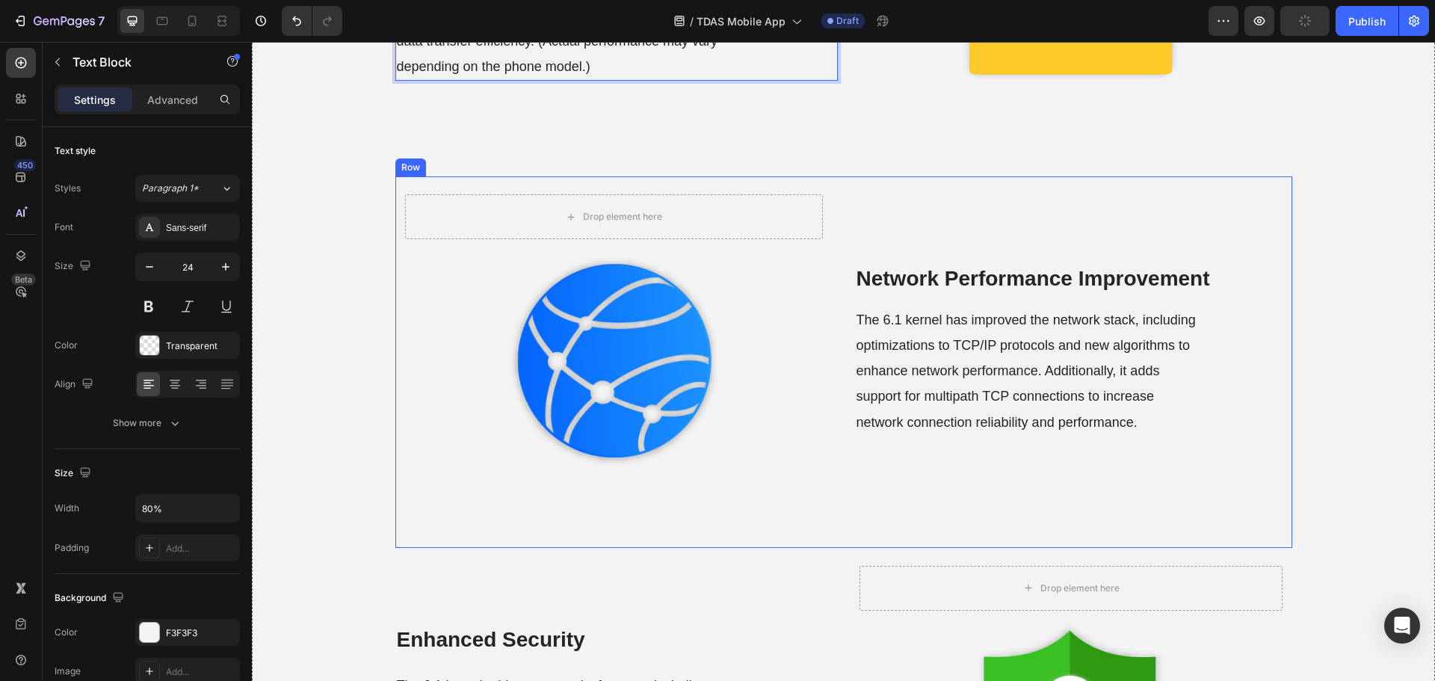
scroll to position [1095, 0]
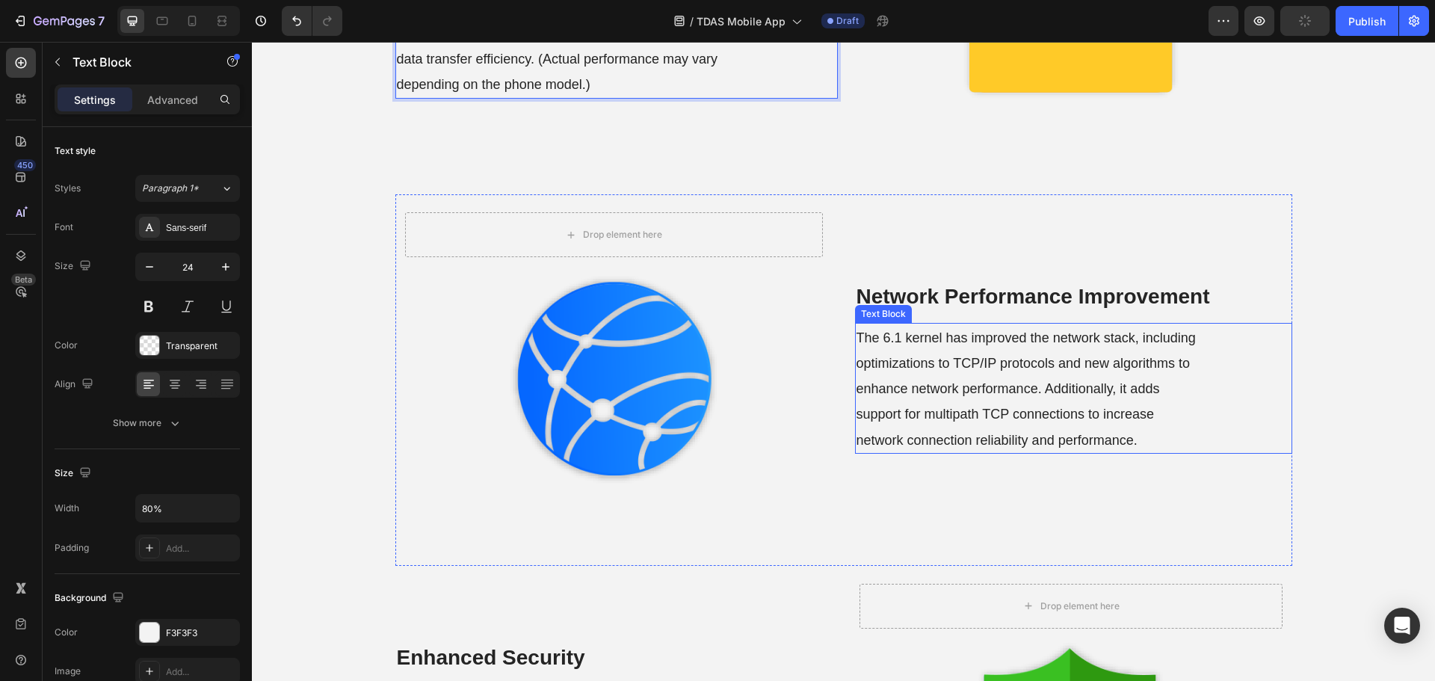
click at [951, 304] on strong "Network Performance Improvement" at bounding box center [1032, 296] width 353 height 23
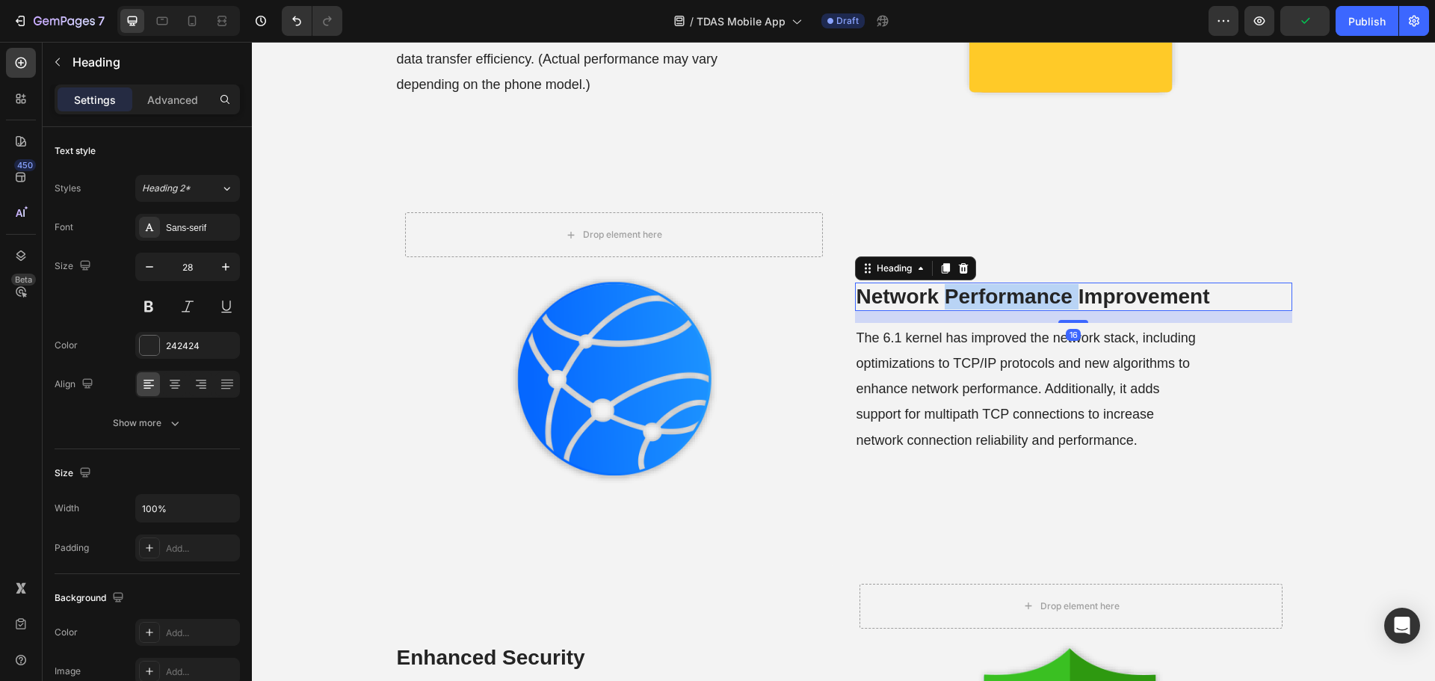
click at [938, 303] on strong "Network Performance Improvement" at bounding box center [1032, 296] width 353 height 23
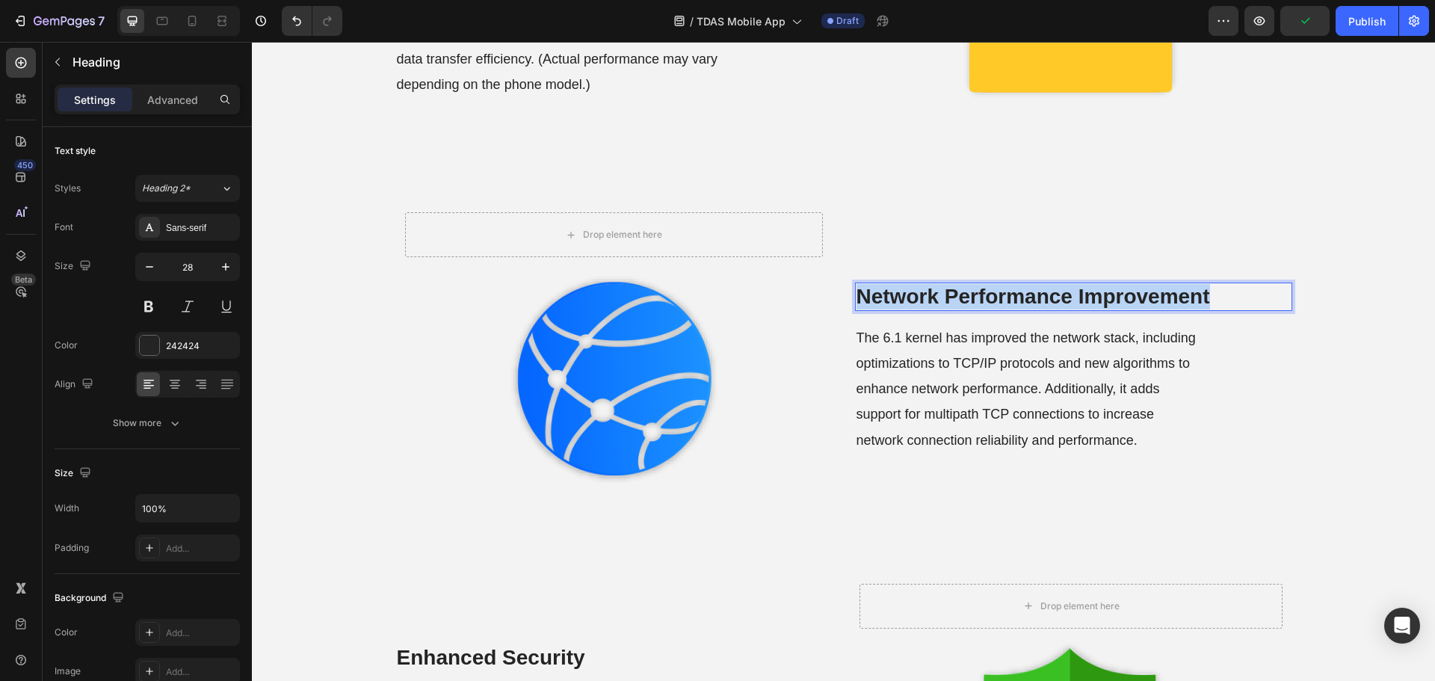
click at [938, 303] on strong "Network Performance Improvement" at bounding box center [1032, 296] width 353 height 23
click at [910, 374] on p "The 6.1 kernel has improved the network stack, including optimizations to TCP/I…" at bounding box center [1029, 388] width 347 height 128
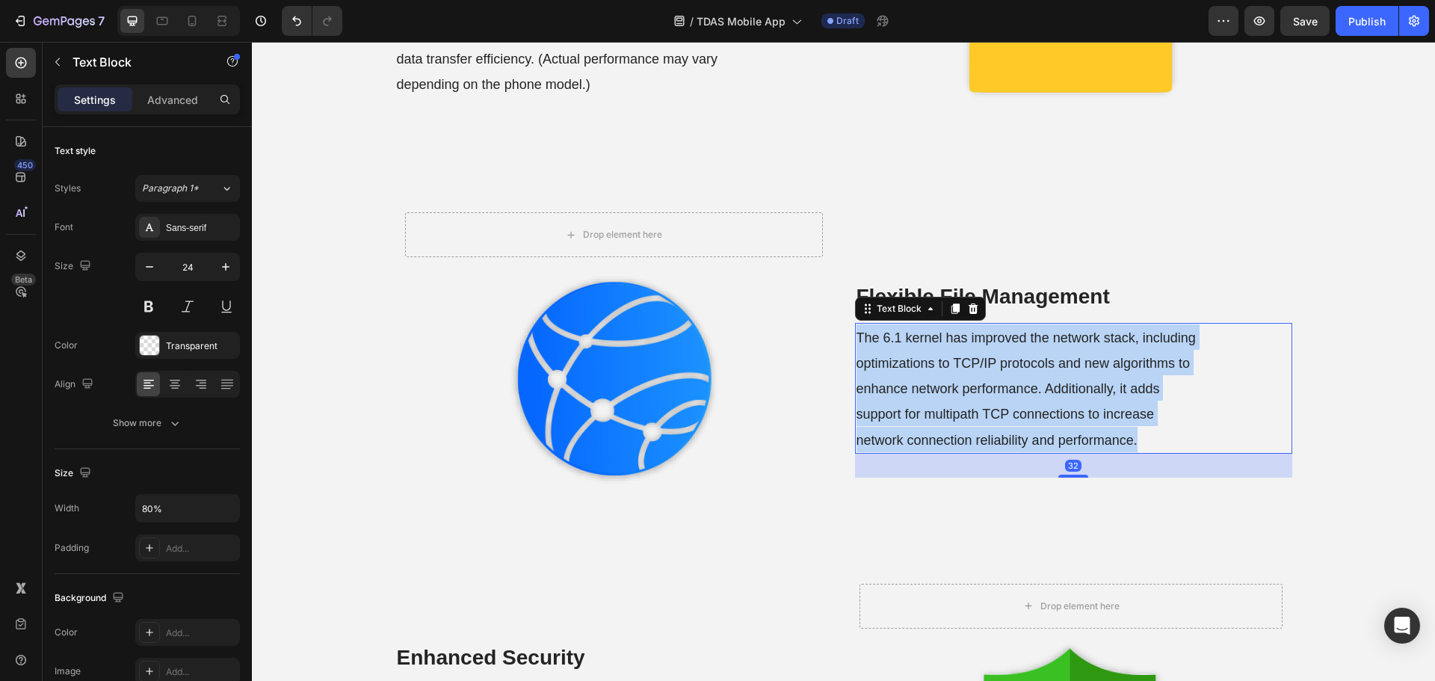
click at [910, 374] on p "The 6.1 kernel has improved the network stack, including optimizations to TCP/I…" at bounding box center [1029, 388] width 347 height 128
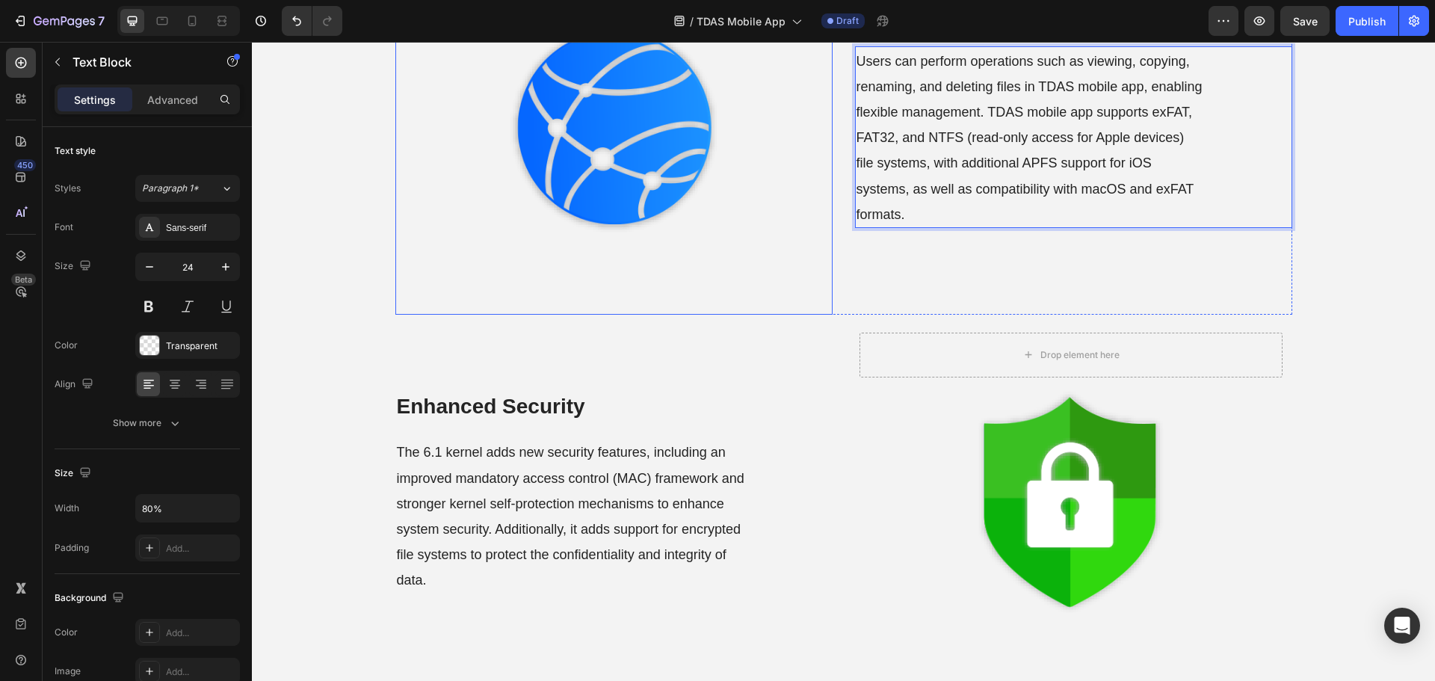
scroll to position [1369, 0]
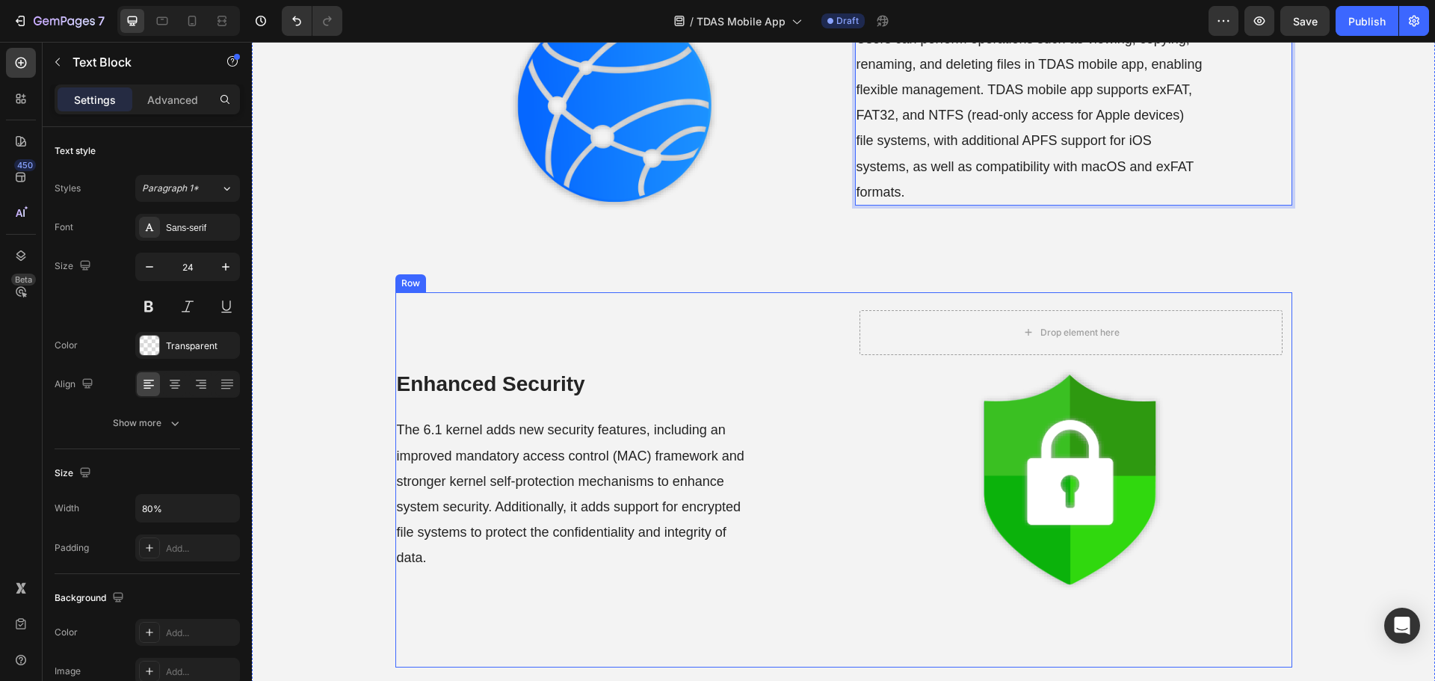
click at [511, 389] on strong "Enhanced Security" at bounding box center [491, 383] width 188 height 23
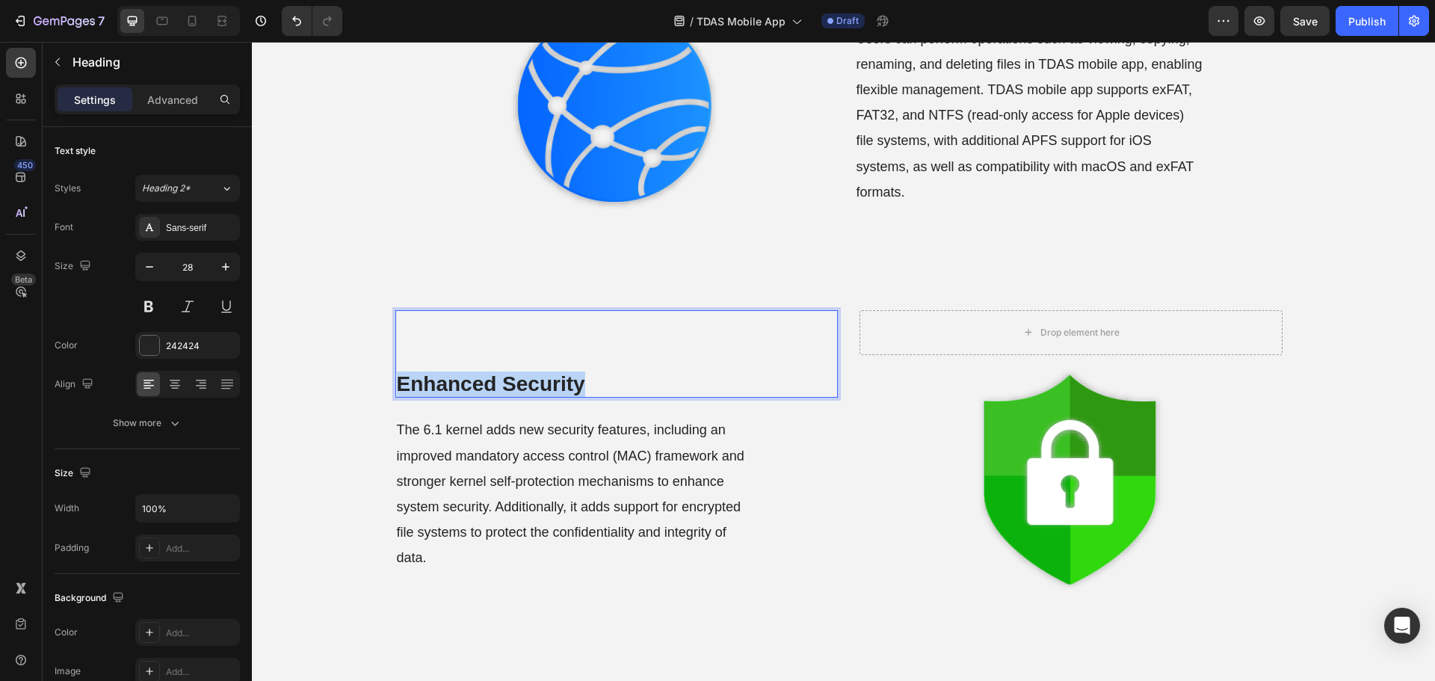
click at [511, 389] on strong "Enhanced Security" at bounding box center [491, 383] width 188 height 23
click at [510, 458] on span "The 6.1 kernel adds new security features, including an improved mandatory acce…" at bounding box center [570, 493] width 347 height 143
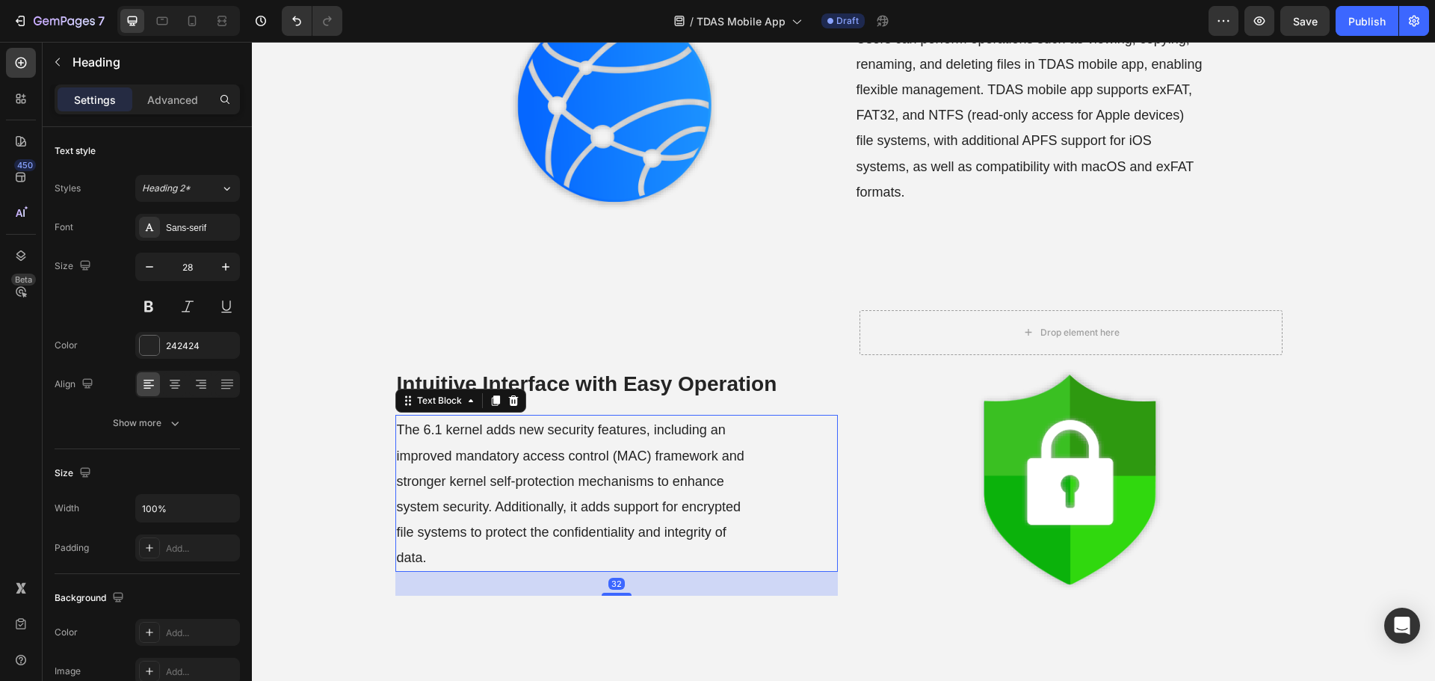
click at [510, 458] on span "The 6.1 kernel adds new security features, including an improved mandatory acce…" at bounding box center [570, 493] width 347 height 143
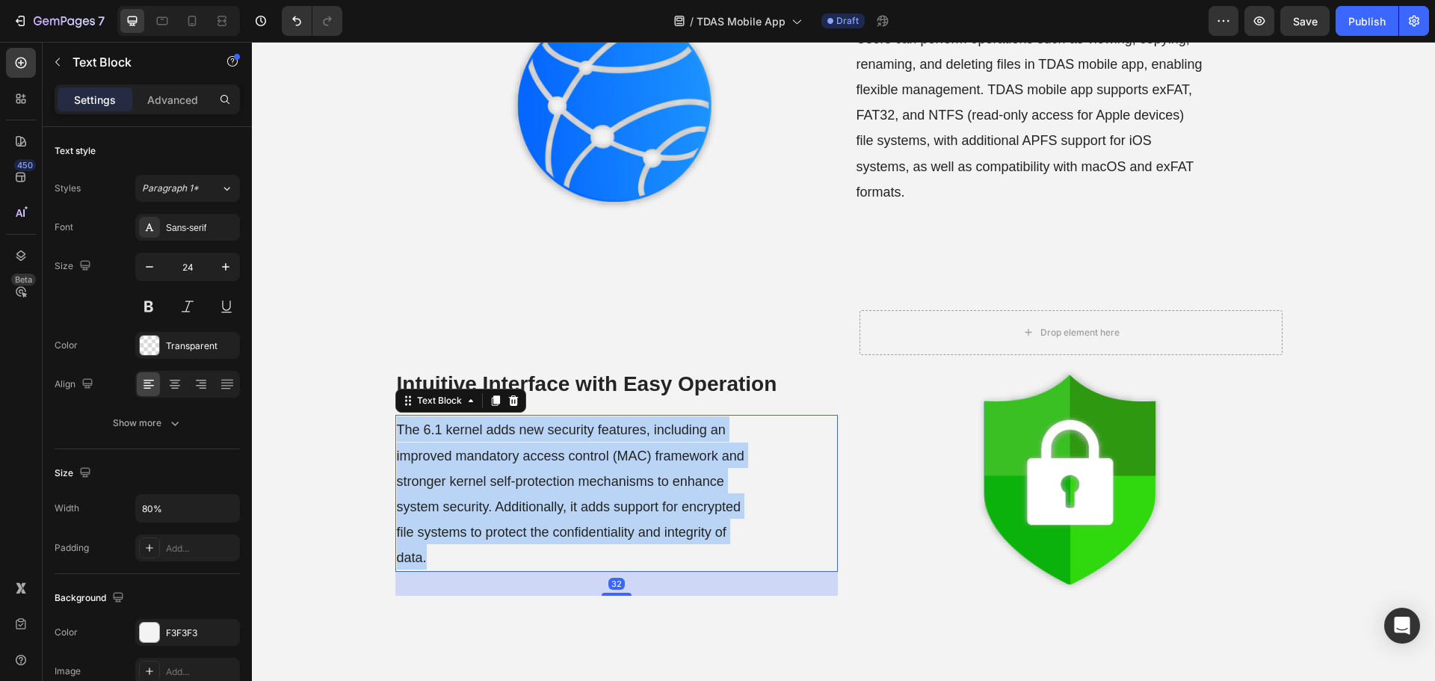
click at [510, 458] on span "The 6.1 kernel adds new security features, including an improved mandatory acce…" at bounding box center [570, 493] width 347 height 143
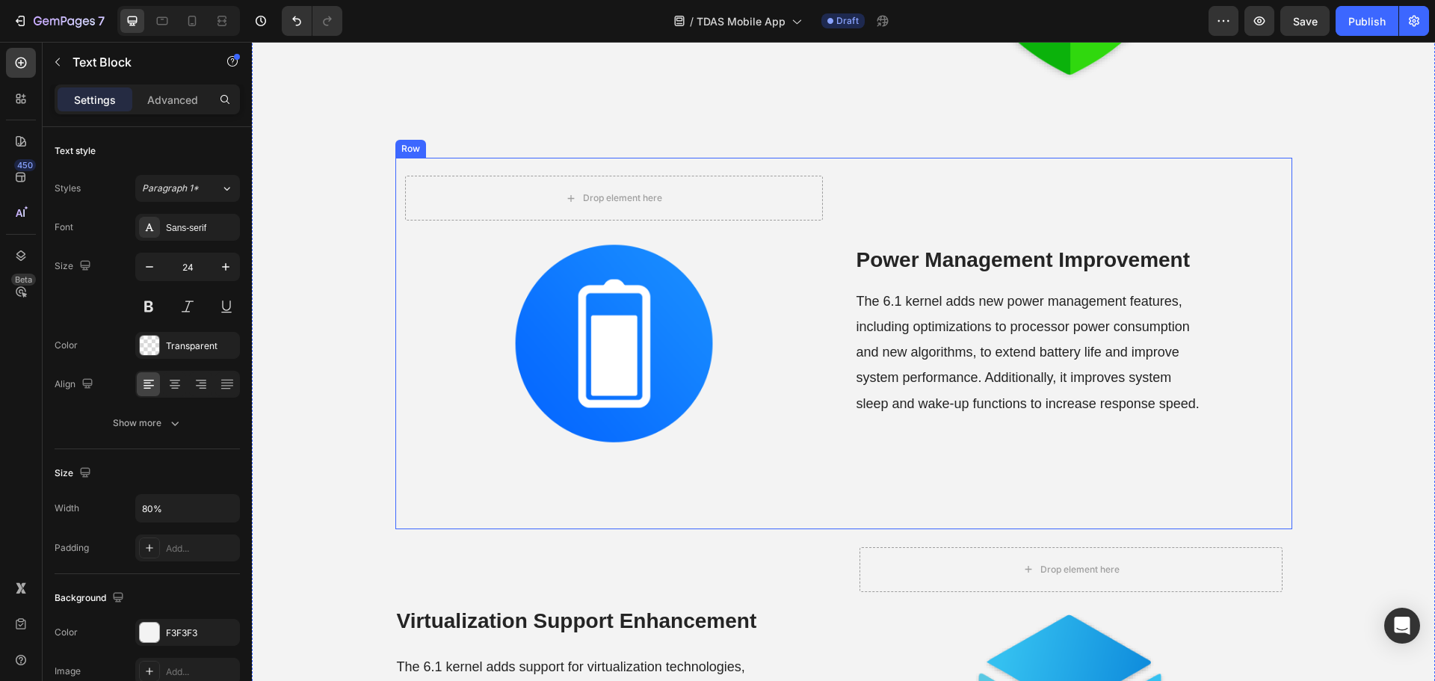
scroll to position [1892, 0]
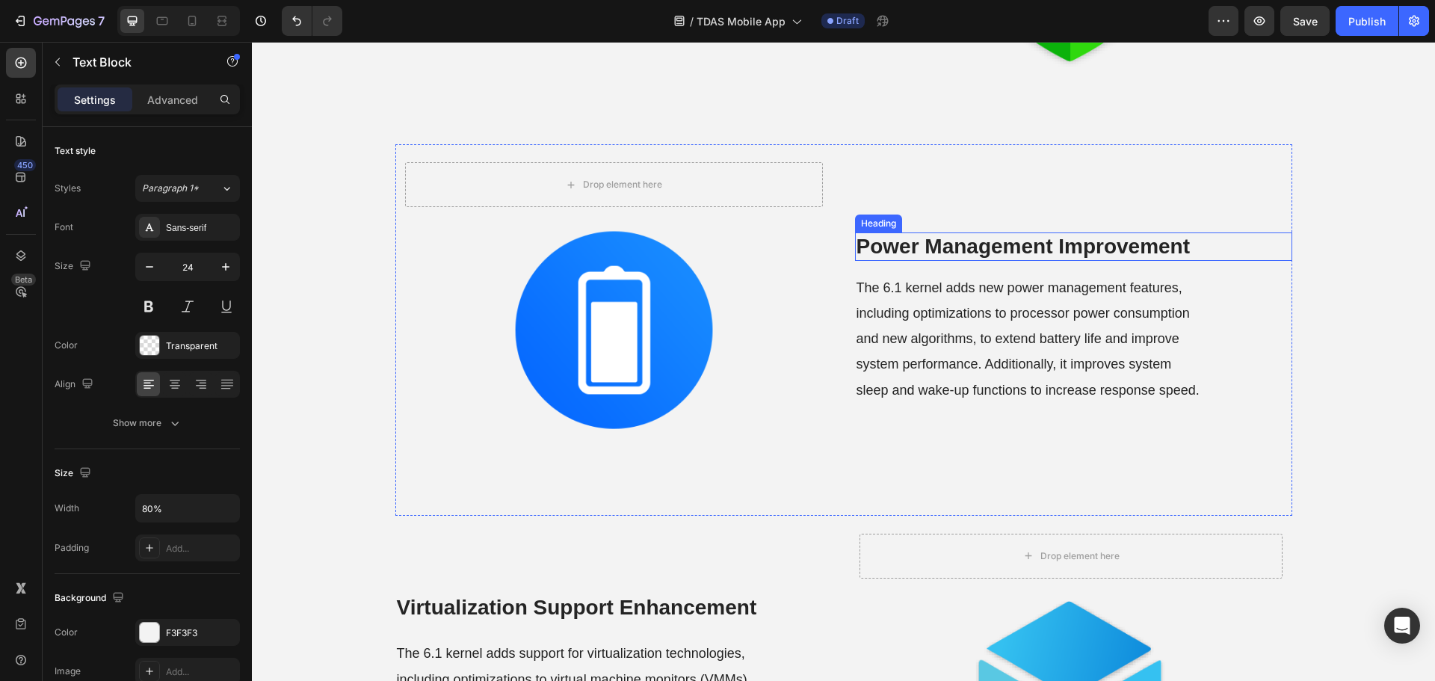
click at [959, 255] on strong "Power Management Improvement" at bounding box center [1023, 246] width 334 height 23
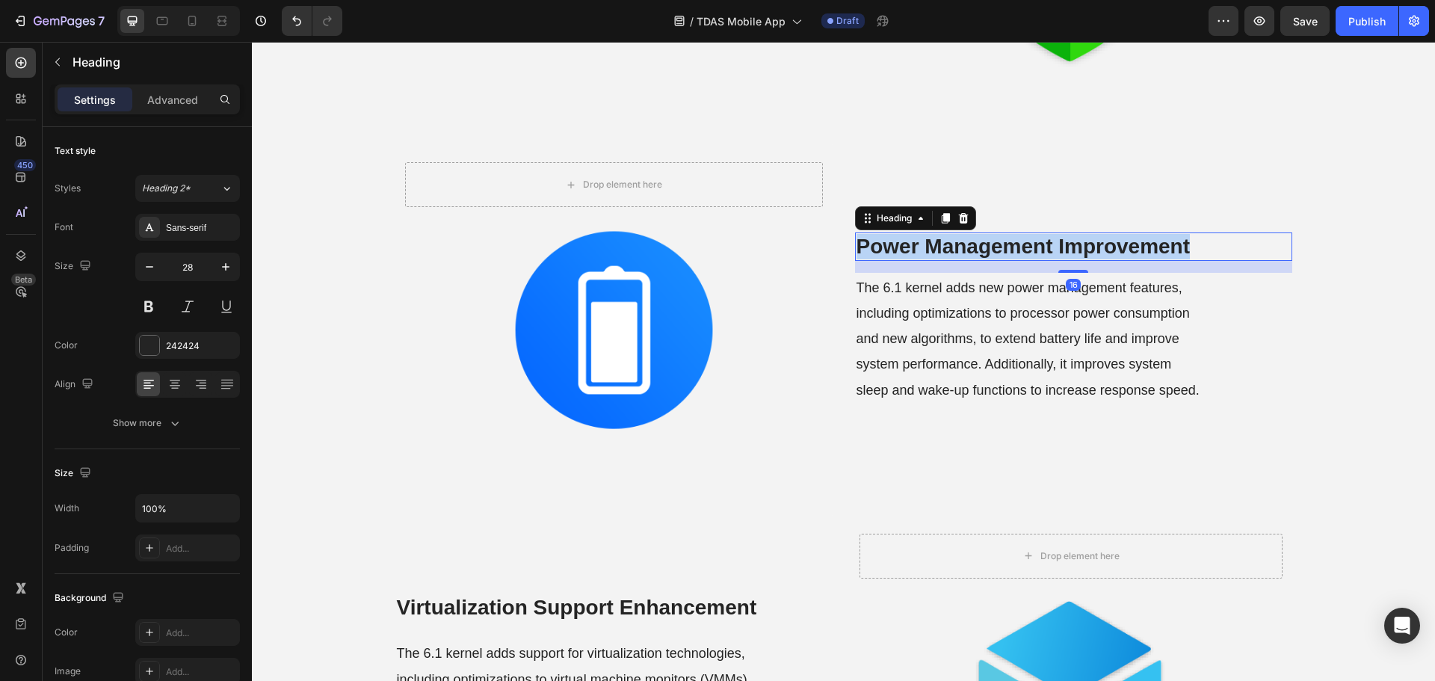
click at [959, 255] on strong "Power Management Improvement" at bounding box center [1023, 246] width 334 height 23
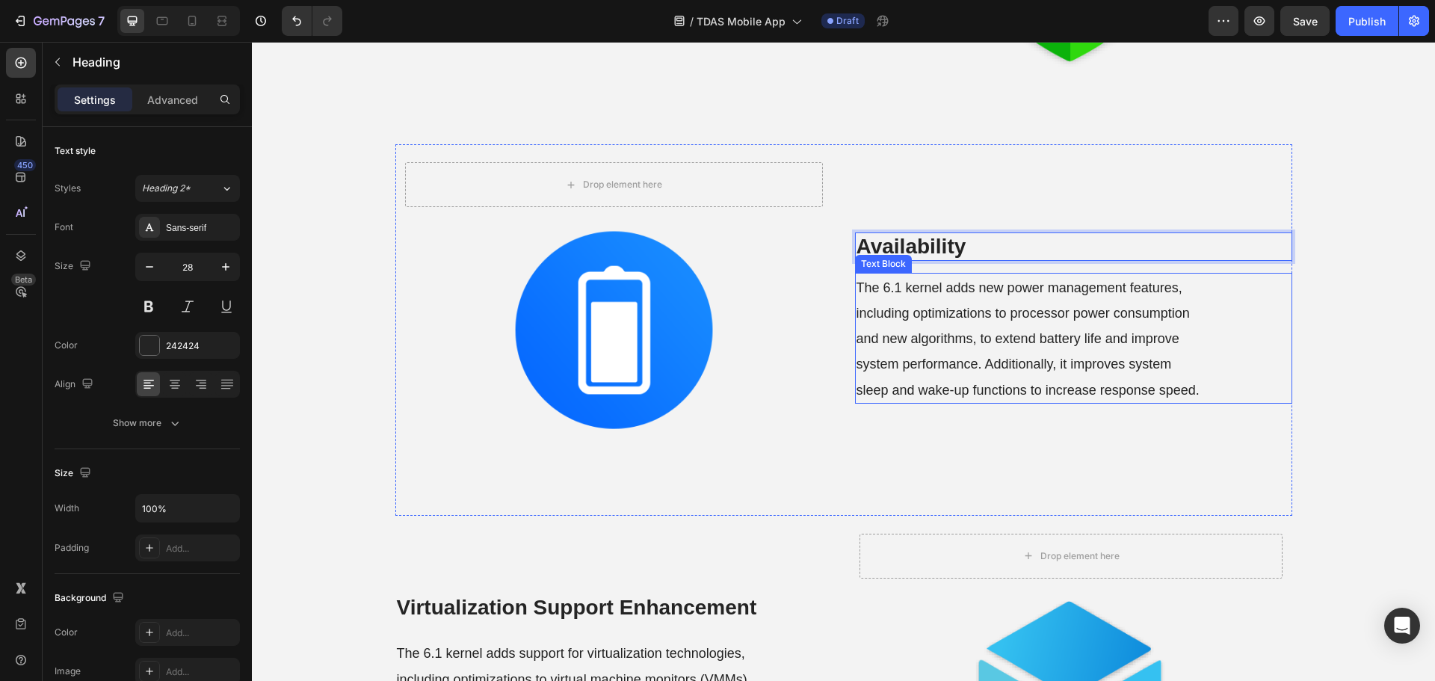
click at [1002, 358] on span "The 6.1 kernel adds new power management features, including optimizations to p…" at bounding box center [1027, 338] width 343 height 117
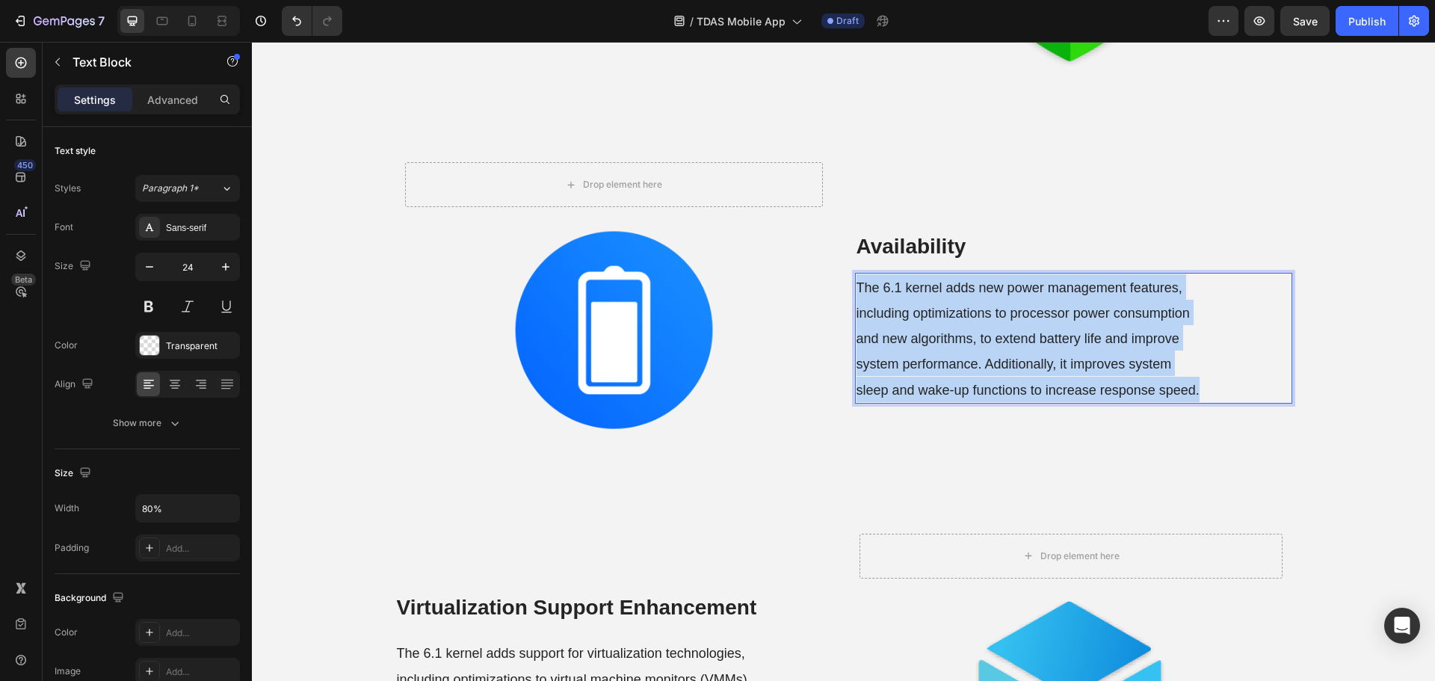
click at [1002, 358] on span "The 6.1 kernel adds new power management features, including optimizations to p…" at bounding box center [1027, 338] width 343 height 117
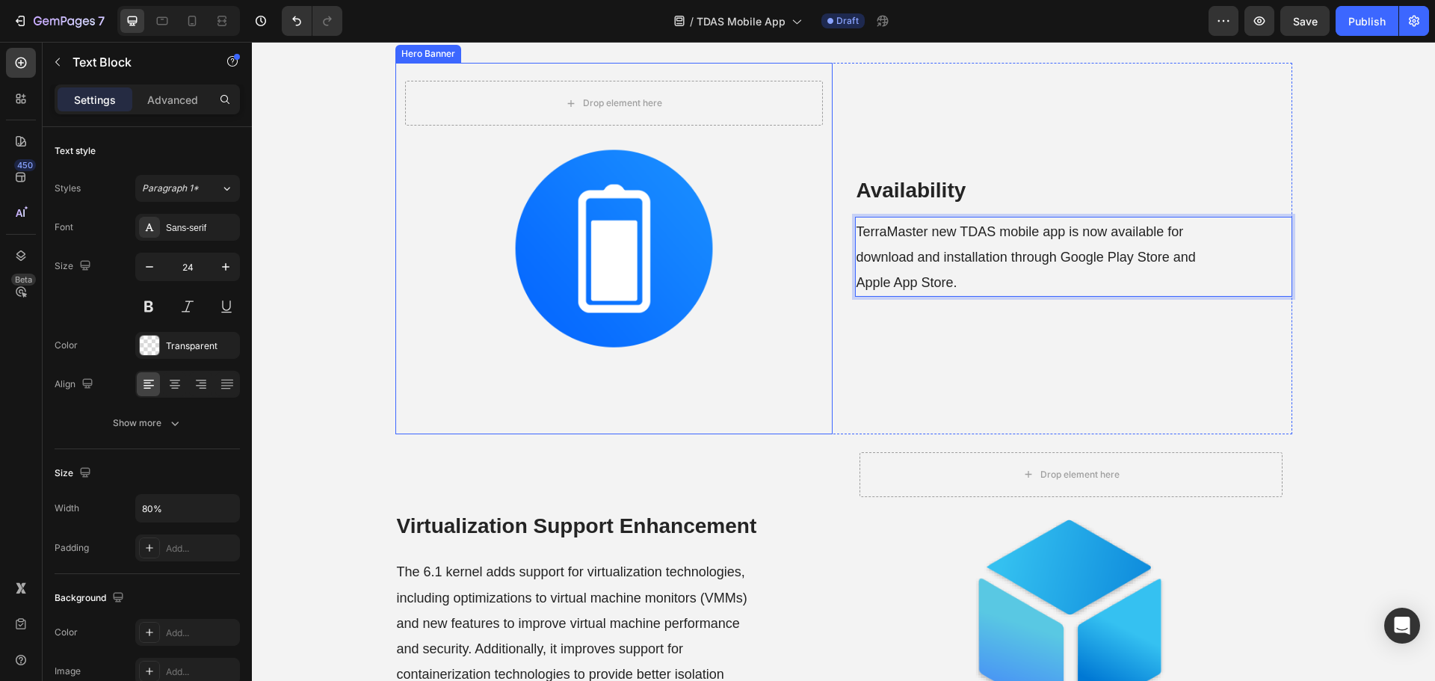
scroll to position [2067, 0]
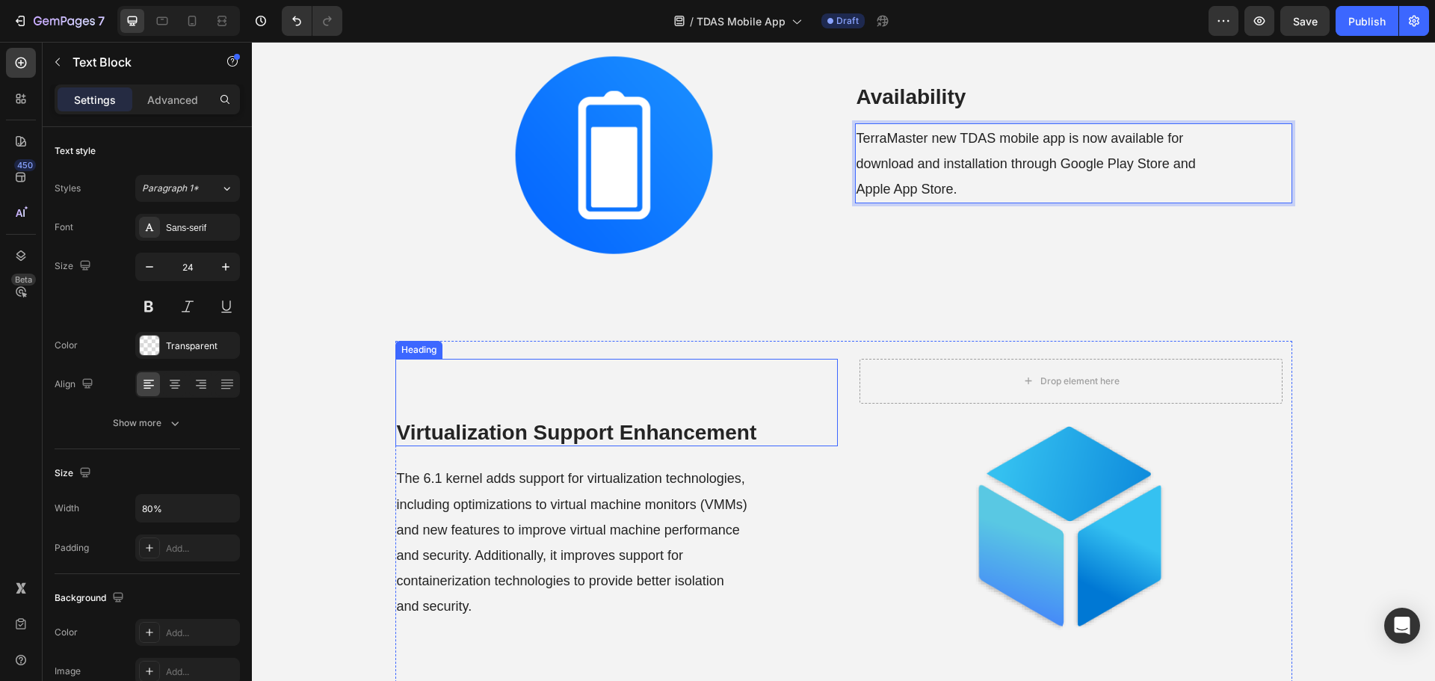
click at [819, 453] on div "Virtualization Support Enhancement Heading The 6.1 kernel adds support for virt…" at bounding box center [616, 528] width 442 height 375
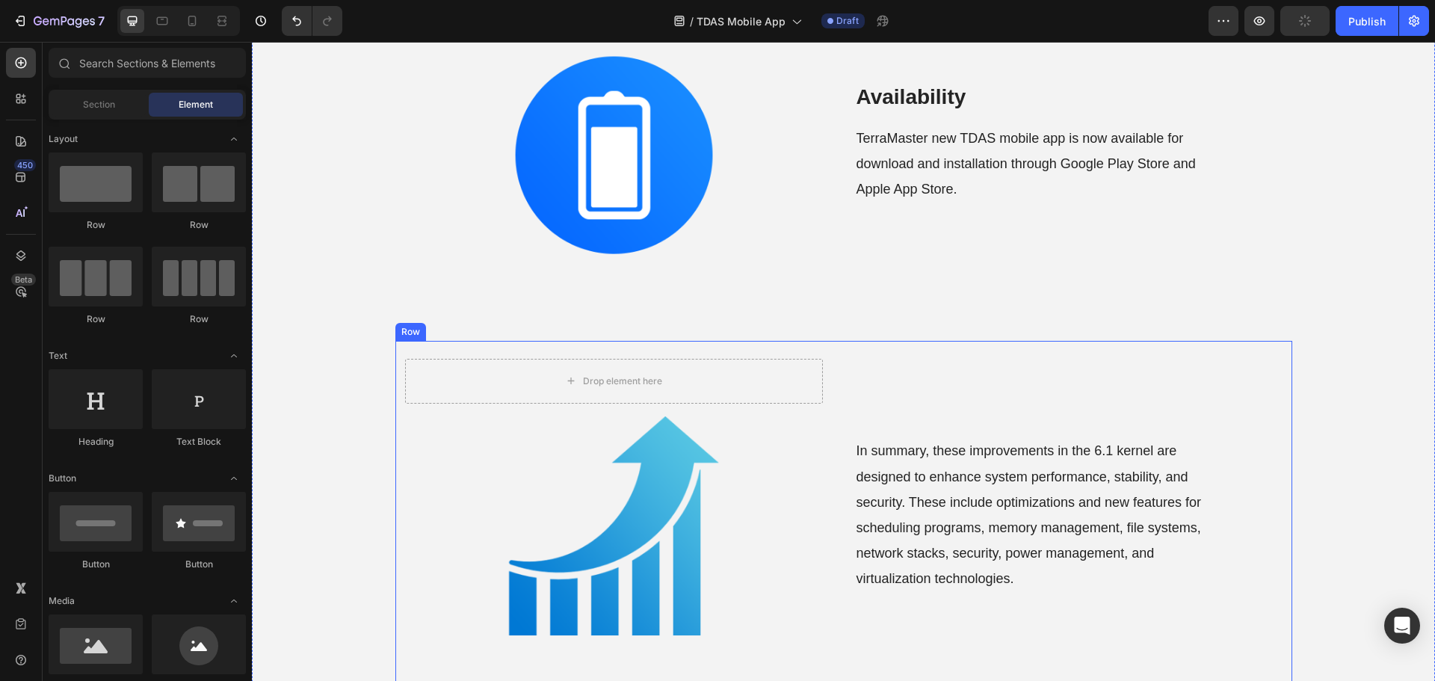
click at [829, 472] on div "Drop element here Hero Banner In summary, these improvements in the 6.1 kernel …" at bounding box center [843, 526] width 897 height 371
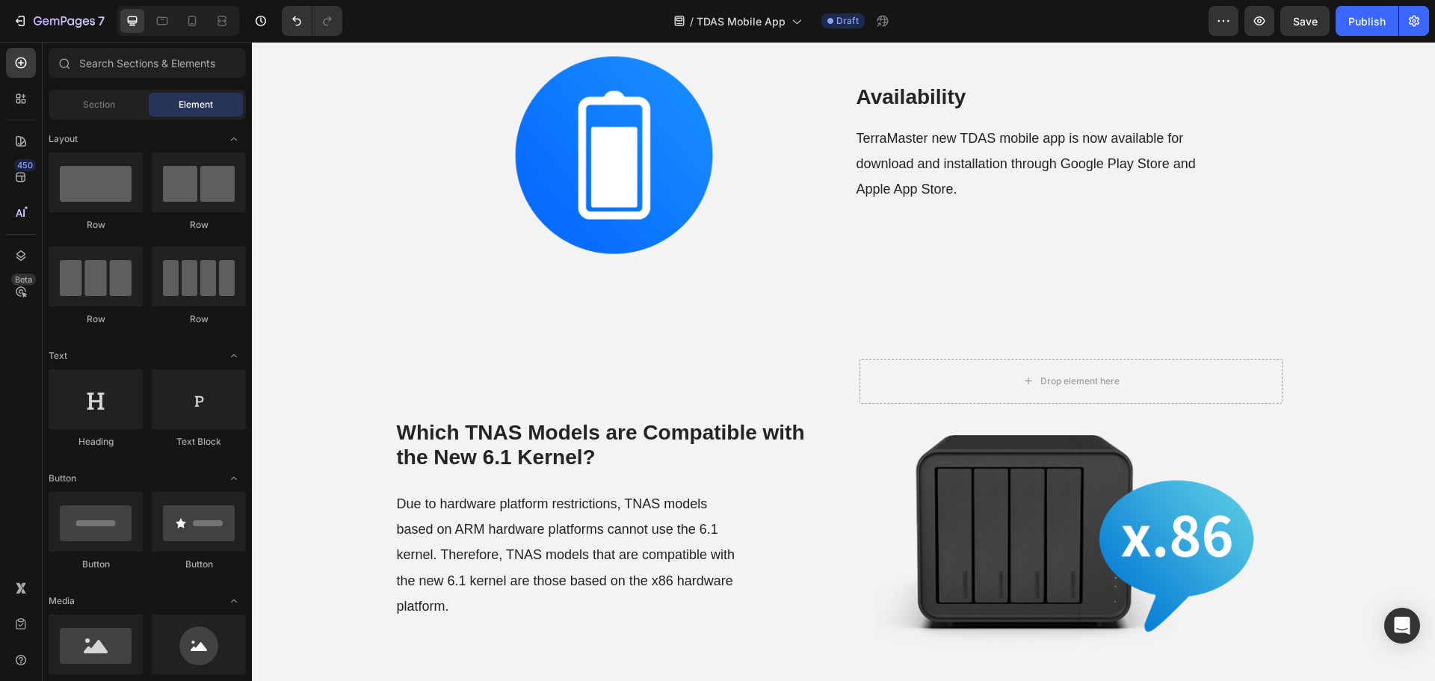
click at [837, 424] on div "Which TNAS Models are Compatible with the New 6.1 Kernel? Heading Due to hardwa…" at bounding box center [843, 528] width 897 height 375
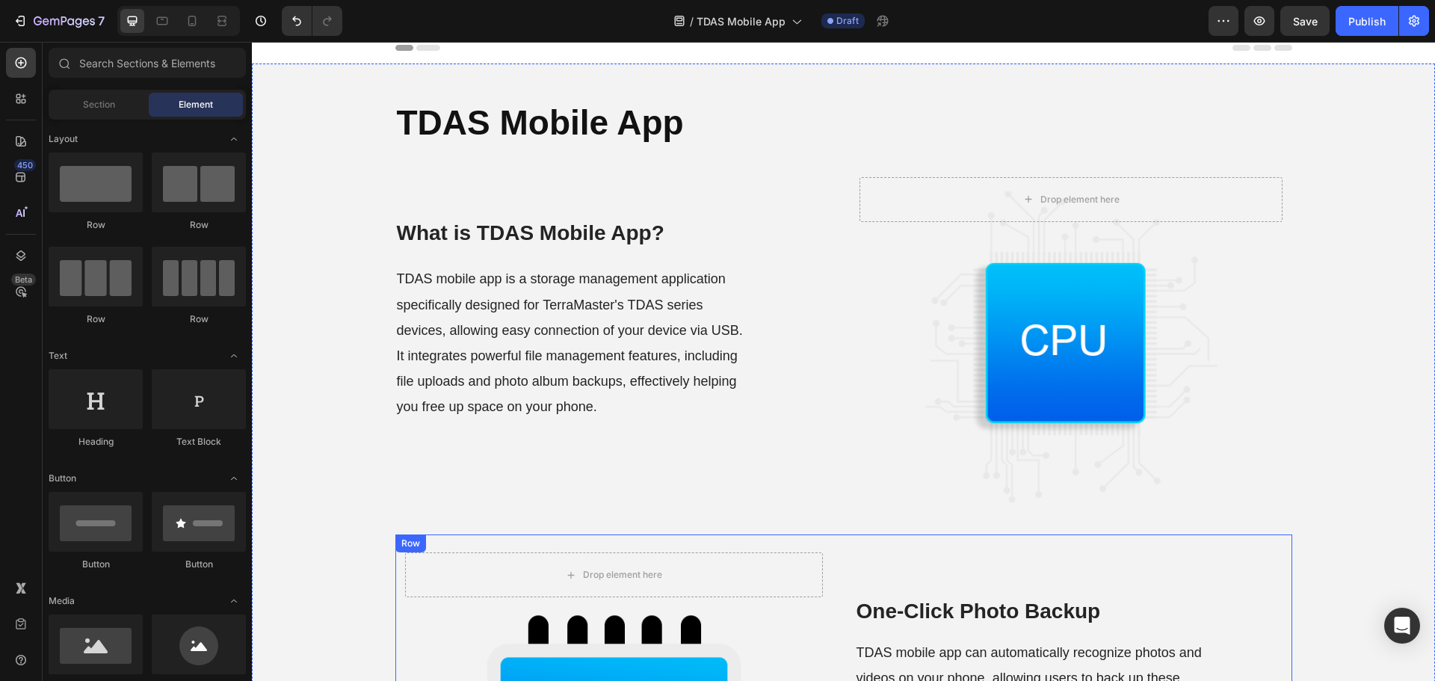
scroll to position [0, 0]
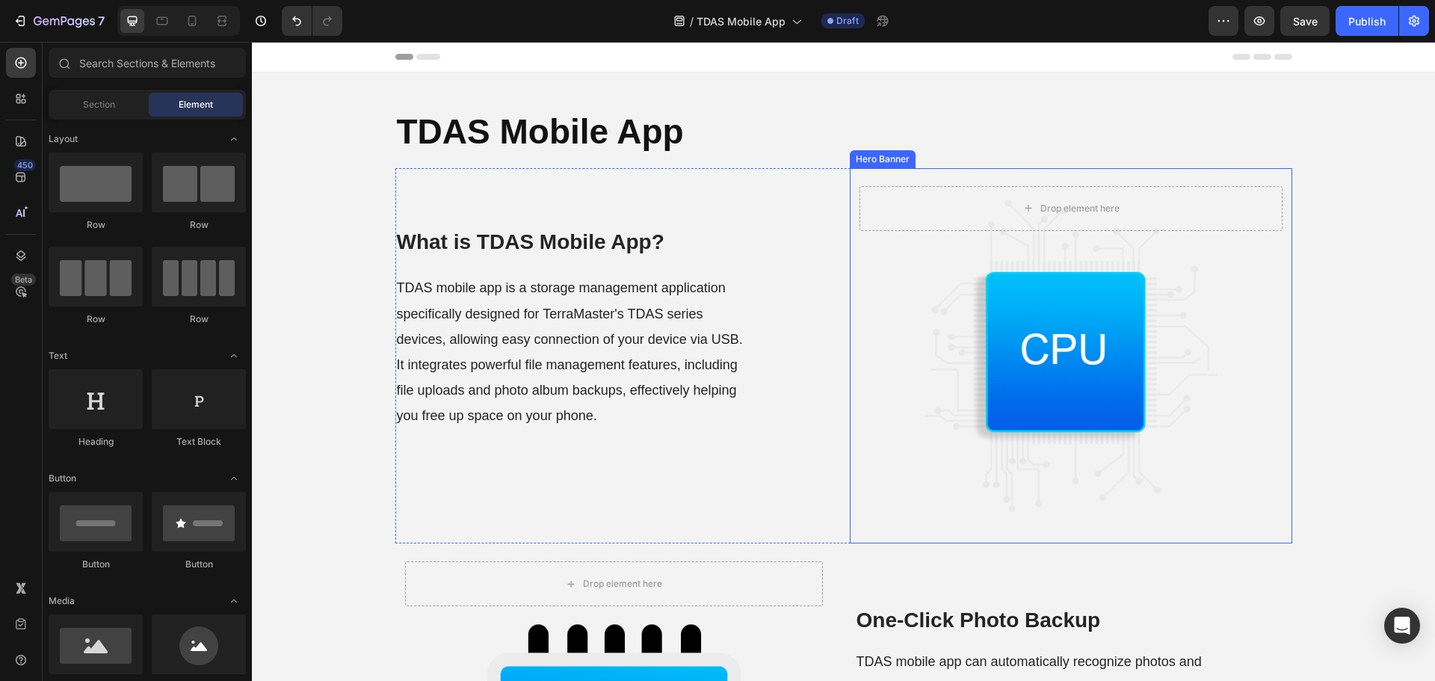
click at [1063, 407] on div "Background Image" at bounding box center [1071, 355] width 442 height 375
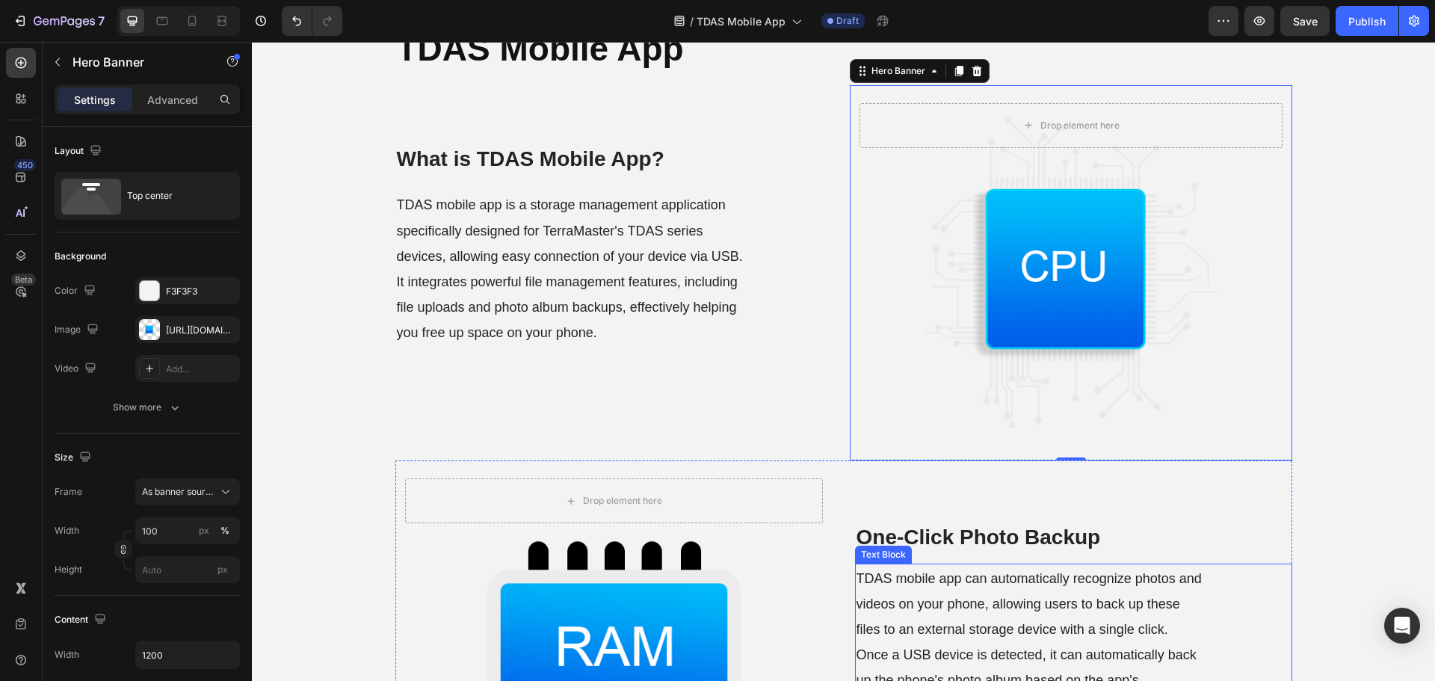
scroll to position [75, 0]
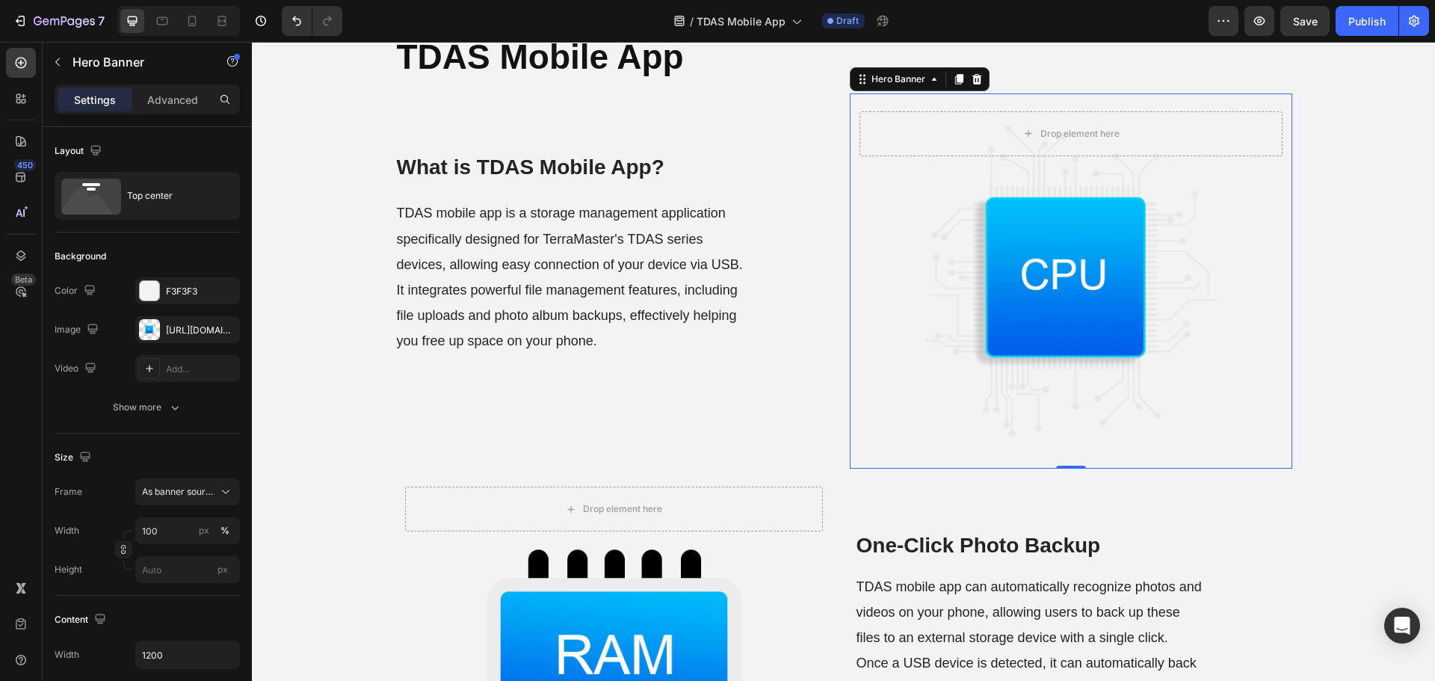
click at [1030, 303] on div "Background Image" at bounding box center [1071, 280] width 442 height 375
click at [186, 327] on div "[URL][DOMAIN_NAME]" at bounding box center [187, 330] width 43 height 13
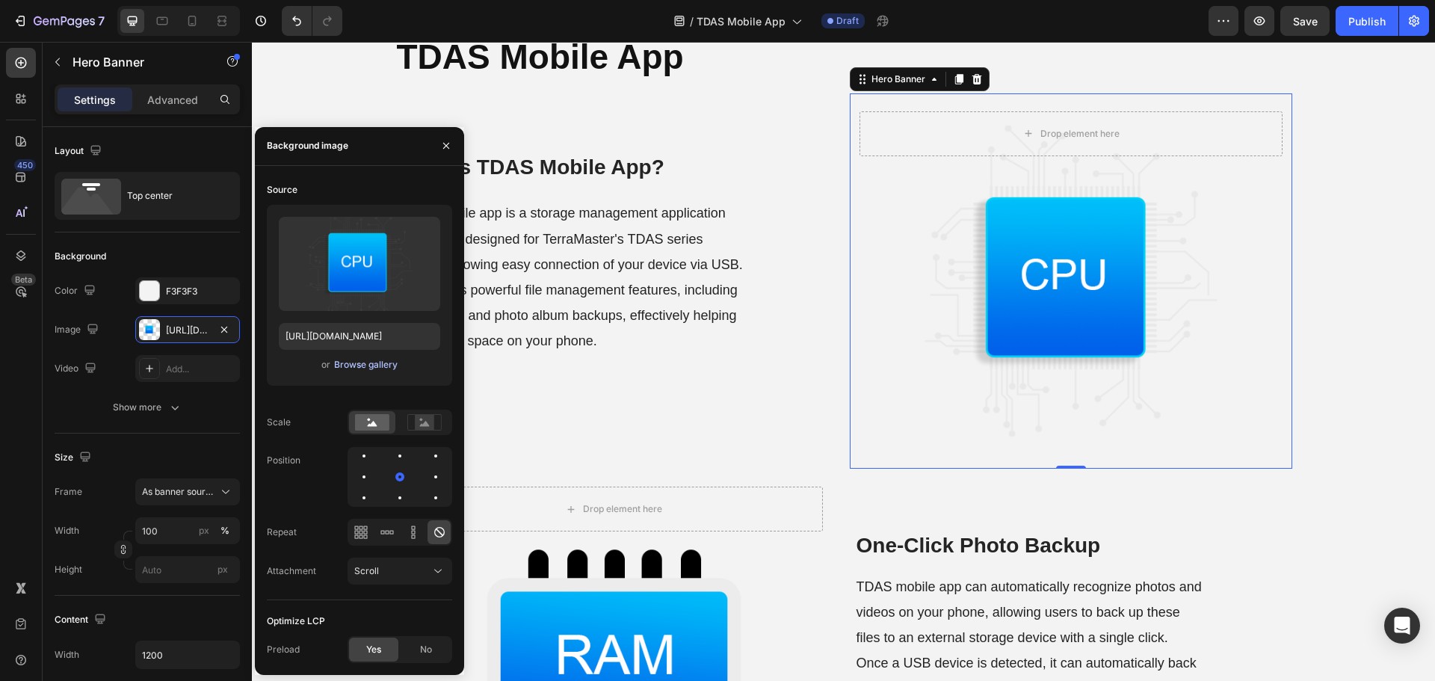
click at [355, 363] on div "Browse gallery" at bounding box center [366, 364] width 64 height 13
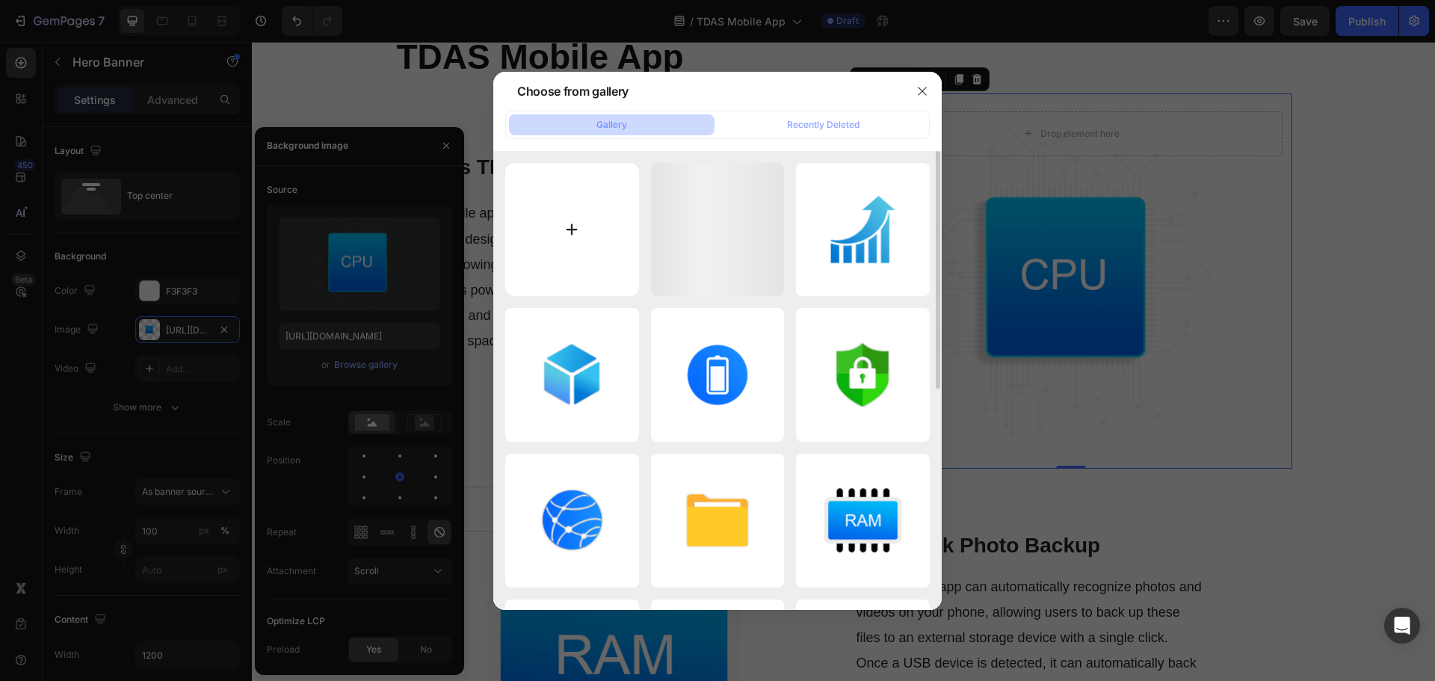
click at [579, 272] on input "file" at bounding box center [572, 230] width 134 height 134
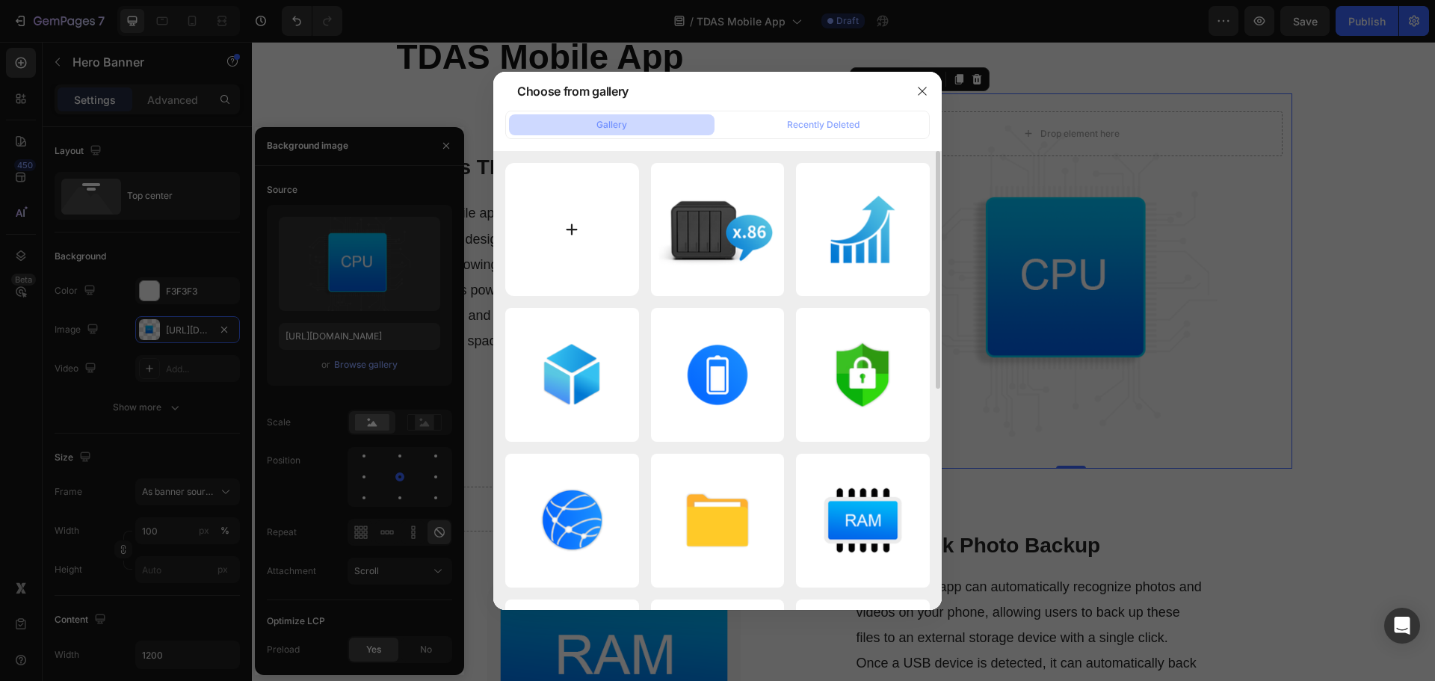
type input "C:\fakepath\What-is-TDAS.png"
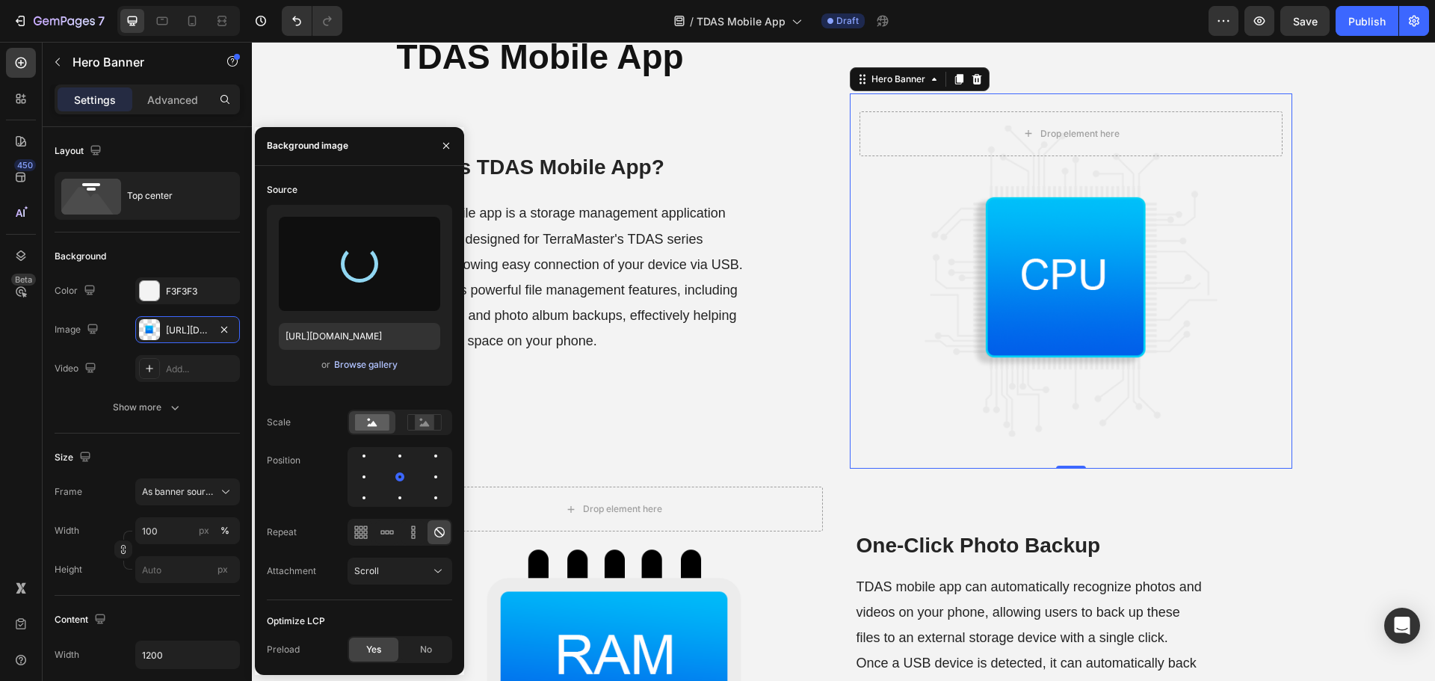
click at [349, 362] on div "Browse gallery" at bounding box center [366, 364] width 64 height 13
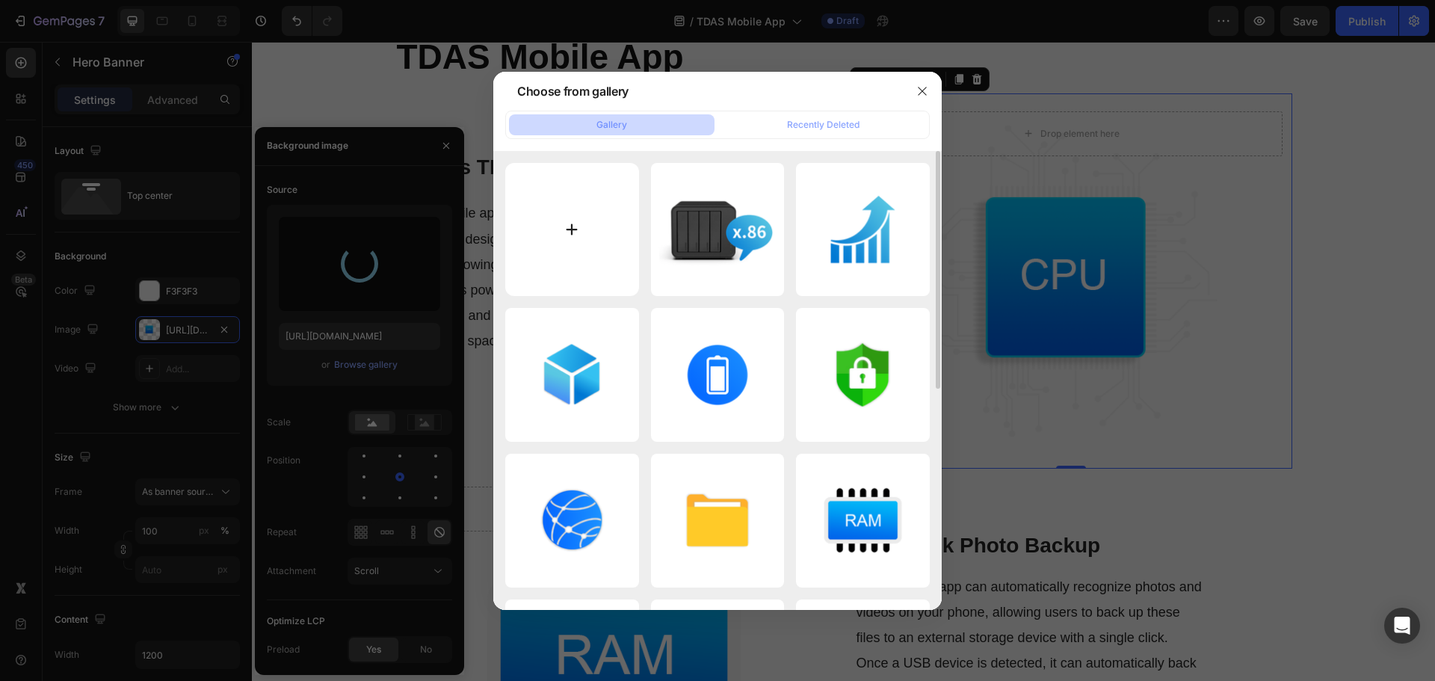
click at [581, 269] on input "file" at bounding box center [572, 230] width 134 height 134
type input "C:\fakepath\What-is-TDAS.png"
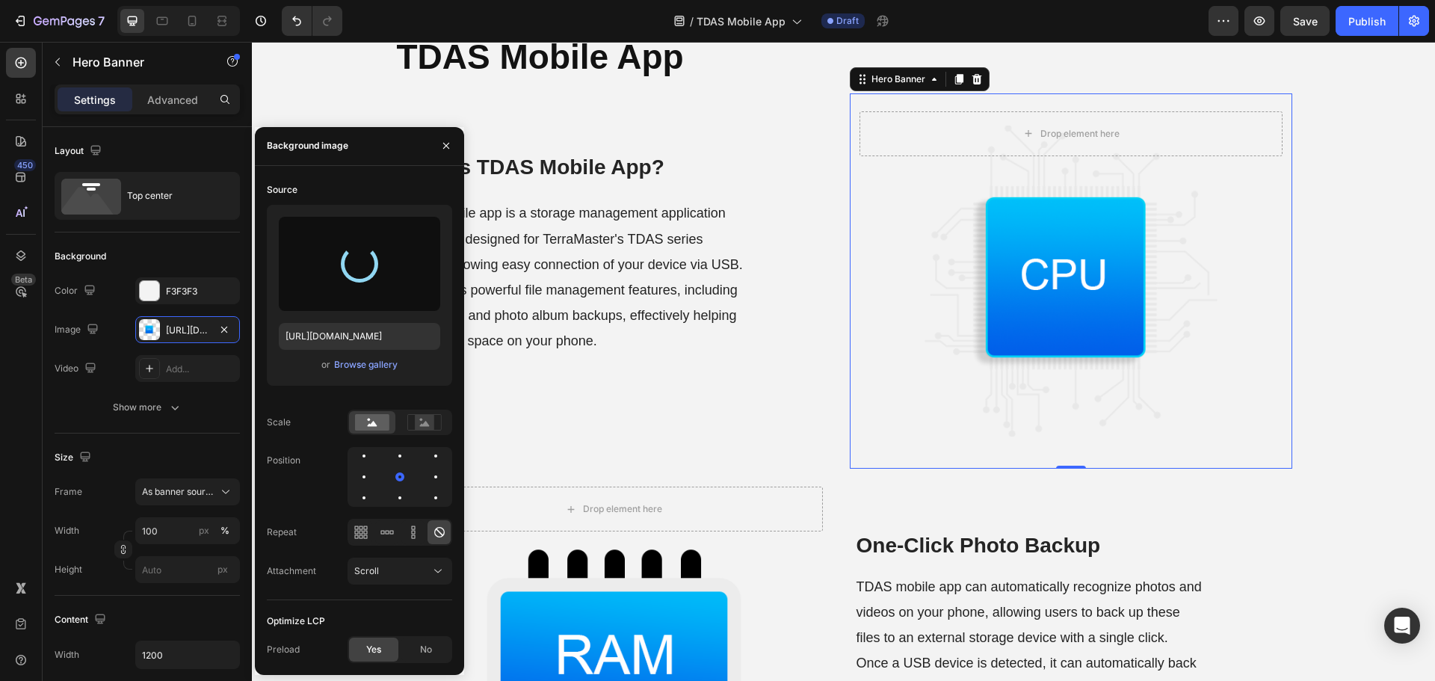
type input "[URL][DOMAIN_NAME]"
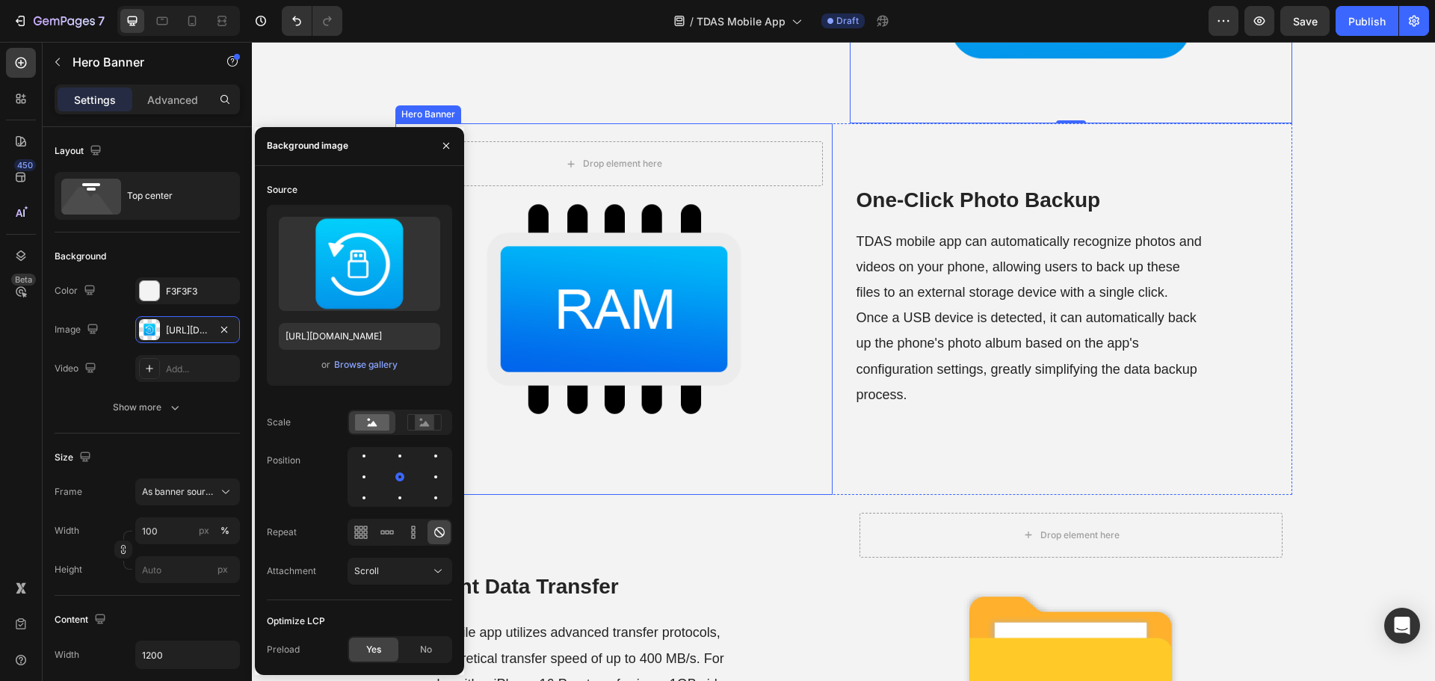
scroll to position [448, 0]
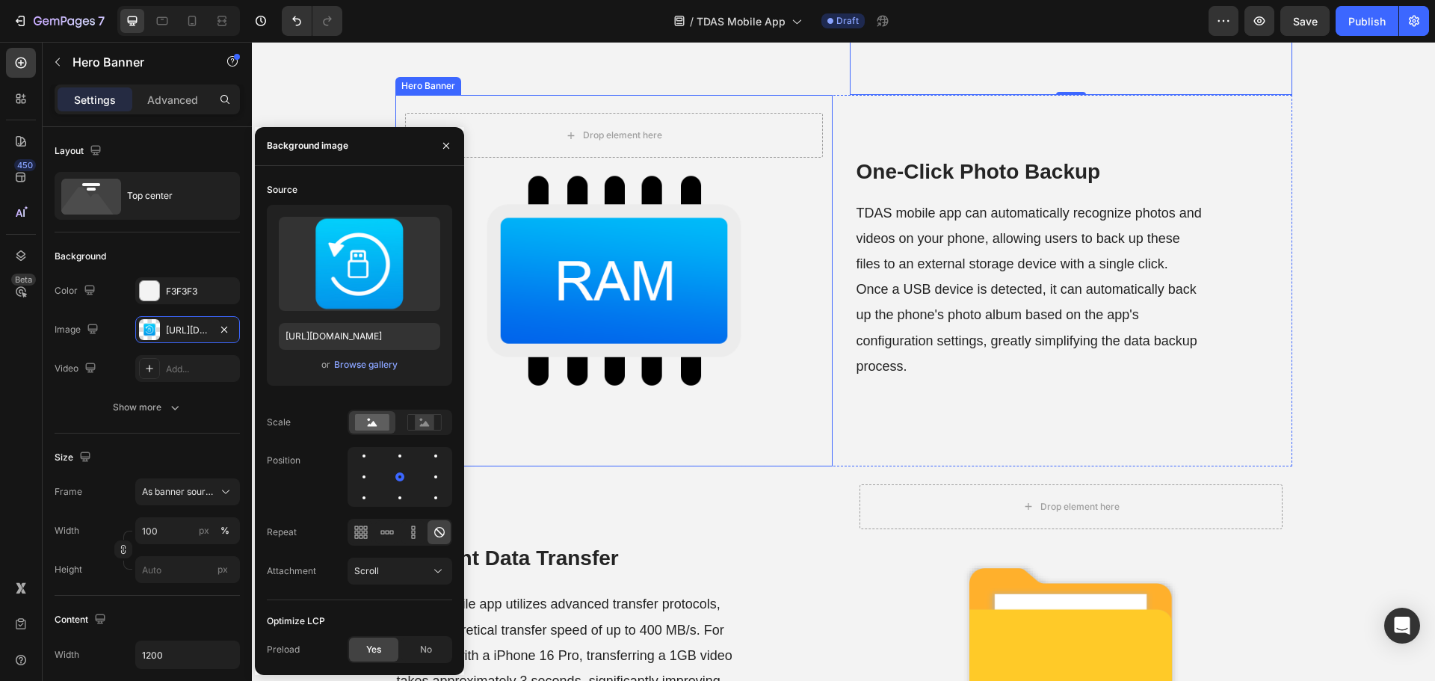
click at [557, 328] on div "Background Image" at bounding box center [613, 280] width 437 height 371
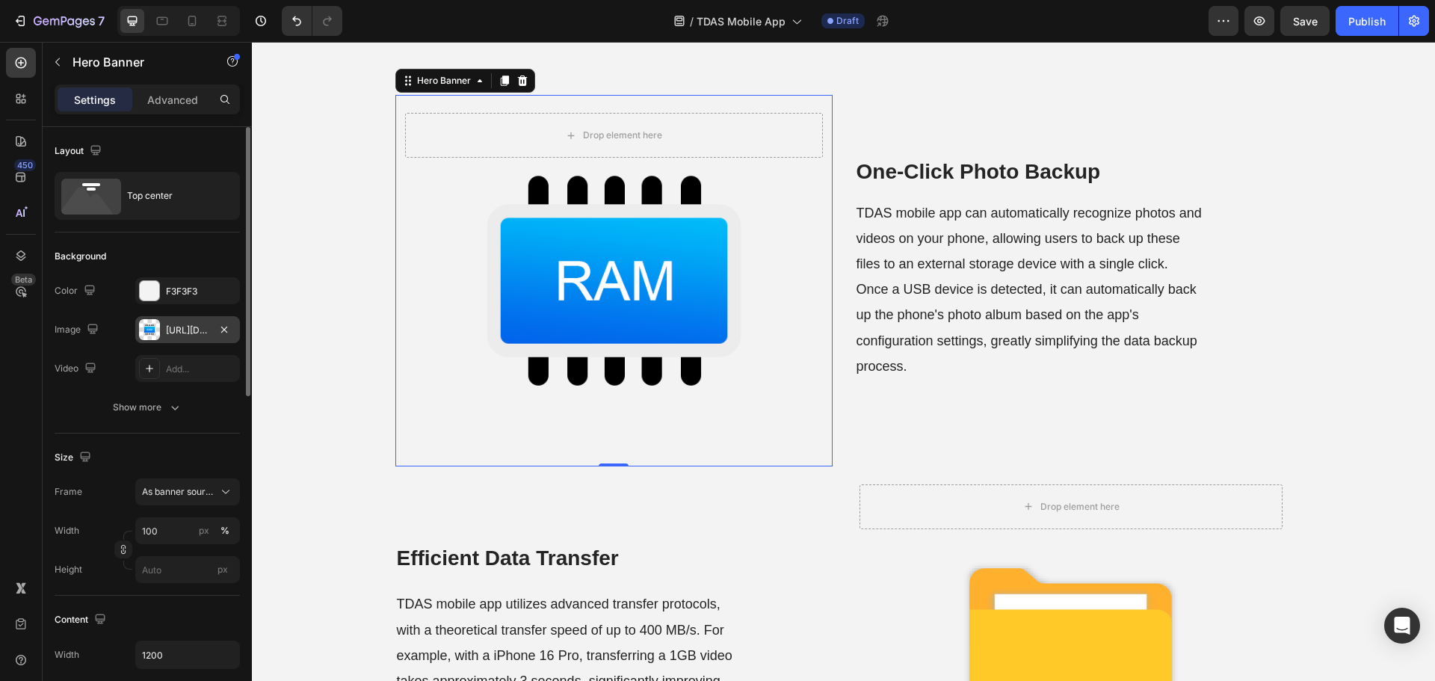
click at [162, 324] on div "[URL][DOMAIN_NAME]" at bounding box center [187, 329] width 105 height 27
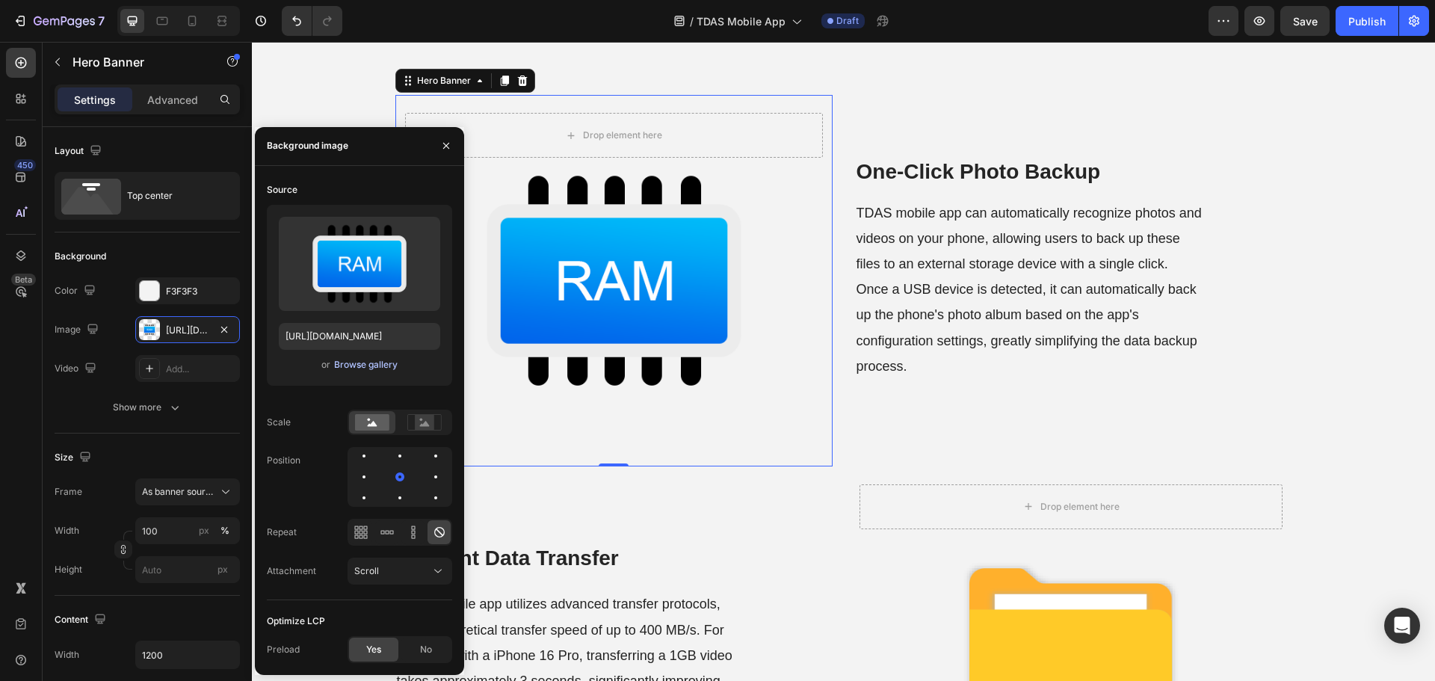
click at [354, 362] on div "Browse gallery" at bounding box center [366, 364] width 64 height 13
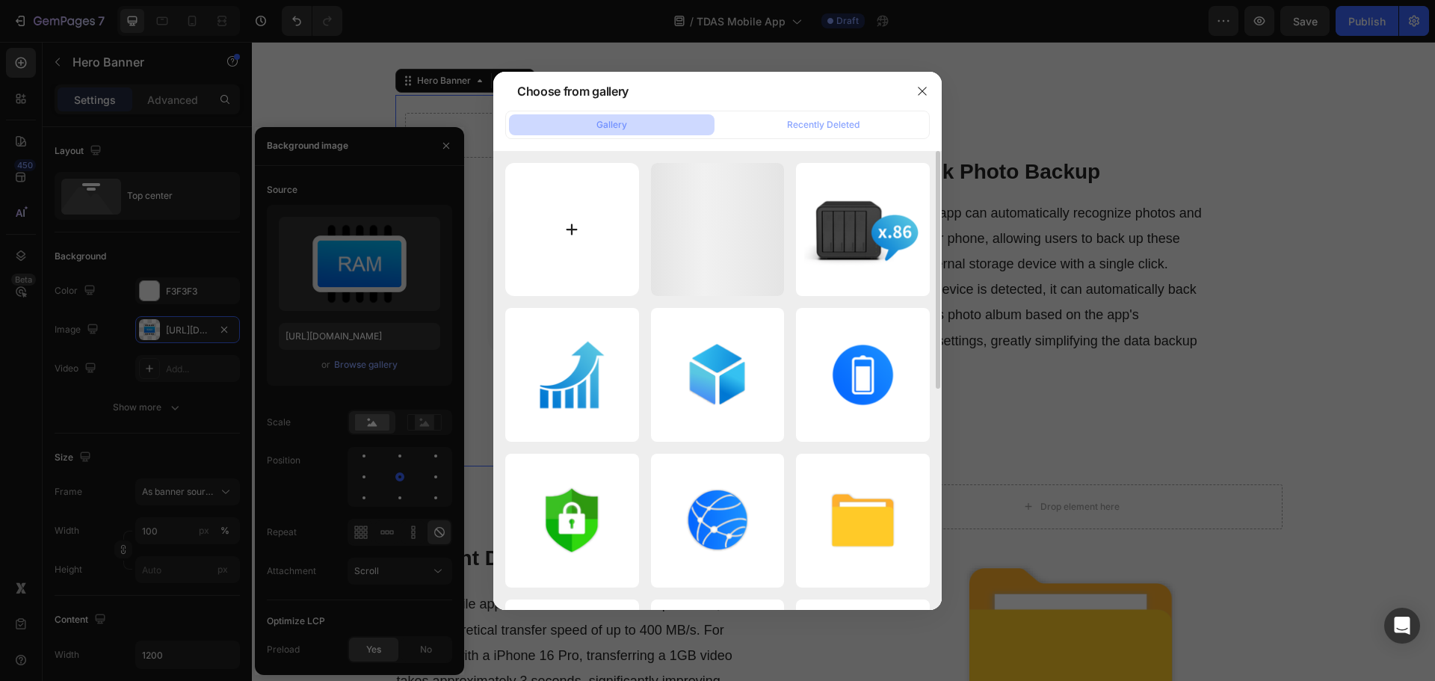
click at [572, 253] on input "file" at bounding box center [572, 230] width 134 height 134
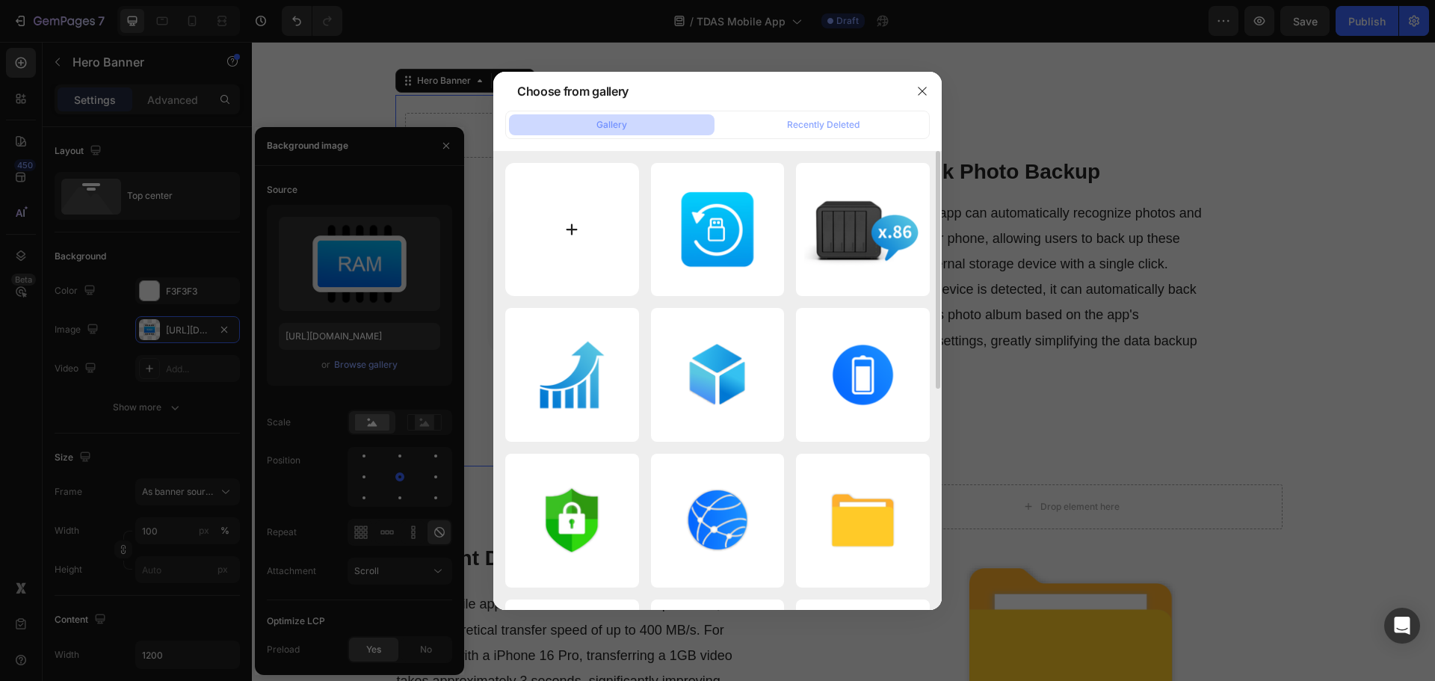
type input "C:\fakepath\One-Click-Photo-Backup-2.jpg"
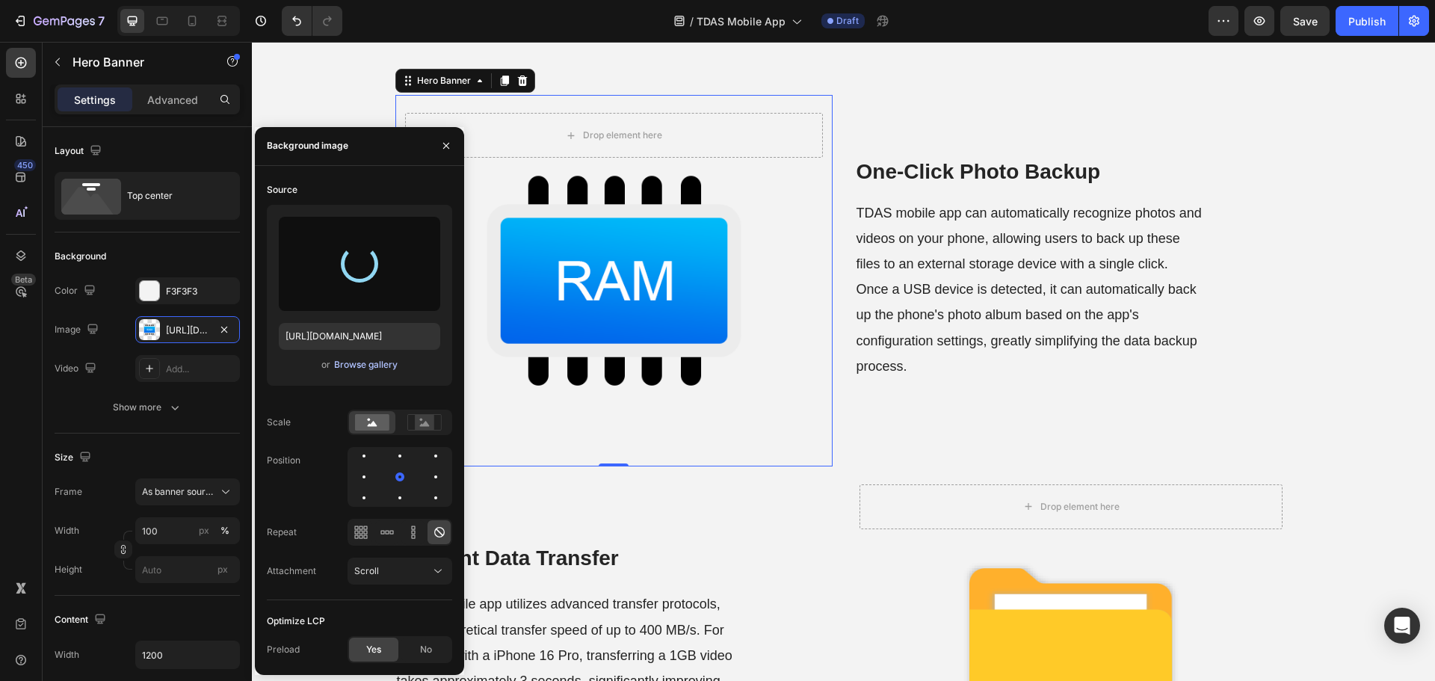
click at [357, 371] on div "Browse gallery" at bounding box center [366, 364] width 64 height 13
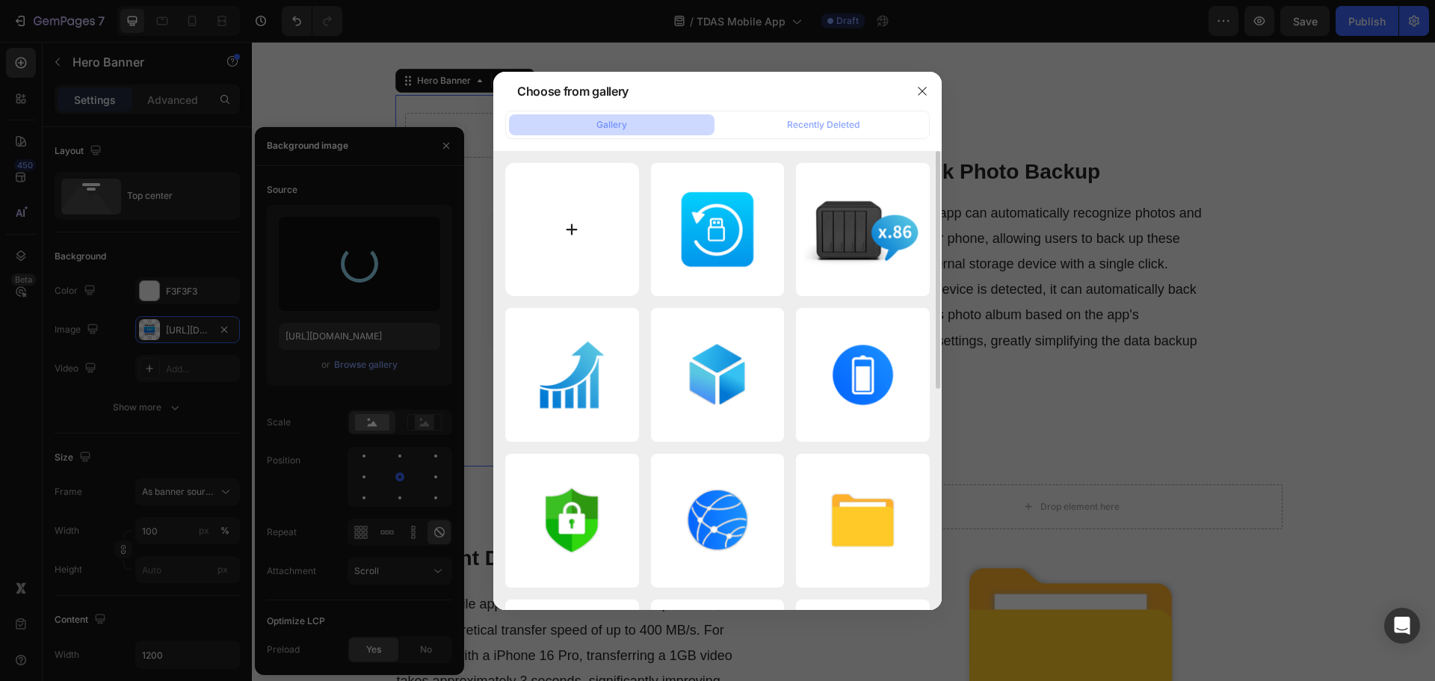
click at [585, 255] on input "file" at bounding box center [572, 230] width 134 height 134
type input "C:\fakepath\One-Click-Photo-Backup-2.jpg"
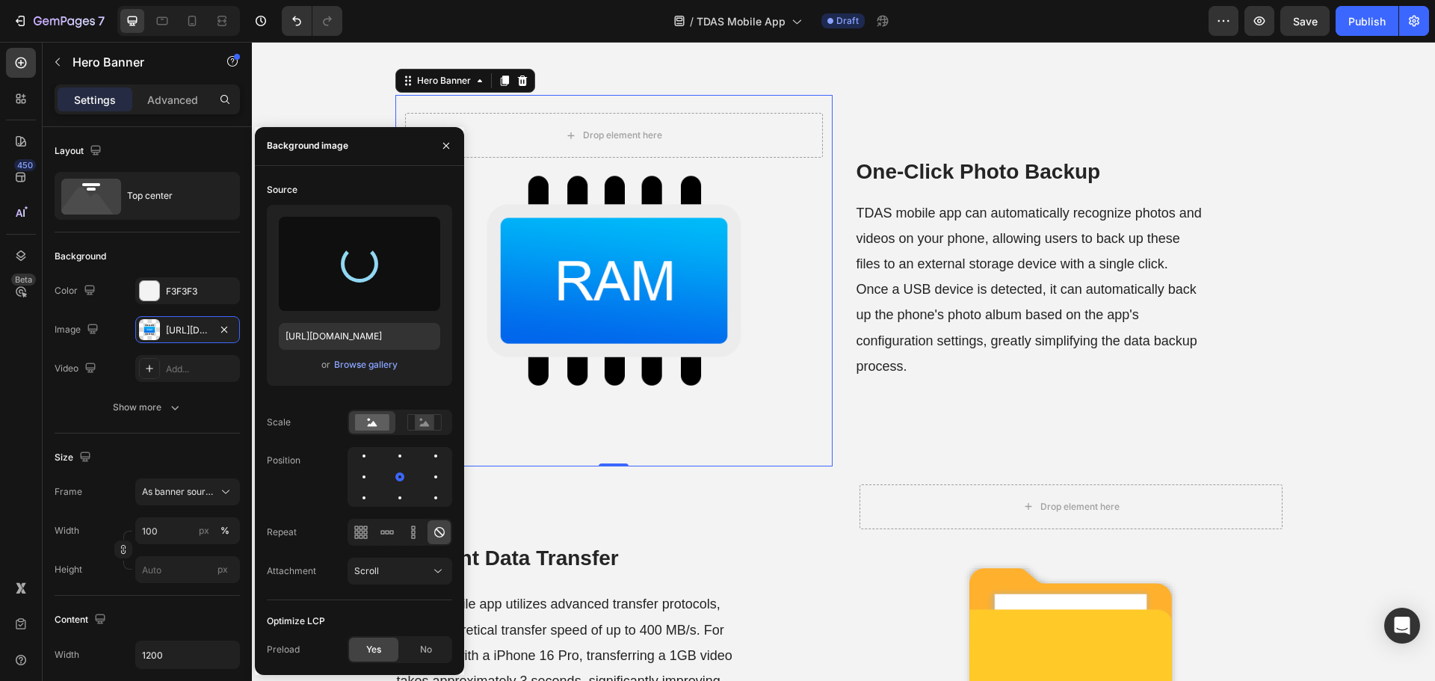
type input "[URL][DOMAIN_NAME]"
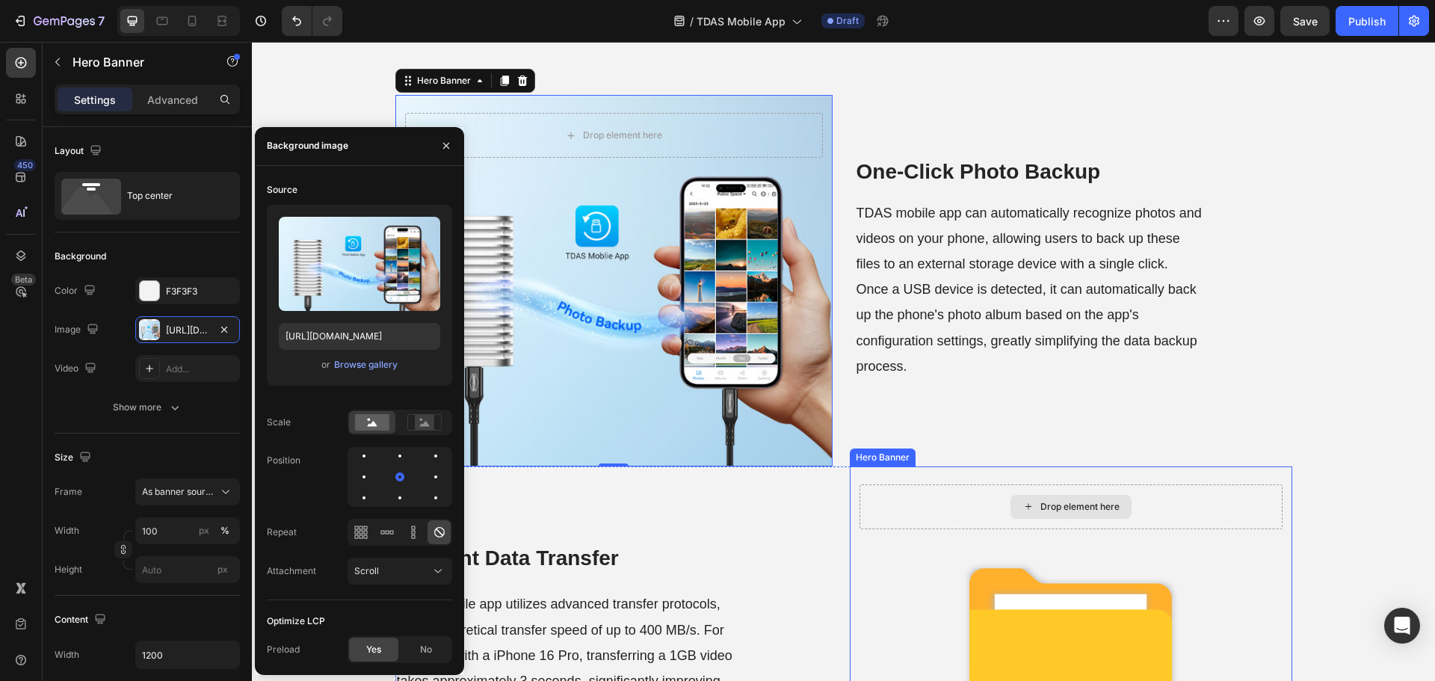
scroll to position [822, 0]
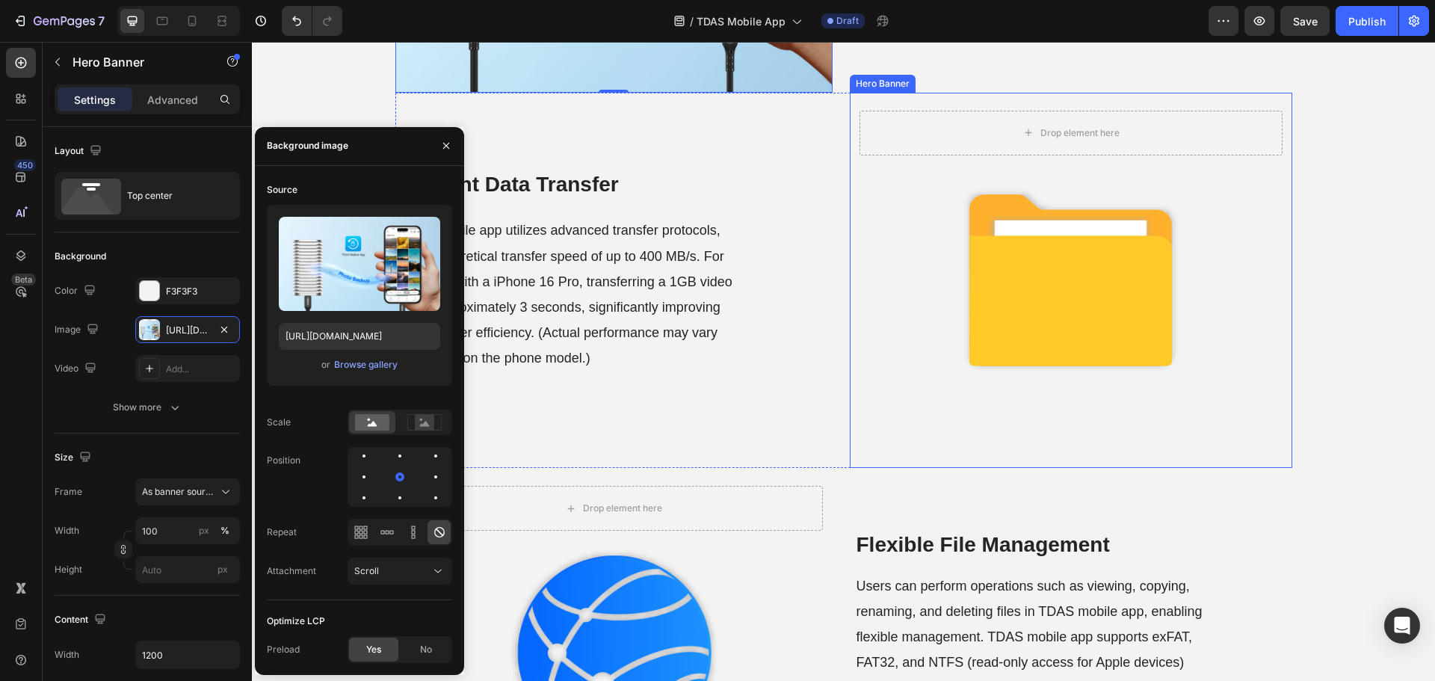
click at [1009, 377] on div "Background Image" at bounding box center [1071, 280] width 442 height 375
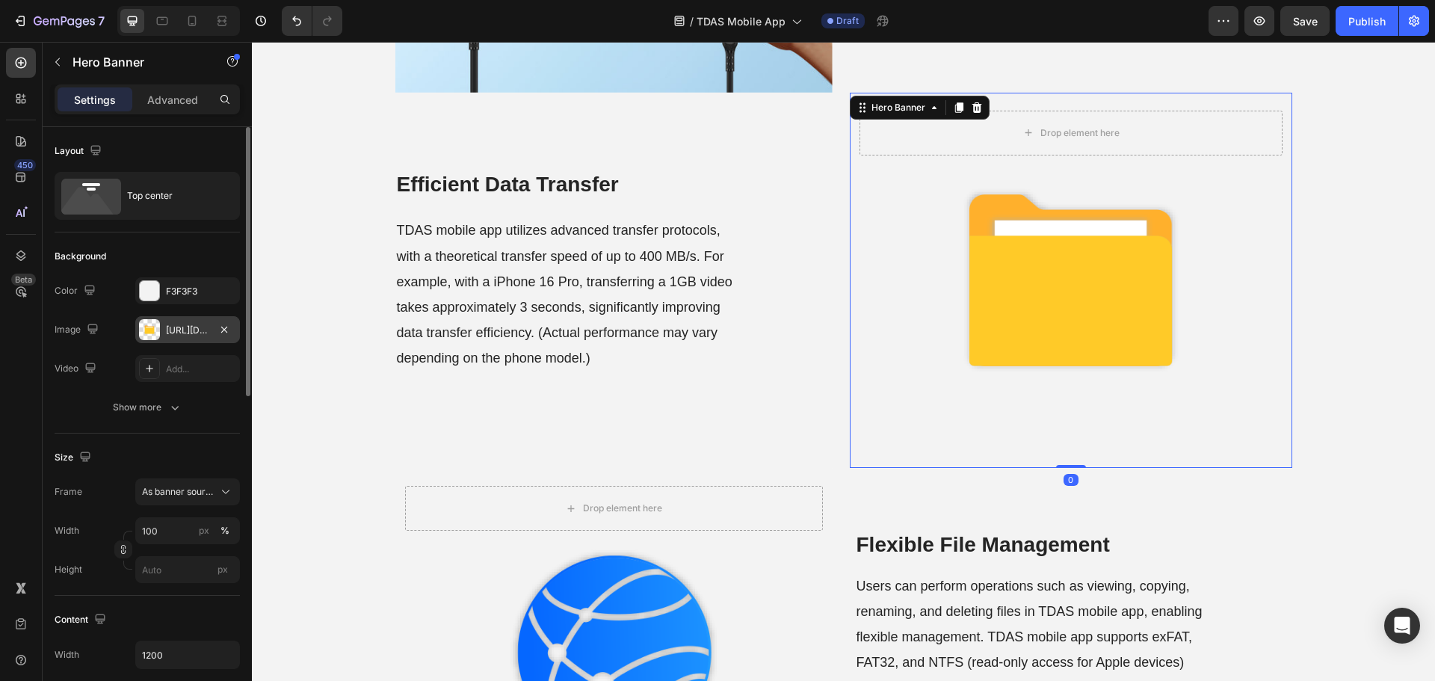
click at [193, 324] on div "[URL][DOMAIN_NAME]" at bounding box center [187, 330] width 43 height 13
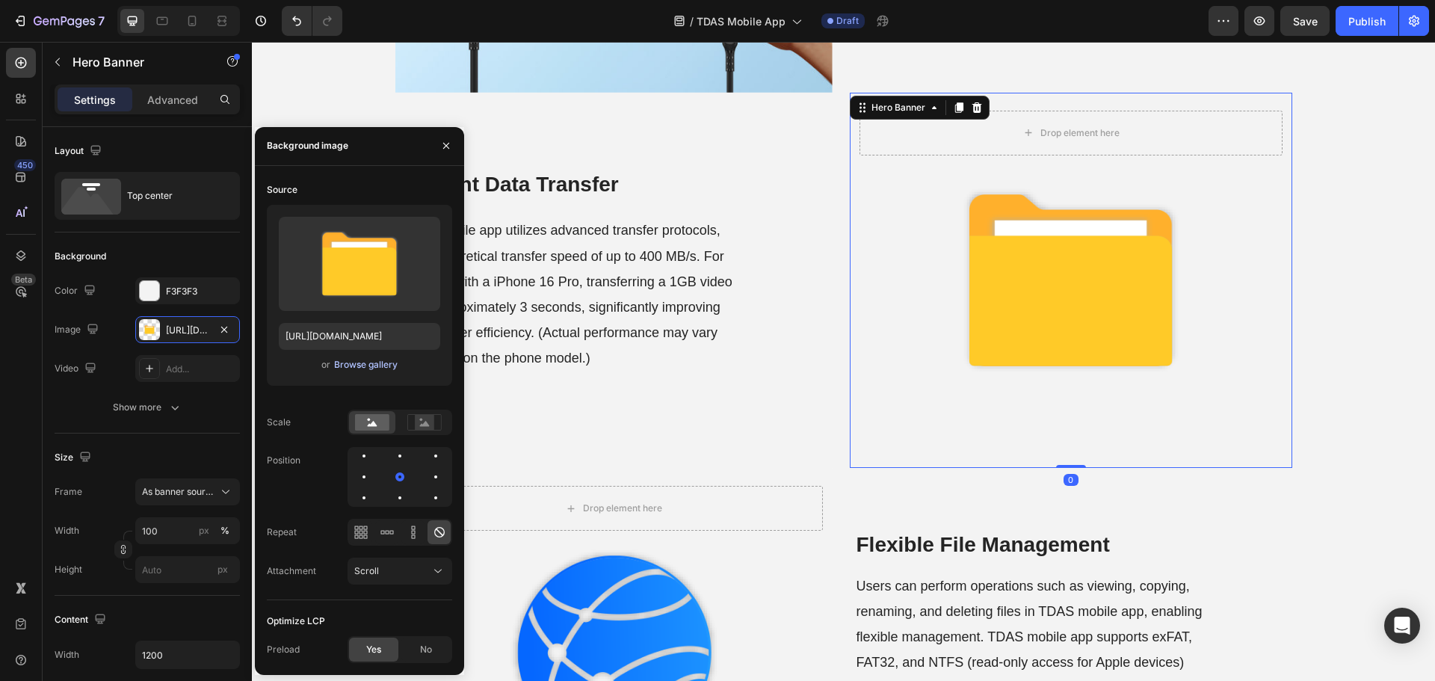
click at [376, 370] on div "Browse gallery" at bounding box center [366, 364] width 64 height 13
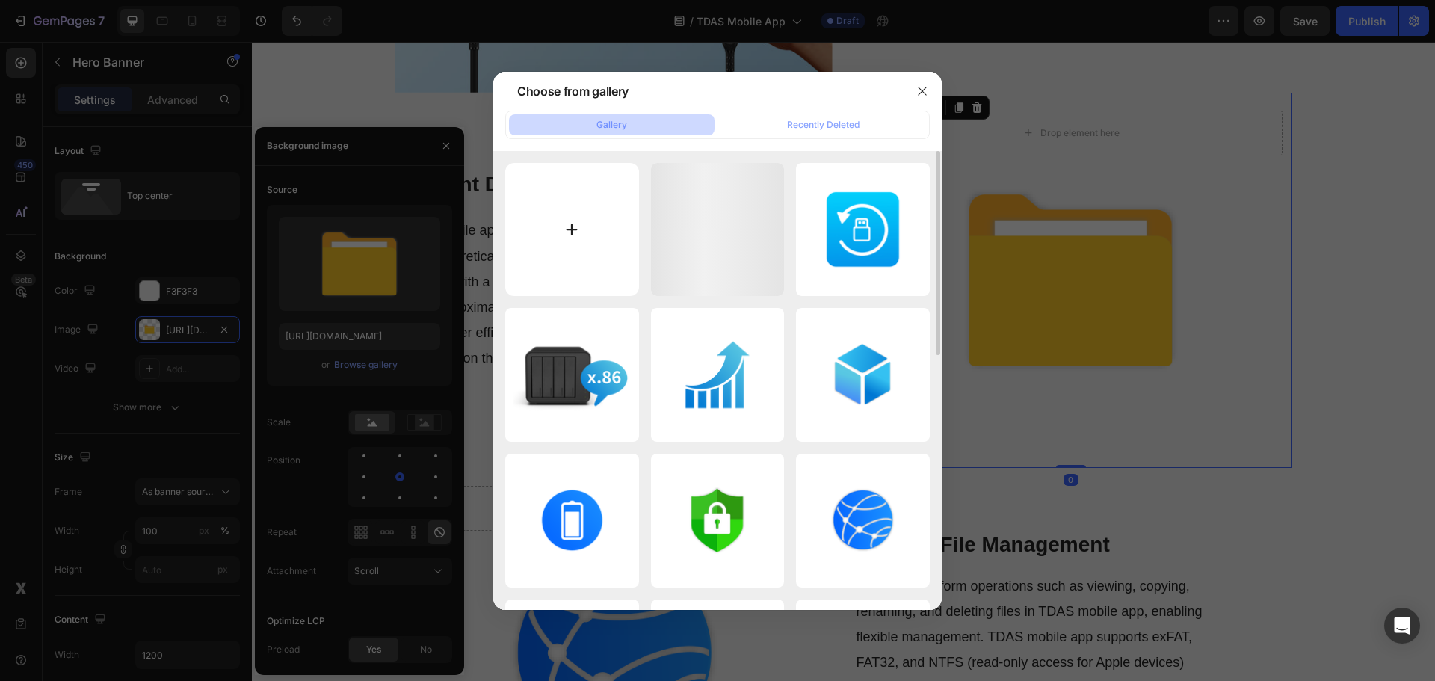
click at [619, 221] on input "file" at bounding box center [572, 230] width 134 height 134
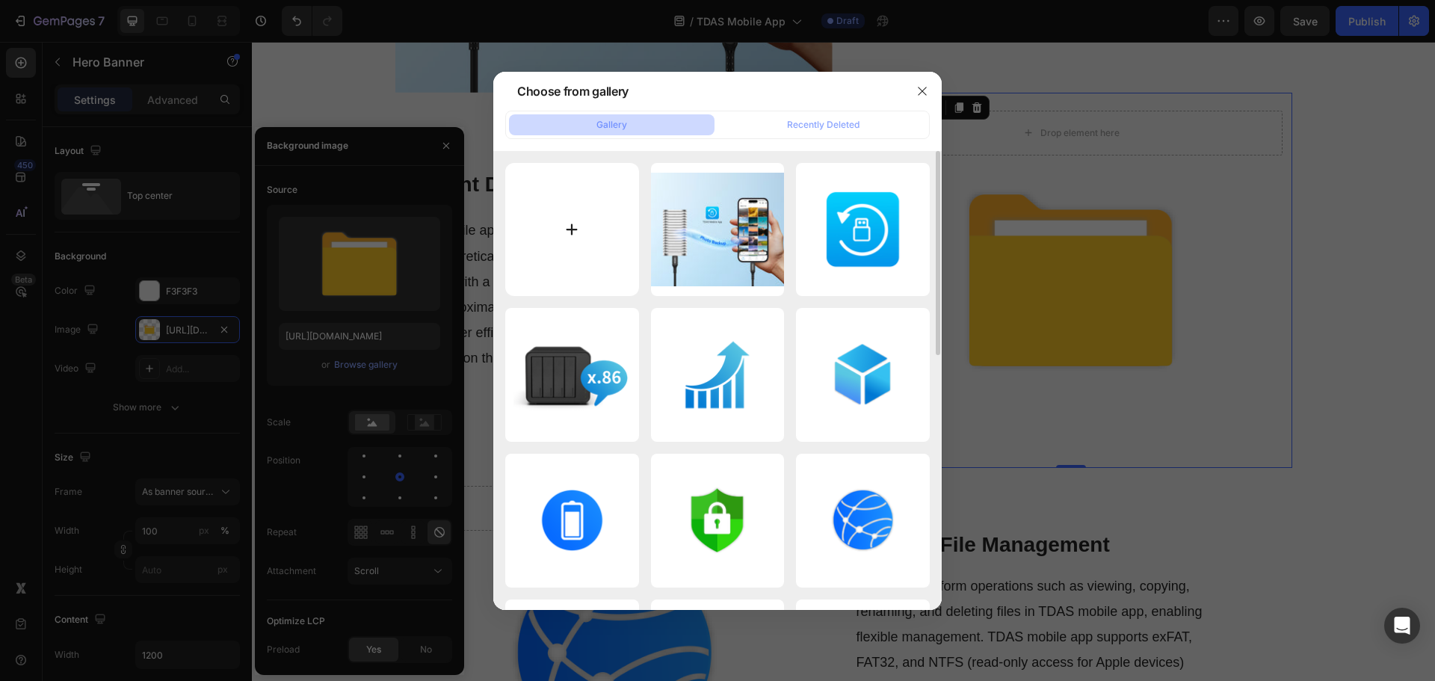
type input "C:\fakepath\Efficient-Data-Transfer.jpg"
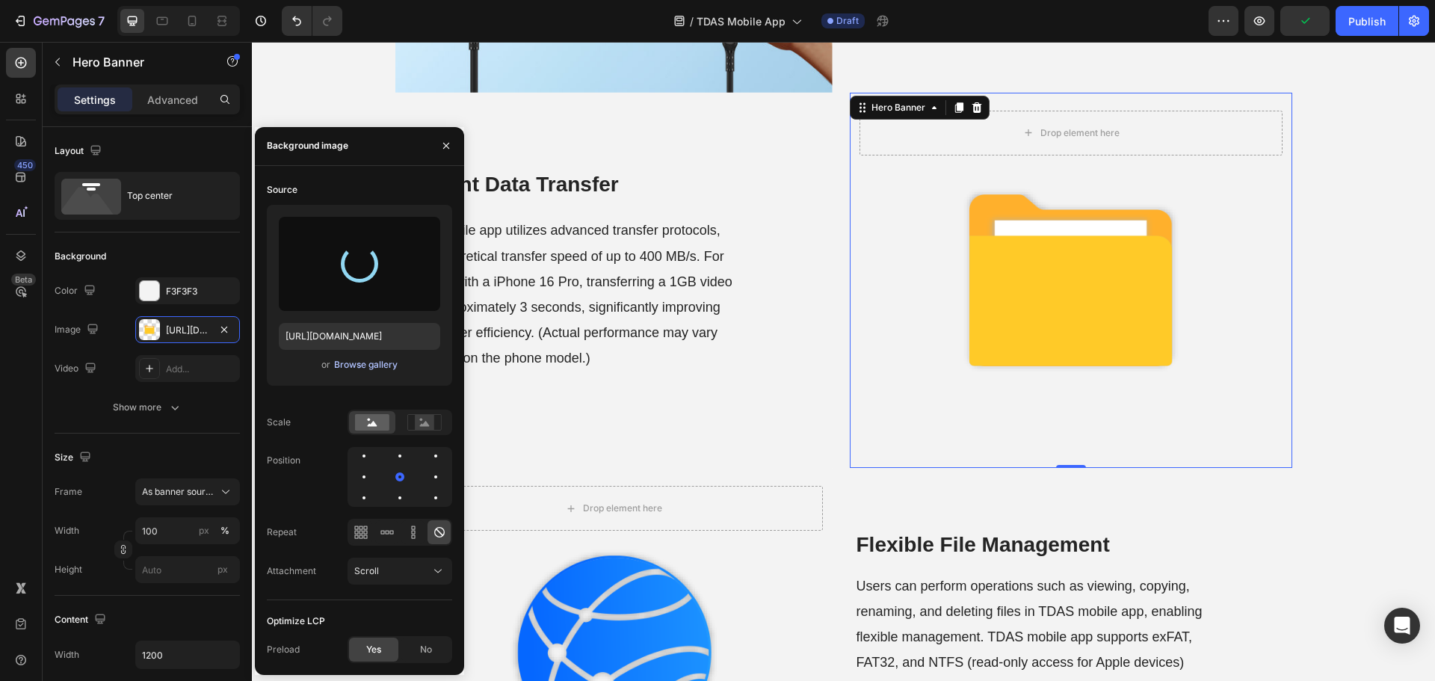
click at [352, 358] on div "Browse gallery" at bounding box center [366, 364] width 64 height 13
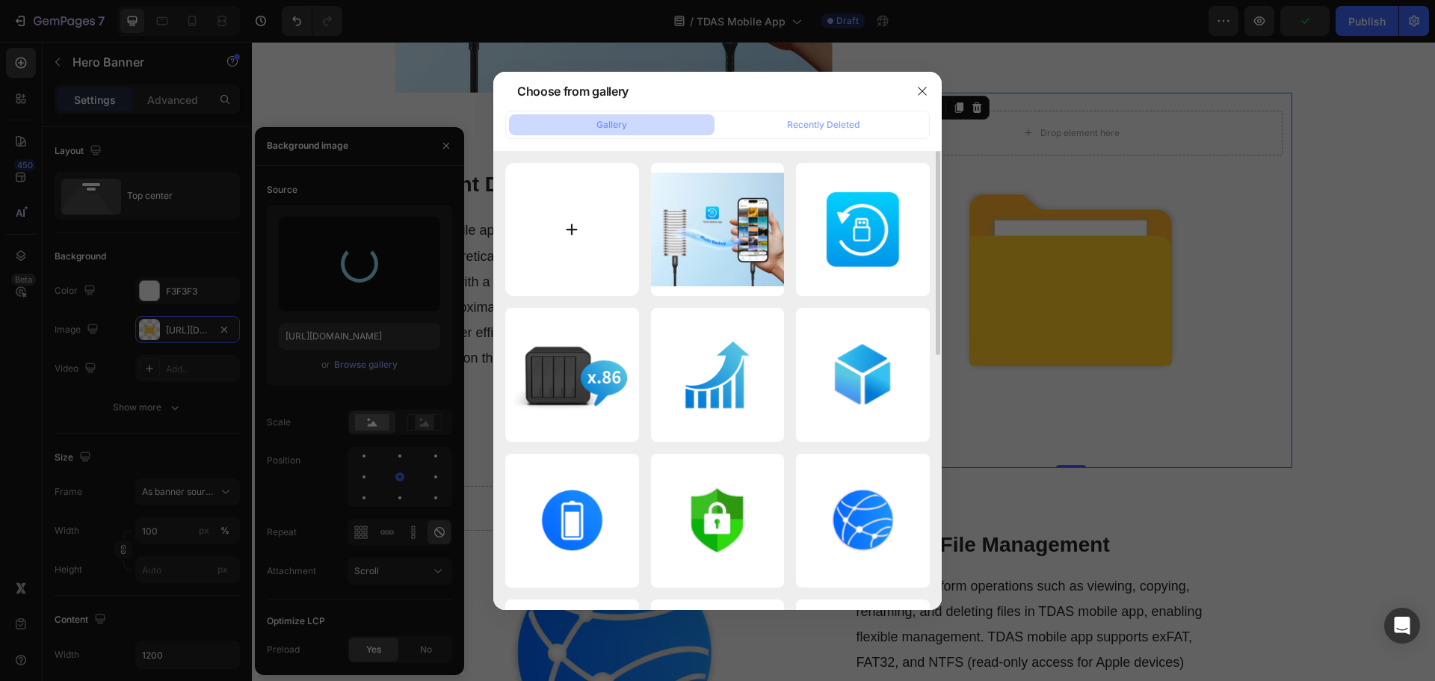
click at [590, 268] on input "file" at bounding box center [572, 230] width 134 height 134
type input "C:\fakepath\Efficient-Data-Transfer.jpg"
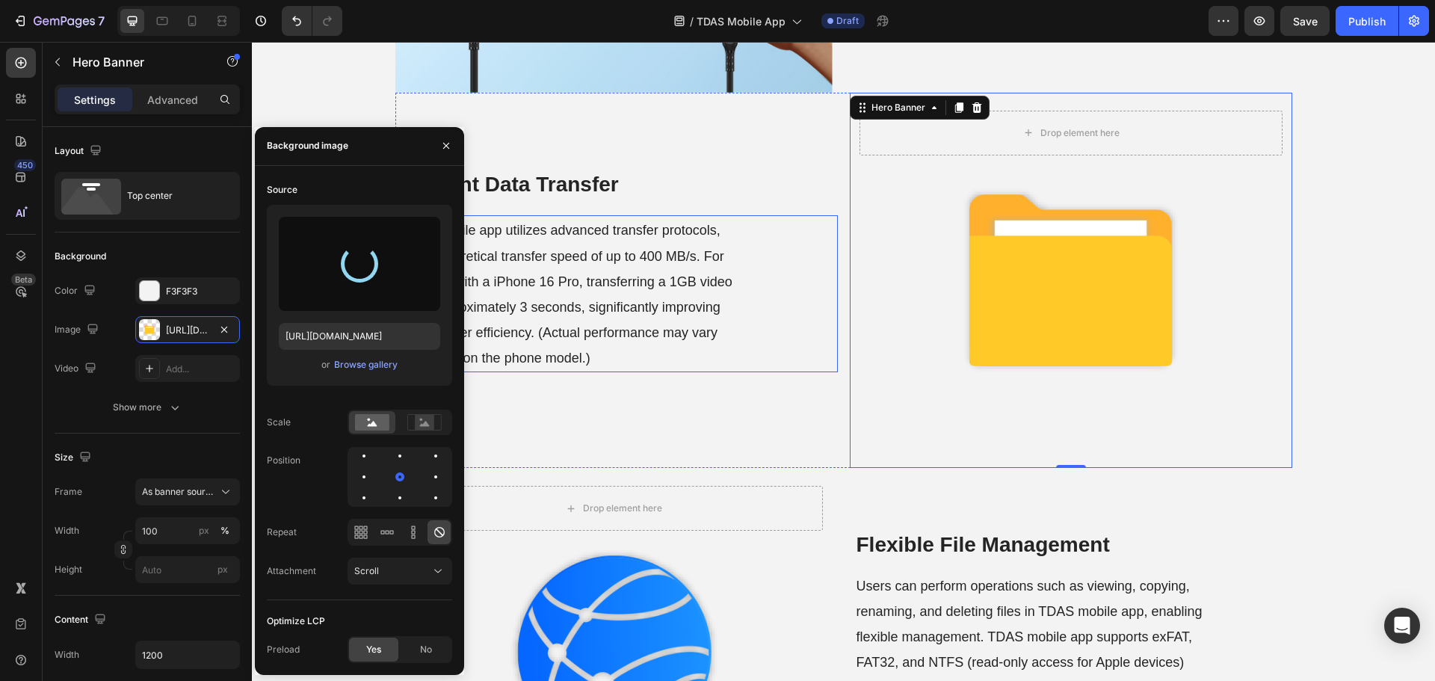
type input "[URL][DOMAIN_NAME]"
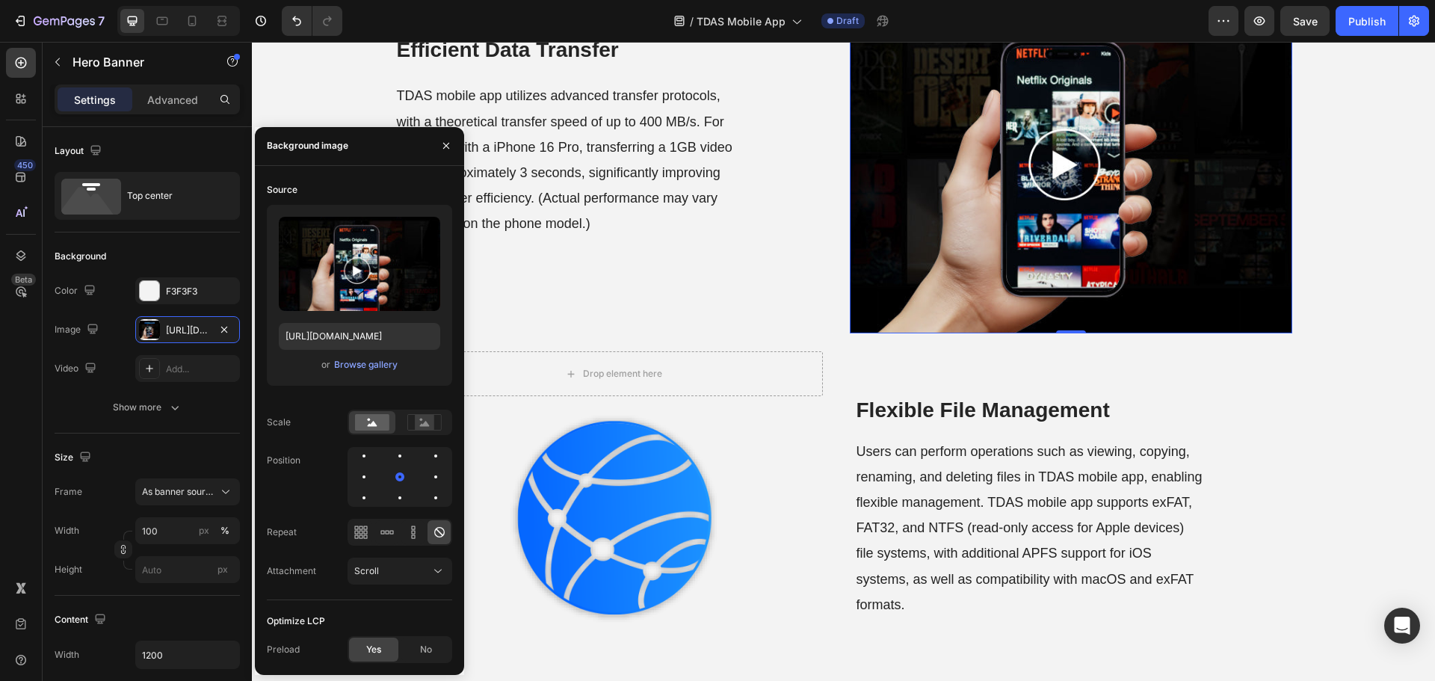
scroll to position [1121, 0]
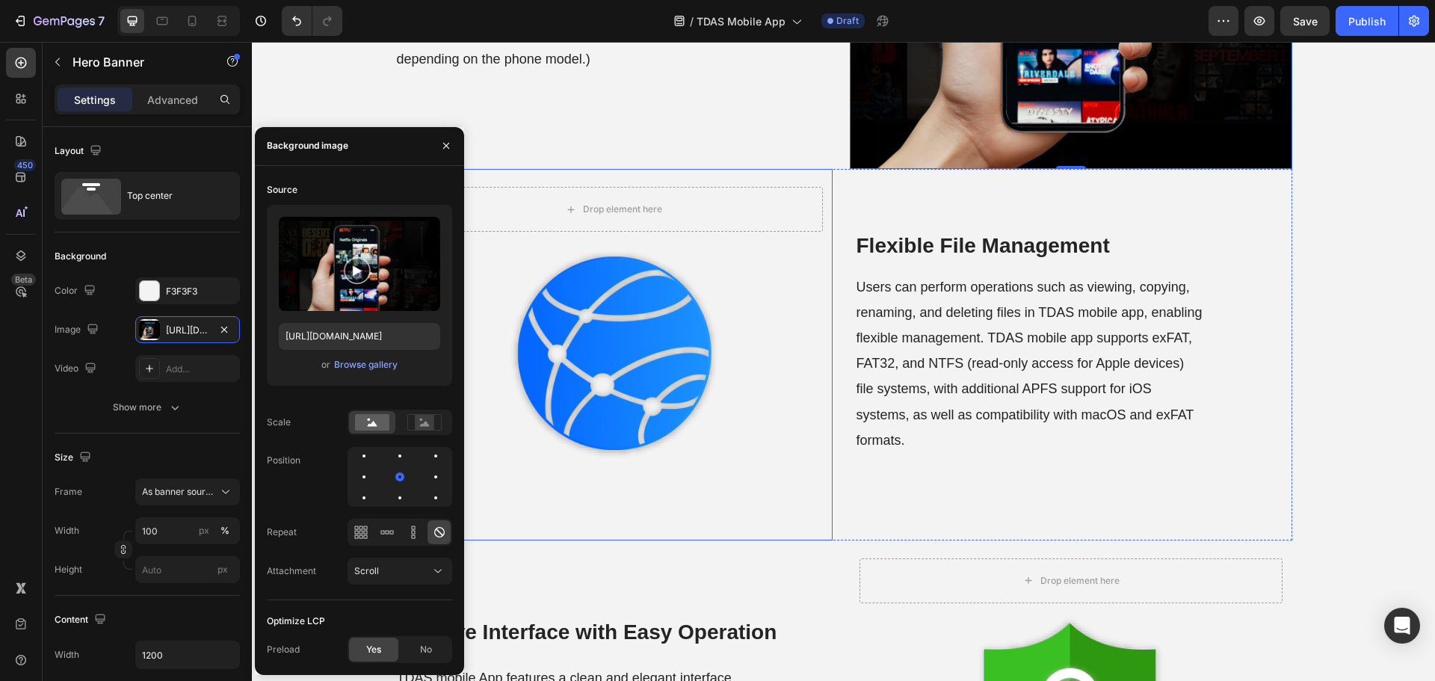
click at [714, 397] on div "Background Image" at bounding box center [613, 354] width 437 height 371
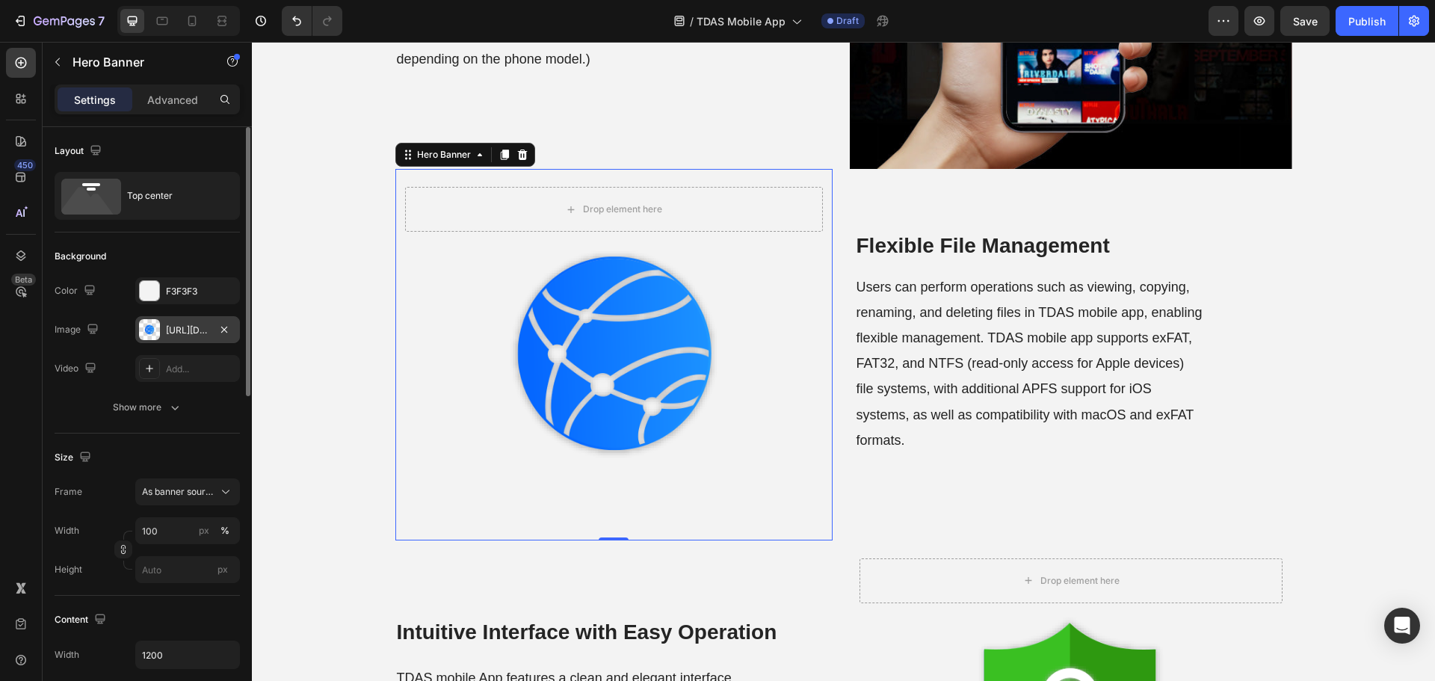
click at [187, 333] on div "[URL][DOMAIN_NAME]" at bounding box center [187, 330] width 43 height 13
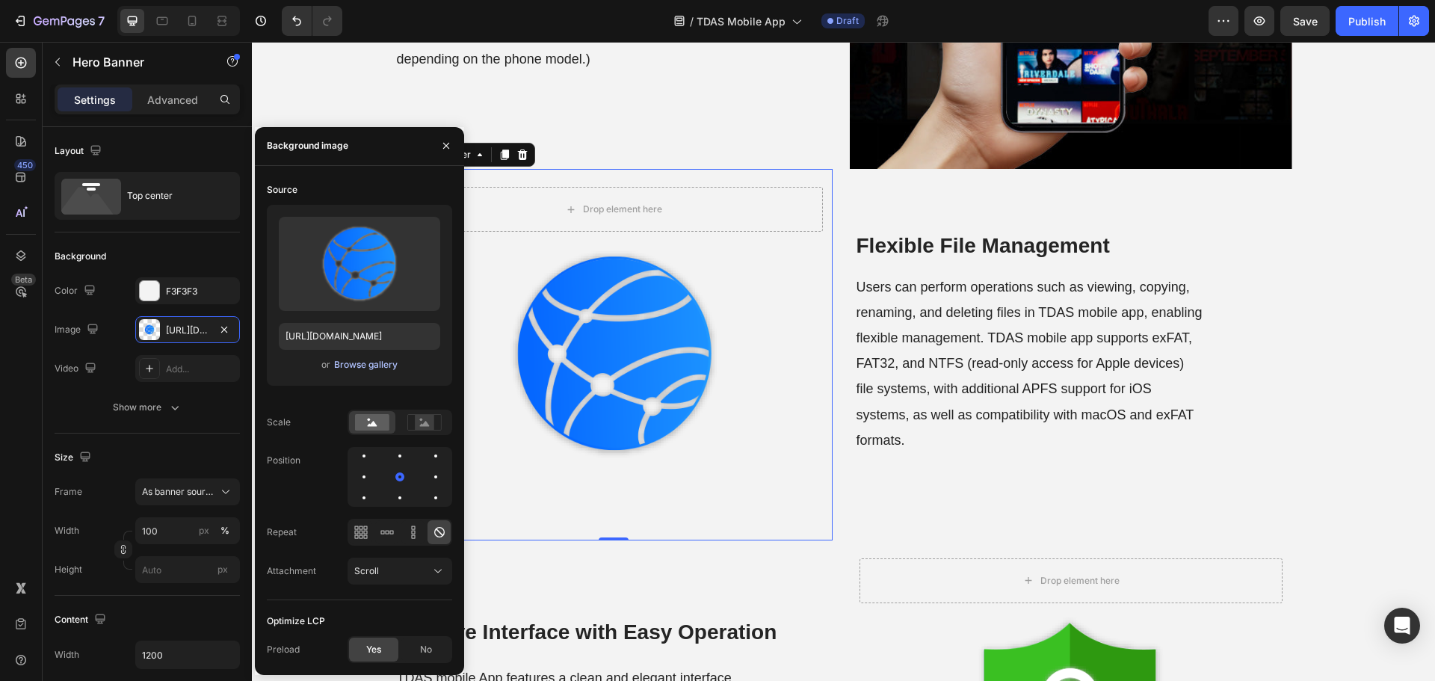
click at [362, 361] on div "Browse gallery" at bounding box center [366, 364] width 64 height 13
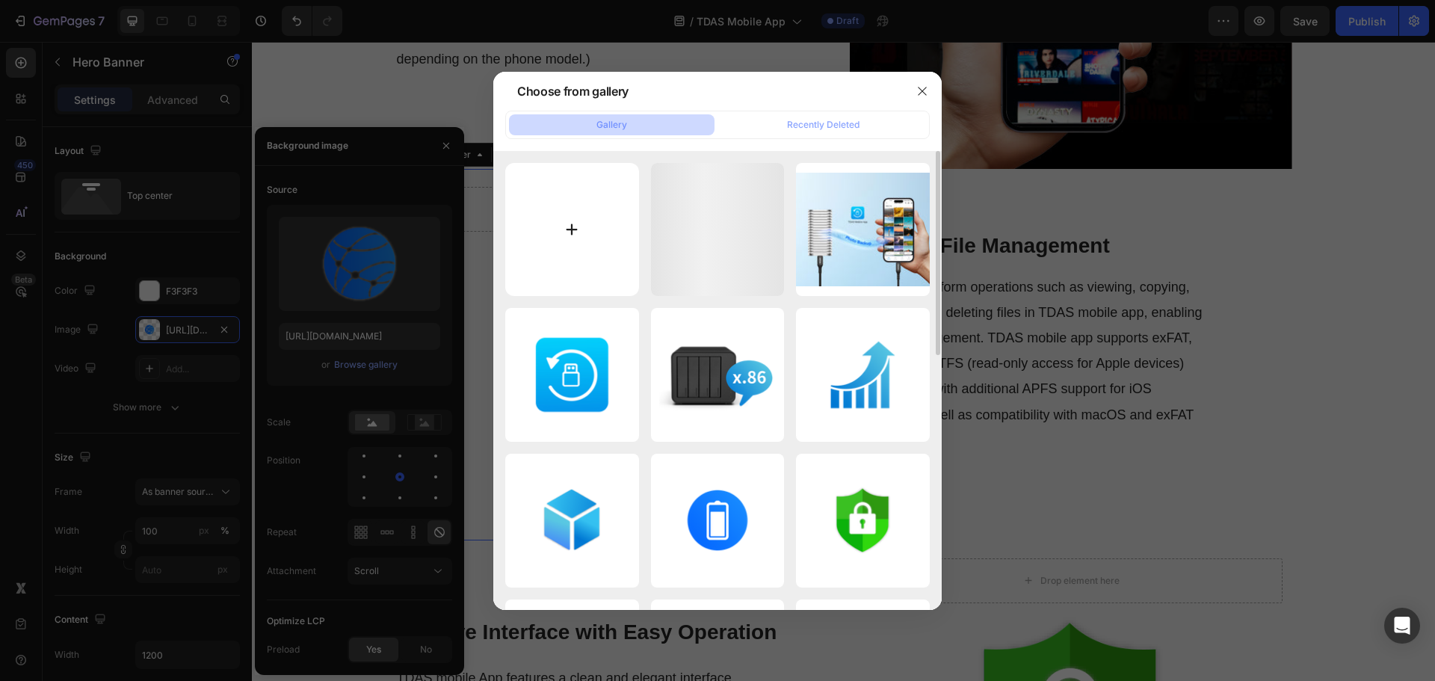
click at [519, 254] on input "file" at bounding box center [572, 230] width 134 height 134
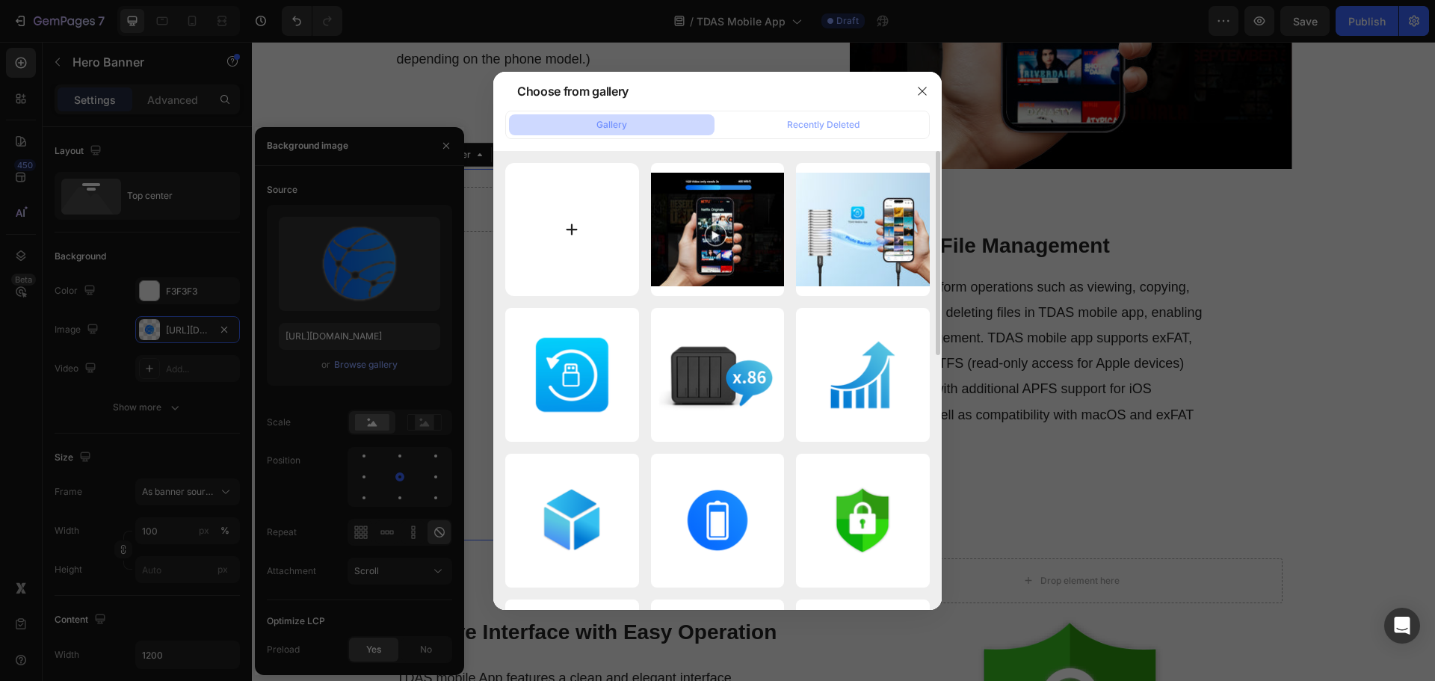
type input "C:\fakepath\Flexible-File.png"
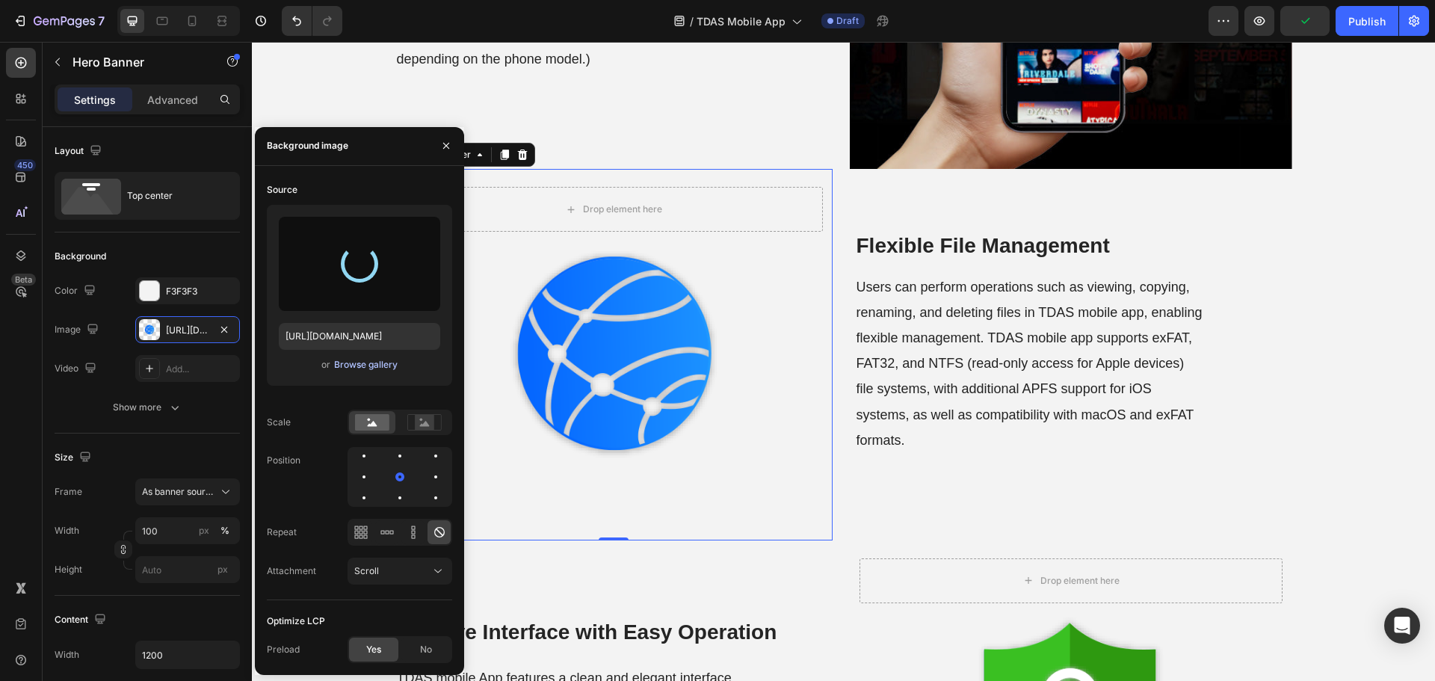
click at [361, 362] on div "Browse gallery" at bounding box center [366, 364] width 64 height 13
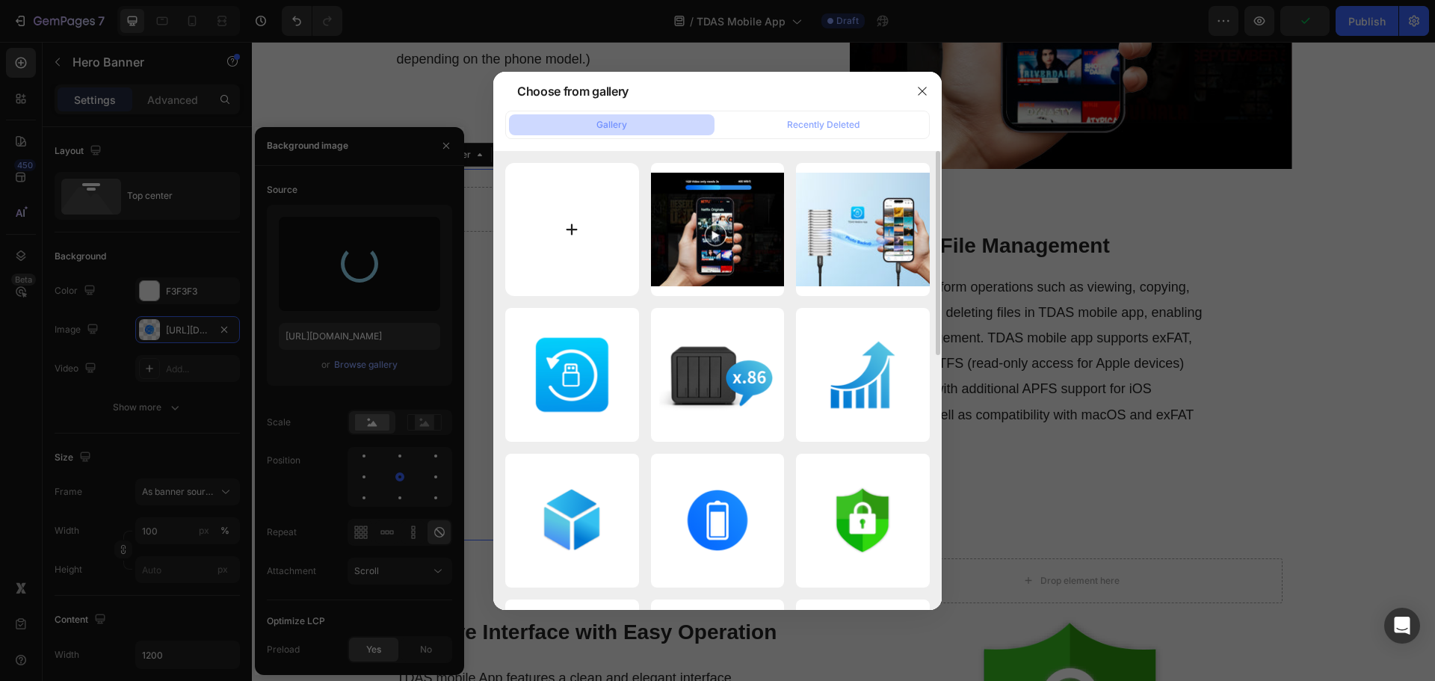
click at [578, 250] on input "file" at bounding box center [572, 230] width 134 height 134
type input "C:\fakepath\Flexible-File.png"
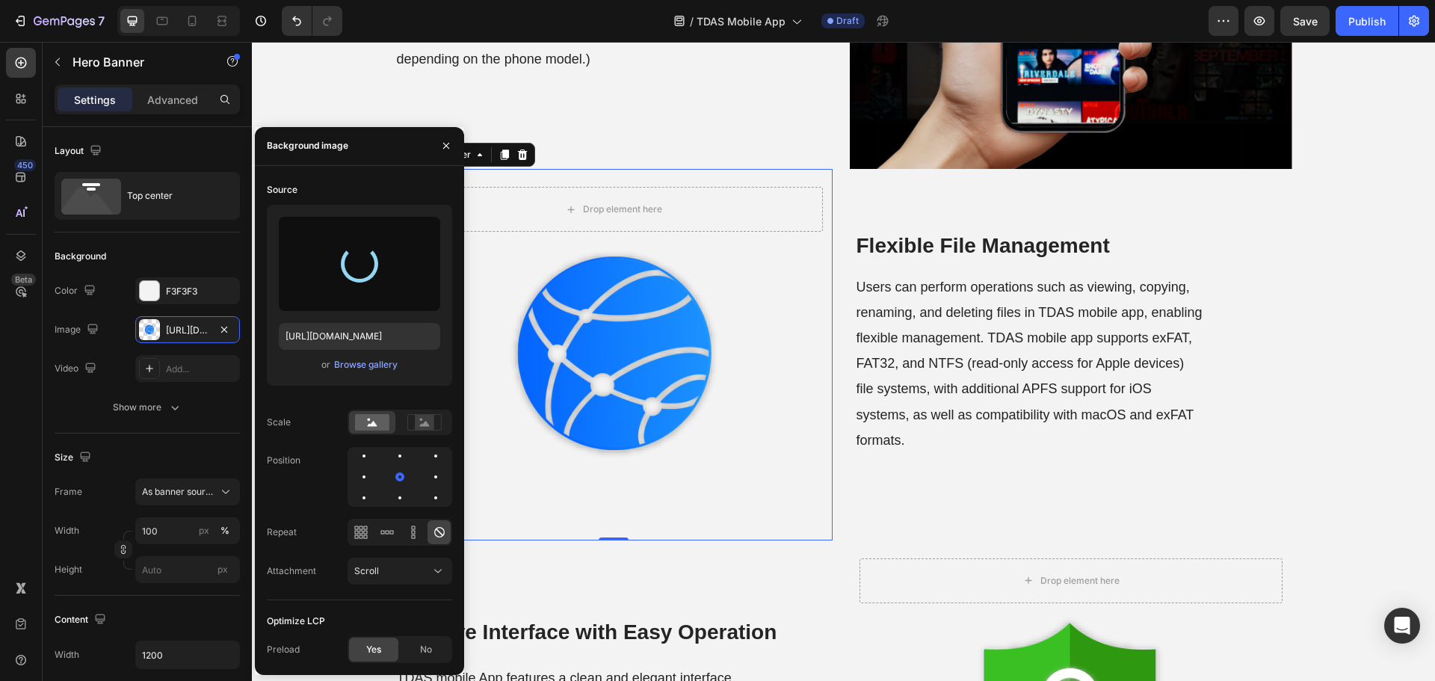
type input "[URL][DOMAIN_NAME]"
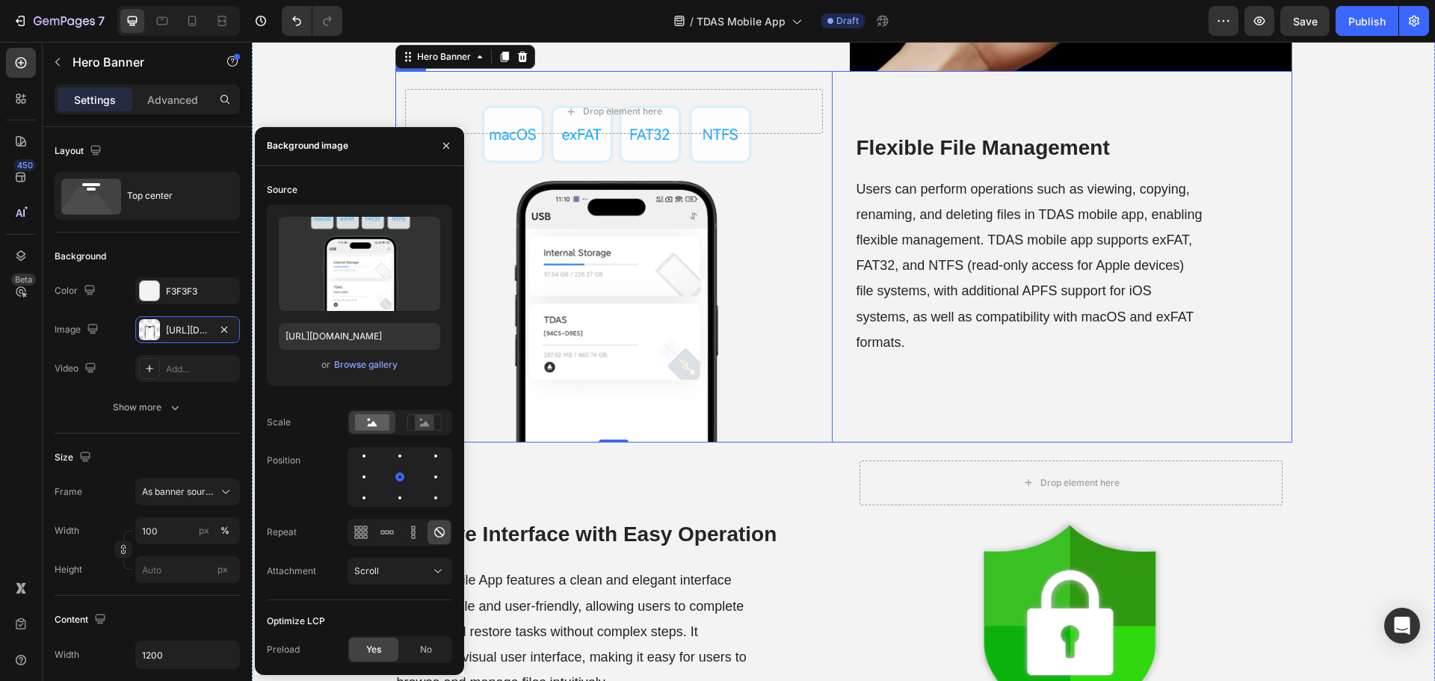
scroll to position [1420, 0]
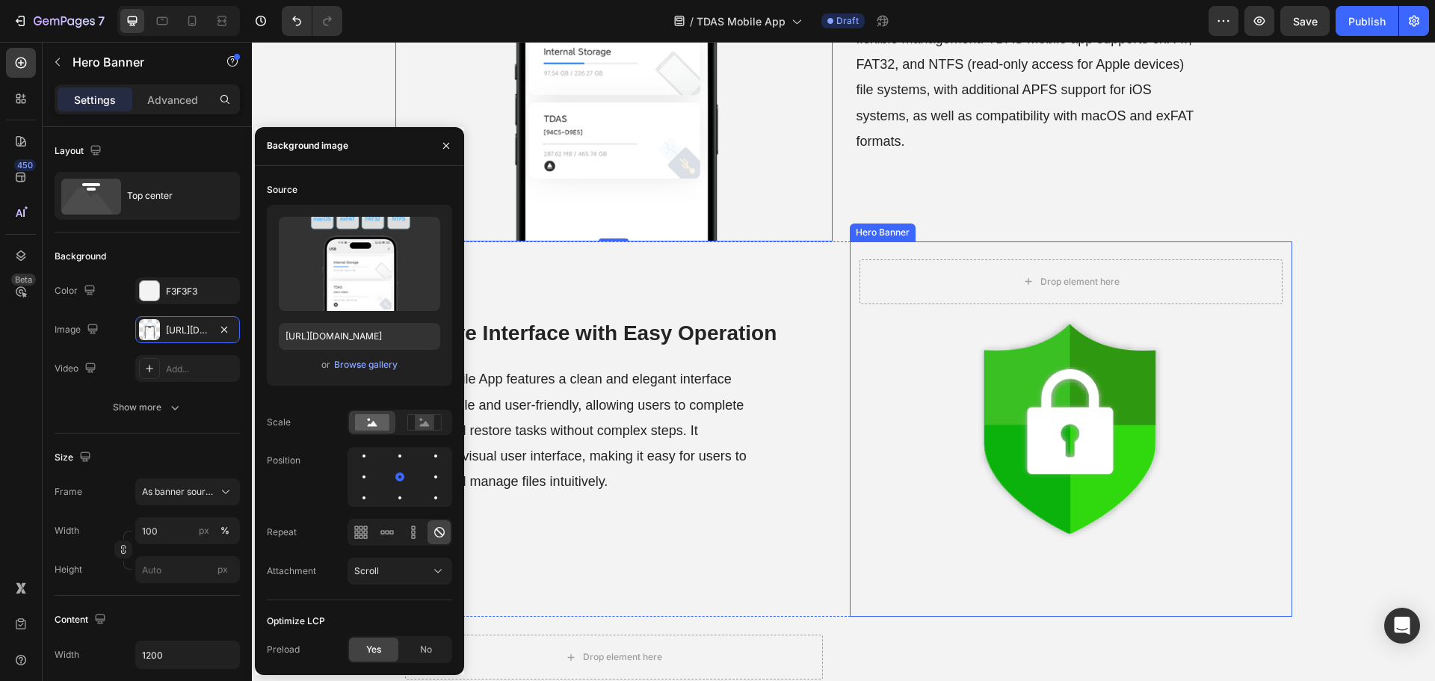
click at [1013, 429] on div "Background Image" at bounding box center [1071, 428] width 442 height 375
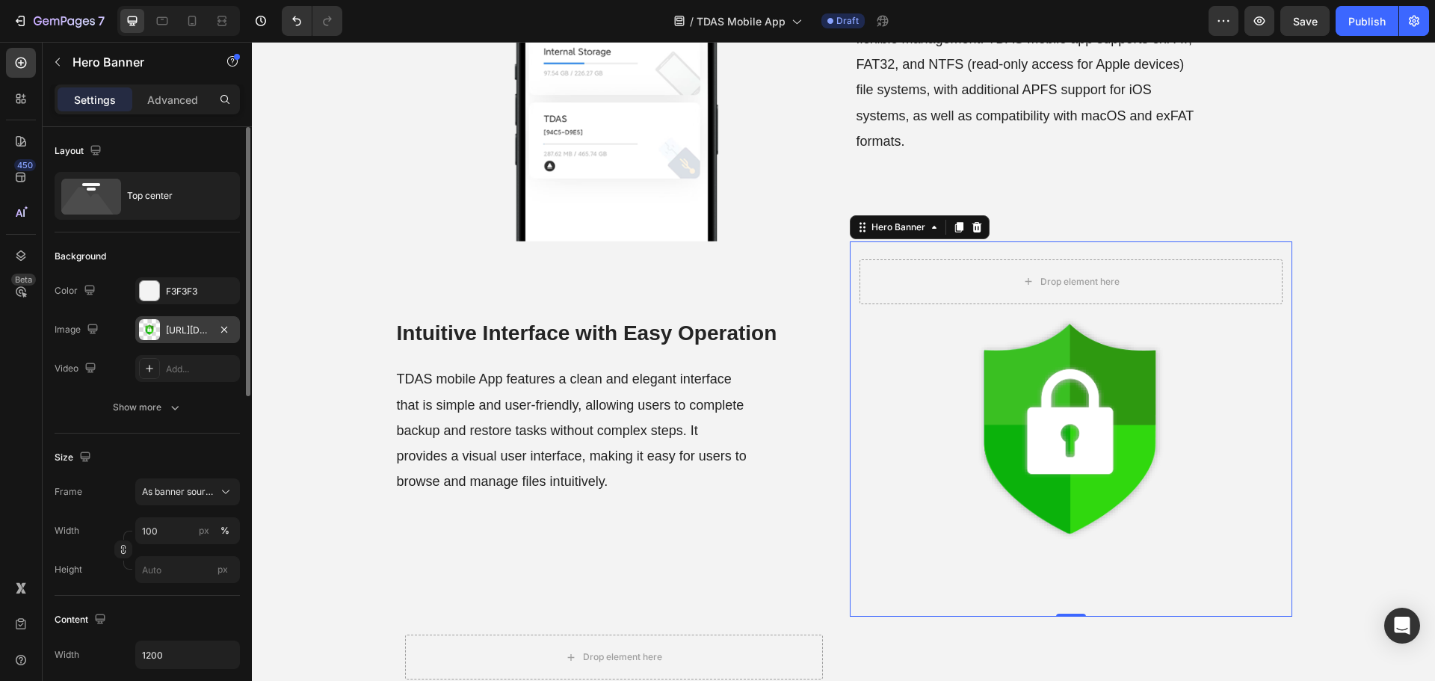
click at [173, 339] on div "[URL][DOMAIN_NAME]" at bounding box center [187, 329] width 105 height 27
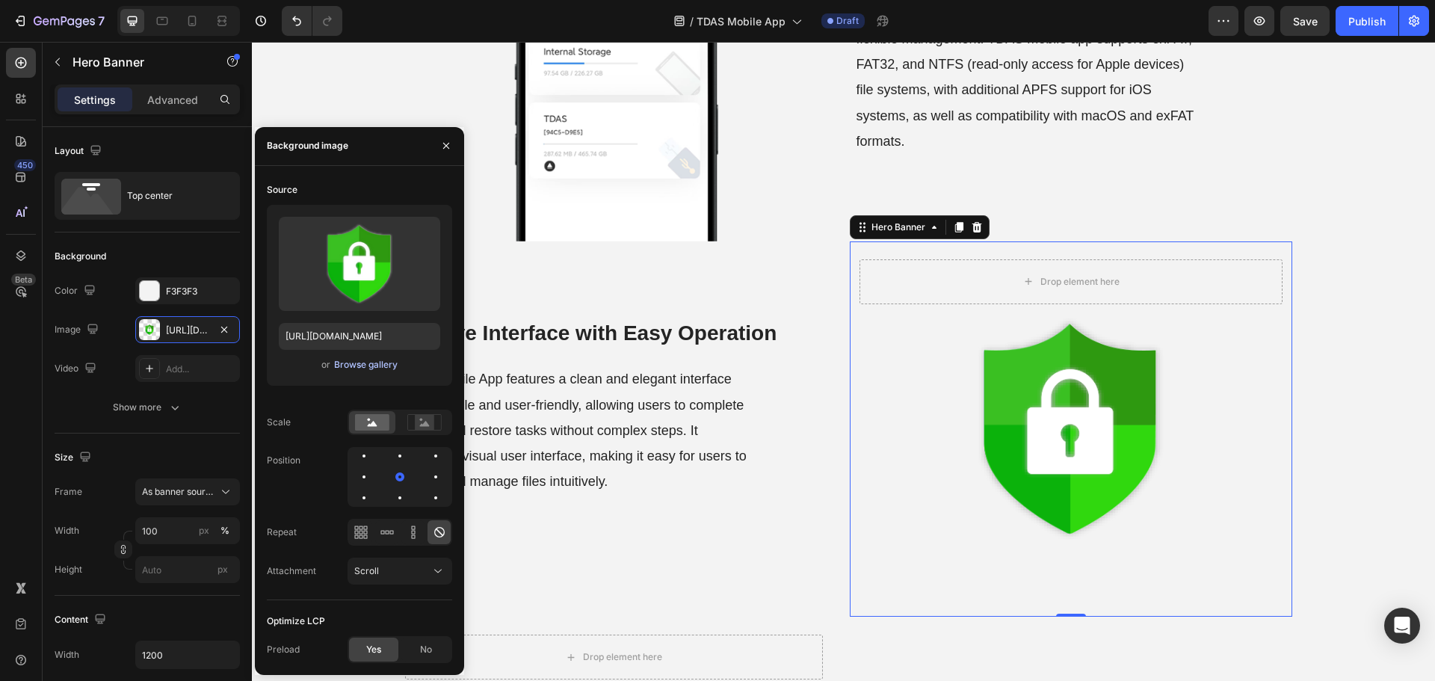
click at [364, 364] on div "Browse gallery" at bounding box center [366, 364] width 64 height 13
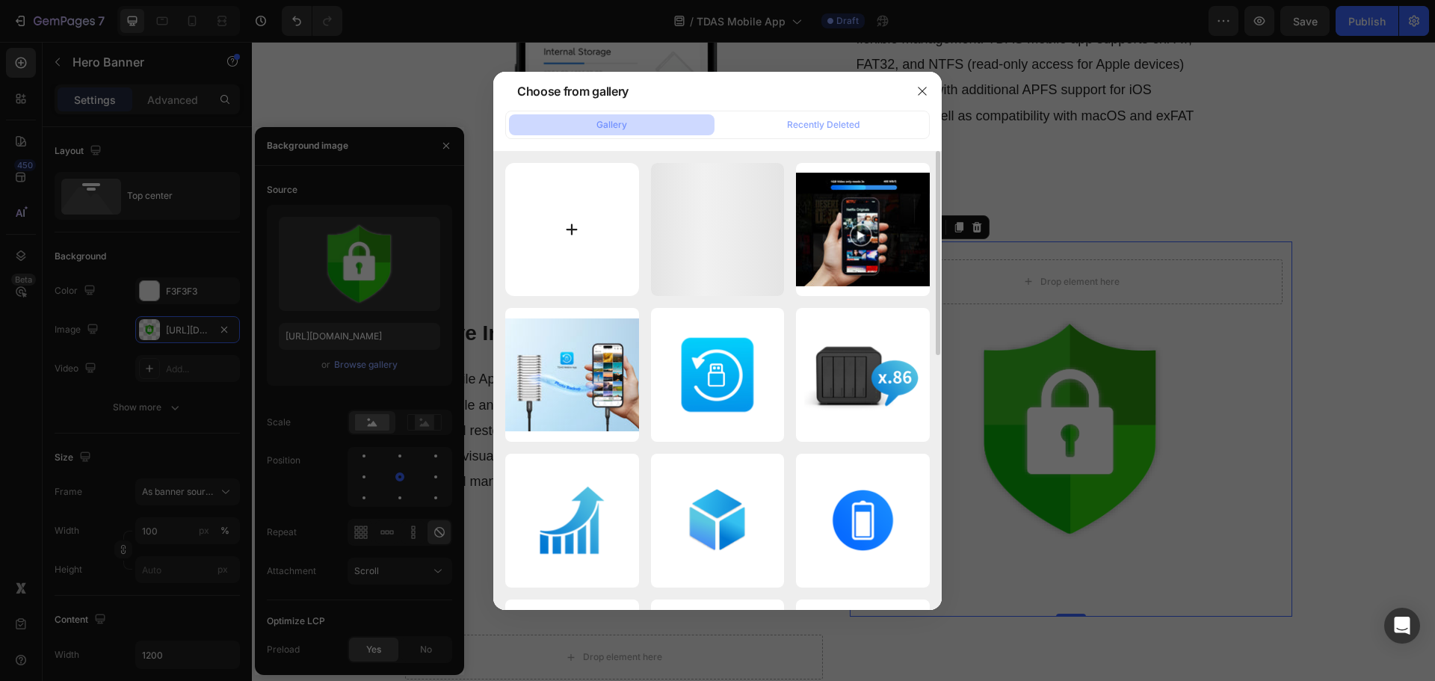
click at [572, 247] on input "file" at bounding box center [572, 230] width 134 height 134
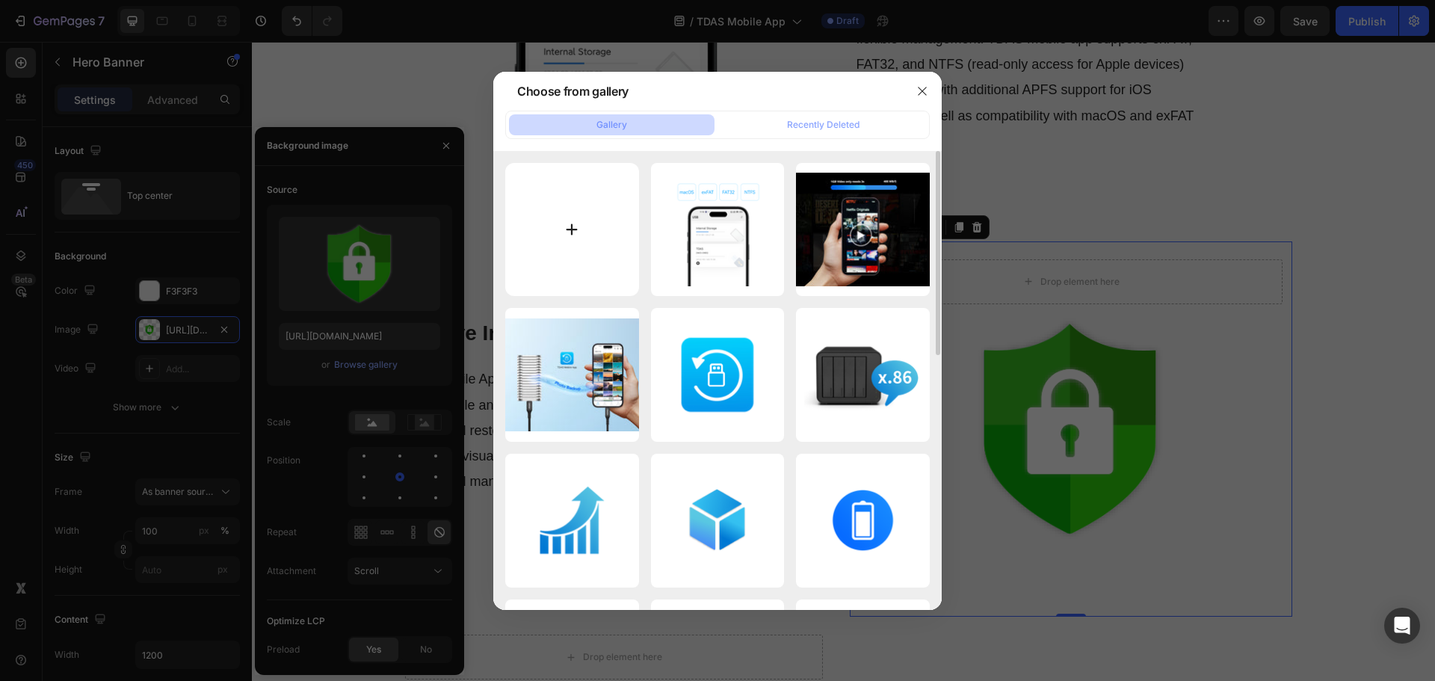
type input "C:\fakepath\Intuitive-Interface.png"
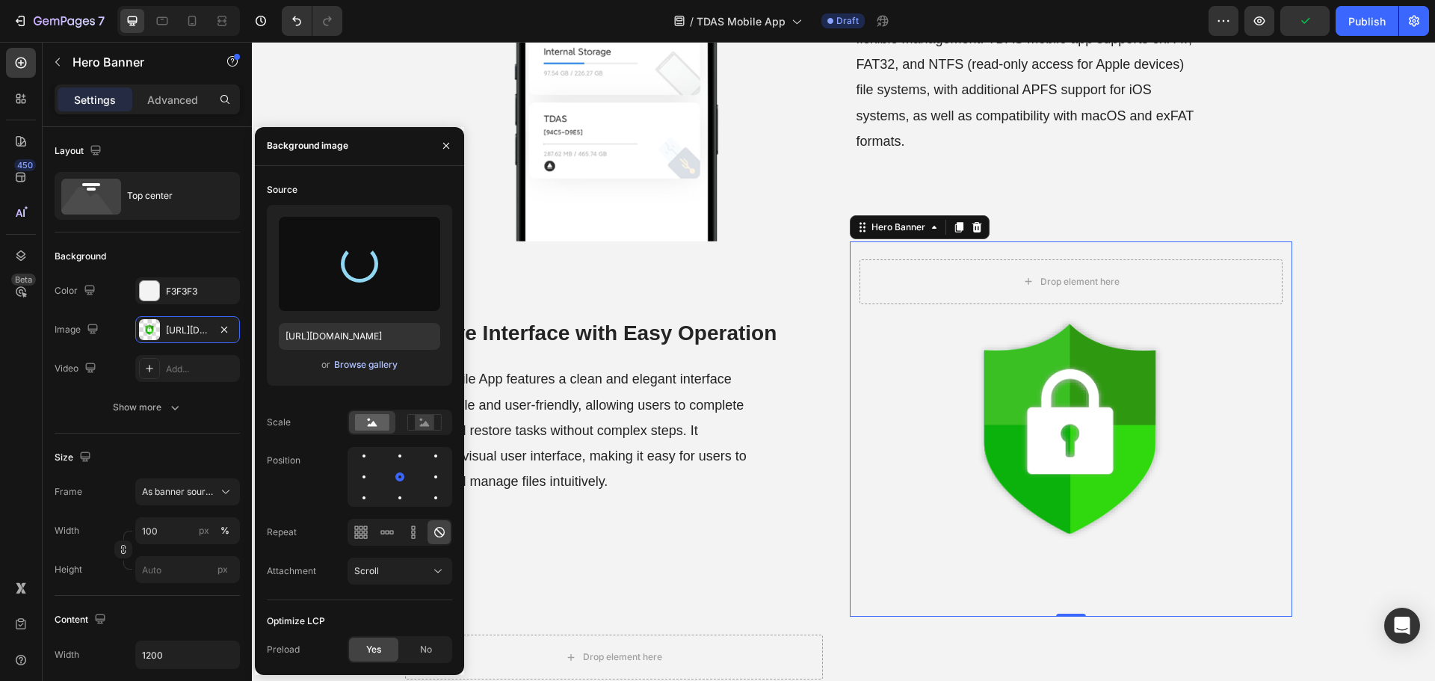
click at [380, 359] on div "Browse gallery" at bounding box center [366, 364] width 64 height 13
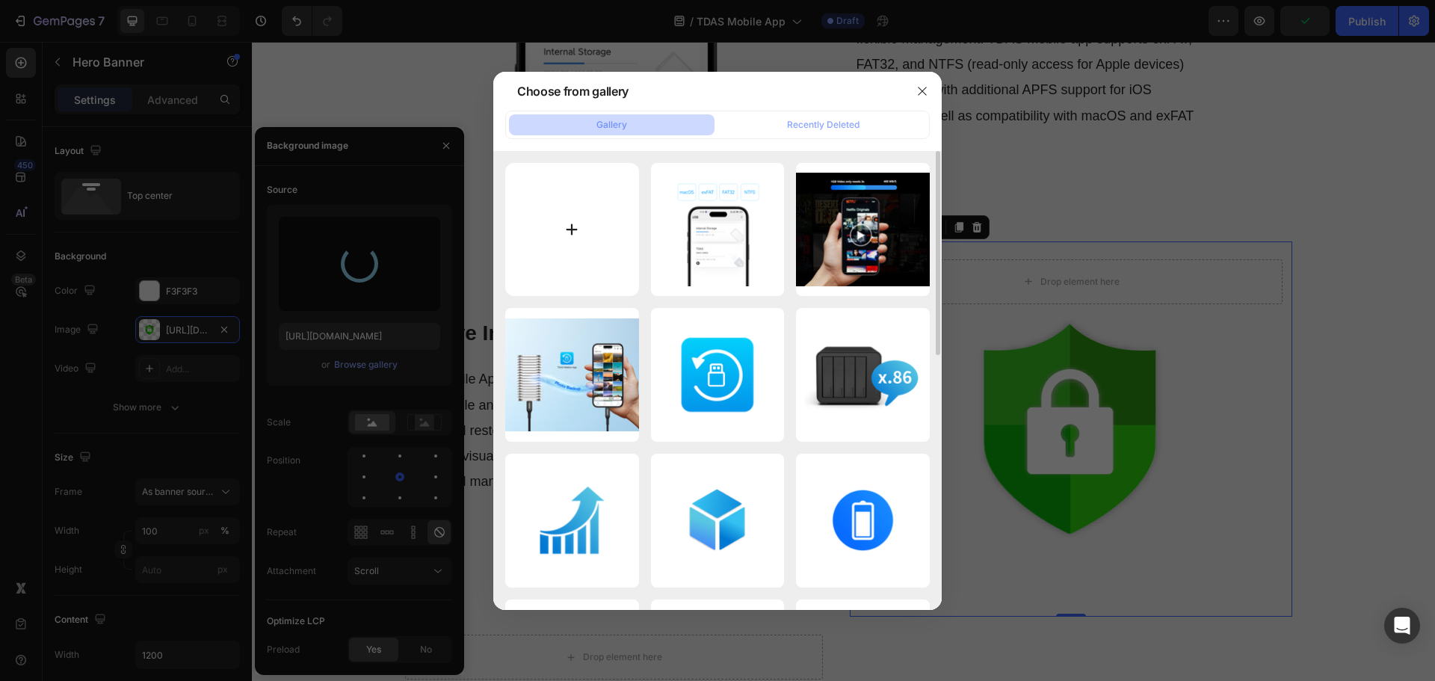
click at [566, 264] on input "file" at bounding box center [572, 230] width 134 height 134
type input "C:\fakepath\Intuitive-Interface.png"
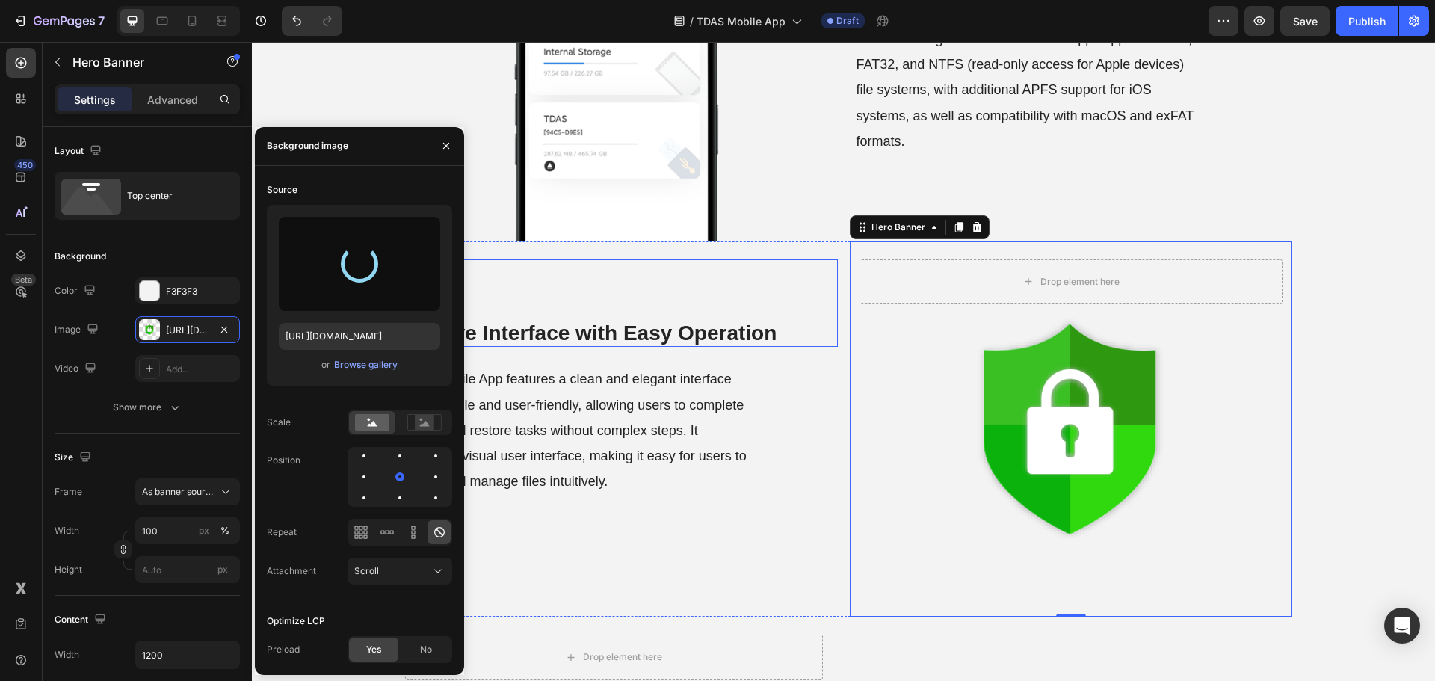
type input "[URL][DOMAIN_NAME]"
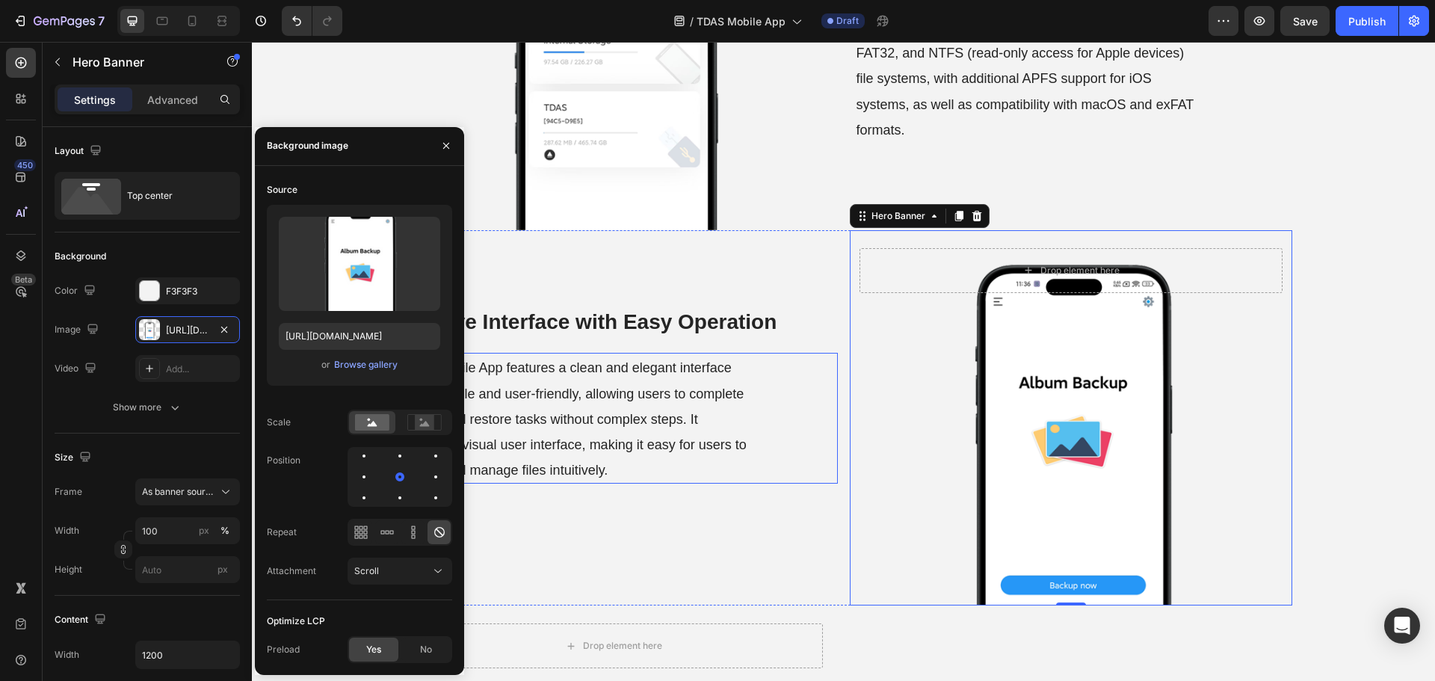
scroll to position [1719, 0]
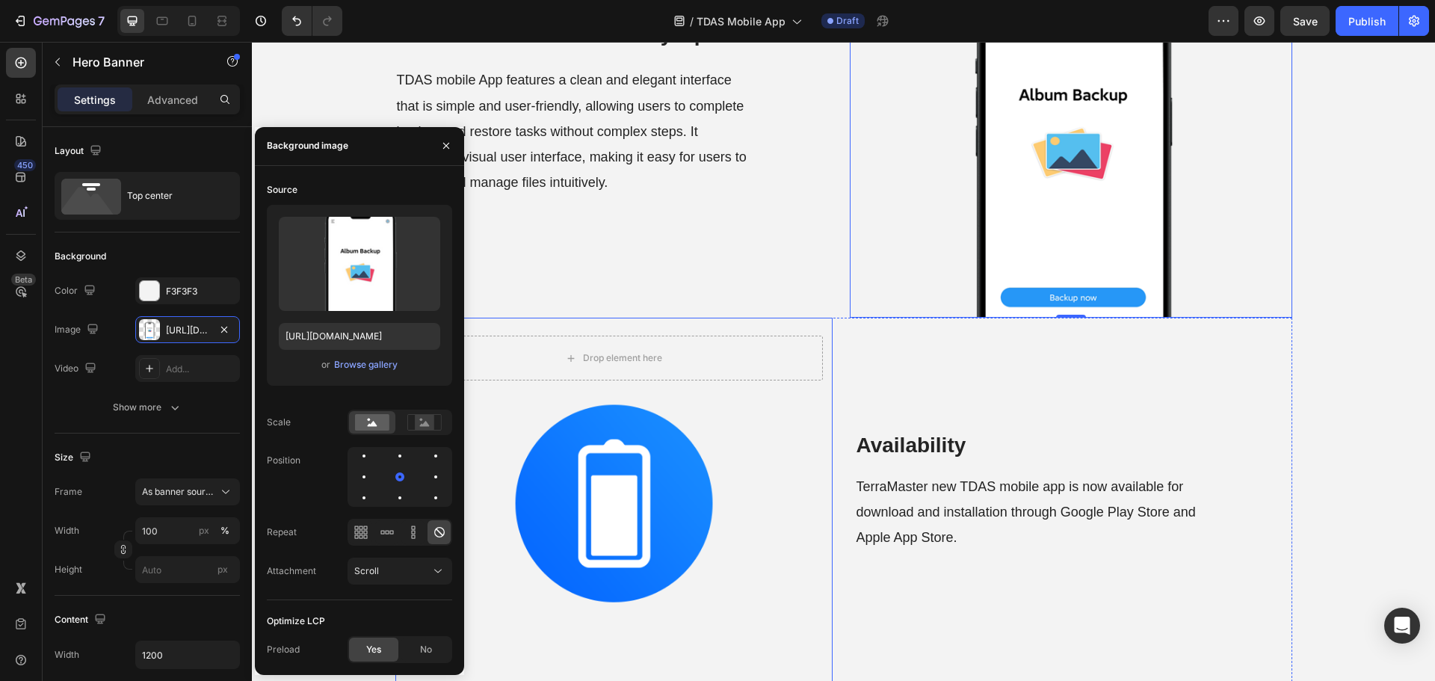
click at [661, 437] on div "Background Image" at bounding box center [613, 503] width 437 height 371
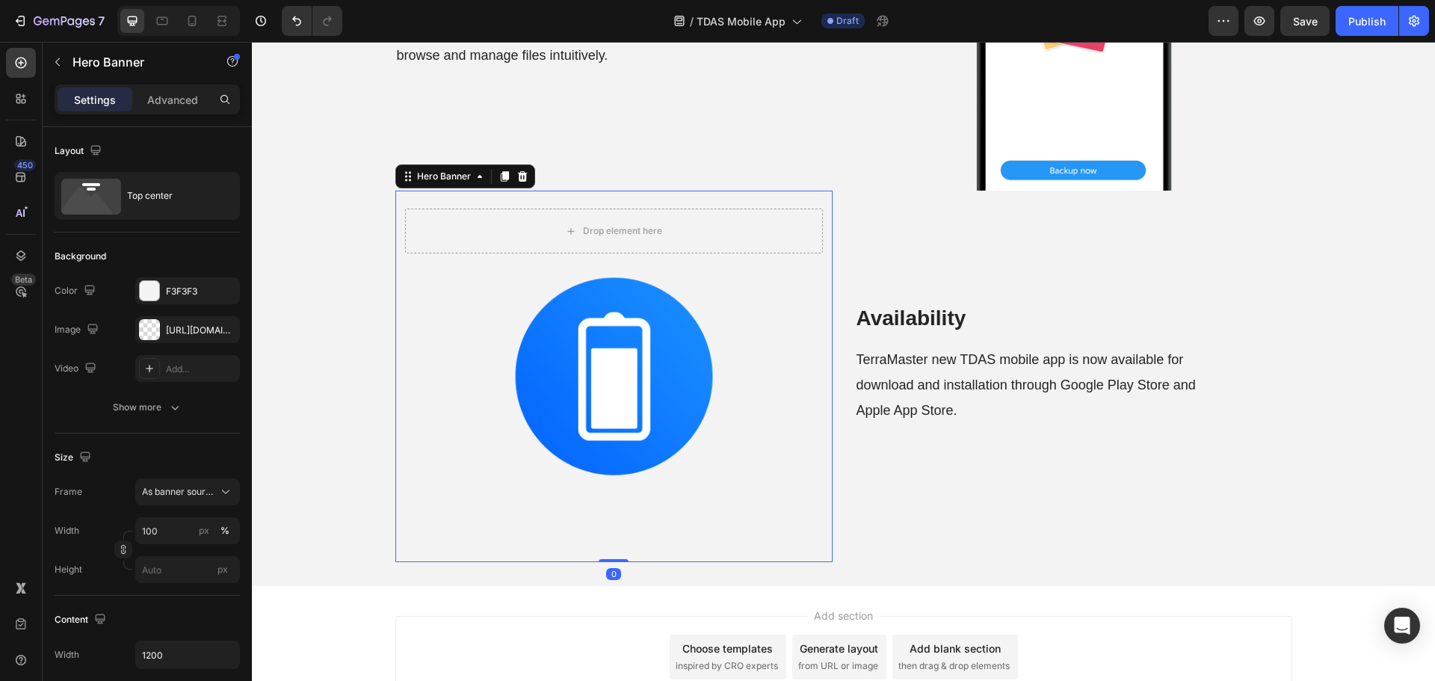
scroll to position [1868, 0]
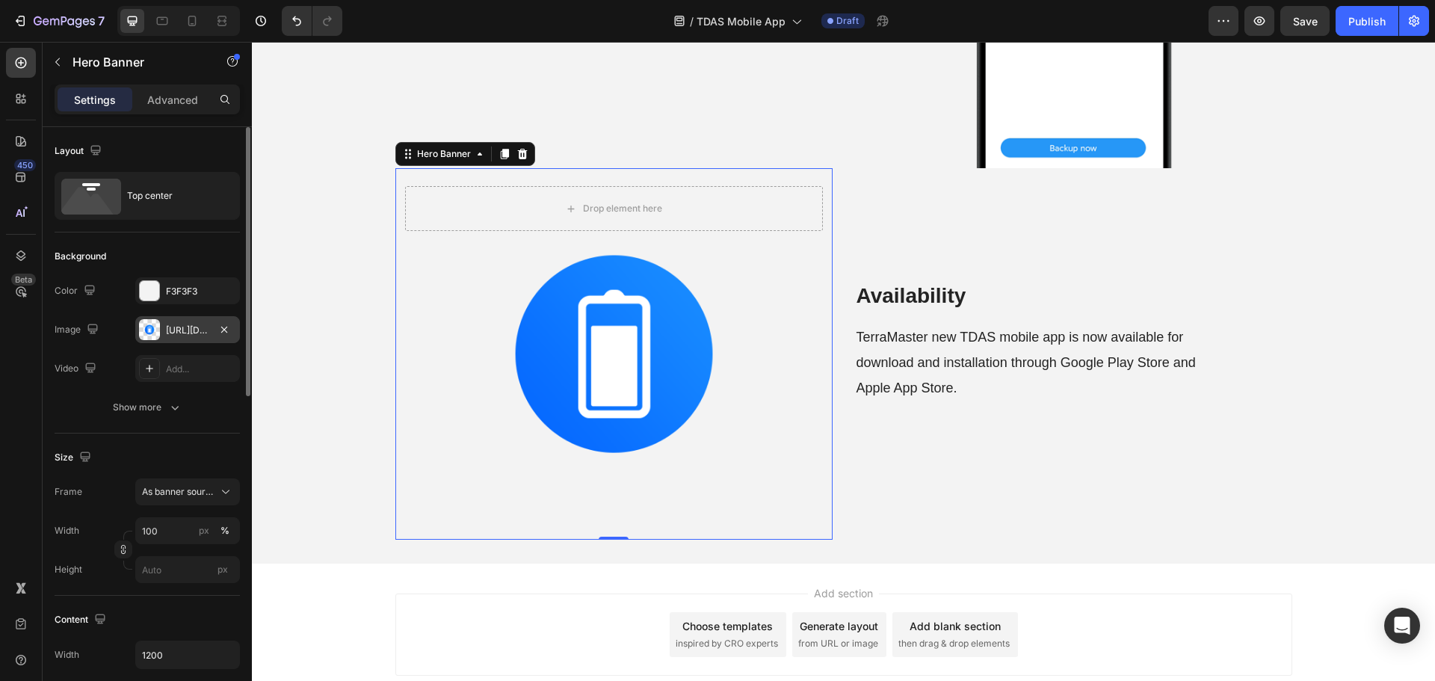
click at [167, 335] on div "[URL][DOMAIN_NAME]" at bounding box center [187, 330] width 43 height 13
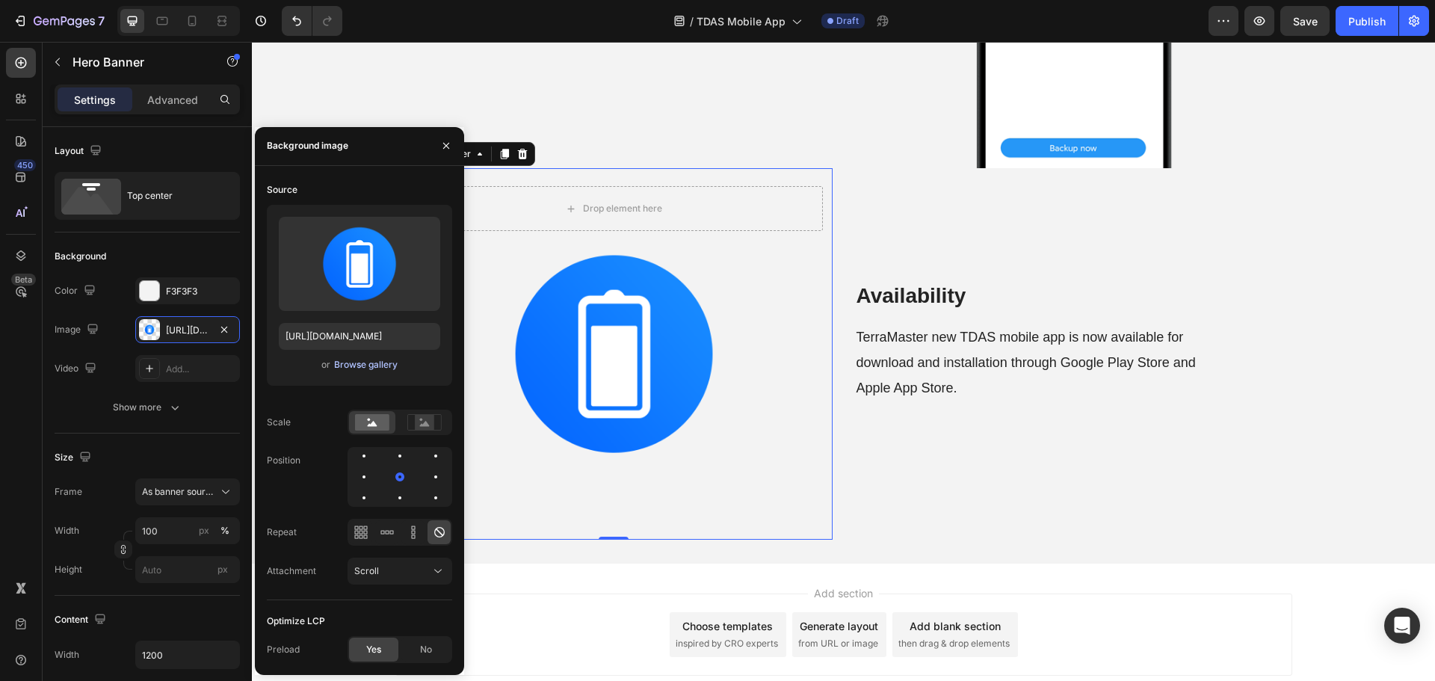
click at [367, 370] on div "Browse gallery" at bounding box center [366, 364] width 64 height 13
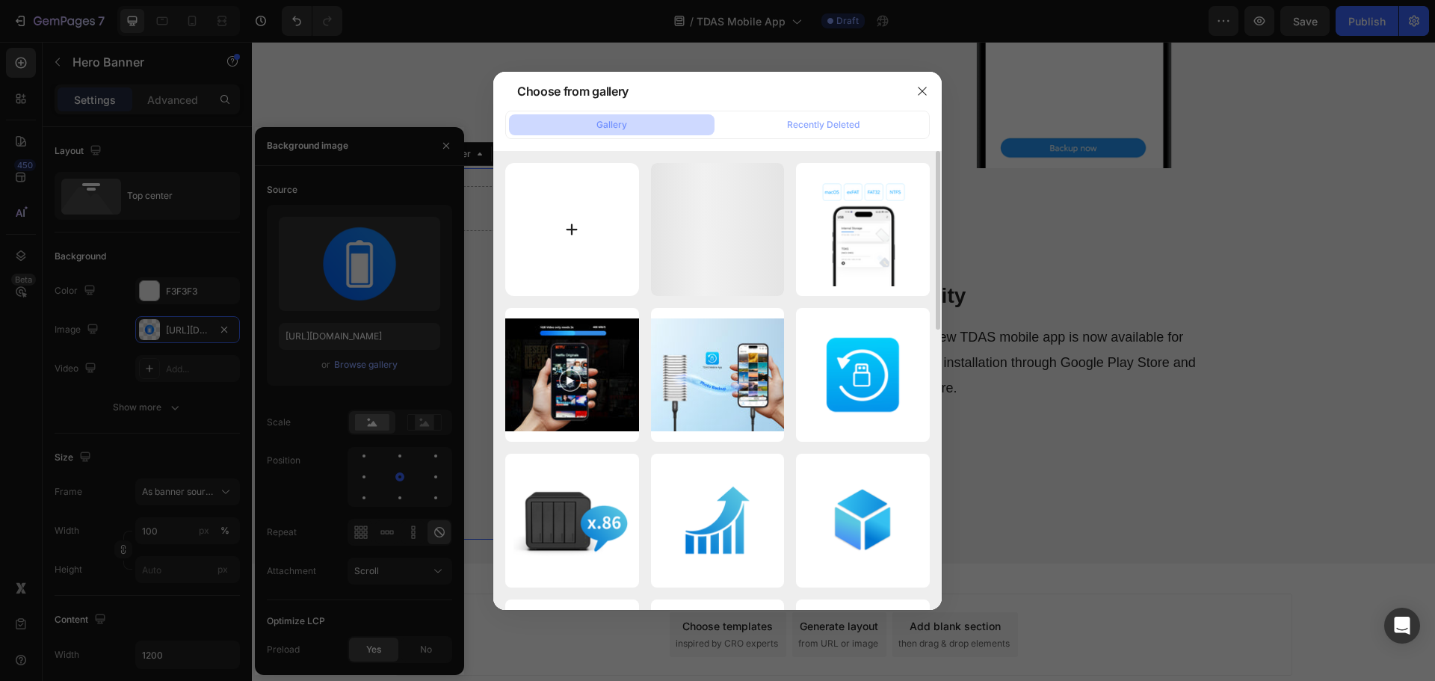
click at [537, 262] on input "file" at bounding box center [572, 230] width 134 height 134
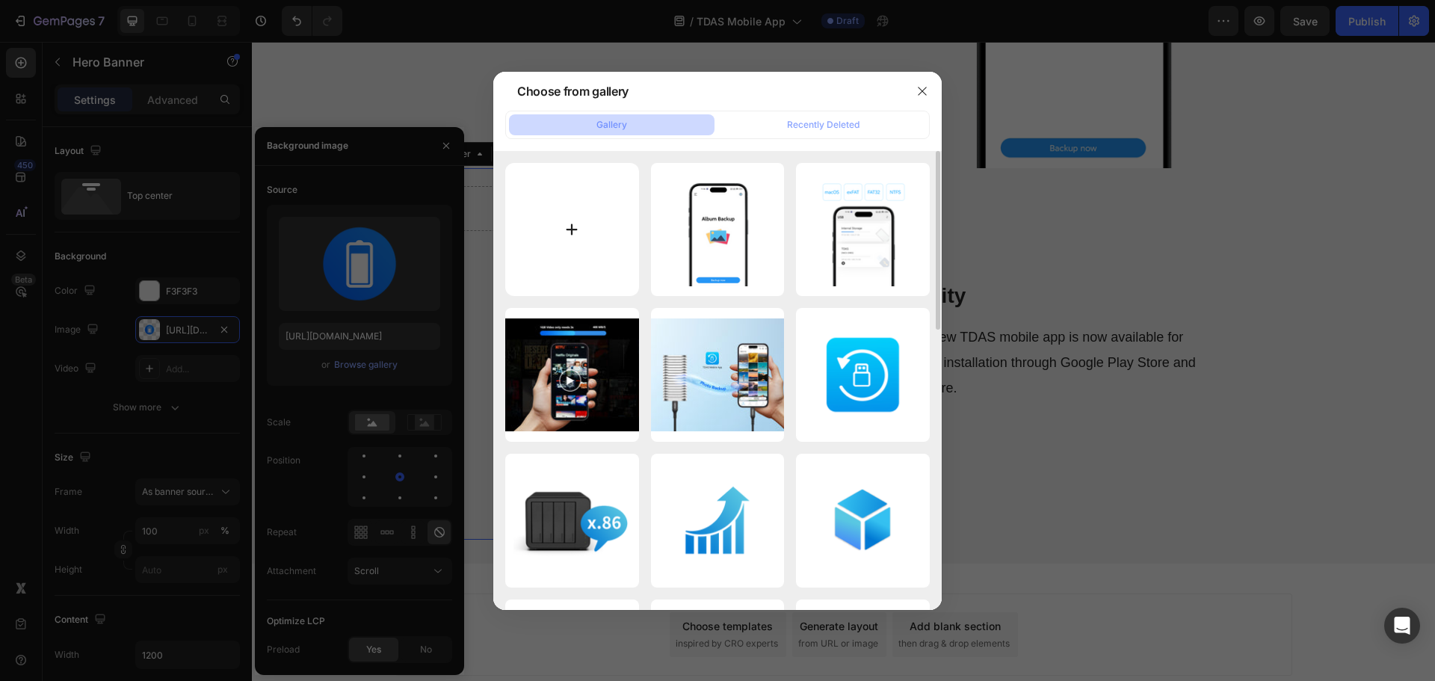
type input "C:\fakepath\Availability.png"
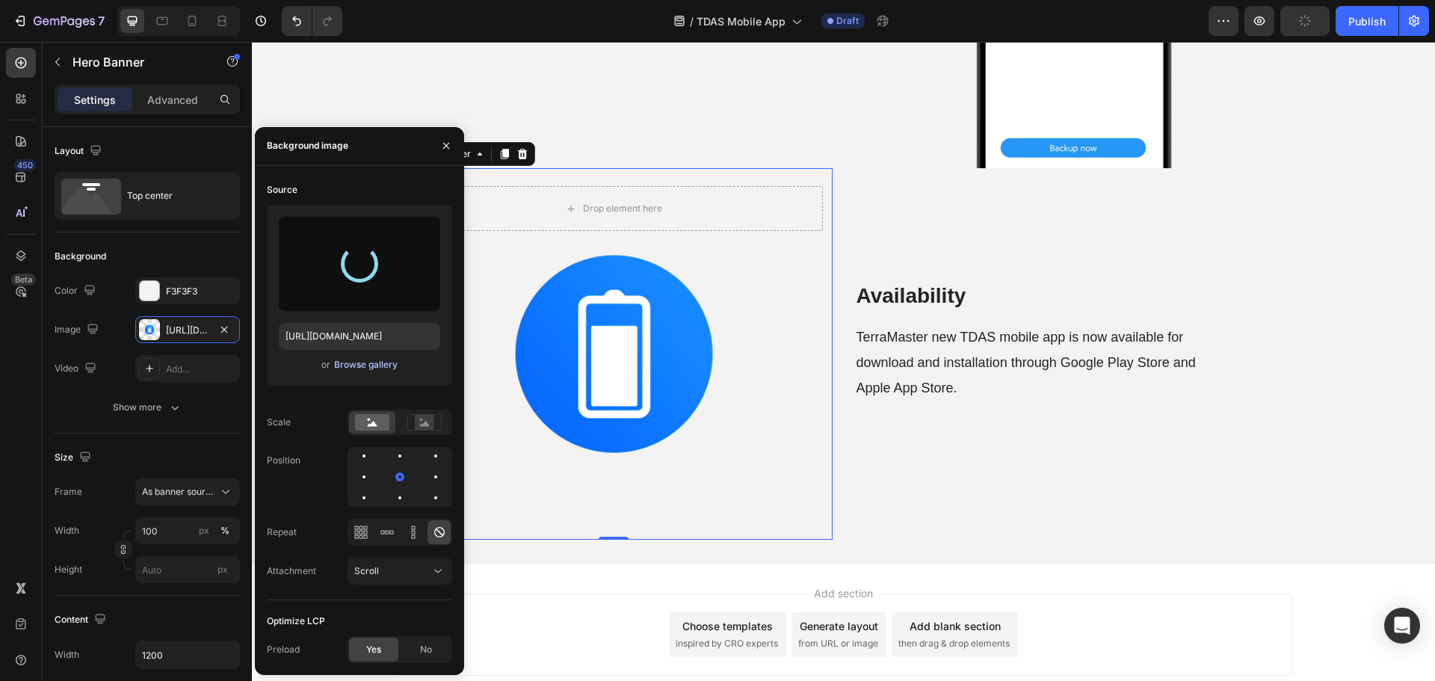
click at [344, 369] on div "Browse gallery" at bounding box center [366, 364] width 64 height 13
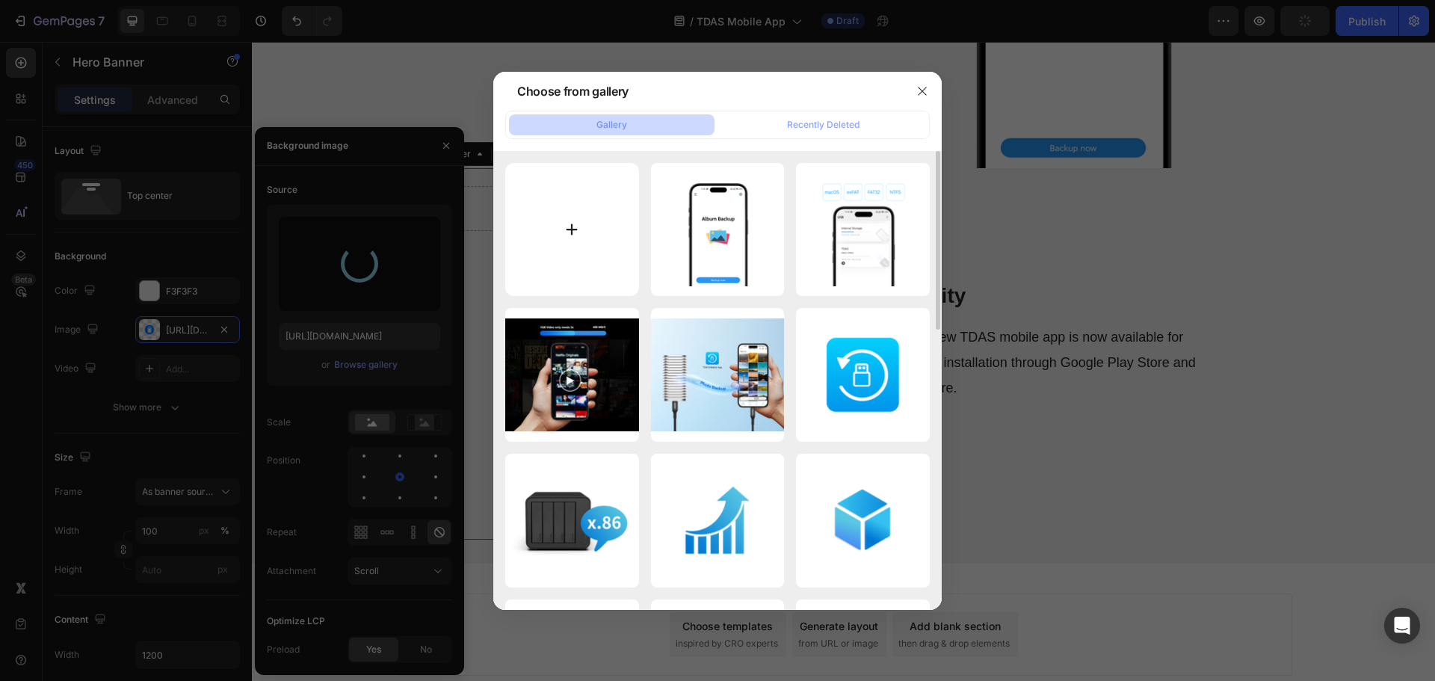
click at [572, 276] on input "file" at bounding box center [572, 230] width 134 height 134
type input "C:\fakepath\Availability.png"
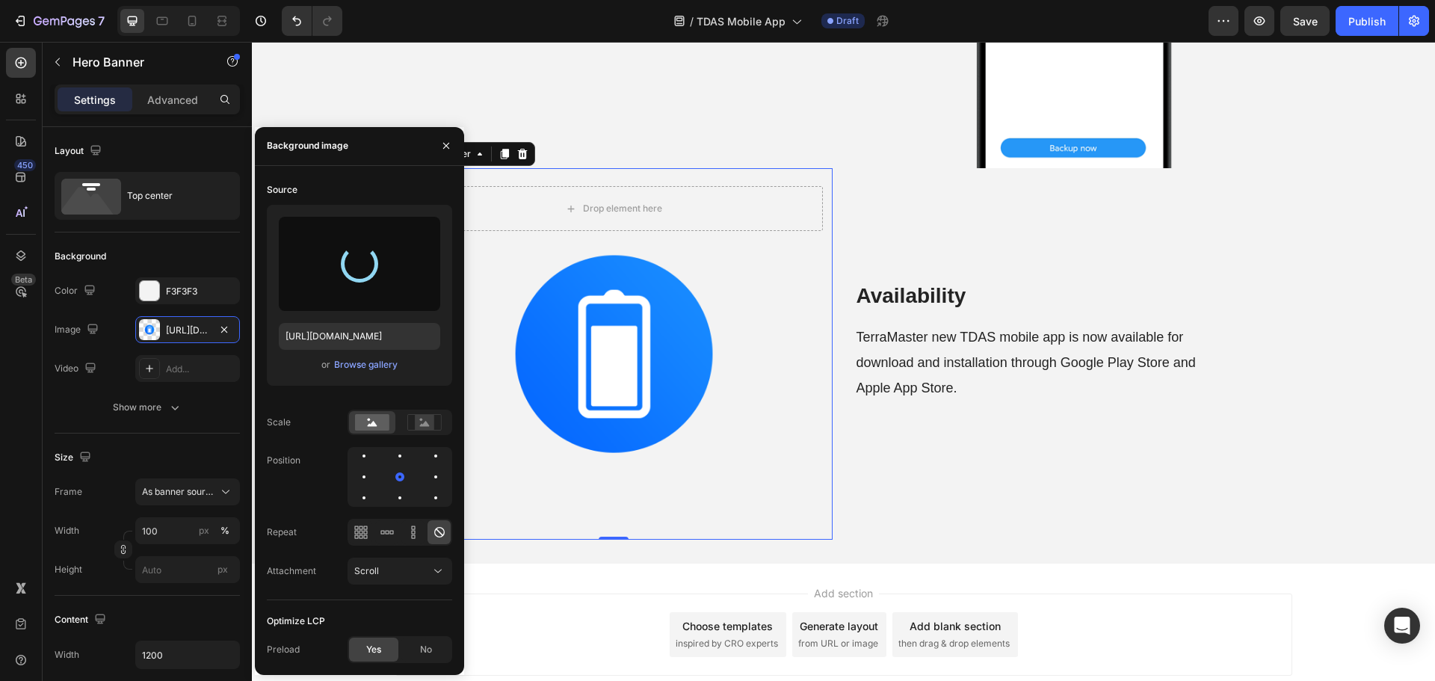
type input "[URL][DOMAIN_NAME]"
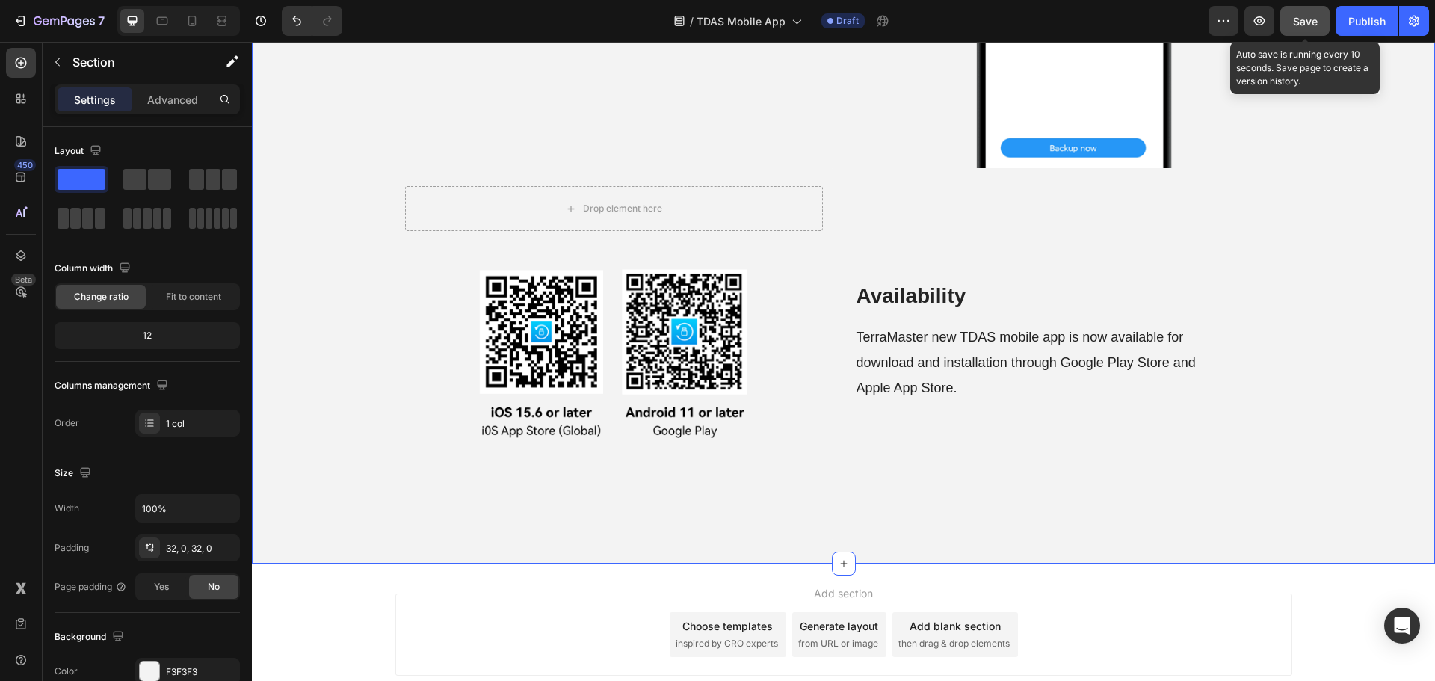
click at [1296, 28] on div "Save" at bounding box center [1305, 21] width 25 height 16
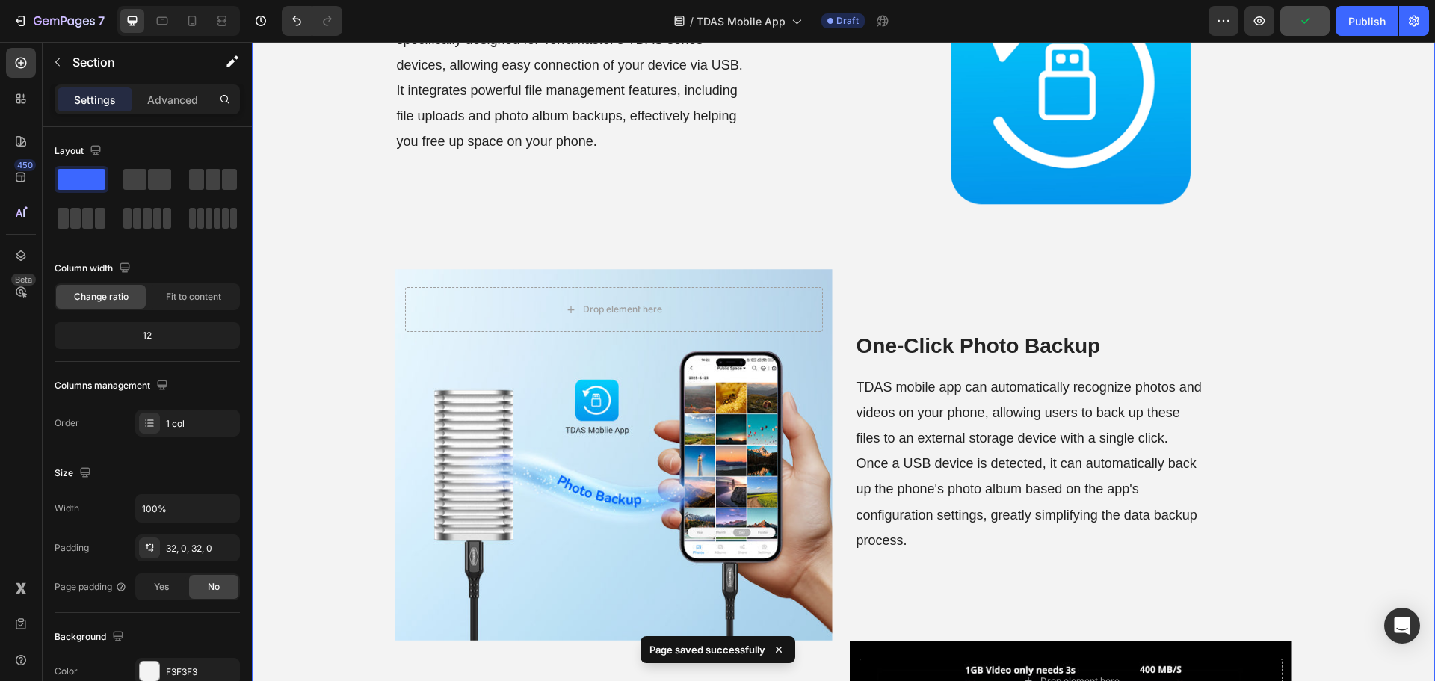
scroll to position [0, 0]
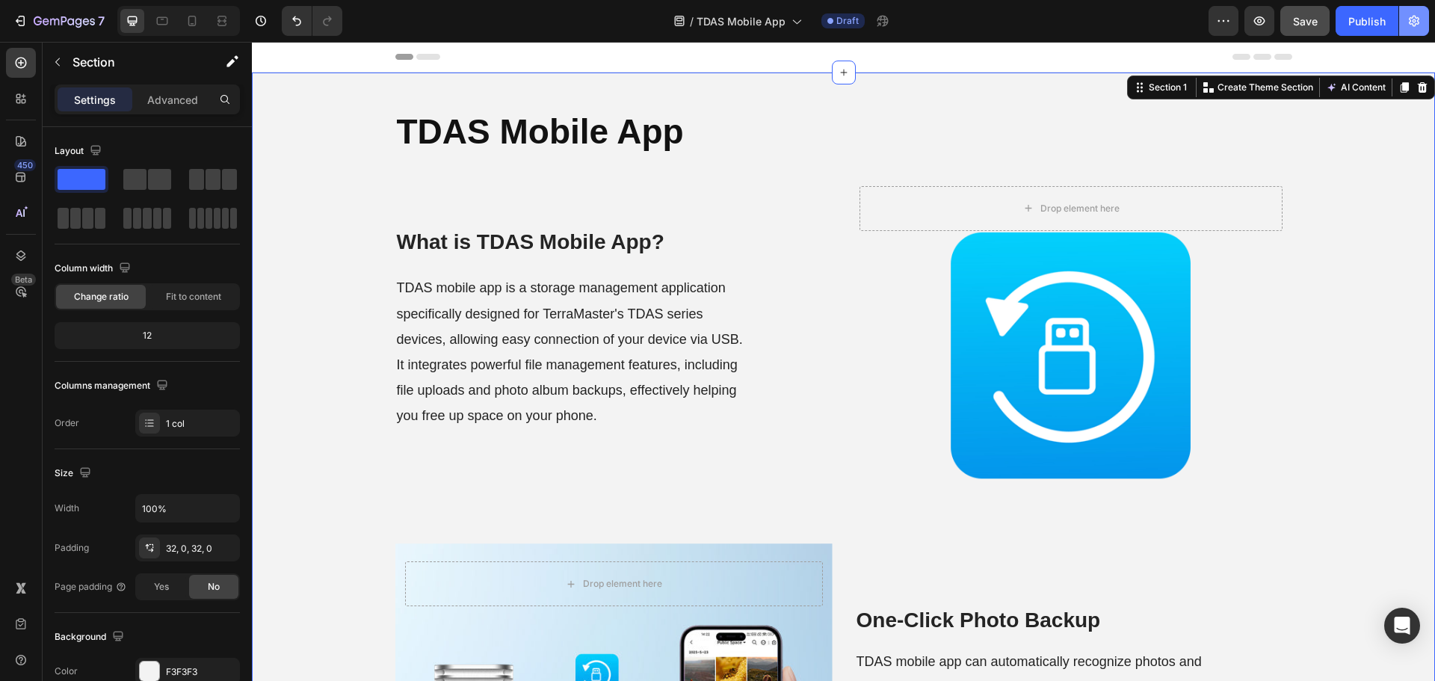
click at [1412, 25] on icon "button" at bounding box center [1413, 20] width 15 height 15
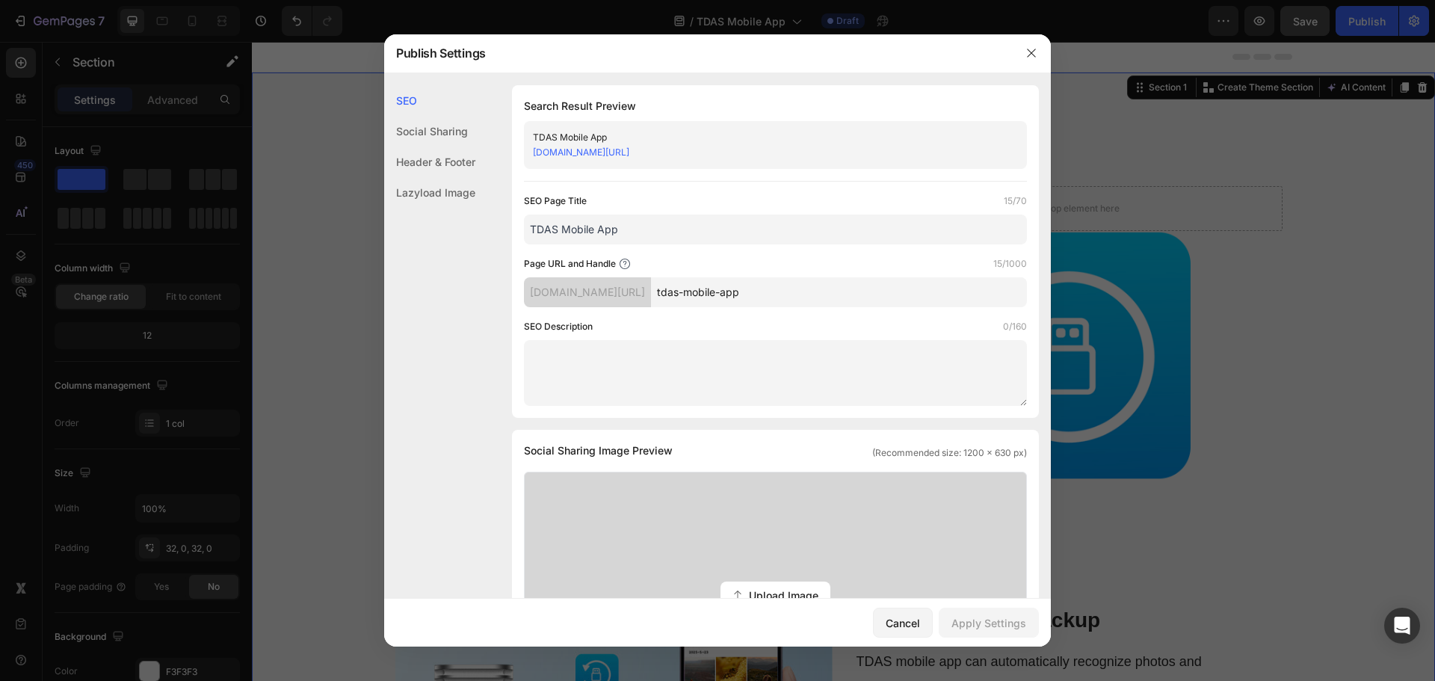
click at [862, 299] on input "tdas-mobile-app" at bounding box center [839, 292] width 376 height 30
click at [1030, 40] on div at bounding box center [1031, 53] width 39 height 39
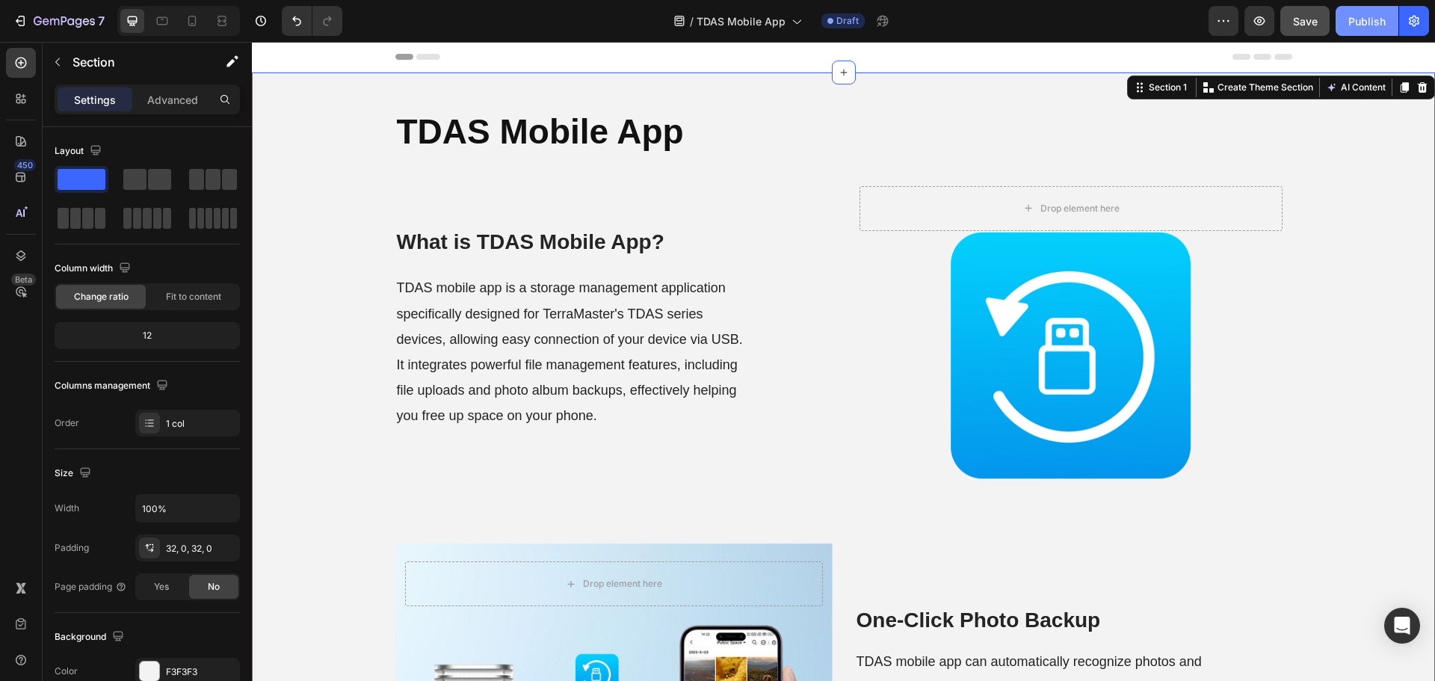
click at [1343, 21] on button "Publish" at bounding box center [1366, 21] width 63 height 30
